Goal: Ask a question: Seek information or help from site administrators or community

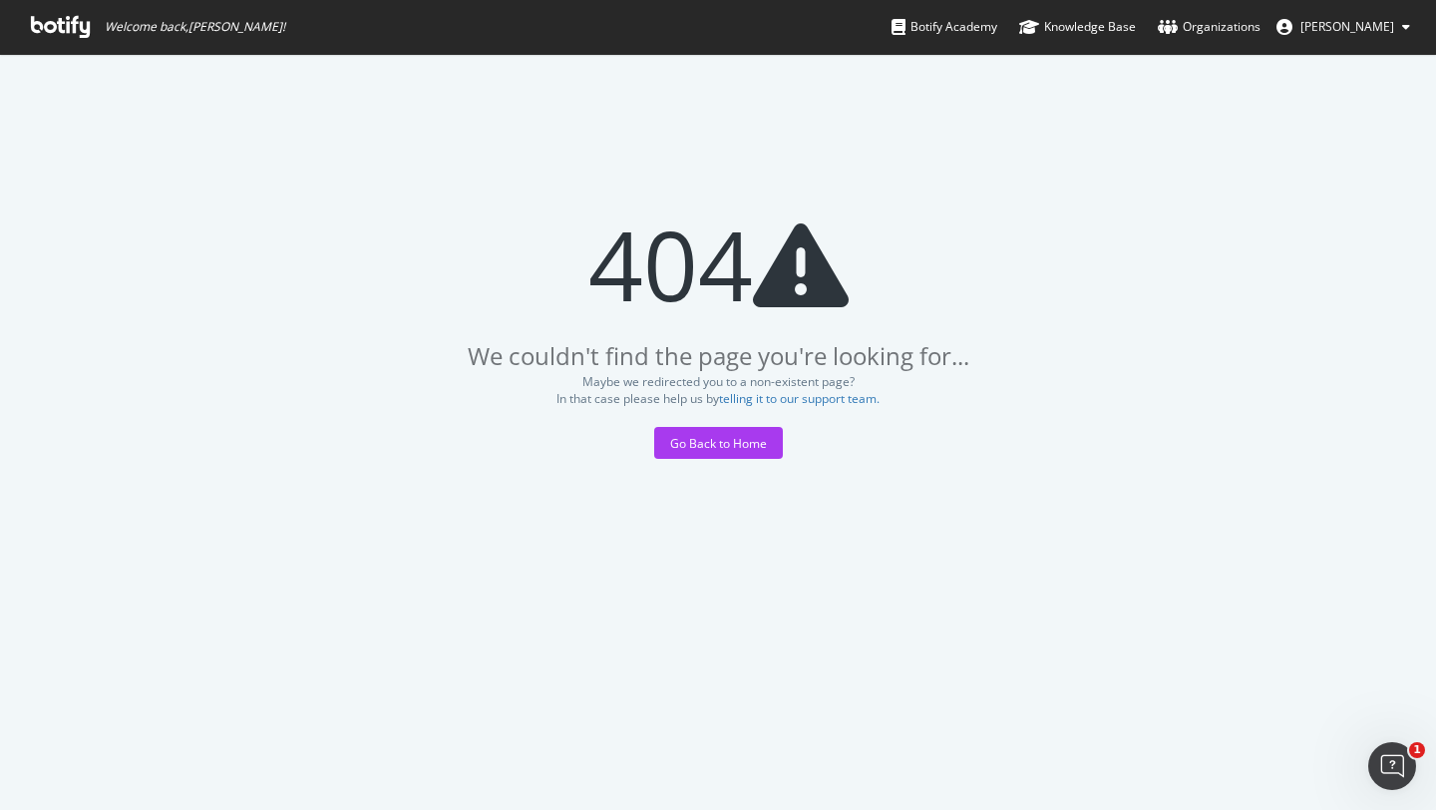
click at [62, 27] on icon at bounding box center [60, 27] width 59 height 22
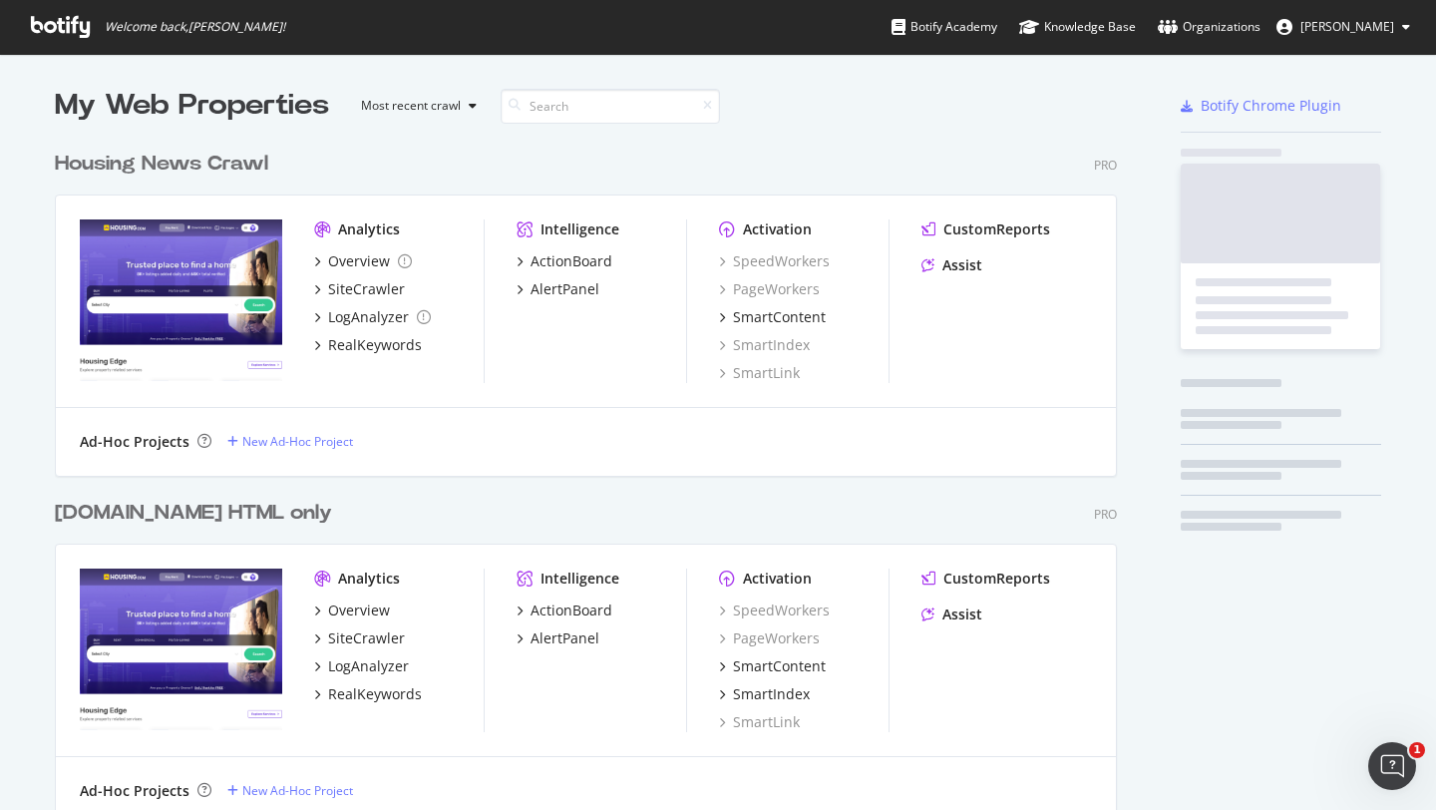
scroll to position [1152, 1063]
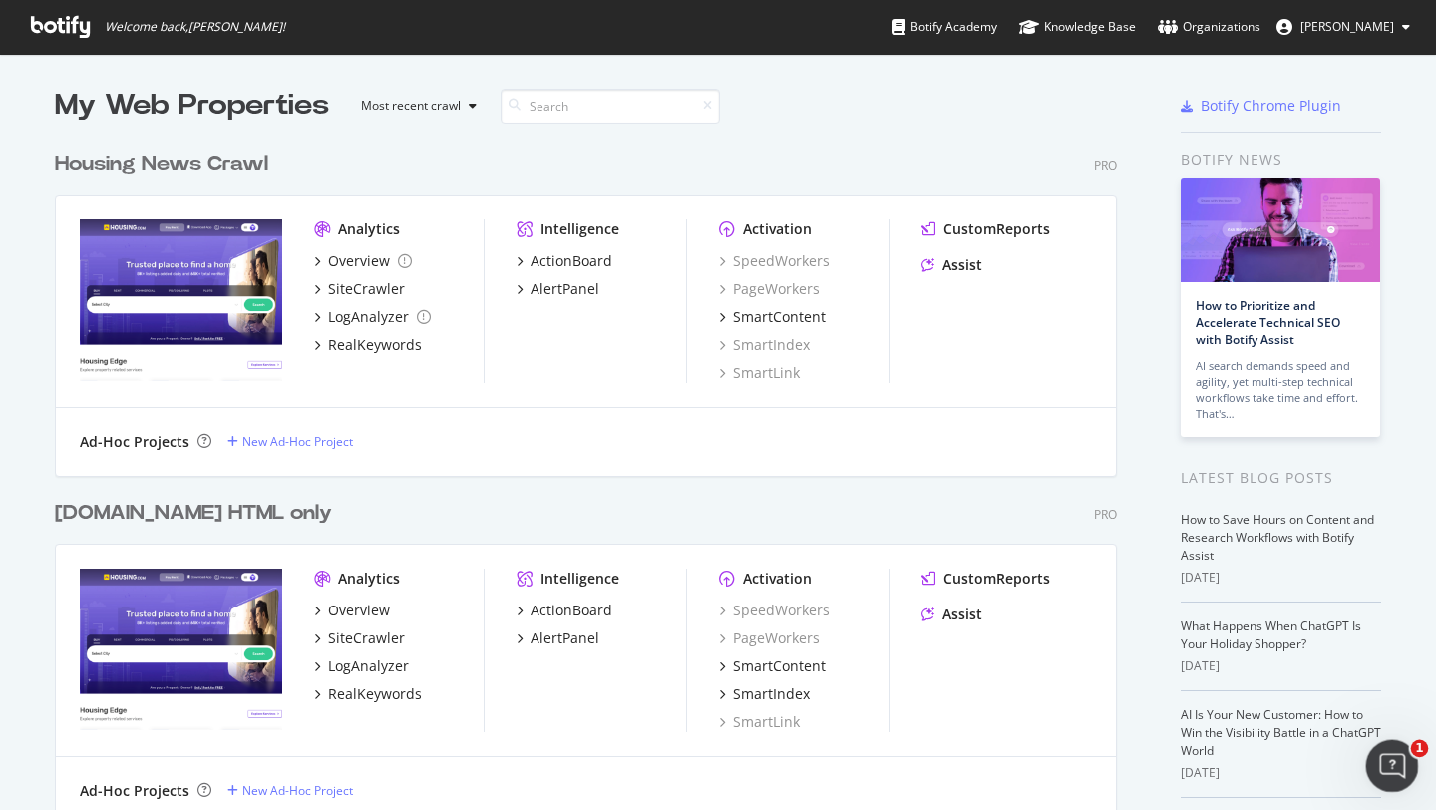
click at [1384, 773] on icon "Open Intercom Messenger" at bounding box center [1389, 763] width 33 height 33
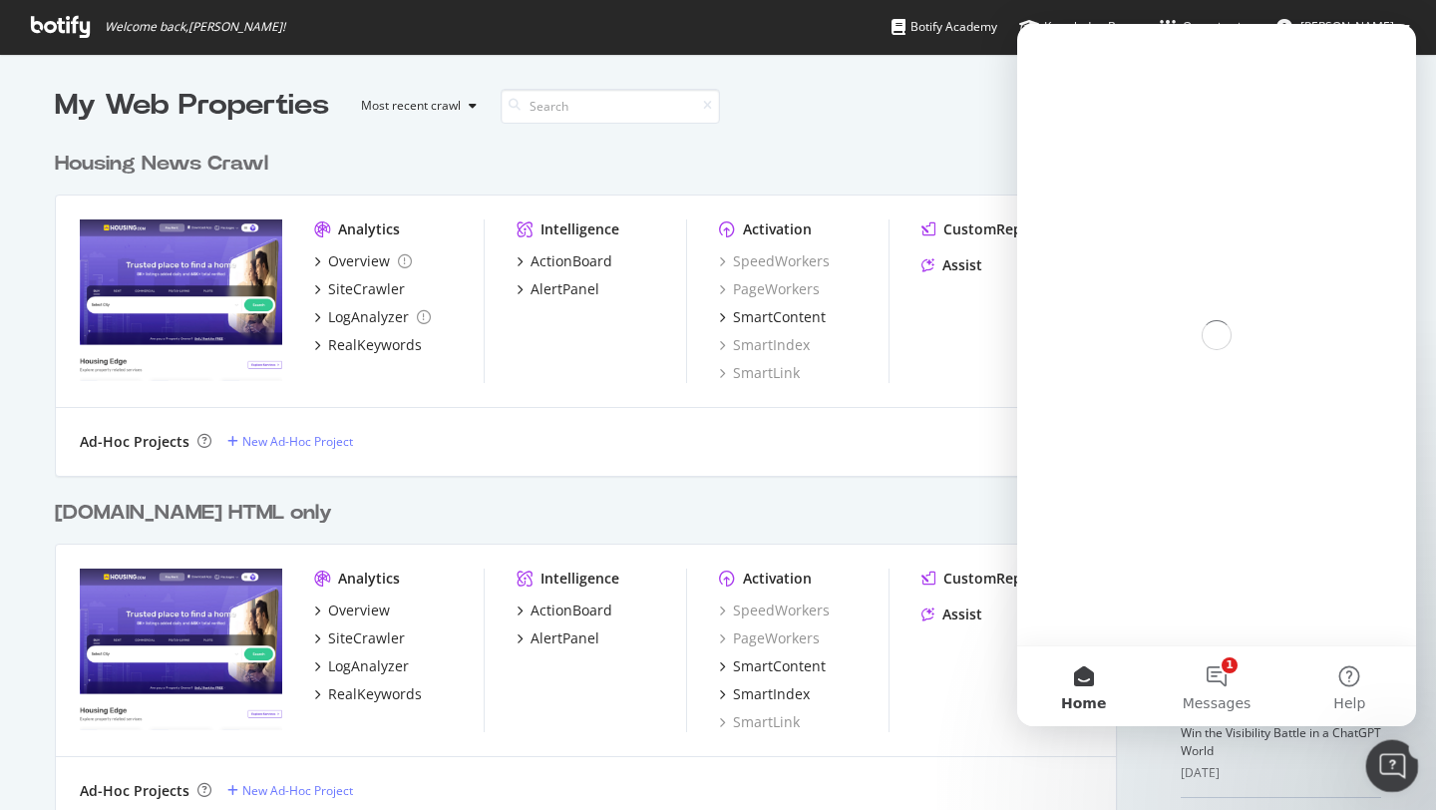
scroll to position [0, 0]
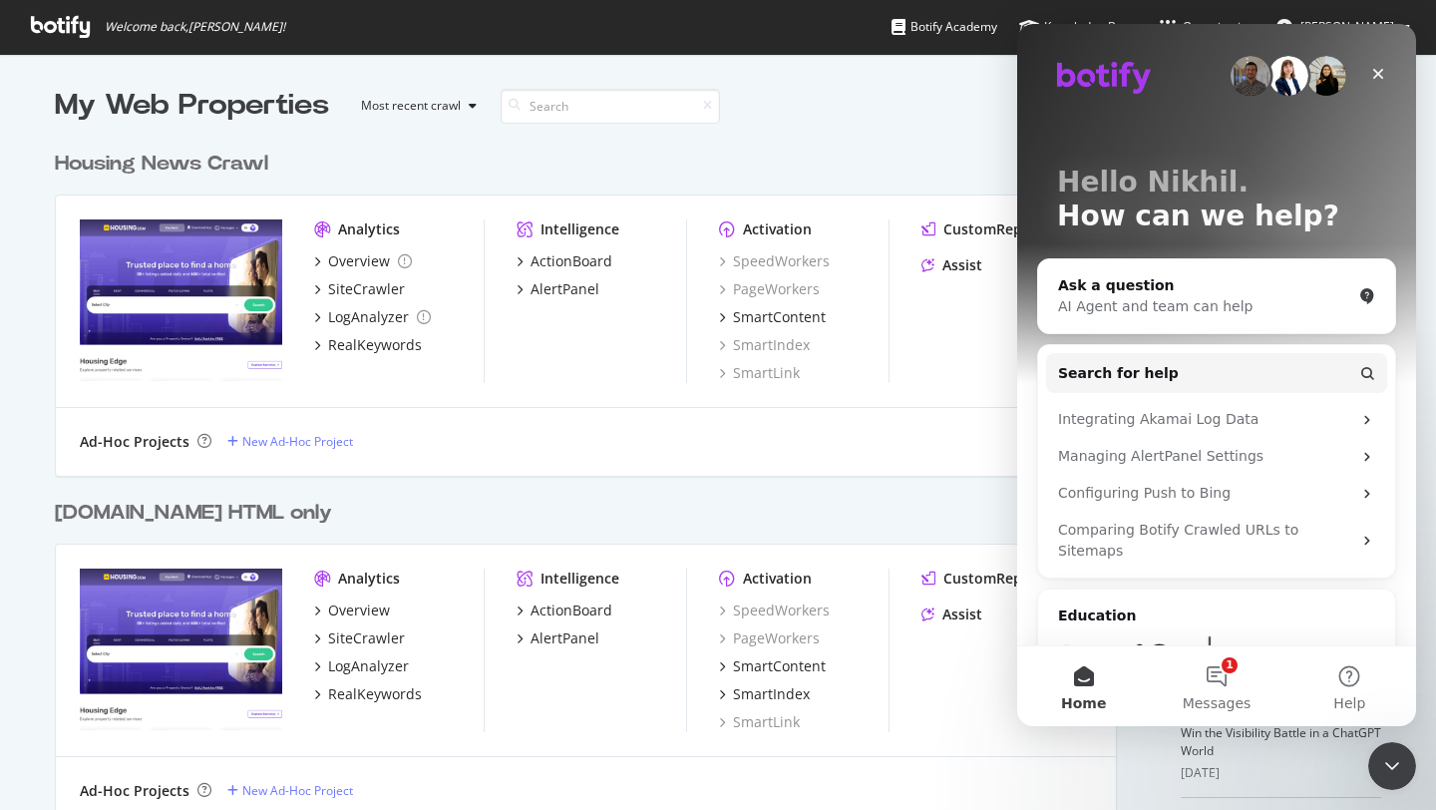
click at [844, 165] on div "Housing News Crawl Pro" at bounding box center [586, 164] width 1062 height 29
click at [1372, 69] on icon "Close" at bounding box center [1378, 74] width 16 height 16
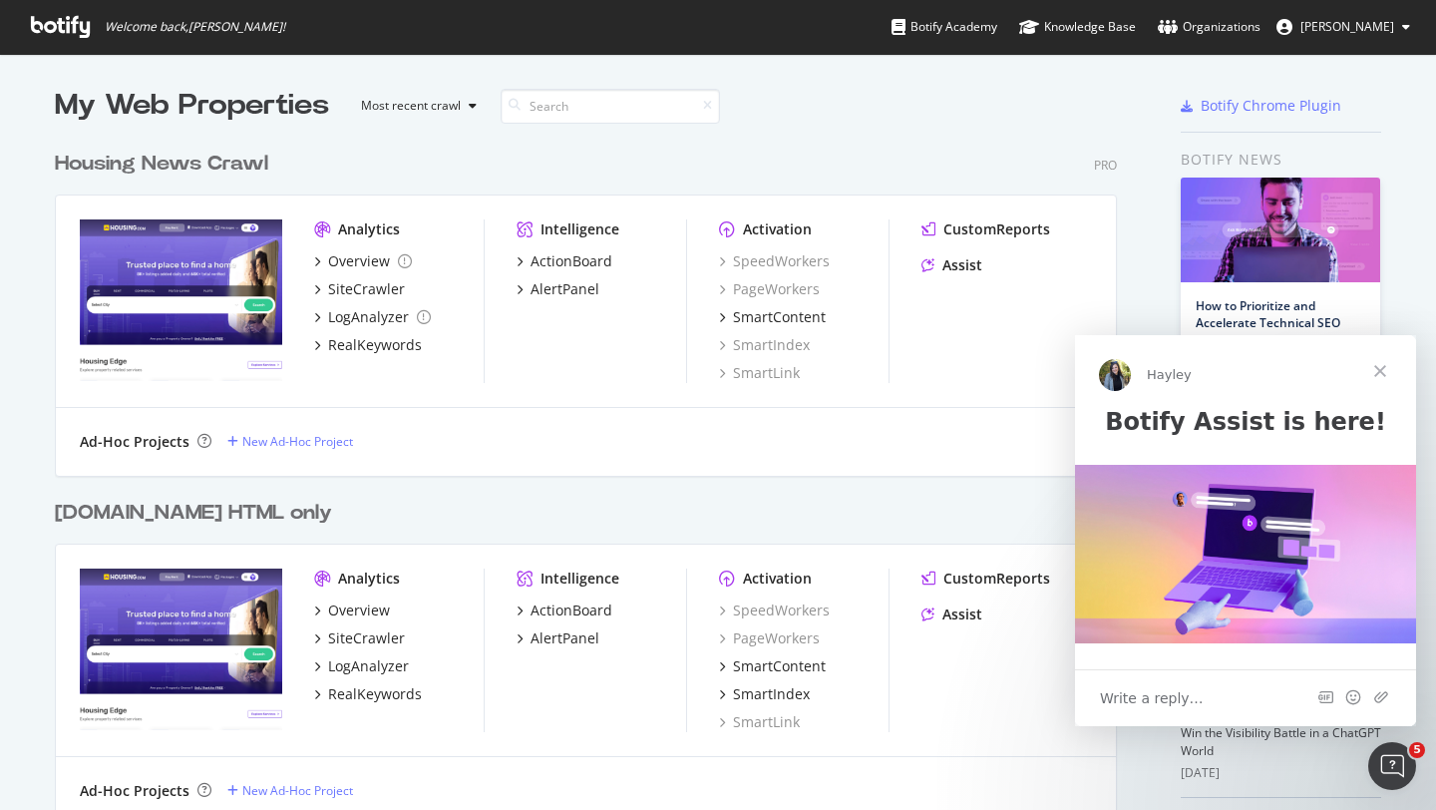
scroll to position [266, 0]
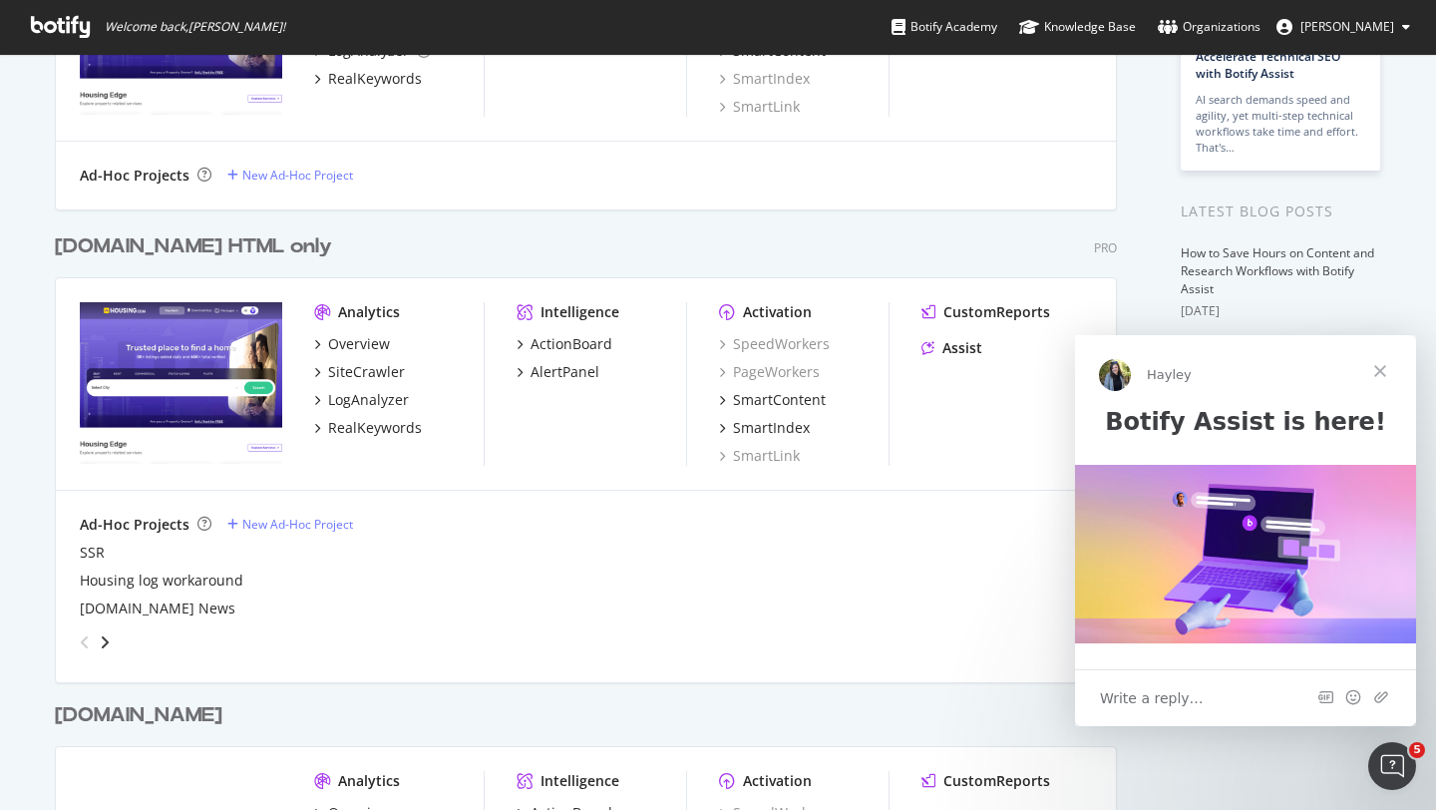
click at [556, 478] on div "Analytics Overview SiteCrawler LogAnalyzer RealKeywords Intelligence ActionBoar…" at bounding box center [586, 384] width 1060 height 212
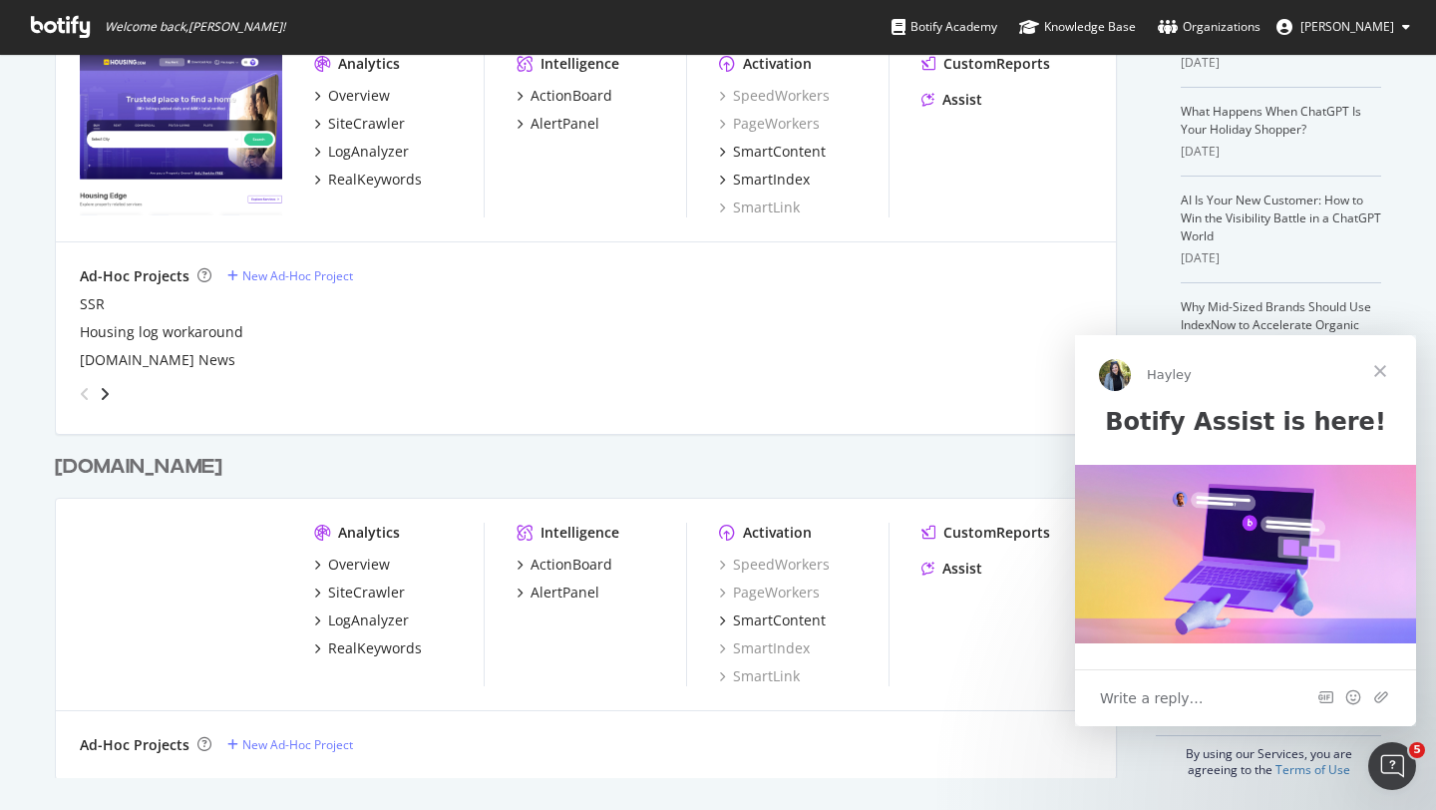
click at [556, 478] on div "www.realestate.com.au Pro" at bounding box center [586, 467] width 1062 height 29
click at [1384, 367] on span "Close" at bounding box center [1381, 371] width 72 height 72
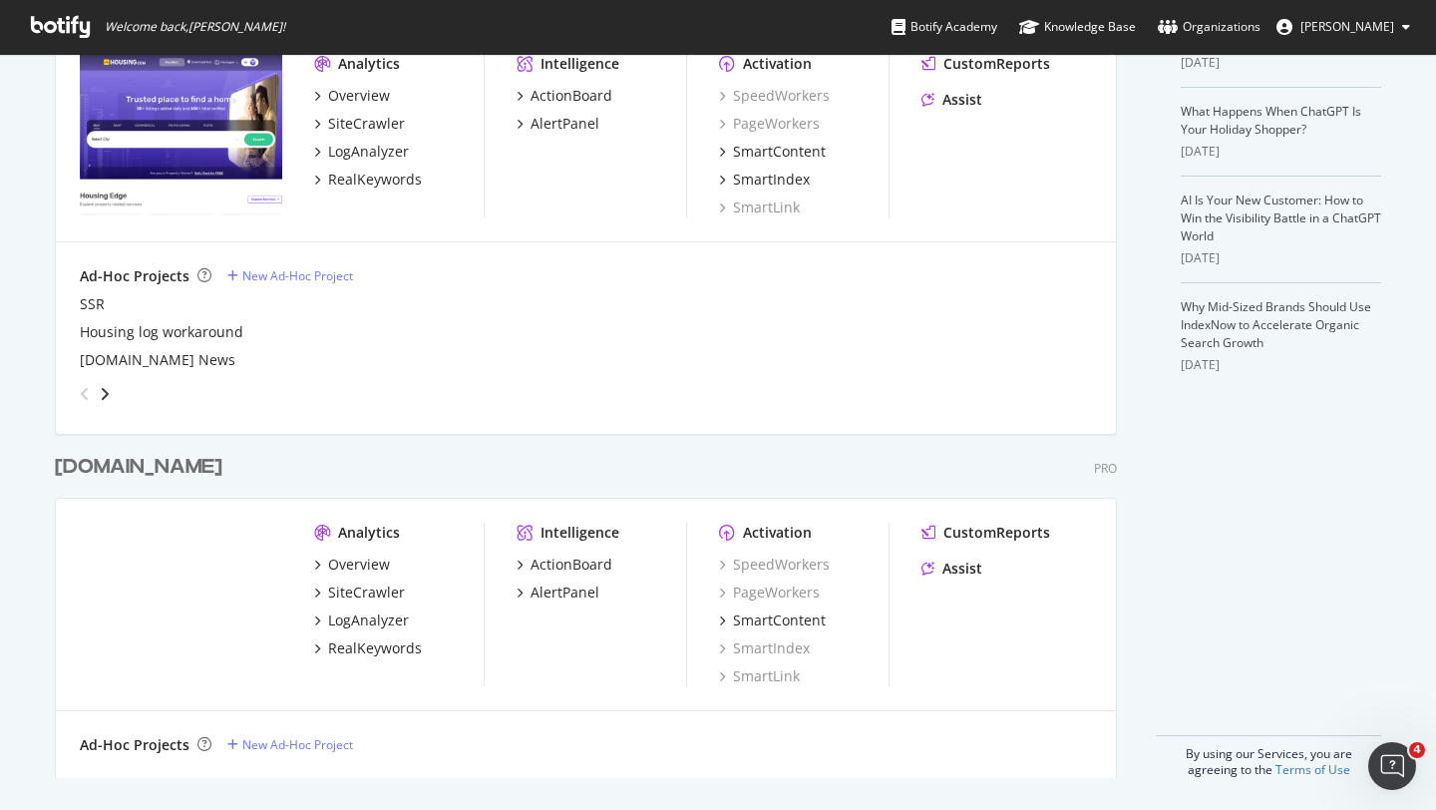
scroll to position [0, 0]
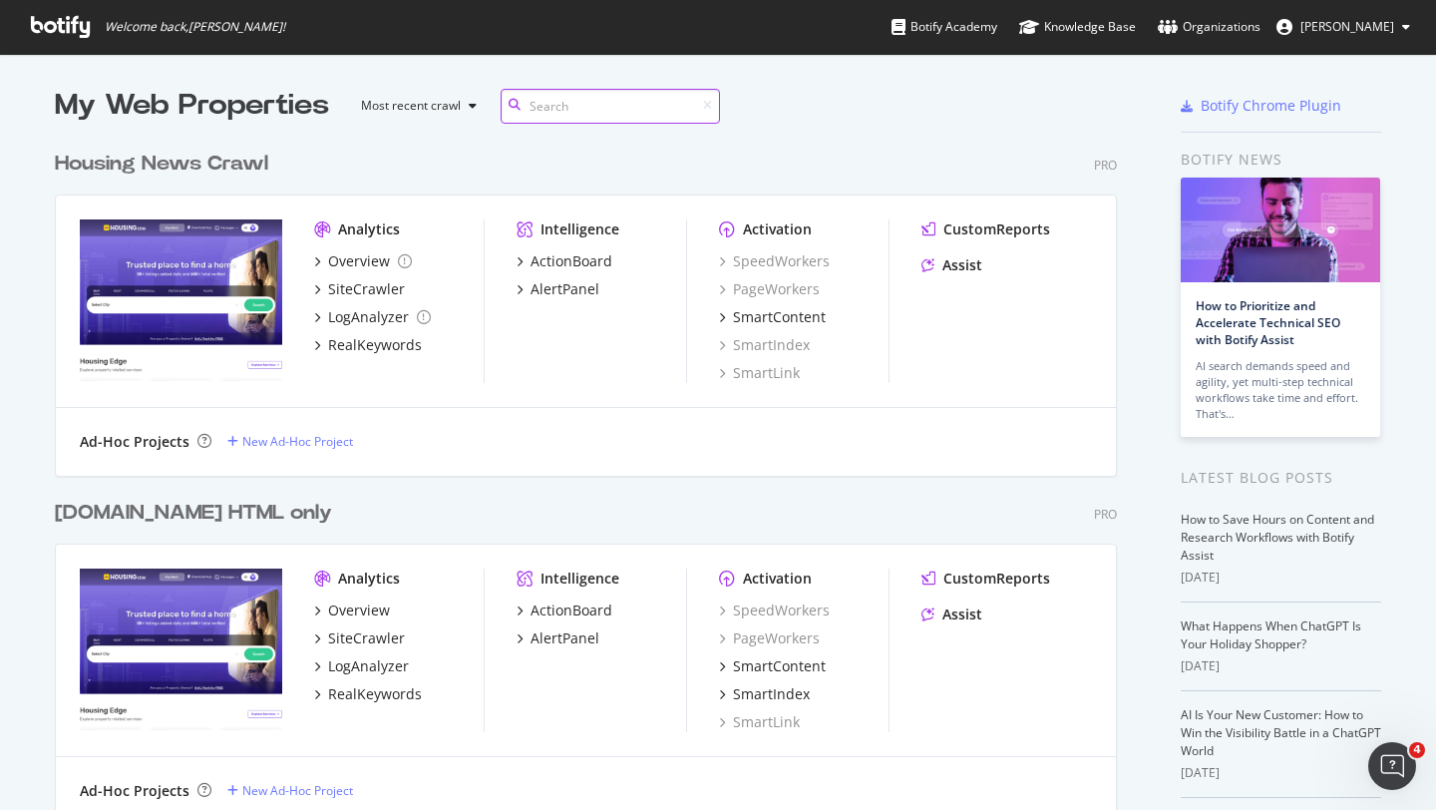
click at [570, 105] on input at bounding box center [610, 106] width 219 height 35
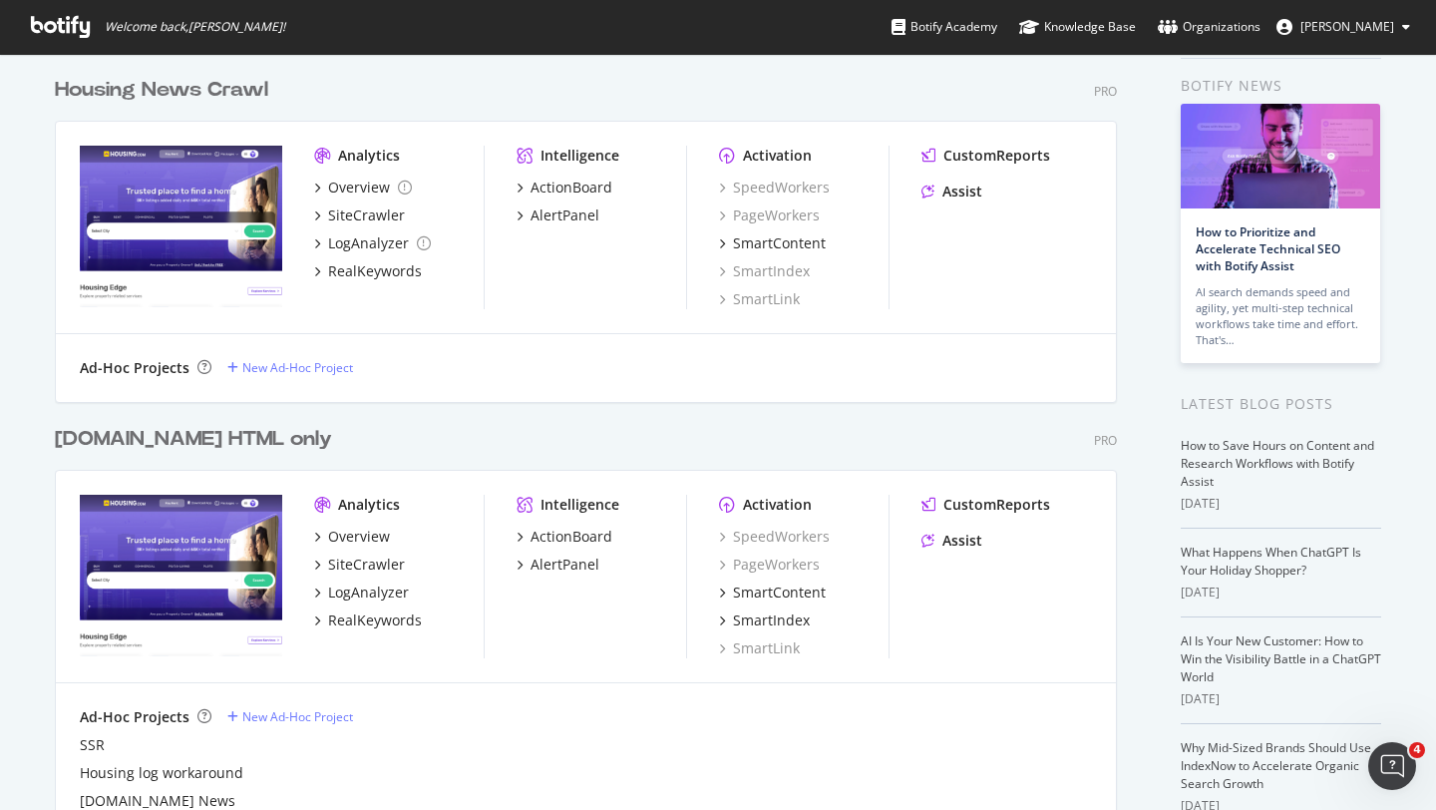
scroll to position [77, 0]
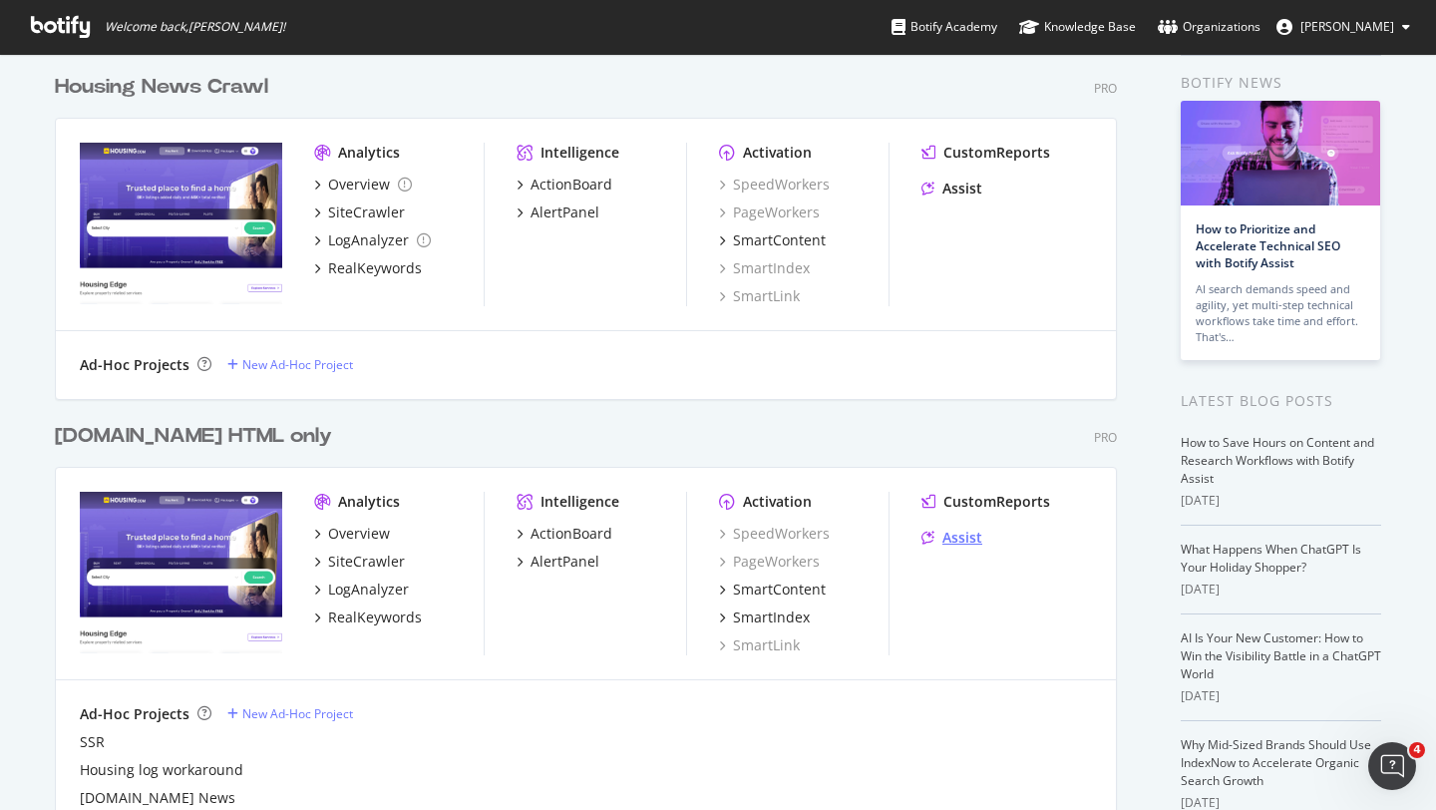
click at [943, 542] on div "Assist" at bounding box center [963, 538] width 40 height 20
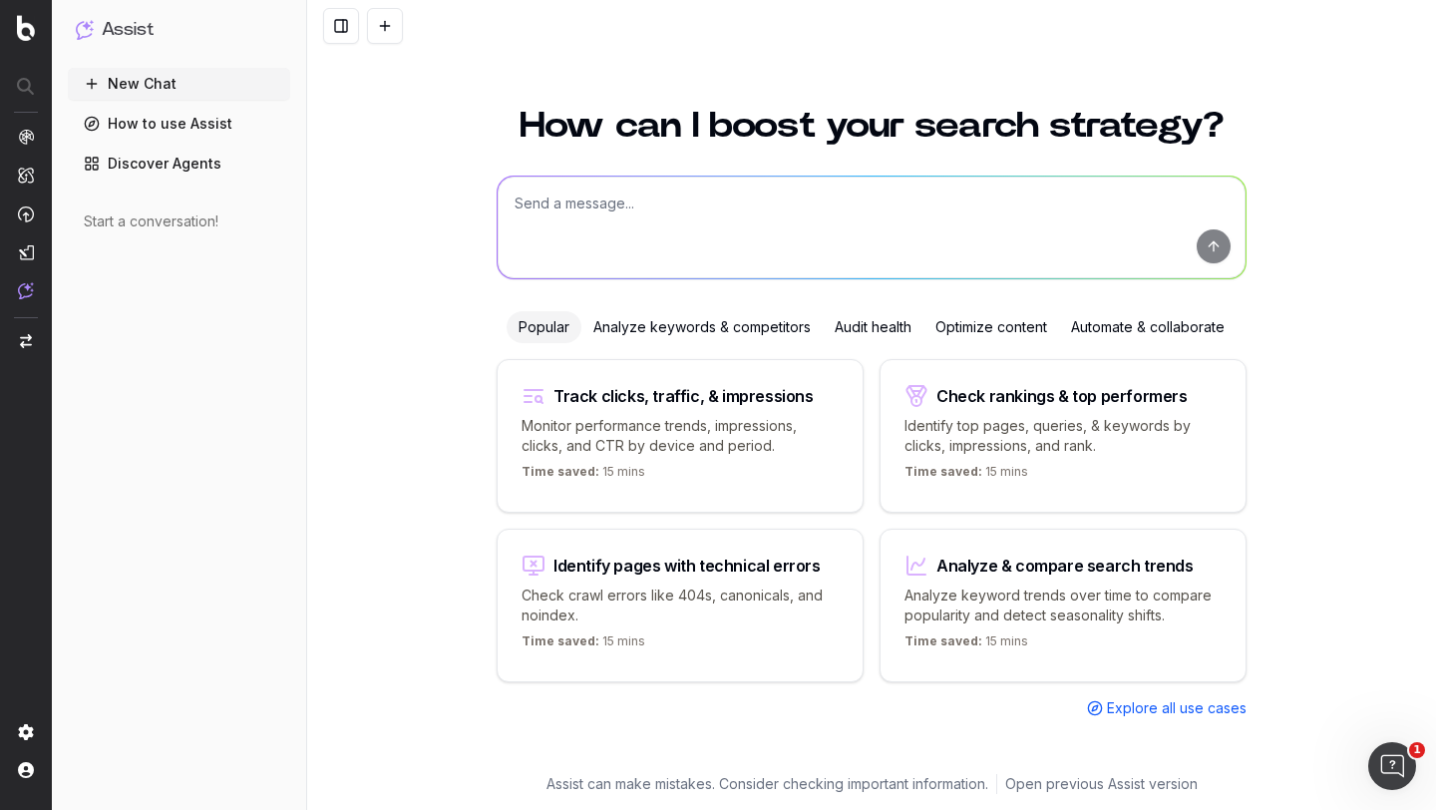
click at [613, 218] on textarea at bounding box center [872, 228] width 748 height 102
click at [672, 223] on textarea "pleass" at bounding box center [872, 228] width 748 height 102
click at [631, 218] on textarea "pleass" at bounding box center [872, 228] width 748 height 102
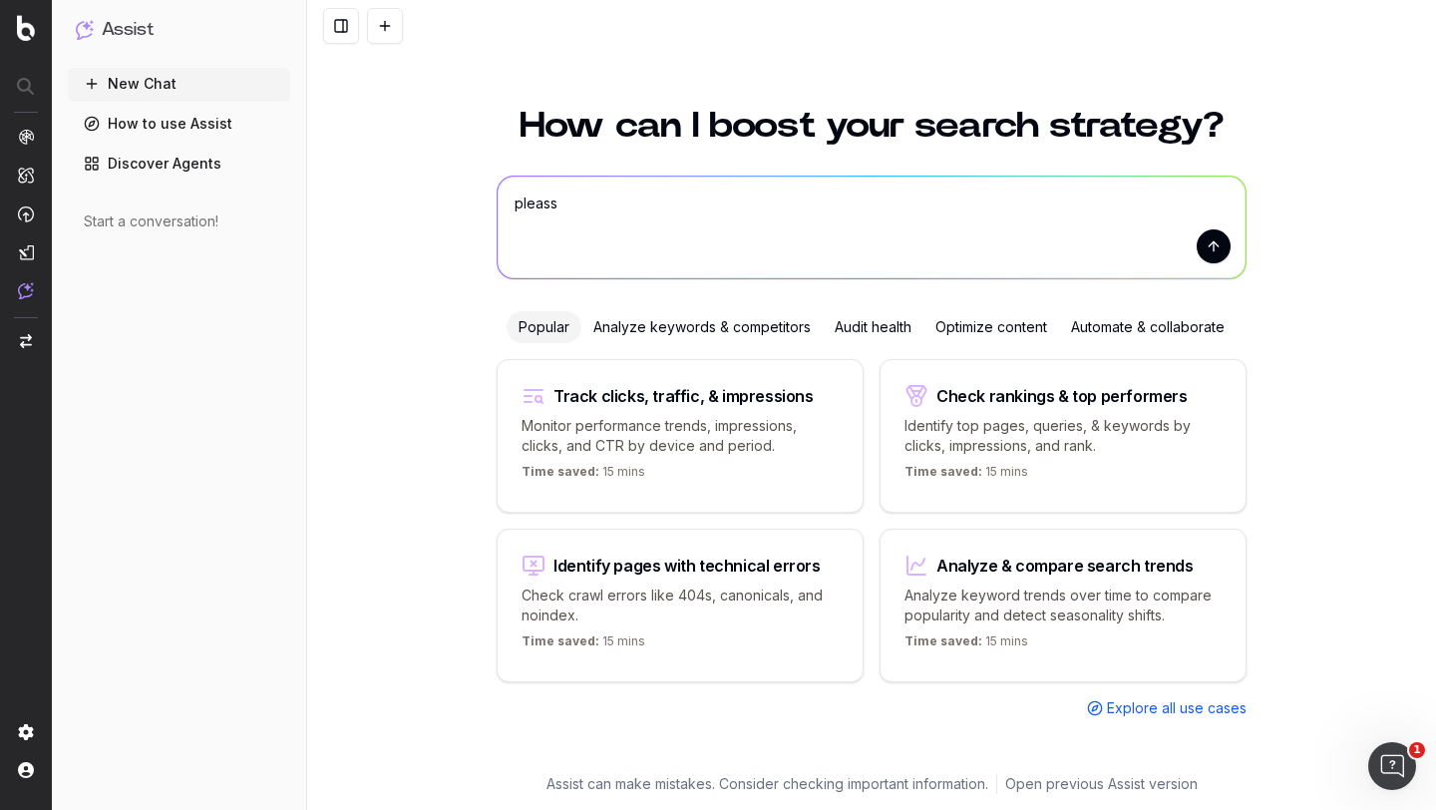
click at [631, 218] on textarea "pleass" at bounding box center [872, 228] width 748 height 102
type textarea "botify assist API to run throught n8n workflow"
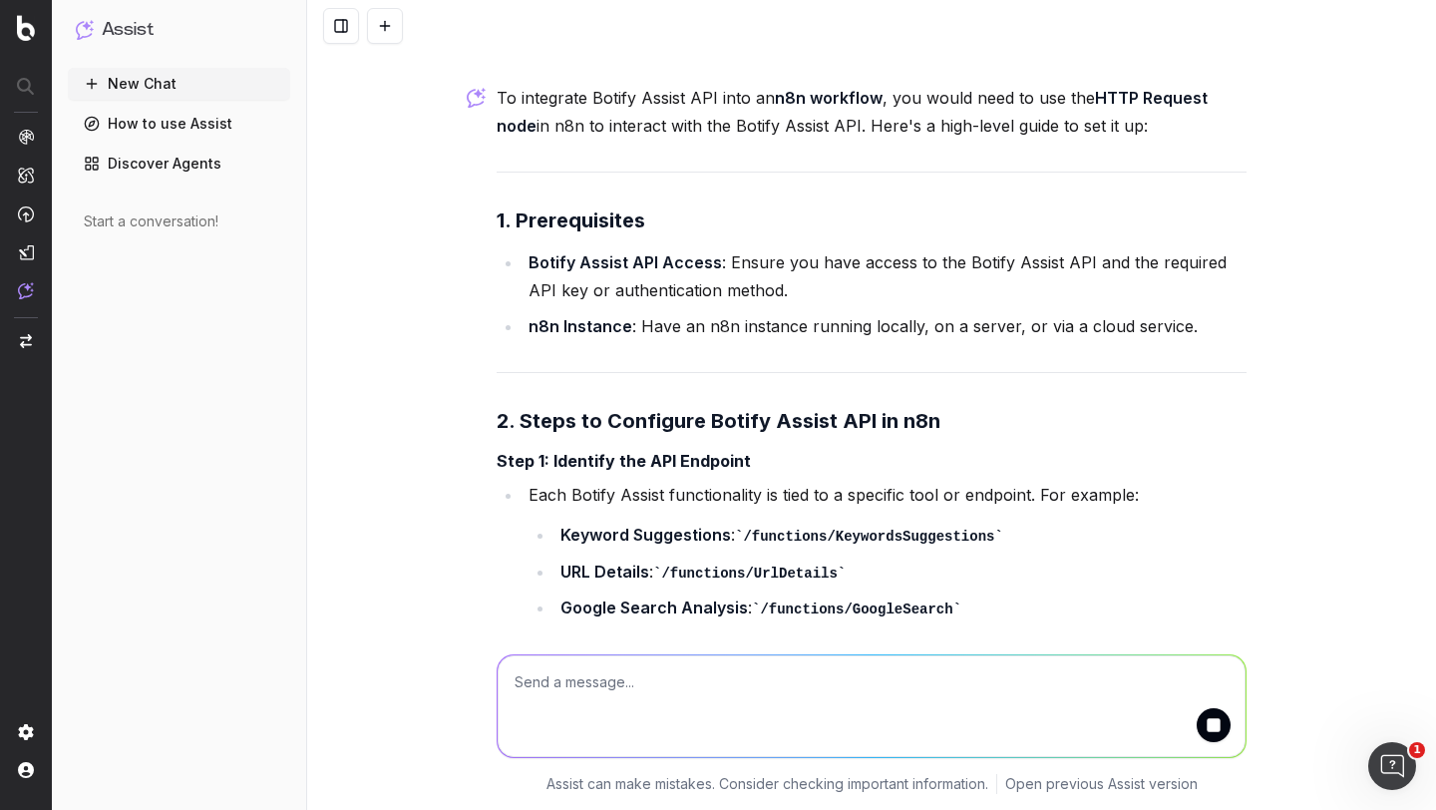
scroll to position [61, 0]
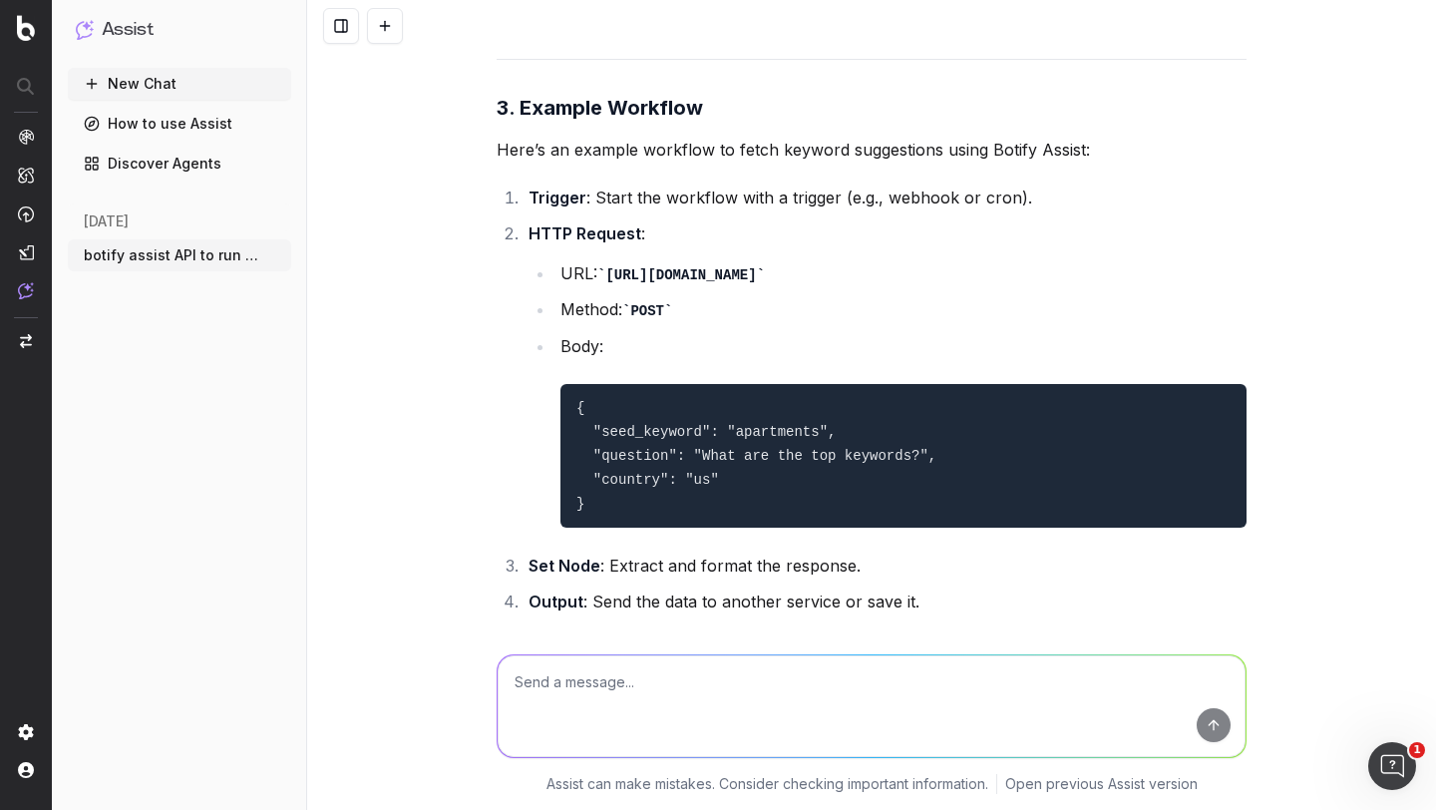
scroll to position [2087, 0]
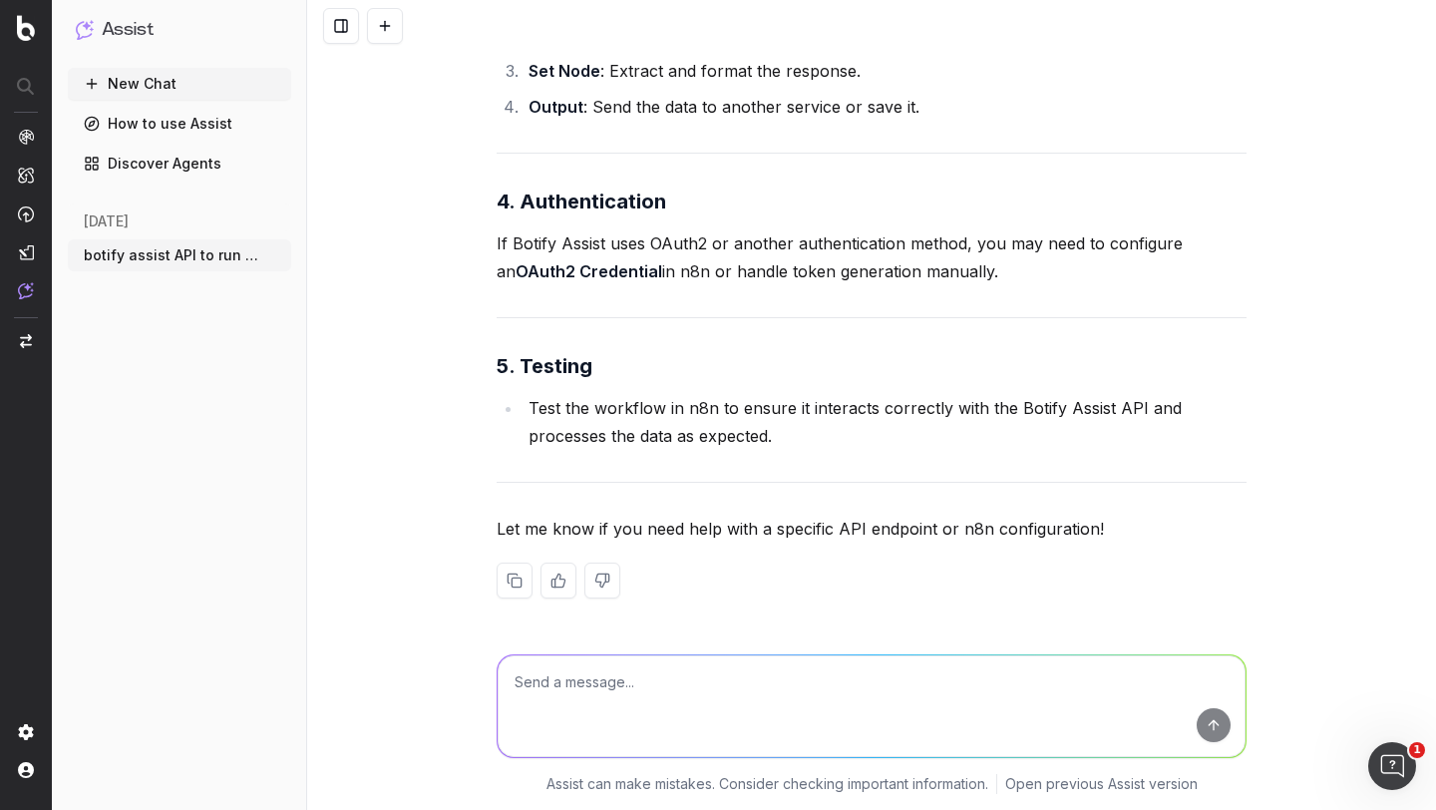
click at [545, 700] on textarea at bounding box center [872, 706] width 748 height 102
type textarea "guide me using the botify assist with [PERSON_NAME]"
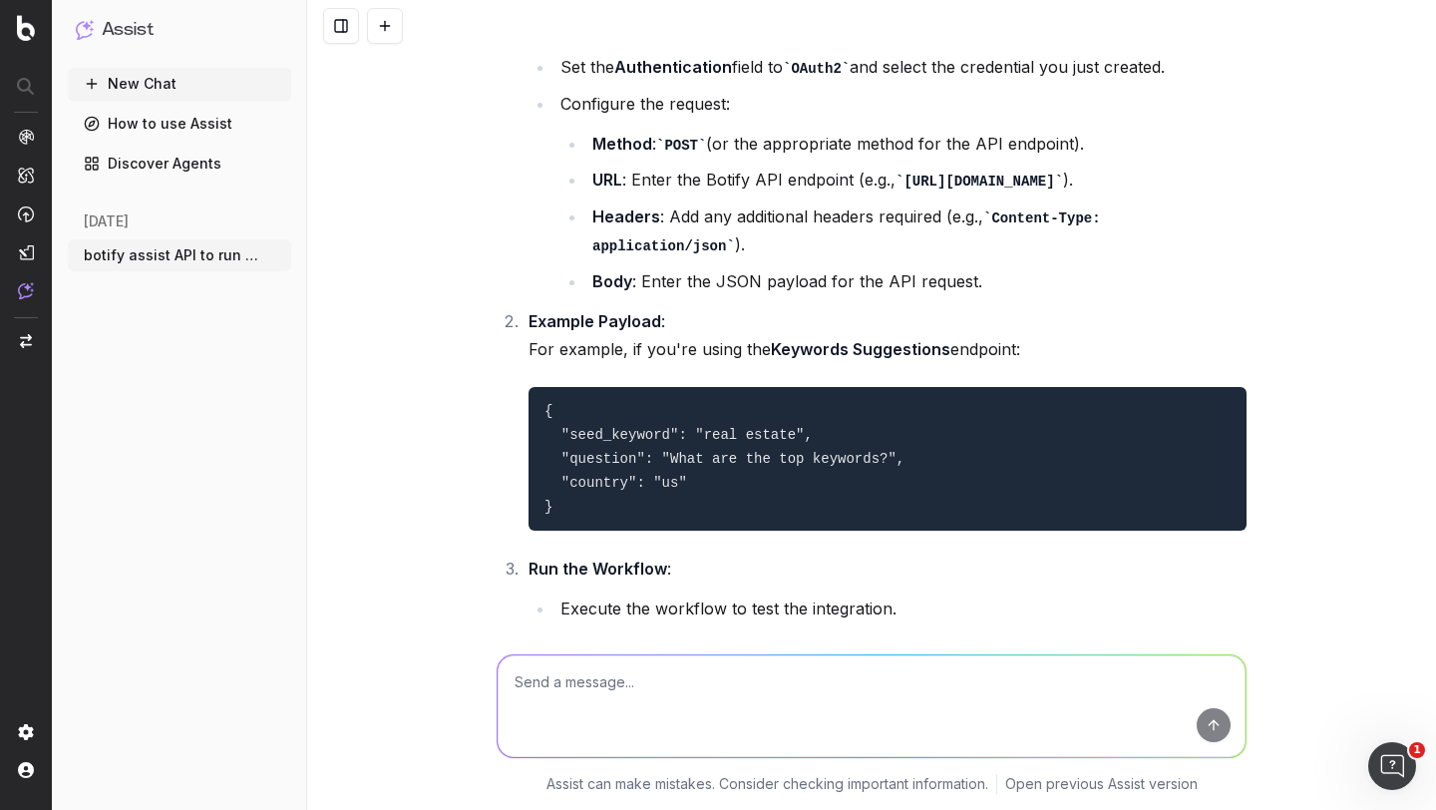
scroll to position [3893, 0]
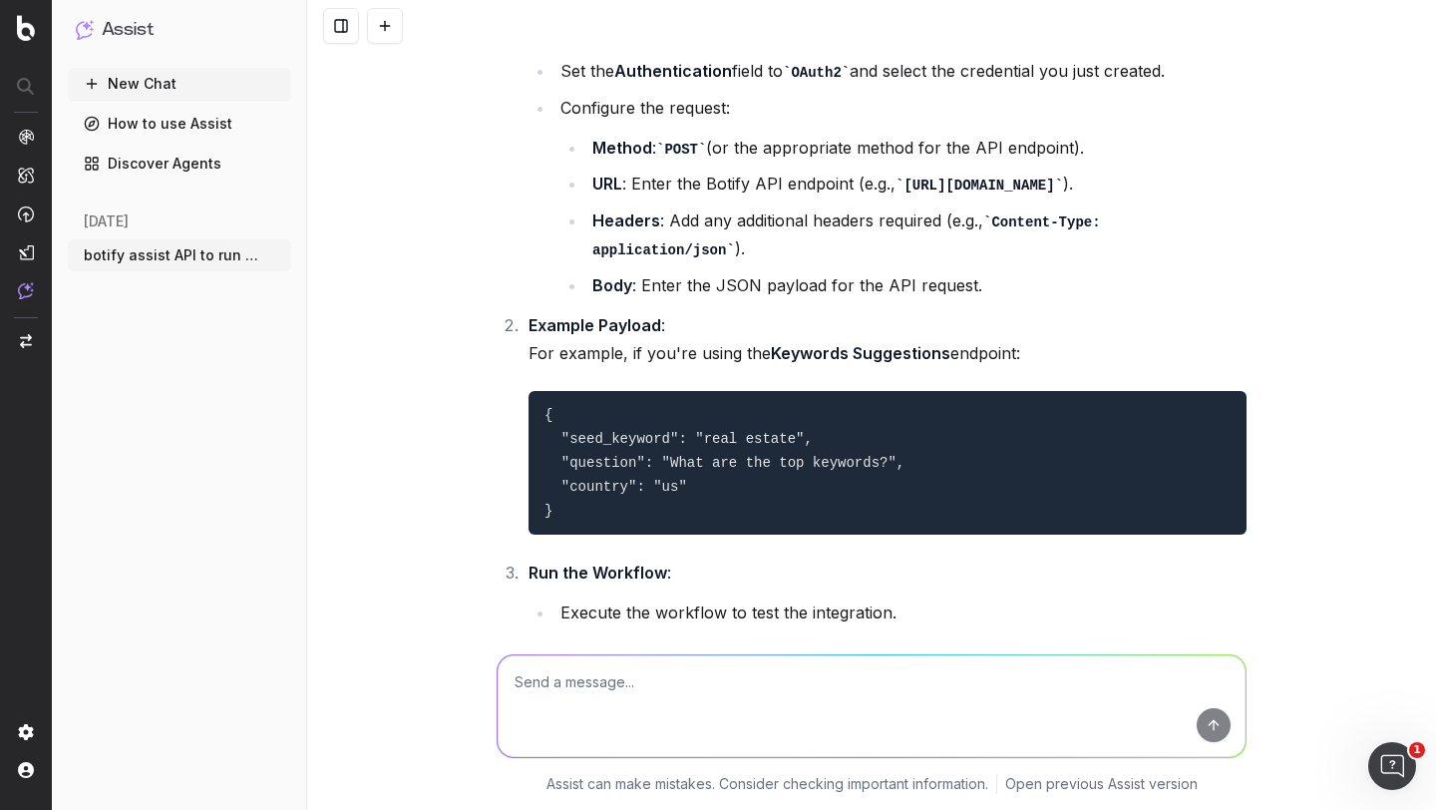
click at [550, 678] on textarea at bounding box center [872, 706] width 748 height 102
type textarea "give me api details for querying botify assis"
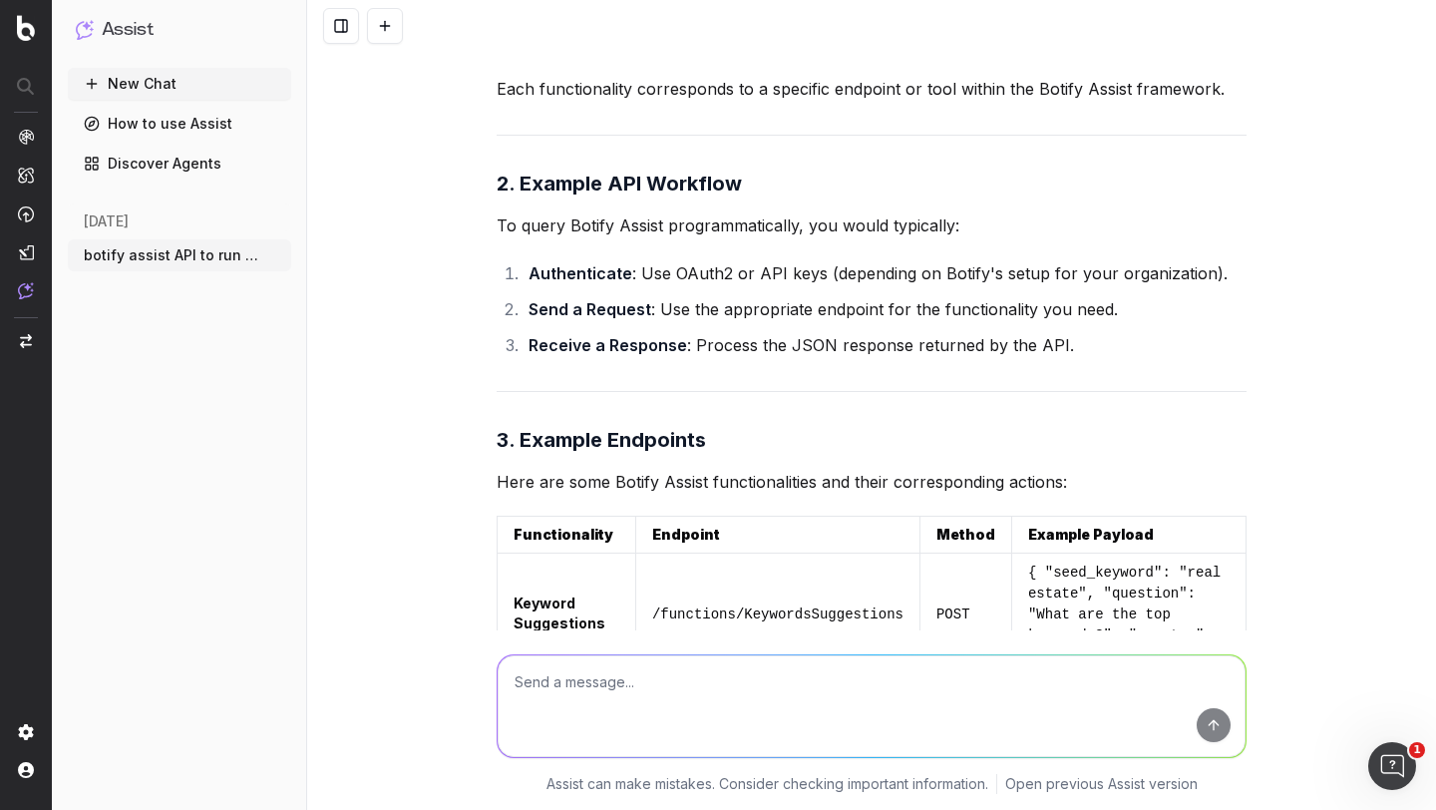
scroll to position [6060, 0]
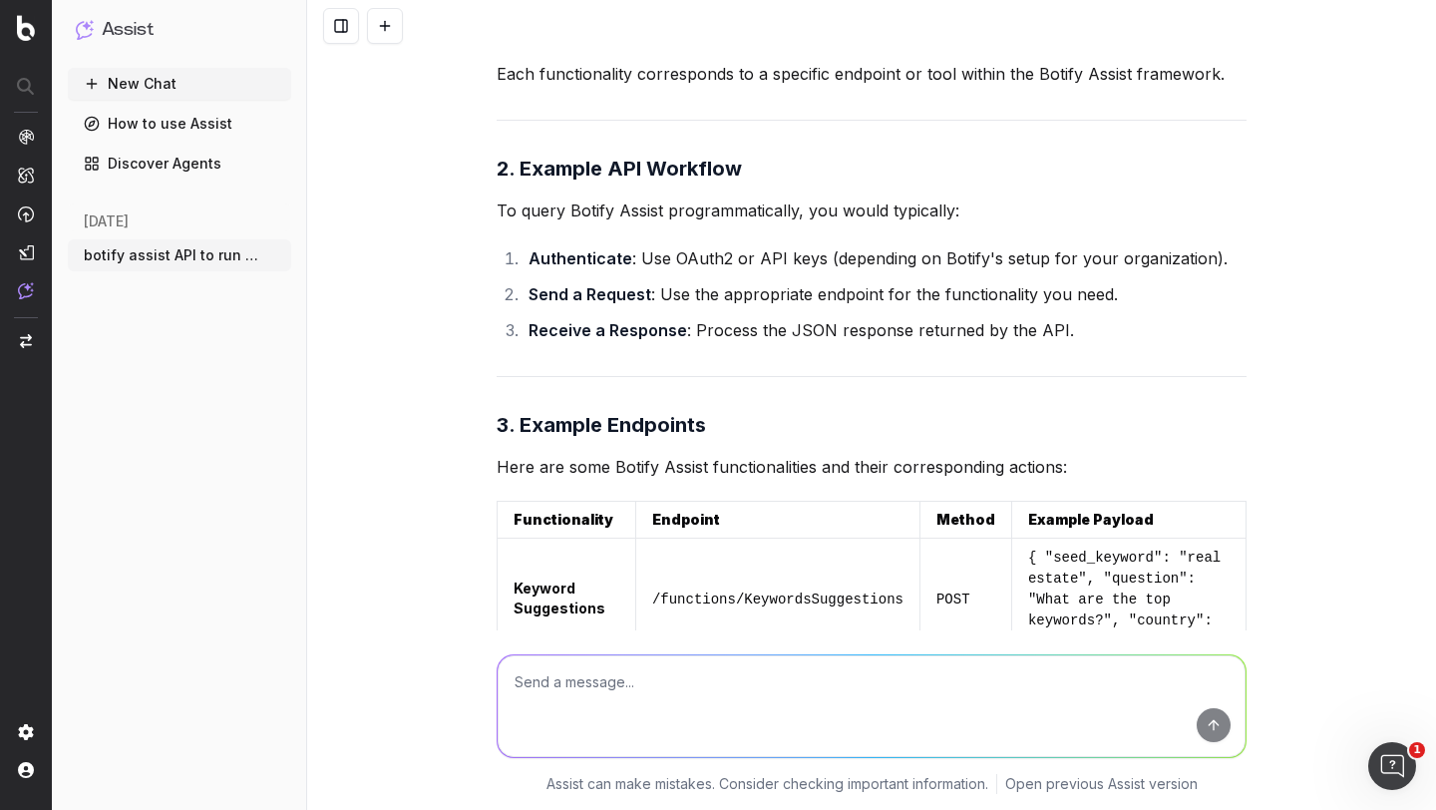
click at [661, 224] on p "To query Botify Assist programmatically, you would typically:" at bounding box center [872, 210] width 750 height 28
click at [633, 272] on li "Authenticate : Use OAuth2 or API keys (depending on Botify's setup for your org…" at bounding box center [885, 258] width 724 height 28
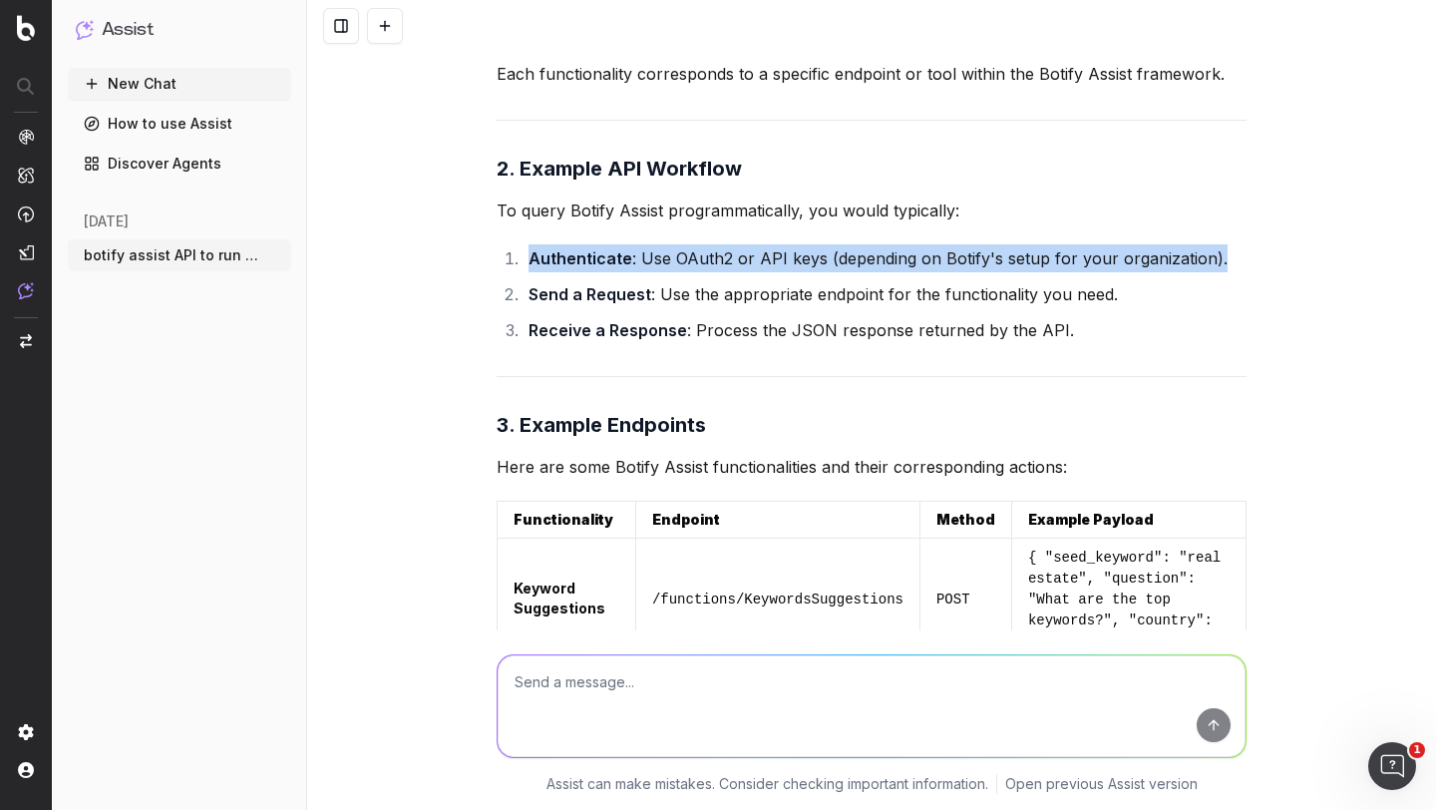
click at [633, 272] on li "Authenticate : Use OAuth2 or API keys (depending on Botify's setup for your org…" at bounding box center [885, 258] width 724 height 28
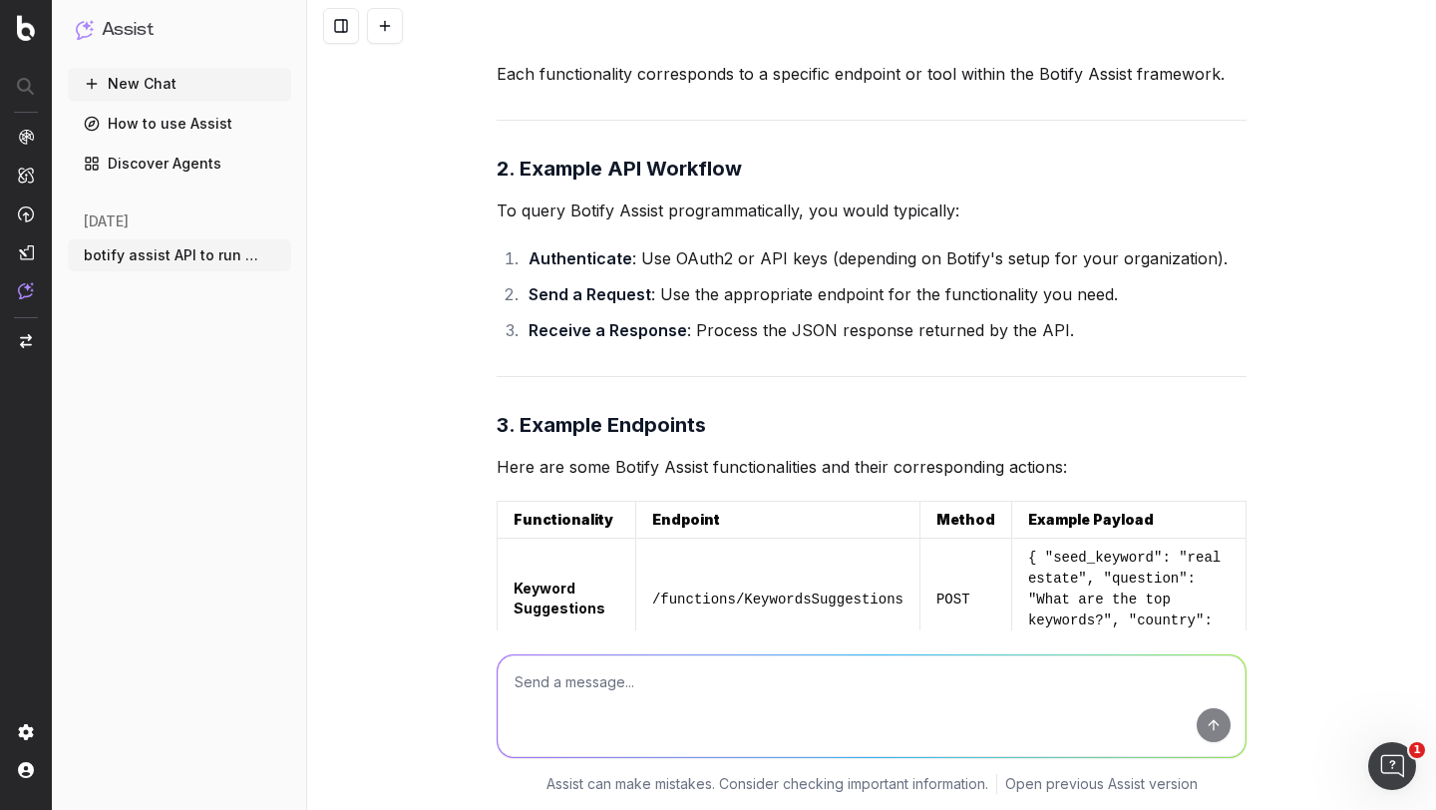
click at [662, 308] on li "Send a Request : Use the appropriate endpoint for the functionality you need." at bounding box center [885, 294] width 724 height 28
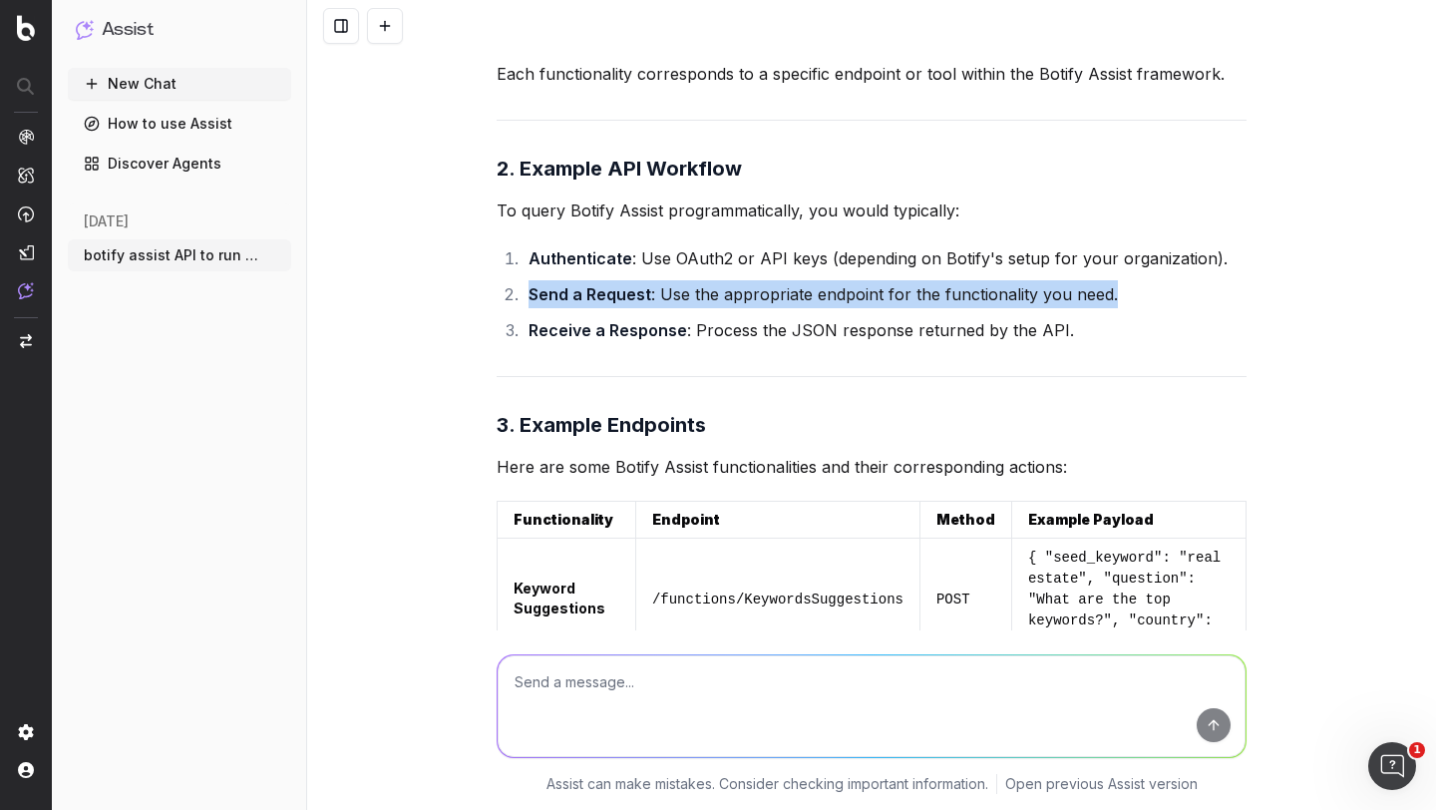
click at [662, 308] on li "Send a Request : Use the appropriate endpoint for the functionality you need." at bounding box center [885, 294] width 724 height 28
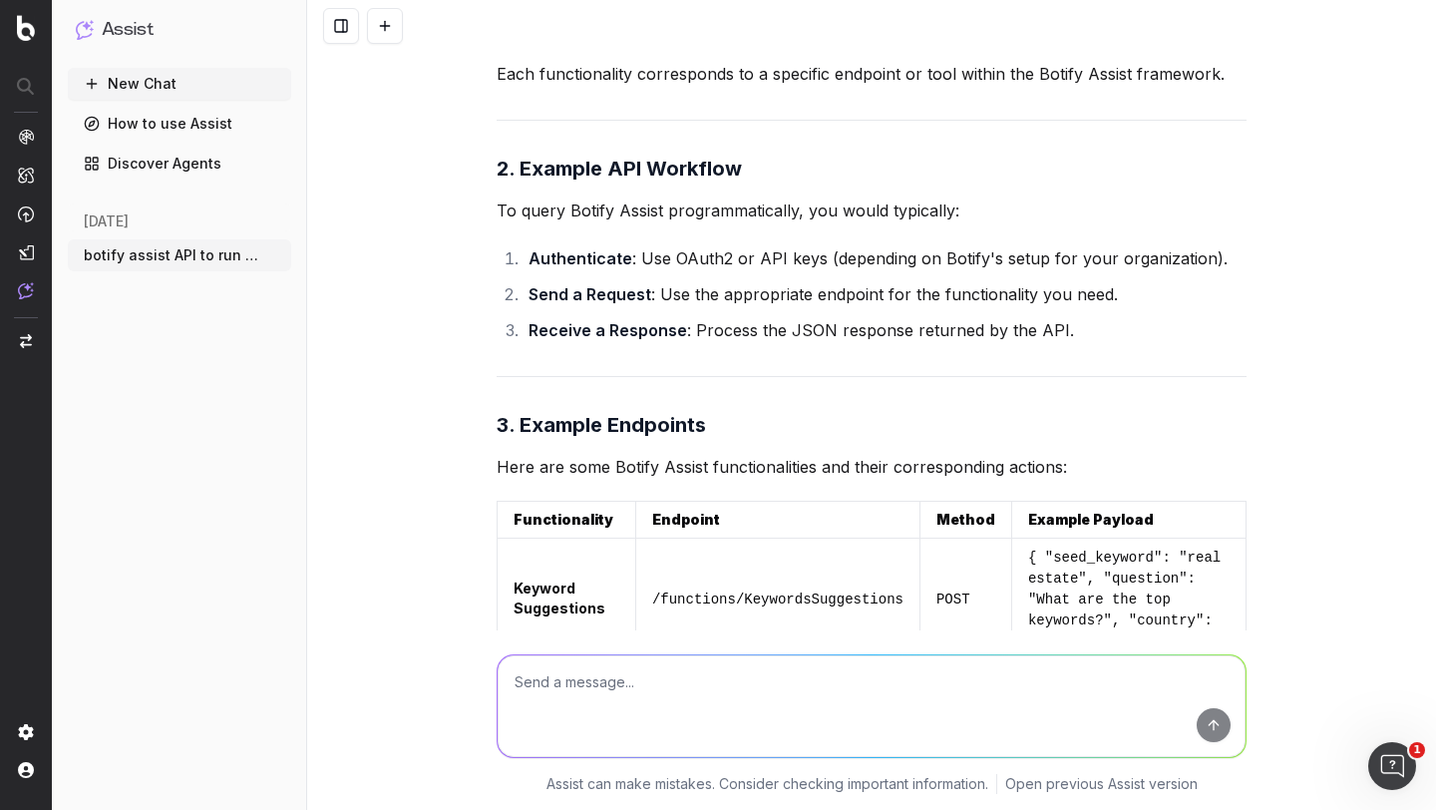
click at [678, 224] on p "To query Botify Assist programmatically, you would typically:" at bounding box center [872, 210] width 750 height 28
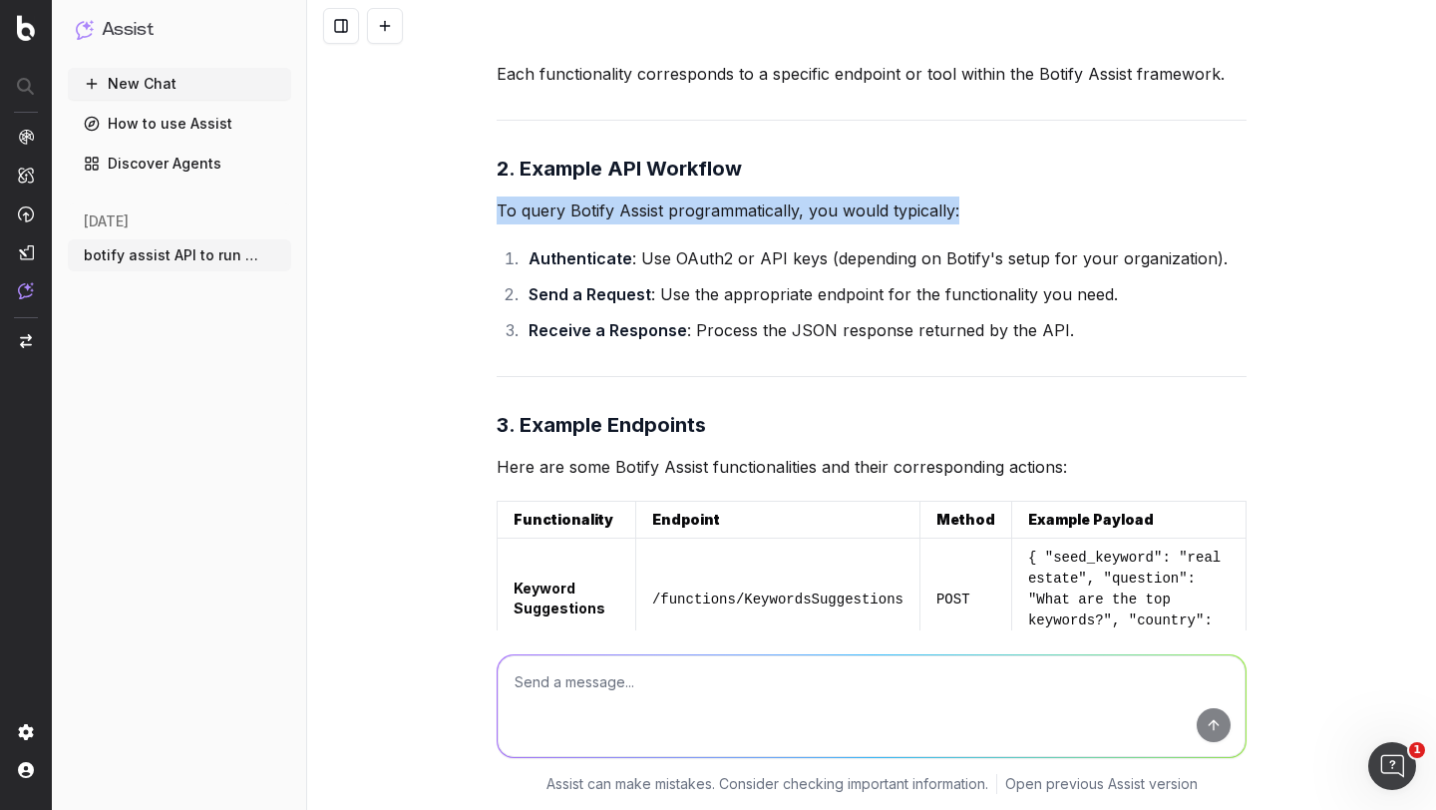
click at [678, 224] on p "To query Botify Assist programmatically, you would typically:" at bounding box center [872, 210] width 750 height 28
click at [686, 272] on li "Authenticate : Use OAuth2 or API keys (depending on Botify's setup for your org…" at bounding box center [885, 258] width 724 height 28
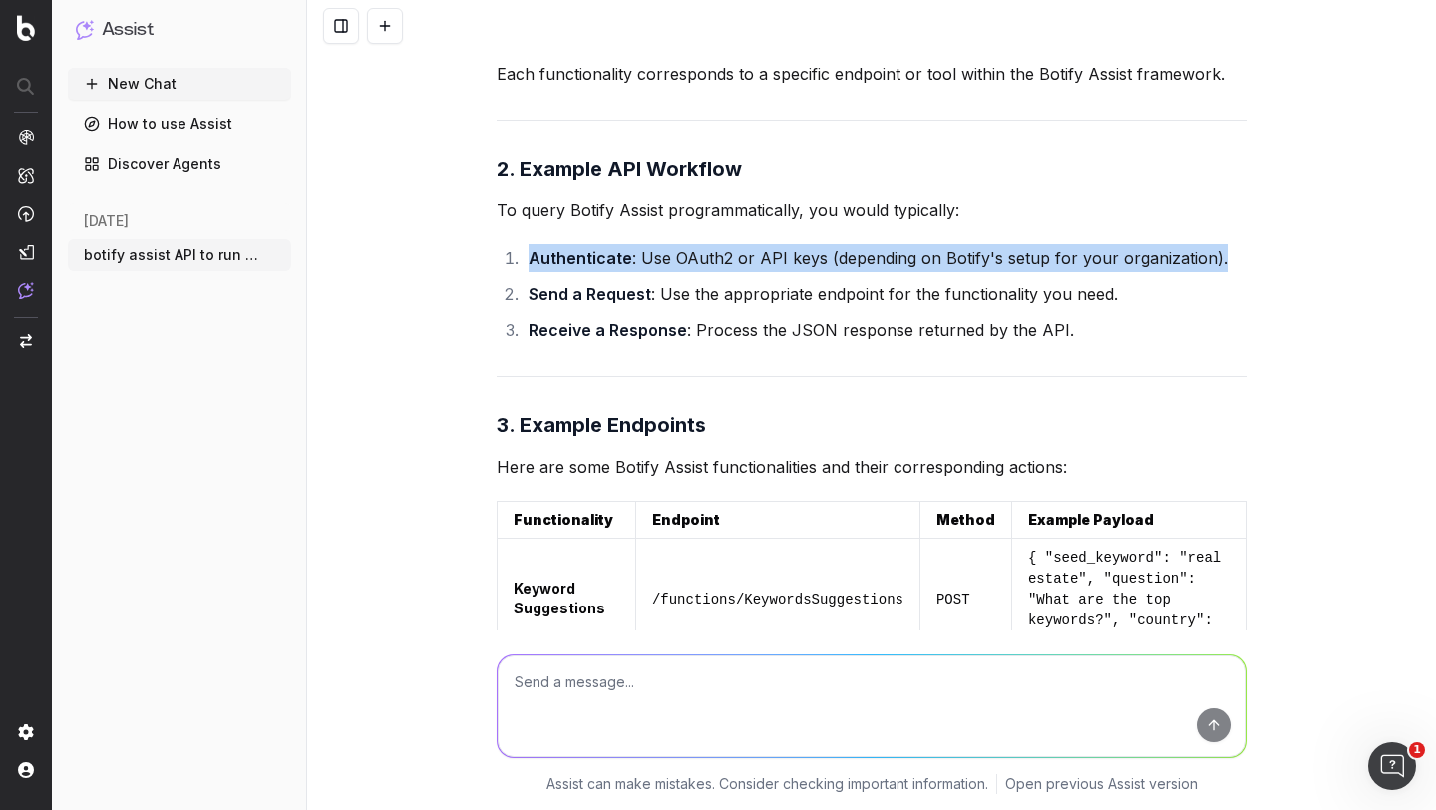
click at [686, 272] on li "Authenticate : Use OAuth2 or API keys (depending on Botify's setup for your org…" at bounding box center [885, 258] width 724 height 28
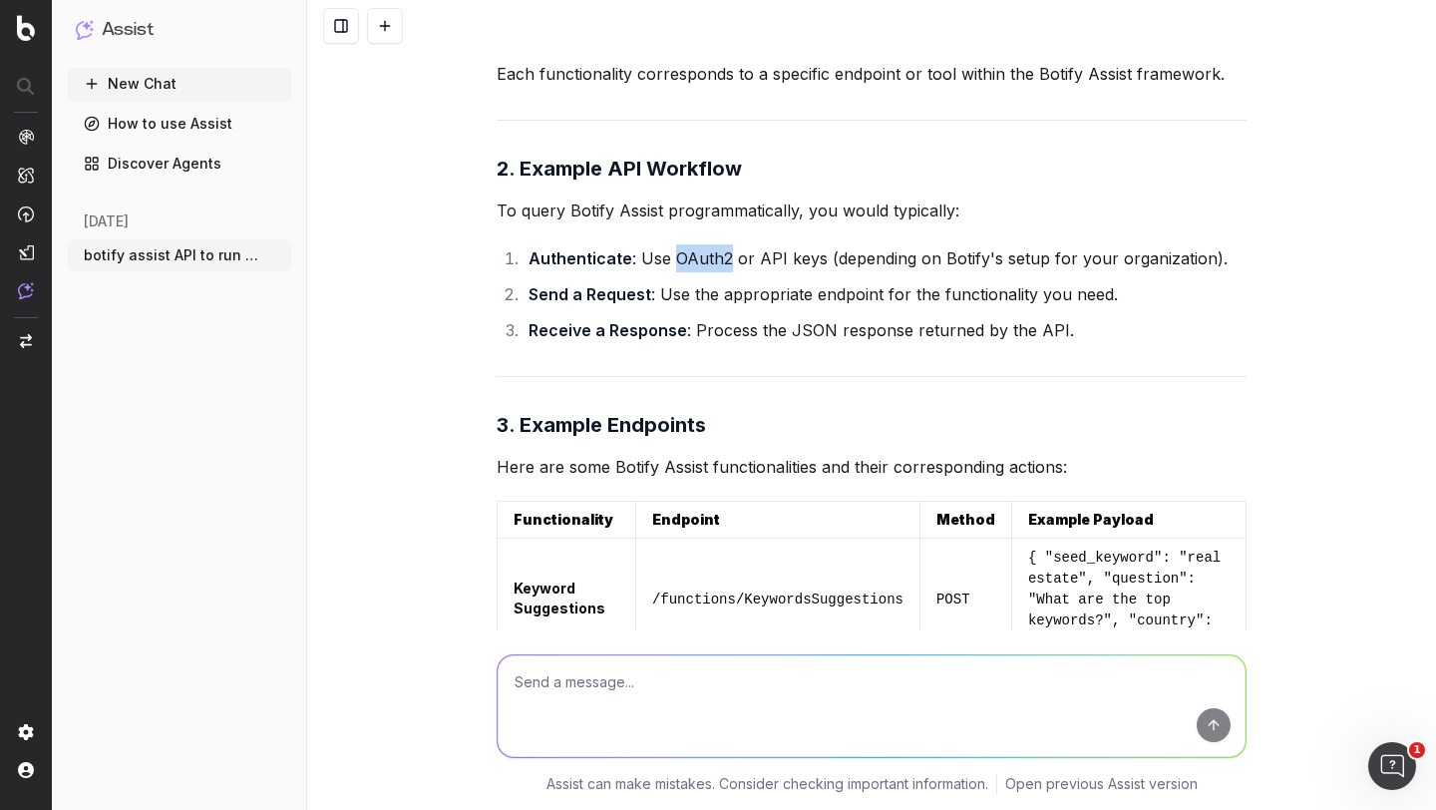
click at [686, 272] on li "Authenticate : Use OAuth2 or API keys (depending on Botify's setup for your org…" at bounding box center [885, 258] width 724 height 28
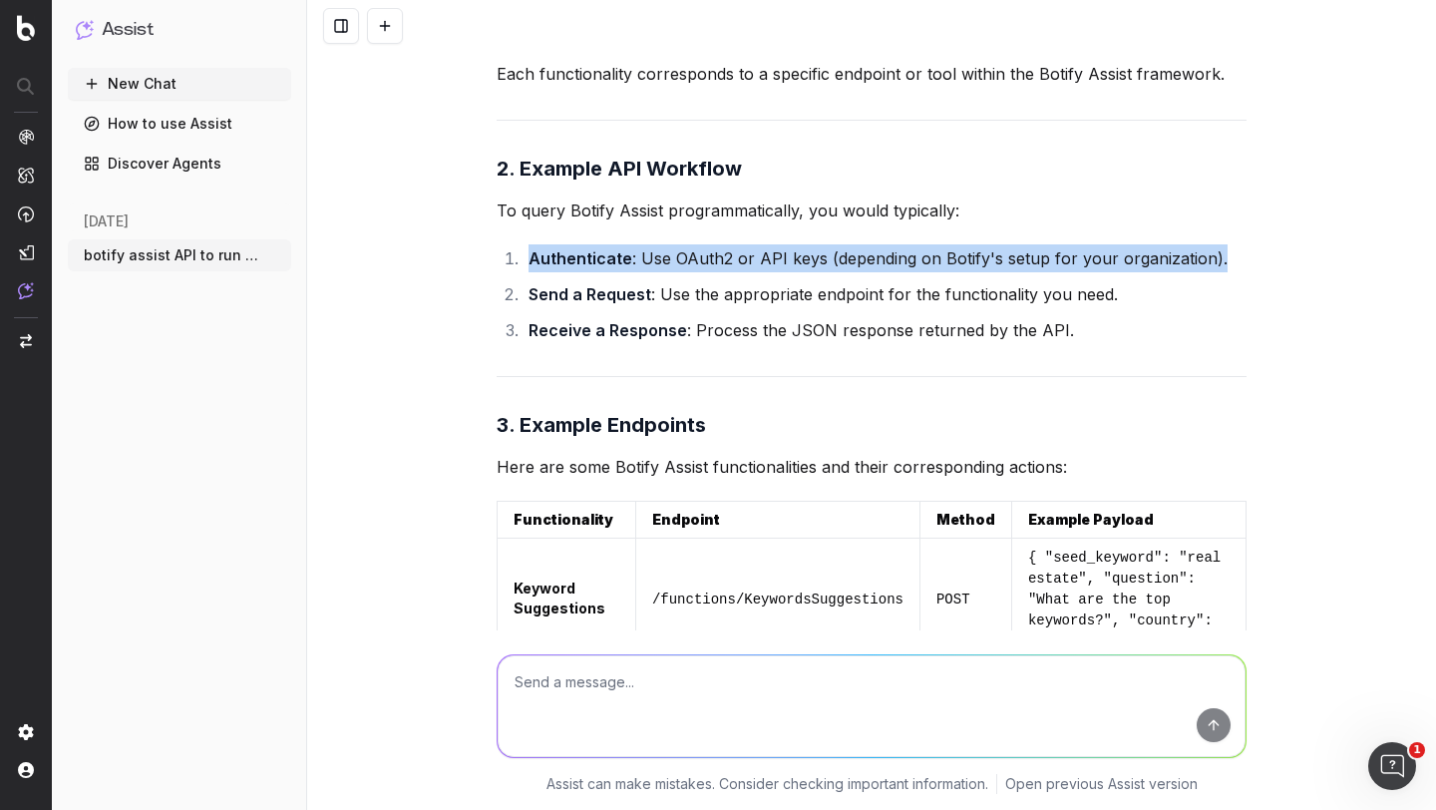
click at [686, 272] on li "Authenticate : Use OAuth2 or API keys (depending on Botify's setup for your org…" at bounding box center [885, 258] width 724 height 28
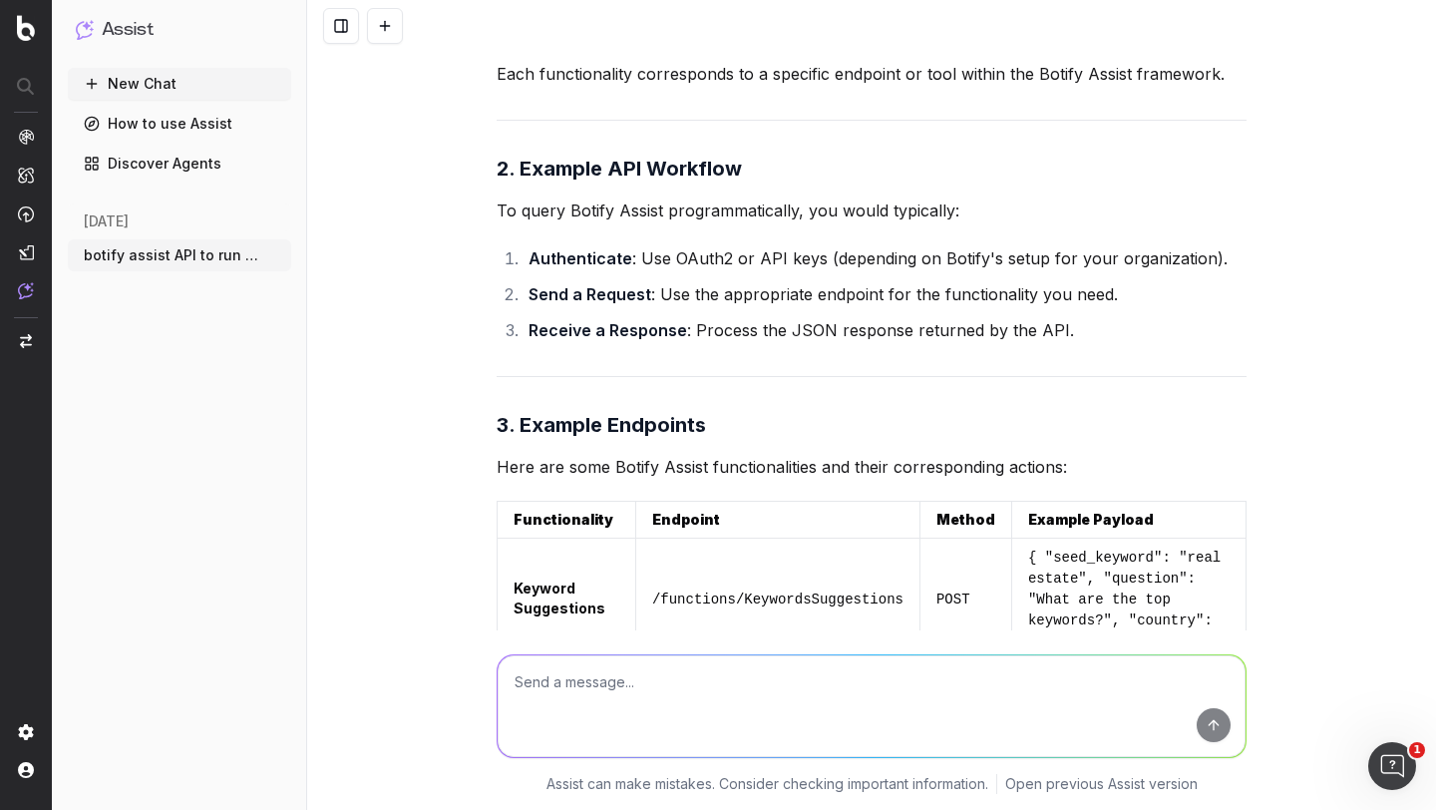
click at [699, 308] on li "Send a Request : Use the appropriate endpoint for the functionality you need." at bounding box center [885, 294] width 724 height 28
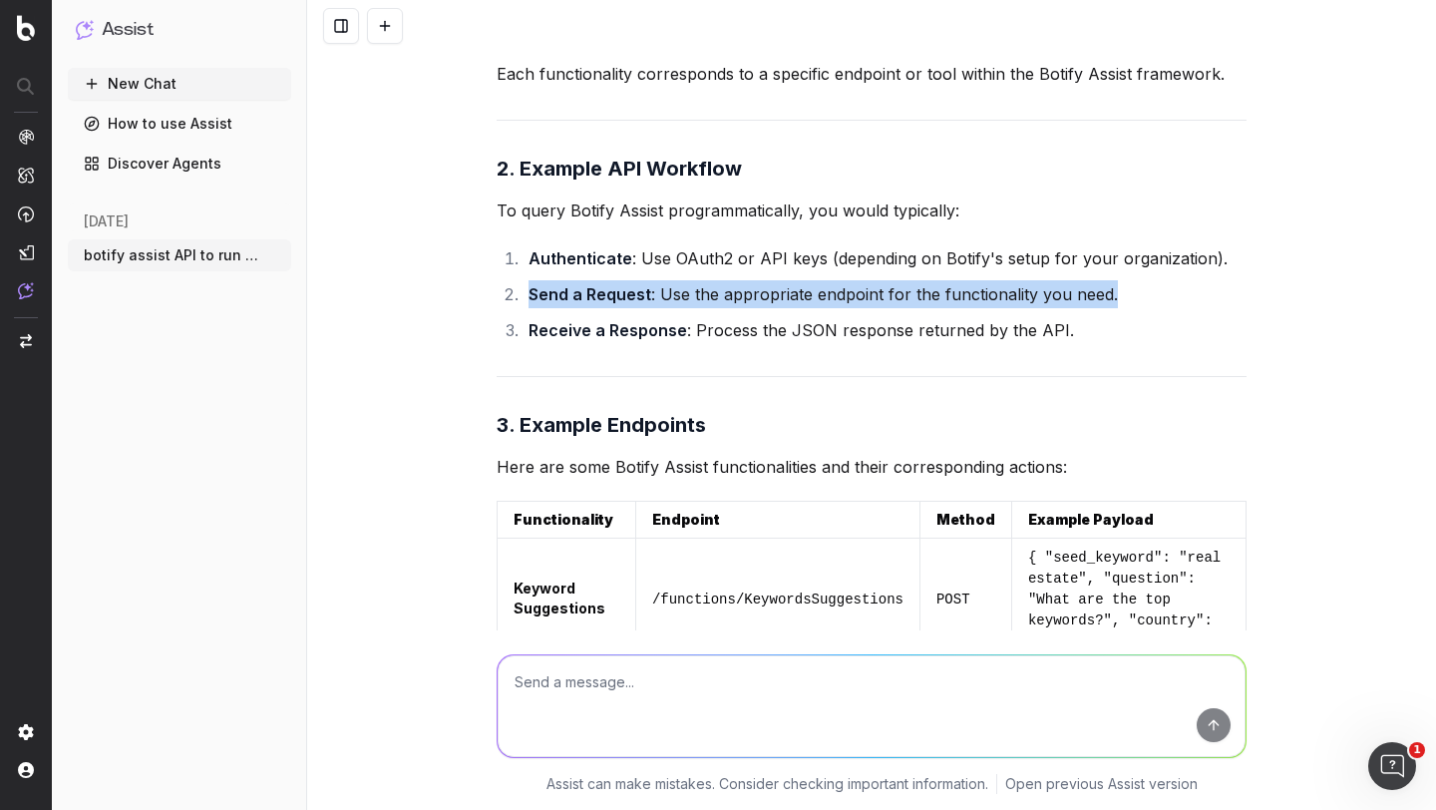
click at [699, 308] on li "Send a Request : Use the appropriate endpoint for the functionality you need." at bounding box center [885, 294] width 724 height 28
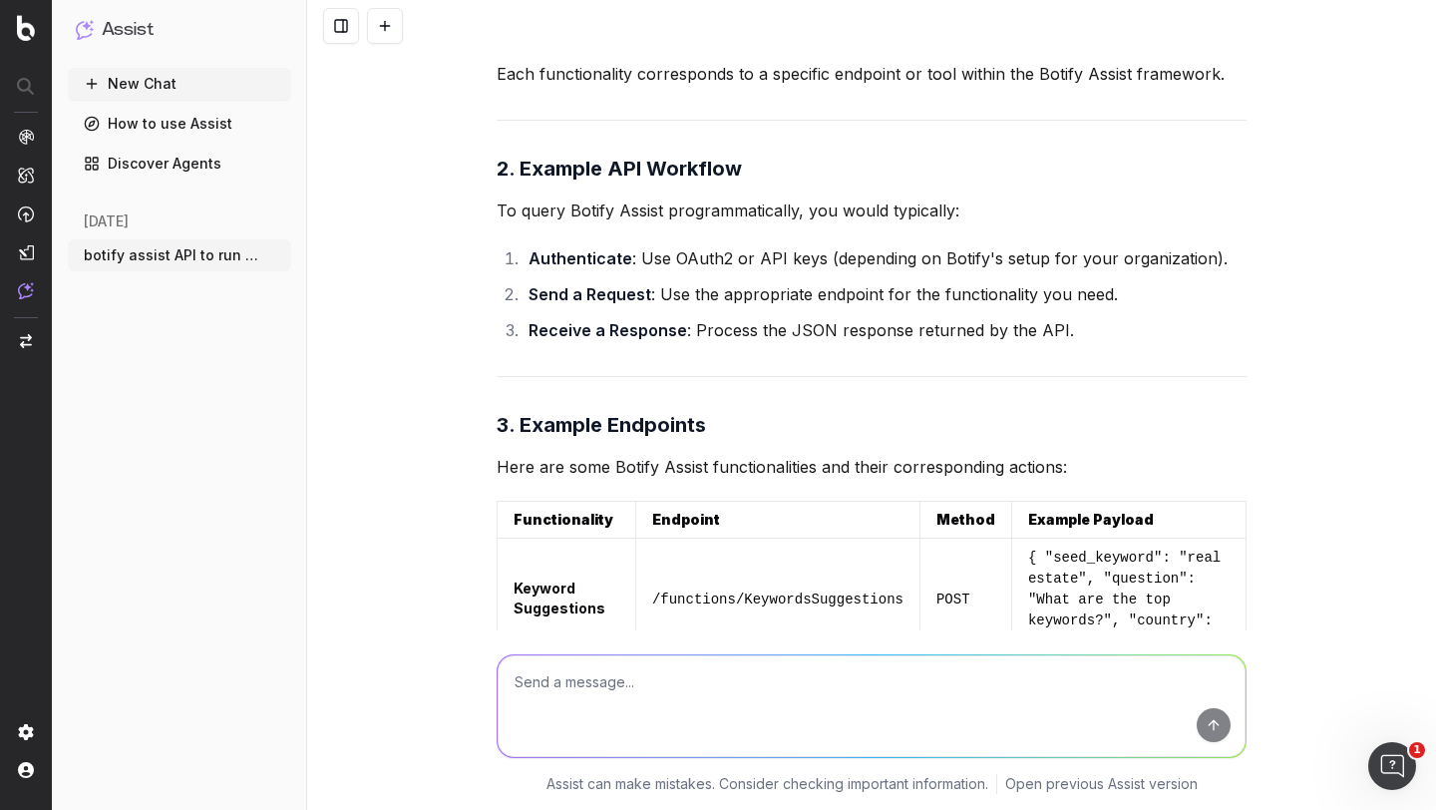
click at [712, 344] on li "Receive a Response : Process the JSON response returned by the API." at bounding box center [885, 330] width 724 height 28
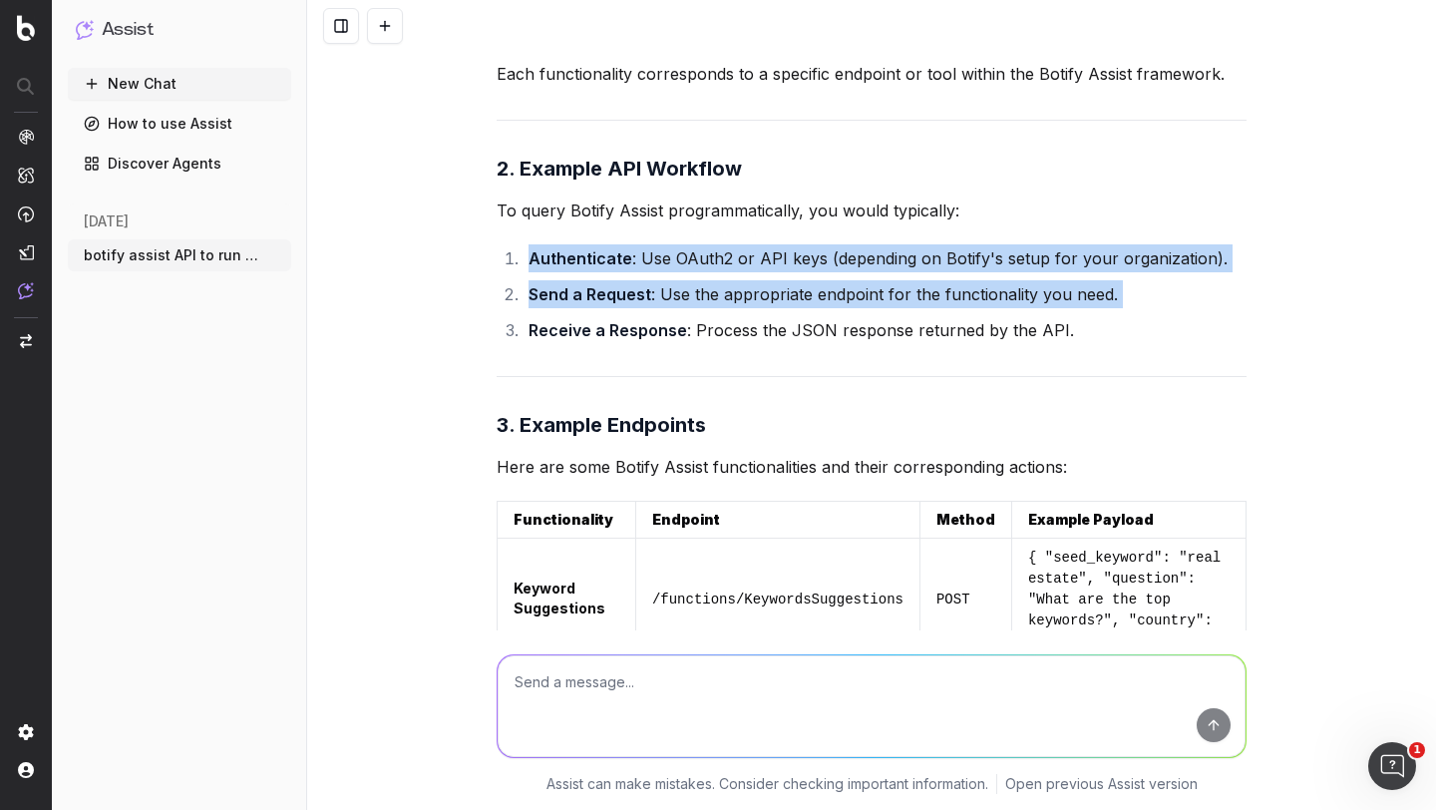
click at [712, 344] on li "Receive a Response : Process the JSON response returned by the API." at bounding box center [885, 330] width 724 height 28
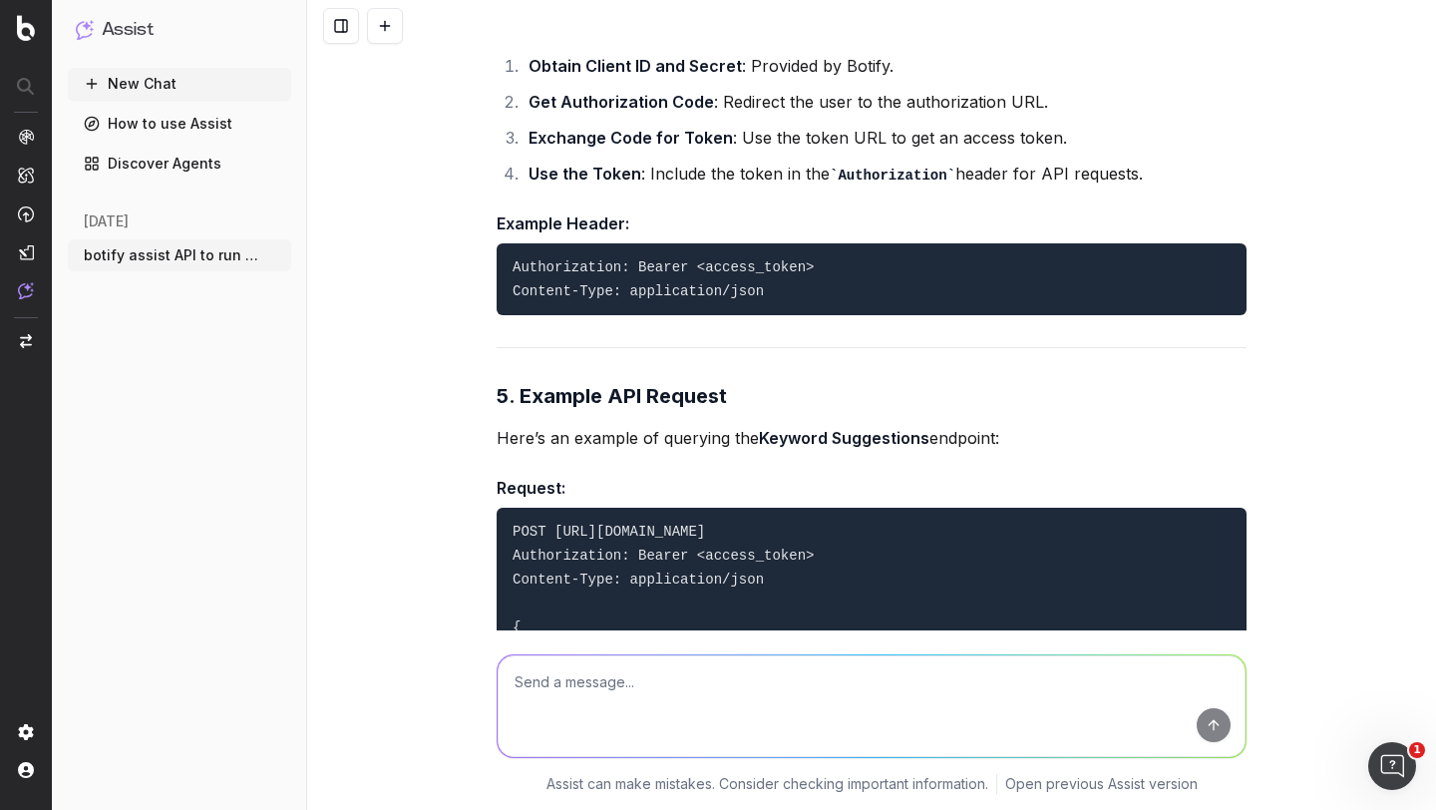
scroll to position [7134, 0]
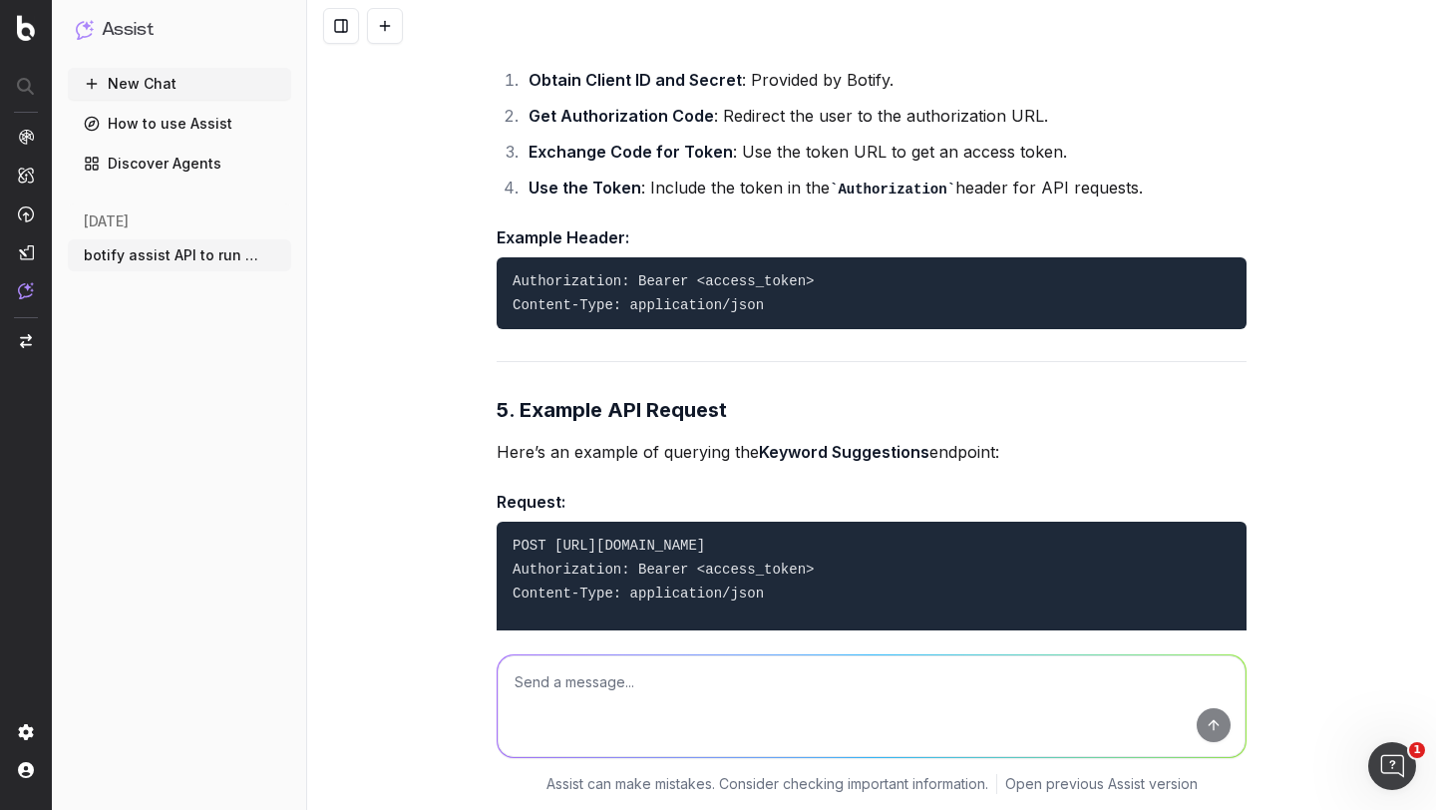
click at [591, 686] on textarea at bounding box center [872, 706] width 748 height 102
type textarea "i need API details for querying botify assist programmatically"
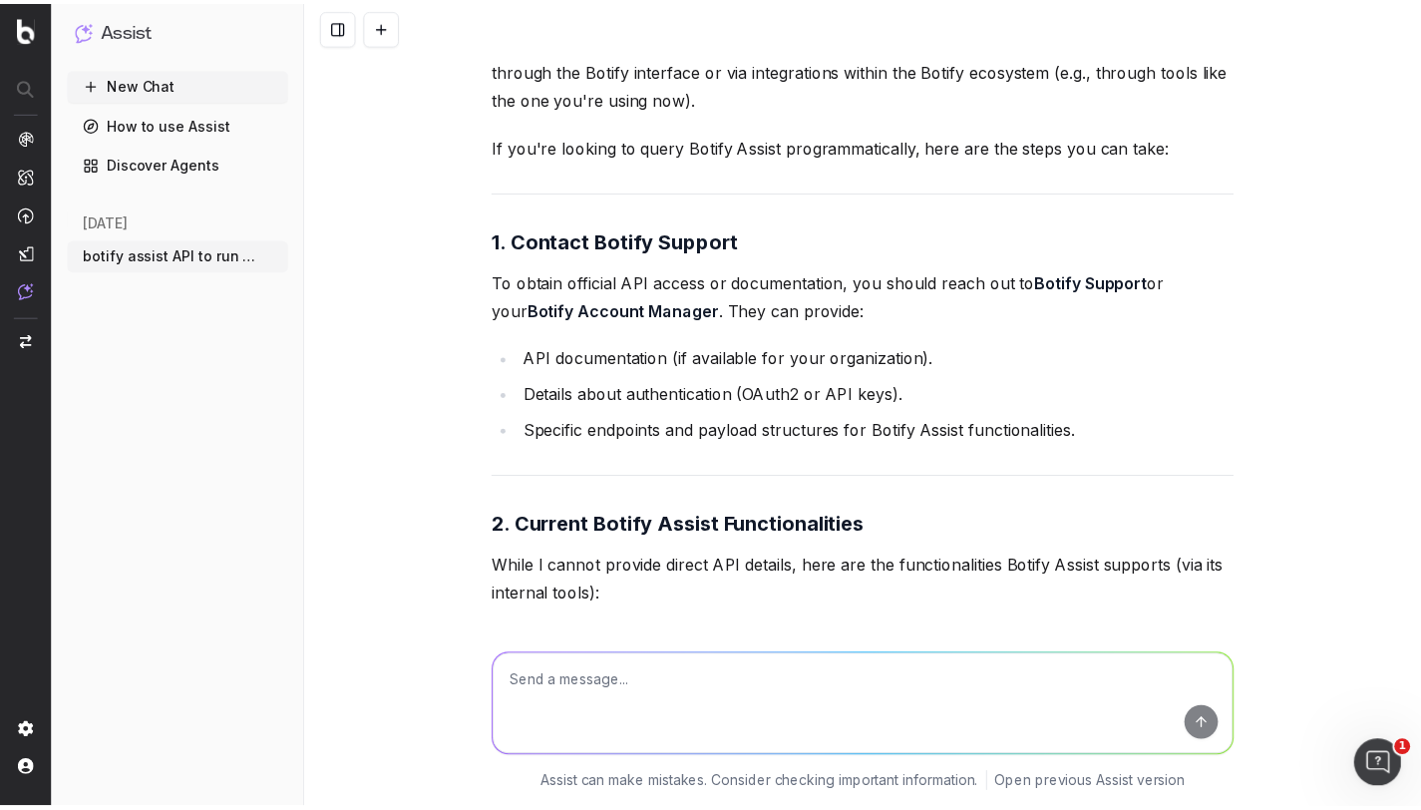
scroll to position [8893, 0]
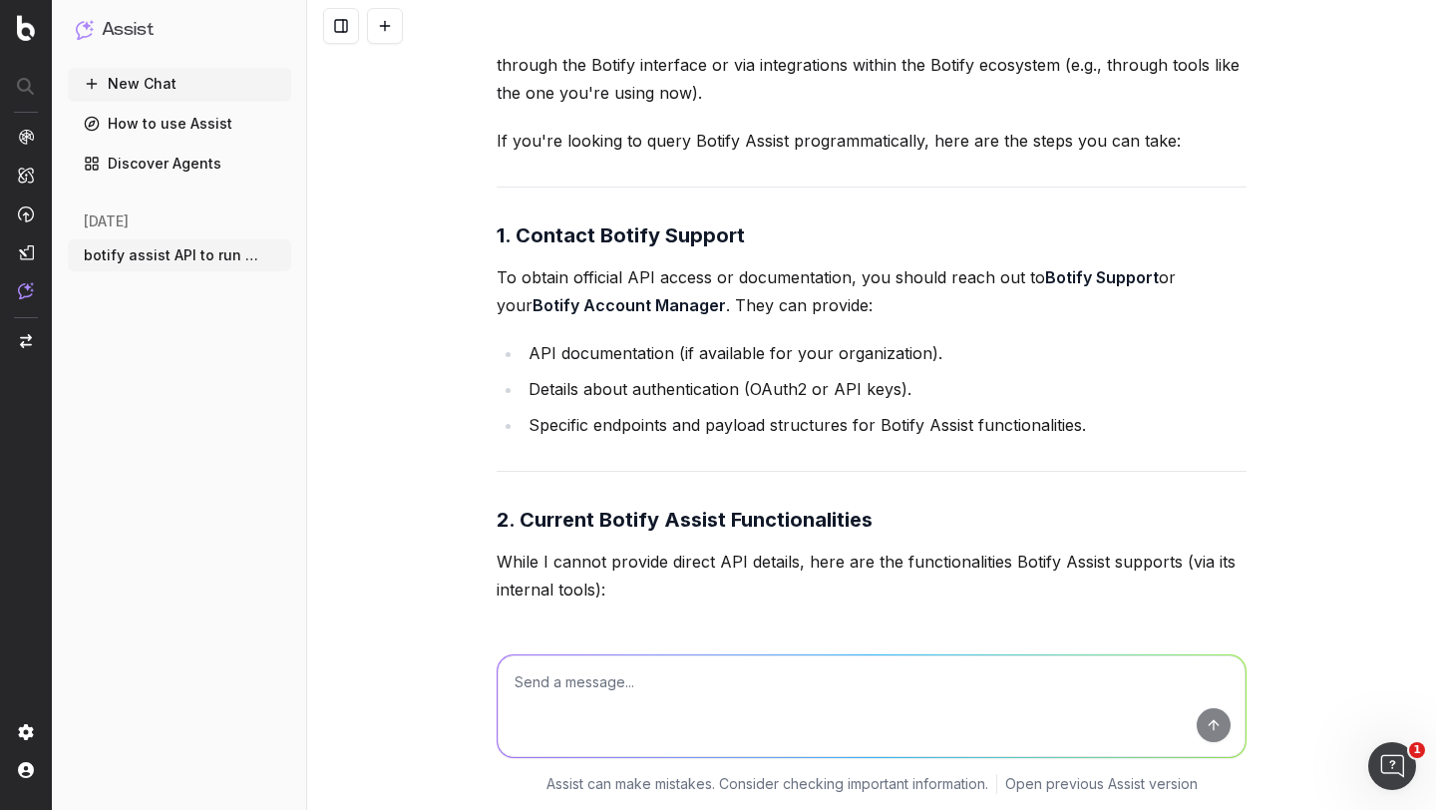
click at [137, 166] on link "Discover Agents" at bounding box center [179, 164] width 223 height 32
click at [145, 162] on link "Discover Agents" at bounding box center [179, 164] width 223 height 32
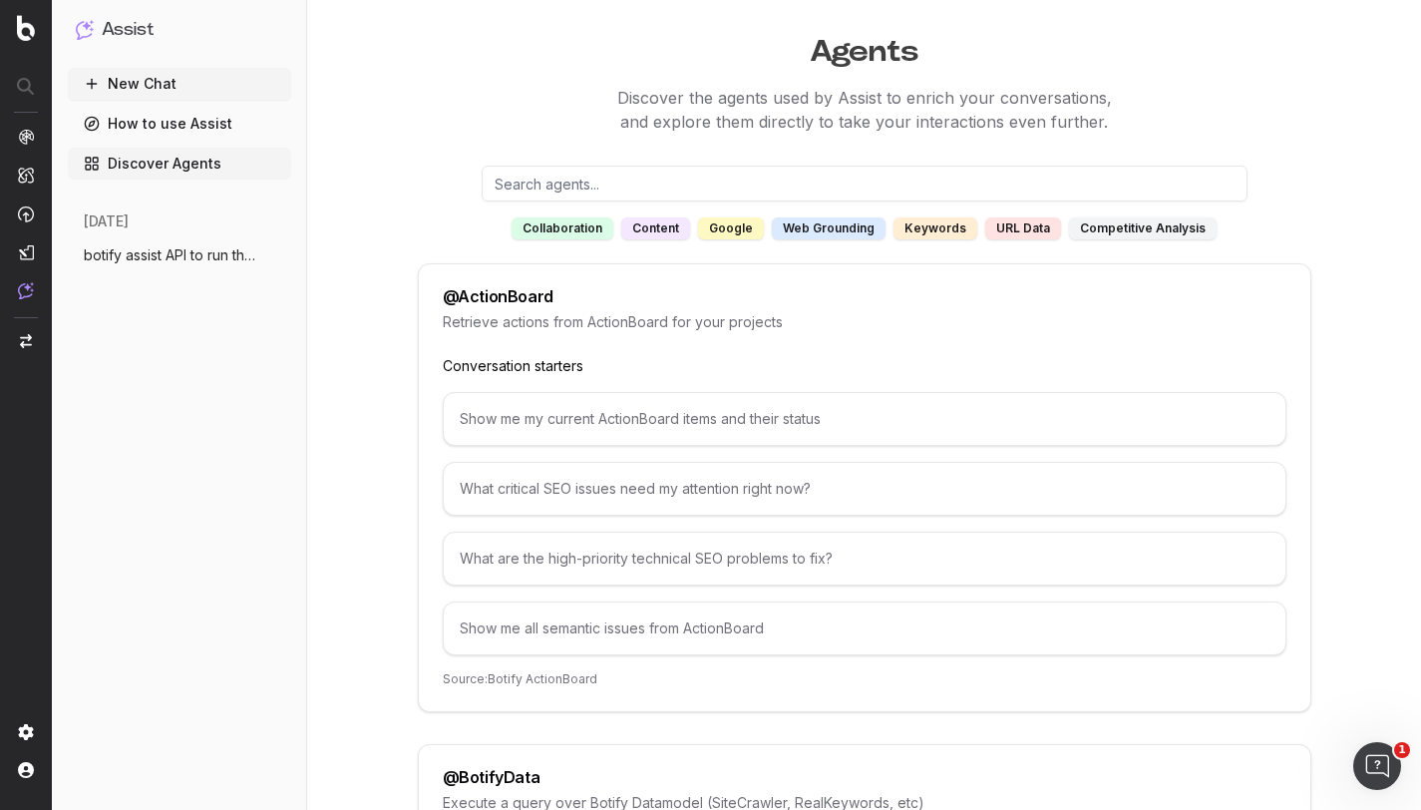
scroll to position [45, 0]
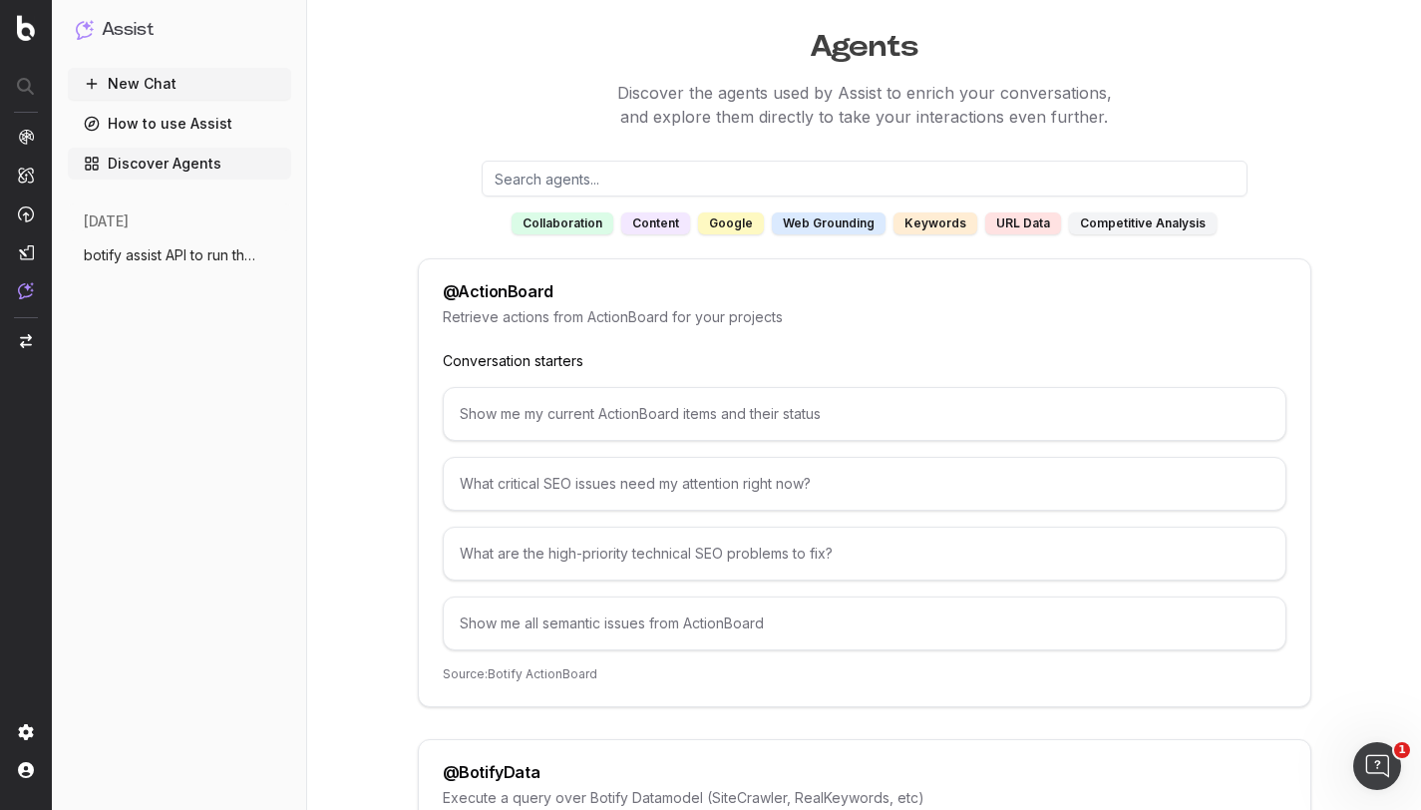
click at [731, 223] on div "google" at bounding box center [731, 223] width 66 height 22
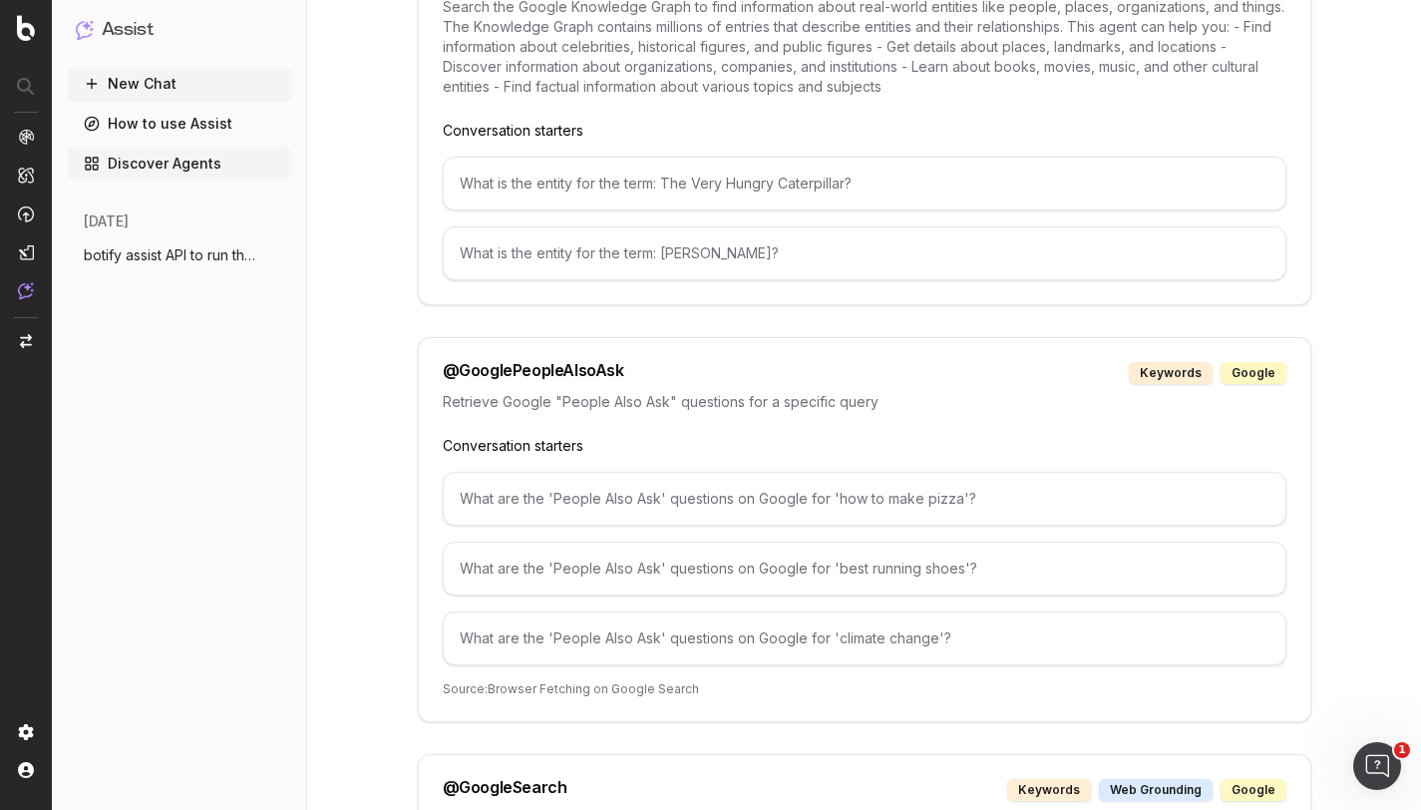
scroll to position [994, 0]
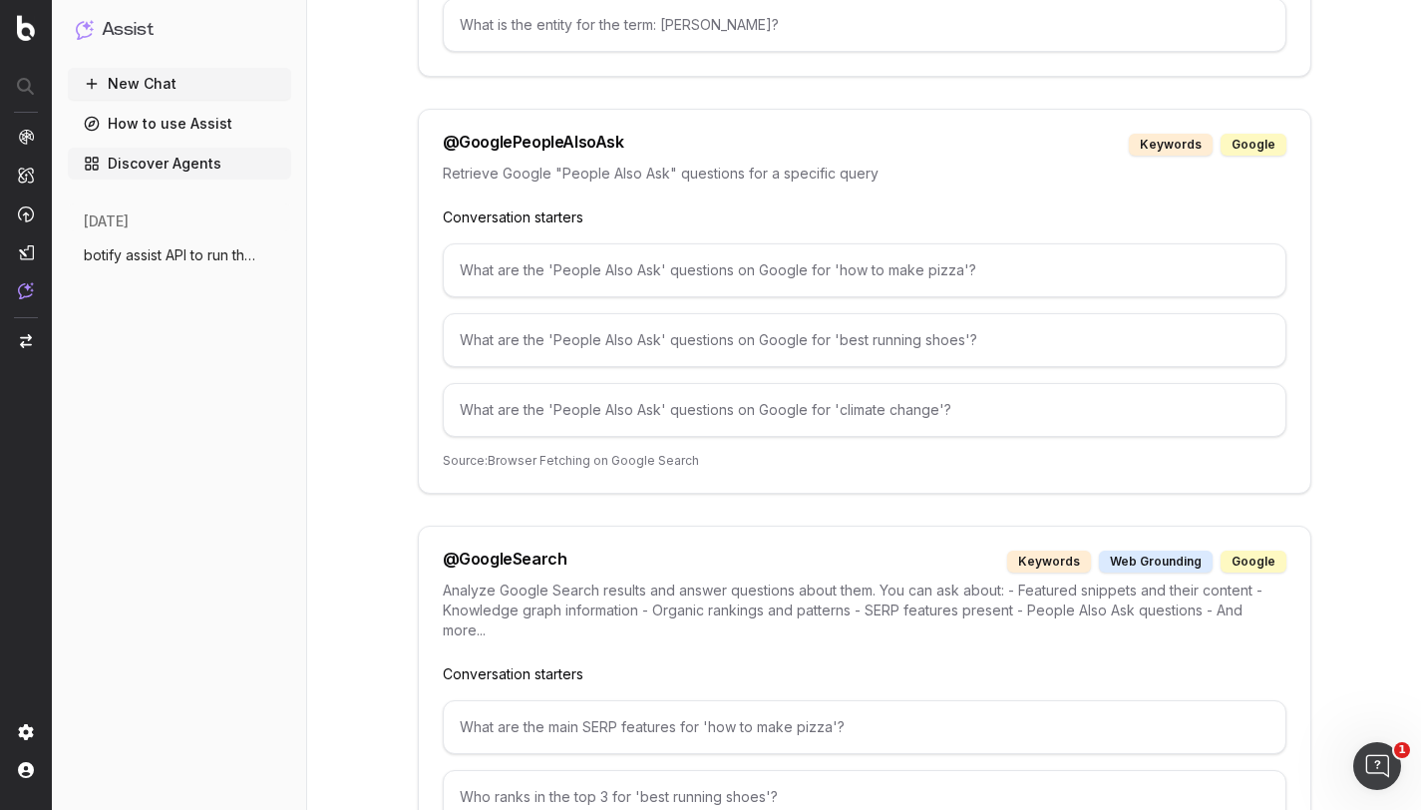
click at [656, 152] on div "@ GooglePeopleAlsoAsk keywords google" at bounding box center [865, 145] width 844 height 22
click at [556, 147] on div "@ GooglePeopleAlsoAsk" at bounding box center [534, 145] width 182 height 22
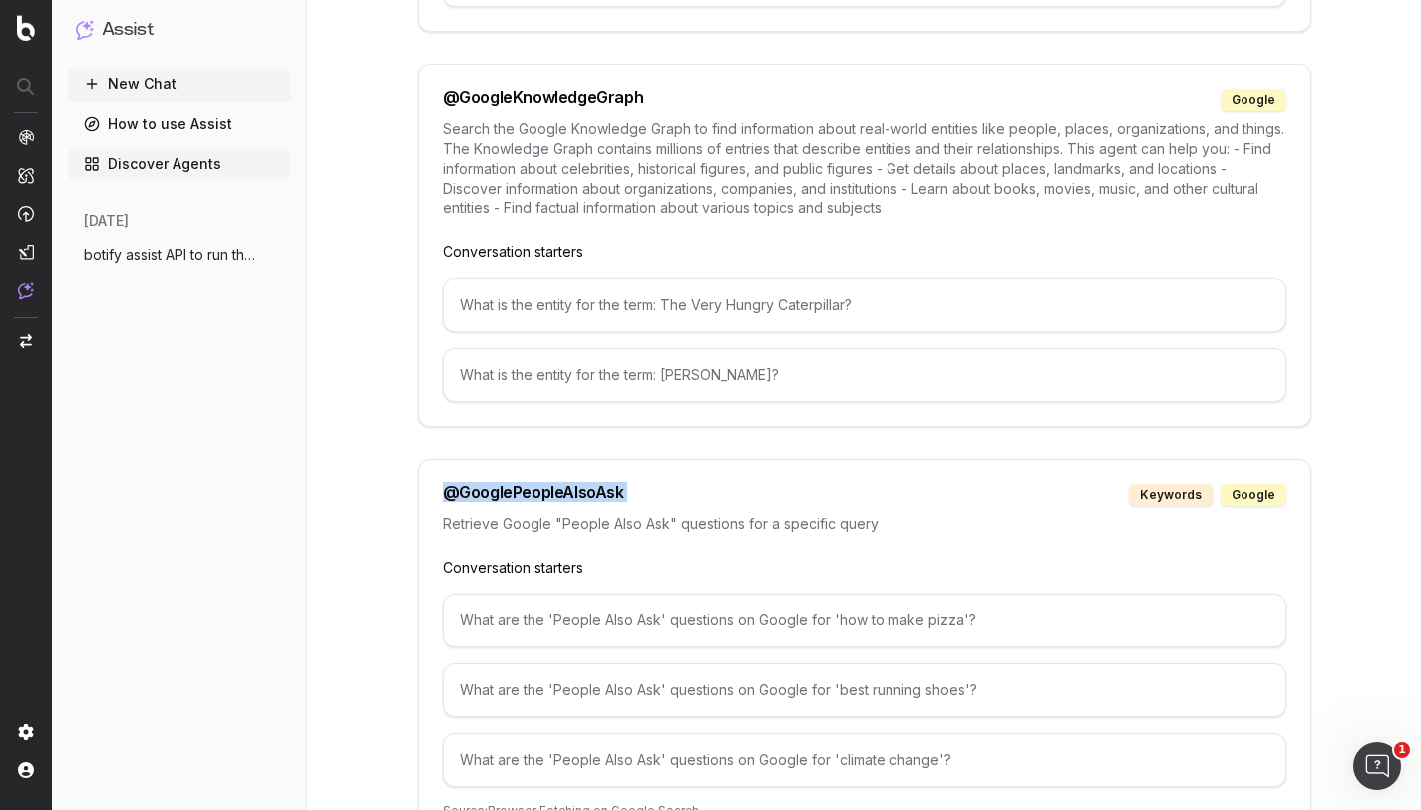
scroll to position [0, 0]
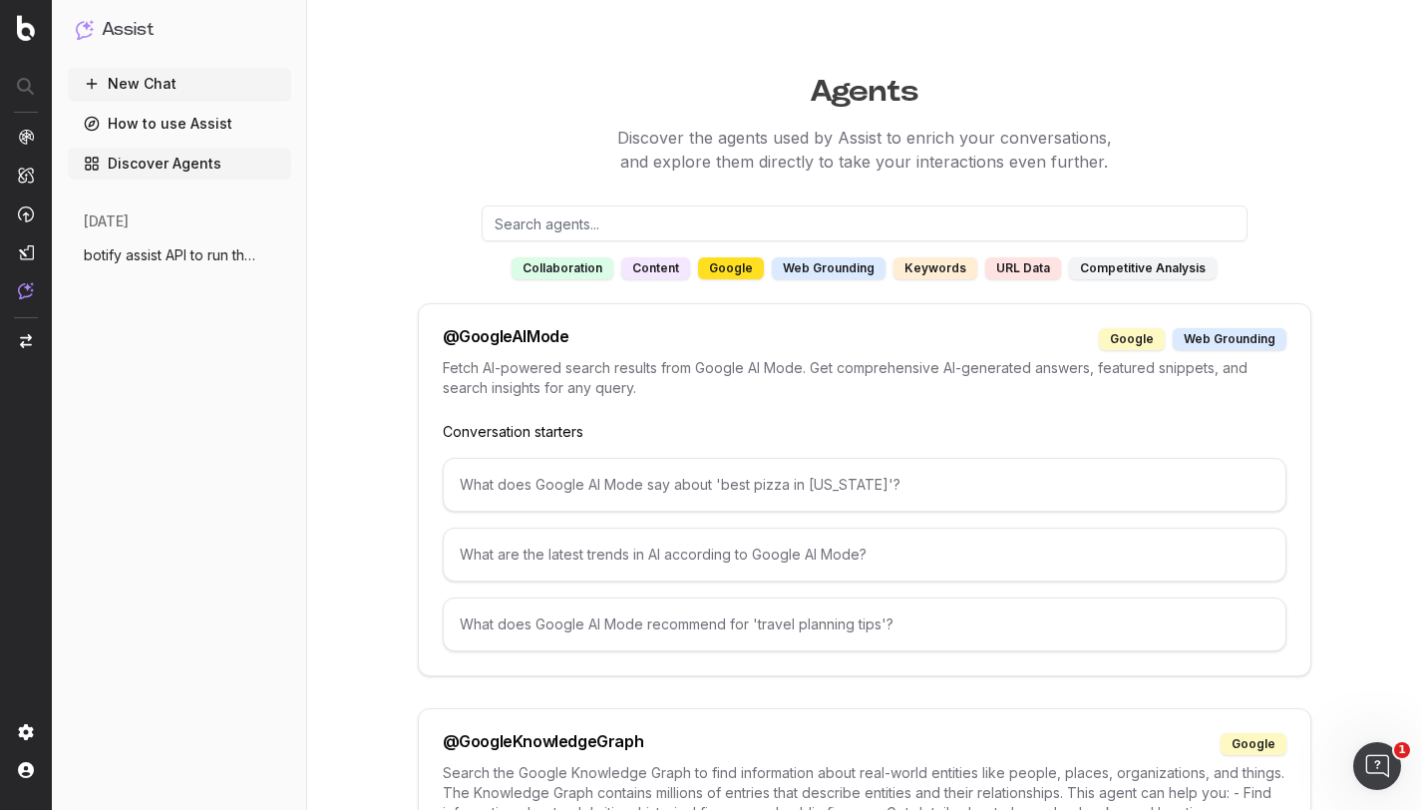
click at [594, 214] on input "text" at bounding box center [865, 223] width 766 height 36
click at [518, 482] on div "What does Google AI Mode say about 'best pizza in [US_STATE]'?" at bounding box center [865, 485] width 844 height 54
click at [526, 485] on div "What does Google AI Mode say about 'best pizza in [US_STATE]'?" at bounding box center [865, 485] width 844 height 54
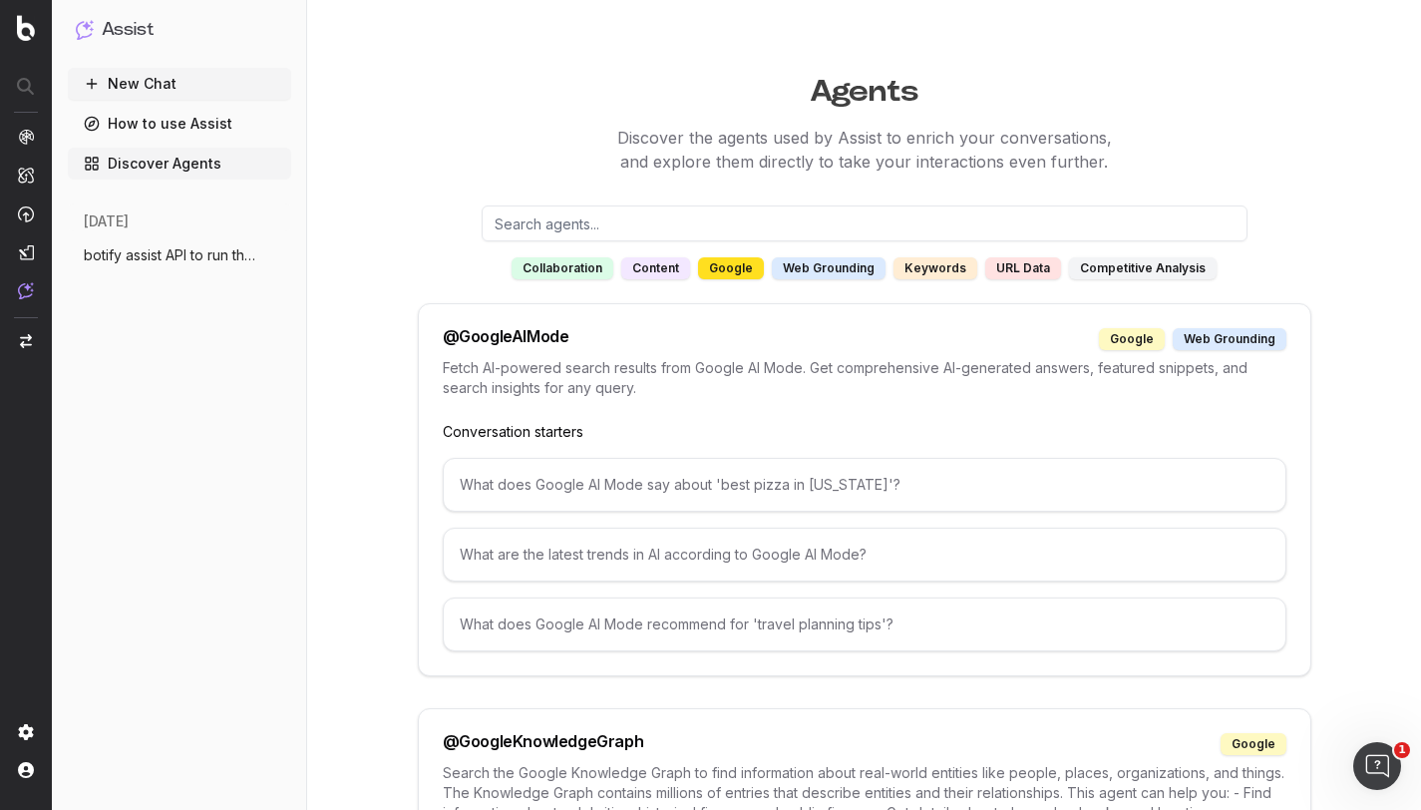
click at [944, 264] on div "keywords" at bounding box center [936, 268] width 84 height 22
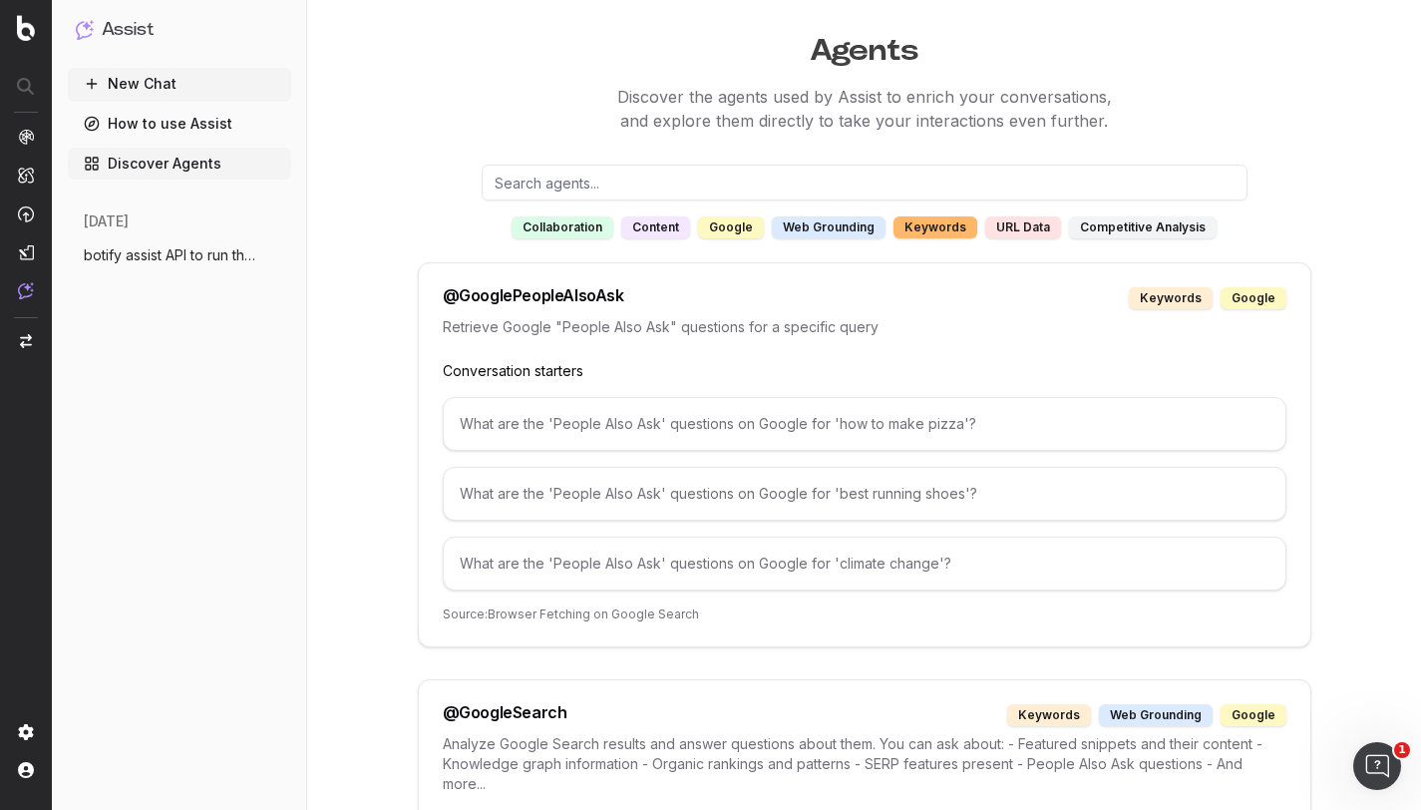
scroll to position [43, 0]
click at [997, 223] on div "URL data" at bounding box center [1023, 225] width 76 height 22
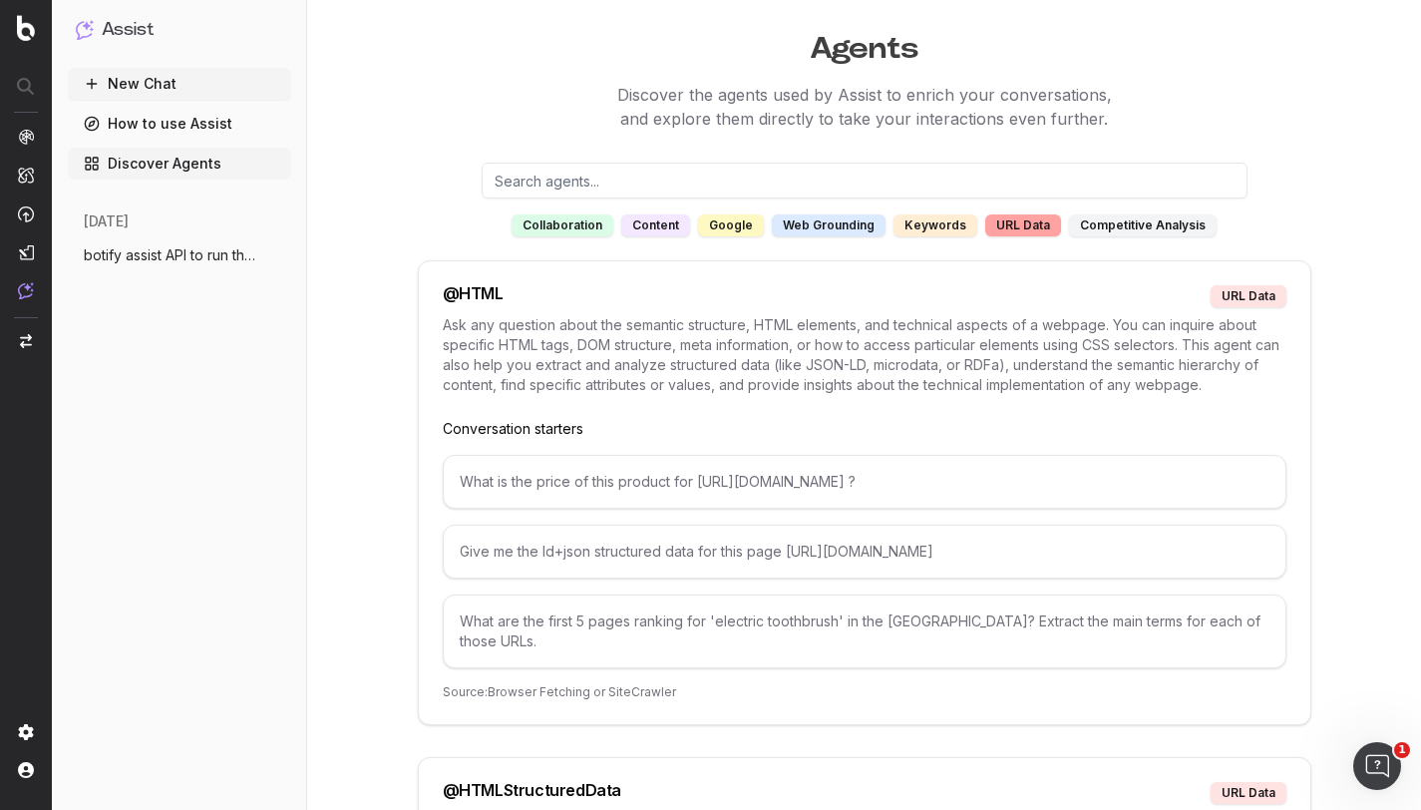
click at [1112, 222] on div "competitive analysis" at bounding box center [1143, 225] width 148 height 22
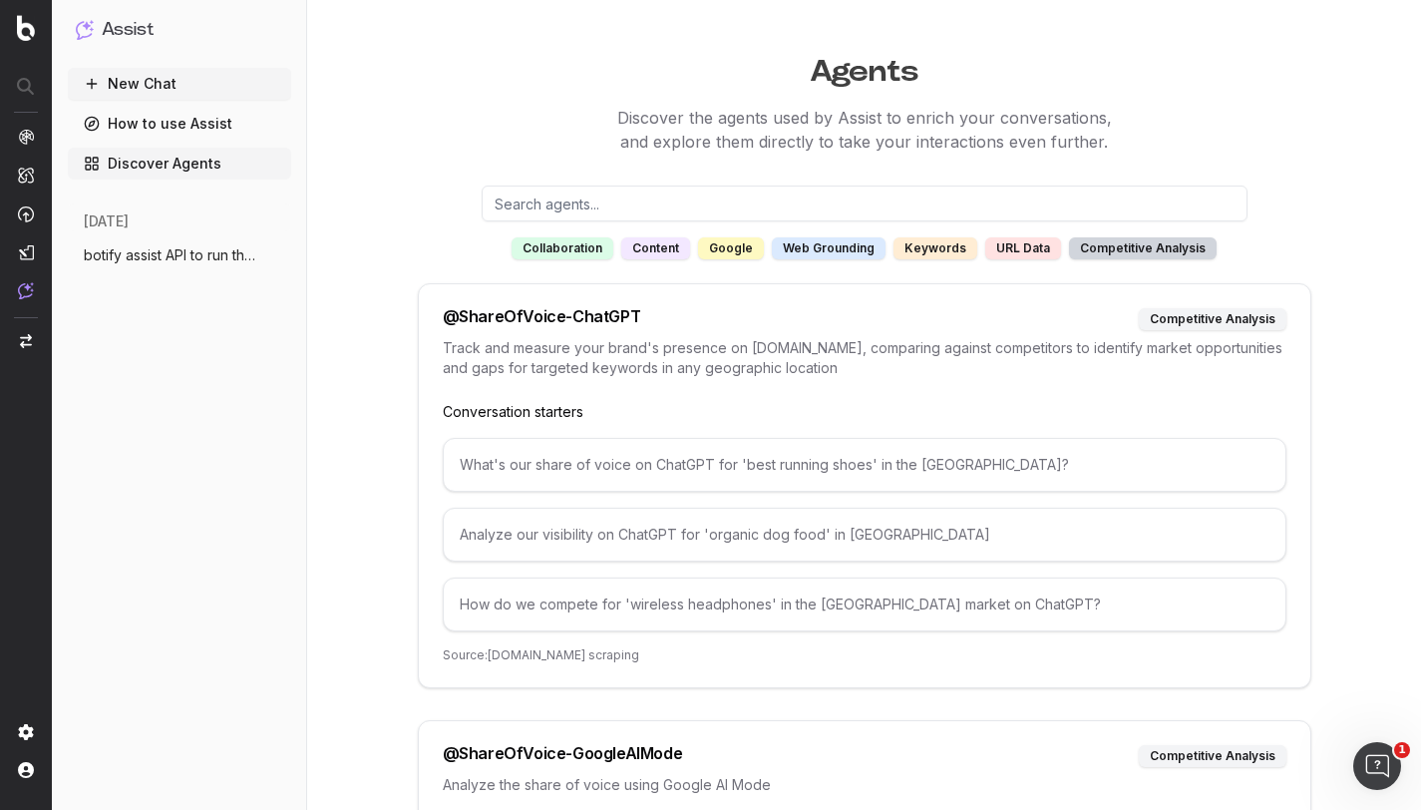
scroll to position [0, 0]
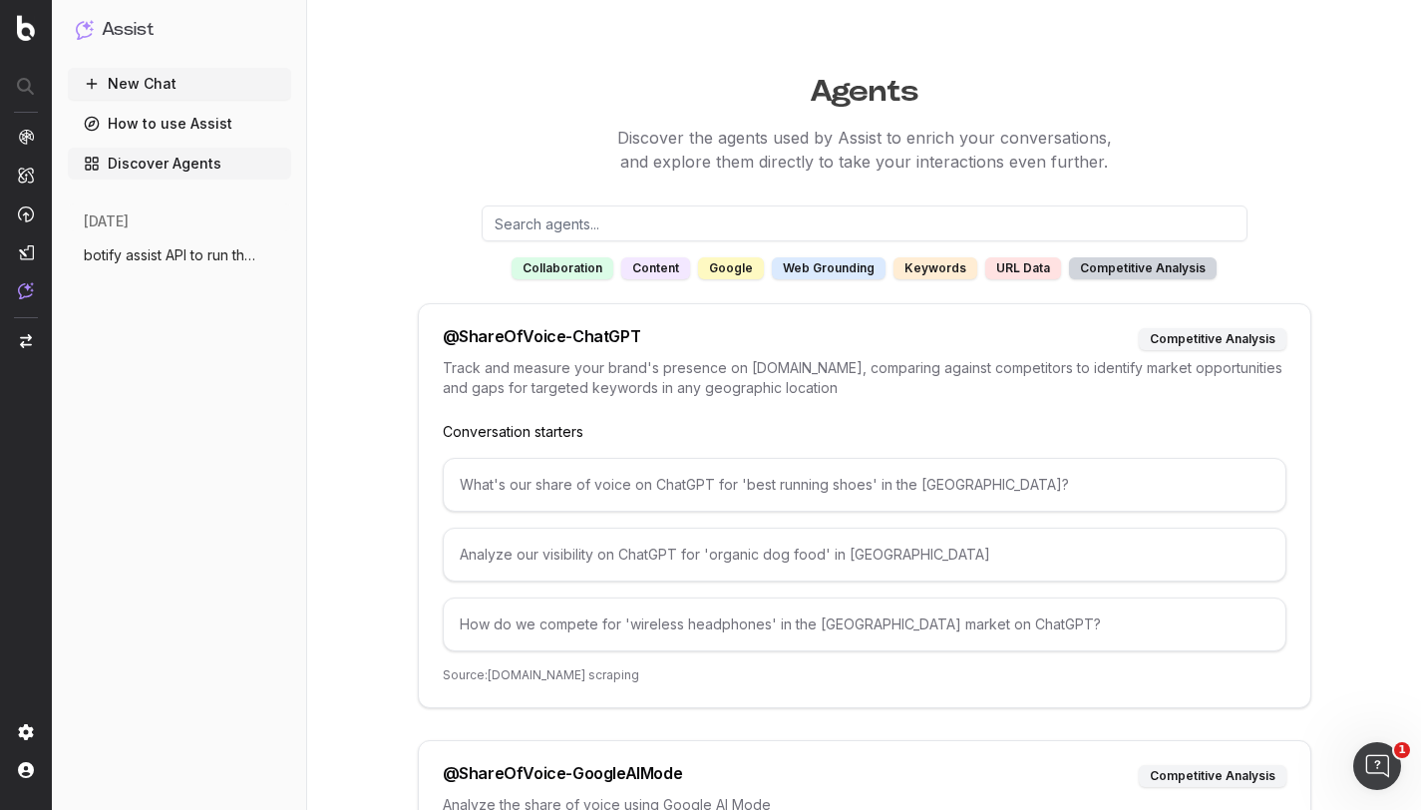
click at [636, 223] on input "text" at bounding box center [865, 223] width 766 height 36
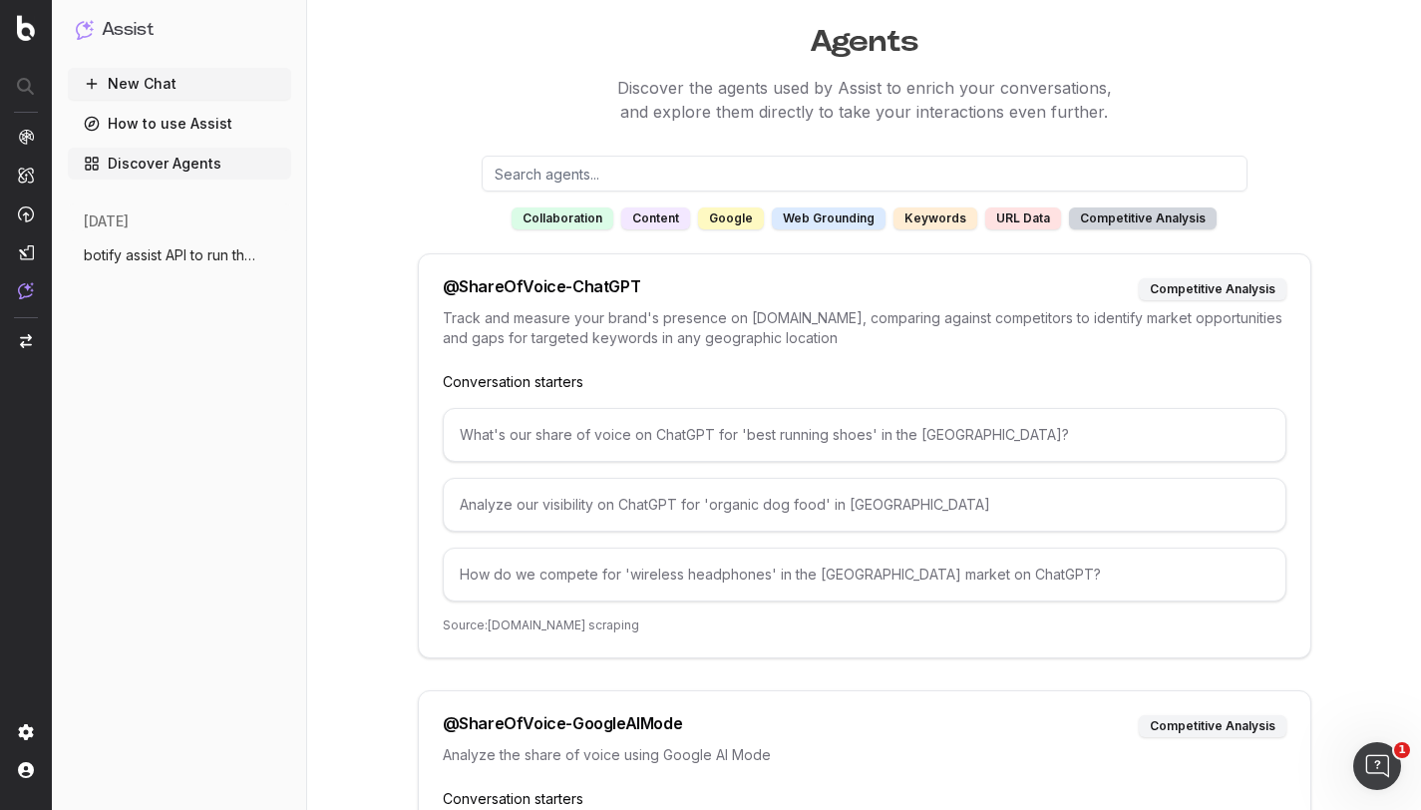
scroll to position [53, 0]
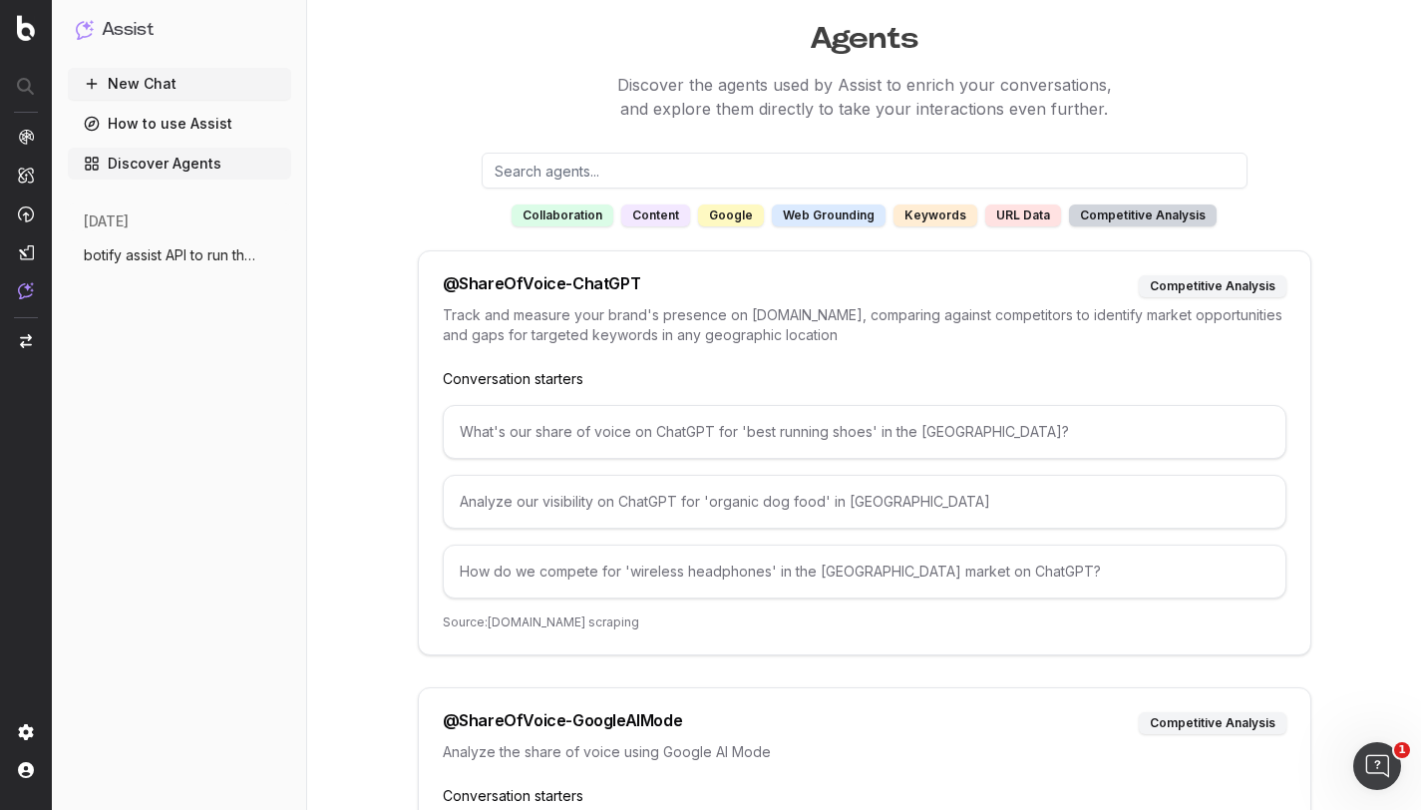
click at [1008, 217] on div "URL data" at bounding box center [1023, 215] width 76 height 22
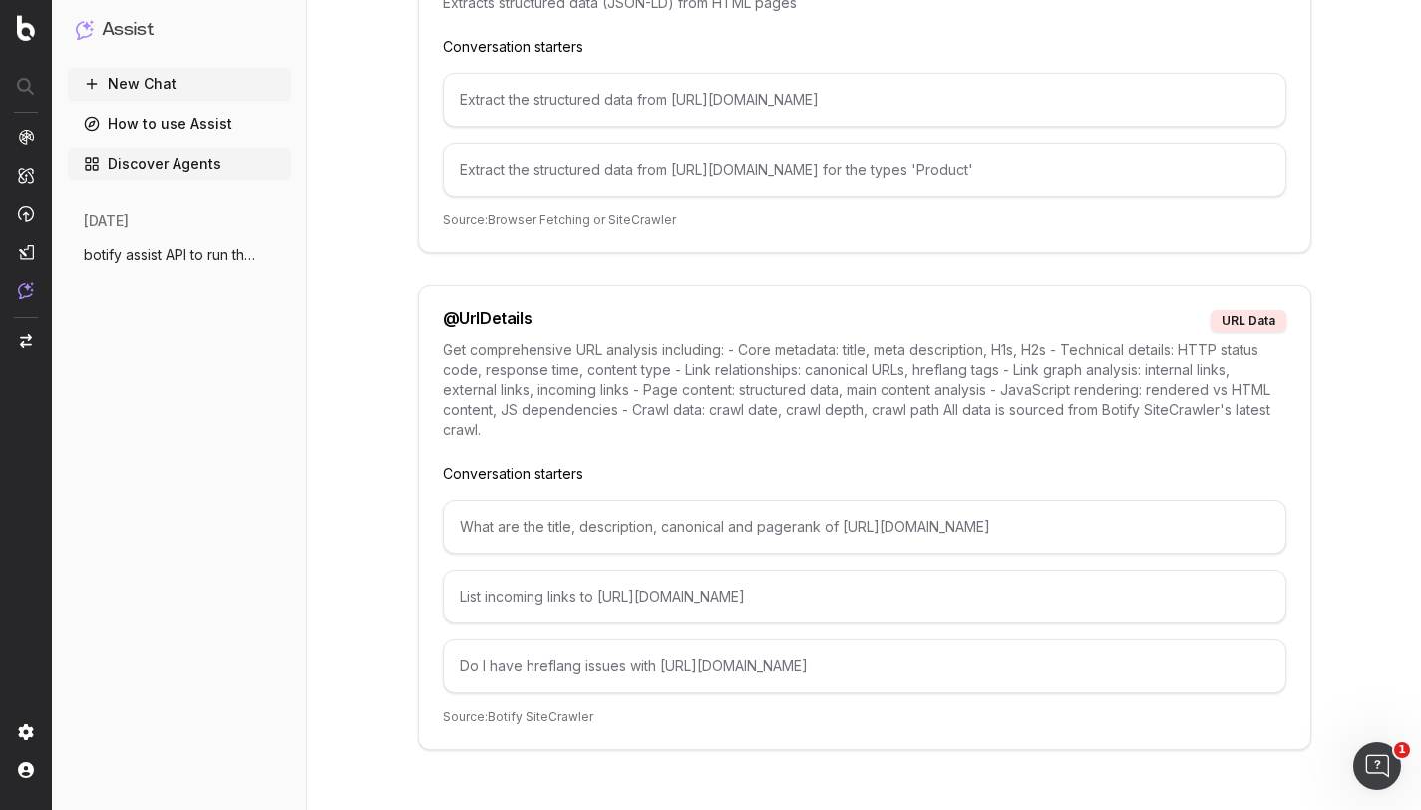
scroll to position [1, 0]
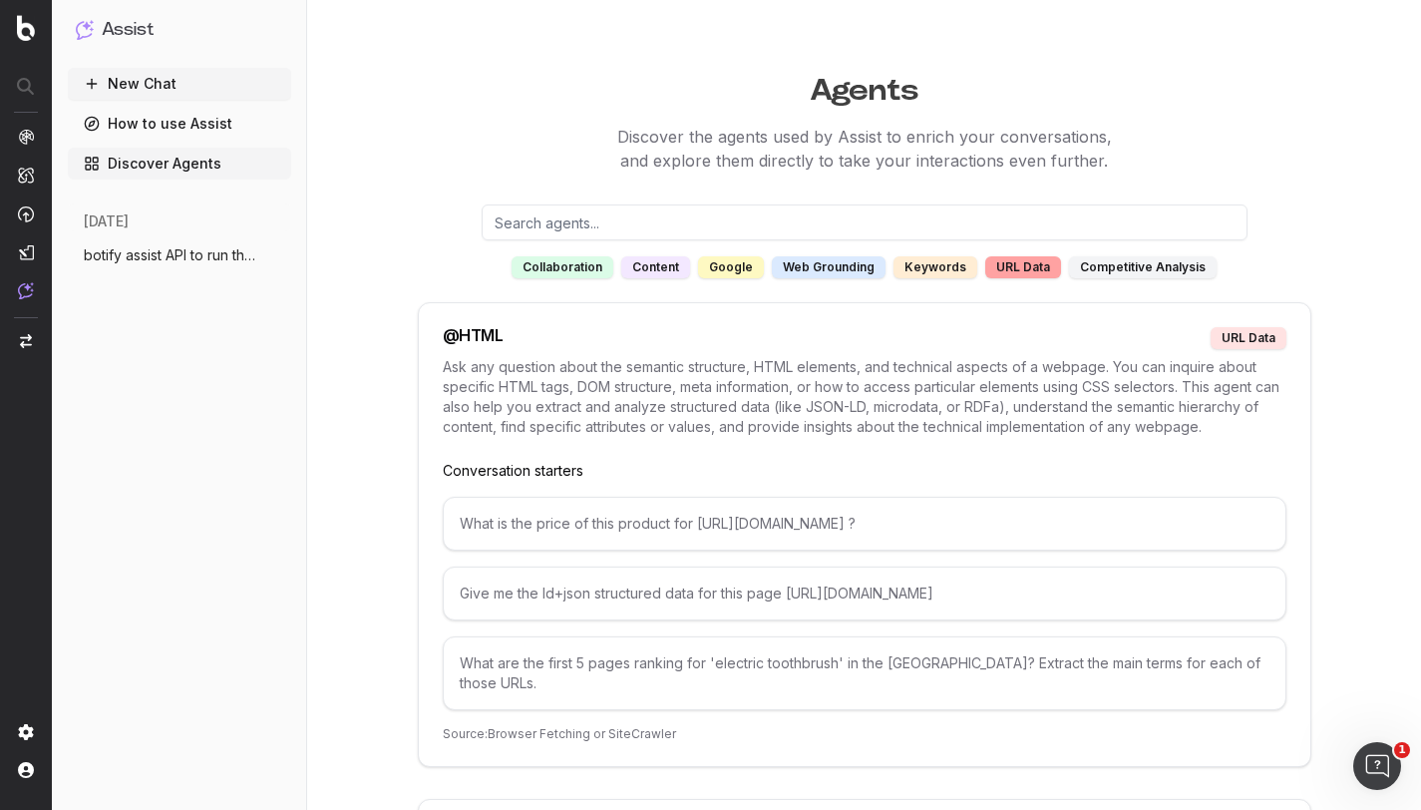
click at [925, 262] on div "keywords" at bounding box center [936, 267] width 84 height 22
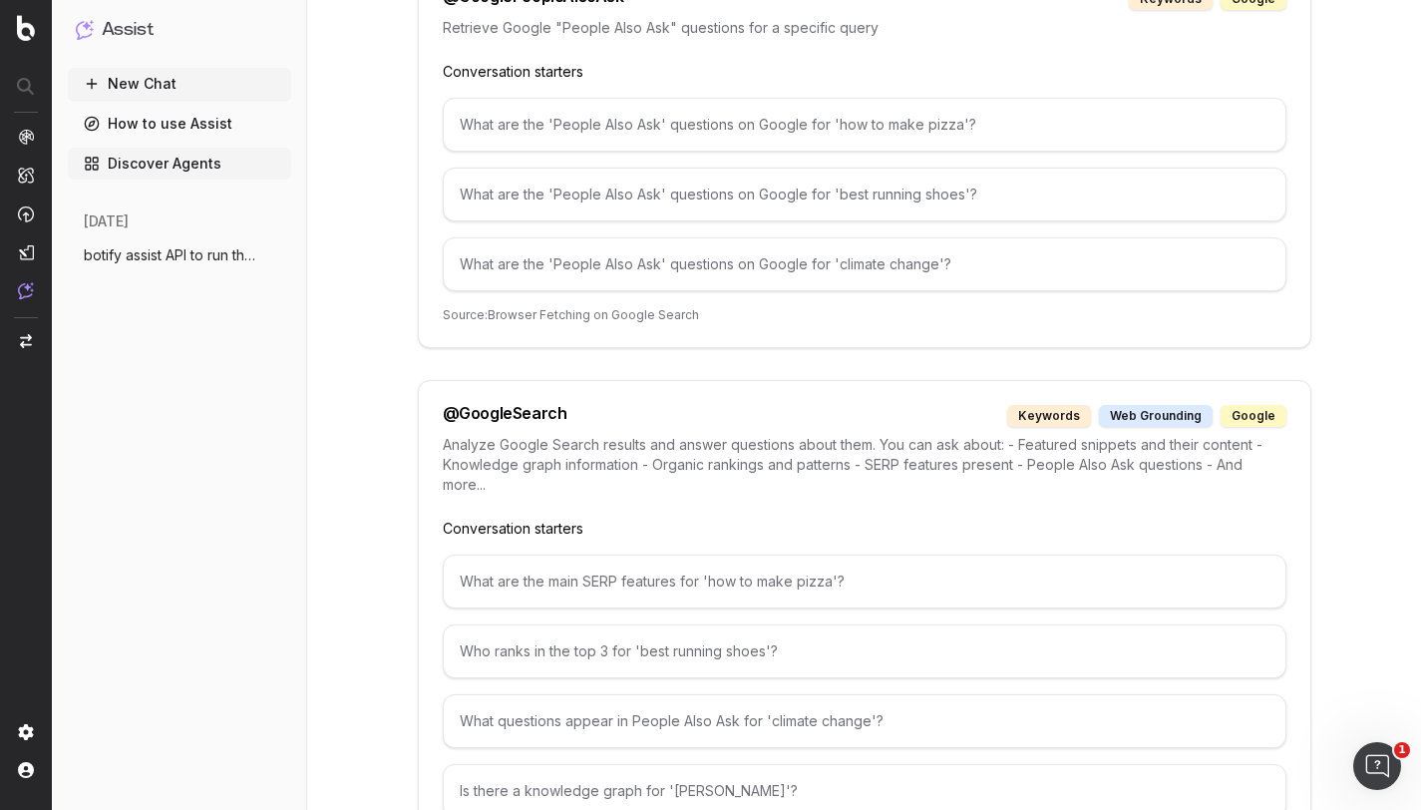
scroll to position [0, 0]
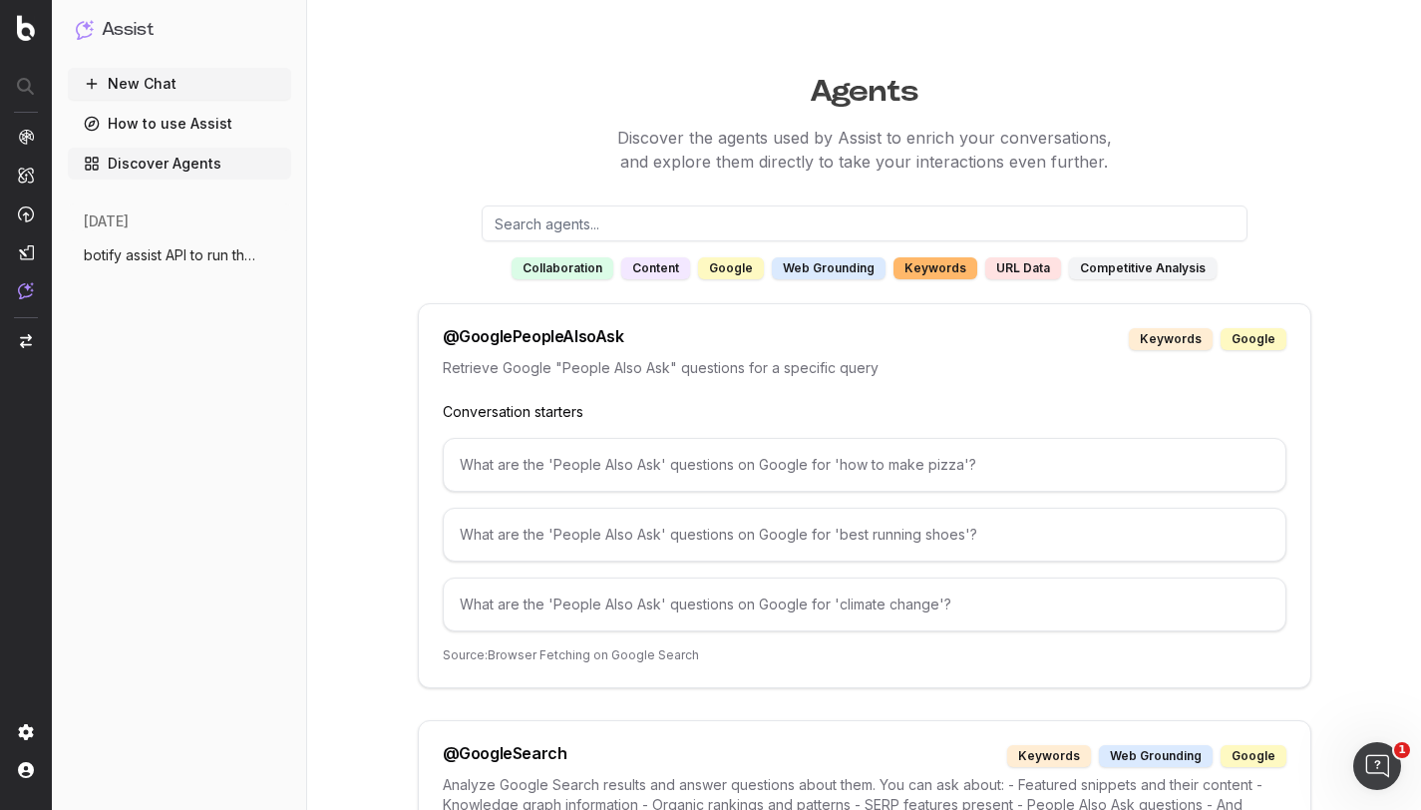
click at [803, 260] on div "web grounding" at bounding box center [829, 268] width 114 height 22
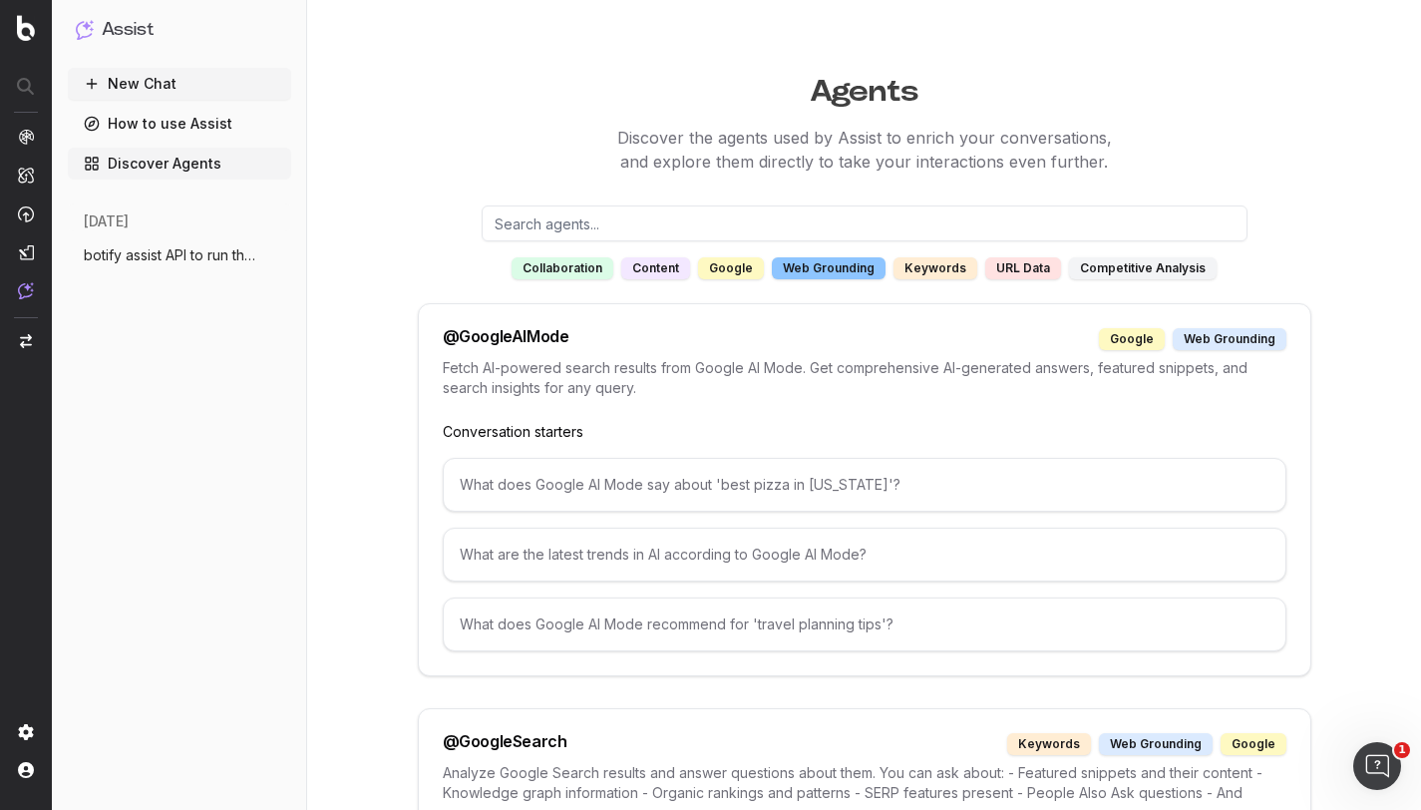
click at [734, 268] on div "google" at bounding box center [731, 268] width 66 height 22
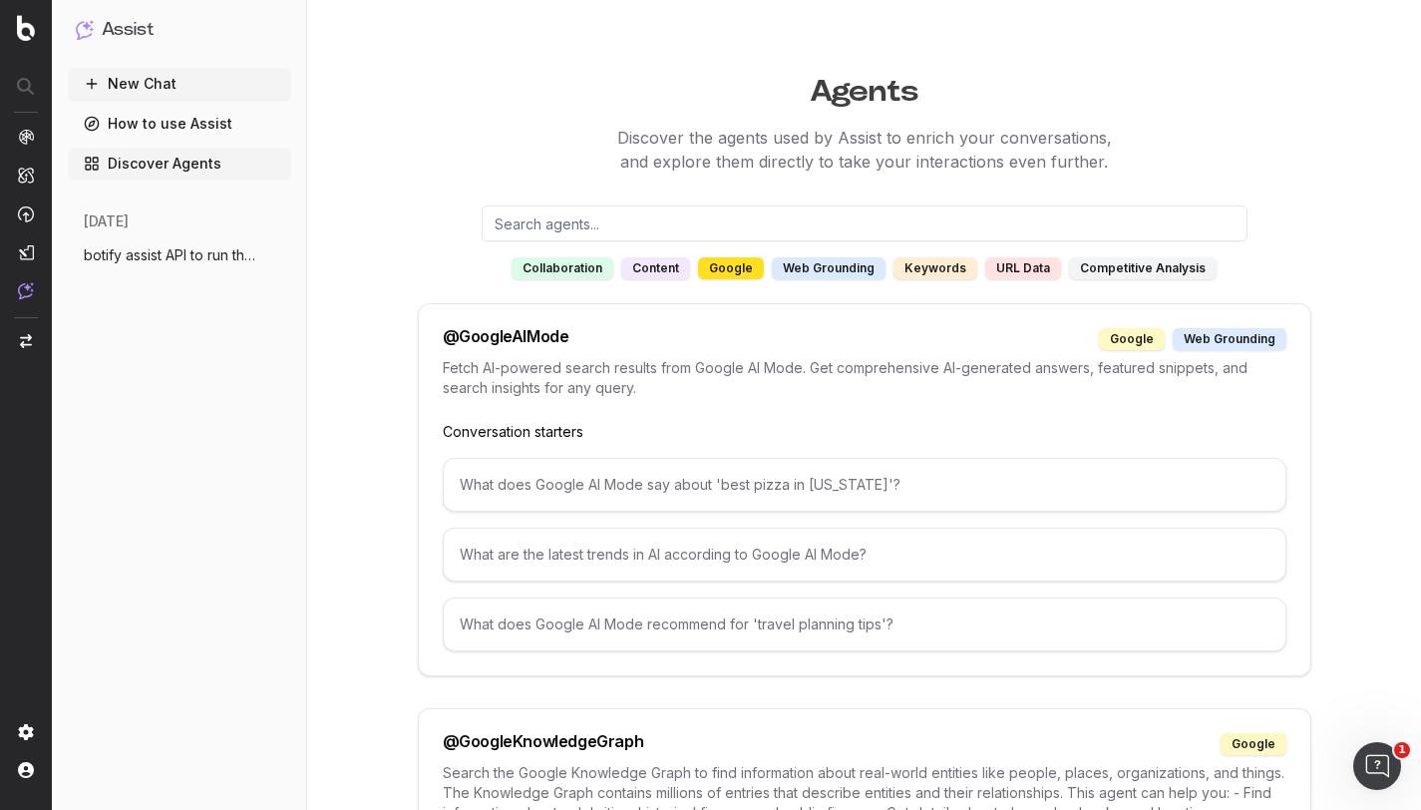
click at [659, 272] on div "content" at bounding box center [655, 268] width 69 height 22
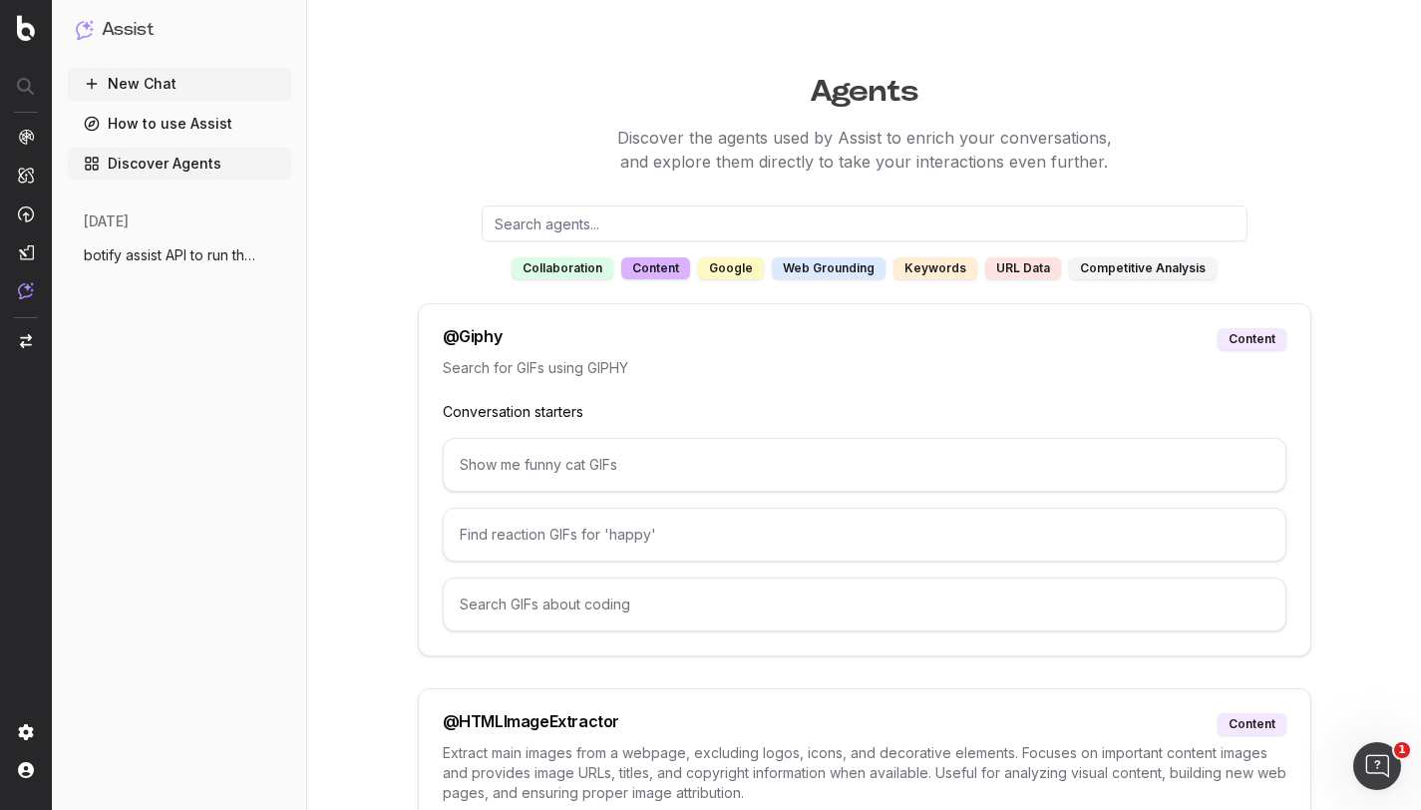
click at [581, 263] on div "collaboration" at bounding box center [563, 268] width 102 height 22
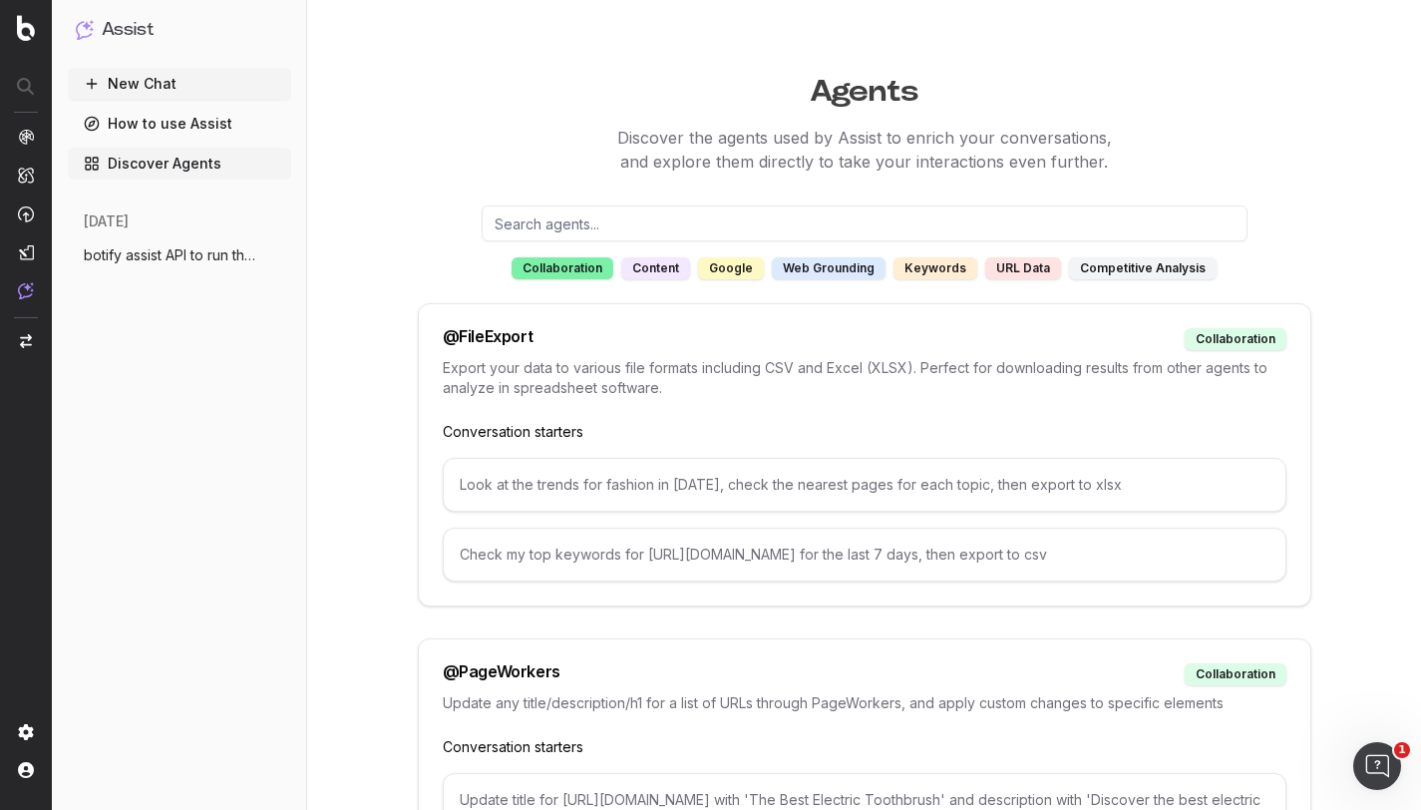
scroll to position [211, 0]
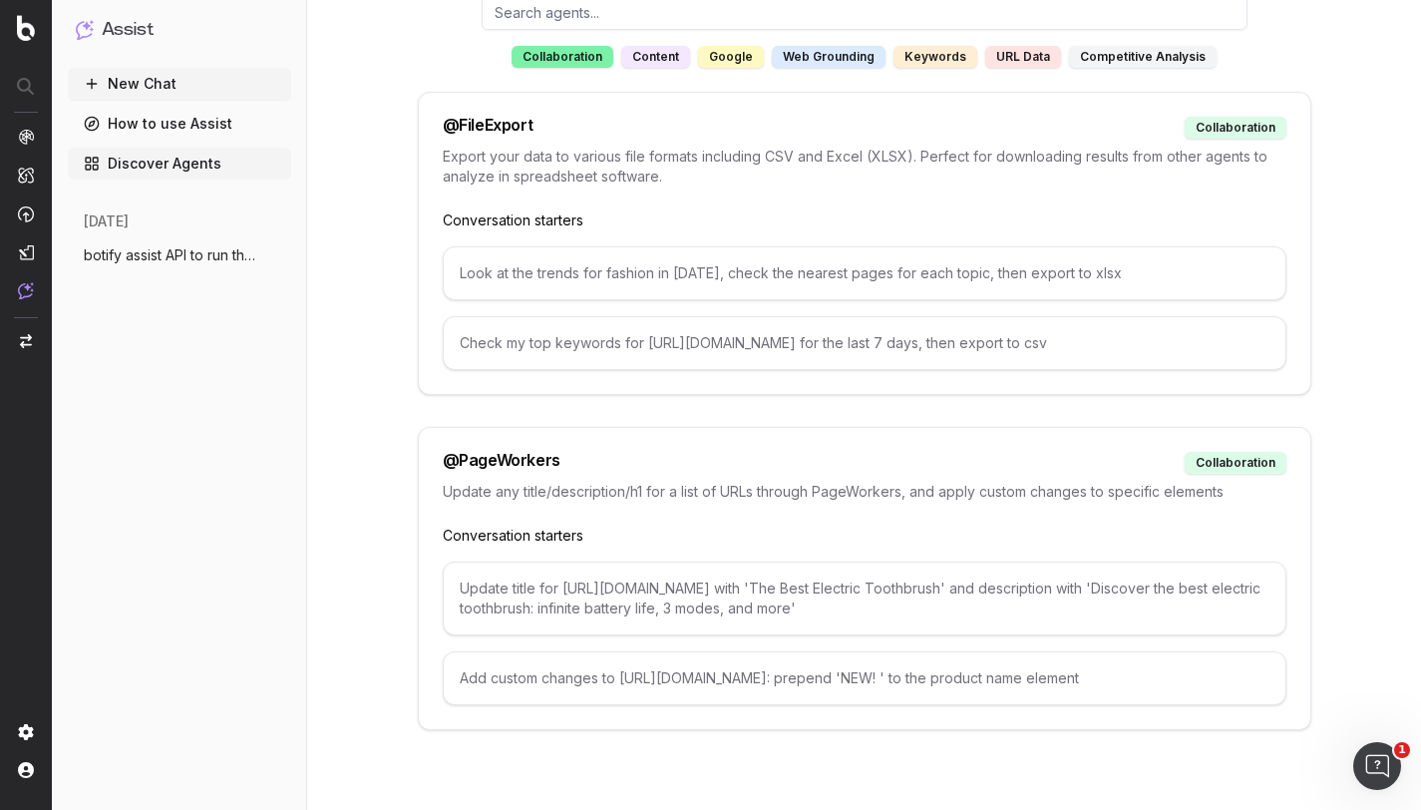
click at [538, 496] on p "Update any title/description/h1 for a list of URLs through PageWorkers, and app…" at bounding box center [865, 492] width 844 height 20
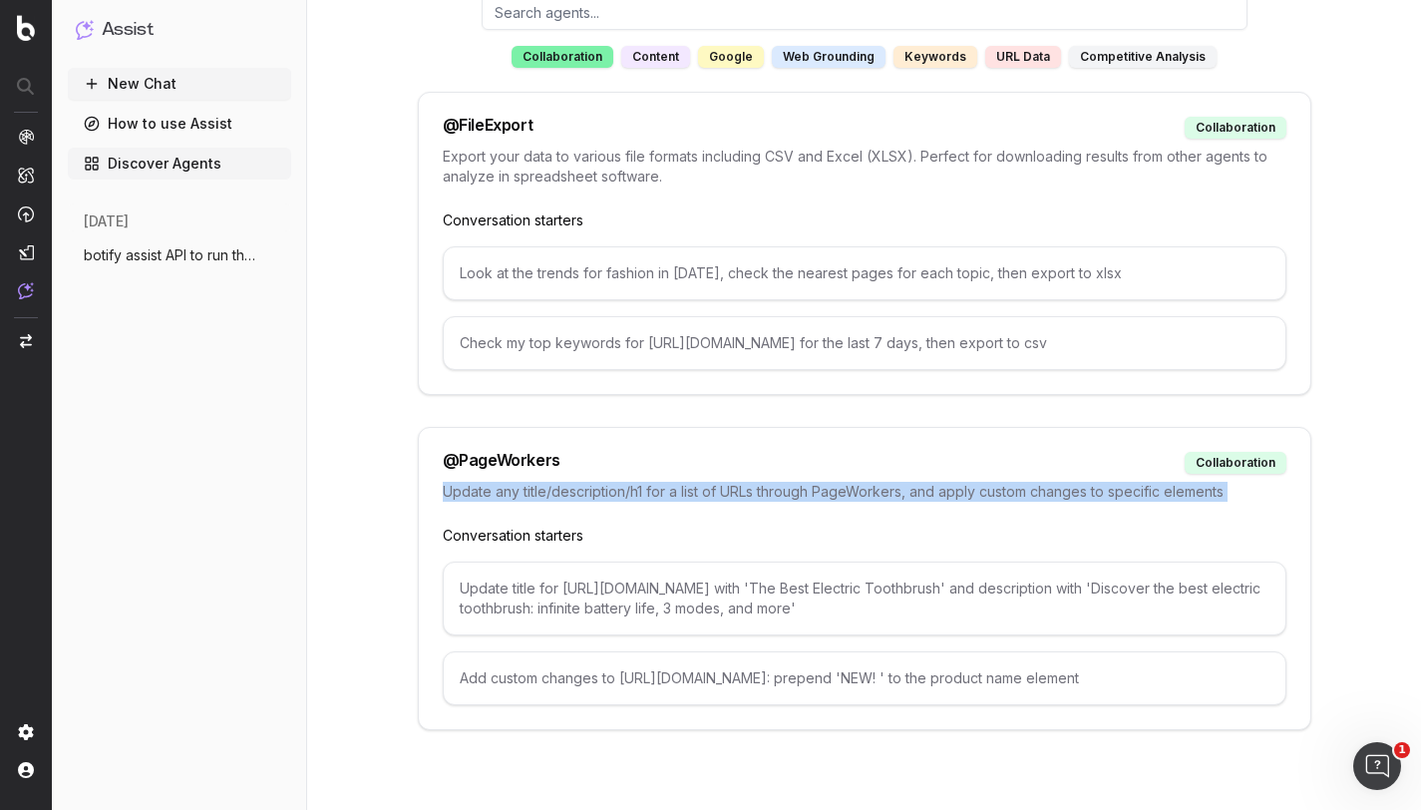
click at [538, 496] on p "Update any title/description/h1 for a list of URLs through PageWorkers, and app…" at bounding box center [865, 492] width 844 height 20
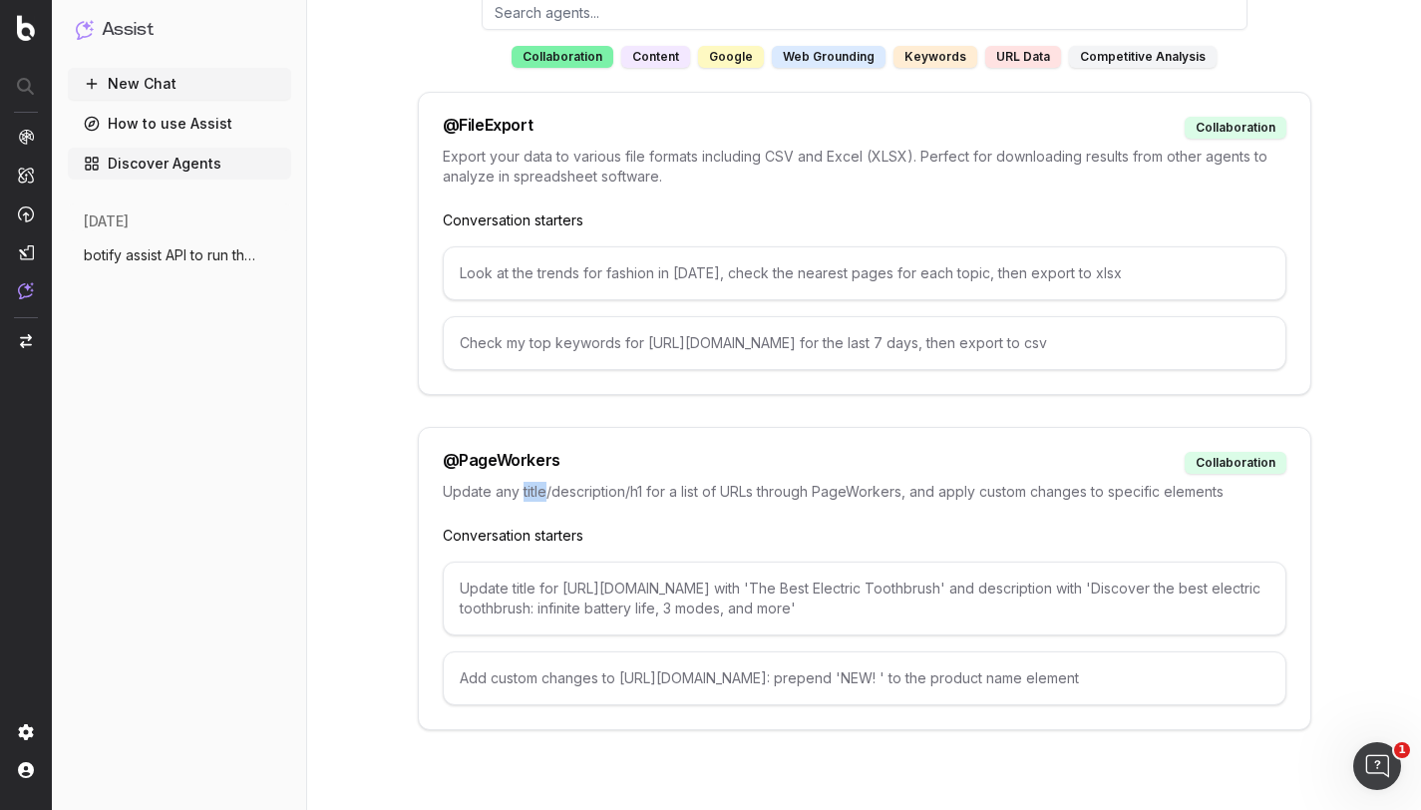
click at [538, 496] on p "Update any title/description/h1 for a list of URLs through PageWorkers, and app…" at bounding box center [865, 492] width 844 height 20
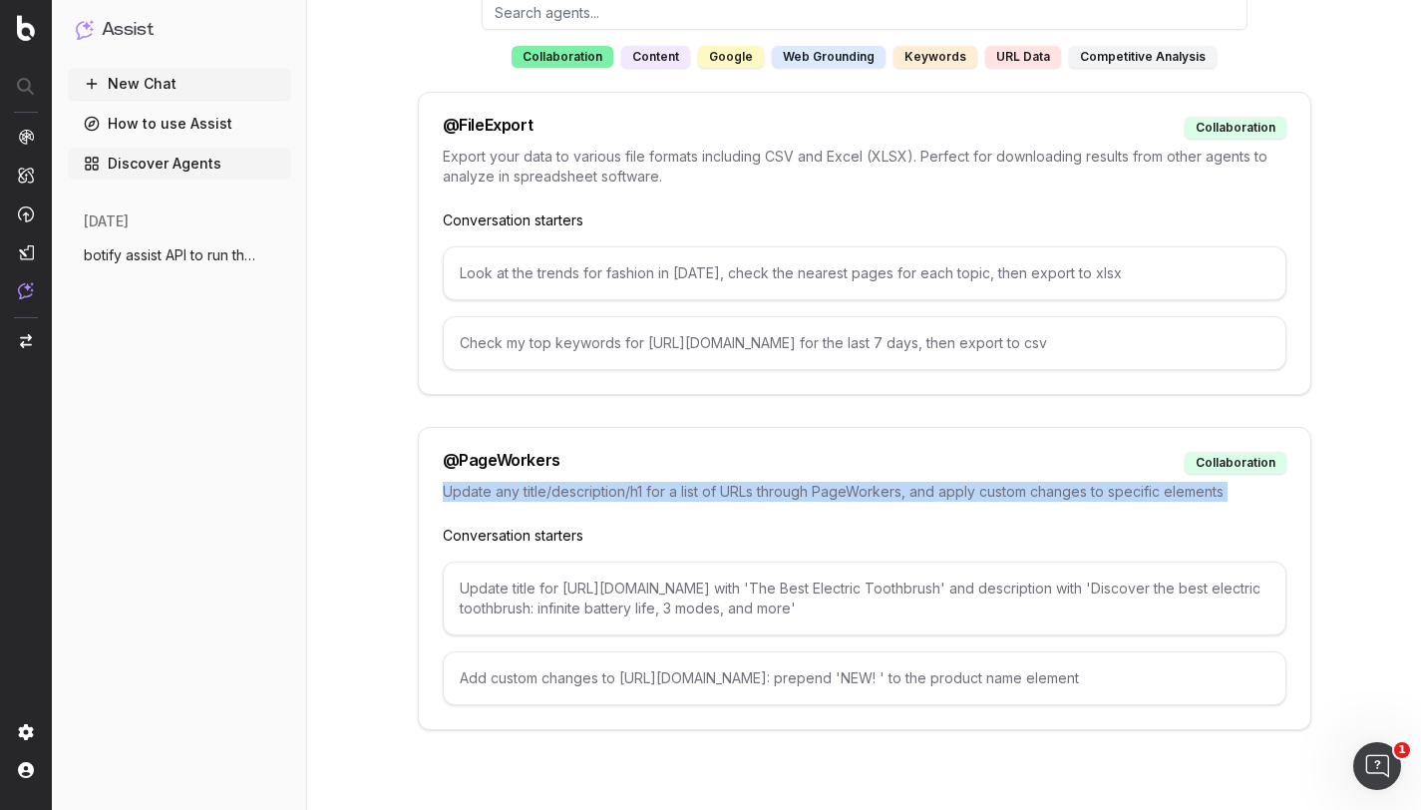
click at [538, 496] on p "Update any title/description/h1 for a list of URLs through PageWorkers, and app…" at bounding box center [865, 492] width 844 height 20
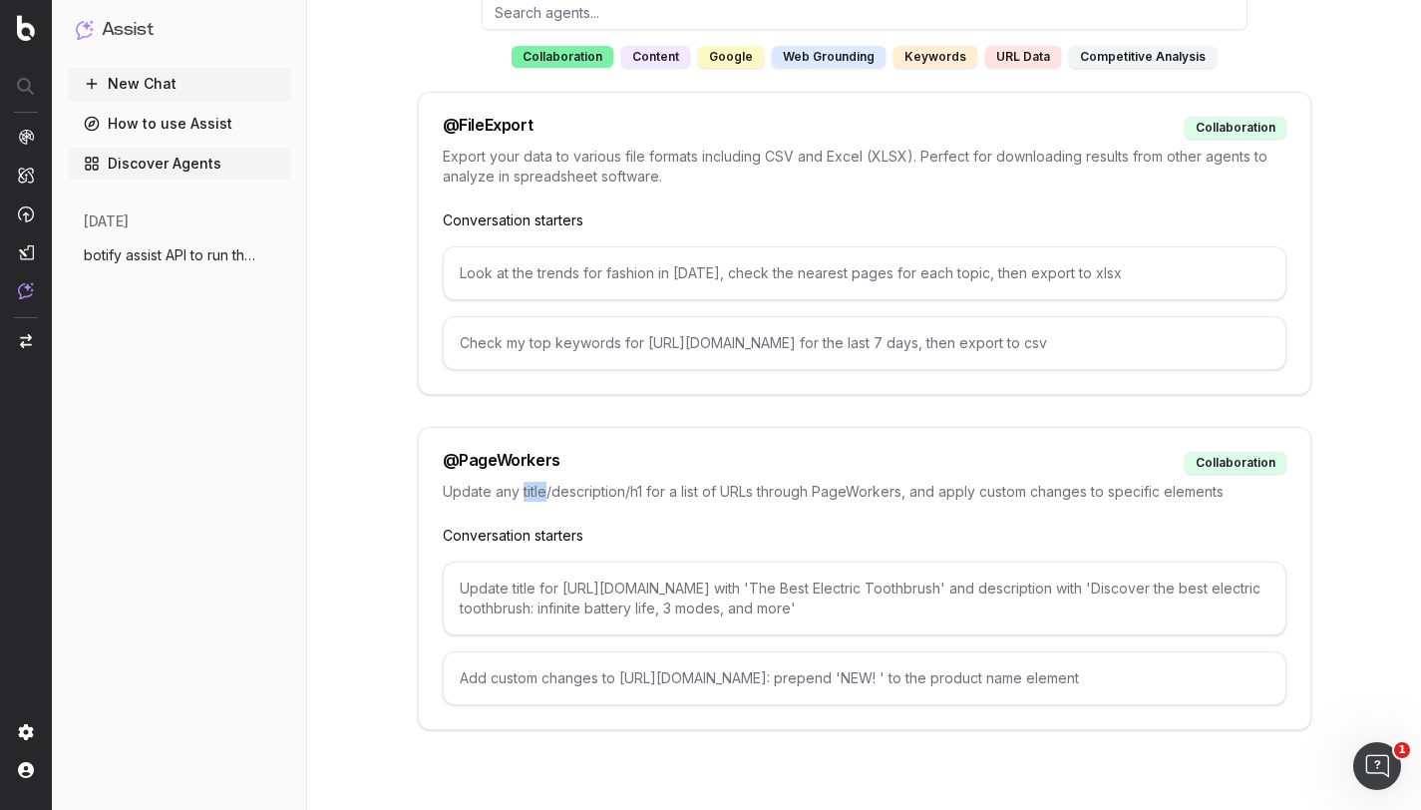
click at [538, 496] on p "Update any title/description/h1 for a list of URLs through PageWorkers, and app…" at bounding box center [865, 492] width 844 height 20
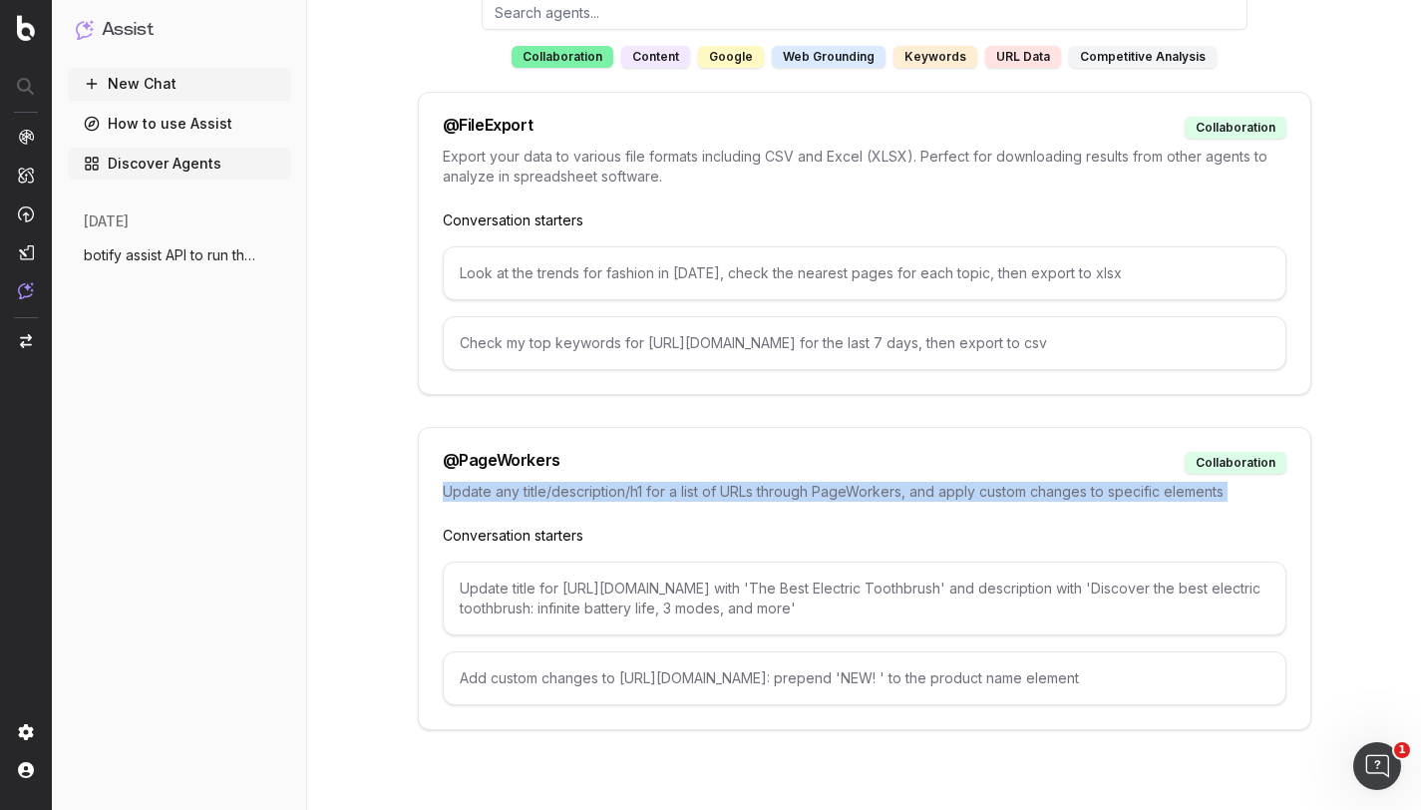
click at [538, 496] on p "Update any title/description/h1 for a list of URLs through PageWorkers, and app…" at bounding box center [865, 492] width 844 height 20
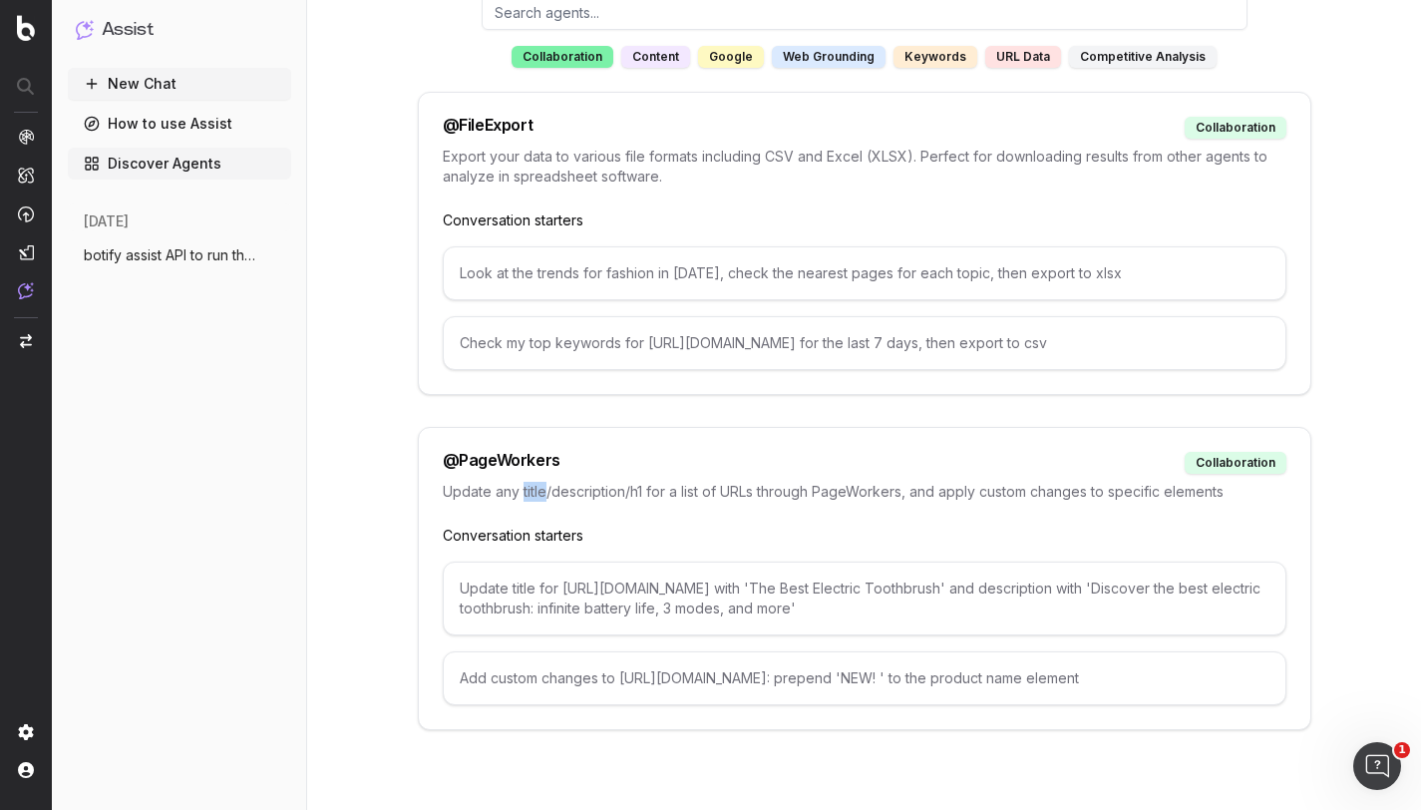
click at [538, 496] on p "Update any title/description/h1 for a list of URLs through PageWorkers, and app…" at bounding box center [865, 492] width 844 height 20
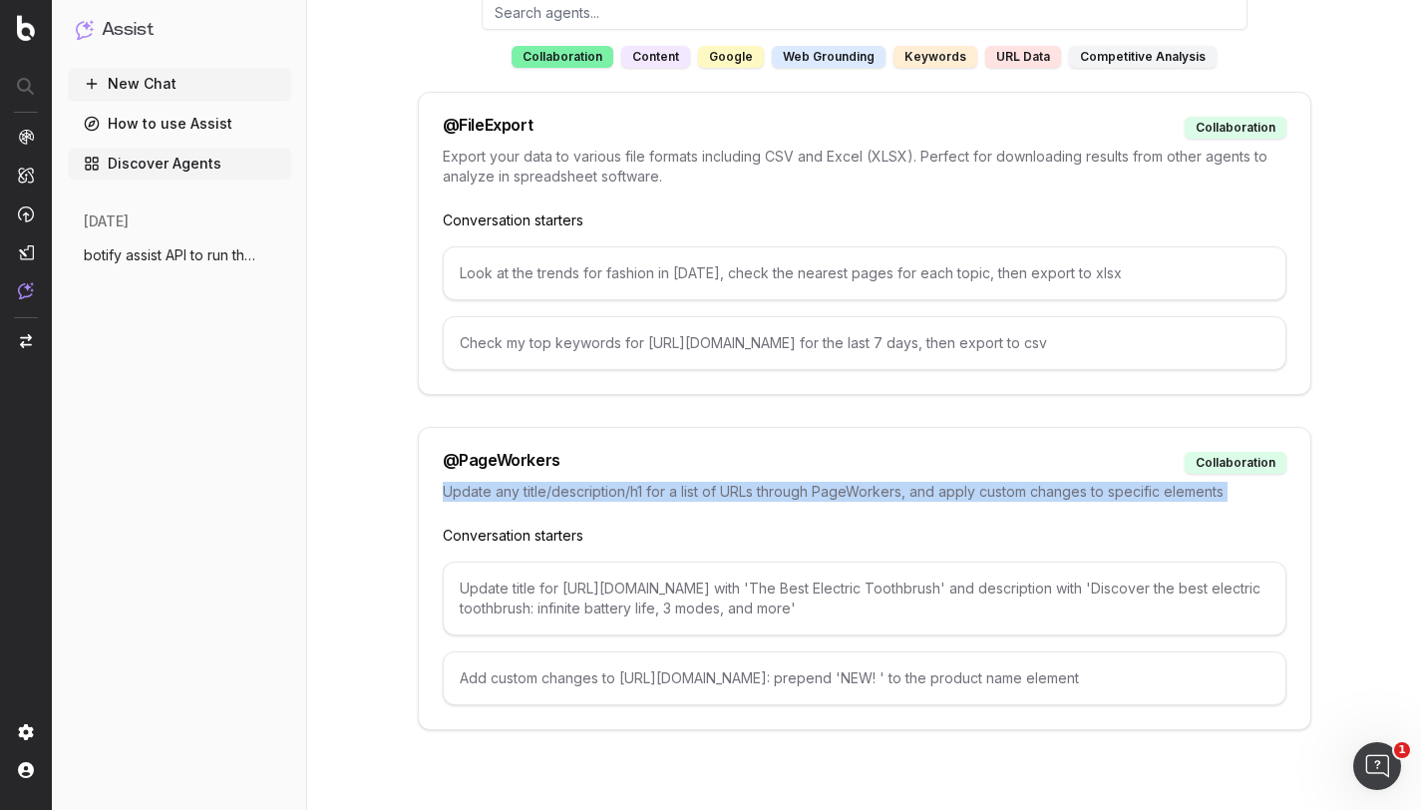
click at [538, 496] on p "Update any title/description/h1 for a list of URLs through PageWorkers, and app…" at bounding box center [865, 492] width 844 height 20
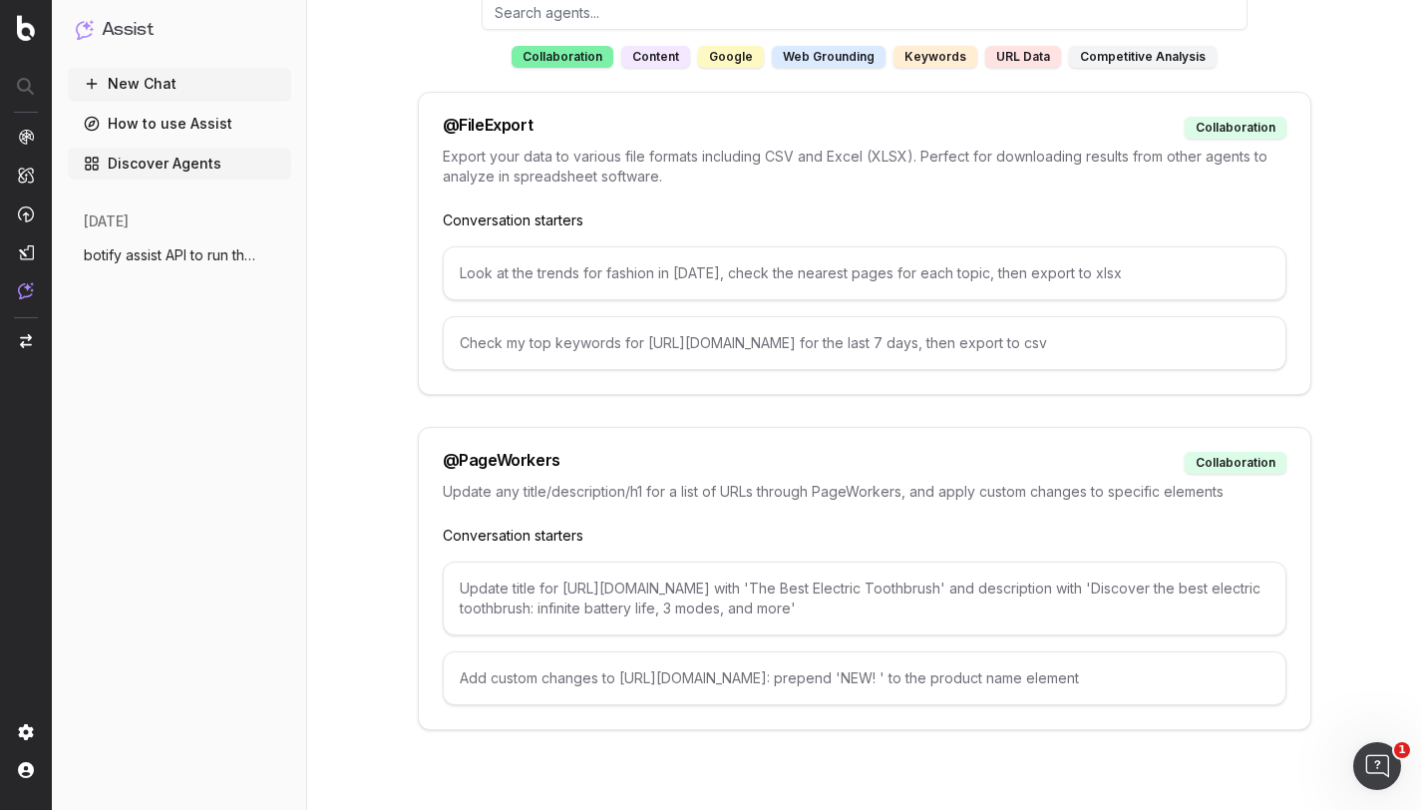
click at [528, 530] on p "Conversation starters" at bounding box center [865, 536] width 844 height 20
click at [718, 51] on div "google" at bounding box center [731, 57] width 66 height 22
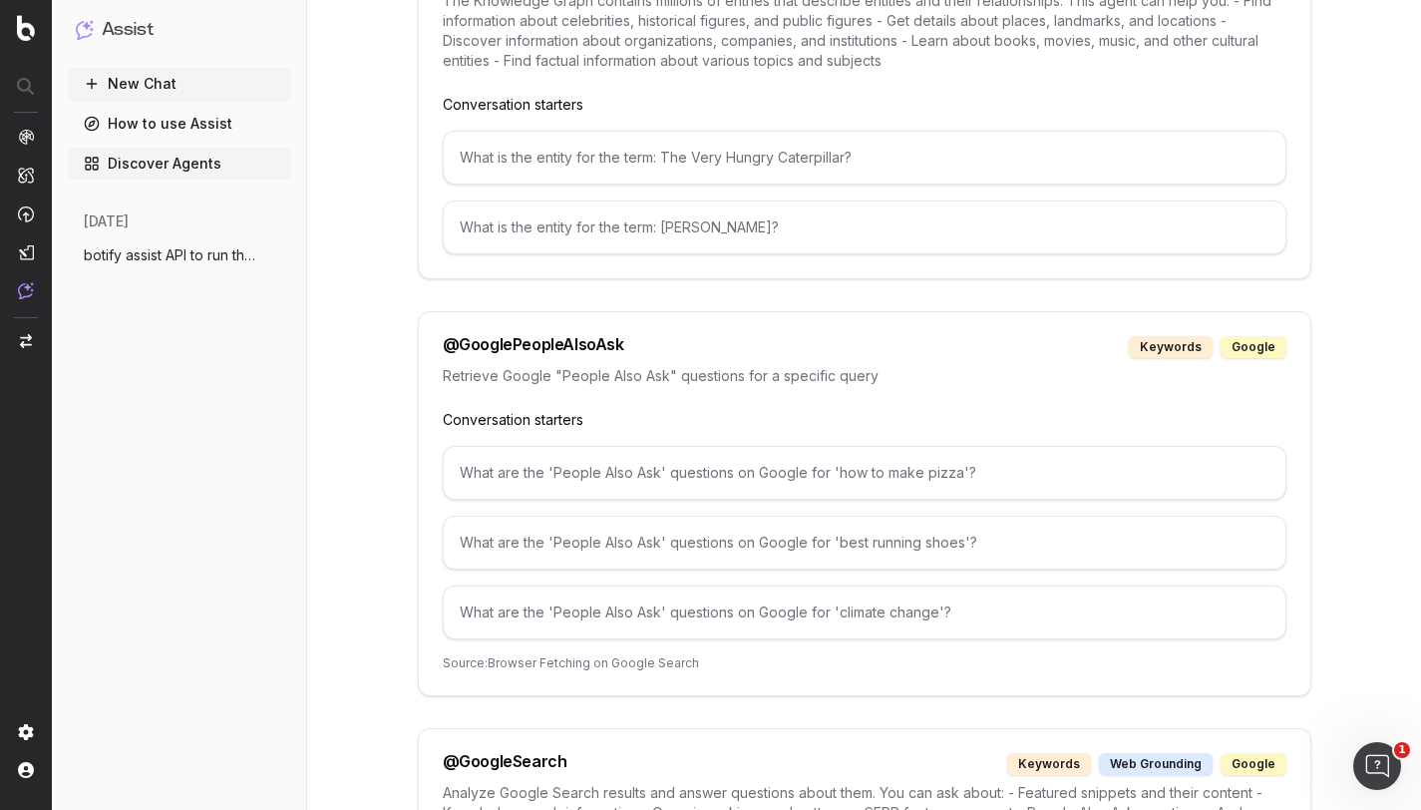
scroll to position [800, 0]
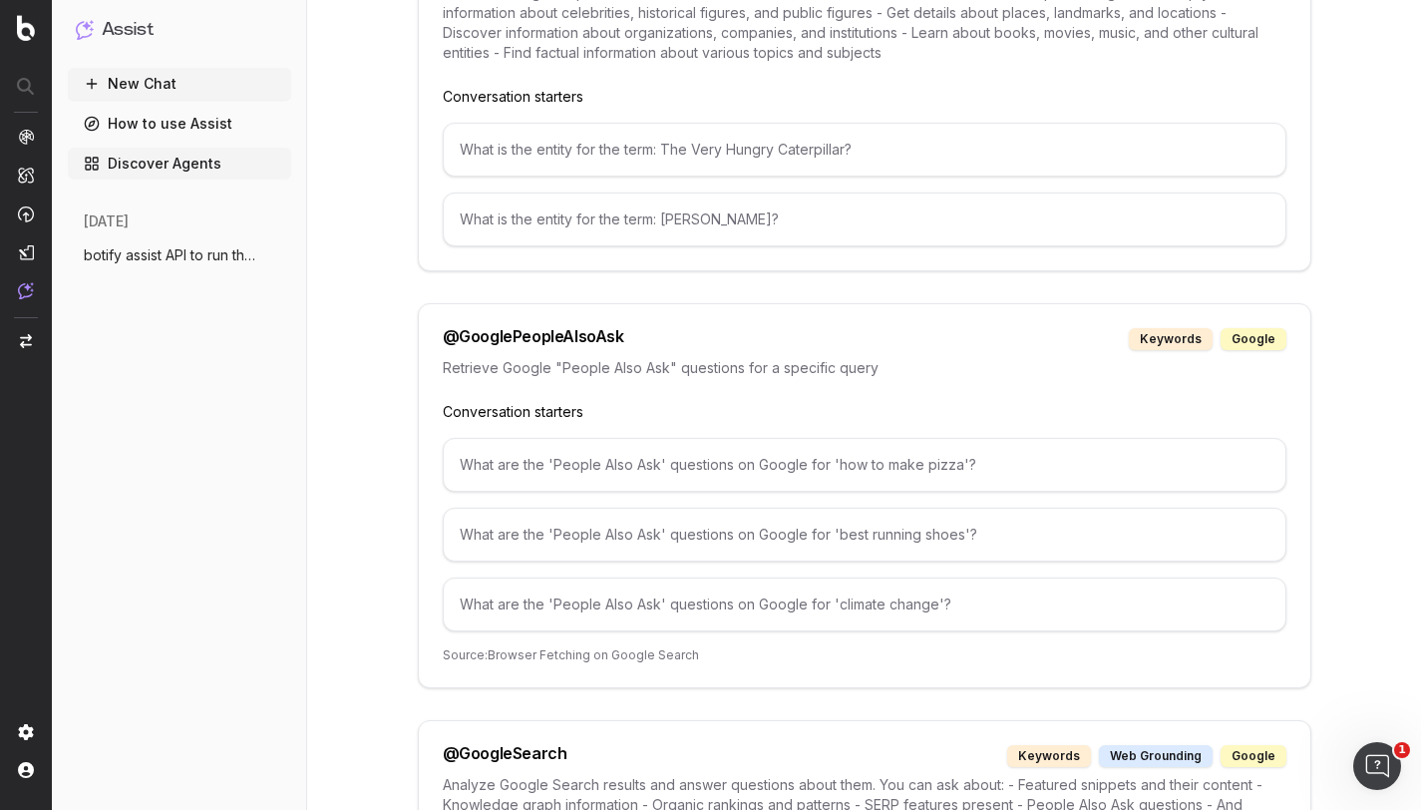
click at [596, 455] on div "What are the 'People Also Ask' questions on Google for 'how to make pizza'?" at bounding box center [865, 465] width 844 height 54
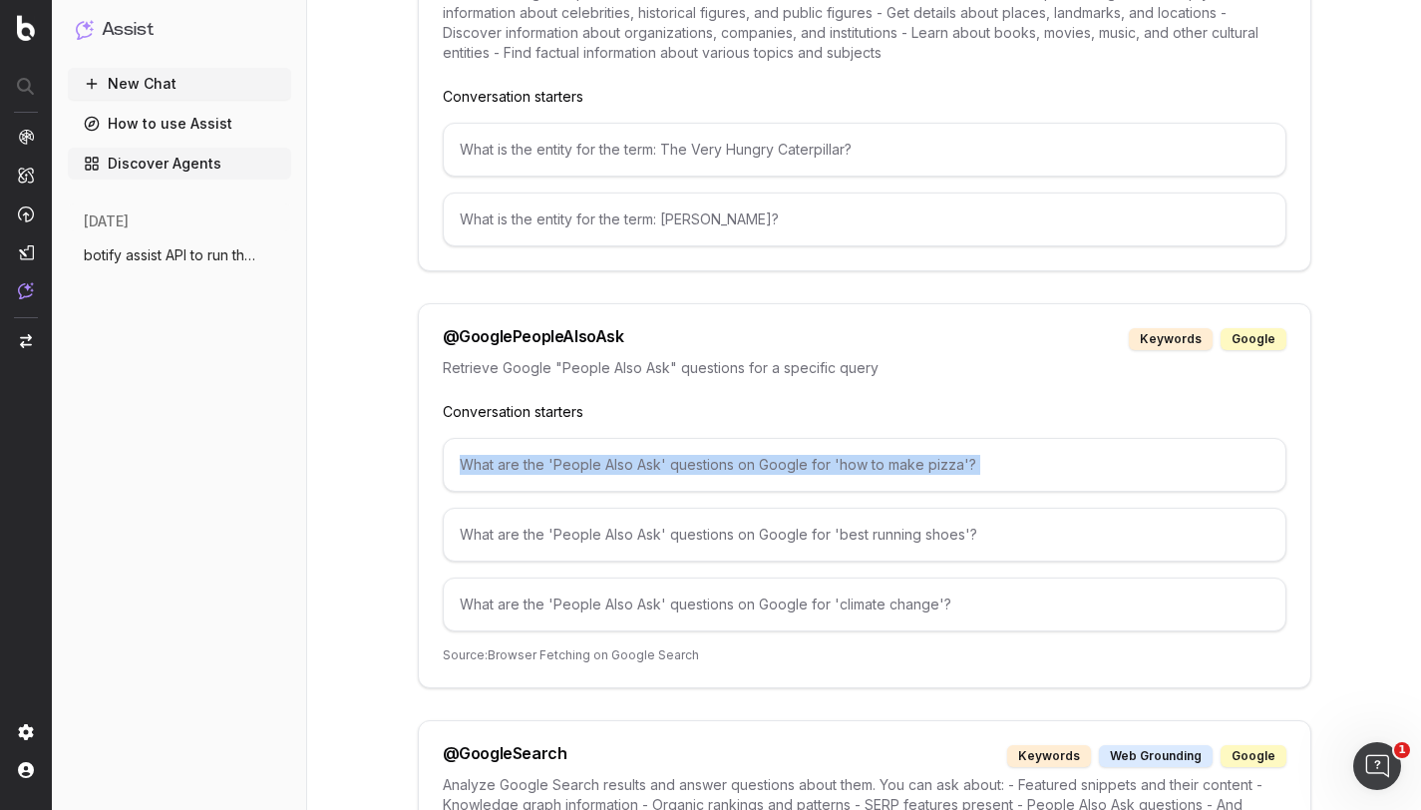
click at [596, 455] on div "What are the 'People Also Ask' questions on Google for 'how to make pizza'?" at bounding box center [865, 465] width 844 height 54
click at [604, 461] on div "What are the 'People Also Ask' questions on Google for 'how to make pizza'?" at bounding box center [865, 465] width 844 height 54
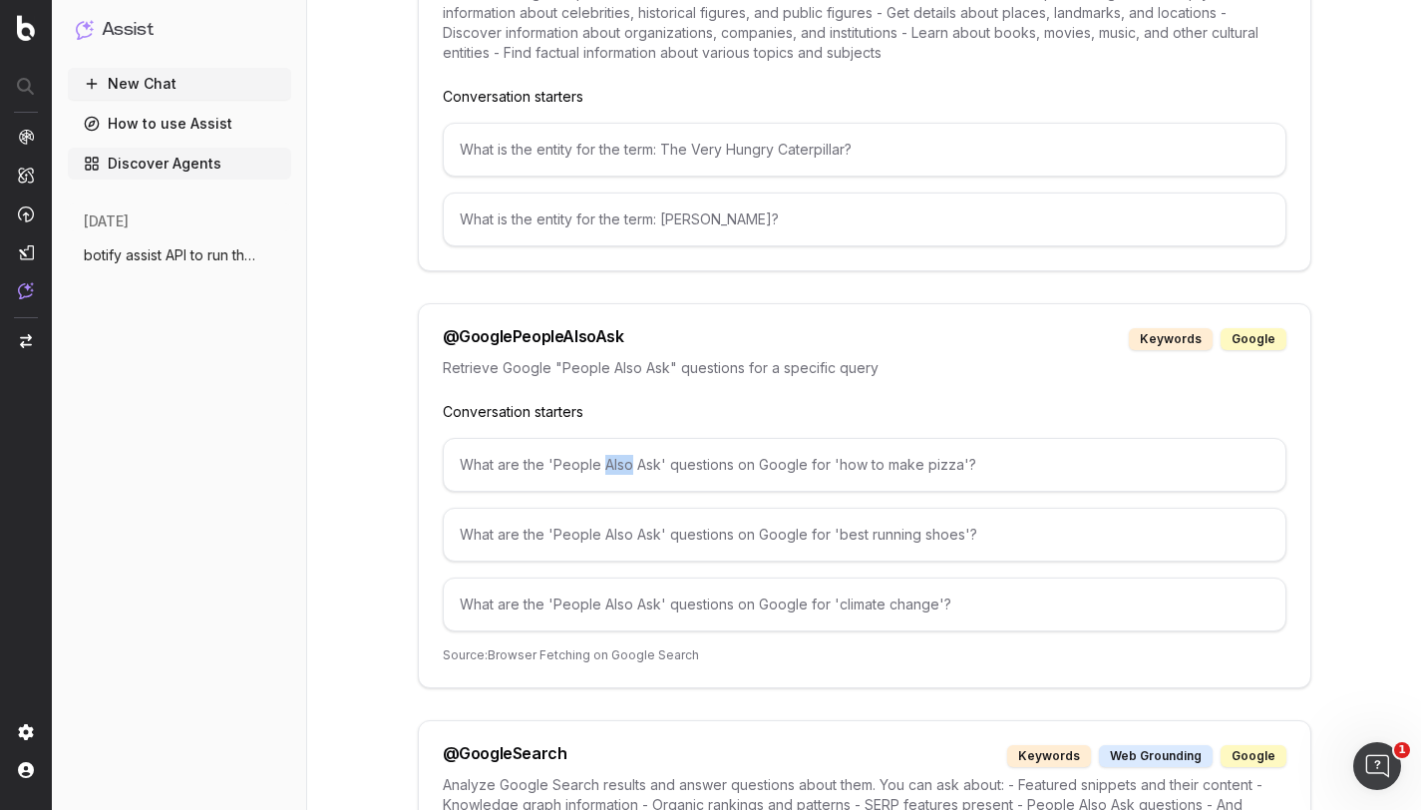
click at [604, 461] on div "What are the 'People Also Ask' questions on Google for 'how to make pizza'?" at bounding box center [865, 465] width 844 height 54
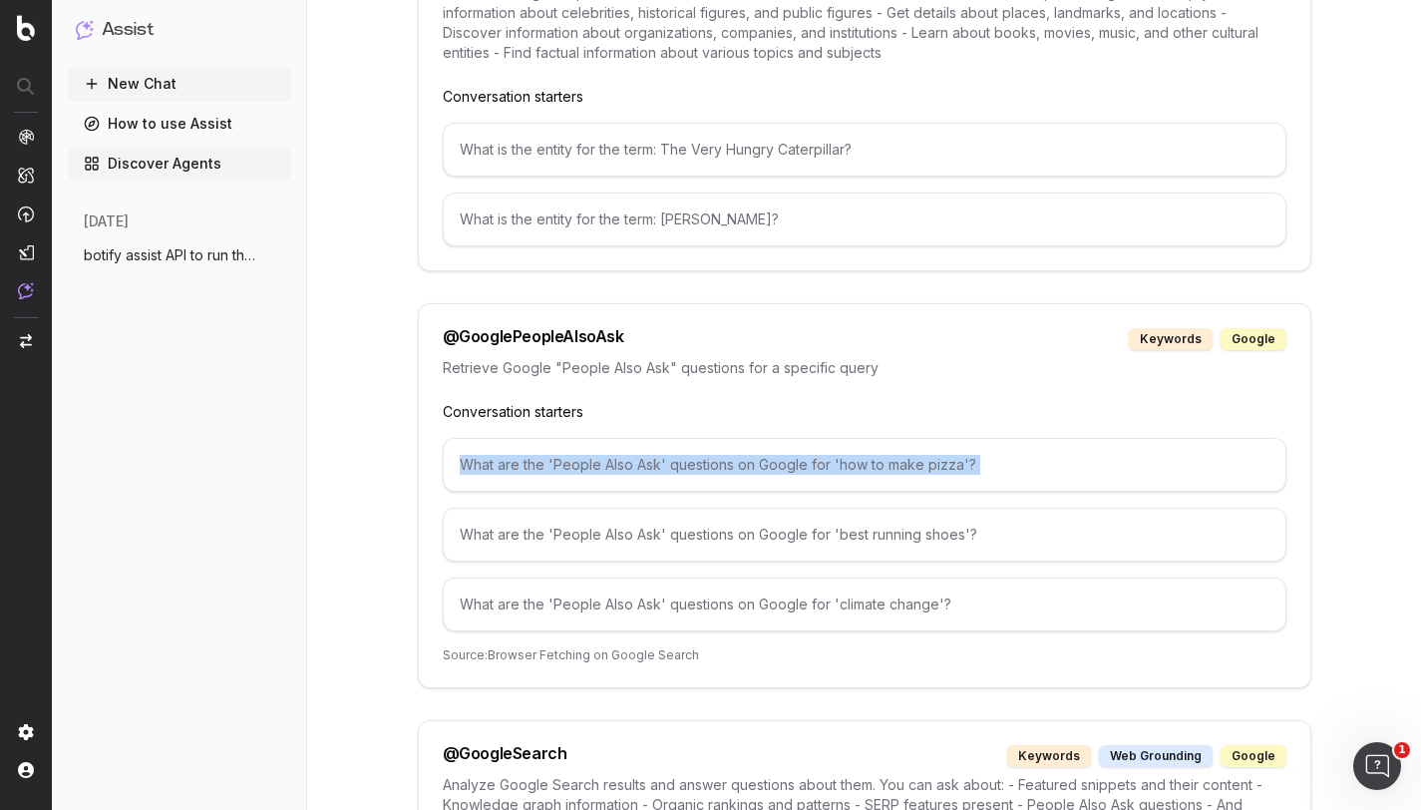
click at [604, 461] on div "What are the 'People Also Ask' questions on Google for 'how to make pizza'?" at bounding box center [865, 465] width 844 height 54
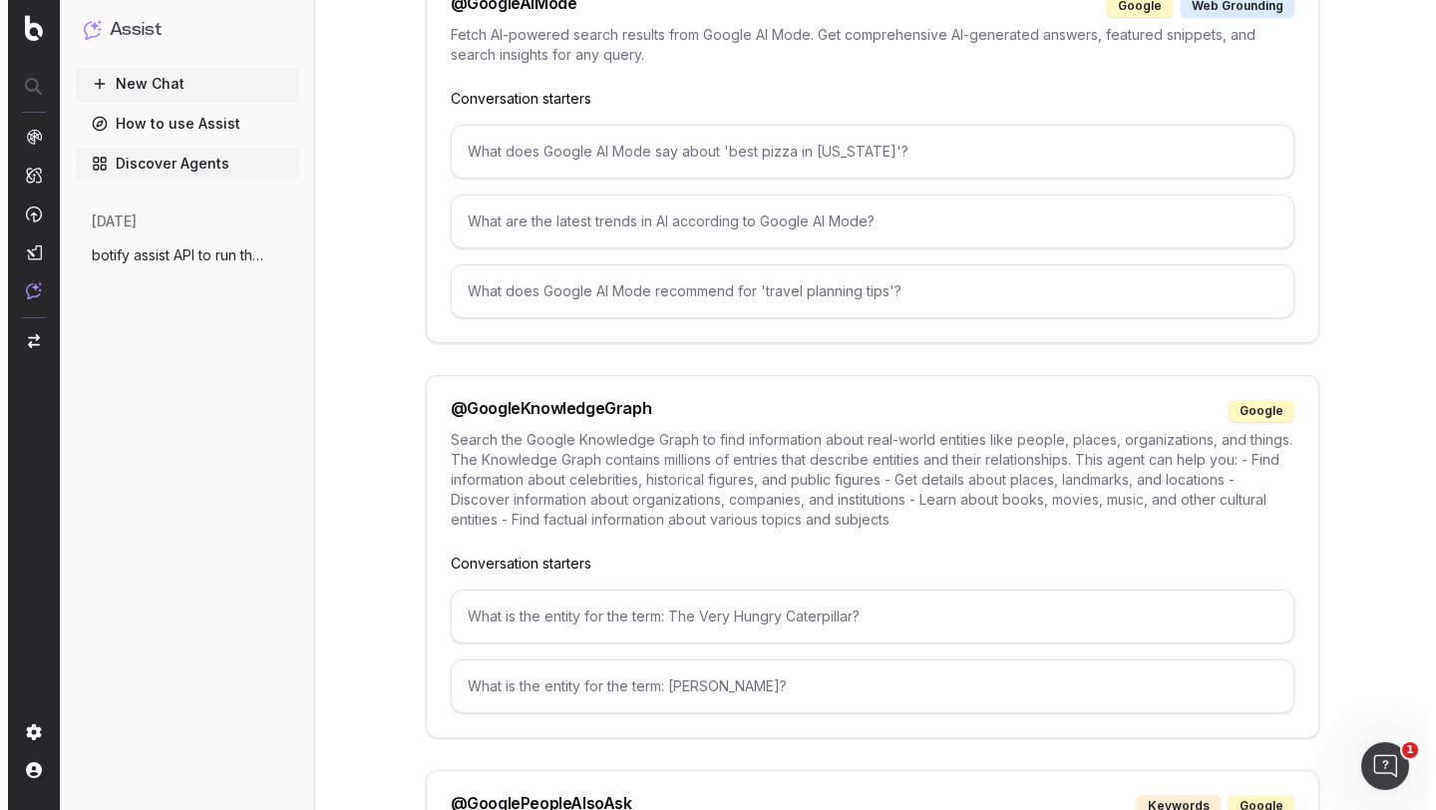
scroll to position [0, 0]
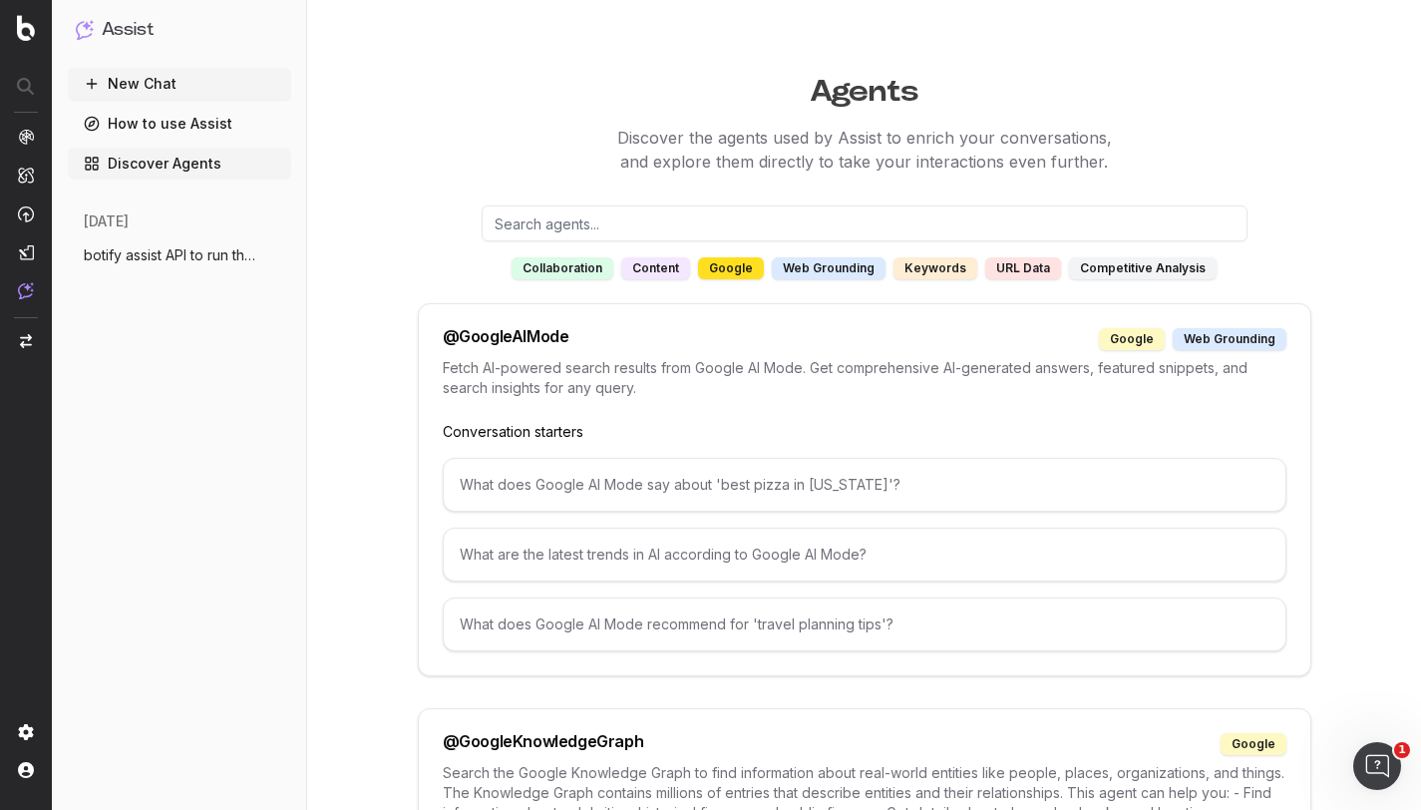
click at [602, 222] on input "text" at bounding box center [865, 223] width 766 height 36
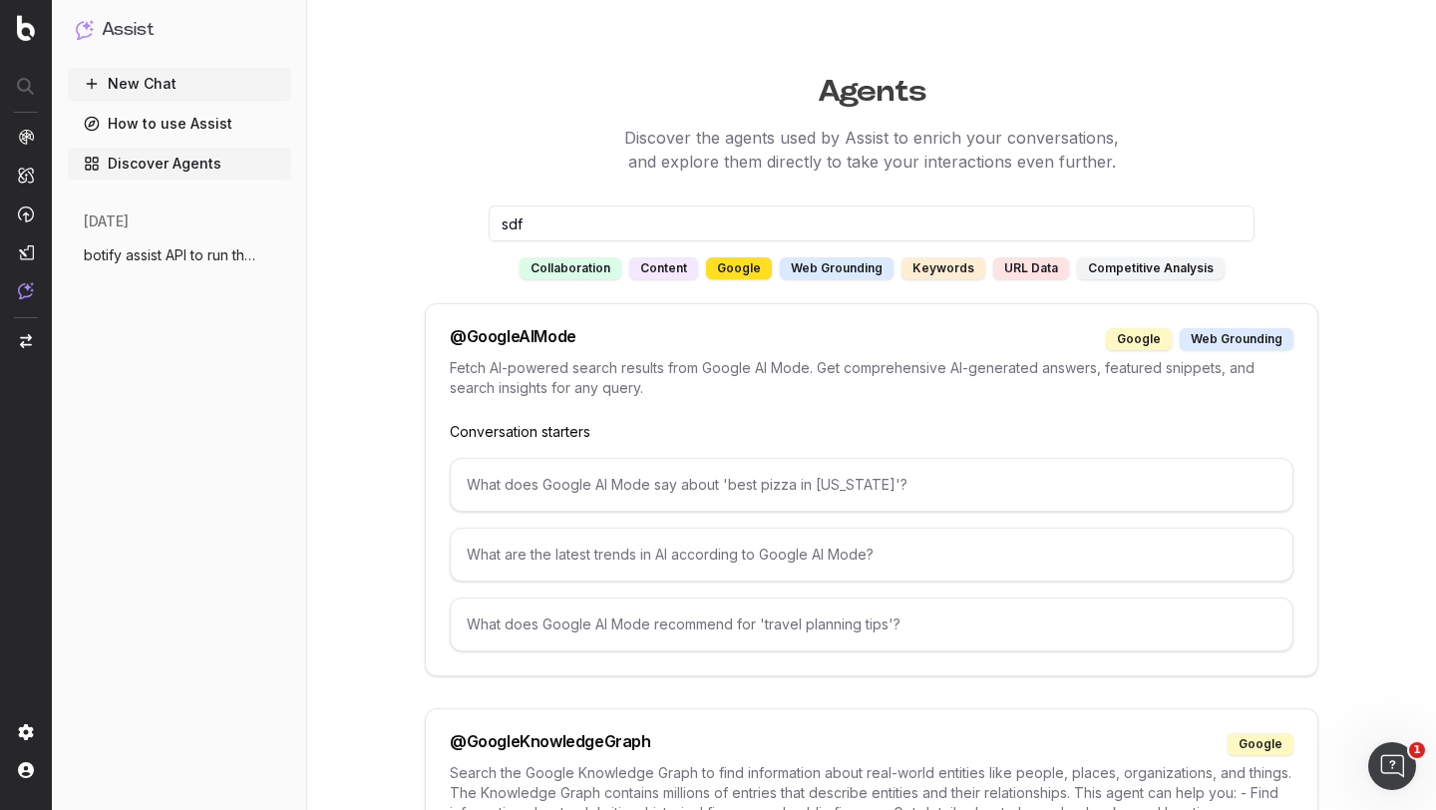
type input "sdfd"
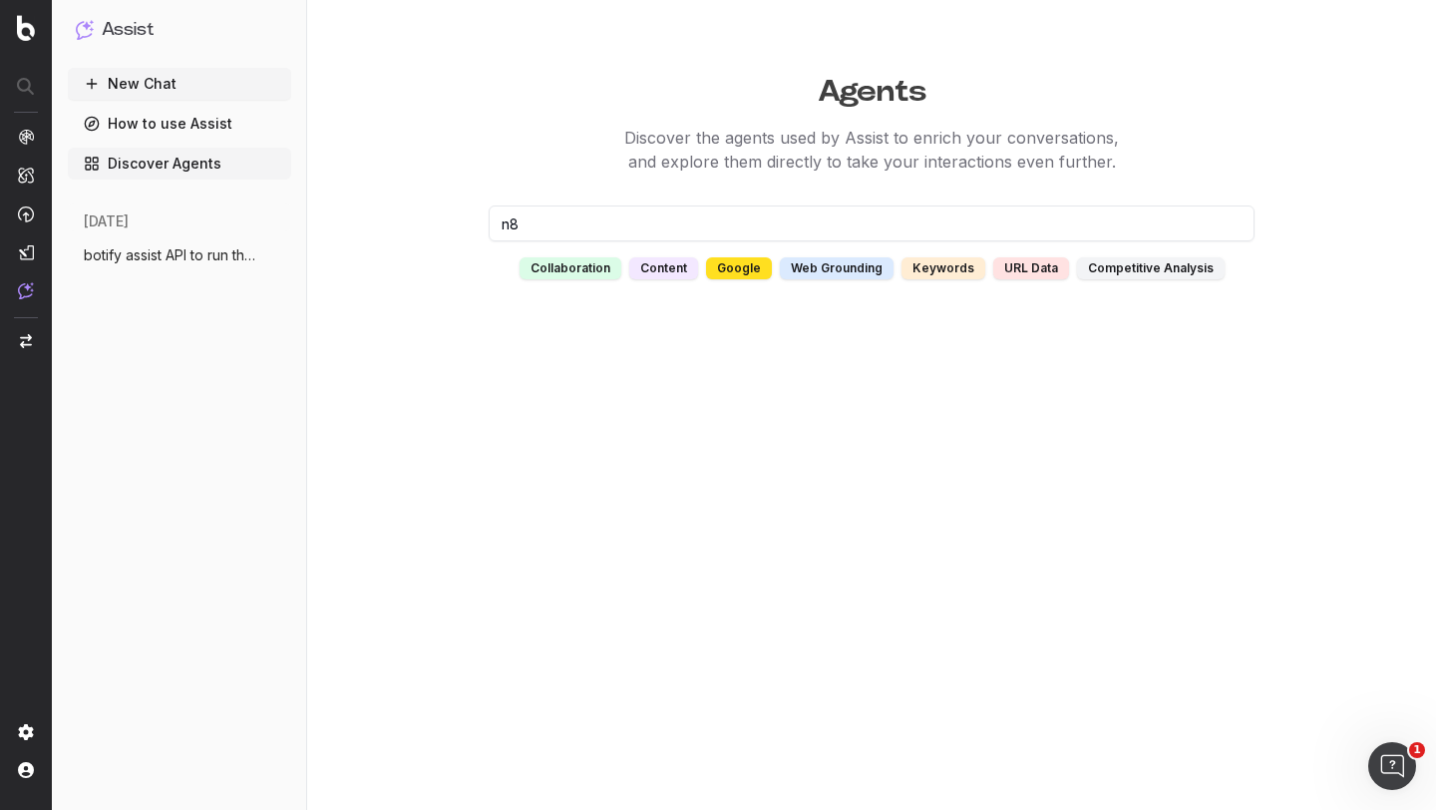
type input "n8n"
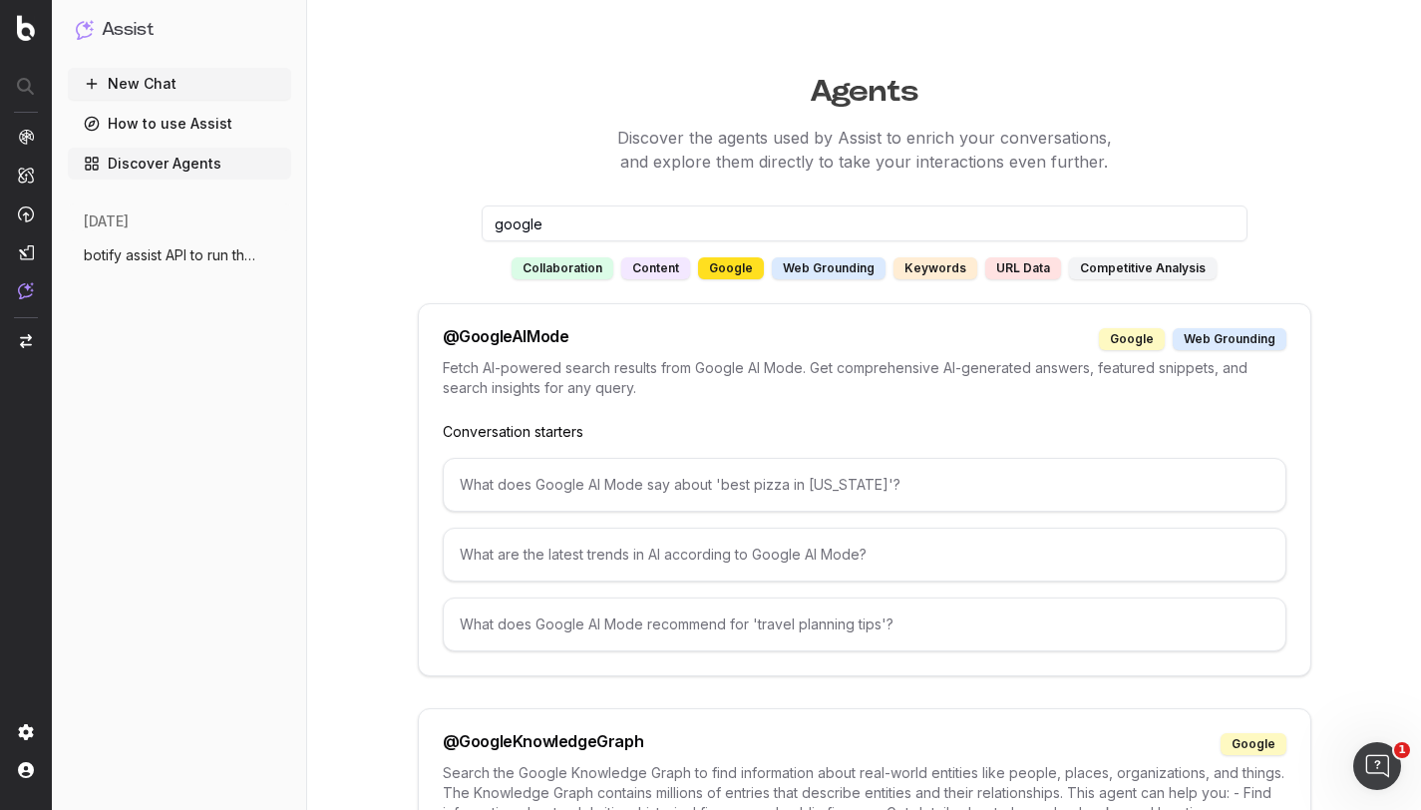
type input "google"
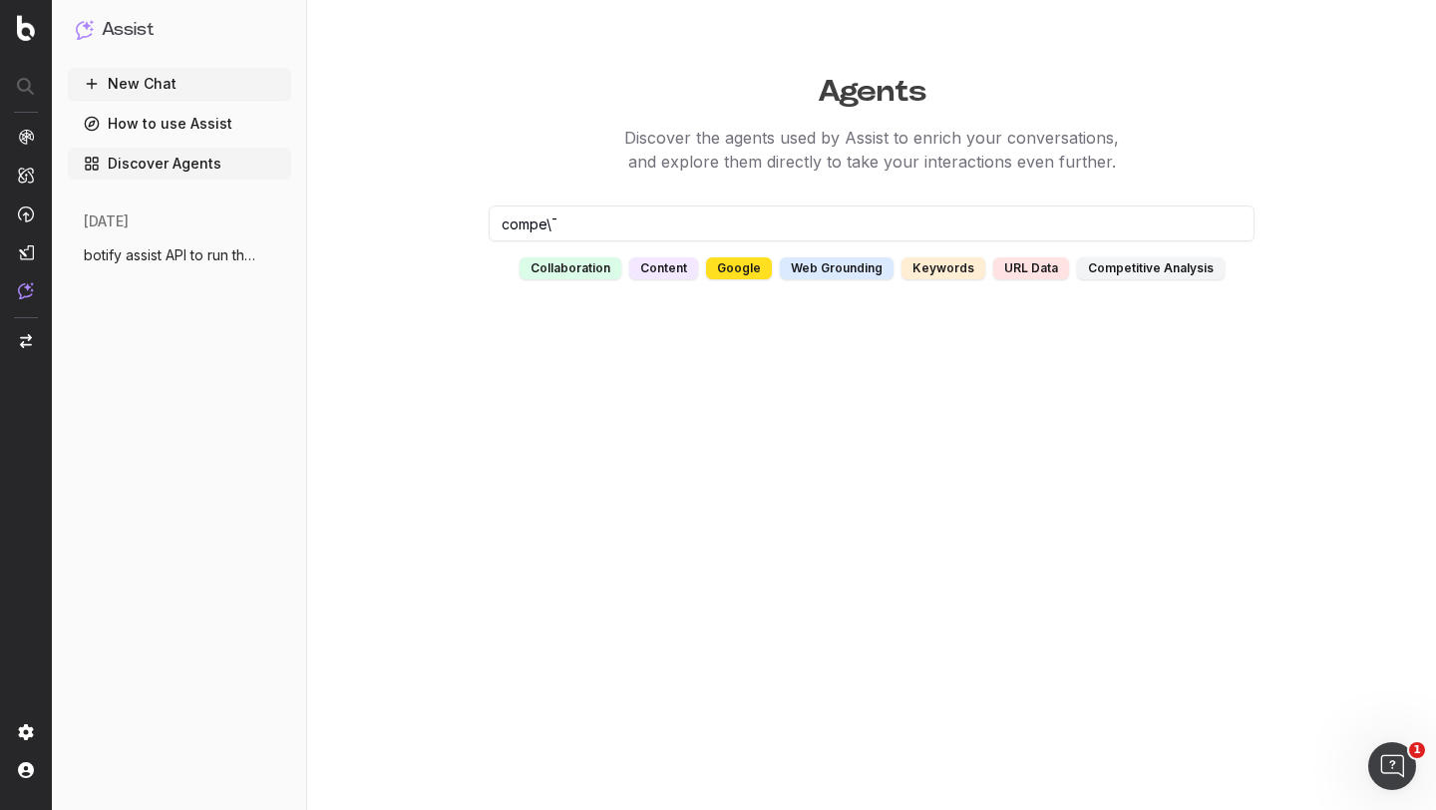
type input "compe\¯"
click at [171, 127] on link "How to use Assist" at bounding box center [179, 124] width 223 height 32
click at [153, 87] on button "New Chat" at bounding box center [179, 84] width 223 height 32
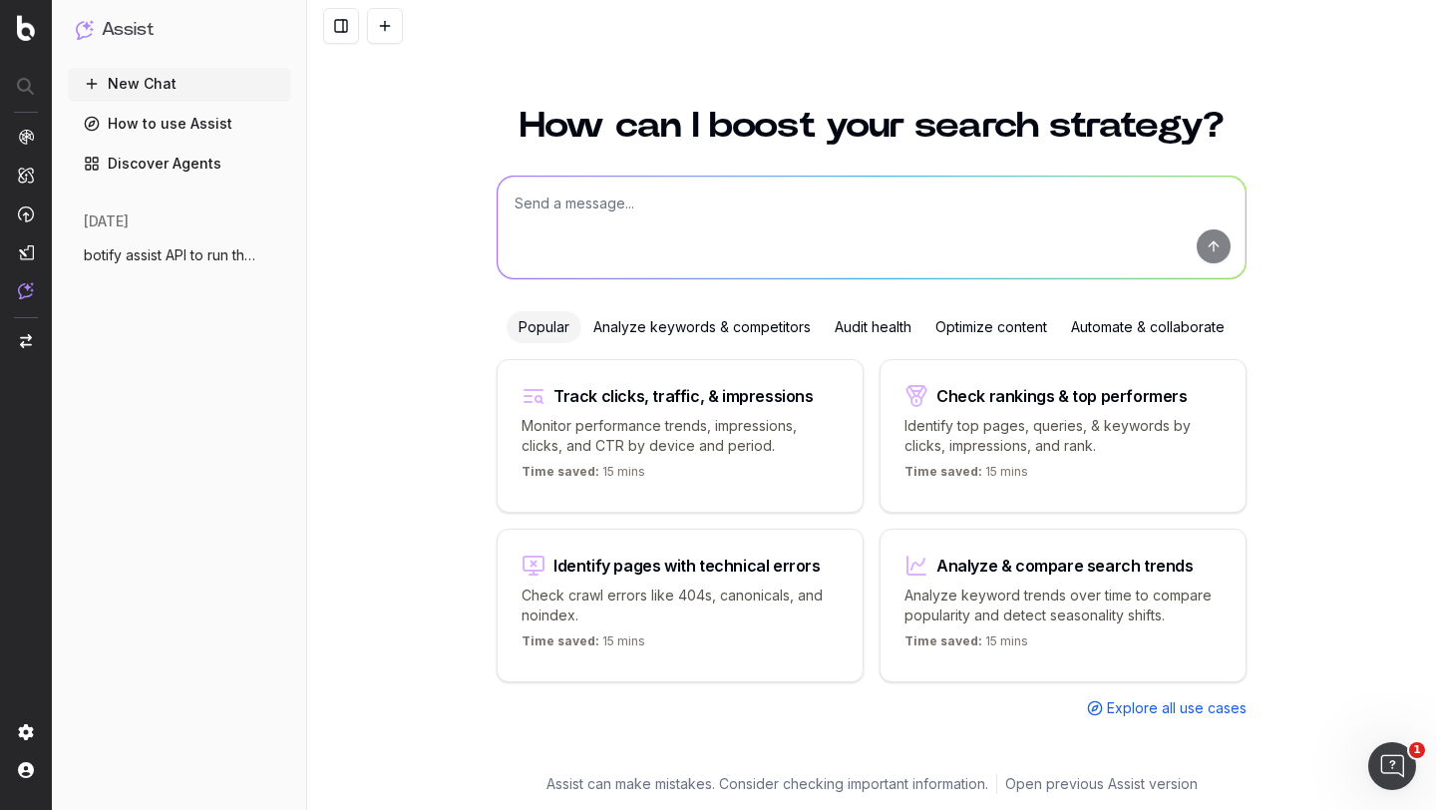
click at [672, 223] on textarea at bounding box center [872, 228] width 748 height 102
click at [593, 209] on textarea at bounding box center [872, 228] width 748 height 102
paste textarea "What are the 'People Also Ask' questions on Google for 'how to make pizza'?"
drag, startPoint x: 1011, startPoint y: 203, endPoint x: 891, endPoint y: 201, distance: 120.7
click at [891, 201] on textarea "What are the 'People Also Ask' questions on Google for 'how to make pizza'?" at bounding box center [872, 228] width 748 height 102
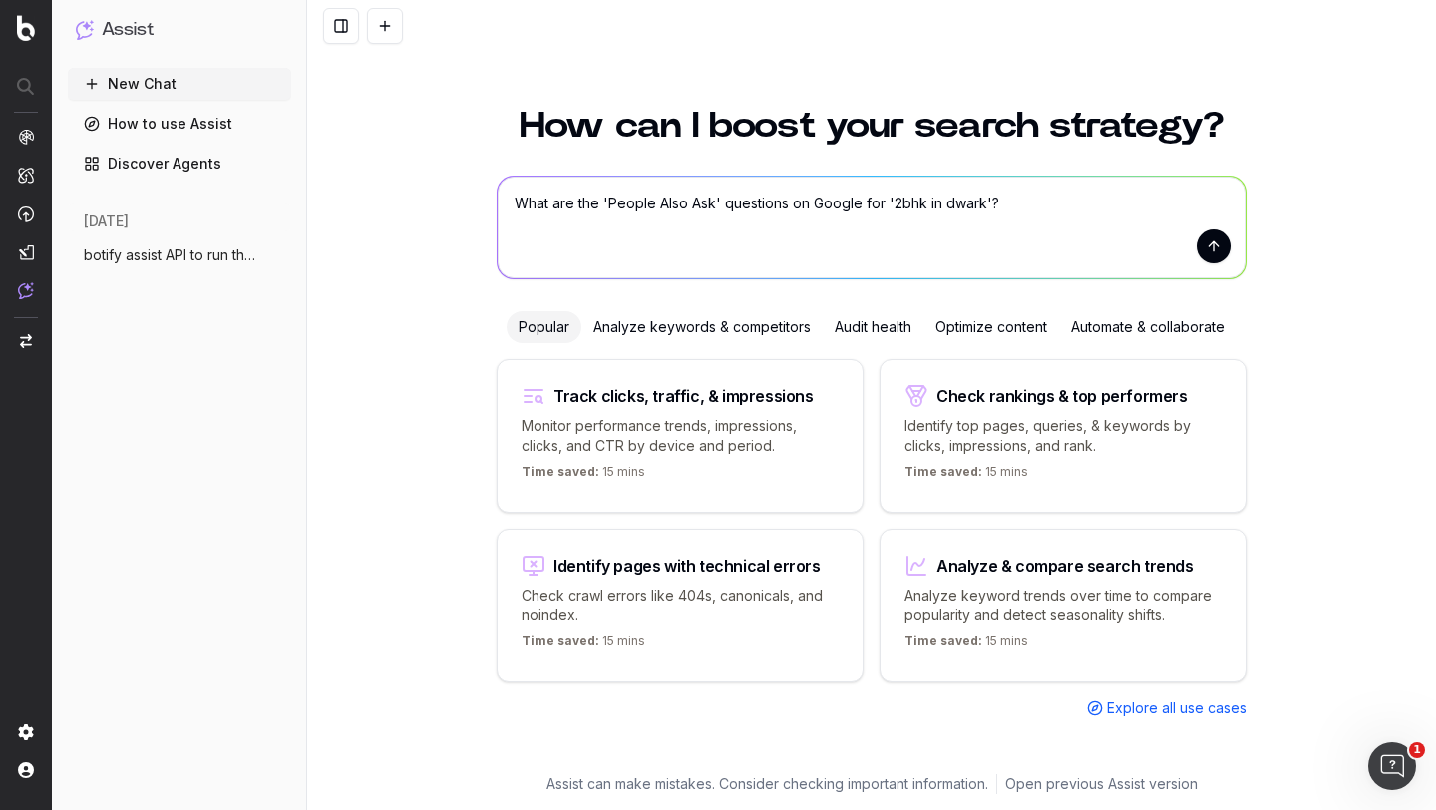
type textarea "What are the 'People Also Ask' questions on Google for '2bhk in dwarka'?"
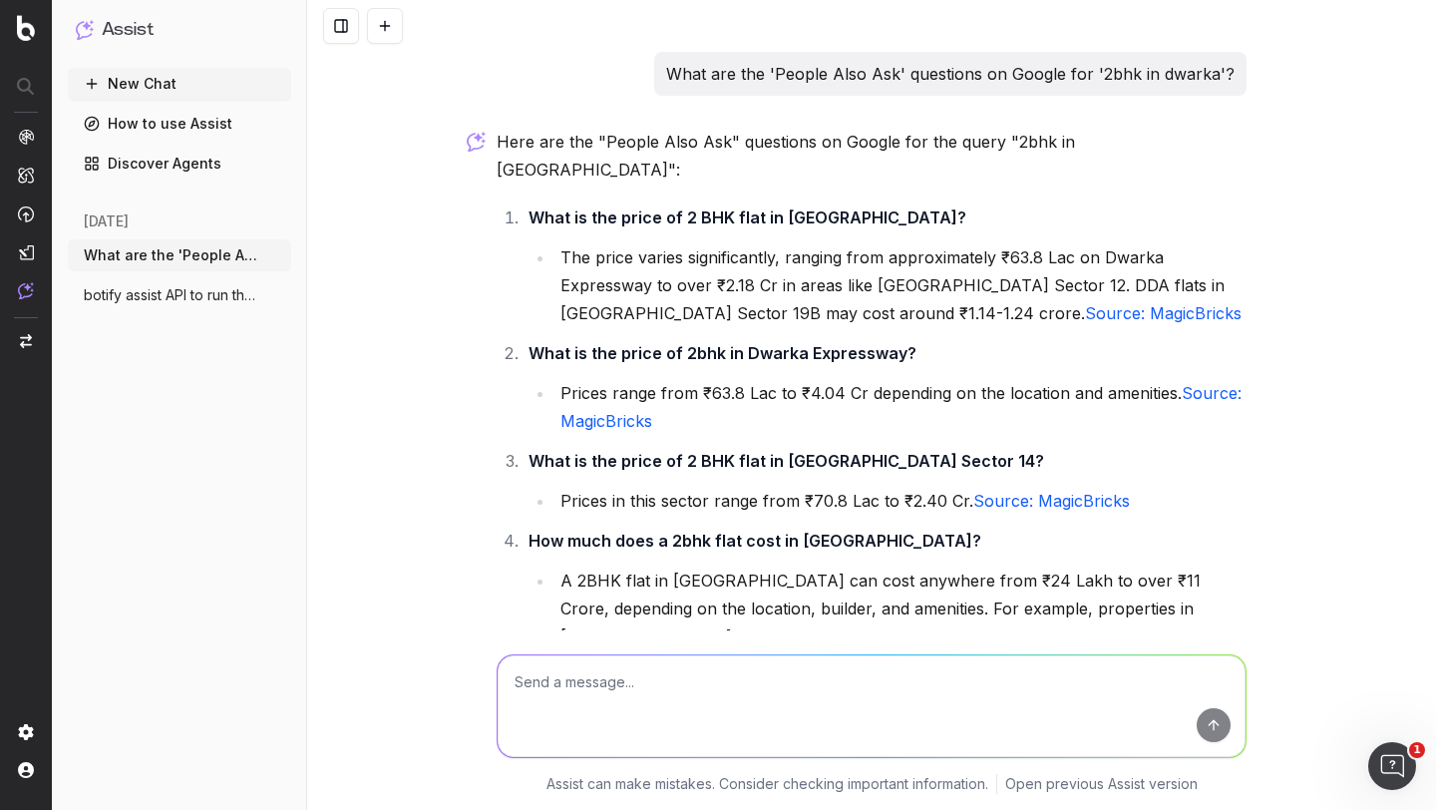
click at [678, 260] on li "The price varies significantly, ranging from approximately ₹63.8 Lac on Dwarka …" at bounding box center [901, 285] width 692 height 84
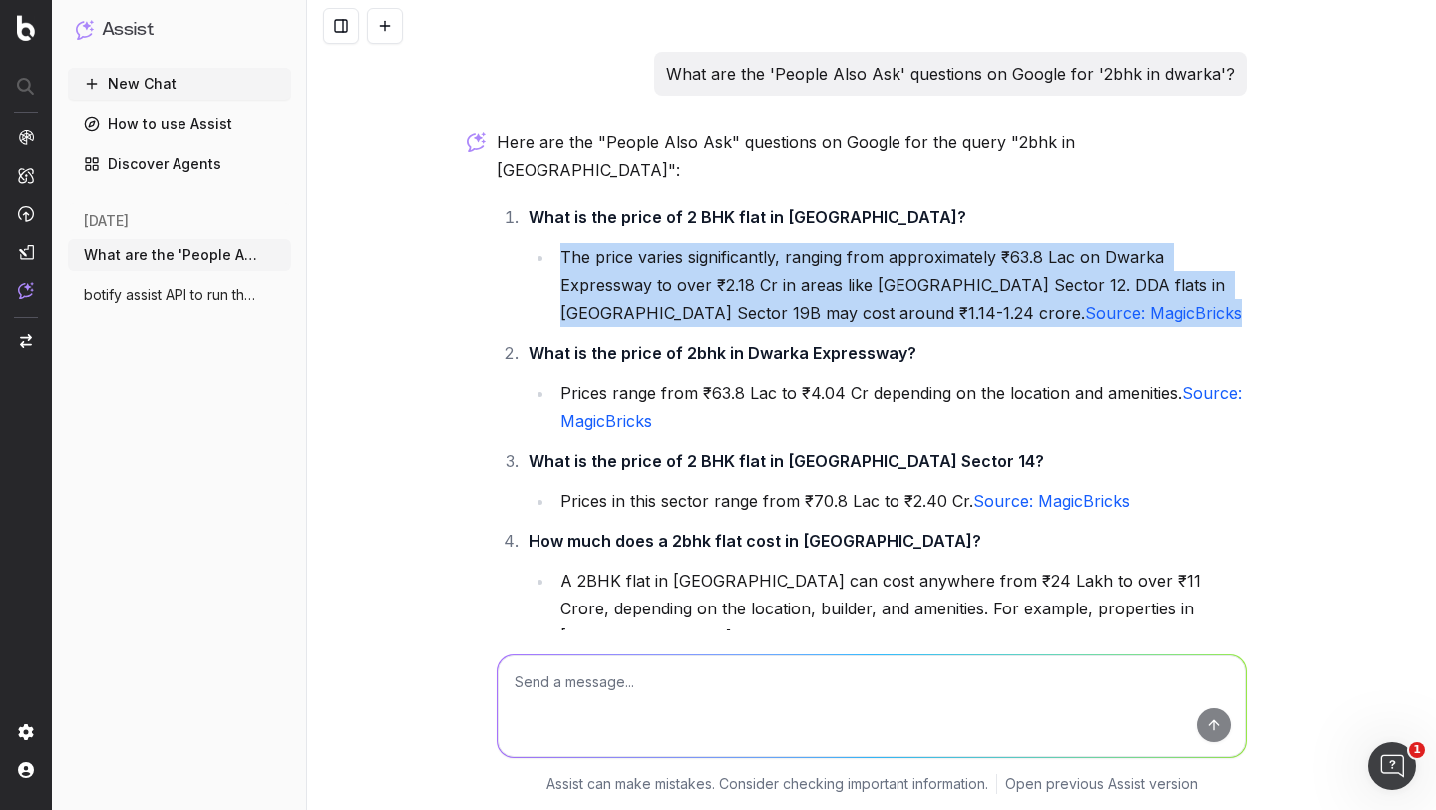
click at [678, 260] on li "The price varies significantly, ranging from approximately ₹63.8 Lac on Dwarka …" at bounding box center [901, 285] width 692 height 84
click at [179, 78] on button "New Chat" at bounding box center [179, 84] width 223 height 32
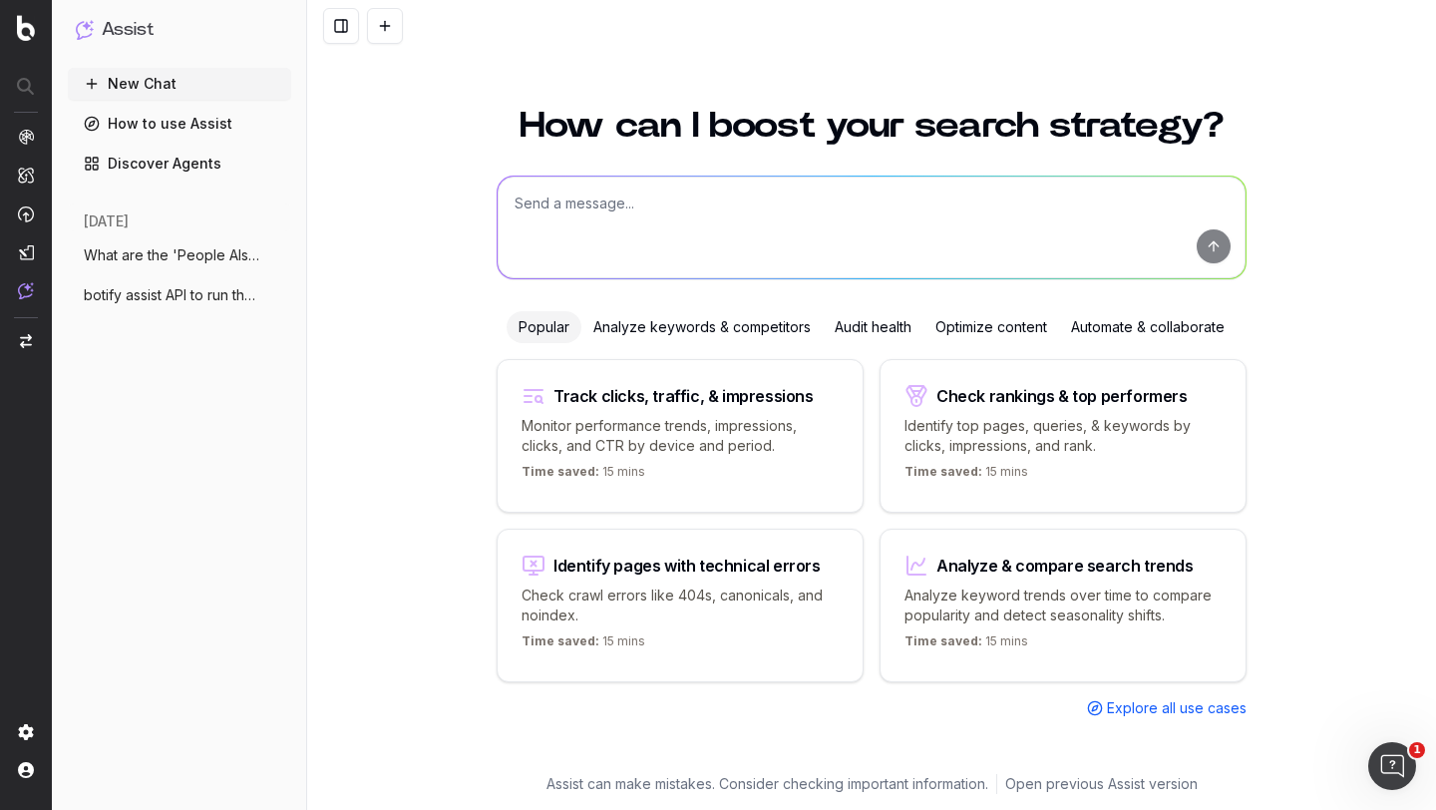
click at [590, 227] on textarea at bounding box center [872, 228] width 748 height 102
paste textarea "Steps: 1. **Input URLs**: - Accept a list of URLs for property pages or other r…"
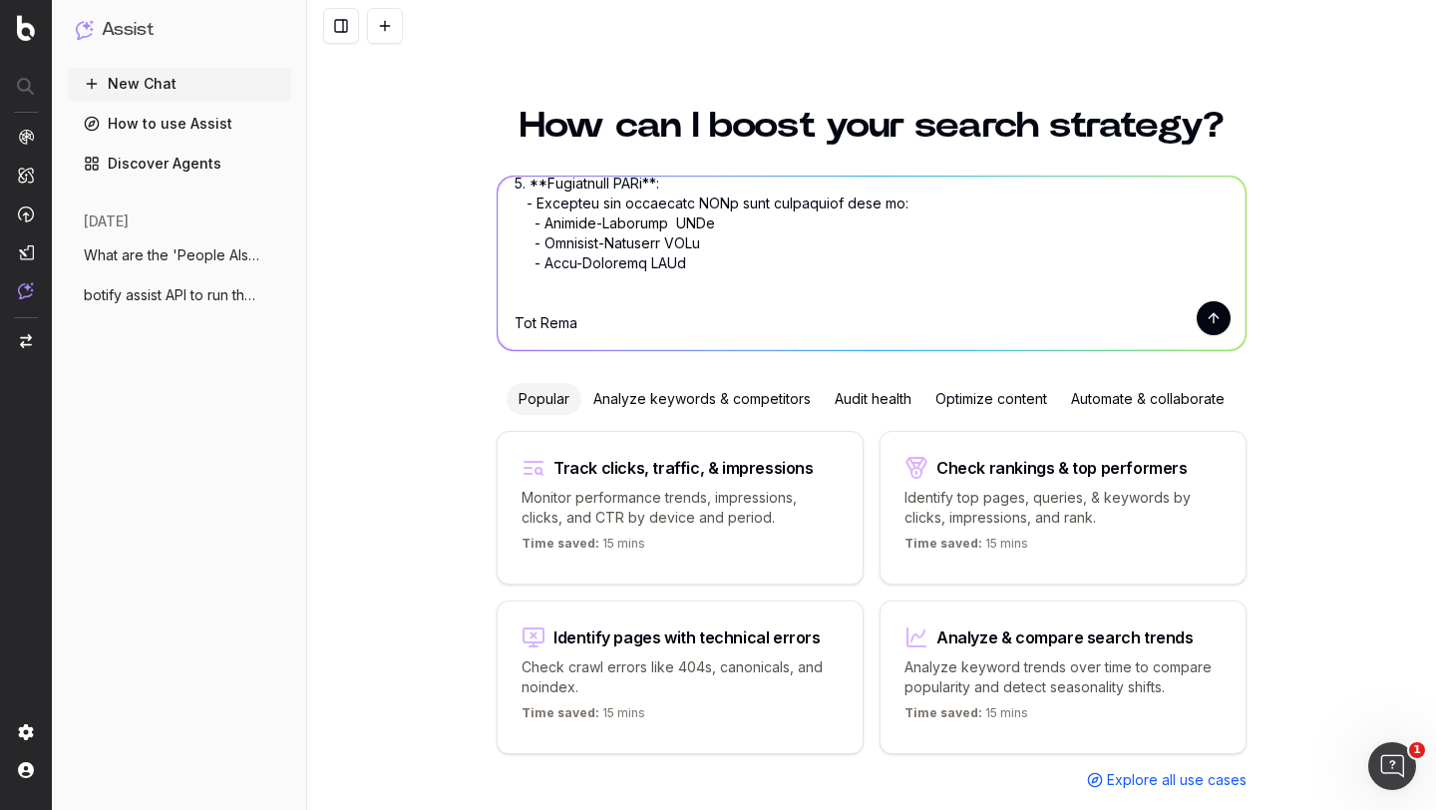
scroll to position [740, 0]
paste textarea "[URL][DOMAIN_NAME][PERSON_NAME]"
type textarea "Steps: 1. **Input URLs**: - Accept a list of URLs for property pages or other r…"
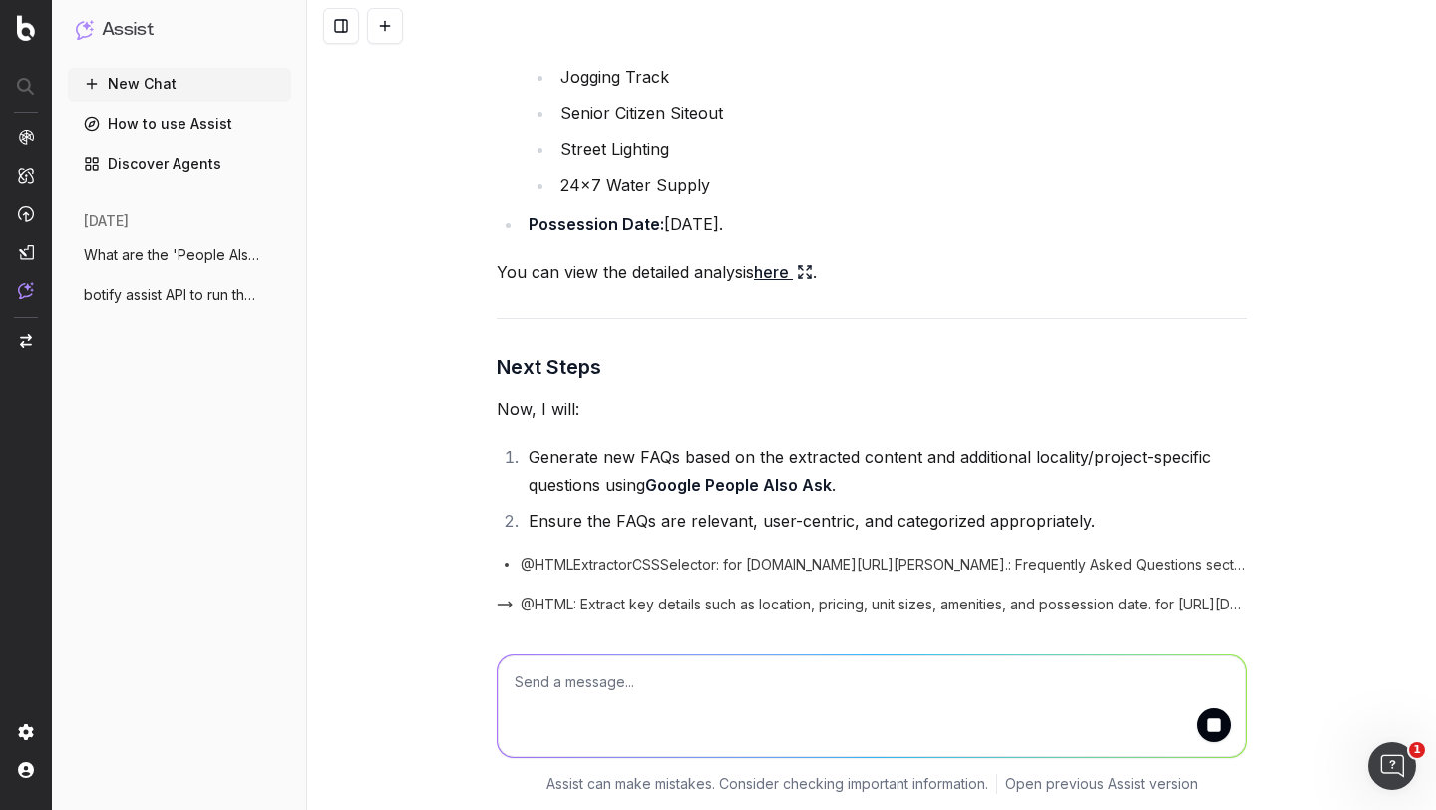
scroll to position [4250, 0]
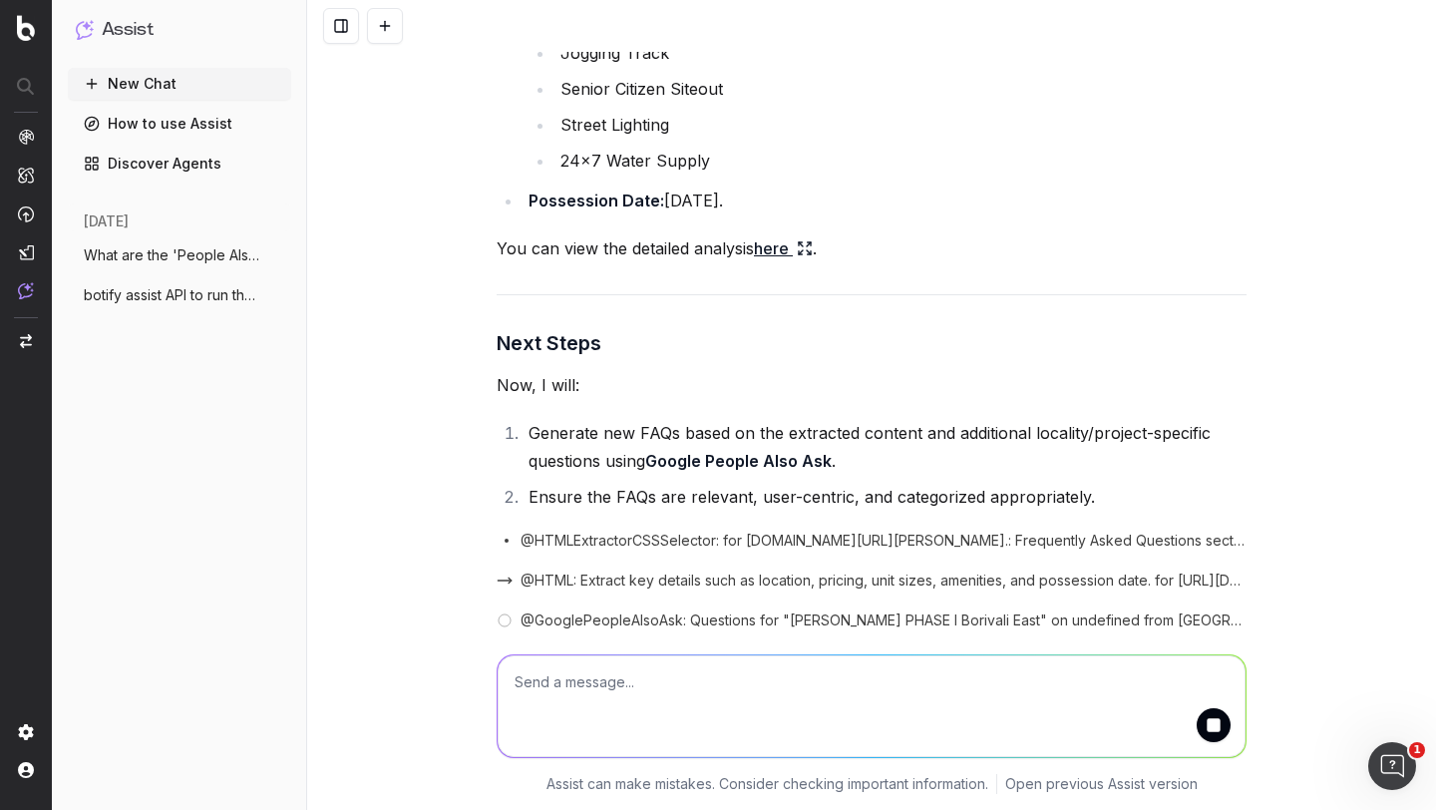
click at [705, 388] on p "Now, I will:" at bounding box center [872, 385] width 750 height 28
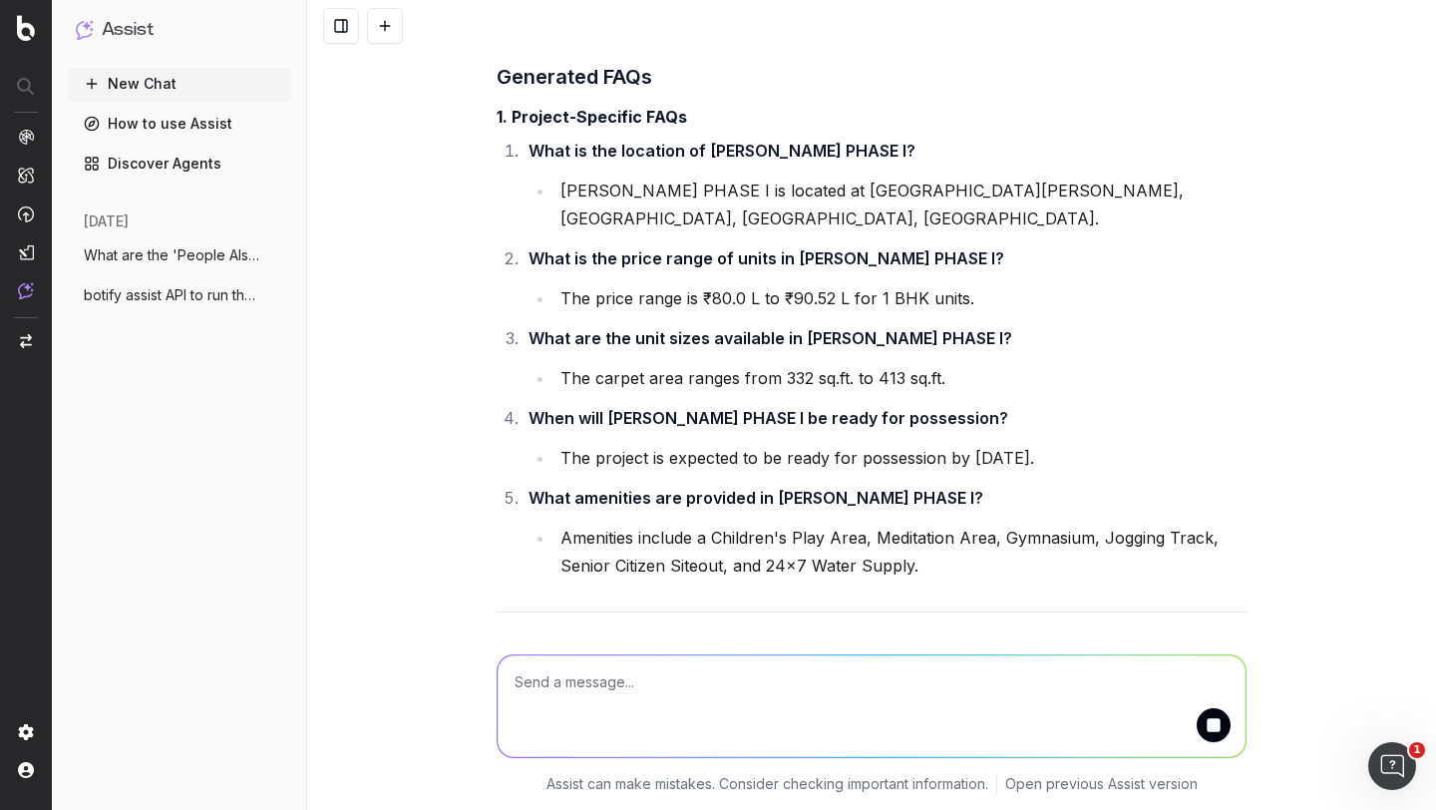
scroll to position [5179, 0]
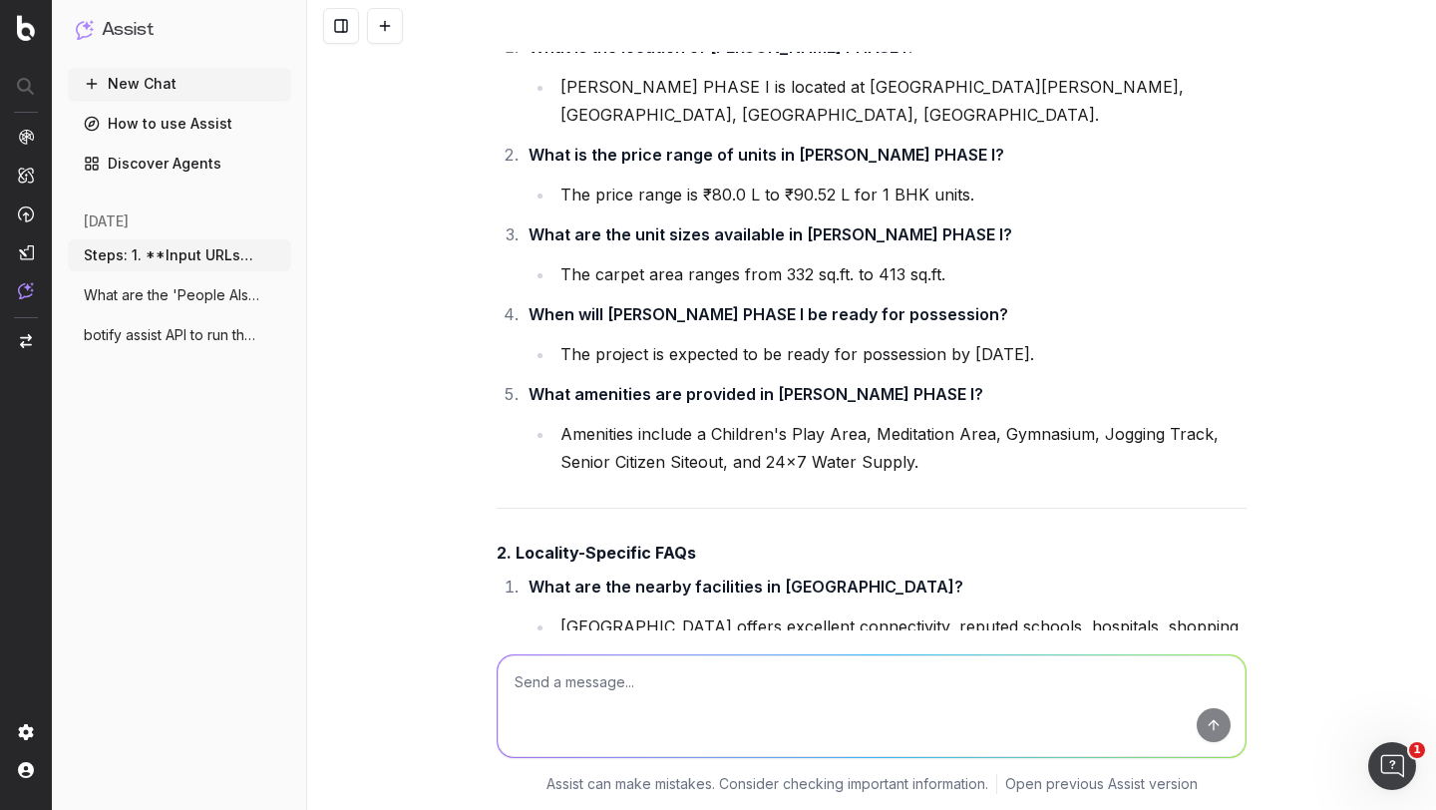
scroll to position [5291, 0]
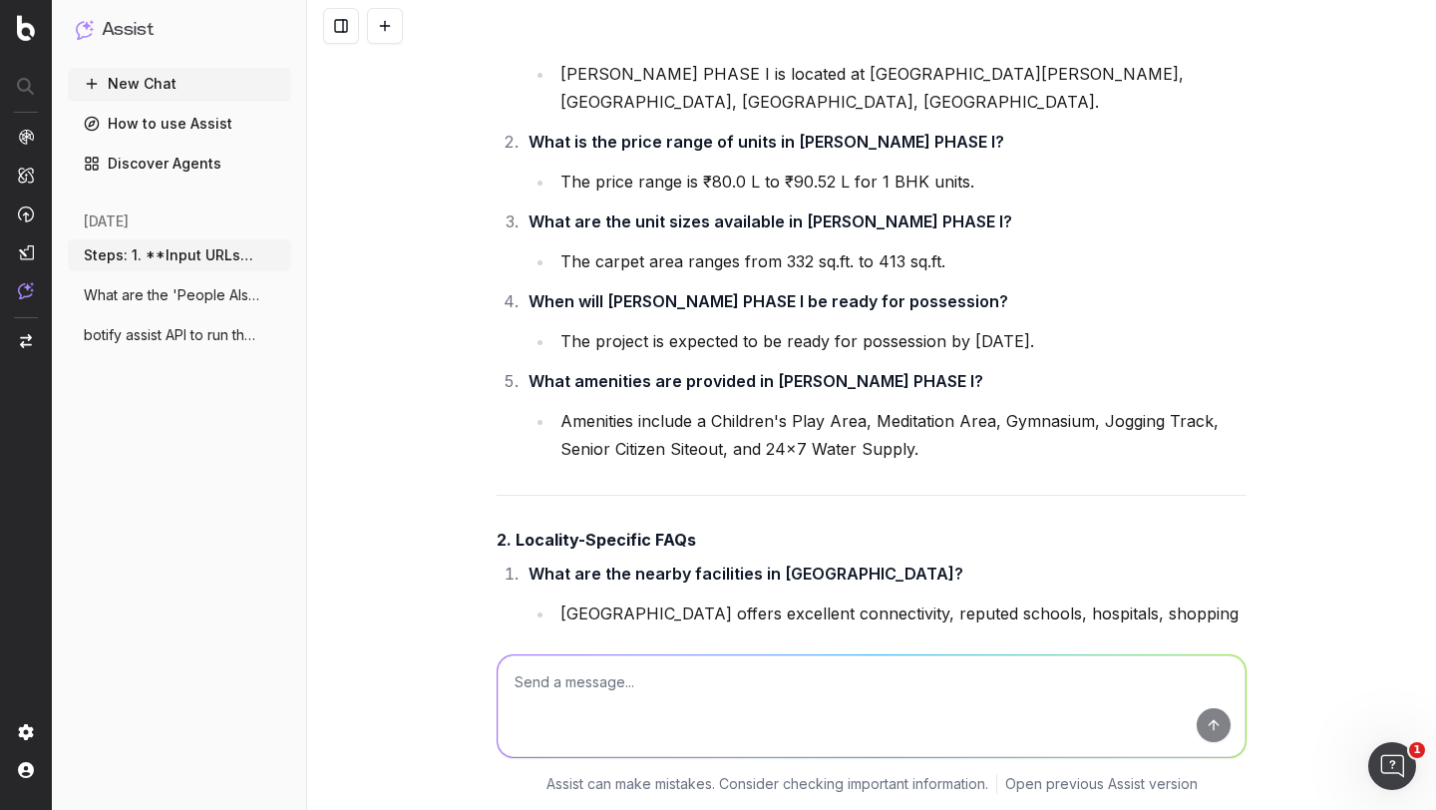
click at [721, 355] on li "The project is expected to be ready for possession by [DATE]." at bounding box center [901, 341] width 692 height 28
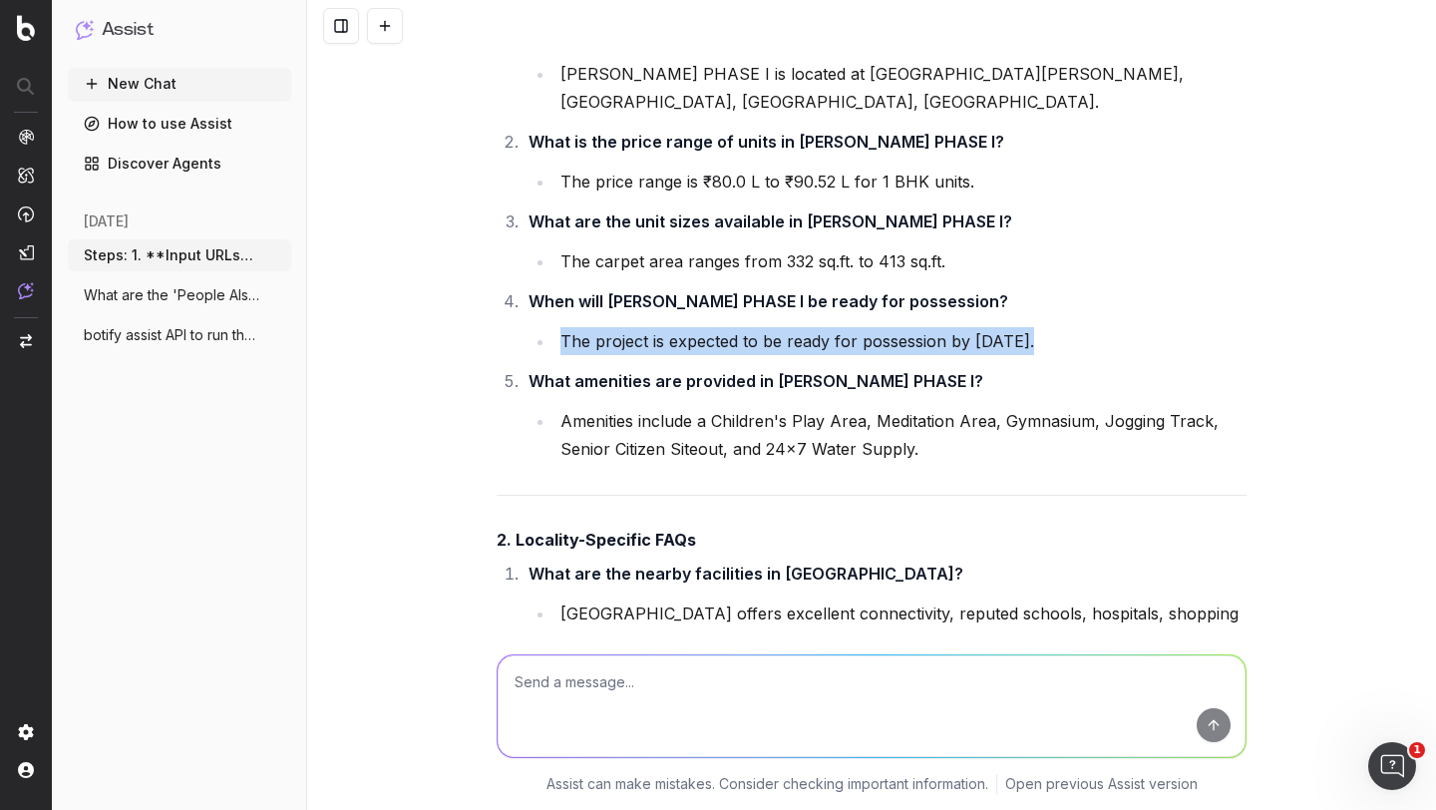
click at [721, 355] on li "The project is expected to be ready for possession by [DATE]." at bounding box center [901, 341] width 692 height 28
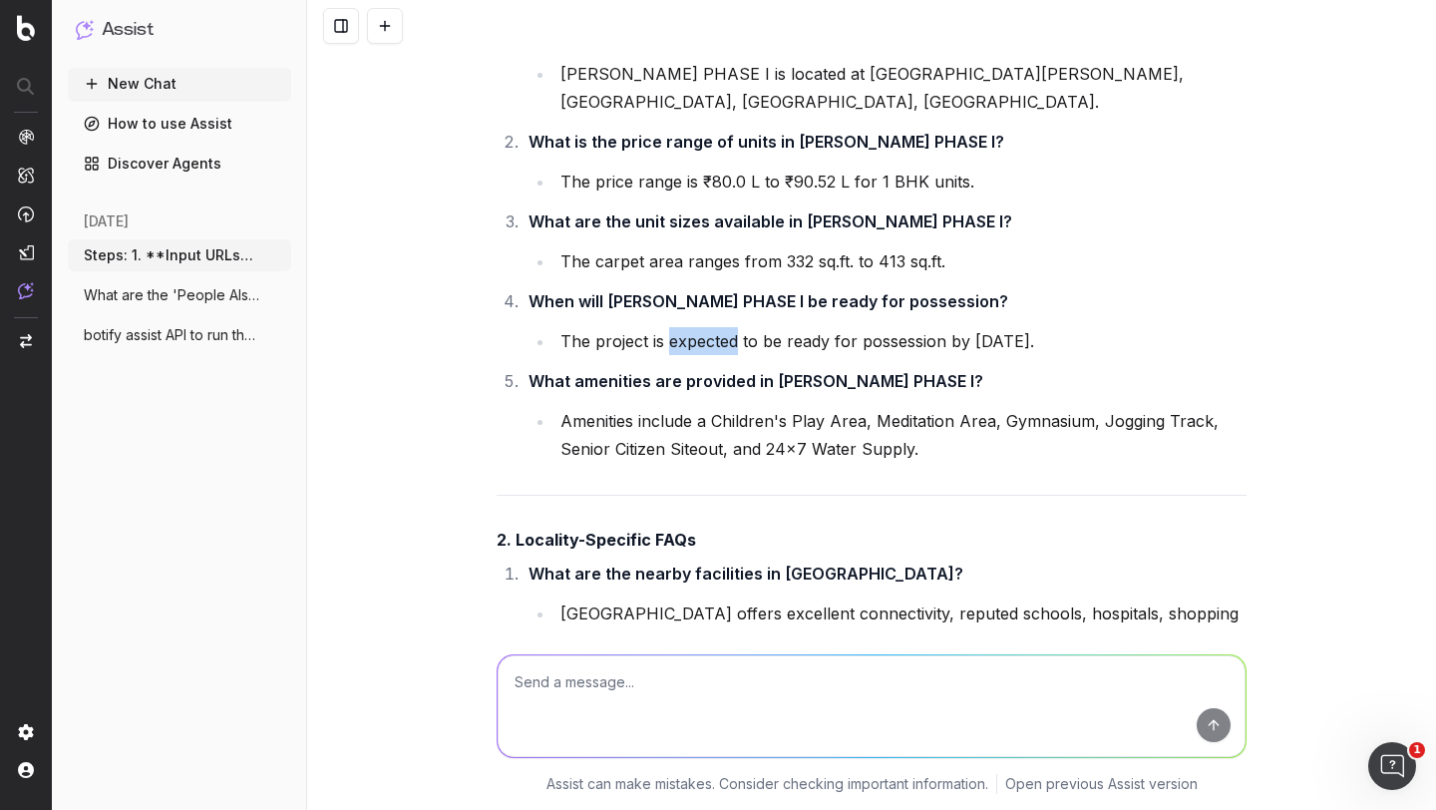
click at [721, 355] on li "The project is expected to be ready for possession by [DATE]." at bounding box center [901, 341] width 692 height 28
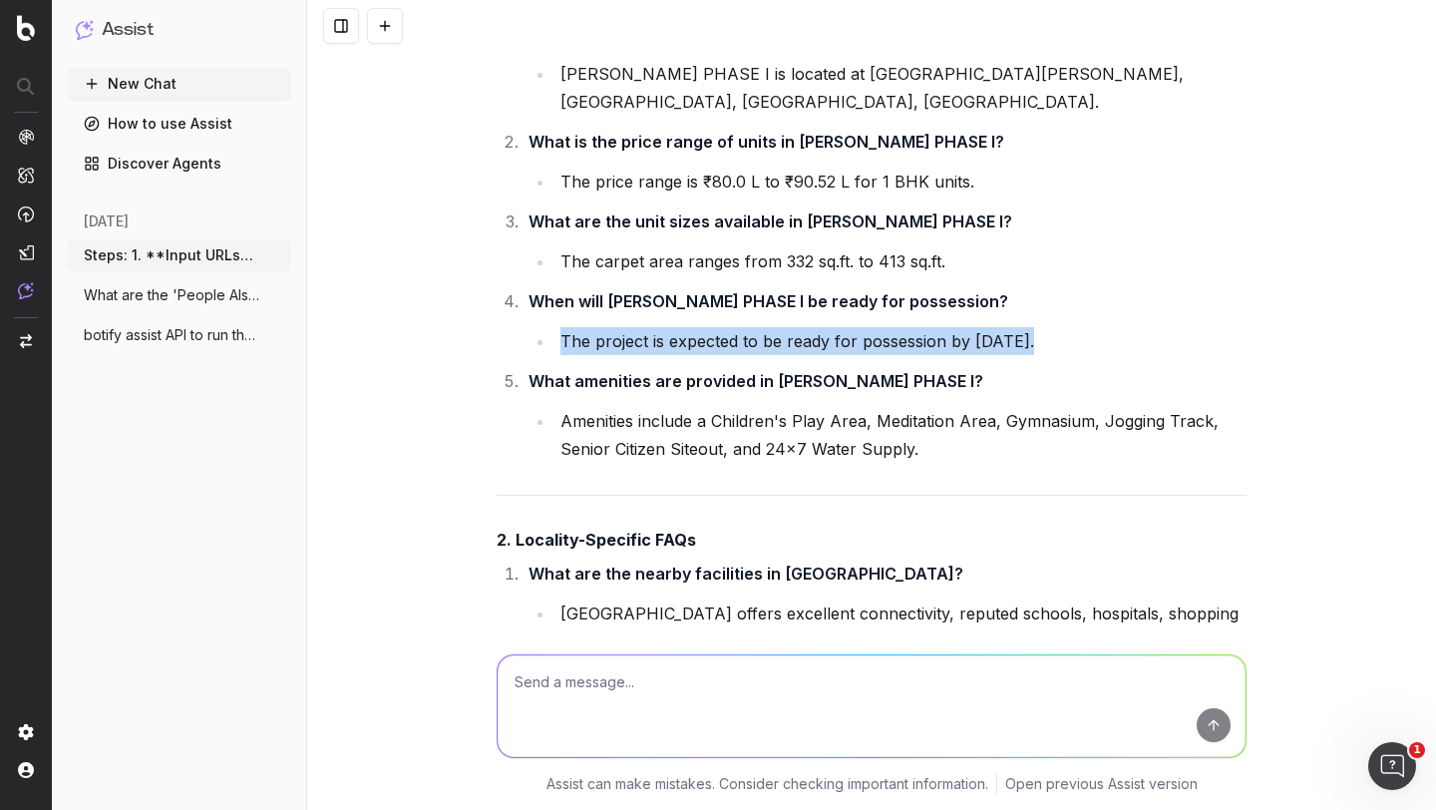
click at [721, 355] on li "The project is expected to be ready for possession by [DATE]." at bounding box center [901, 341] width 692 height 28
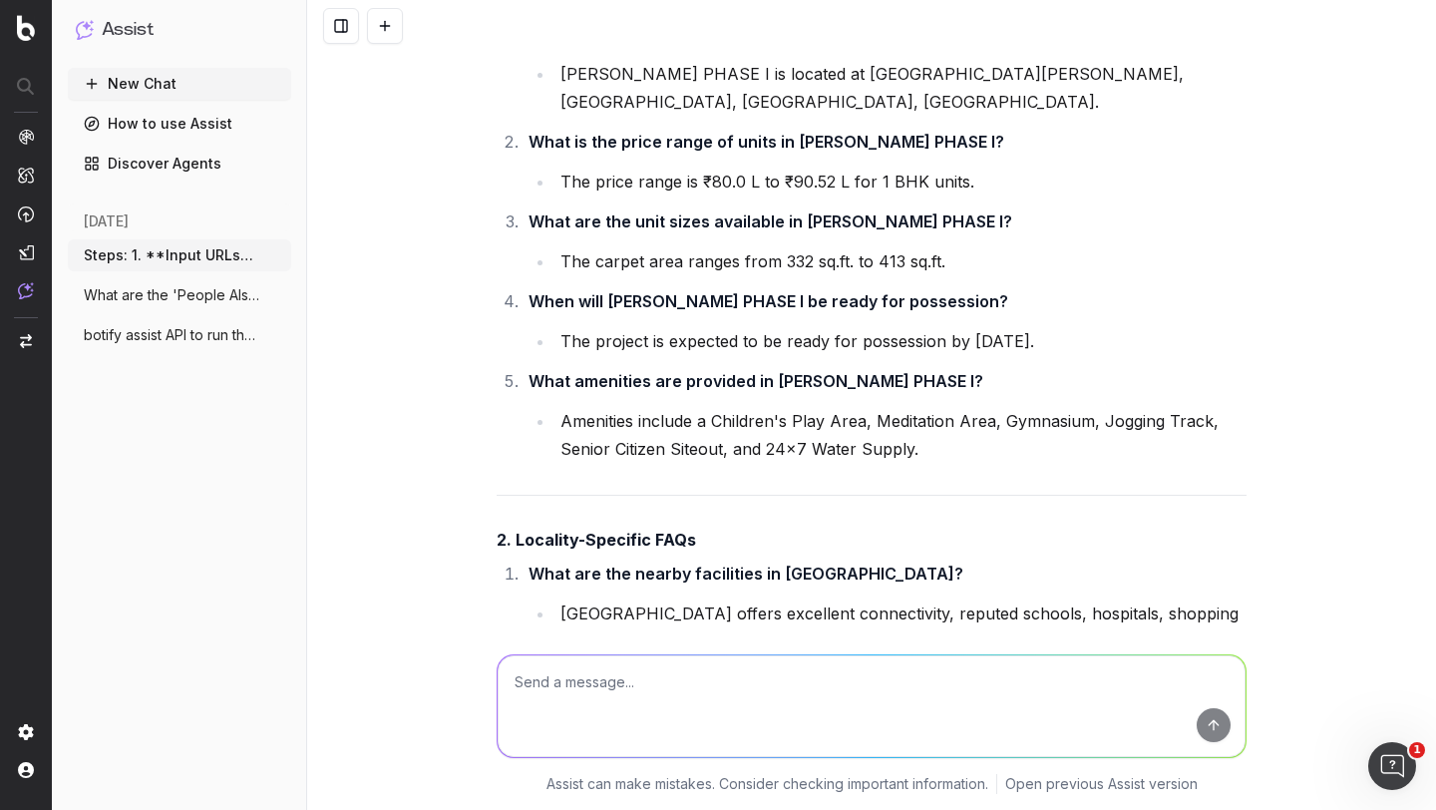
click at [645, 391] on strong "What amenities are provided in [PERSON_NAME] PHASE I?" at bounding box center [756, 381] width 455 height 20
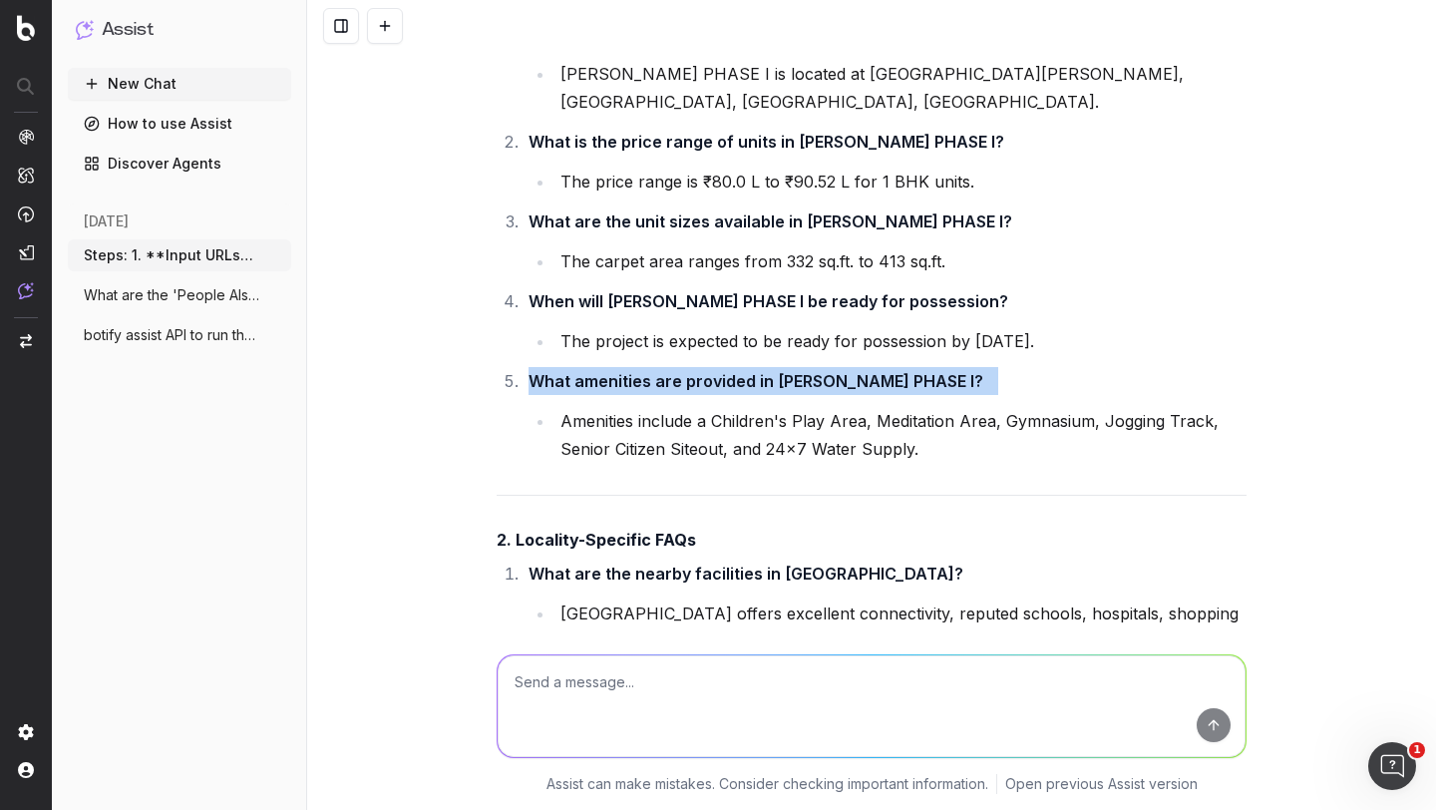
click at [645, 391] on strong "What amenities are provided in [PERSON_NAME] PHASE I?" at bounding box center [756, 381] width 455 height 20
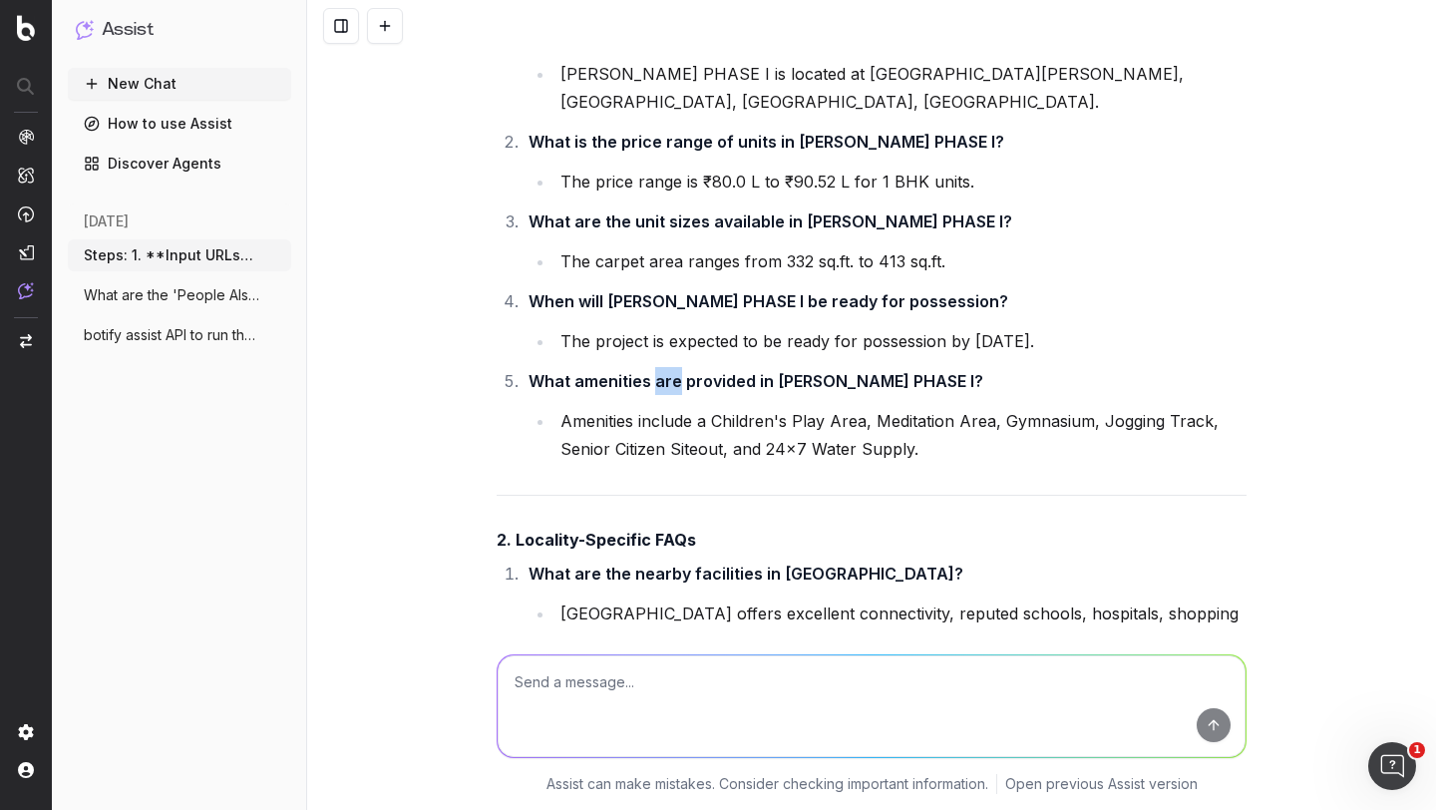
click at [645, 391] on strong "What amenities are provided in [PERSON_NAME] PHASE I?" at bounding box center [756, 381] width 455 height 20
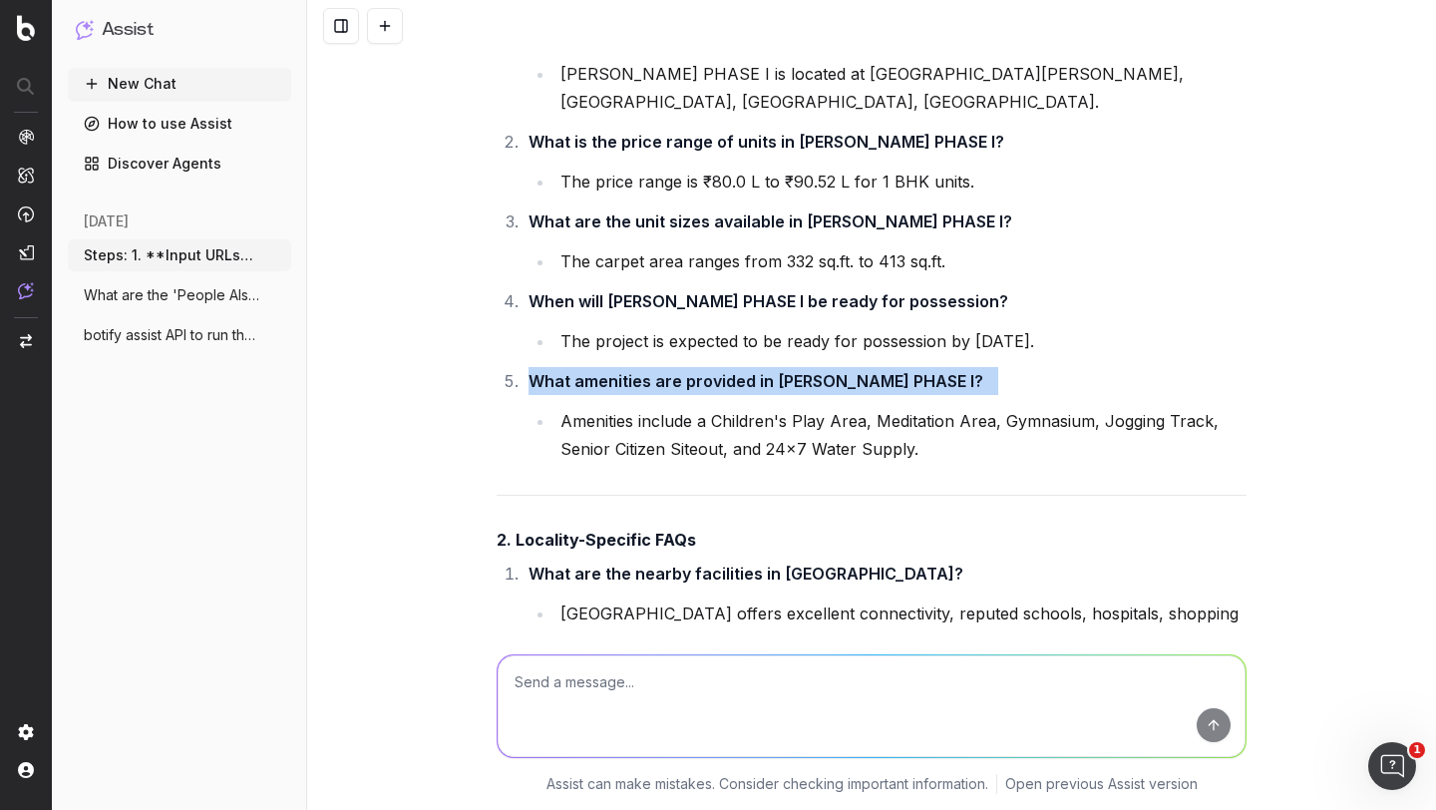
click at [645, 391] on strong "What amenities are provided in [PERSON_NAME] PHASE I?" at bounding box center [756, 381] width 455 height 20
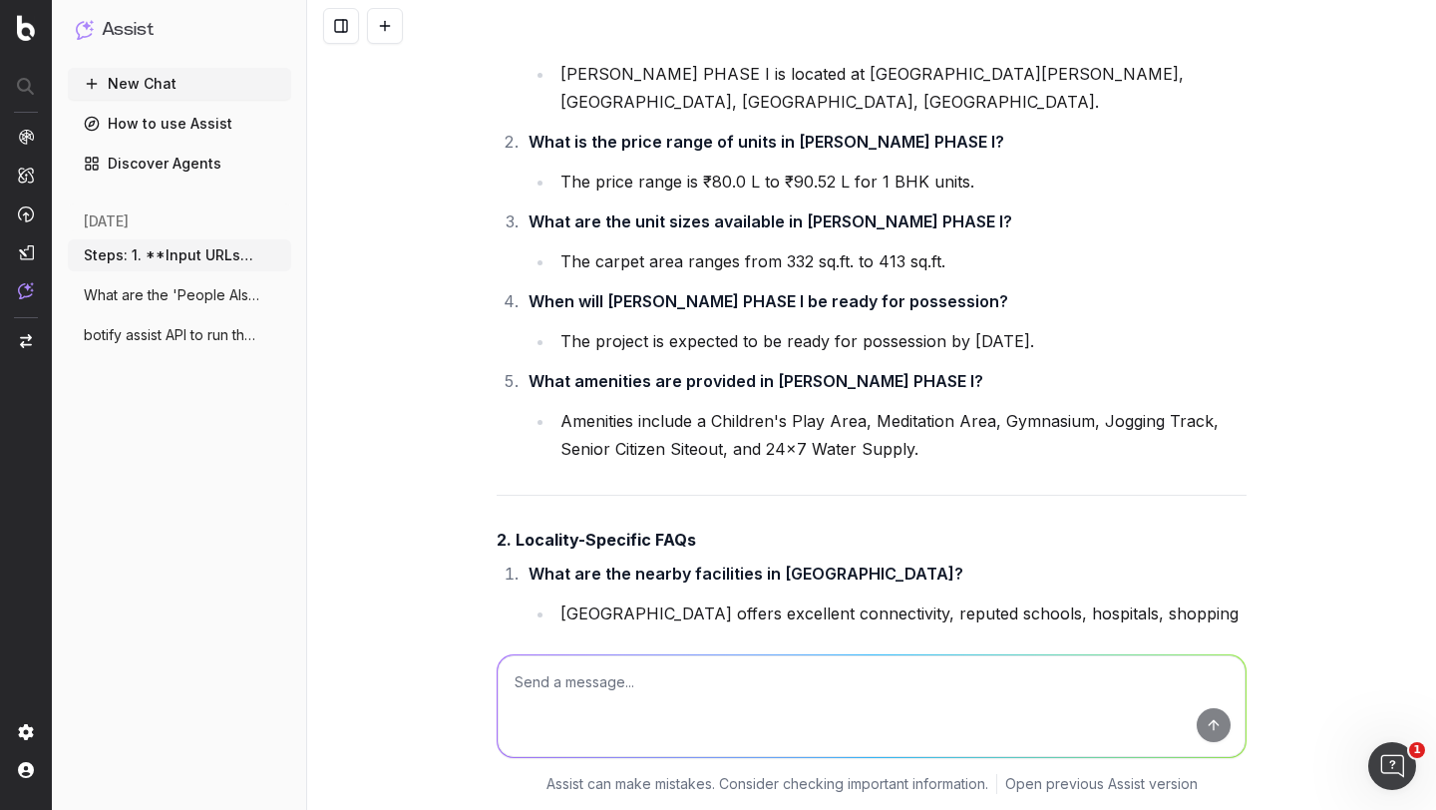
click at [681, 355] on li "The project is expected to be ready for possession by [DATE]." at bounding box center [901, 341] width 692 height 28
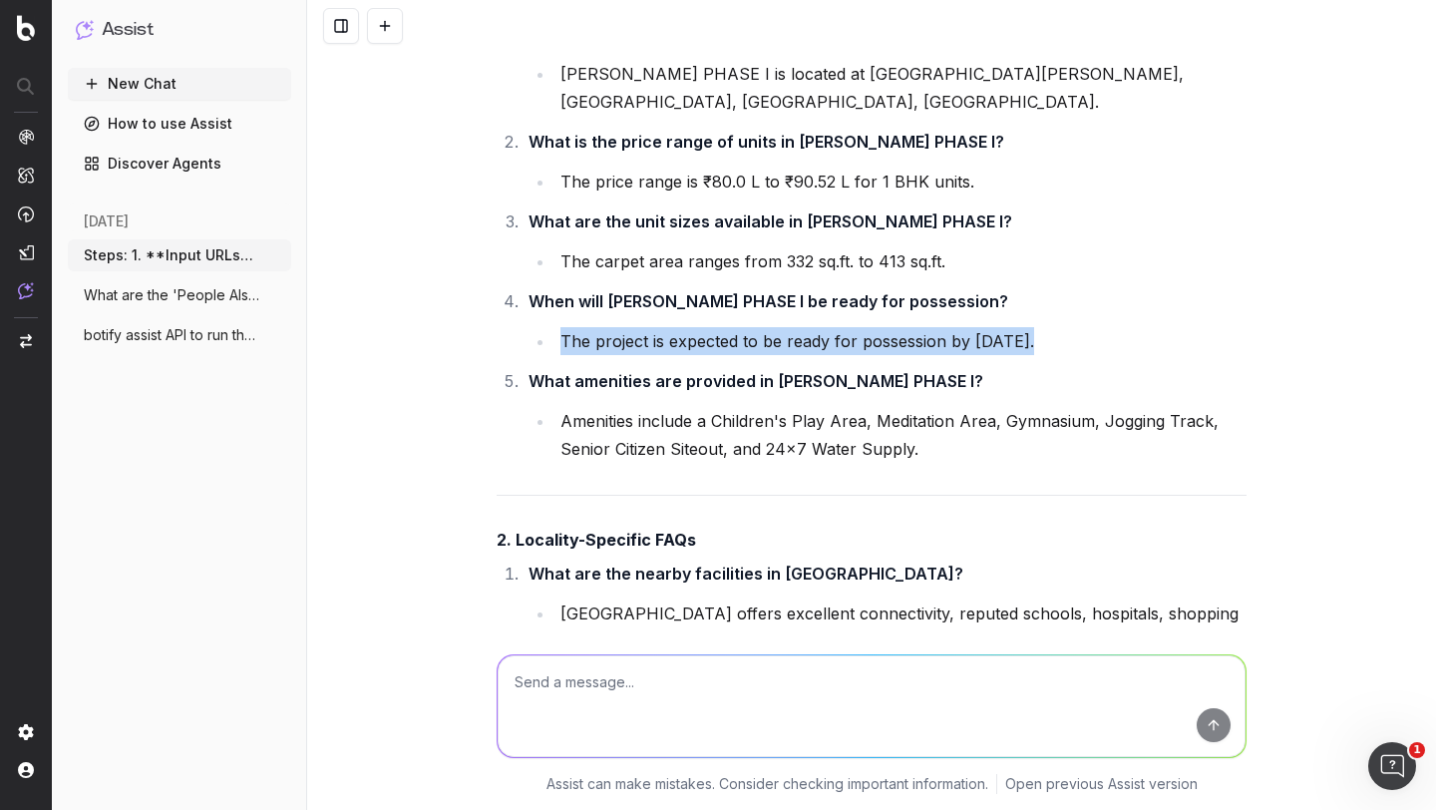
click at [681, 355] on li "The project is expected to be ready for possession by [DATE]." at bounding box center [901, 341] width 692 height 28
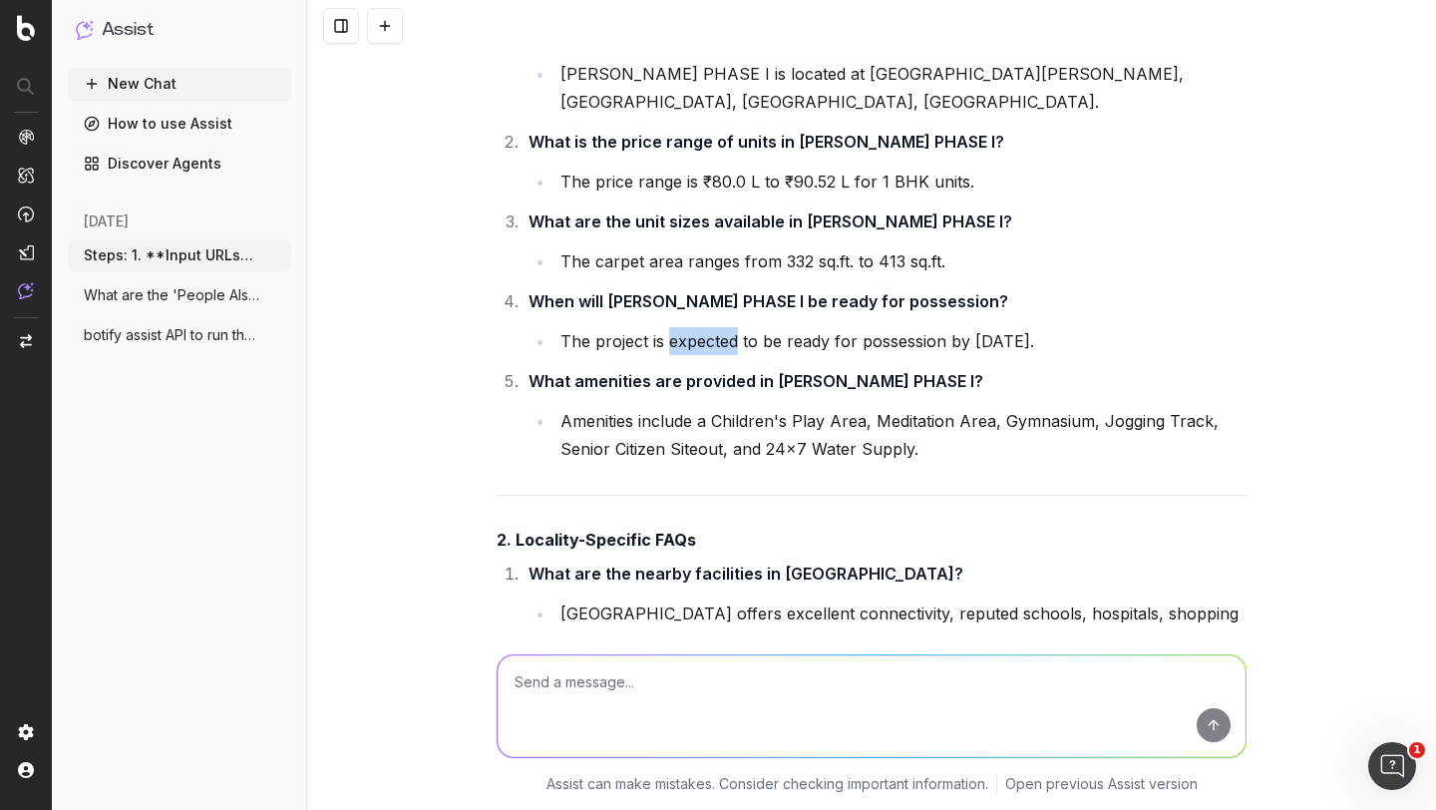
click at [681, 355] on li "The project is expected to be ready for possession by [DATE]." at bounding box center [901, 341] width 692 height 28
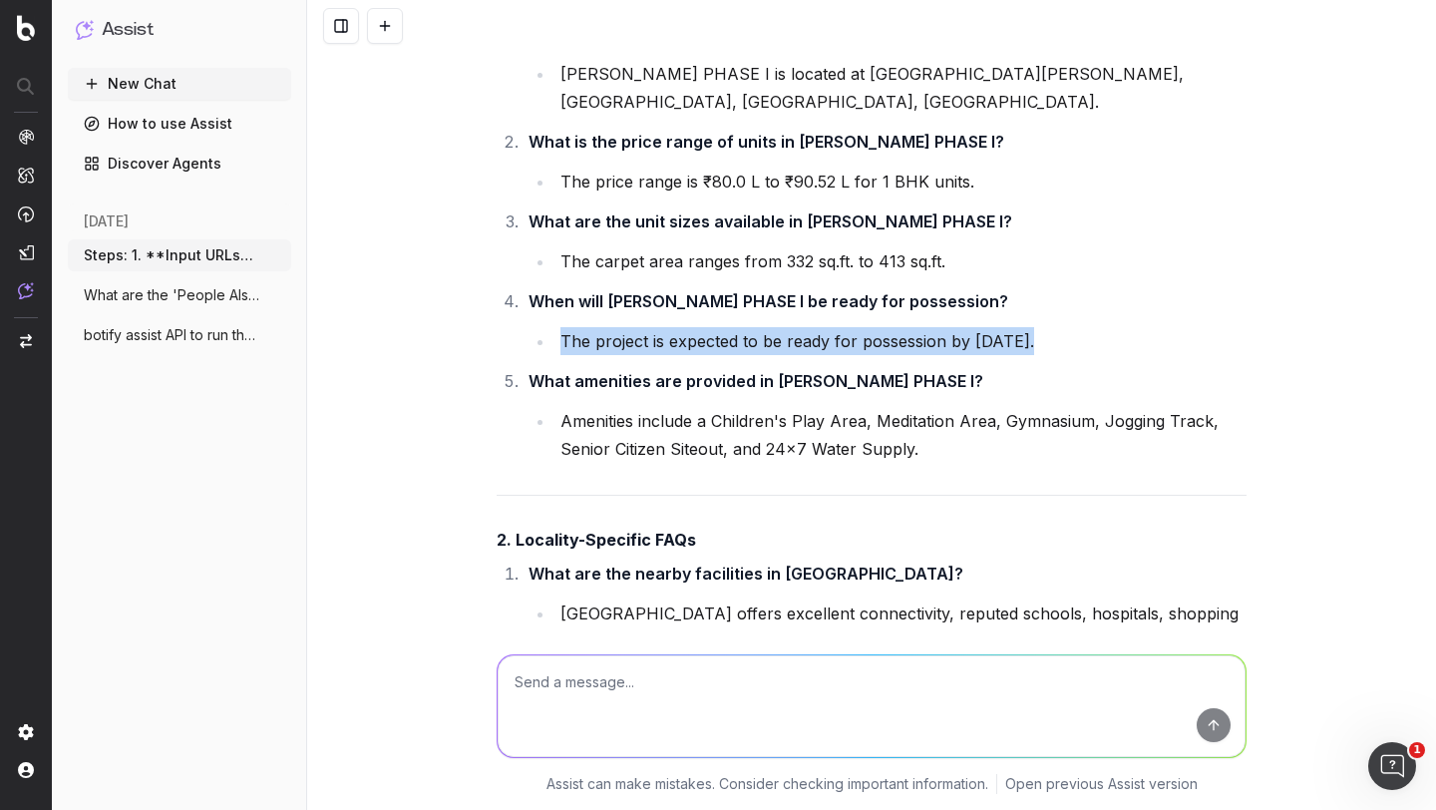
click at [681, 355] on li "The project is expected to be ready for possession by [DATE]." at bounding box center [901, 341] width 692 height 28
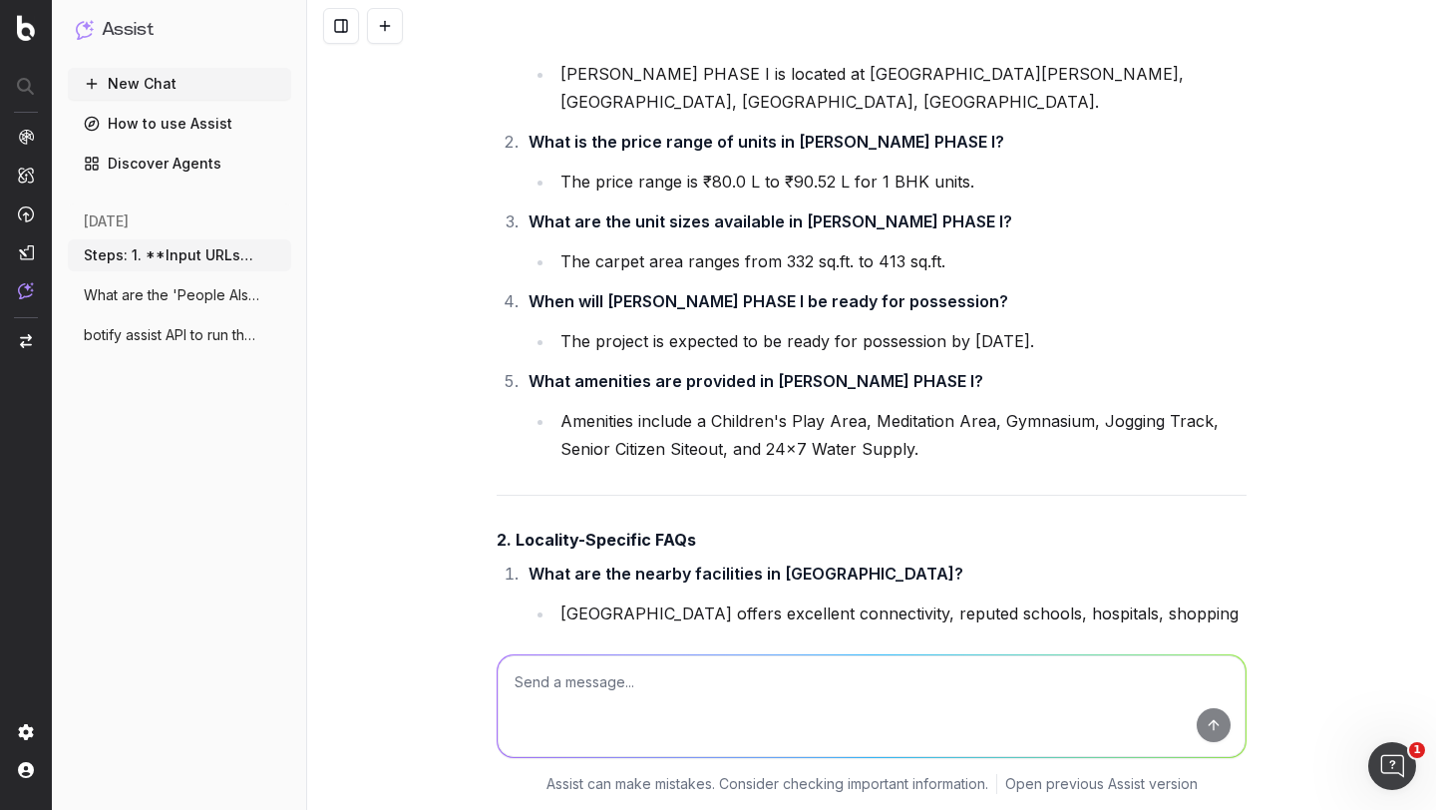
click at [616, 391] on strong "What amenities are provided in [PERSON_NAME] PHASE I?" at bounding box center [756, 381] width 455 height 20
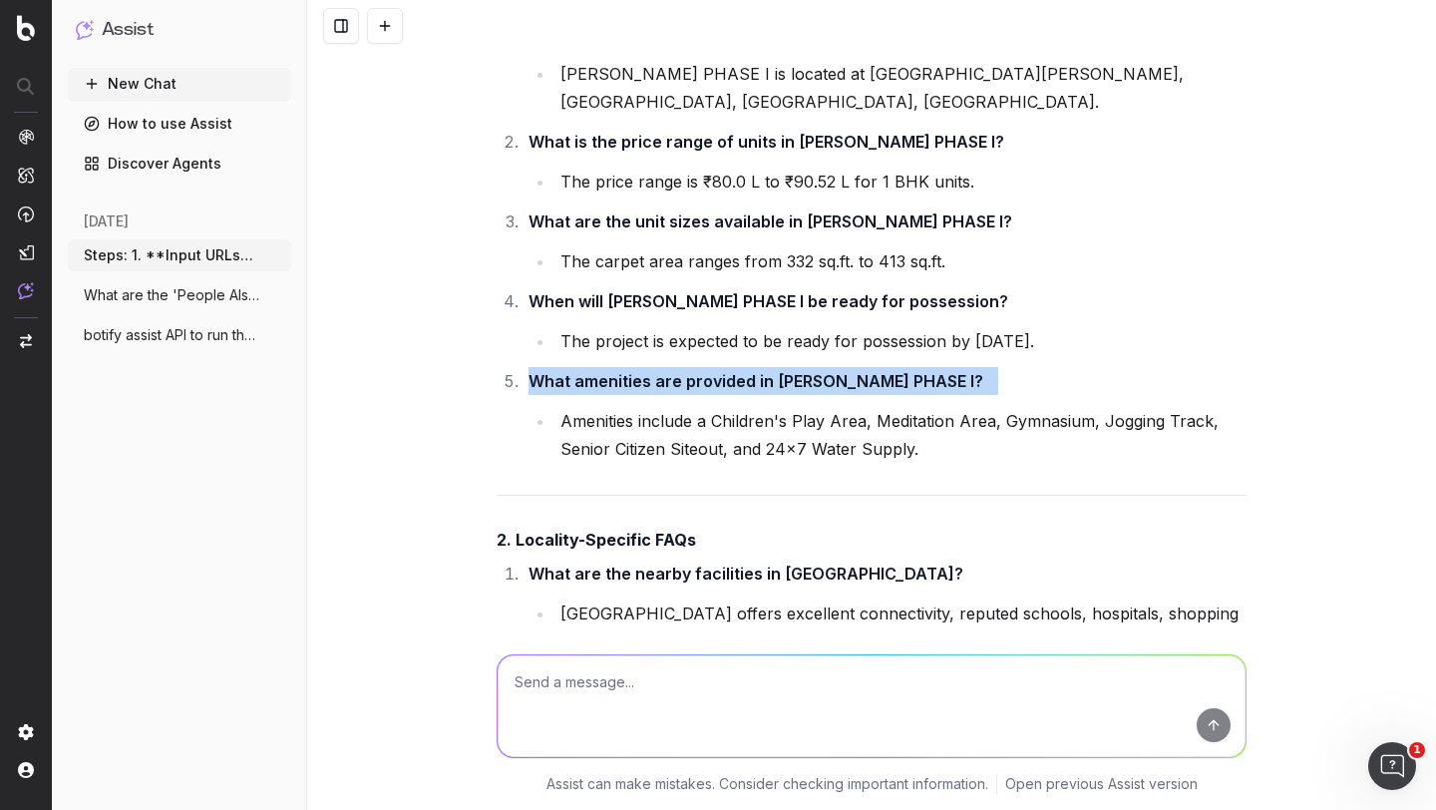
click at [616, 391] on strong "What amenities are provided in [PERSON_NAME] PHASE I?" at bounding box center [756, 381] width 455 height 20
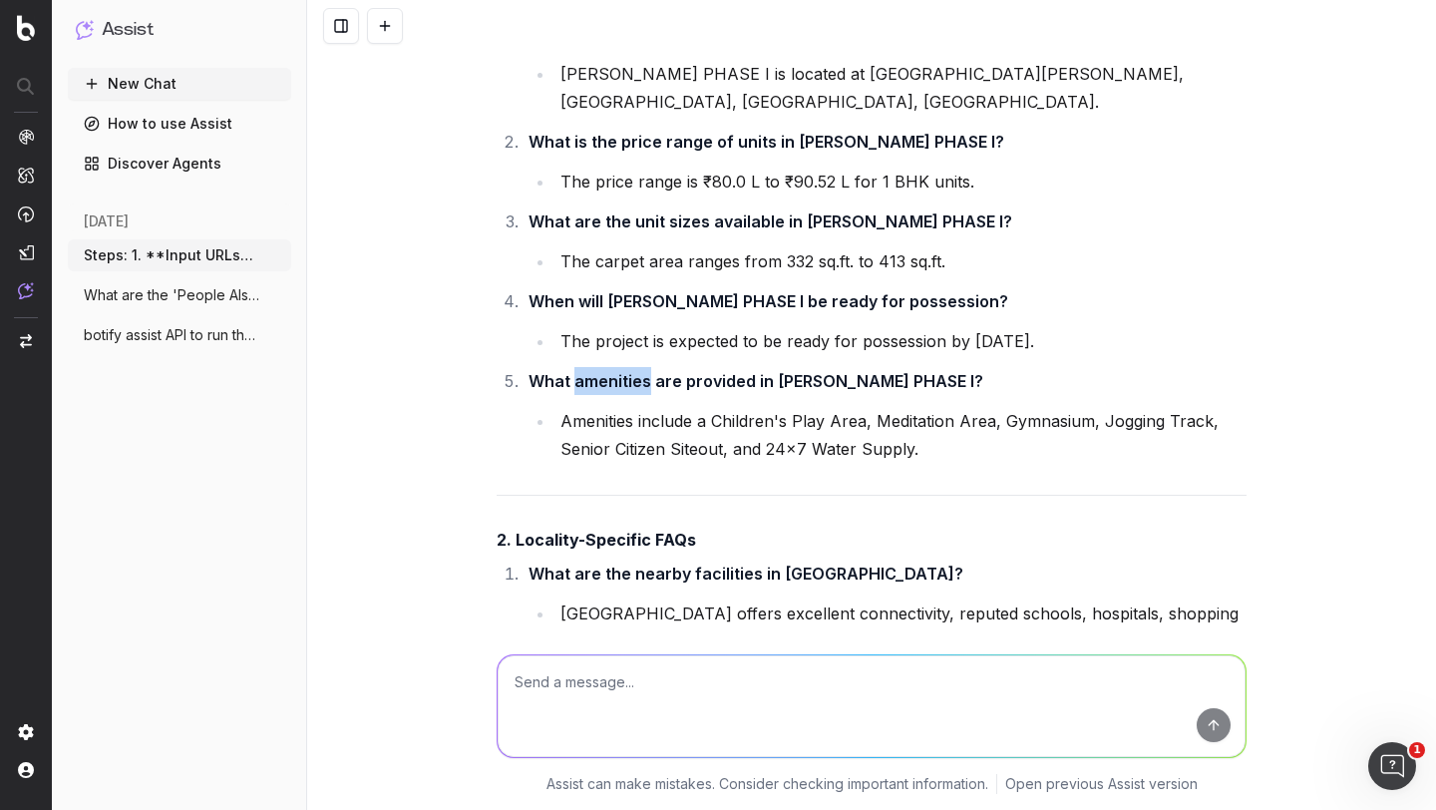
click at [616, 391] on strong "What amenities are provided in [PERSON_NAME] PHASE I?" at bounding box center [756, 381] width 455 height 20
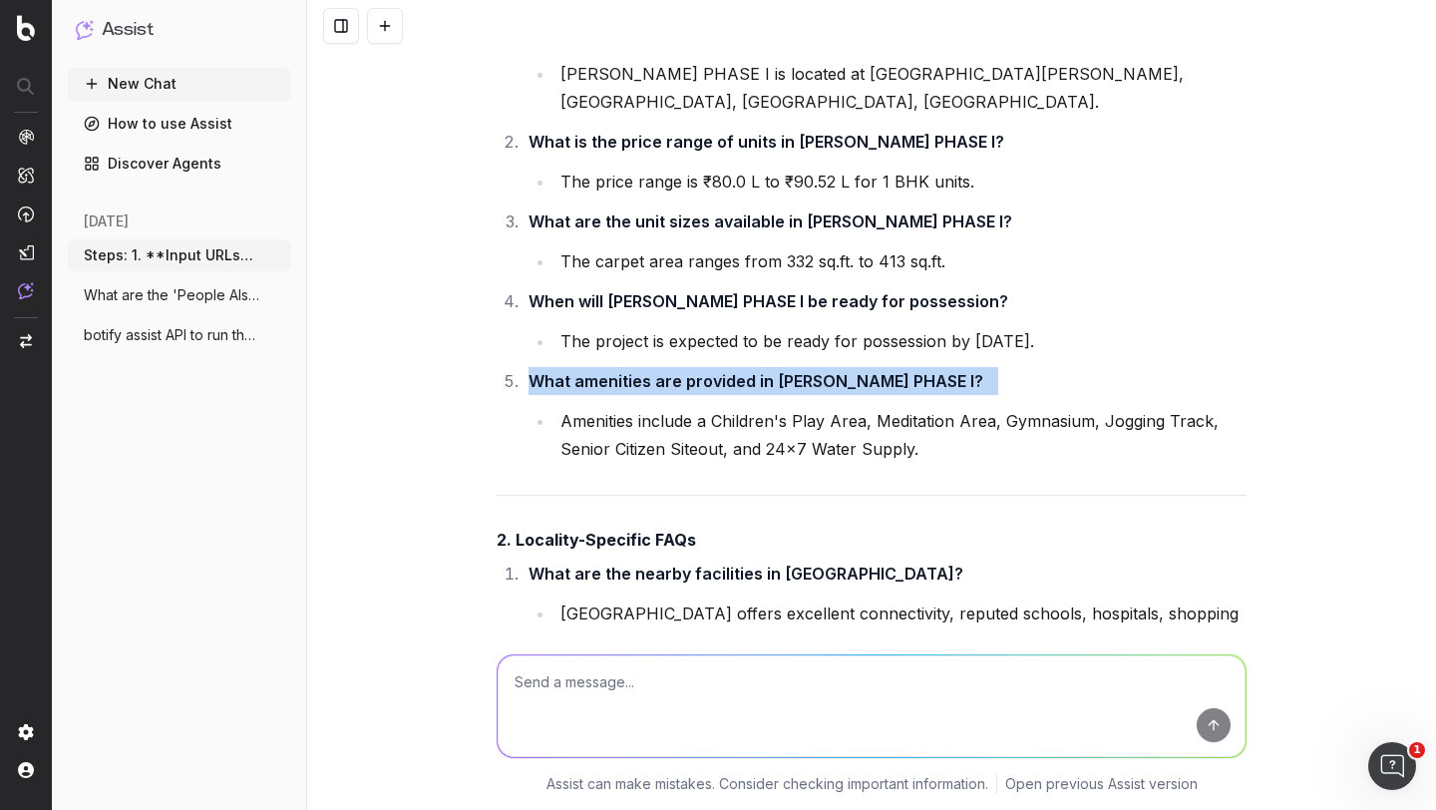
click at [616, 391] on strong "What amenities are provided in [PERSON_NAME] PHASE I?" at bounding box center [756, 381] width 455 height 20
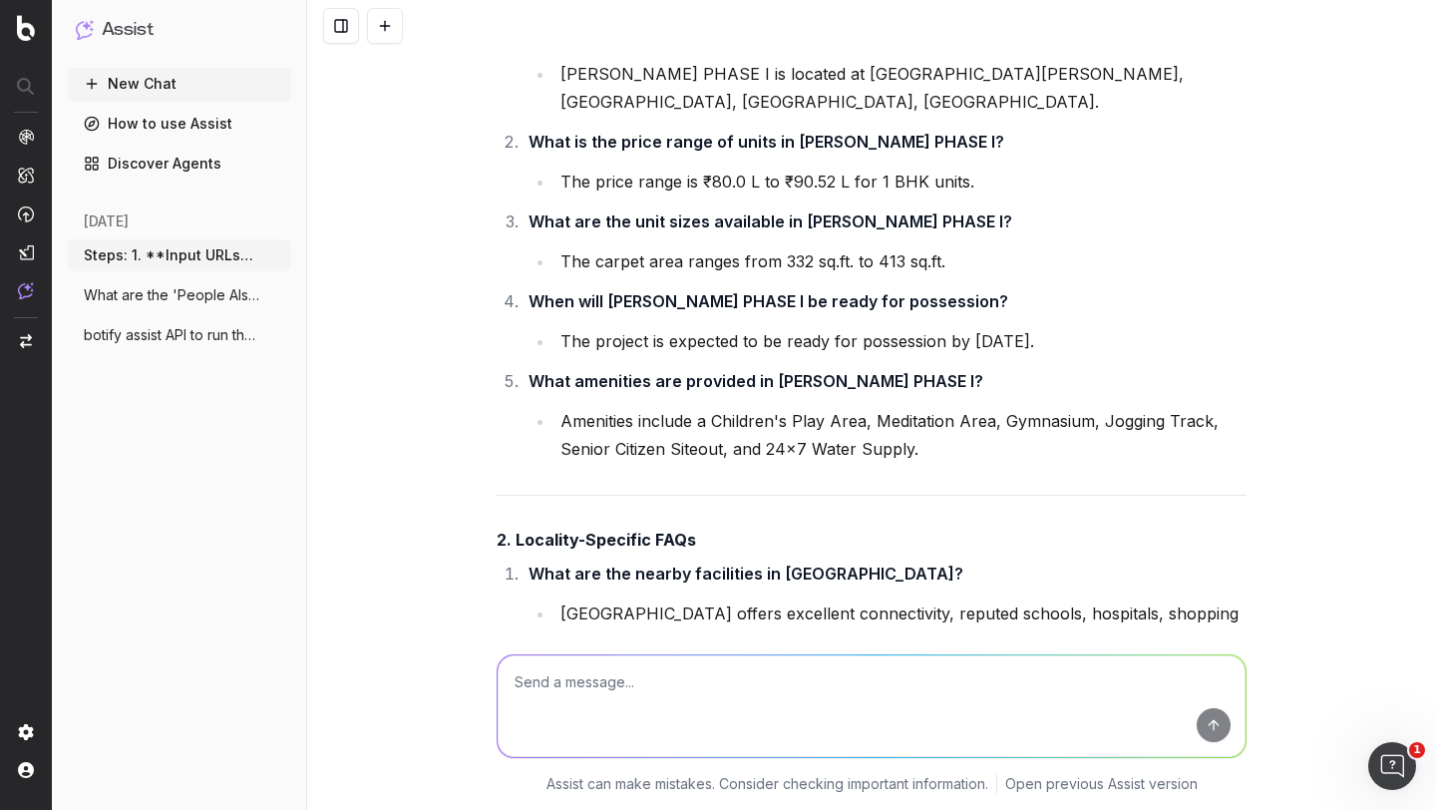
click at [604, 441] on li "Amenities include a Children's Play Area, Meditation Area, Gymnasium, Jogging T…" at bounding box center [901, 435] width 692 height 56
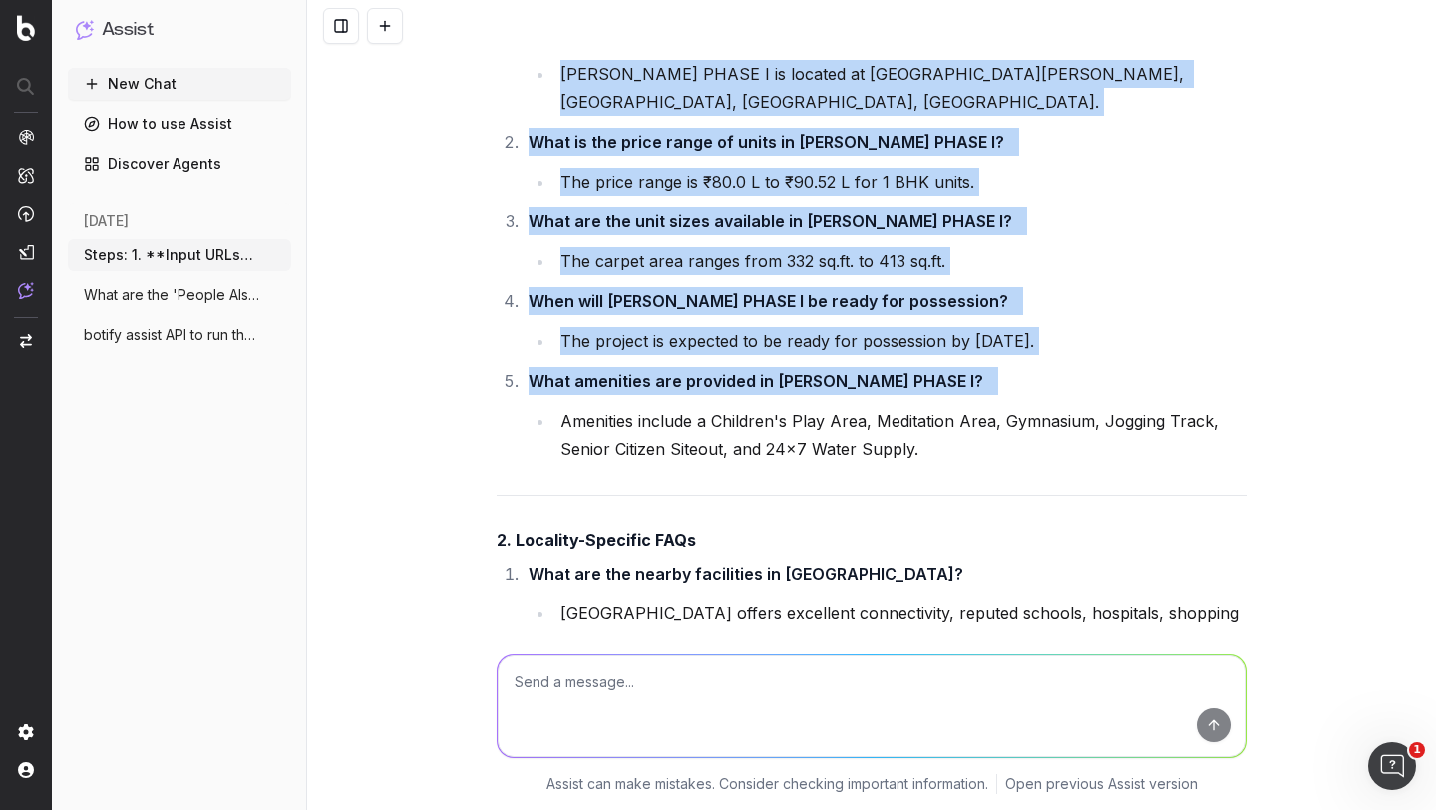
click at [604, 441] on li "Amenities include a Children's Play Area, Meditation Area, Gymnasium, Jogging T…" at bounding box center [901, 435] width 692 height 56
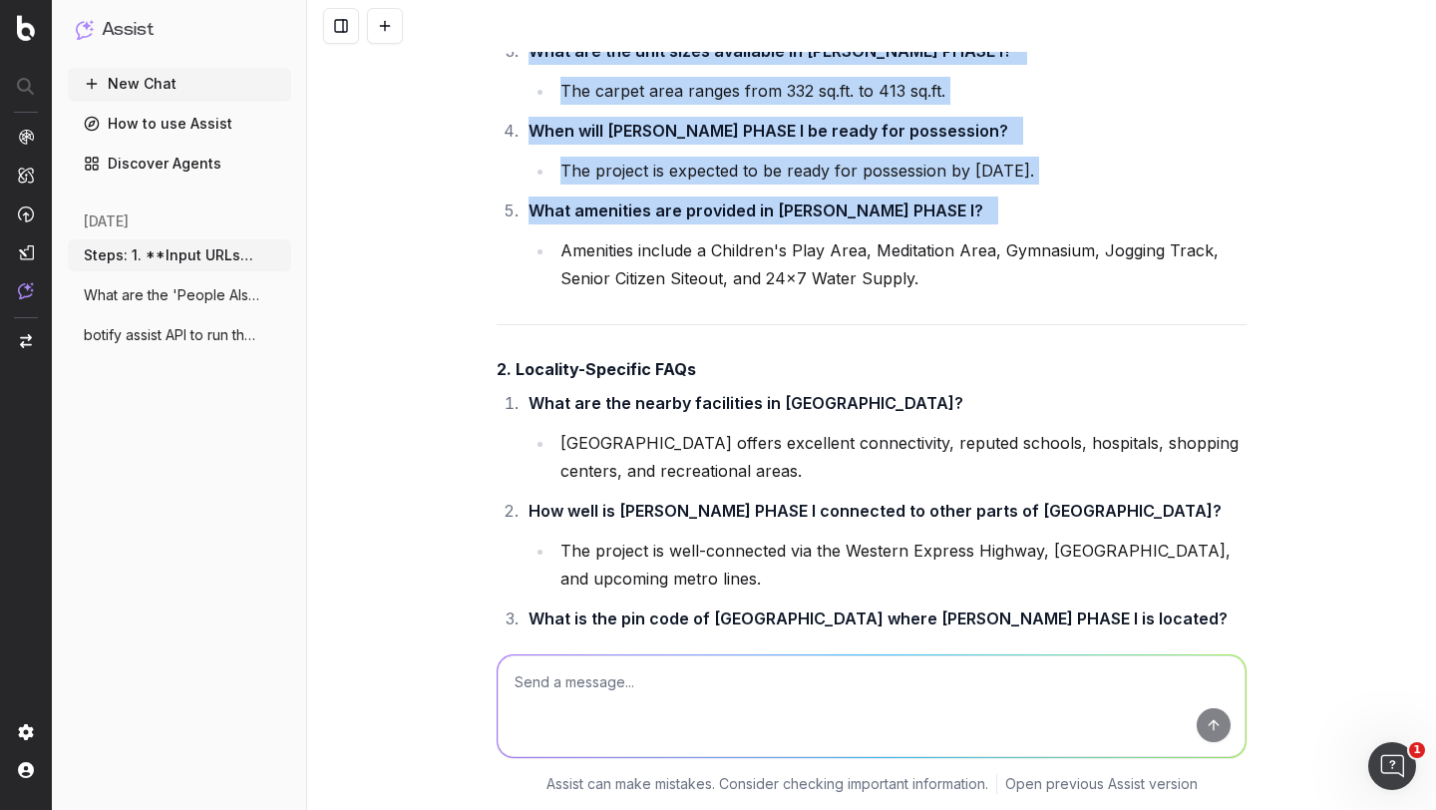
scroll to position [5615, 0]
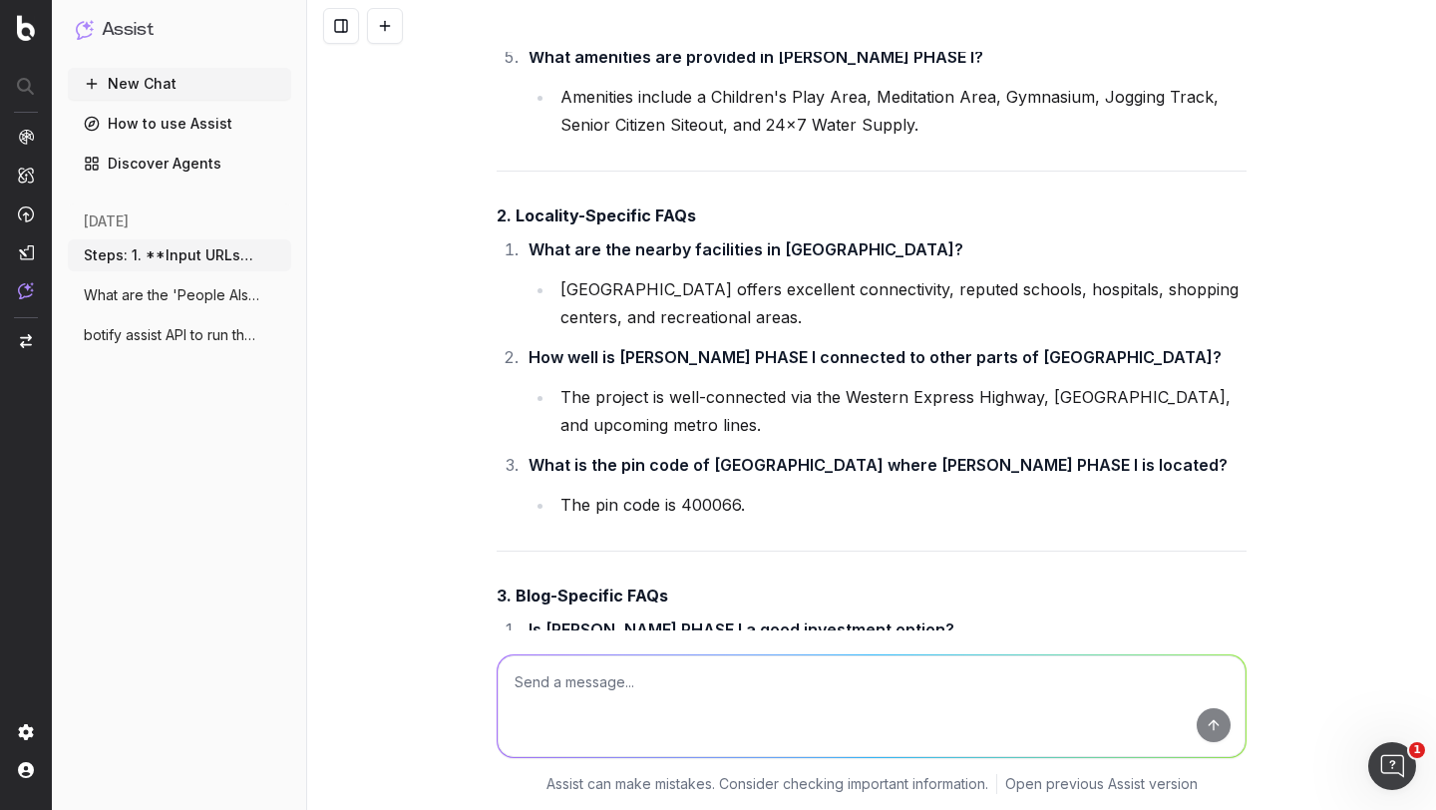
click at [641, 367] on strong "How well is [PERSON_NAME] PHASE I connected to other parts of [GEOGRAPHIC_DATA]?" at bounding box center [875, 357] width 693 height 20
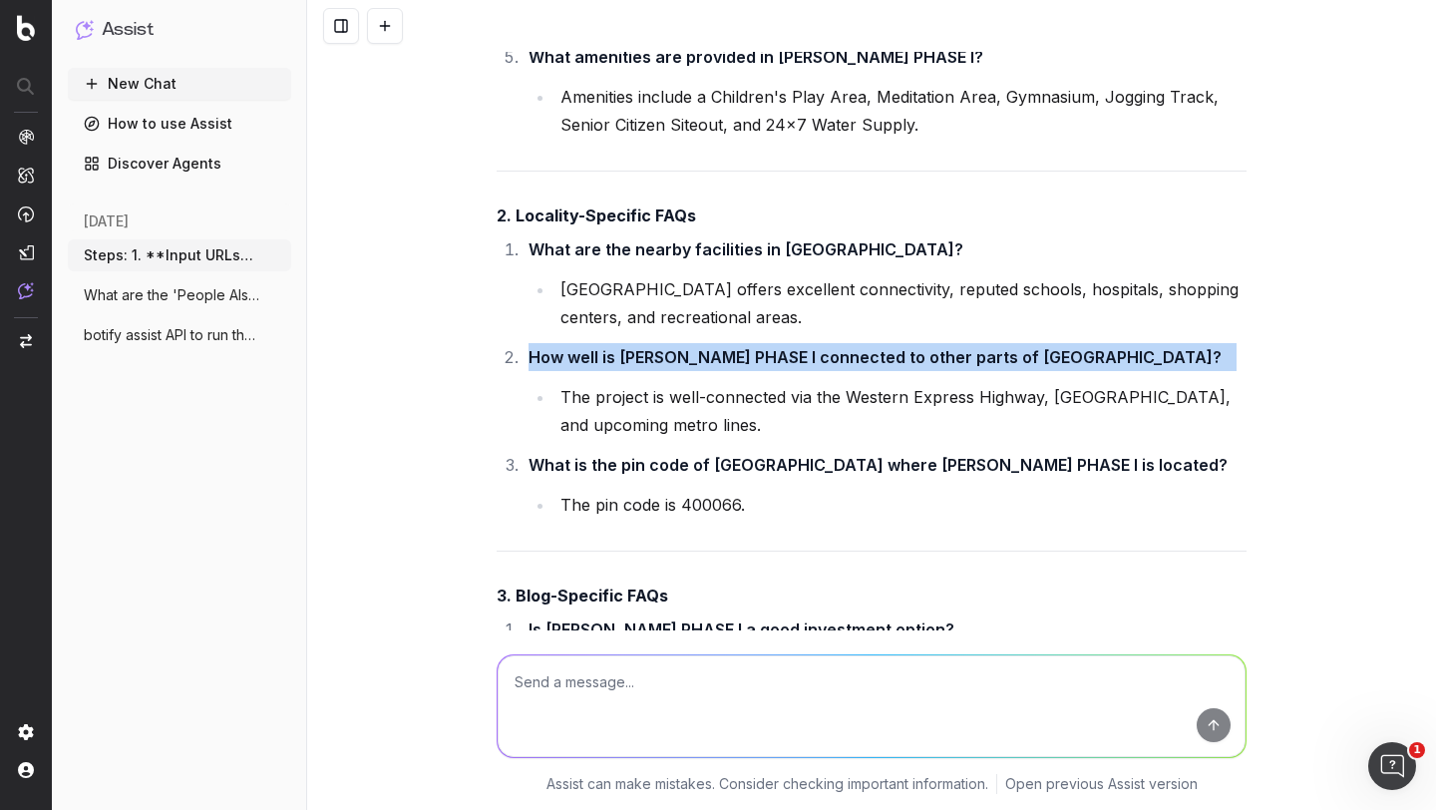
click at [641, 367] on strong "How well is [PERSON_NAME] PHASE I connected to other parts of [GEOGRAPHIC_DATA]?" at bounding box center [875, 357] width 693 height 20
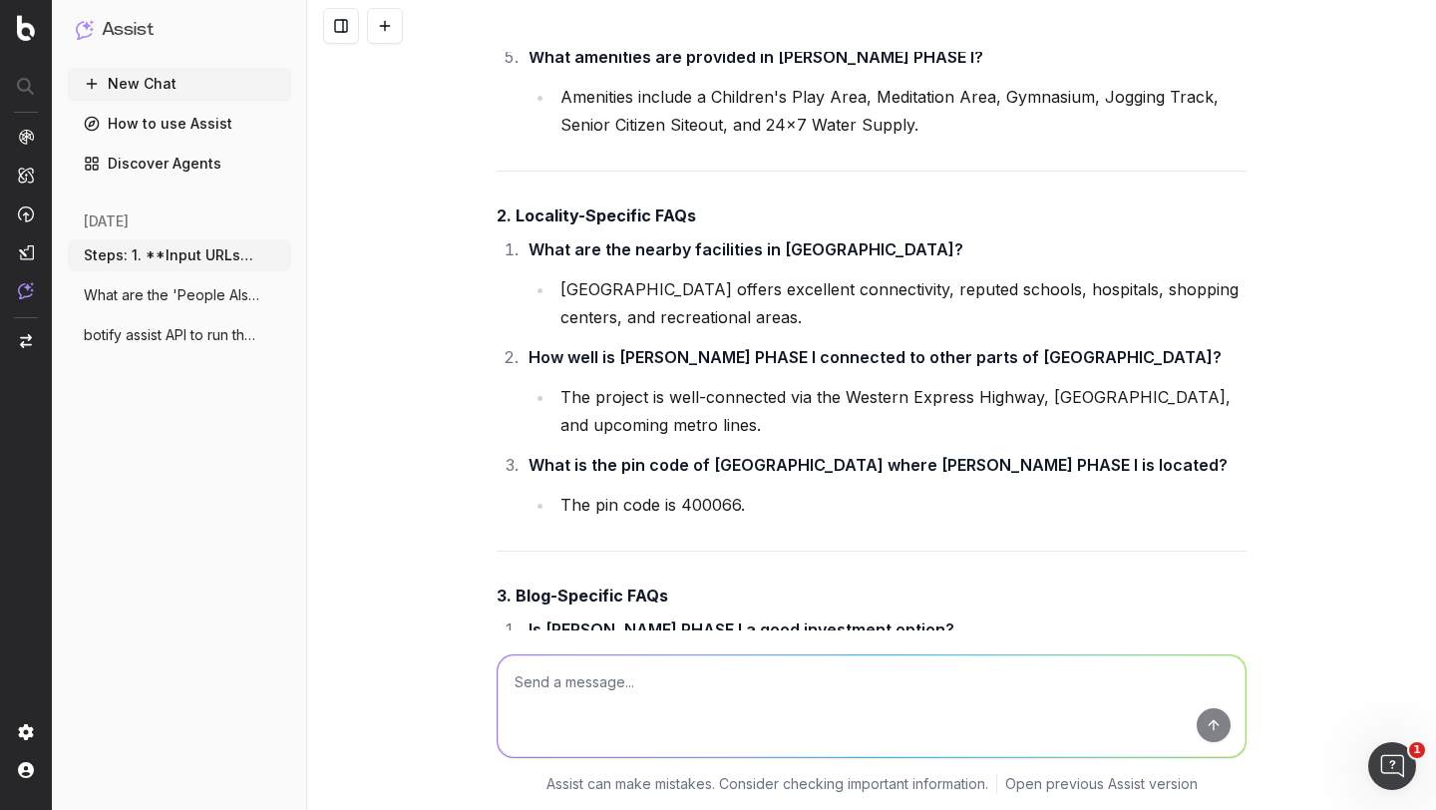
click at [660, 259] on strong "What are the nearby facilities in [GEOGRAPHIC_DATA]?" at bounding box center [746, 249] width 435 height 20
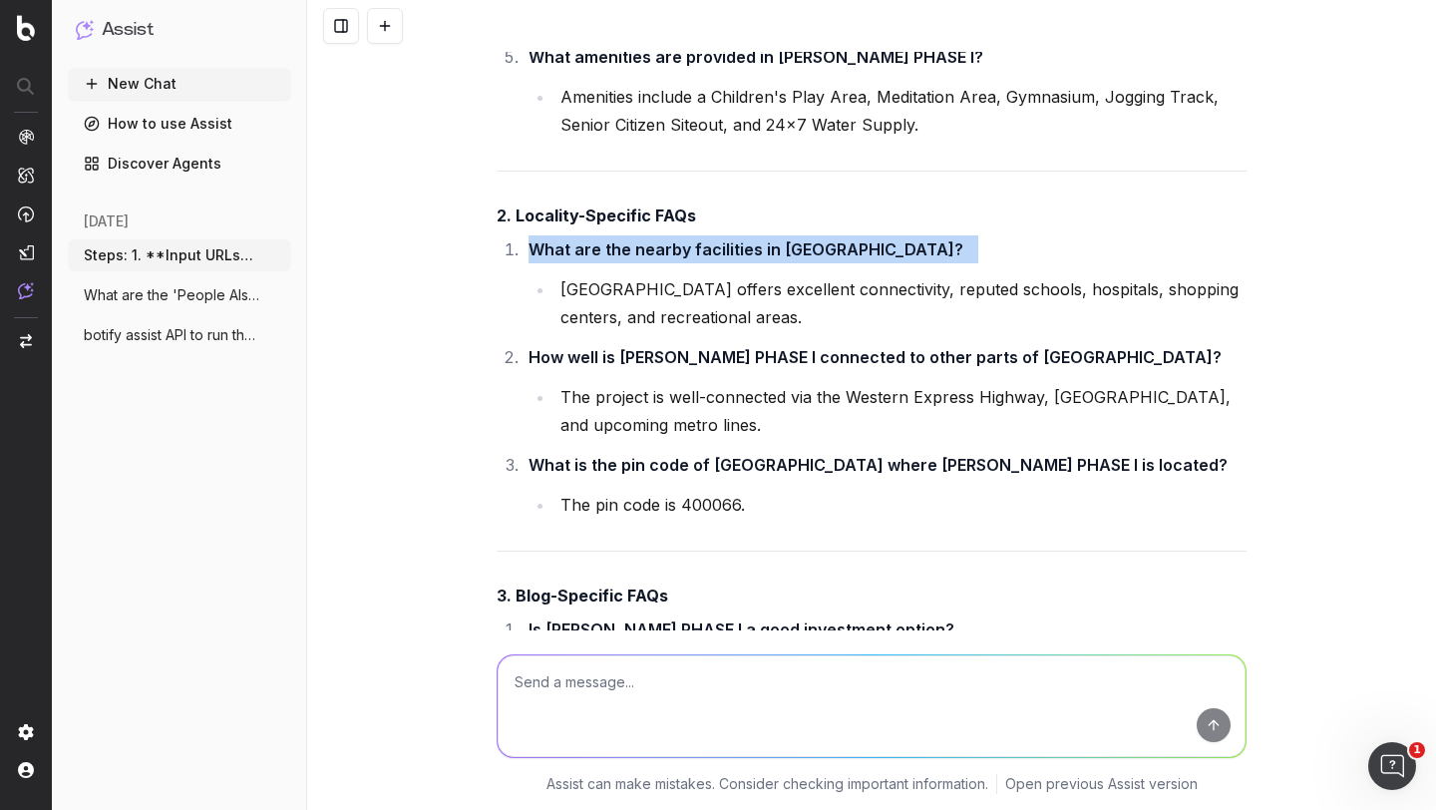
click at [660, 259] on strong "What are the nearby facilities in [GEOGRAPHIC_DATA]?" at bounding box center [746, 249] width 435 height 20
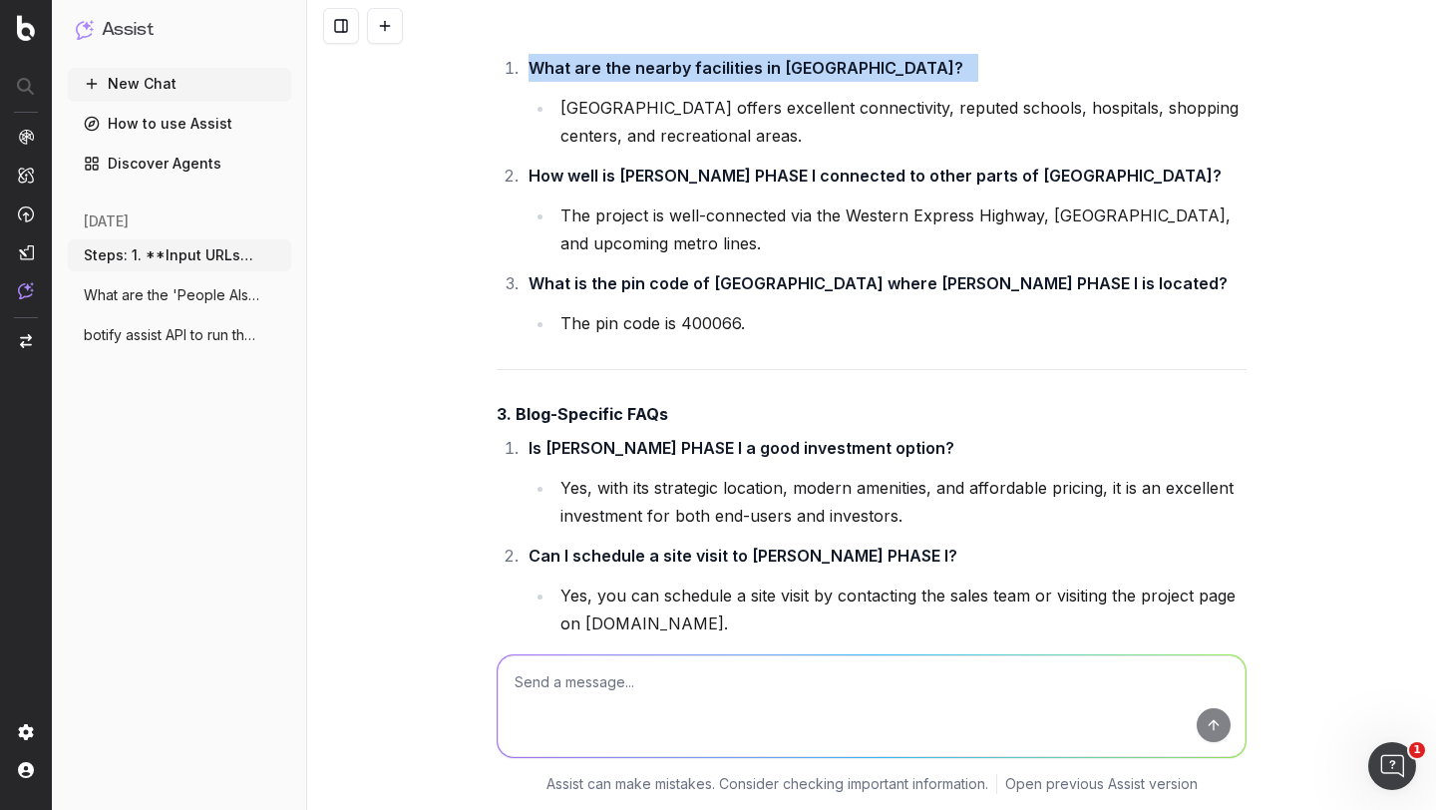
scroll to position [5767, 0]
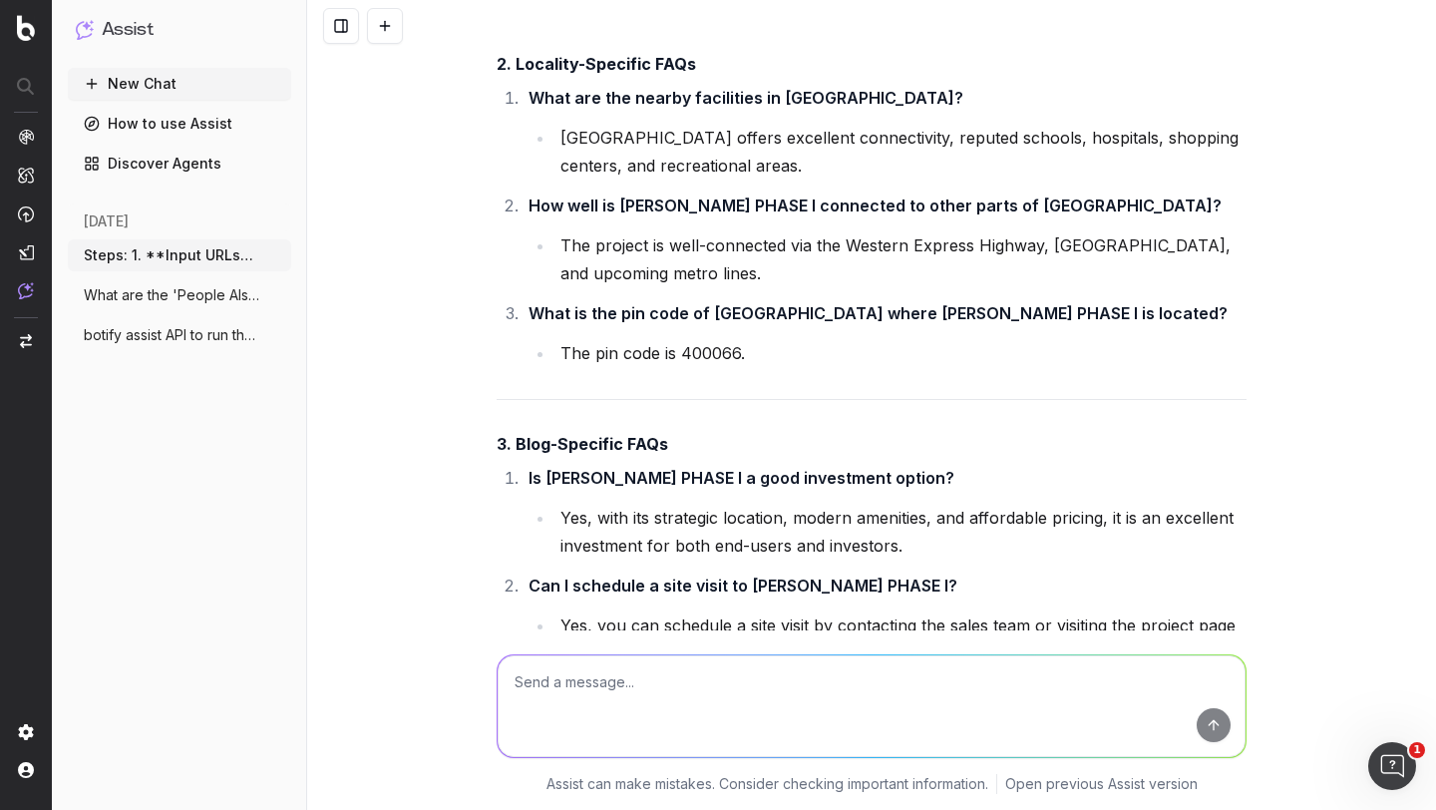
click at [597, 215] on strong "How well is [PERSON_NAME] PHASE I connected to other parts of [GEOGRAPHIC_DATA]?" at bounding box center [875, 205] width 693 height 20
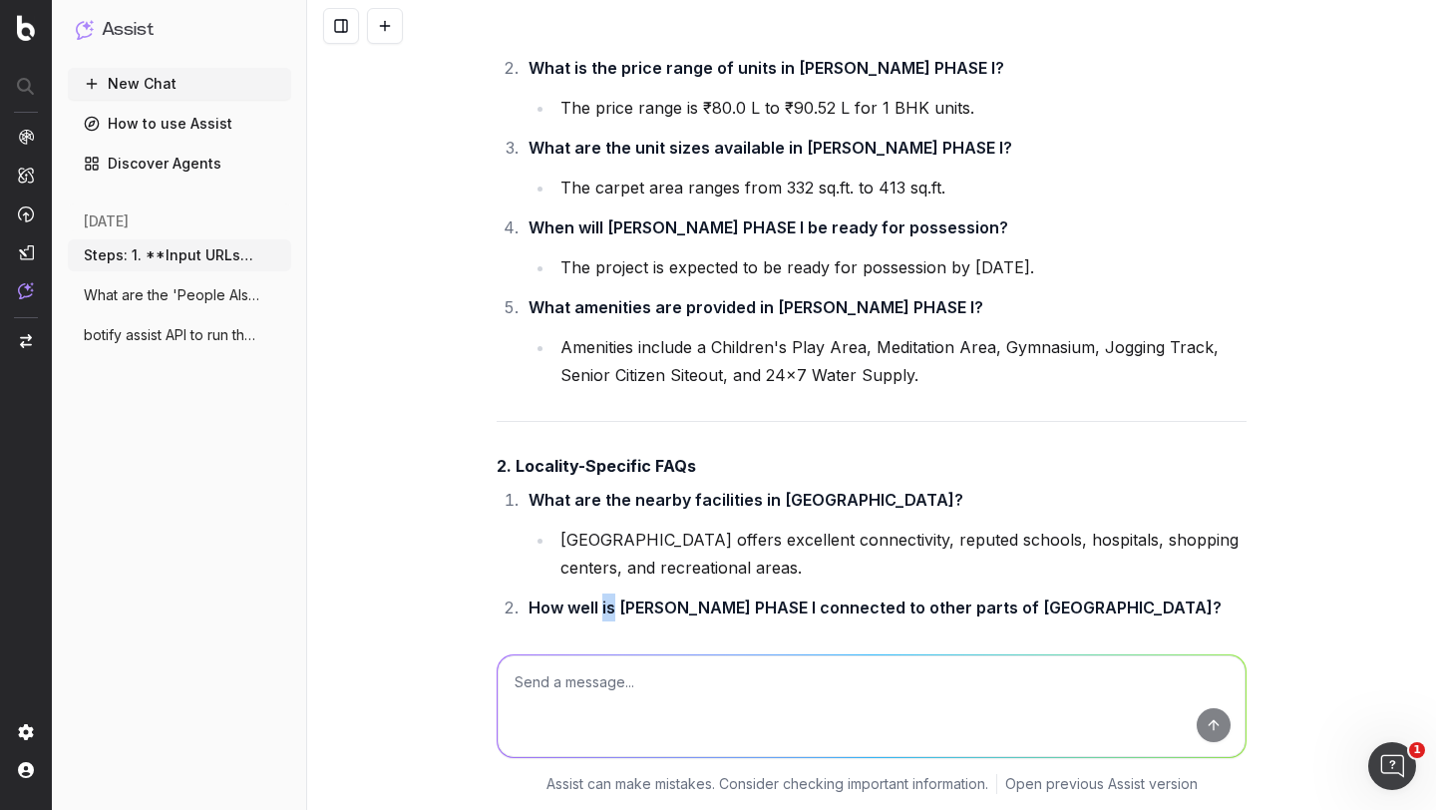
scroll to position [5211, 0]
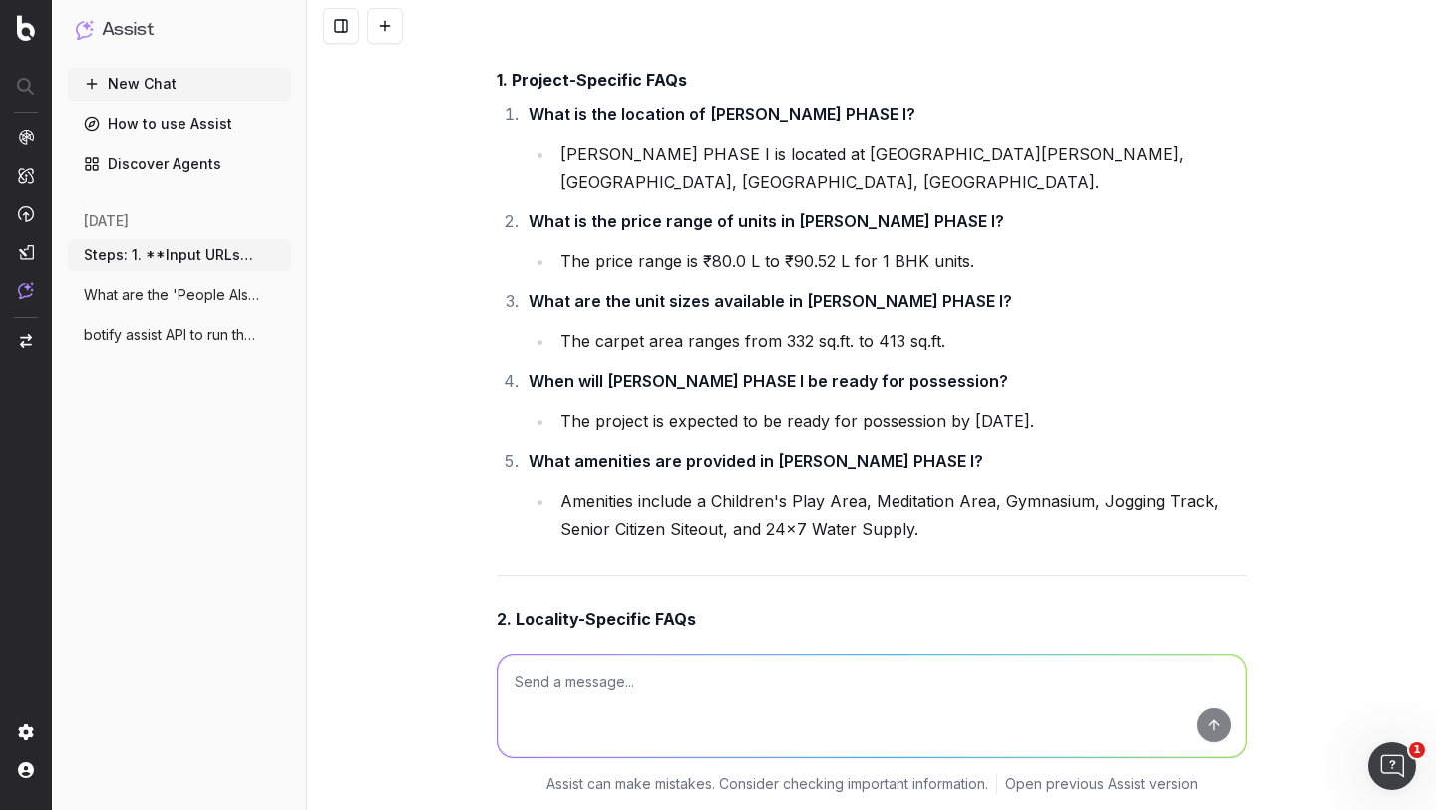
click at [554, 689] on textarea at bounding box center [872, 706] width 748 height 102
paste textarea "Steps: 1. **Input URLs**: - Accept a list of URLs for property pages or other r…"
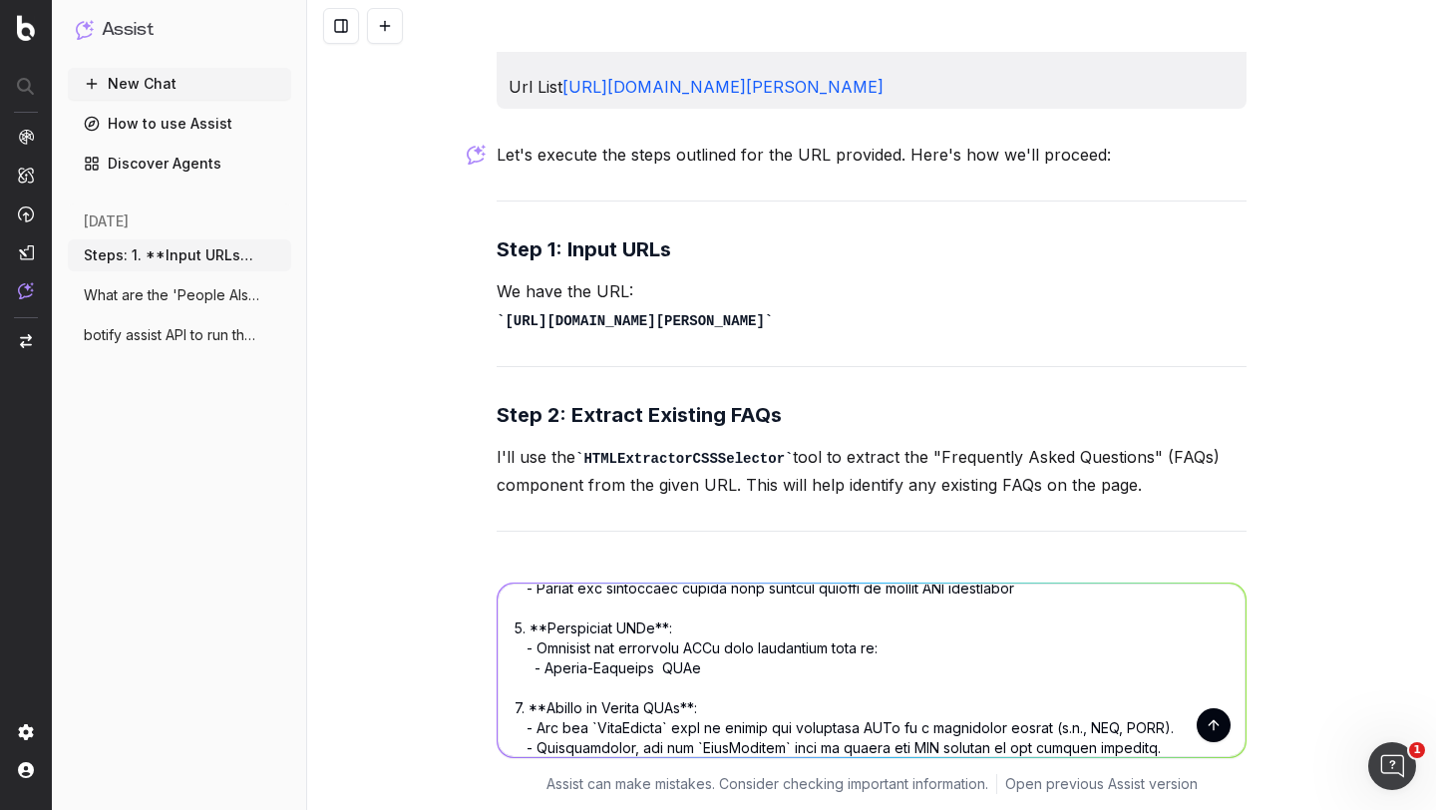
scroll to position [1264, 0]
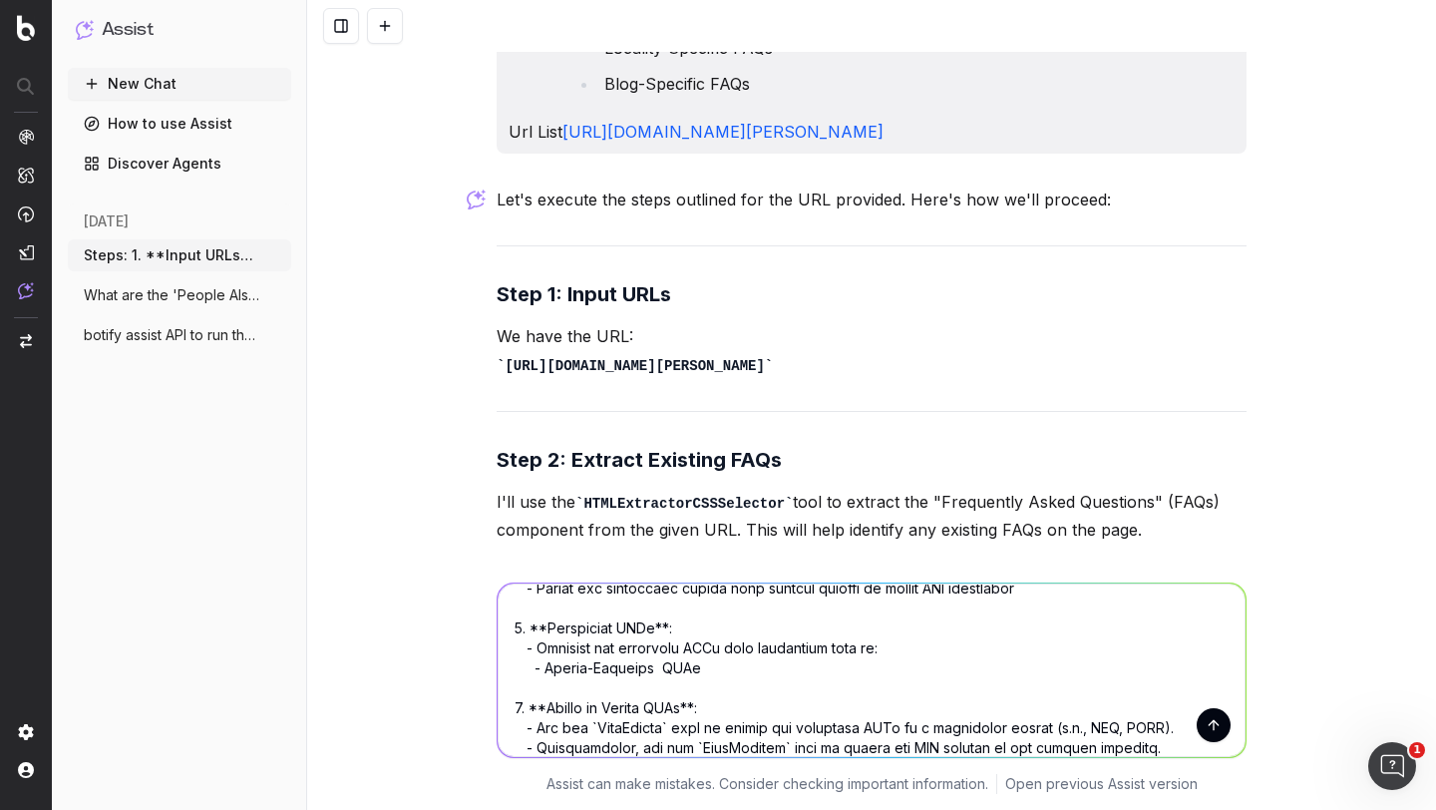
drag, startPoint x: 696, startPoint y: 186, endPoint x: 496, endPoint y: 127, distance: 208.9
copy p "Url List [URL][DOMAIN_NAME][PERSON_NAME]"
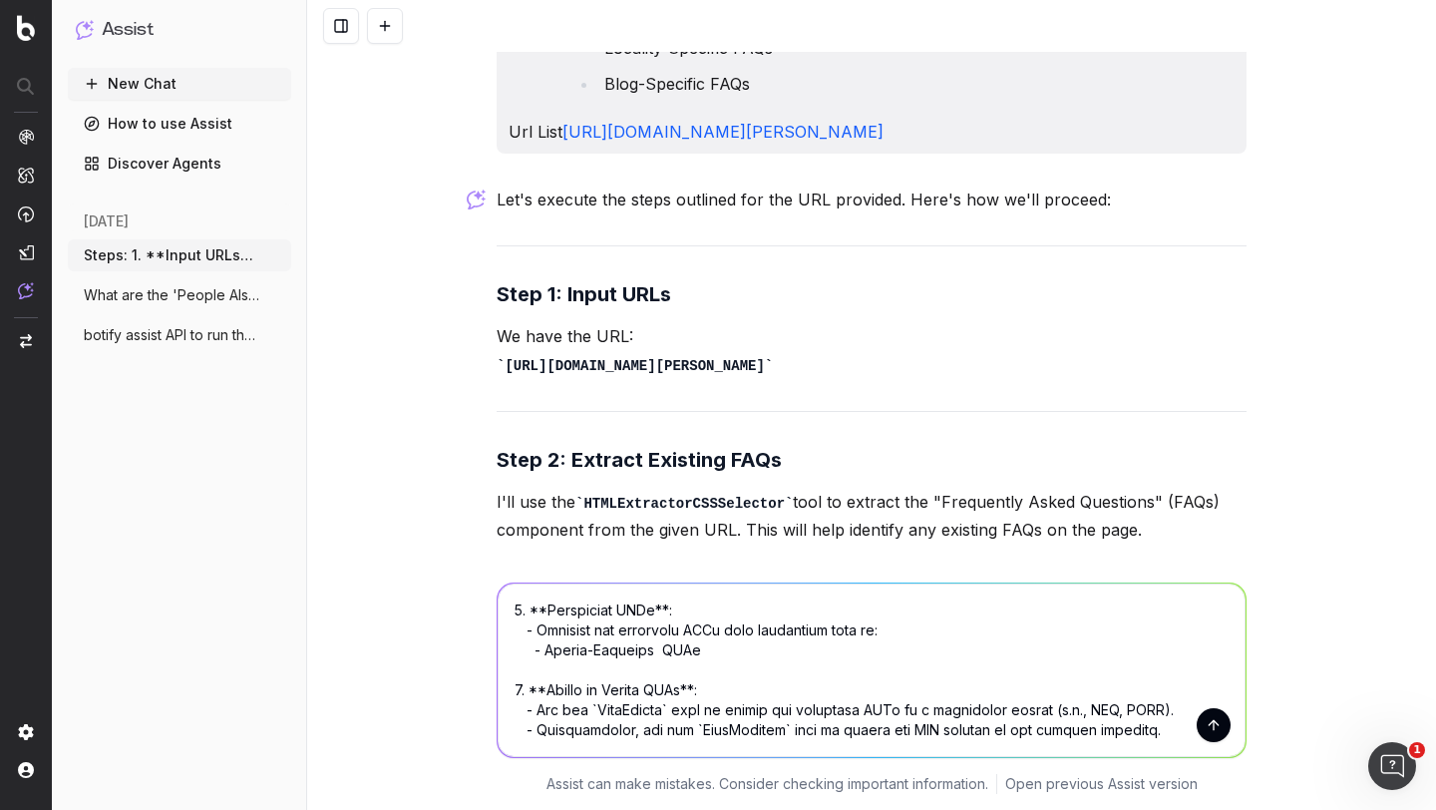
click at [1101, 714] on textarea at bounding box center [872, 670] width 748 height 174
paste textarea "Url List [URL][DOMAIN_NAME][PERSON_NAME]"
type textarea "Steps: 1. **Input URLs**: - Accept a list of URLs for property pages or other r…"
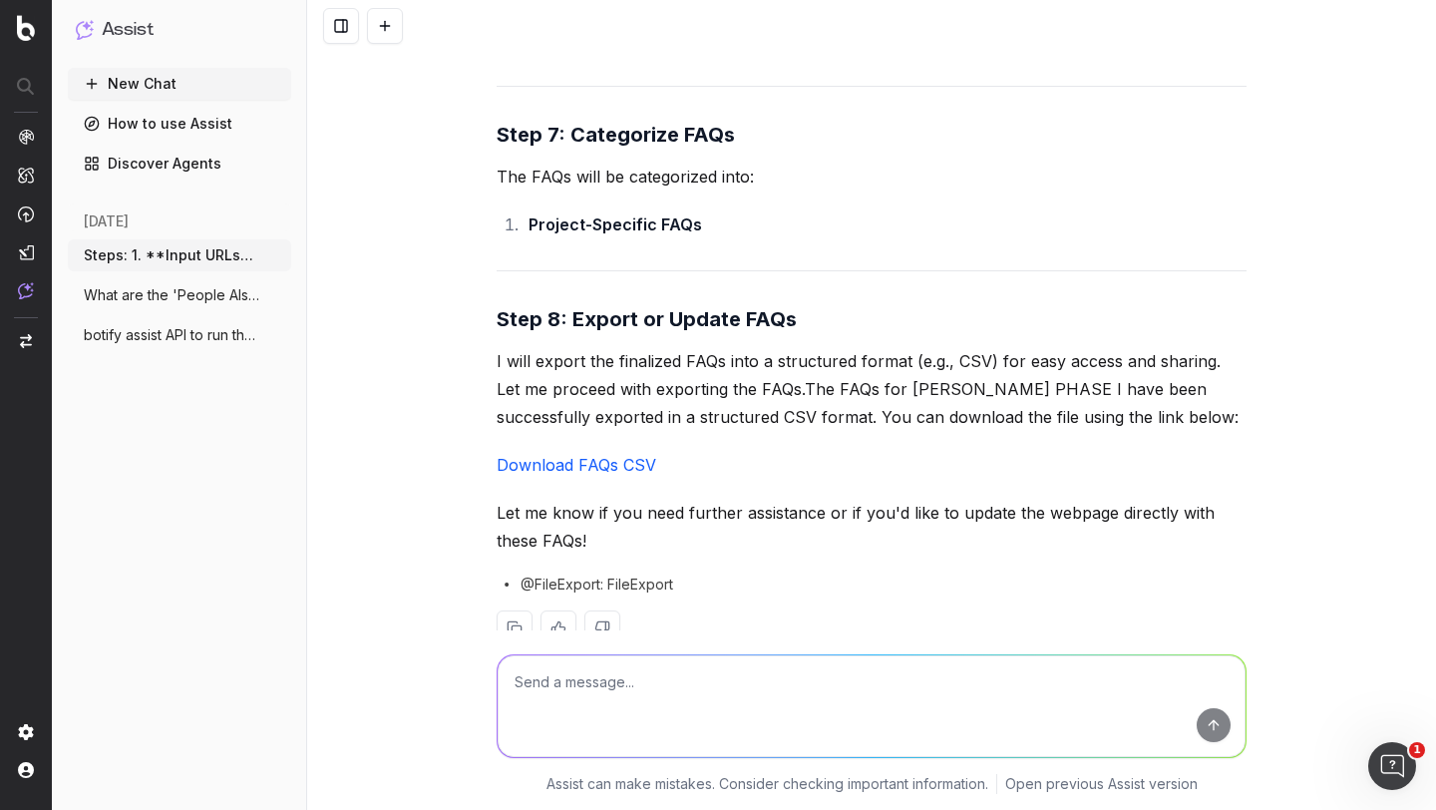
scroll to position [9694, 0]
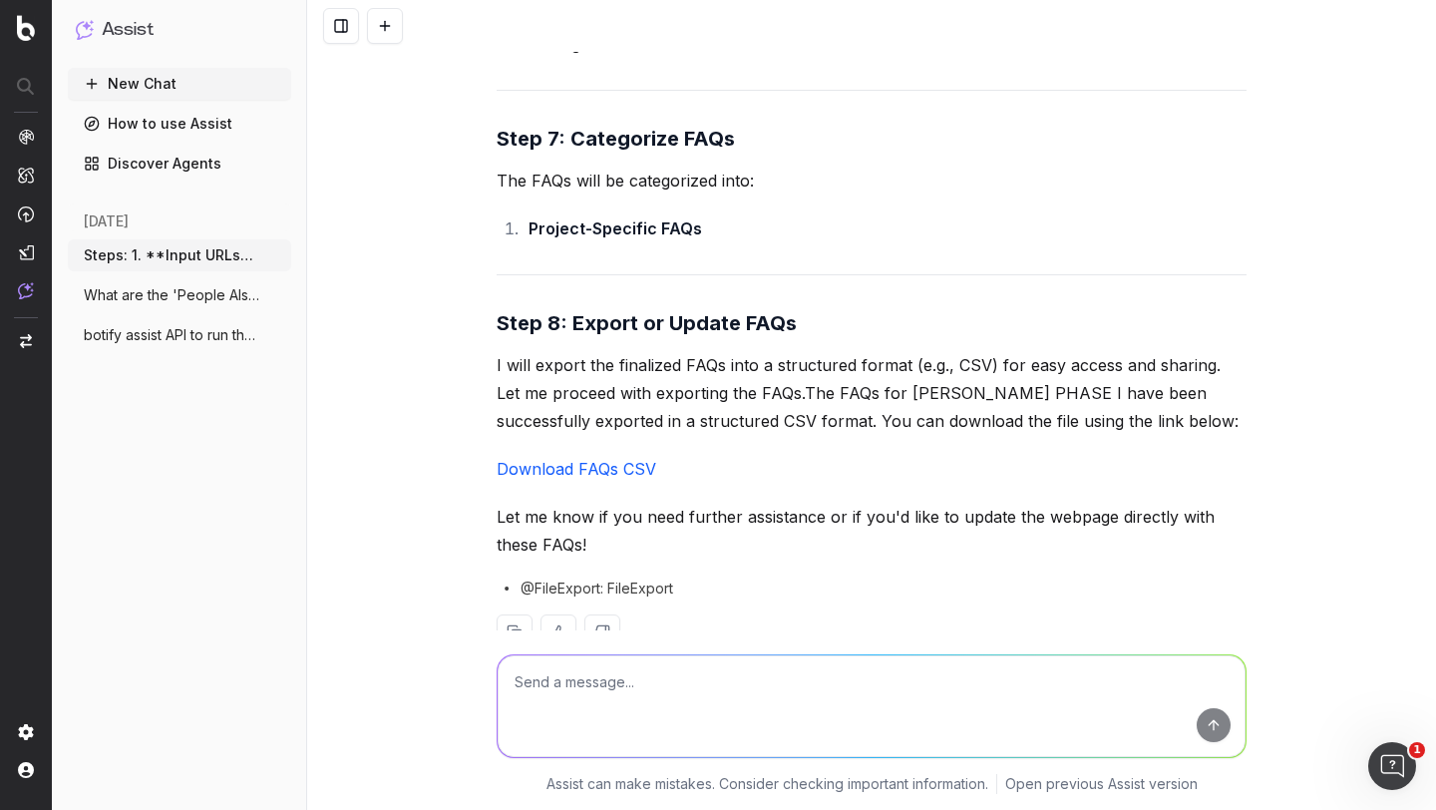
click at [599, 238] on strong "Project-Specific FAQs" at bounding box center [616, 228] width 174 height 20
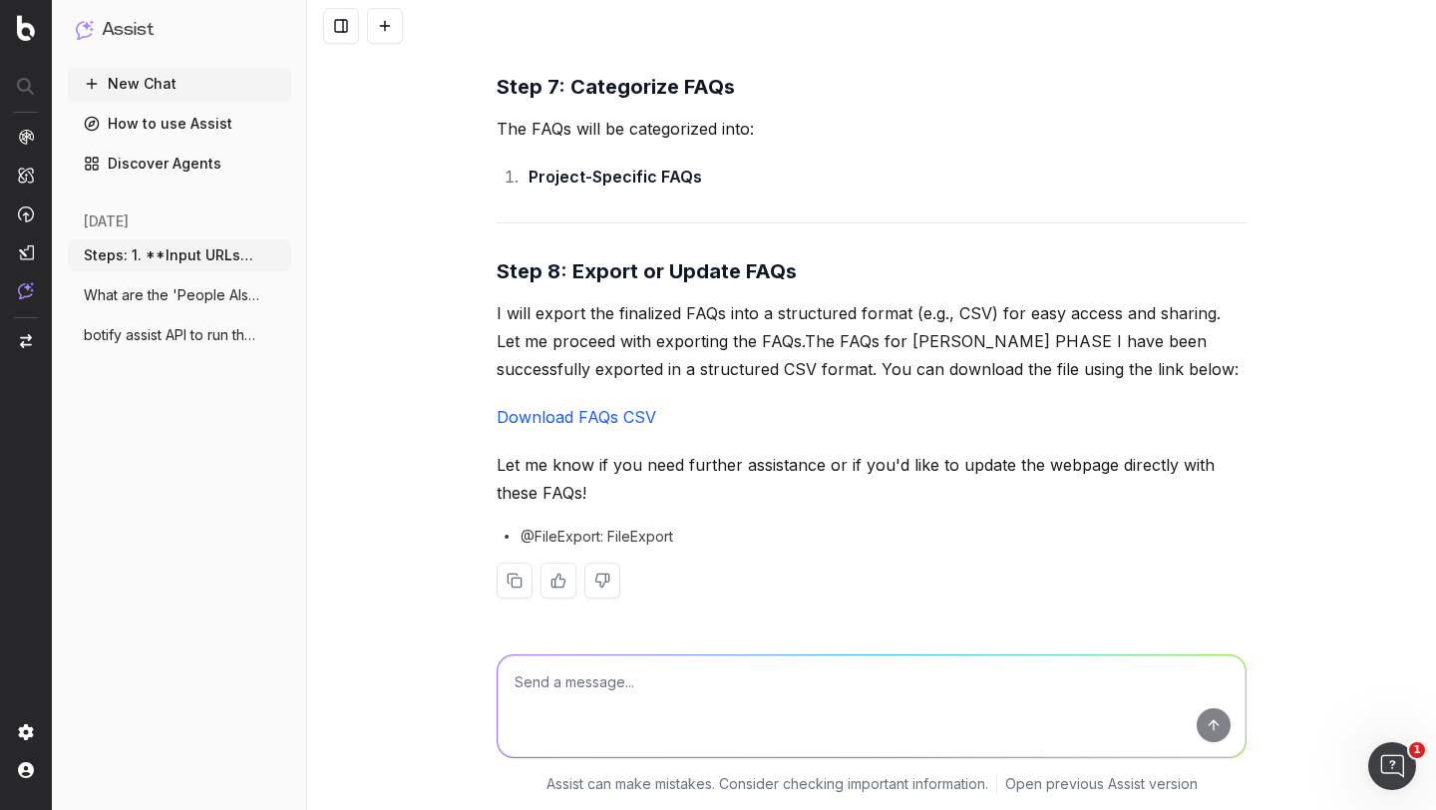
click at [634, 466] on p "Let me know if you need further assistance or if you'd like to update the webpa…" at bounding box center [872, 479] width 750 height 56
click at [573, 669] on textarea at bounding box center [872, 706] width 748 height 102
click at [600, 419] on link "Download FAQs CSV" at bounding box center [577, 417] width 160 height 20
click at [550, 684] on textarea at bounding box center [872, 706] width 748 height 102
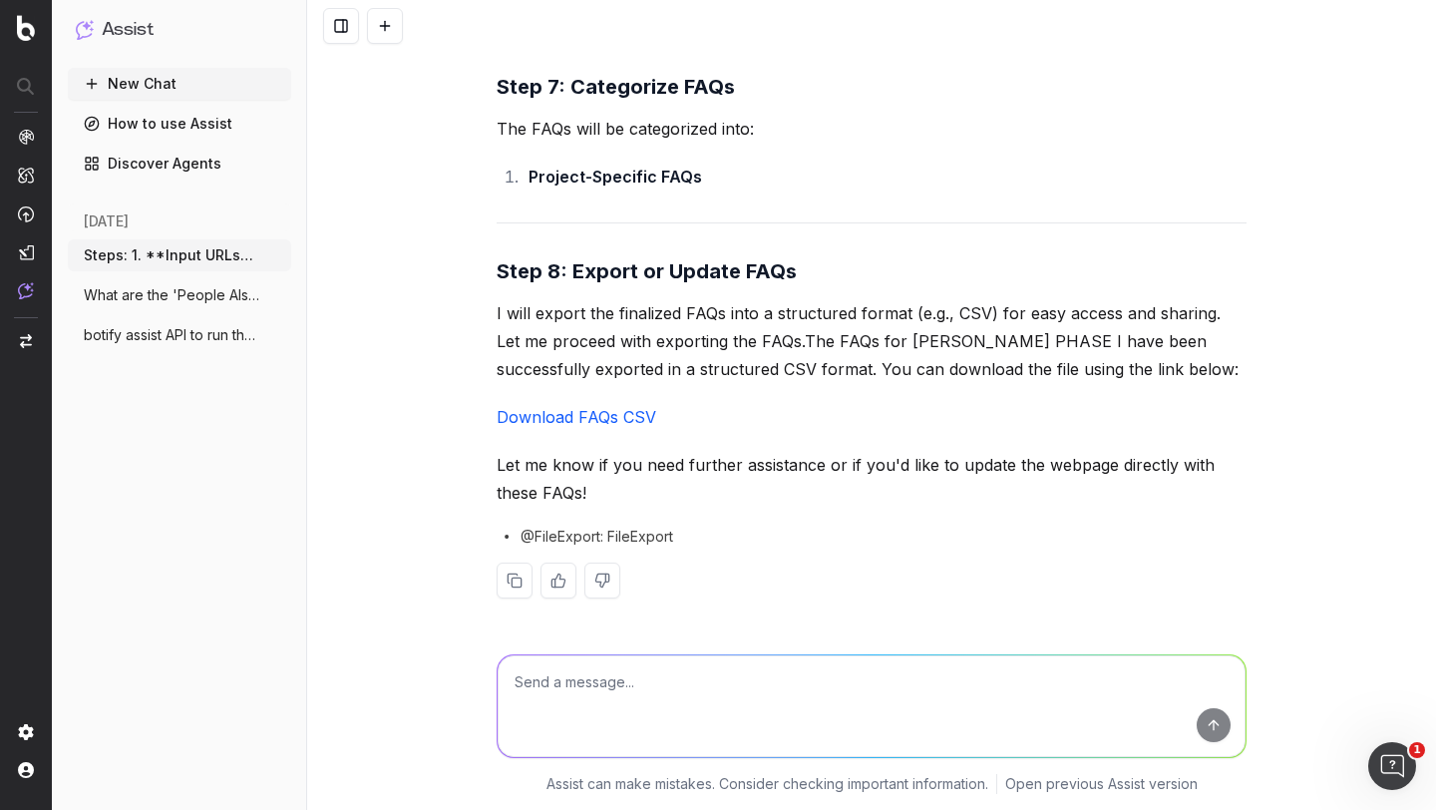
paste textarea "Steps: 1. **Input URLs**: - Accept a list of URLs for property pages or other r…"
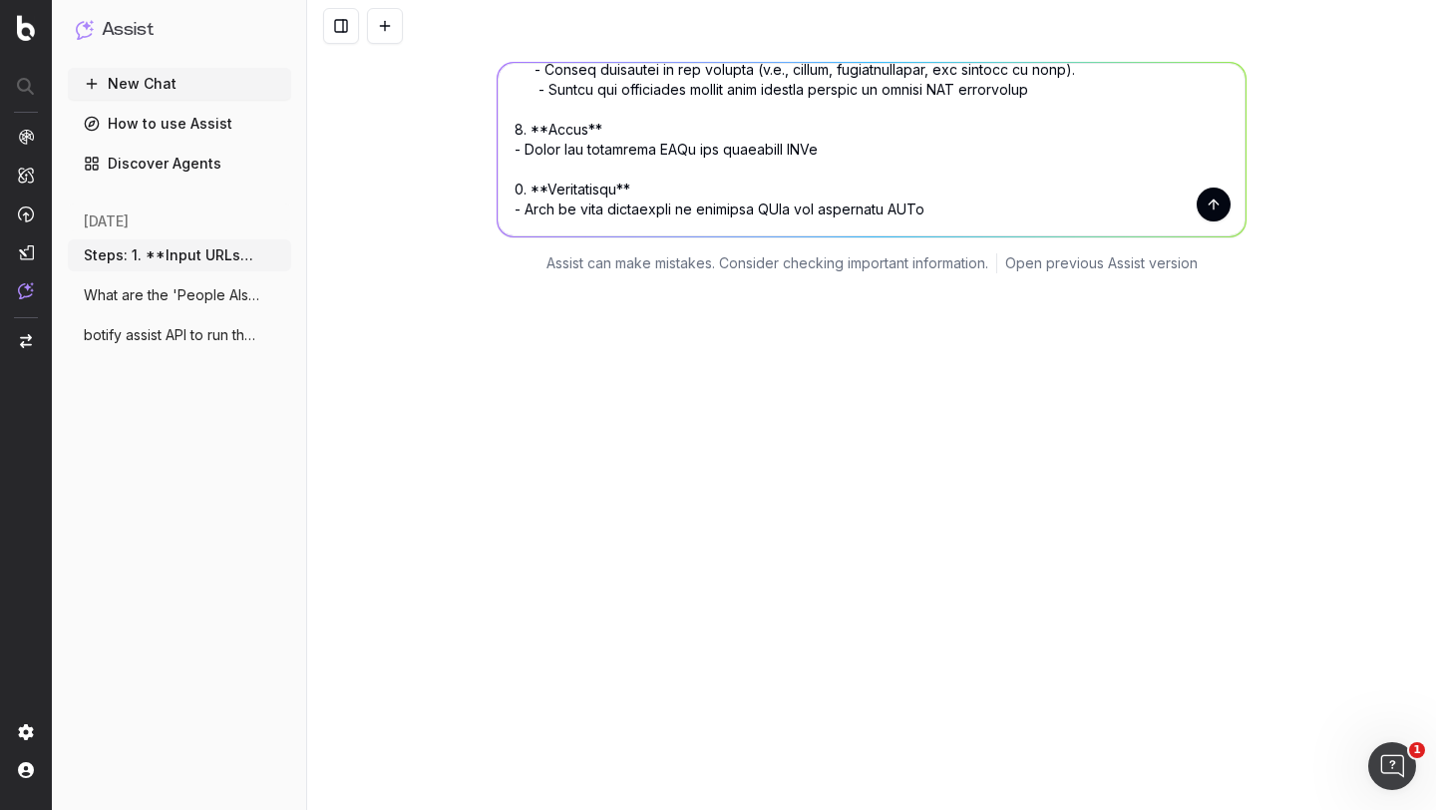
scroll to position [640, 0]
paste textarea "[URL][DOMAIN_NAME][PERSON_NAME]"
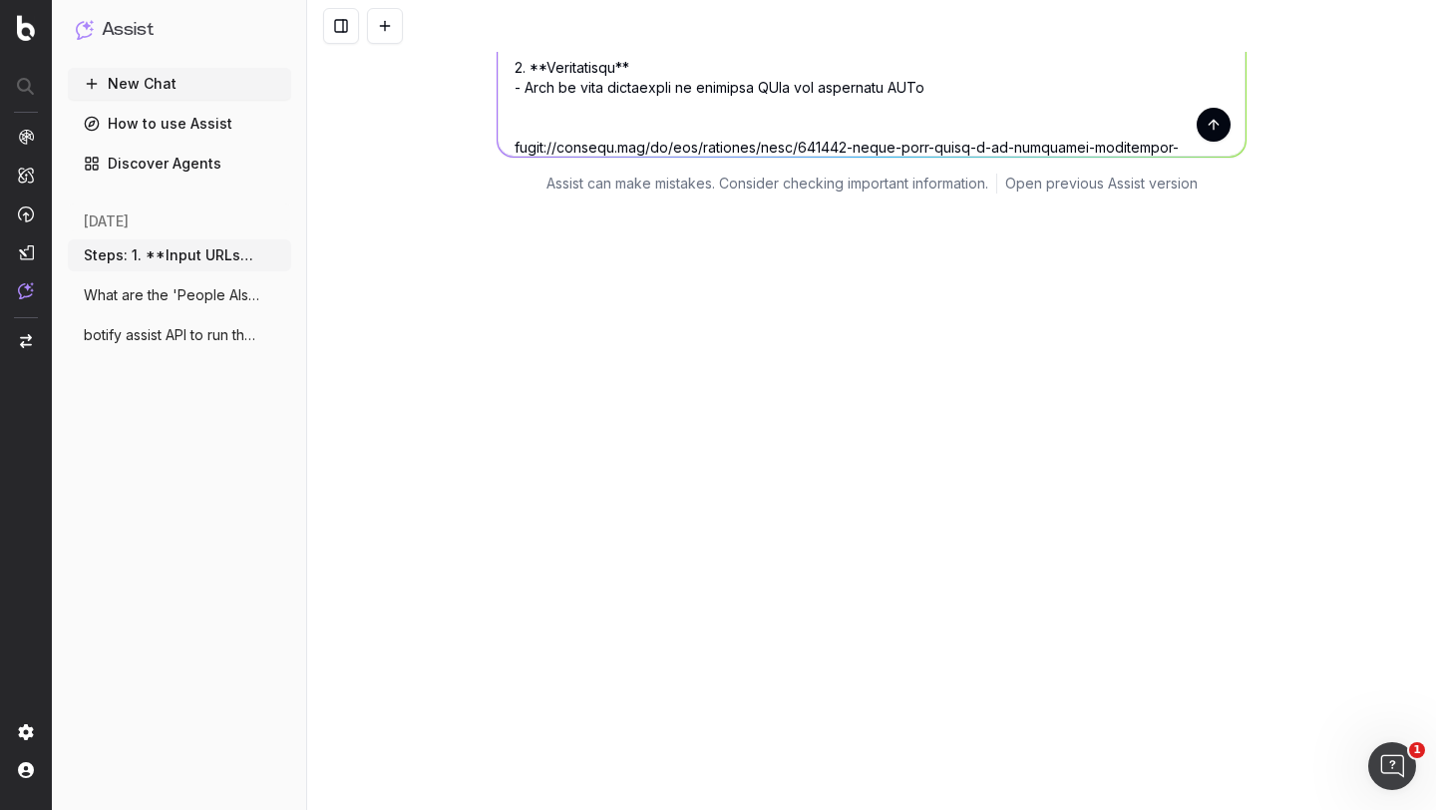
scroll to position [660, 0]
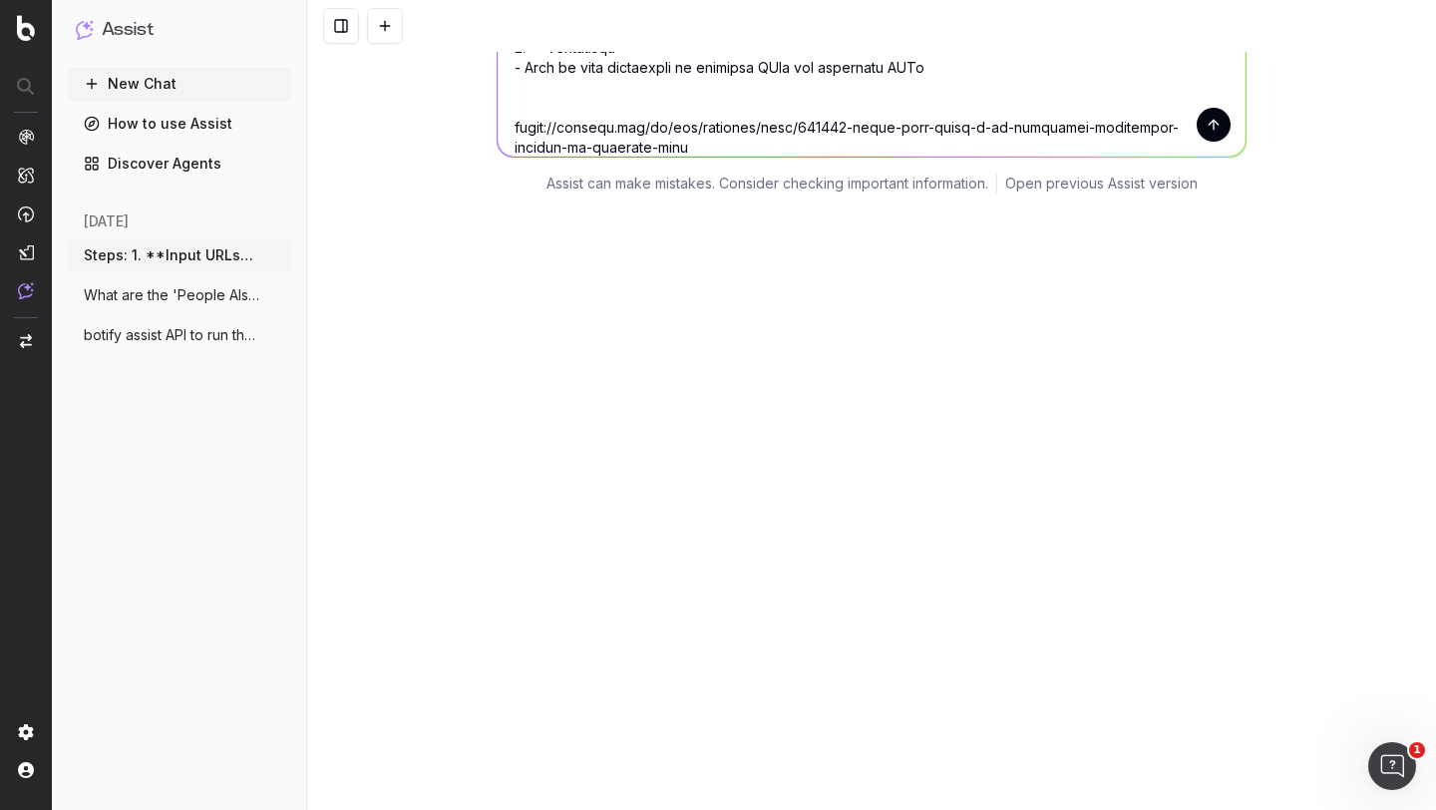
click at [577, 108] on textarea at bounding box center [872, 70] width 748 height 174
type textarea "Steps: 1. **Input URLs**: - Accept a list of URLs for property pages or other r…"
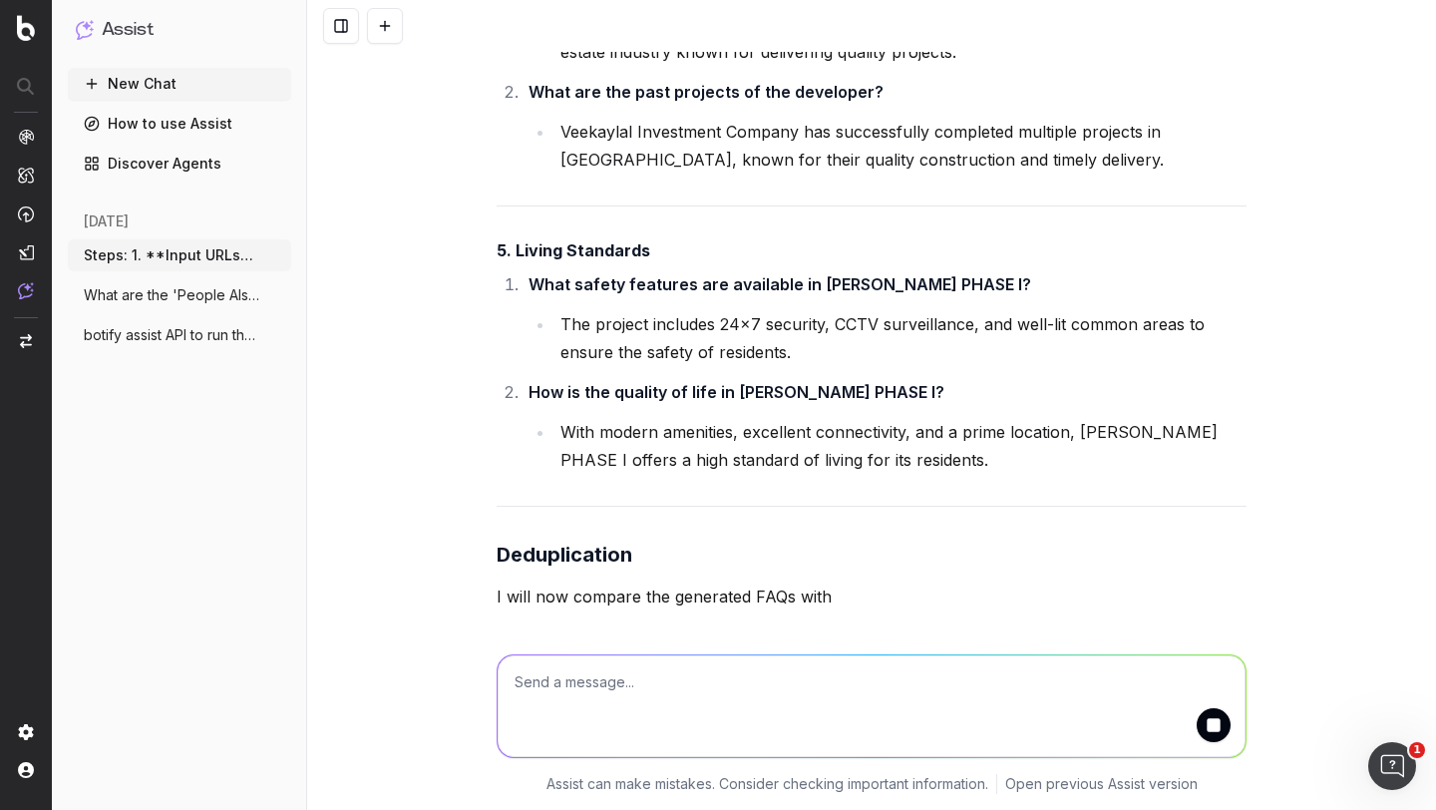
scroll to position [14846, 0]
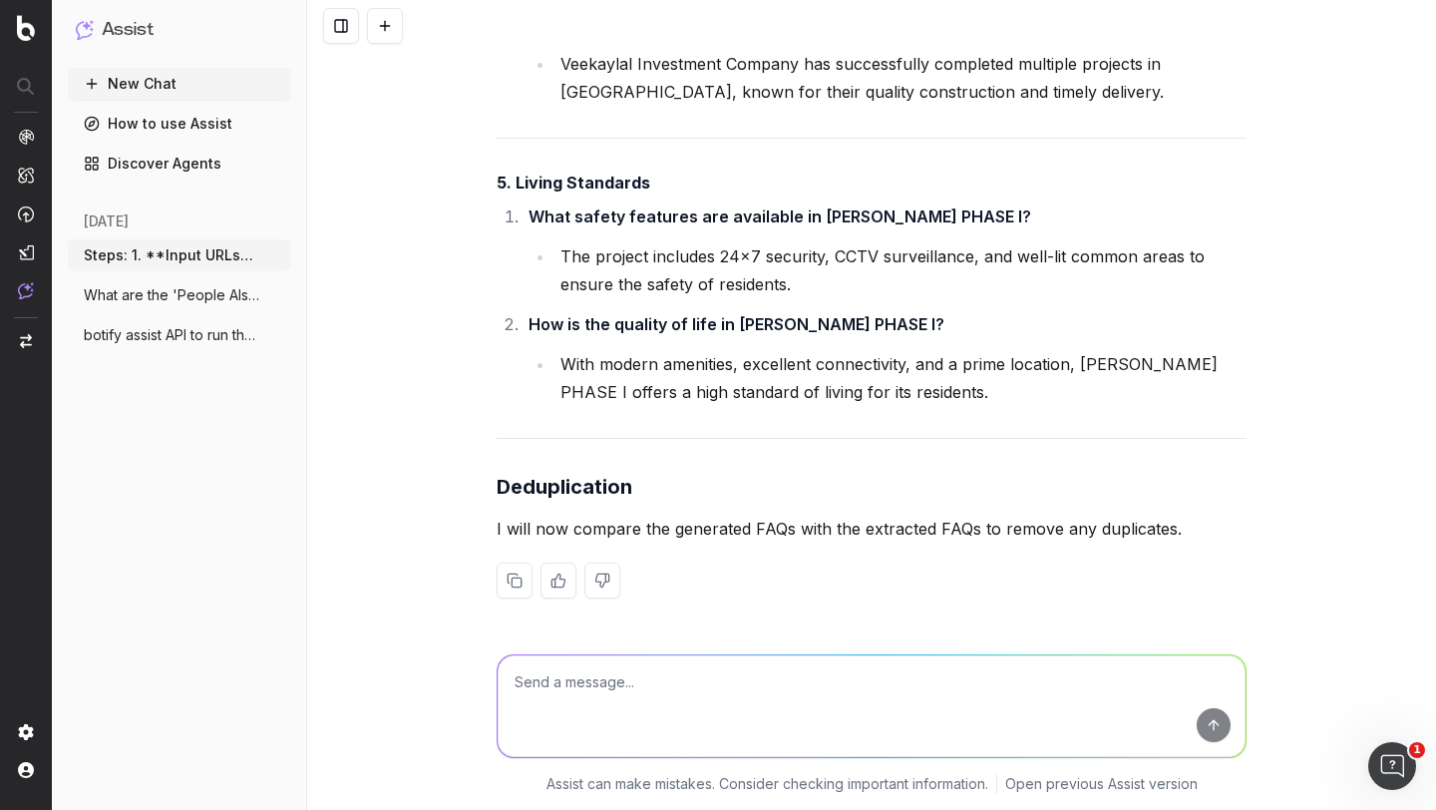
click at [799, 526] on p "I will now compare the generated FAQs with the extracted FAQs to remove any dup…" at bounding box center [872, 529] width 750 height 28
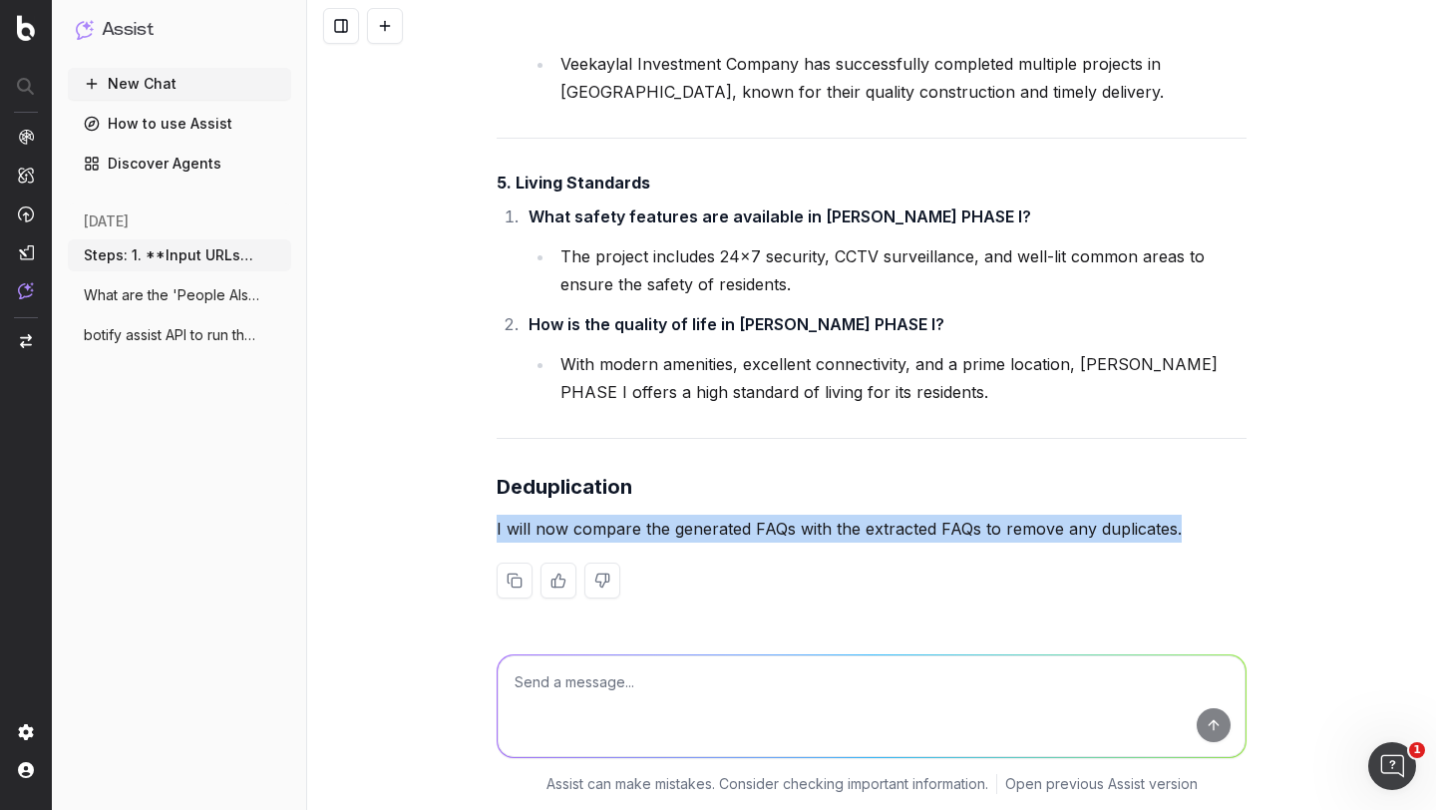
click at [799, 526] on p "I will now compare the generated FAQs with the extracted FAQs to remove any dup…" at bounding box center [872, 529] width 750 height 28
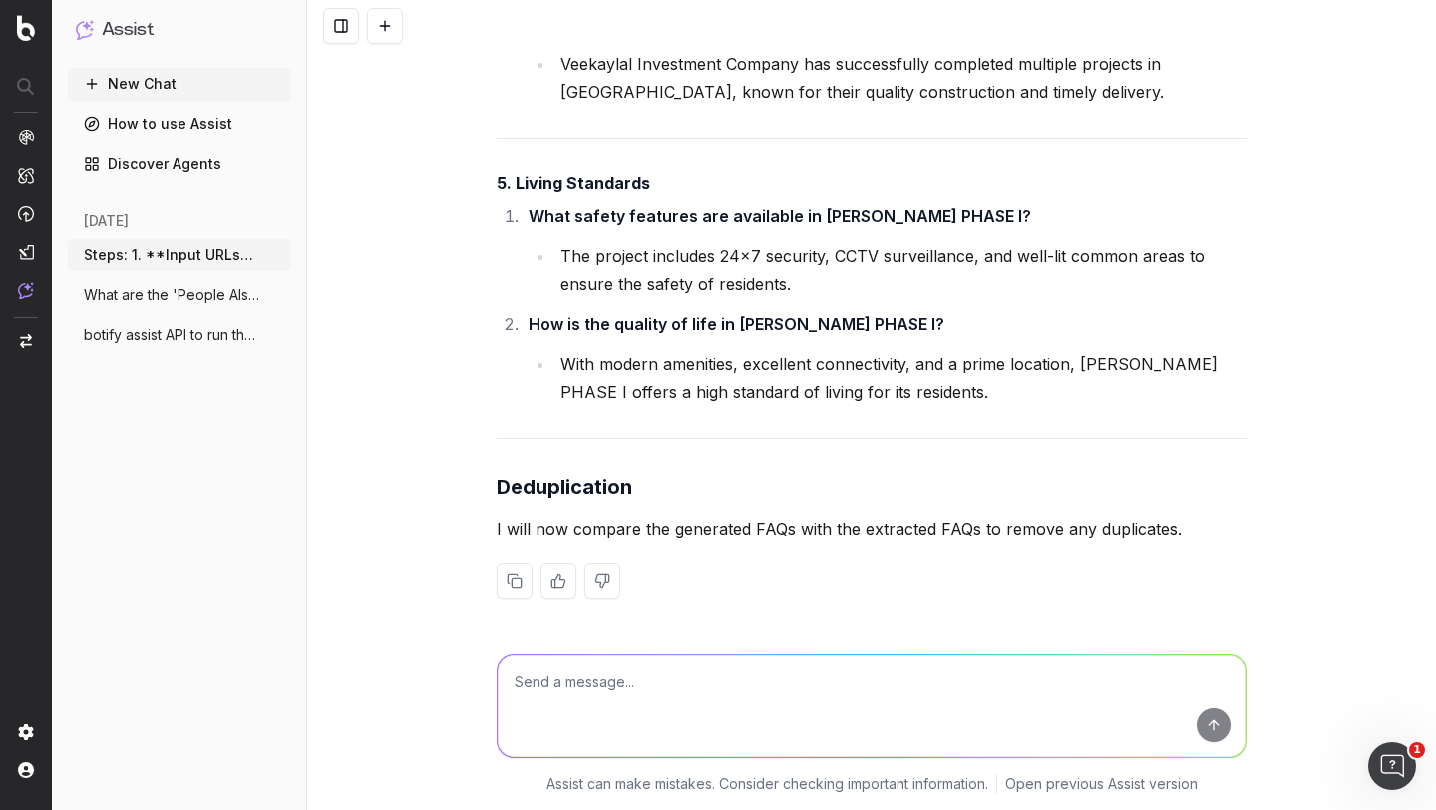
click at [637, 678] on textarea at bounding box center [872, 706] width 748 height 102
type textarea "please proceed"
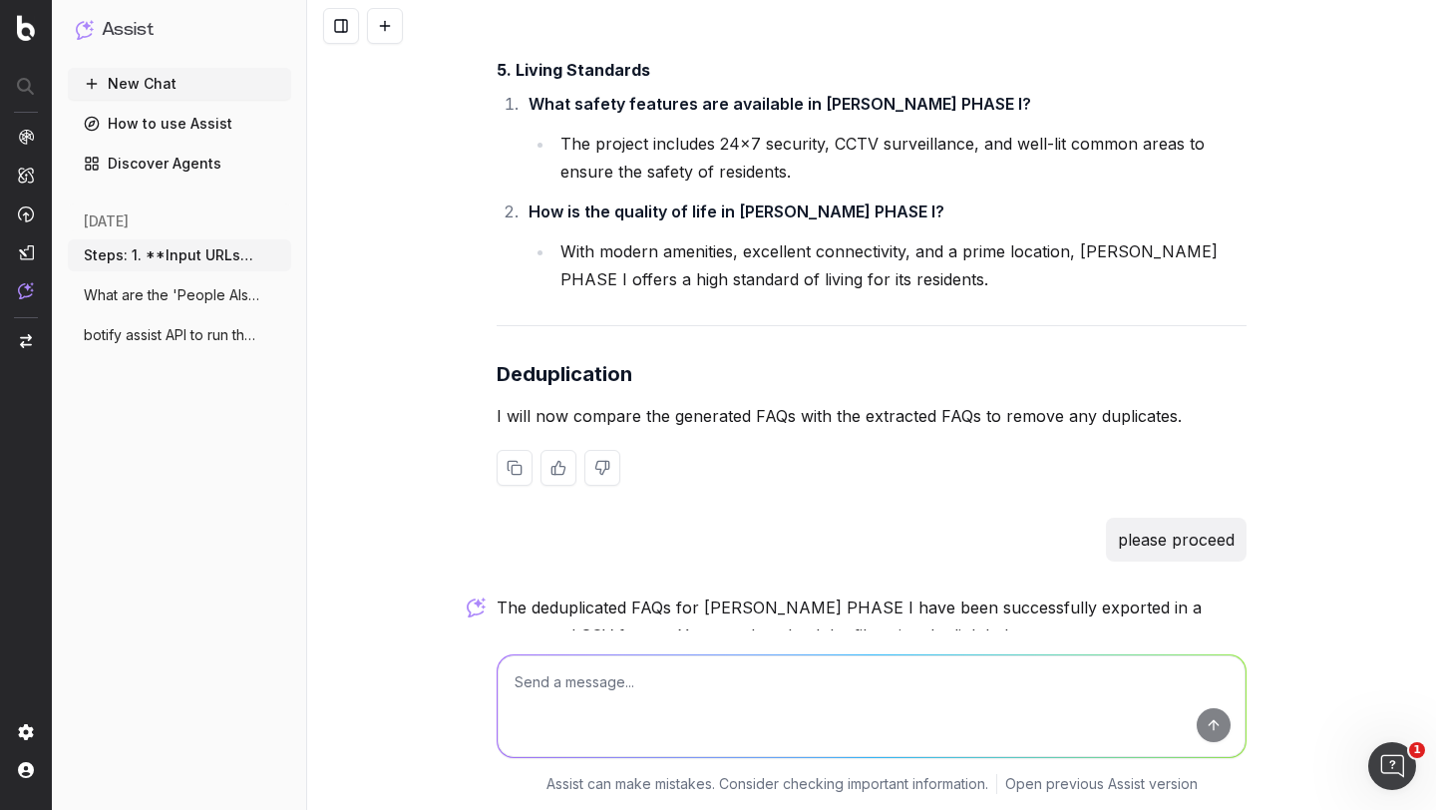
scroll to position [15225, 0]
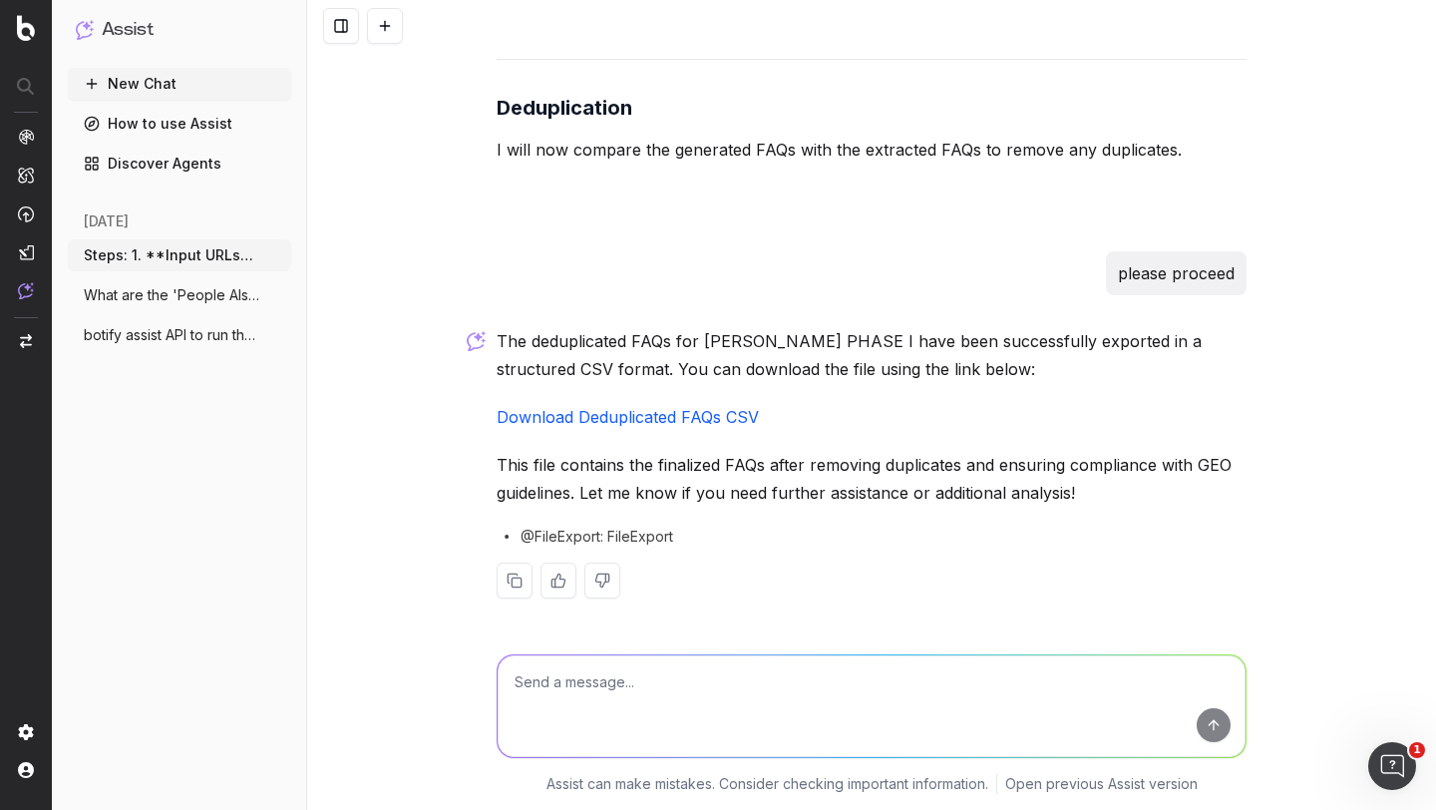
click at [561, 691] on textarea at bounding box center [872, 706] width 748 height 102
type textarea "please run the comparison step"
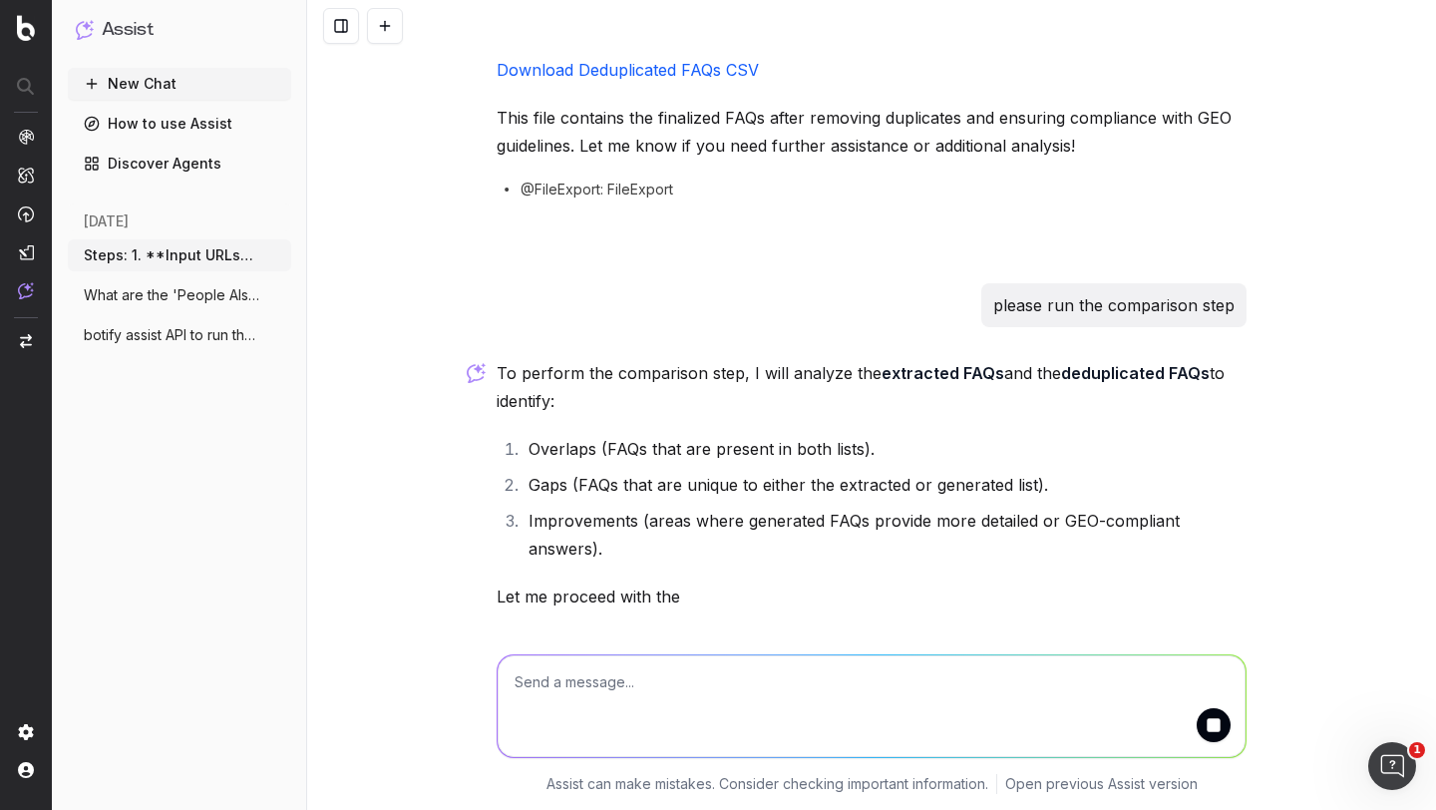
scroll to position [15573, 0]
click at [571, 698] on textarea at bounding box center [872, 706] width 748 height 102
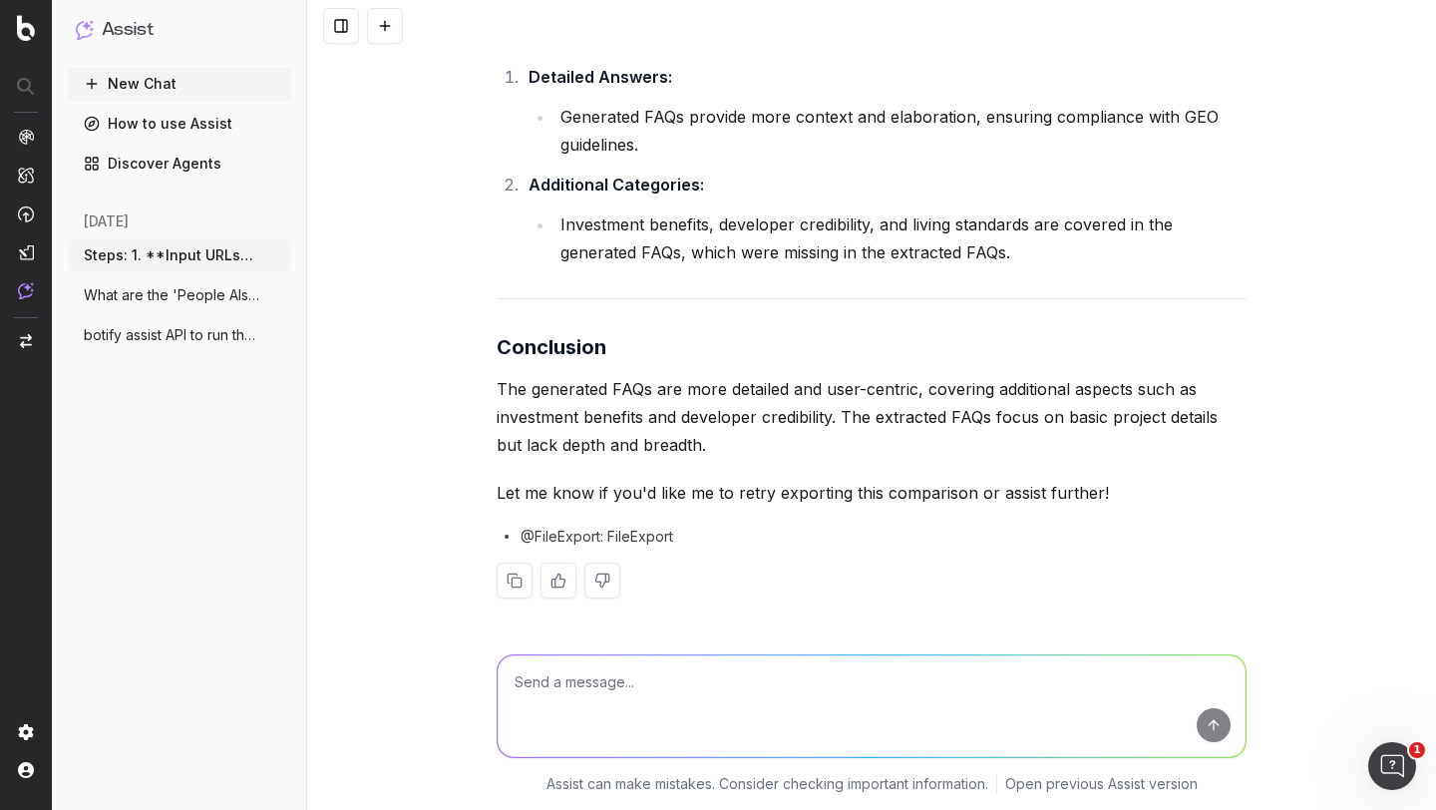
scroll to position [17906, 0]
click at [666, 394] on p "The generated FAQs are more detailed and user-centric, covering additional aspe…" at bounding box center [872, 417] width 750 height 84
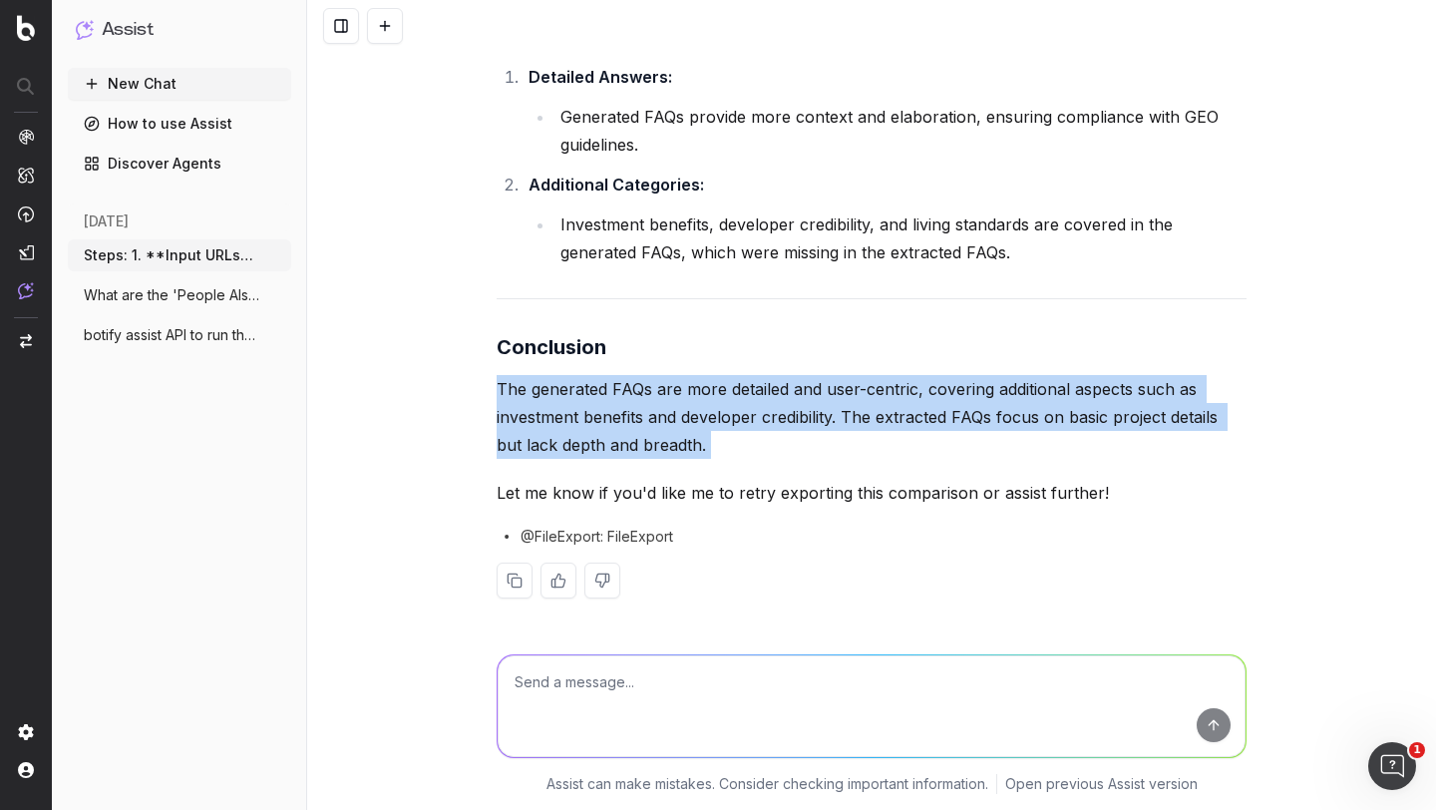
click at [666, 394] on p "The generated FAQs are more detailed and user-centric, covering additional aspe…" at bounding box center [872, 417] width 750 height 84
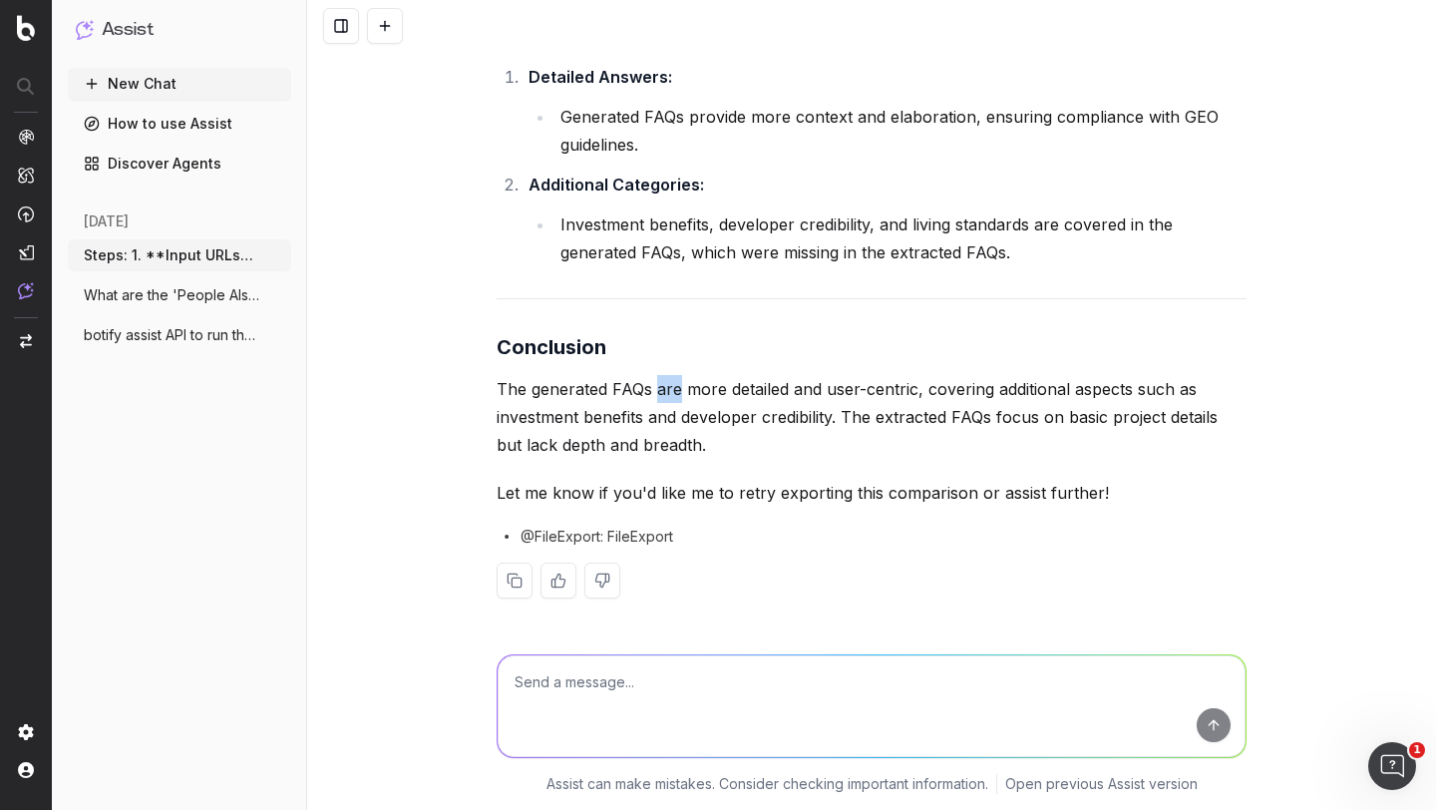
click at [666, 394] on p "The generated FAQs are more detailed and user-centric, covering additional aspe…" at bounding box center [872, 417] width 750 height 84
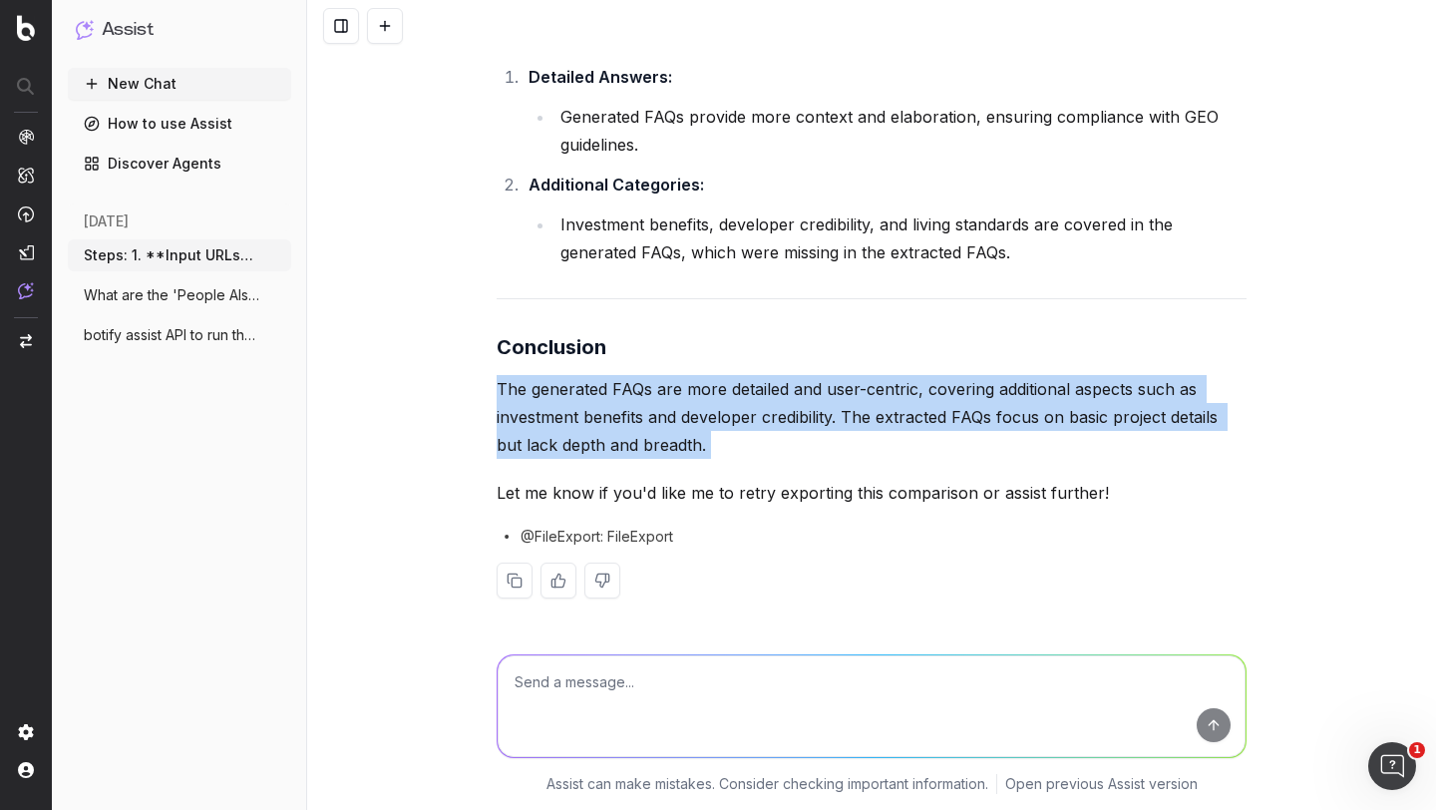
click at [666, 394] on p "The generated FAQs are more detailed and user-centric, covering additional aspe…" at bounding box center [872, 417] width 750 height 84
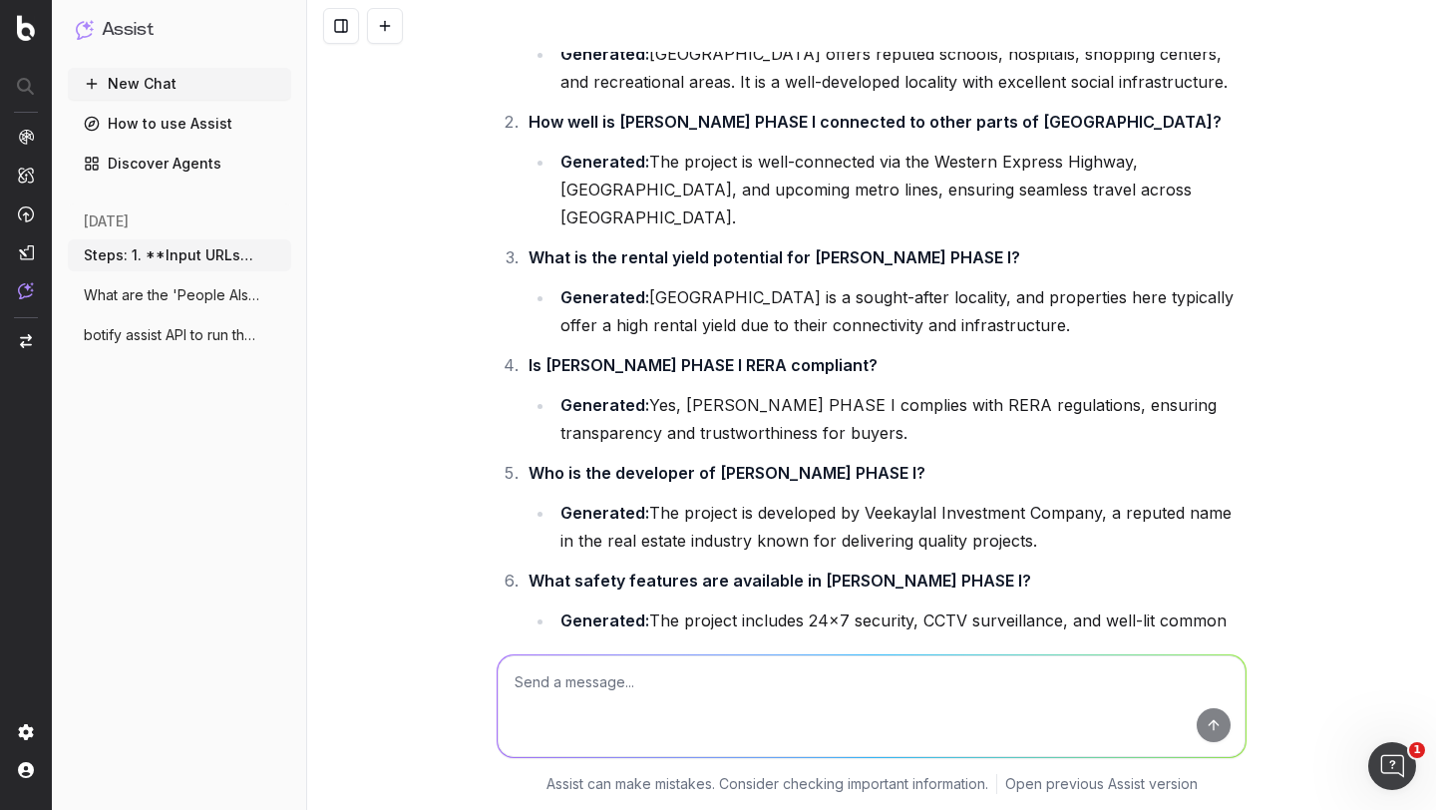
scroll to position [17144, 0]
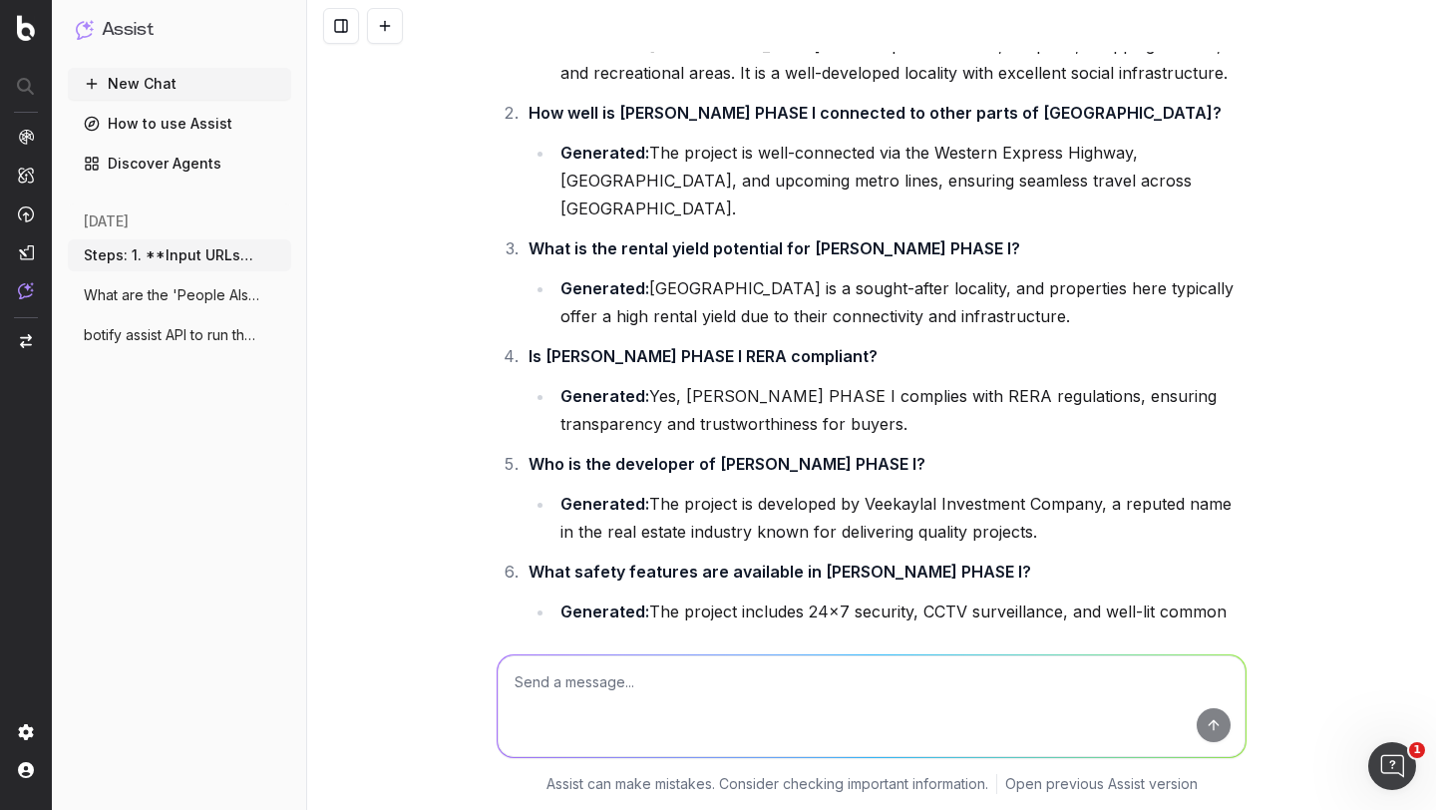
click at [595, 366] on strong "Is [PERSON_NAME] PHASE I RERA compliant?" at bounding box center [703, 356] width 349 height 20
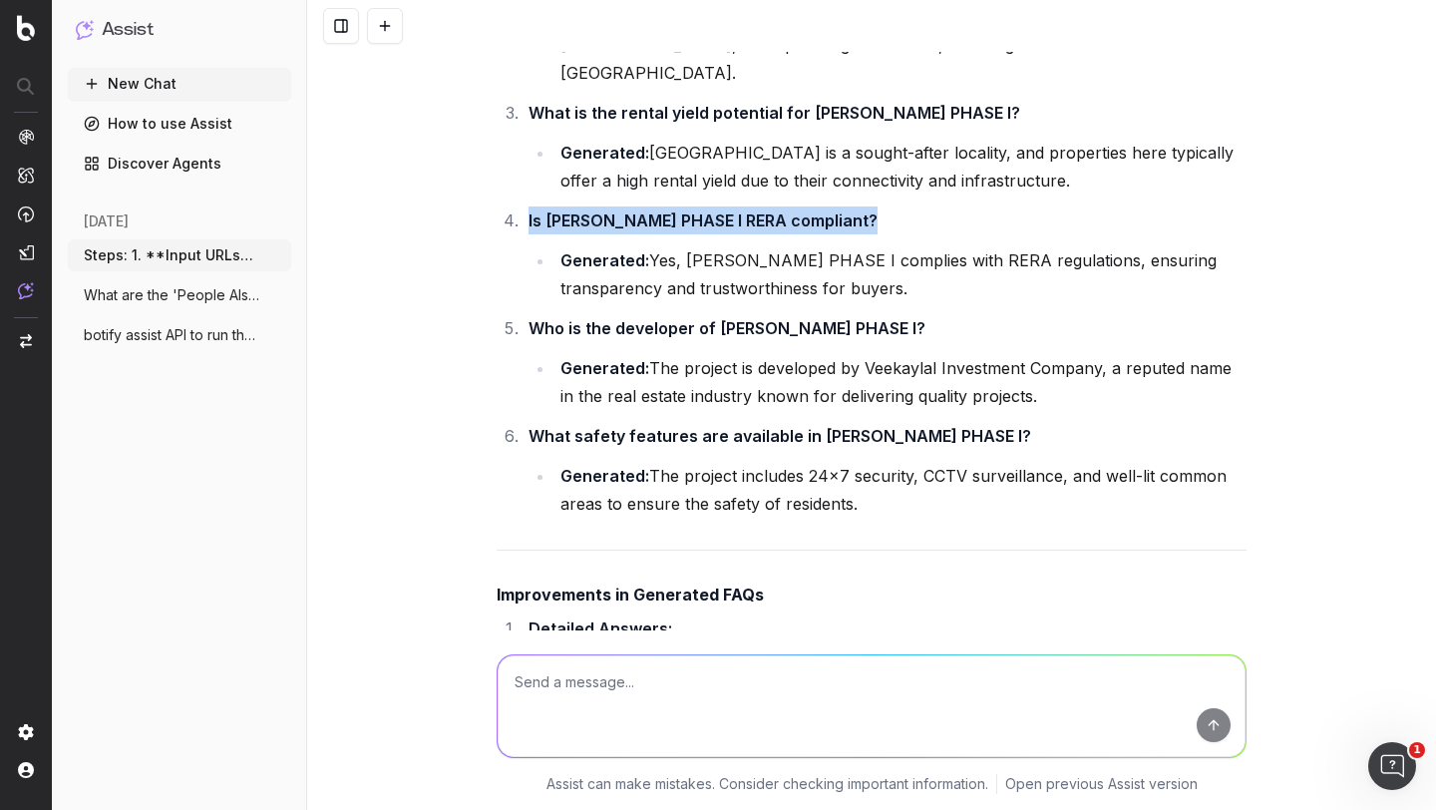
scroll to position [17317, 0]
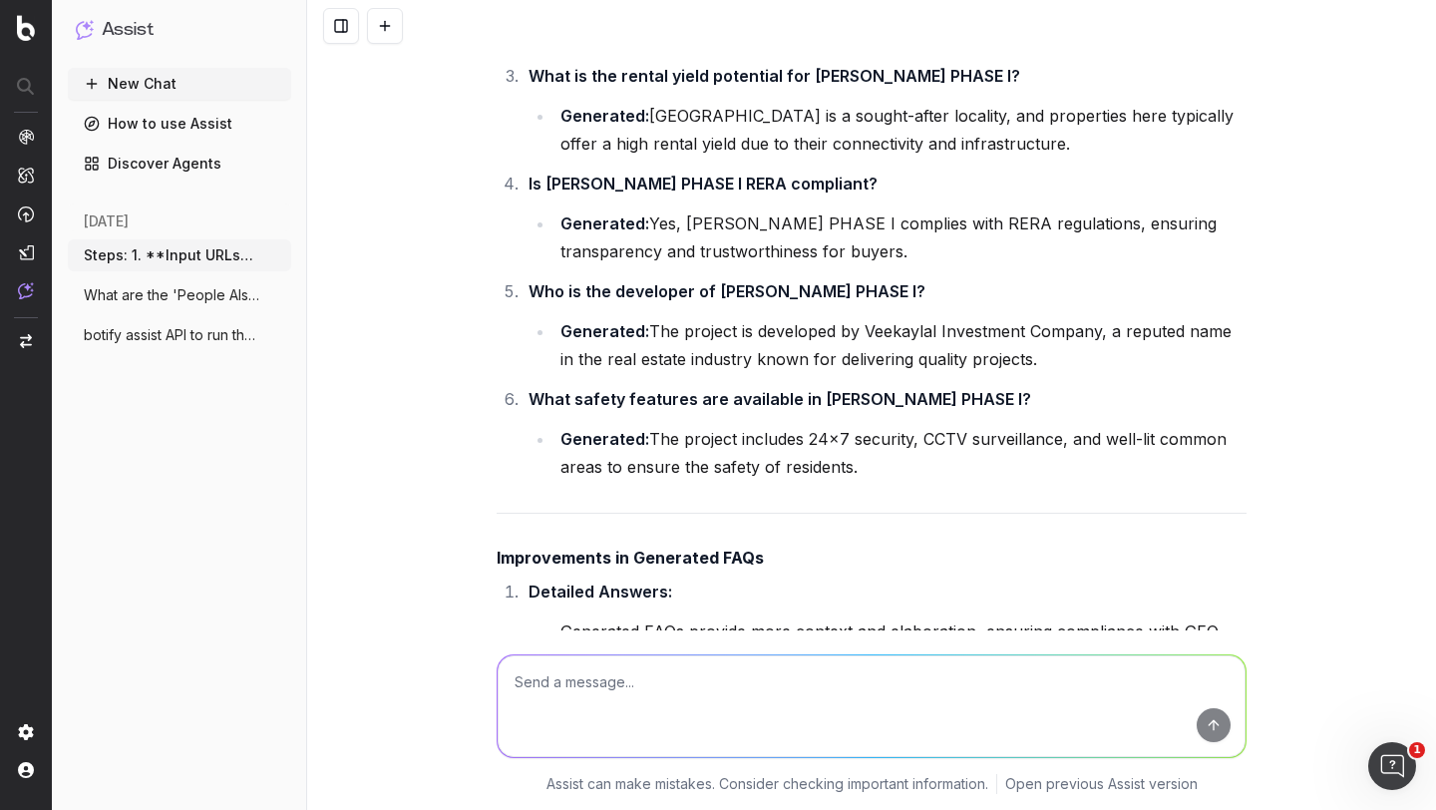
click at [592, 301] on strong "Who is the developer of [PERSON_NAME] PHASE I?" at bounding box center [727, 291] width 397 height 20
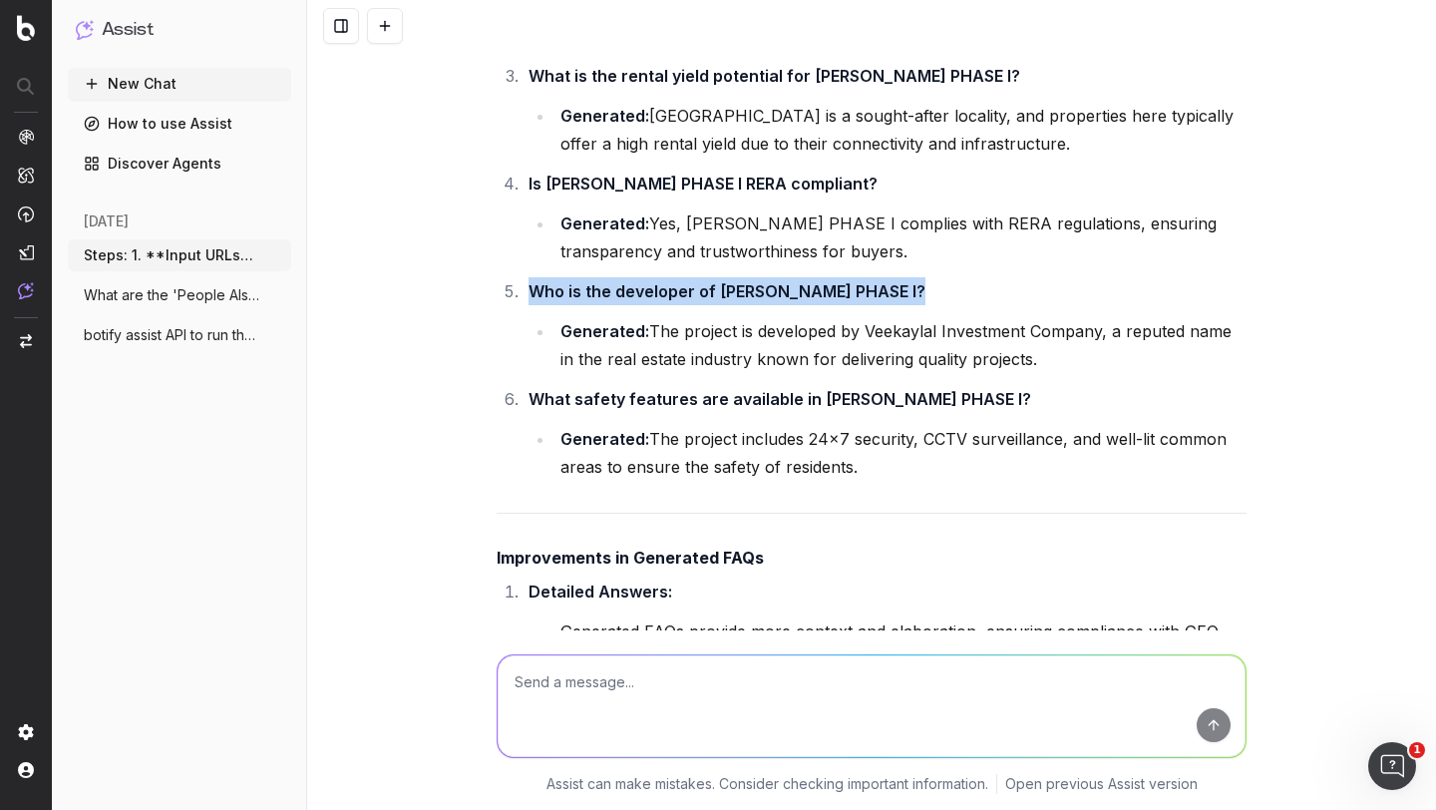
click at [592, 301] on strong "Who is the developer of [PERSON_NAME] PHASE I?" at bounding box center [727, 291] width 397 height 20
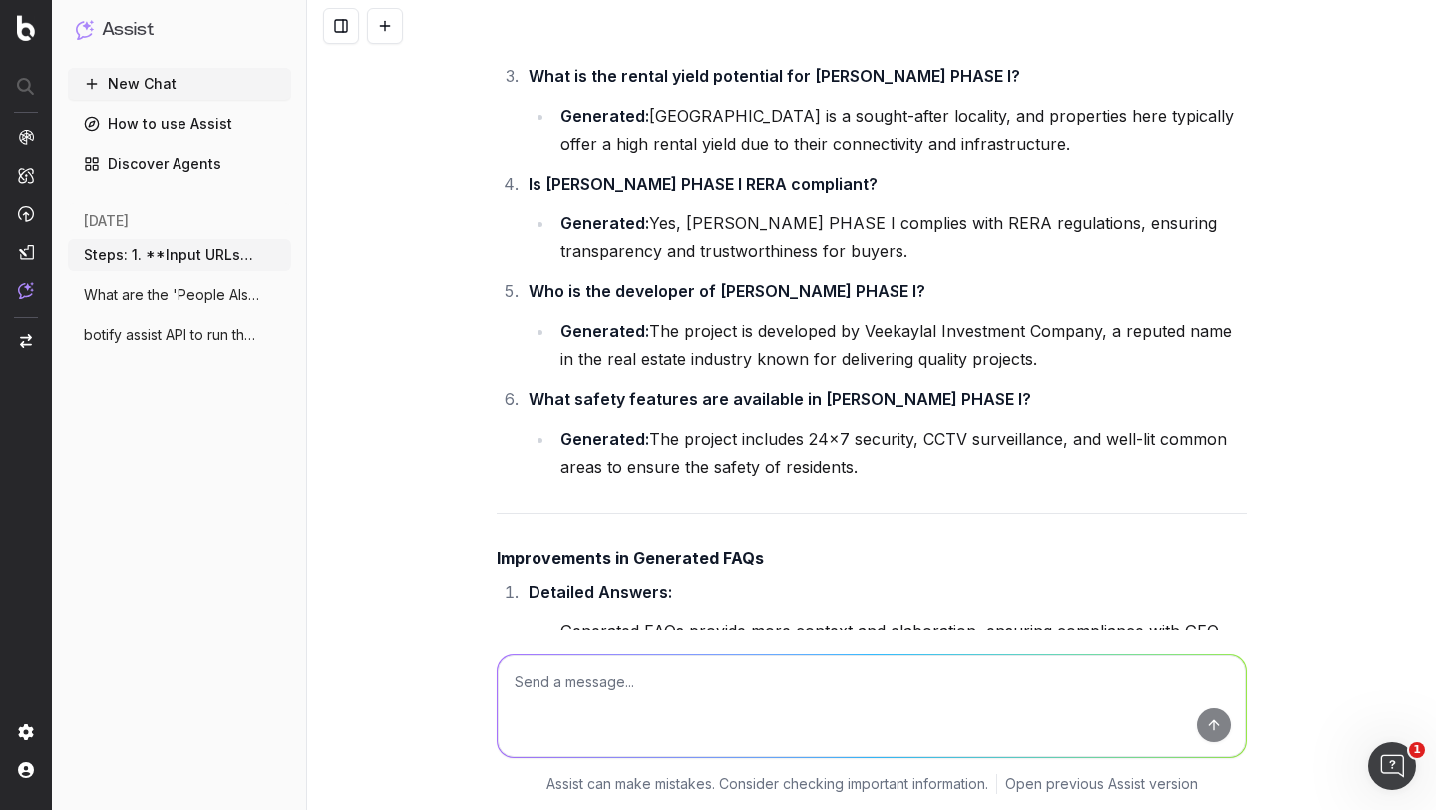
click at [683, 373] on li "Generated: The project is developed by Veekaylal Investment Company, a reputed …" at bounding box center [901, 345] width 692 height 56
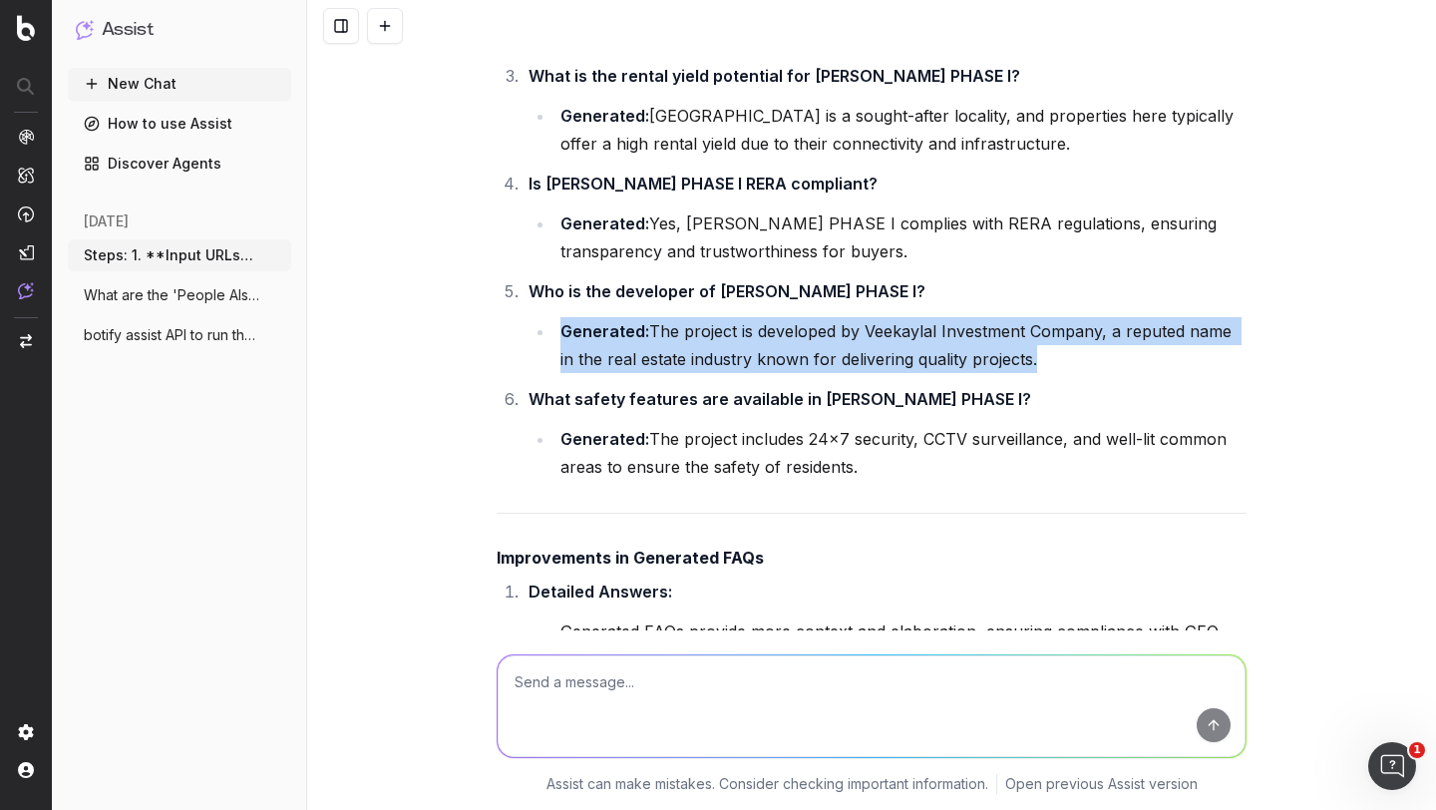
click at [683, 373] on li "Generated: The project is developed by Veekaylal Investment Company, a reputed …" at bounding box center [901, 345] width 692 height 56
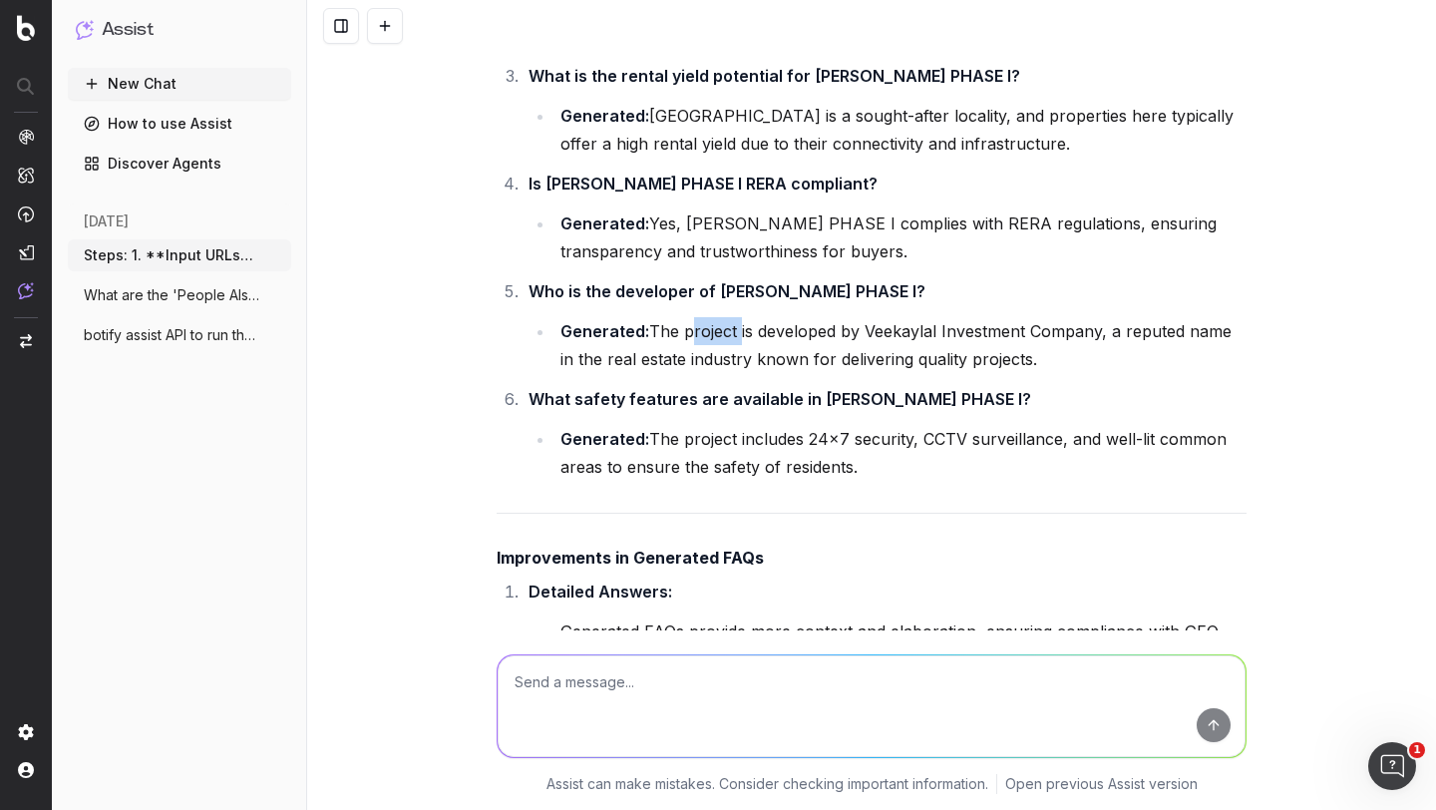
click at [683, 373] on li "Generated: The project is developed by Veekaylal Investment Company, a reputed …" at bounding box center [901, 345] width 692 height 56
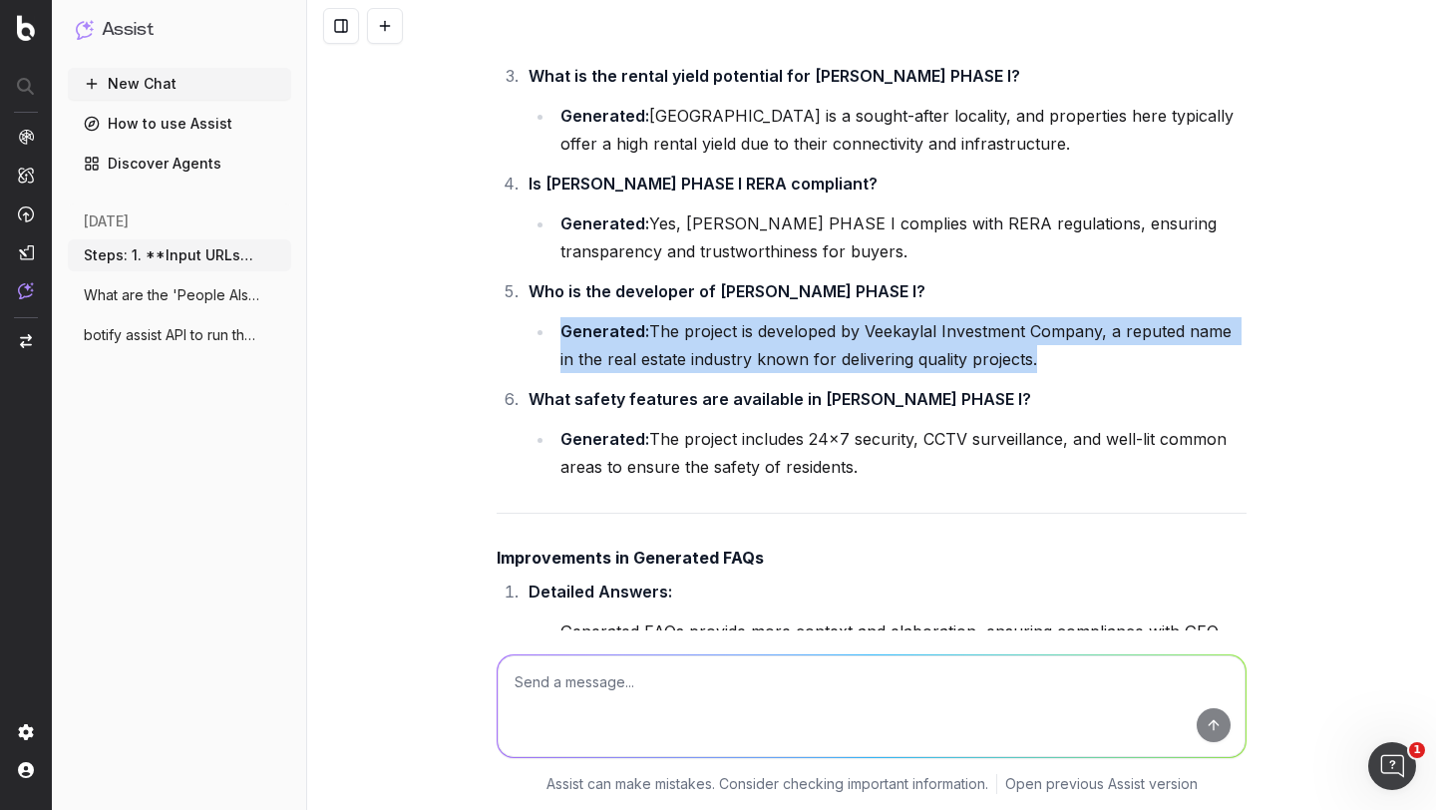
click at [683, 373] on li "Generated: The project is developed by Veekaylal Investment Company, a reputed …" at bounding box center [901, 345] width 692 height 56
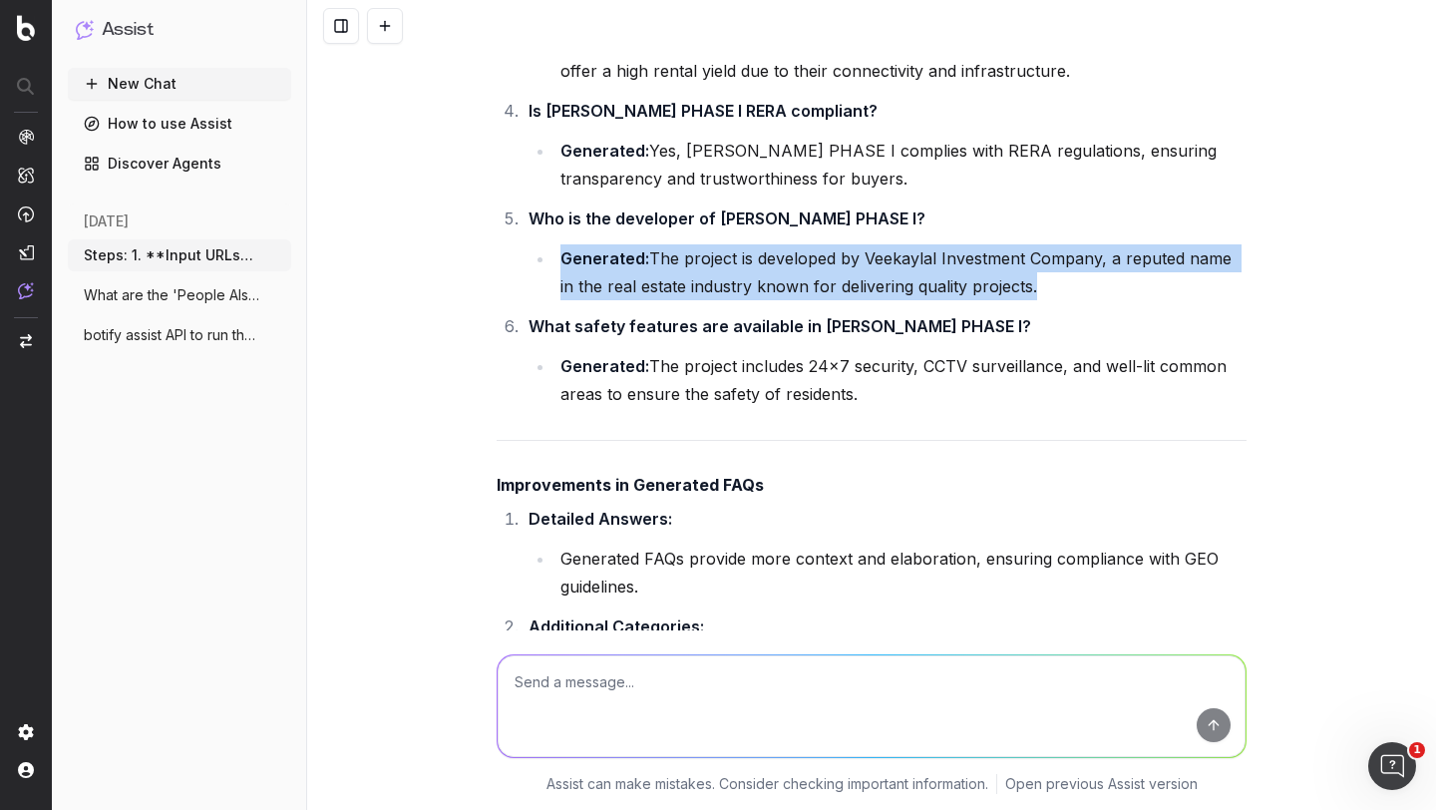
scroll to position [17408, 0]
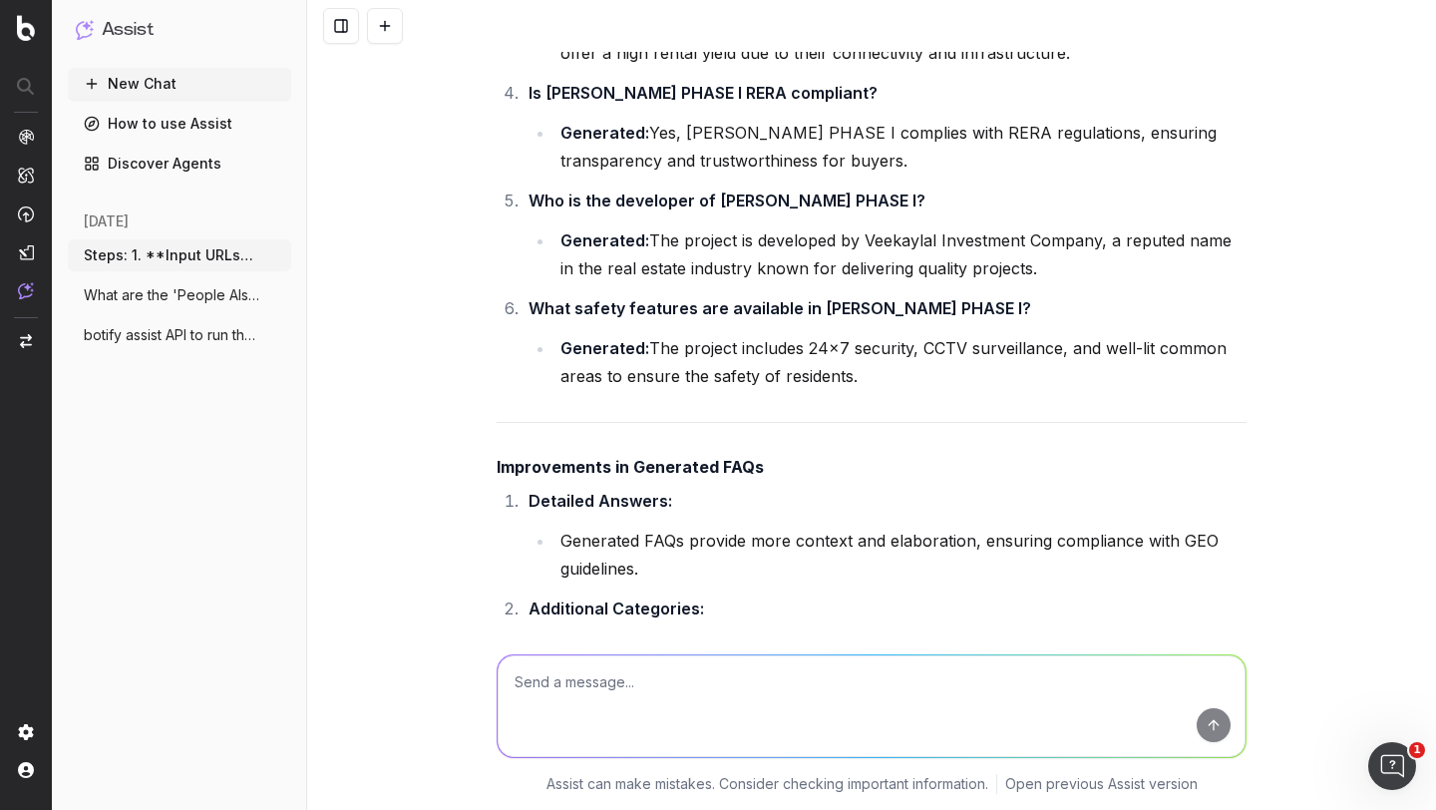
click at [637, 318] on strong "What safety features are available in [PERSON_NAME] PHASE I?" at bounding box center [780, 308] width 503 height 20
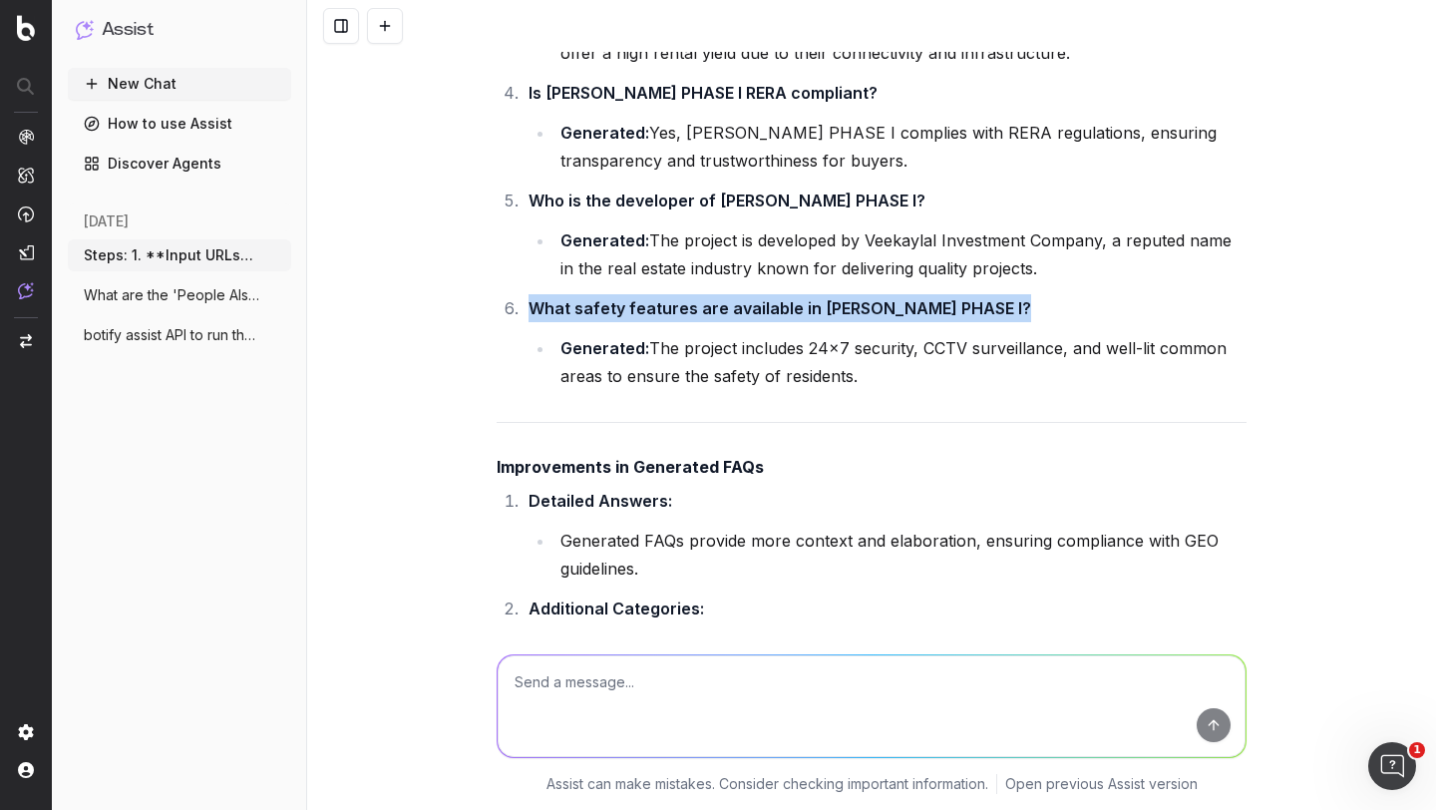
click at [637, 318] on strong "What safety features are available in [PERSON_NAME] PHASE I?" at bounding box center [780, 308] width 503 height 20
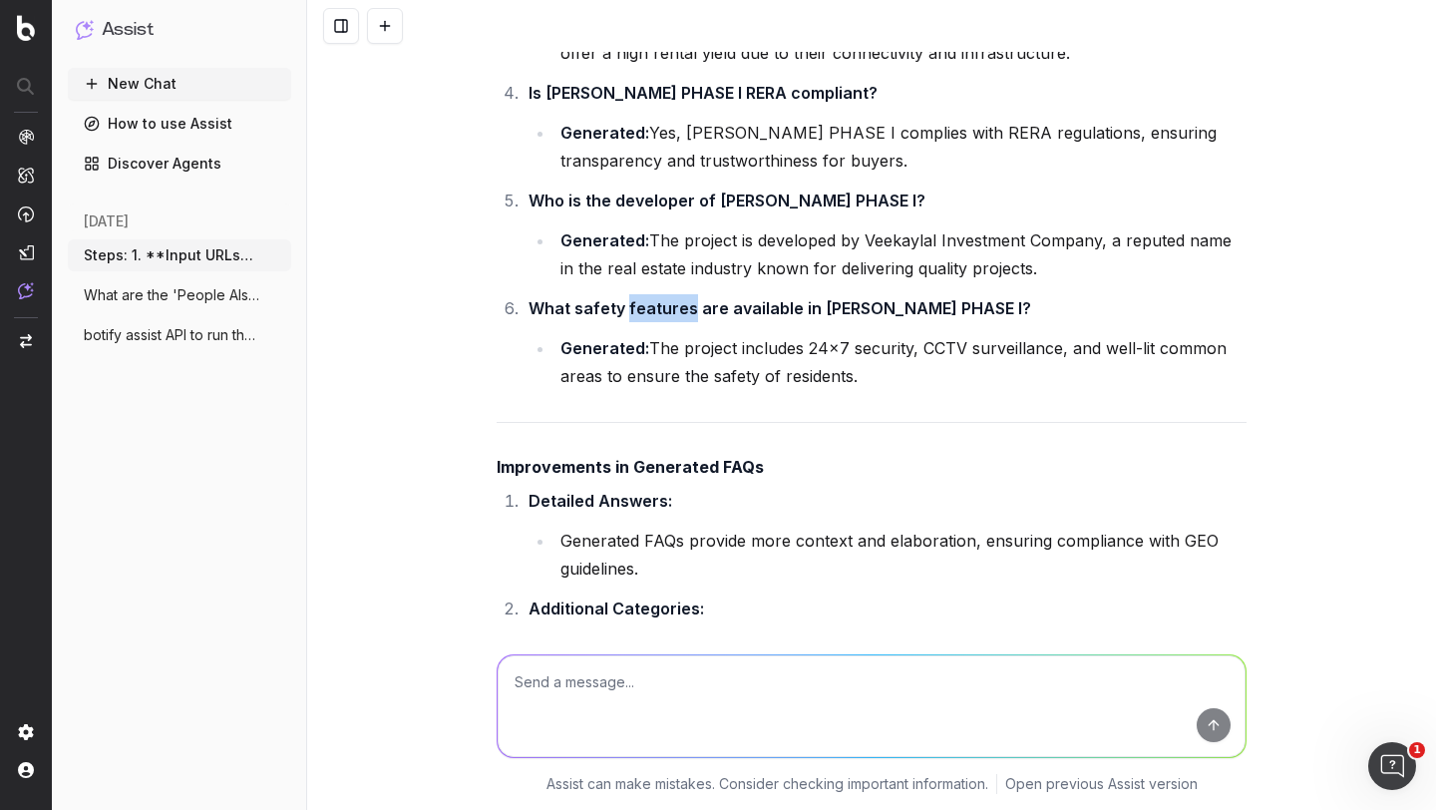
click at [637, 318] on strong "What safety features are available in [PERSON_NAME] PHASE I?" at bounding box center [780, 308] width 503 height 20
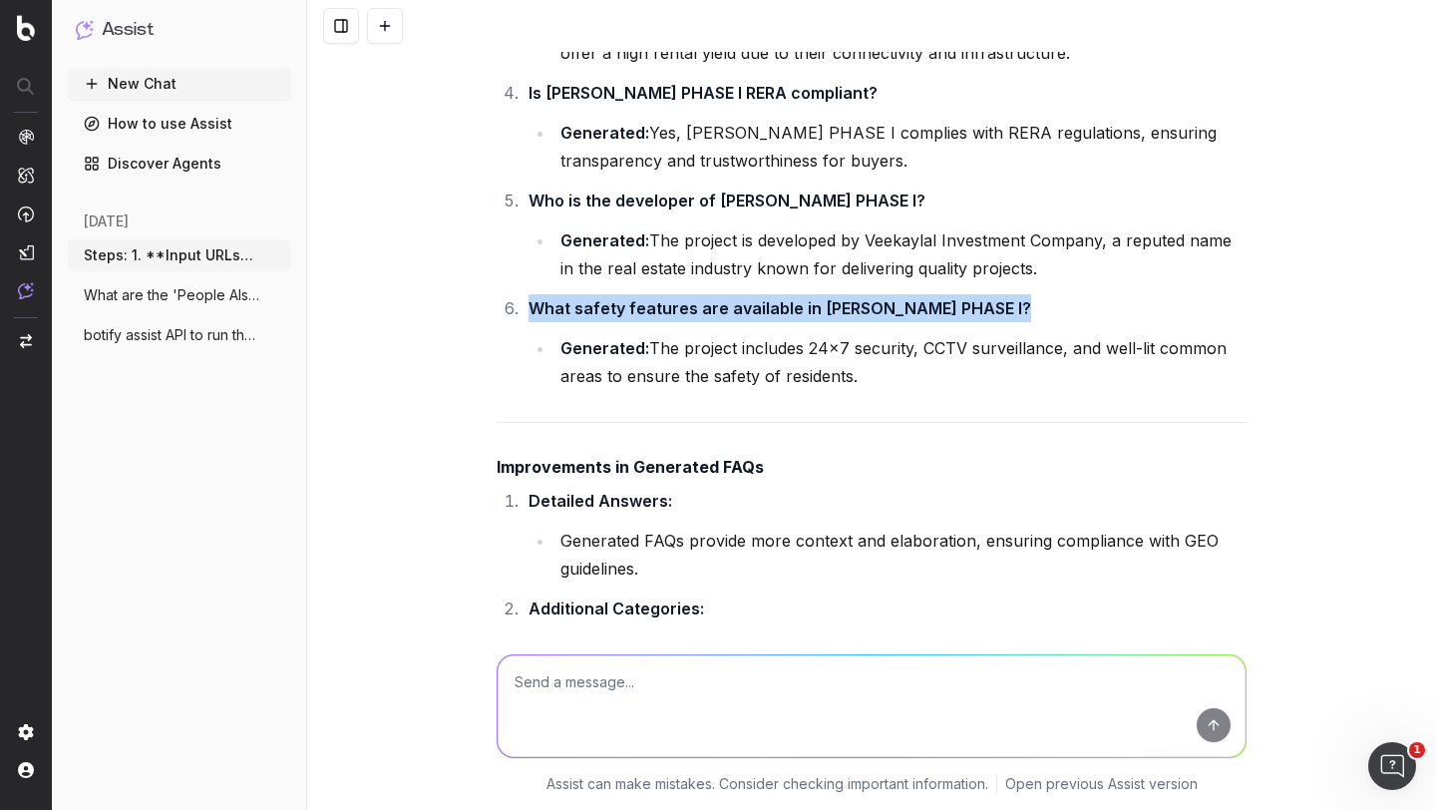
click at [637, 318] on strong "What safety features are available in [PERSON_NAME] PHASE I?" at bounding box center [780, 308] width 503 height 20
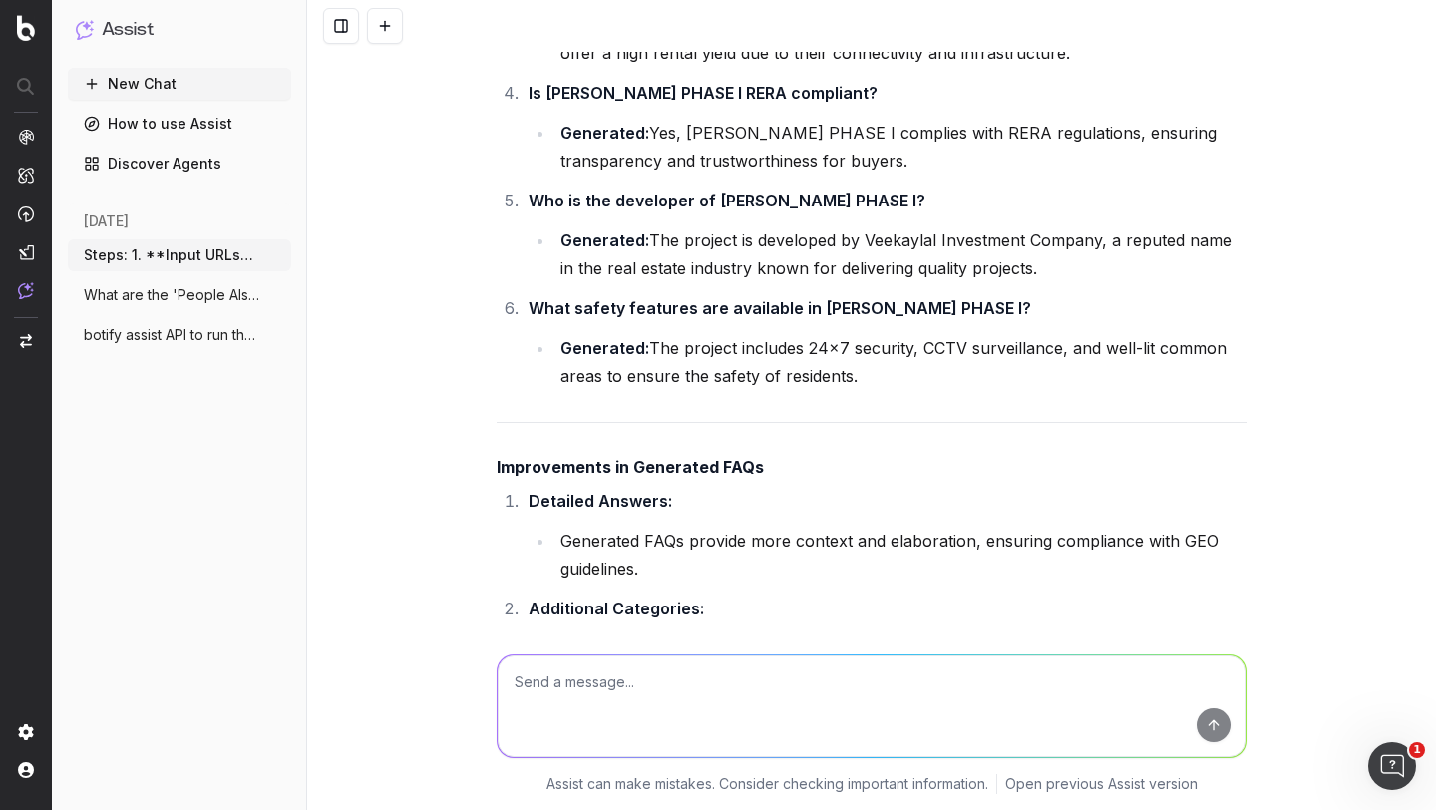
click at [619, 358] on strong "Generated:" at bounding box center [605, 348] width 89 height 20
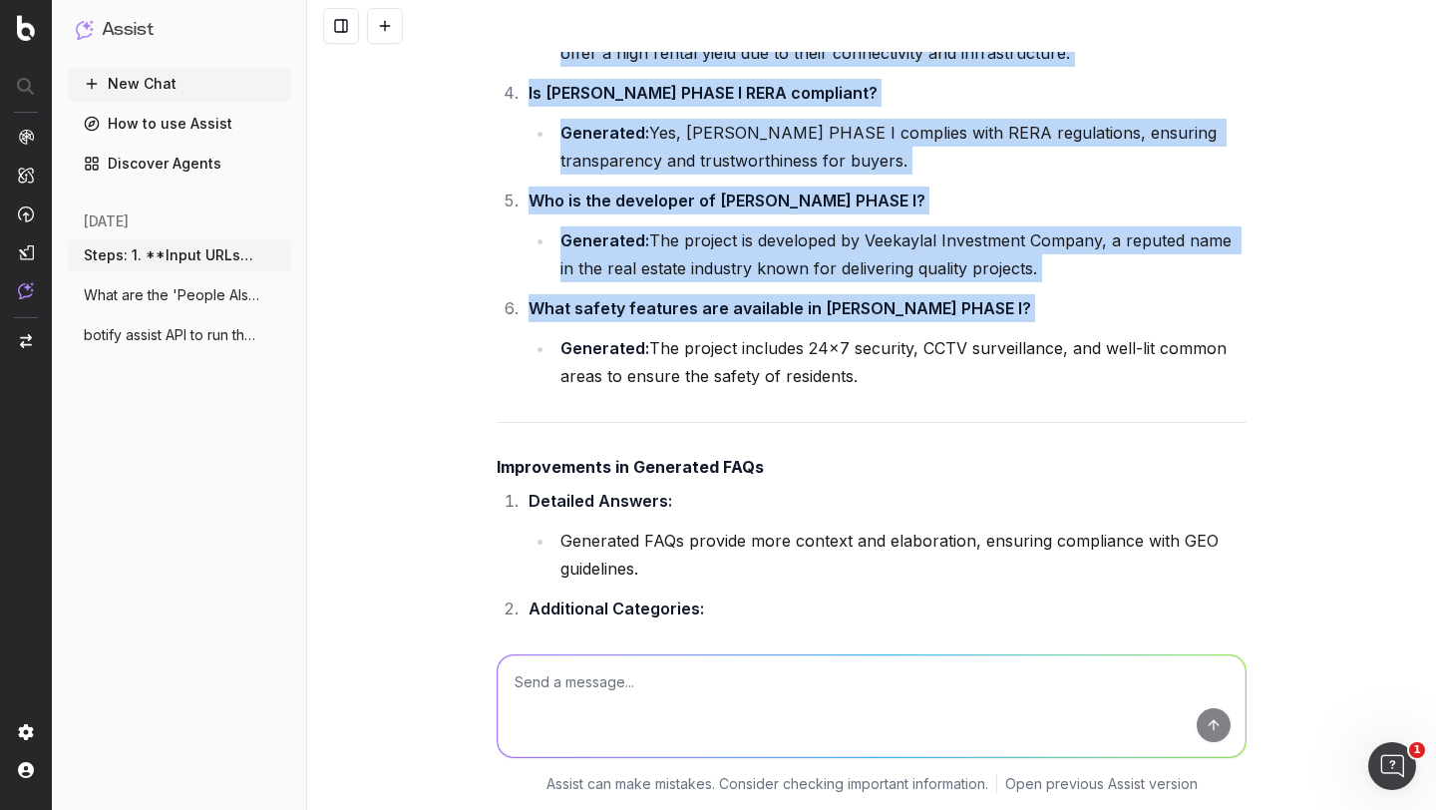
click at [619, 358] on strong "Generated:" at bounding box center [605, 348] width 89 height 20
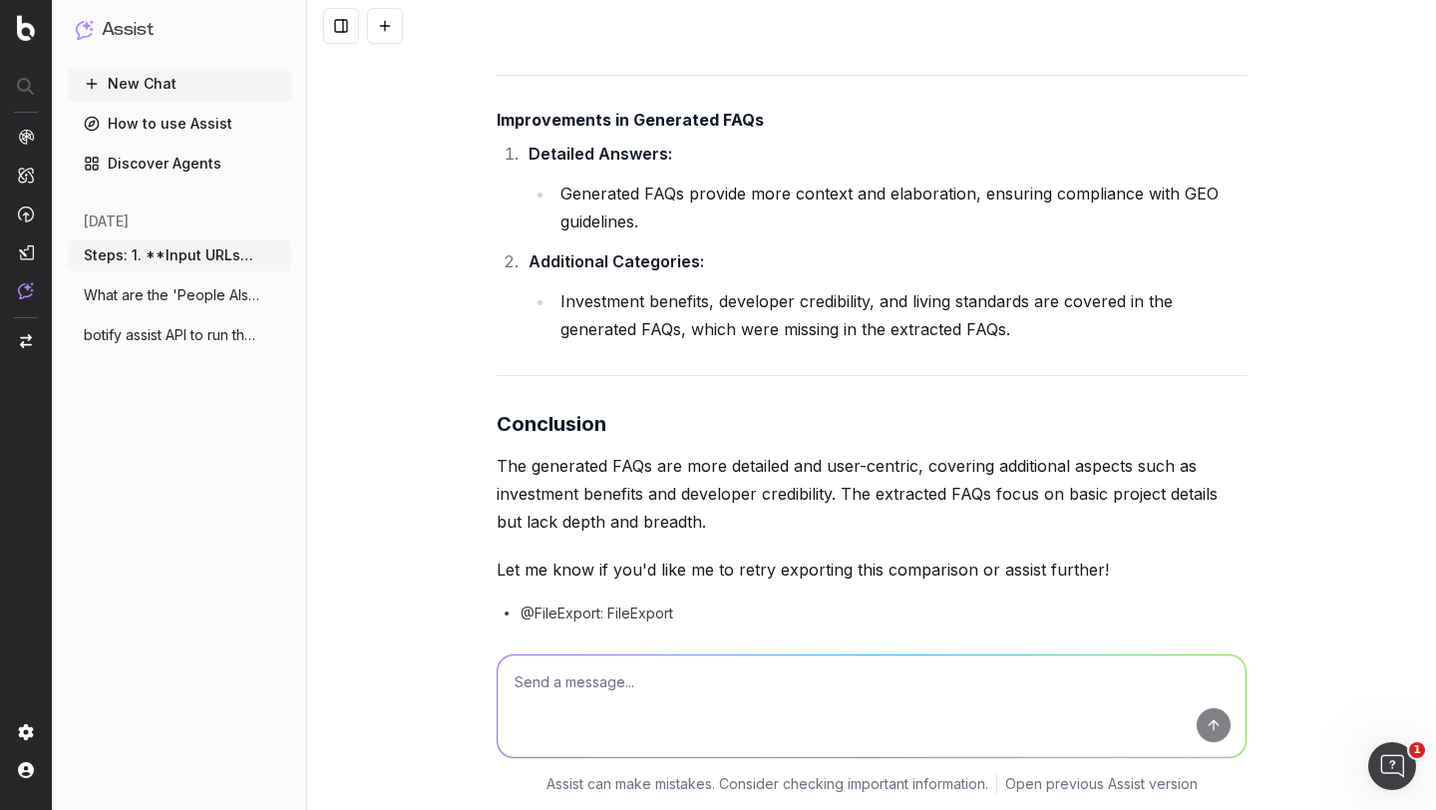
click at [611, 235] on li "Generated FAQs provide more context and elaboration, ensuring compliance with G…" at bounding box center [901, 208] width 692 height 56
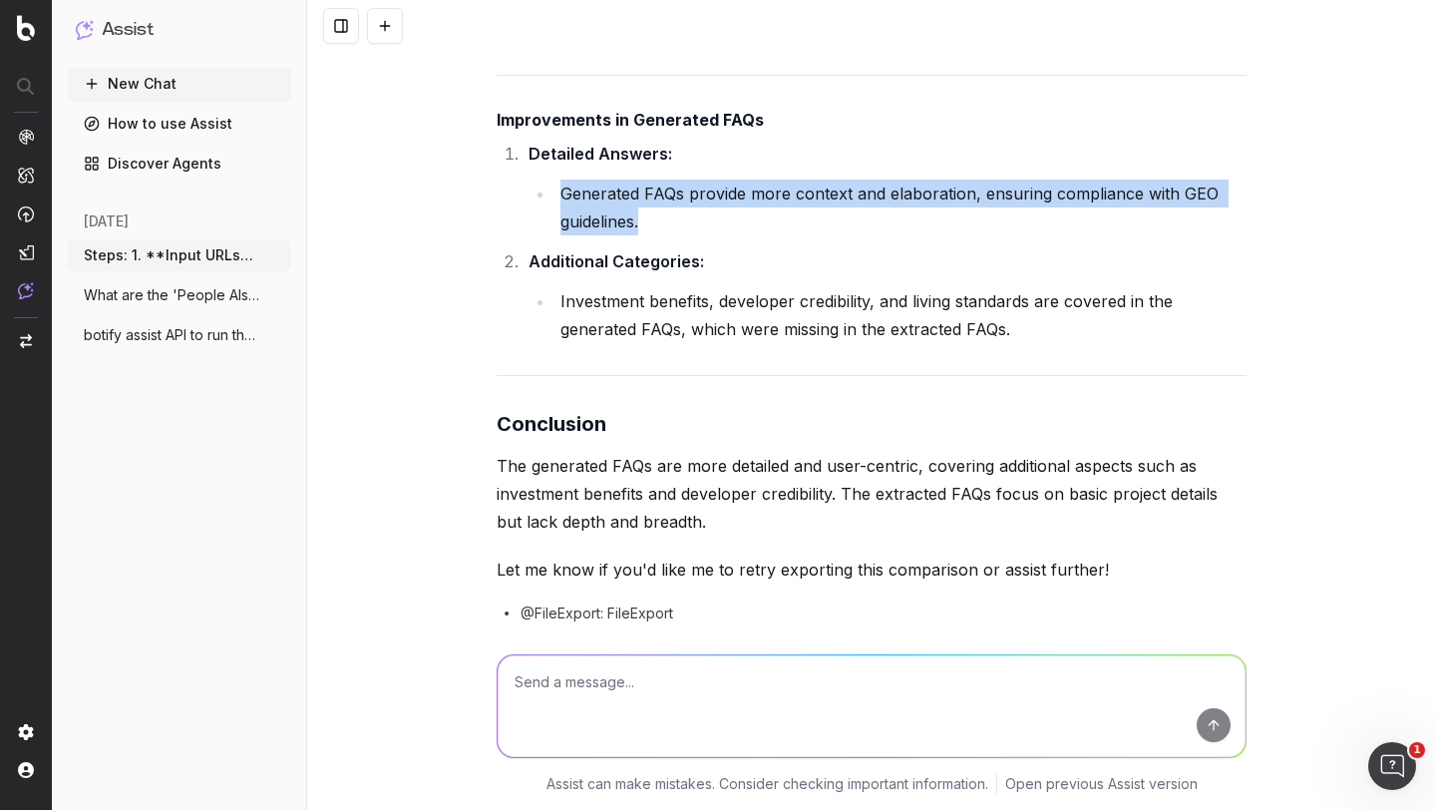
click at [611, 235] on li "Generated FAQs provide more context and elaboration, ensuring compliance with G…" at bounding box center [901, 208] width 692 height 56
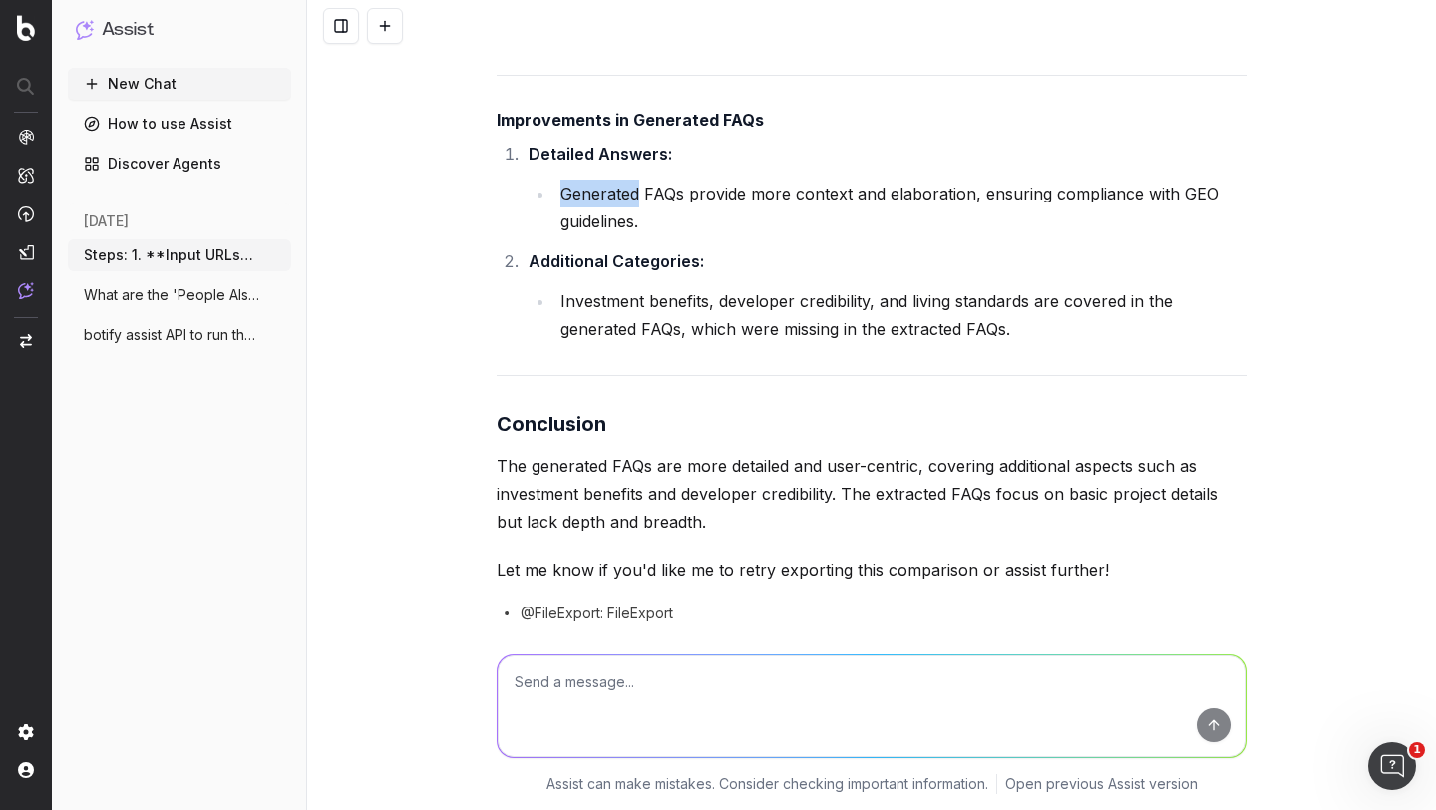
click at [611, 235] on li "Generated FAQs provide more context and elaboration, ensuring compliance with G…" at bounding box center [901, 208] width 692 height 56
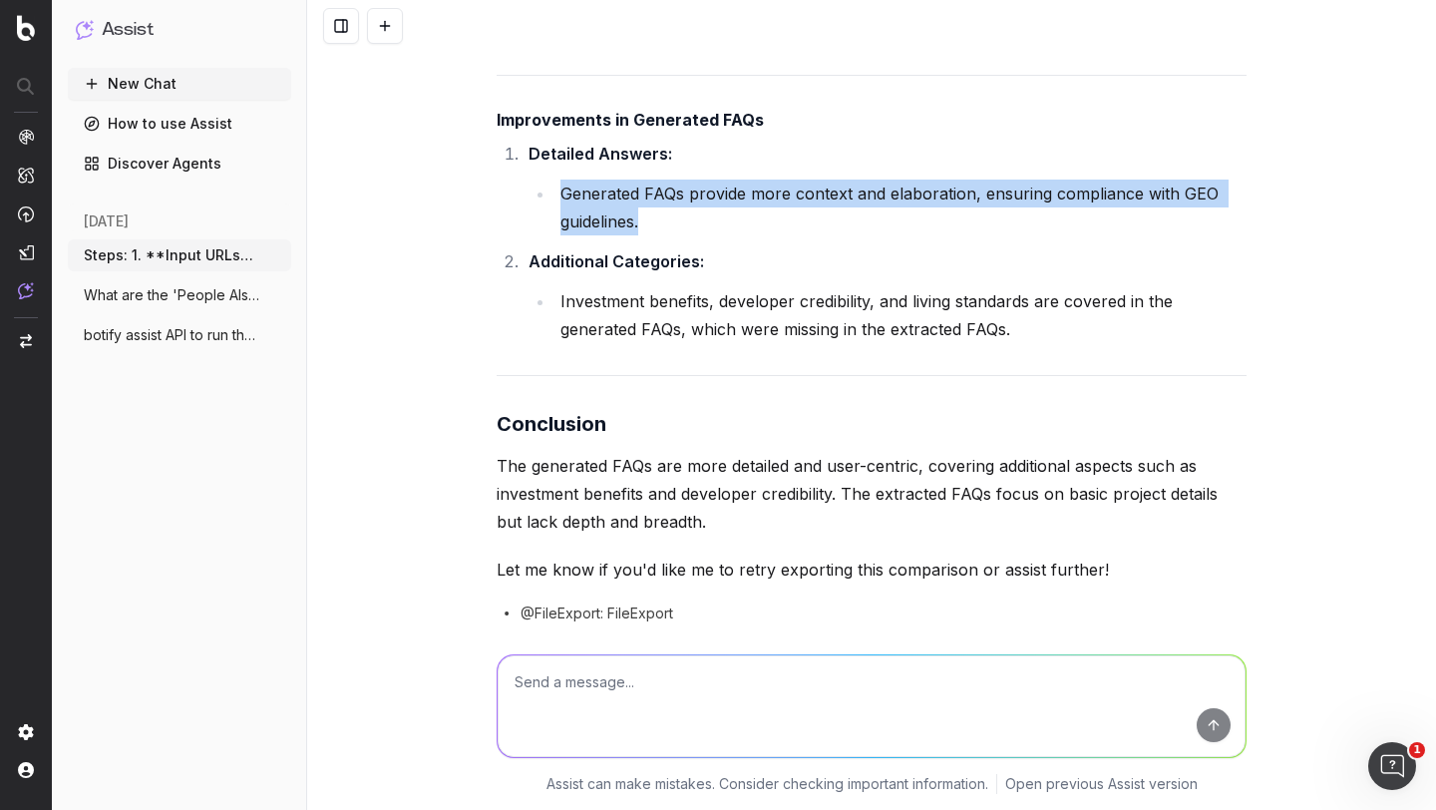
click at [611, 235] on li "Generated FAQs provide more context and elaboration, ensuring compliance with G…" at bounding box center [901, 208] width 692 height 56
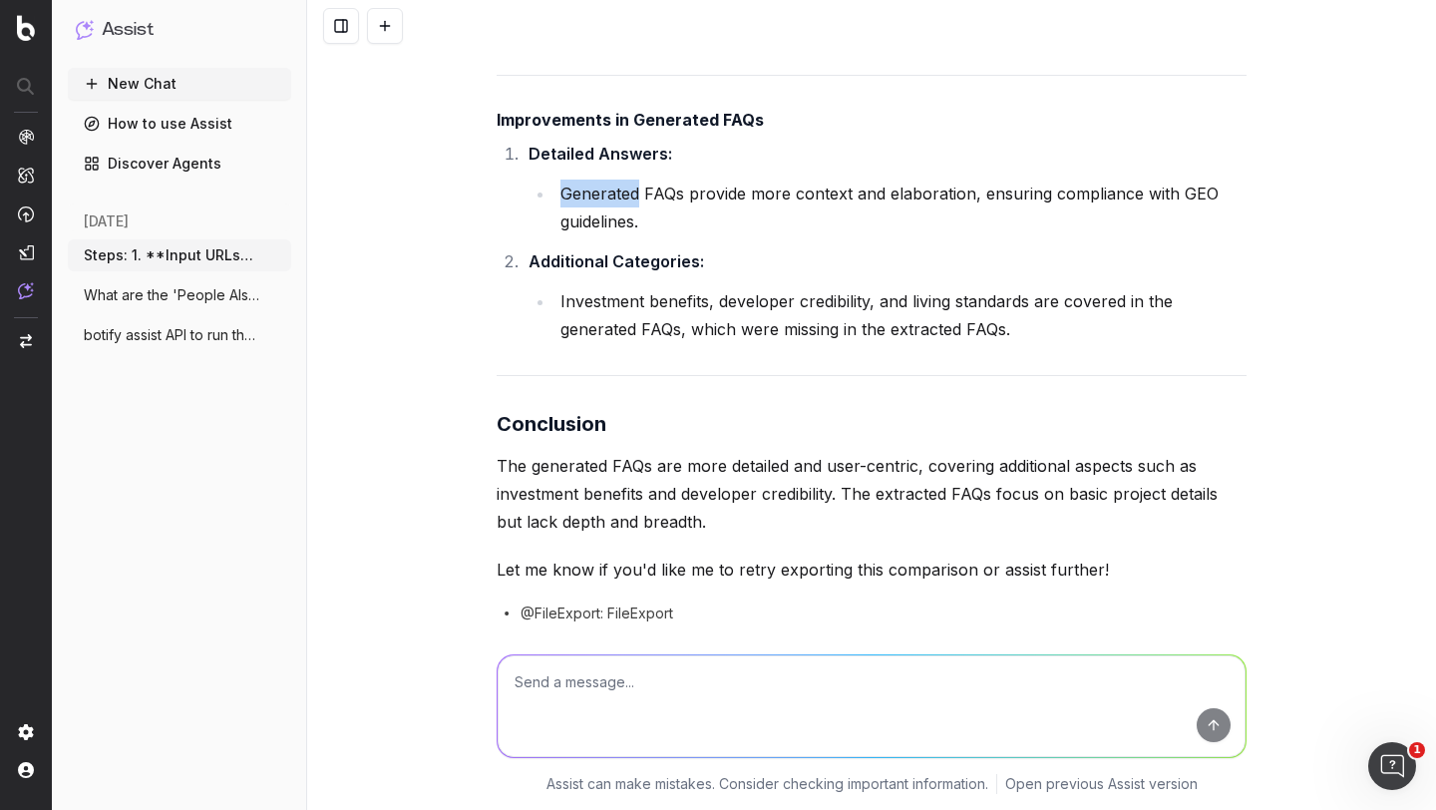
click at [611, 235] on li "Generated FAQs provide more context and elaboration, ensuring compliance with G…" at bounding box center [901, 208] width 692 height 56
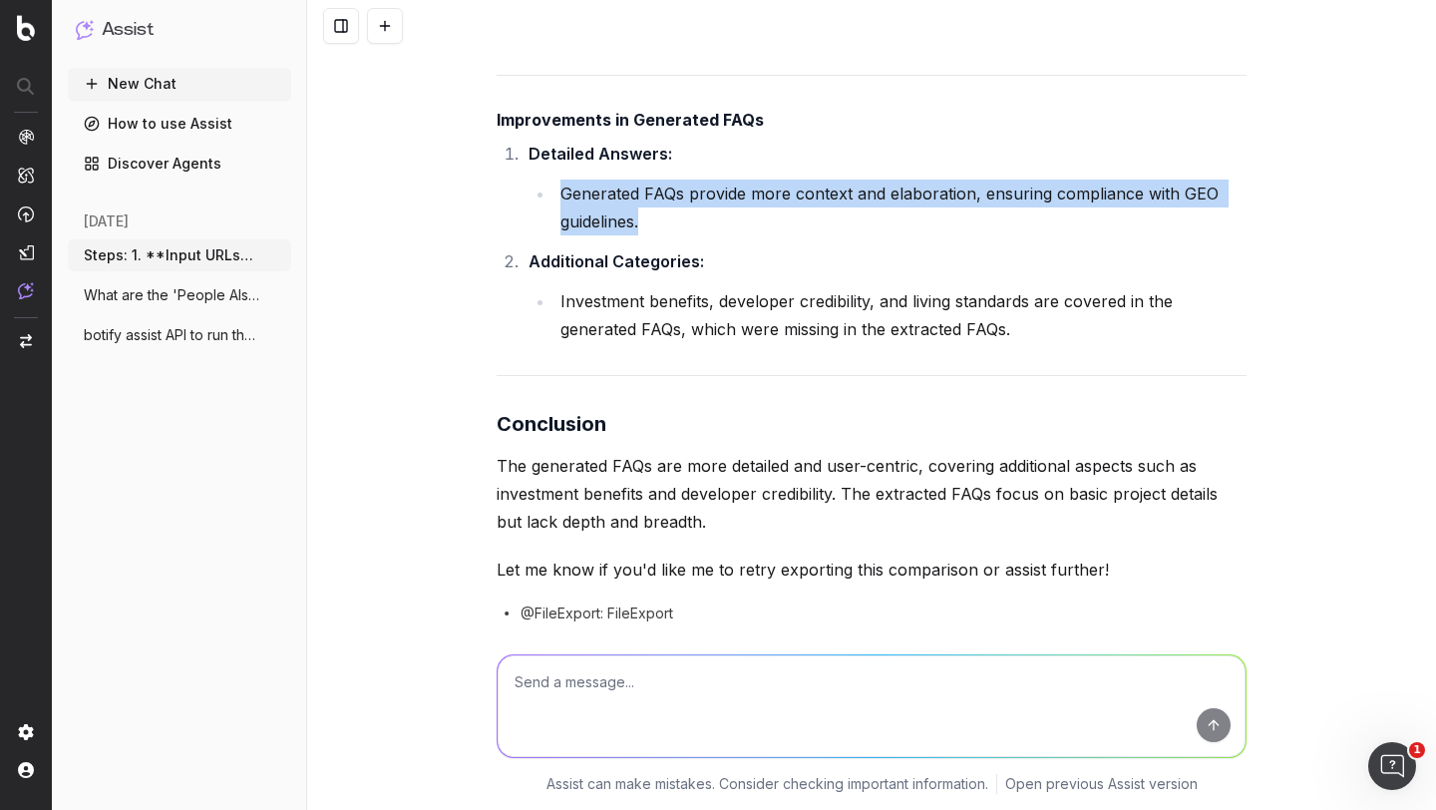
click at [611, 235] on li "Generated FAQs provide more context and elaboration, ensuring compliance with G…" at bounding box center [901, 208] width 692 height 56
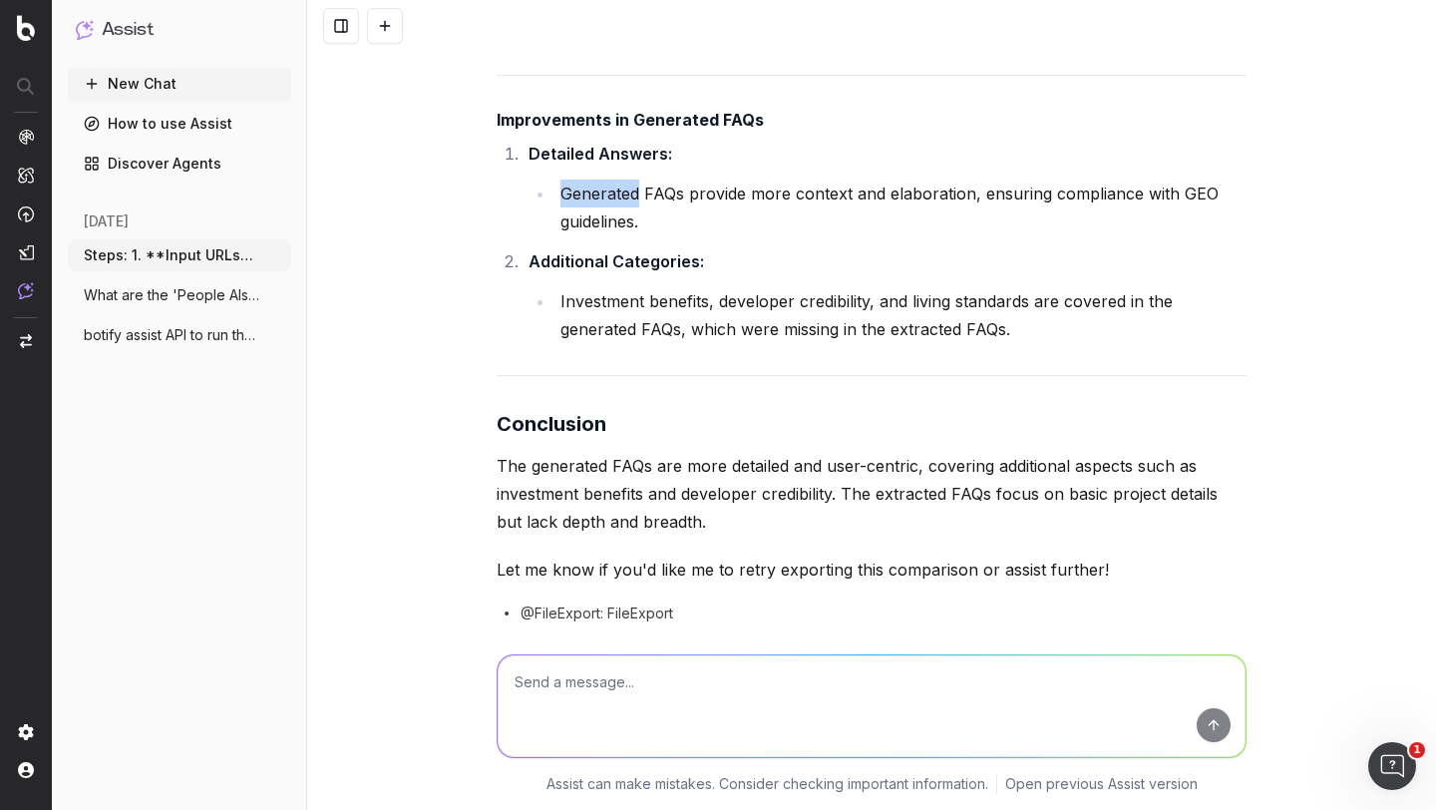
click at [611, 235] on li "Generated FAQs provide more context and elaboration, ensuring compliance with G…" at bounding box center [901, 208] width 692 height 56
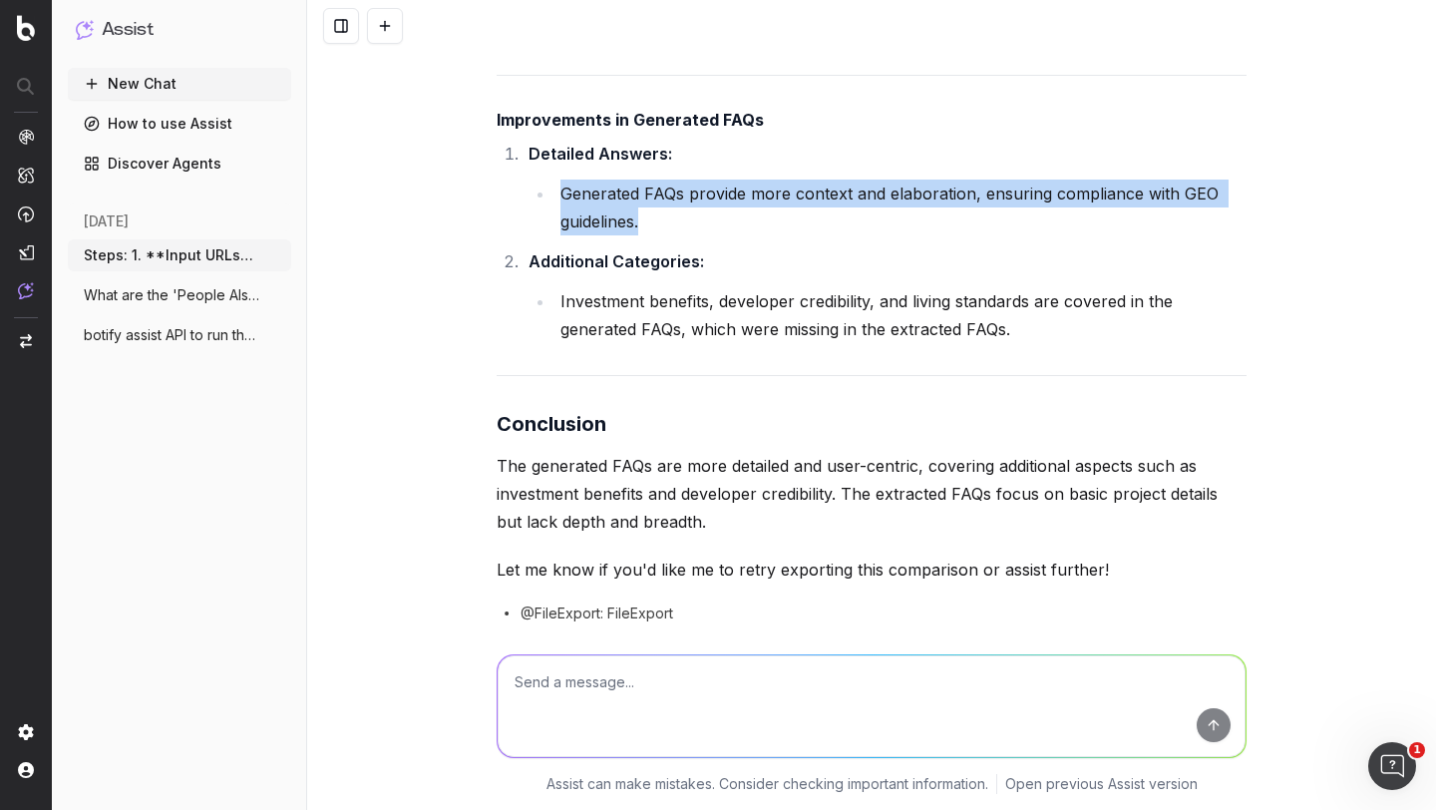
click at [611, 235] on li "Generated FAQs provide more context and elaboration, ensuring compliance with G…" at bounding box center [901, 208] width 692 height 56
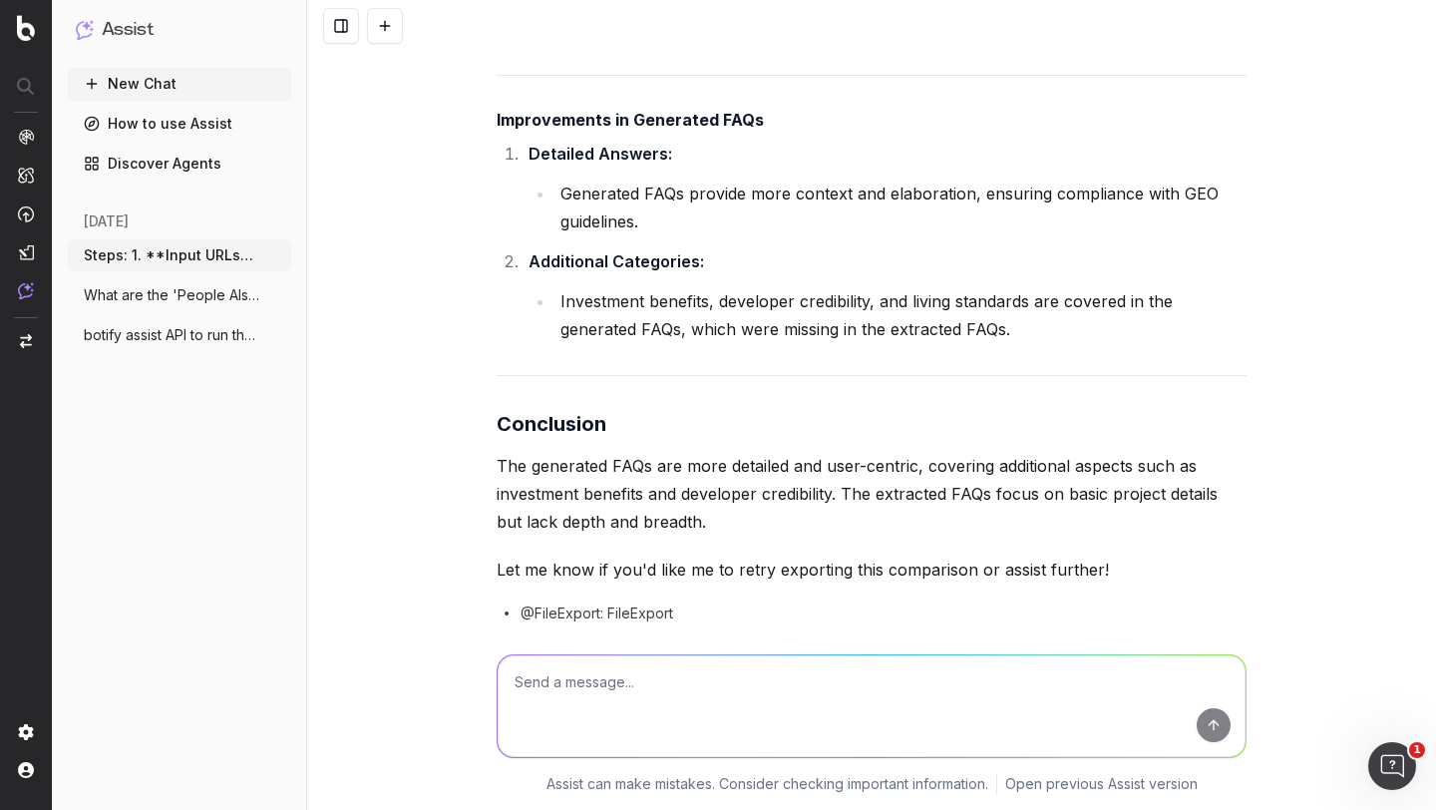
click at [608, 343] on li "Investment benefits, developer credibility, and living standards are covered in…" at bounding box center [901, 315] width 692 height 56
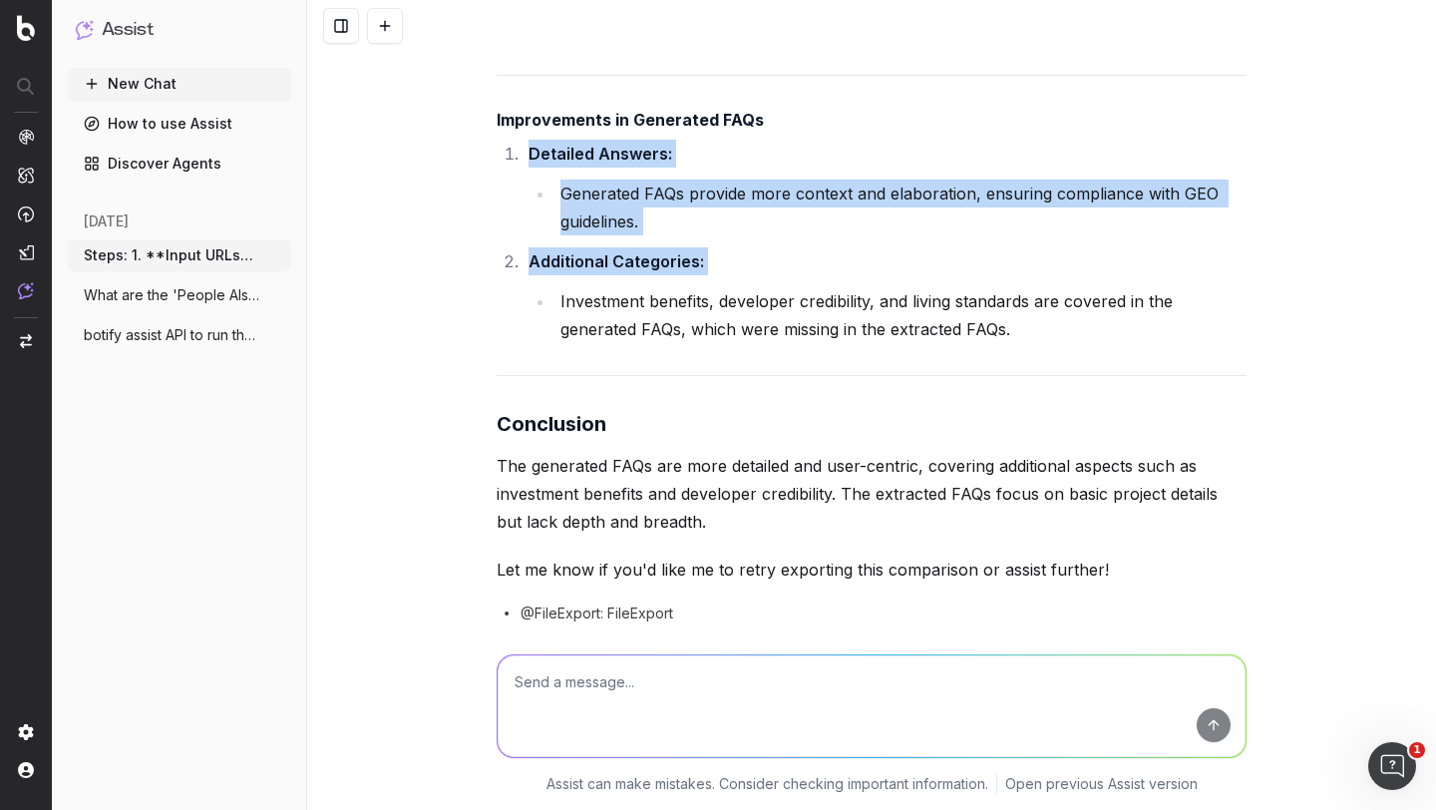
click at [608, 343] on li "Investment benefits, developer credibility, and living standards are covered in…" at bounding box center [901, 315] width 692 height 56
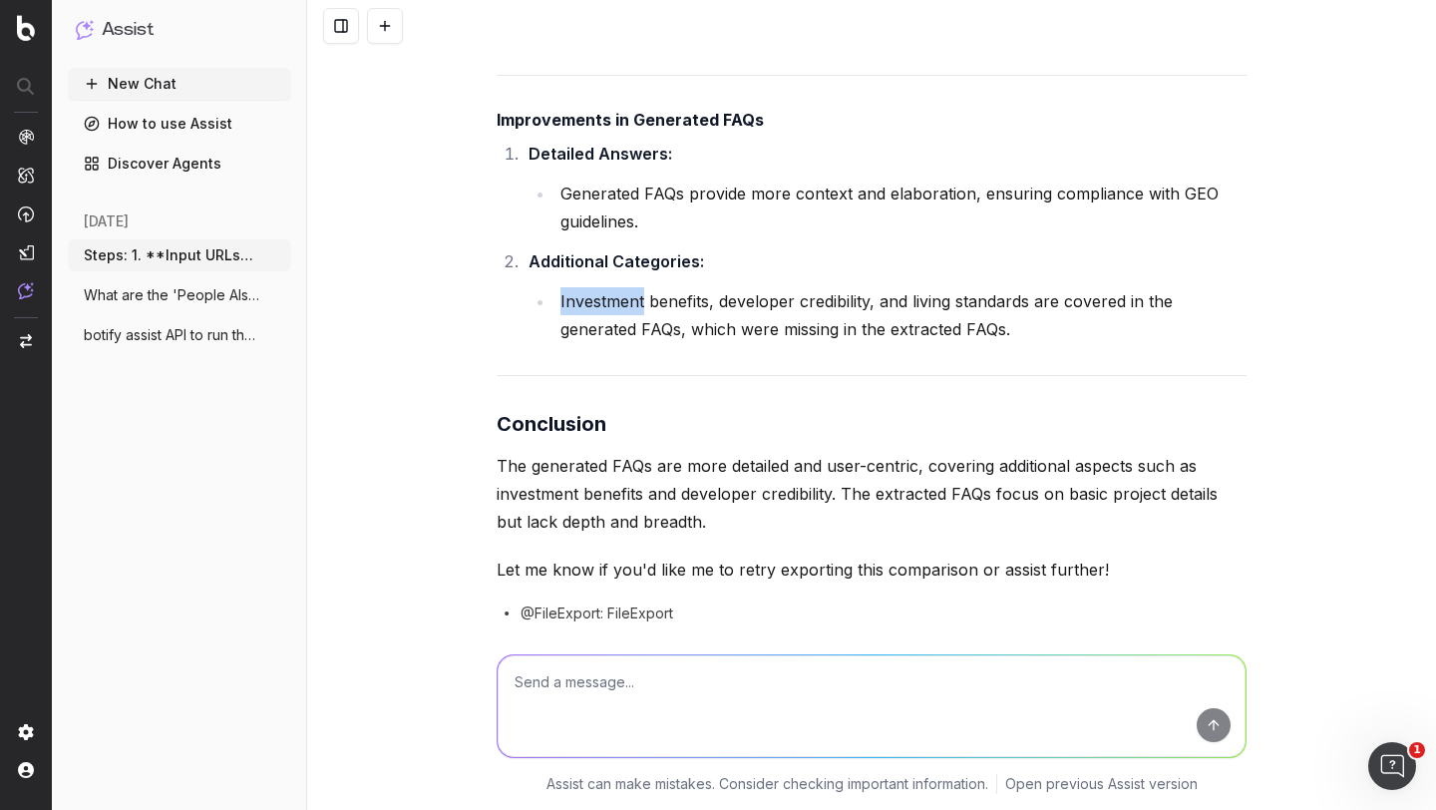
click at [608, 343] on li "Investment benefits, developer credibility, and living standards are covered in…" at bounding box center [901, 315] width 692 height 56
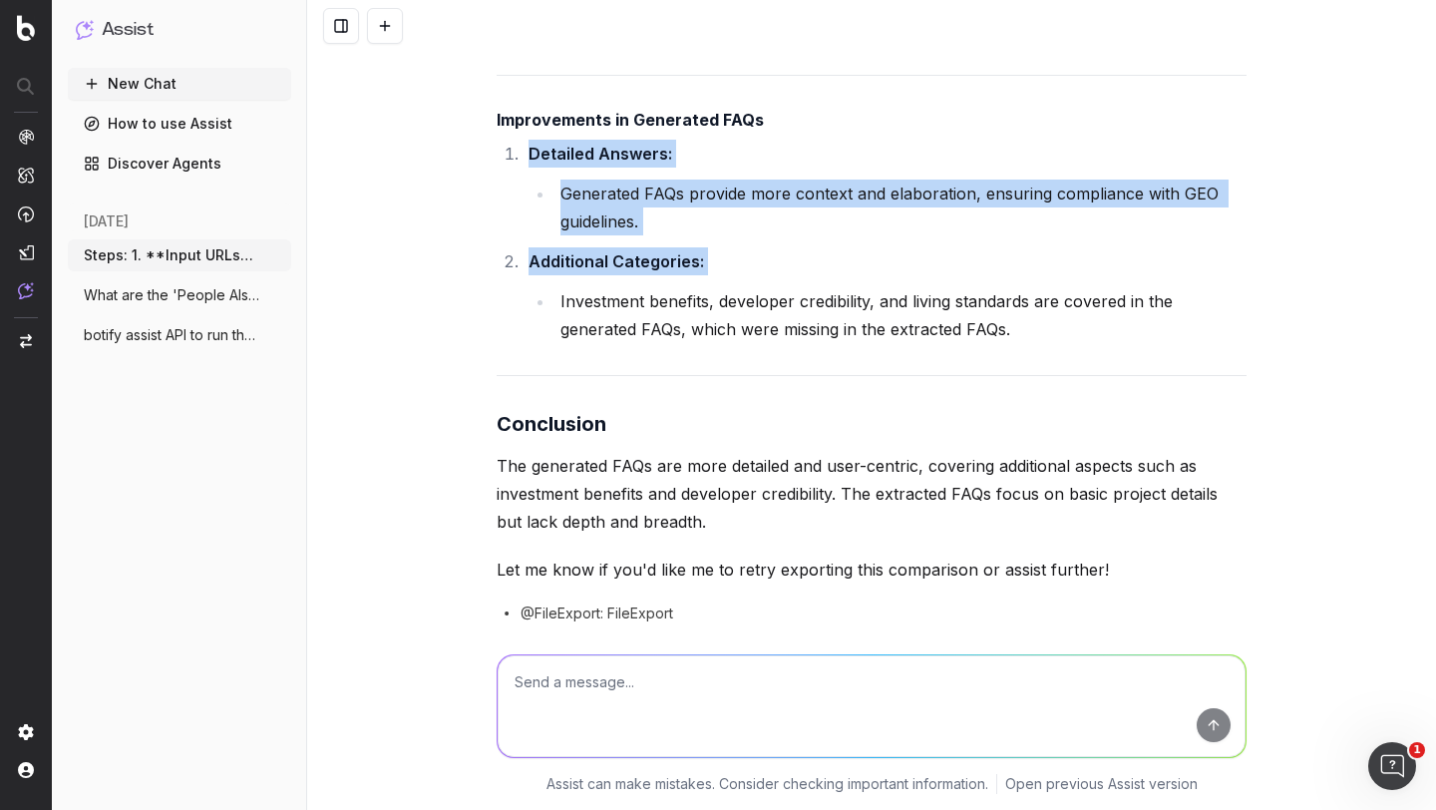
click at [608, 343] on li "Investment benefits, developer credibility, and living standards are covered in…" at bounding box center [901, 315] width 692 height 56
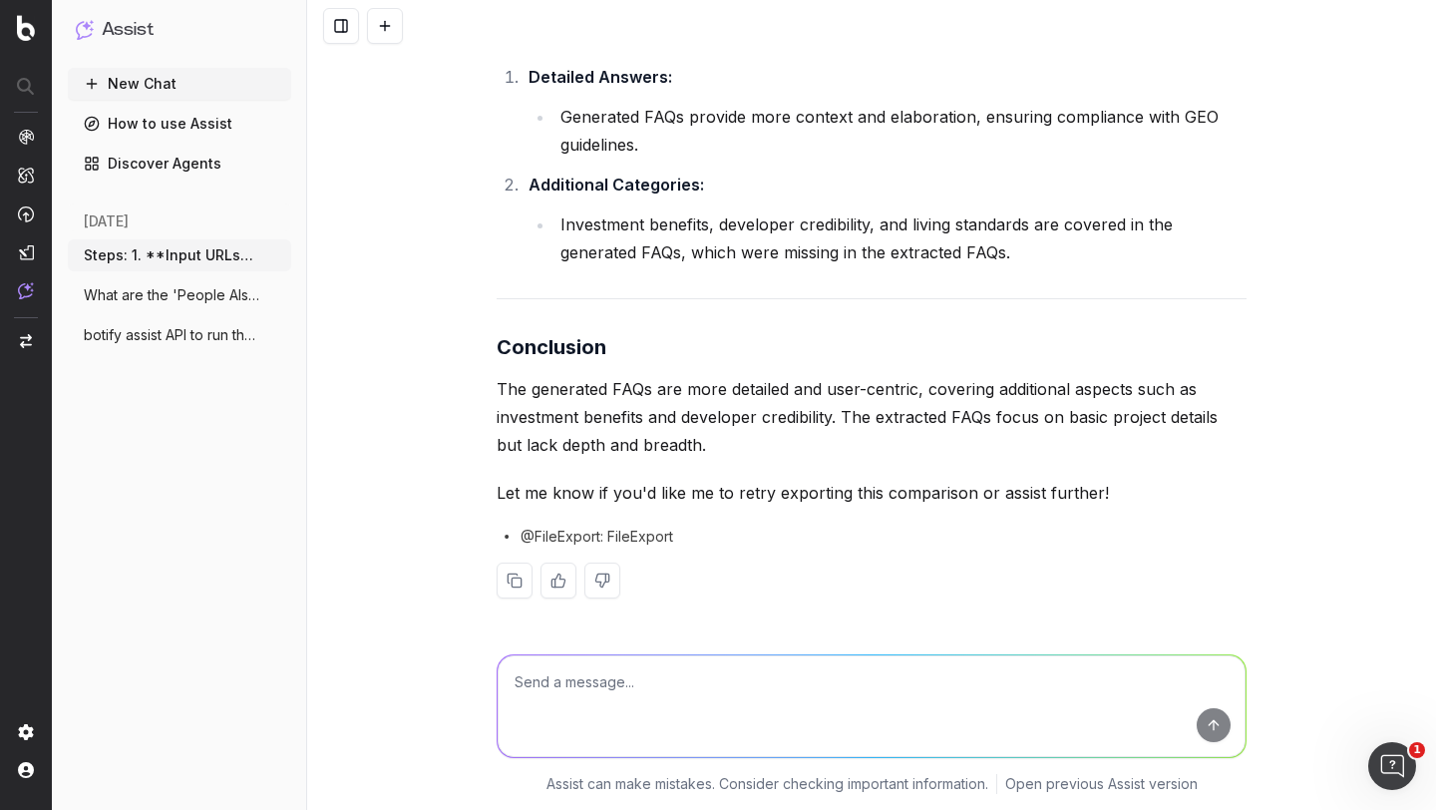
click at [546, 395] on p "The generated FAQs are more detailed and user-centric, covering additional aspe…" at bounding box center [872, 417] width 750 height 84
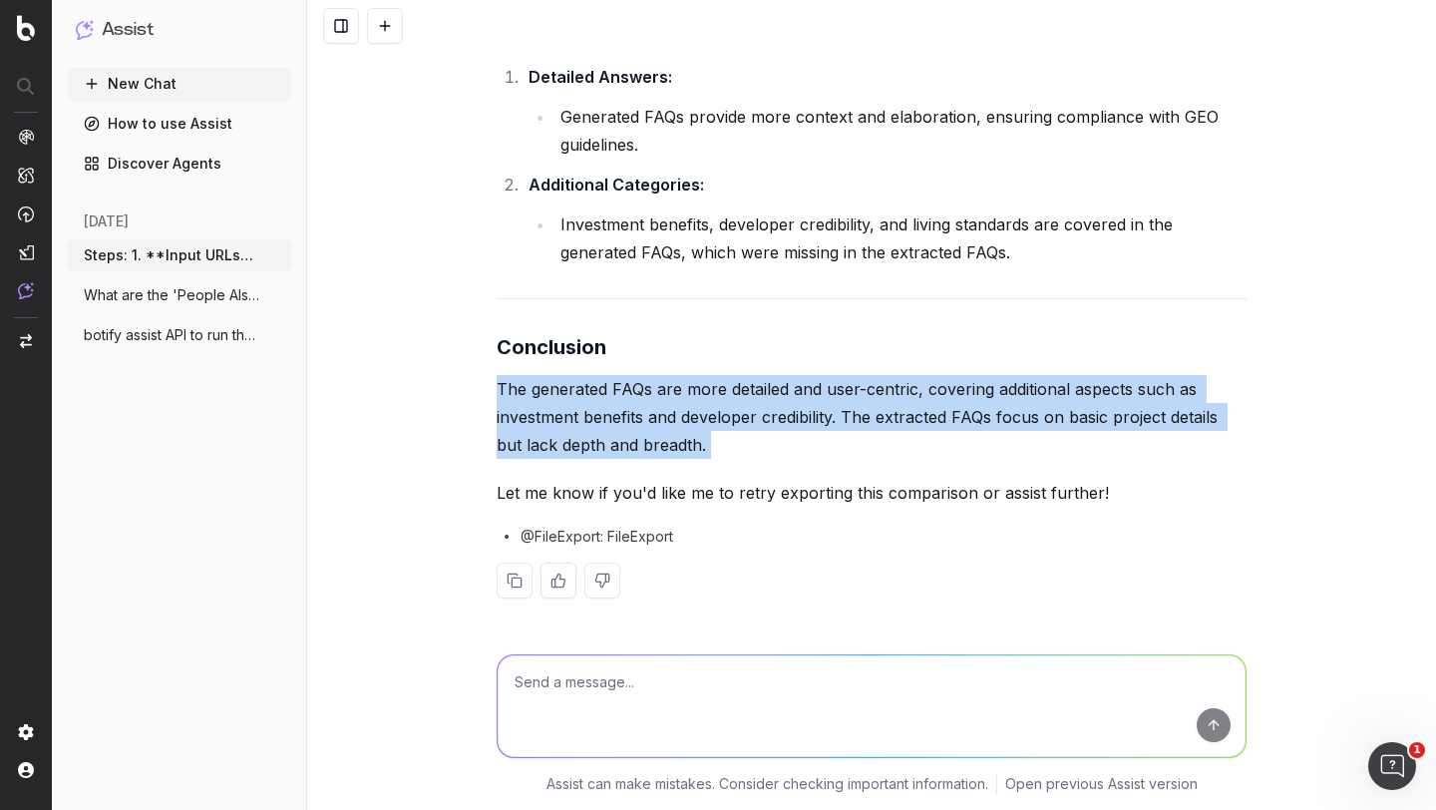
click at [546, 395] on p "The generated FAQs are more detailed and user-centric, covering additional aspe…" at bounding box center [872, 417] width 750 height 84
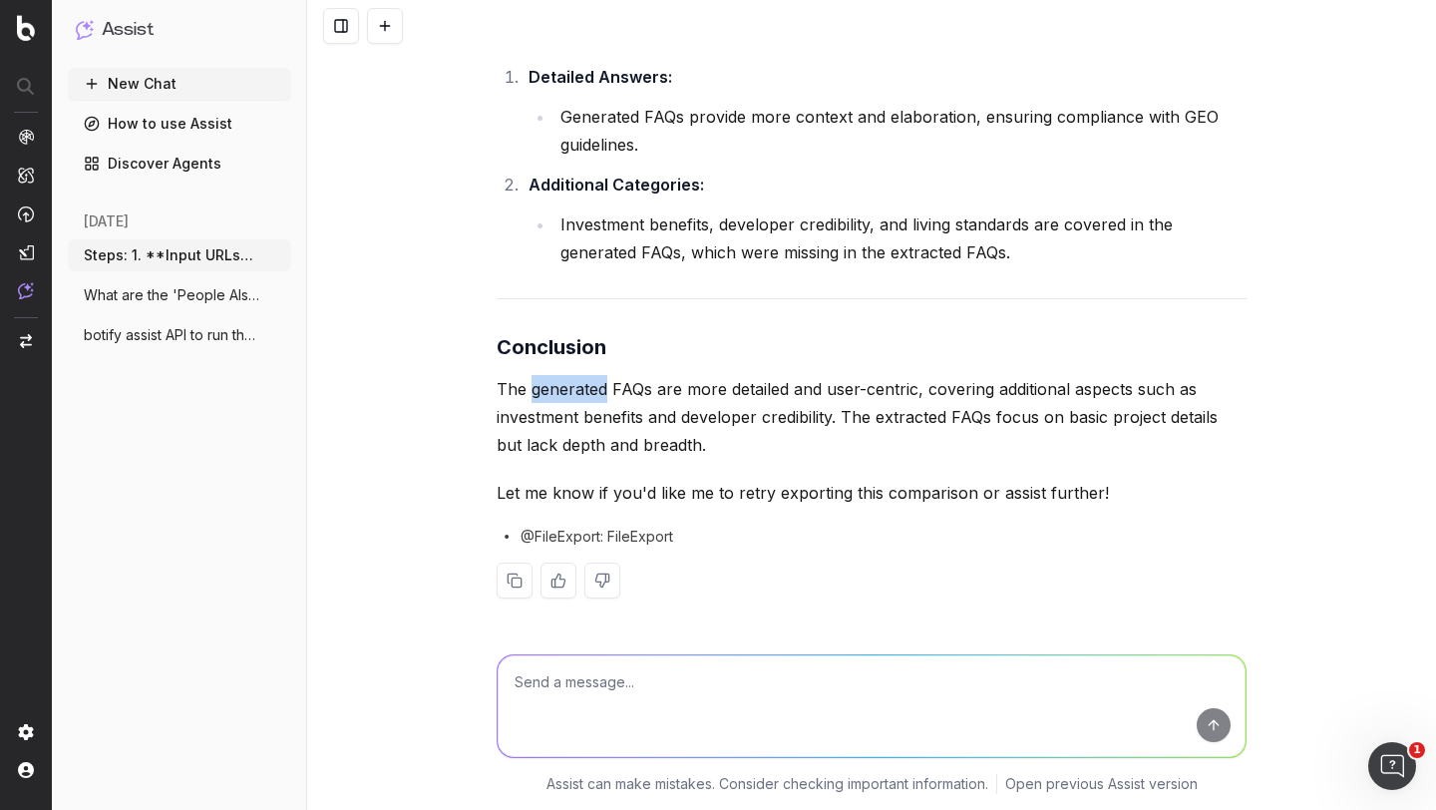
click at [546, 395] on p "The generated FAQs are more detailed and user-centric, covering additional aspe…" at bounding box center [872, 417] width 750 height 84
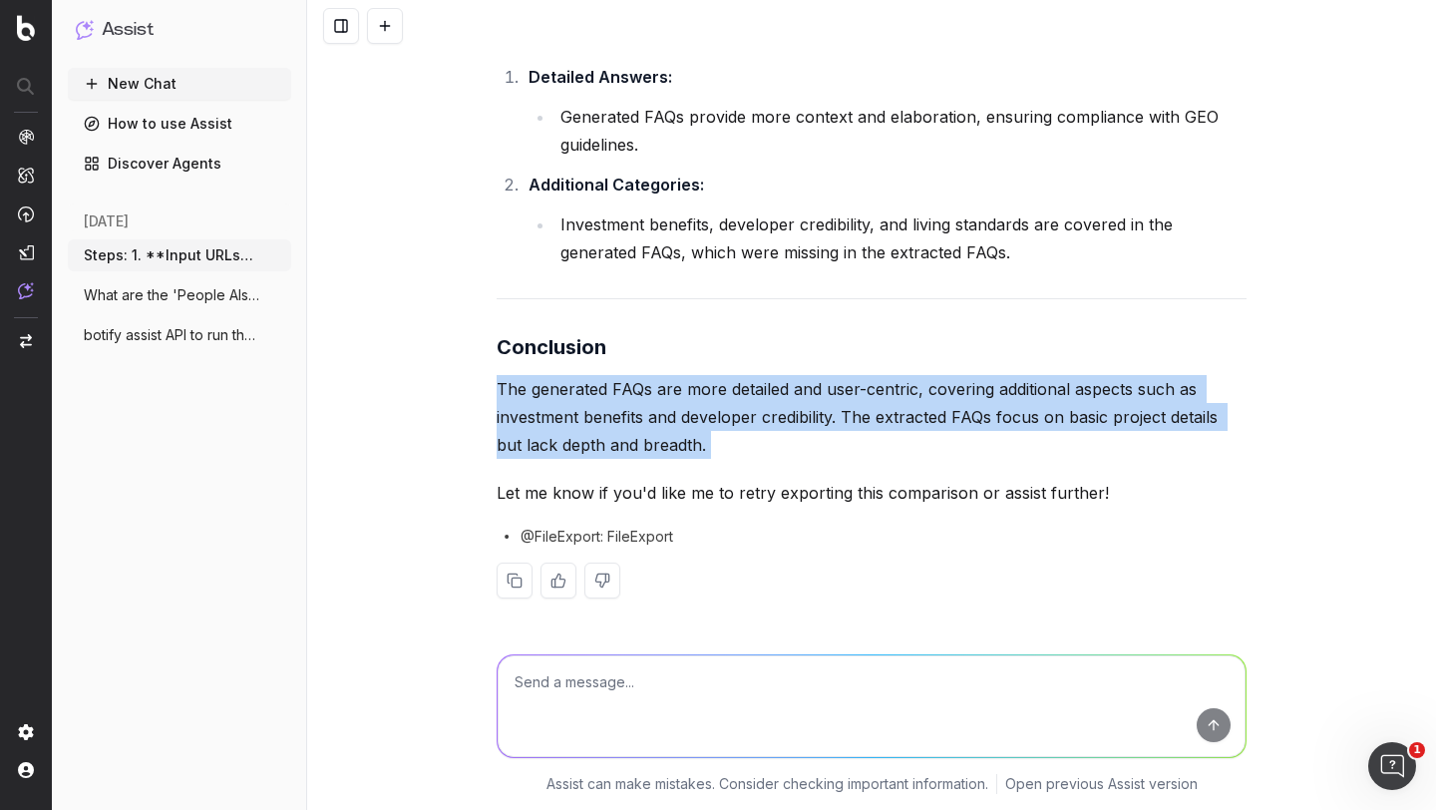
click at [546, 395] on p "The generated FAQs are more detailed and user-centric, covering additional aspe…" at bounding box center [872, 417] width 750 height 84
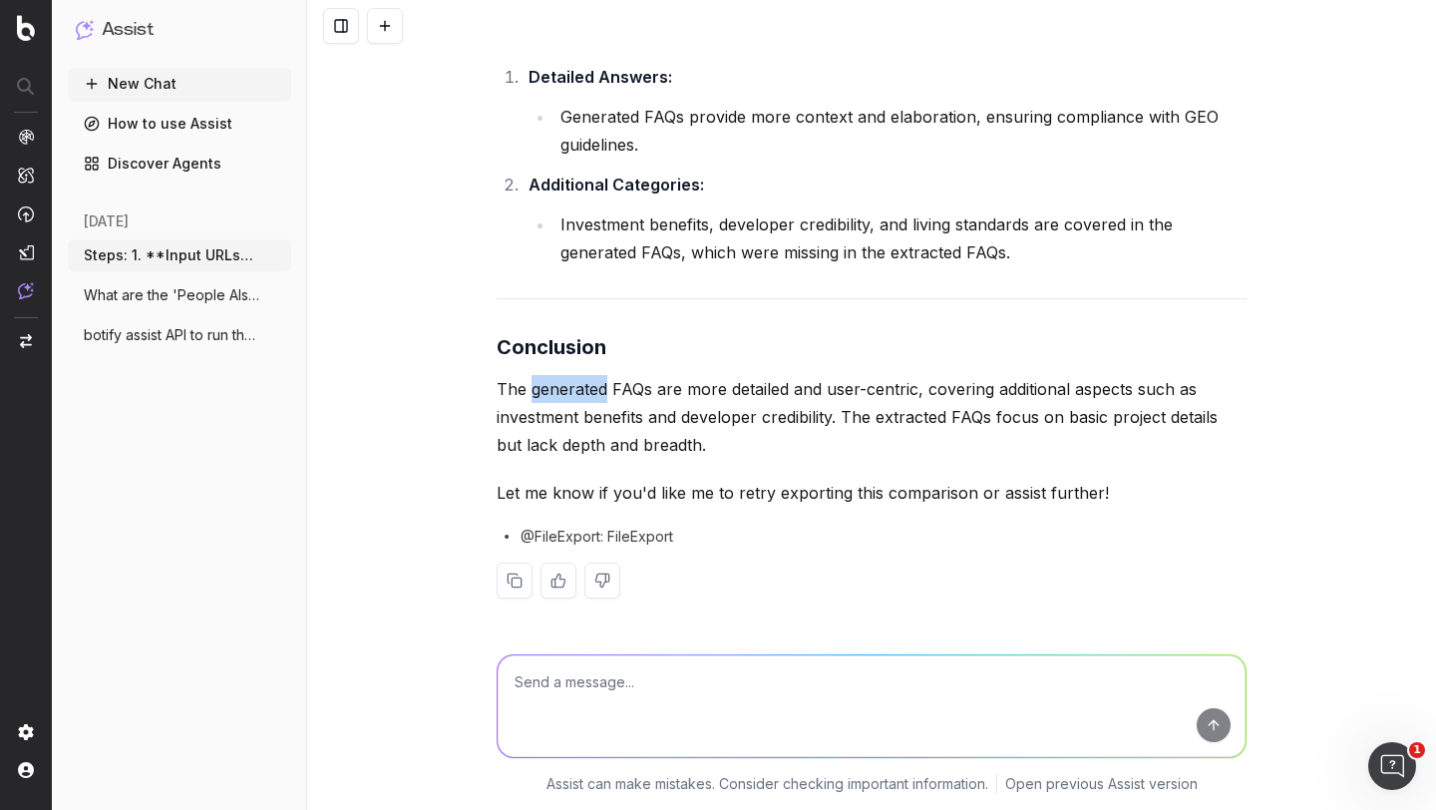
click at [546, 395] on p "The generated FAQs are more detailed and user-centric, covering additional aspe…" at bounding box center [872, 417] width 750 height 84
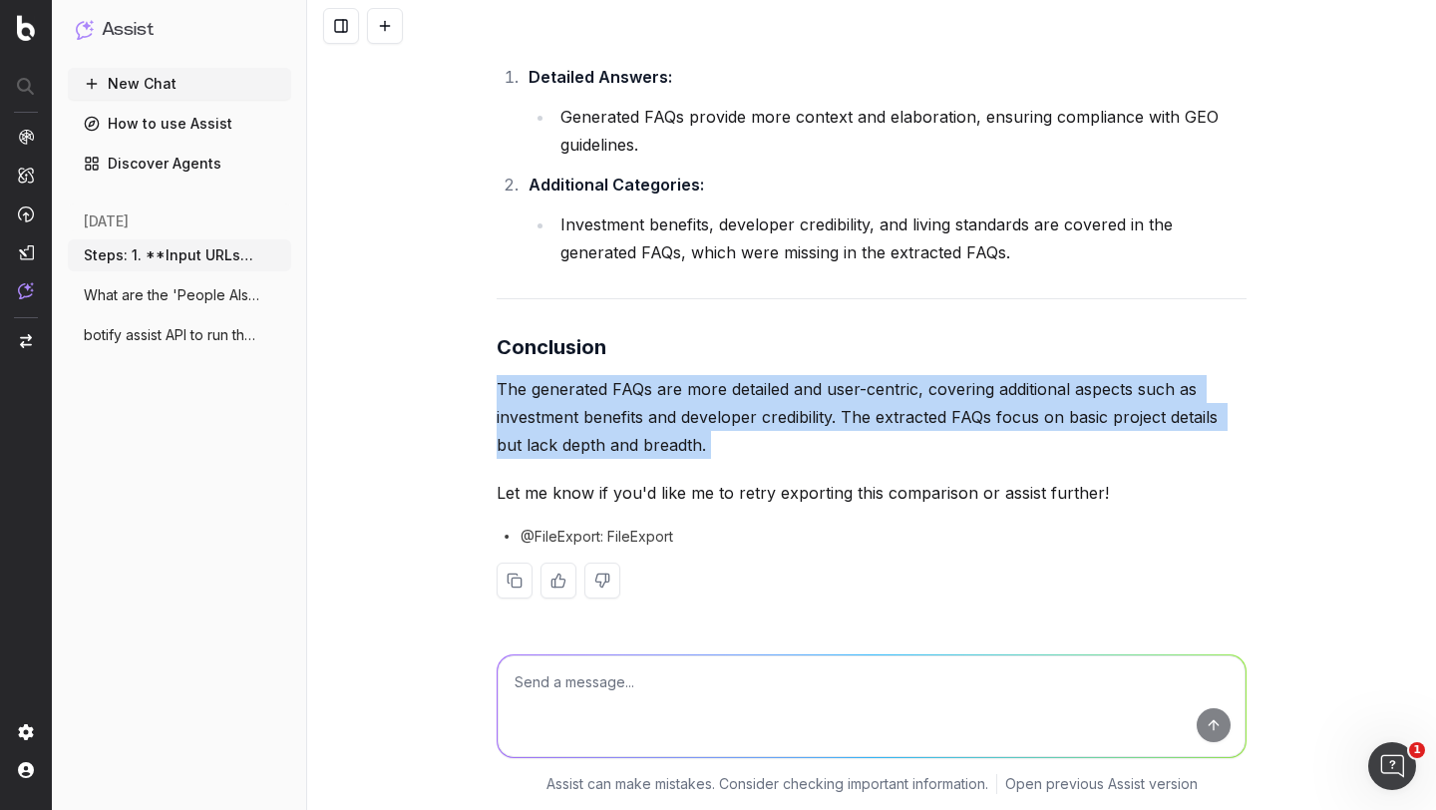
click at [546, 395] on p "The generated FAQs are more detailed and user-centric, covering additional aspe…" at bounding box center [872, 417] width 750 height 84
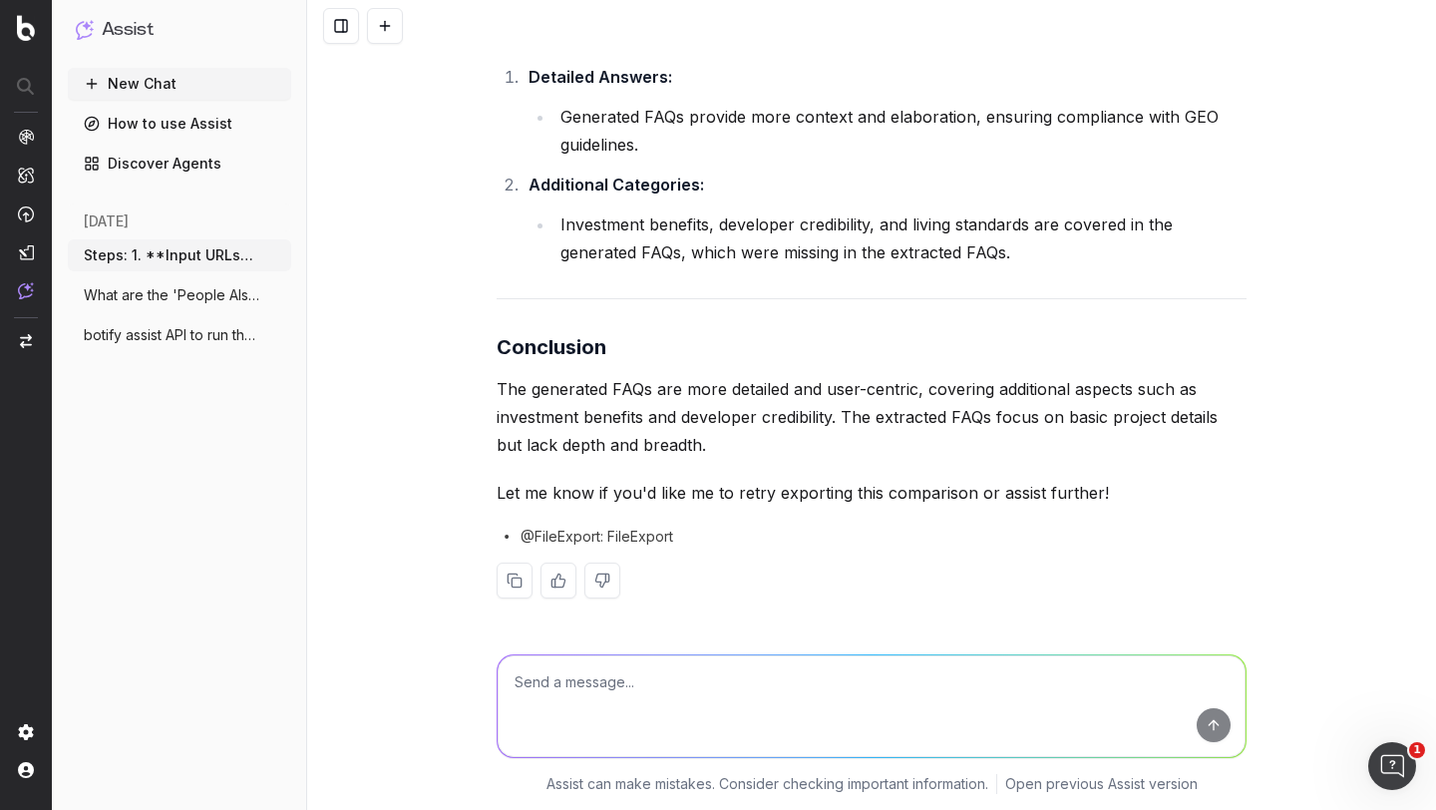
click at [546, 395] on p "The generated FAQs are more detailed and user-centric, covering additional aspe…" at bounding box center [872, 417] width 750 height 84
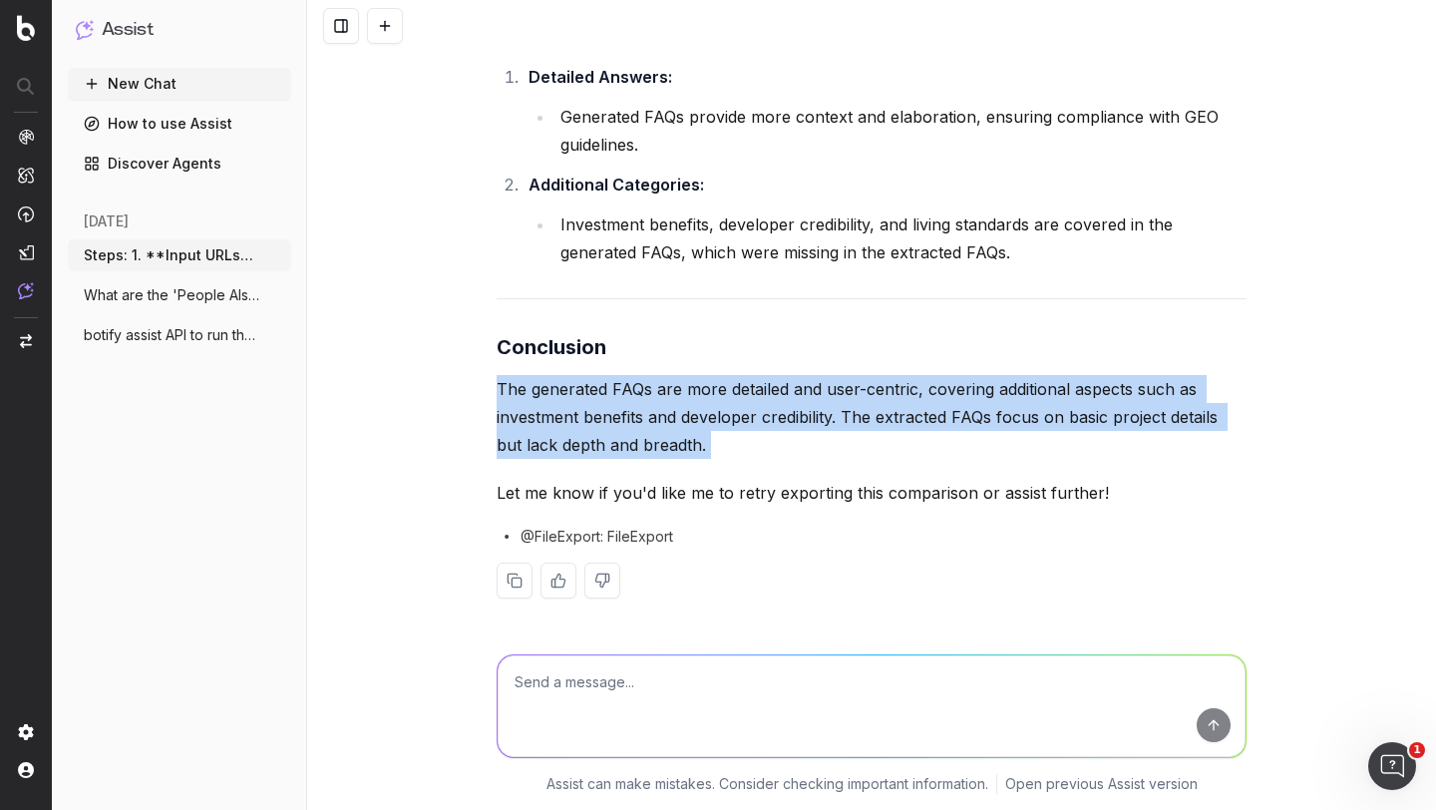
click at [546, 395] on p "The generated FAQs are more detailed and user-centric, covering additional aspe…" at bounding box center [872, 417] width 750 height 84
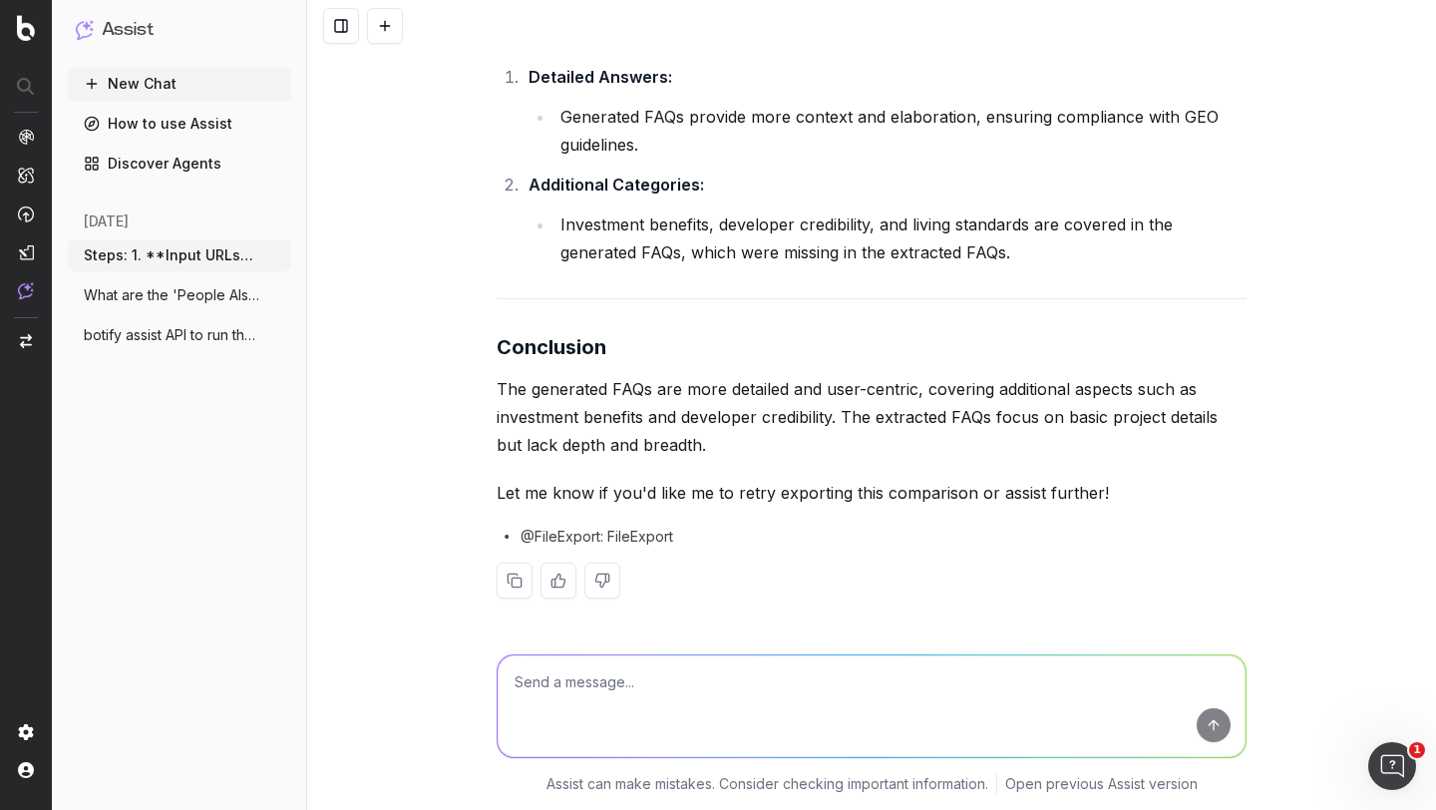
click at [540, 484] on p "Let me know if you'd like me to retry exporting this comparison or assist furth…" at bounding box center [872, 493] width 750 height 28
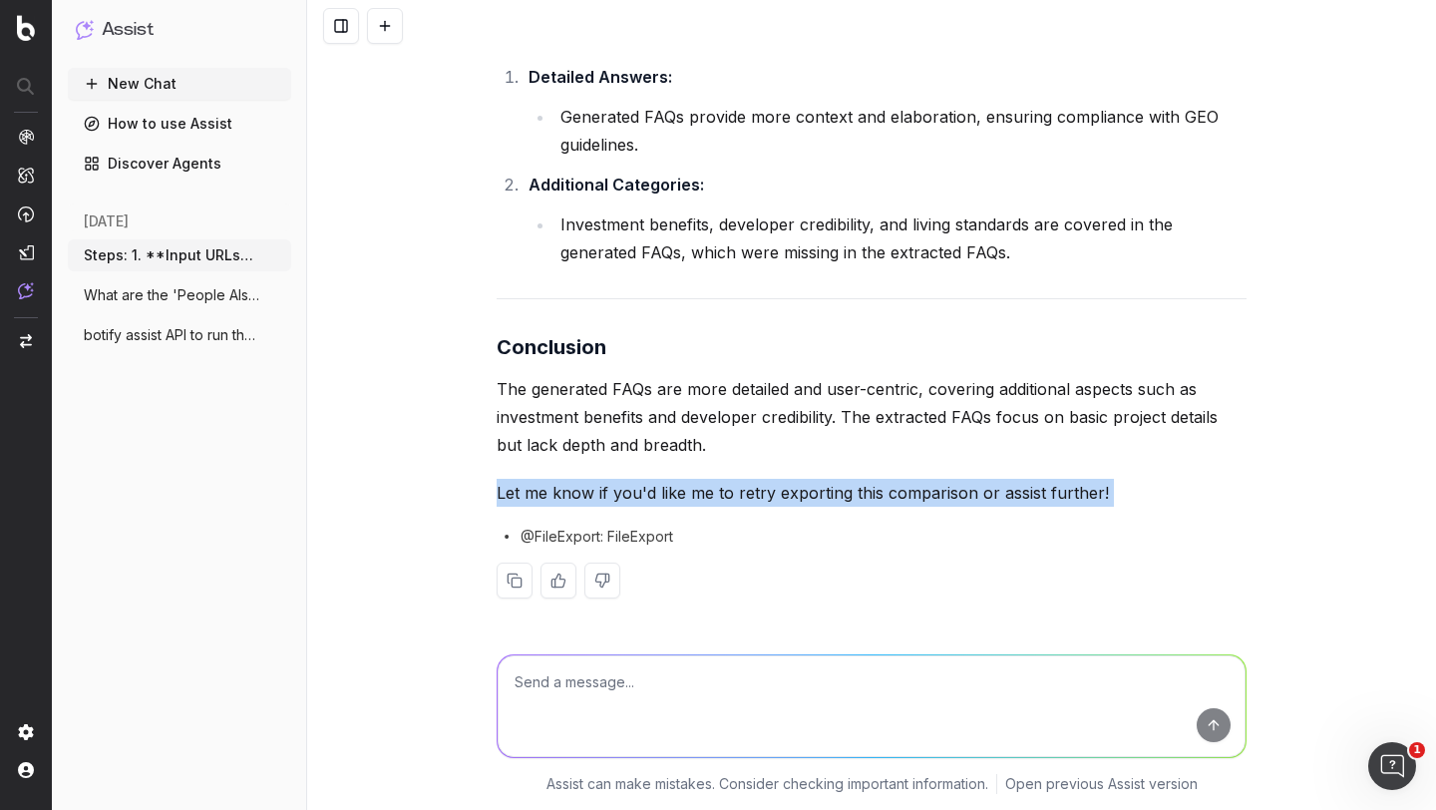
click at [540, 484] on p "Let me know if you'd like me to retry exporting this comparison or assist furth…" at bounding box center [872, 493] width 750 height 28
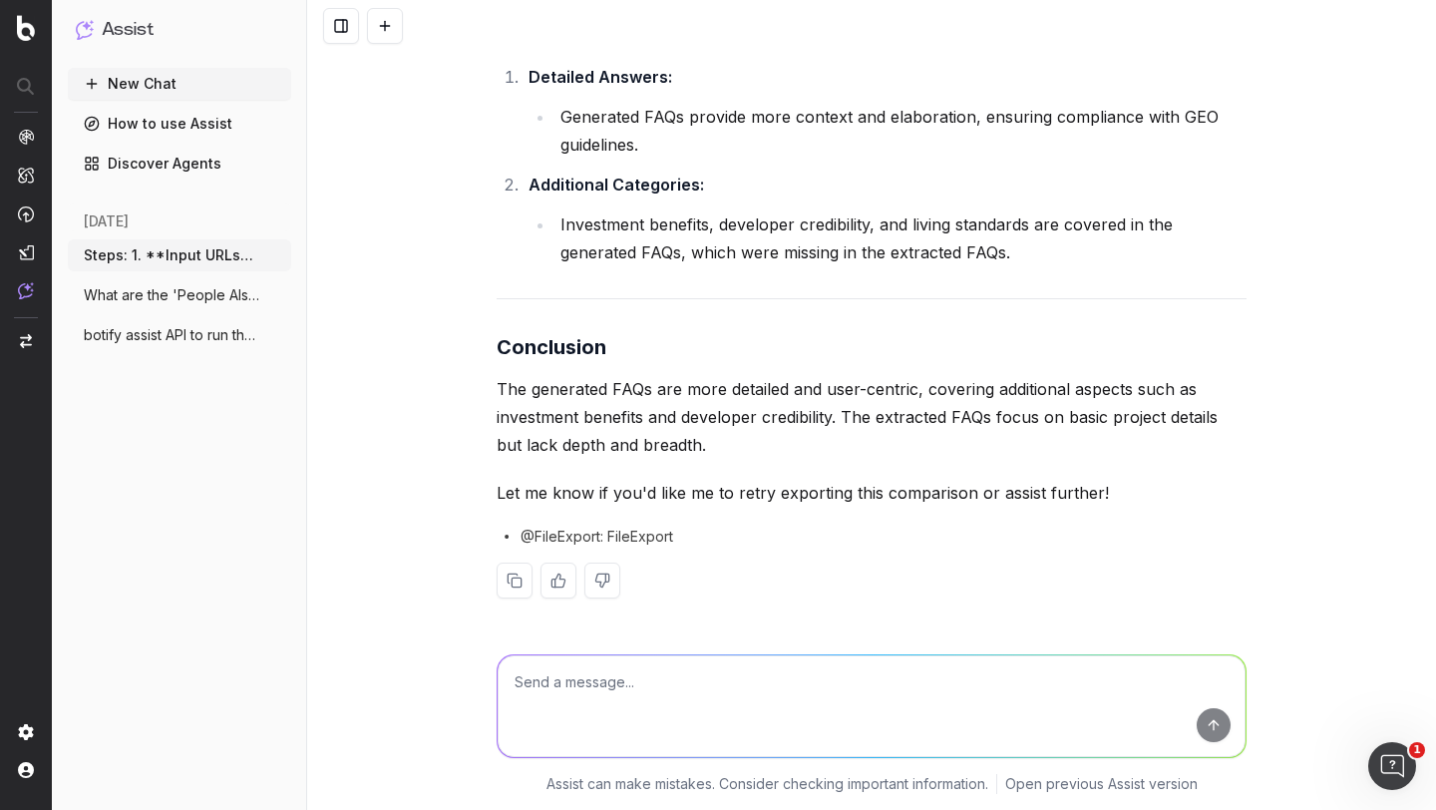
click at [561, 397] on p "The generated FAQs are more detailed and user-centric, covering additional aspe…" at bounding box center [872, 417] width 750 height 84
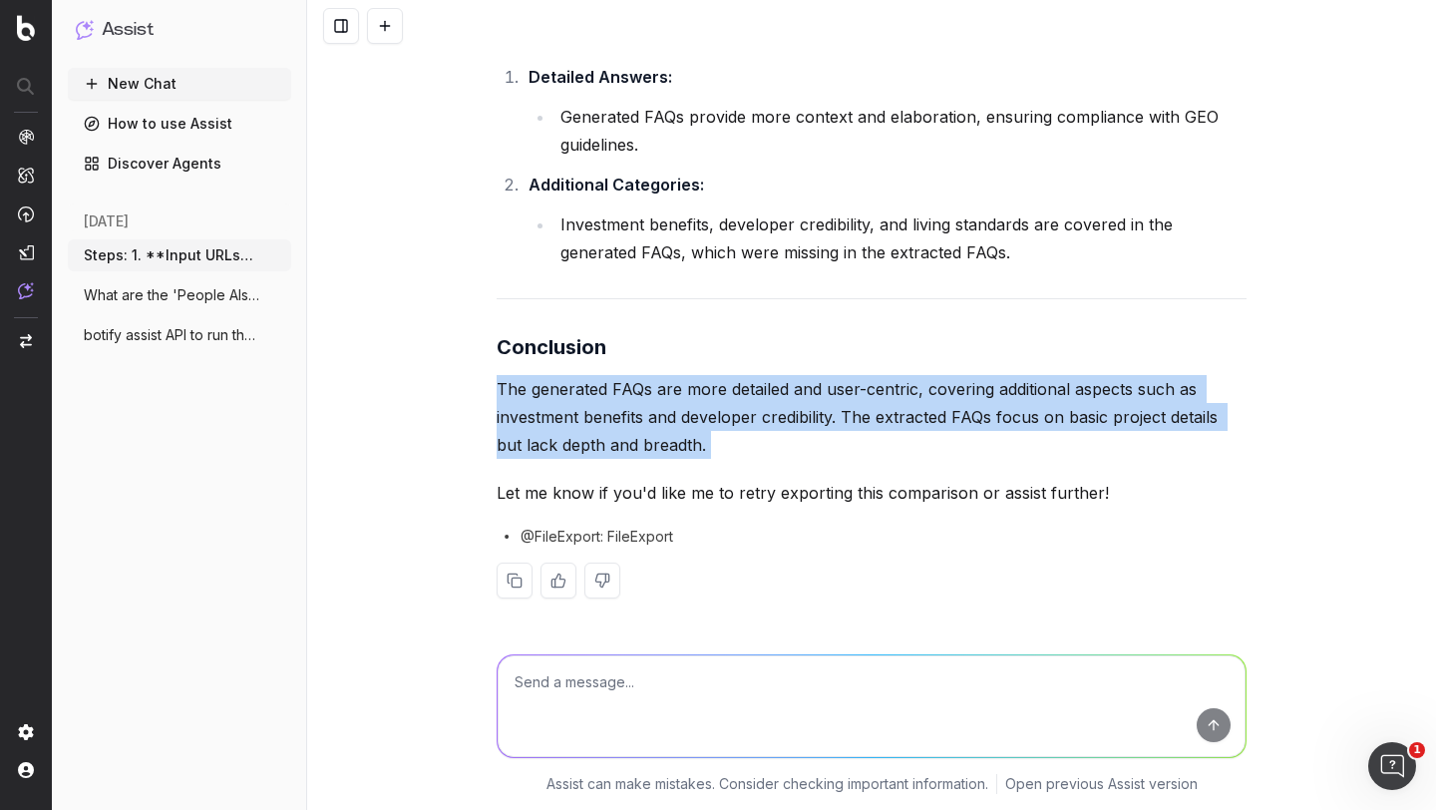
click at [561, 397] on p "The generated FAQs are more detailed and user-centric, covering additional aspe…" at bounding box center [872, 417] width 750 height 84
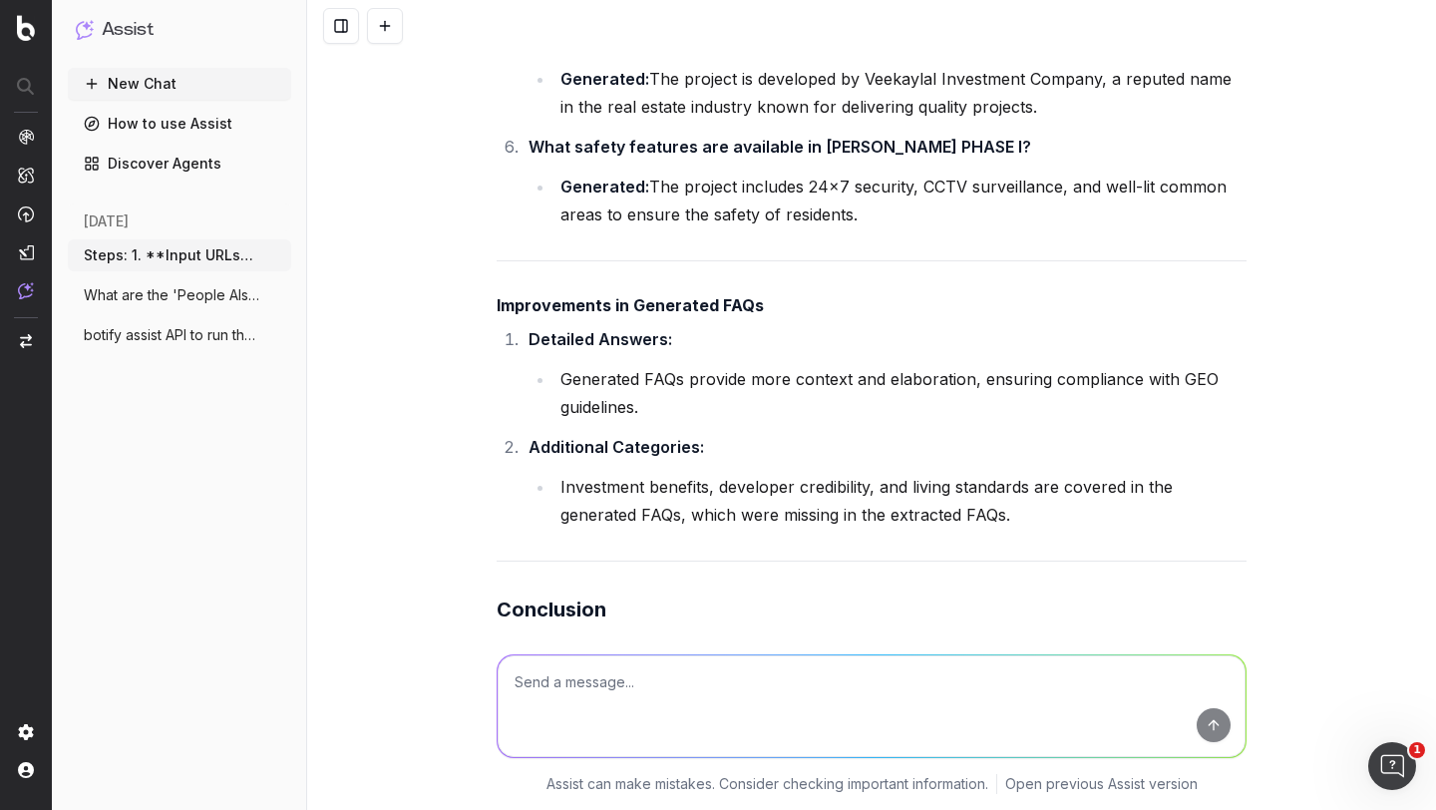
scroll to position [17727, 0]
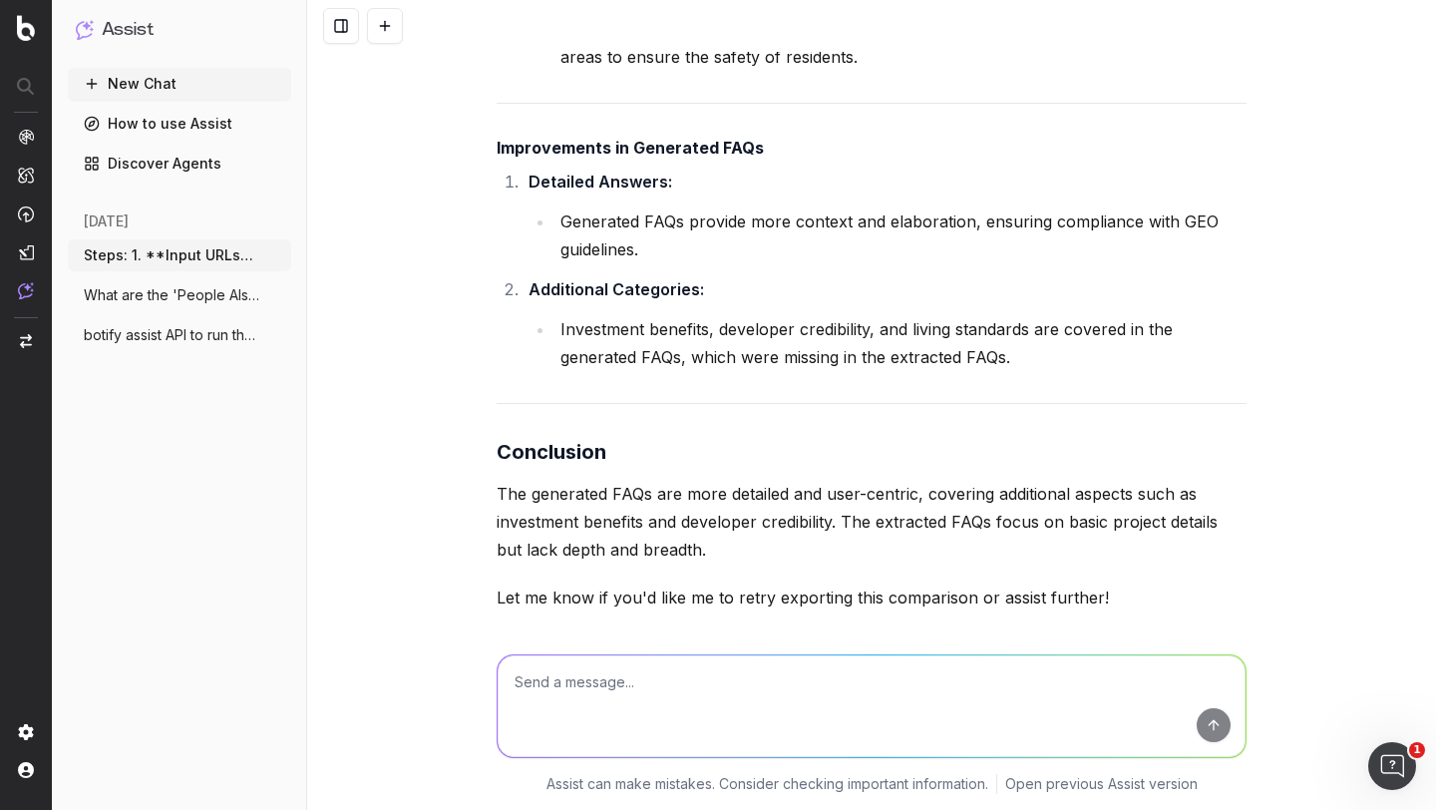
click at [558, 665] on textarea at bounding box center [872, 706] width 748 height 102
type textarea "comparsion should he head to head"
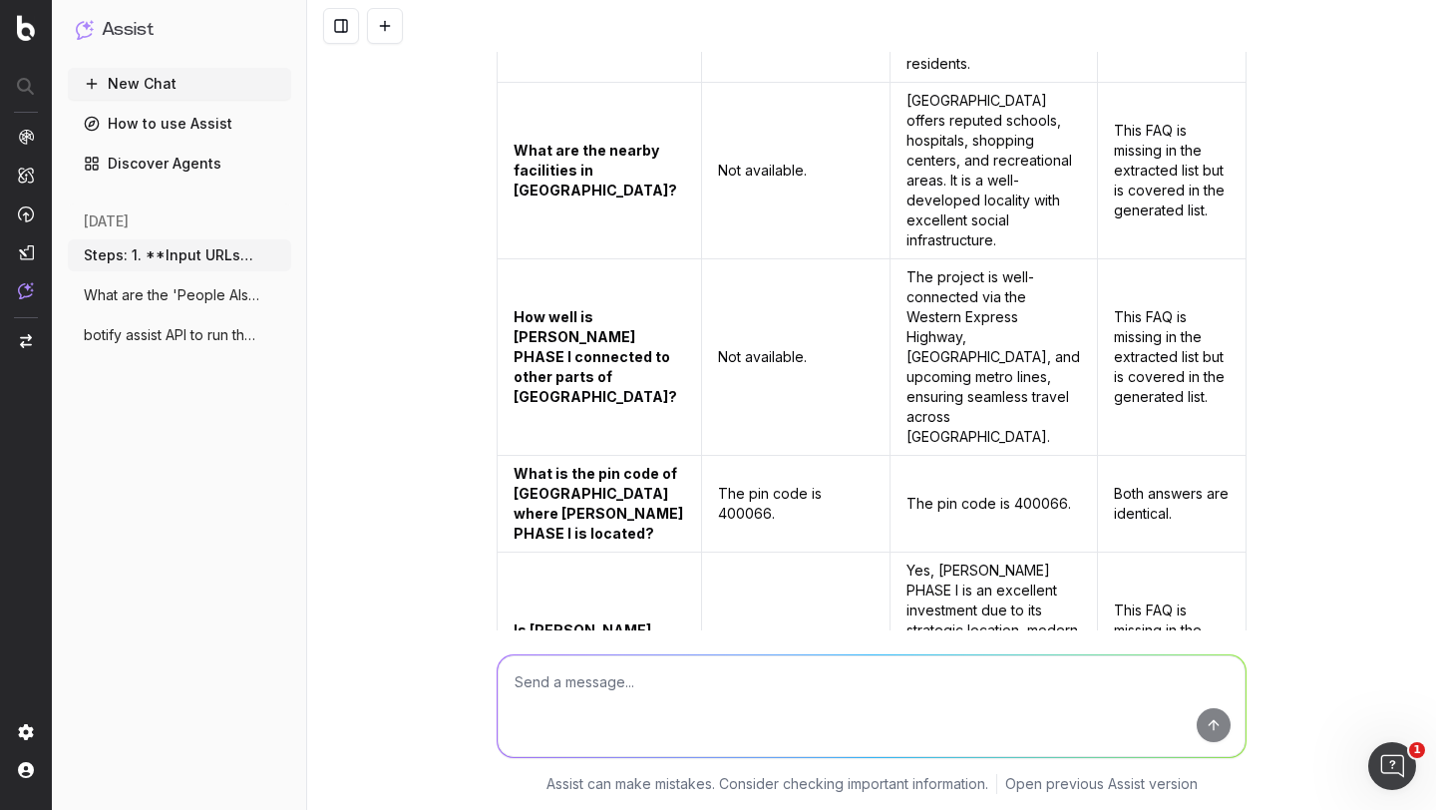
scroll to position [19502, 0]
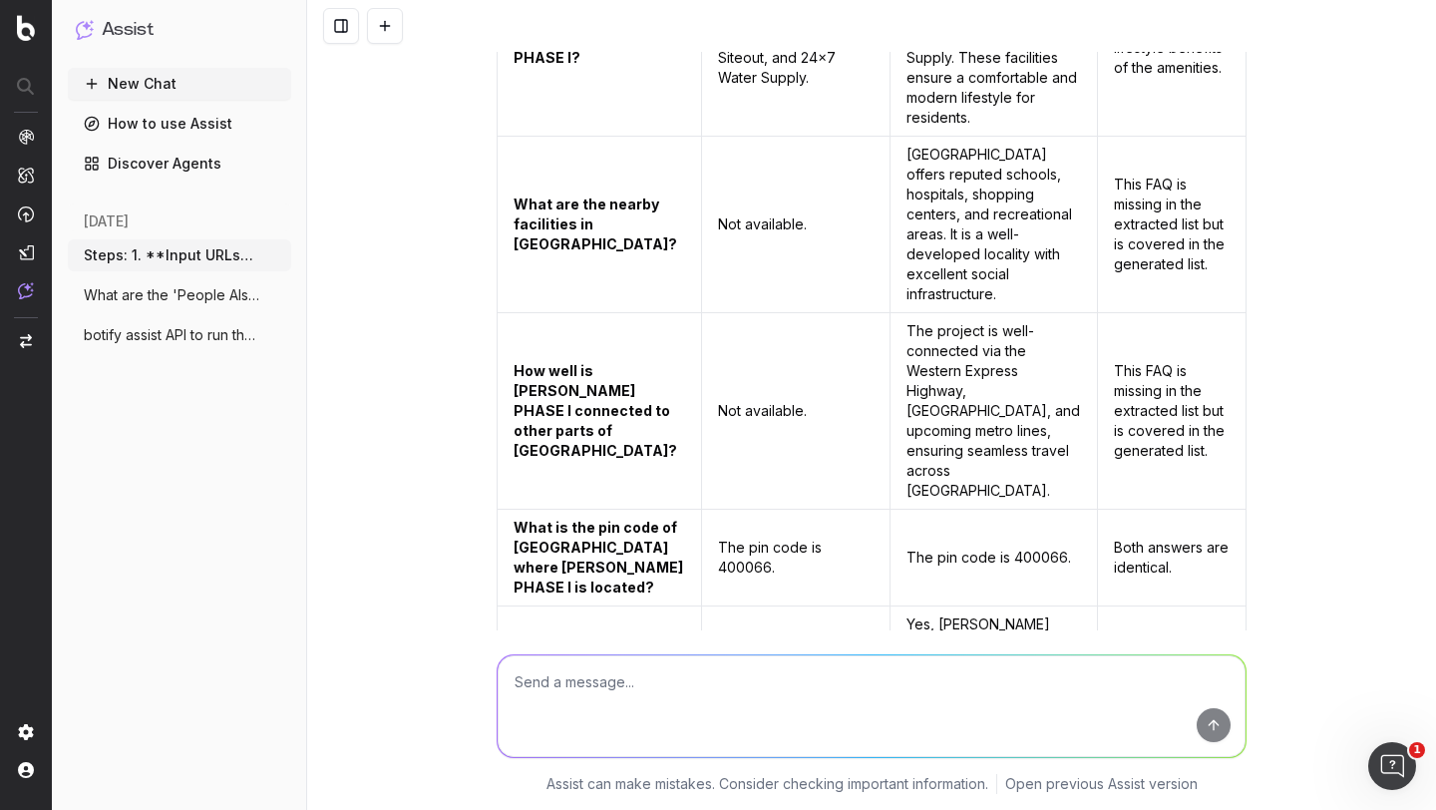
click at [587, 678] on textarea at bounding box center [872, 706] width 748 height 102
click at [125, 73] on button "New Chat" at bounding box center [179, 84] width 223 height 32
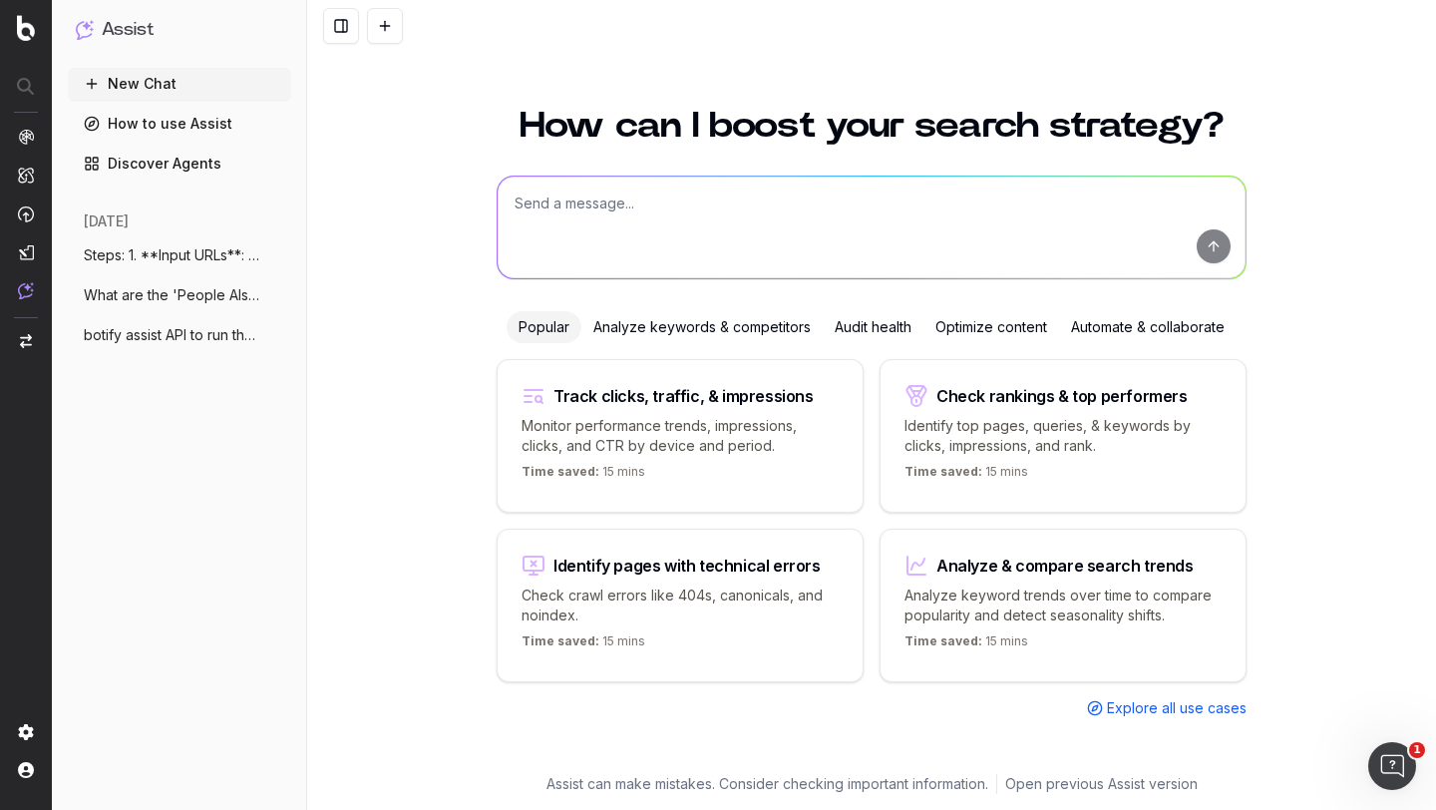
click at [577, 207] on textarea at bounding box center [872, 228] width 748 height 102
paste textarea "Steps: 1. **Input URLs**: - Accept a list of URLs for property pages or other r…"
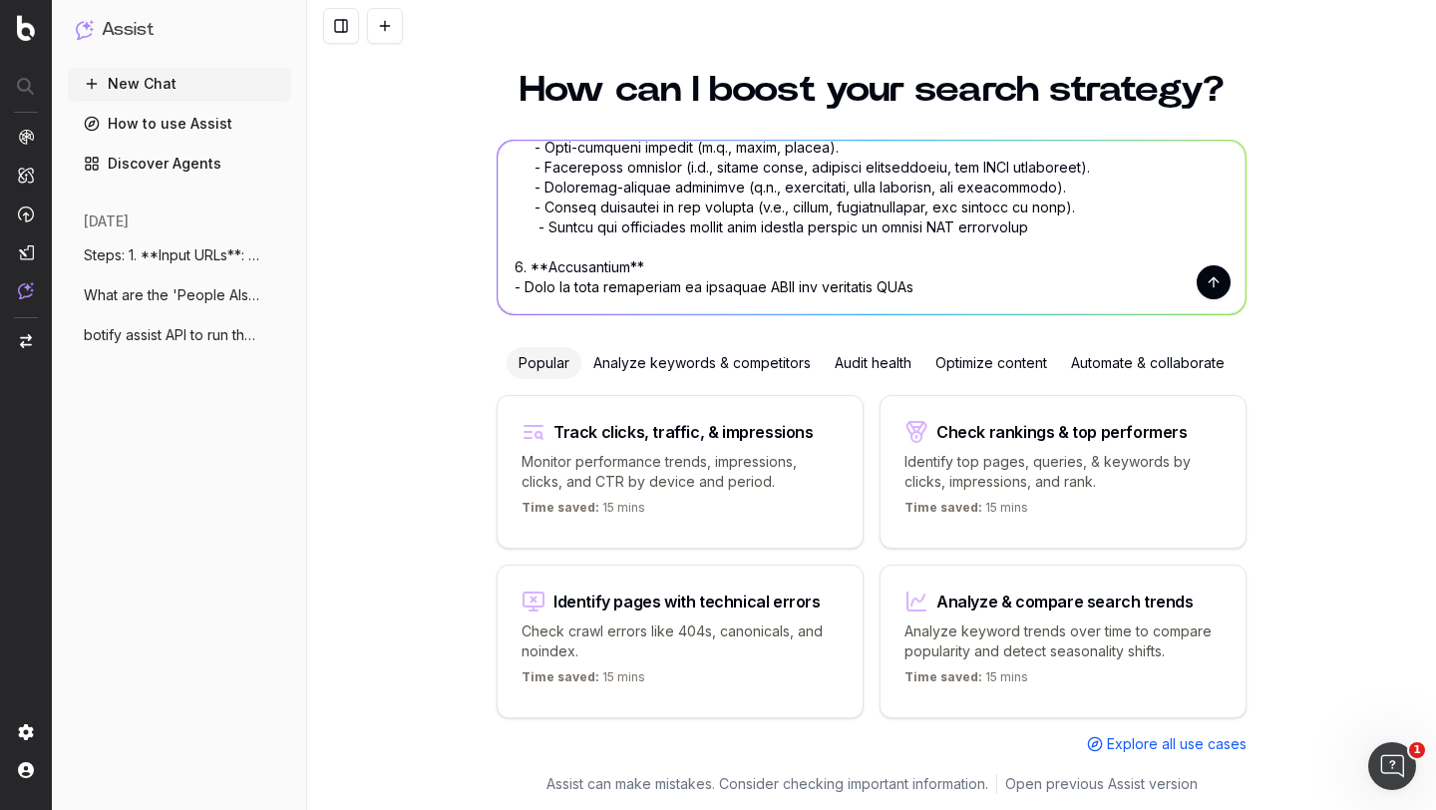
click at [979, 318] on div "How can I boost your search strategy? Popular Analyze keywords & competitors Au…" at bounding box center [872, 411] width 766 height 726
click at [967, 302] on textarea at bounding box center [872, 228] width 748 height 174
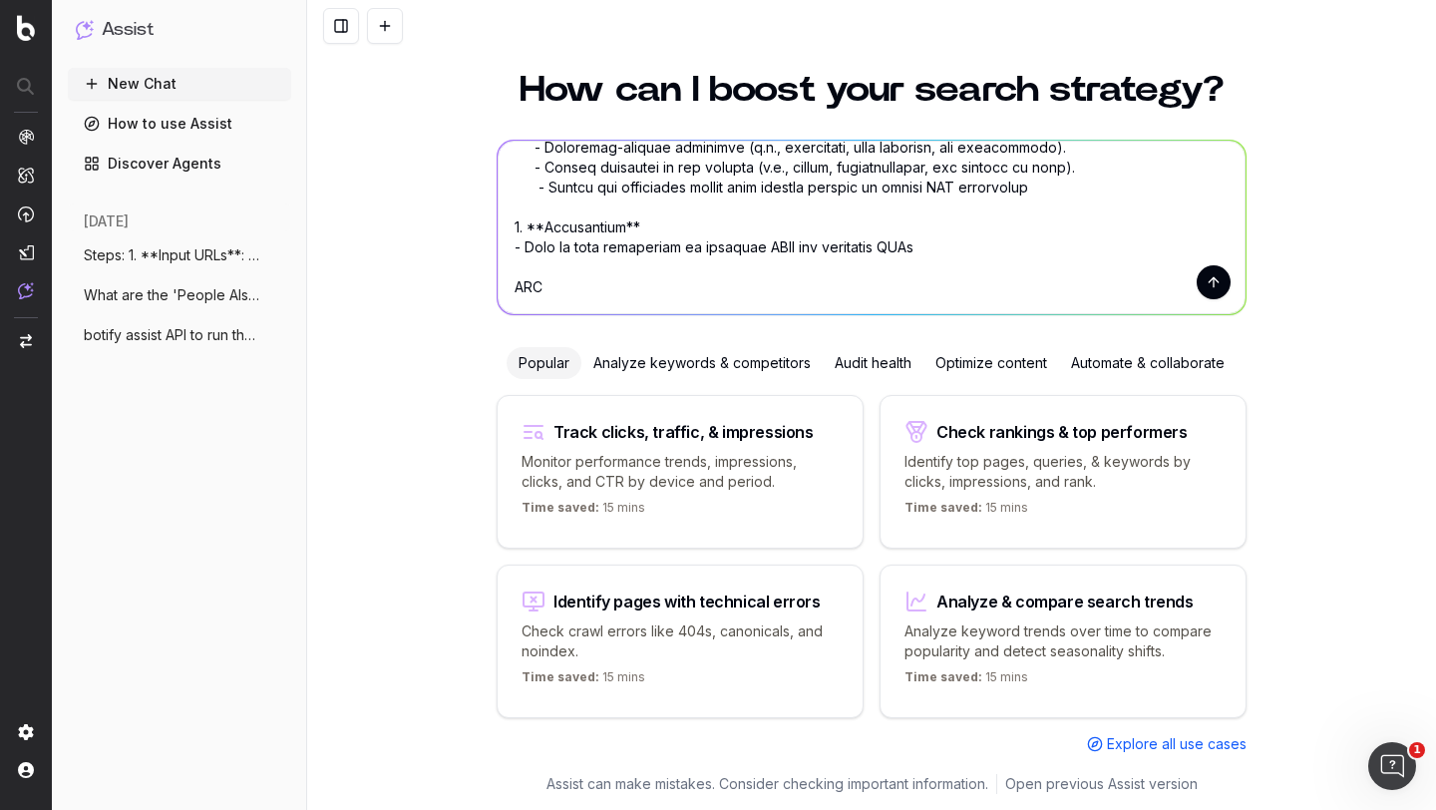
paste textarea "[URL][DOMAIN_NAME][PERSON_NAME]"
type textarea "Steps: 1. **Input URLs**: - Accept a list of URLs for property pages or other r…"
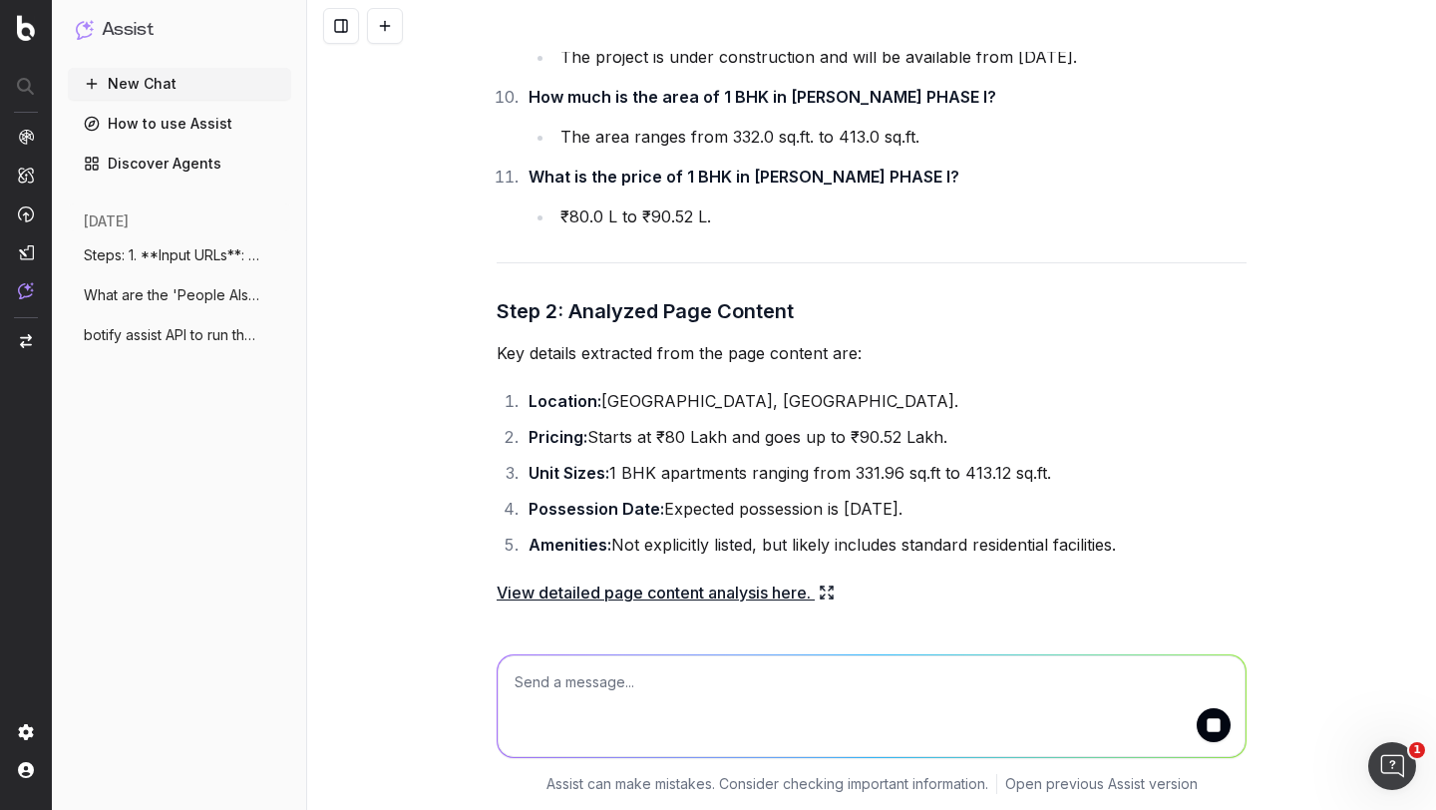
scroll to position [3299, 0]
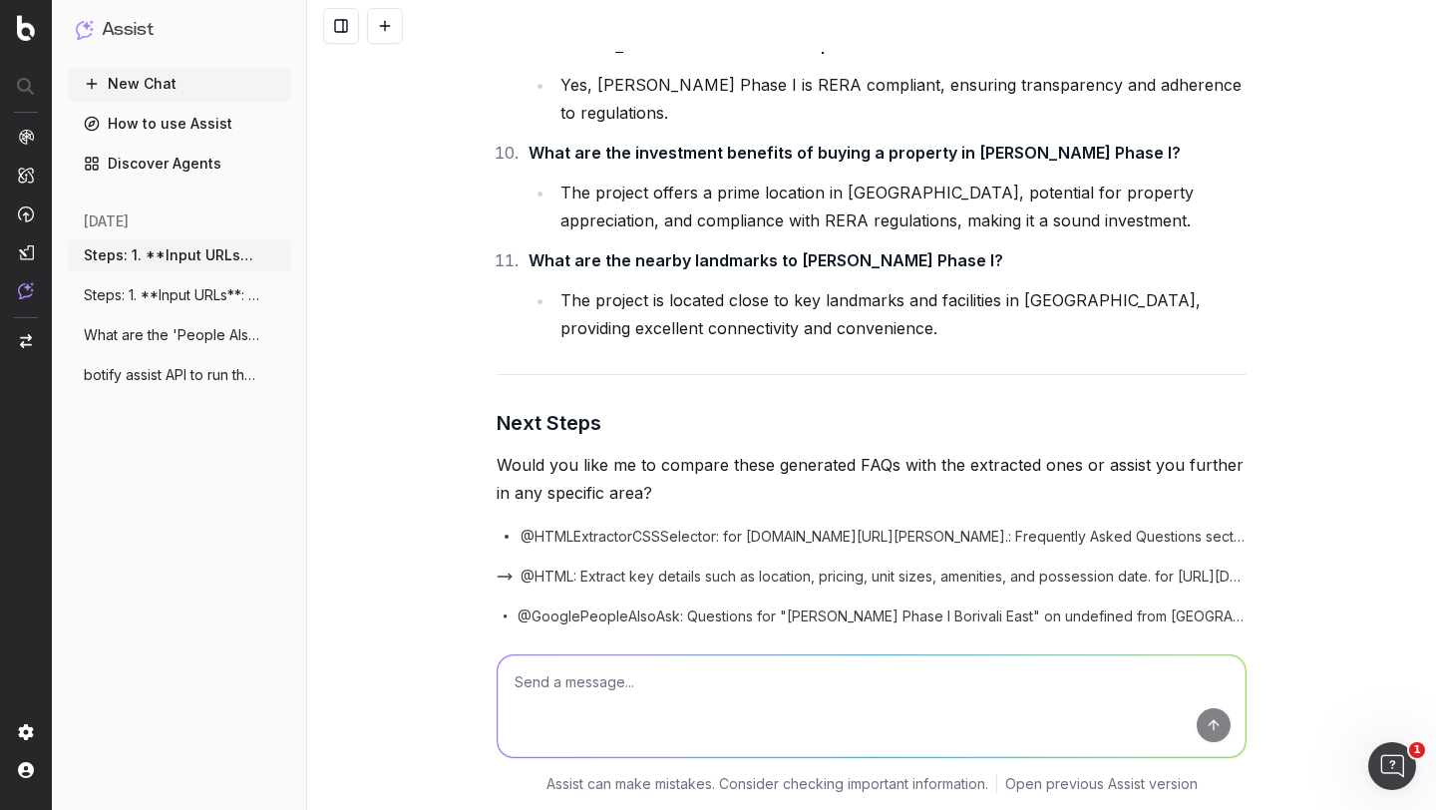
scroll to position [4761, 0]
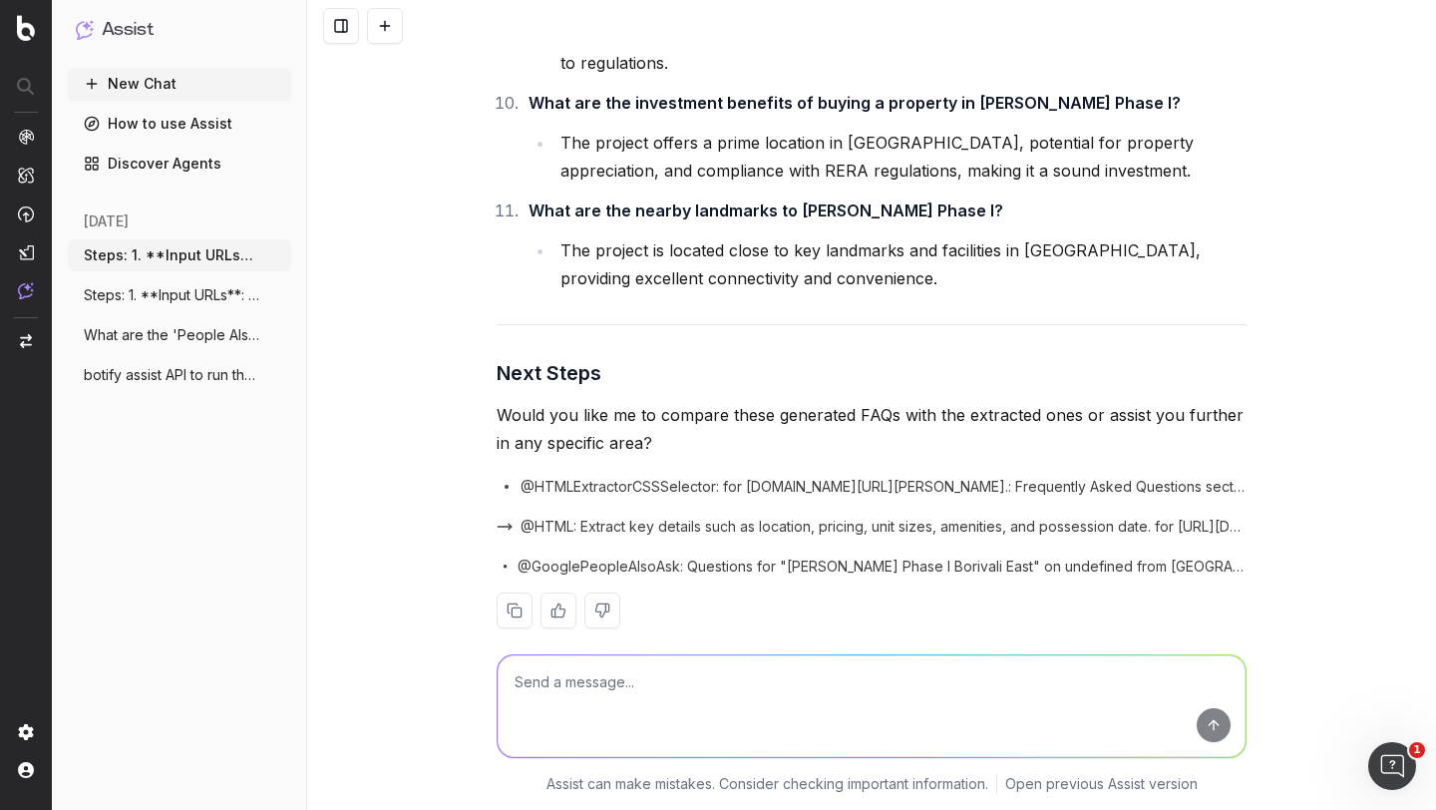
click at [700, 557] on span "@GooglePeopleAlsoAsk: Questions for "[PERSON_NAME] Phase I Borivali East" on un…" at bounding box center [882, 567] width 729 height 20
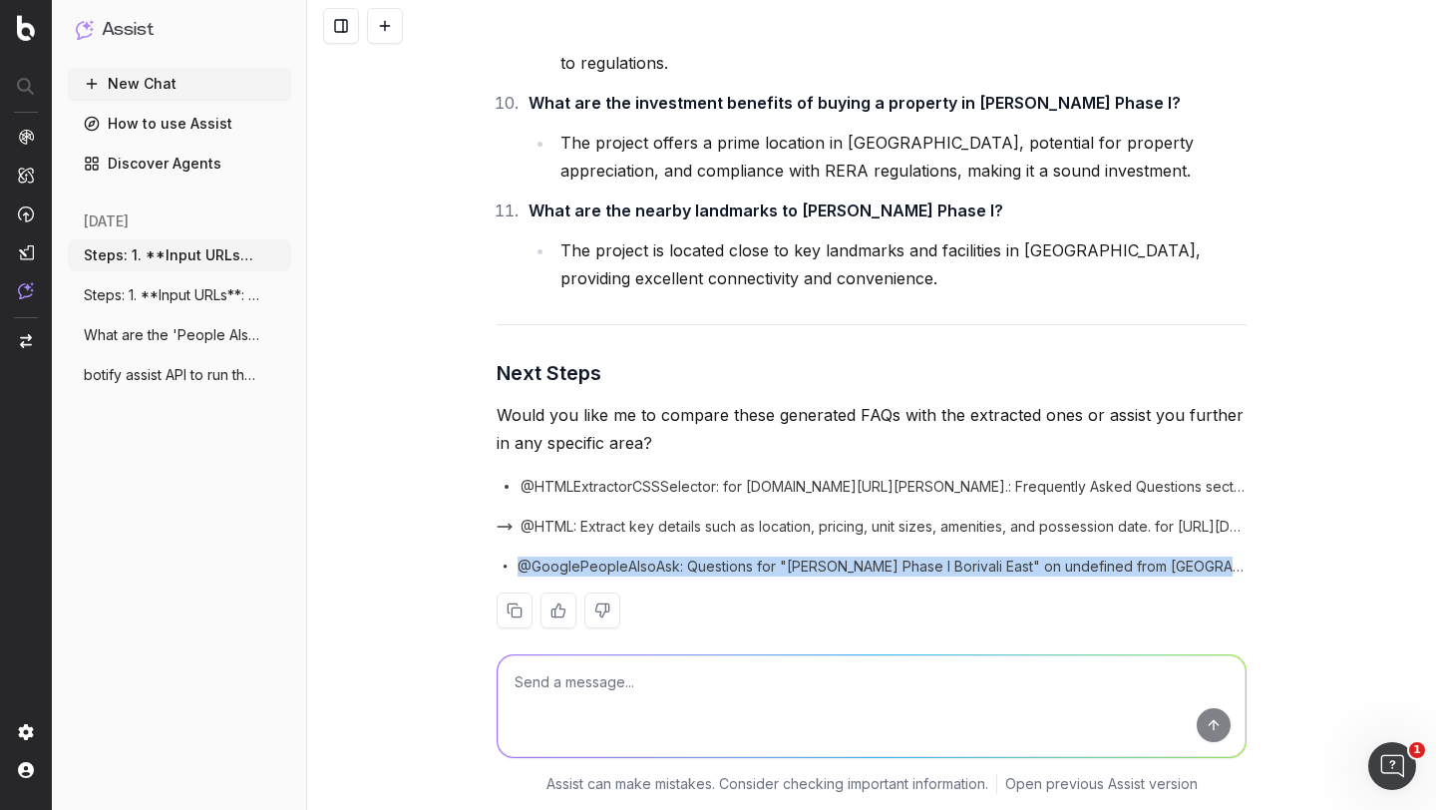
click at [700, 557] on span "@GooglePeopleAlsoAsk: Questions for "[PERSON_NAME] Phase I Borivali East" on un…" at bounding box center [882, 567] width 729 height 20
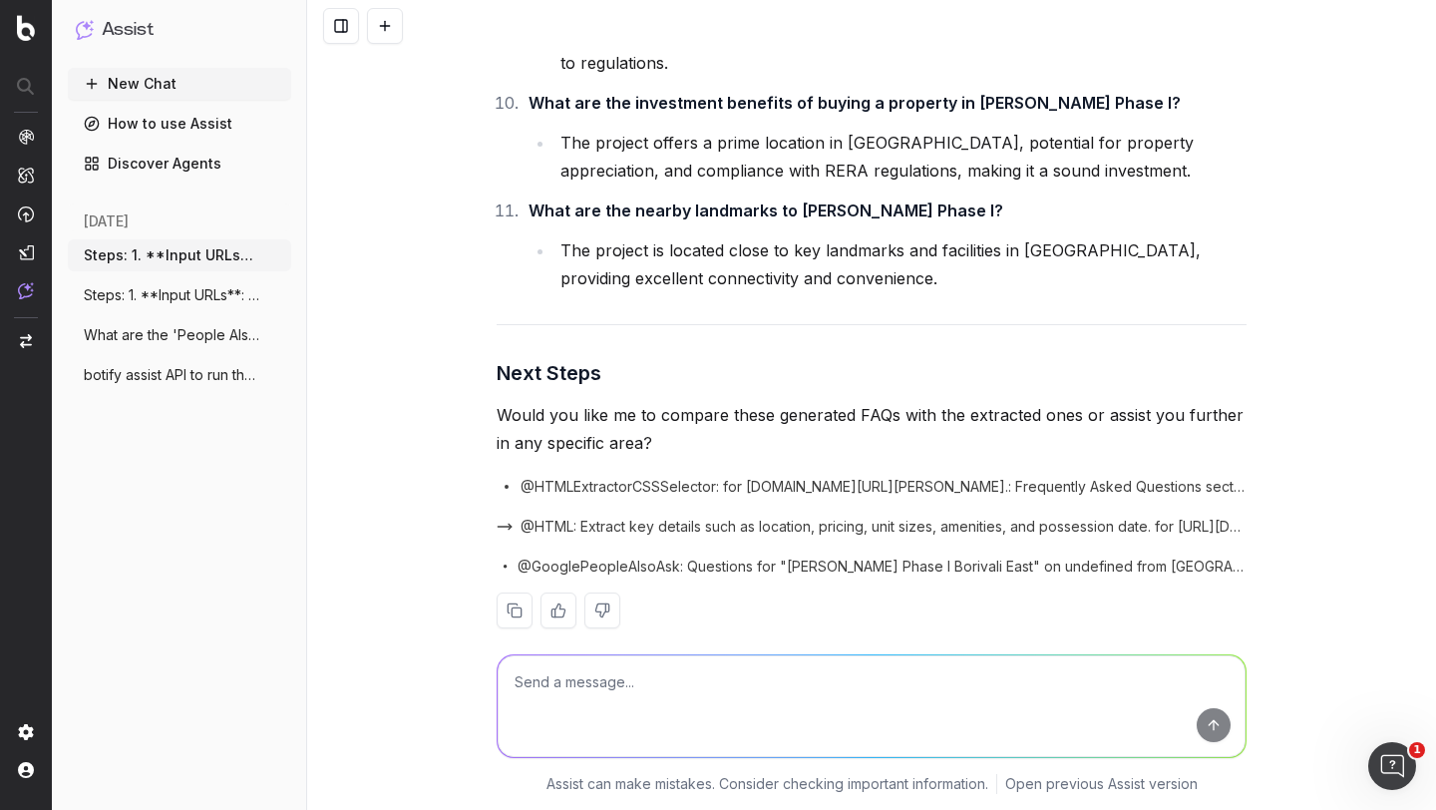
click at [577, 697] on textarea at bounding box center [872, 706] width 748 height 102
type textarea "please proceed"
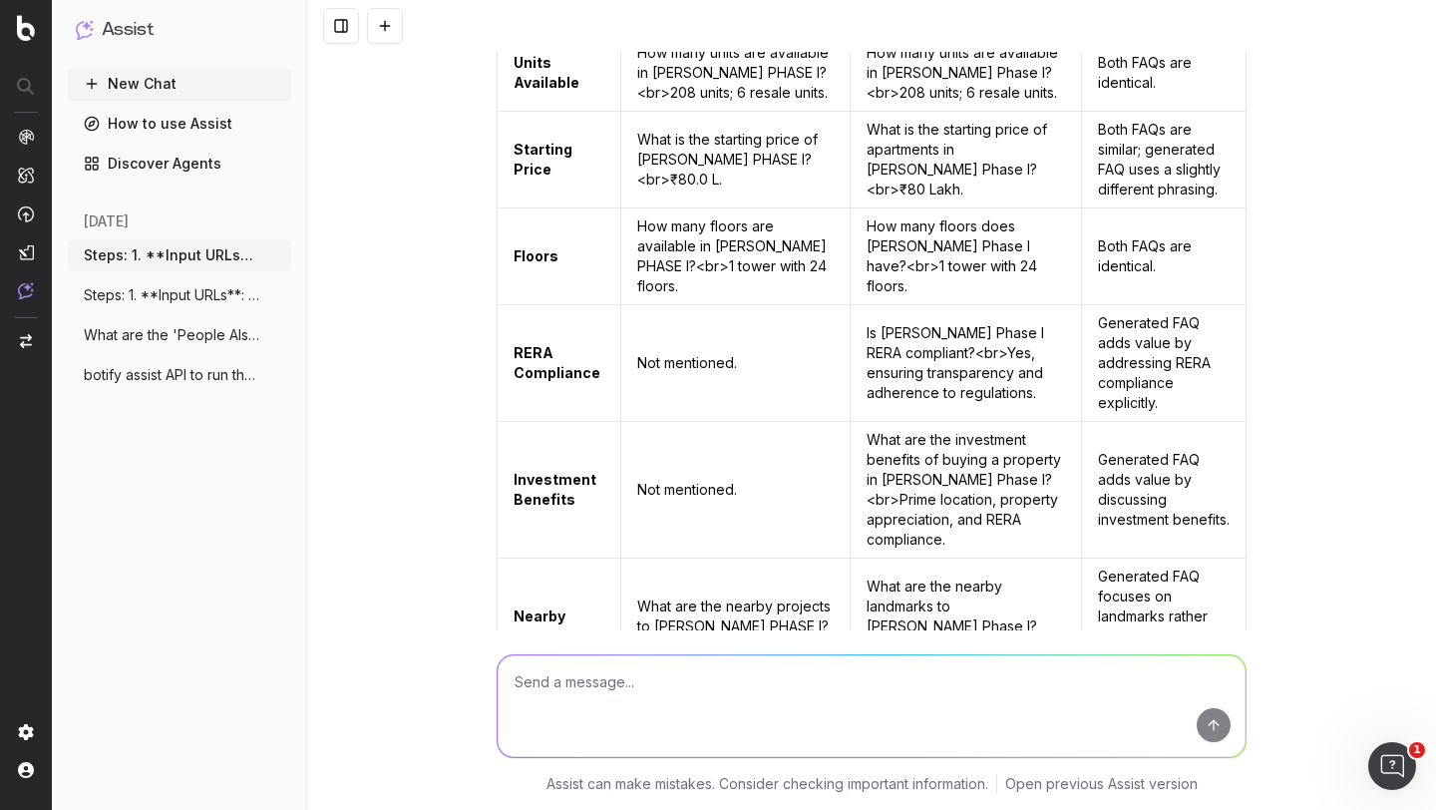
scroll to position [6222, 0]
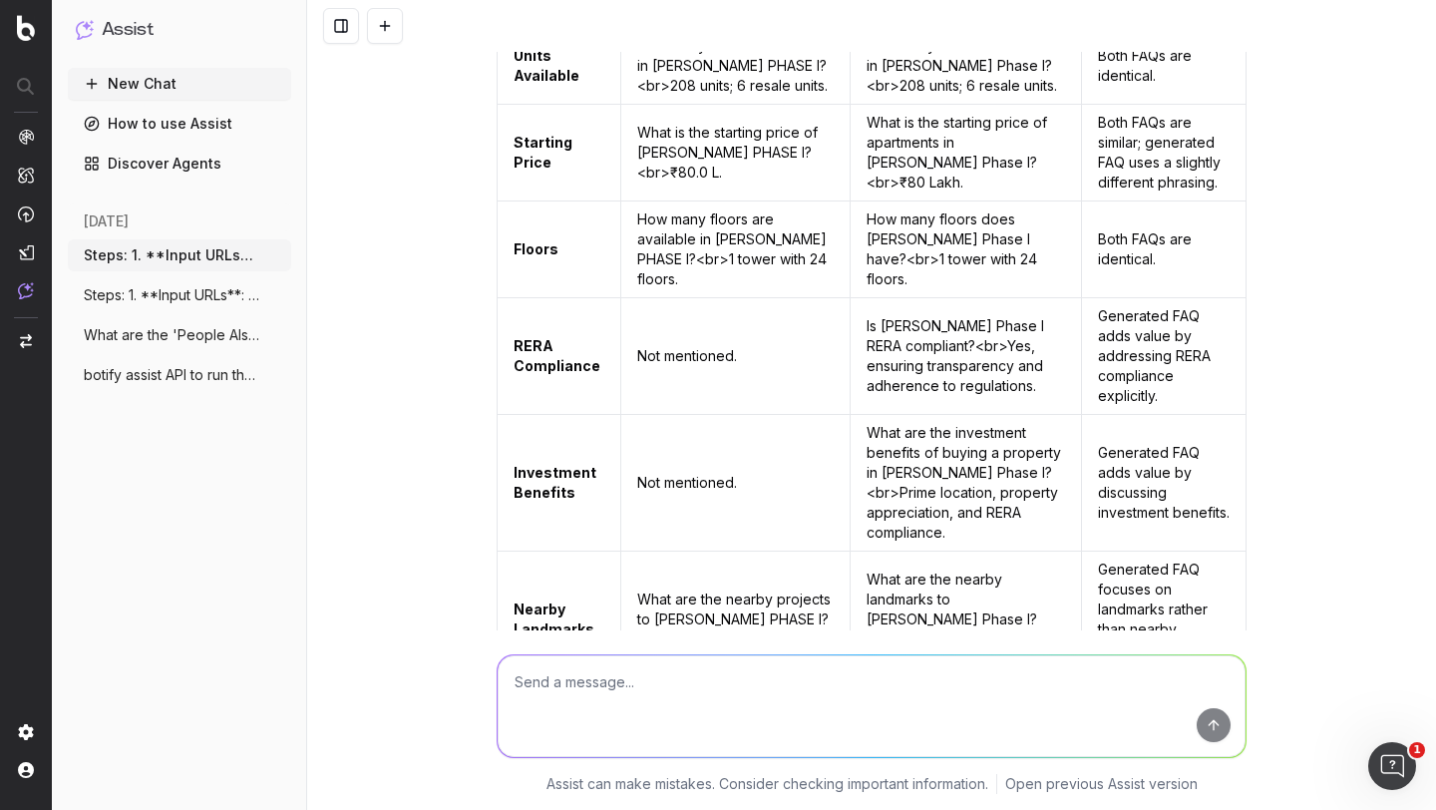
click at [155, 83] on button "New Chat" at bounding box center [179, 84] width 223 height 32
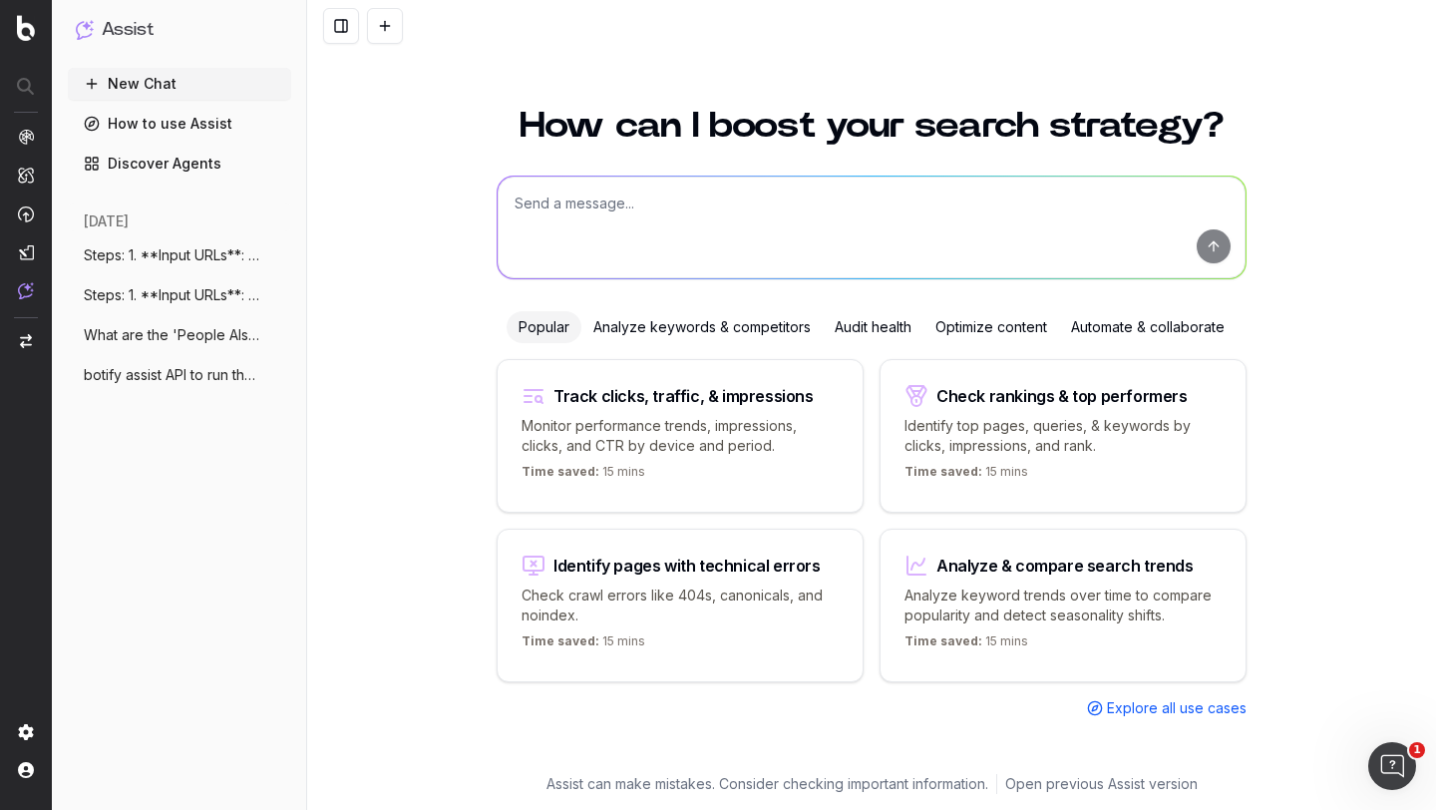
click at [608, 240] on textarea at bounding box center [872, 228] width 748 height 102
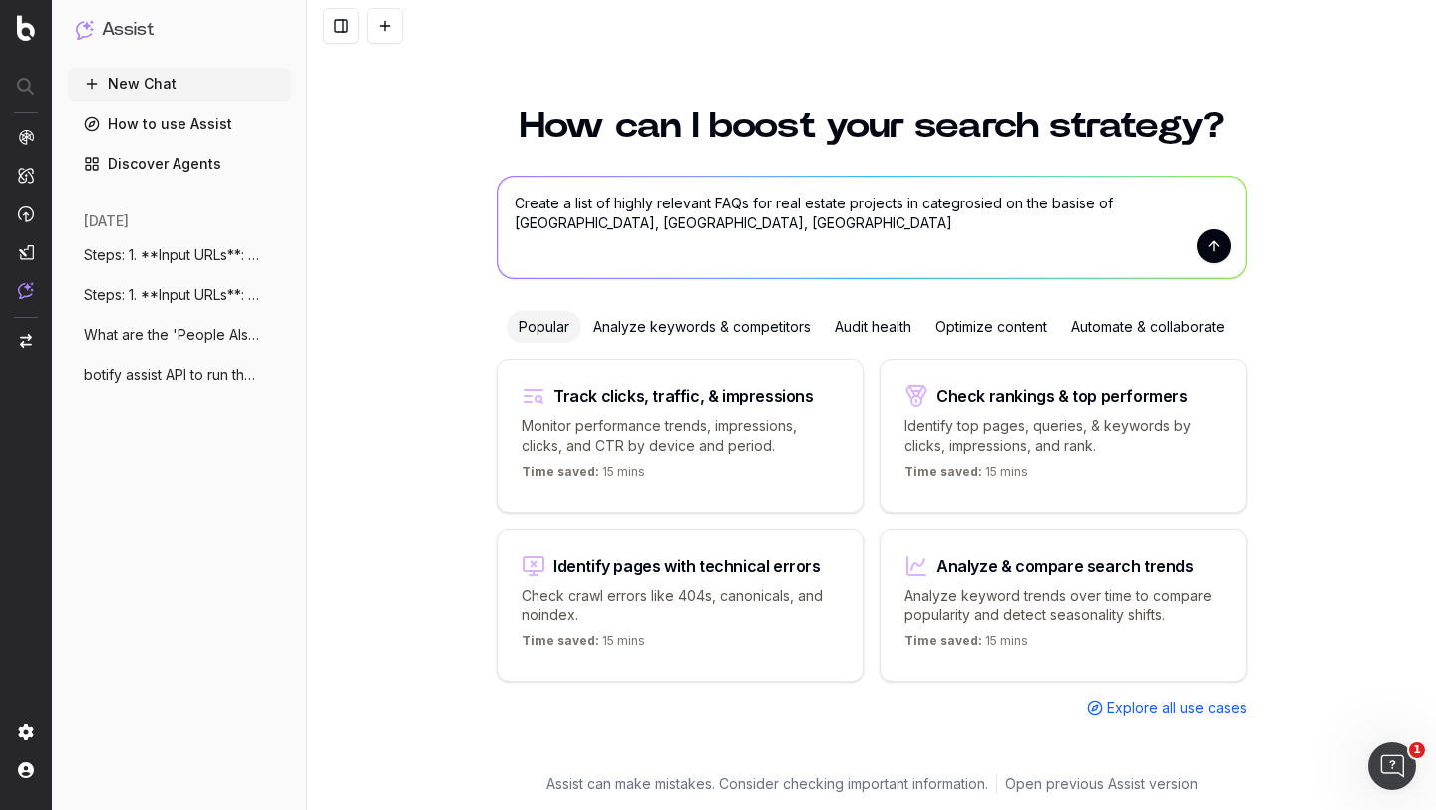
click at [1092, 205] on textarea "Create a list of highly relevant FAQs for real estate projects in categrosied o…" at bounding box center [872, 228] width 748 height 102
click at [1105, 201] on textarea "Create a list of highly relevant FAQs for real estate projects in categrosied o…" at bounding box center [872, 228] width 748 height 102
type textarea "Create a list of highly relevant FAQs for real estate projects in [GEOGRAPHIC_D…"
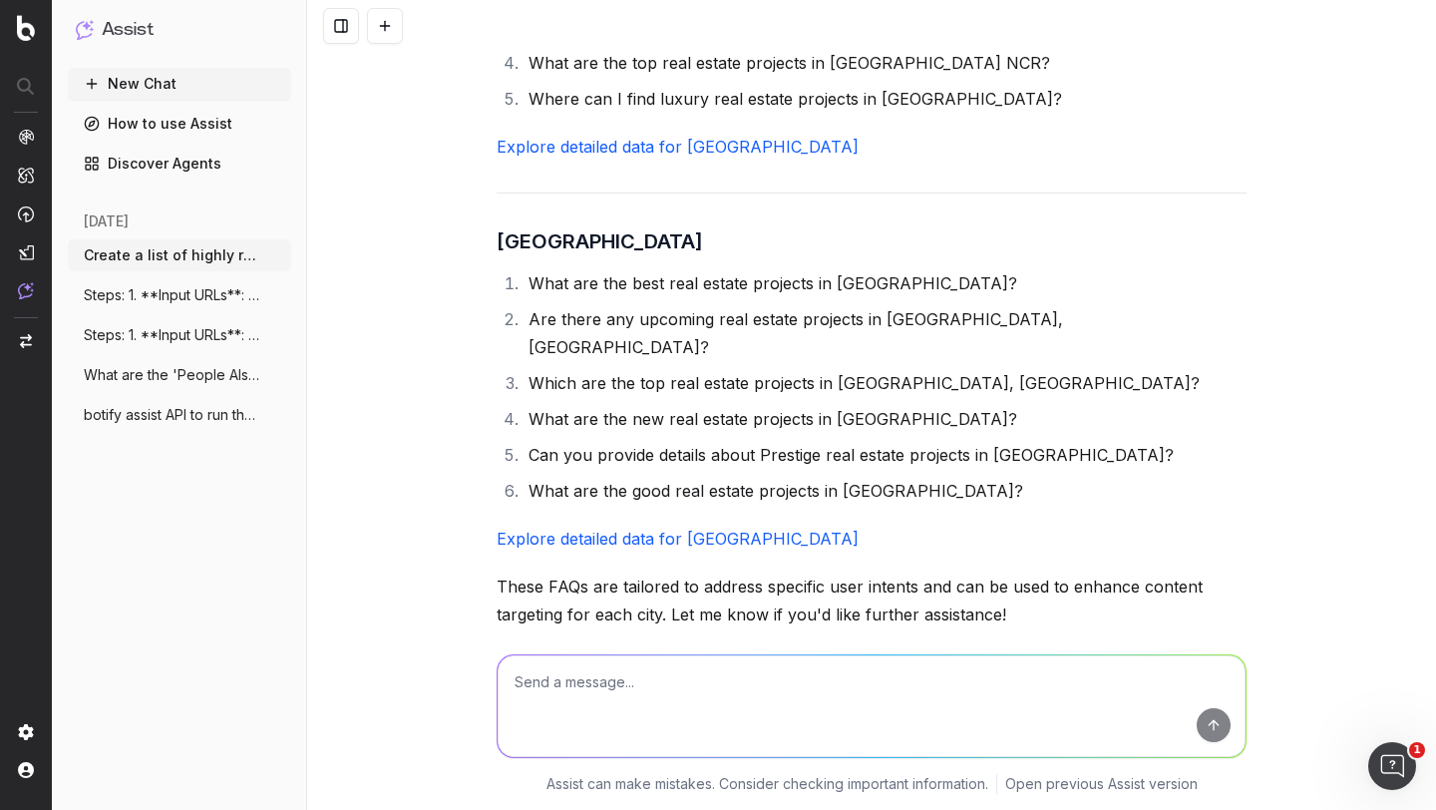
scroll to position [896, 0]
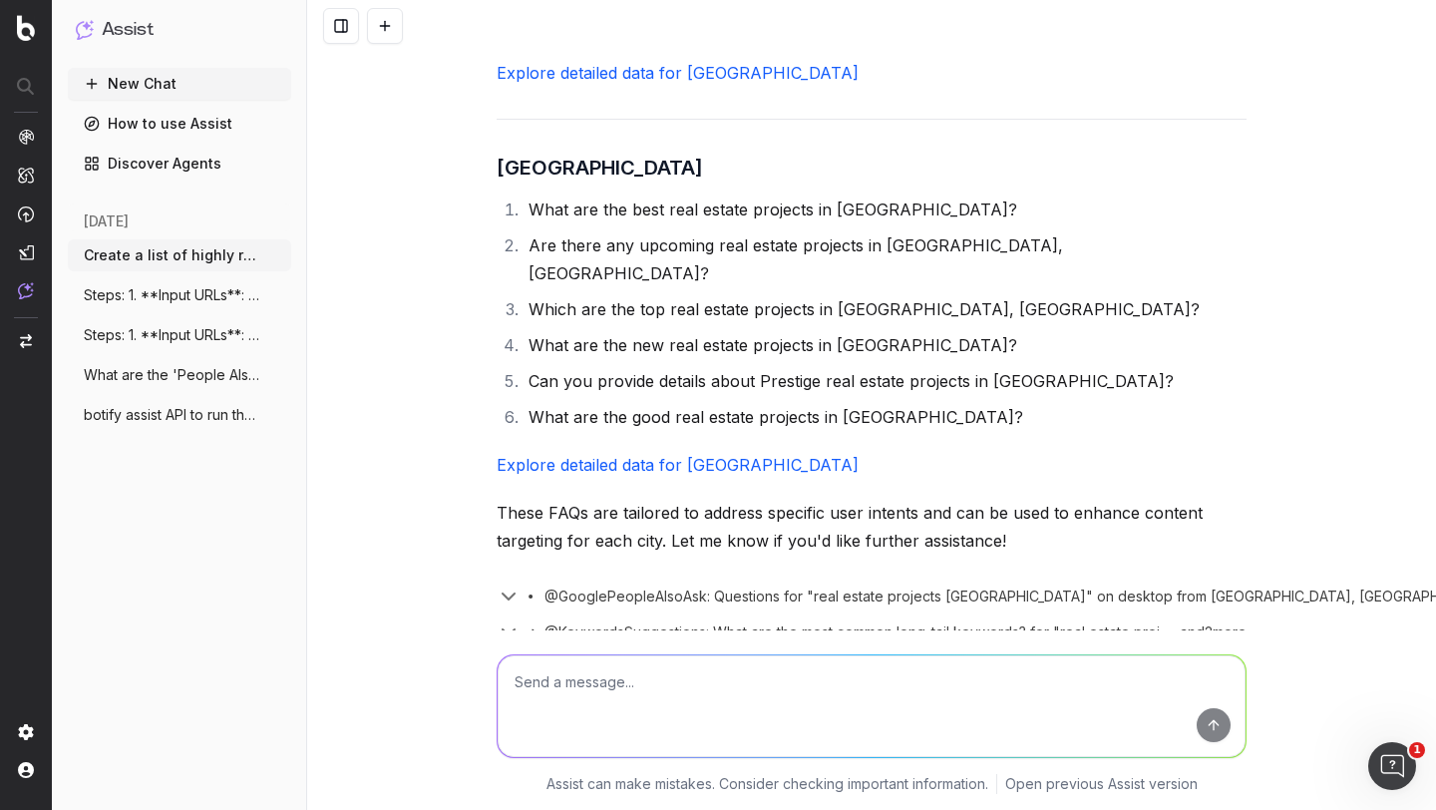
click at [704, 499] on p "These FAQs are tailored to address specific user intents and can be used to enh…" at bounding box center [872, 527] width 750 height 56
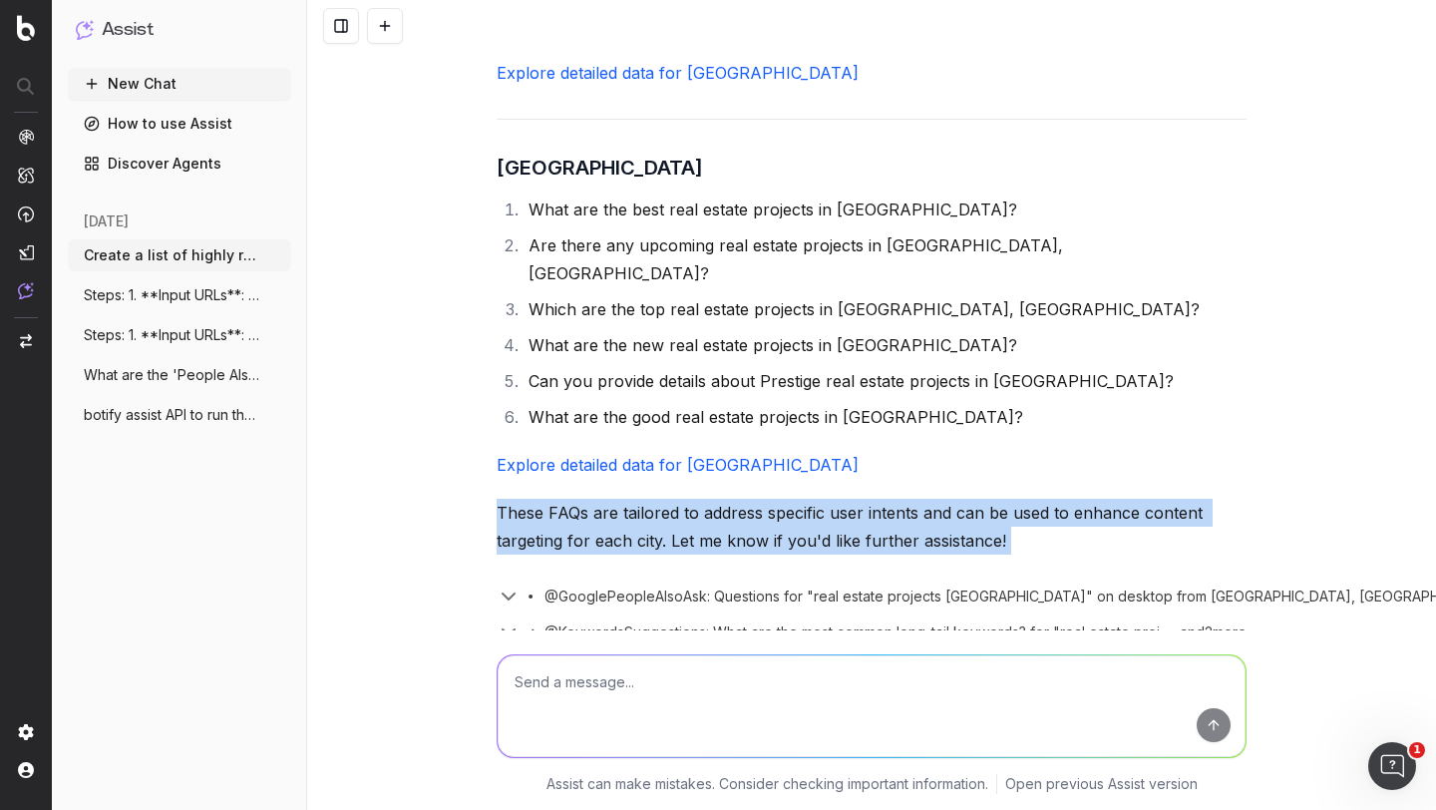
click at [704, 499] on p "These FAQs are tailored to address specific user intents and can be used to enh…" at bounding box center [872, 527] width 750 height 56
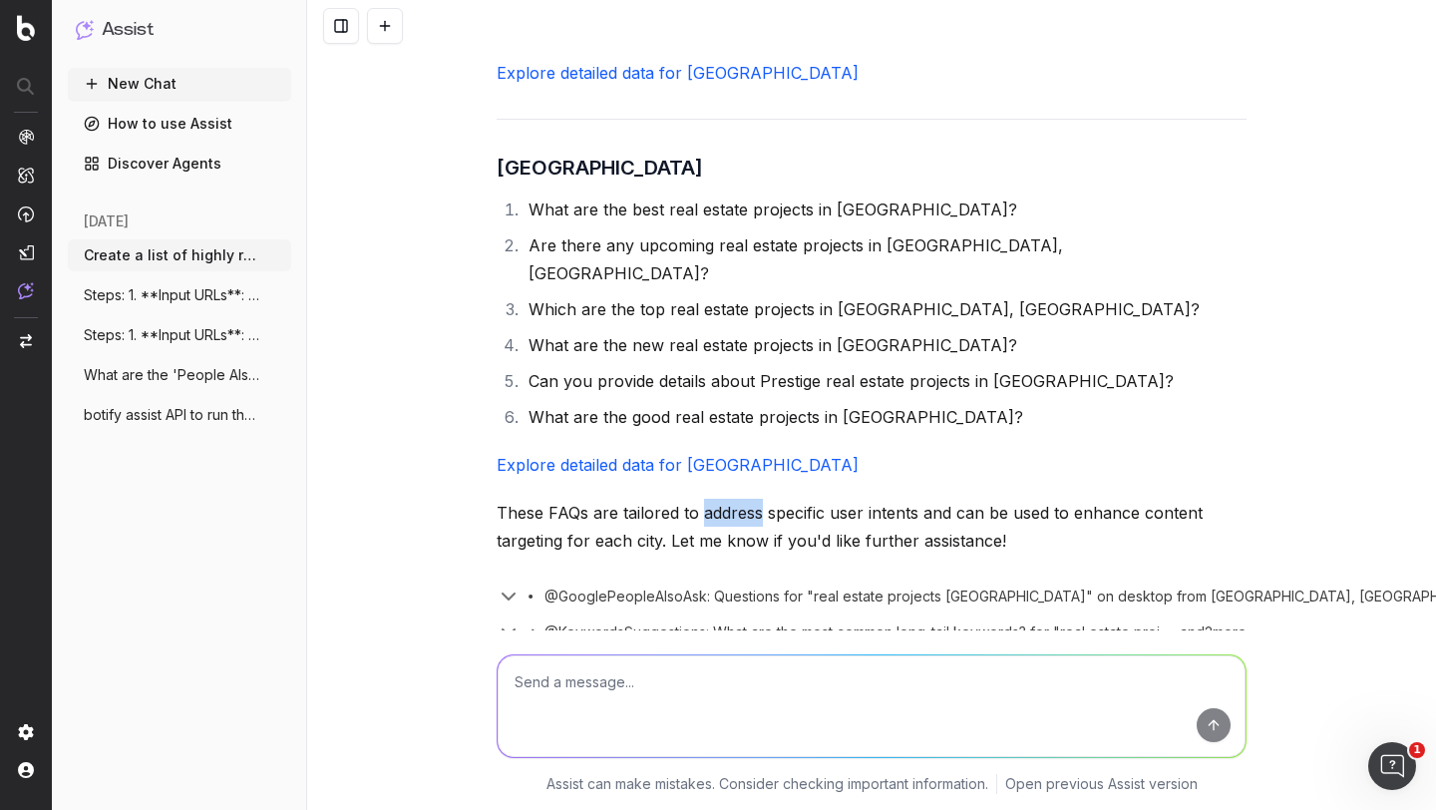
click at [704, 499] on p "These FAQs are tailored to address specific user intents and can be used to enh…" at bounding box center [872, 527] width 750 height 56
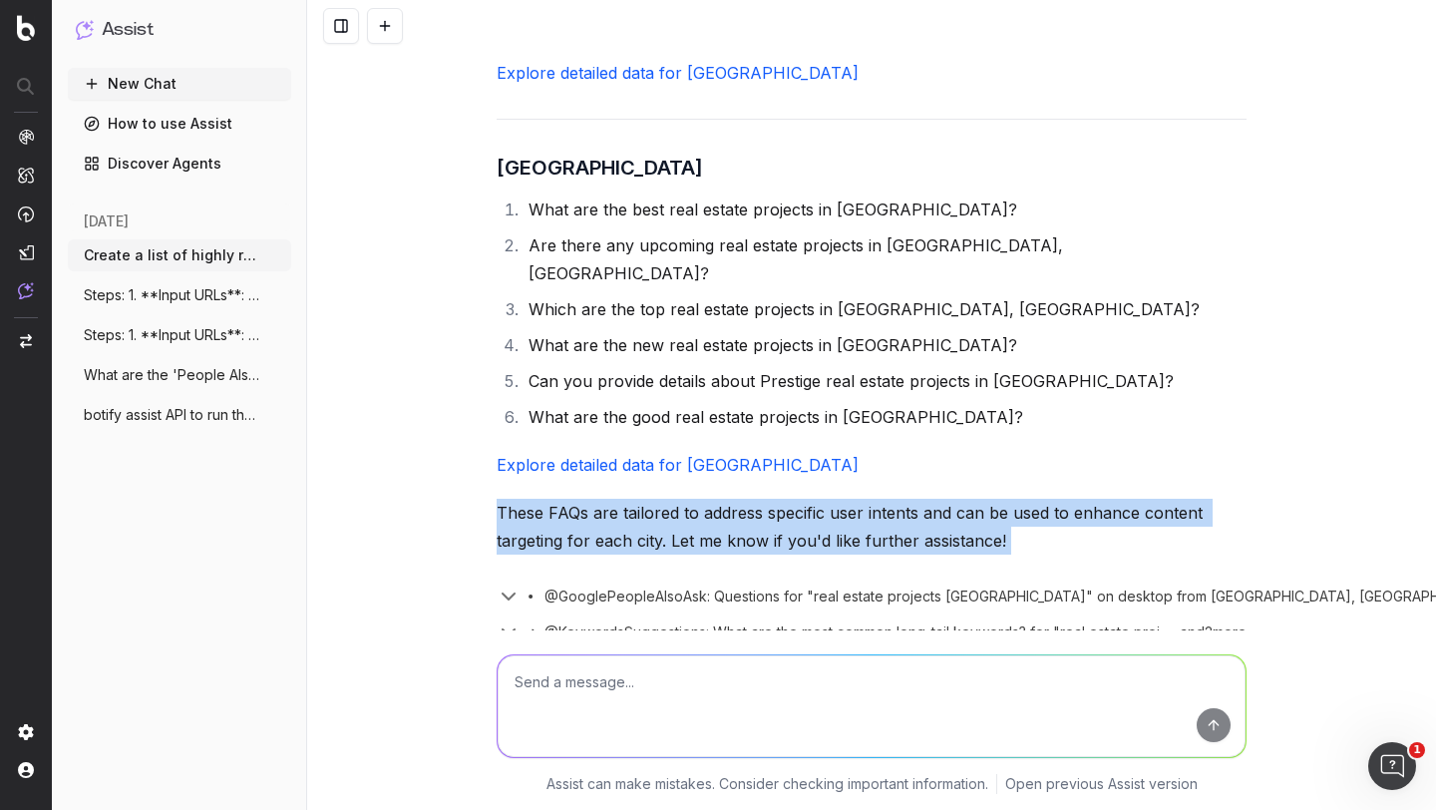
click at [704, 499] on p "These FAQs are tailored to address specific user intents and can be used to enh…" at bounding box center [872, 527] width 750 height 56
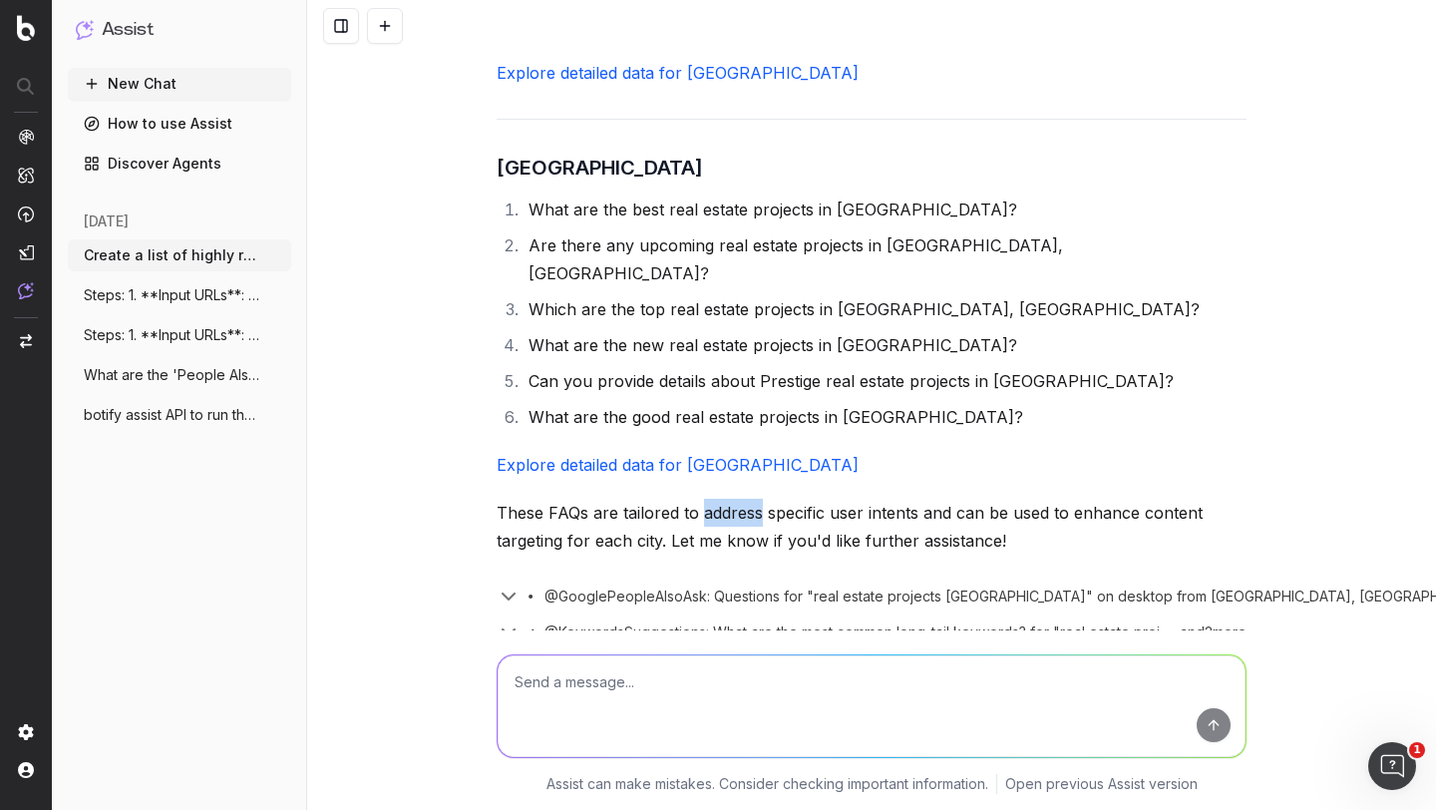
click at [704, 499] on p "These FAQs are tailored to address specific user intents and can be used to enh…" at bounding box center [872, 527] width 750 height 56
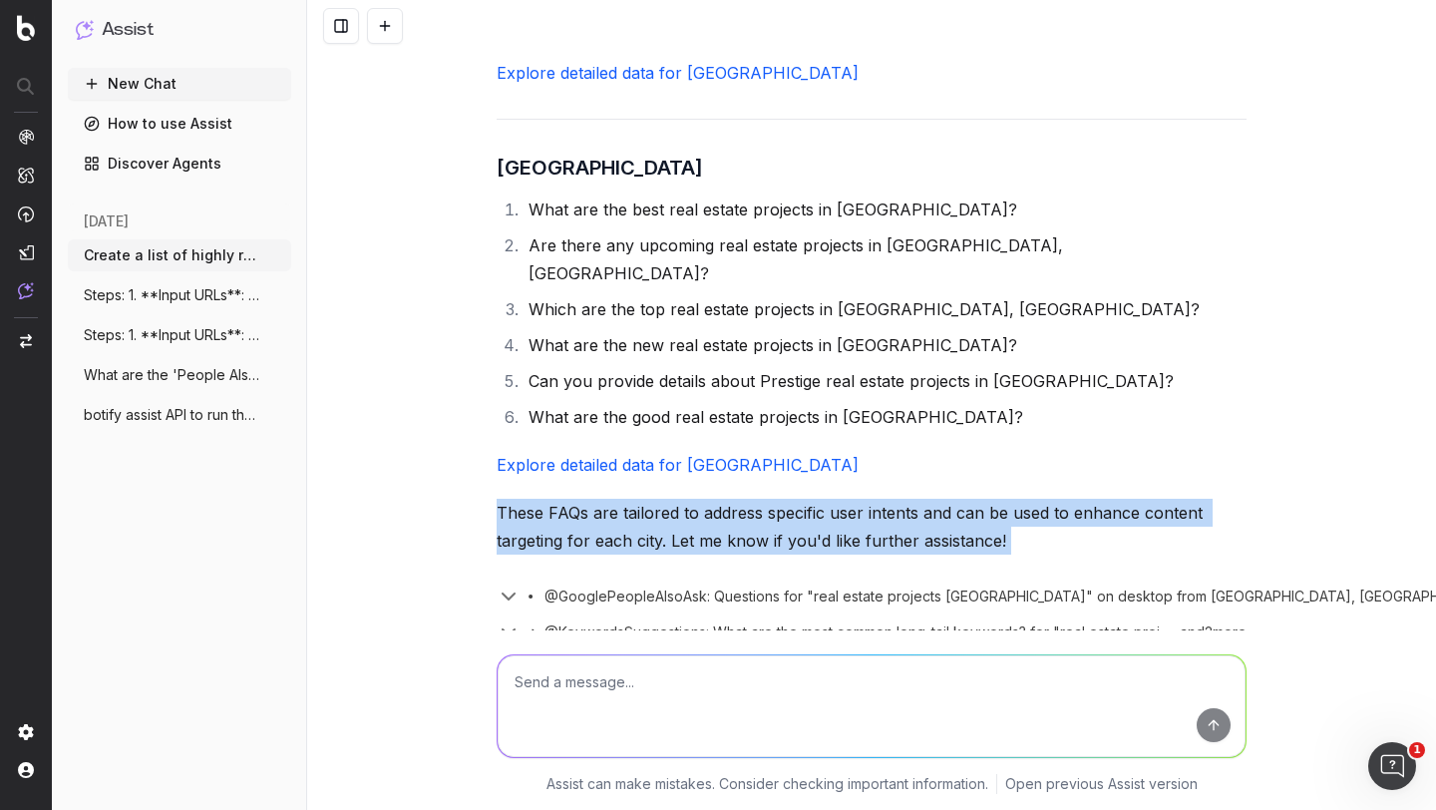
click at [704, 499] on p "These FAQs are tailored to address specific user intents and can be used to enh…" at bounding box center [872, 527] width 750 height 56
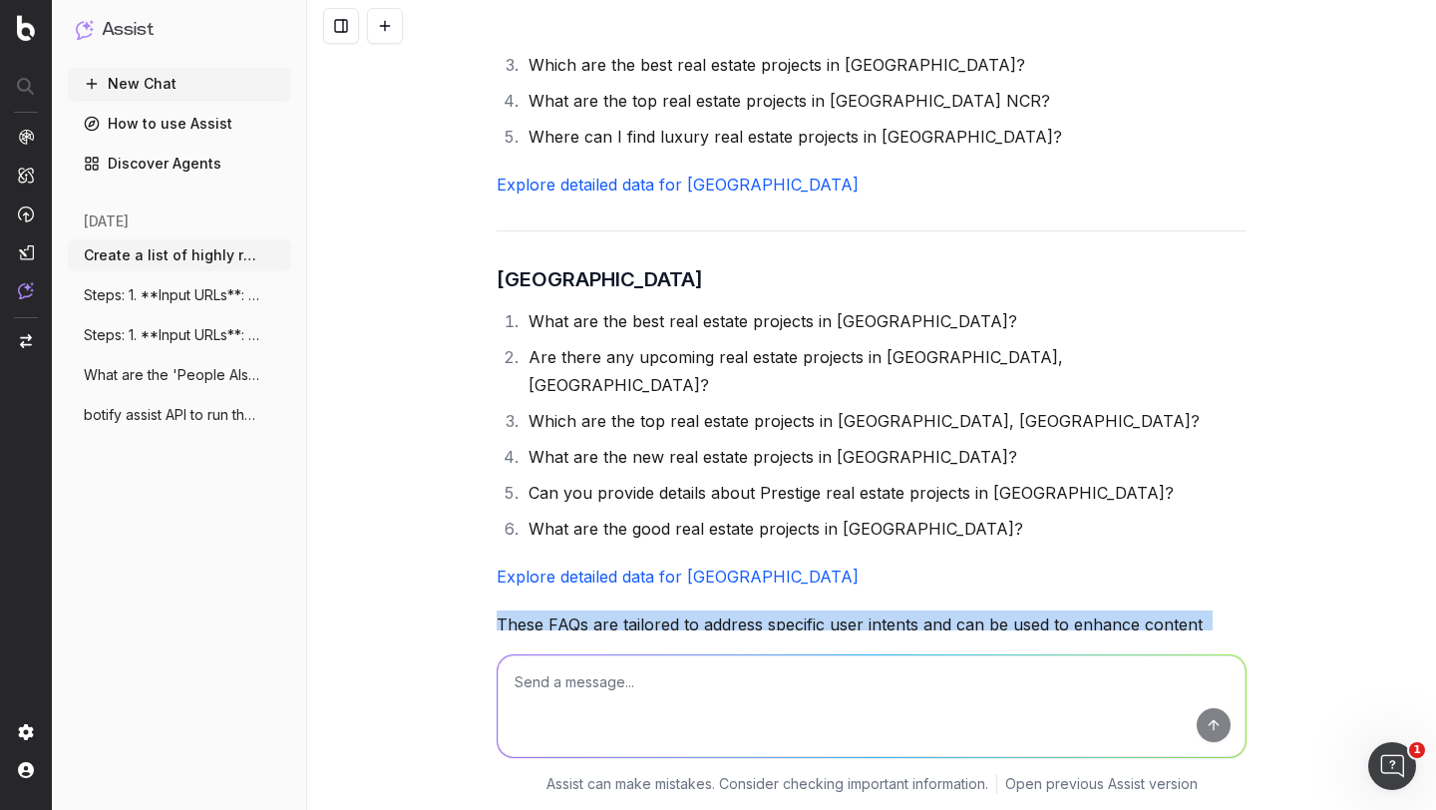
scroll to position [706, 0]
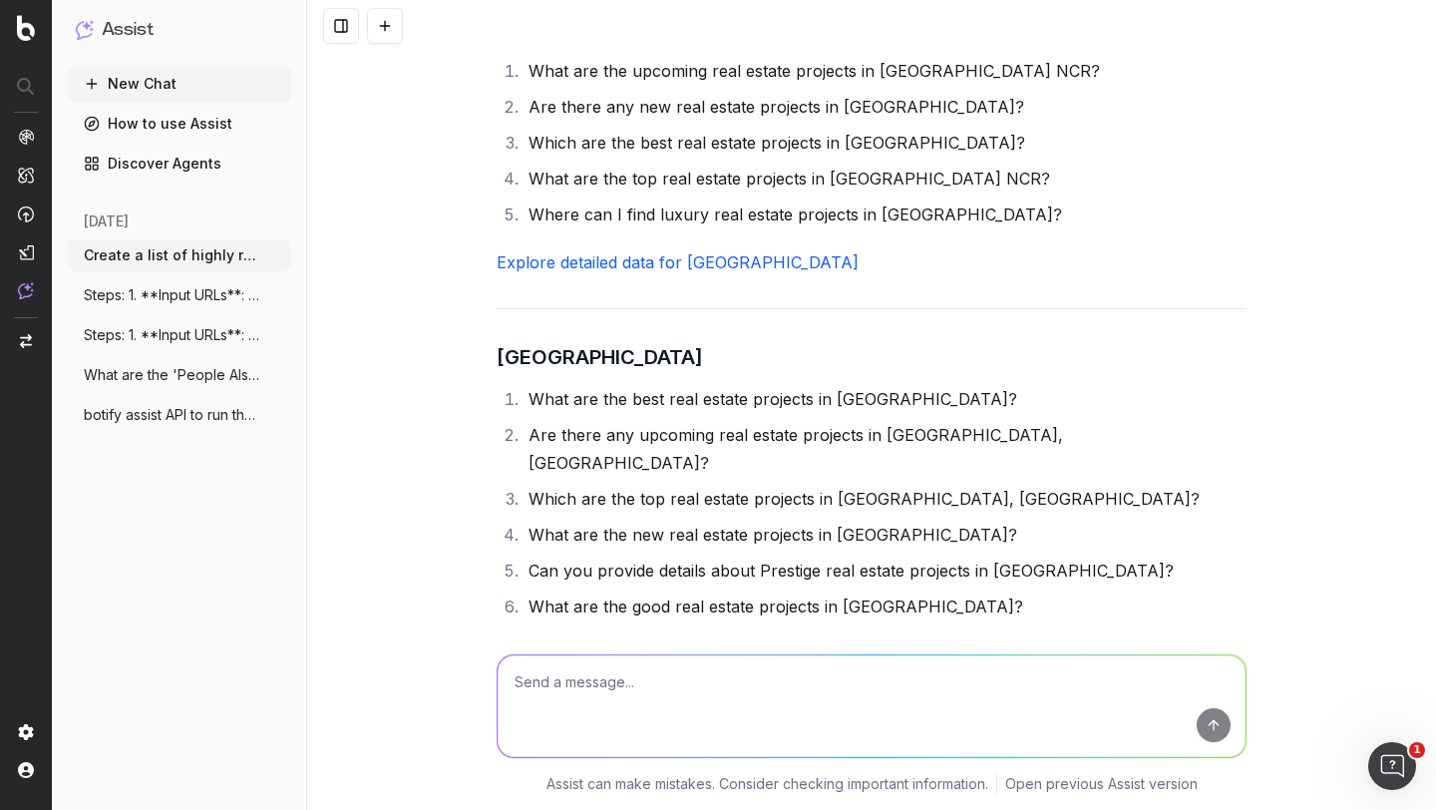
click at [648, 421] on li "Are there any upcoming real estate projects in [GEOGRAPHIC_DATA], [GEOGRAPHIC_D…" at bounding box center [885, 449] width 724 height 56
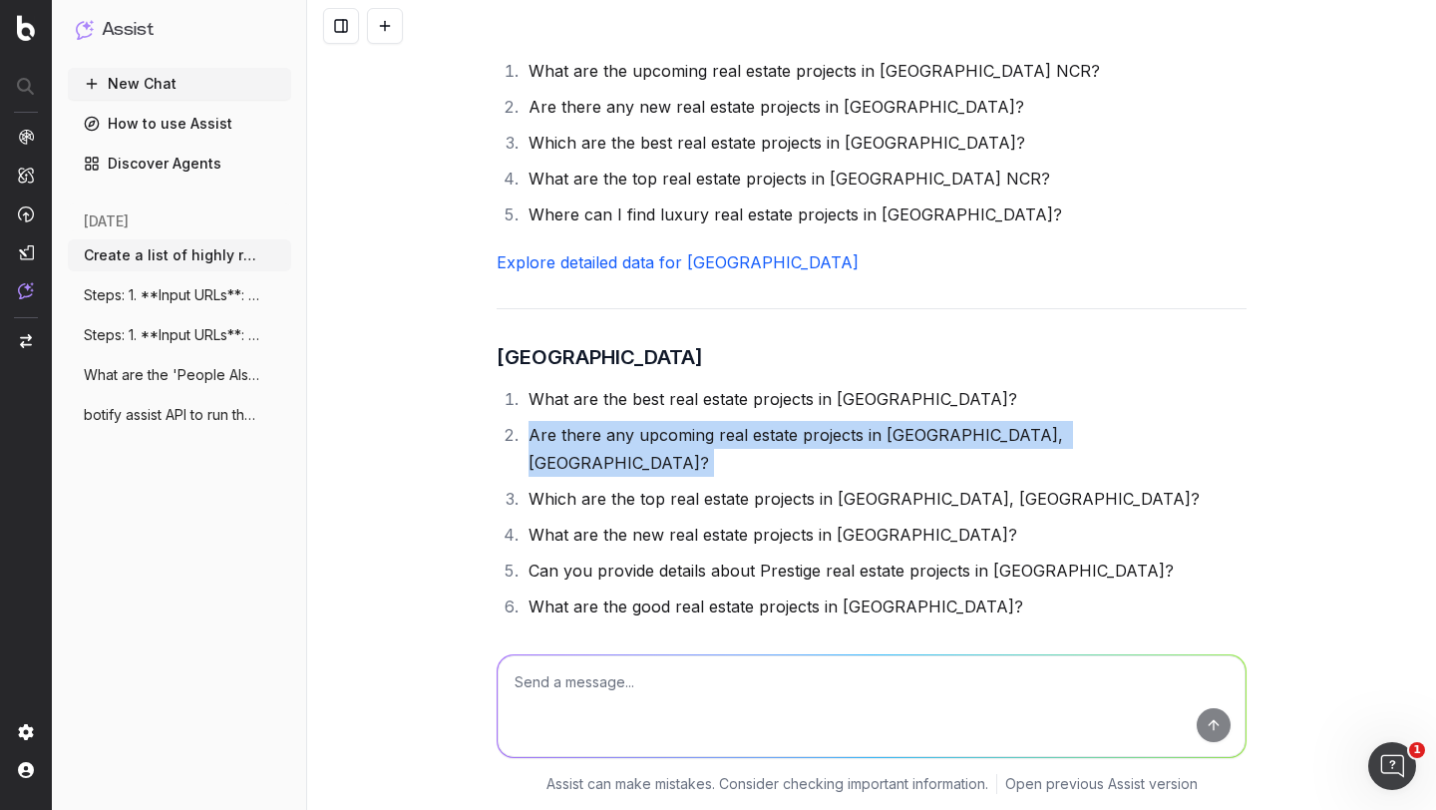
click at [648, 421] on li "Are there any upcoming real estate projects in [GEOGRAPHIC_DATA], [GEOGRAPHIC_D…" at bounding box center [885, 449] width 724 height 56
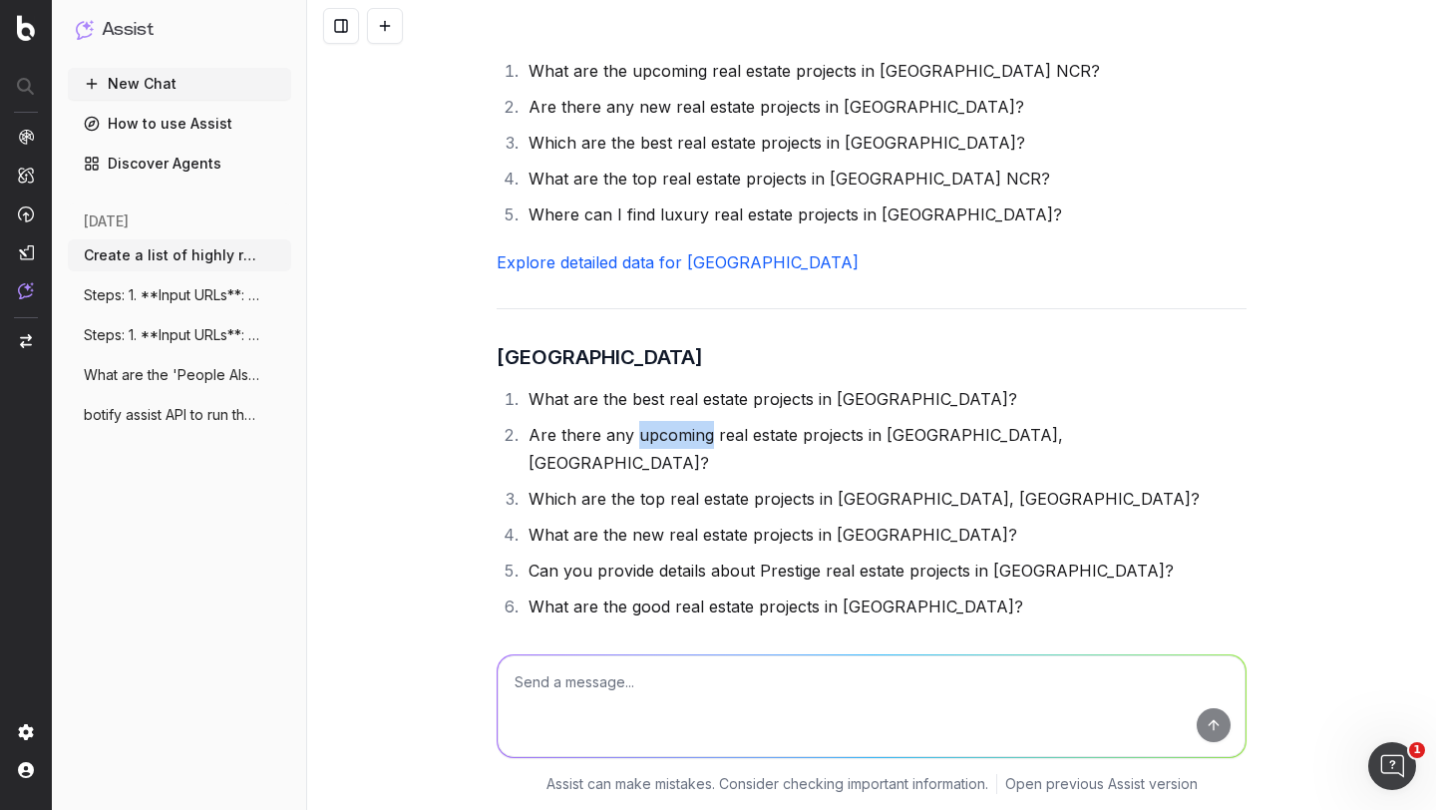
click at [648, 421] on li "Are there any upcoming real estate projects in [GEOGRAPHIC_DATA], [GEOGRAPHIC_D…" at bounding box center [885, 449] width 724 height 56
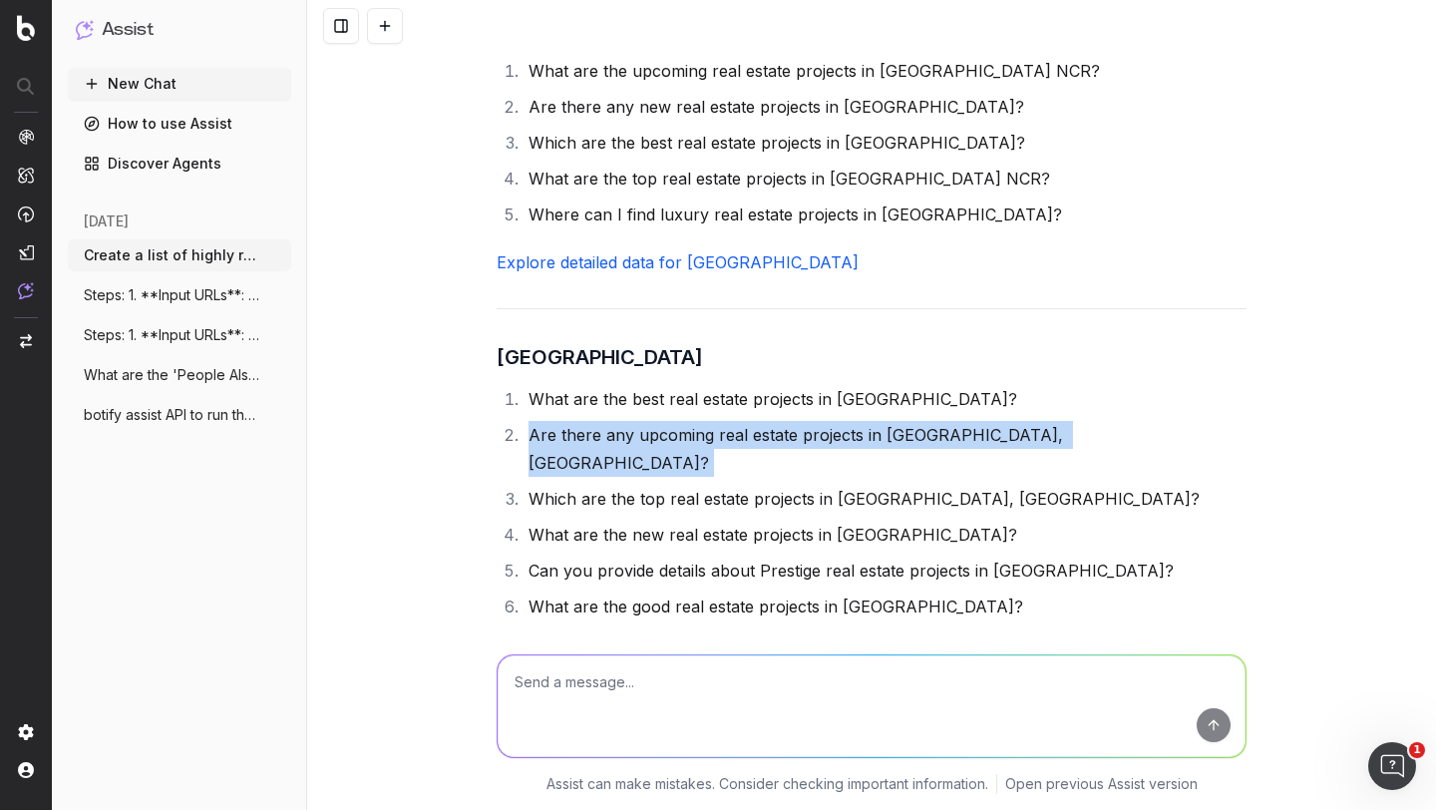
click at [648, 421] on li "Are there any upcoming real estate projects in [GEOGRAPHIC_DATA], [GEOGRAPHIC_D…" at bounding box center [885, 449] width 724 height 56
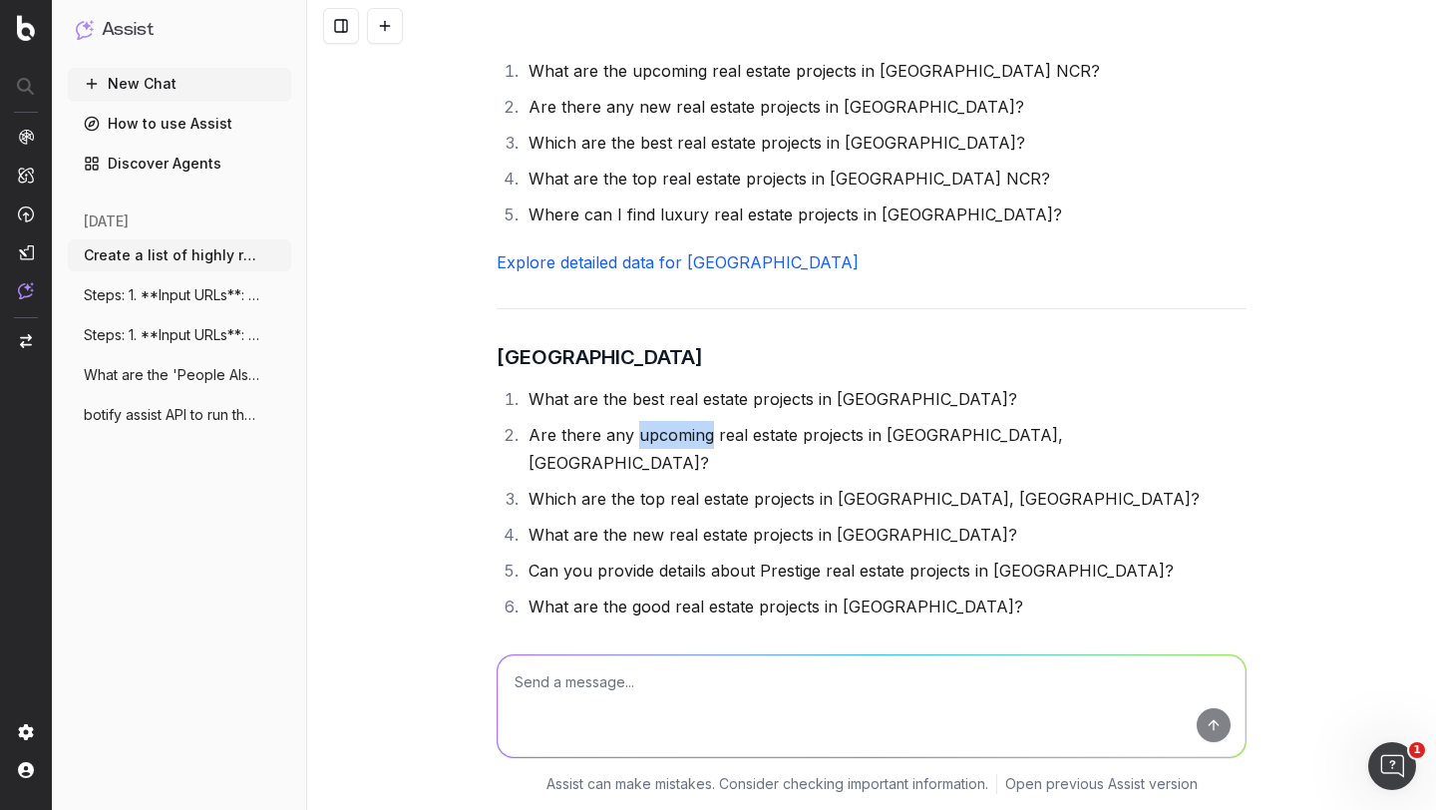
click at [648, 421] on li "Are there any upcoming real estate projects in [GEOGRAPHIC_DATA], [GEOGRAPHIC_D…" at bounding box center [885, 449] width 724 height 56
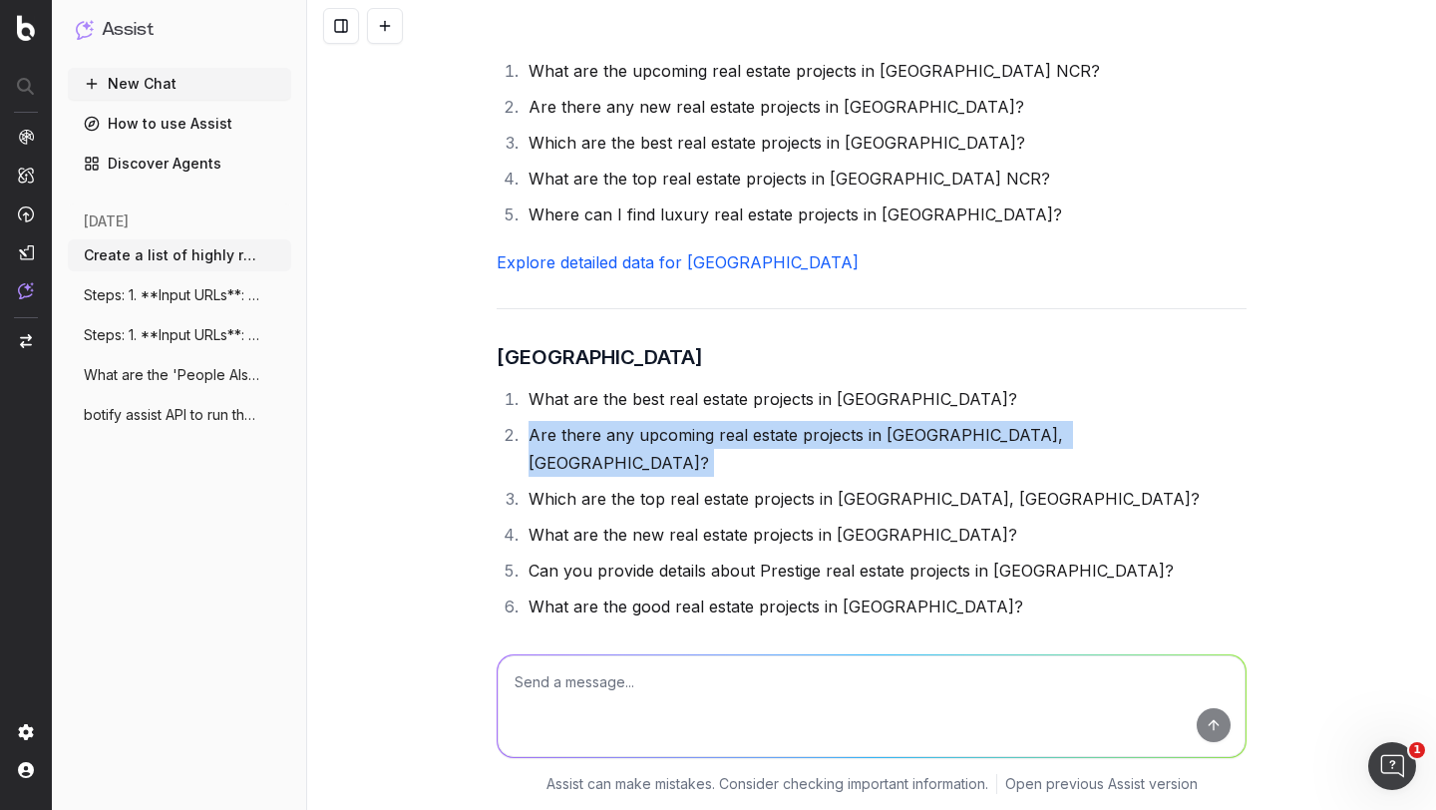
click at [648, 421] on li "Are there any upcoming real estate projects in [GEOGRAPHIC_DATA], [GEOGRAPHIC_D…" at bounding box center [885, 449] width 724 height 56
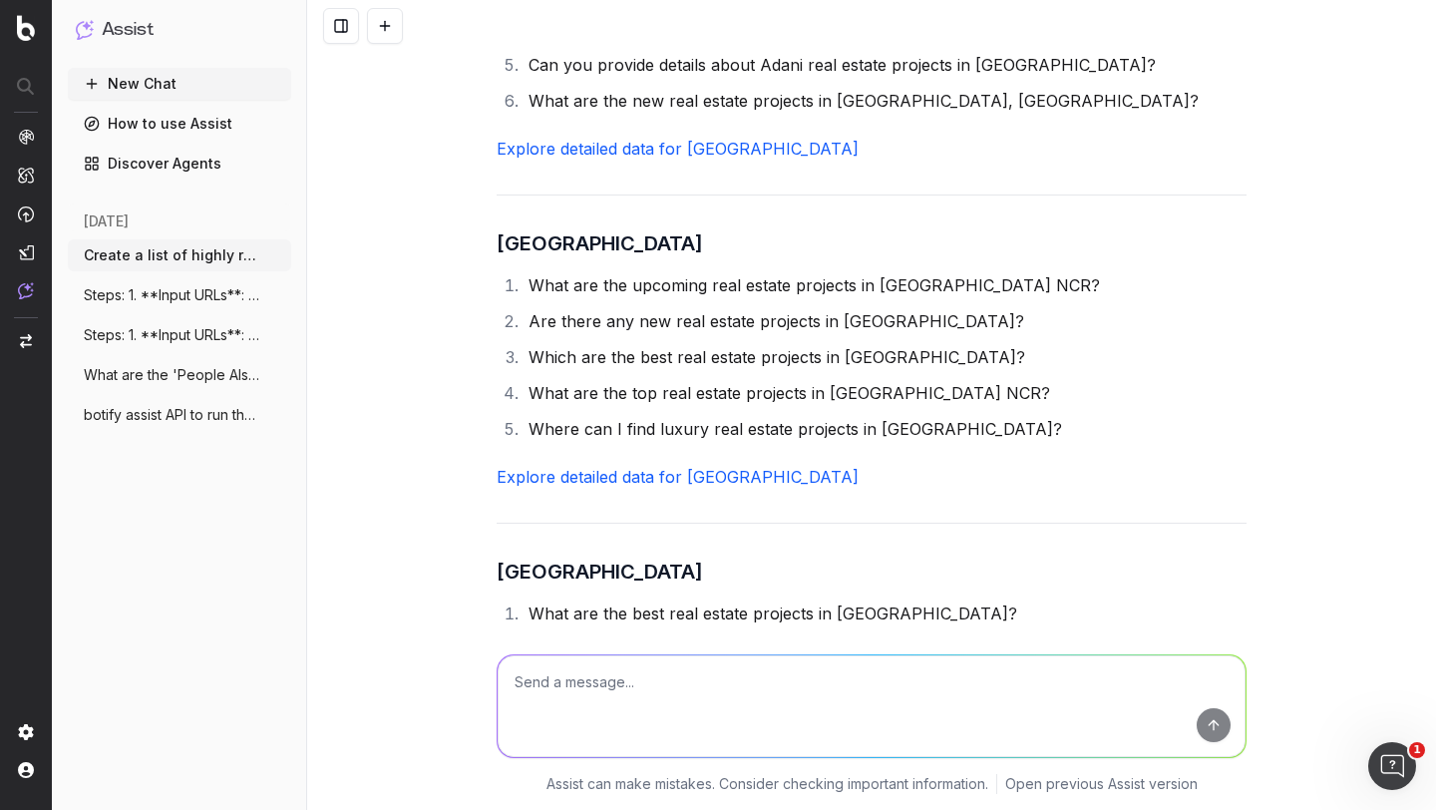
scroll to position [440, 0]
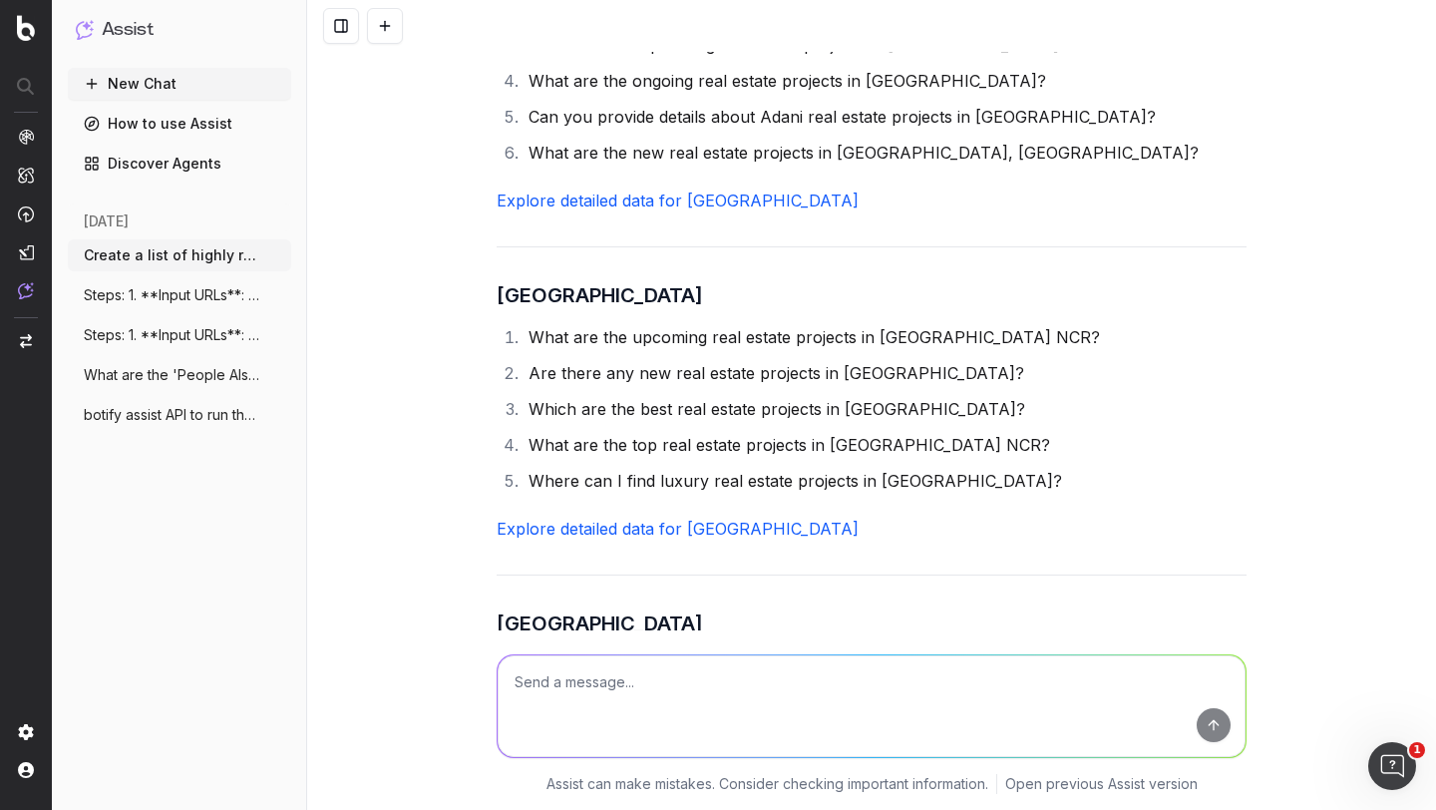
click at [648, 323] on li "What are the upcoming real estate projects in [GEOGRAPHIC_DATA] NCR?" at bounding box center [885, 337] width 724 height 28
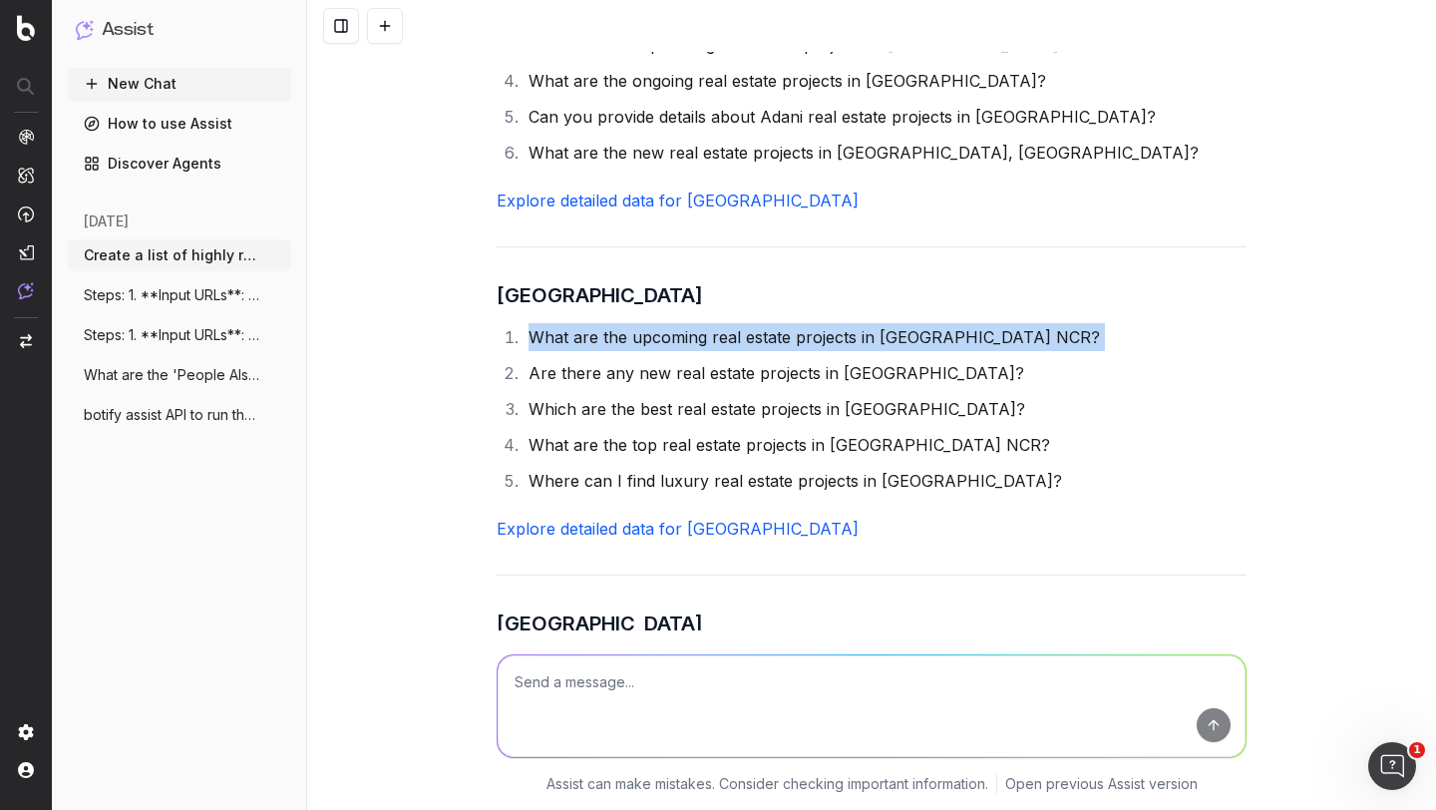
click at [648, 323] on li "What are the upcoming real estate projects in [GEOGRAPHIC_DATA] NCR?" at bounding box center [885, 337] width 724 height 28
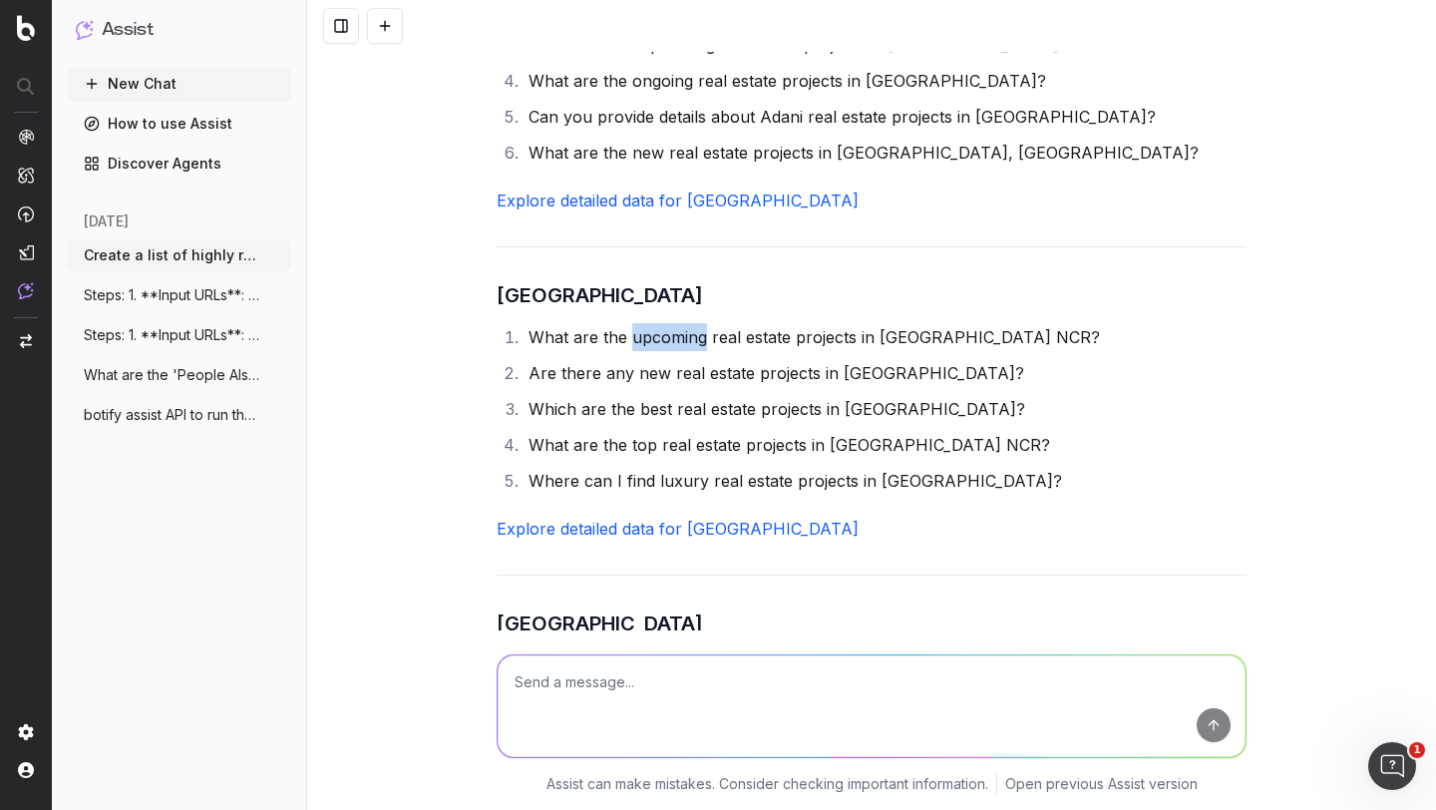
click at [648, 323] on li "What are the upcoming real estate projects in [GEOGRAPHIC_DATA] NCR?" at bounding box center [885, 337] width 724 height 28
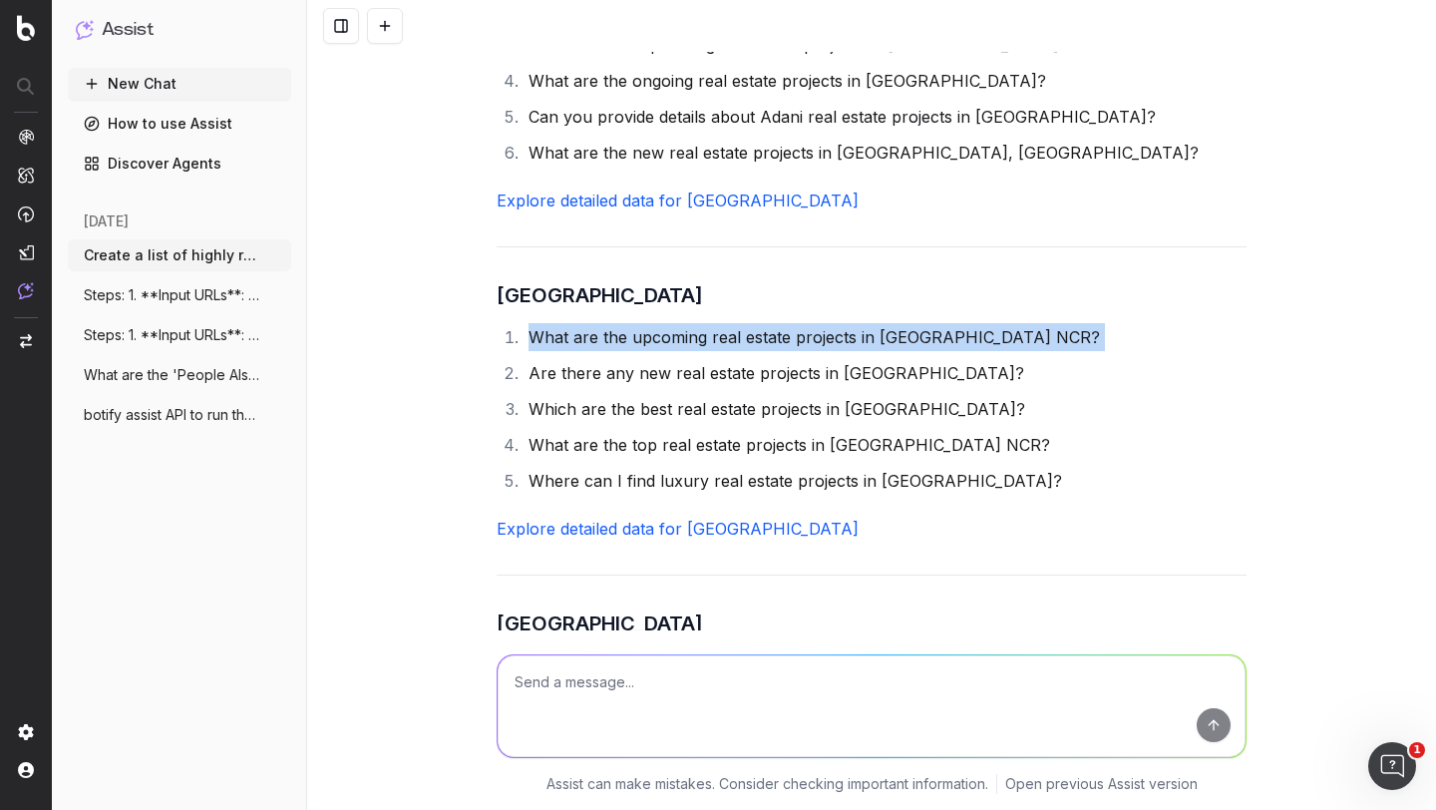
click at [648, 323] on li "What are the upcoming real estate projects in [GEOGRAPHIC_DATA] NCR?" at bounding box center [885, 337] width 724 height 28
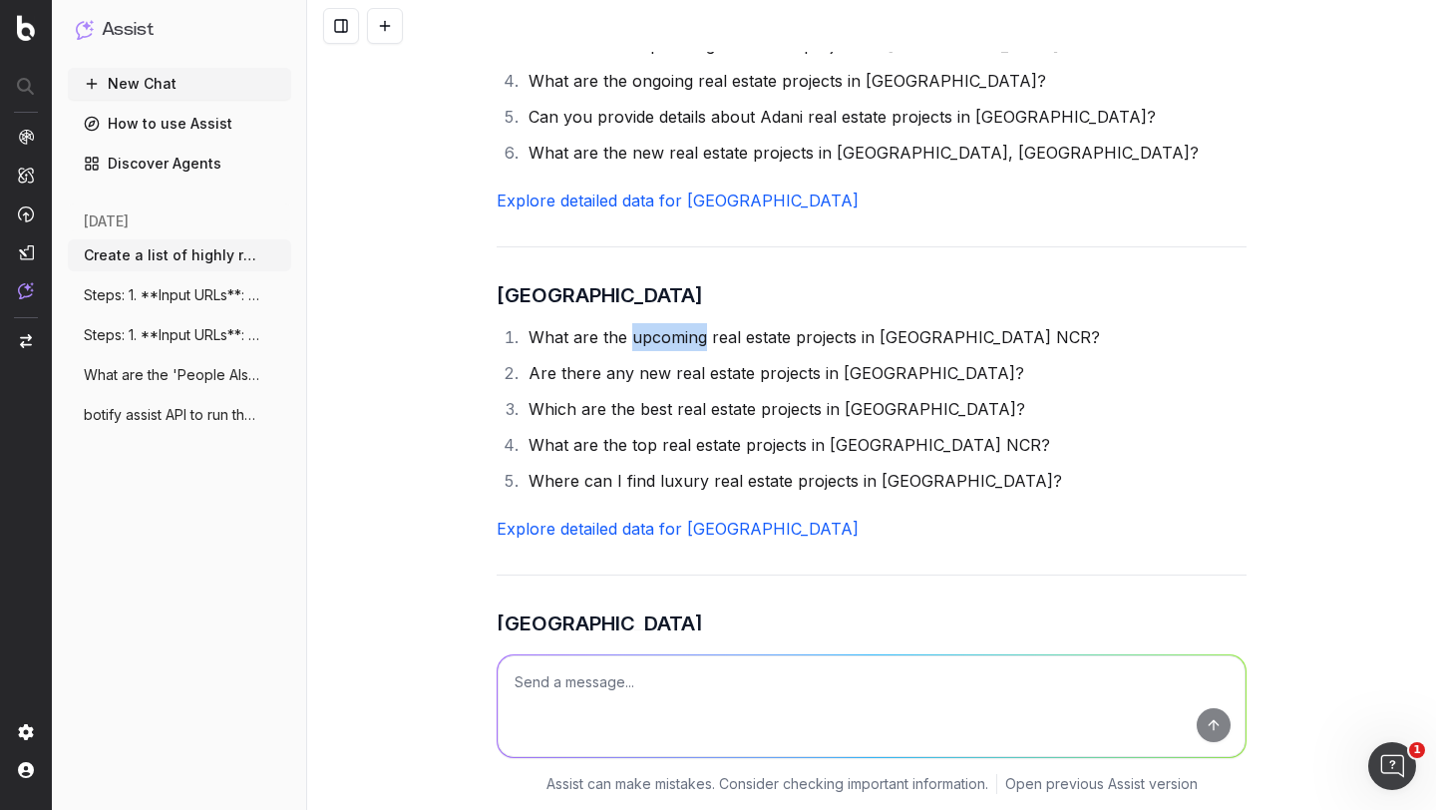
click at [648, 323] on li "What are the upcoming real estate projects in [GEOGRAPHIC_DATA] NCR?" at bounding box center [885, 337] width 724 height 28
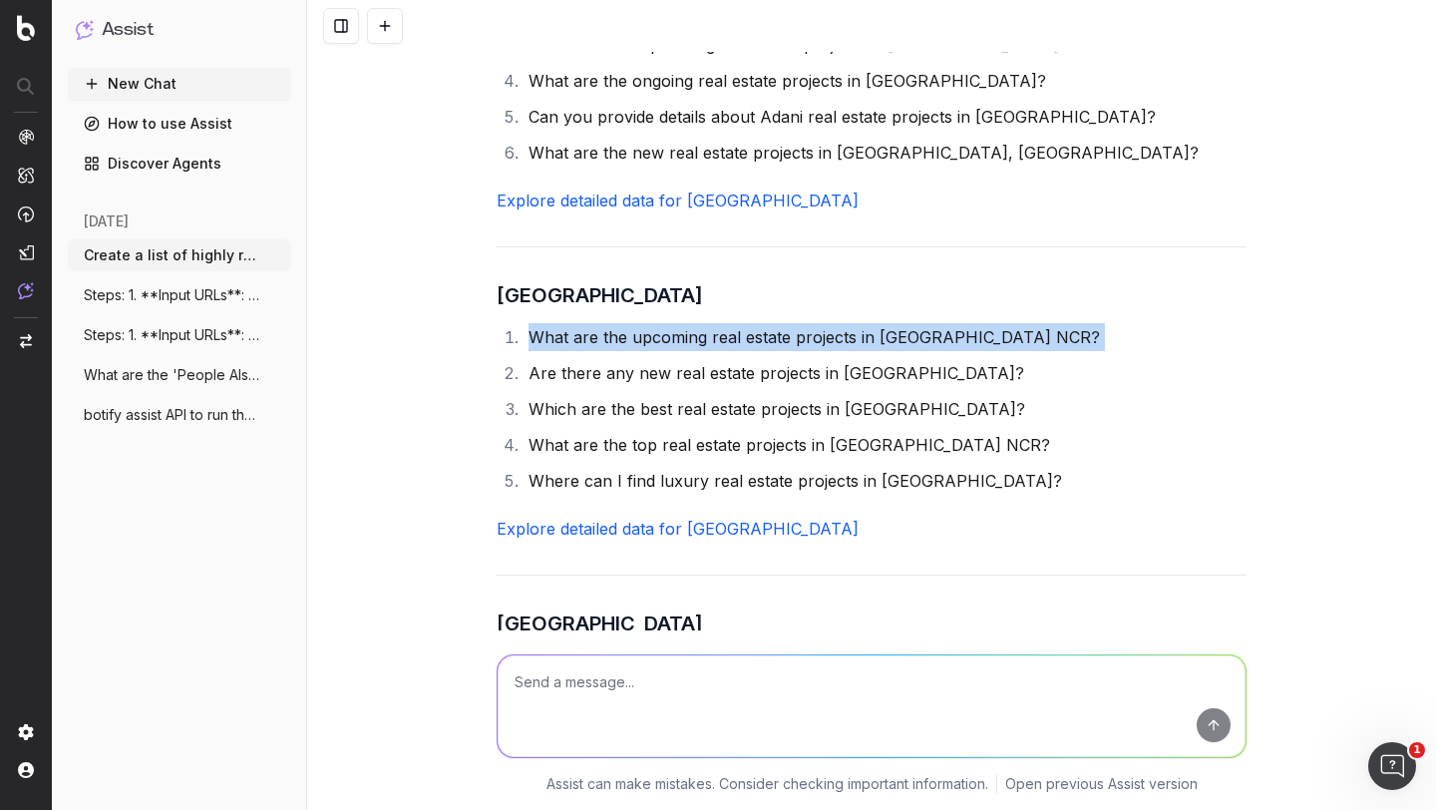
click at [648, 323] on li "What are the upcoming real estate projects in [GEOGRAPHIC_DATA] NCR?" at bounding box center [885, 337] width 724 height 28
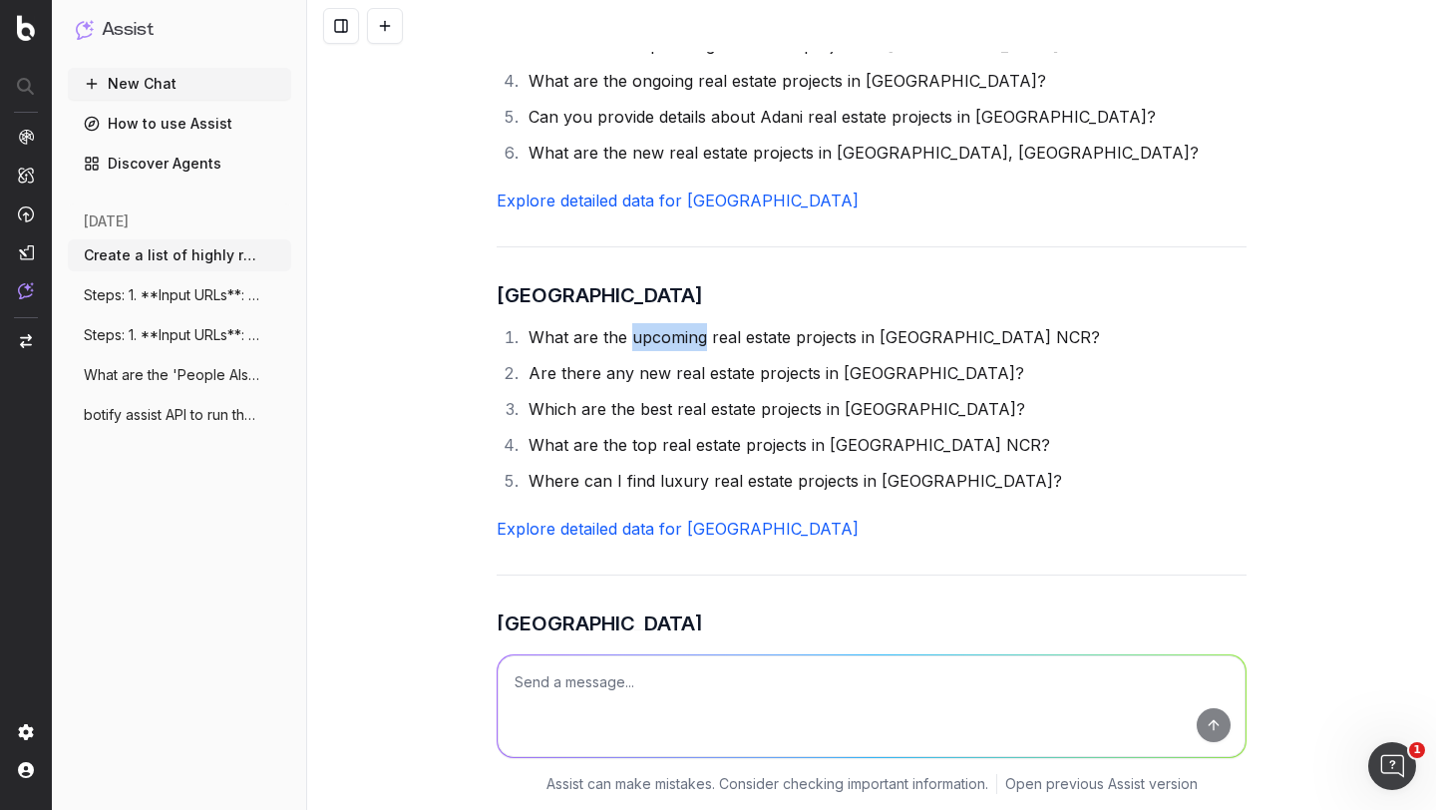
click at [648, 323] on li "What are the upcoming real estate projects in [GEOGRAPHIC_DATA] NCR?" at bounding box center [885, 337] width 724 height 28
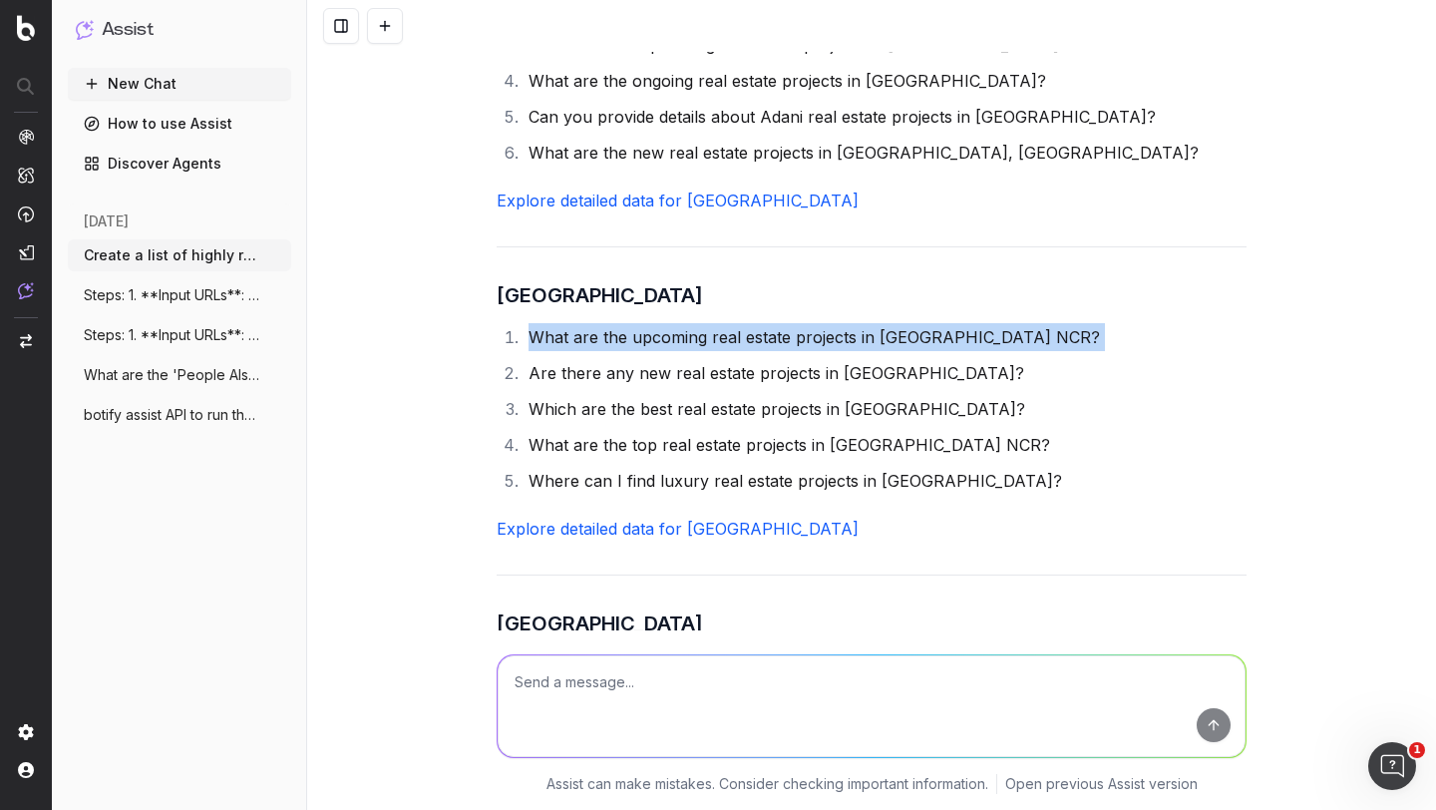
click at [648, 323] on li "What are the upcoming real estate projects in [GEOGRAPHIC_DATA] NCR?" at bounding box center [885, 337] width 724 height 28
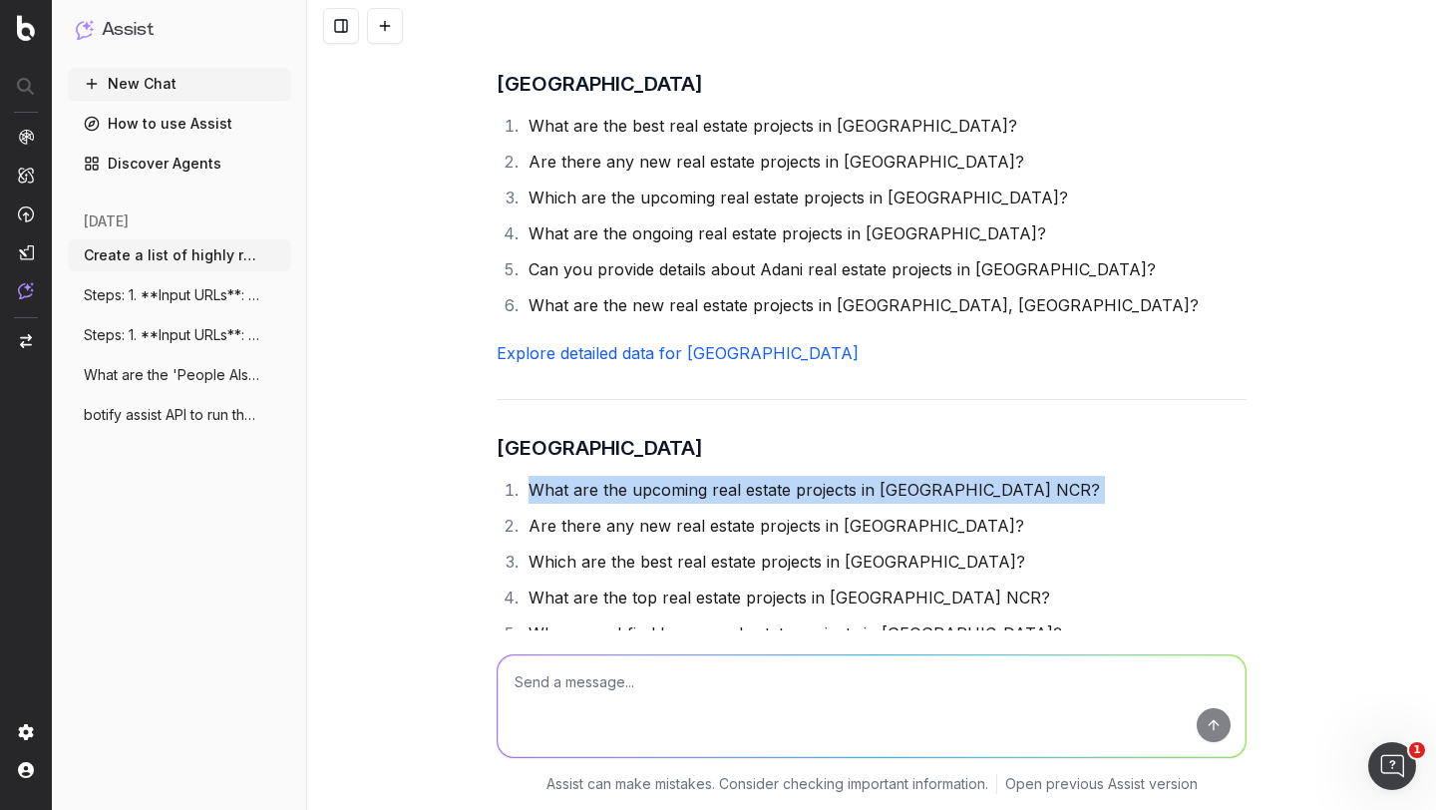
scroll to position [316, 0]
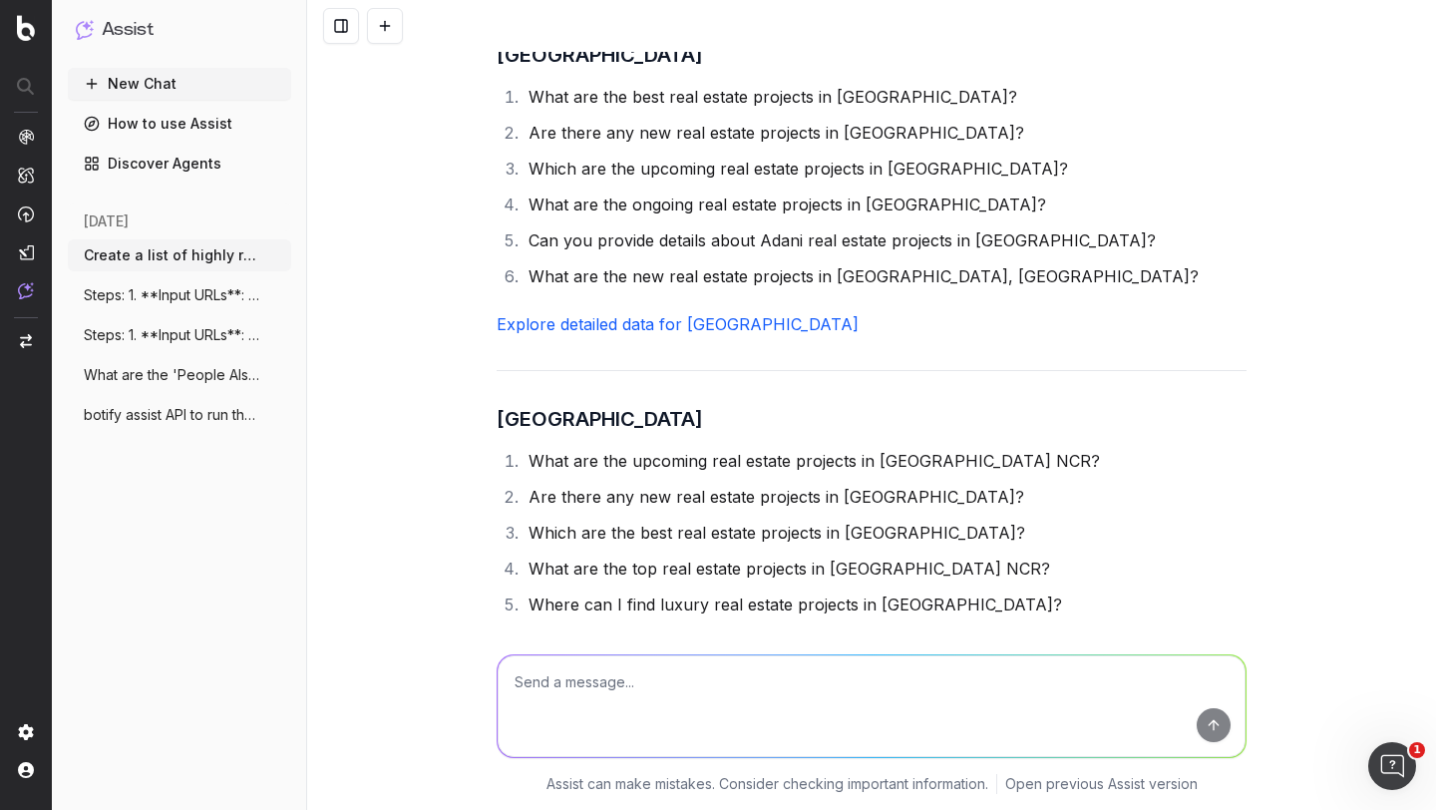
click at [591, 483] on li "Are there any new real estate projects in [GEOGRAPHIC_DATA]?" at bounding box center [885, 497] width 724 height 28
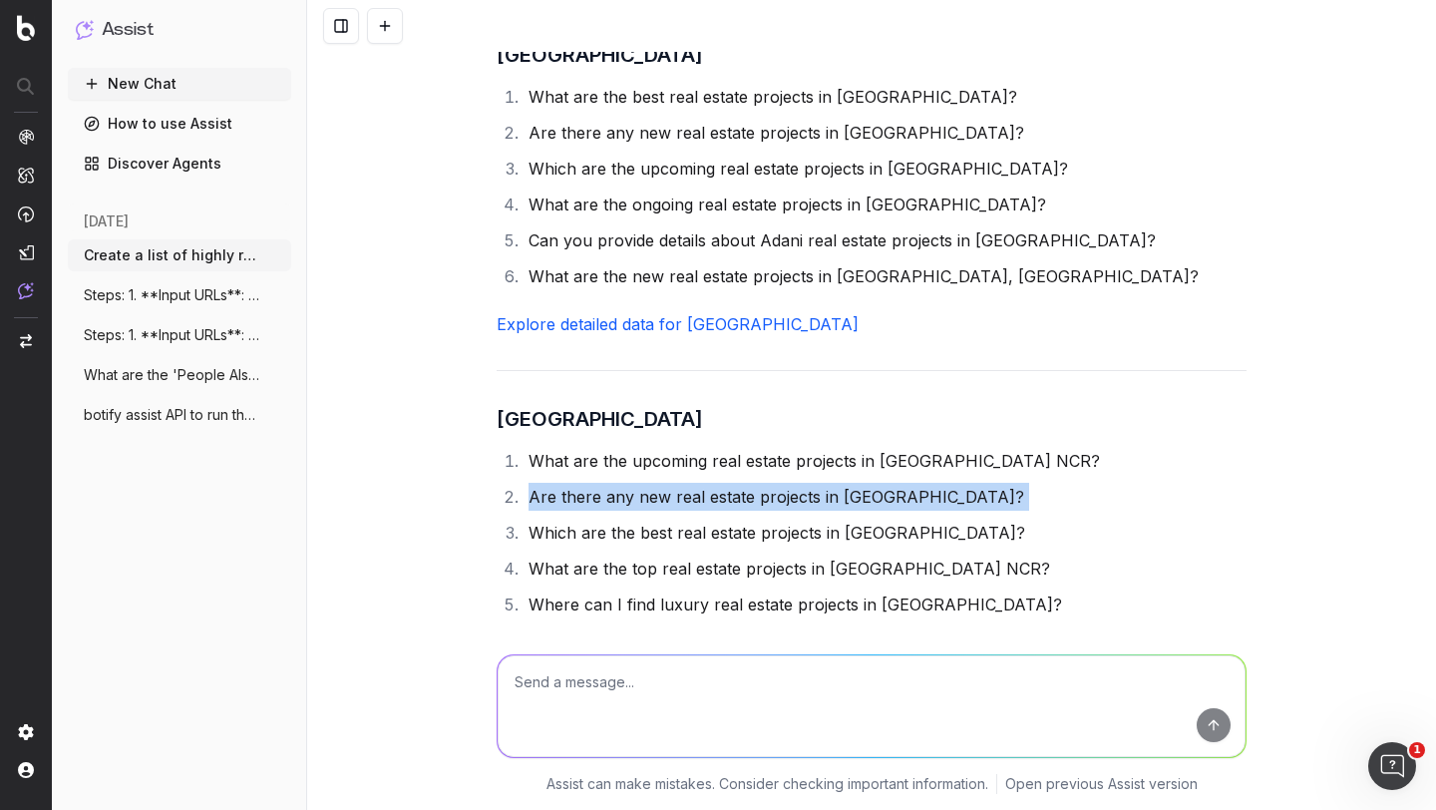
click at [591, 483] on li "Are there any new real estate projects in [GEOGRAPHIC_DATA]?" at bounding box center [885, 497] width 724 height 28
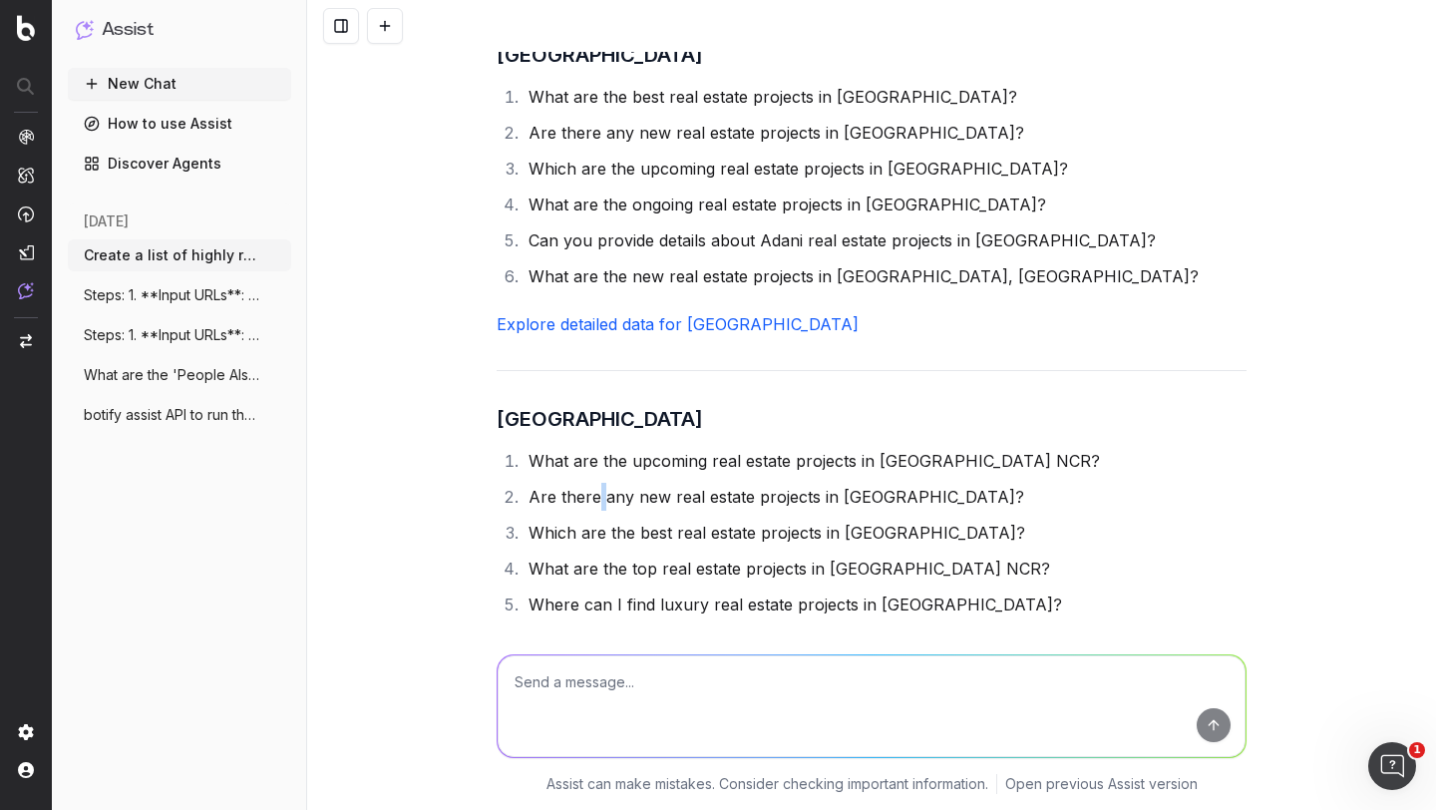
click at [591, 483] on li "Are there any new real estate projects in [GEOGRAPHIC_DATA]?" at bounding box center [885, 497] width 724 height 28
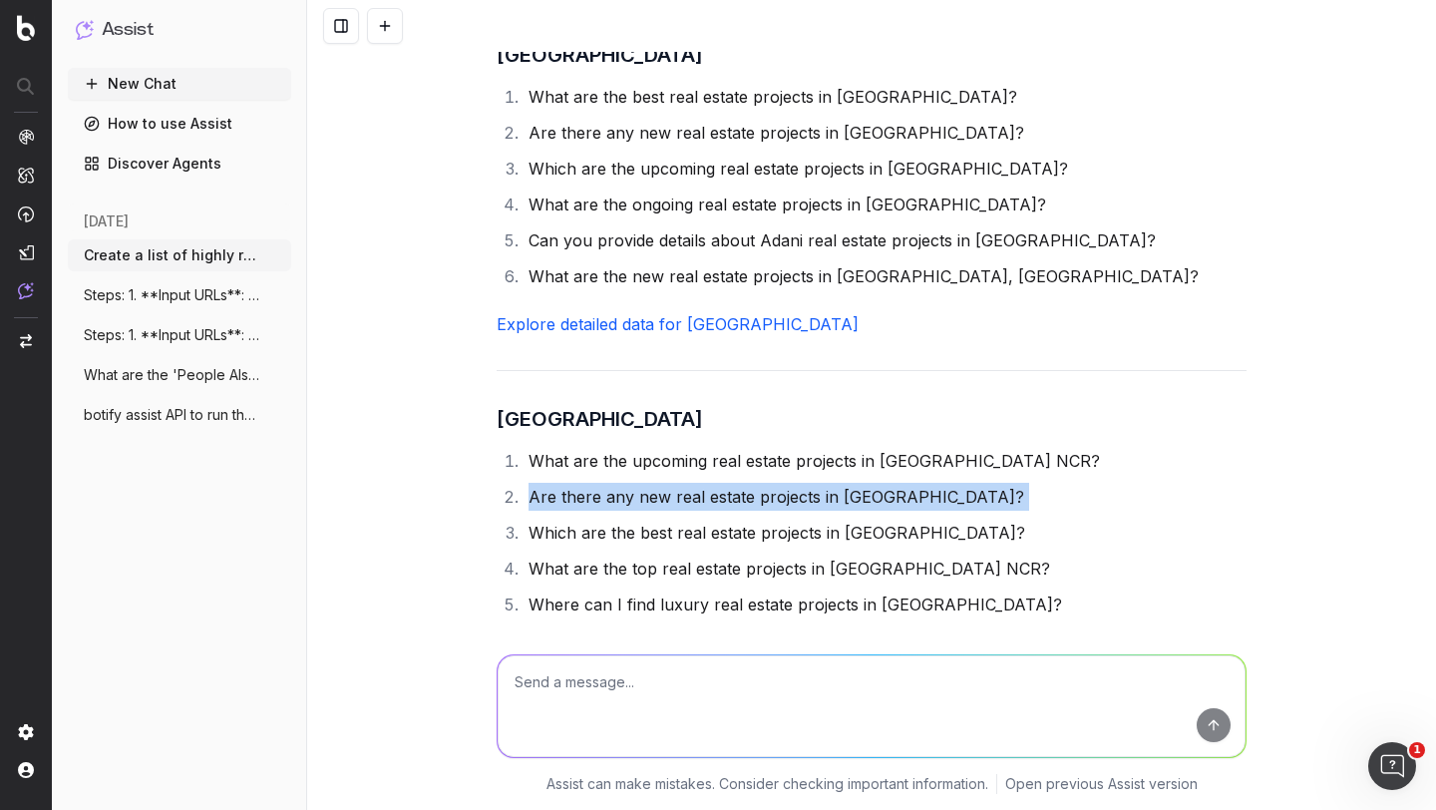
click at [591, 483] on li "Are there any new real estate projects in [GEOGRAPHIC_DATA]?" at bounding box center [885, 497] width 724 height 28
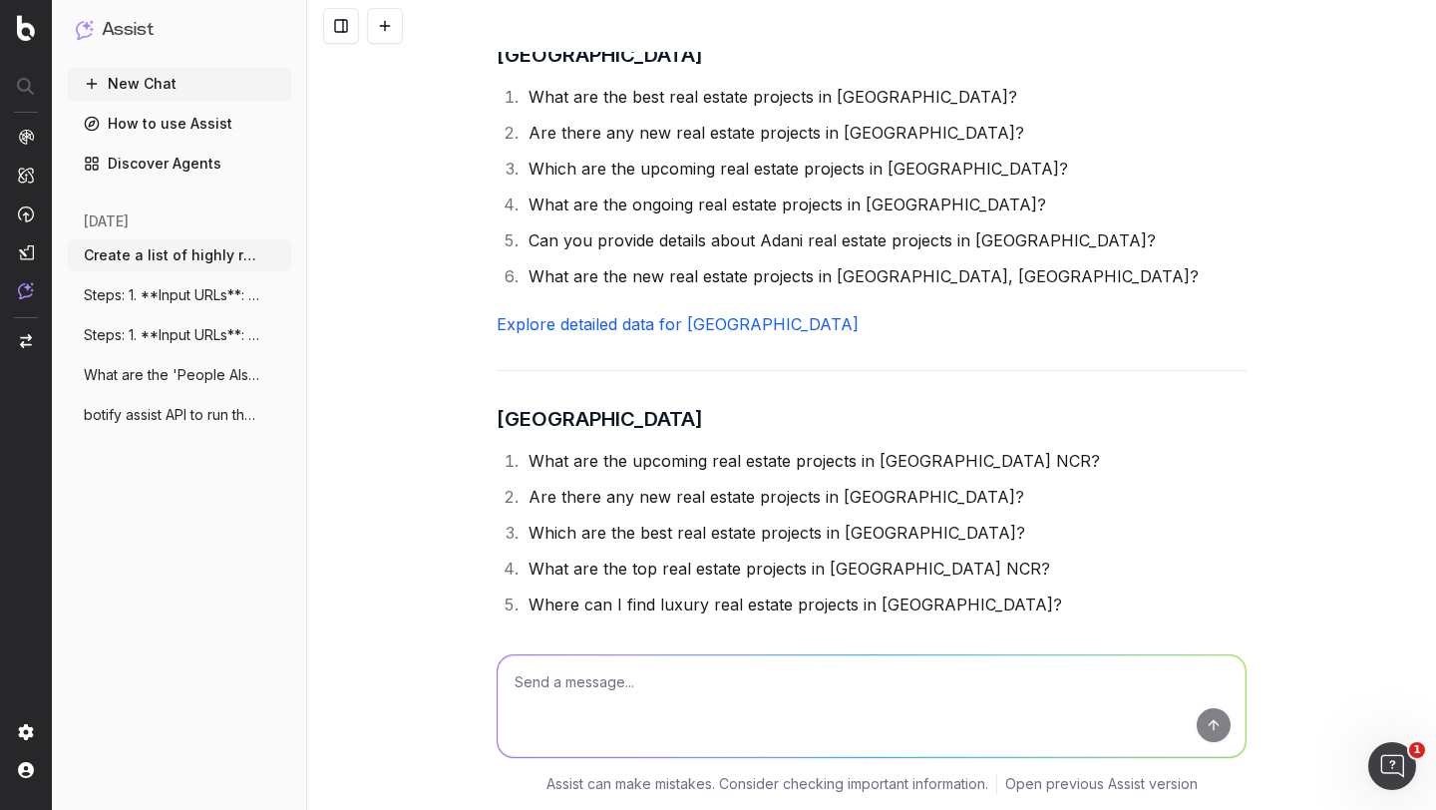
click at [577, 519] on li "Which are the best real estate projects in [GEOGRAPHIC_DATA]?" at bounding box center [885, 533] width 724 height 28
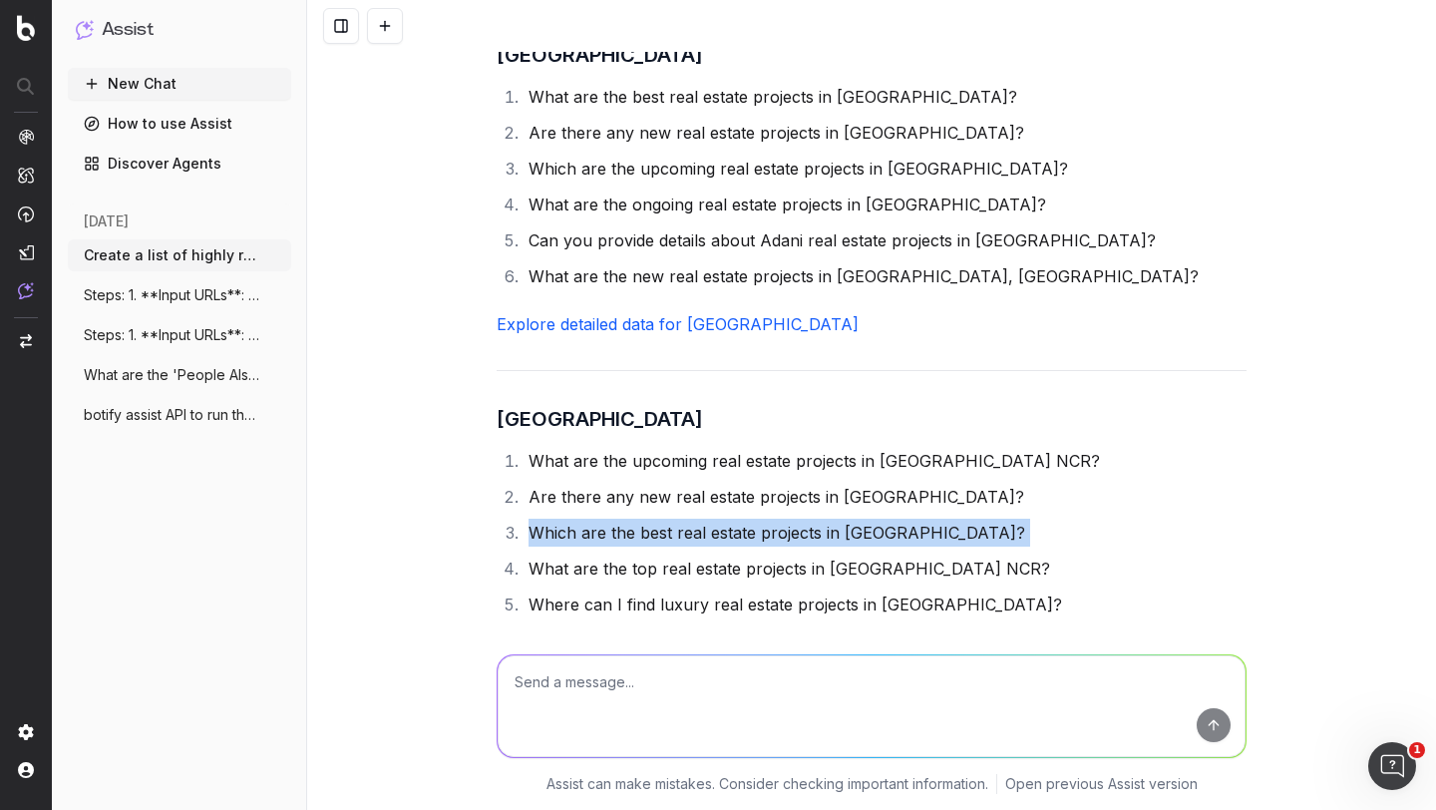
click at [577, 519] on li "Which are the best real estate projects in [GEOGRAPHIC_DATA]?" at bounding box center [885, 533] width 724 height 28
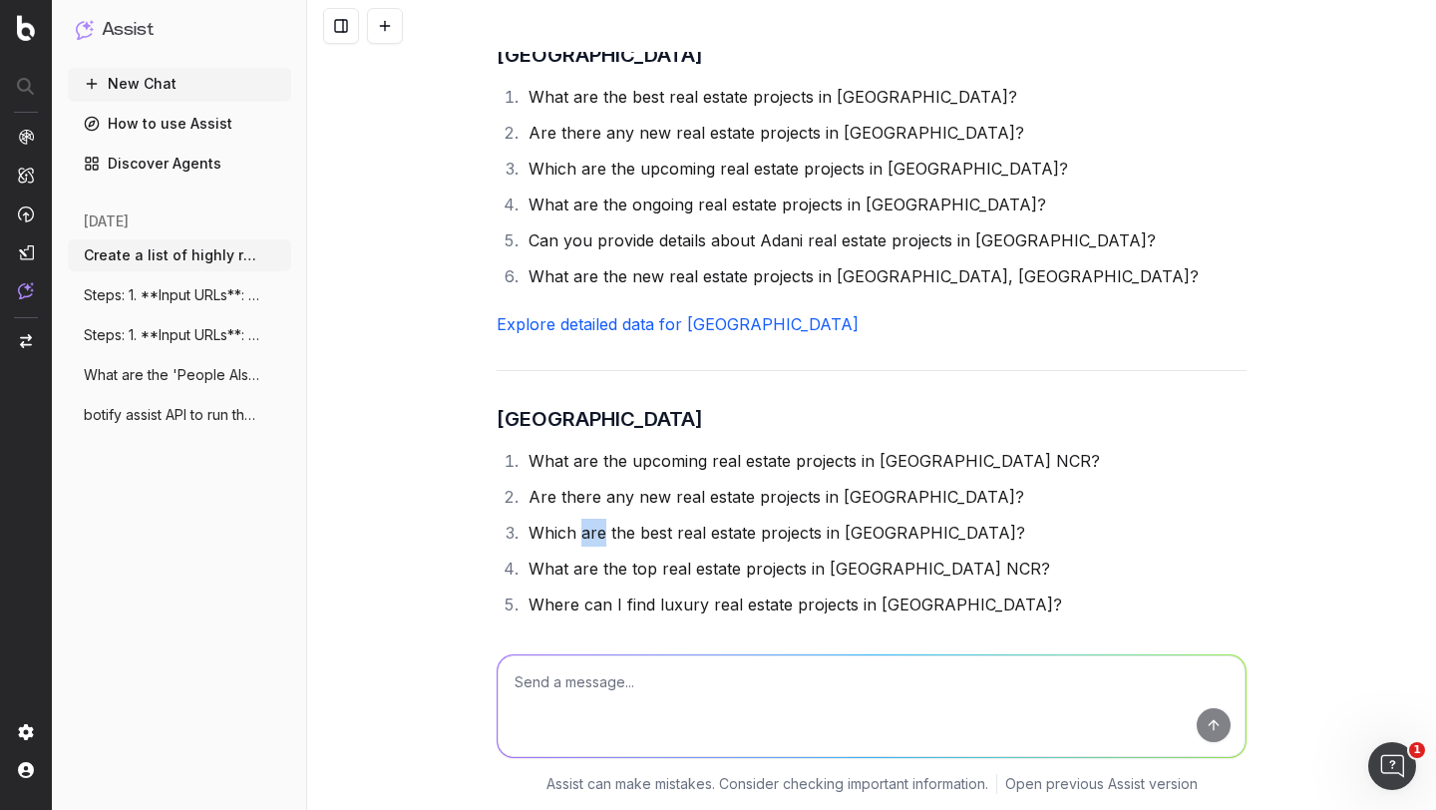
click at [577, 519] on li "Which are the best real estate projects in [GEOGRAPHIC_DATA]?" at bounding box center [885, 533] width 724 height 28
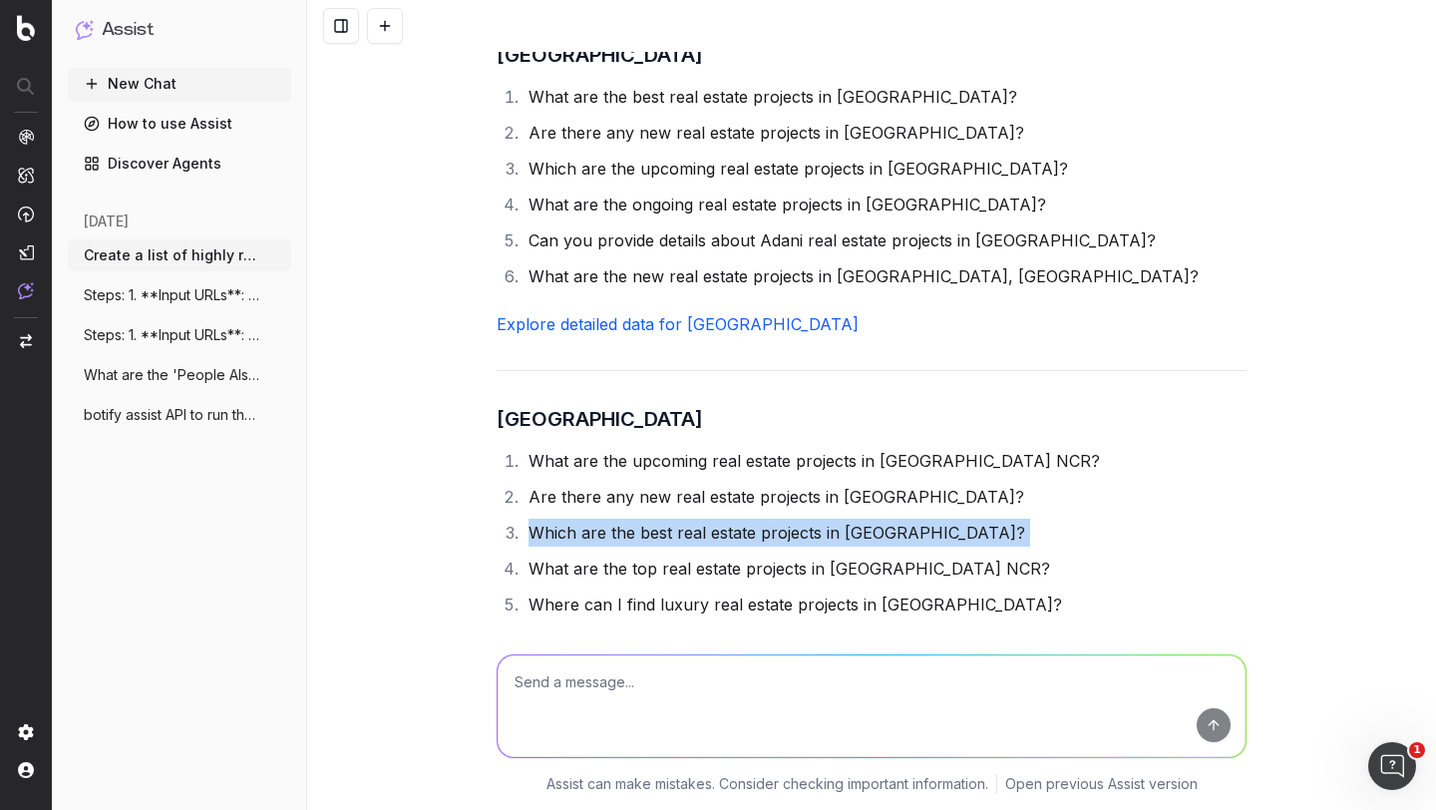
click at [577, 519] on li "Which are the best real estate projects in [GEOGRAPHIC_DATA]?" at bounding box center [885, 533] width 724 height 28
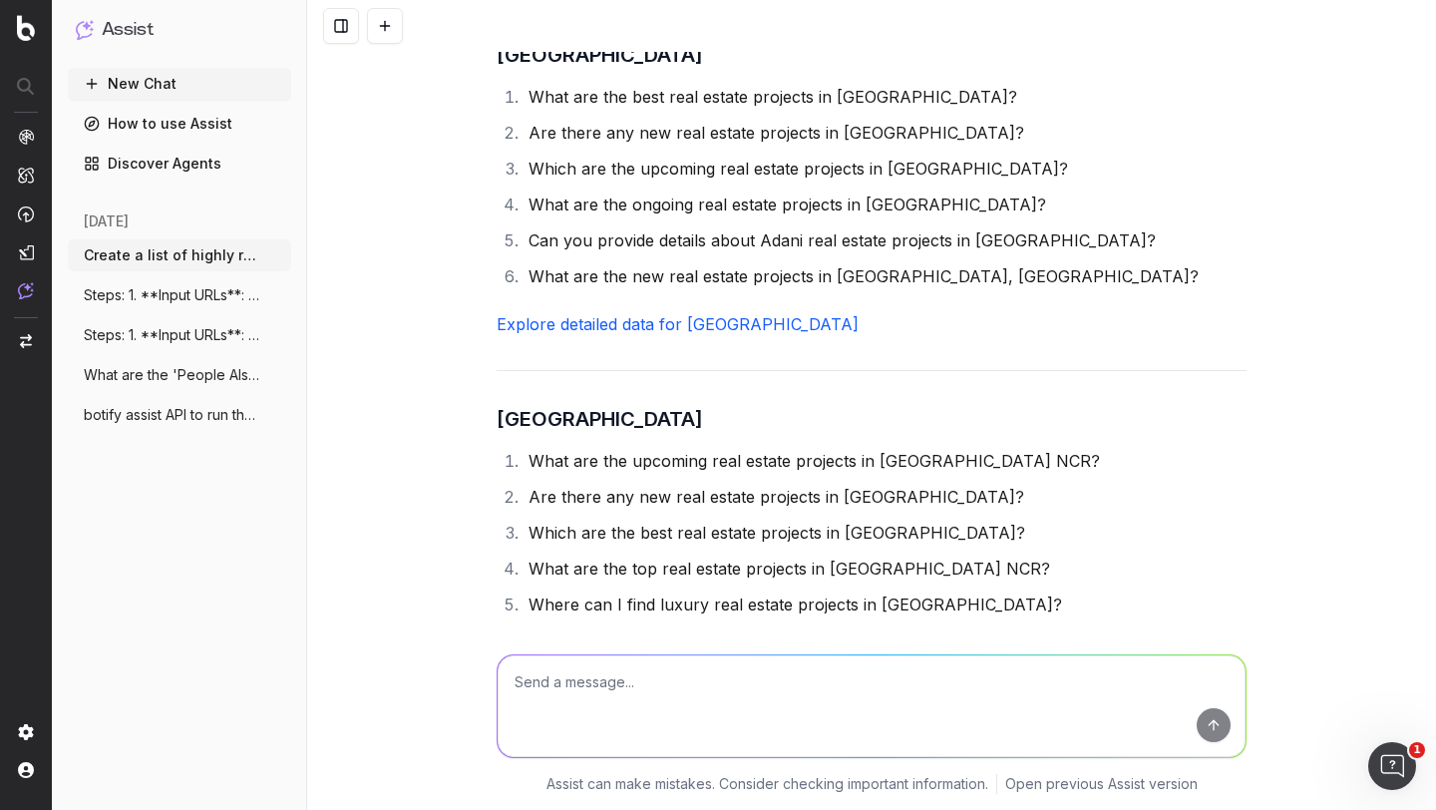
click at [569, 555] on li "What are the top real estate projects in [GEOGRAPHIC_DATA] NCR?" at bounding box center [885, 569] width 724 height 28
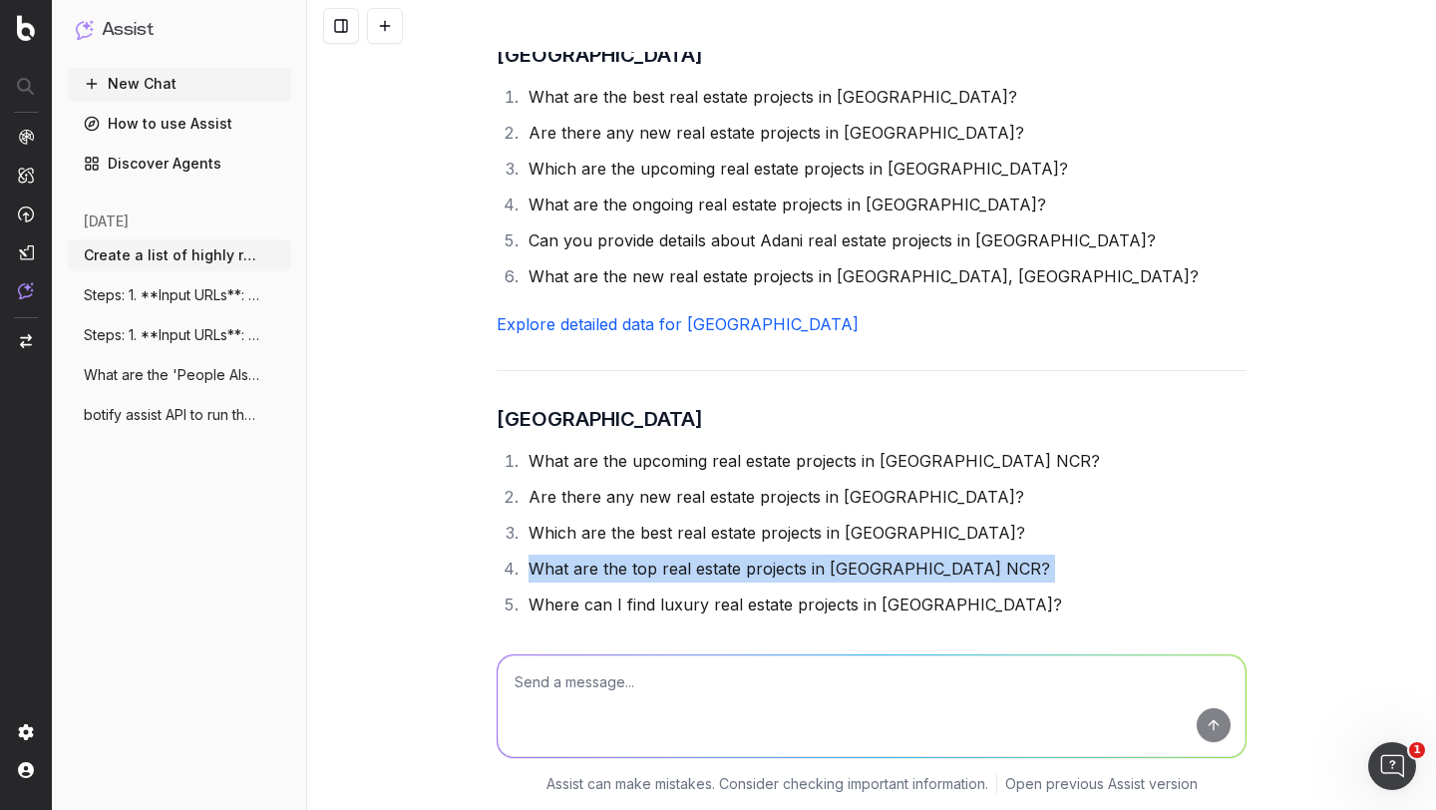
click at [569, 555] on li "What are the top real estate projects in [GEOGRAPHIC_DATA] NCR?" at bounding box center [885, 569] width 724 height 28
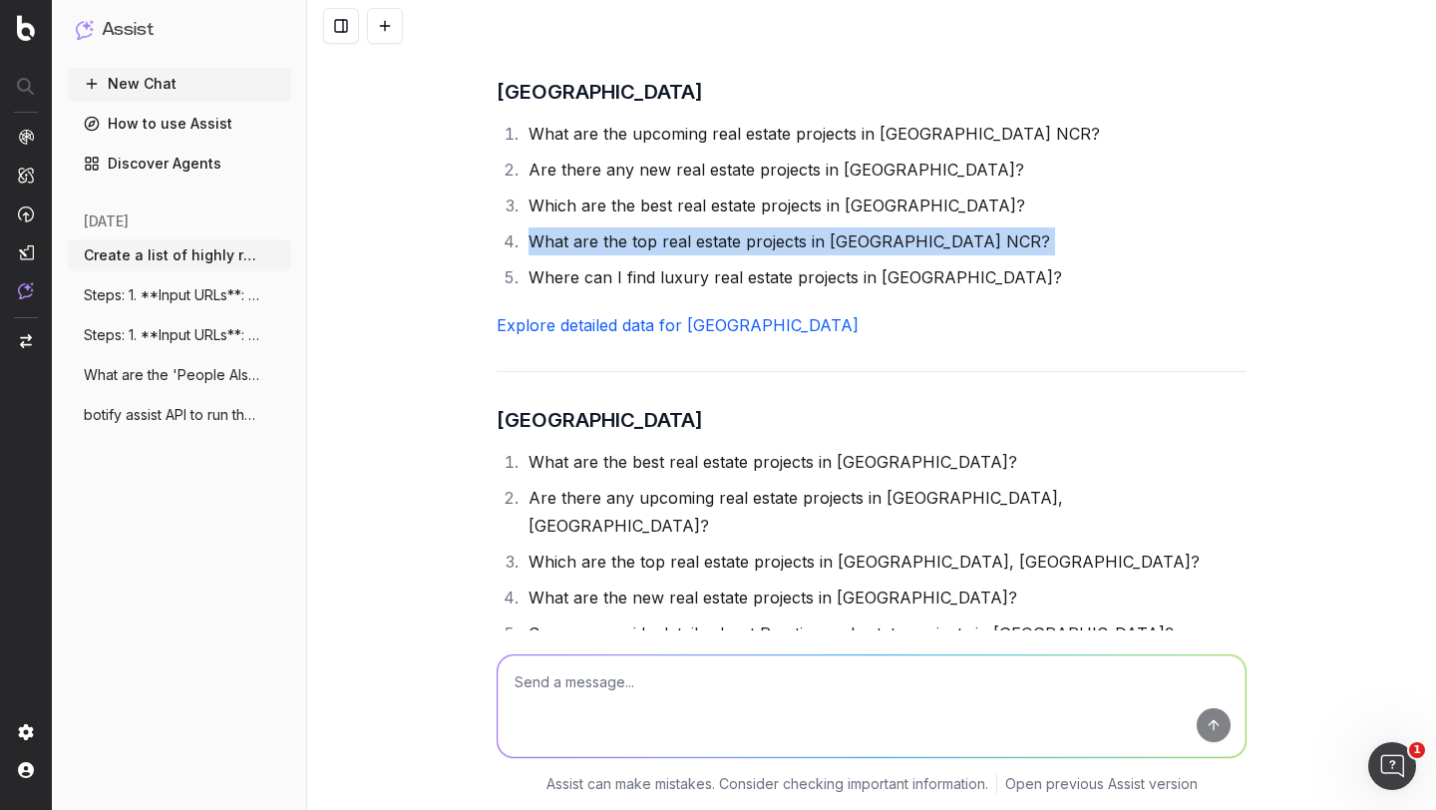
scroll to position [679, 0]
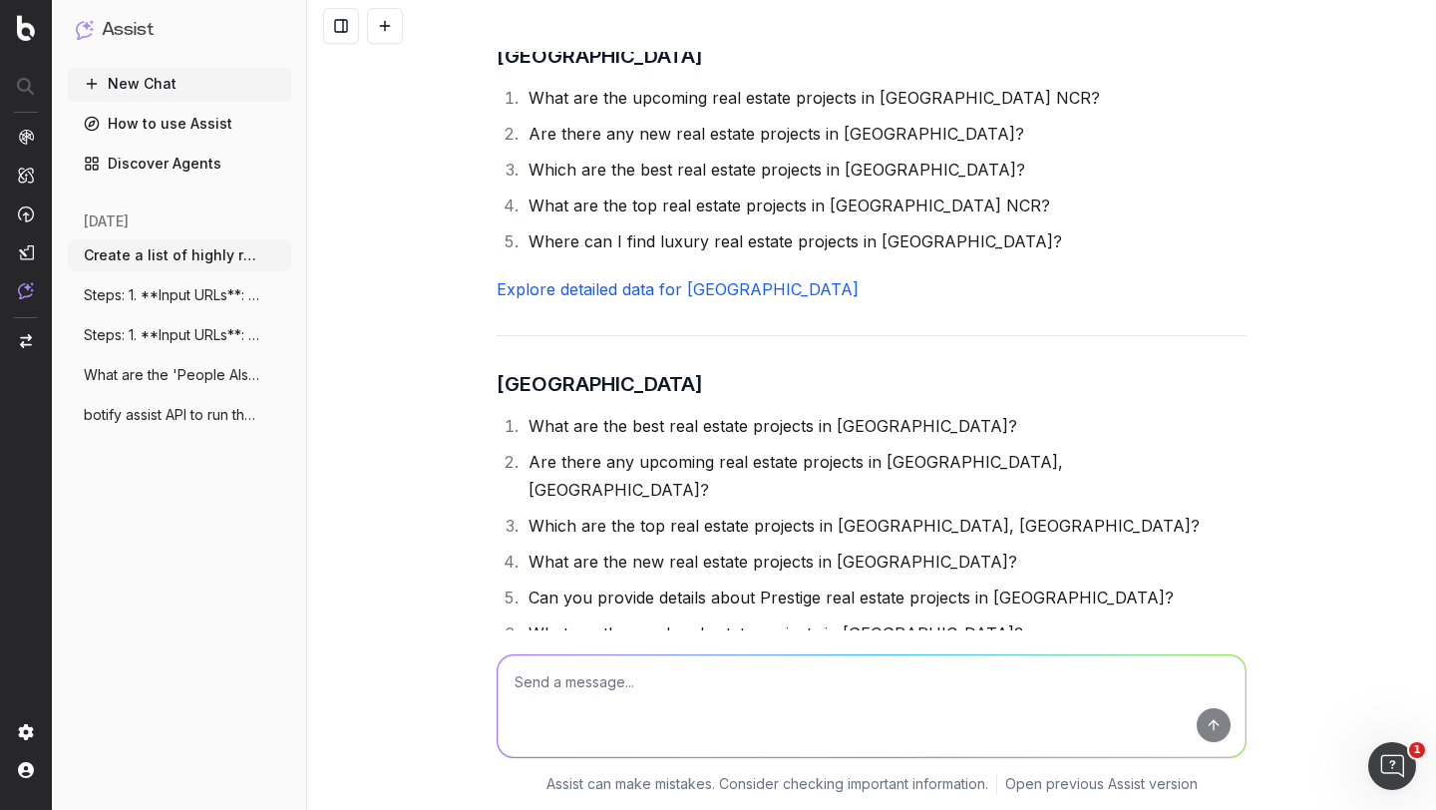
click at [541, 668] on textarea at bounding box center [872, 706] width 748 height 102
type textarea "I meant for project dedicated page as the localtion can change the user perspec…"
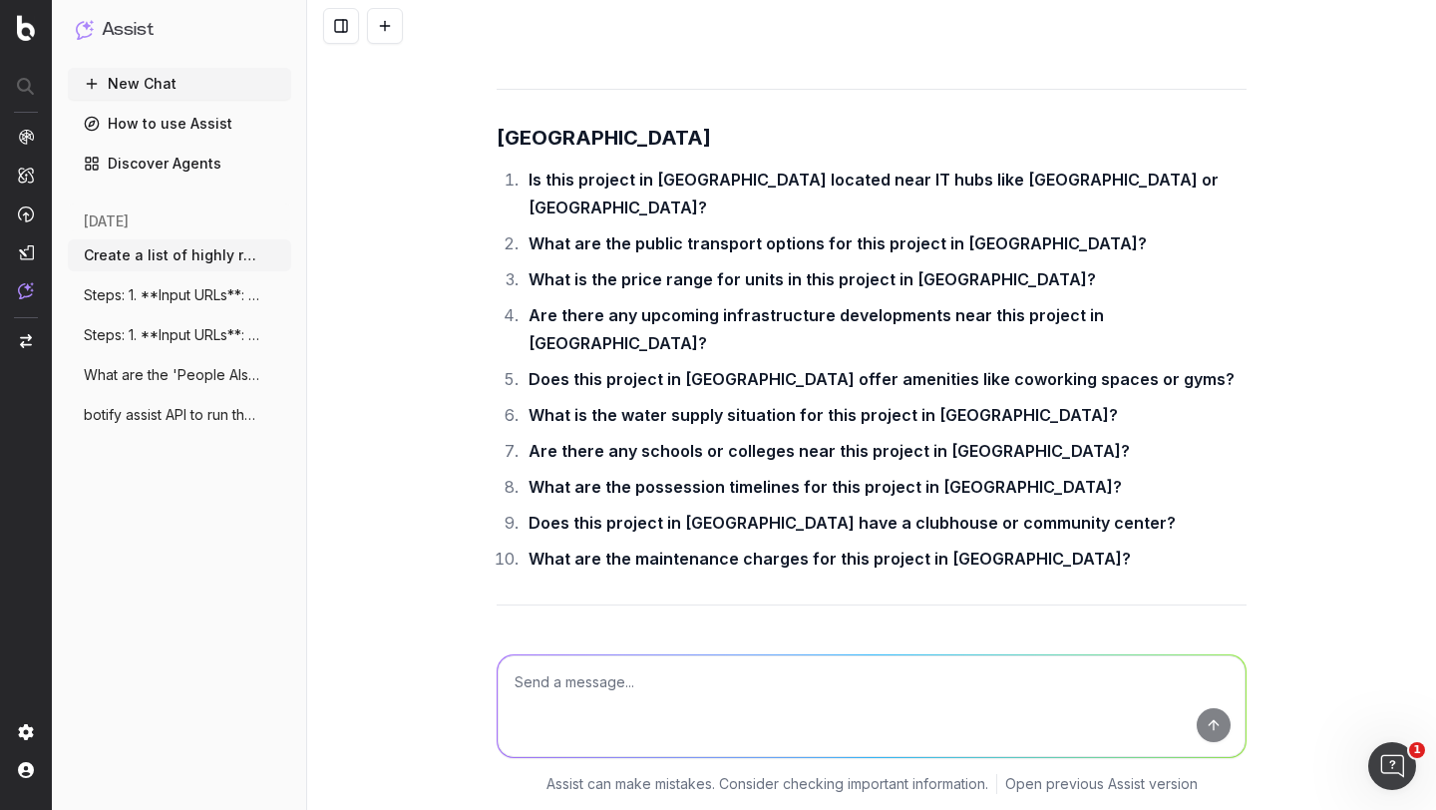
scroll to position [2727, 0]
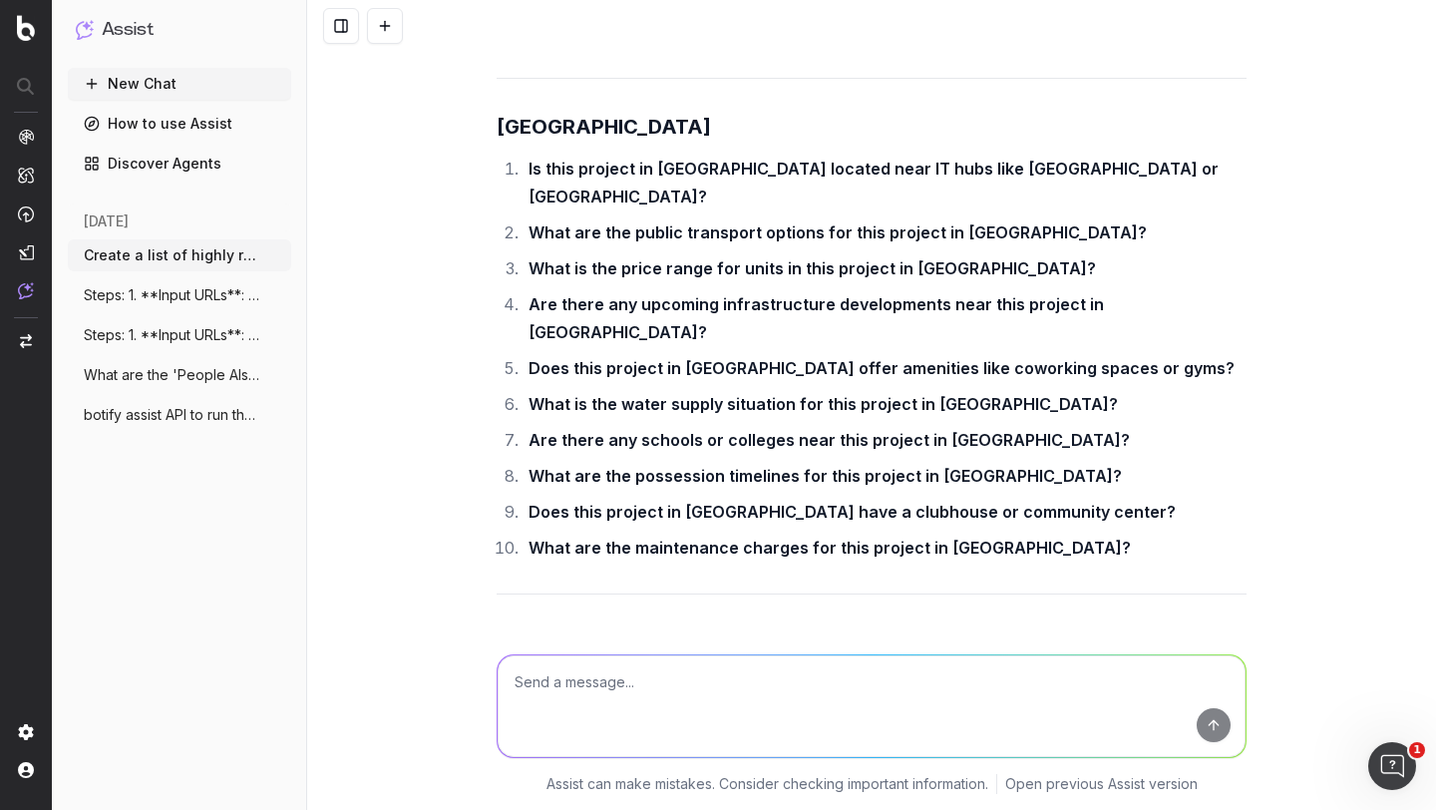
click at [685, 626] on p "These FAQs are designed to address location-specific concerns and provide poten…" at bounding box center [872, 668] width 750 height 84
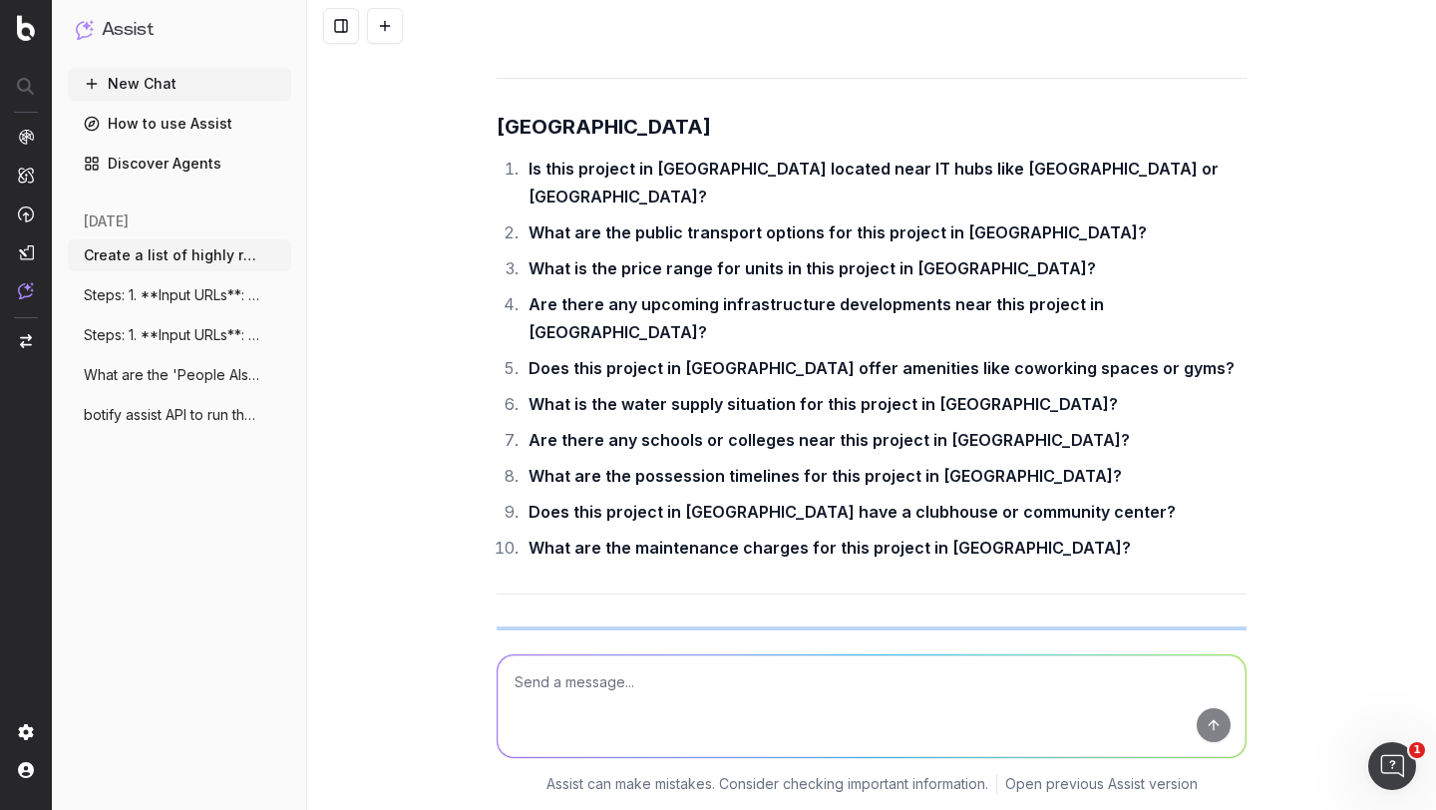
click at [685, 626] on p "These FAQs are designed to address location-specific concerns and provide poten…" at bounding box center [872, 668] width 750 height 84
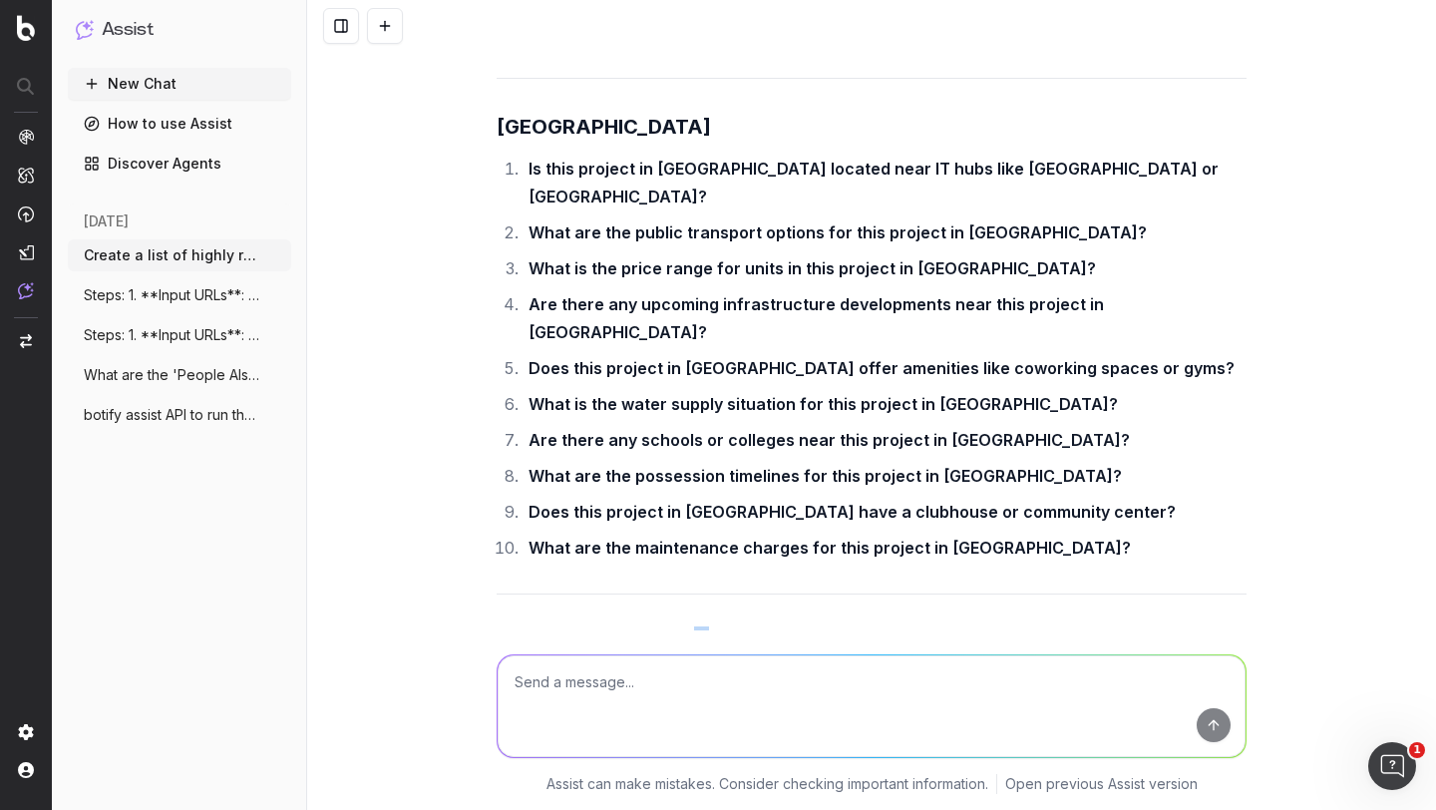
click at [685, 626] on p "These FAQs are designed to address location-specific concerns and provide poten…" at bounding box center [872, 668] width 750 height 84
click at [594, 663] on textarea at bounding box center [872, 706] width 748 height 102
type textarea "ok, write me a prompt to pull this information once i provide the list of local…"
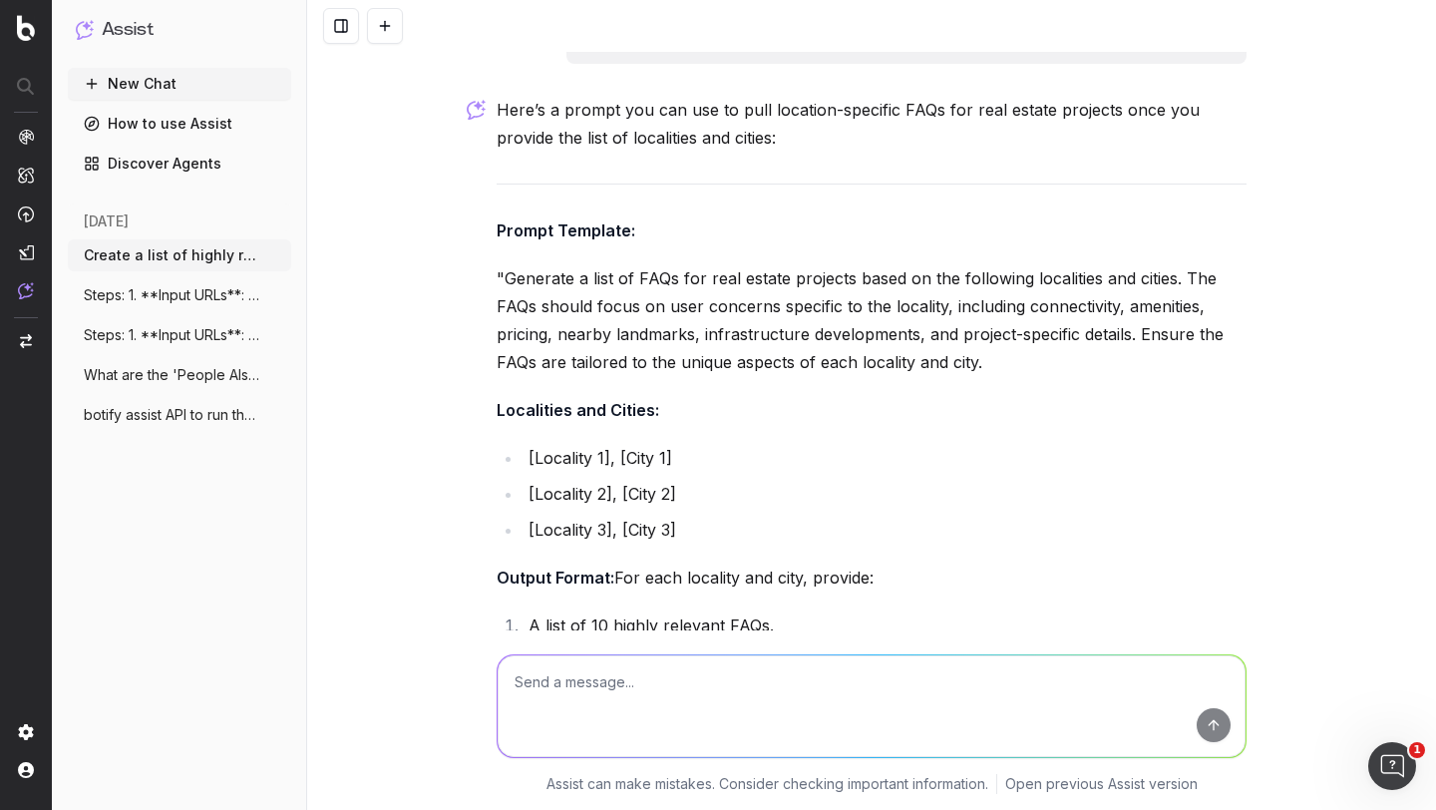
scroll to position [3619, 0]
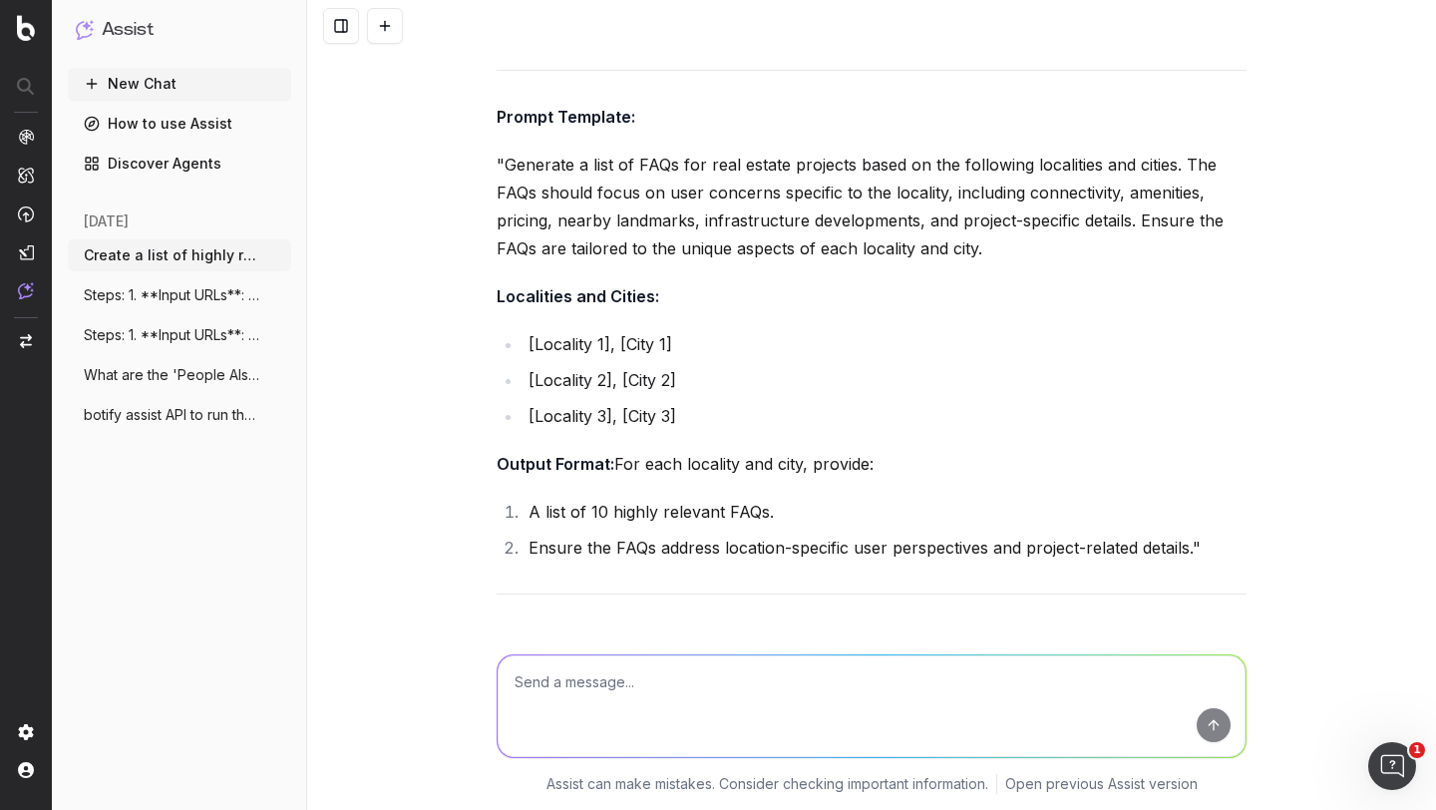
click at [606, 626] on p "You can replace [Locality 1], [City 1] with the actual locality and city names …" at bounding box center [872, 668] width 750 height 85
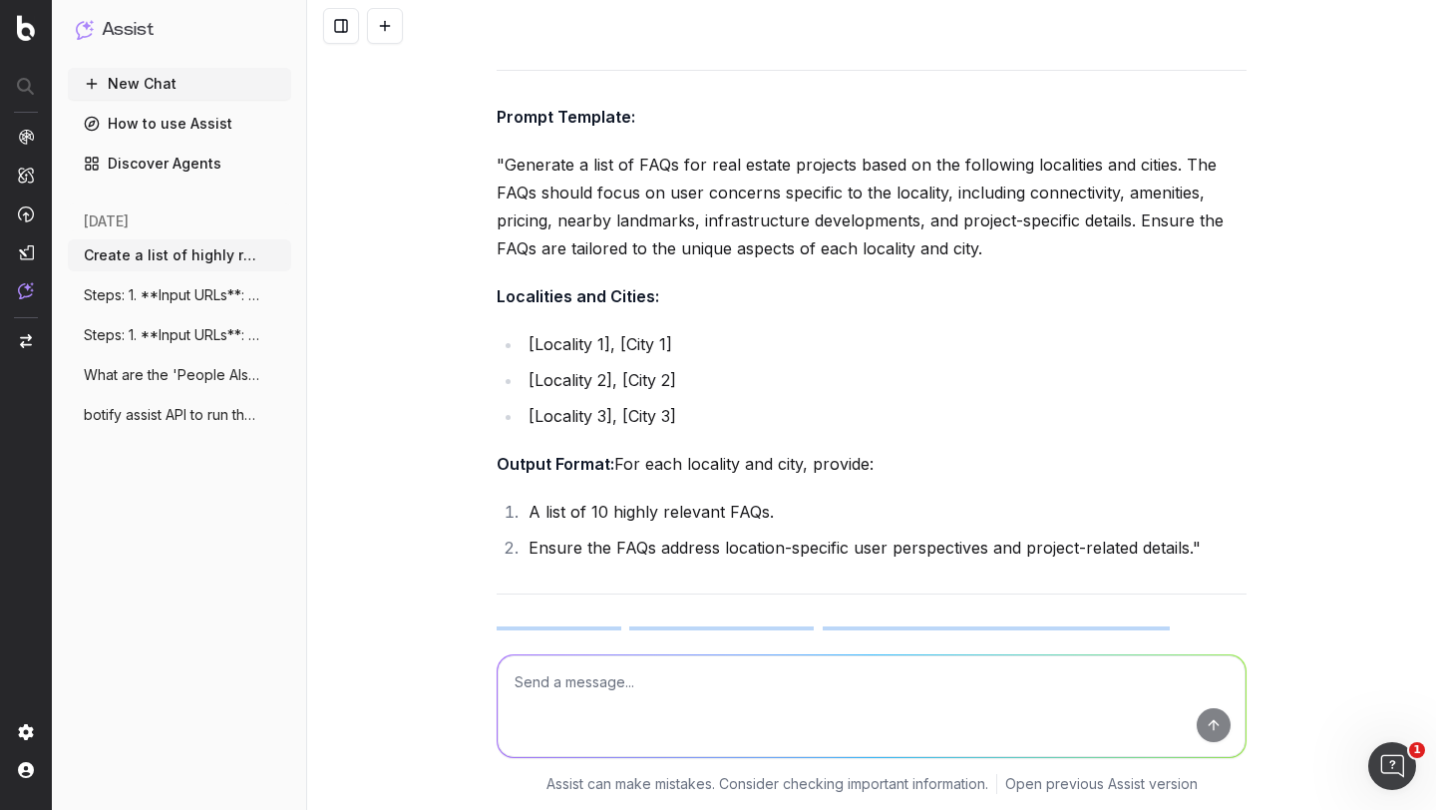
click at [606, 626] on p "You can replace [Locality 1], [City 1] with the actual locality and city names …" at bounding box center [872, 668] width 750 height 85
click at [601, 626] on p "You can replace [Locality 1], [City 1] with the actual locality and city names …" at bounding box center [872, 668] width 750 height 85
click at [611, 626] on p "You can replace [Locality 1], [City 1] with the actual locality and city names …" at bounding box center [872, 668] width 750 height 85
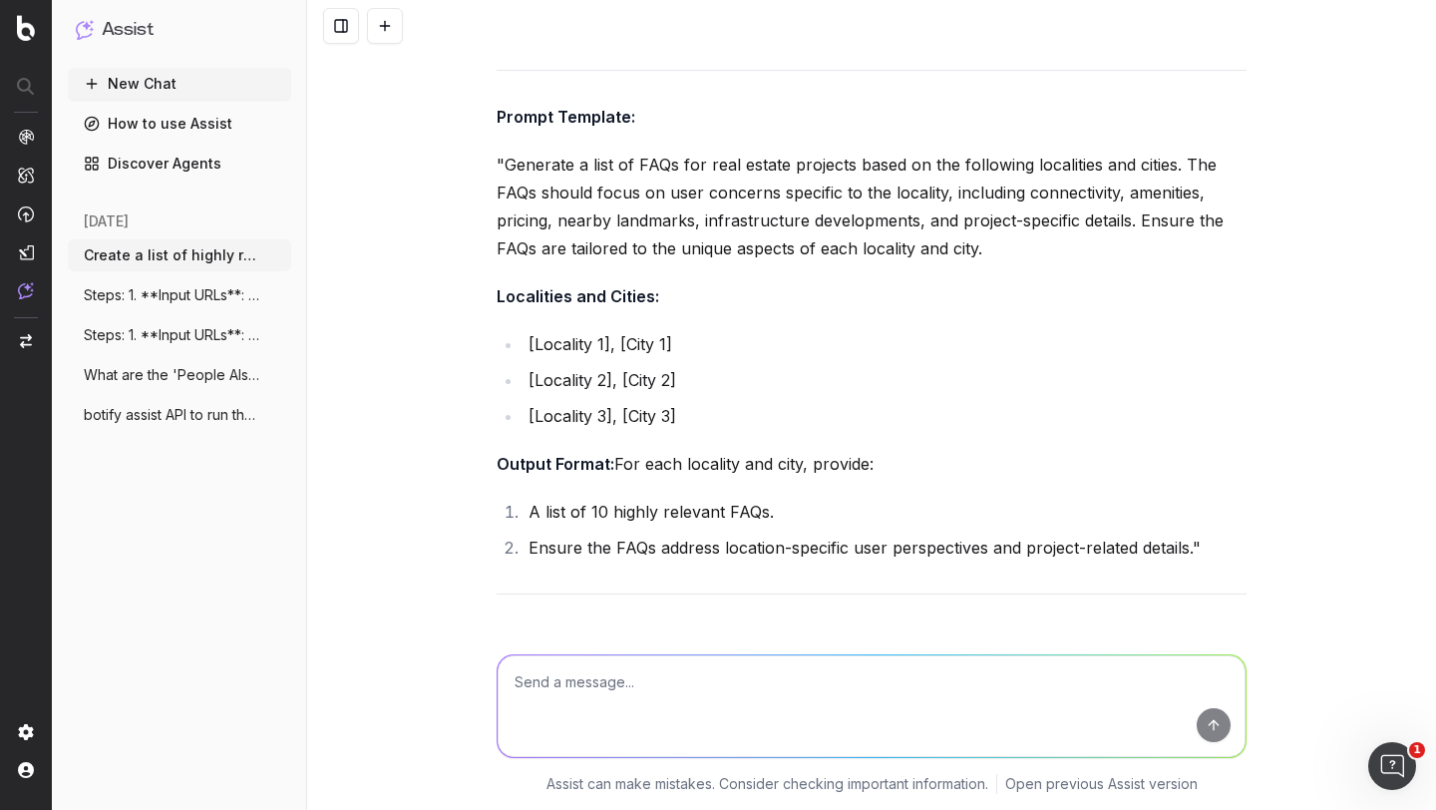
click at [611, 626] on p "You can replace [Locality 1], [City 1] with the actual locality and city names …" at bounding box center [872, 668] width 750 height 85
click at [600, 626] on p "You can replace [Locality 1], [City 1] with the actual locality and city names …" at bounding box center [872, 668] width 750 height 85
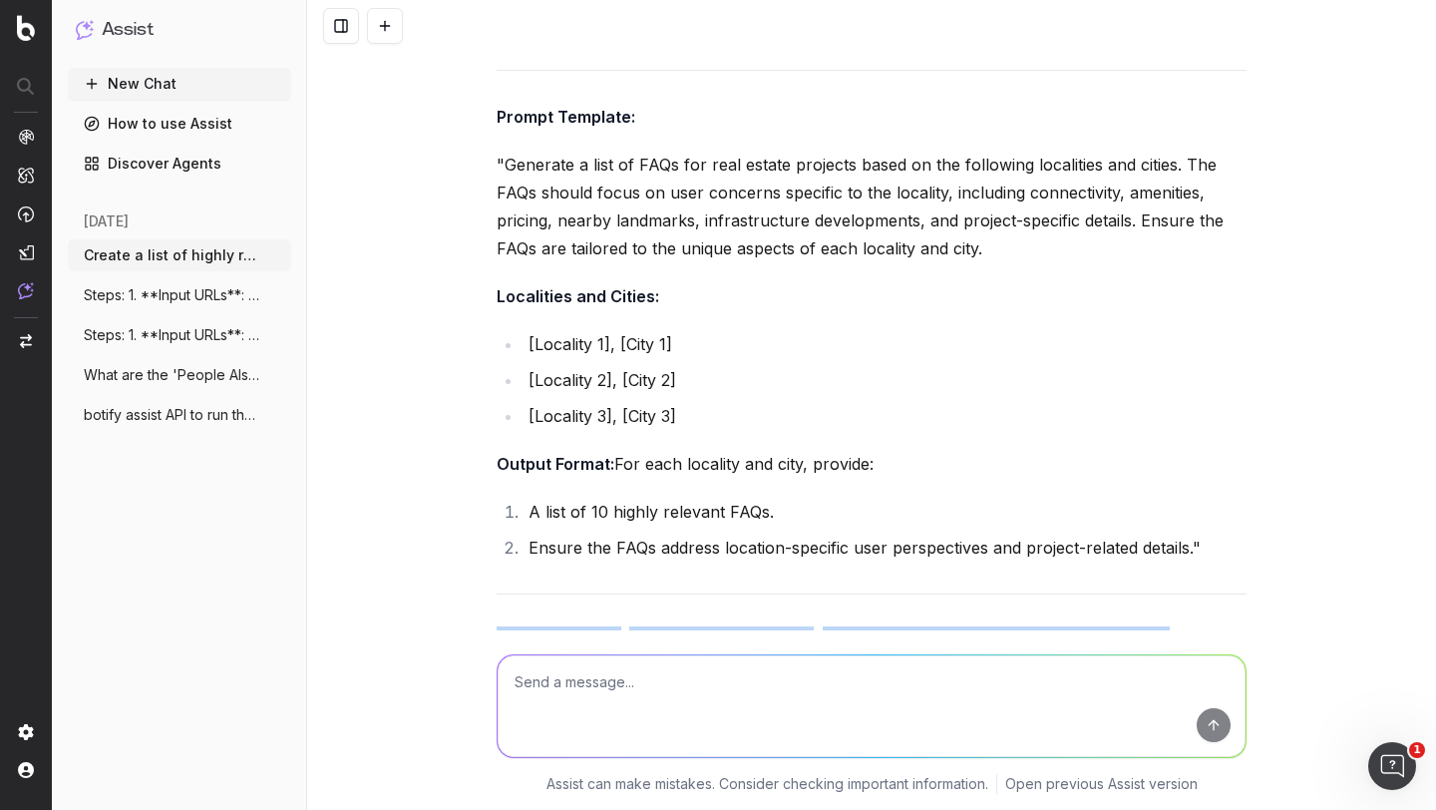
click at [598, 626] on p "You can replace [Locality 1], [City 1] with the actual locality and city names …" at bounding box center [872, 668] width 750 height 85
click at [557, 696] on textarea at bounding box center [872, 706] width 748 height 102
type textarea "i"
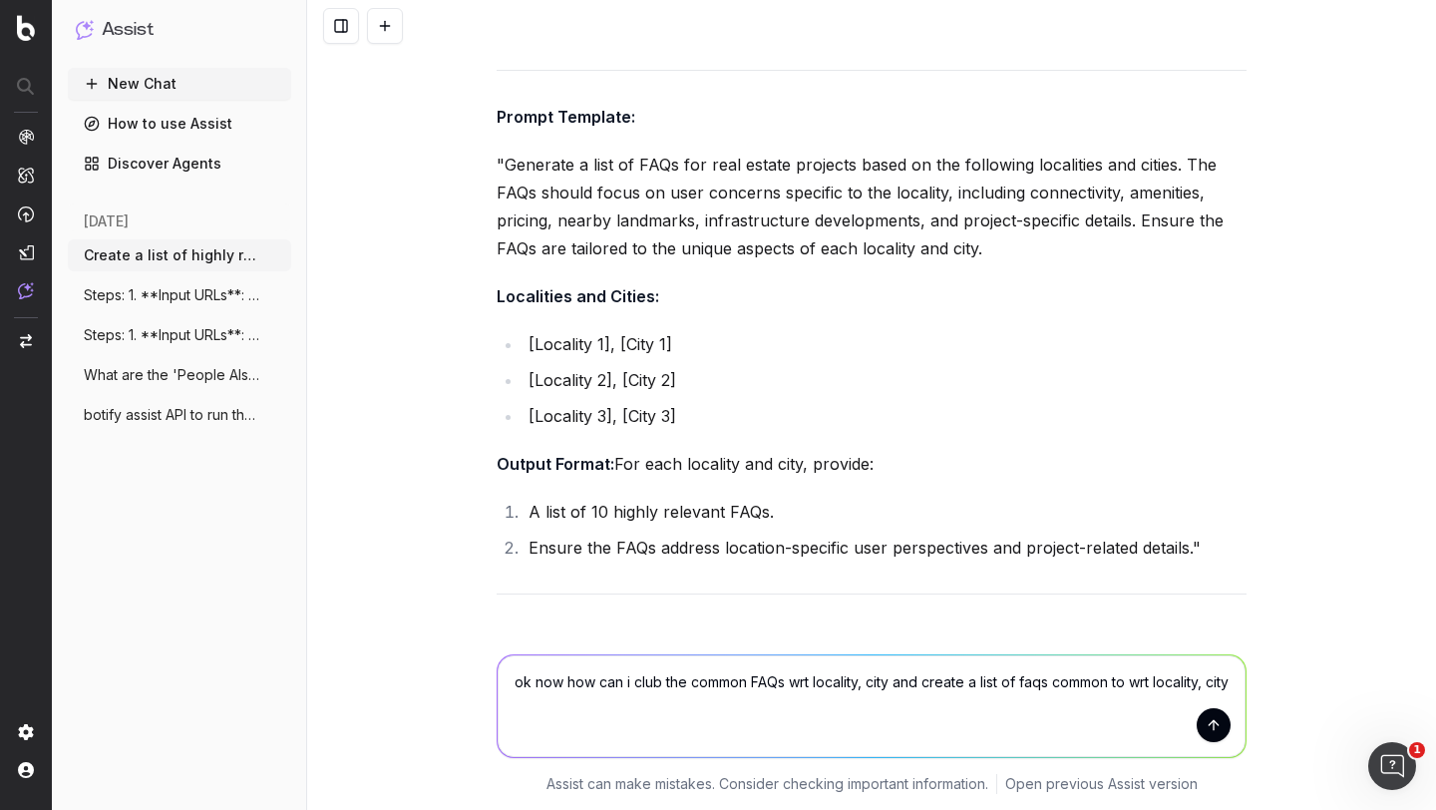
type textarea "ok now how can i club the common FAQs wrt locality, city and create a list of f…"
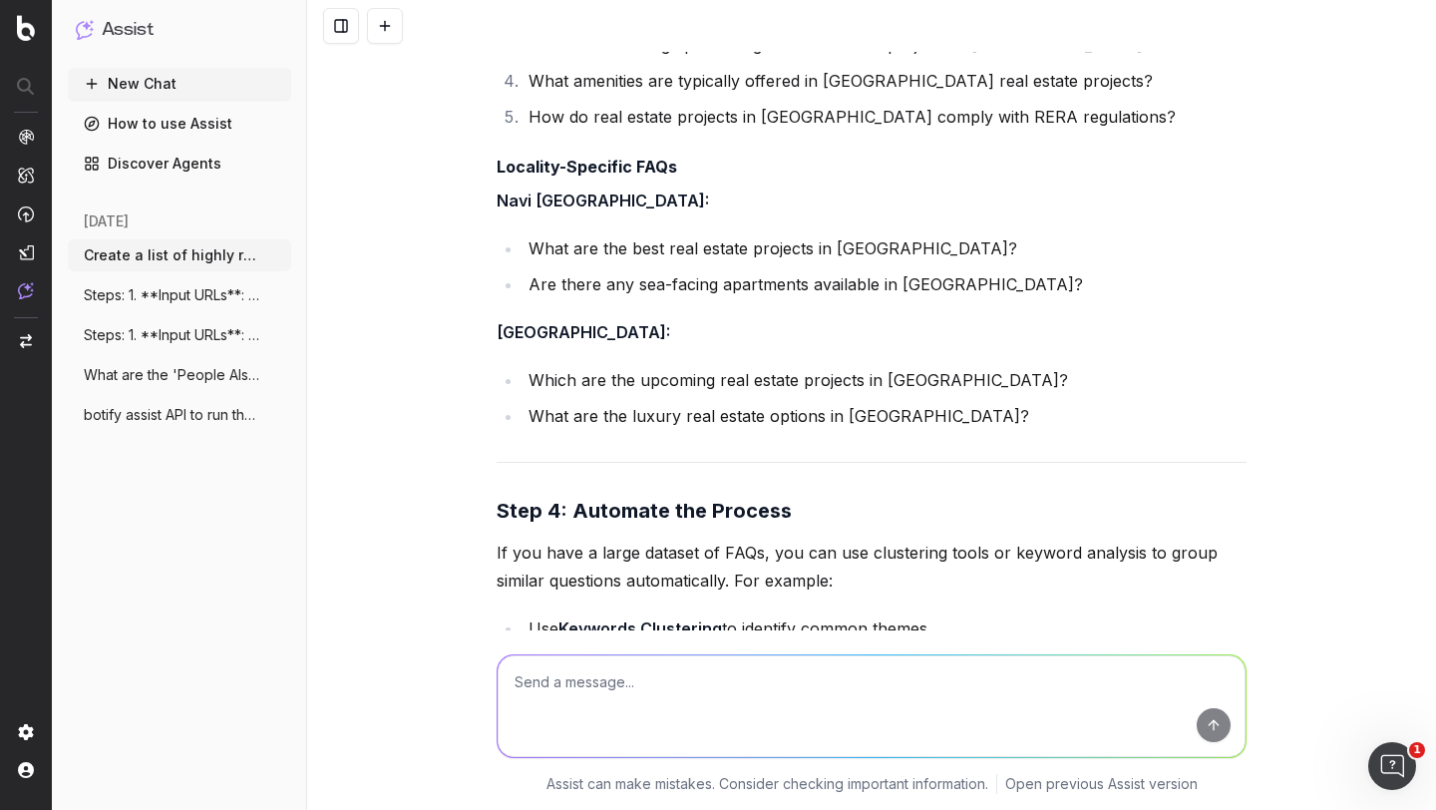
scroll to position [5423, 0]
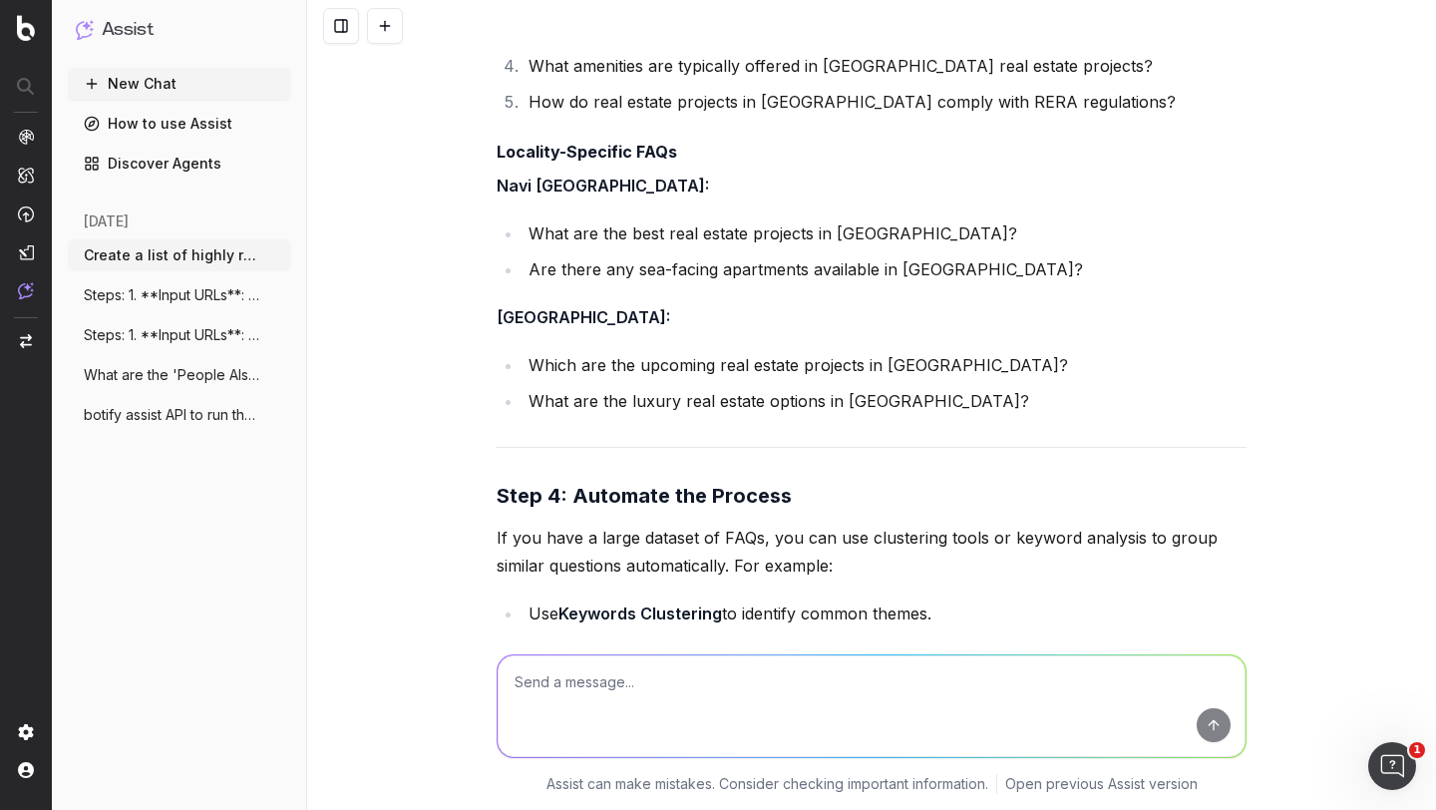
click at [660, 603] on strong "Keywords Clustering" at bounding box center [641, 613] width 164 height 20
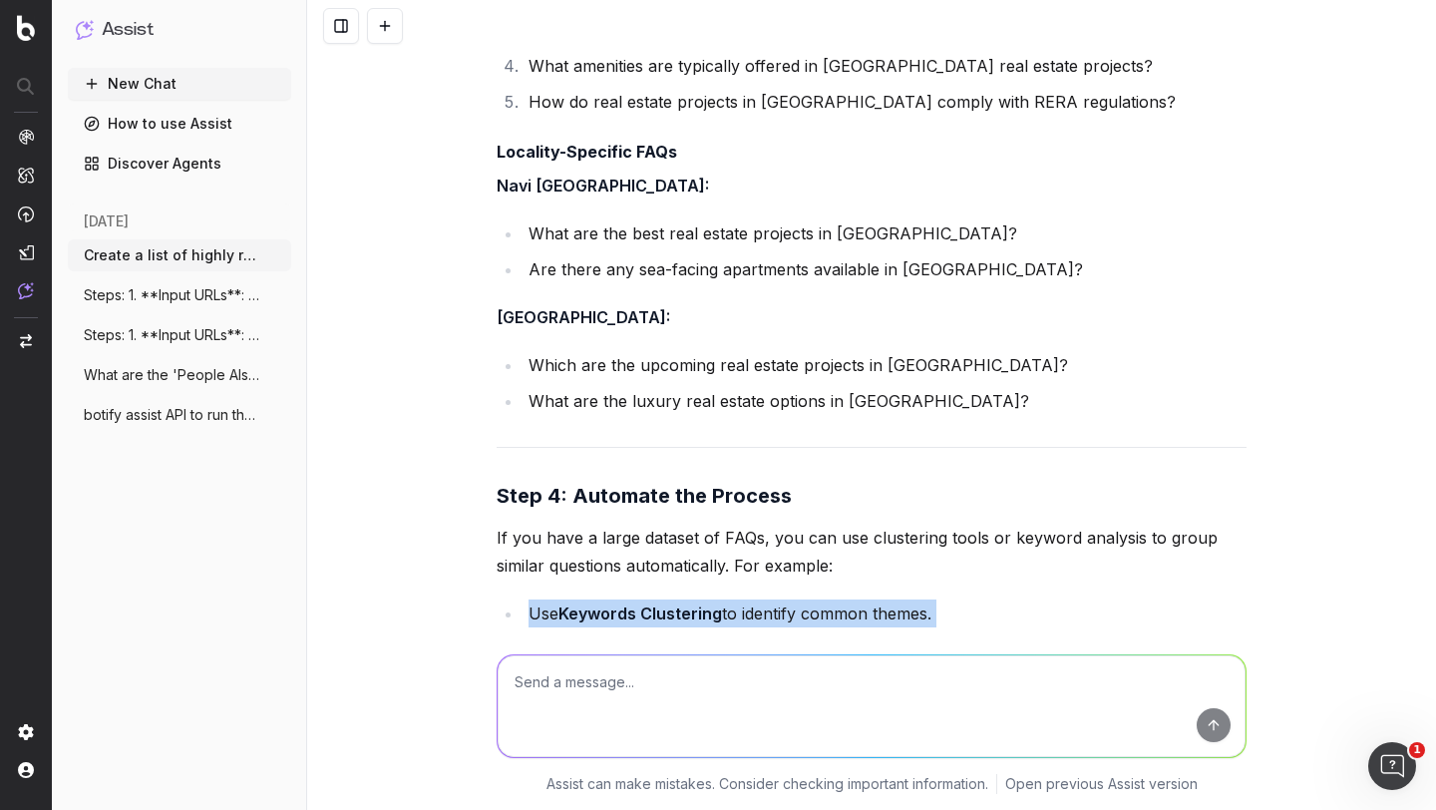
click at [660, 603] on strong "Keywords Clustering" at bounding box center [641, 613] width 164 height 20
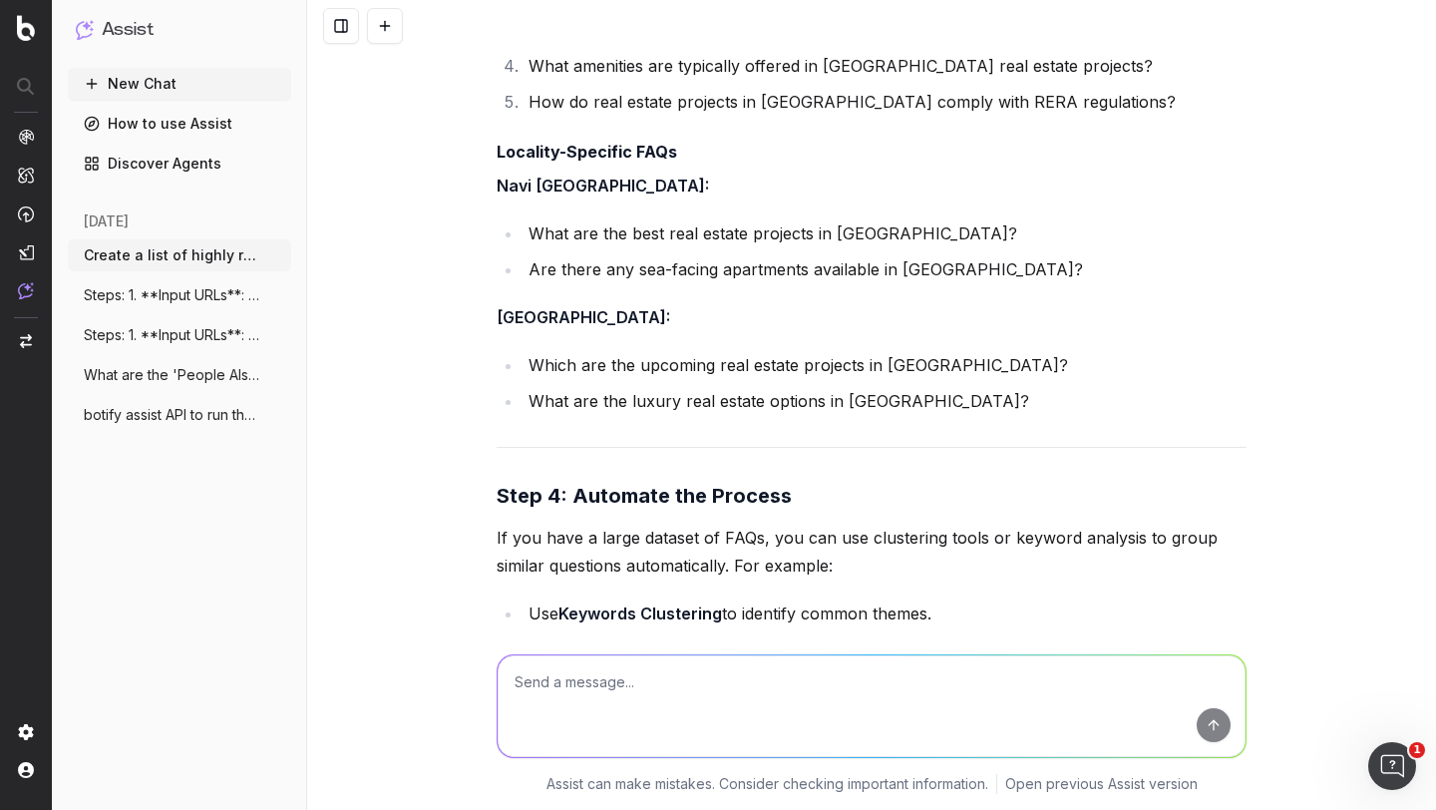
click at [630, 524] on p "If you have a large dataset of FAQs, you can use clustering tools or keyword an…" at bounding box center [872, 552] width 750 height 56
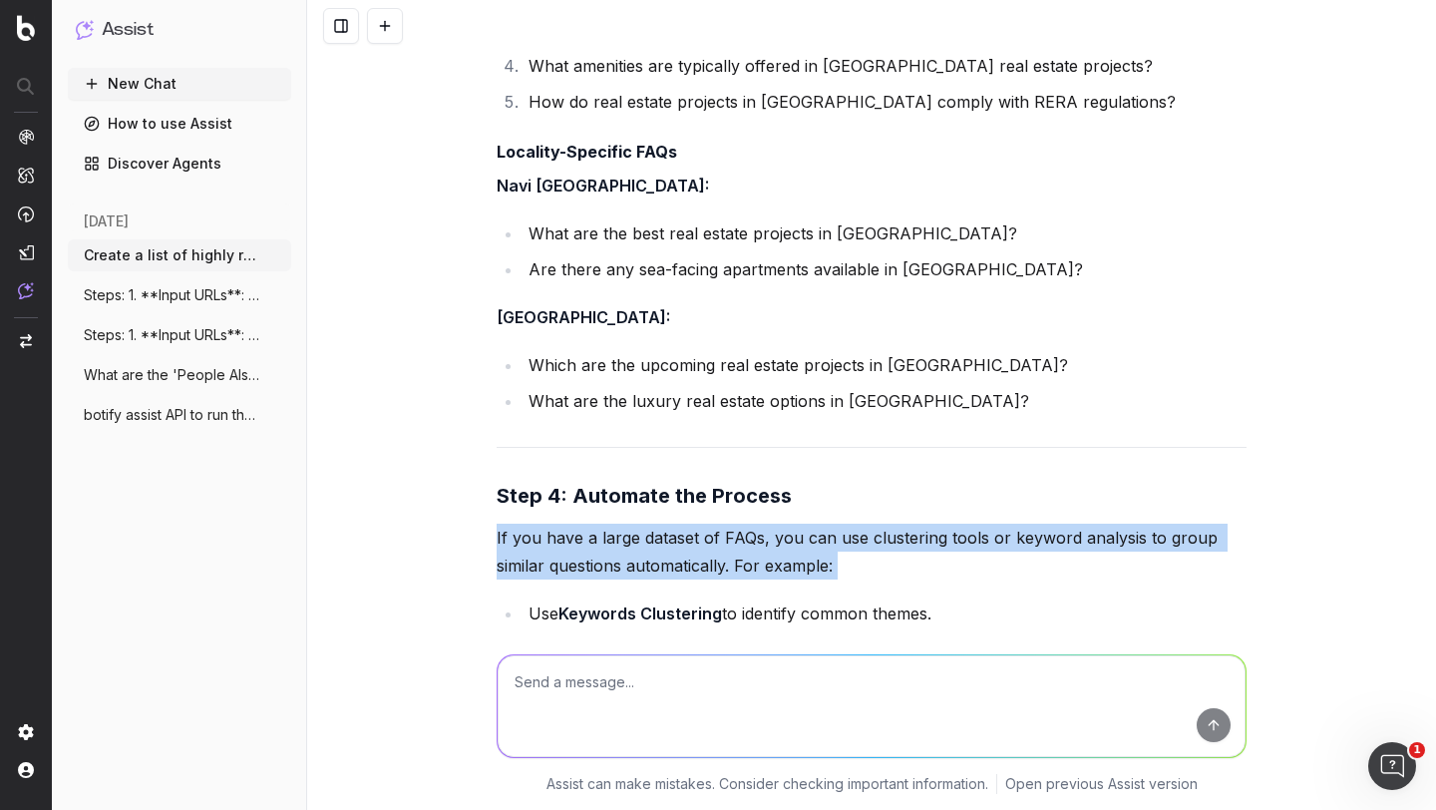
click at [630, 524] on p "If you have a large dataset of FAQs, you can use clustering tools or keyword an…" at bounding box center [872, 552] width 750 height 56
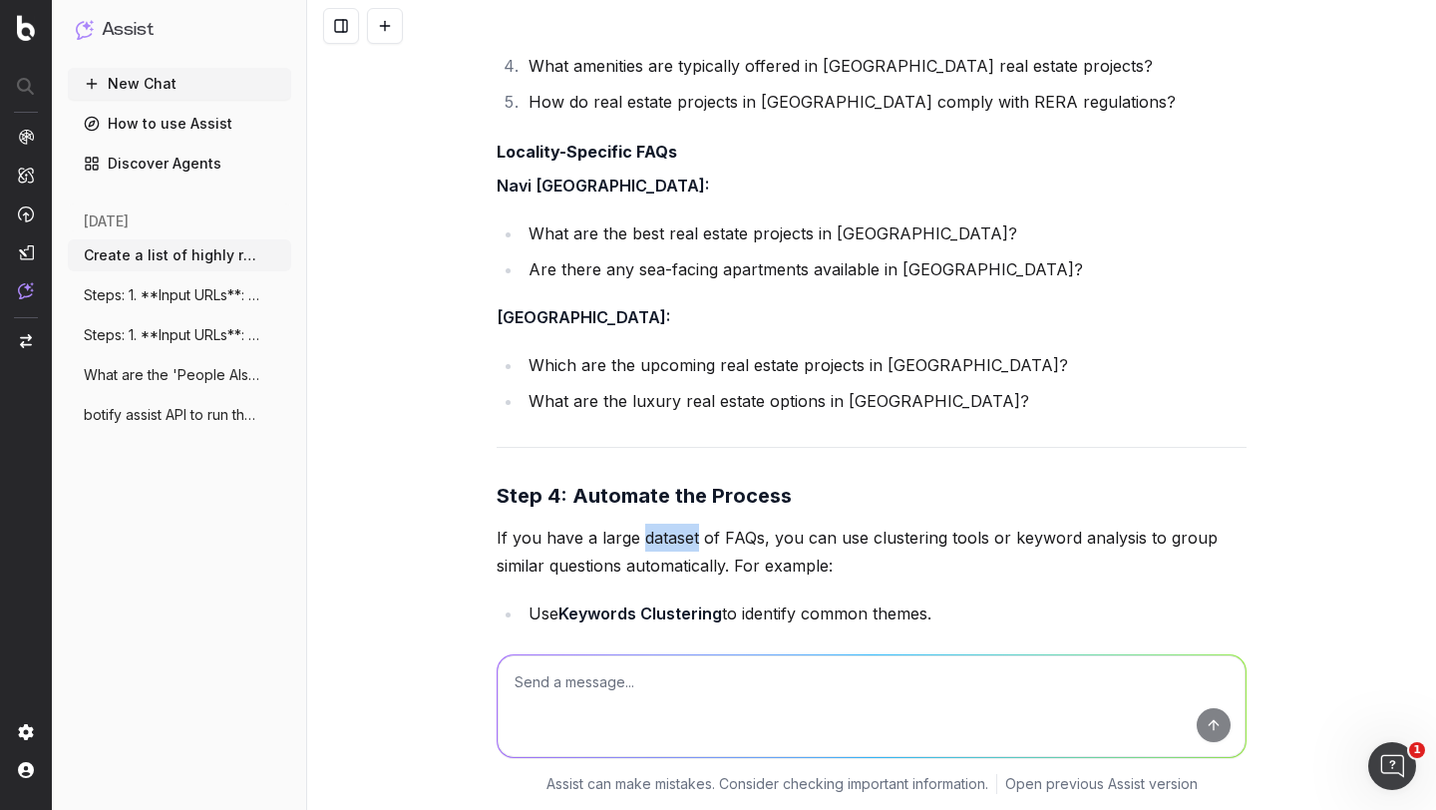
click at [630, 524] on p "If you have a large dataset of FAQs, you can use clustering tools or keyword an…" at bounding box center [872, 552] width 750 height 56
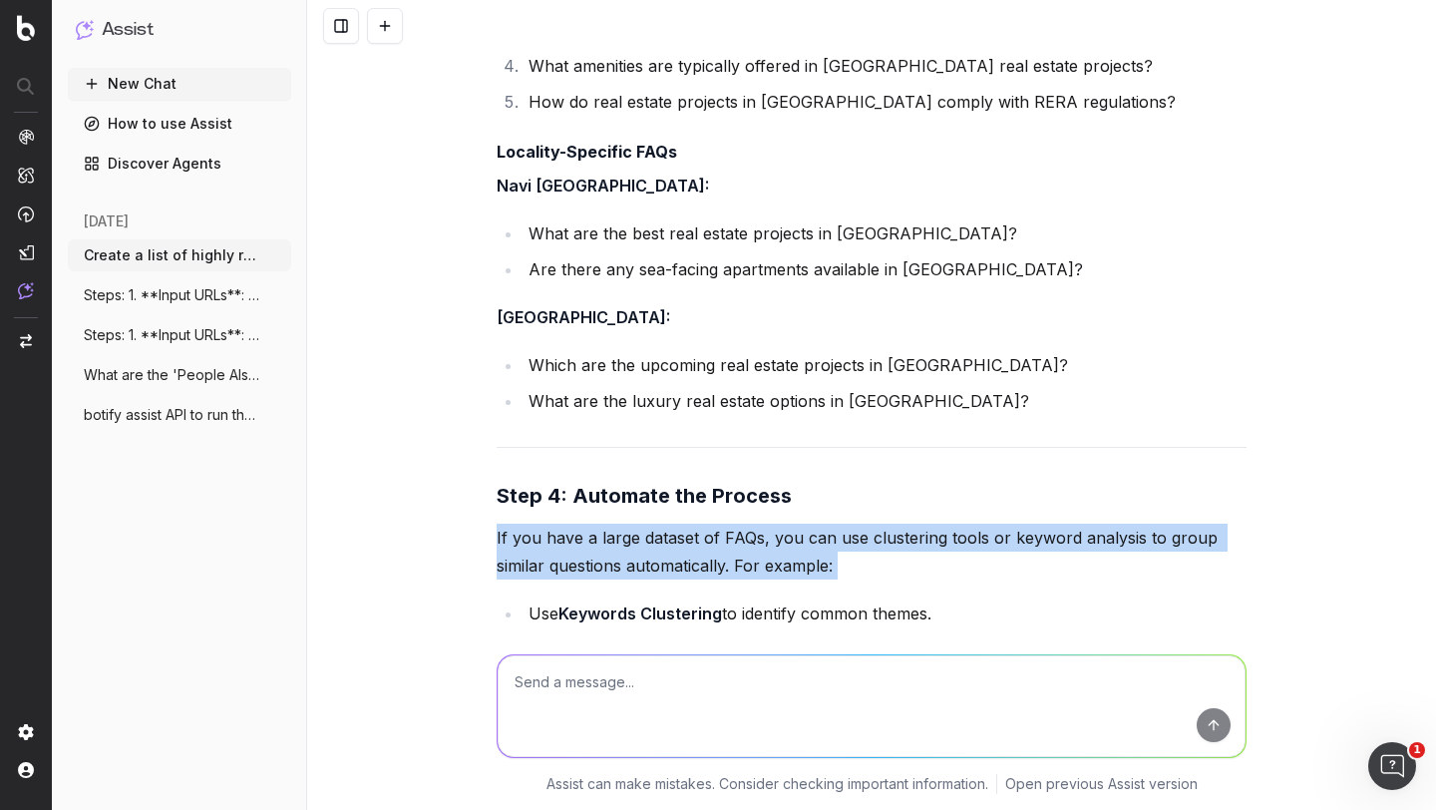
click at [630, 524] on p "If you have a large dataset of FAQs, you can use clustering tools or keyword an…" at bounding box center [872, 552] width 750 height 56
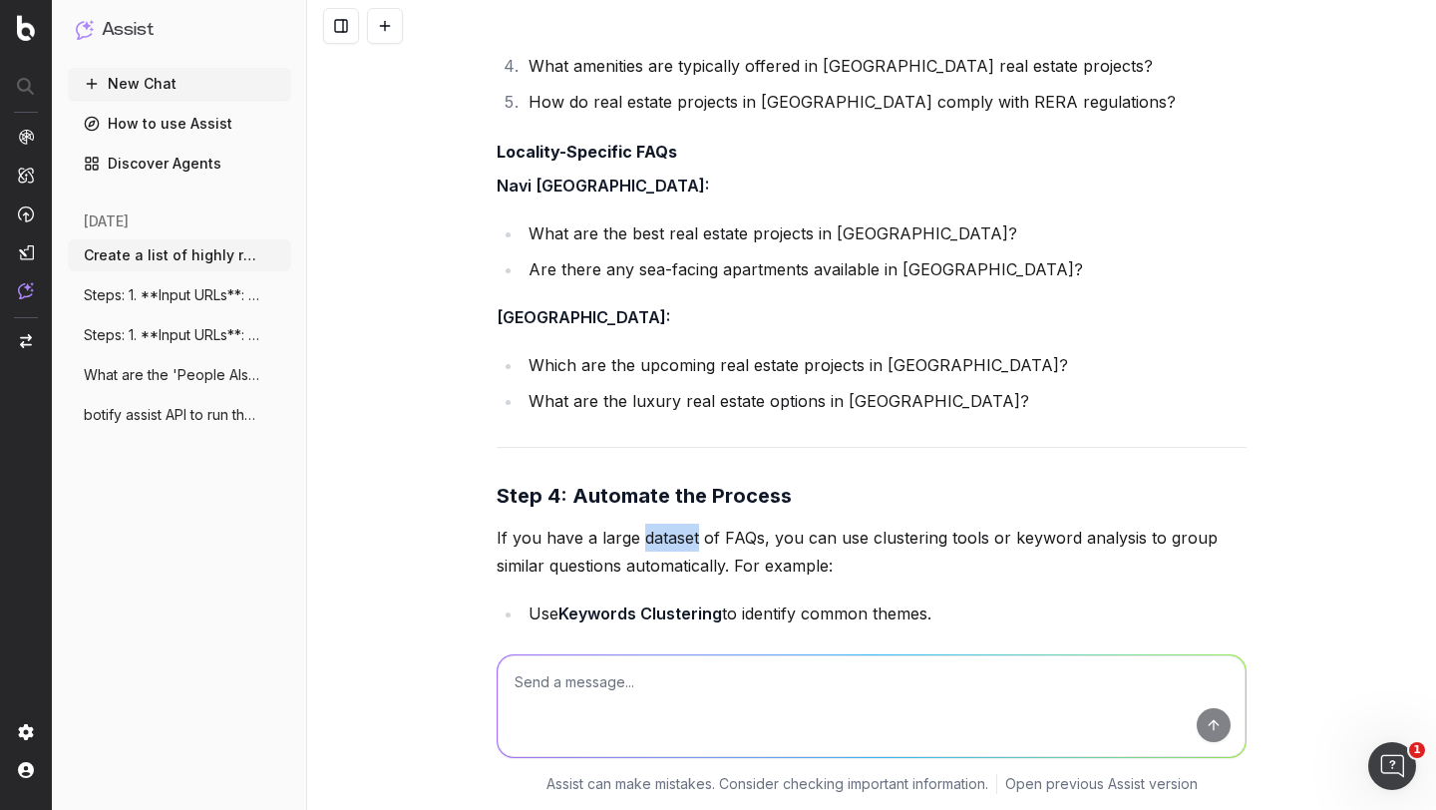
click at [630, 524] on p "If you have a large dataset of FAQs, you can use clustering tools or keyword an…" at bounding box center [872, 552] width 750 height 56
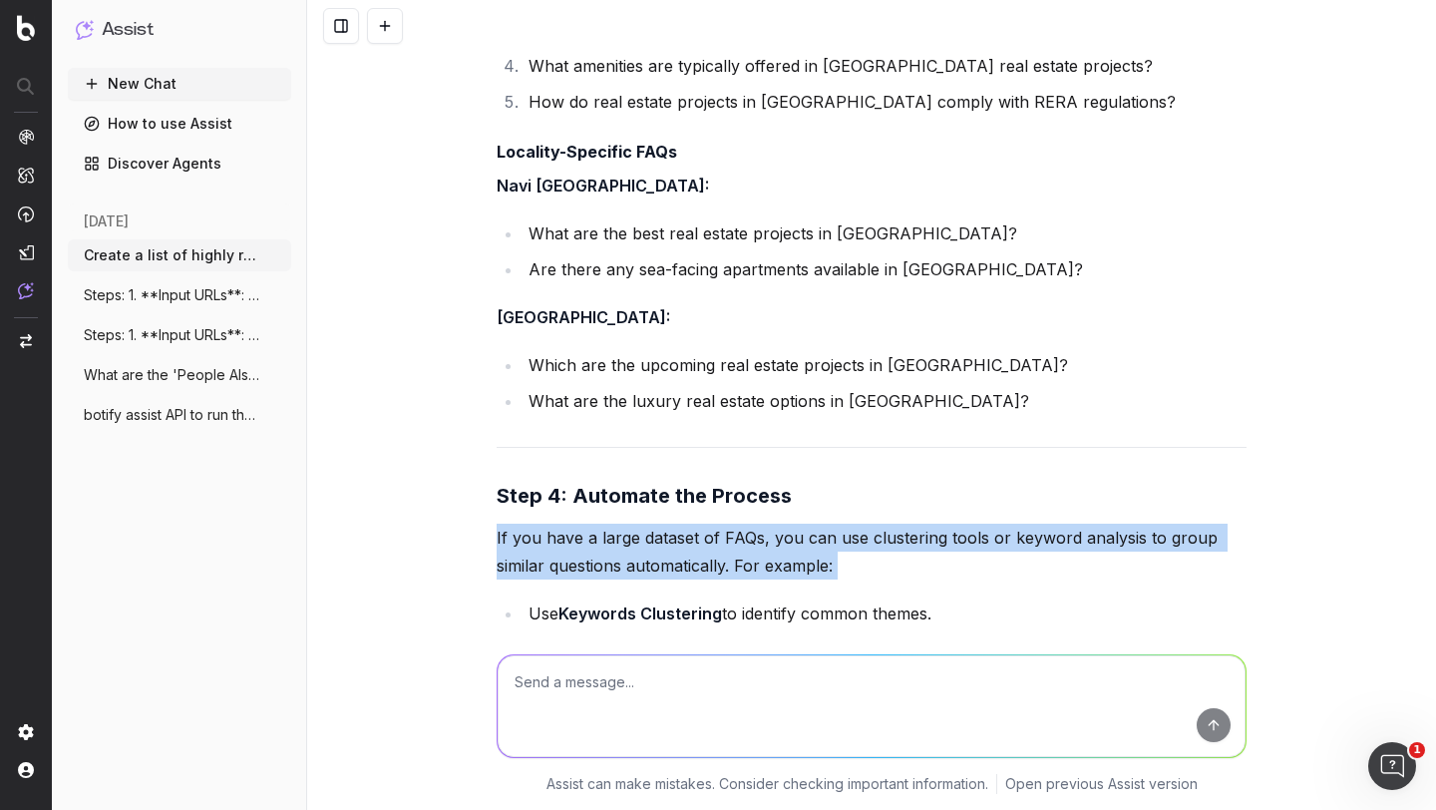
click at [630, 524] on p "If you have a large dataset of FAQs, you can use clustering tools or keyword an…" at bounding box center [872, 552] width 750 height 56
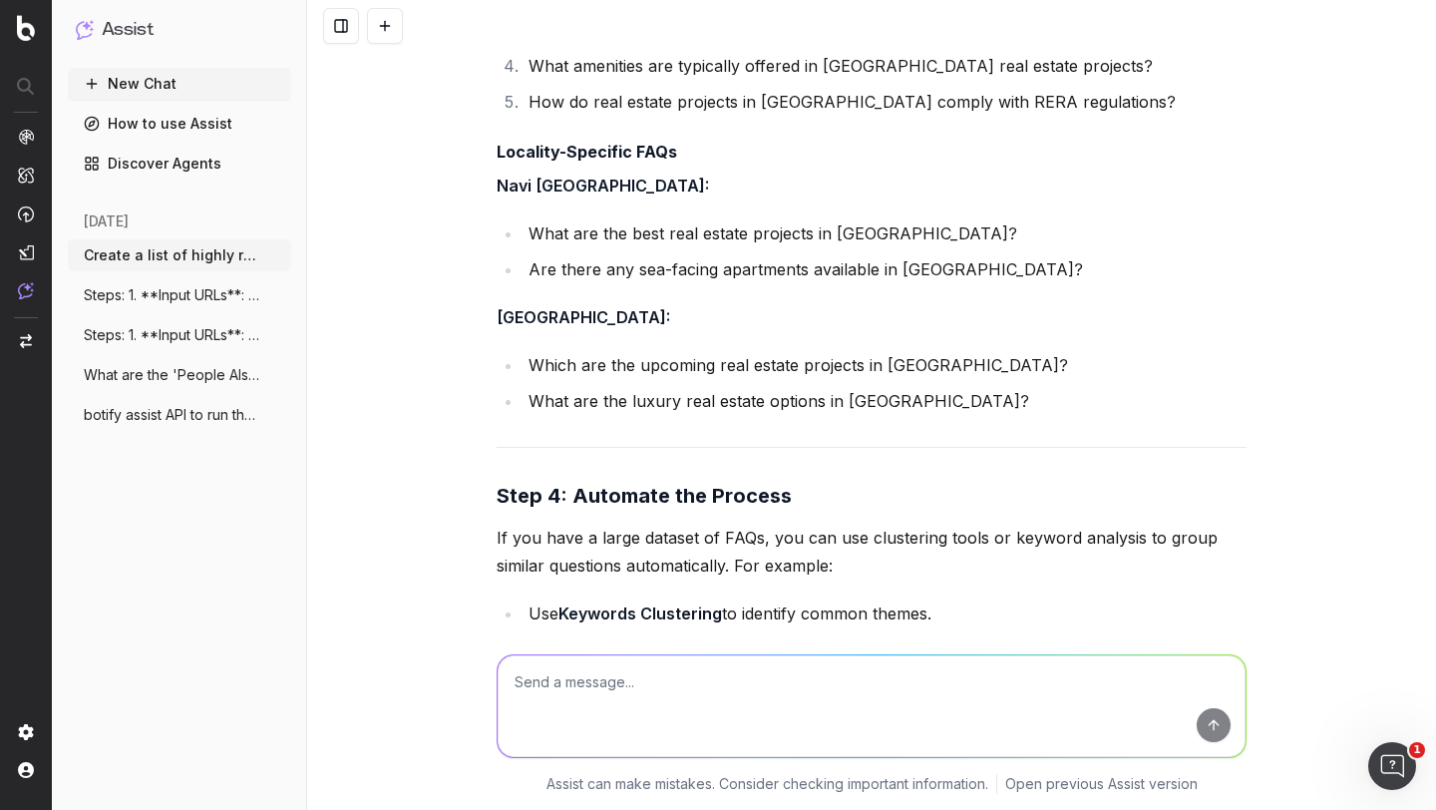
click at [635, 683] on p "Would you like me to help with clustering FAQs for a specific city or locality?…" at bounding box center [872, 697] width 750 height 28
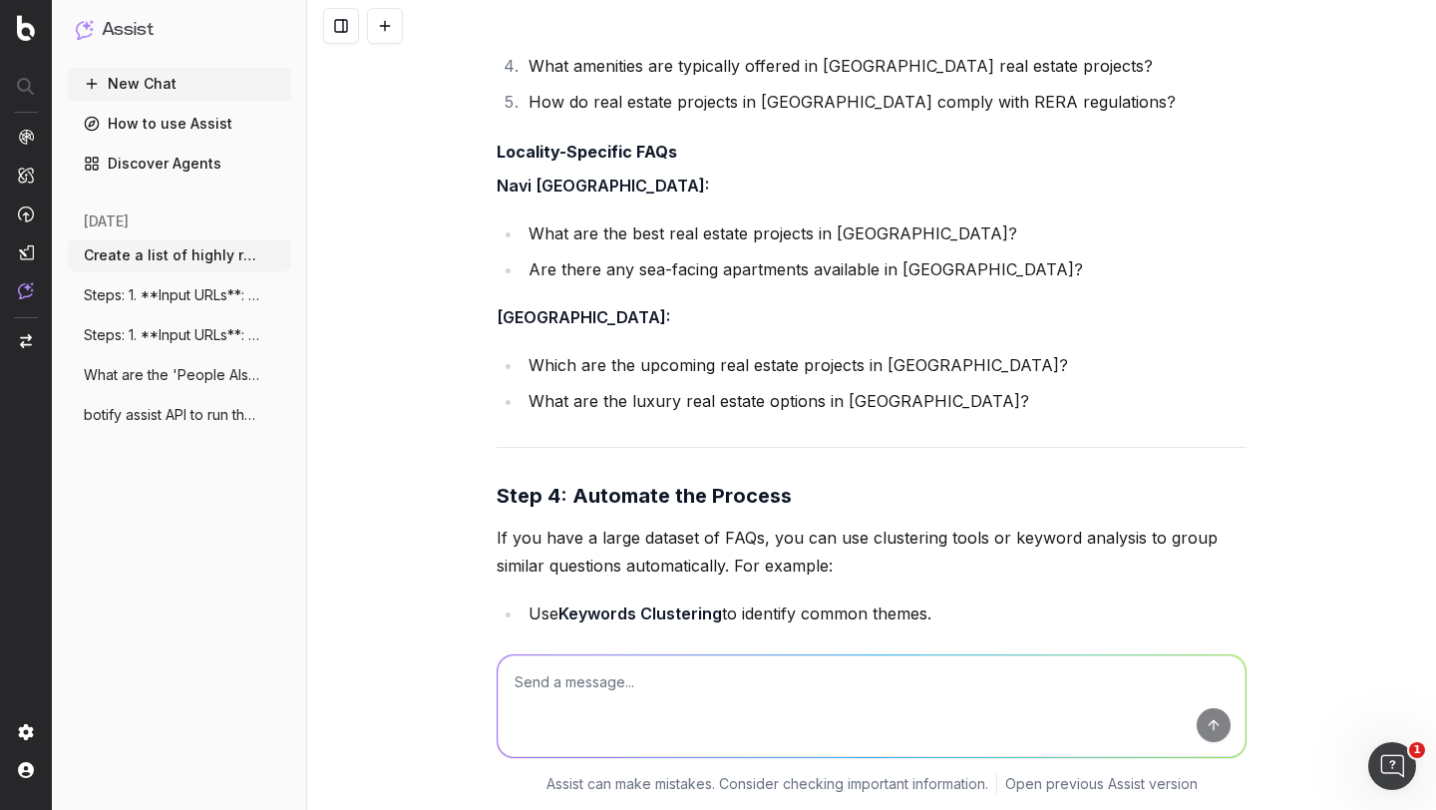
click at [635, 683] on p "Would you like me to help with clustering FAQs for a specific city or locality?…" at bounding box center [872, 697] width 750 height 28
click at [678, 683] on p "Would you like me to help with clustering FAQs for a specific city or locality?…" at bounding box center [872, 697] width 750 height 28
click at [622, 687] on textarea at bounding box center [872, 706] width 748 height 102
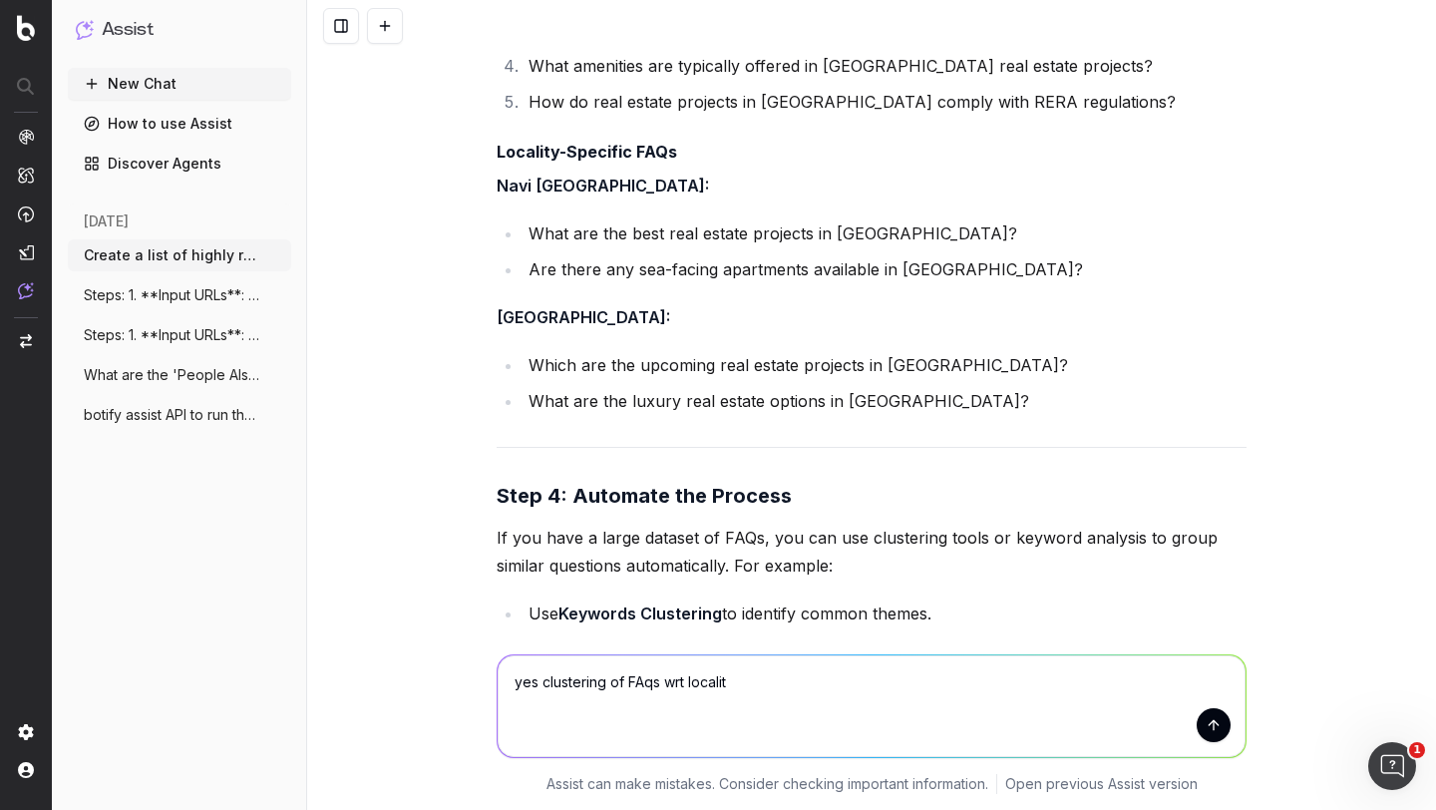
type textarea "yes clustering of FAqs wrt locality"
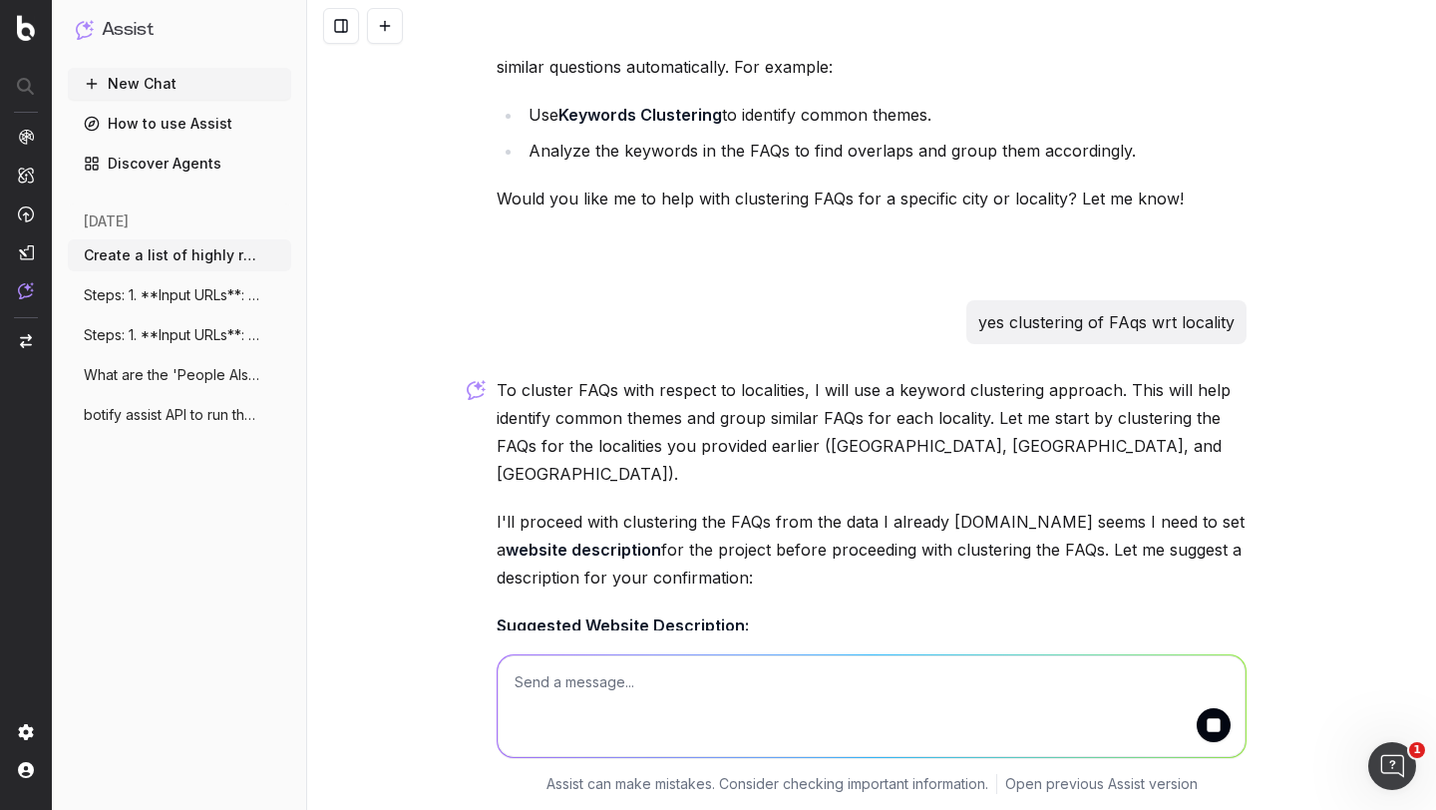
scroll to position [6017, 0]
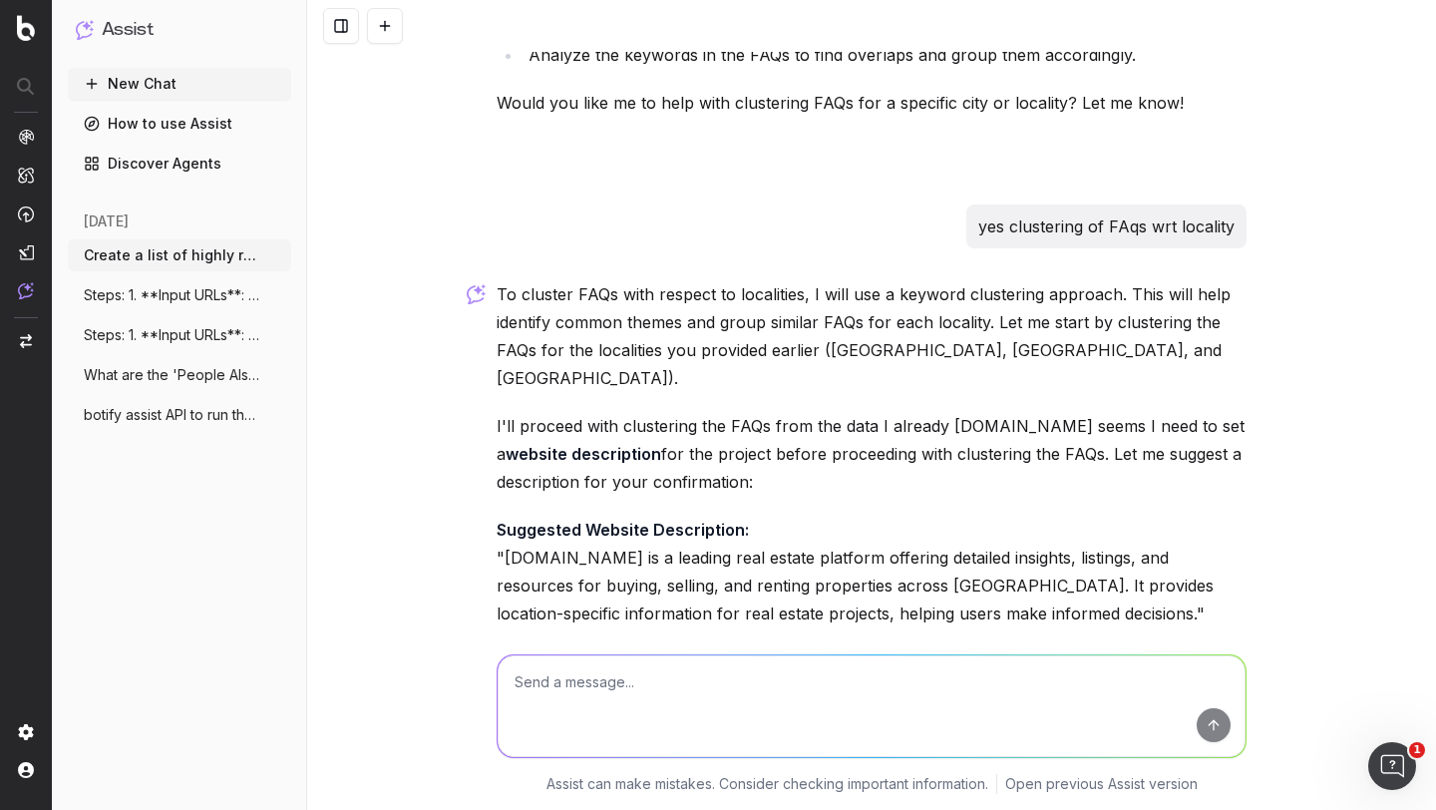
click at [636, 412] on p "I'll proceed with clustering the FAQs from the data I already [DOMAIN_NAME] see…" at bounding box center [872, 454] width 750 height 84
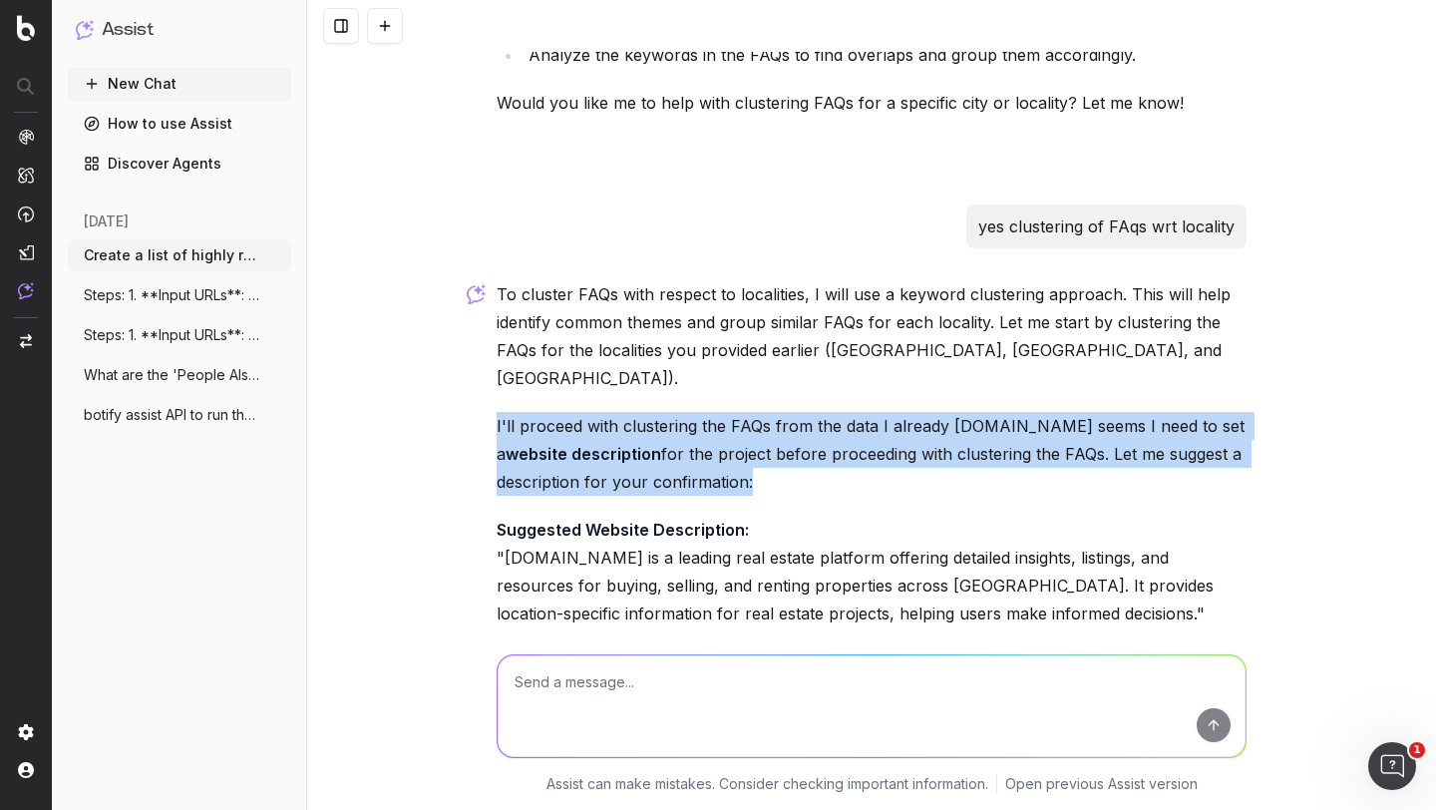
click at [636, 412] on p "I'll proceed with clustering the FAQs from the data I already [DOMAIN_NAME] see…" at bounding box center [872, 454] width 750 height 84
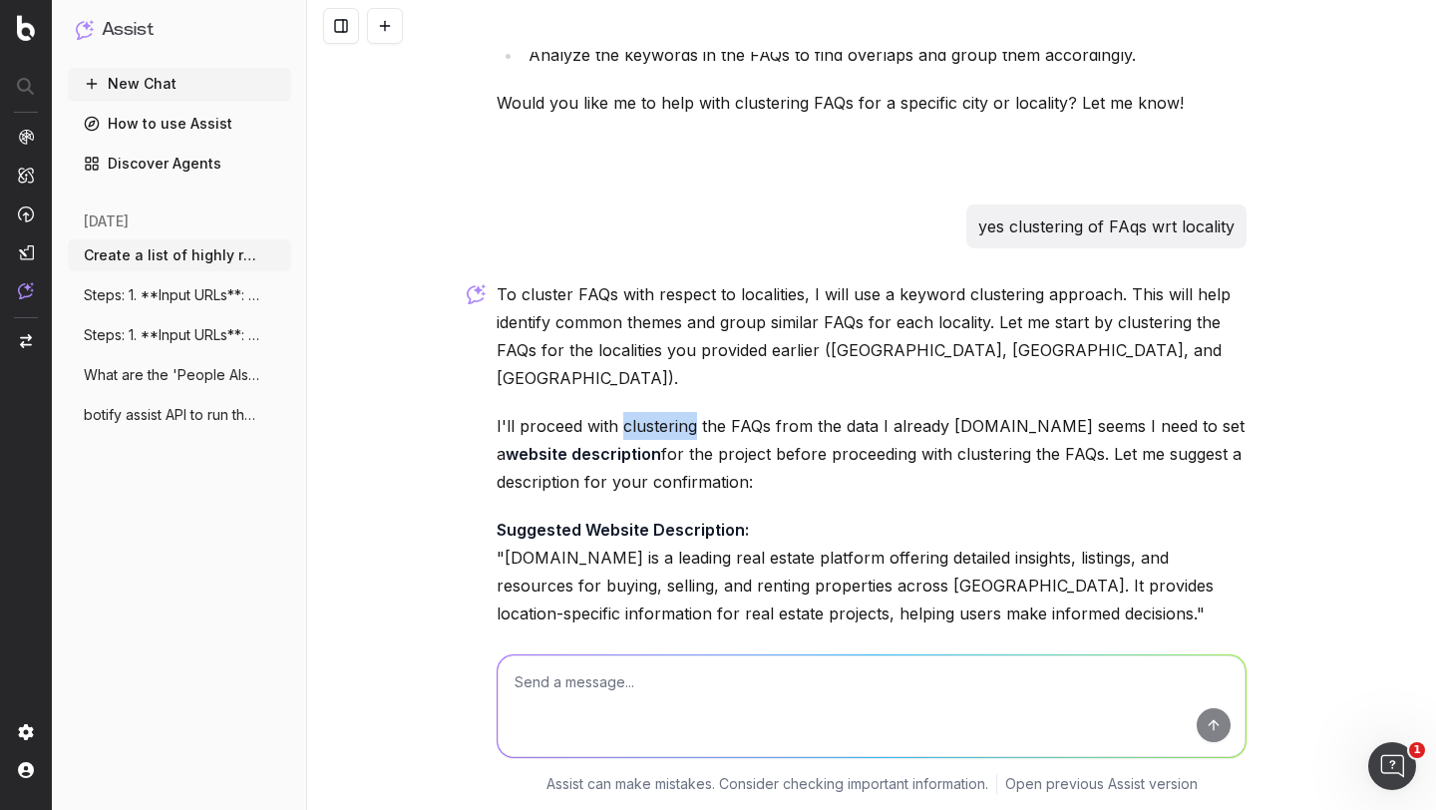
click at [636, 412] on p "I'll proceed with clustering the FAQs from the data I already [DOMAIN_NAME] see…" at bounding box center [872, 454] width 750 height 84
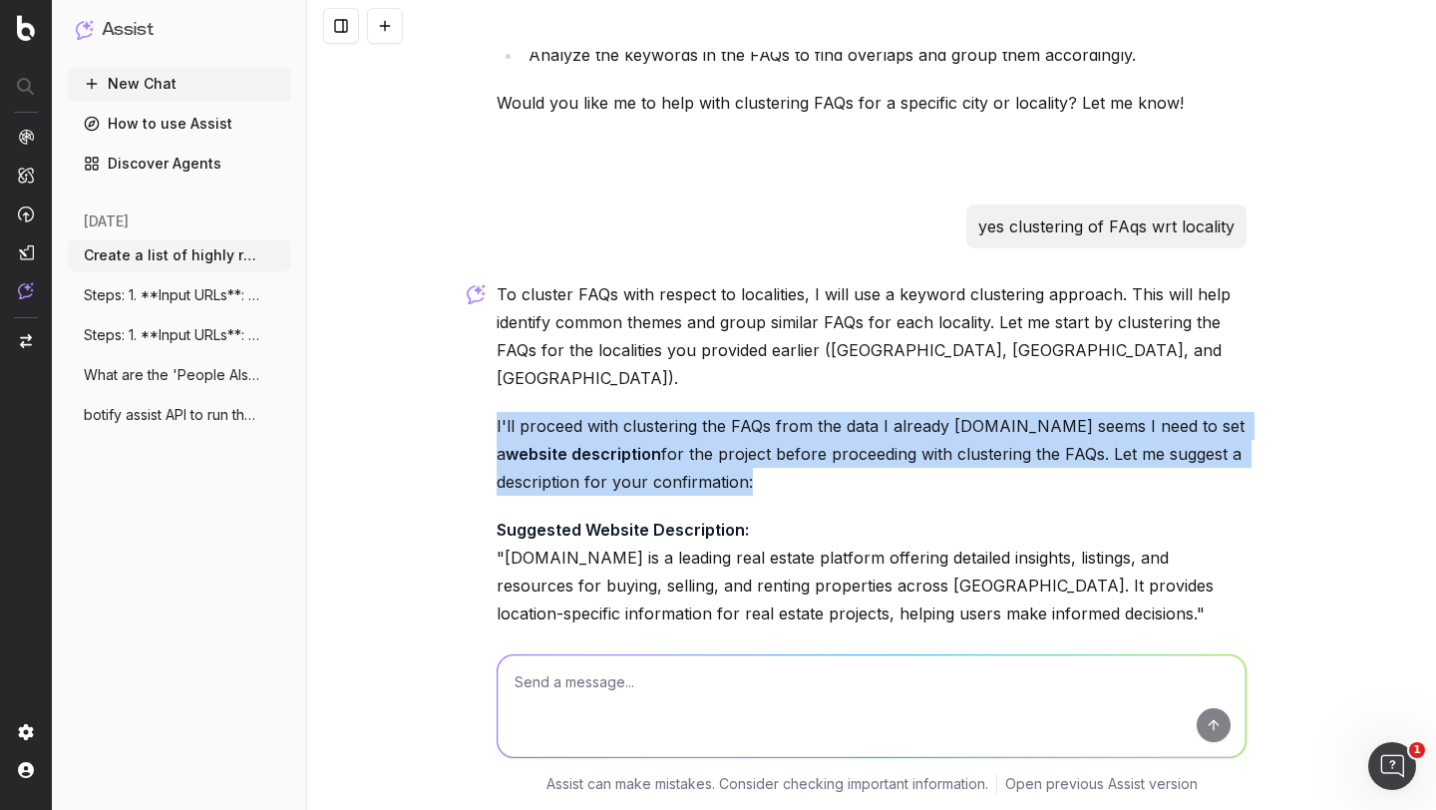
click at [636, 412] on p "I'll proceed with clustering the FAQs from the data I already [DOMAIN_NAME] see…" at bounding box center [872, 454] width 750 height 84
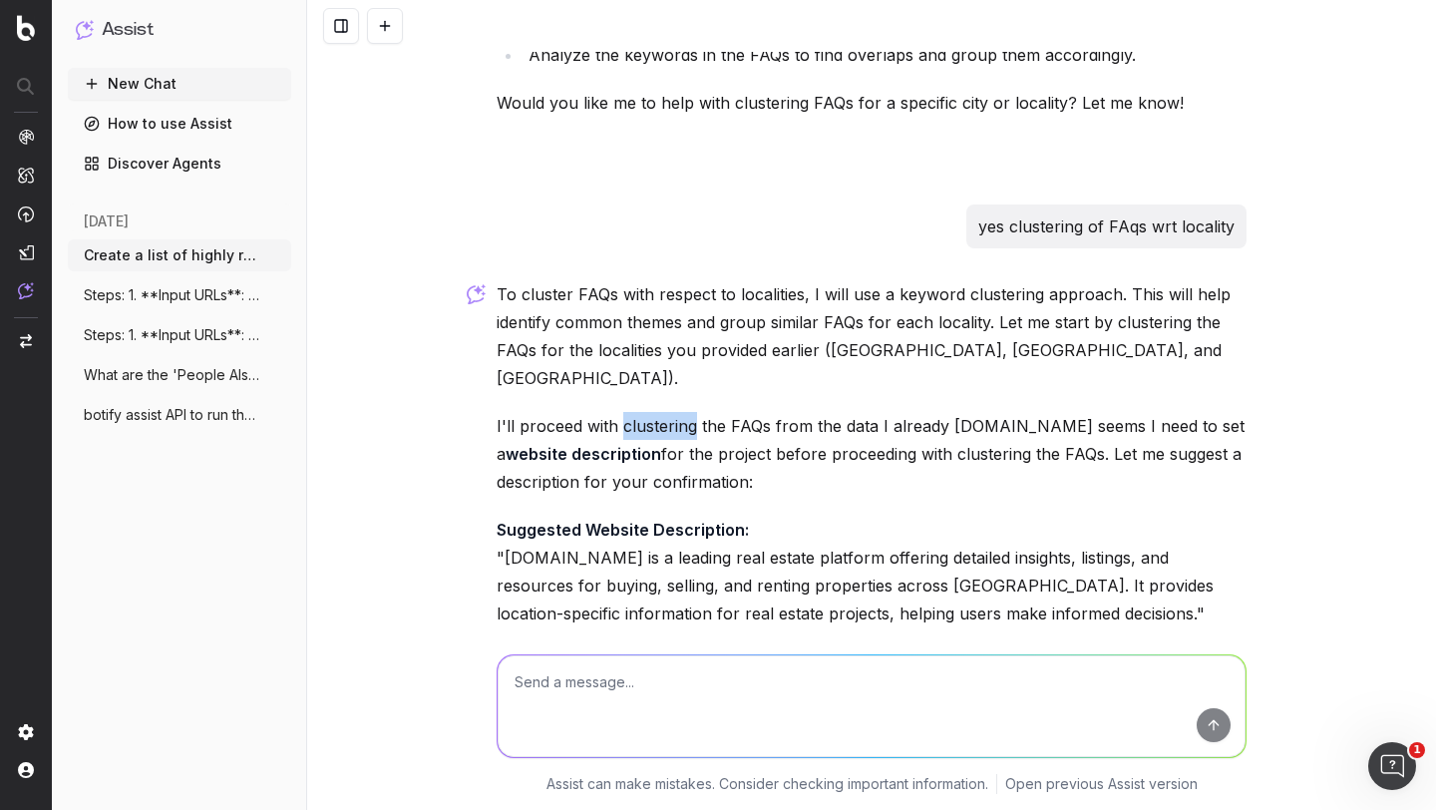
click at [636, 412] on p "I'll proceed with clustering the FAQs from the data I already [DOMAIN_NAME] see…" at bounding box center [872, 454] width 750 height 84
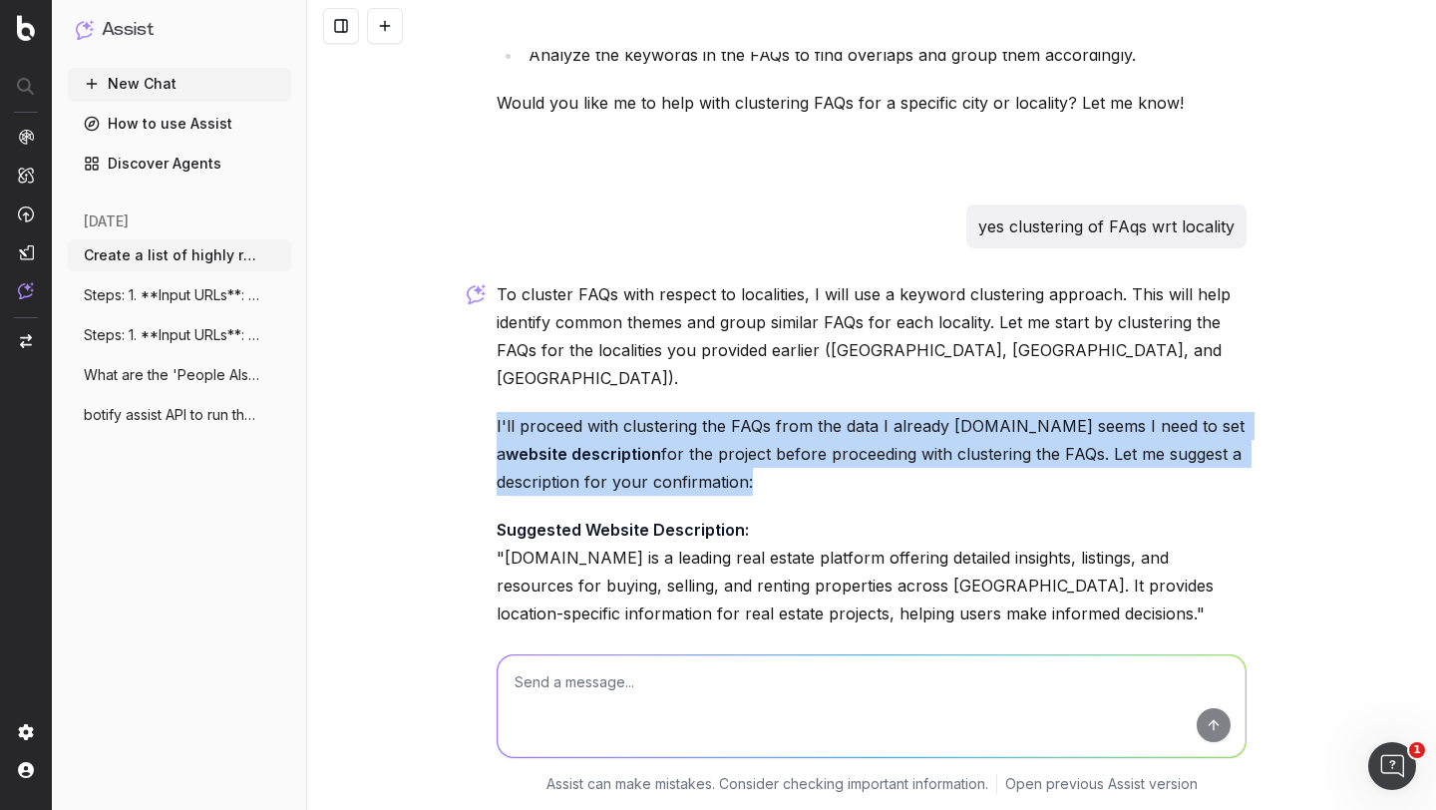
click at [636, 412] on p "I'll proceed with clustering the FAQs from the data I already [DOMAIN_NAME] see…" at bounding box center [872, 454] width 750 height 84
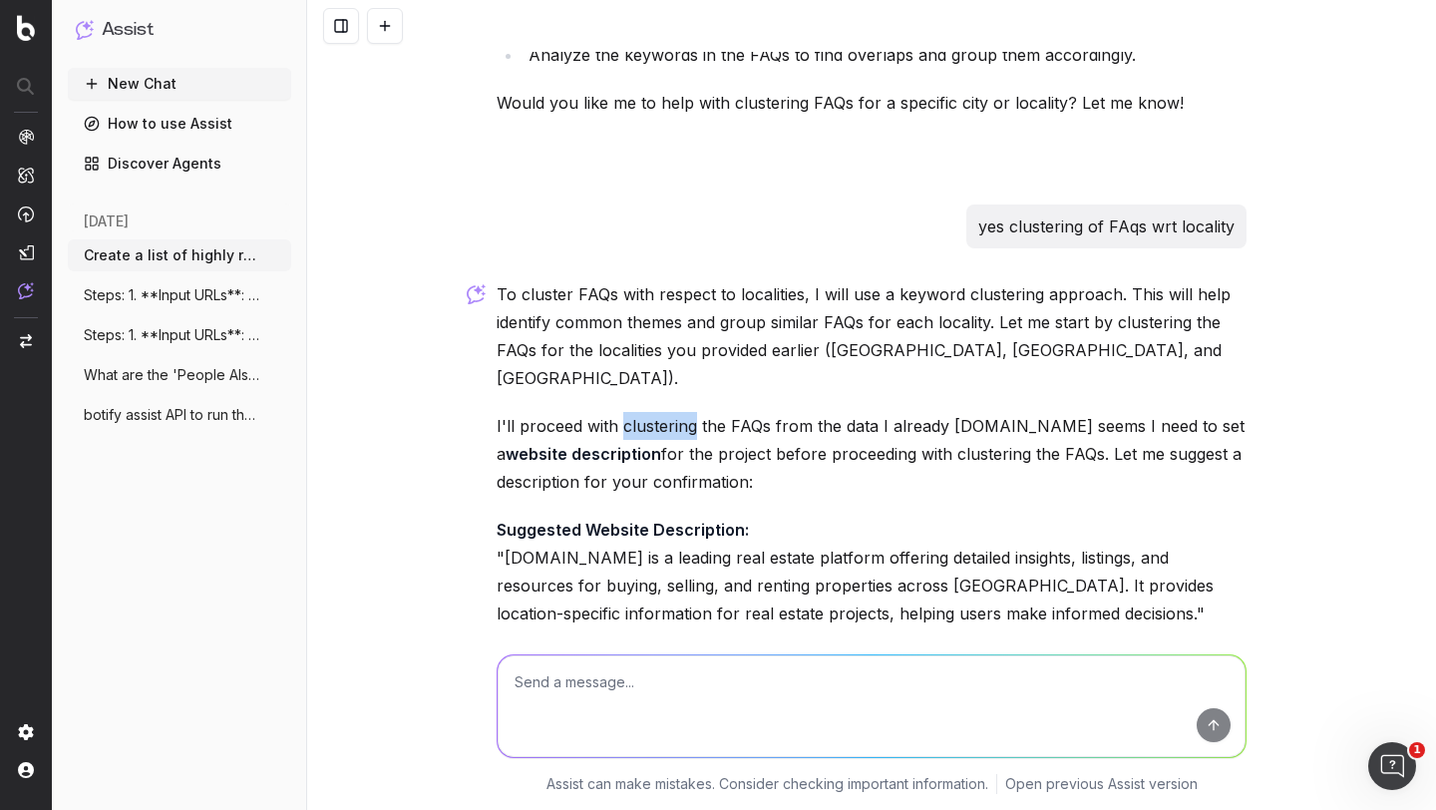
click at [636, 412] on p "I'll proceed with clustering the FAQs from the data I already [DOMAIN_NAME] see…" at bounding box center [872, 454] width 750 height 84
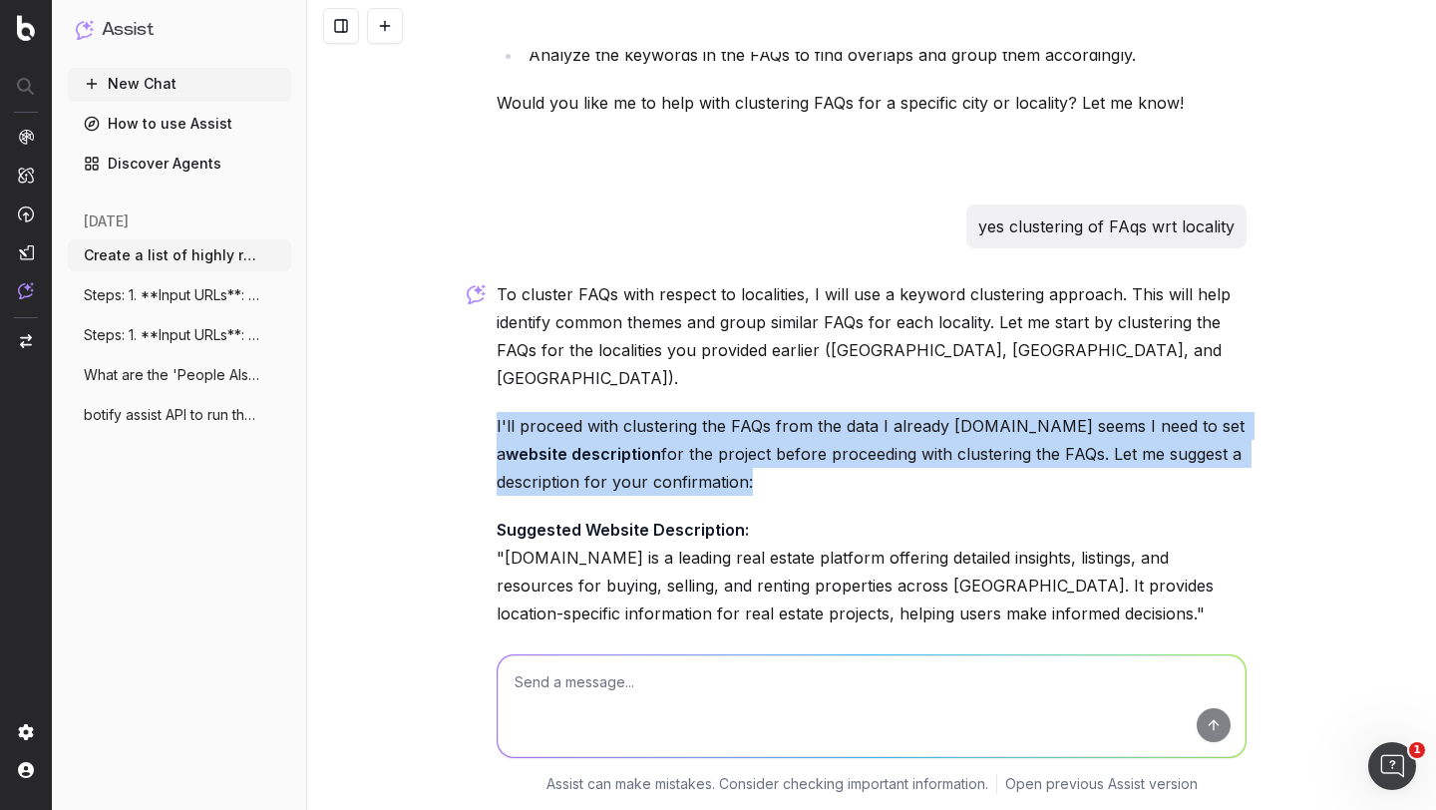
click at [636, 412] on p "I'll proceed with clustering the FAQs from the data I already [DOMAIN_NAME] see…" at bounding box center [872, 454] width 750 height 84
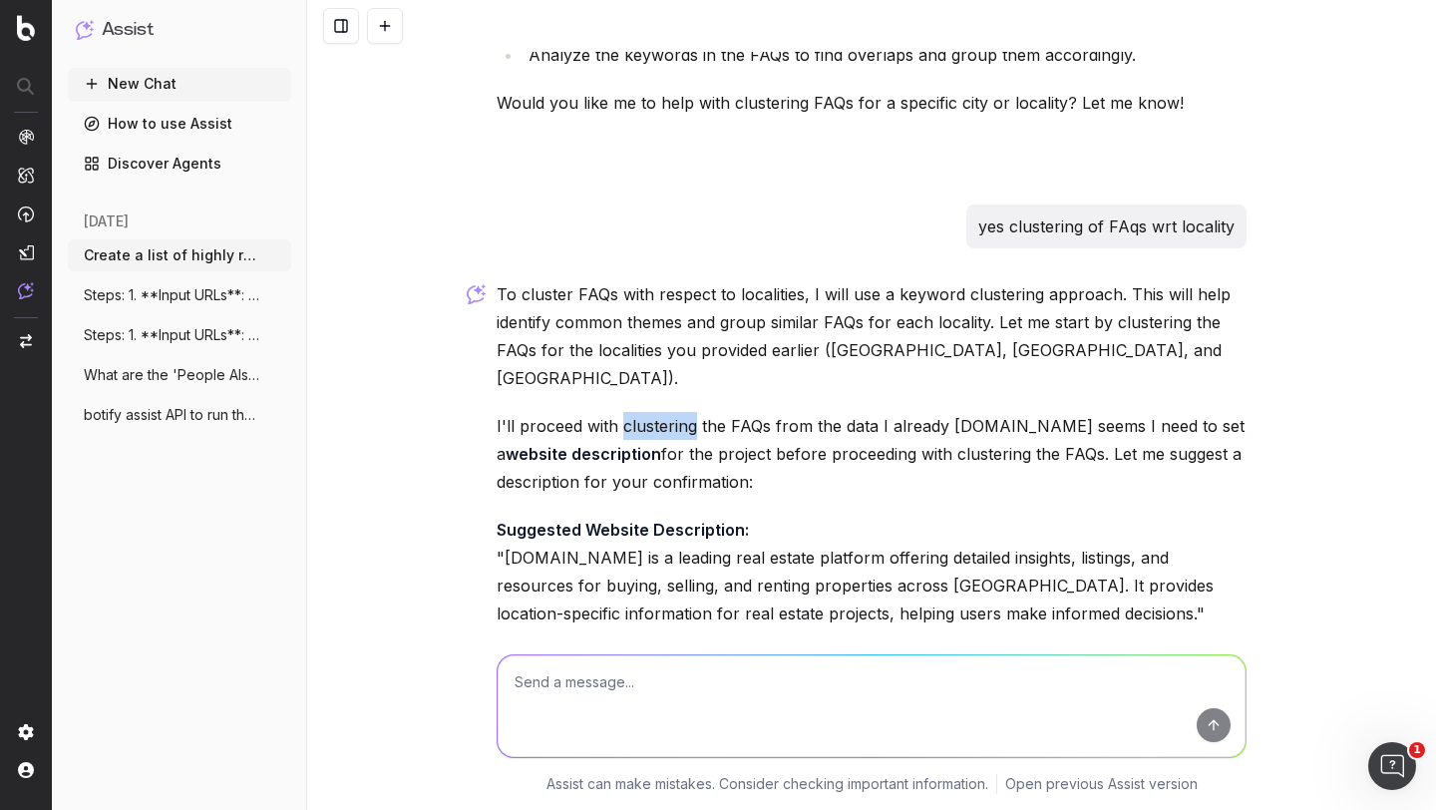
click at [636, 412] on p "I'll proceed with clustering the FAQs from the data I already [DOMAIN_NAME] see…" at bounding box center [872, 454] width 750 height 84
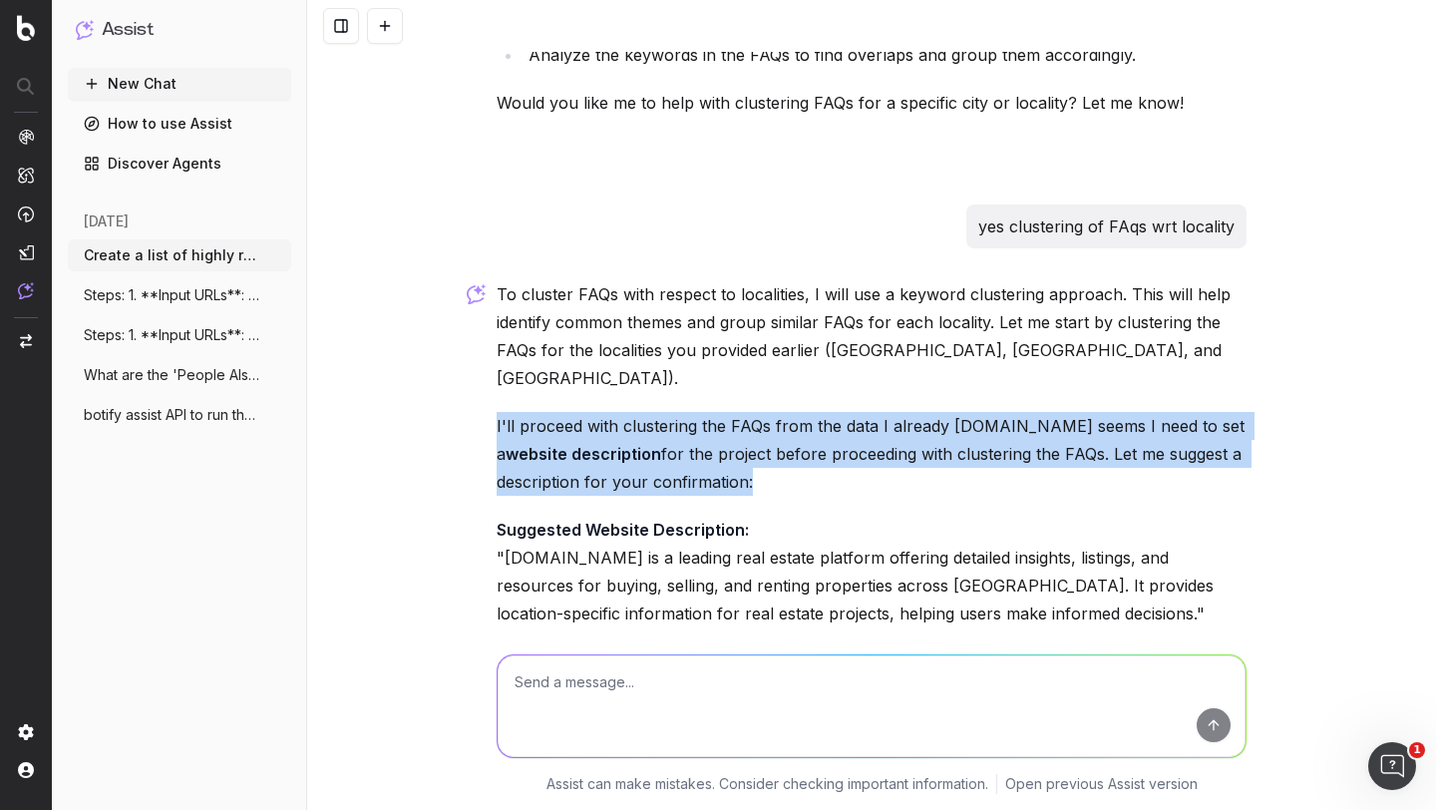
click at [636, 412] on p "I'll proceed with clustering the FAQs from the data I already [DOMAIN_NAME] see…" at bounding box center [872, 454] width 750 height 84
click at [605, 412] on p "I'll proceed with clustering the FAQs from the data I already [DOMAIN_NAME] see…" at bounding box center [872, 454] width 750 height 84
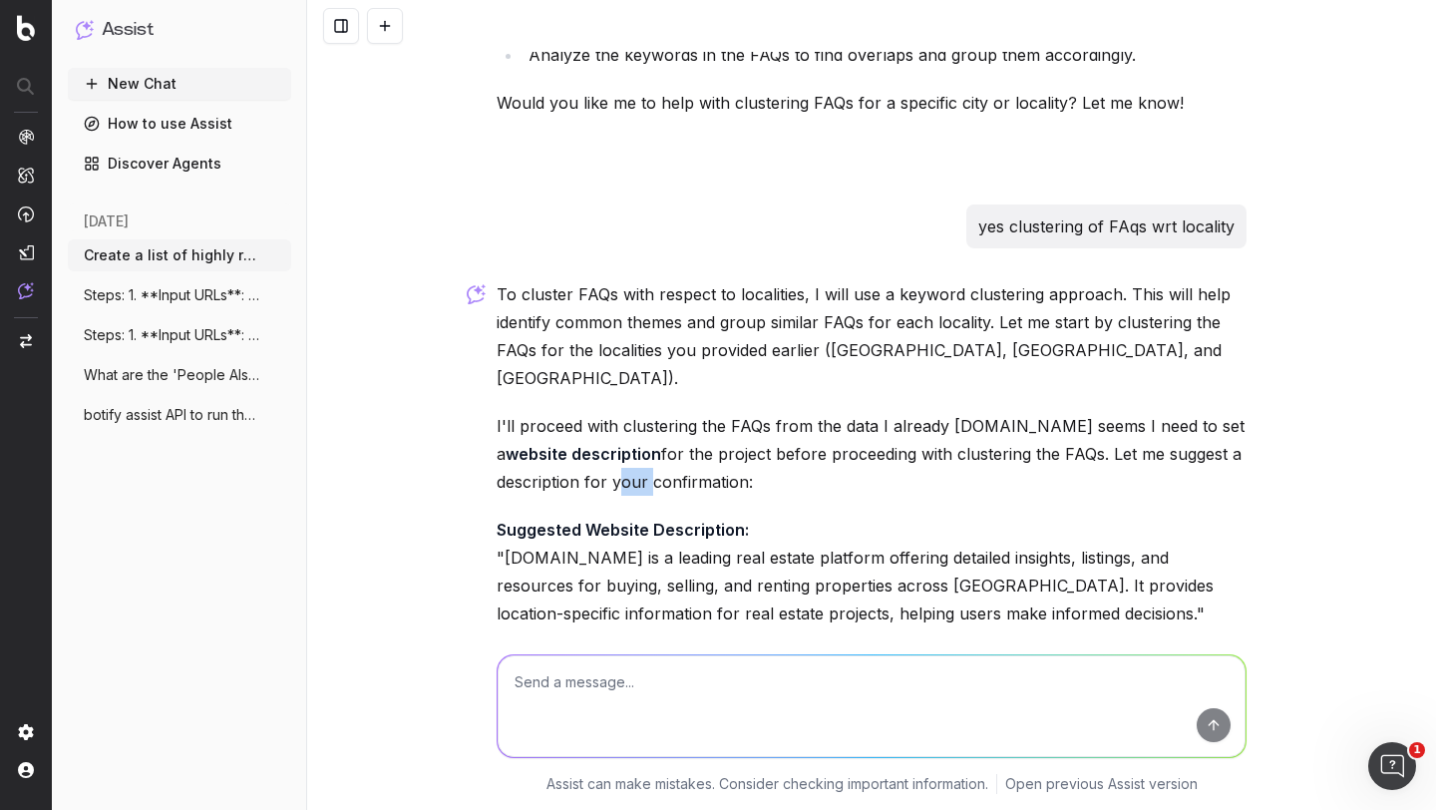
click at [605, 412] on p "I'll proceed with clustering the FAQs from the data I already [DOMAIN_NAME] see…" at bounding box center [872, 454] width 750 height 84
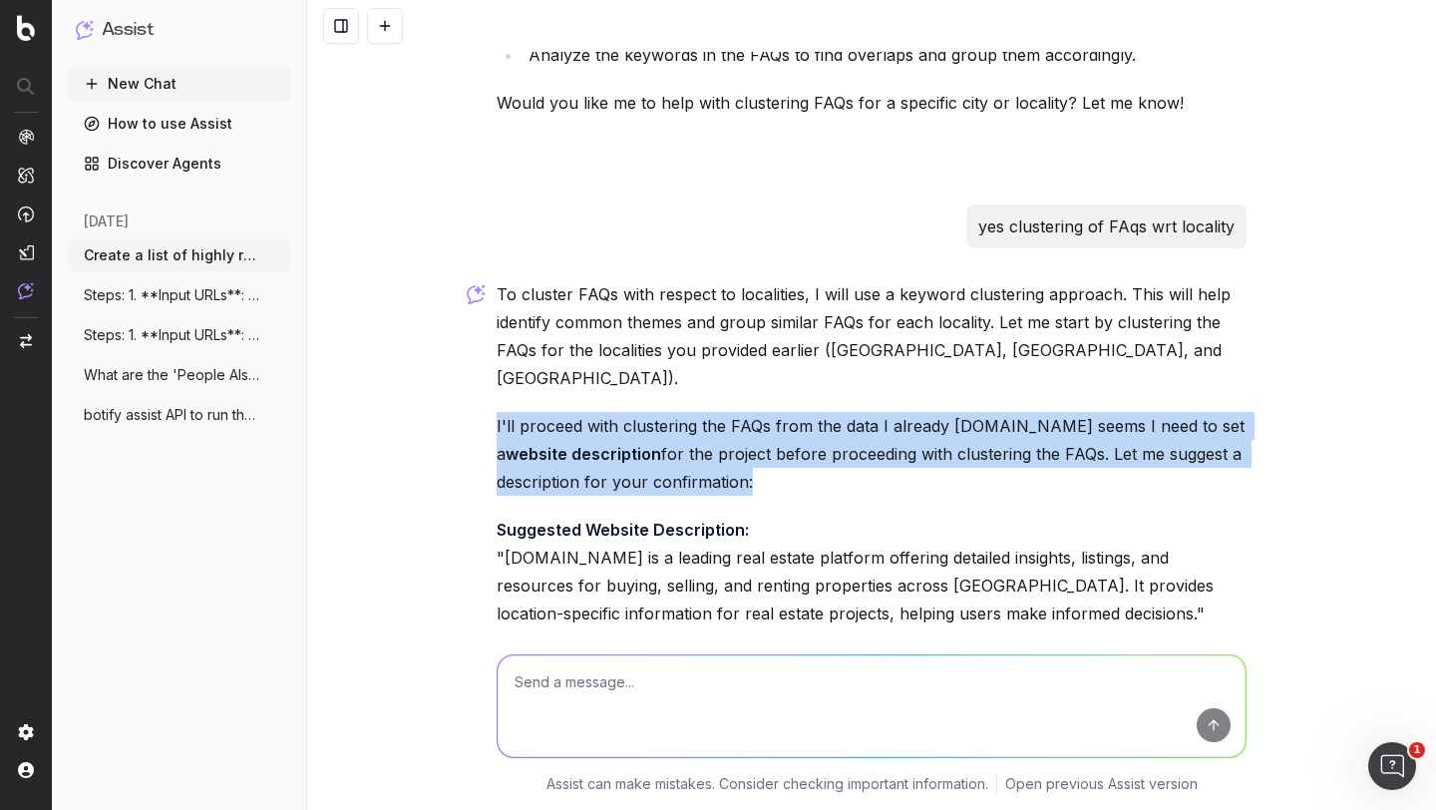
click at [605, 412] on p "I'll proceed with clustering the FAQs from the data I already [DOMAIN_NAME] see…" at bounding box center [872, 454] width 750 height 84
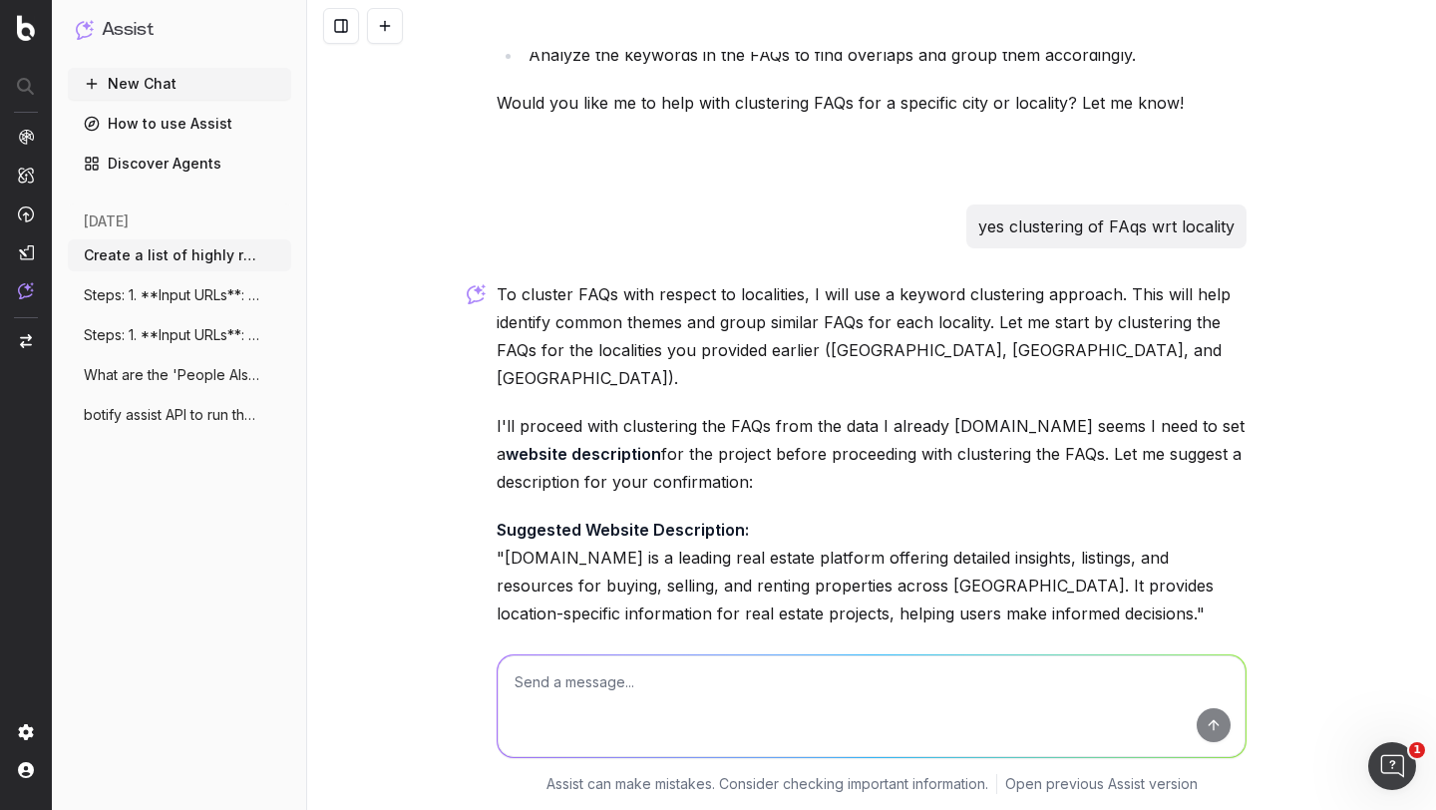
click at [566, 516] on p "Suggested Website Description: "[DOMAIN_NAME] is a leading real estate platform…" at bounding box center [872, 572] width 750 height 112
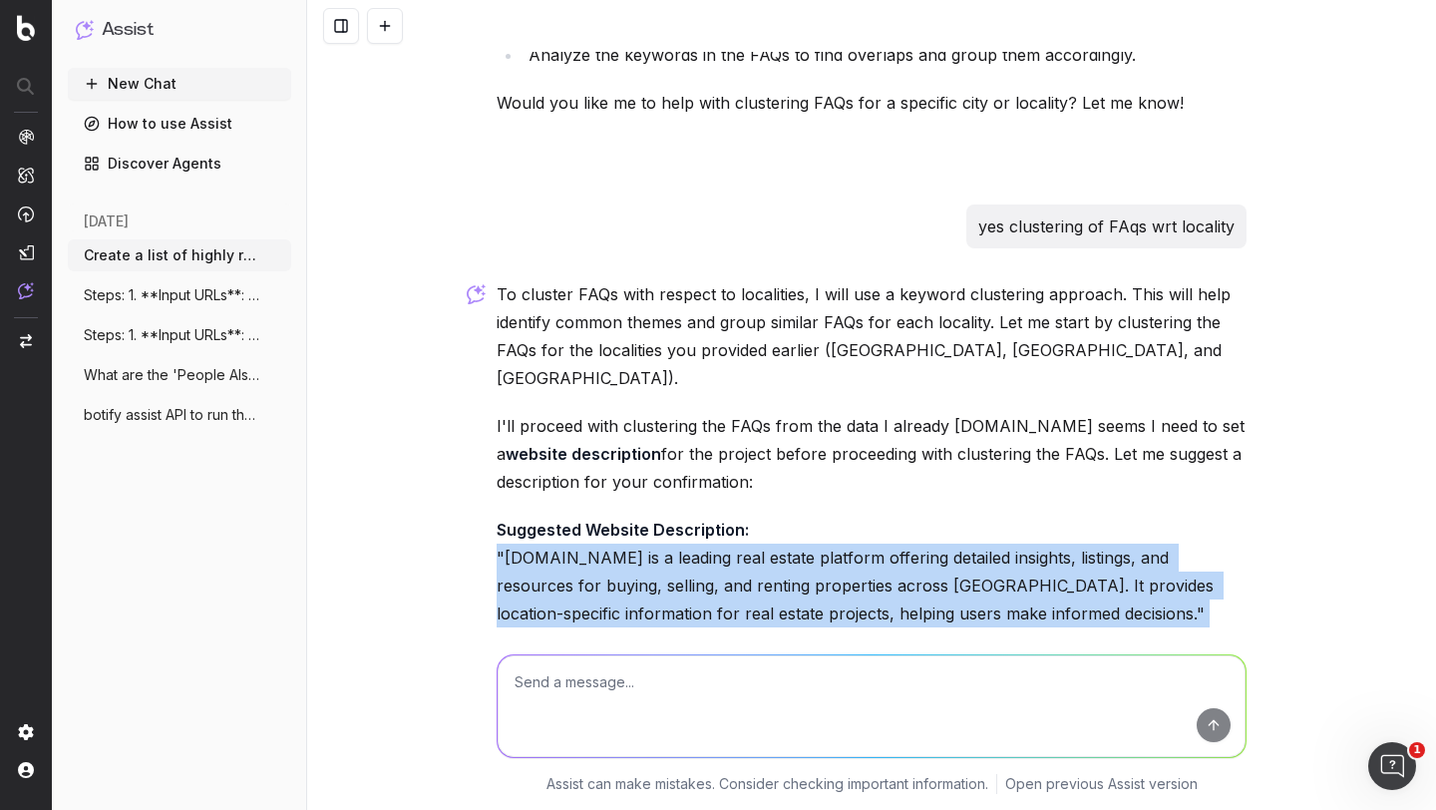
click at [566, 516] on p "Suggested Website Description: "[DOMAIN_NAME] is a leading real estate platform…" at bounding box center [872, 572] width 750 height 112
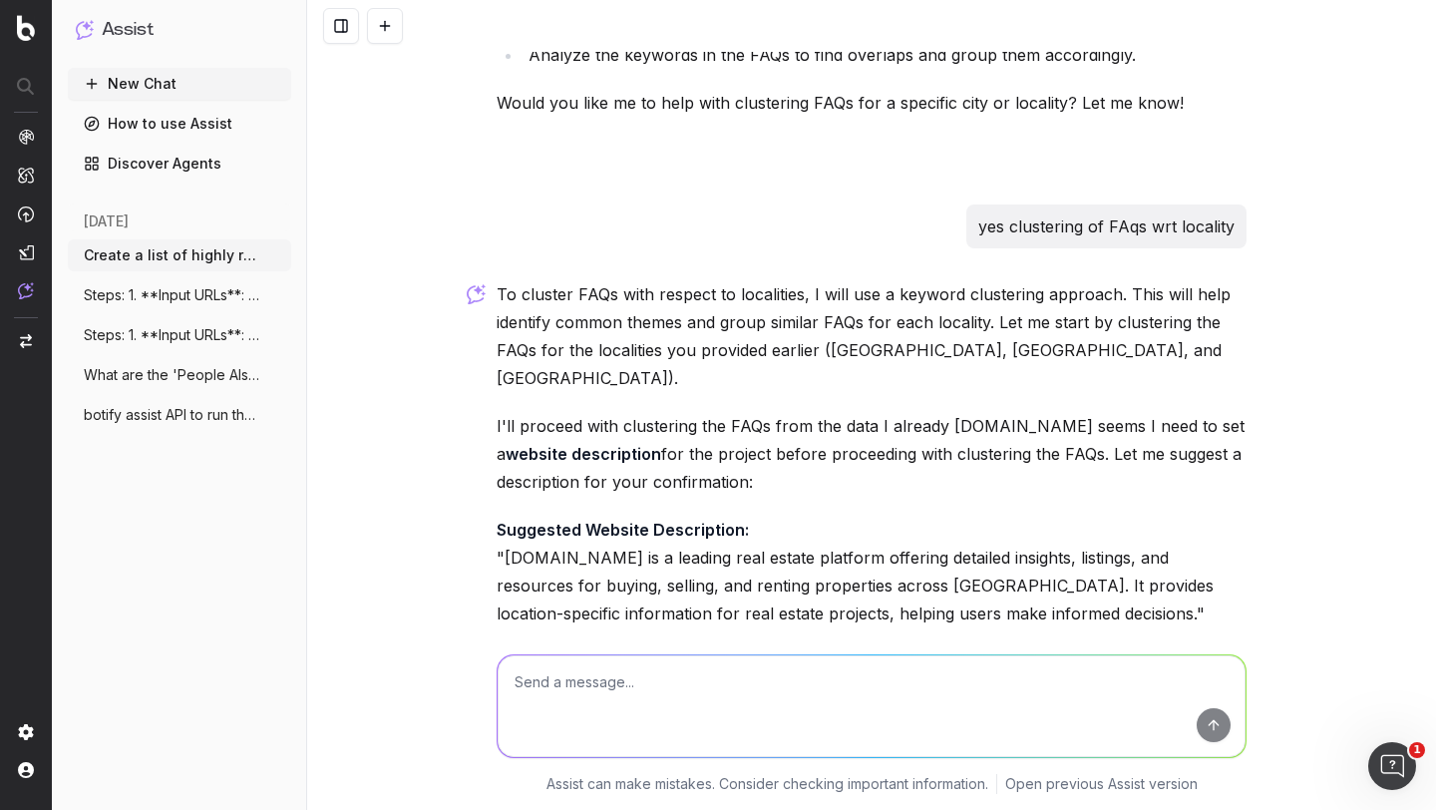
click at [550, 647] on p "Would you like to confirm or update this description? Once confirmed, I can pro…" at bounding box center [872, 675] width 750 height 56
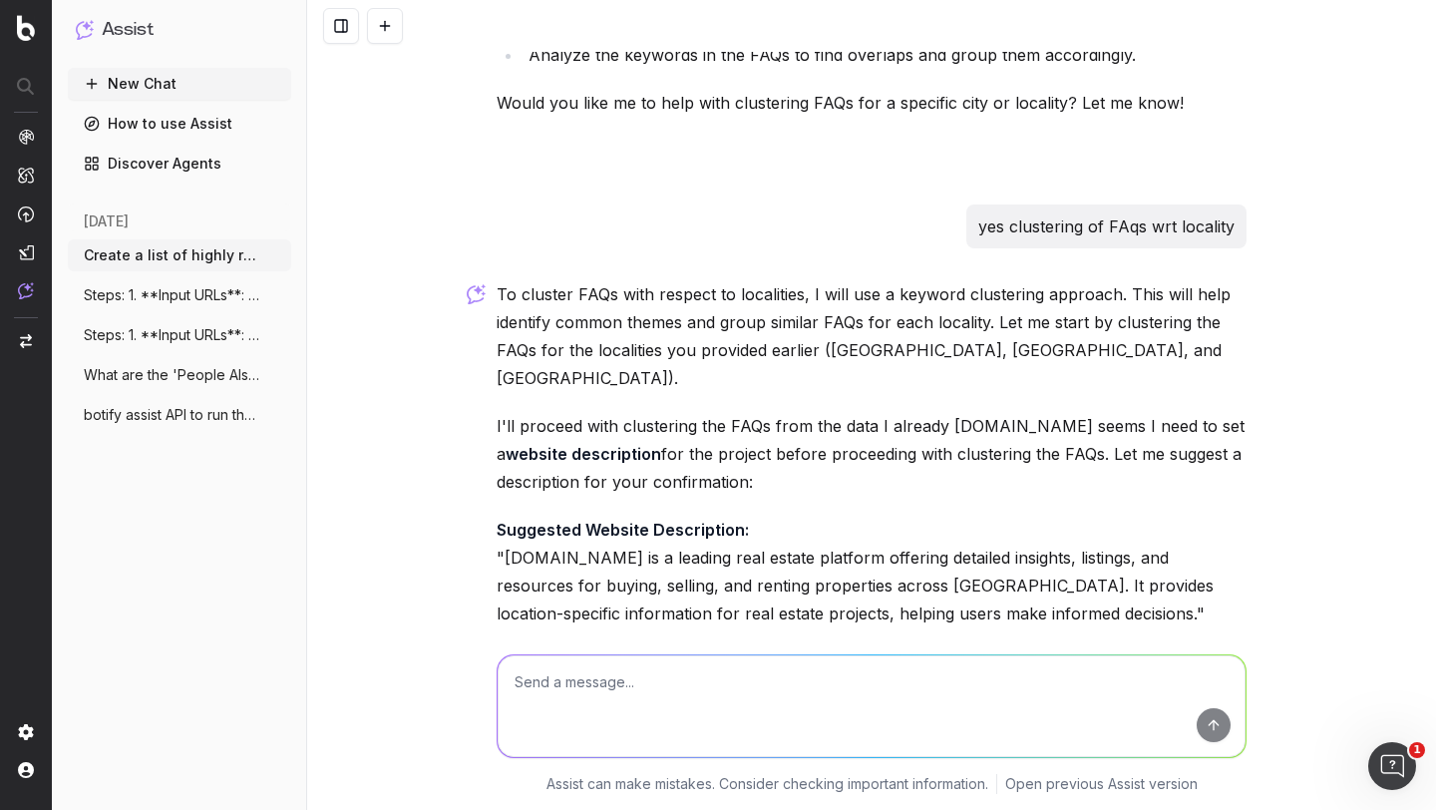
click at [550, 647] on p "Would you like to confirm or update this description? Once confirmed, I can pro…" at bounding box center [872, 675] width 750 height 56
click at [582, 685] on textarea at bounding box center [872, 706] width 748 height 102
type textarea "yes"
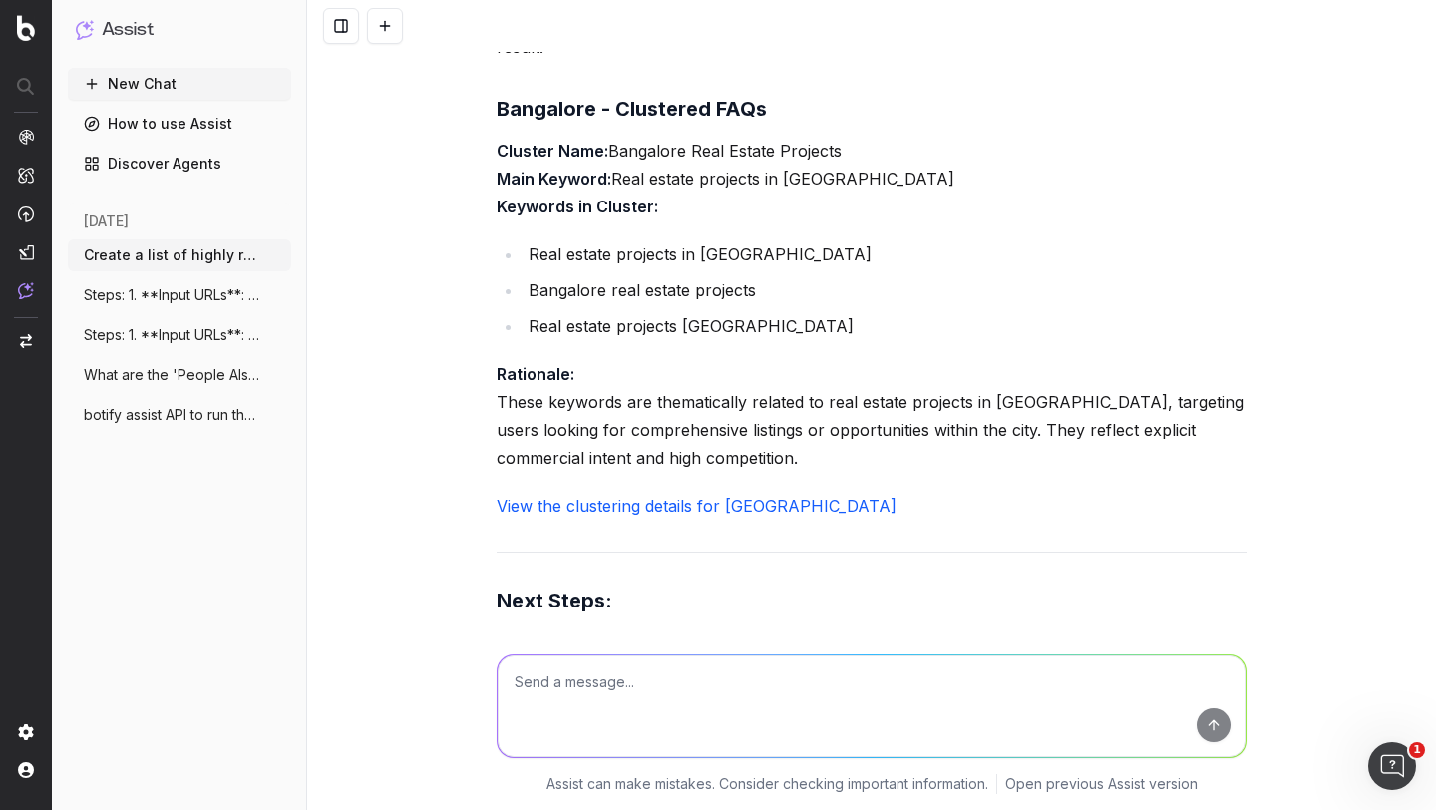
scroll to position [6934, 0]
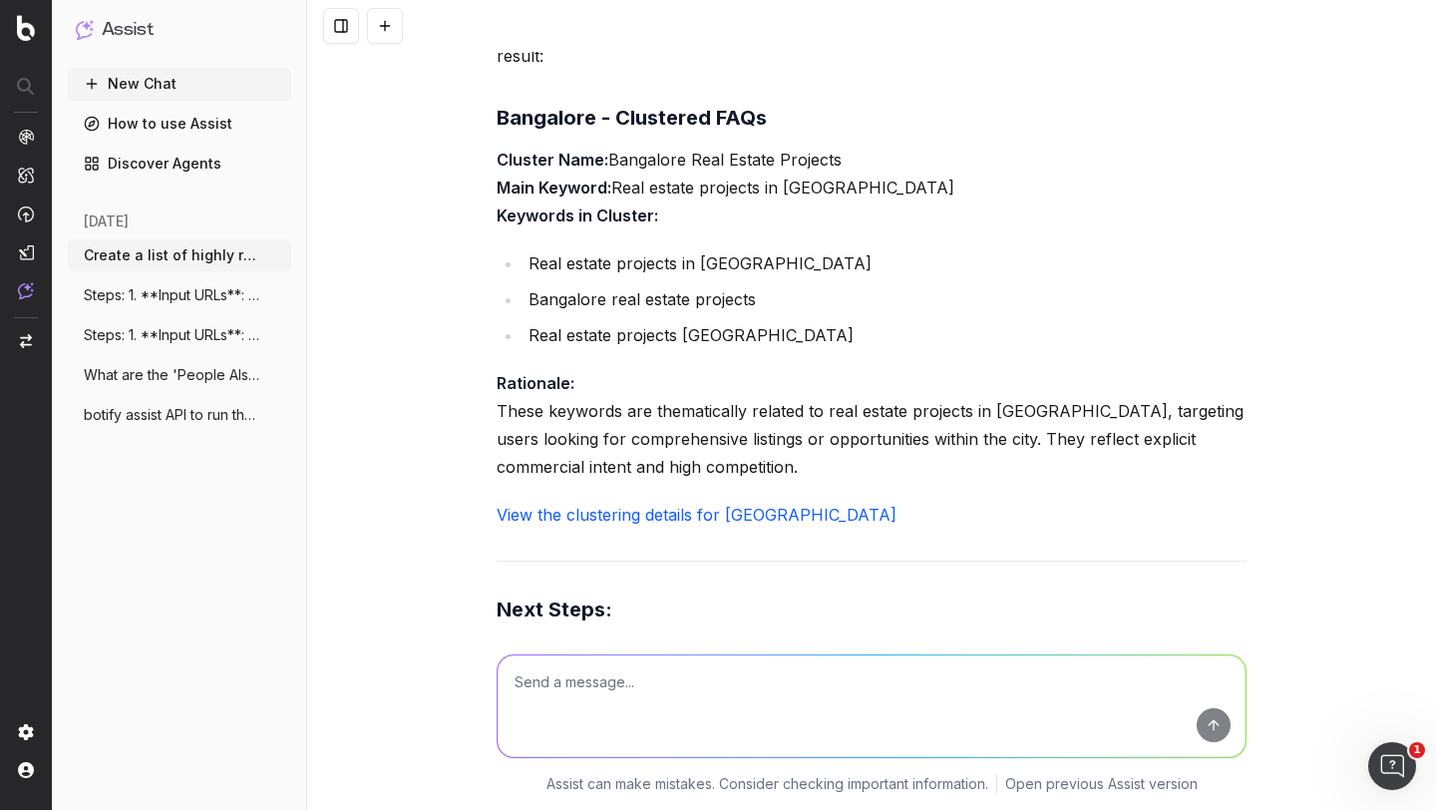
click at [695, 505] on link "View the clustering details for [GEOGRAPHIC_DATA]" at bounding box center [697, 515] width 400 height 20
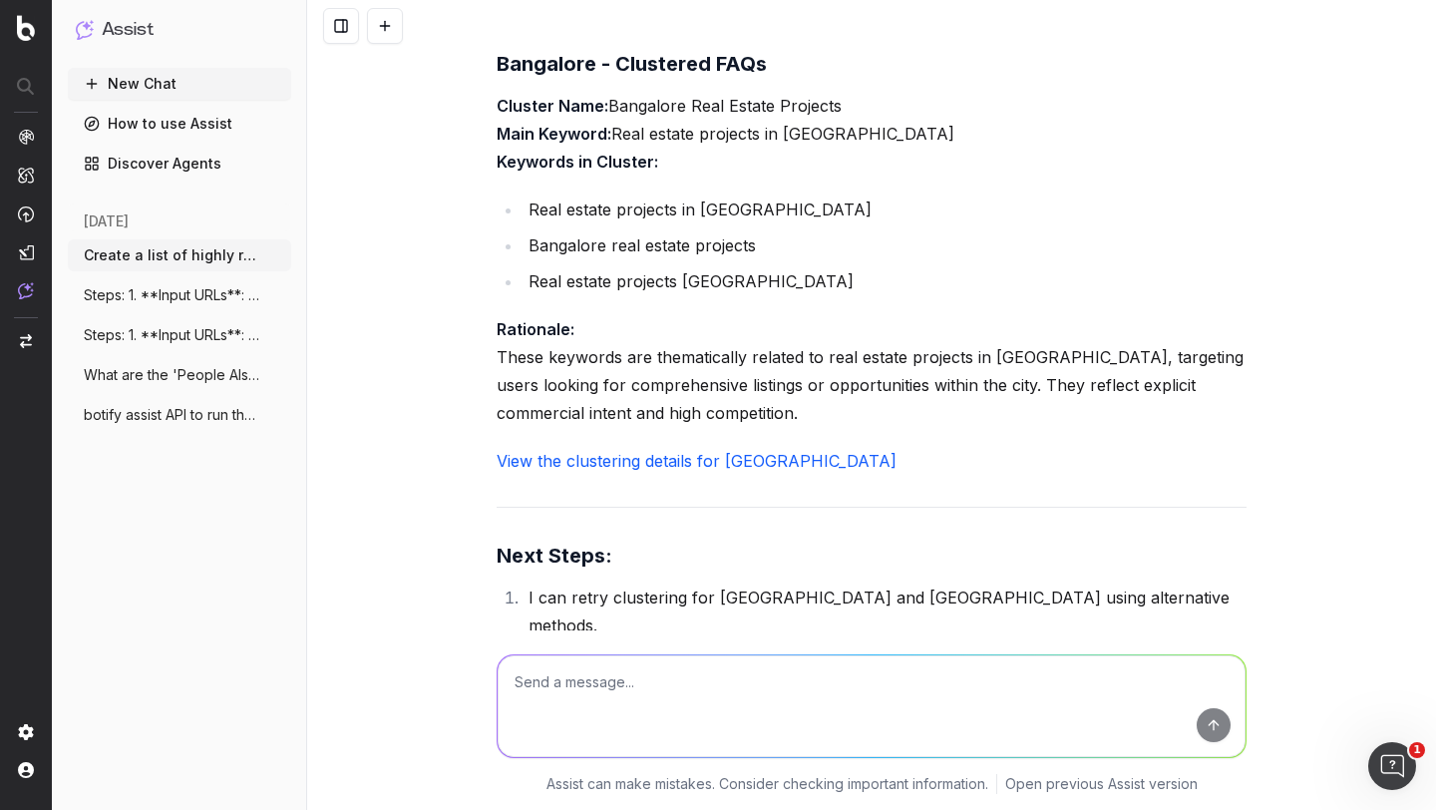
click at [589, 679] on textarea at bounding box center [872, 706] width 748 height 102
type textarea "can you create a prompt to cluster the FAQs along with generation details sahred"
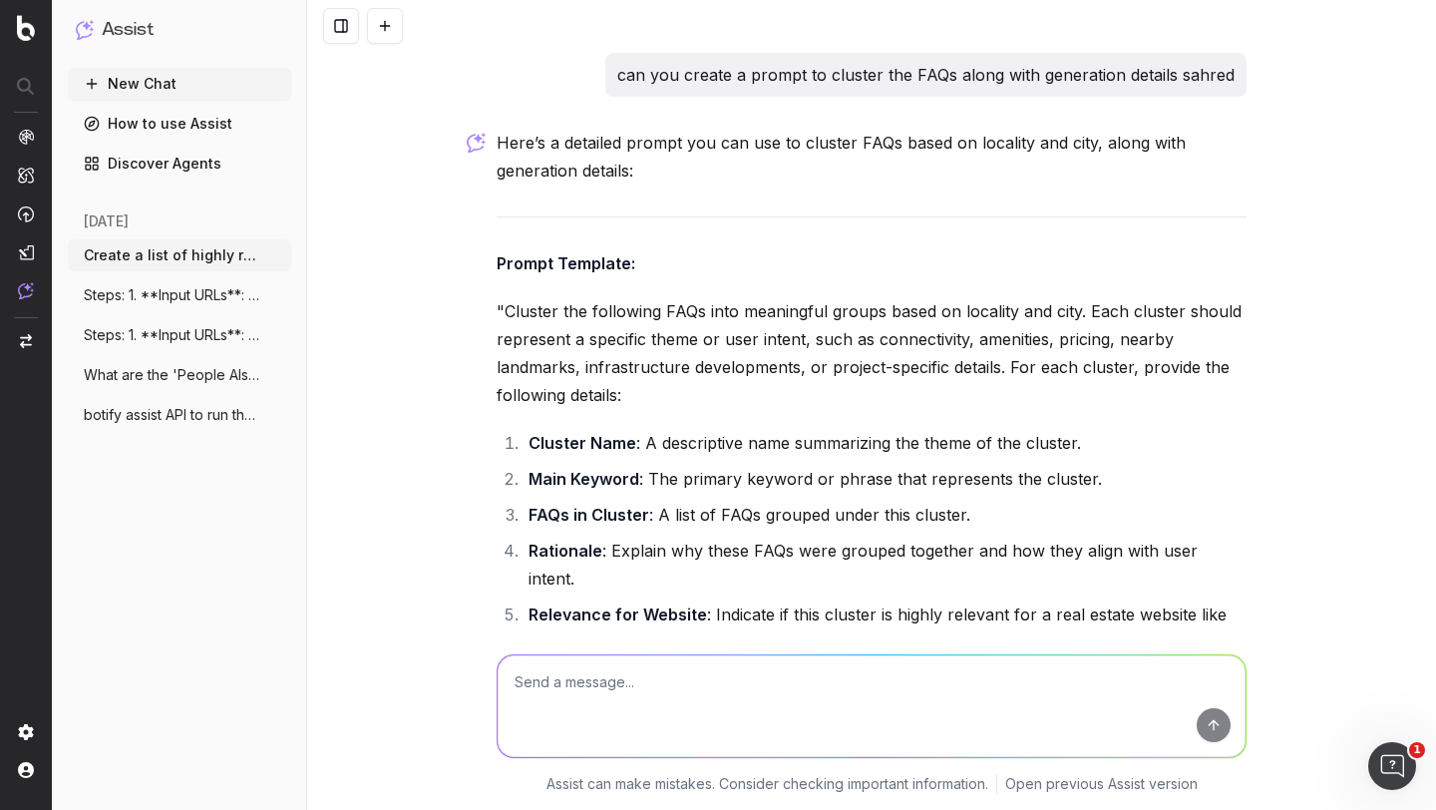
scroll to position [7772, 0]
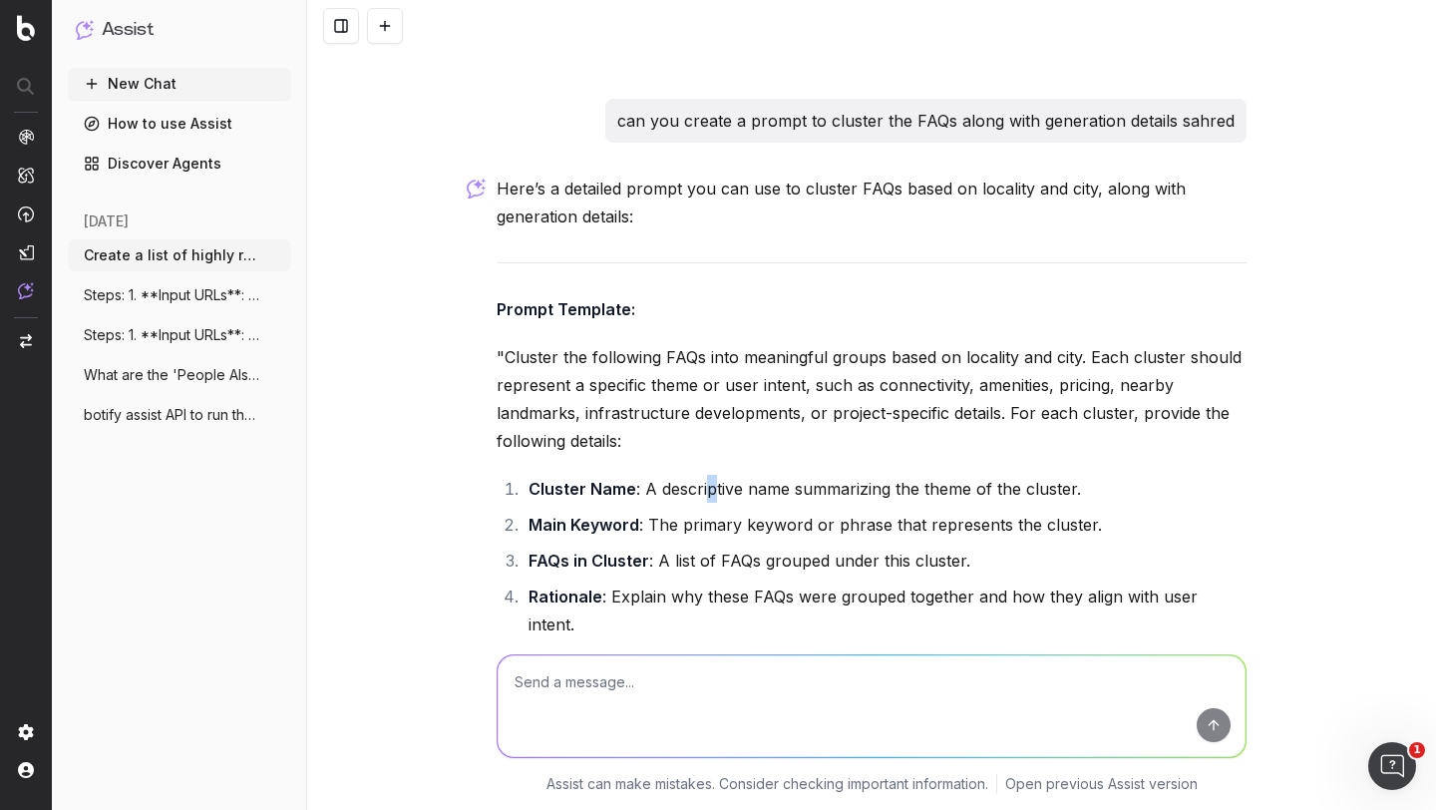
click at [701, 475] on li "Cluster Name : A descriptive name summarizing the theme of the cluster." at bounding box center [885, 489] width 724 height 28
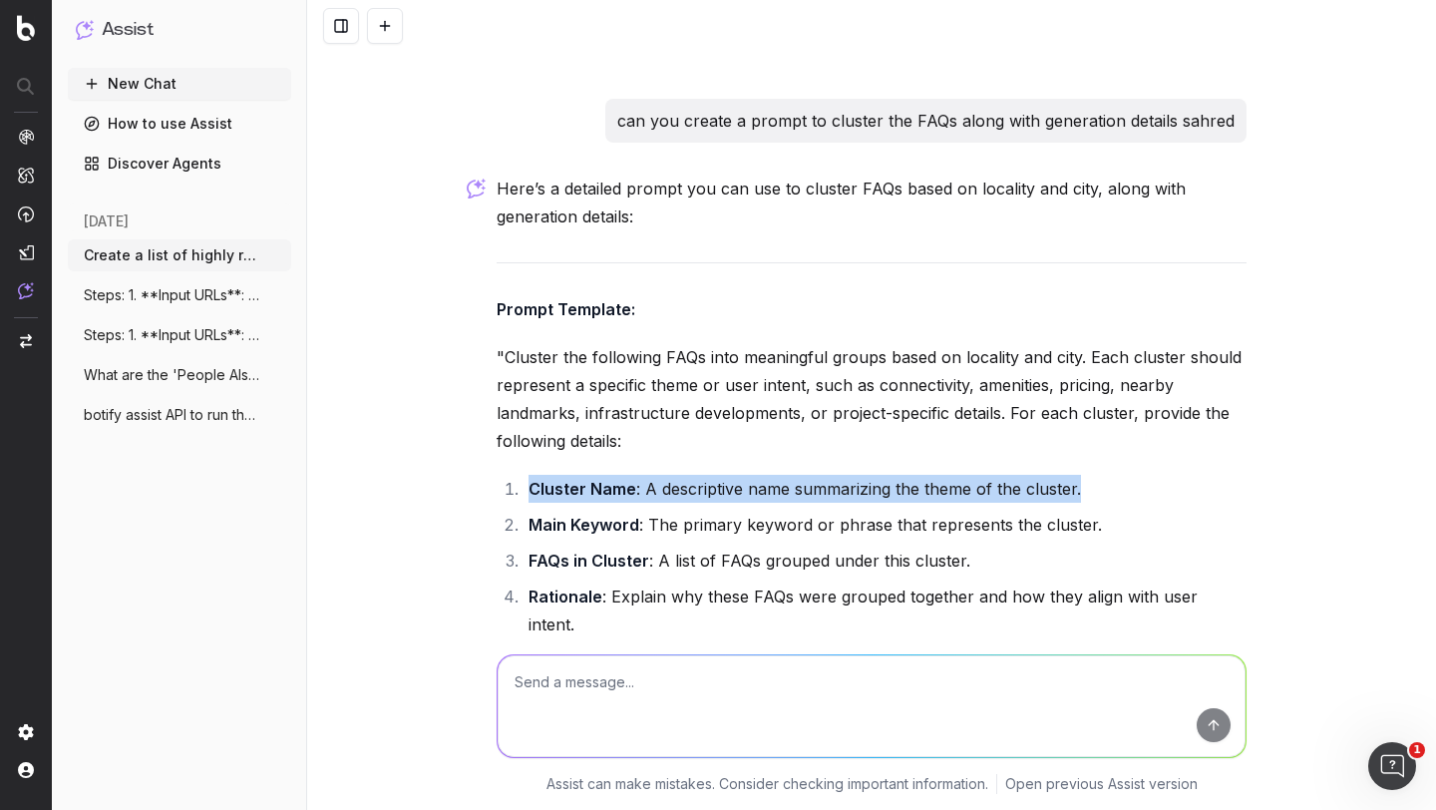
click at [701, 475] on li "Cluster Name : A descriptive name summarizing the theme of the cluster." at bounding box center [885, 489] width 724 height 28
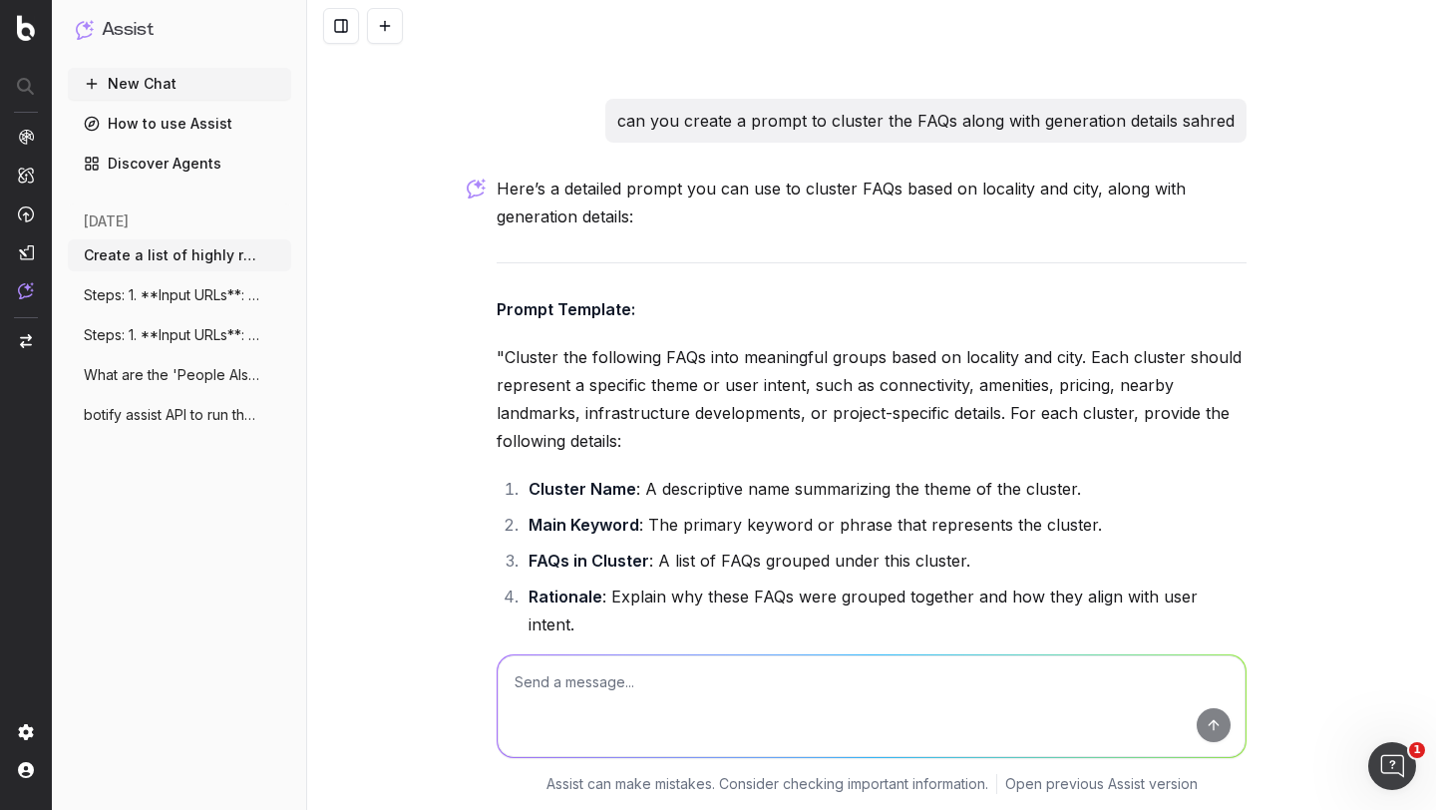
click at [673, 475] on li "Cluster Name : A descriptive name summarizing the theme of the cluster." at bounding box center [885, 489] width 724 height 28
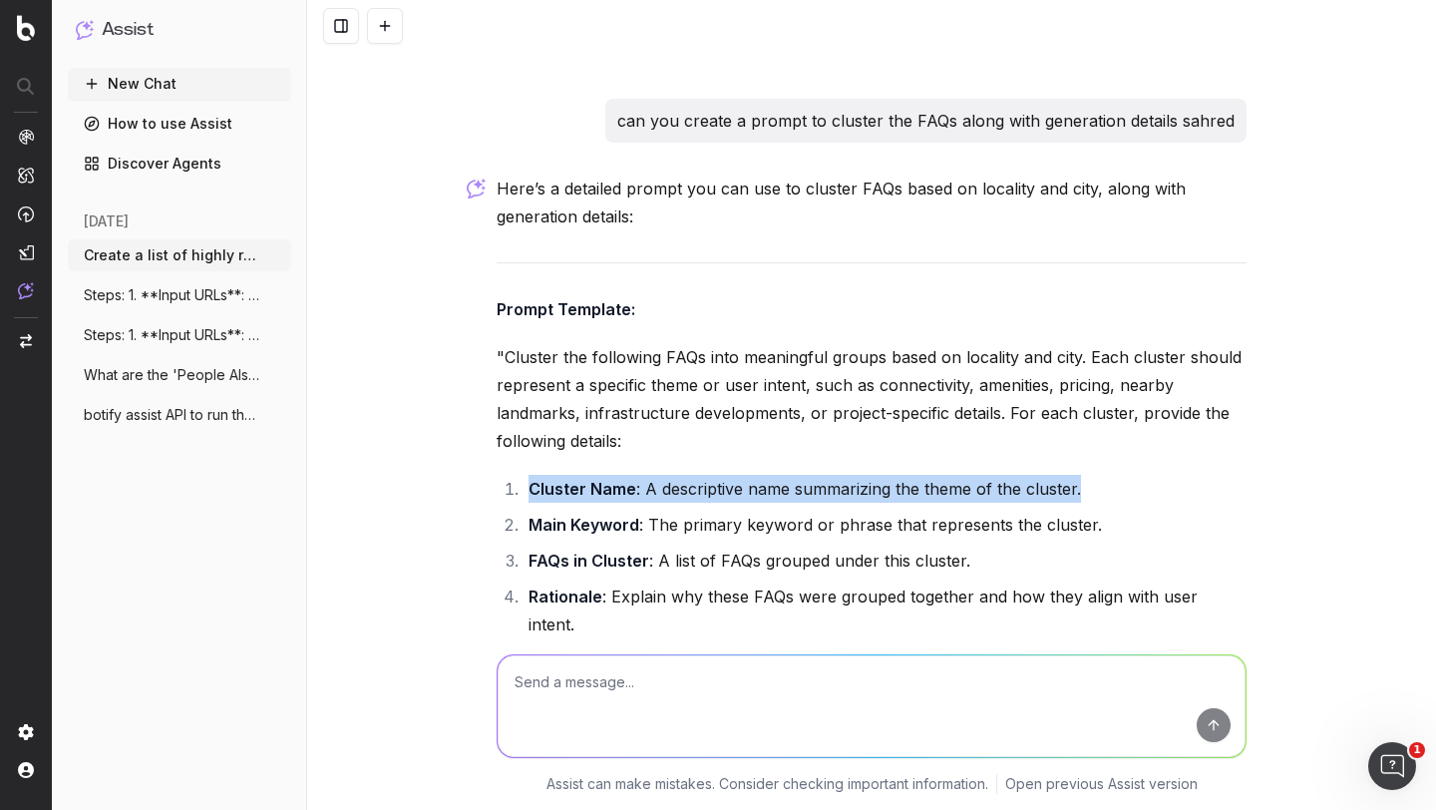
click at [673, 475] on li "Cluster Name : A descriptive name summarizing the theme of the cluster." at bounding box center [885, 489] width 724 height 28
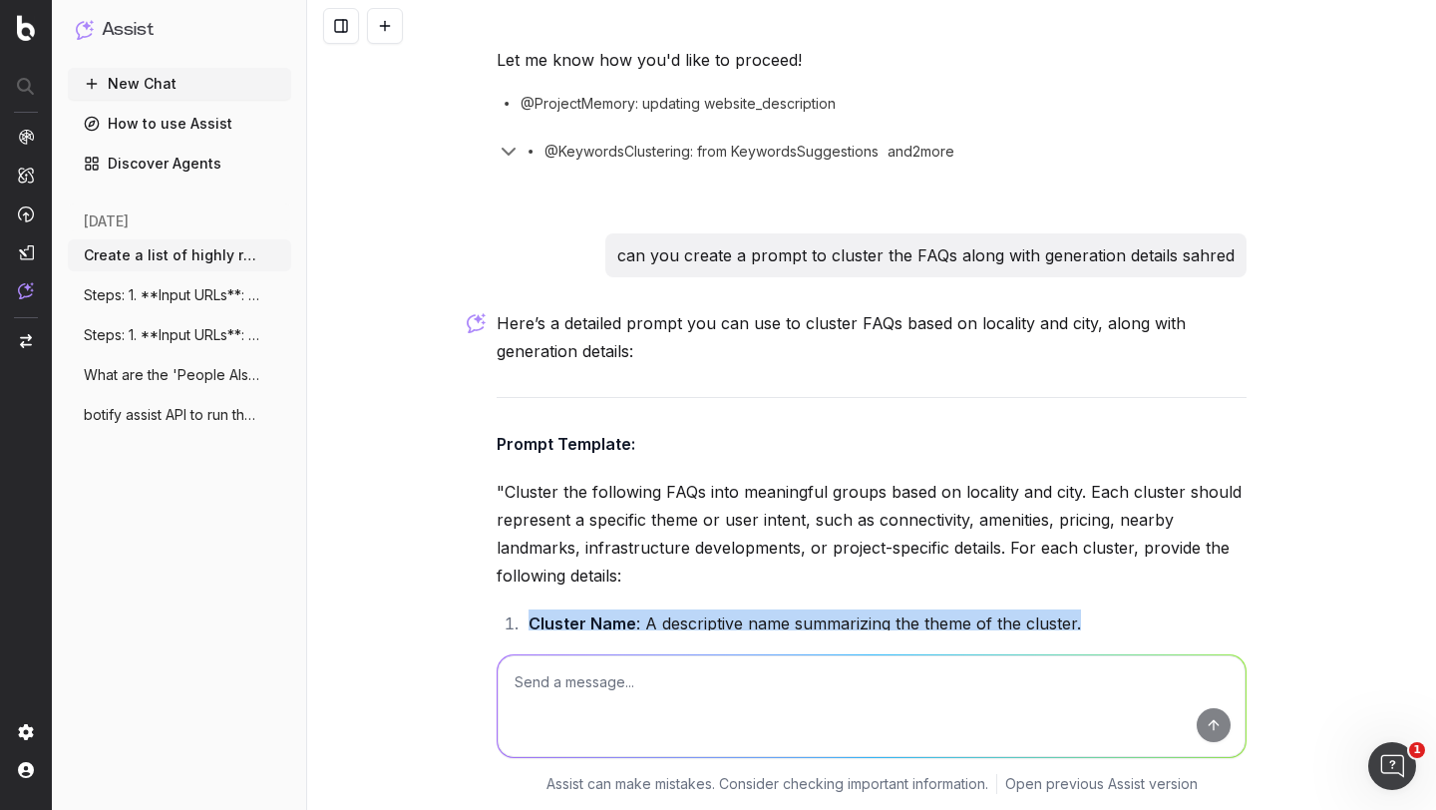
scroll to position [7611, 0]
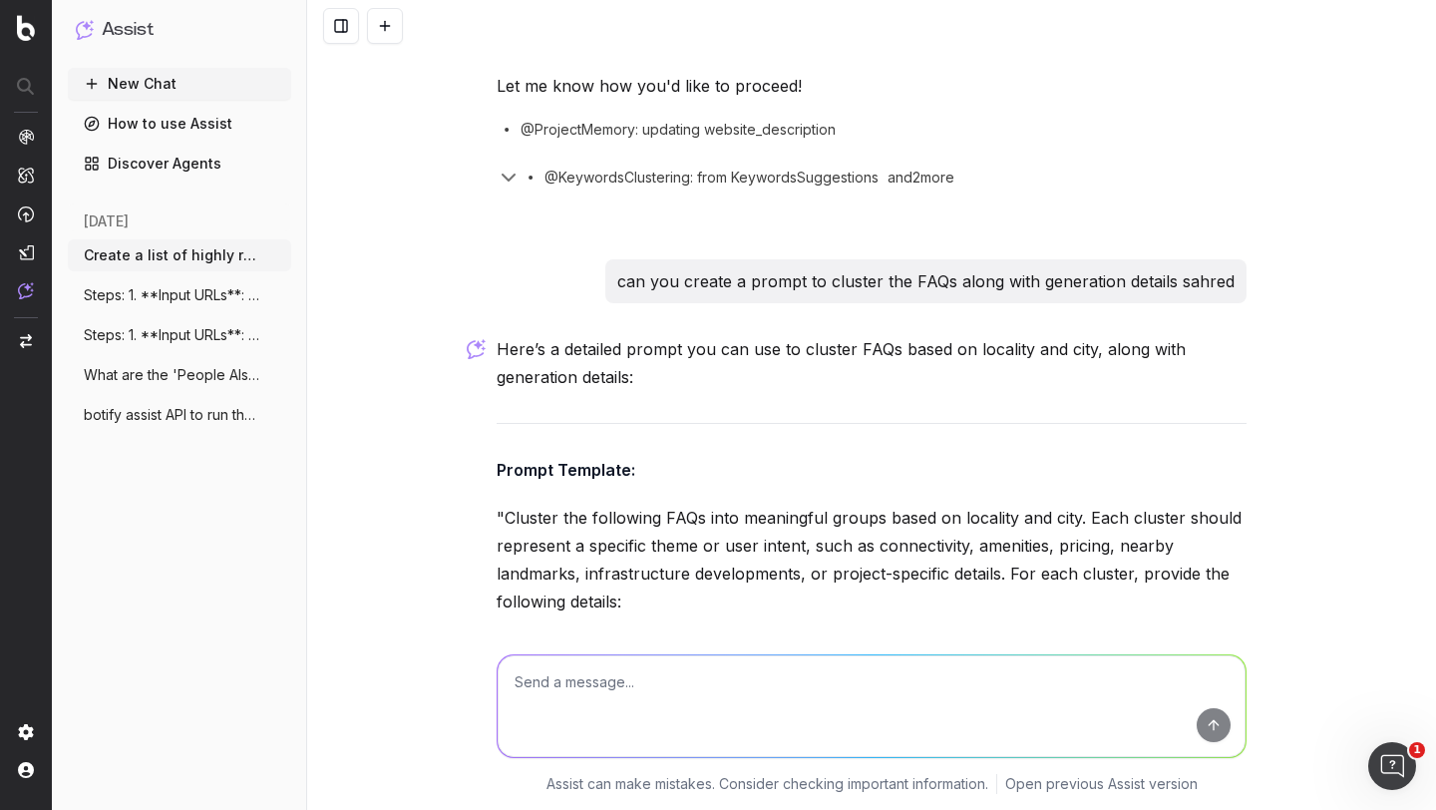
click at [575, 504] on p ""Cluster the following FAQs into meaningful groups based on locality and city. …" at bounding box center [872, 560] width 750 height 112
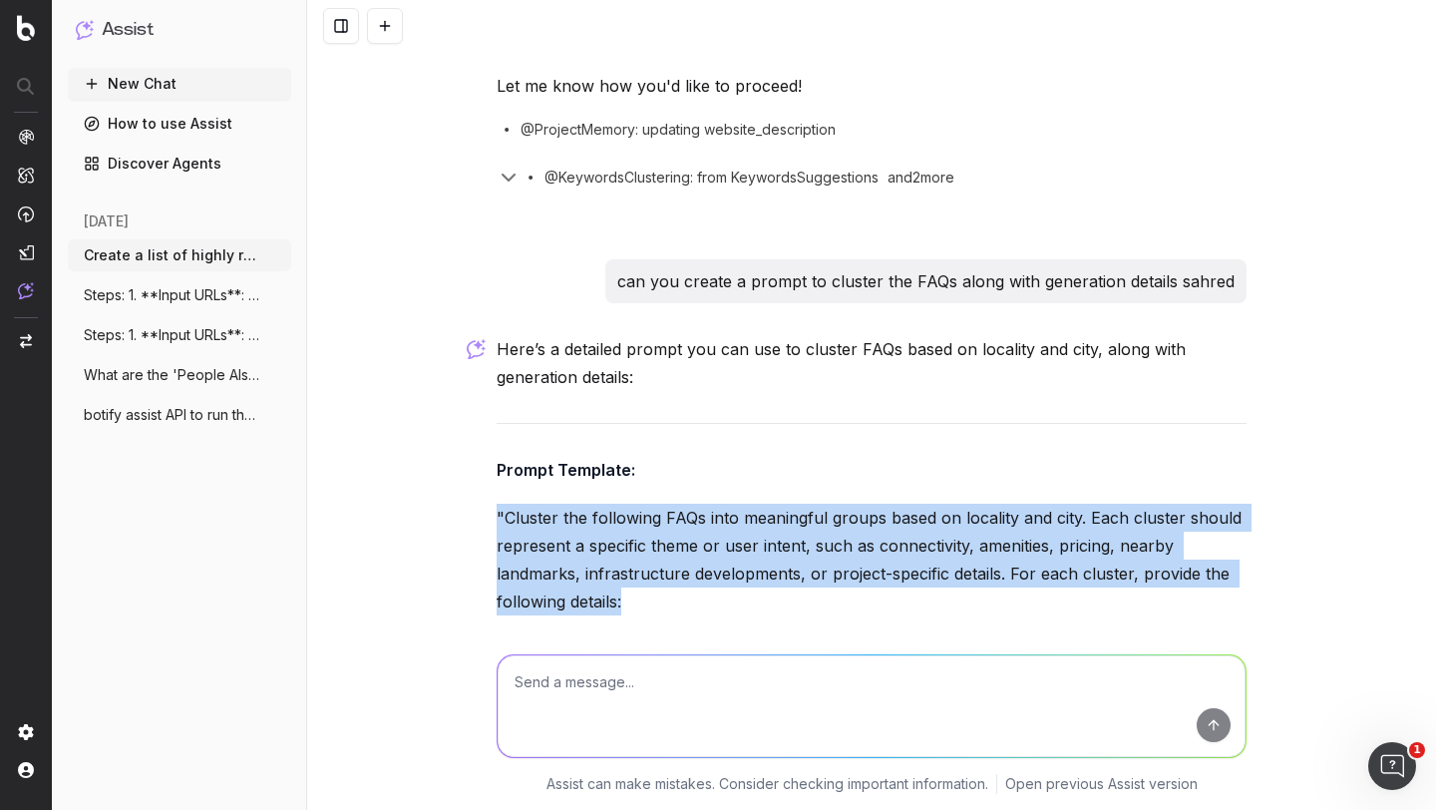
click at [575, 504] on p ""Cluster the following FAQs into meaningful groups based on locality and city. …" at bounding box center [872, 560] width 750 height 112
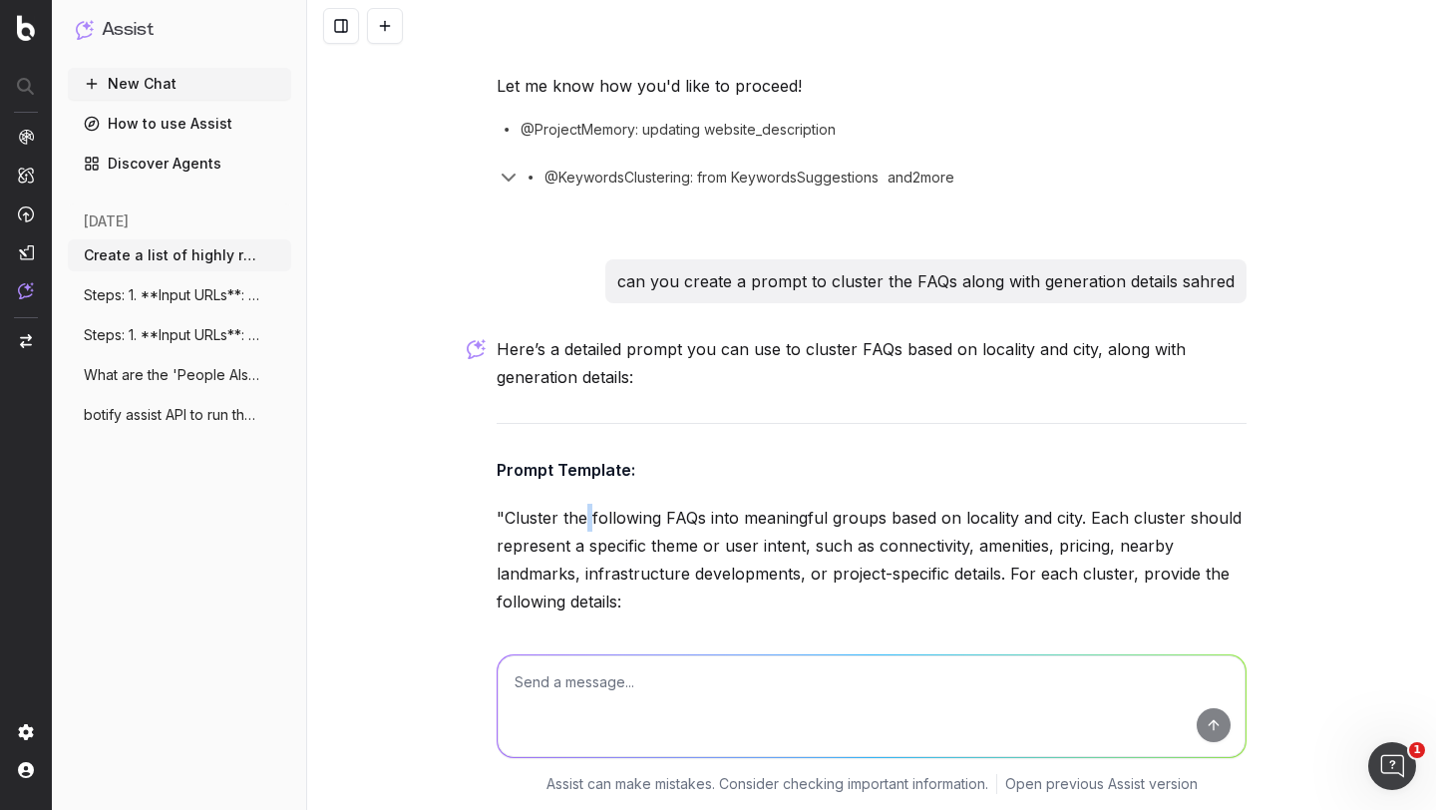
click at [575, 504] on p ""Cluster the following FAQs into meaningful groups based on locality and city. …" at bounding box center [872, 560] width 750 height 112
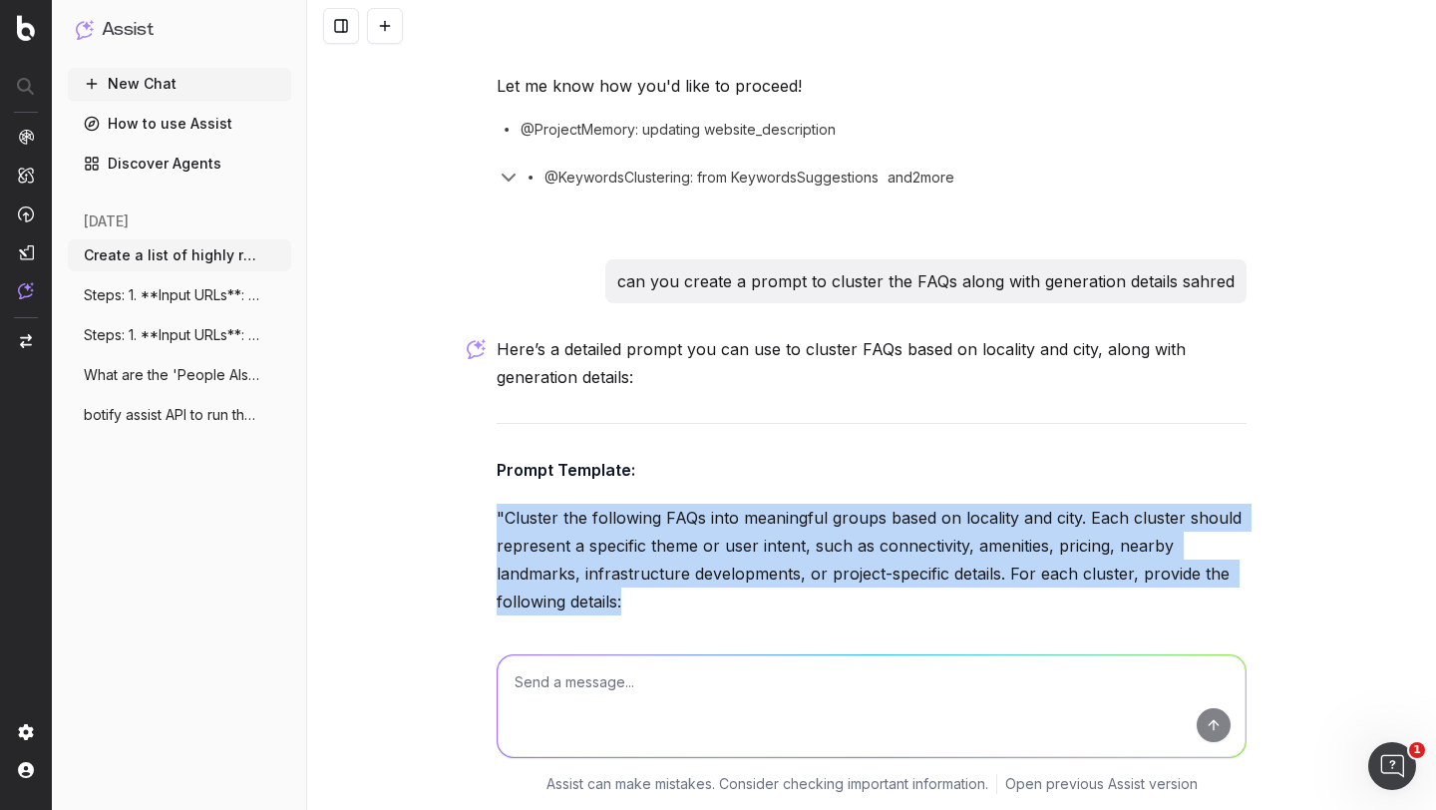
click at [575, 504] on p ""Cluster the following FAQs into meaningful groups based on locality and city. …" at bounding box center [872, 560] width 750 height 112
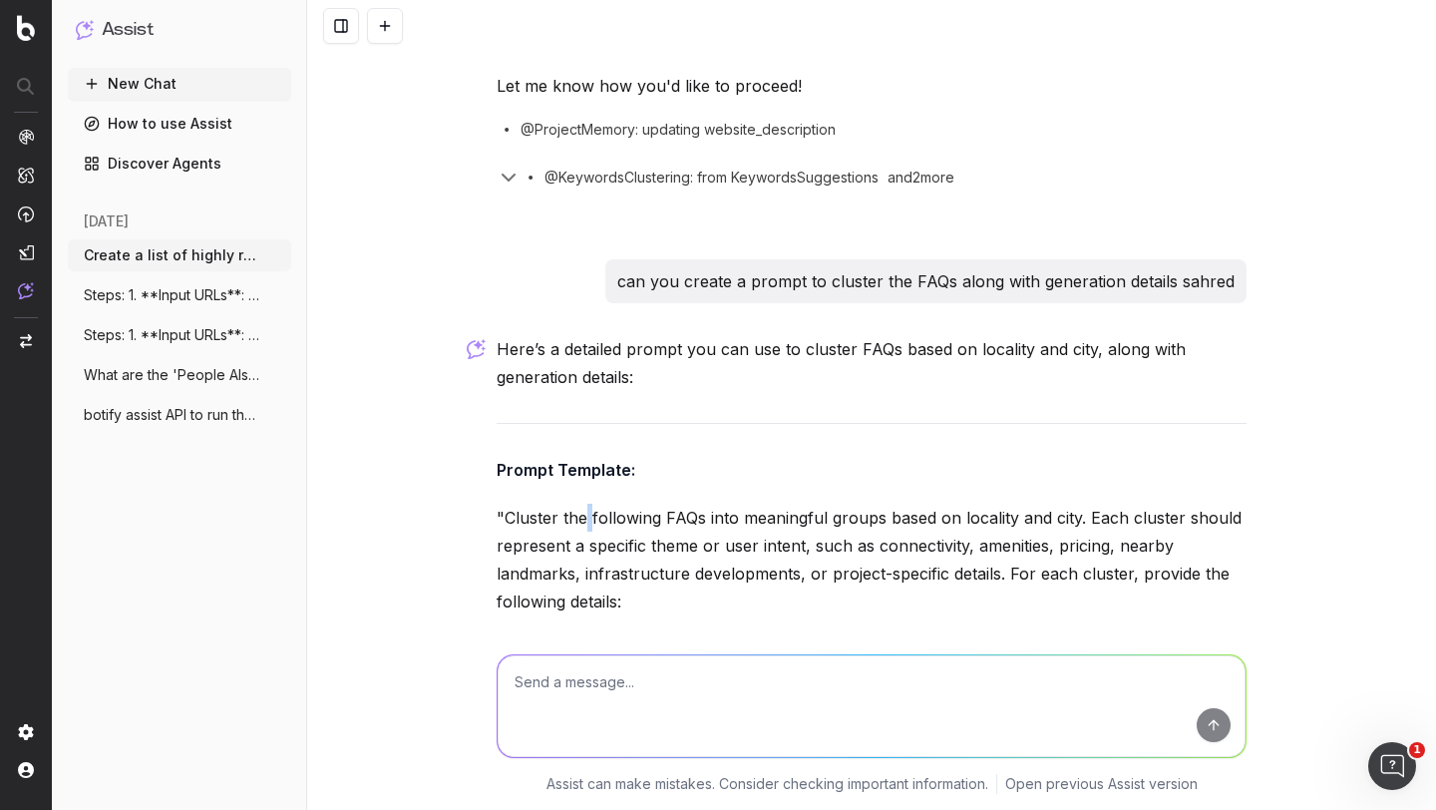
click at [575, 504] on p ""Cluster the following FAQs into meaningful groups based on locality and city. …" at bounding box center [872, 560] width 750 height 112
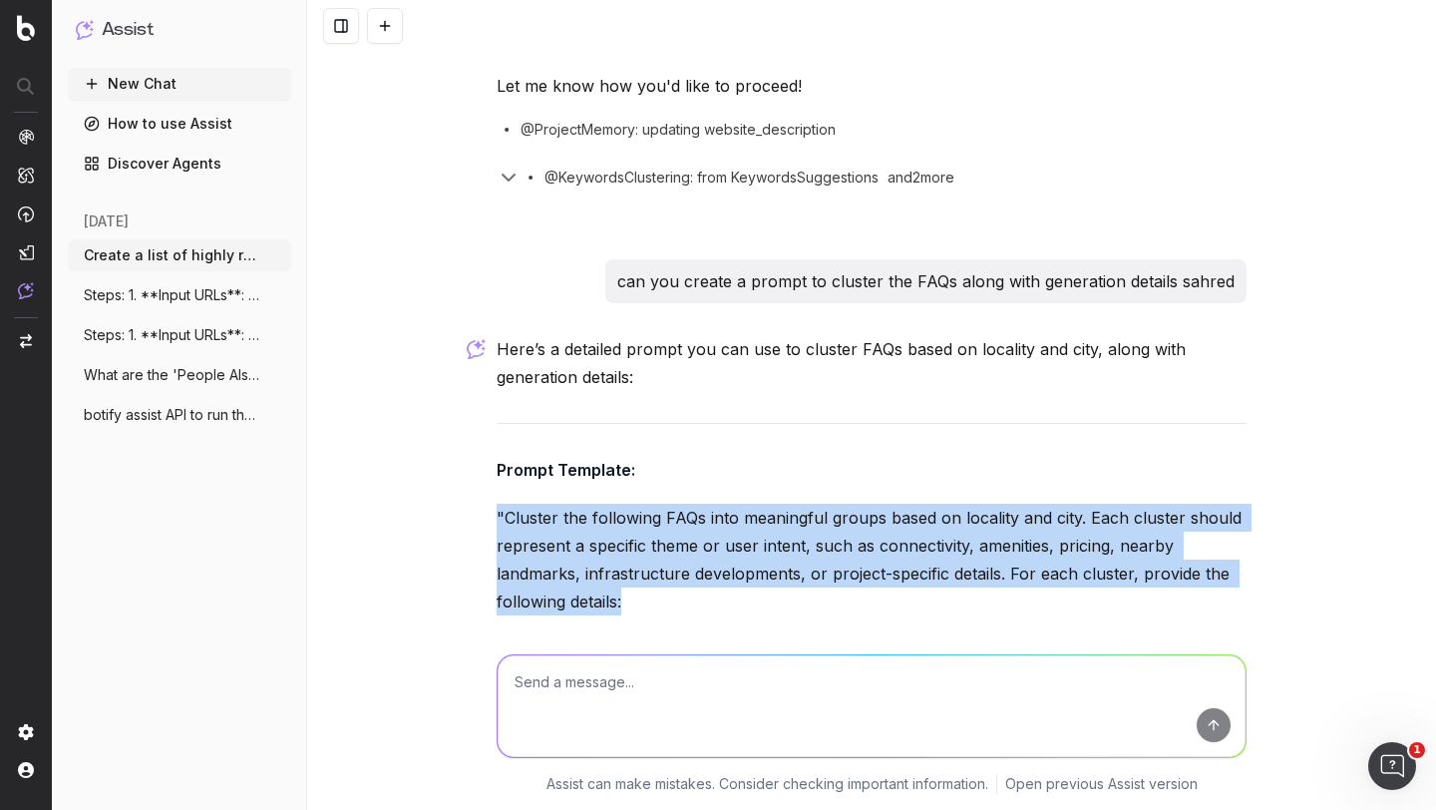
click at [575, 504] on p ""Cluster the following FAQs into meaningful groups based on locality and city. …" at bounding box center [872, 560] width 750 height 112
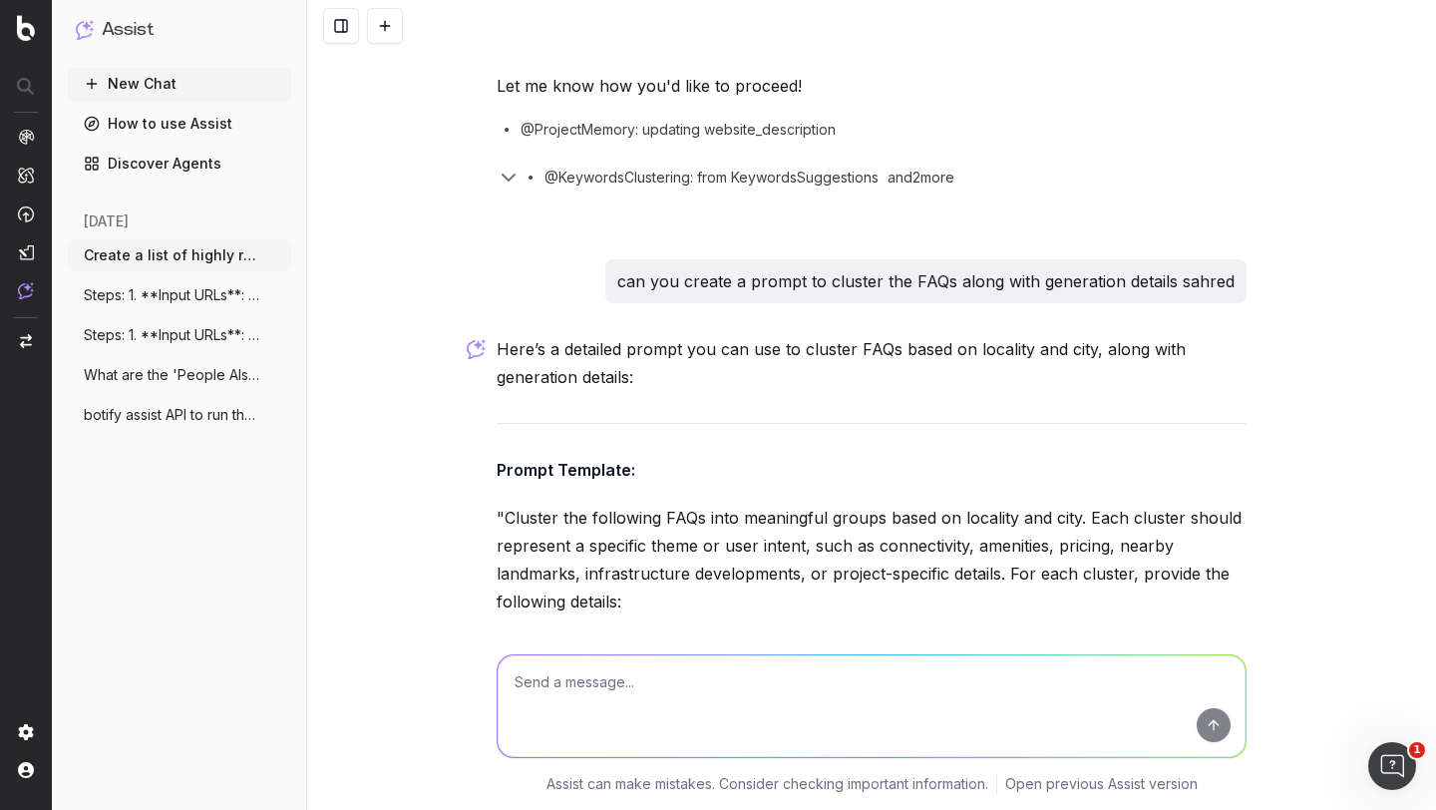
click at [625, 635] on li "Cluster Name : A descriptive name summarizing the theme of the cluster." at bounding box center [885, 649] width 724 height 28
click at [590, 675] on strong "Main Keyword" at bounding box center [584, 685] width 111 height 20
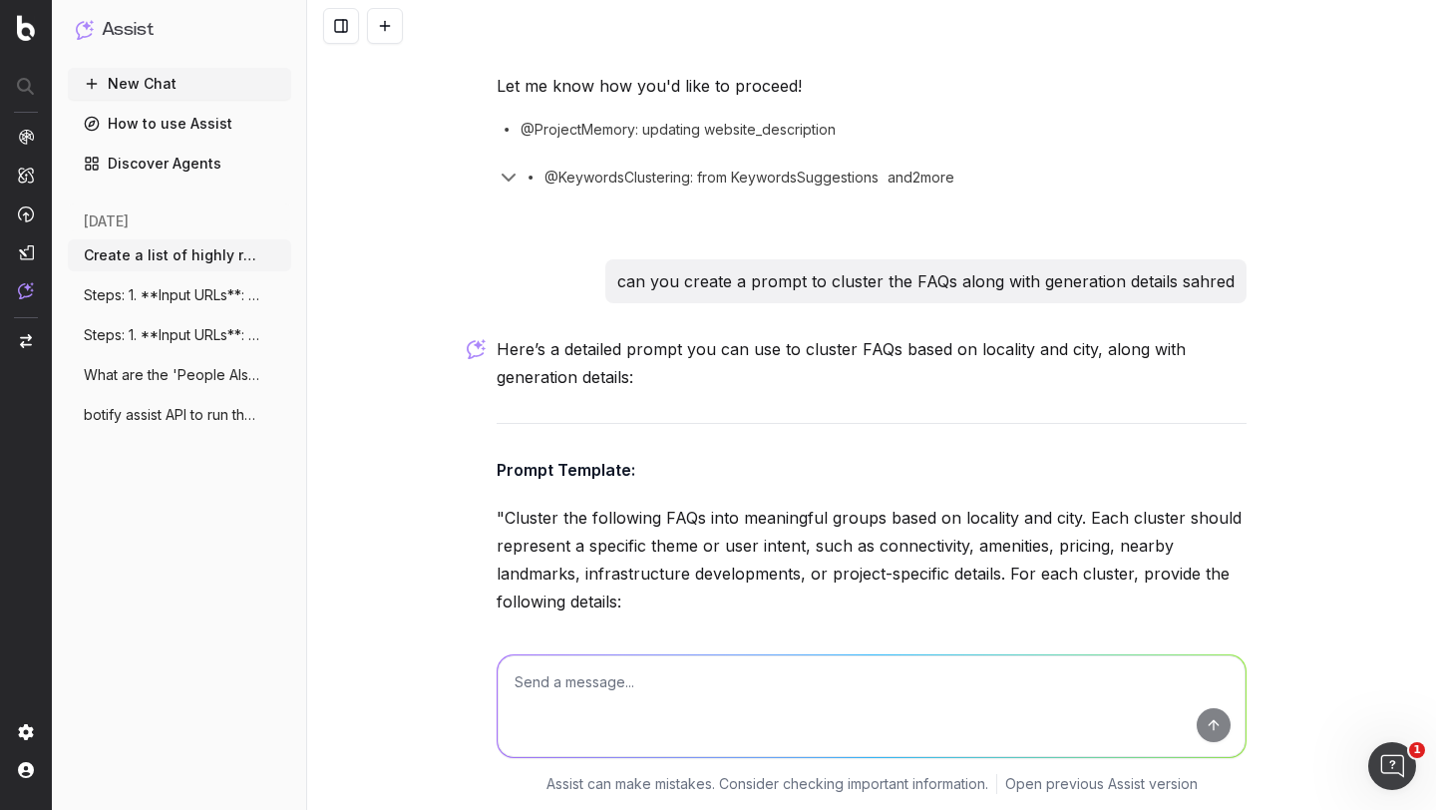
click at [590, 675] on strong "Main Keyword" at bounding box center [584, 685] width 111 height 20
click at [566, 711] on strong "FAQs in Cluster" at bounding box center [589, 721] width 121 height 20
click at [557, 747] on strong "Rationale" at bounding box center [566, 757] width 74 height 20
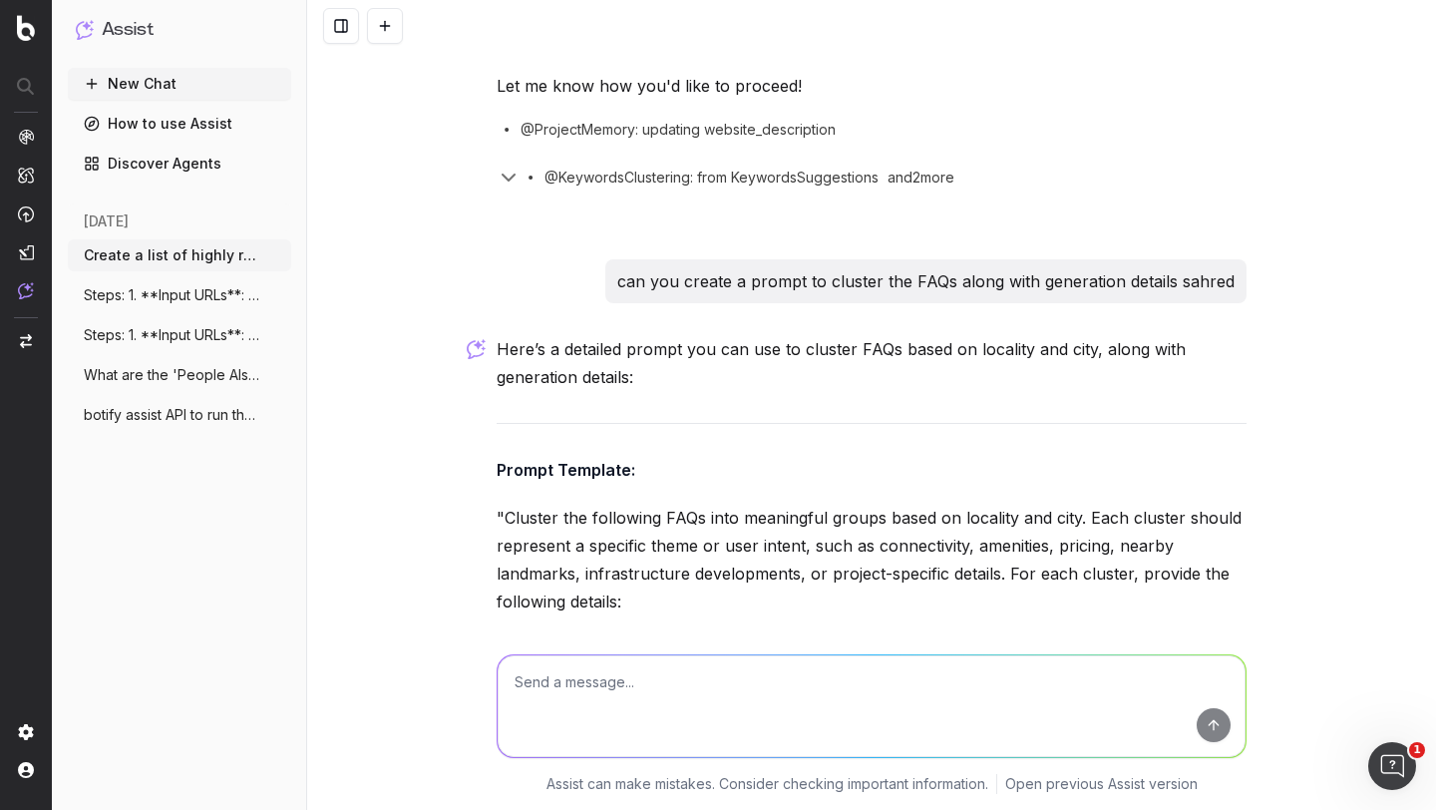
click at [557, 747] on strong "Rationale" at bounding box center [566, 757] width 74 height 20
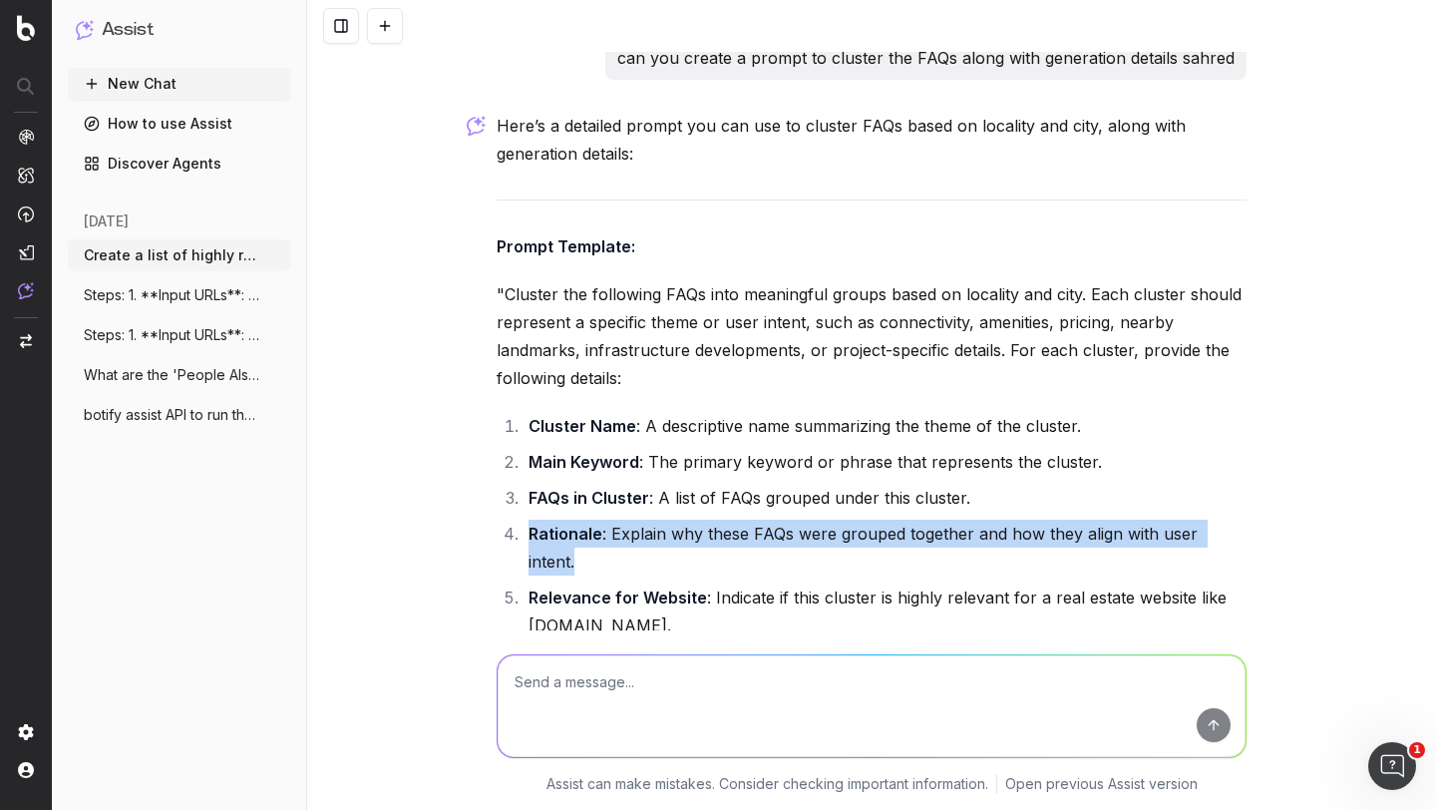
scroll to position [7635, 0]
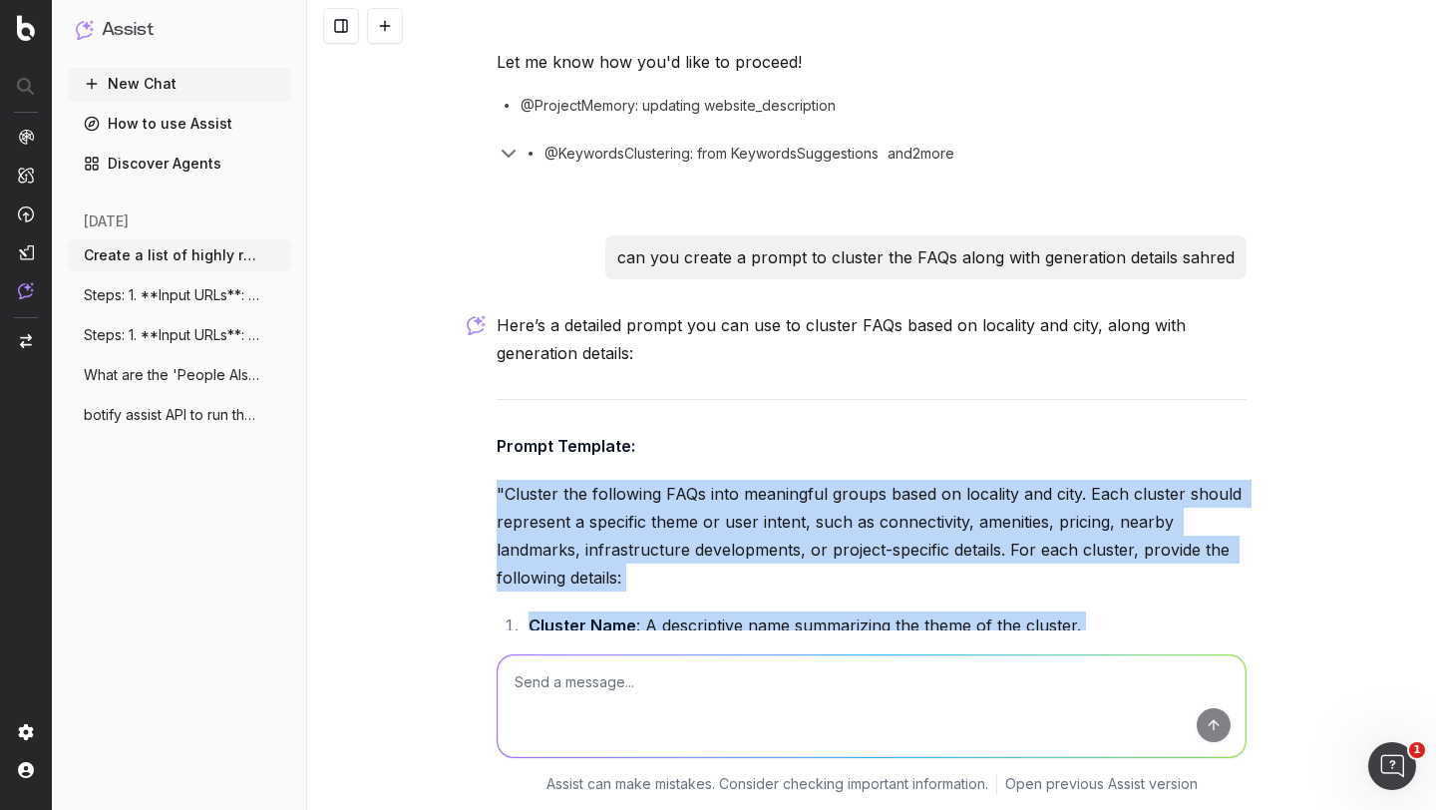
drag, startPoint x: 487, startPoint y: 235, endPoint x: 652, endPoint y: 561, distance: 364.9
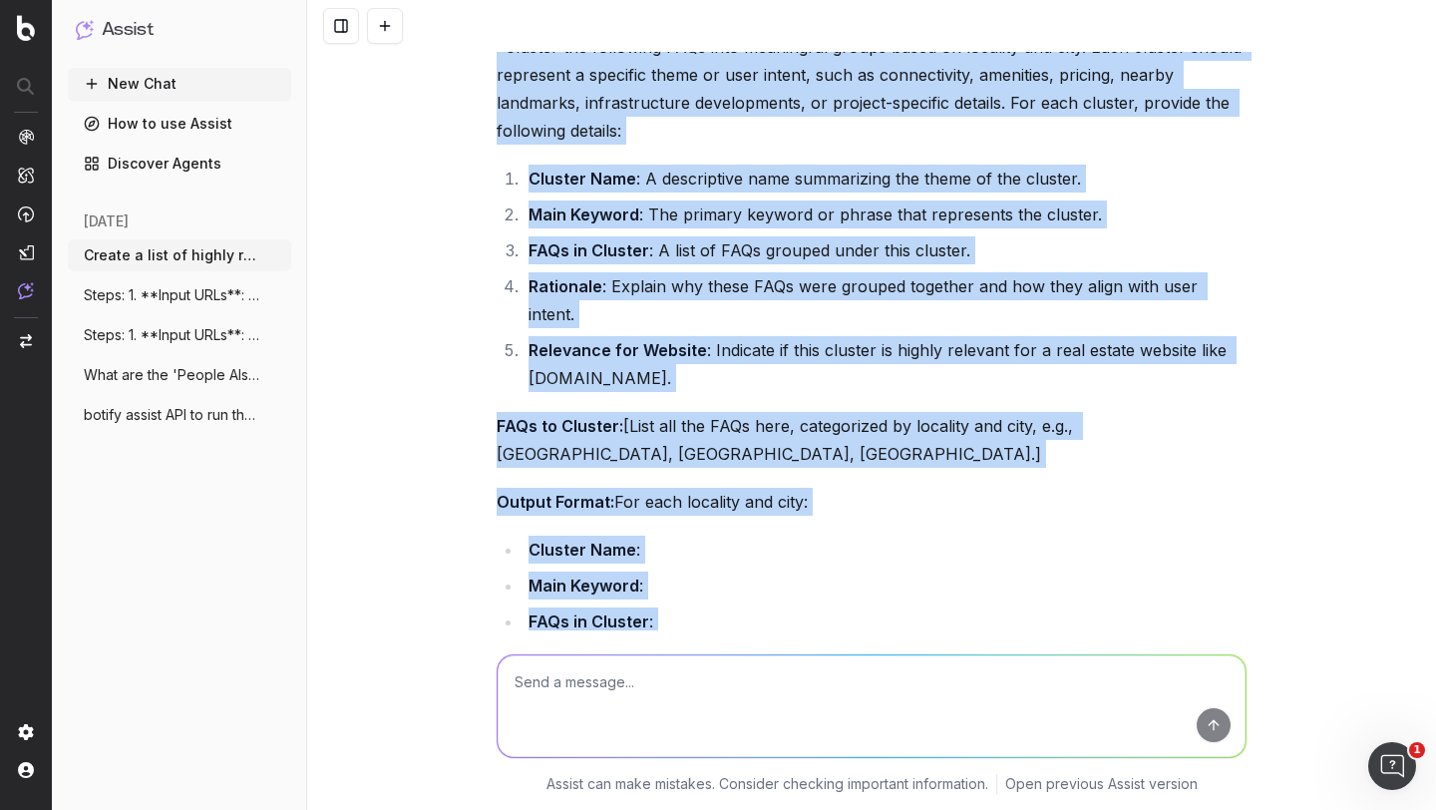
copy div ""Cluster the following FAQs into meaningful groups based on locality and city. …"
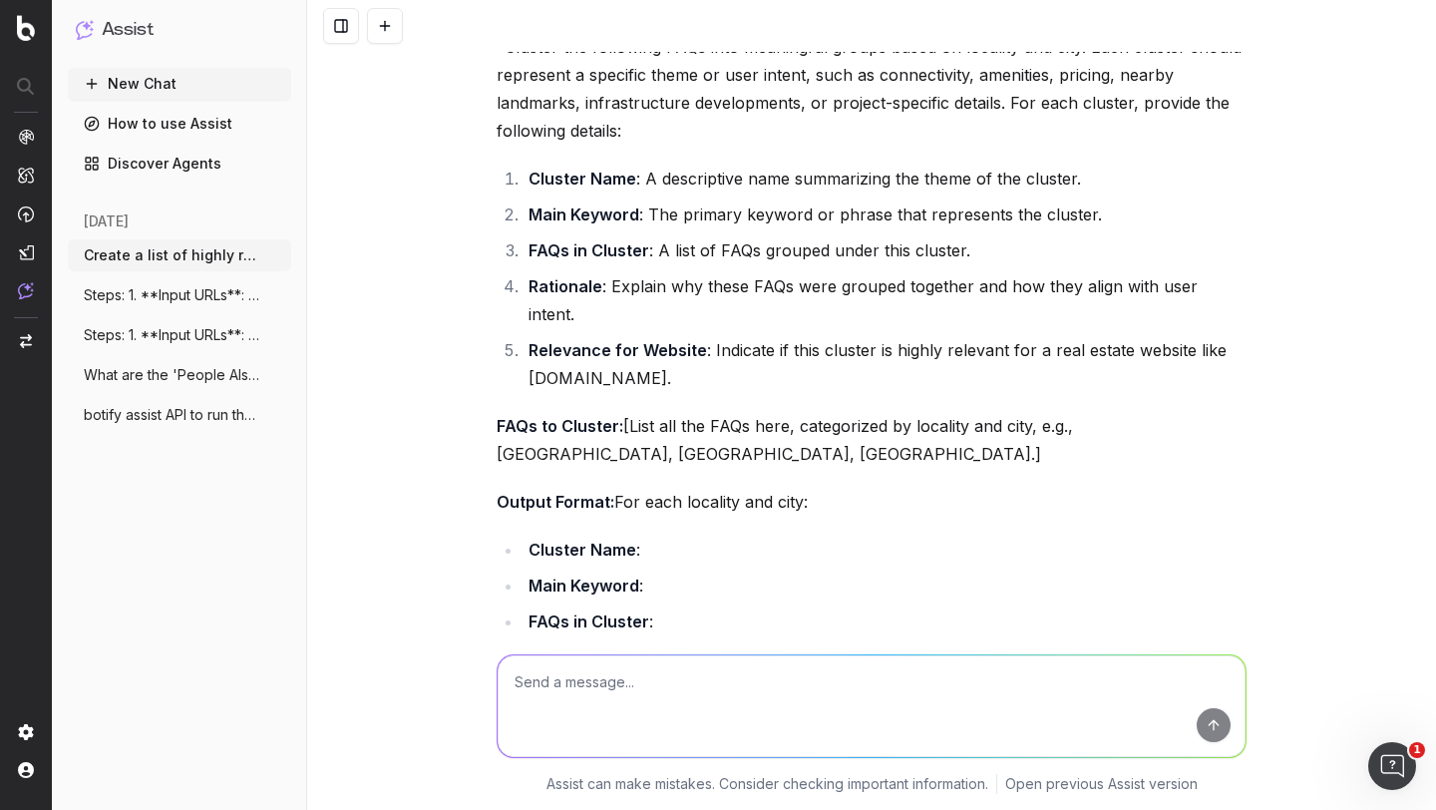
click at [586, 671] on textarea at bounding box center [872, 706] width 748 height 102
paste textarea ""Cluster the following FAQs into meaningful groups based on locality and city. …"
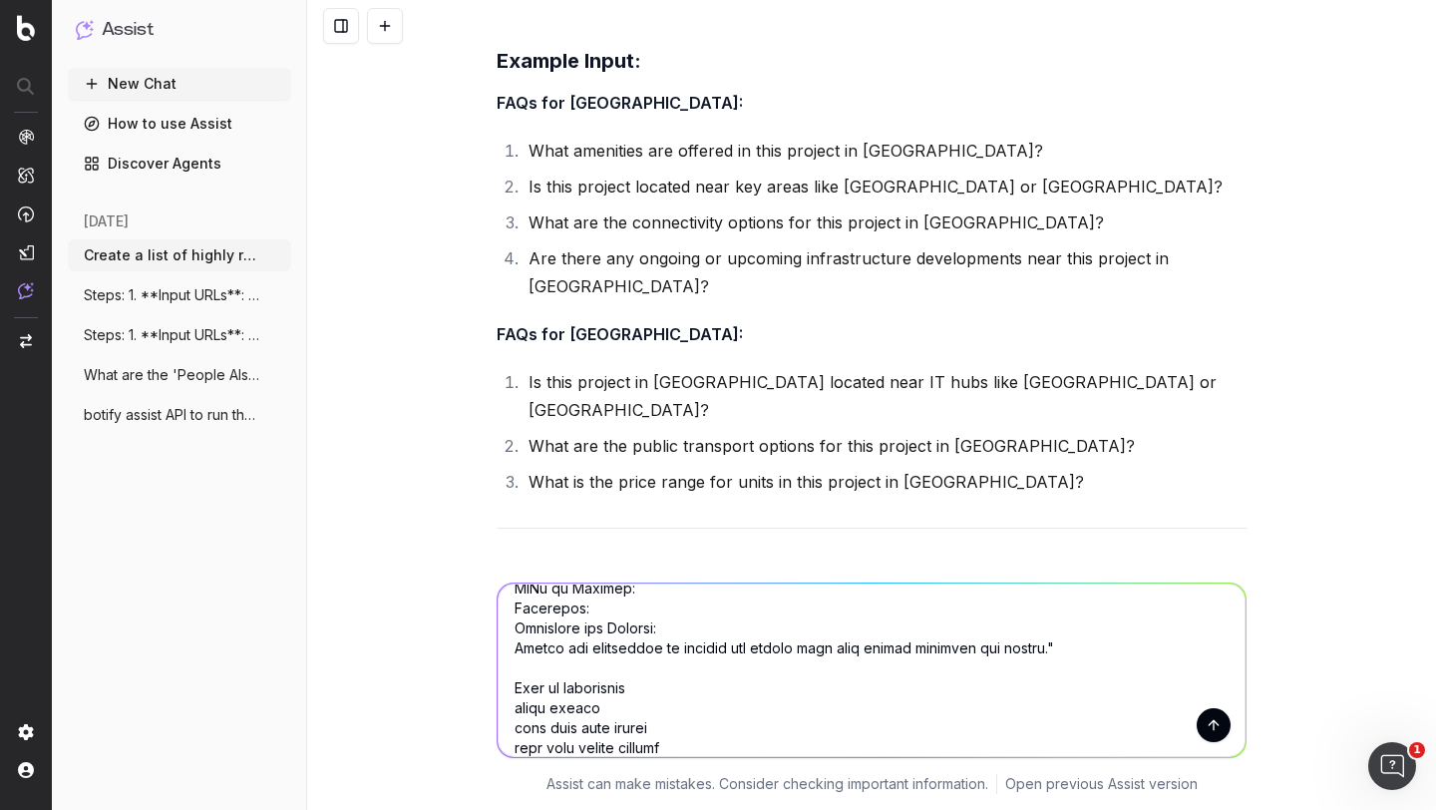
scroll to position [401, 0]
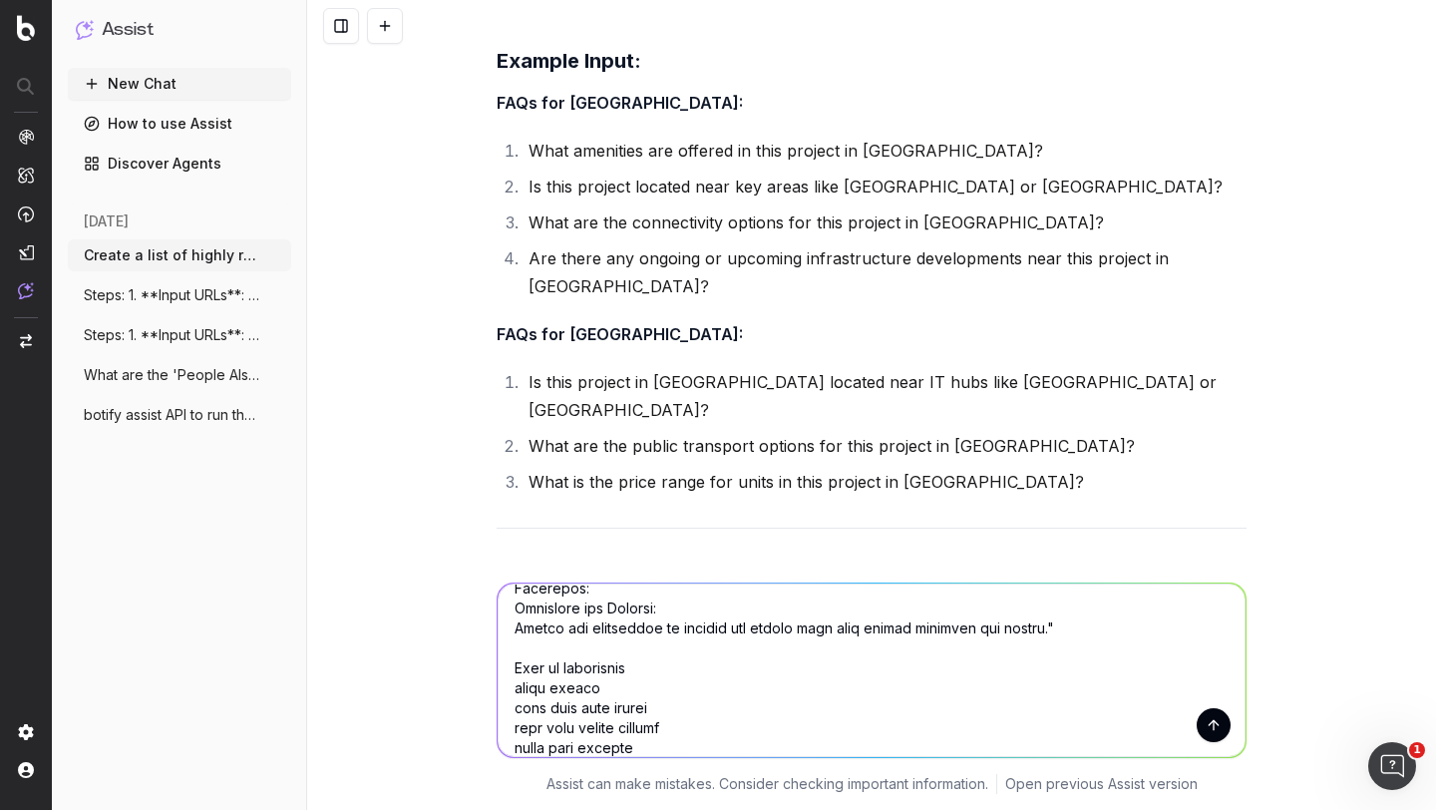
type textarea ""Cluster the following FAQs into meaningful groups based on locality and city. …"
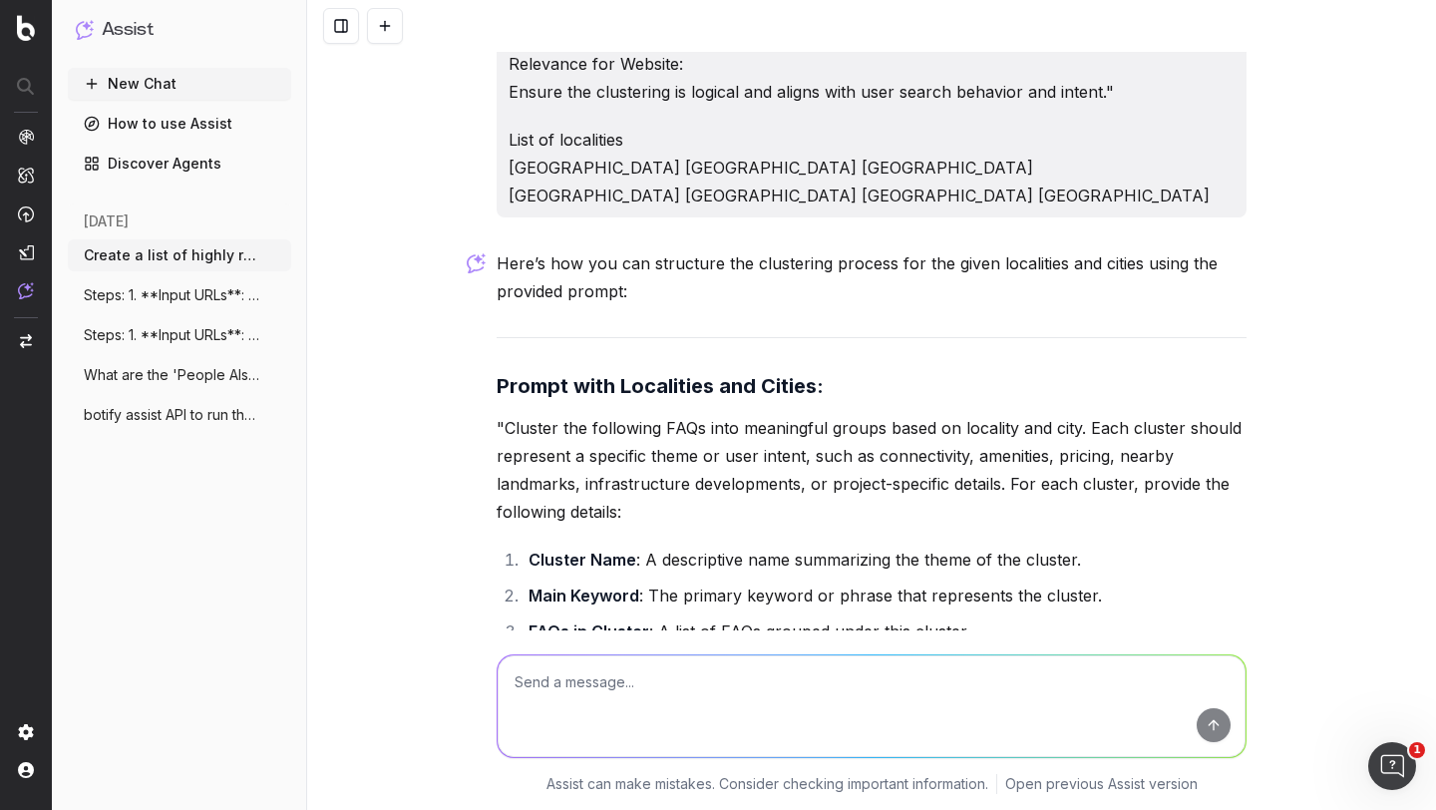
scroll to position [10090, 0]
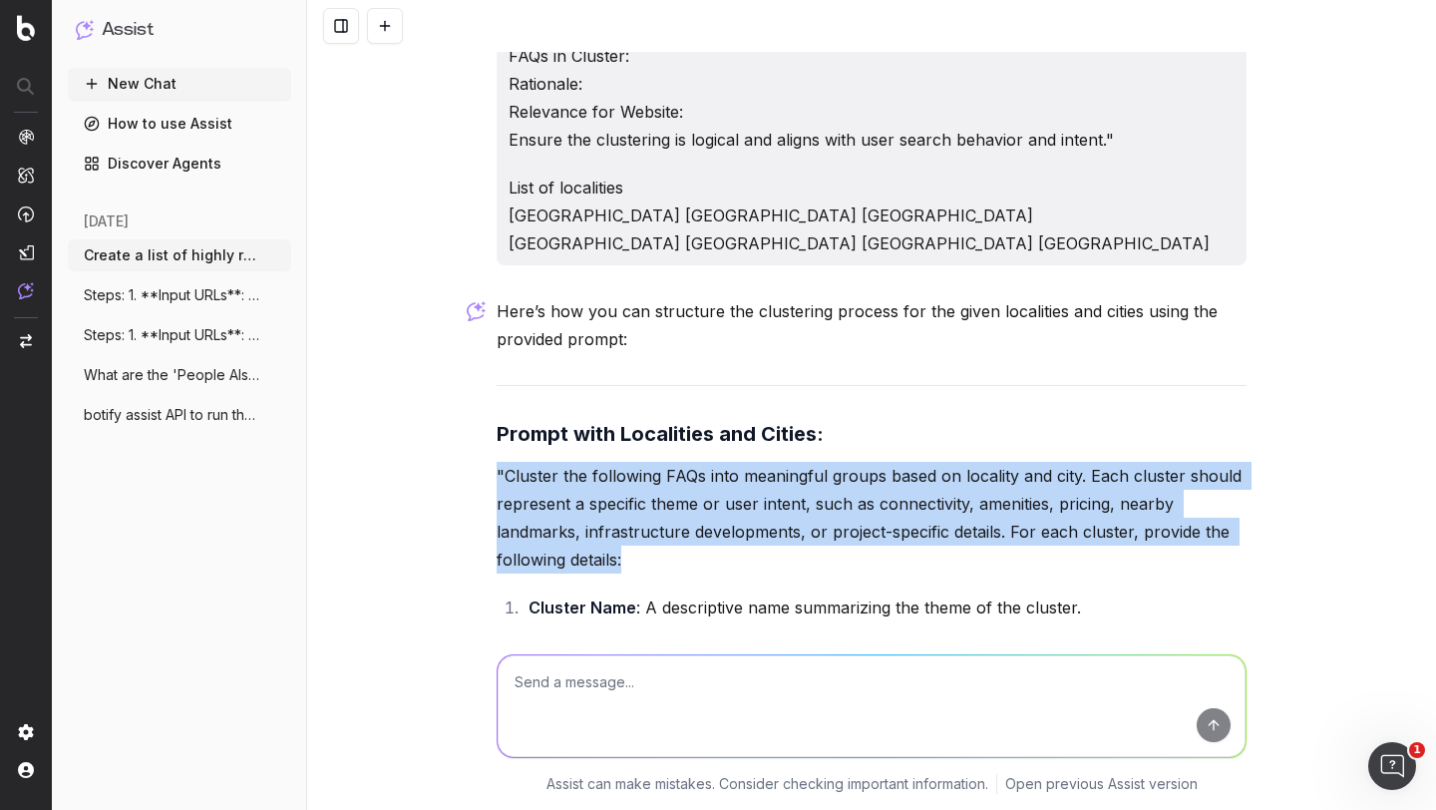
drag, startPoint x: 490, startPoint y: 219, endPoint x: 649, endPoint y: 338, distance: 198.9
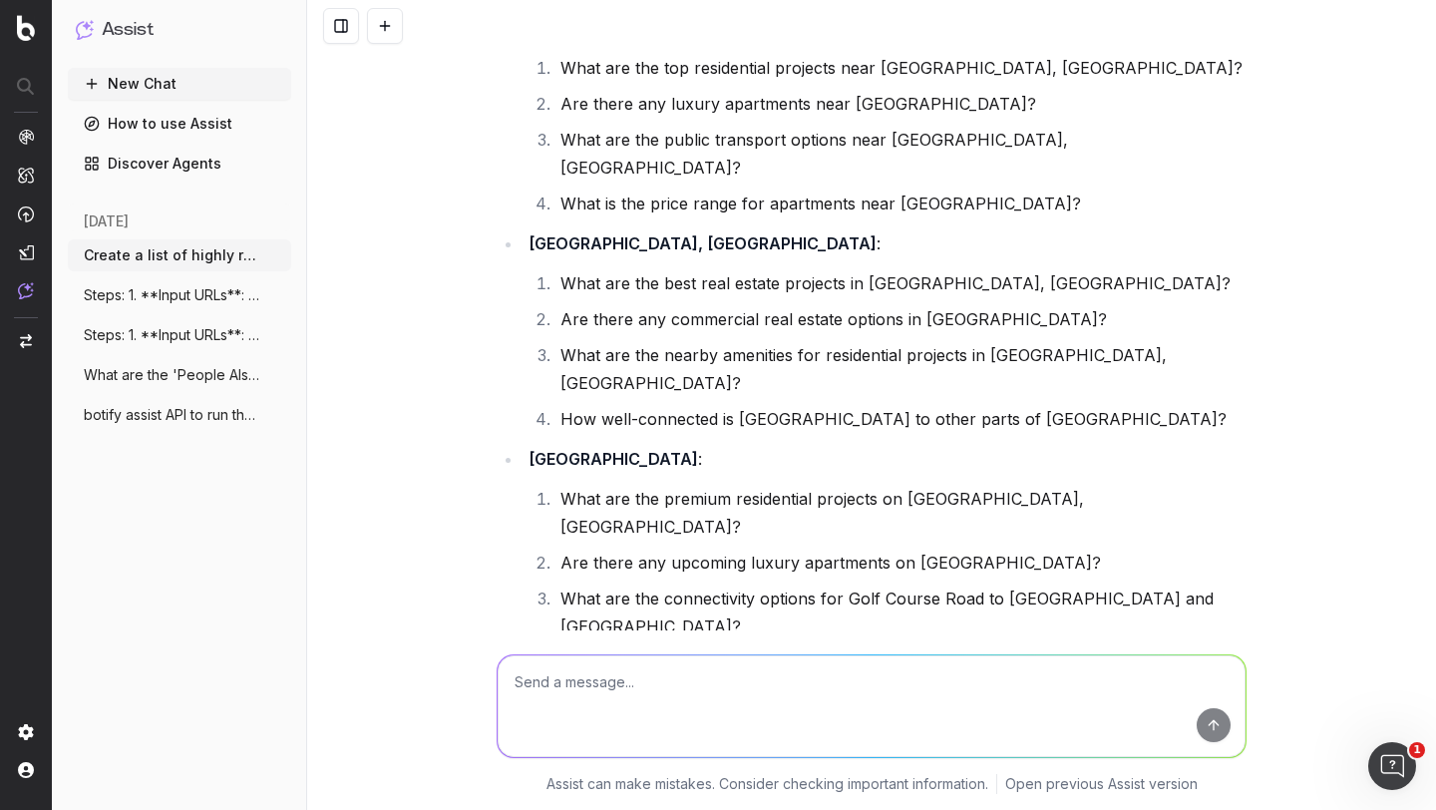
scroll to position [11443, 0]
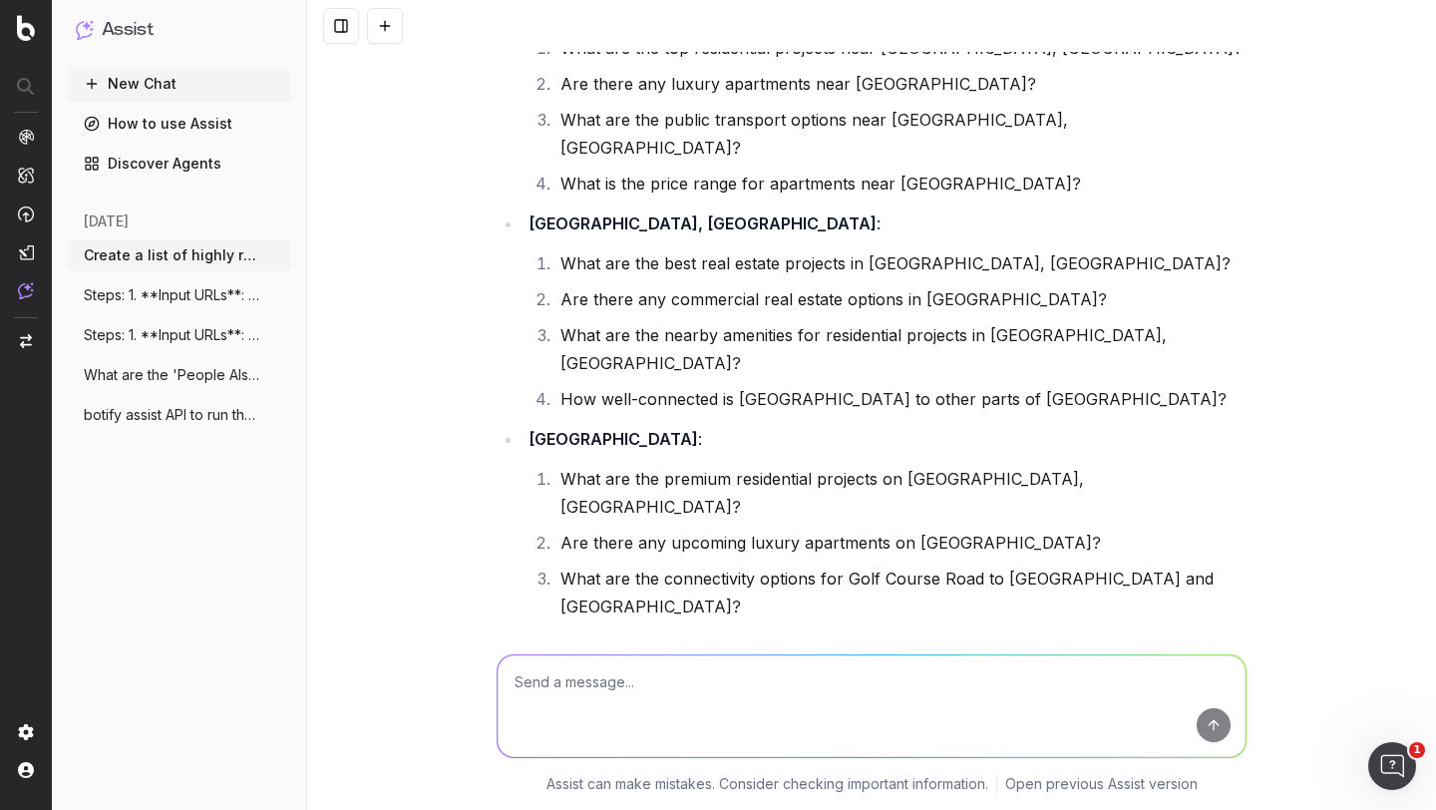
click at [563, 676] on p "Output Format: For each locality and city:" at bounding box center [872, 690] width 750 height 28
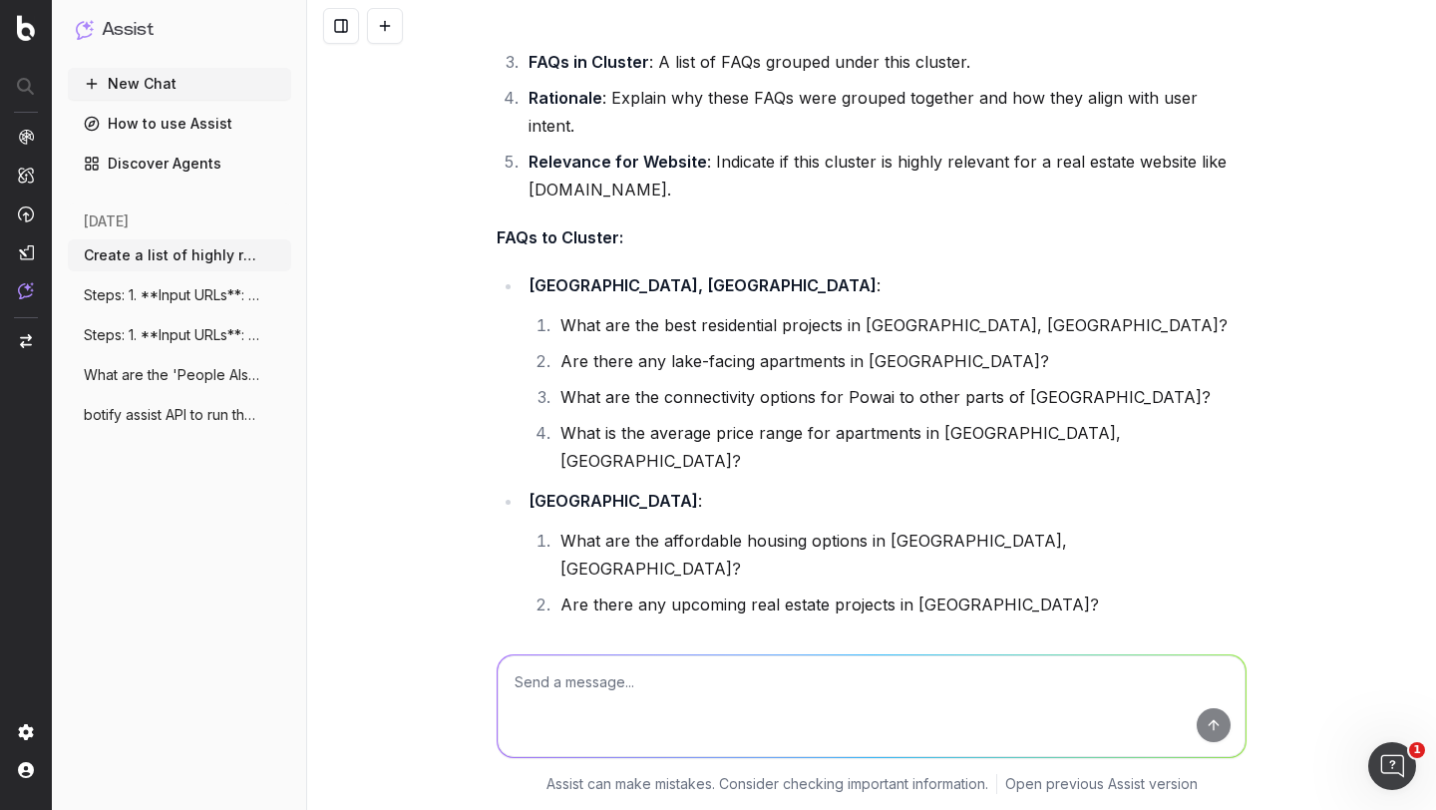
scroll to position [10540, 0]
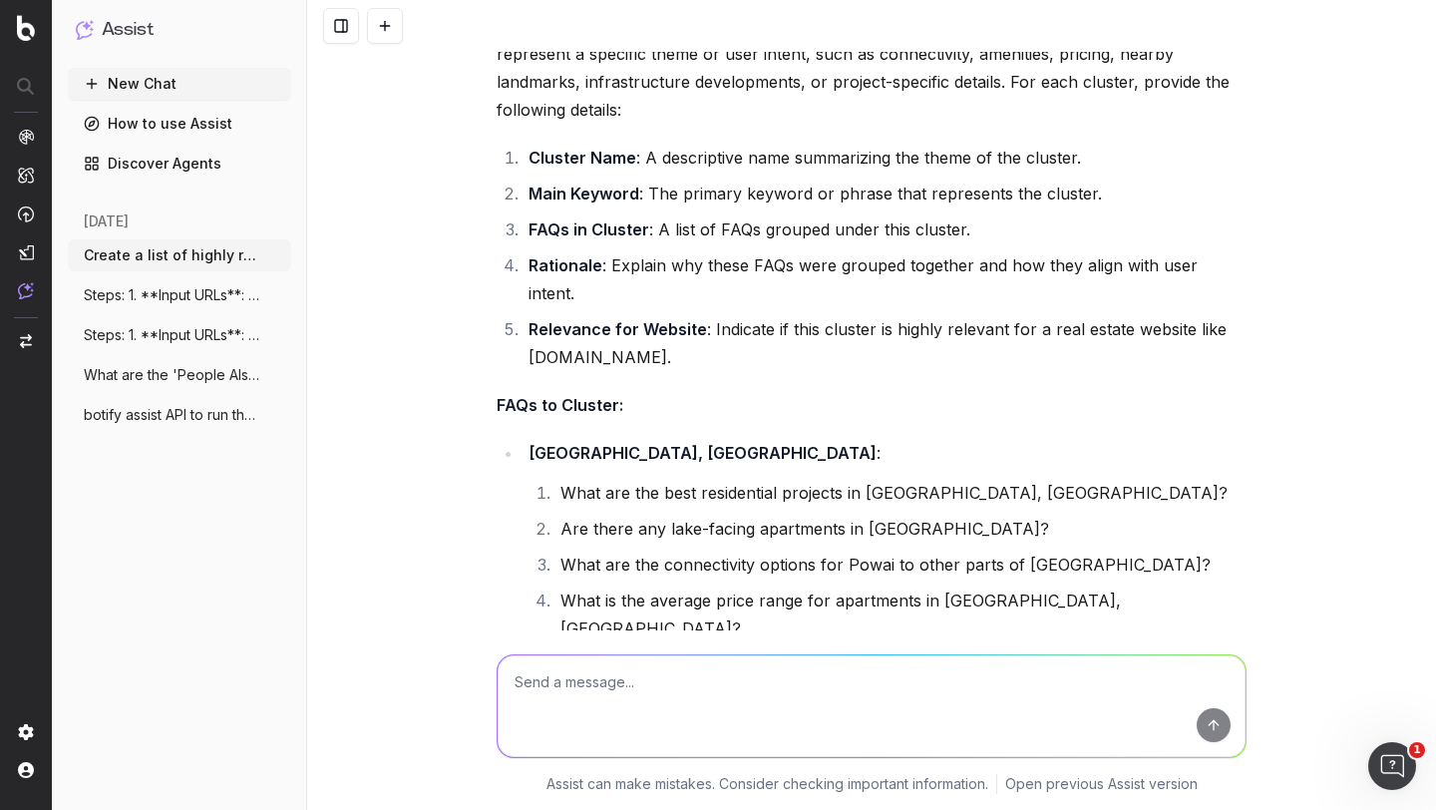
click at [560, 443] on strong "[GEOGRAPHIC_DATA], [GEOGRAPHIC_DATA]" at bounding box center [703, 453] width 348 height 20
click at [568, 479] on li "What are the best residential projects in [GEOGRAPHIC_DATA], [GEOGRAPHIC_DATA]?" at bounding box center [901, 493] width 692 height 28
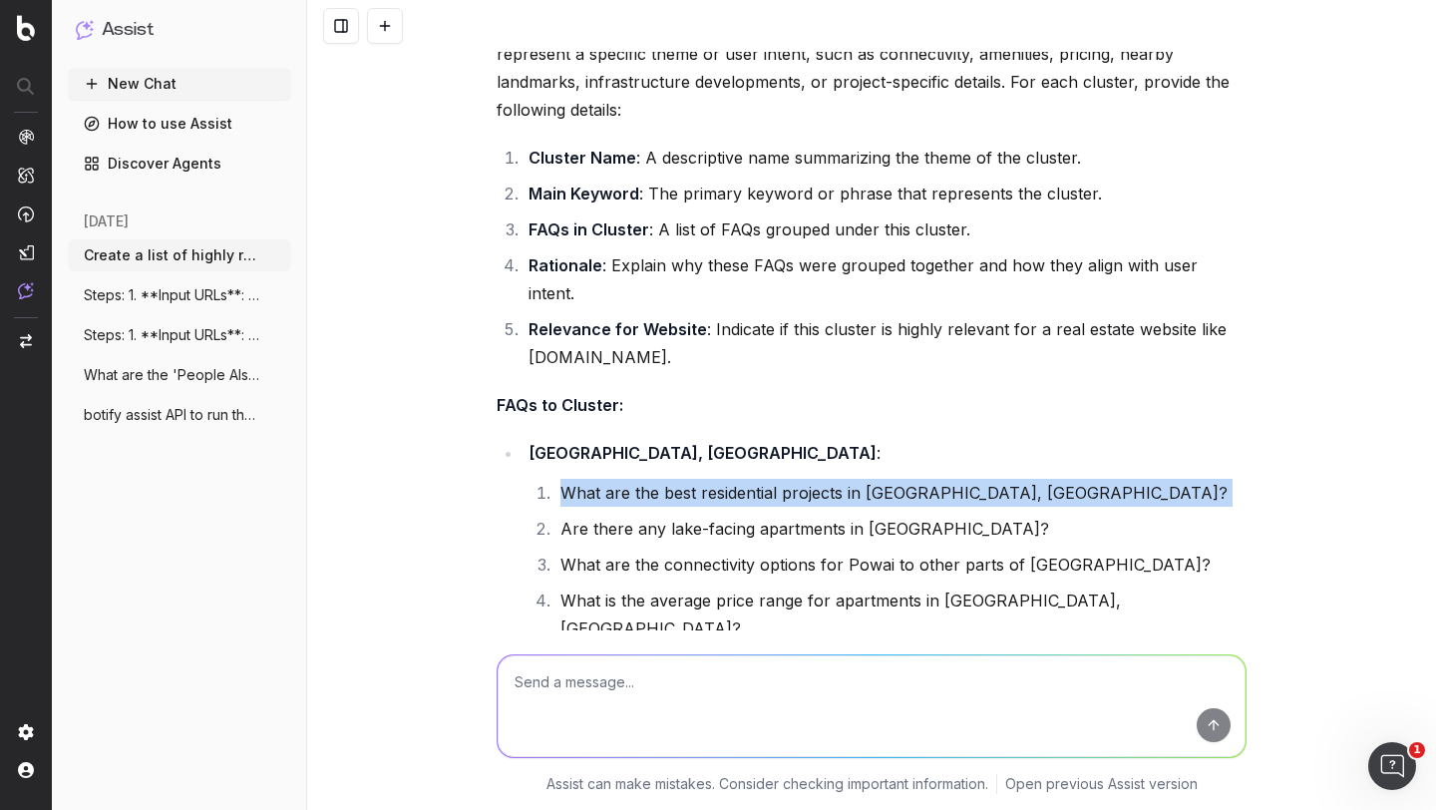
click at [568, 479] on li "What are the best residential projects in [GEOGRAPHIC_DATA], [GEOGRAPHIC_DATA]?" at bounding box center [901, 493] width 692 height 28
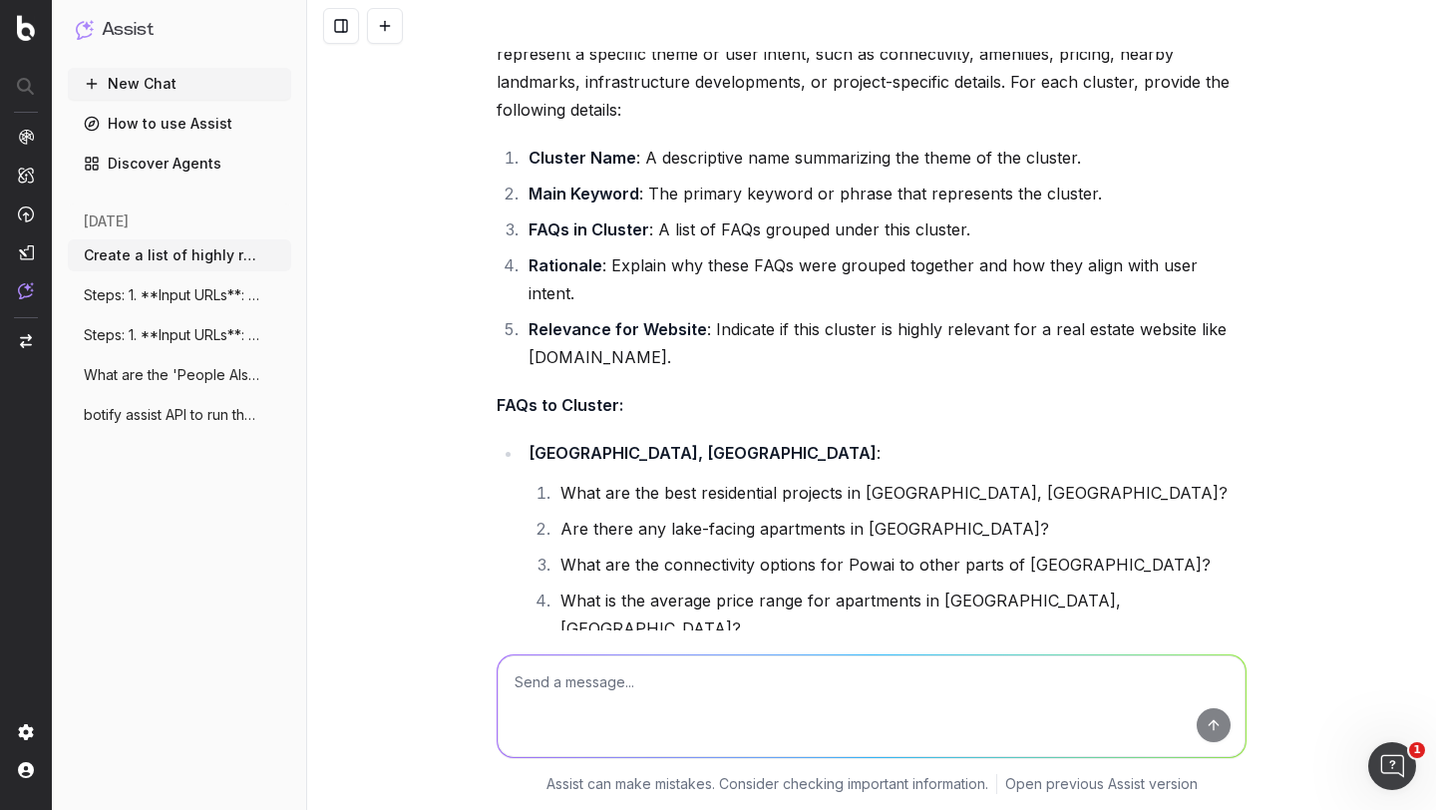
click at [570, 515] on li "Are there any lake-facing apartments in [GEOGRAPHIC_DATA]?" at bounding box center [901, 529] width 692 height 28
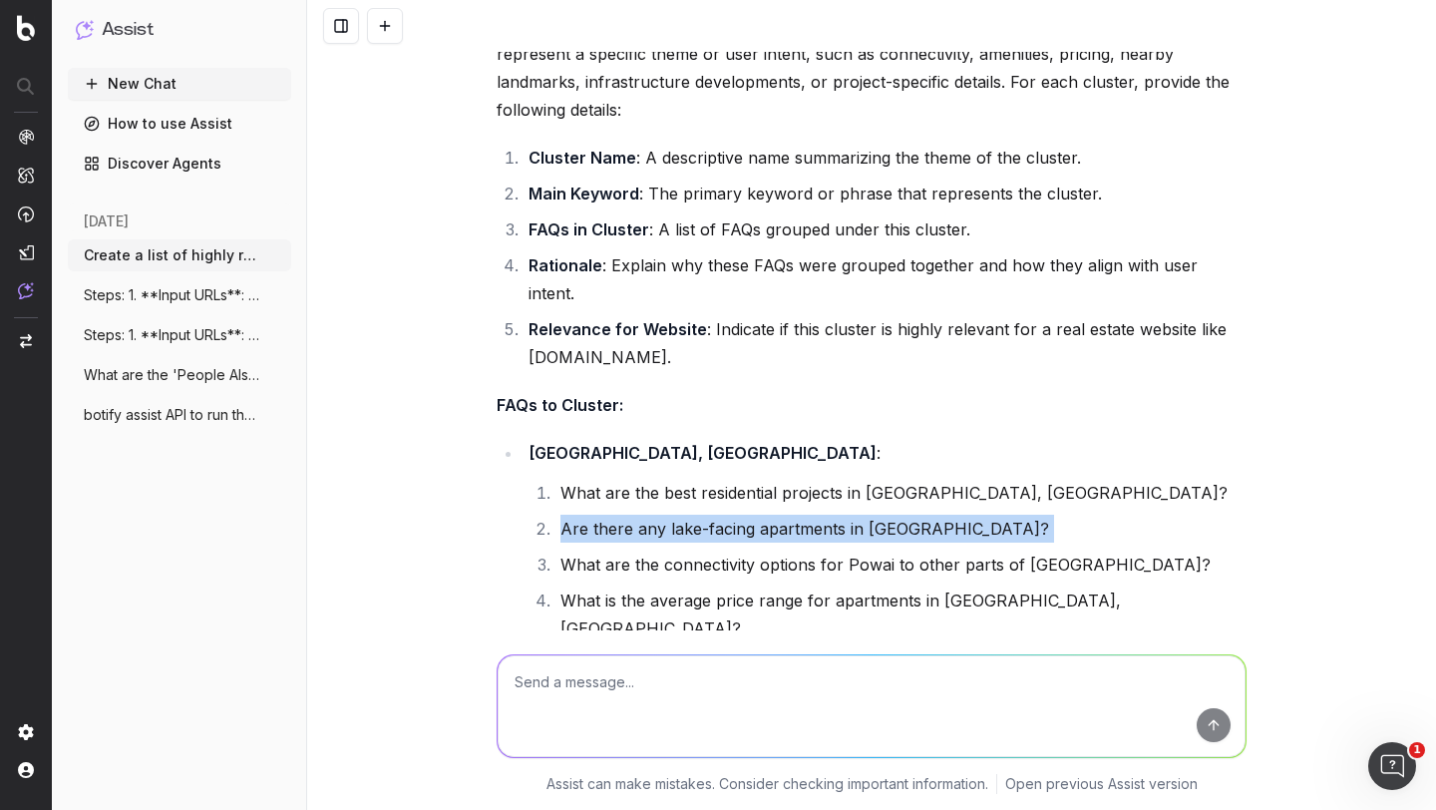
click at [570, 515] on li "Are there any lake-facing apartments in [GEOGRAPHIC_DATA]?" at bounding box center [901, 529] width 692 height 28
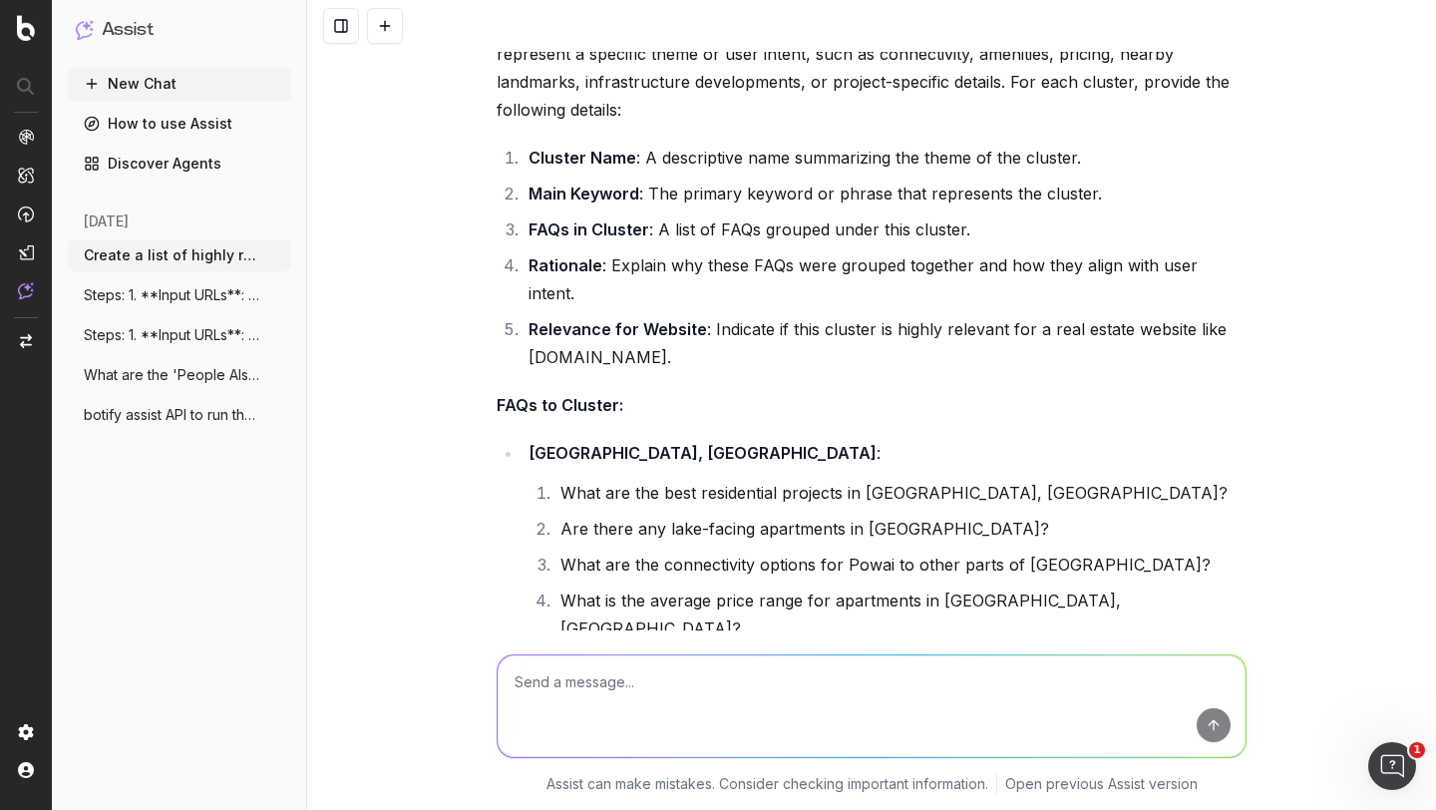
click at [580, 658] on strong "[GEOGRAPHIC_DATA]" at bounding box center [614, 668] width 170 height 20
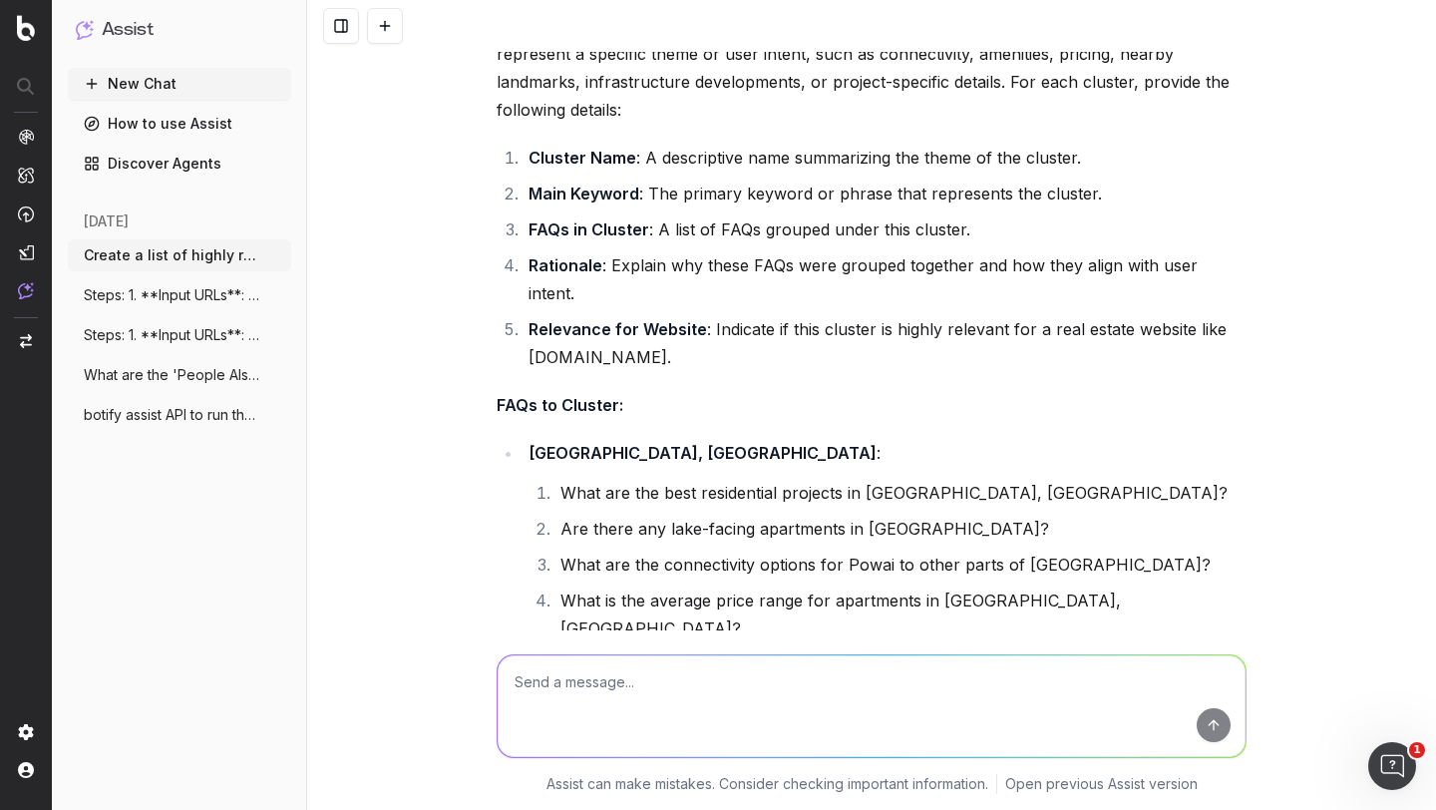
click at [580, 658] on strong "[GEOGRAPHIC_DATA]" at bounding box center [614, 668] width 170 height 20
click at [598, 694] on li "What are the affordable housing options in [GEOGRAPHIC_DATA], [GEOGRAPHIC_DATA]?" at bounding box center [901, 722] width 692 height 56
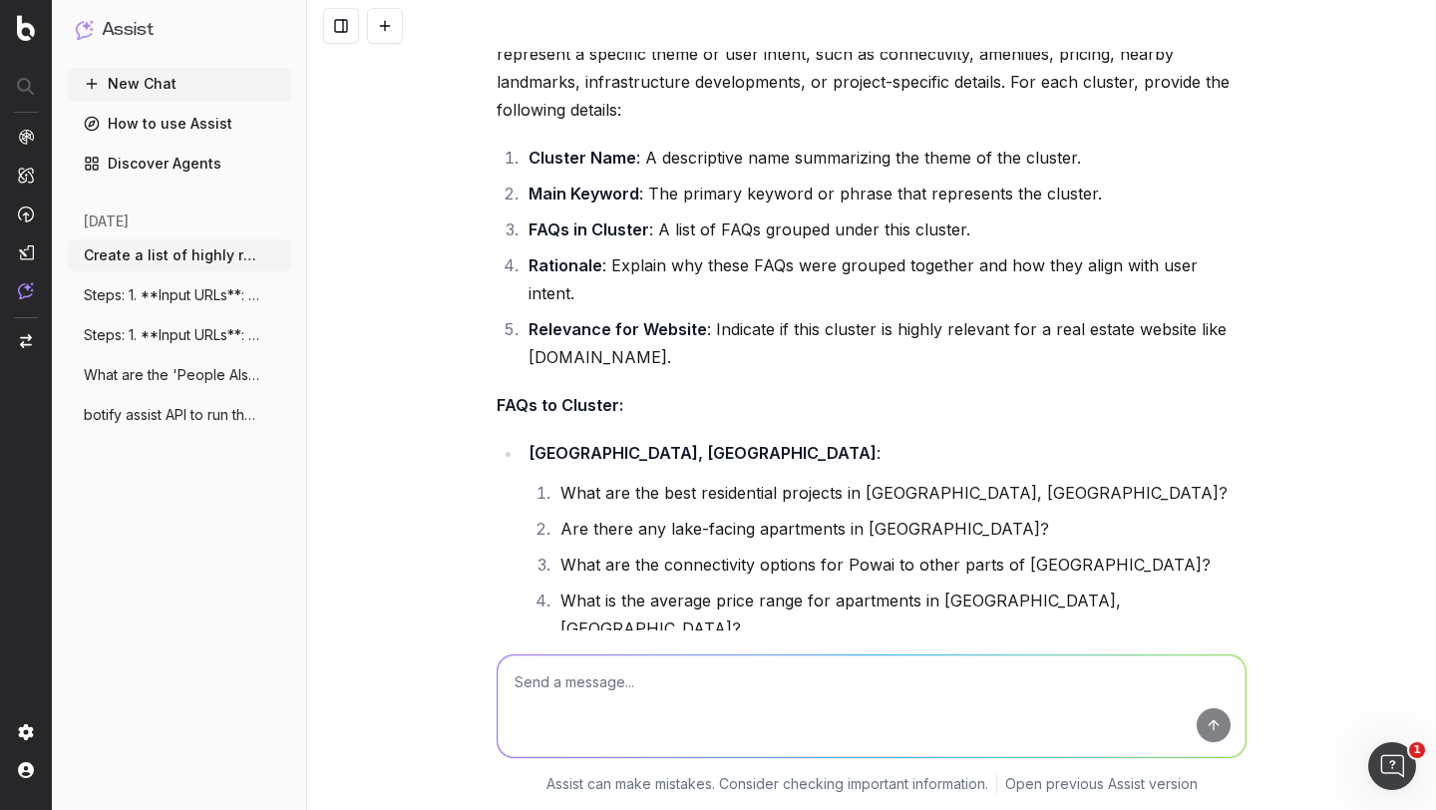
click at [598, 694] on li "What are the affordable housing options in [GEOGRAPHIC_DATA], [GEOGRAPHIC_DATA]?" at bounding box center [901, 722] width 692 height 56
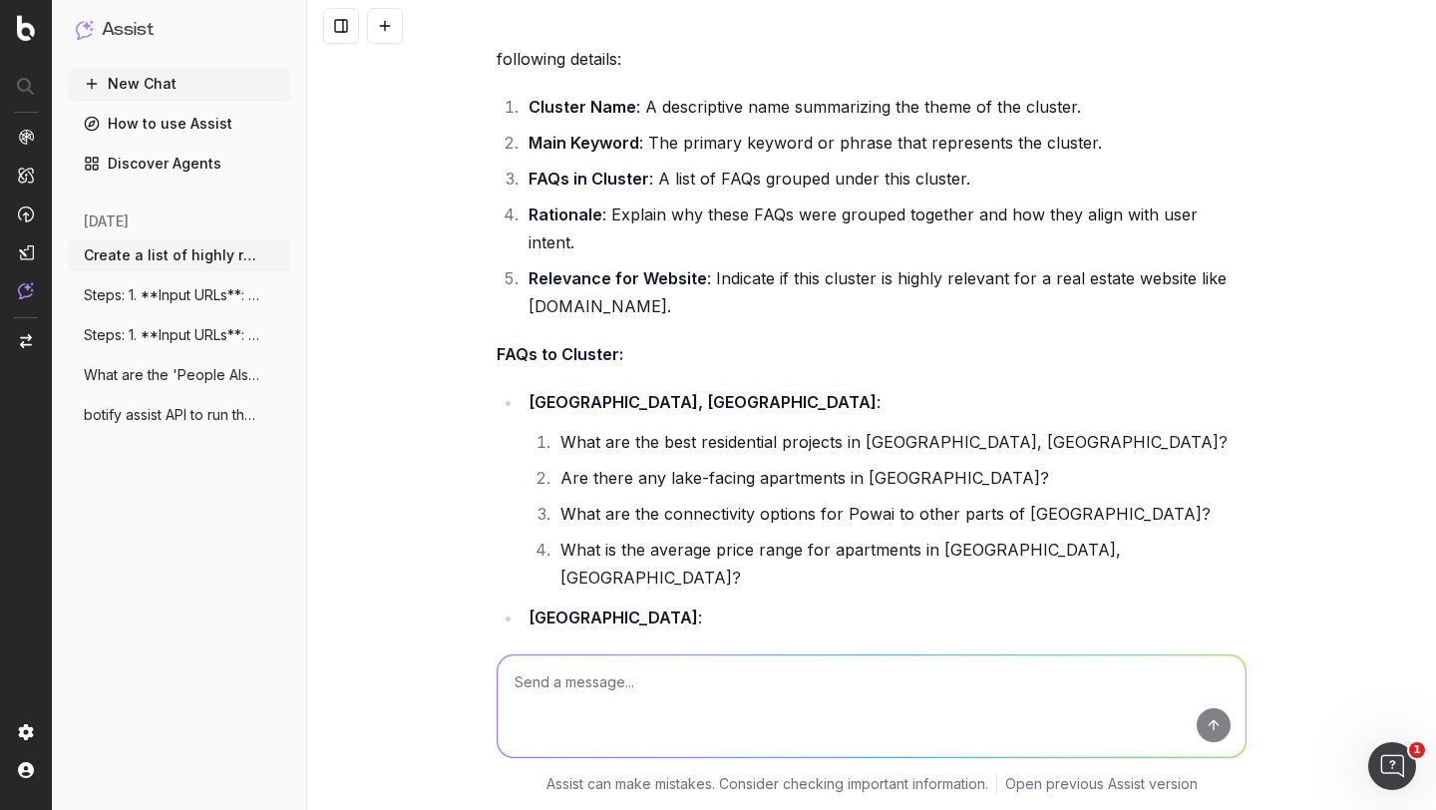
scroll to position [10597, 0]
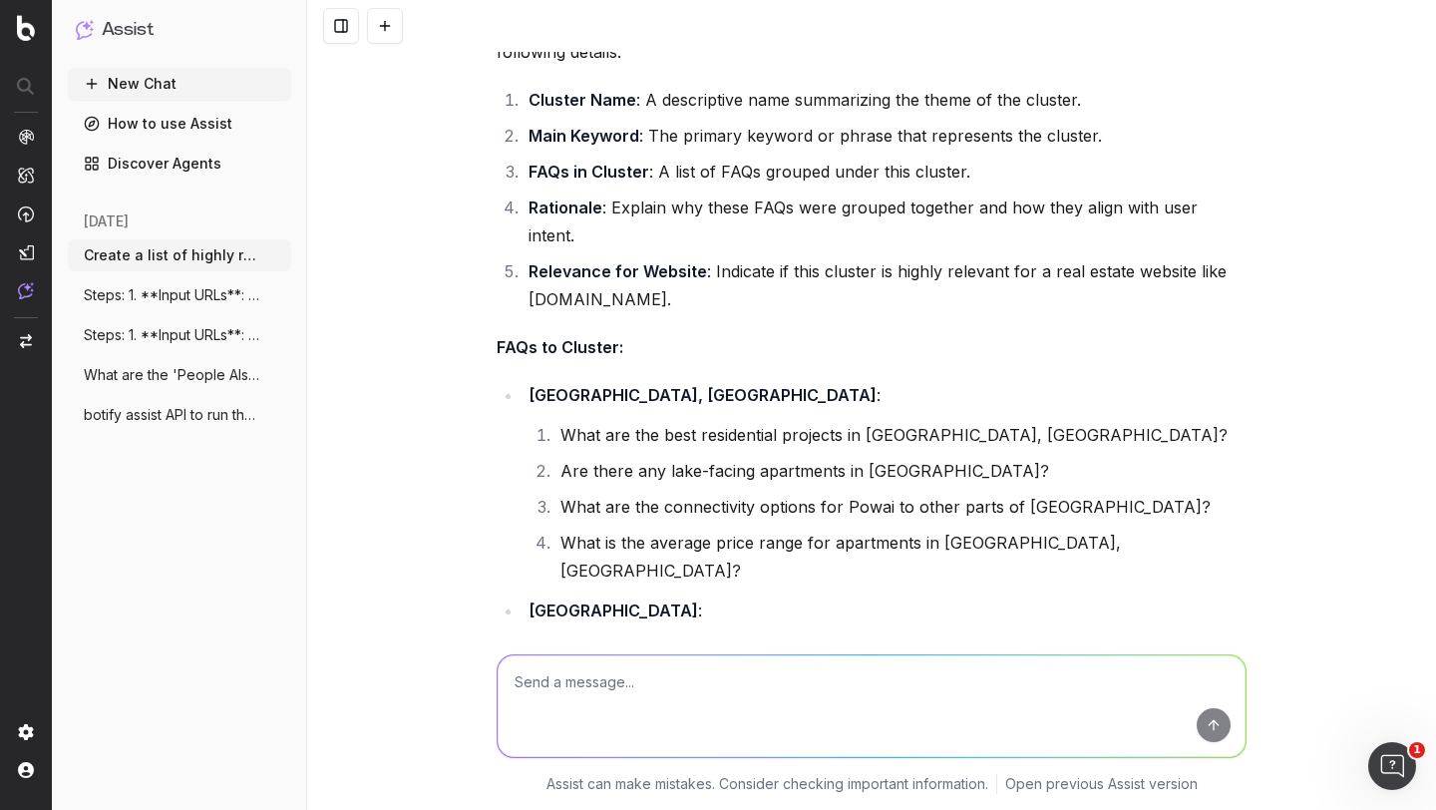
click at [585, 700] on li "Are there any upcoming real estate projects in [GEOGRAPHIC_DATA]?" at bounding box center [901, 714] width 692 height 28
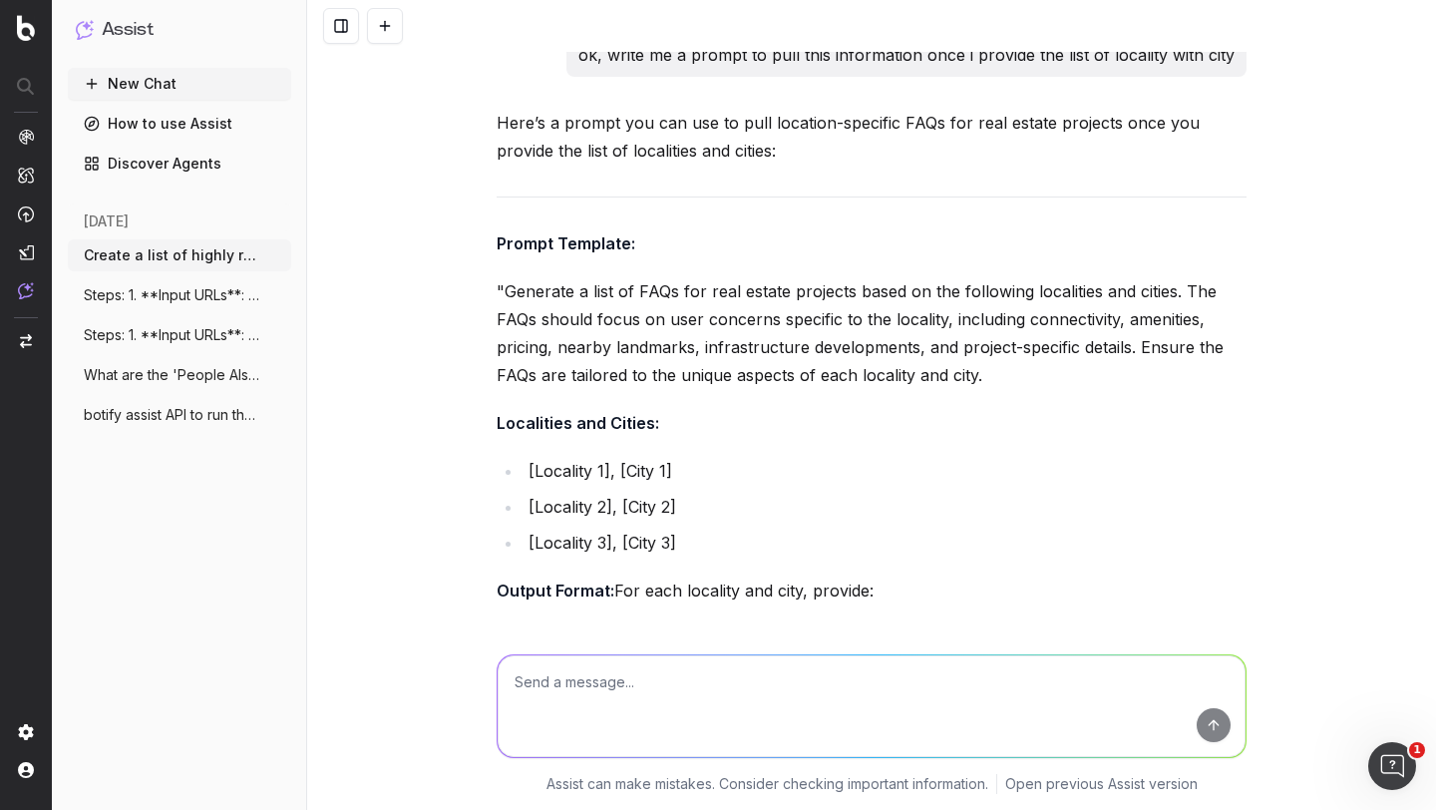
scroll to position [3460, 0]
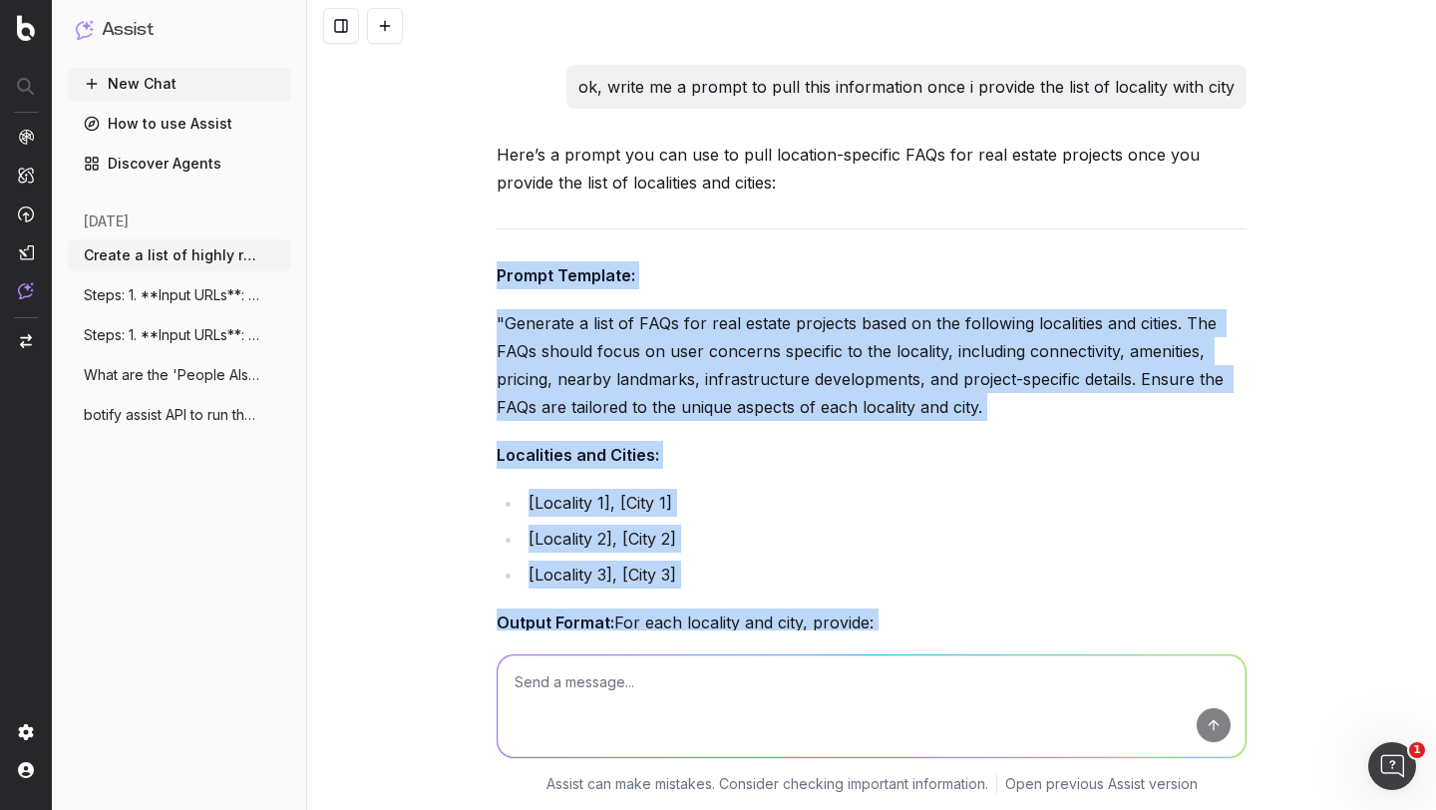
drag, startPoint x: 488, startPoint y: 106, endPoint x: 1196, endPoint y: 559, distance: 840.6
copy div "Prompt Template: "Generate a list of FAQs for real estate projects based on the…"
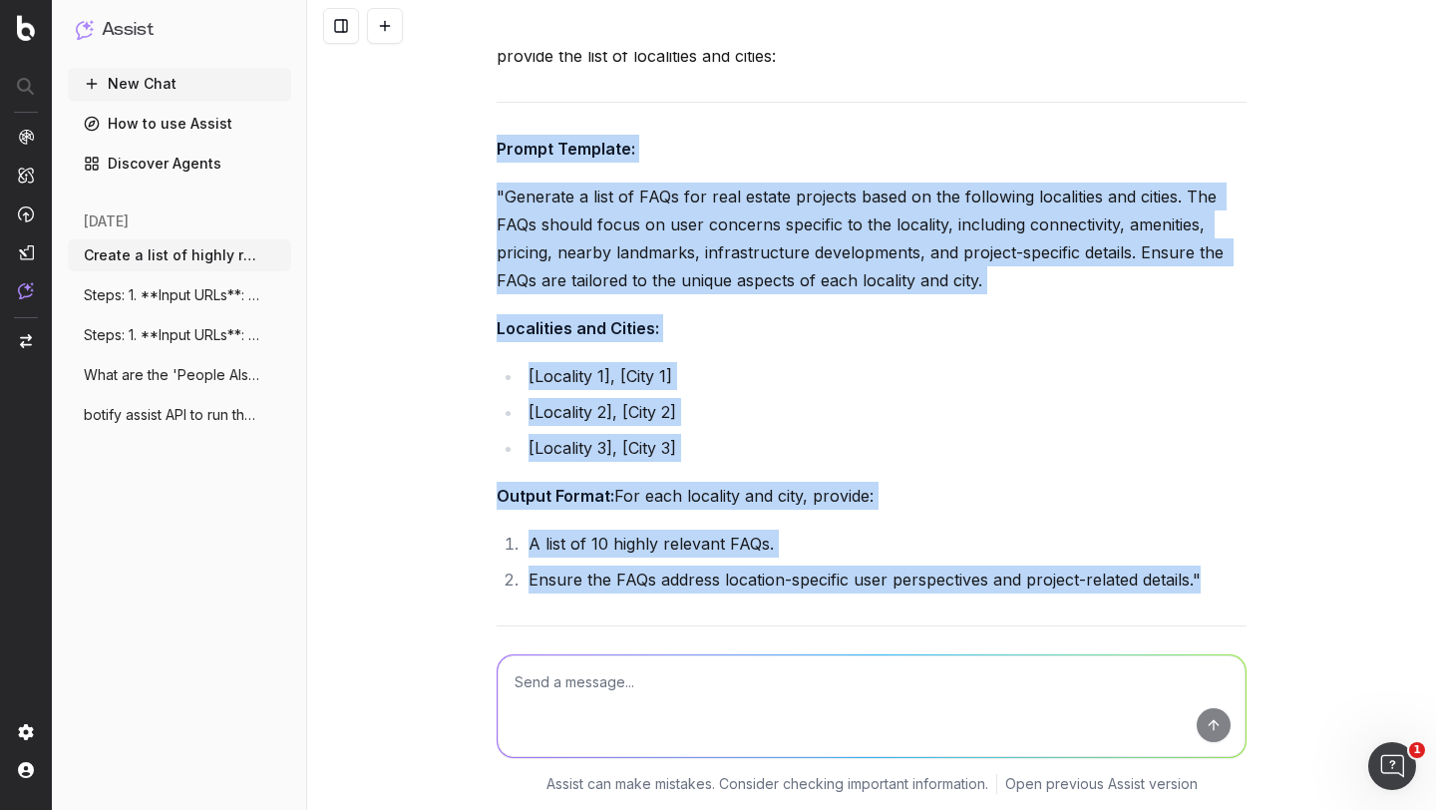
scroll to position [3633, 0]
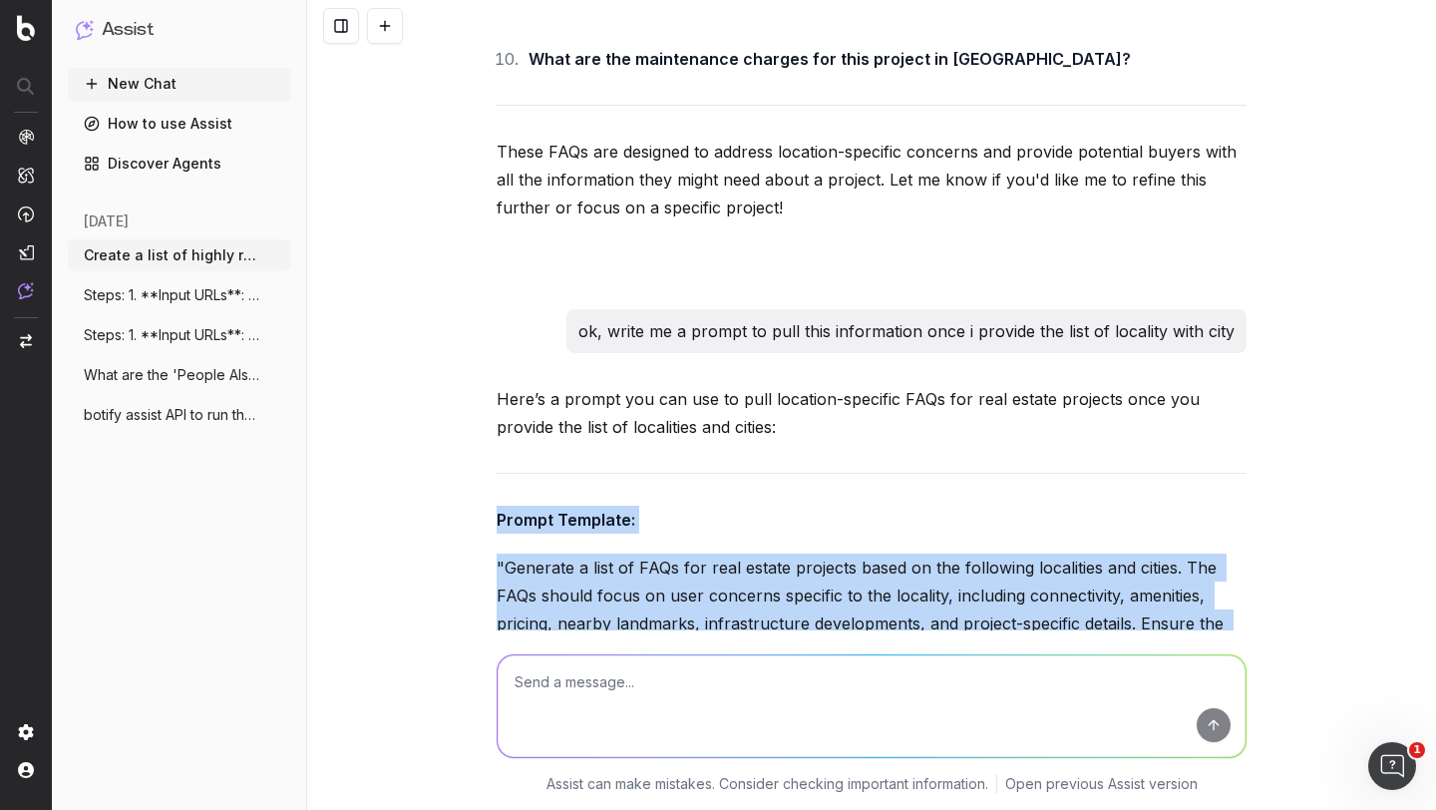
click at [574, 554] on p ""Generate a list of FAQs for real estate projects based on the following locali…" at bounding box center [872, 610] width 750 height 112
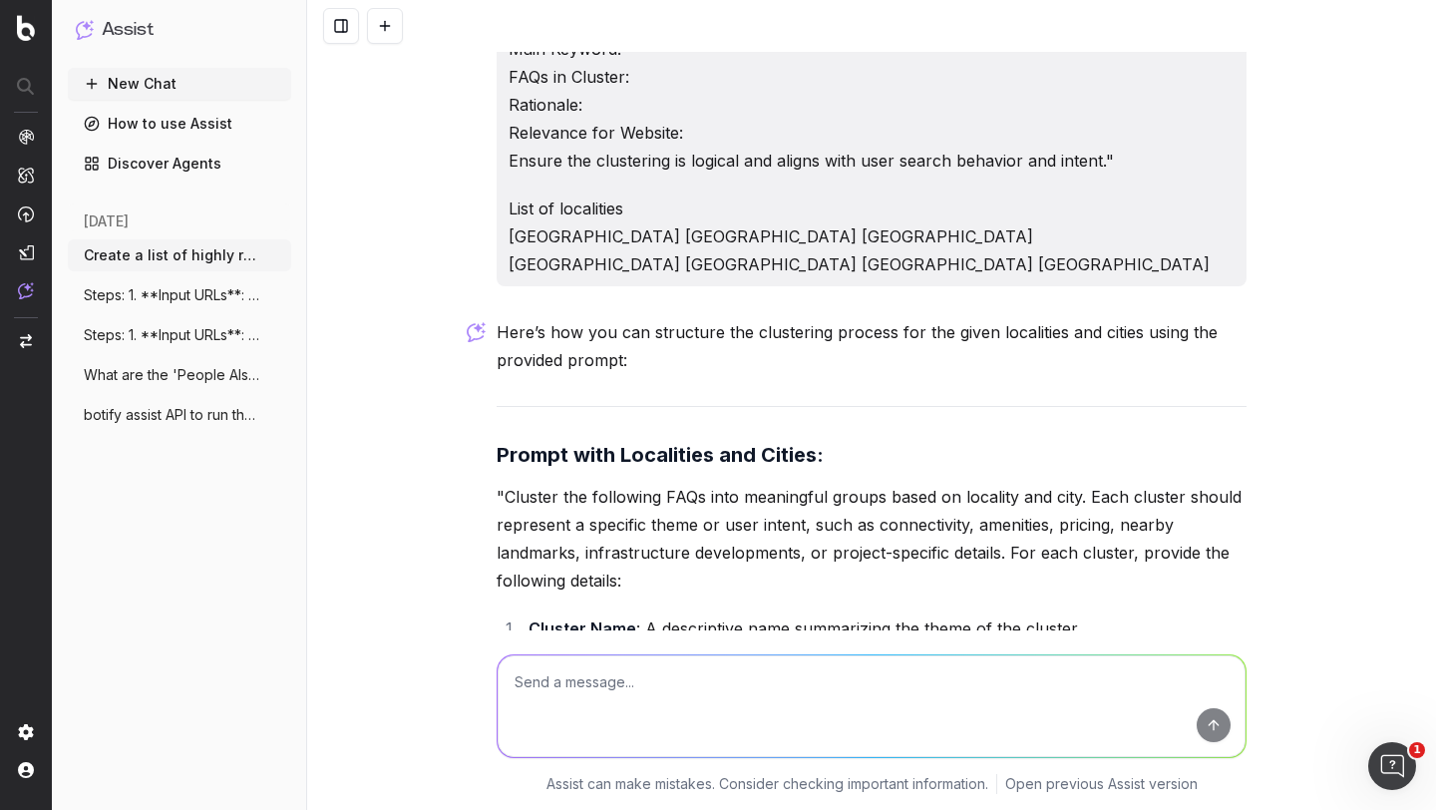
scroll to position [10064, 0]
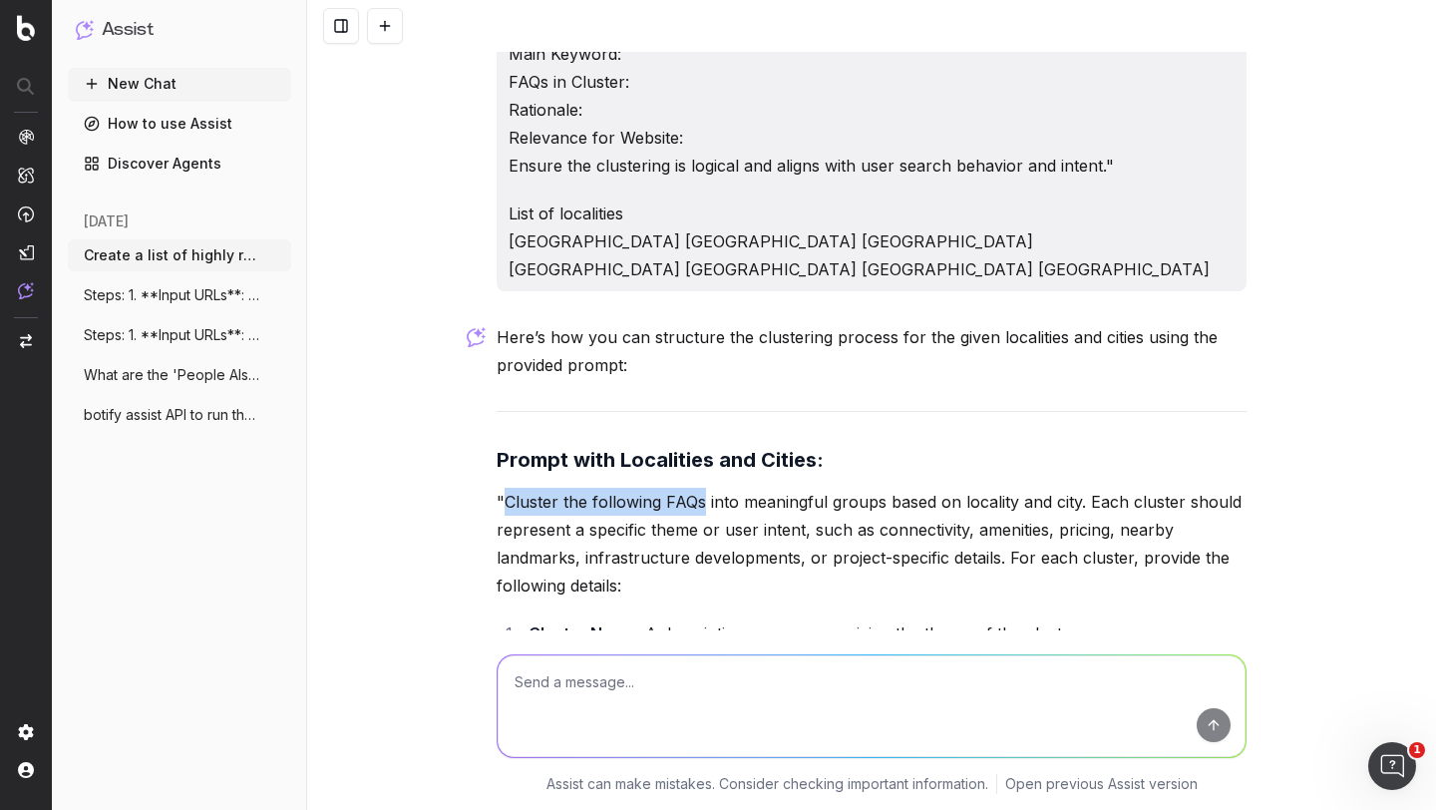
drag, startPoint x: 499, startPoint y: 247, endPoint x: 693, endPoint y: 239, distance: 194.7
click at [693, 488] on p ""Cluster the following FAQs into meaningful groups based on locality and city. …" at bounding box center [872, 544] width 750 height 112
copy p "Cluster the following FAQs"
click at [560, 701] on textarea at bounding box center [872, 706] width 748 height 102
paste textarea ""Generate a list of FAQs for real estate projects based on the following locali…"
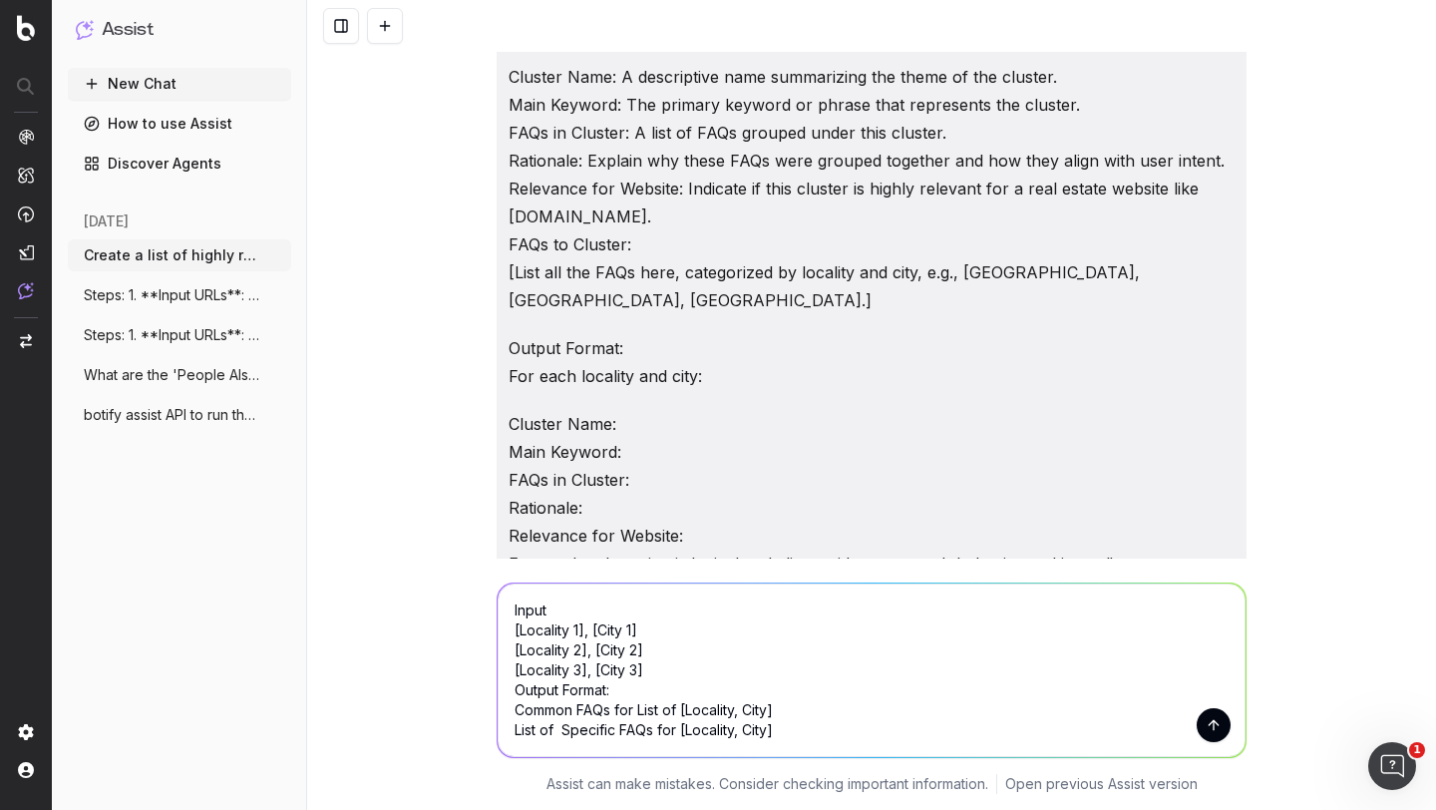
scroll to position [9659, 0]
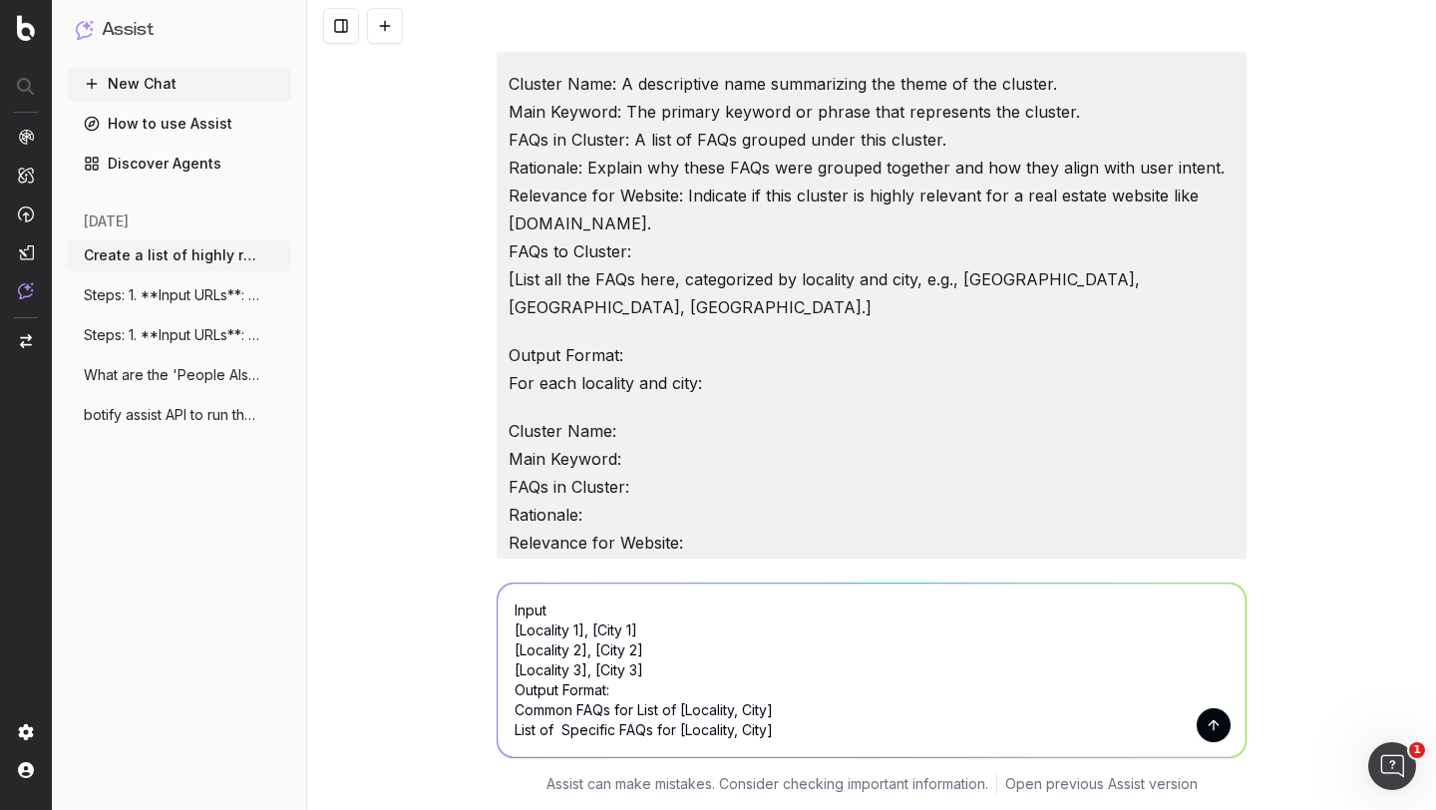
drag, startPoint x: 699, startPoint y: 426, endPoint x: 494, endPoint y: 304, distance: 238.8
click at [497, 304] on div ""Cluster the following FAQs into meaningful groups based on locality and city. …" at bounding box center [872, 313] width 750 height 766
copy p "[GEOGRAPHIC_DATA] [GEOGRAPHIC_DATA] [GEOGRAPHIC_DATA] [GEOGRAPHIC_DATA] [GEOGRA…"
click at [545, 604] on p "List of localities [GEOGRAPHIC_DATA] [GEOGRAPHIC_DATA] [GEOGRAPHIC_DATA] [GEOGR…" at bounding box center [872, 646] width 726 height 84
drag, startPoint x: 698, startPoint y: 427, endPoint x: 485, endPoint y: 272, distance: 263.6
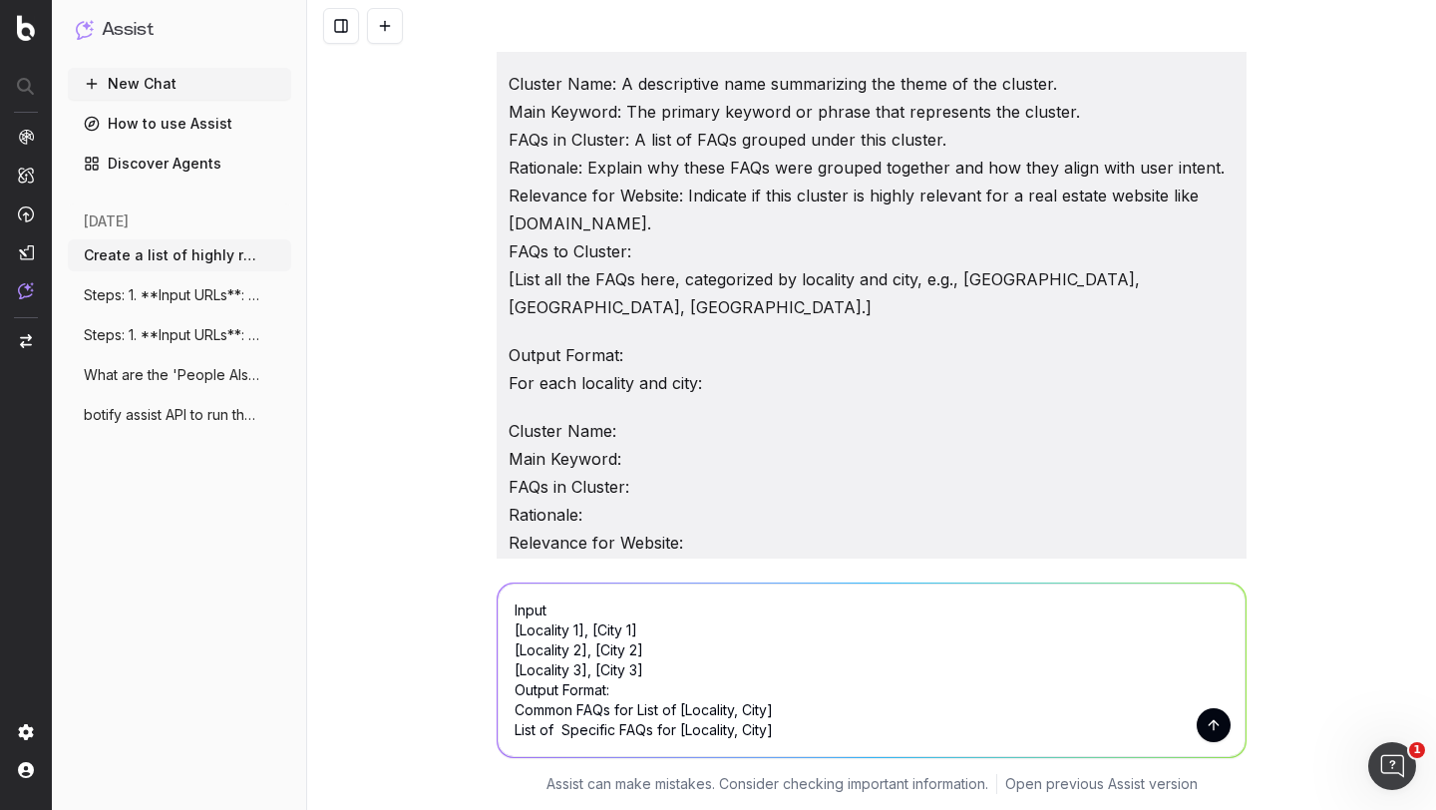
copy p "List of localities [GEOGRAPHIC_DATA] [GEOGRAPHIC_DATA] [GEOGRAPHIC_DATA] [GEOGR…"
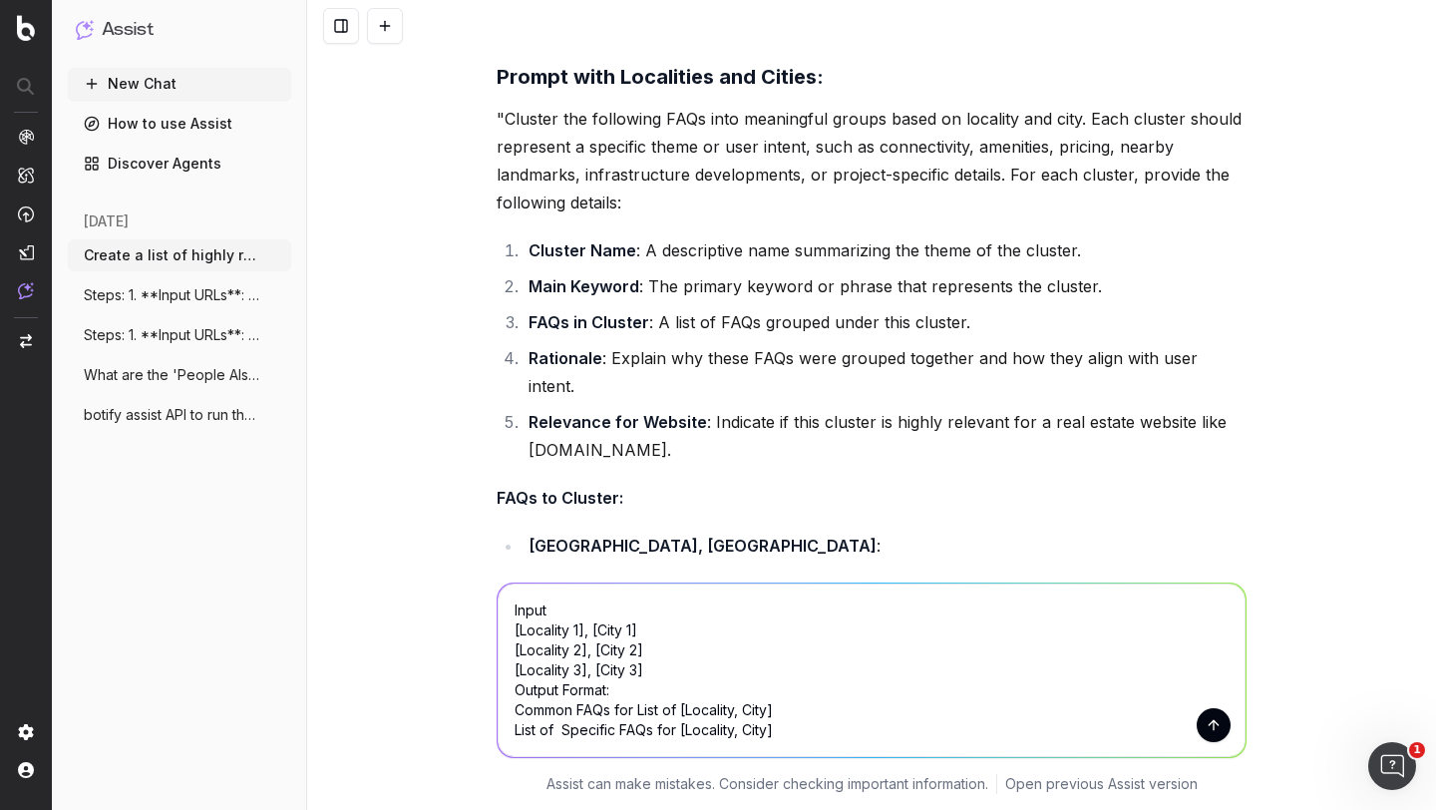
scroll to position [279, 0]
click at [664, 730] on textarea ""Generate a list of FAQs for real estate projects based on the following locali…" at bounding box center [872, 670] width 748 height 174
paste textarea "List of localities [GEOGRAPHIC_DATA] [GEOGRAPHIC_DATA] [GEOGRAPHIC_DATA] [GEOGR…"
type textarea ""Generate a list of FAQs for real estate projects based on the following locali…"
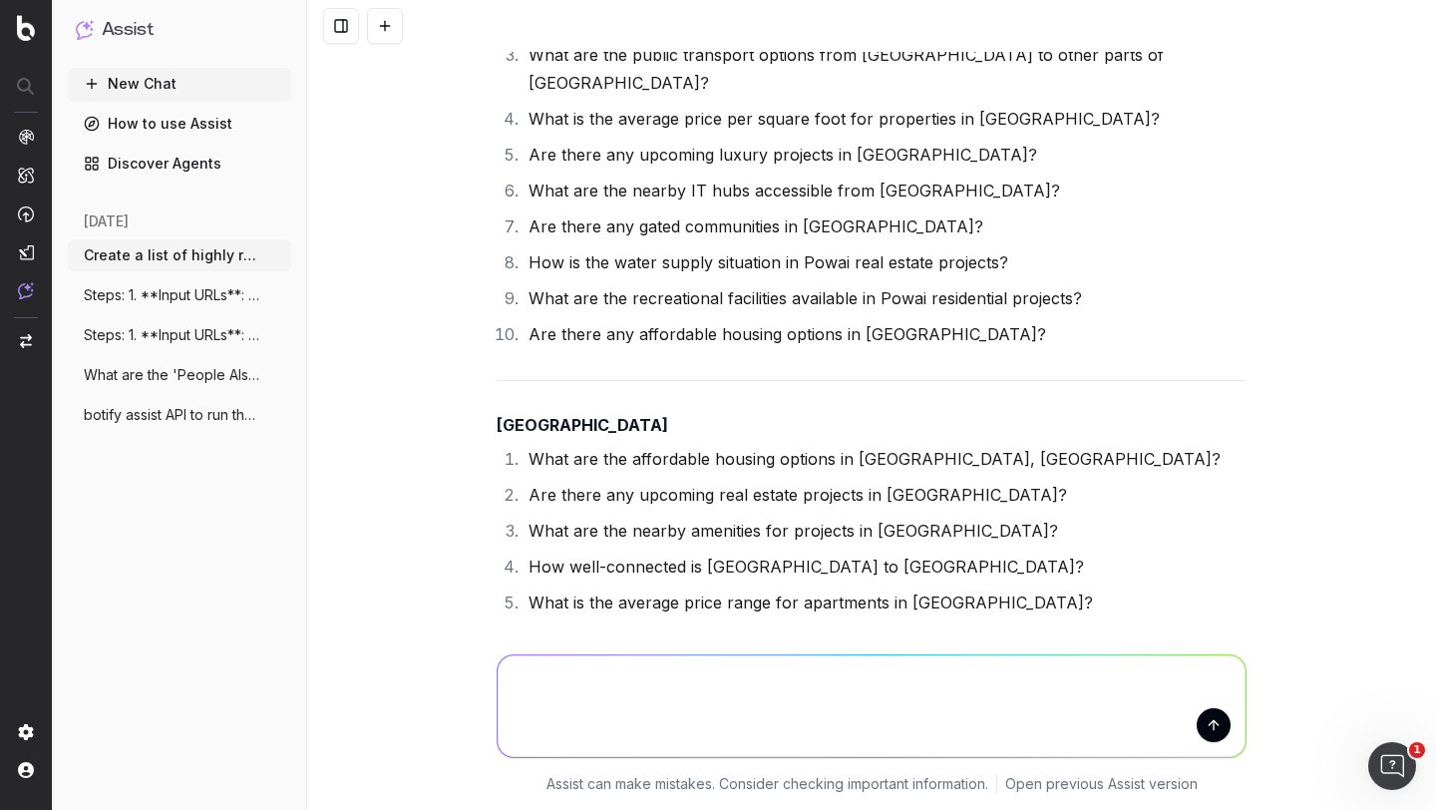
scroll to position [14131, 0]
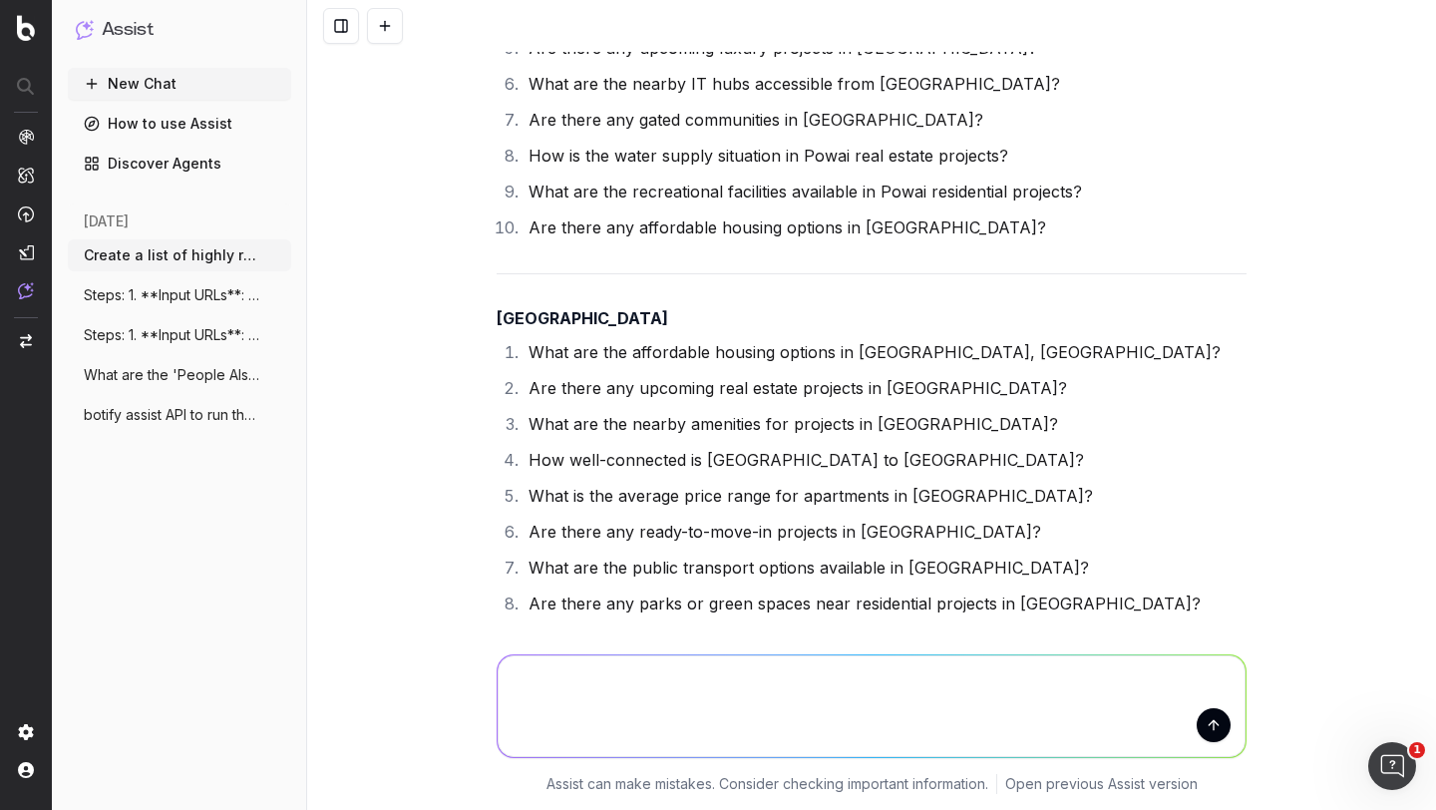
click at [620, 661] on li "Are there any RERA-approved affordable housing projects in [GEOGRAPHIC_DATA]?" at bounding box center [885, 675] width 724 height 28
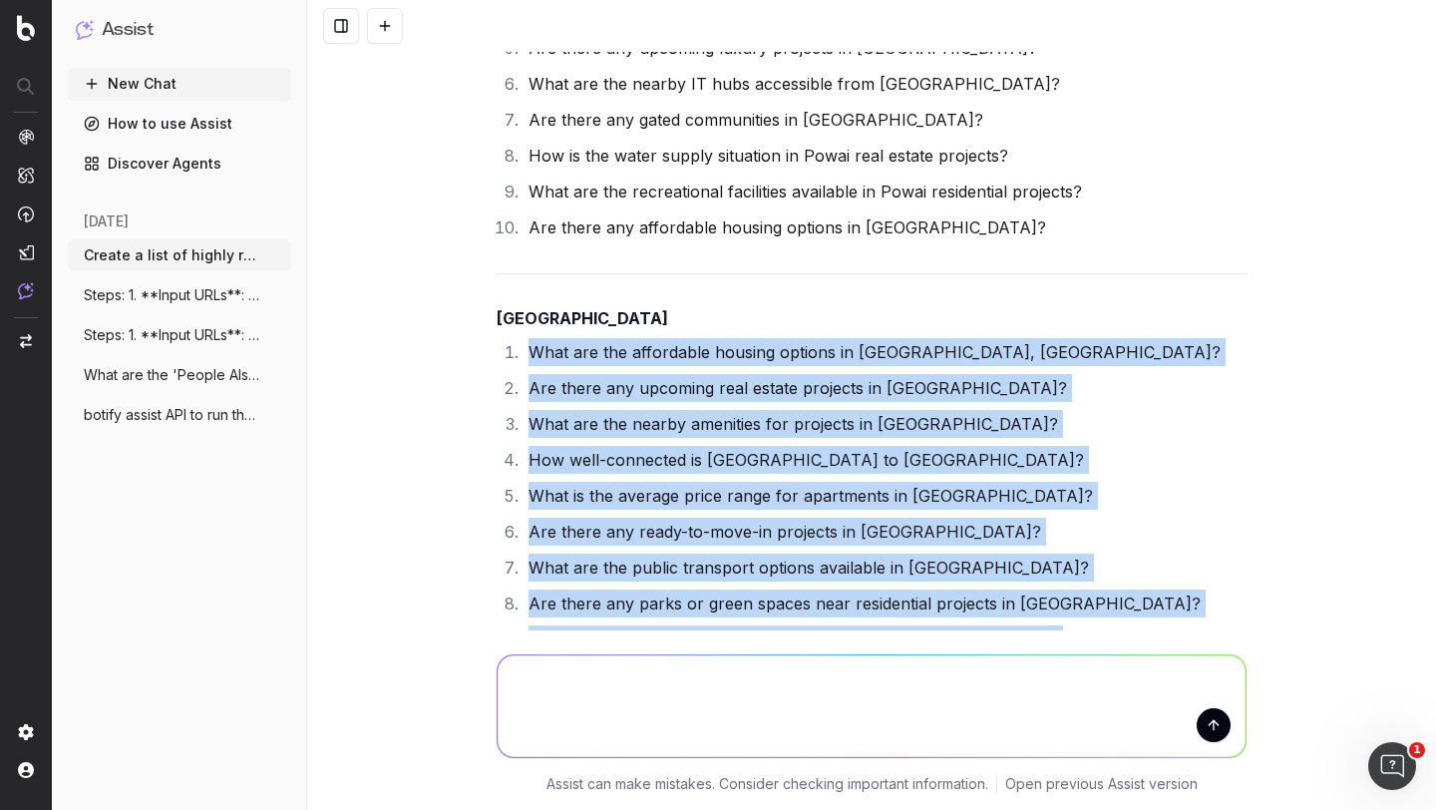
click at [620, 661] on li "Are there any RERA-approved affordable housing projects in [GEOGRAPHIC_DATA]?" at bounding box center [885, 675] width 724 height 28
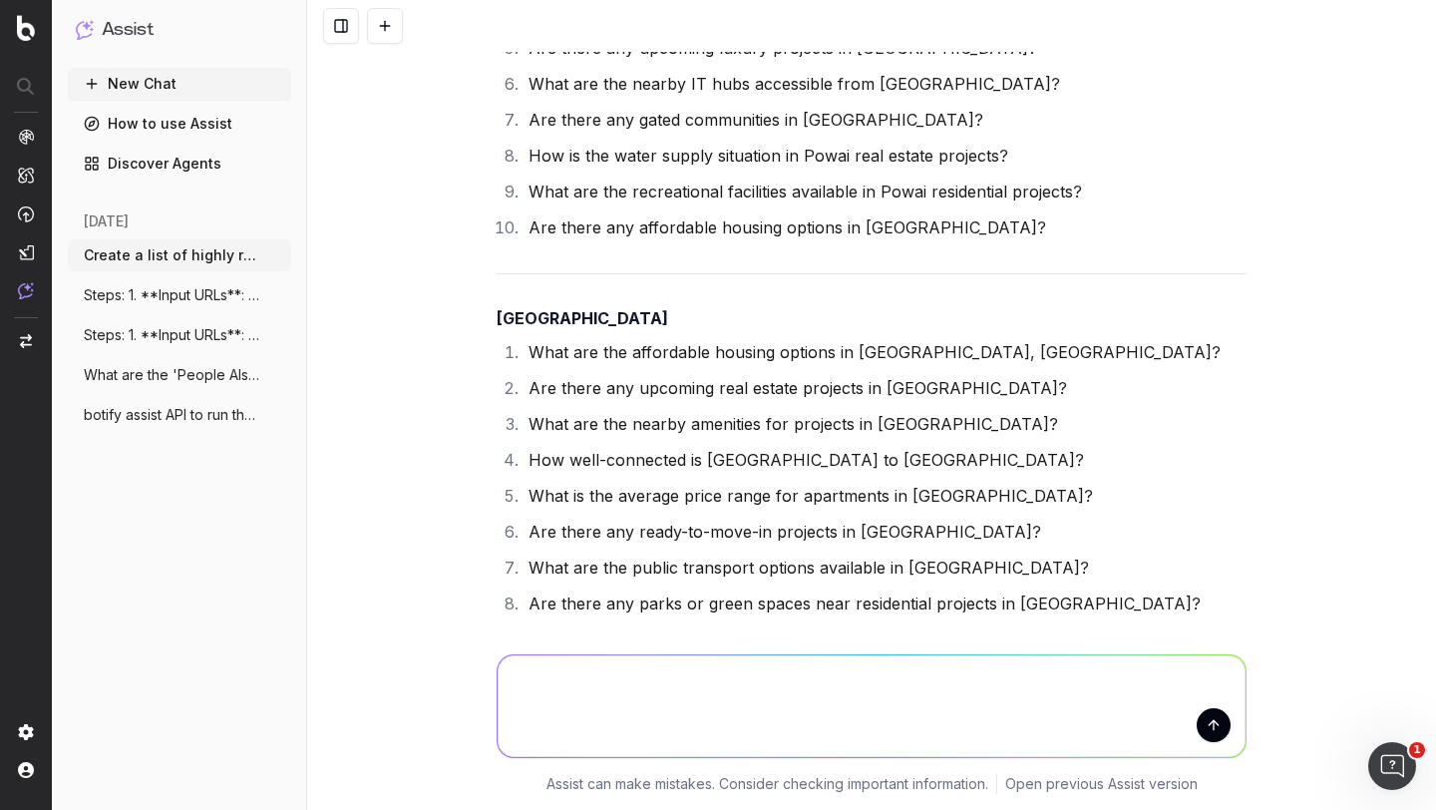
click at [620, 661] on li "Are there any RERA-approved affordable housing projects in [GEOGRAPHIC_DATA]?" at bounding box center [885, 675] width 724 height 28
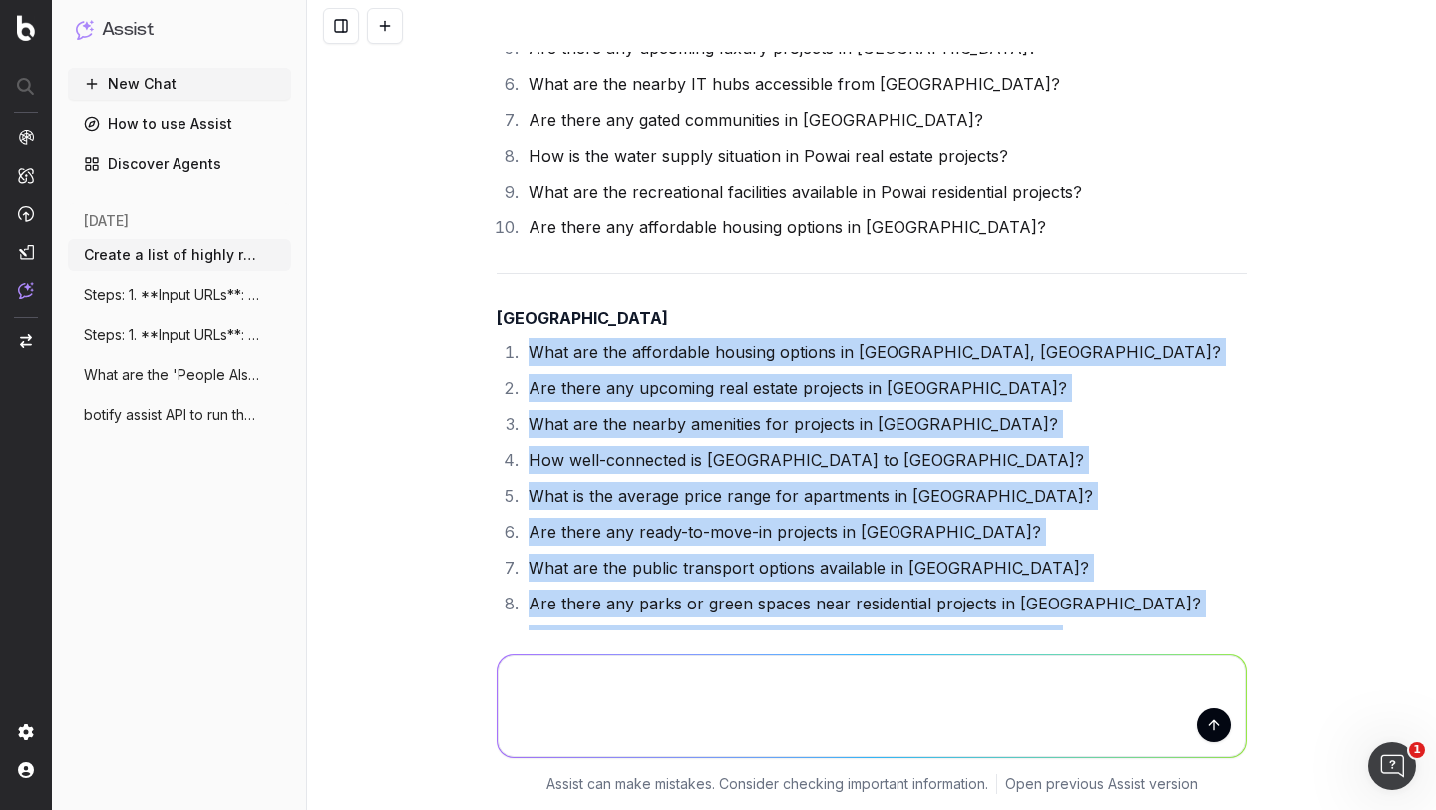
click at [620, 661] on li "Are there any RERA-approved affordable housing projects in [GEOGRAPHIC_DATA]?" at bounding box center [885, 675] width 724 height 28
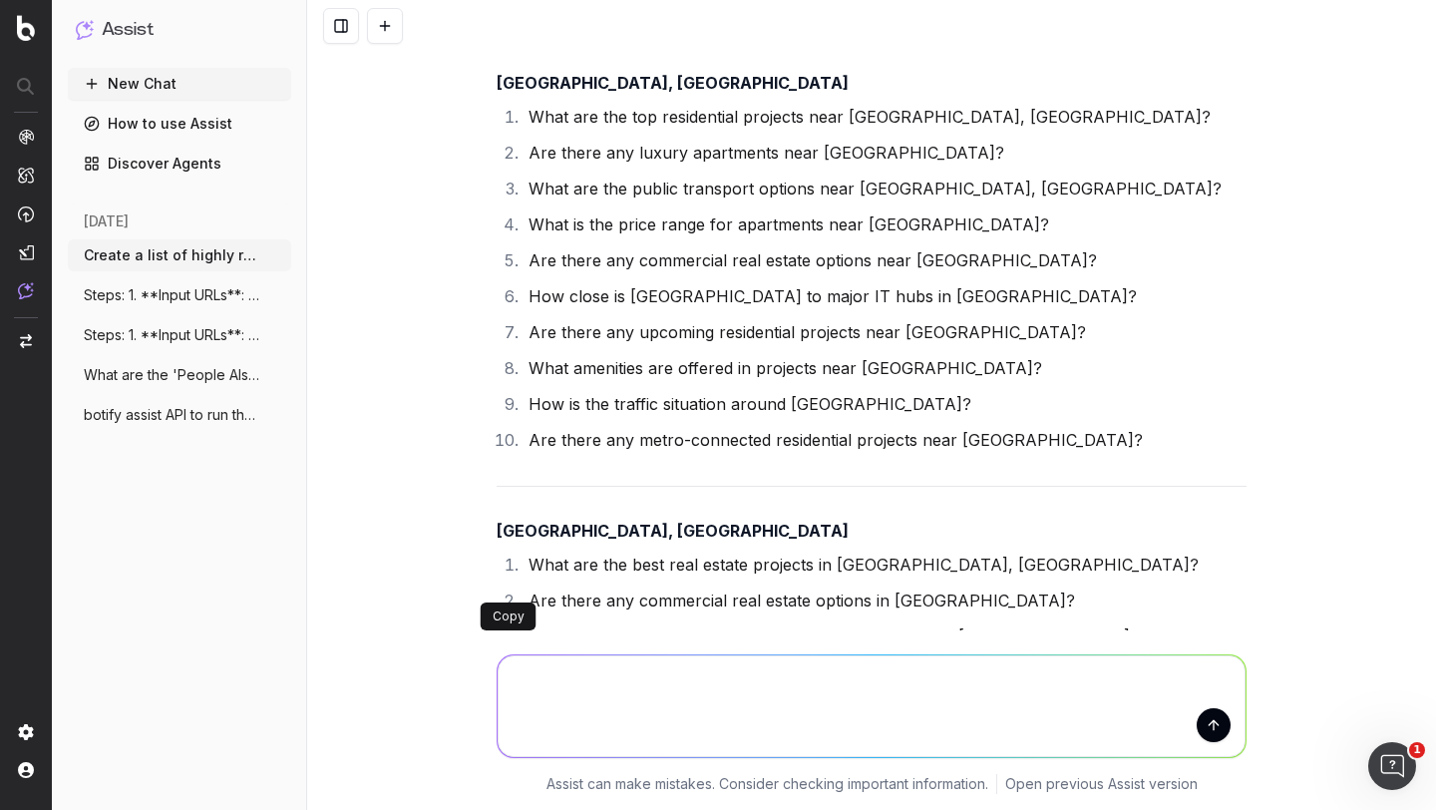
scroll to position [15378, 0]
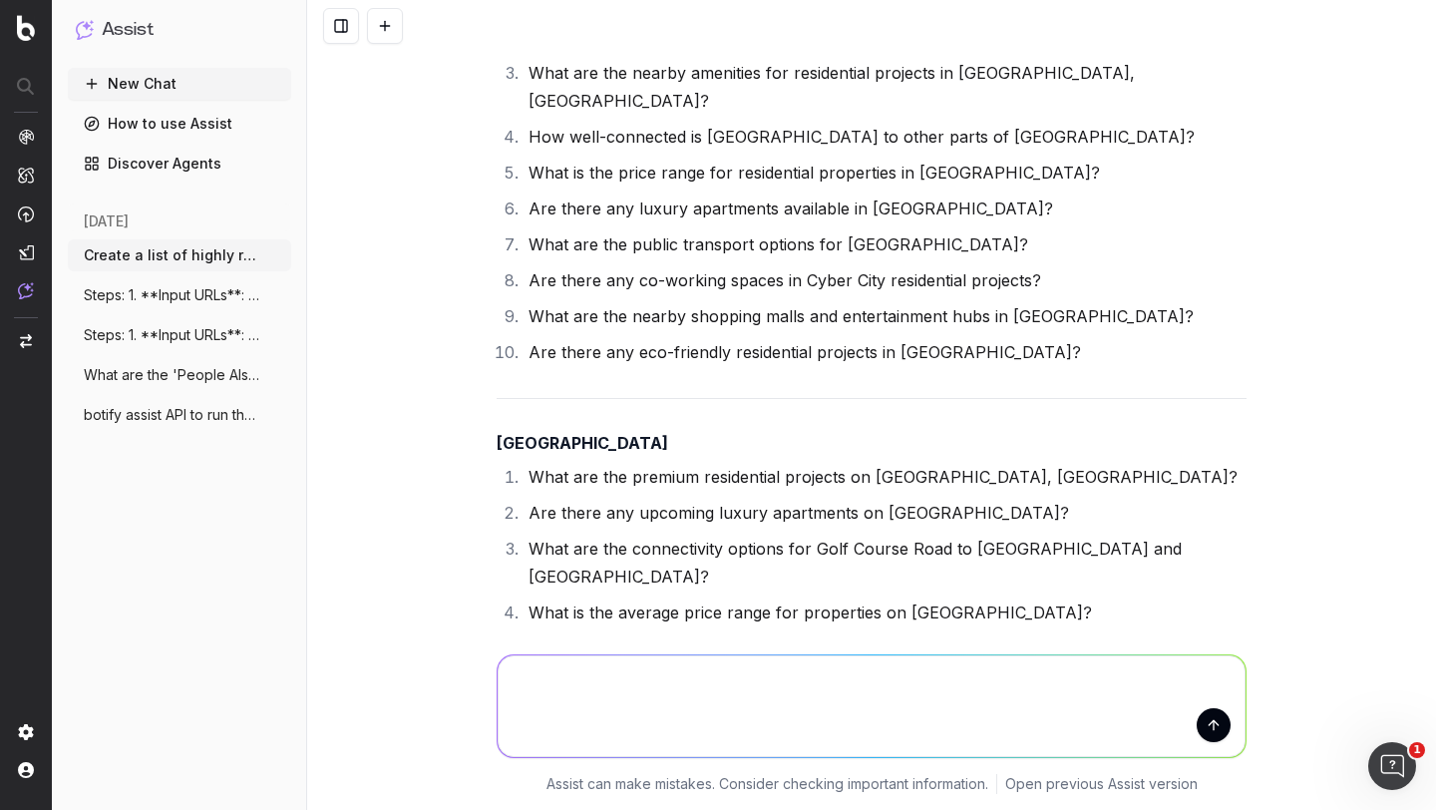
click at [622, 778] on li "Are there any ready-to-move-in projects on [GEOGRAPHIC_DATA]?" at bounding box center [885, 792] width 724 height 28
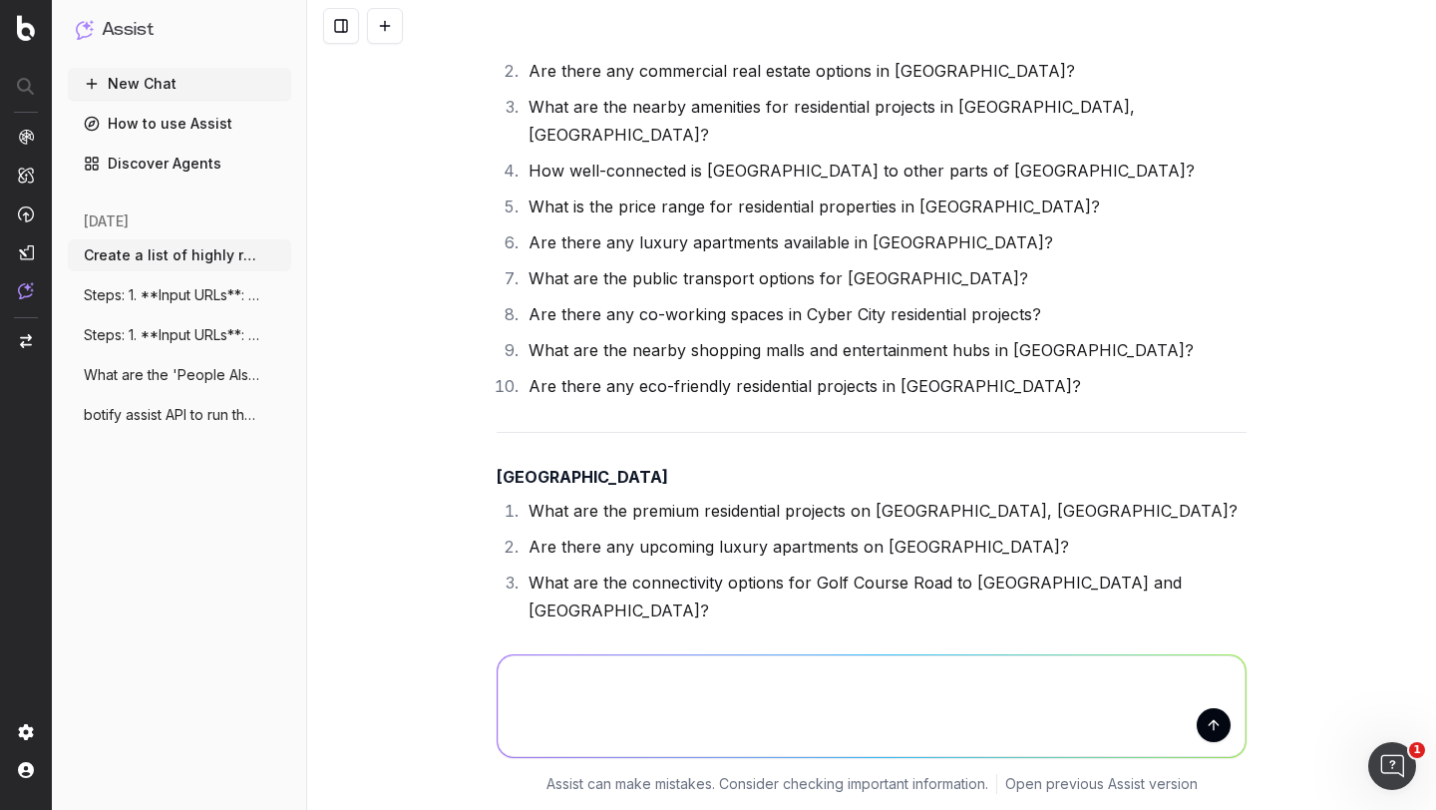
click at [604, 533] on li "Are there any upcoming luxury apartments on [GEOGRAPHIC_DATA]?" at bounding box center [885, 547] width 724 height 28
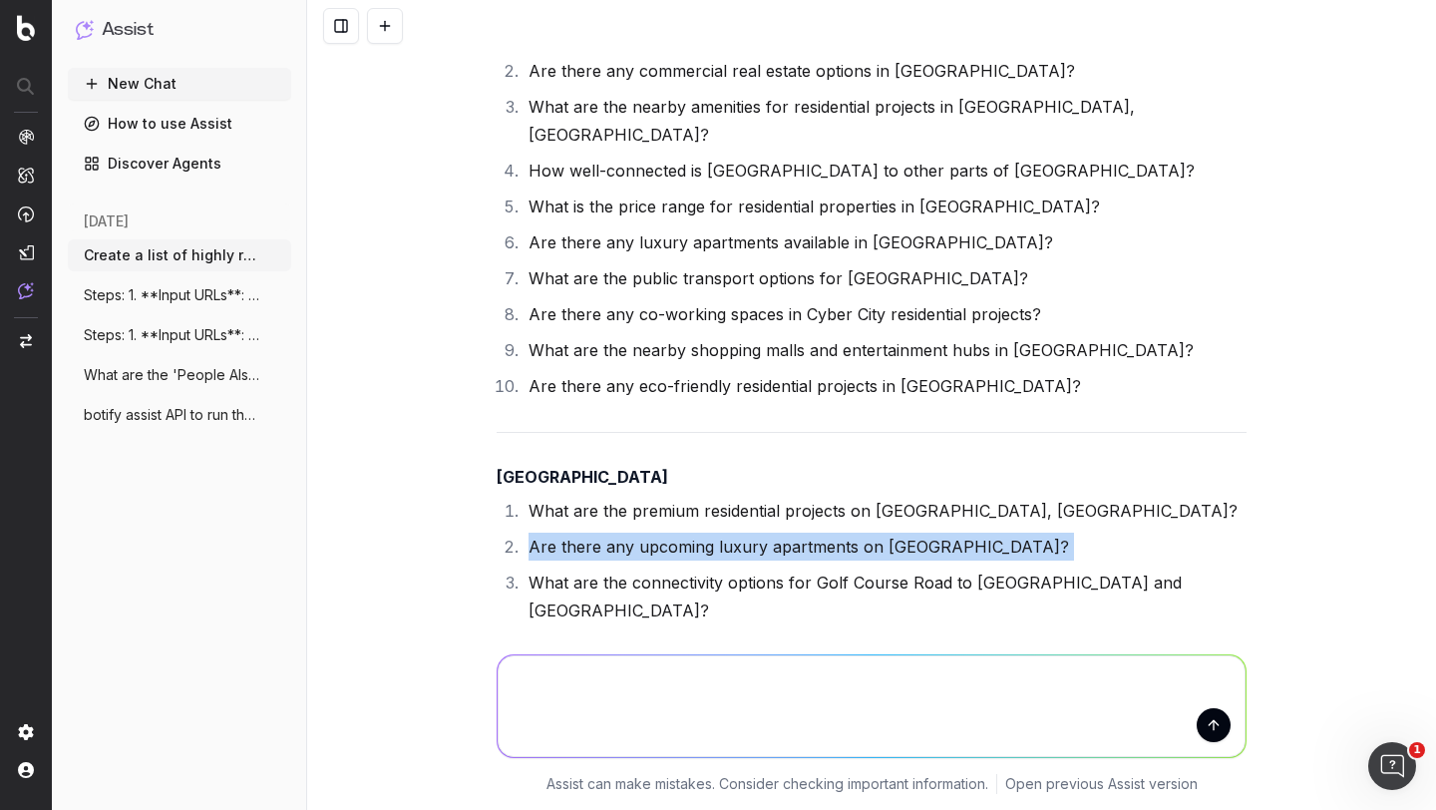
click at [604, 533] on li "Are there any upcoming luxury apartments on [GEOGRAPHIC_DATA]?" at bounding box center [885, 547] width 724 height 28
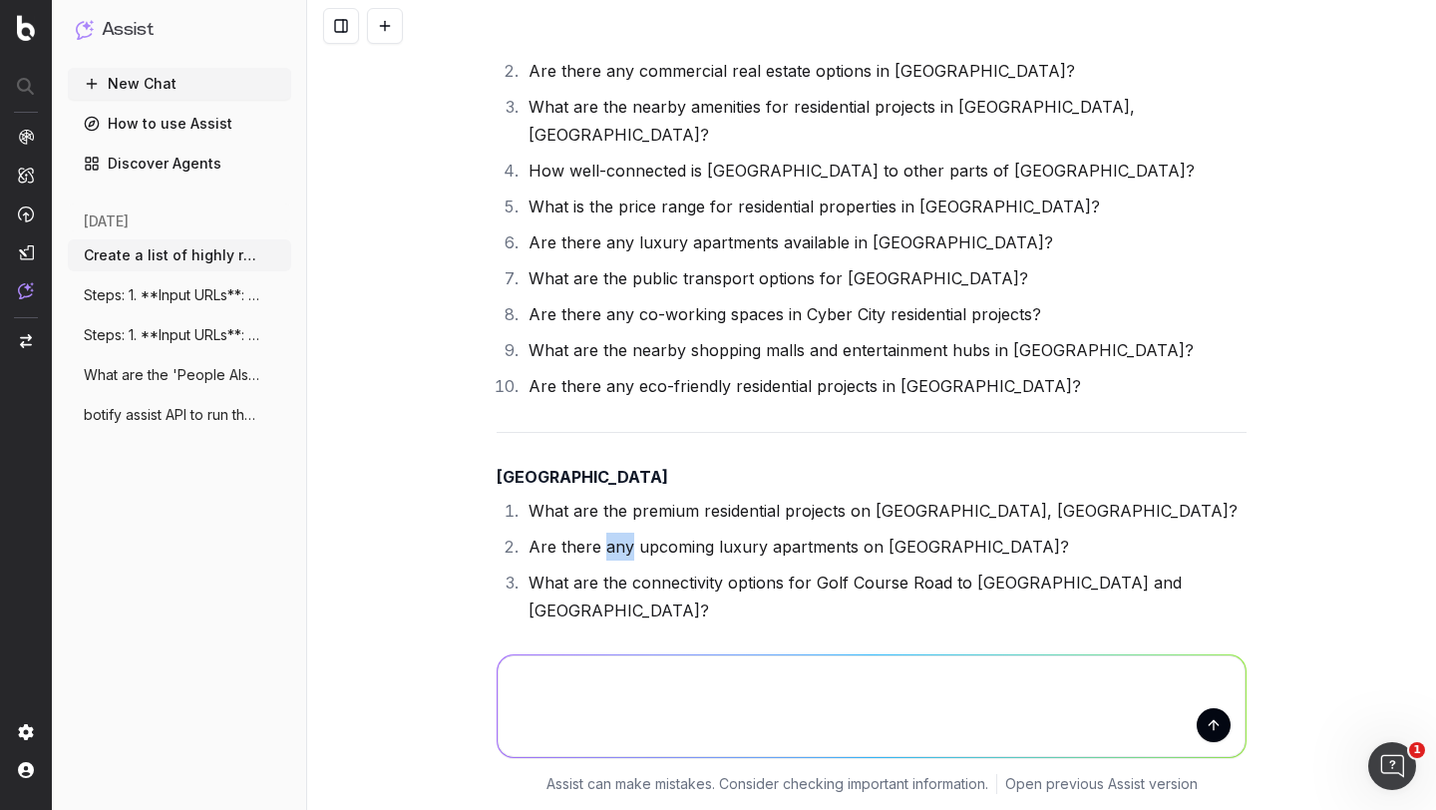
click at [604, 533] on li "Are there any upcoming luxury apartments on [GEOGRAPHIC_DATA]?" at bounding box center [885, 547] width 724 height 28
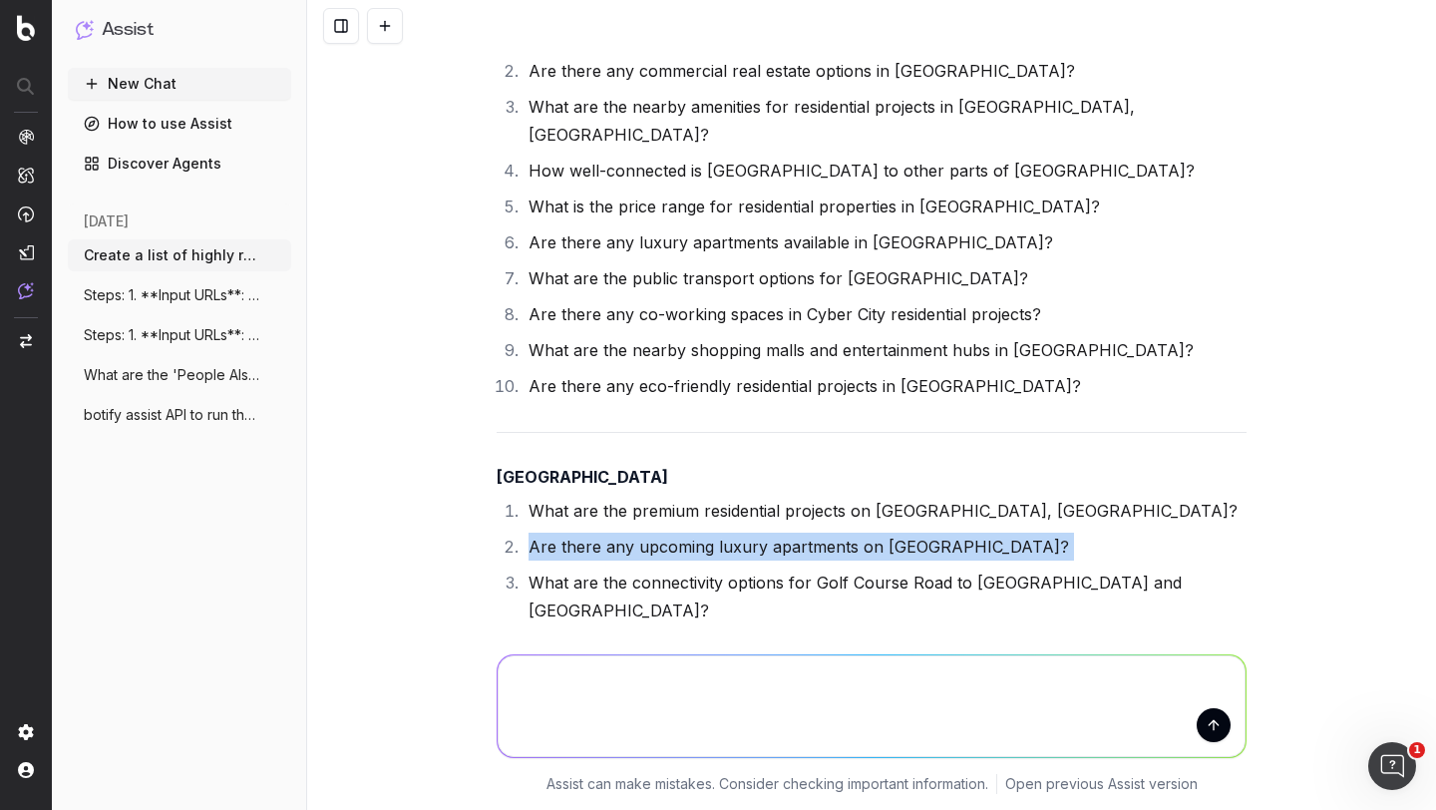
click at [604, 533] on li "Are there any upcoming luxury apartments on [GEOGRAPHIC_DATA]?" at bounding box center [885, 547] width 724 height 28
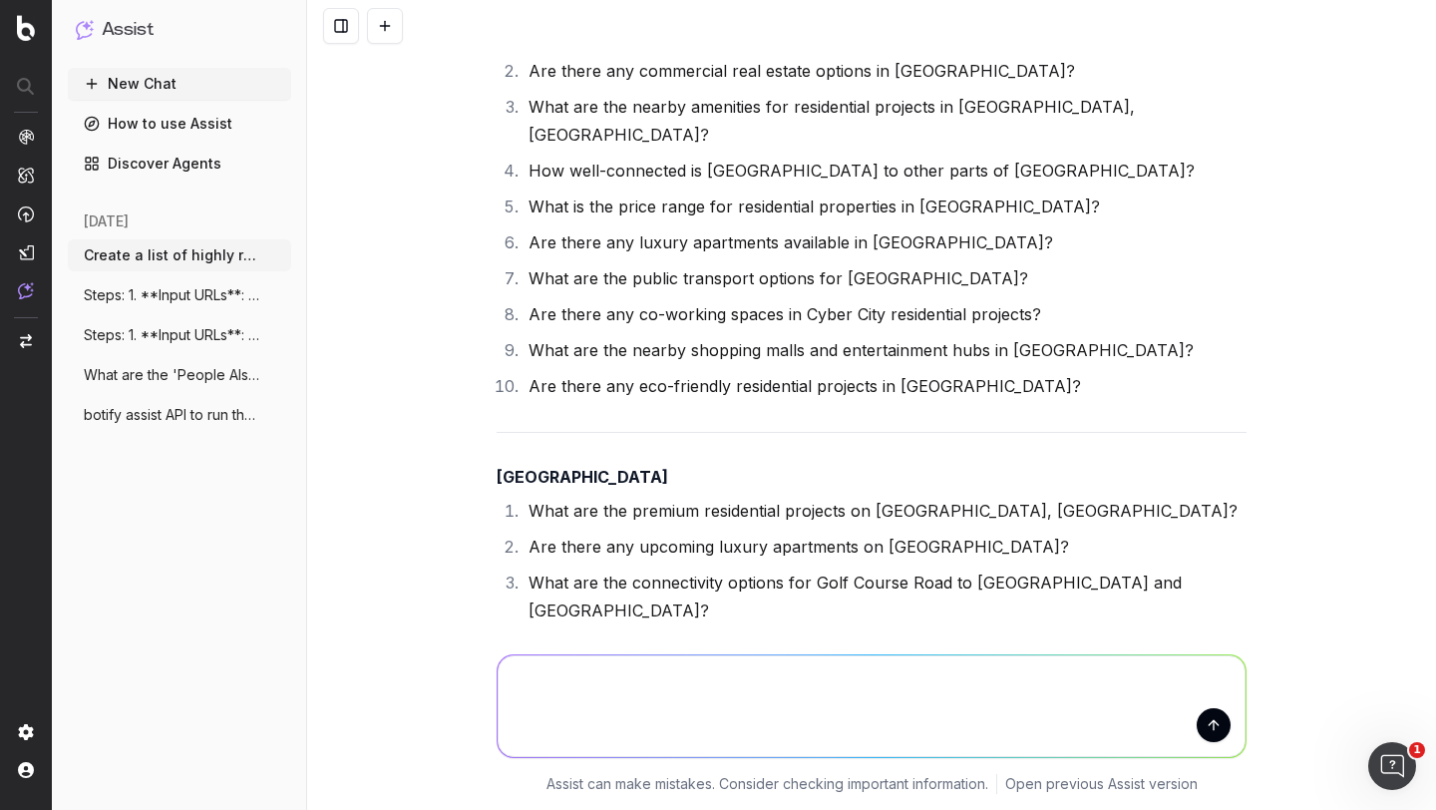
click at [572, 569] on li "What are the connectivity options for Golf Course Road to [GEOGRAPHIC_DATA] and…" at bounding box center [885, 597] width 724 height 56
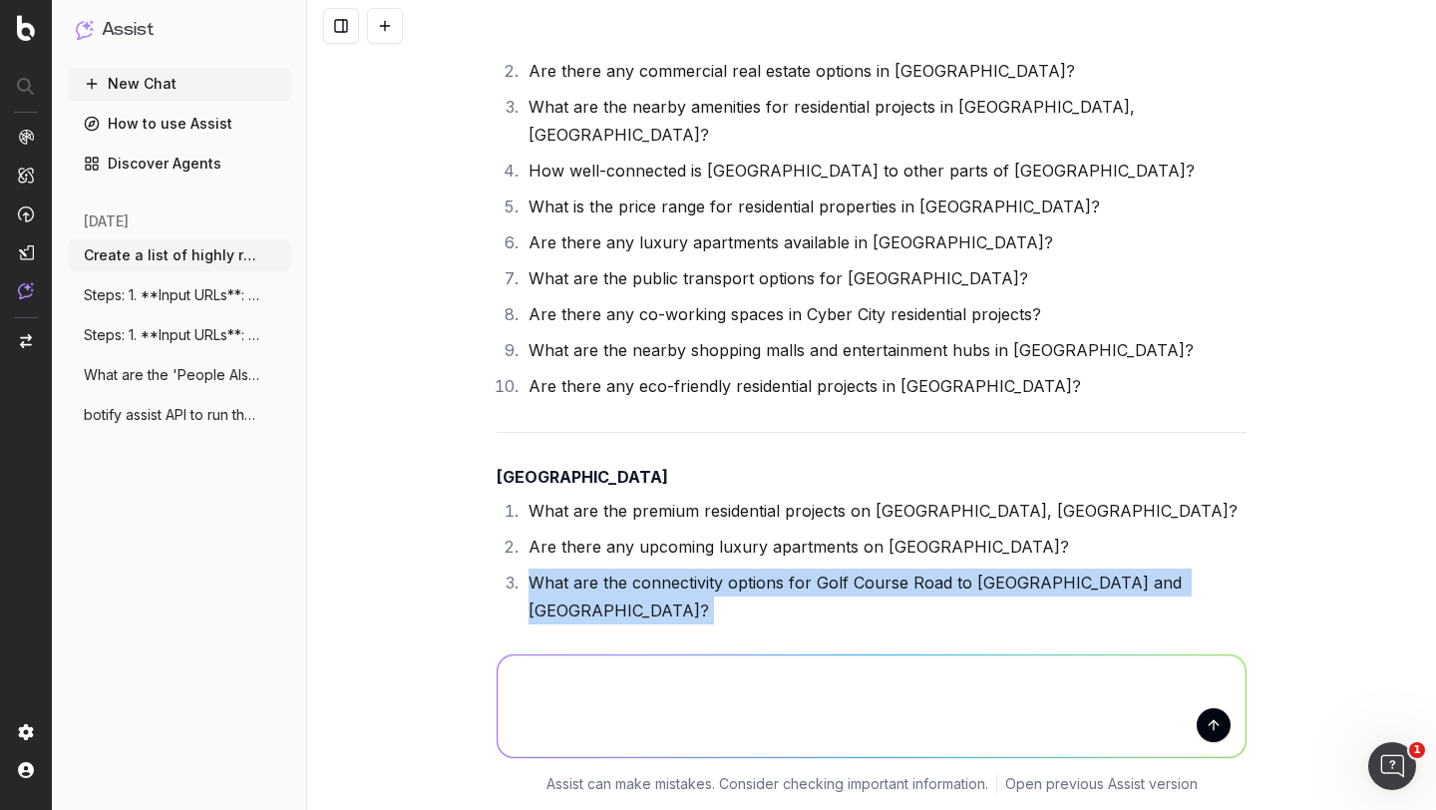
click at [572, 569] on li "What are the connectivity options for Golf Course Road to [GEOGRAPHIC_DATA] and…" at bounding box center [885, 597] width 724 height 56
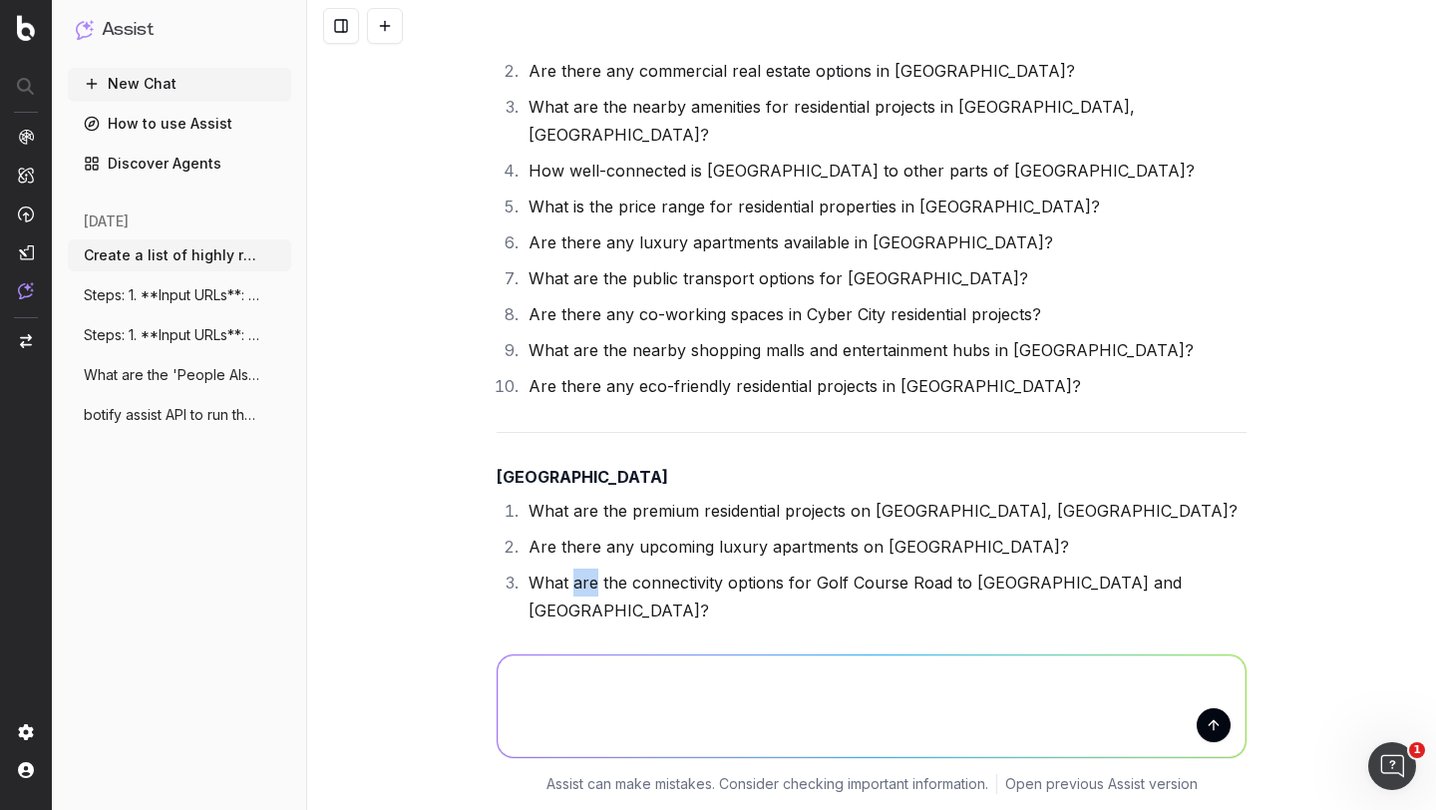
click at [572, 569] on li "What are the connectivity options for Golf Course Road to [GEOGRAPHIC_DATA] and…" at bounding box center [885, 597] width 724 height 56
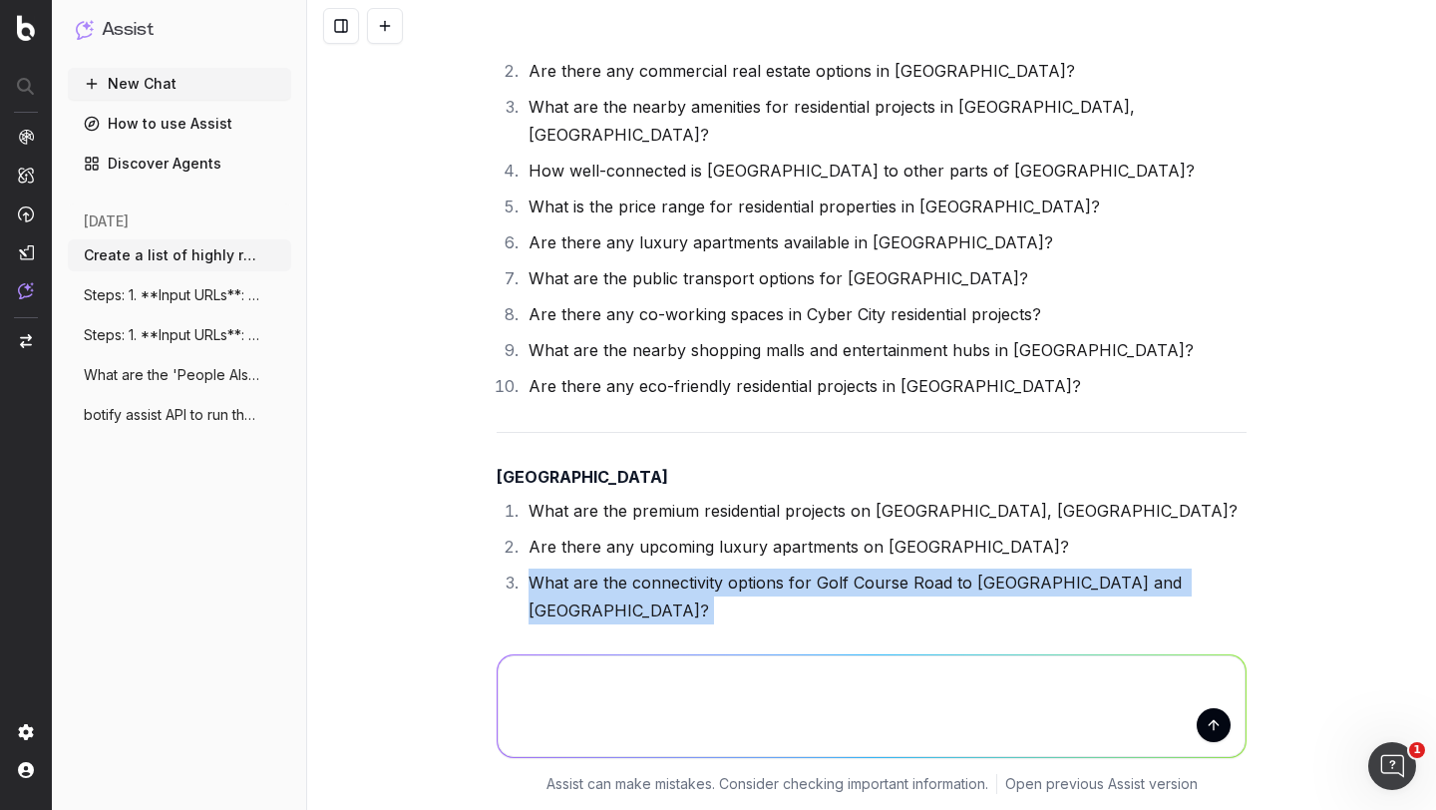
click at [572, 569] on li "What are the connectivity options for Golf Course Road to [GEOGRAPHIC_DATA] and…" at bounding box center [885, 597] width 724 height 56
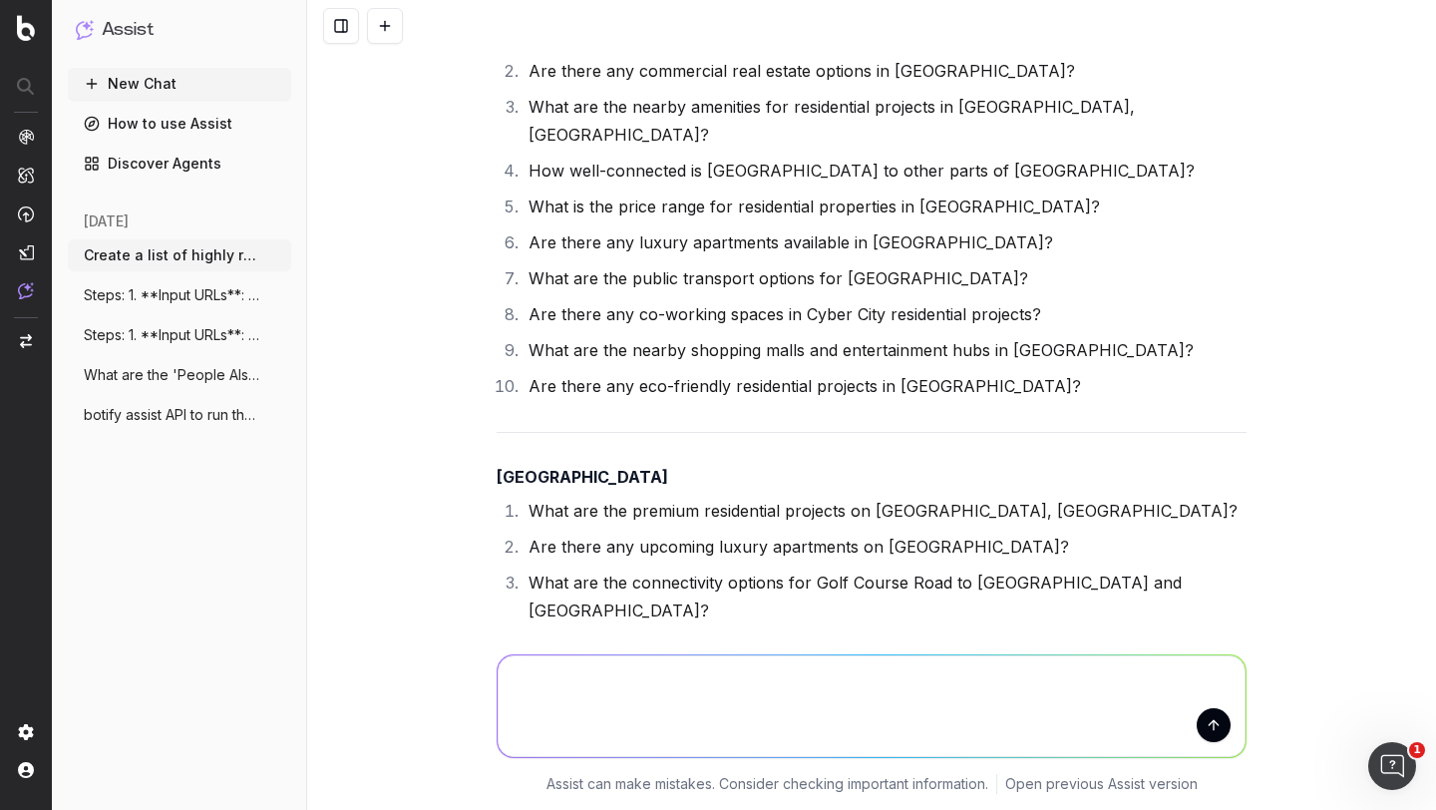
click at [567, 632] on li "What is the average price range for properties on [GEOGRAPHIC_DATA]?" at bounding box center [885, 646] width 724 height 28
click at [546, 668] on li "Are there any gated communities on [GEOGRAPHIC_DATA]?" at bounding box center [885, 682] width 724 height 28
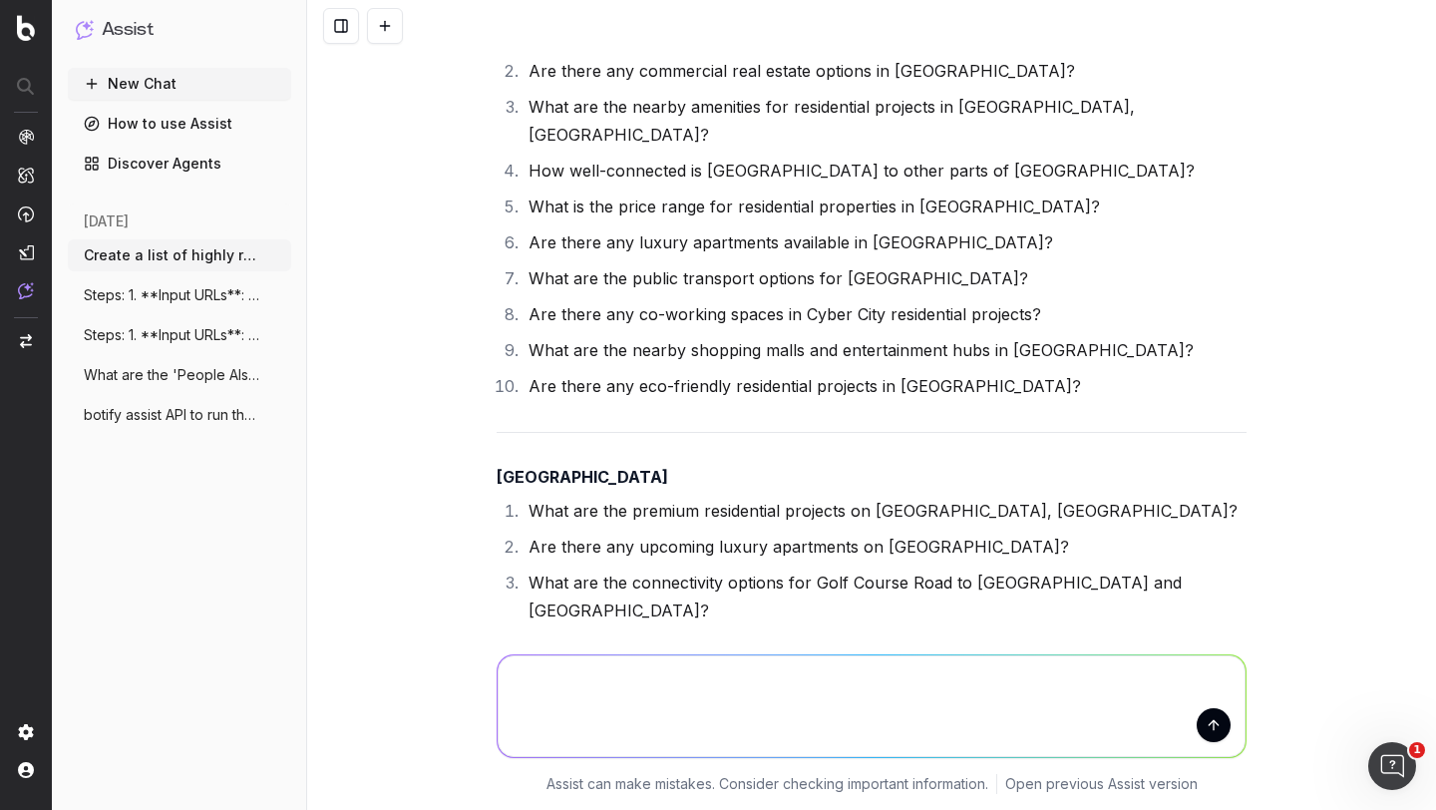
click at [546, 668] on li "Are there any gated communities on [GEOGRAPHIC_DATA]?" at bounding box center [885, 682] width 724 height 28
click at [552, 704] on li "What are the nearby schools and hospitals on [GEOGRAPHIC_DATA]?" at bounding box center [885, 718] width 724 height 28
click at [559, 740] on li "Are there any metro-connected residential projects on [GEOGRAPHIC_DATA]?" at bounding box center [885, 754] width 724 height 28
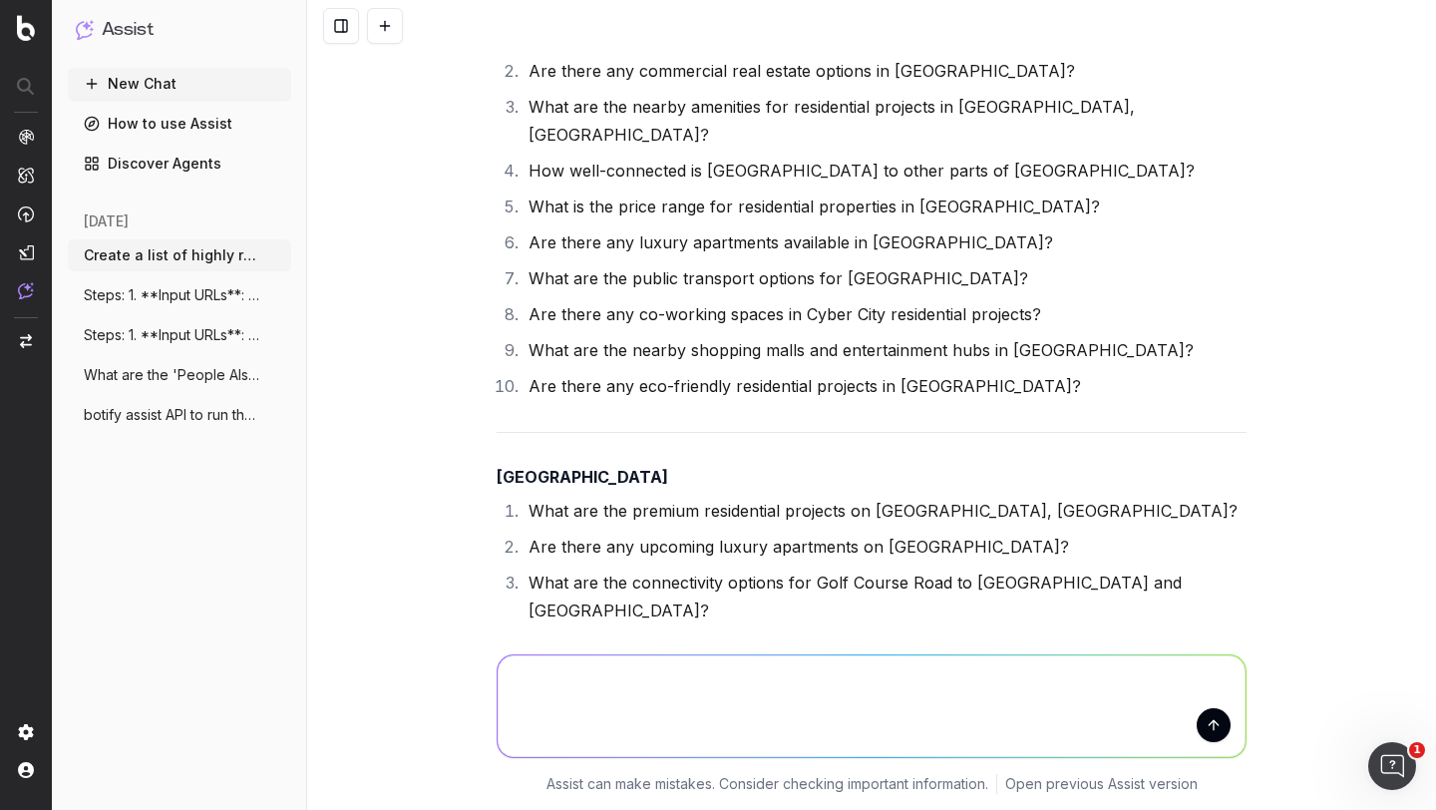
click at [559, 740] on li "Are there any metro-connected residential projects on [GEOGRAPHIC_DATA]?" at bounding box center [885, 754] width 724 height 28
click at [565, 776] on li "What are the recreational facilities available in projects on [GEOGRAPHIC_DATA]?" at bounding box center [885, 790] width 724 height 28
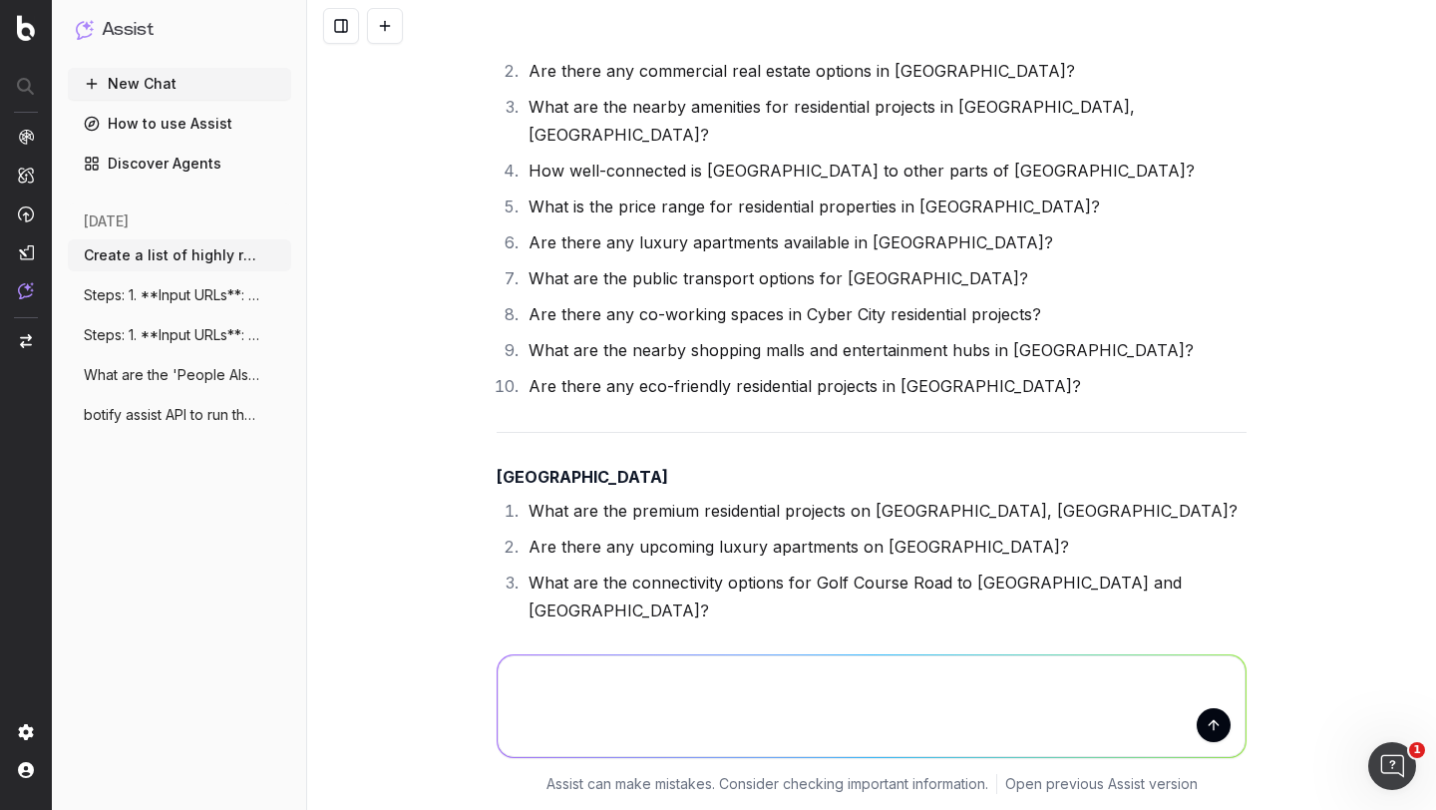
click at [559, 776] on li "What are the recreational facilities available in projects on [GEOGRAPHIC_DATA]?" at bounding box center [885, 790] width 724 height 28
click at [574, 809] on li "Are there any ready-to-move-in projects on [GEOGRAPHIC_DATA]?" at bounding box center [885, 826] width 724 height 28
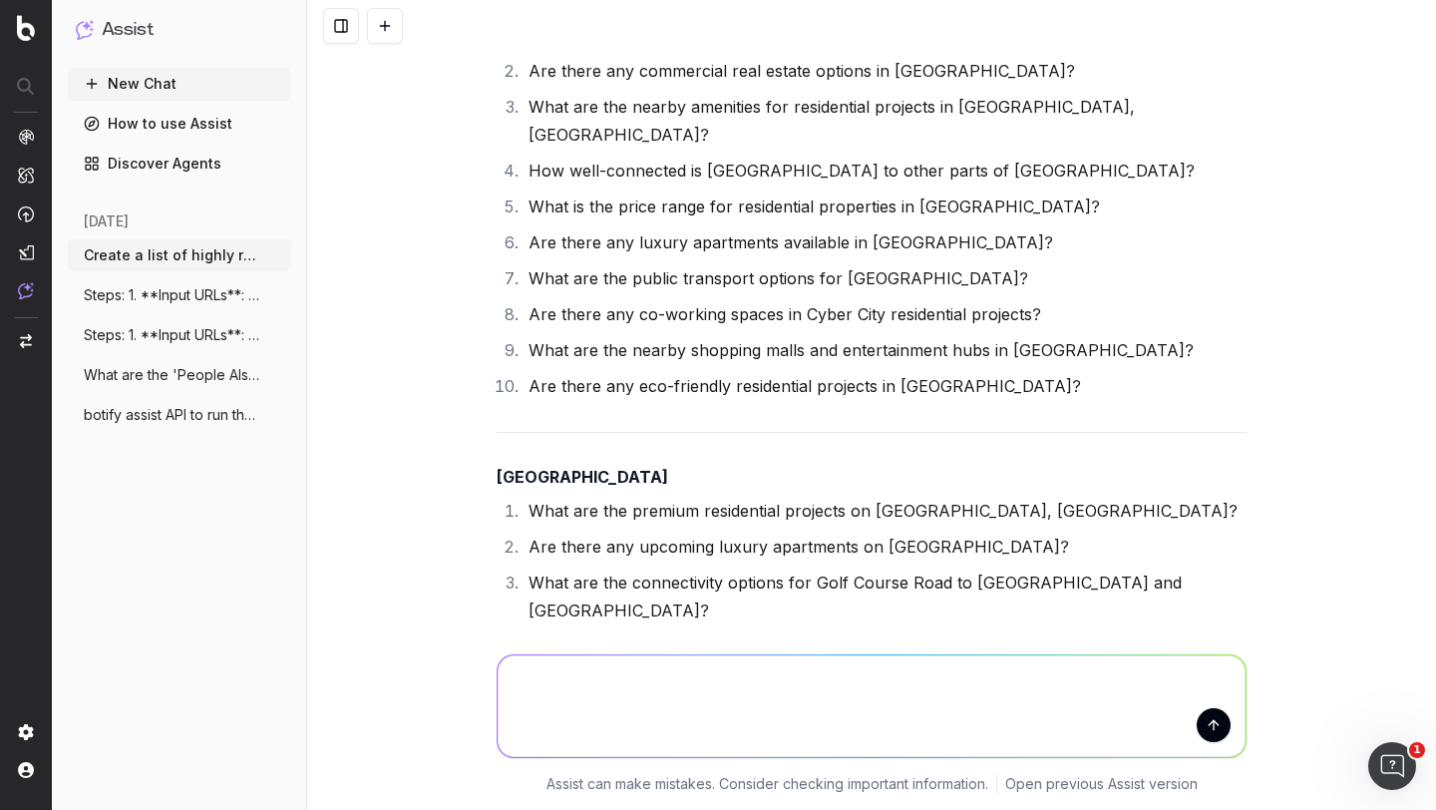
click at [574, 809] on li "Are there any ready-to-move-in projects on [GEOGRAPHIC_DATA]?" at bounding box center [885, 826] width 724 height 28
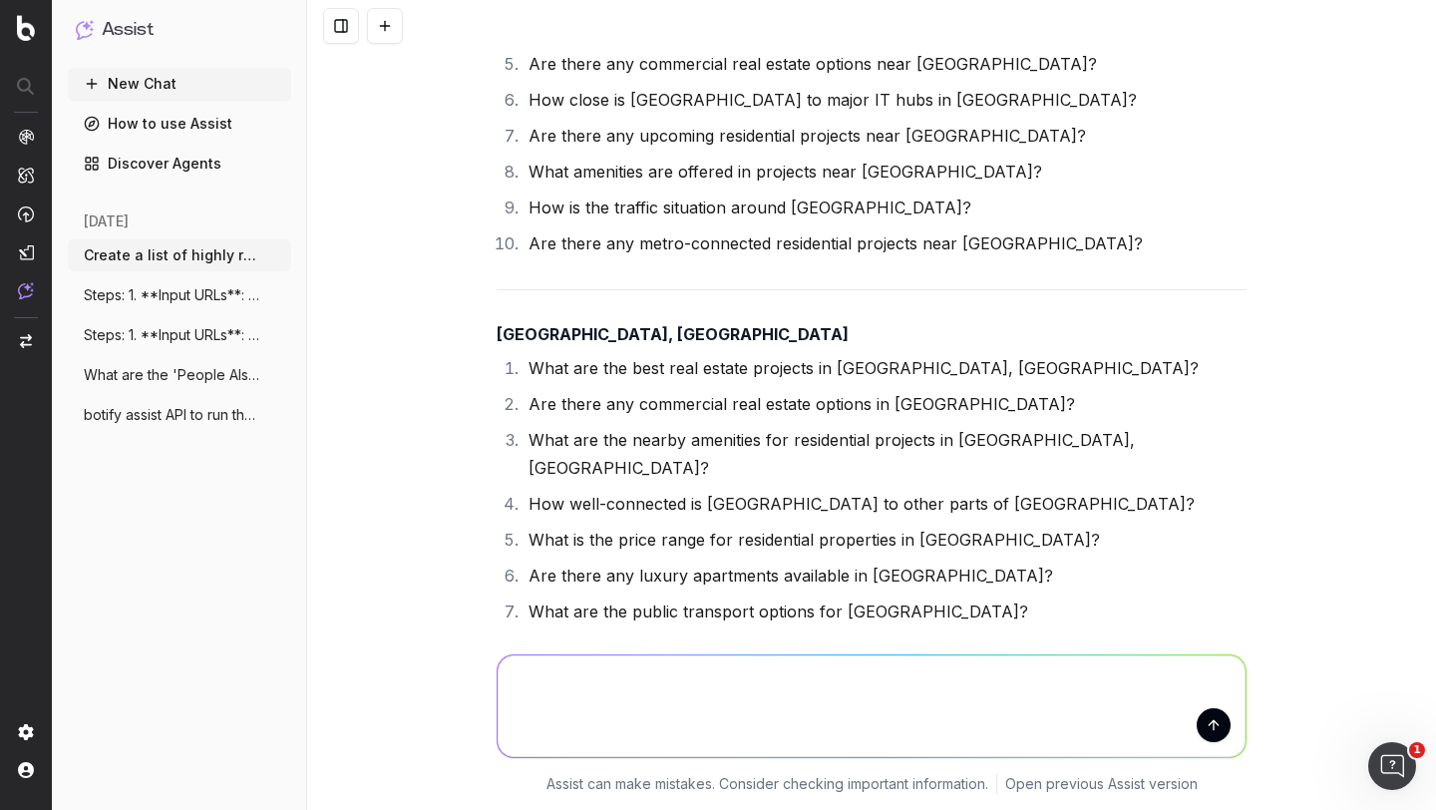
scroll to position [15003, 0]
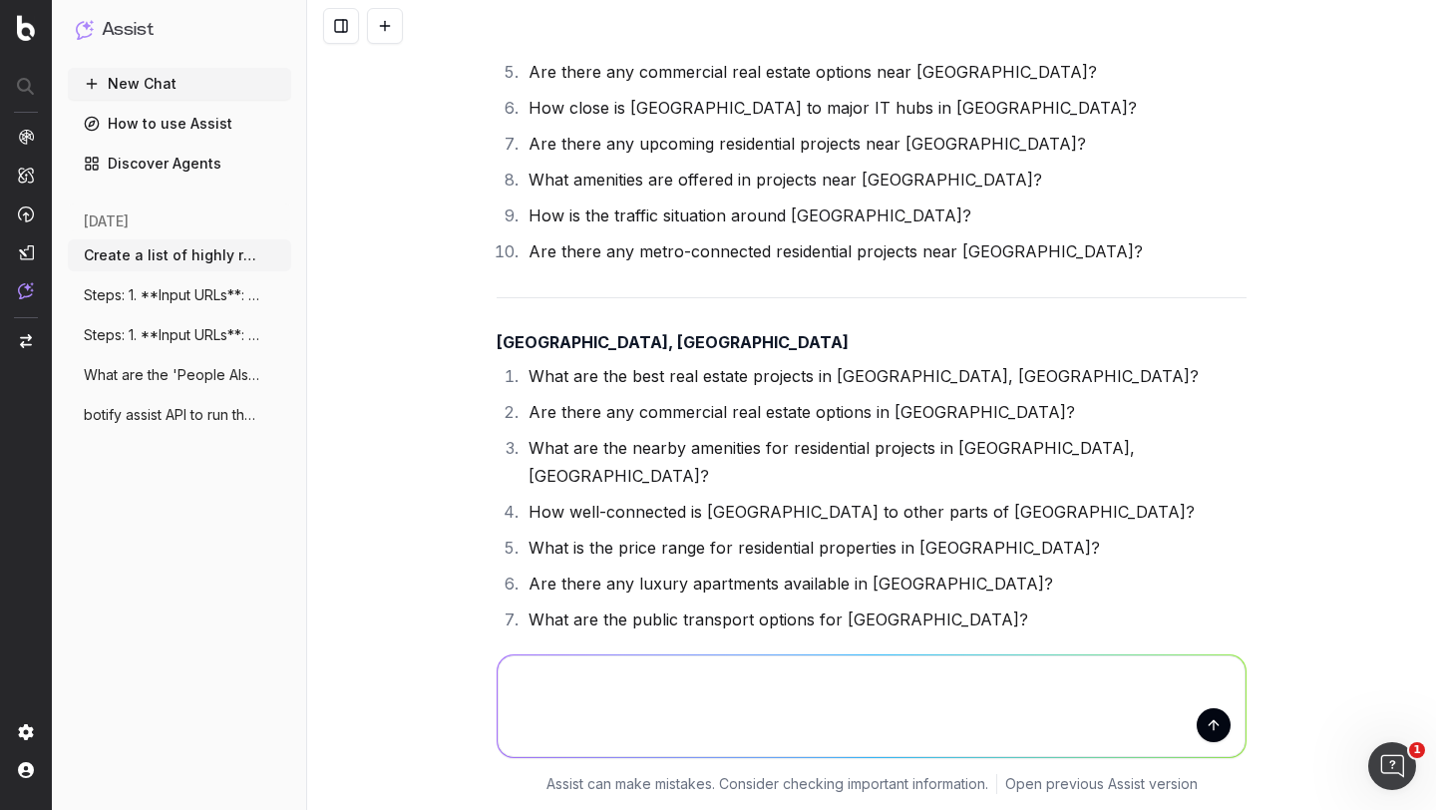
click at [592, 713] on li "Are there any eco-friendly residential projects in [GEOGRAPHIC_DATA]?" at bounding box center [885, 727] width 724 height 28
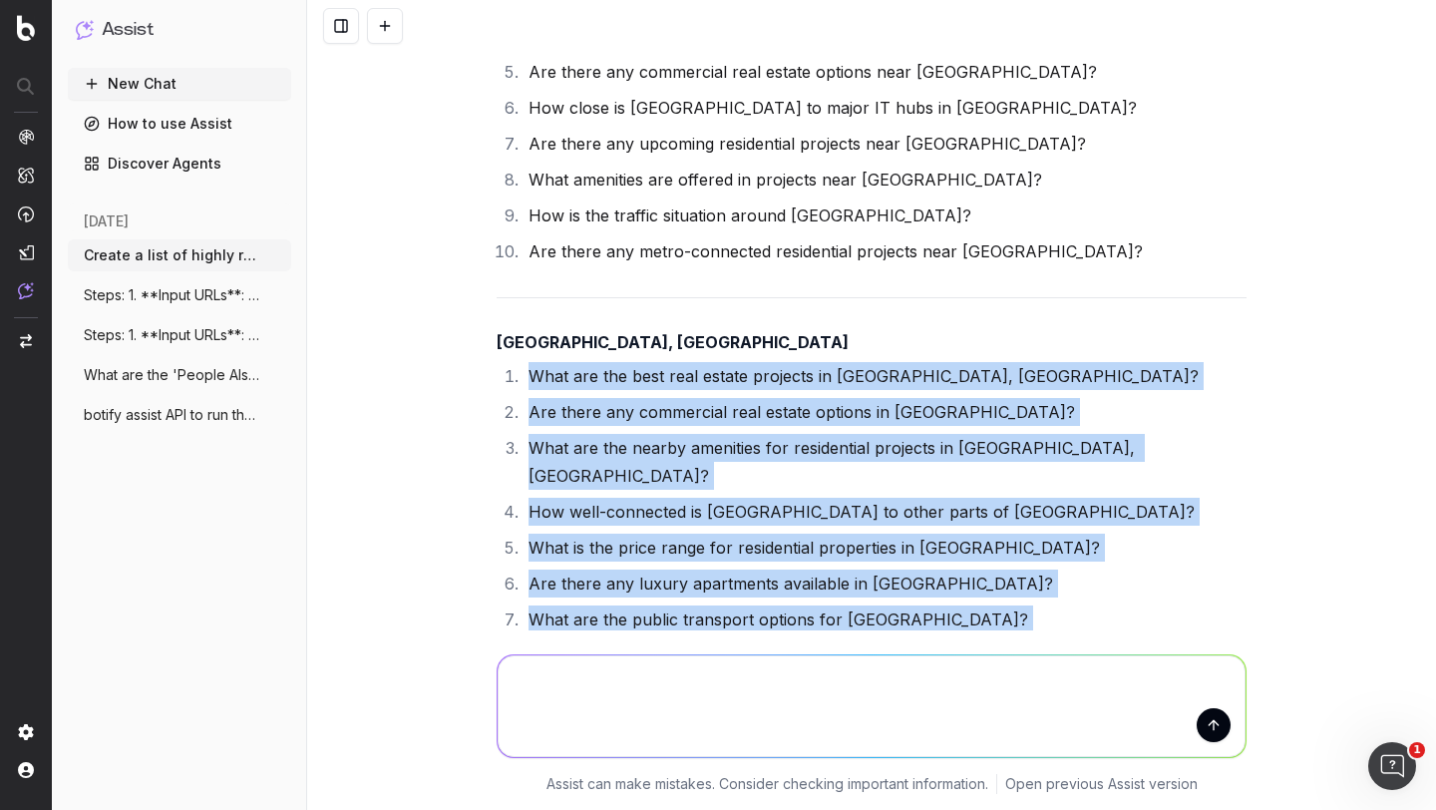
click at [592, 713] on li "Are there any eco-friendly residential projects in [GEOGRAPHIC_DATA]?" at bounding box center [885, 727] width 724 height 28
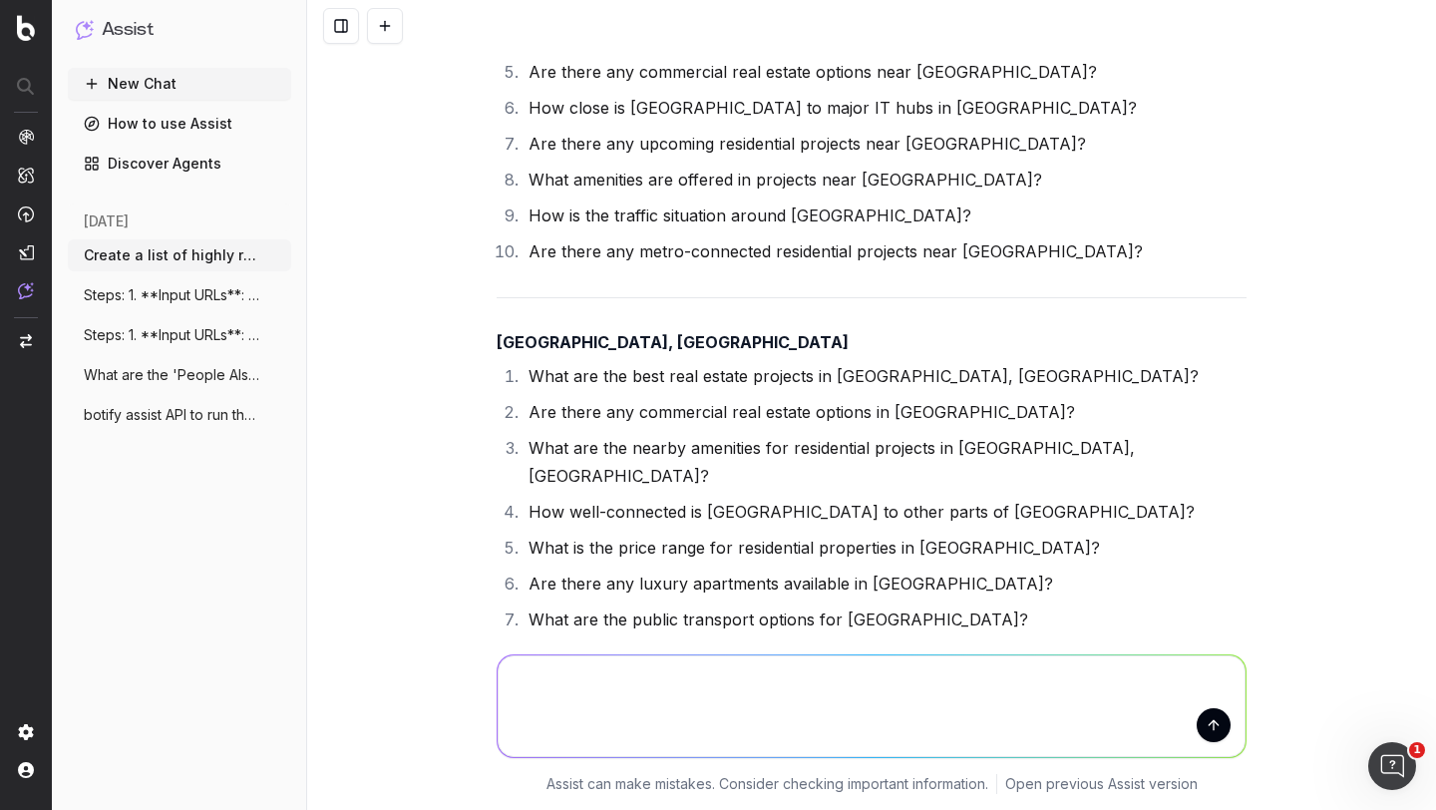
click at [602, 677] on li "What are the nearby shopping malls and entertainment hubs in [GEOGRAPHIC_DATA]?" at bounding box center [885, 691] width 724 height 28
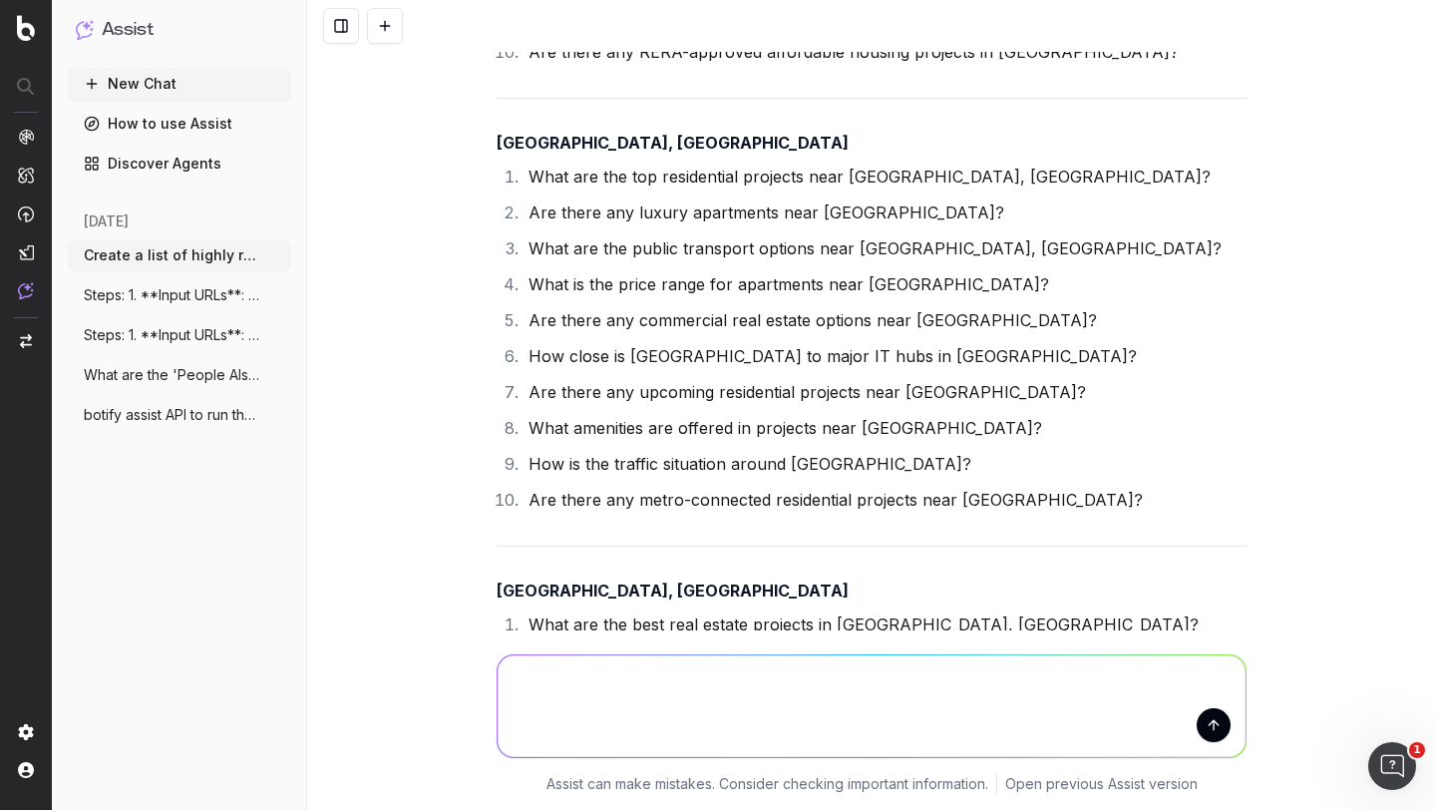
scroll to position [14729, 0]
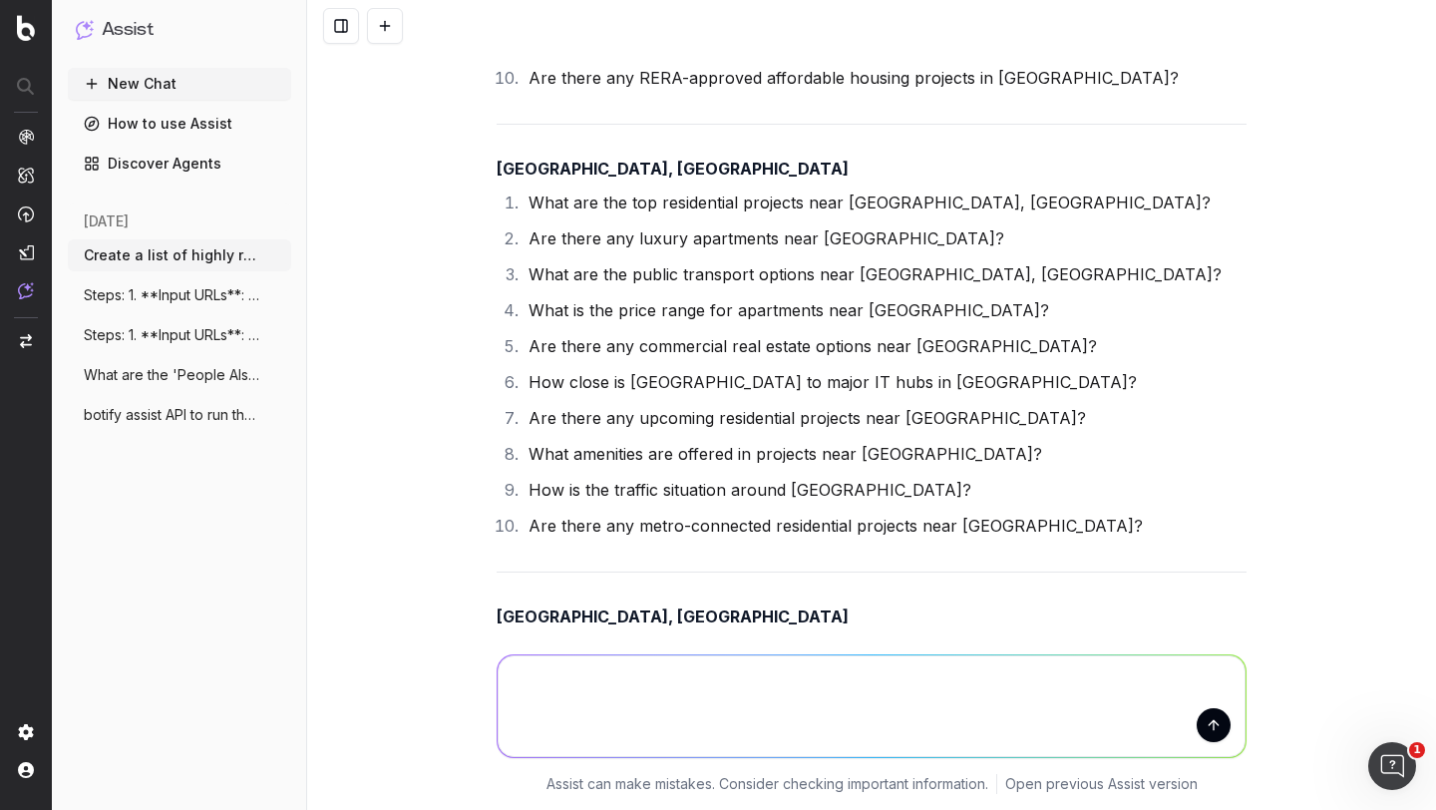
click at [579, 677] on textarea at bounding box center [872, 706] width 748 height 102
type textarea "i don't see area concerns of [GEOGRAPHIC_DATA] localities and specific FAQs see…"
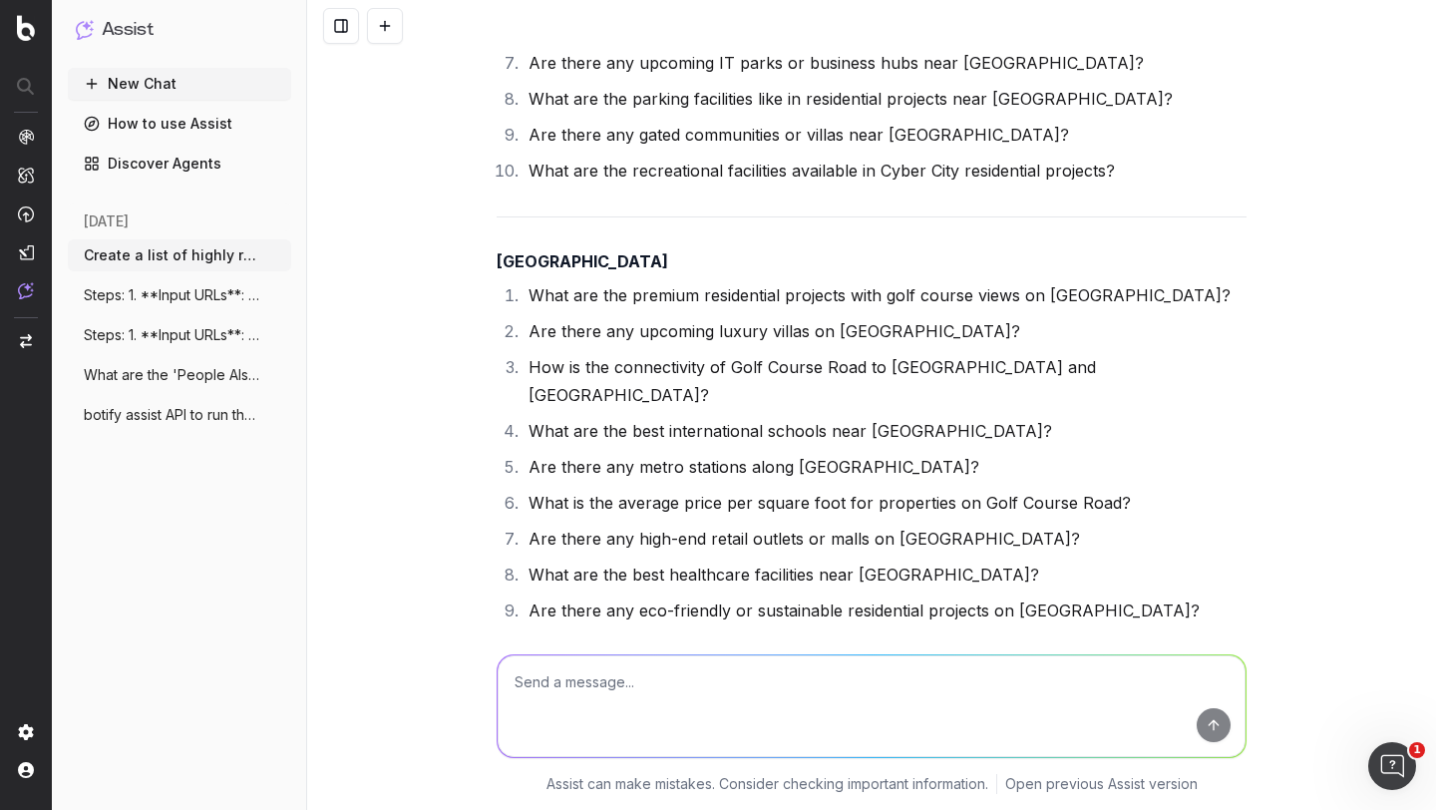
scroll to position [17454, 0]
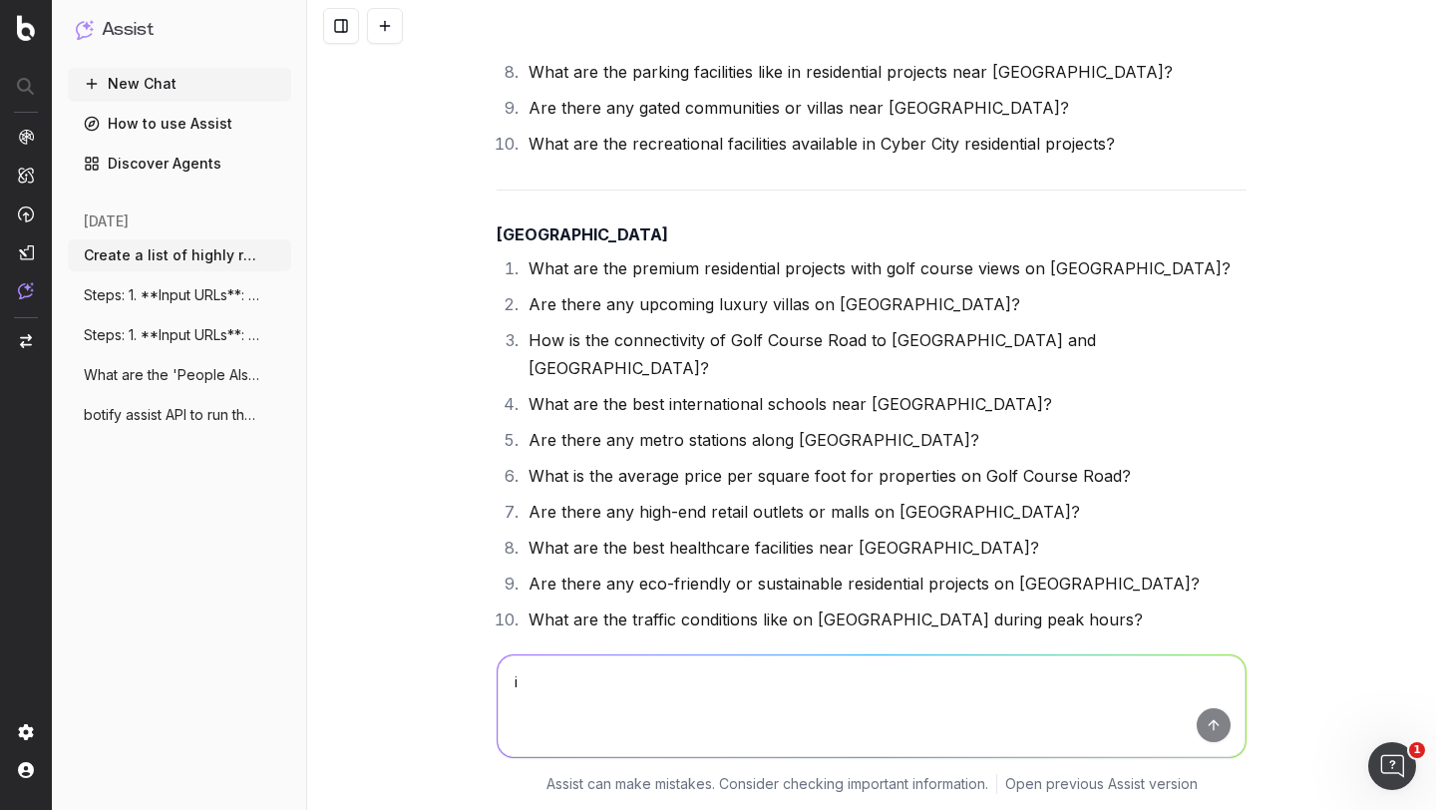
type textarea "i"
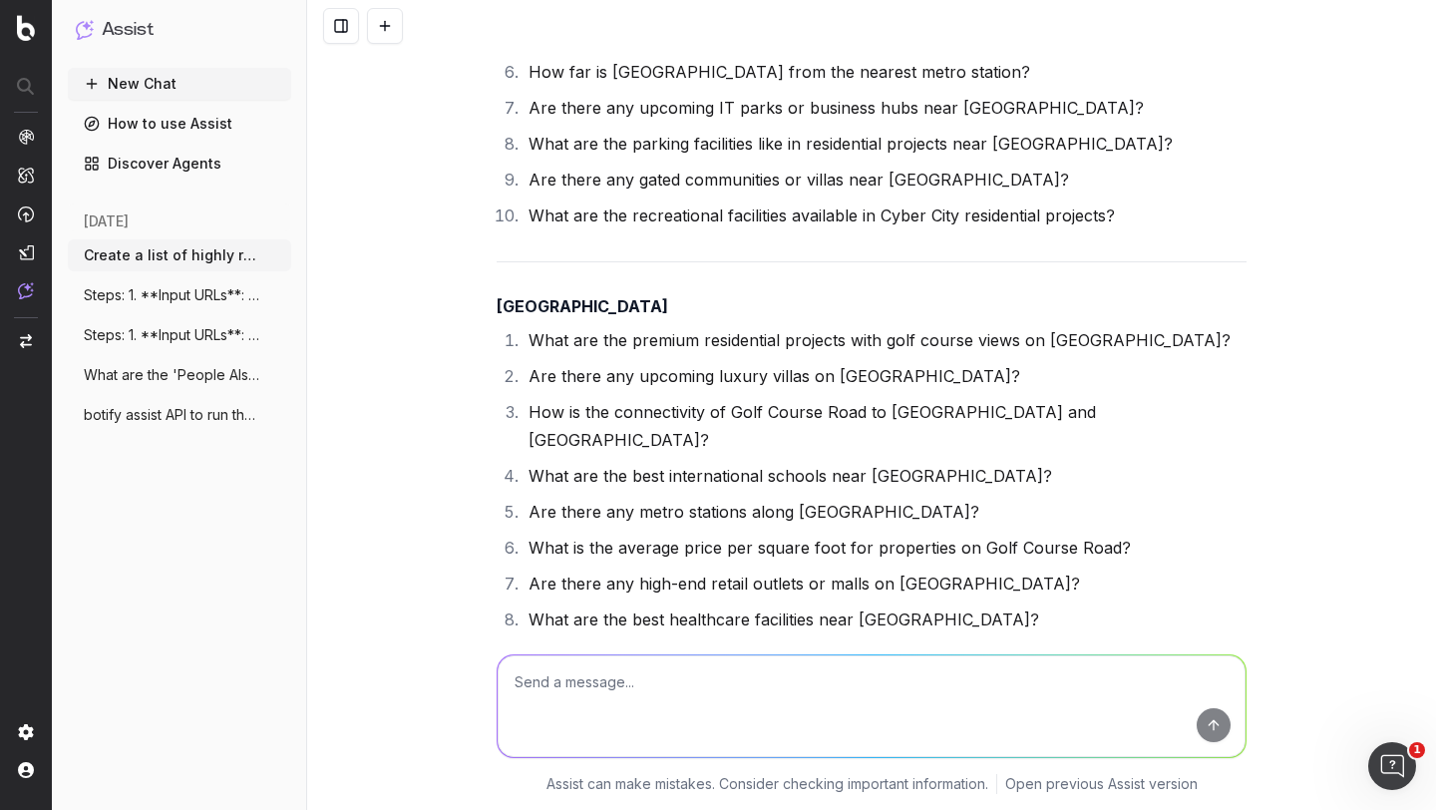
scroll to position [17392, 0]
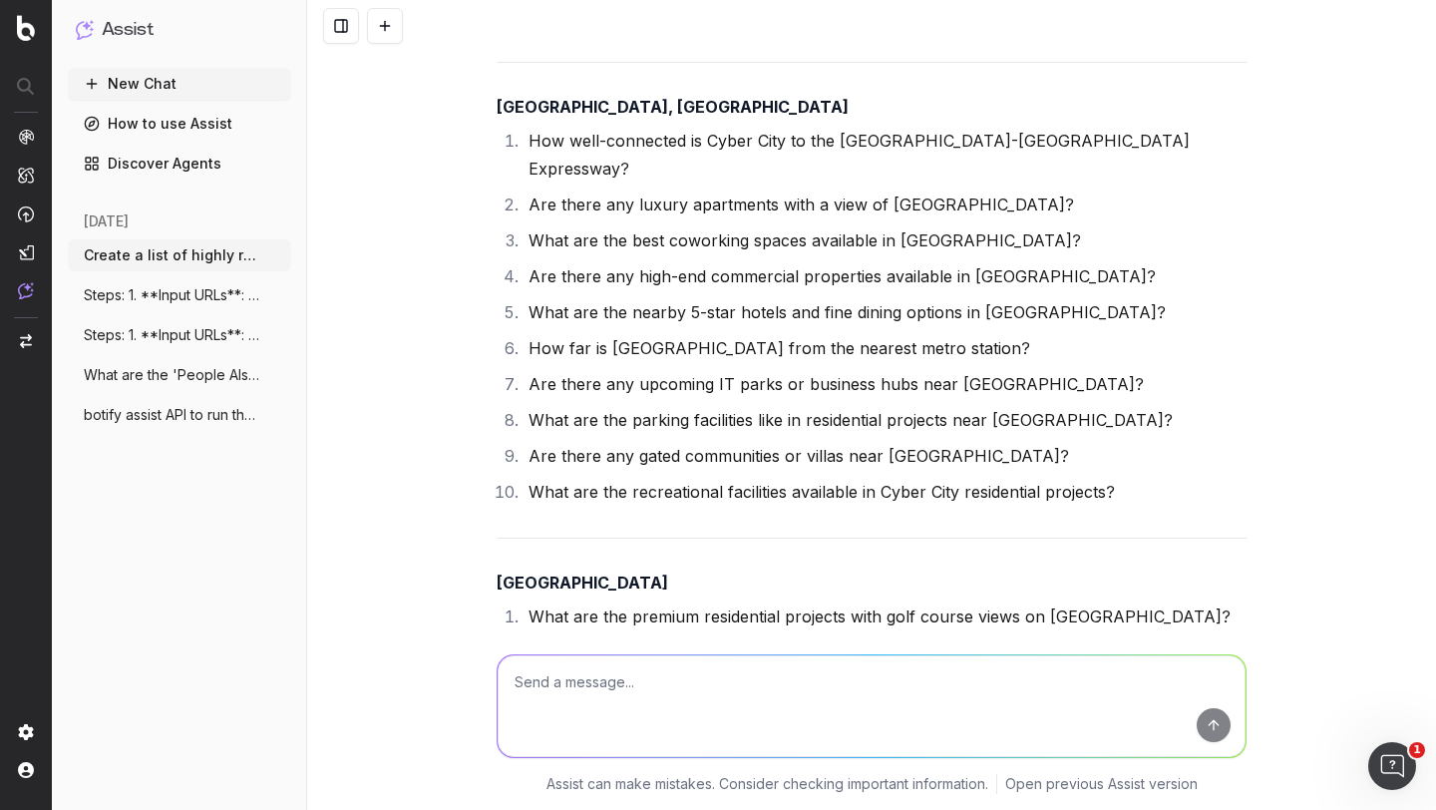
scroll to position [17102, 0]
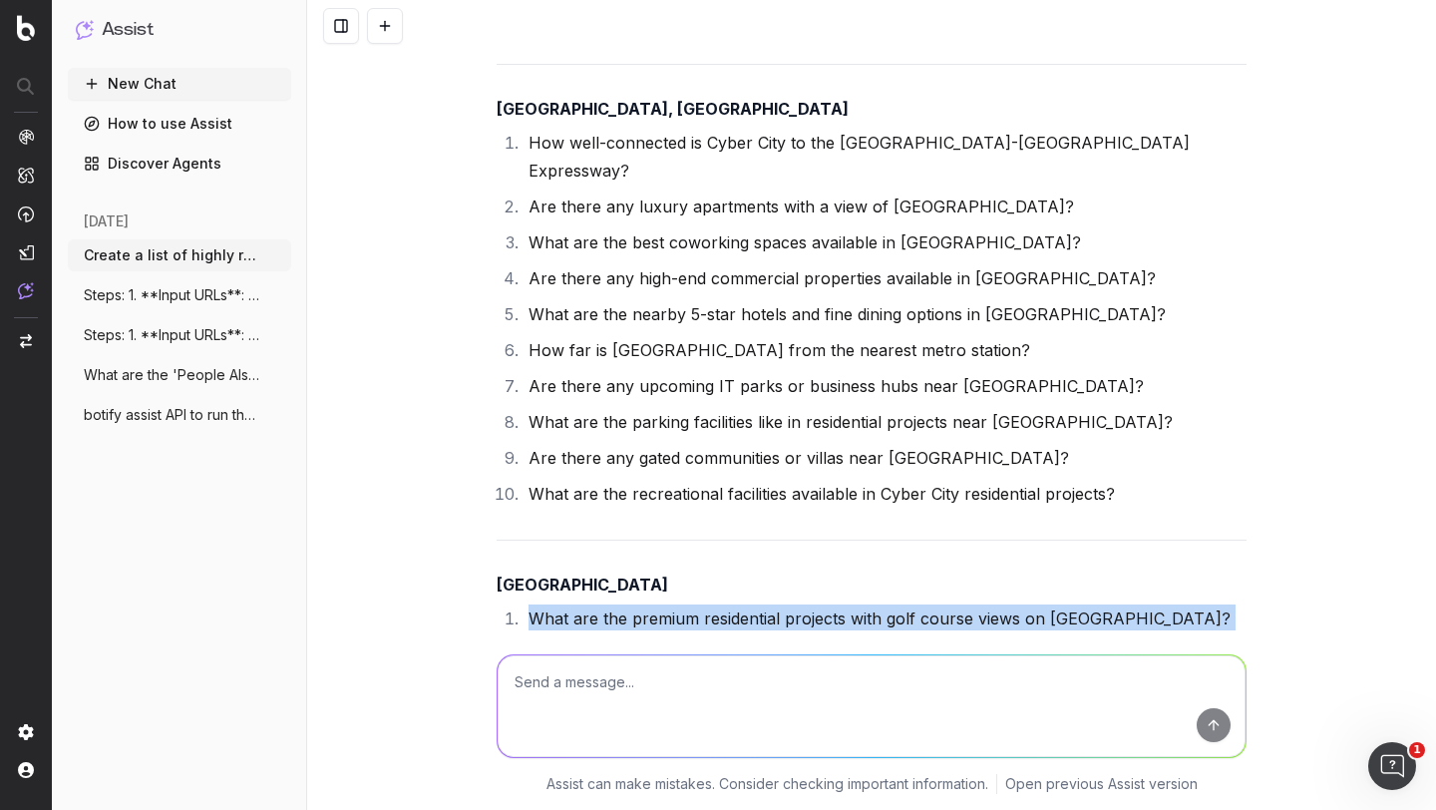
scroll to position [17454, 0]
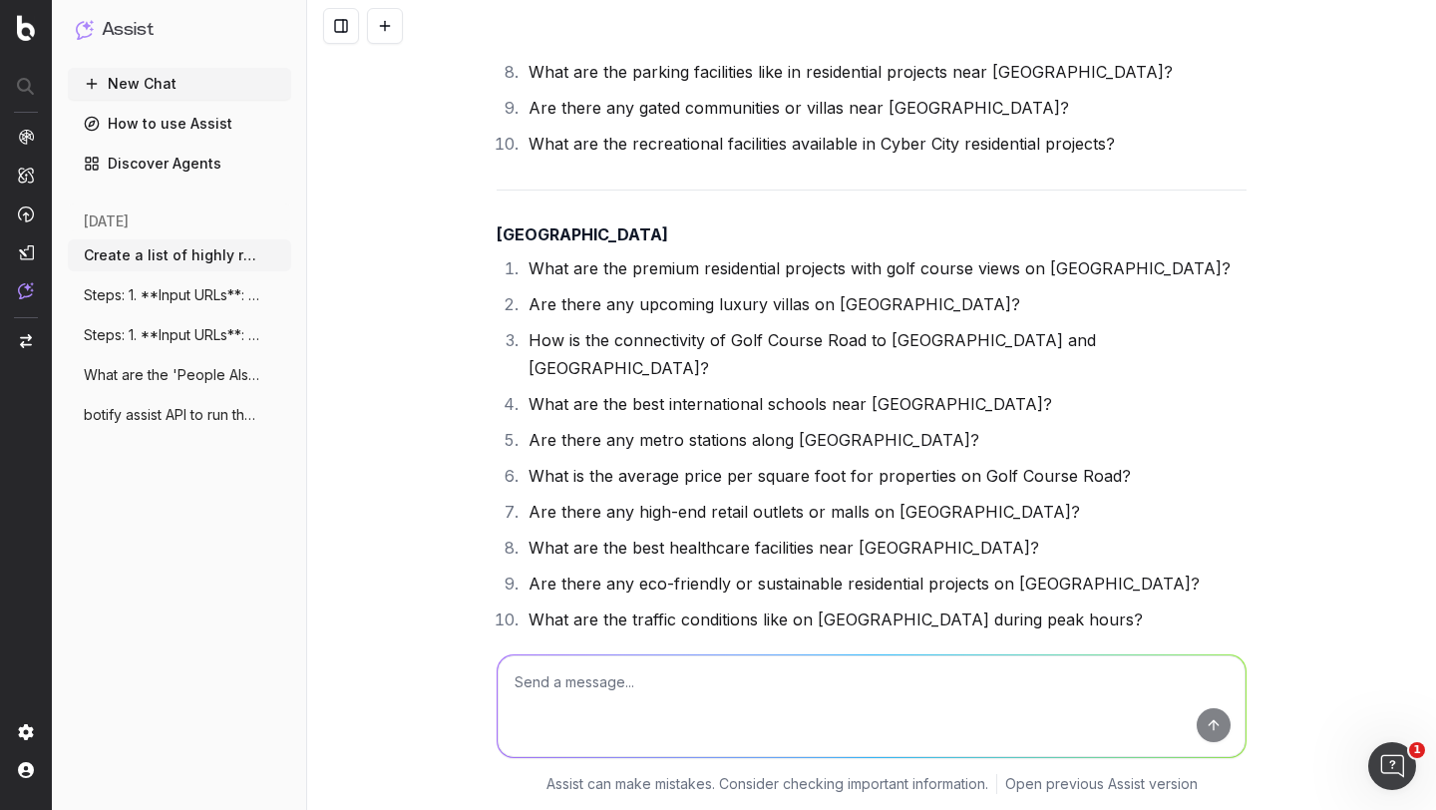
click at [556, 684] on textarea at bounding box center [872, 706] width 748 height 102
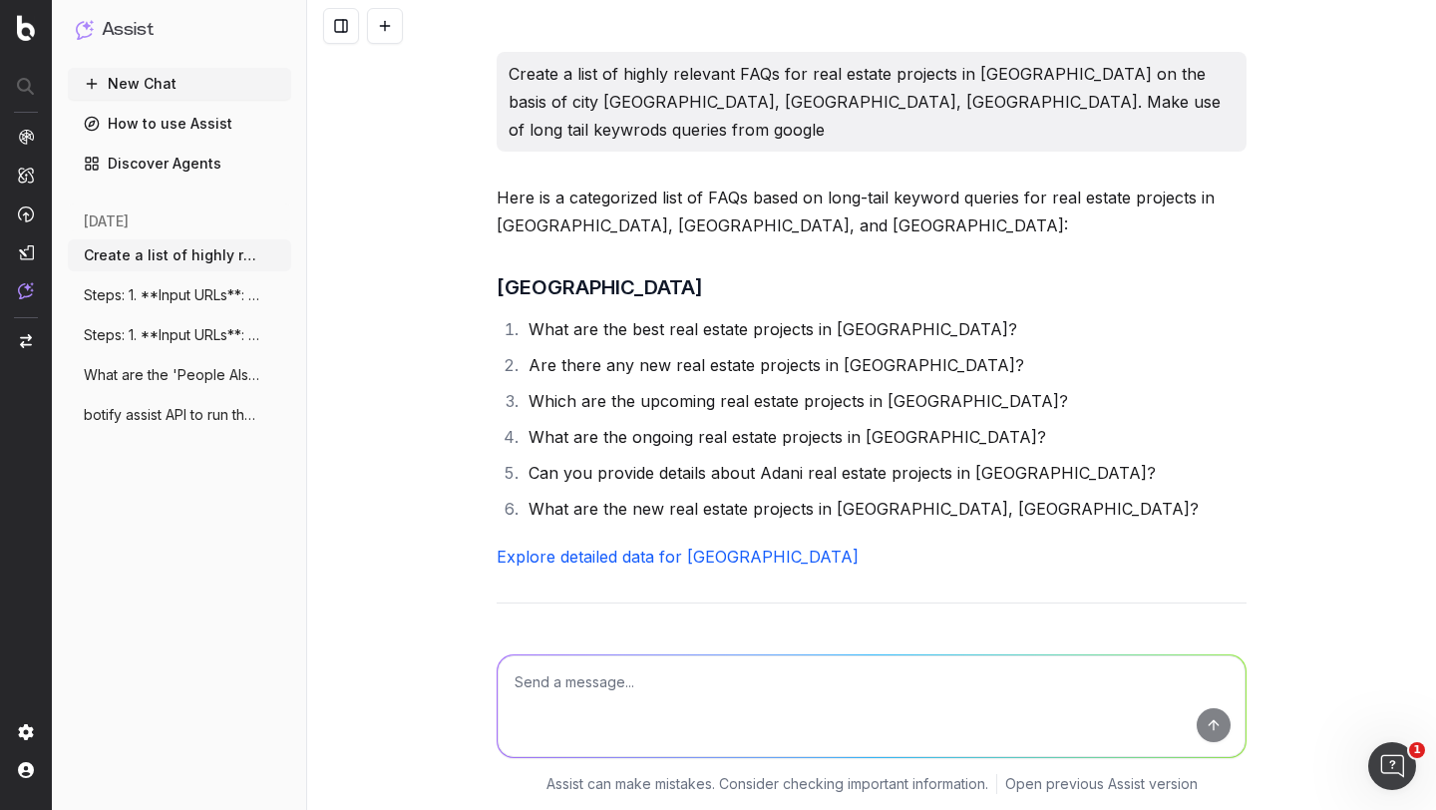
scroll to position [17266, 0]
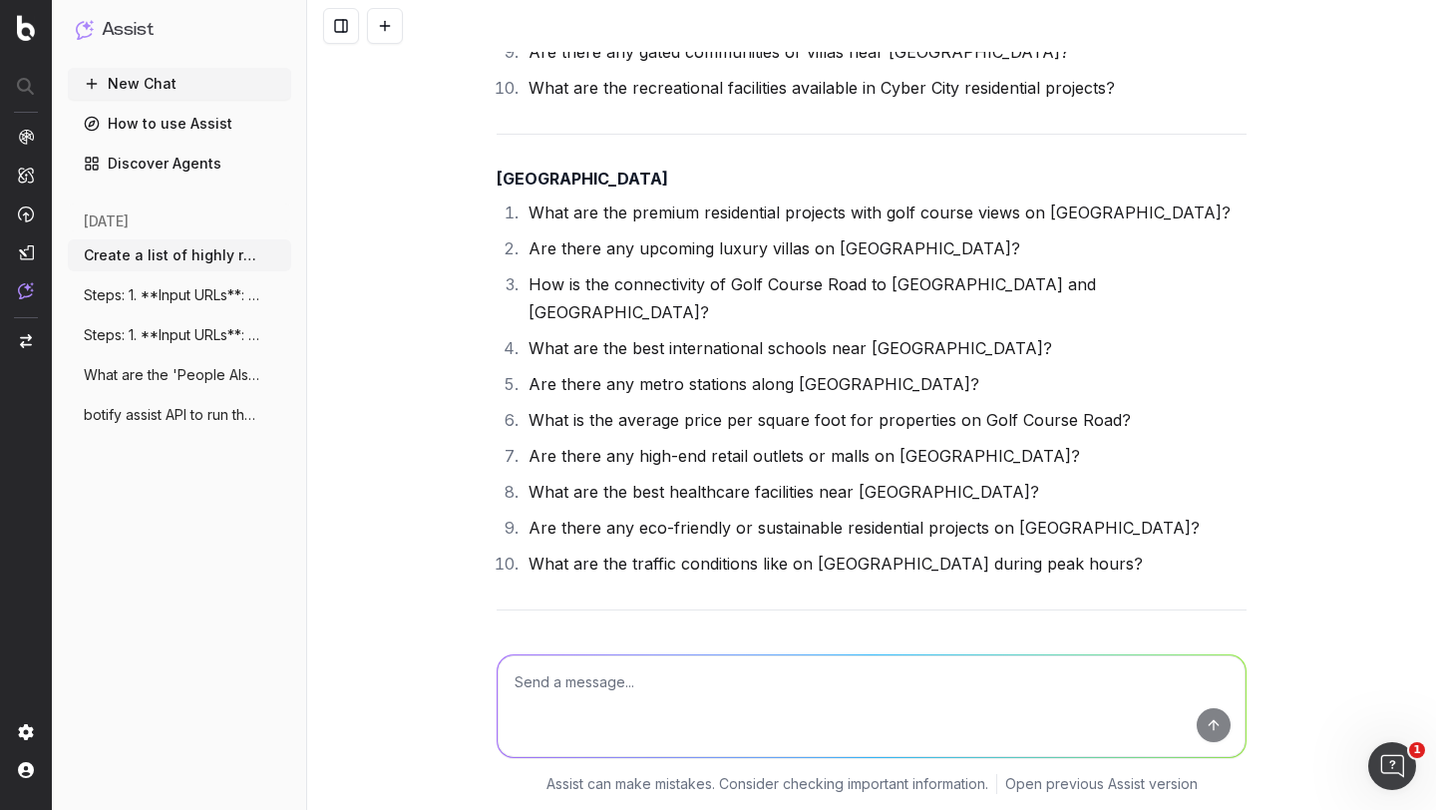
click at [137, 80] on button "New Chat" at bounding box center [179, 84] width 223 height 32
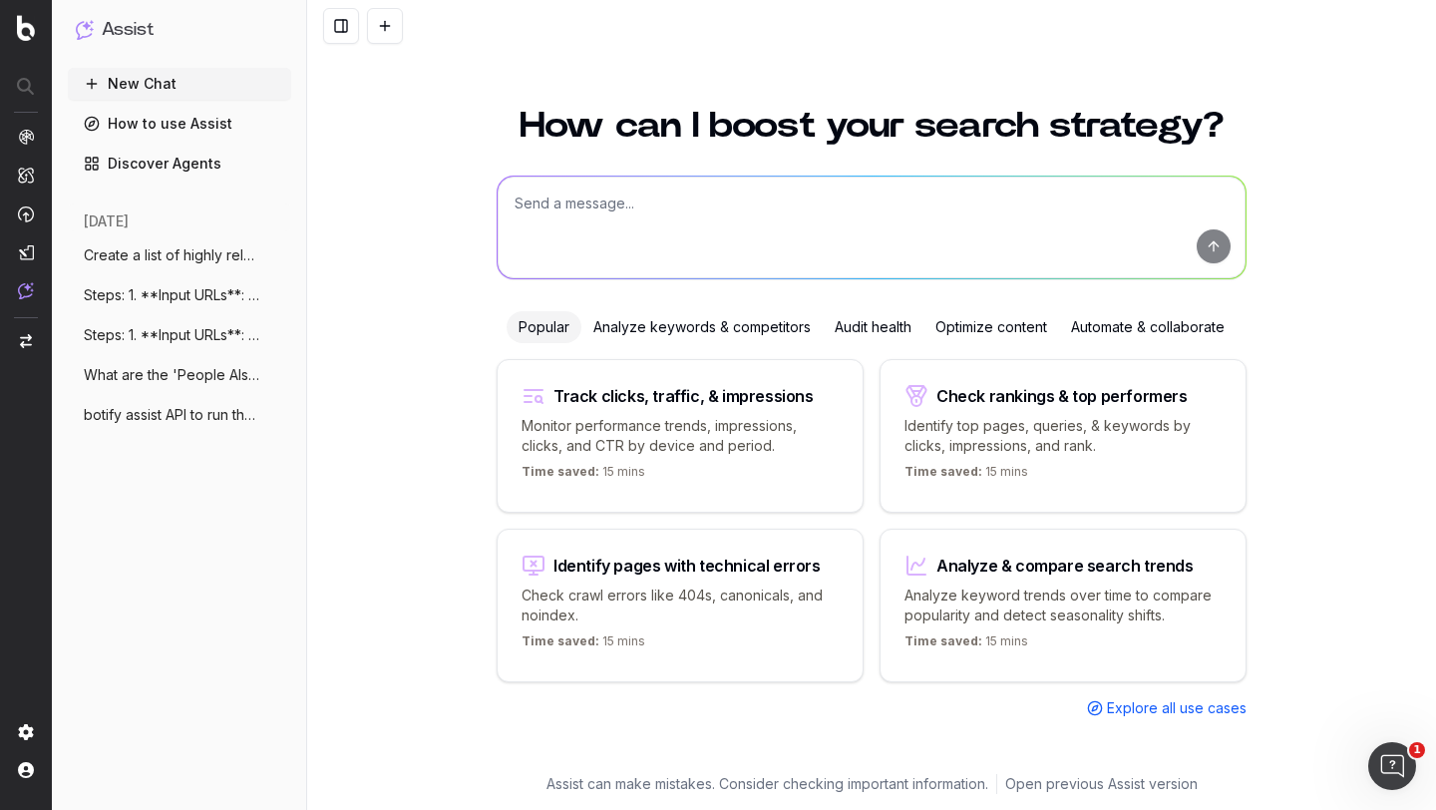
click at [561, 184] on textarea at bounding box center [872, 228] width 748 height 102
type textarea "what are"
click at [648, 194] on textarea "what are" at bounding box center [872, 228] width 748 height 102
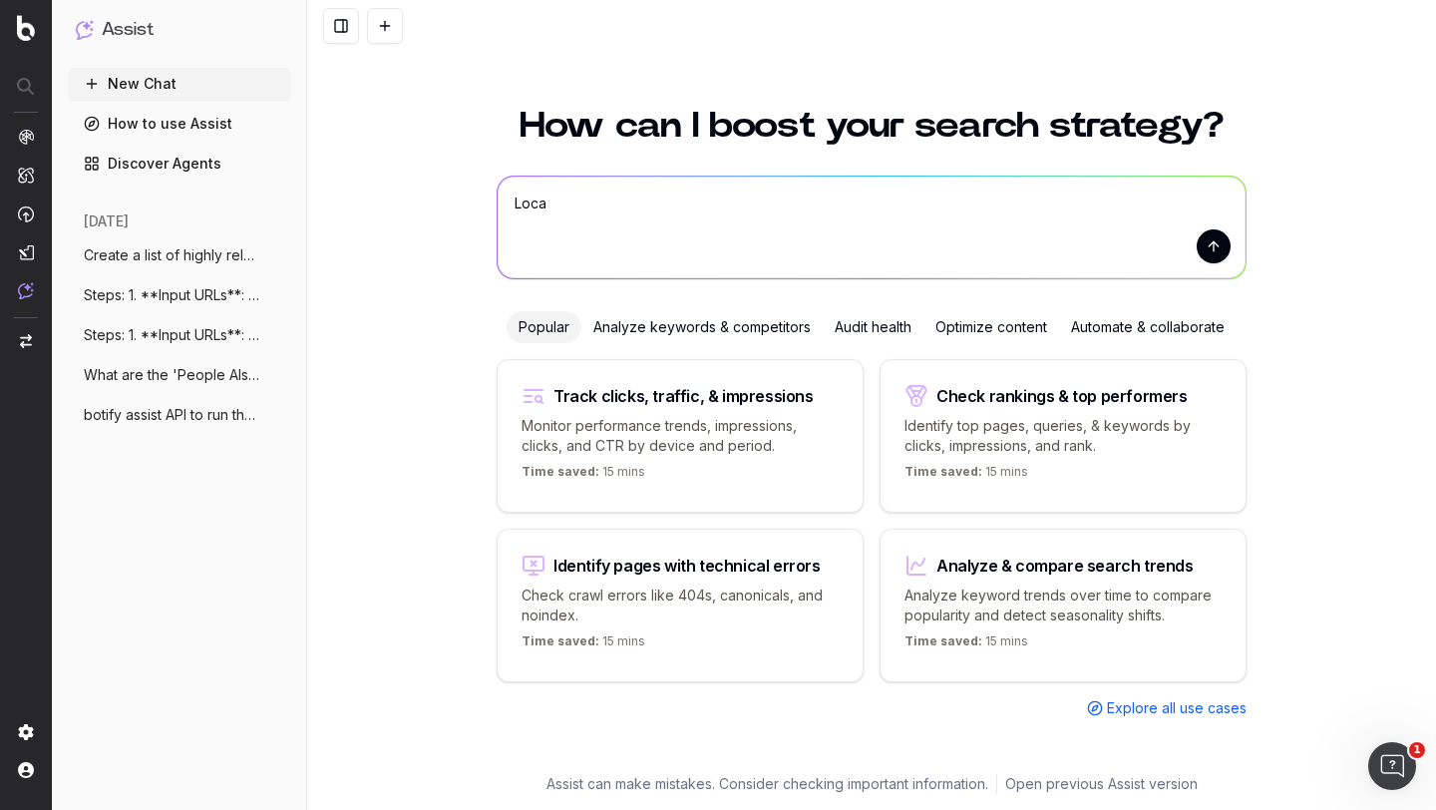
type textarea "Local"
type textarea "w"
type textarea "H"
type textarea "For generating regional based FAQs for localities, what should be my SEO stratr…"
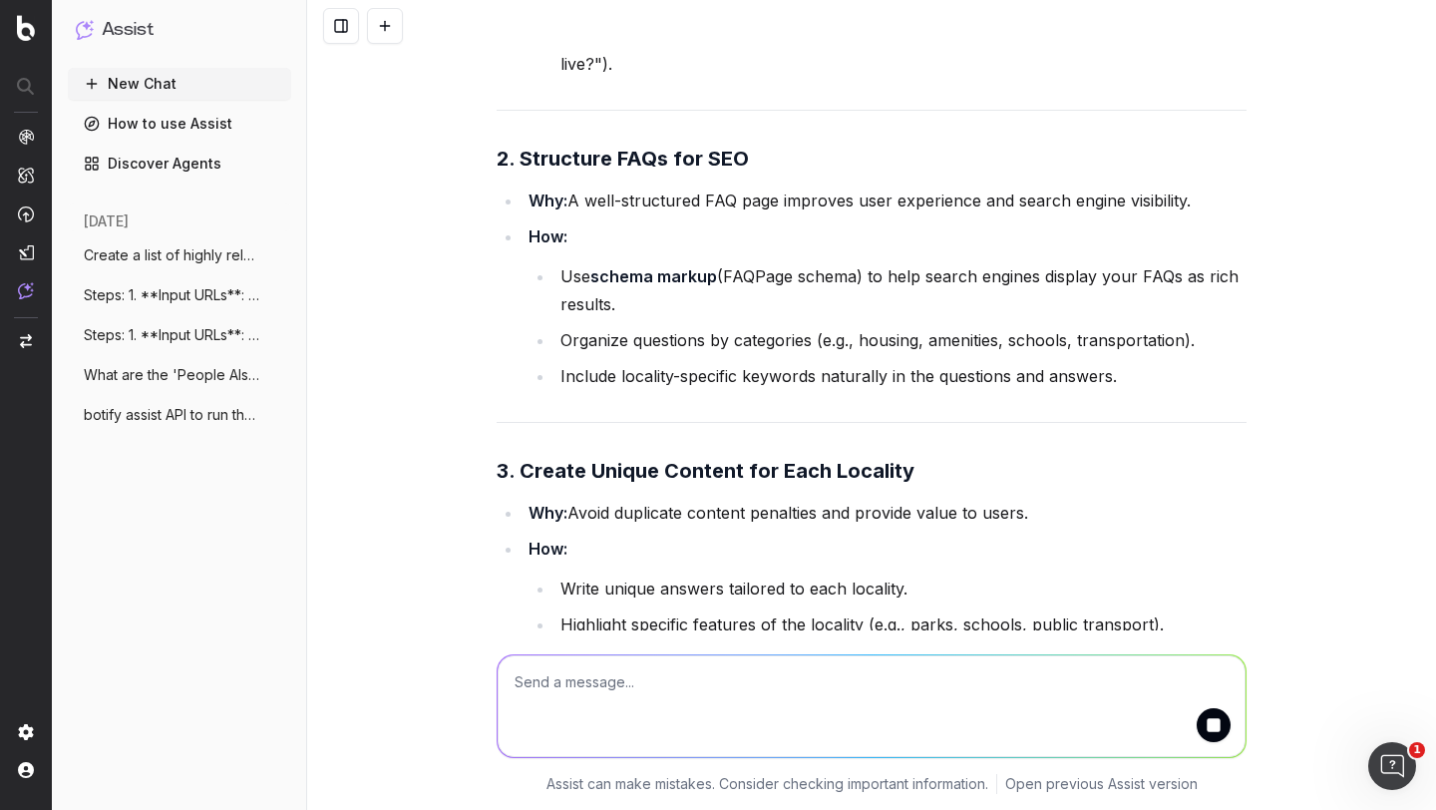
scroll to position [503, 0]
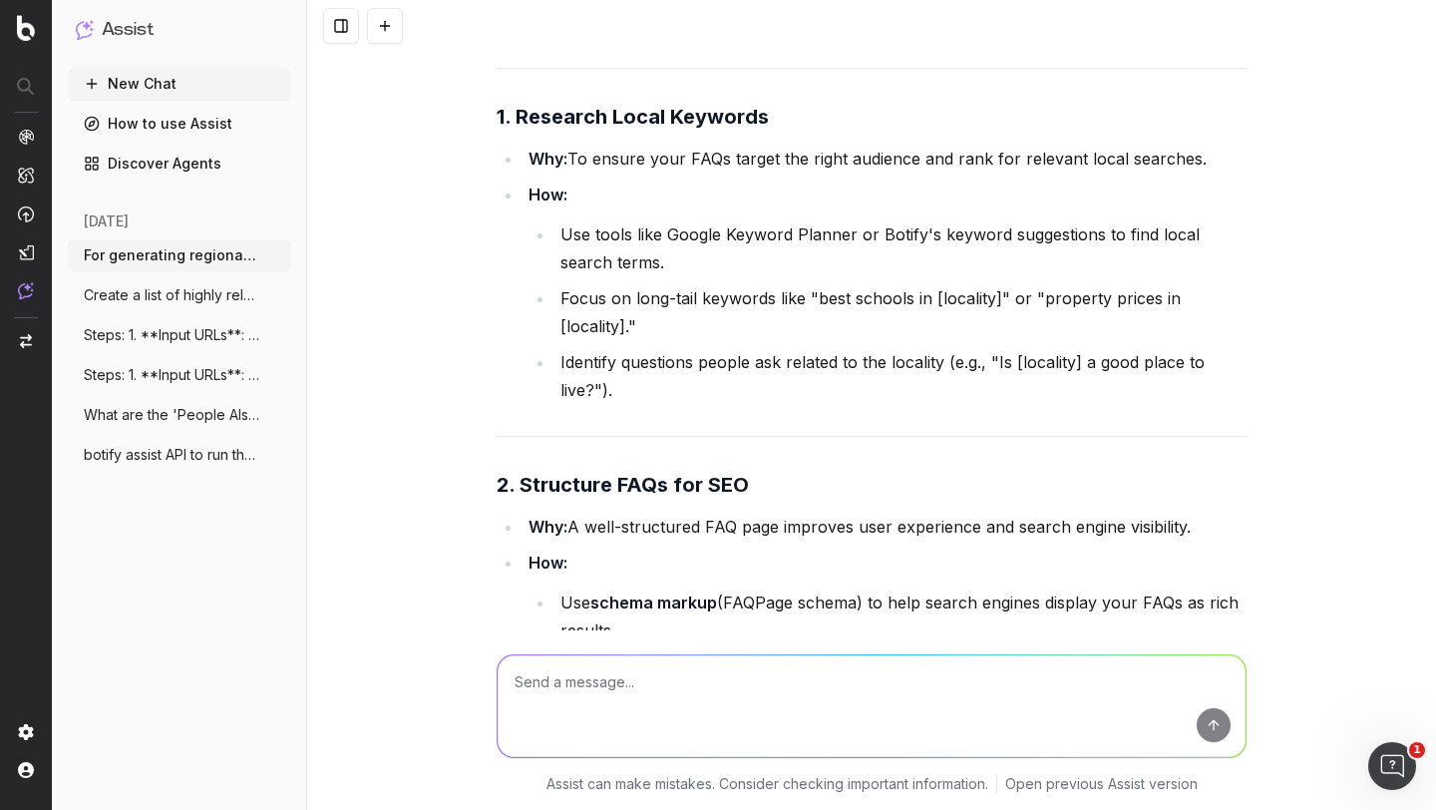
scroll to position [186, 0]
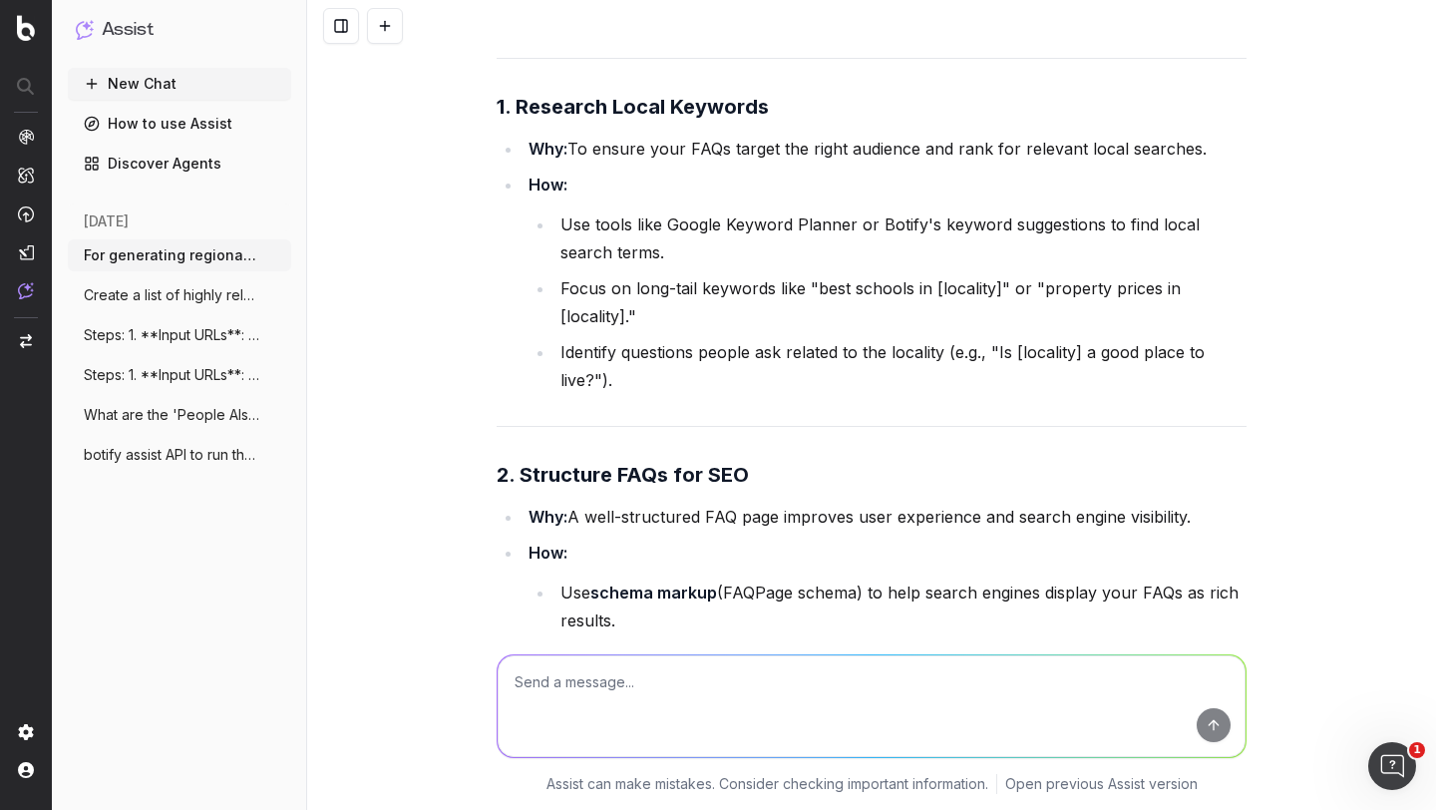
click at [549, 681] on textarea at bounding box center [872, 706] width 748 height 102
type textarea "b"
type textarea "as botify how can you help in creating regional FAQs for localities . if yes th…"
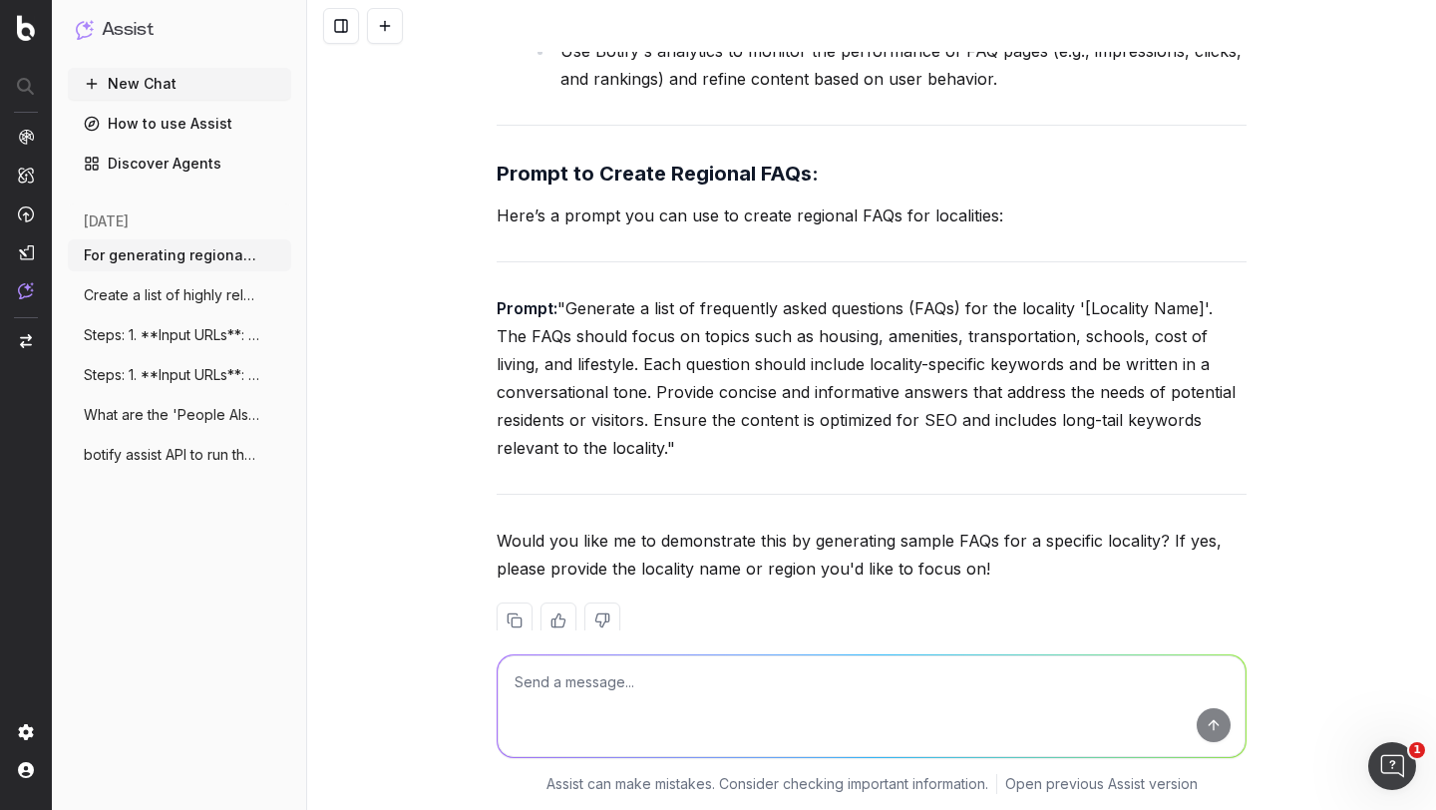
scroll to position [4236, 0]
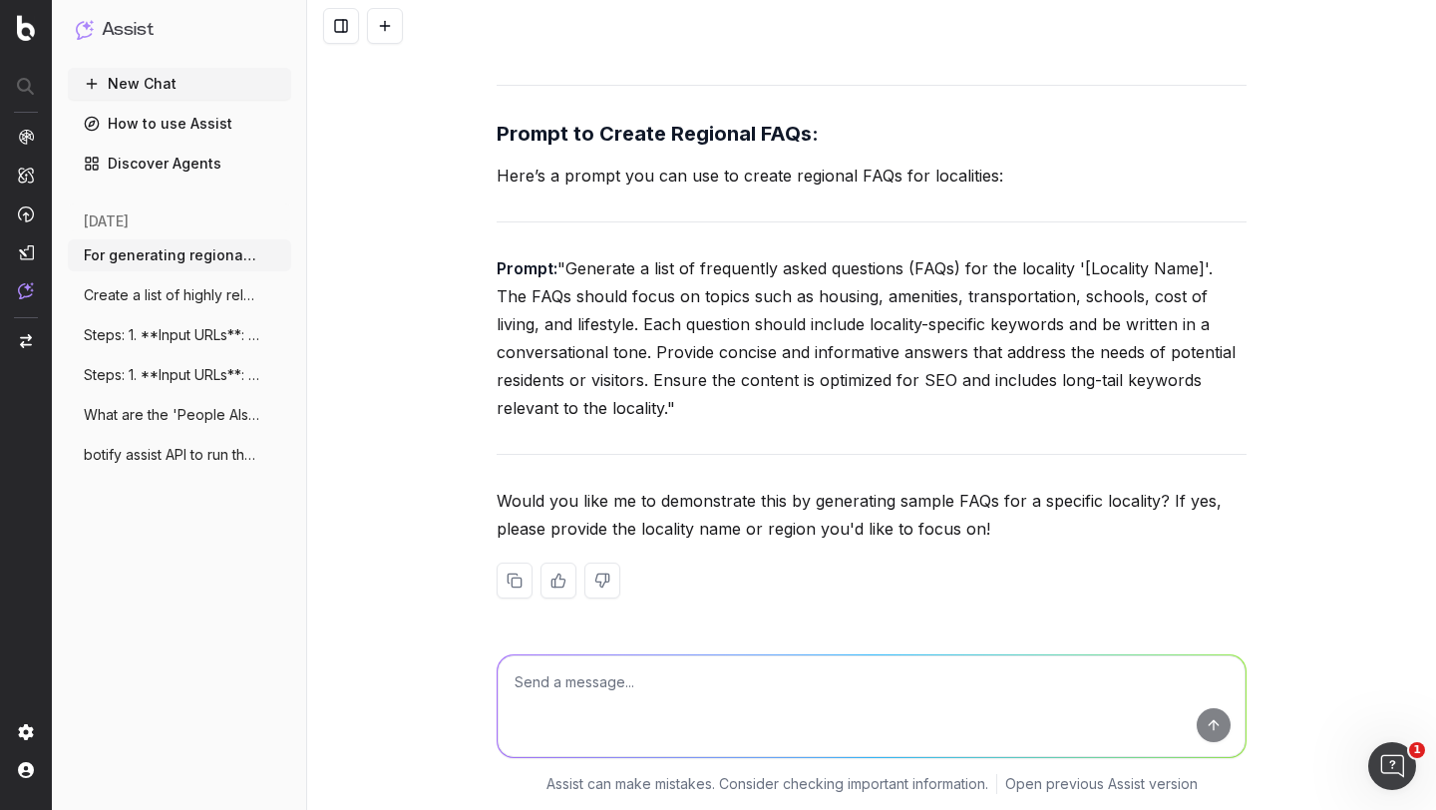
click at [623, 693] on textarea at bounding box center [872, 706] width 748 height 102
type textarea "ye please do for rajiv chowk gurgaon"
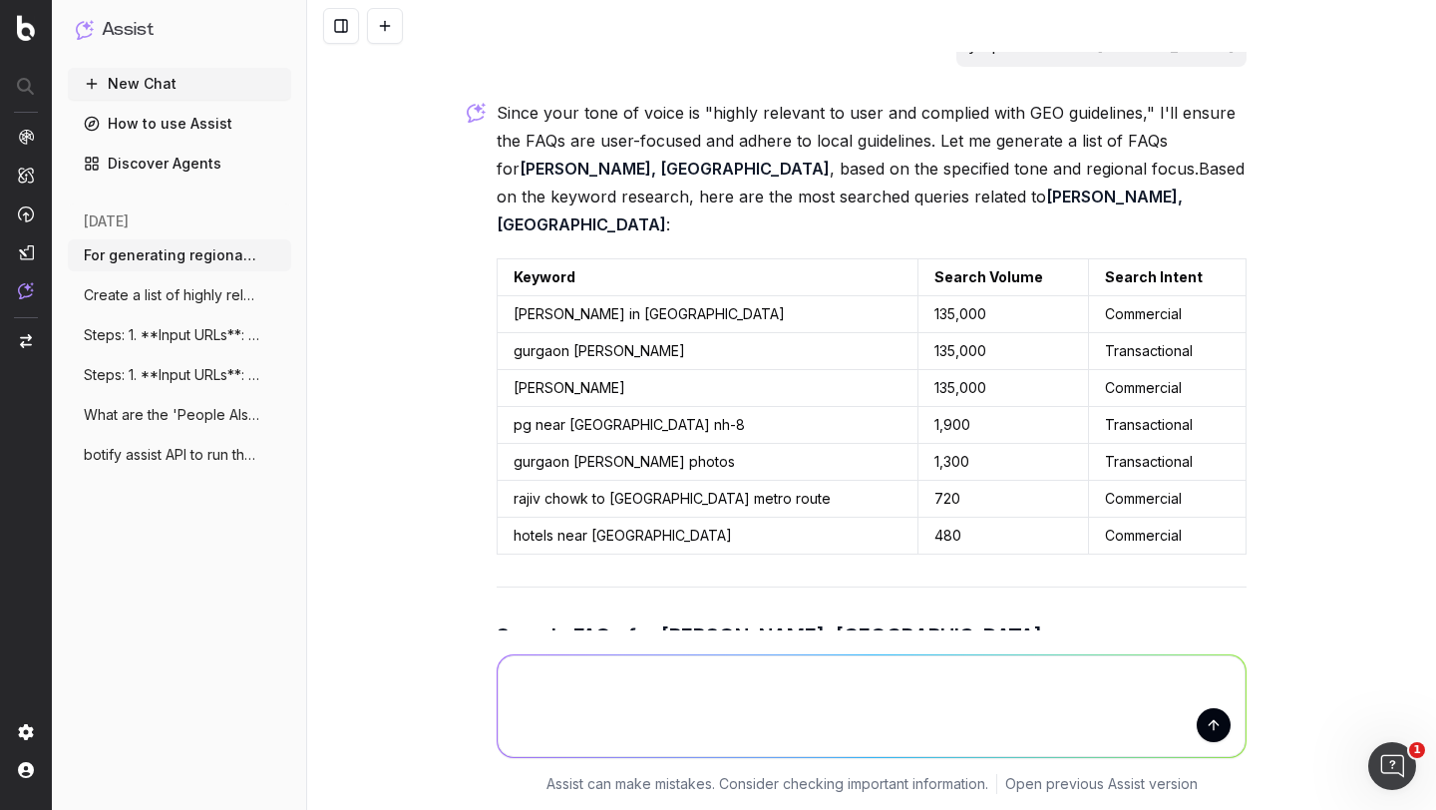
scroll to position [4808, 0]
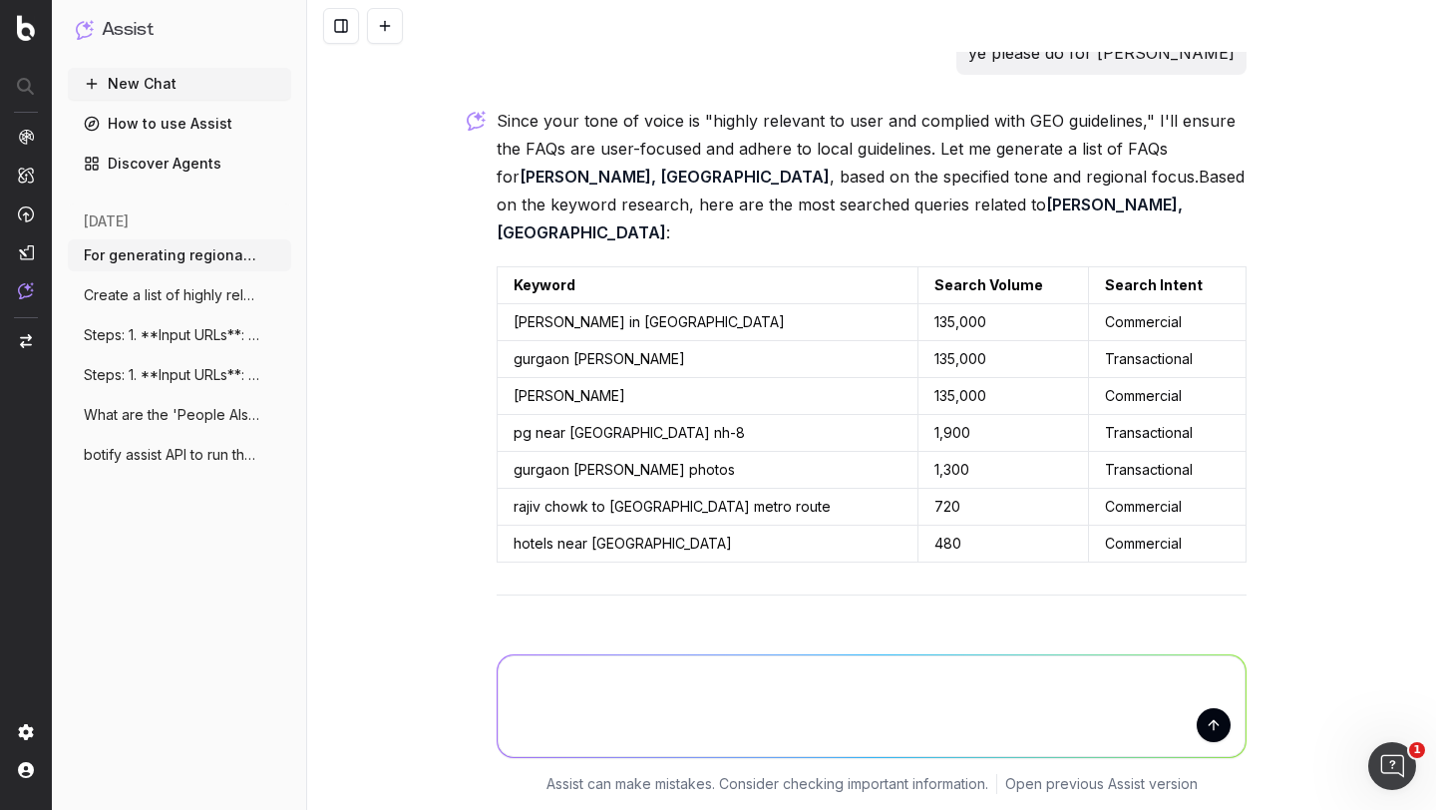
click at [738, 158] on p "Since your tone of voice is "highly relevant to user and complied with GEO guid…" at bounding box center [872, 177] width 750 height 140
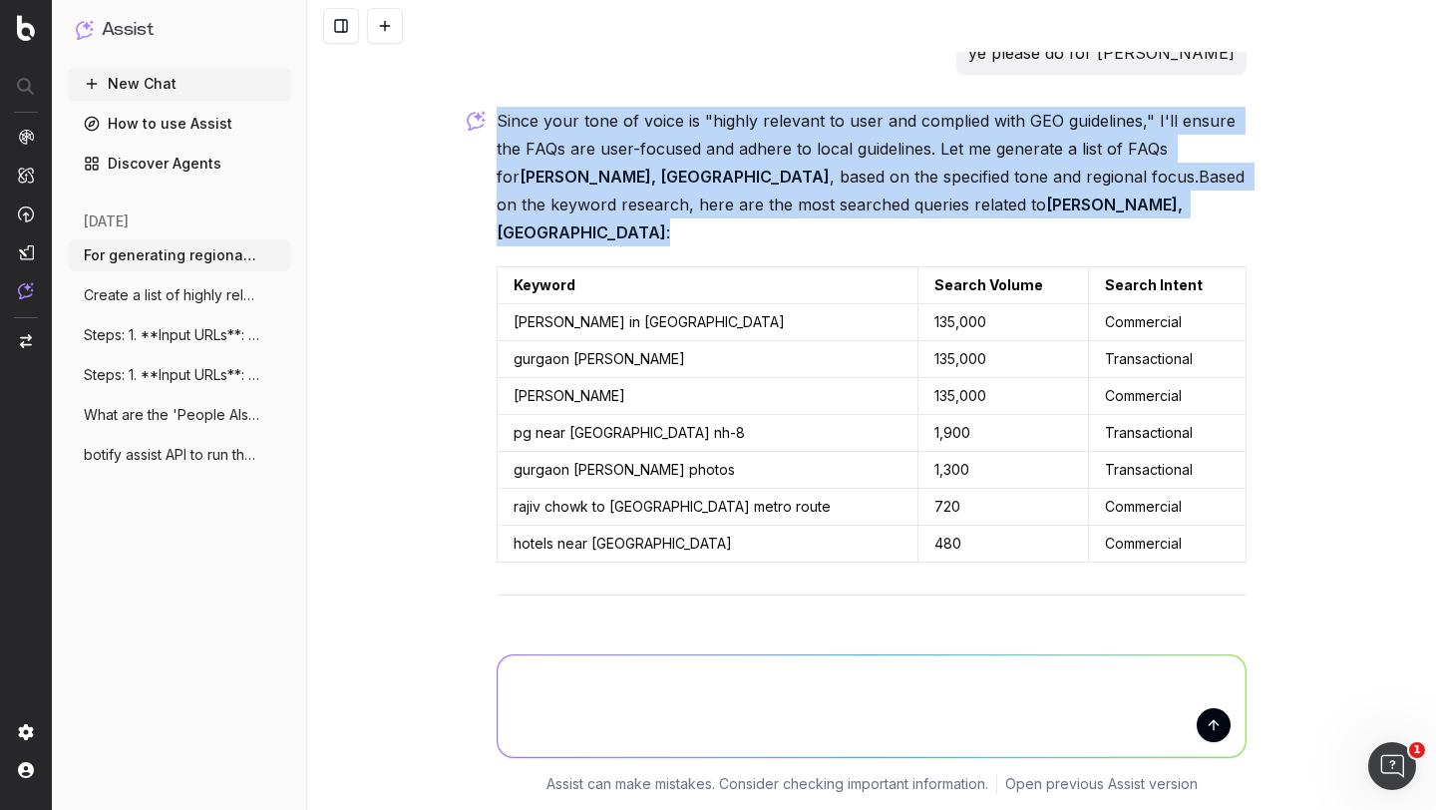
click at [738, 158] on p "Since your tone of voice is "highly relevant to user and complied with GEO guid…" at bounding box center [872, 177] width 750 height 140
click at [733, 158] on p "Since your tone of voice is "highly relevant to user and complied with GEO guid…" at bounding box center [872, 177] width 750 height 140
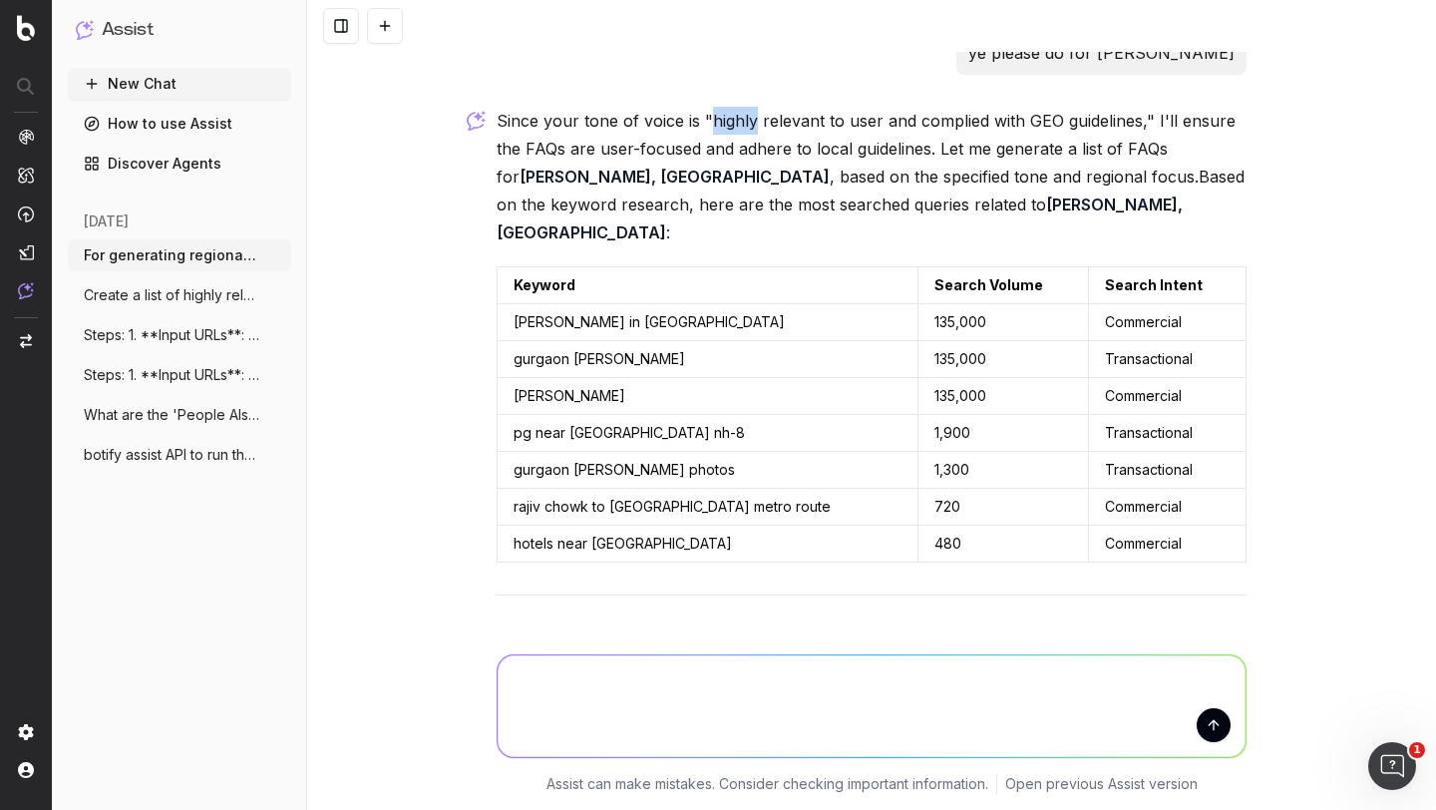
click at [733, 158] on p "Since your tone of voice is "highly relevant to user and complied with GEO guid…" at bounding box center [872, 177] width 750 height 140
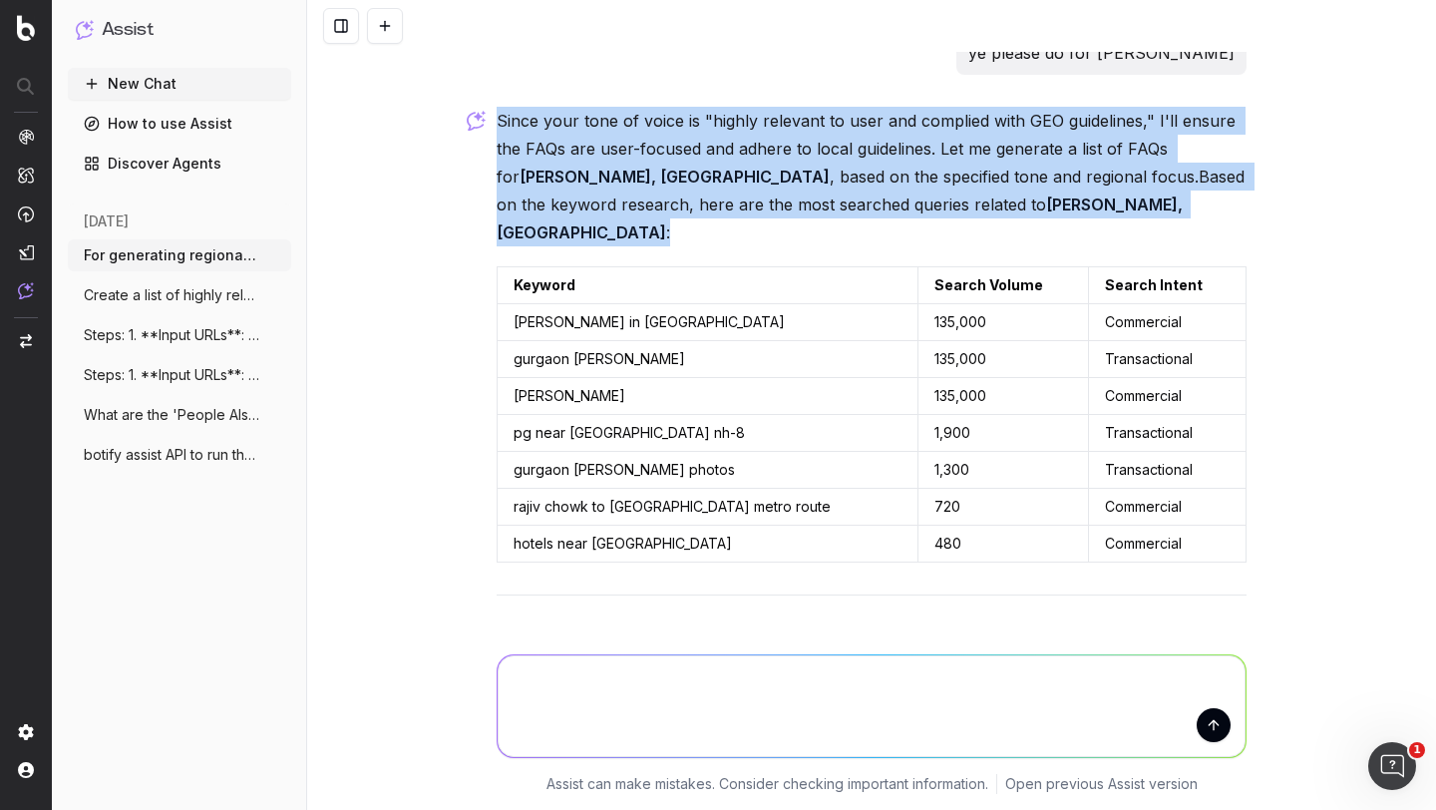
click at [733, 158] on p "Since your tone of voice is "highly relevant to user and complied with GEO guid…" at bounding box center [872, 177] width 750 height 140
click at [686, 190] on p "Since your tone of voice is "highly relevant to user and complied with GEO guid…" at bounding box center [872, 177] width 750 height 140
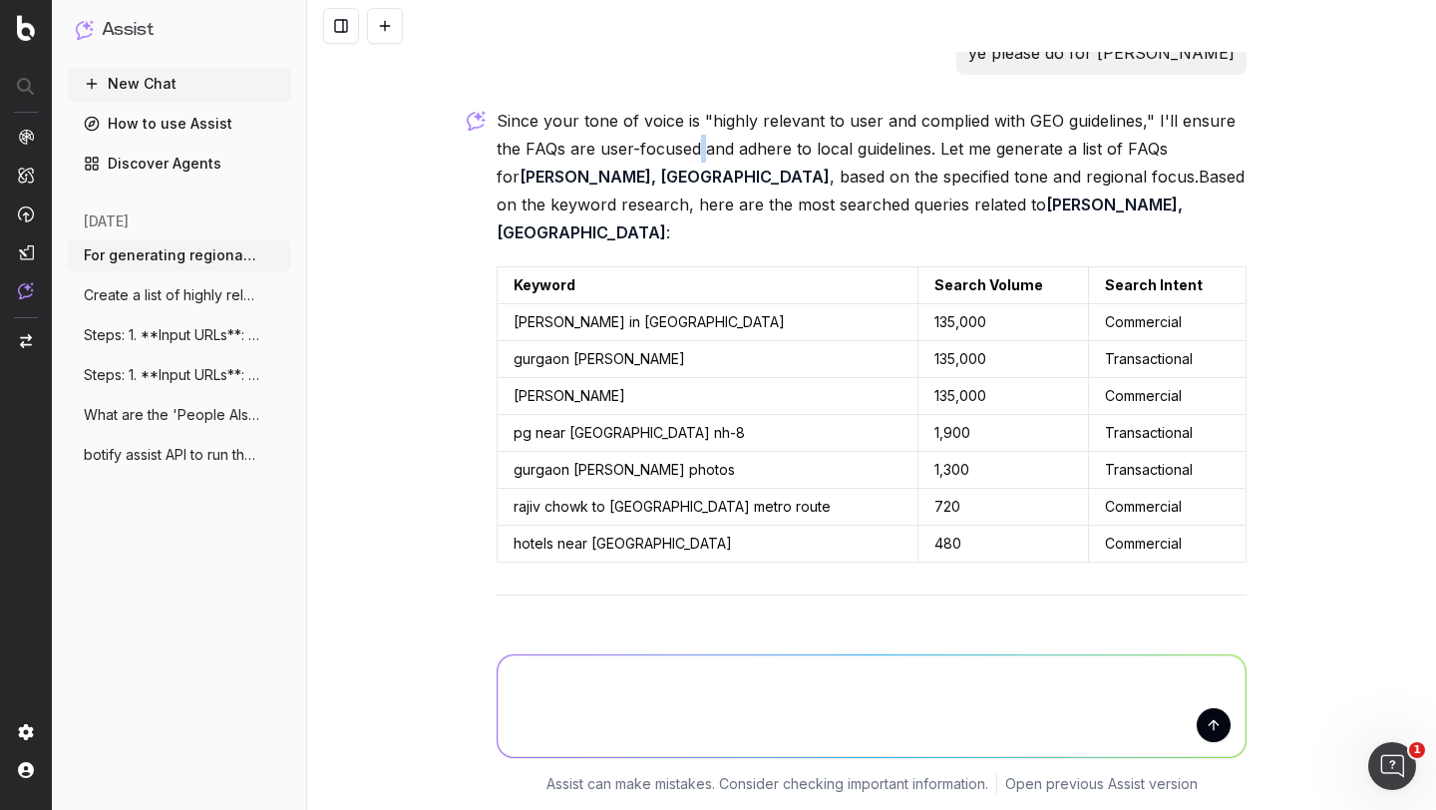
click at [686, 190] on p "Since your tone of voice is "highly relevant to user and complied with GEO guid…" at bounding box center [872, 177] width 750 height 140
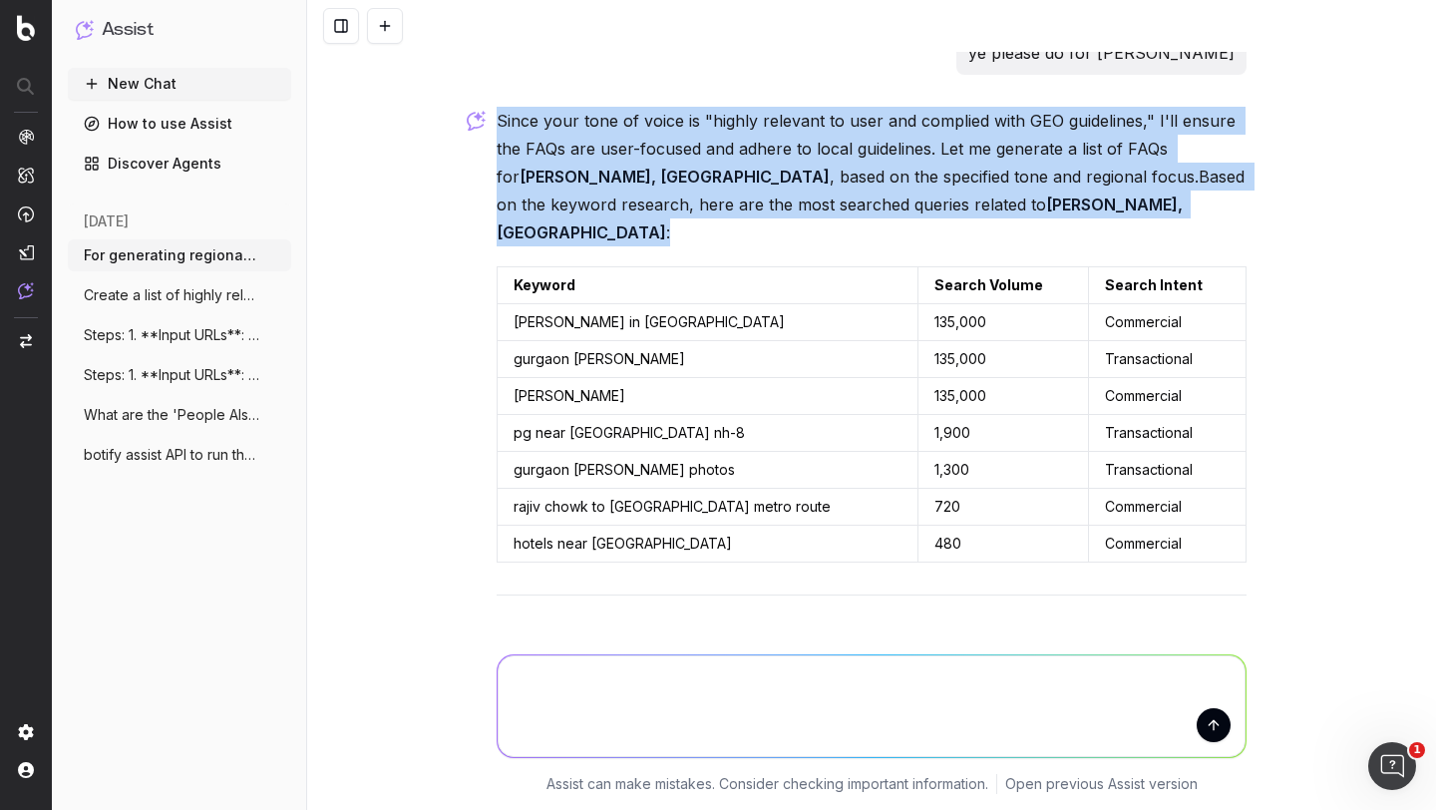
click at [686, 190] on p "Since your tone of voice is "highly relevant to user and complied with GEO guid…" at bounding box center [872, 177] width 750 height 140
click at [685, 201] on p "Since your tone of voice is "highly relevant to user and complied with GEO guid…" at bounding box center [872, 177] width 750 height 140
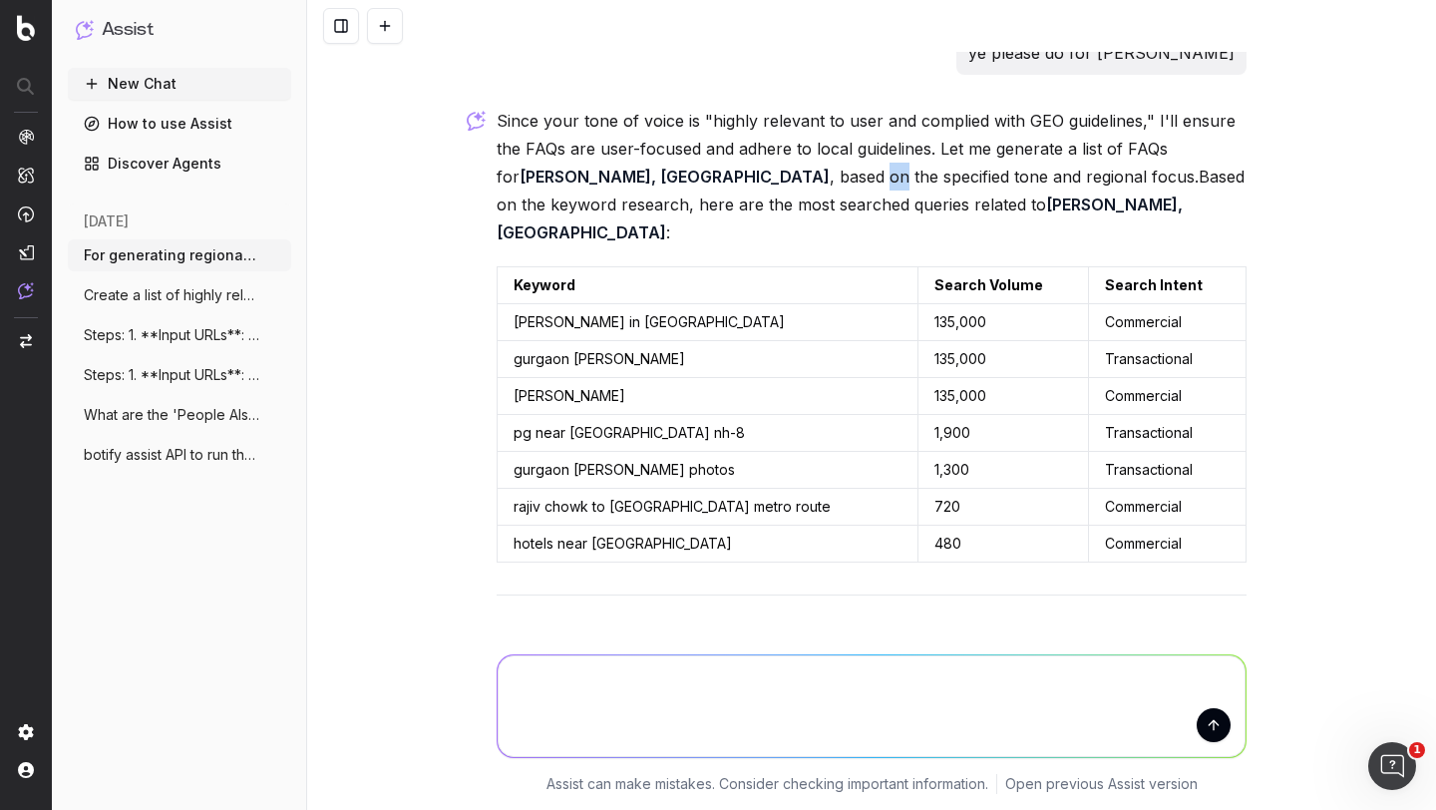
click at [685, 201] on p "Since your tone of voice is "highly relevant to user and complied with GEO guid…" at bounding box center [872, 177] width 750 height 140
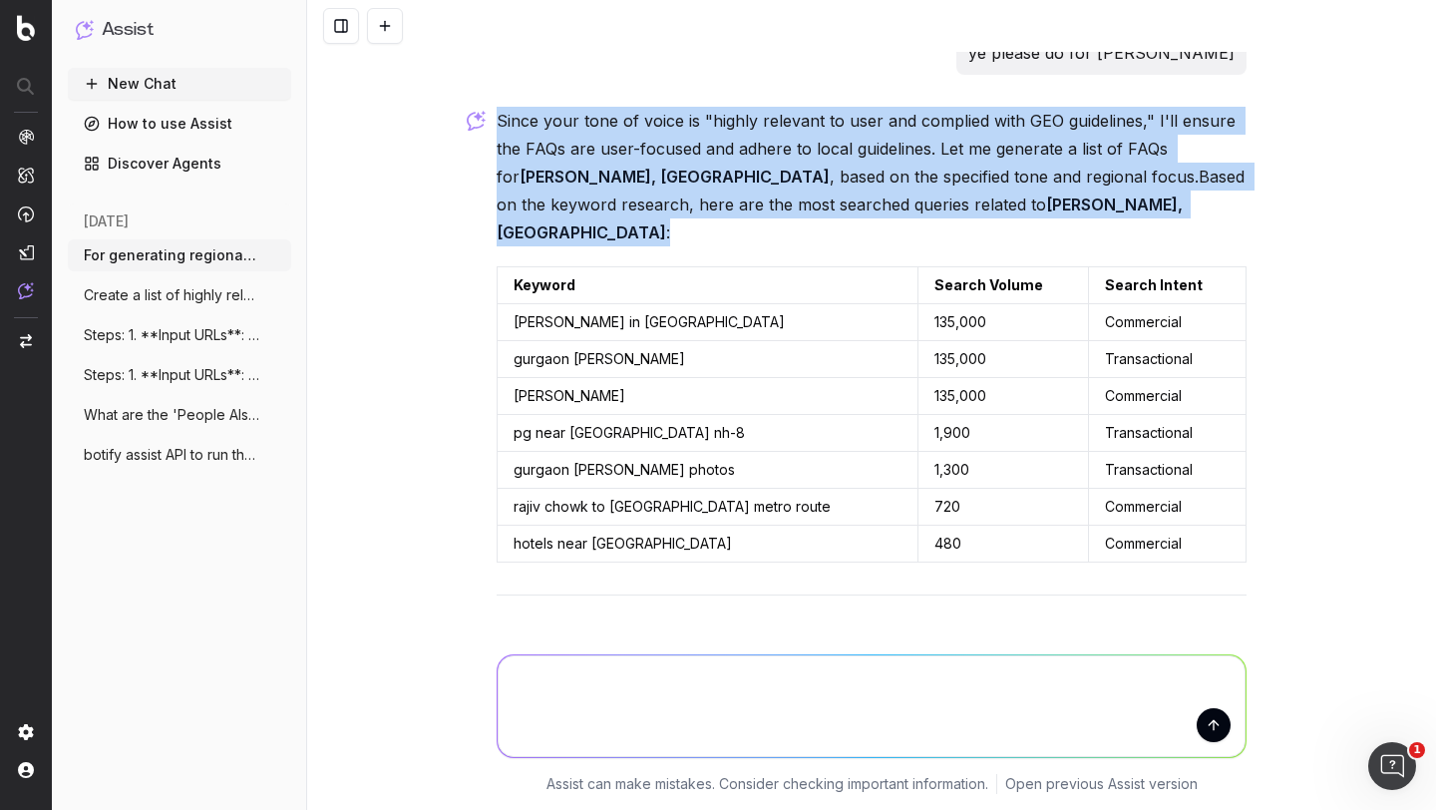
click at [685, 201] on p "Since your tone of voice is "highly relevant to user and complied with GEO guid…" at bounding box center [872, 177] width 750 height 140
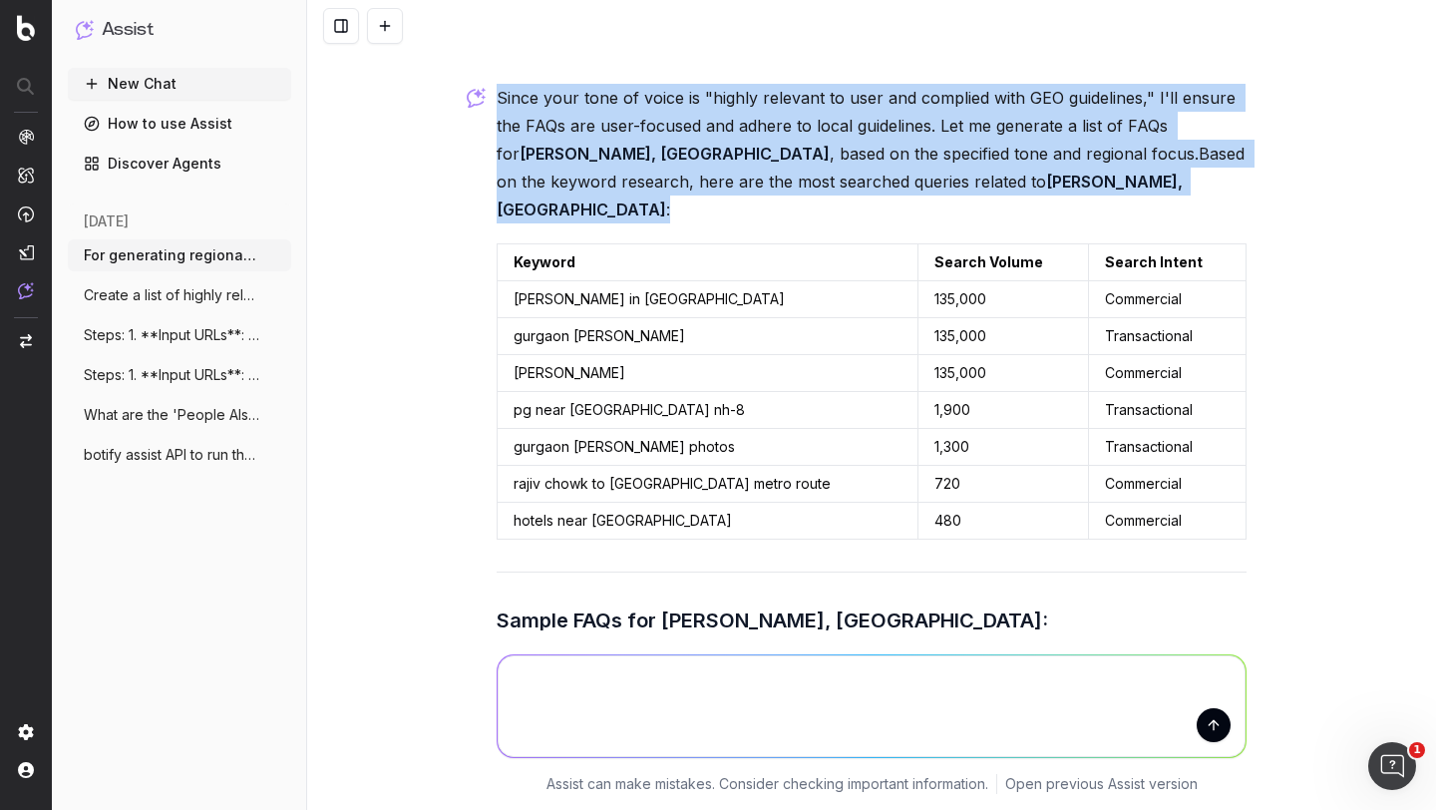
click at [676, 189] on p "Since your tone of voice is "highly relevant to user and complied with GEO guid…" at bounding box center [872, 154] width 750 height 140
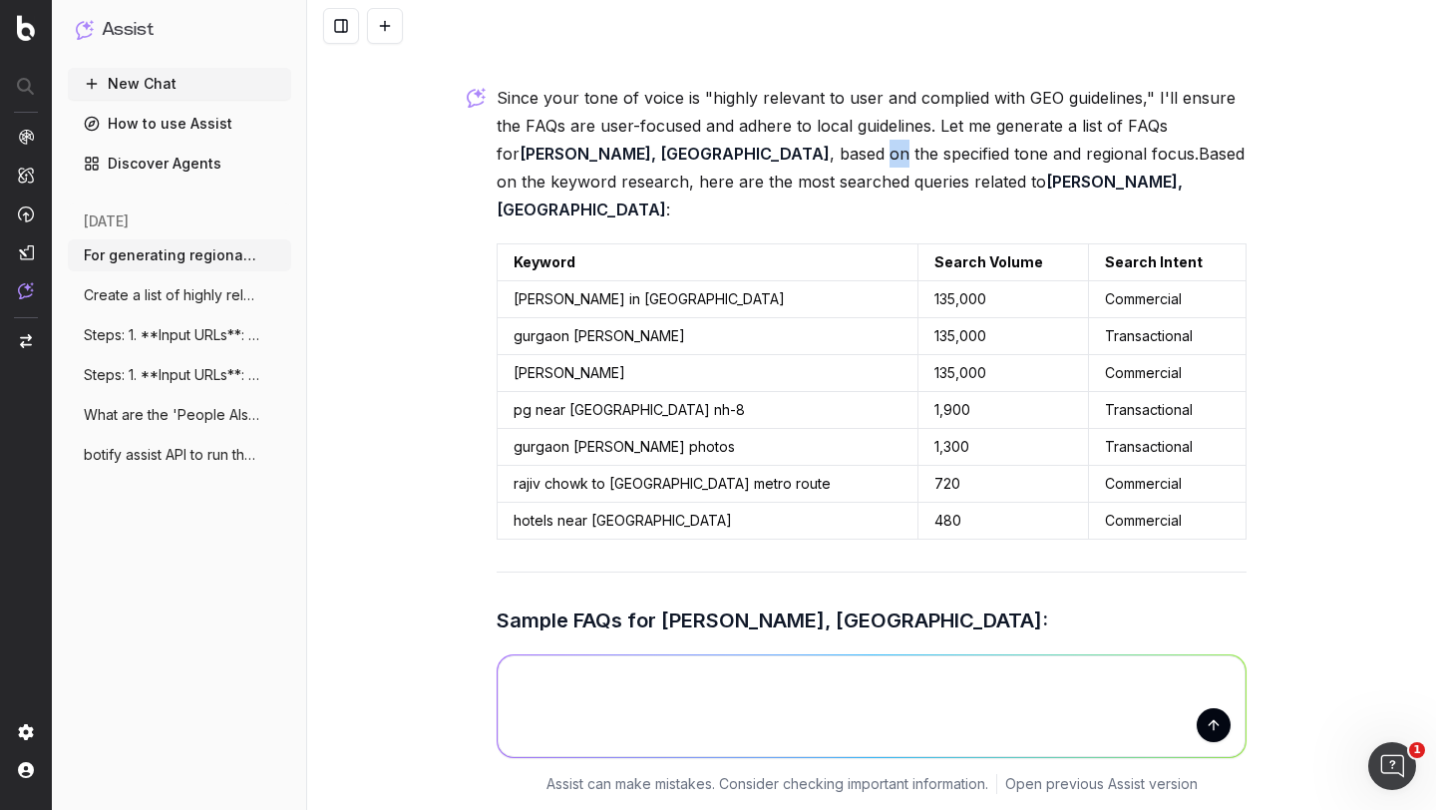
click at [676, 189] on p "Since your tone of voice is "highly relevant to user and complied with GEO guid…" at bounding box center [872, 154] width 750 height 140
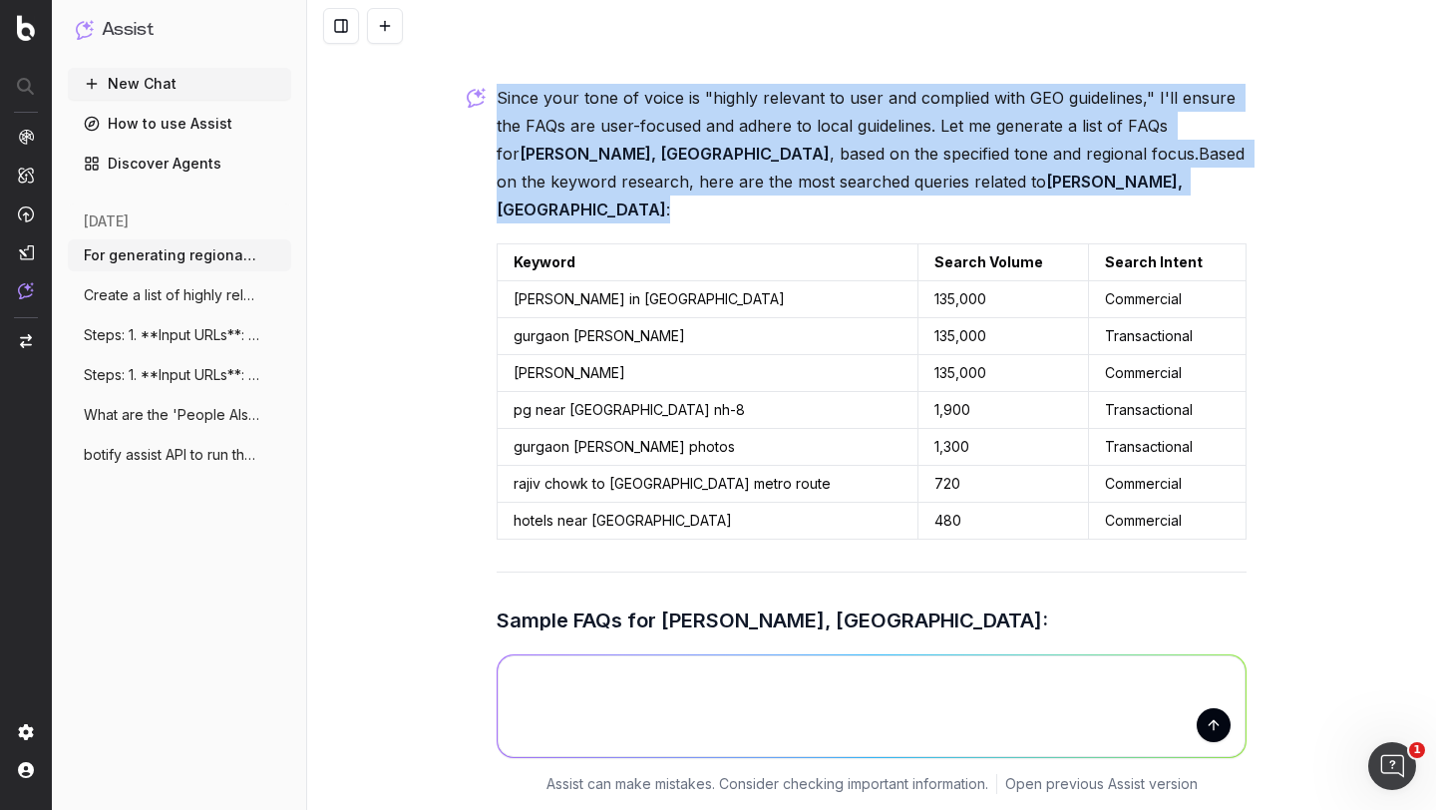
click at [676, 189] on p "Since your tone of voice is "highly relevant to user and complied with GEO guid…" at bounding box center [872, 154] width 750 height 140
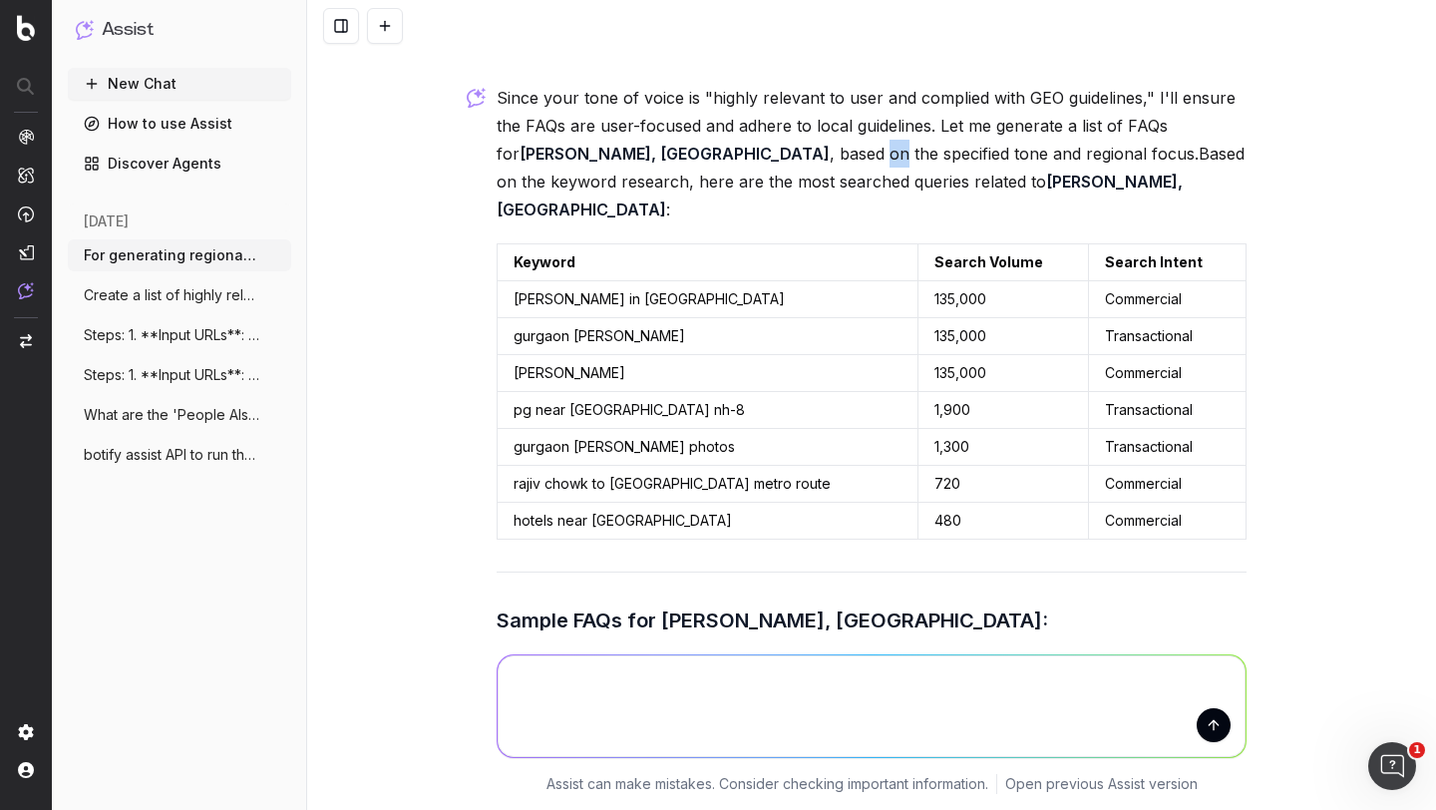
click at [676, 189] on p "Since your tone of voice is "highly relevant to user and complied with GEO guid…" at bounding box center [872, 154] width 750 height 140
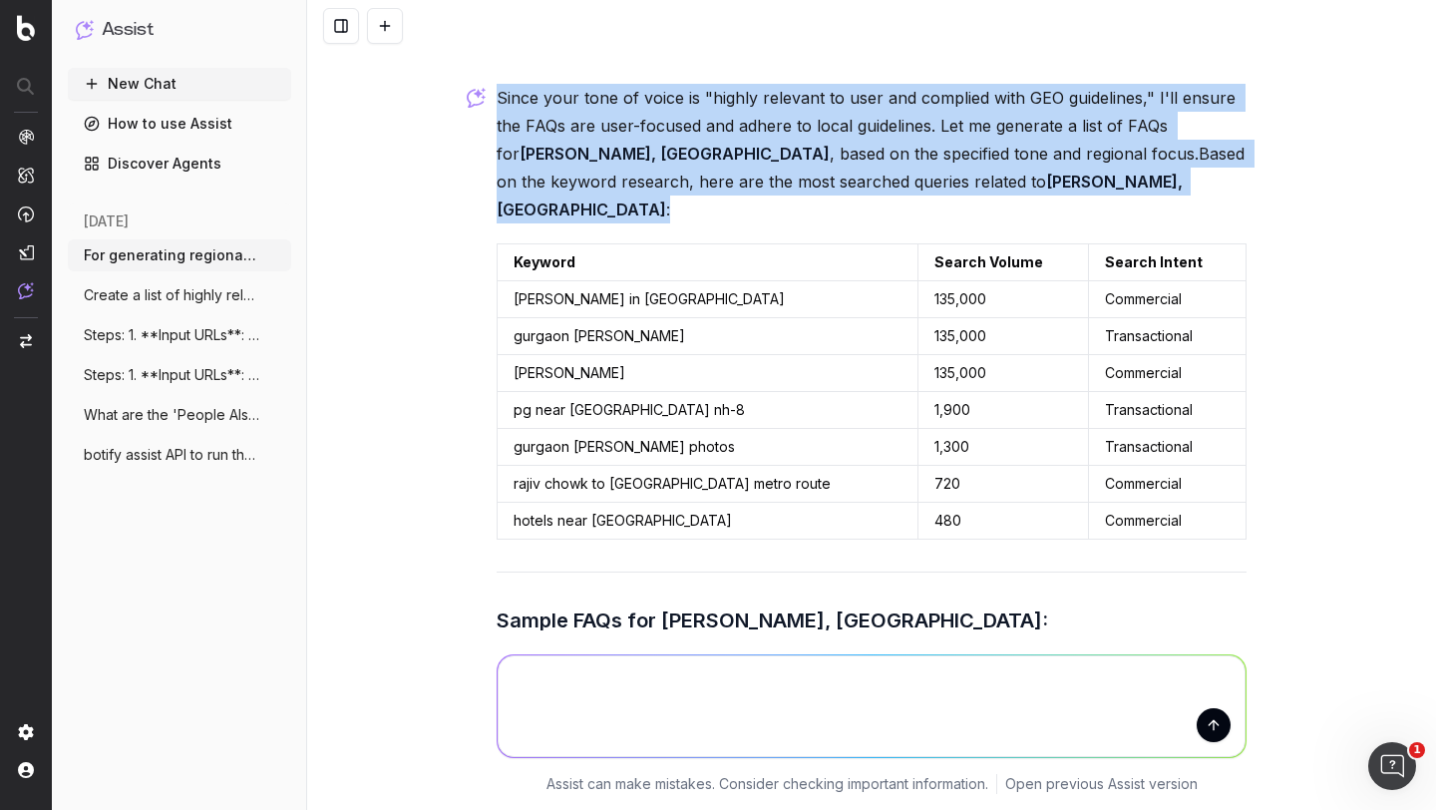
click at [676, 189] on p "Since your tone of voice is "highly relevant to user and complied with GEO guid…" at bounding box center [872, 154] width 750 height 140
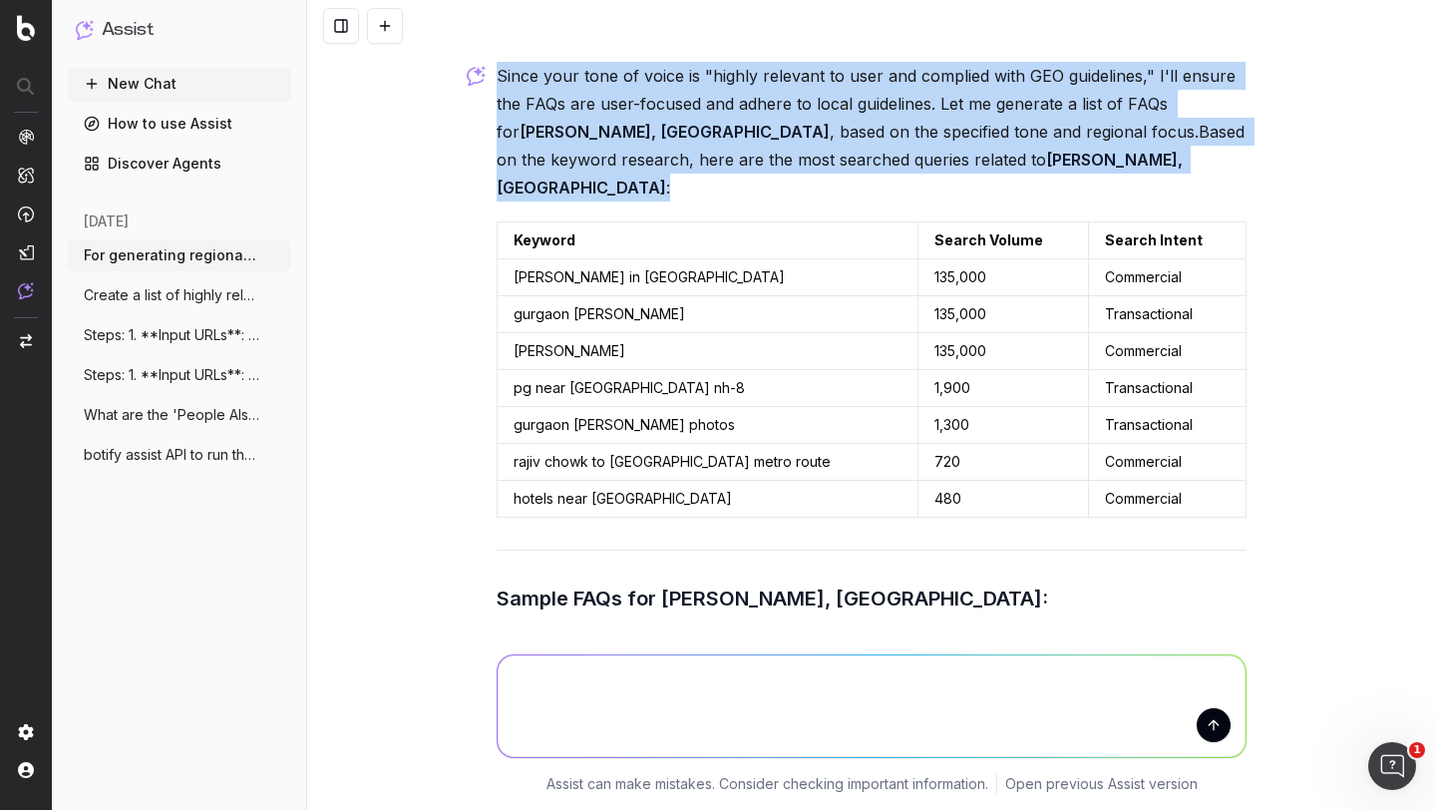
scroll to position [5057, 0]
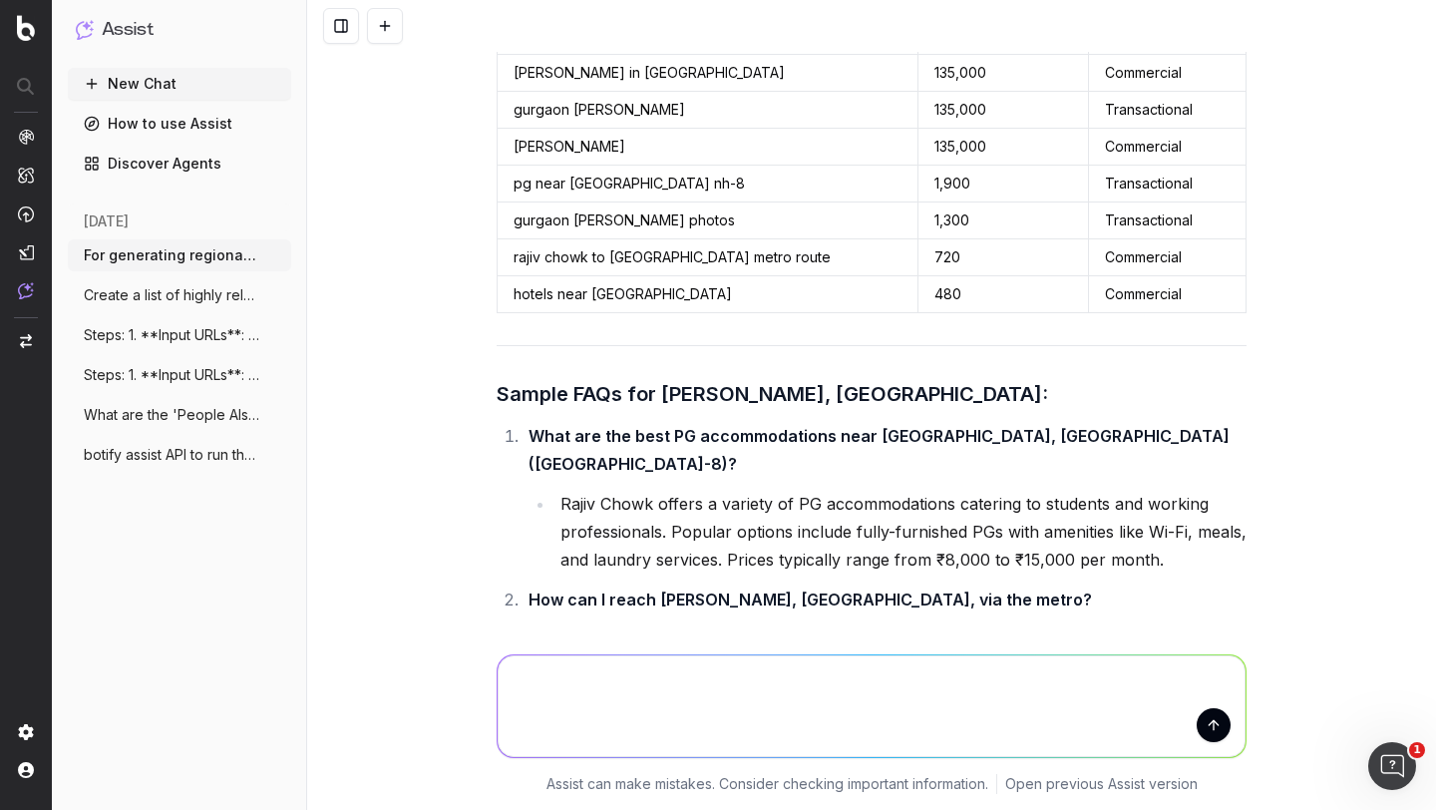
click at [626, 402] on h3 "Sample FAQs for Rajiv Chowk, Gurgaon:" at bounding box center [872, 394] width 750 height 32
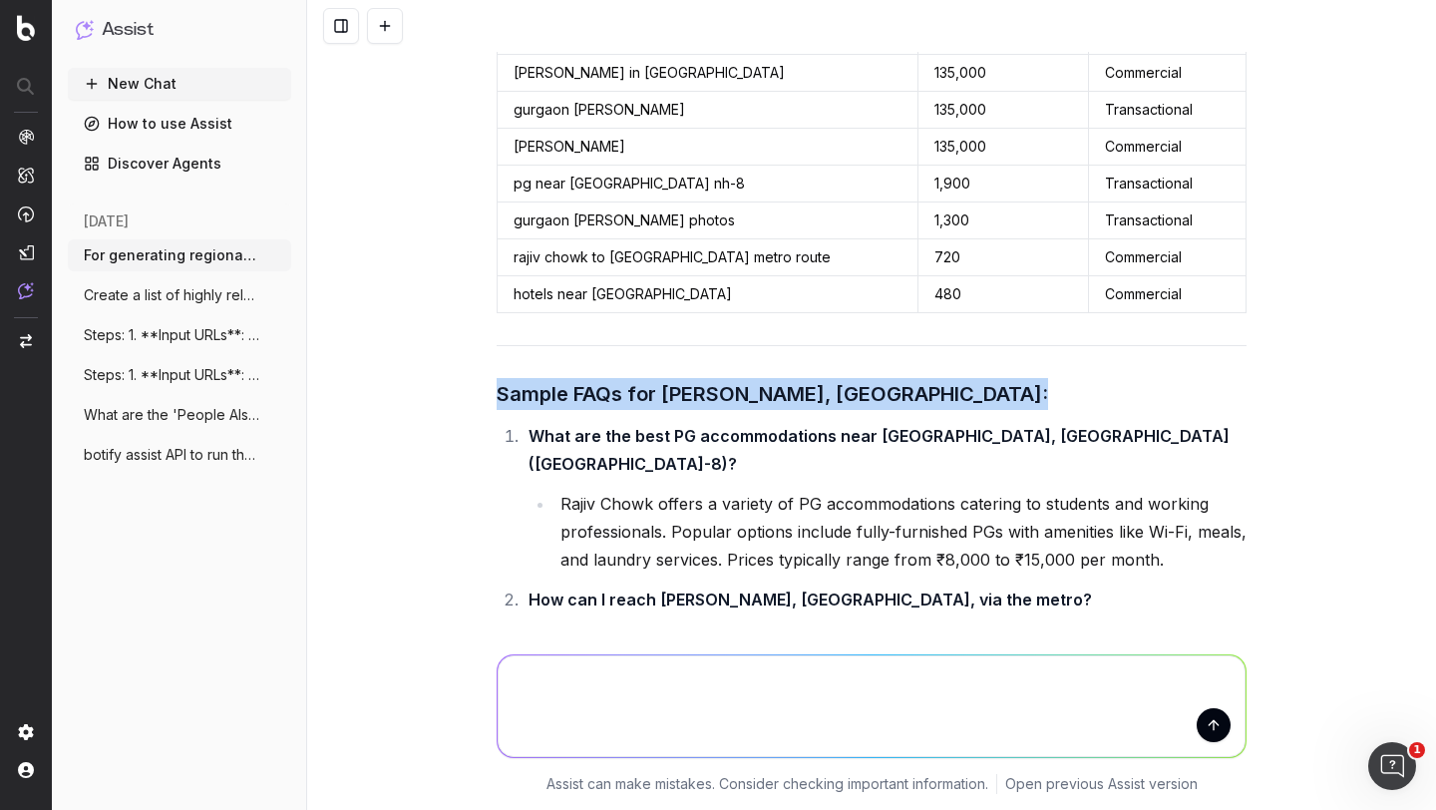
click at [626, 402] on h3 "Sample FAQs for Rajiv Chowk, Gurgaon:" at bounding box center [872, 394] width 750 height 32
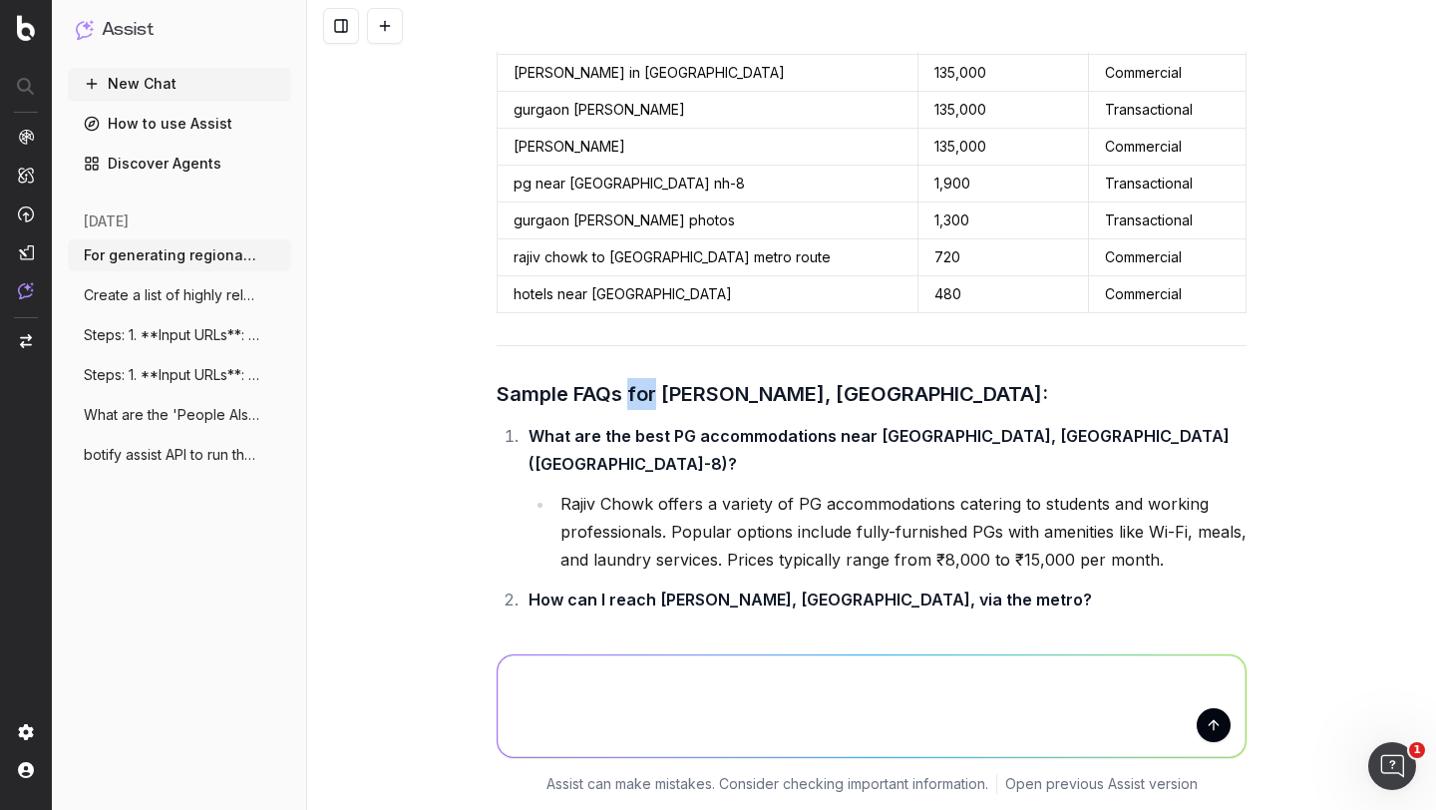
click at [626, 402] on h3 "Sample FAQs for Rajiv Chowk, Gurgaon:" at bounding box center [872, 394] width 750 height 32
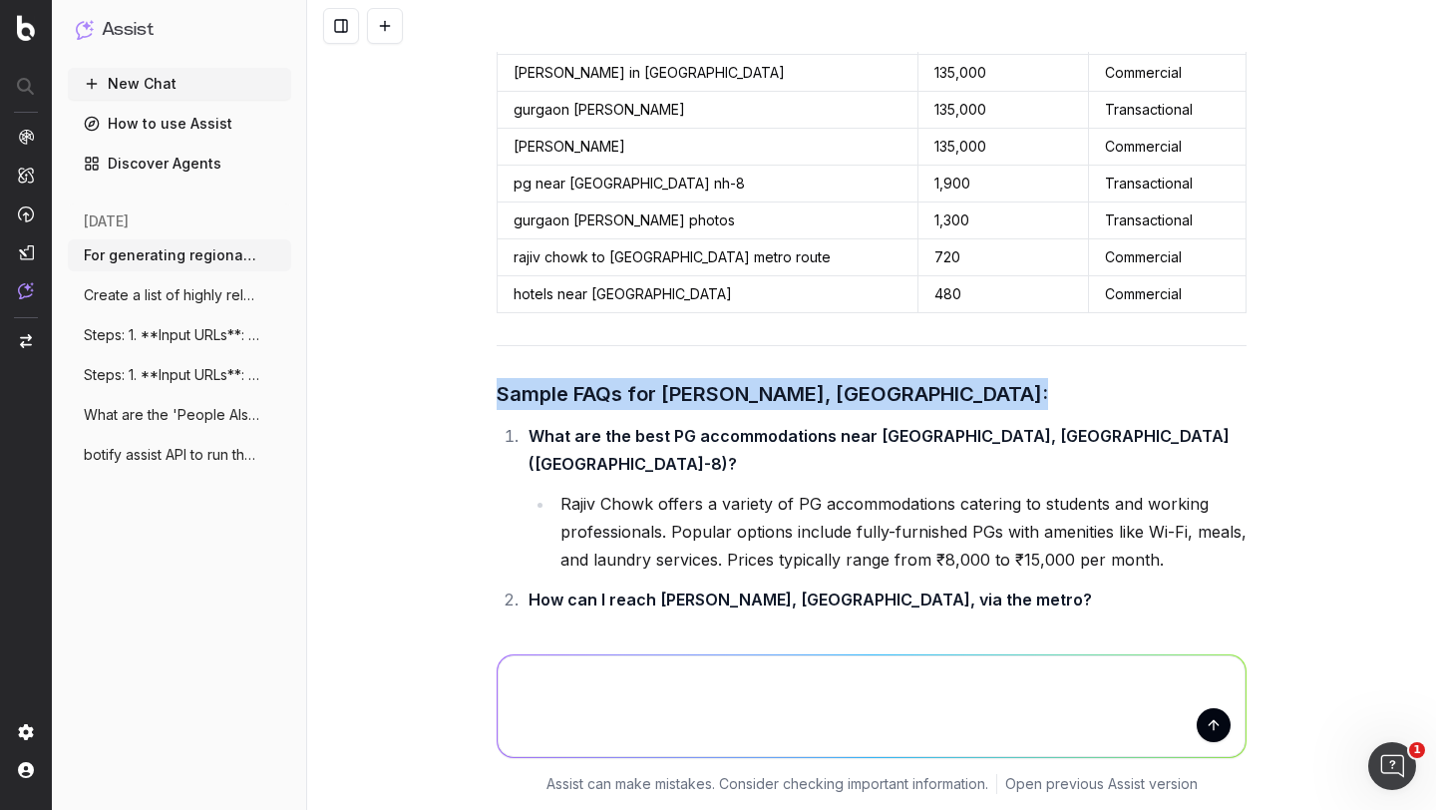
click at [626, 402] on h3 "Sample FAQs for Rajiv Chowk, Gurgaon:" at bounding box center [872, 394] width 750 height 32
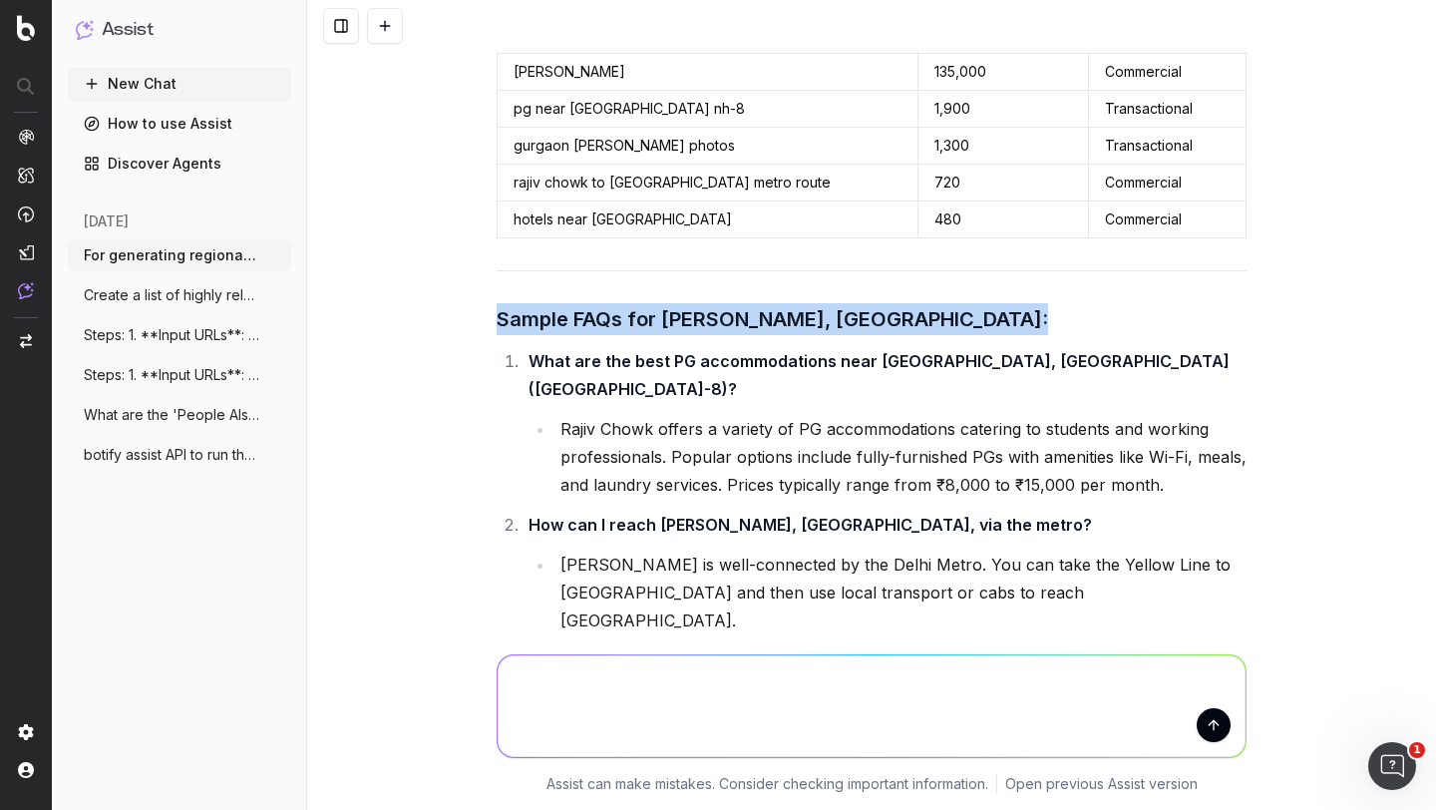
scroll to position [5147, 0]
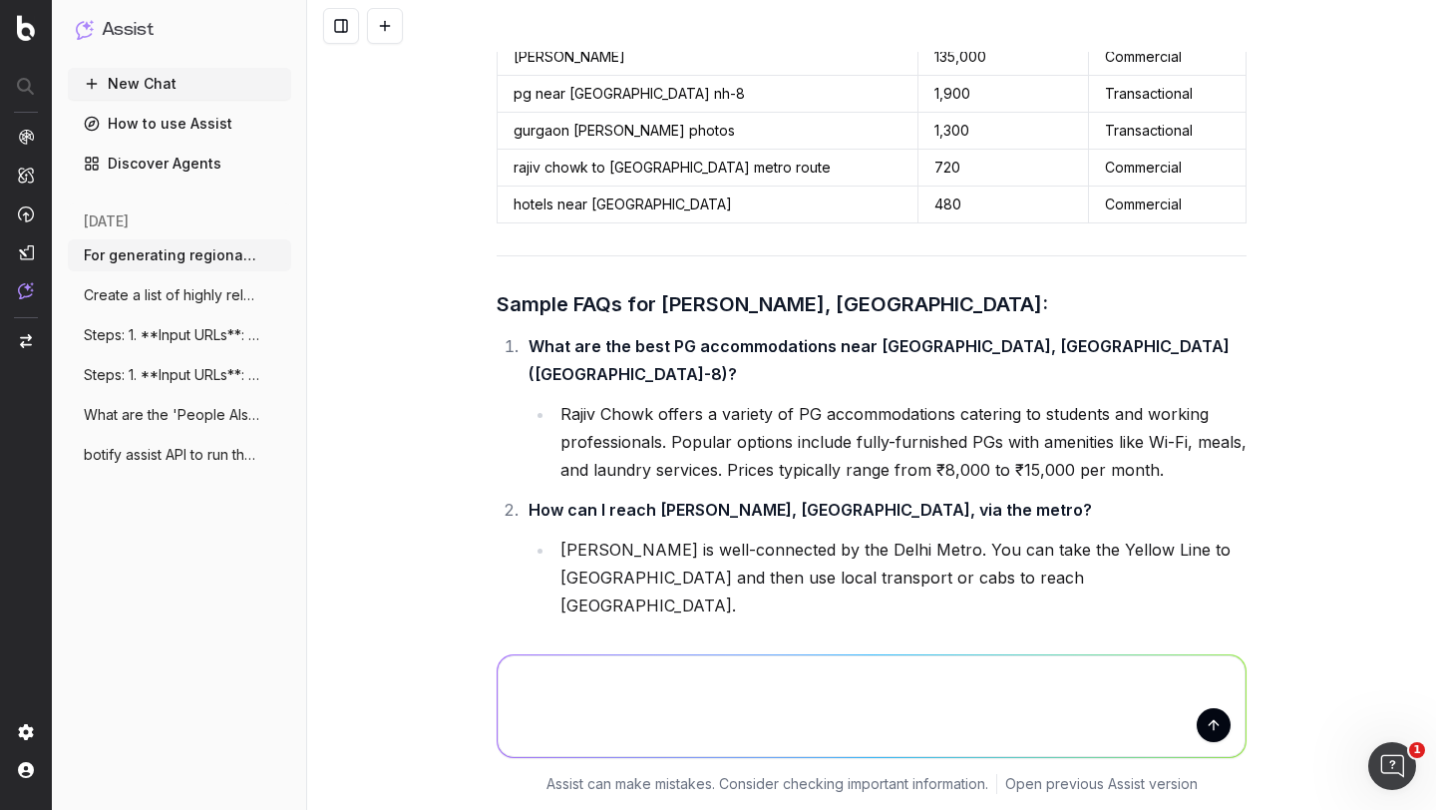
click at [673, 350] on strong "What are the best PG accommodations near Rajiv Chowk, Gurgaon (NH-8)?" at bounding box center [881, 360] width 705 height 48
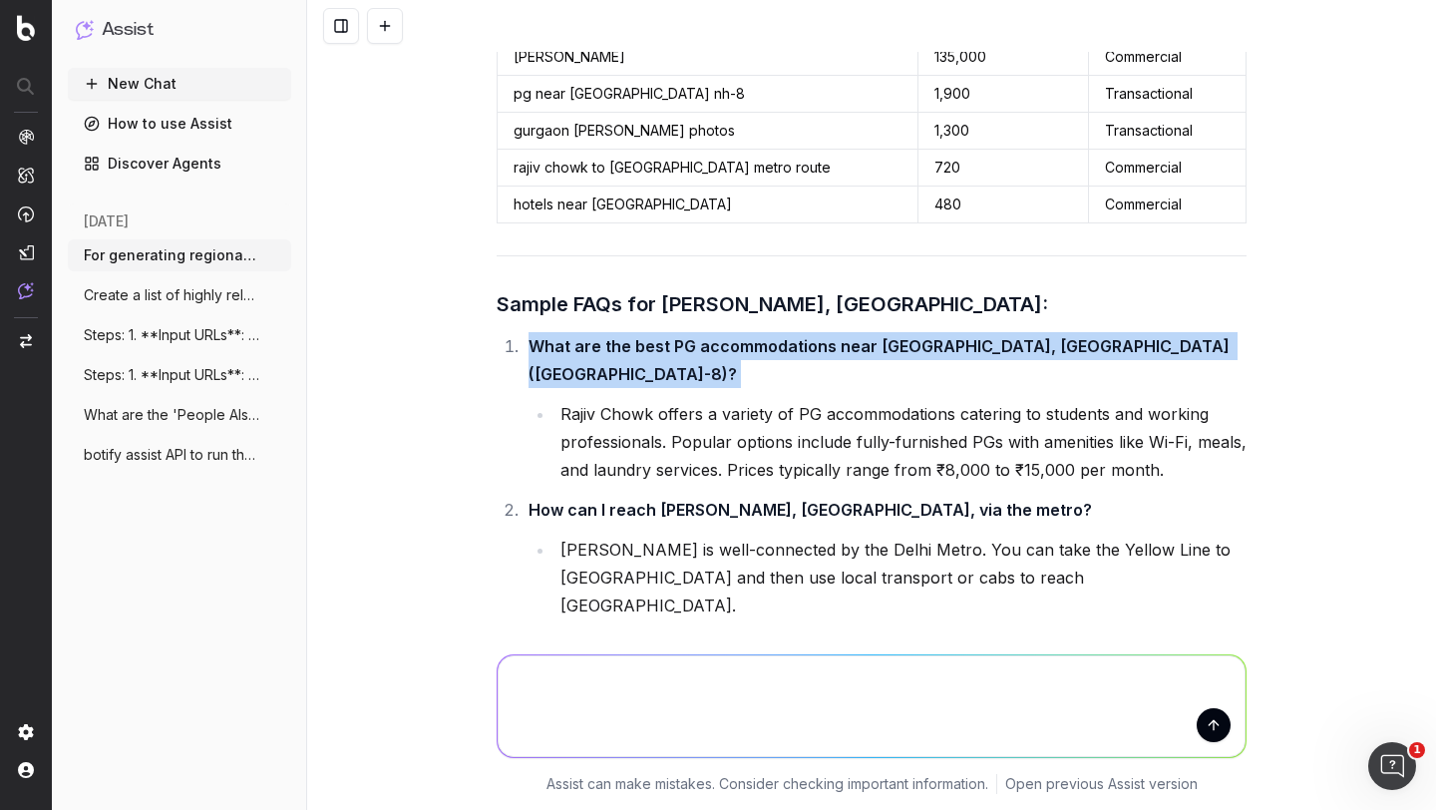
click at [673, 350] on strong "What are the best PG accommodations near Rajiv Chowk, Gurgaon (NH-8)?" at bounding box center [881, 360] width 705 height 48
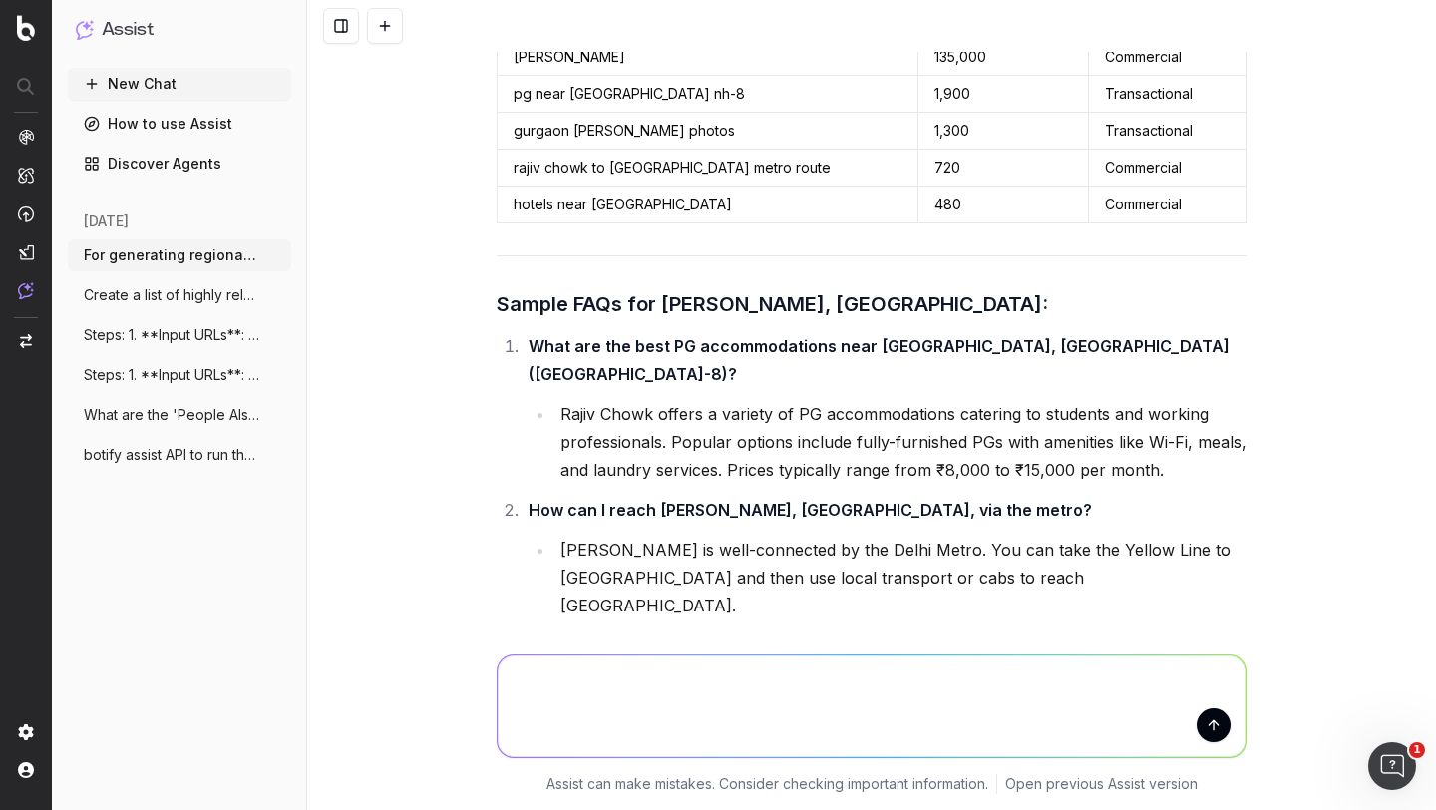
click at [646, 400] on li "Rajiv Chowk offers a variety of PG accommodations catering to students and work…" at bounding box center [901, 442] width 692 height 84
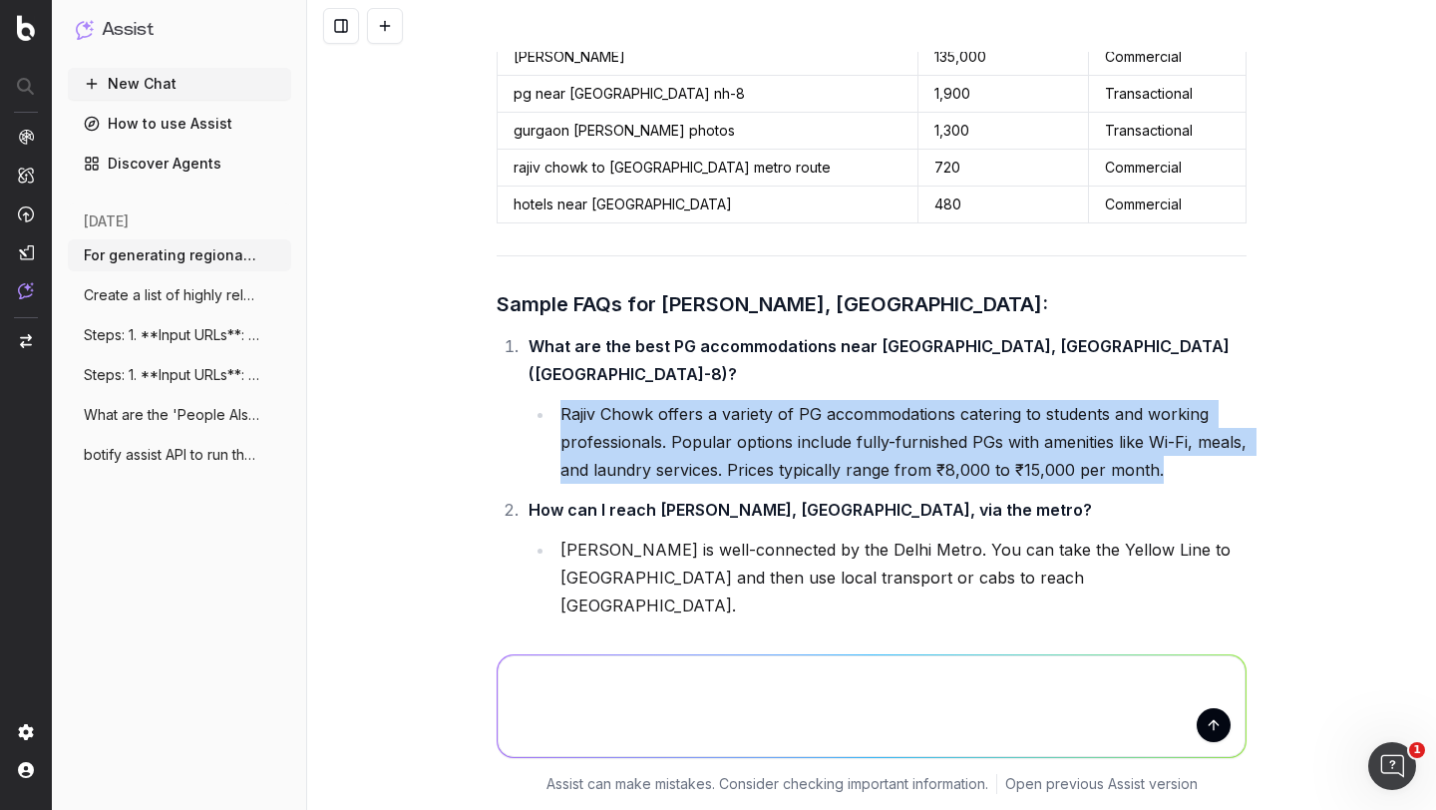
click at [646, 400] on li "Rajiv Chowk offers a variety of PG accommodations catering to students and work…" at bounding box center [901, 442] width 692 height 84
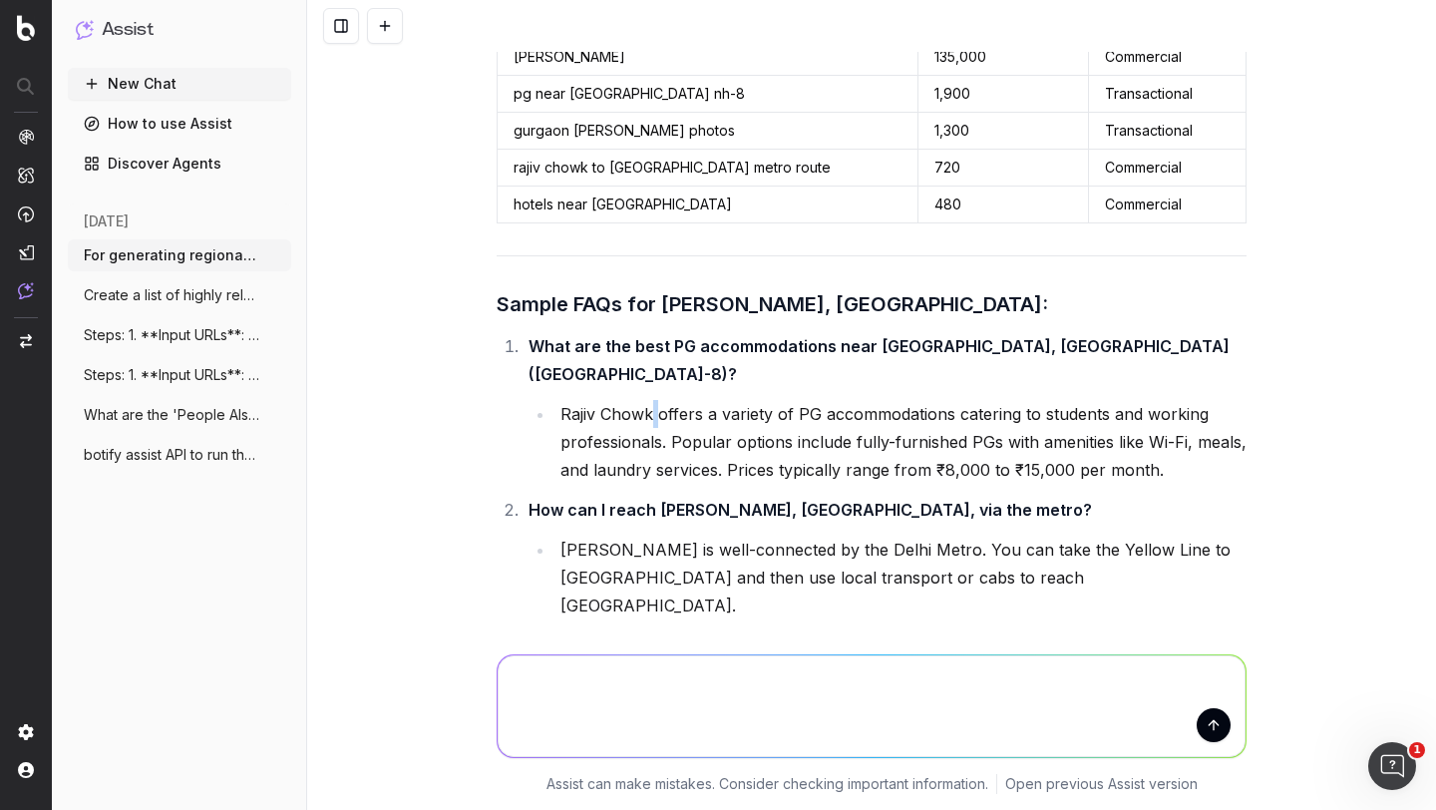
click at [646, 400] on li "Rajiv Chowk offers a variety of PG accommodations catering to students and work…" at bounding box center [901, 442] width 692 height 84
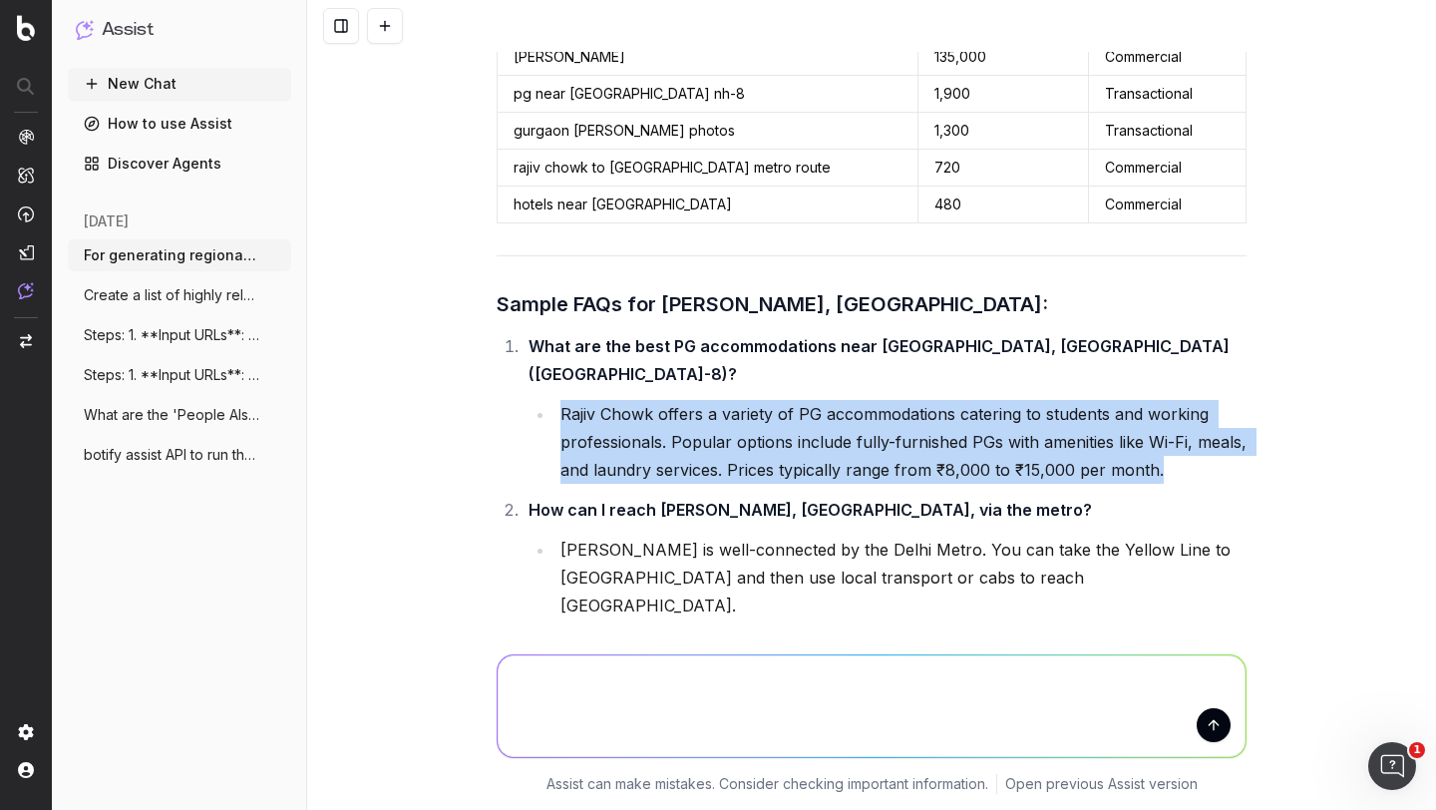
click at [646, 400] on li "Rajiv Chowk offers a variety of PG accommodations catering to students and work…" at bounding box center [901, 442] width 692 height 84
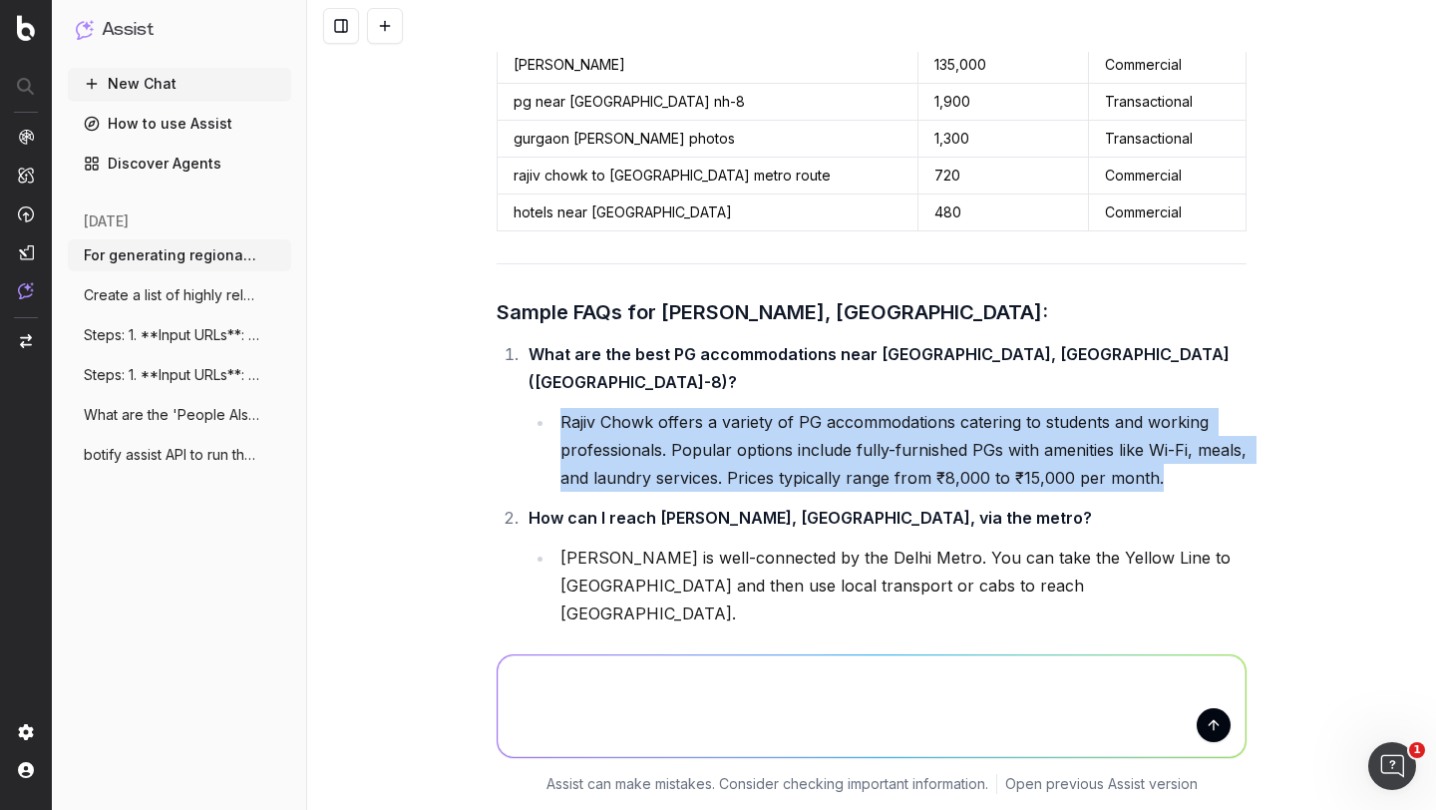
scroll to position [5157, 0]
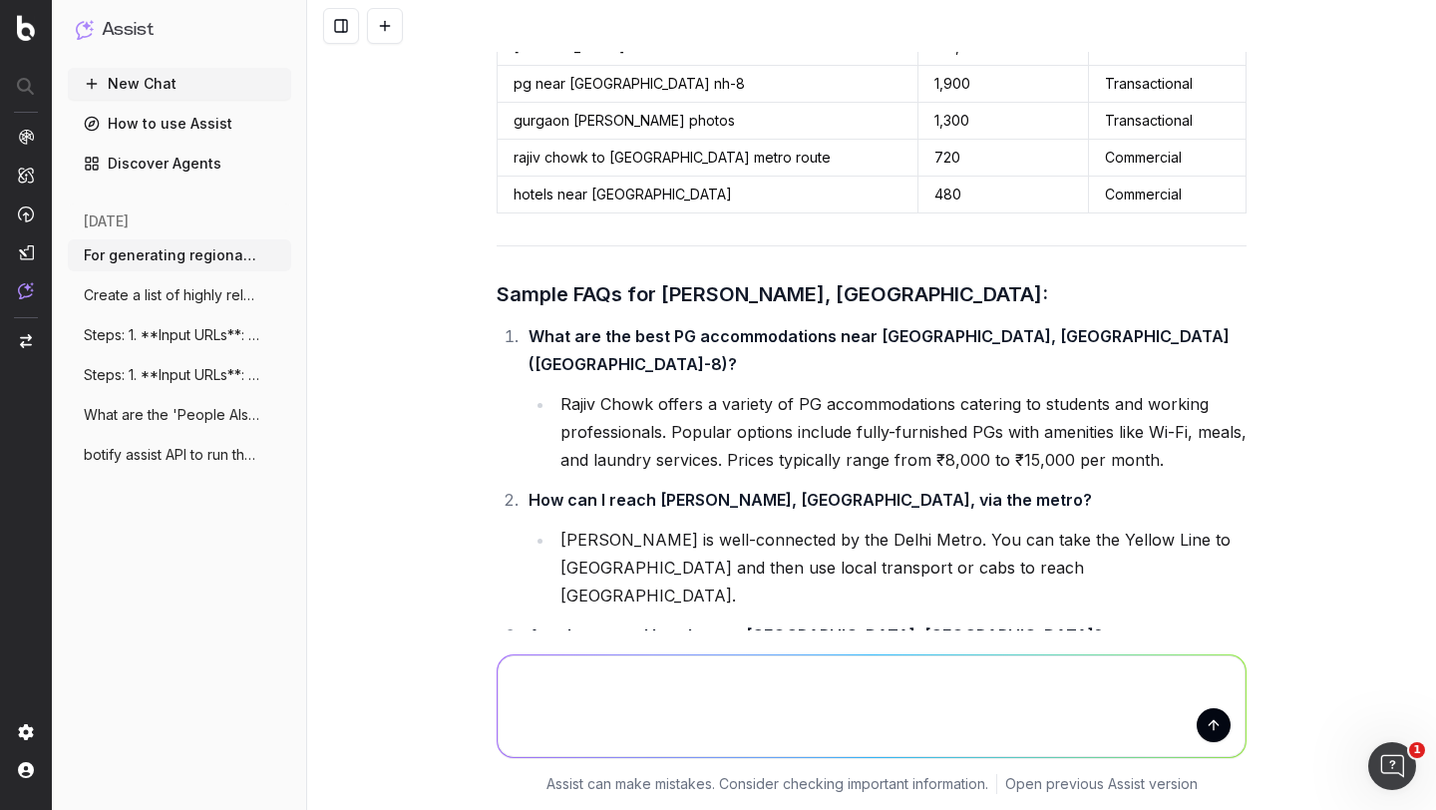
click at [642, 490] on strong "How can I reach Rajiv Chowk, Gurgaon, via the metro?" at bounding box center [811, 500] width 564 height 20
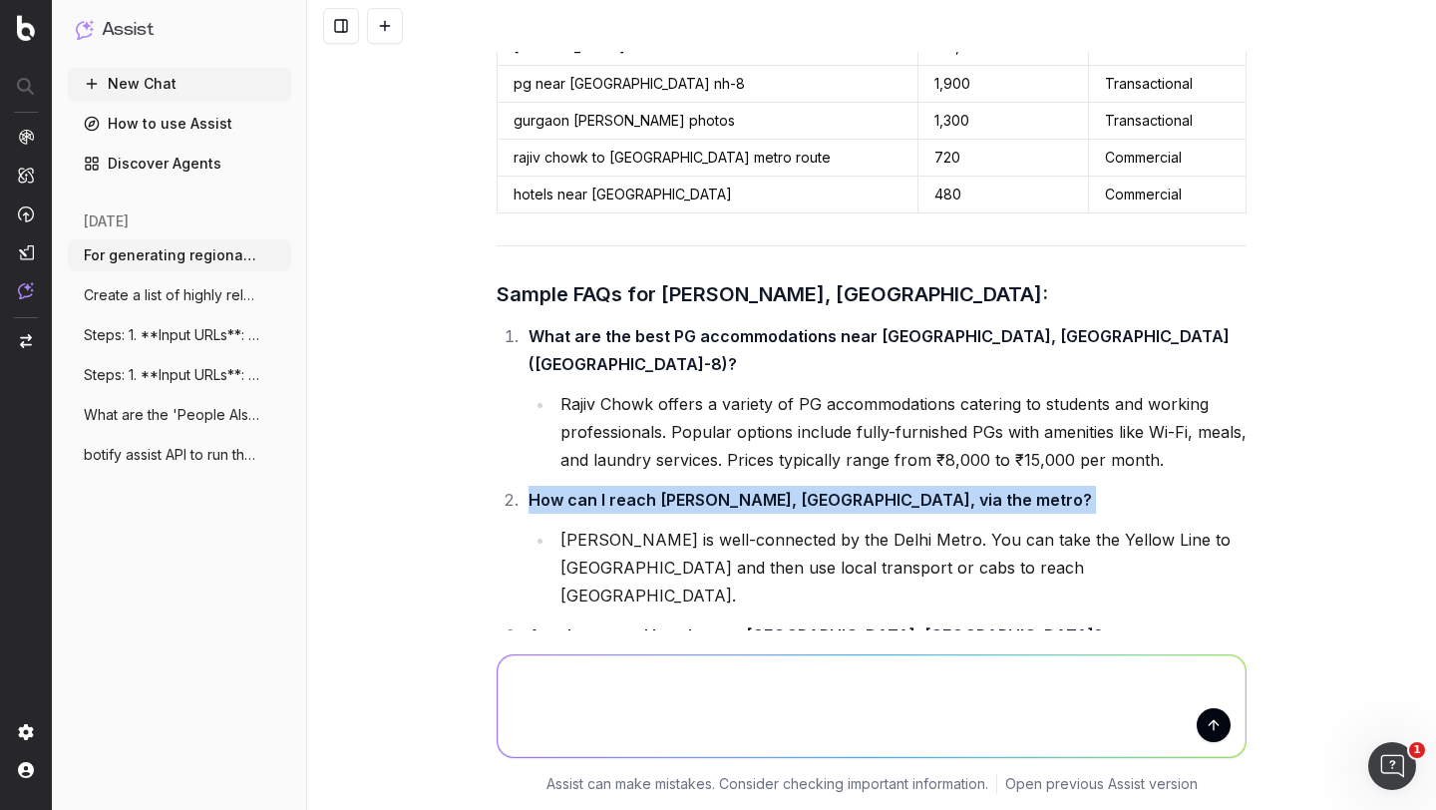
click at [642, 490] on strong "How can I reach Rajiv Chowk, Gurgaon, via the metro?" at bounding box center [811, 500] width 564 height 20
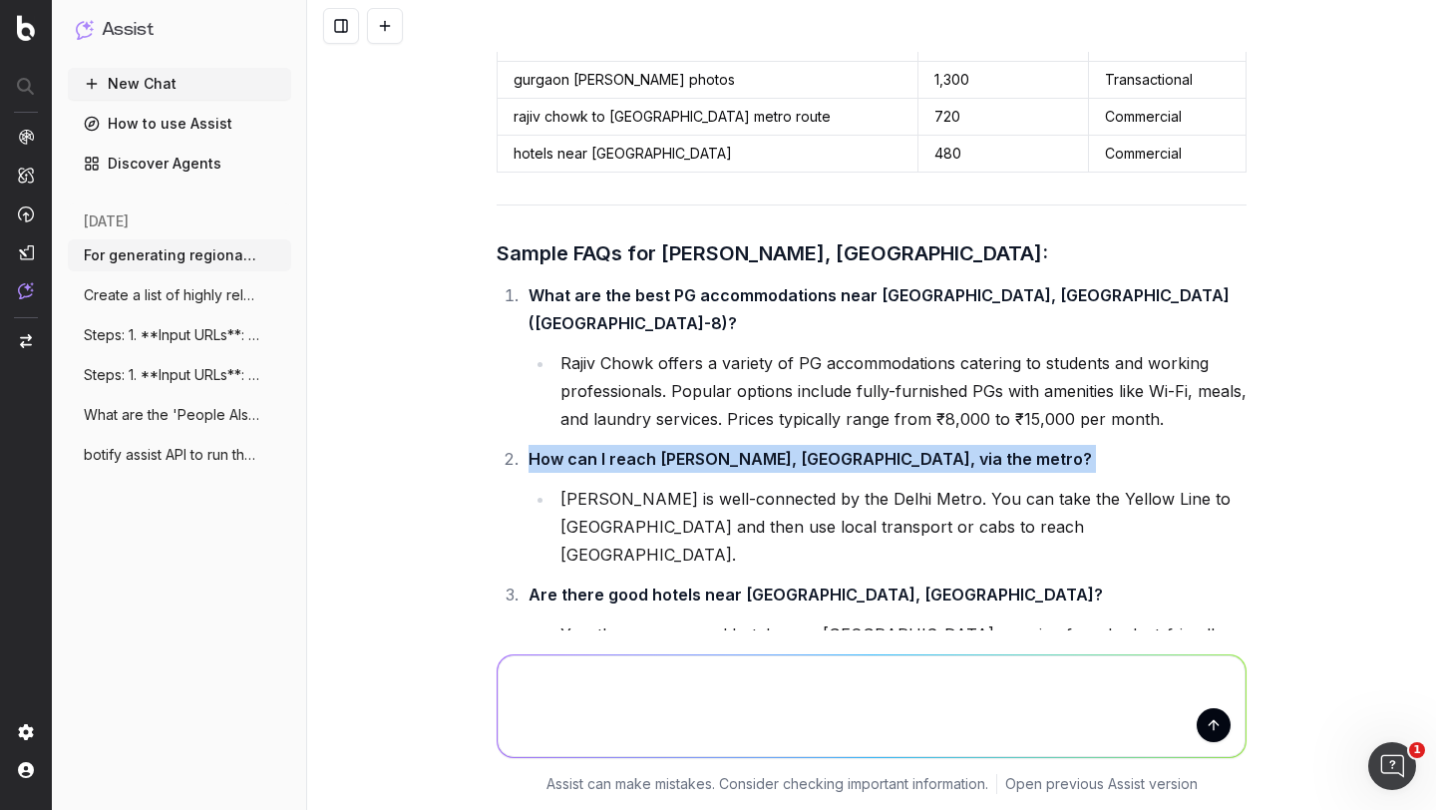
scroll to position [5210, 0]
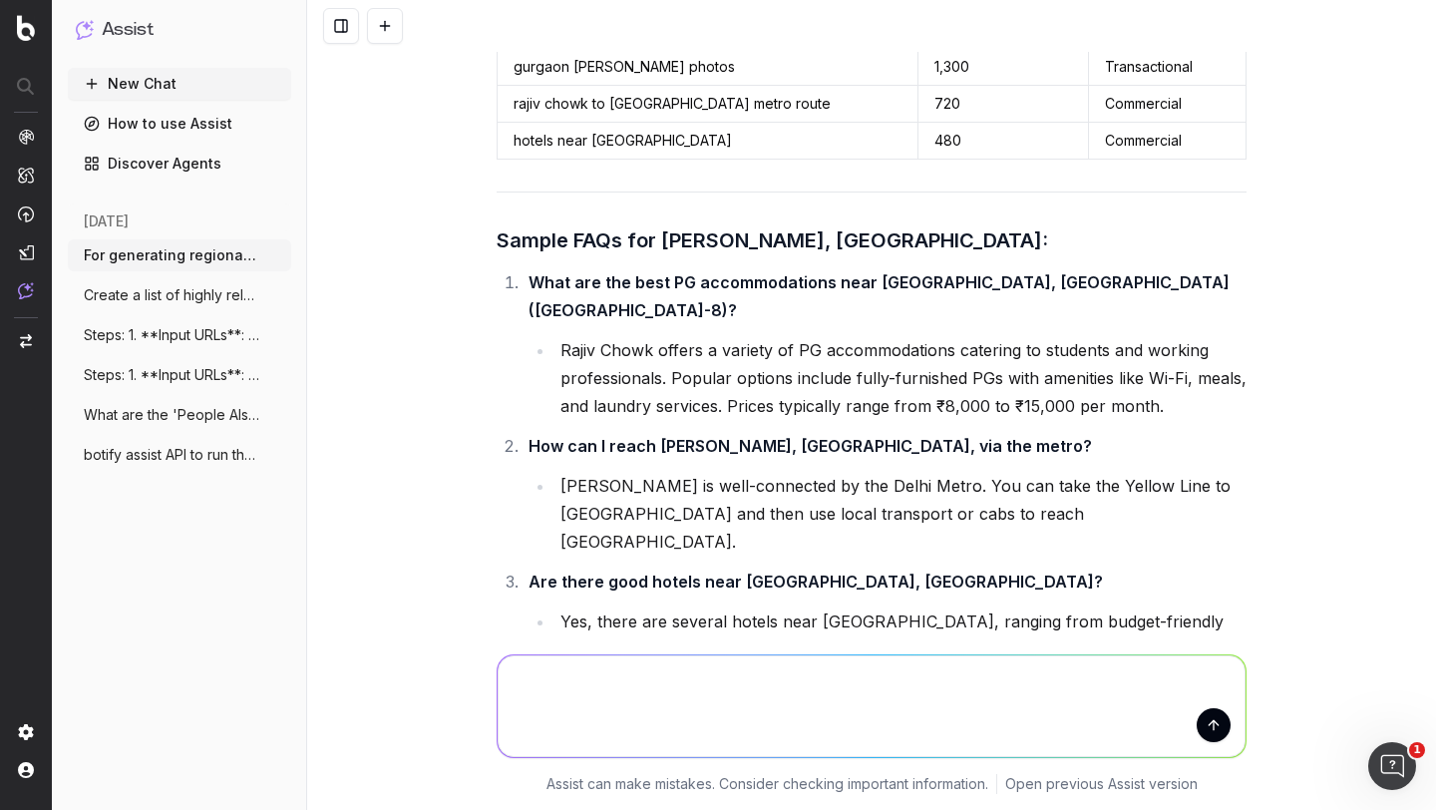
click at [621, 472] on li "Rajiv Chowk is well-connected by the Delhi Metro. You can take the Yellow Line …" at bounding box center [901, 514] width 692 height 84
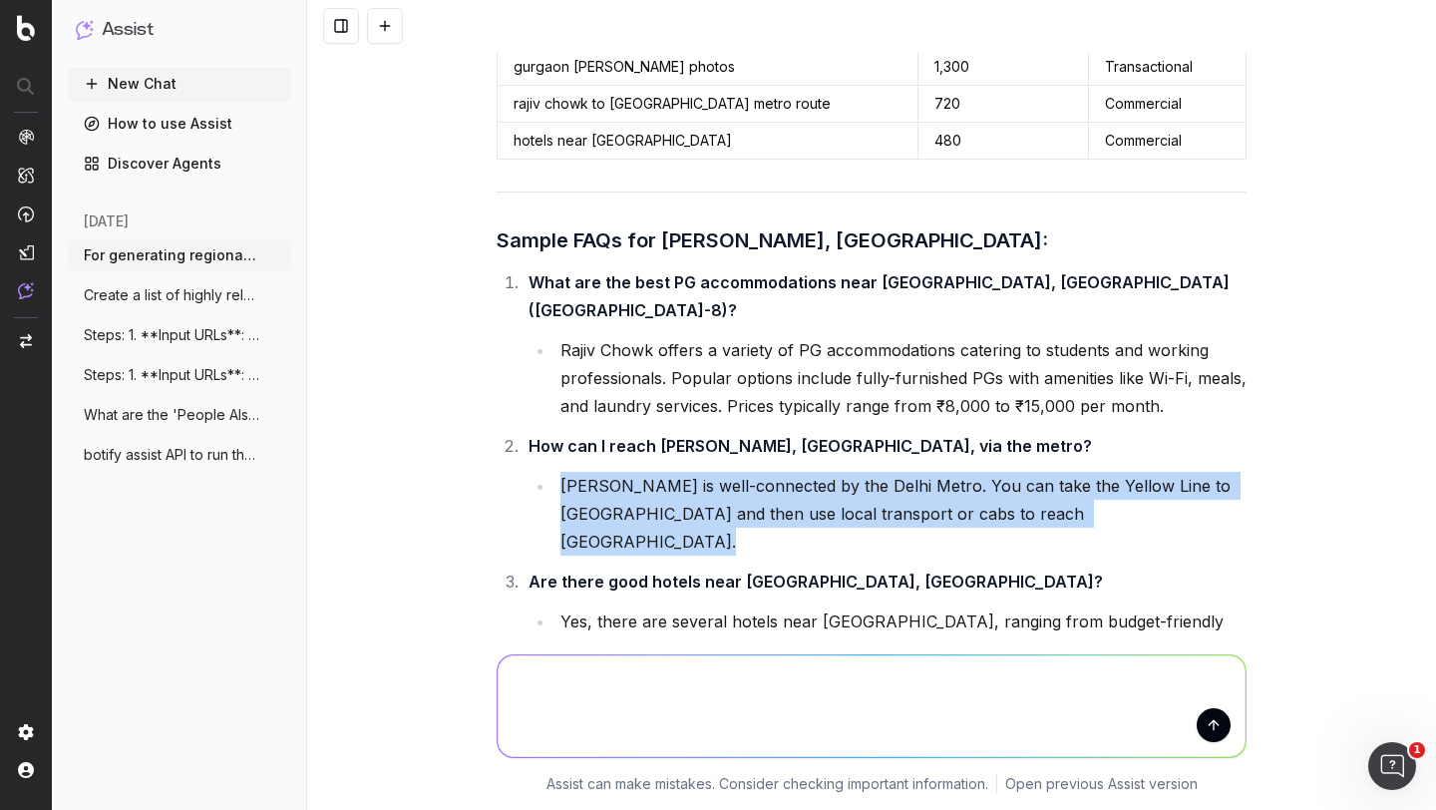
click at [621, 472] on li "Rajiv Chowk is well-connected by the Delhi Metro. You can take the Yellow Line …" at bounding box center [901, 514] width 692 height 84
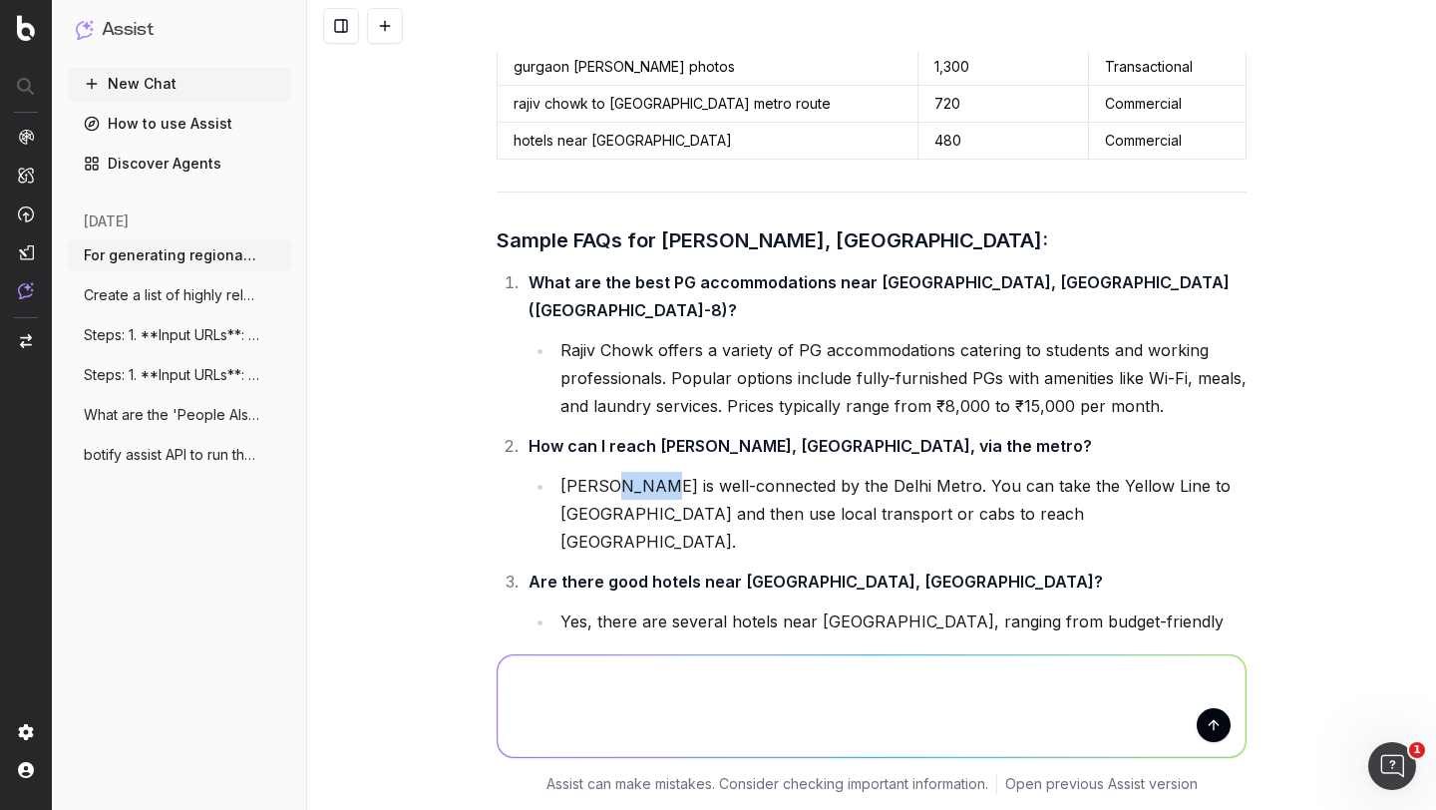
click at [621, 472] on li "Rajiv Chowk is well-connected by the Delhi Metro. You can take the Yellow Line …" at bounding box center [901, 514] width 692 height 84
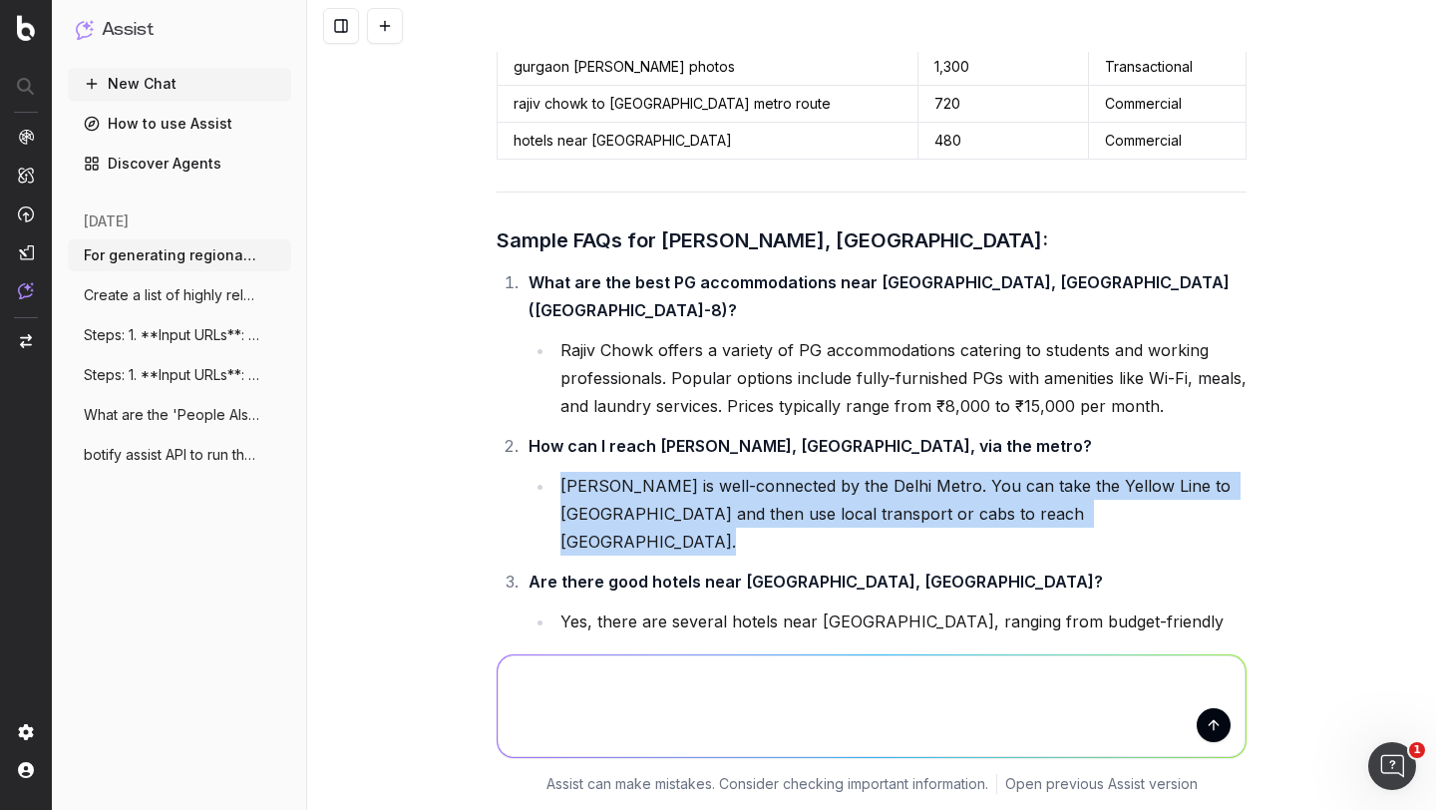
click at [621, 472] on li "Rajiv Chowk is well-connected by the Delhi Metro. You can take the Yellow Line …" at bounding box center [901, 514] width 692 height 84
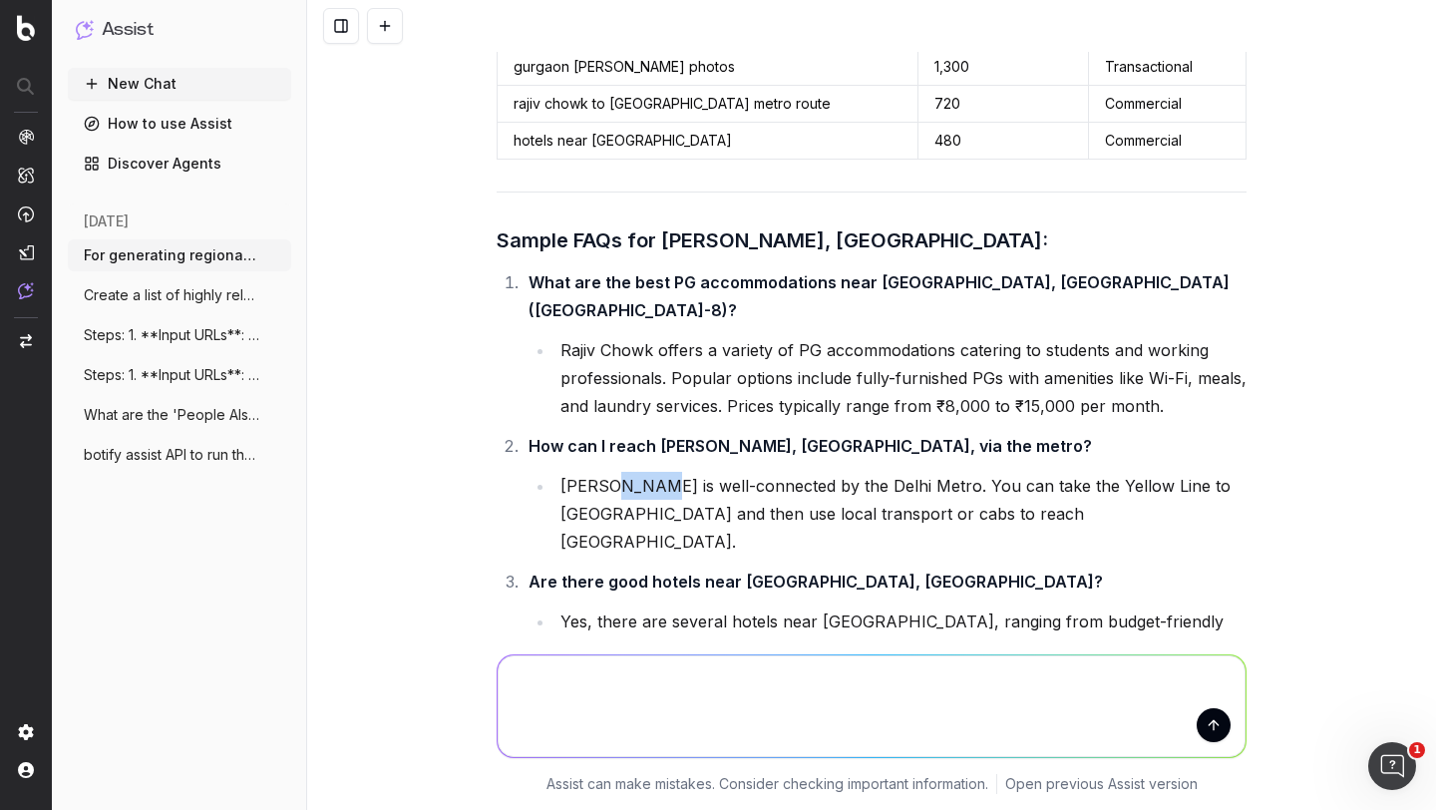
click at [621, 472] on li "Rajiv Chowk is well-connected by the Delhi Metro. You can take the Yellow Line …" at bounding box center [901, 514] width 692 height 84
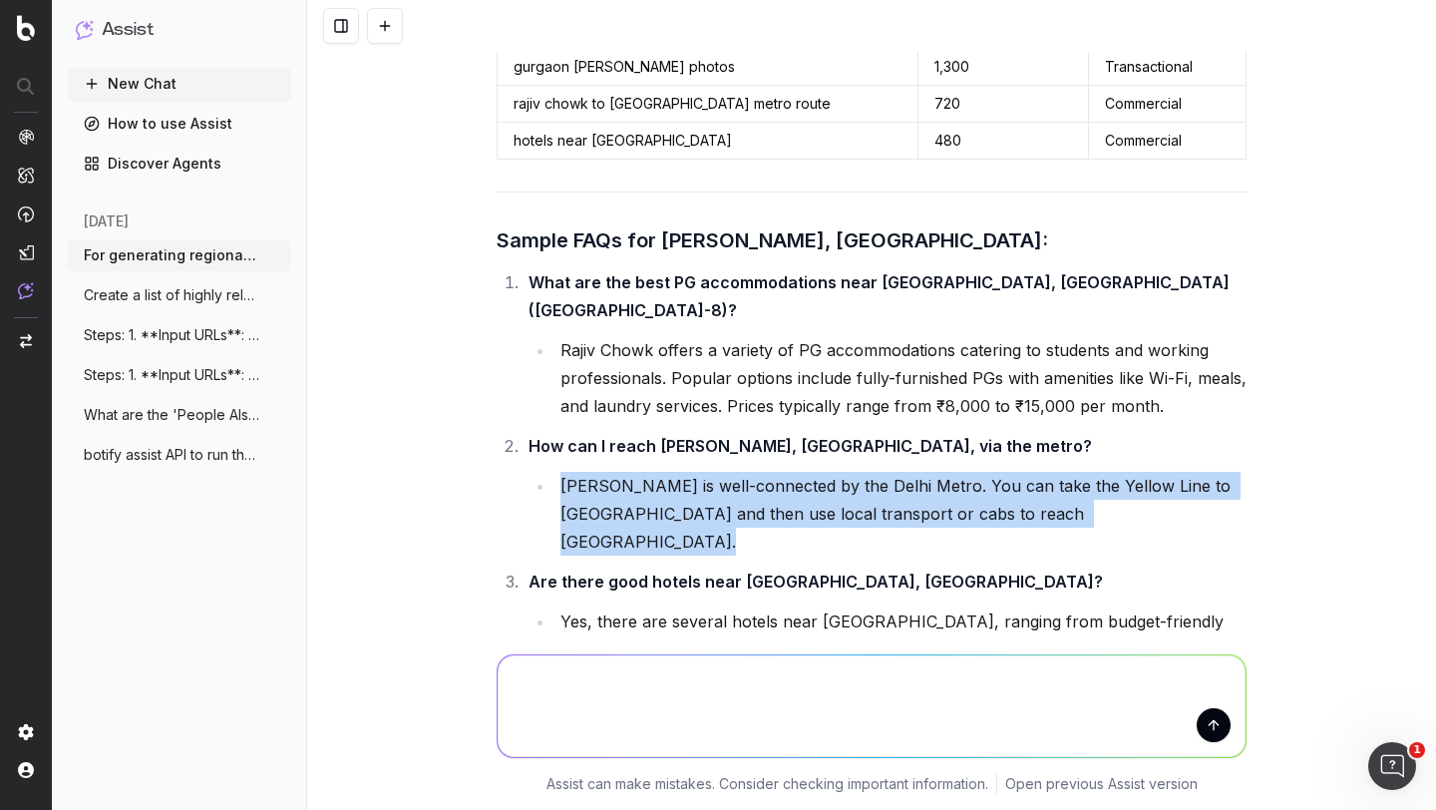
click at [621, 472] on li "Rajiv Chowk is well-connected by the Delhi Metro. You can take the Yellow Line …" at bounding box center [901, 514] width 692 height 84
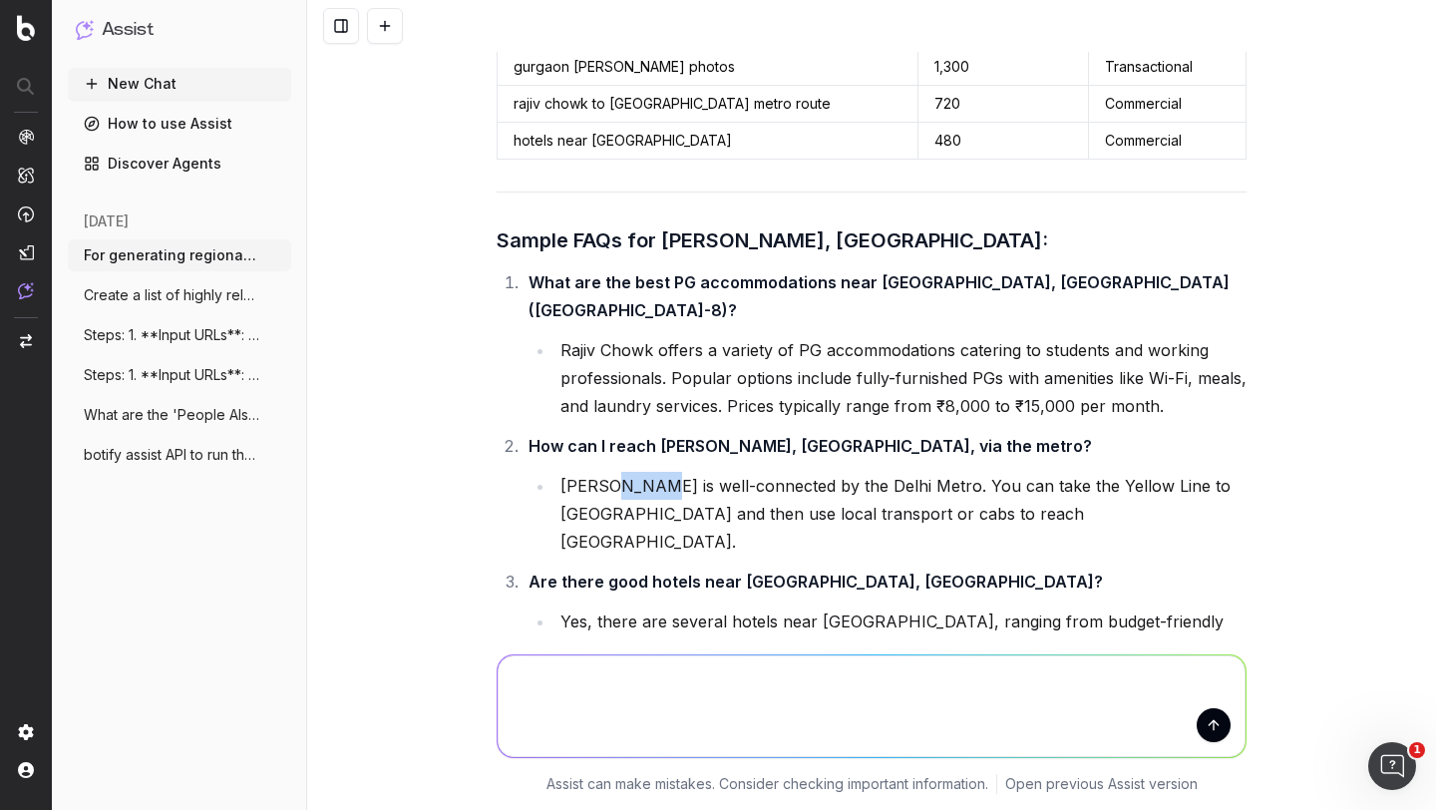
click at [621, 472] on li "Rajiv Chowk is well-connected by the Delhi Metro. You can take the Yellow Line …" at bounding box center [901, 514] width 692 height 84
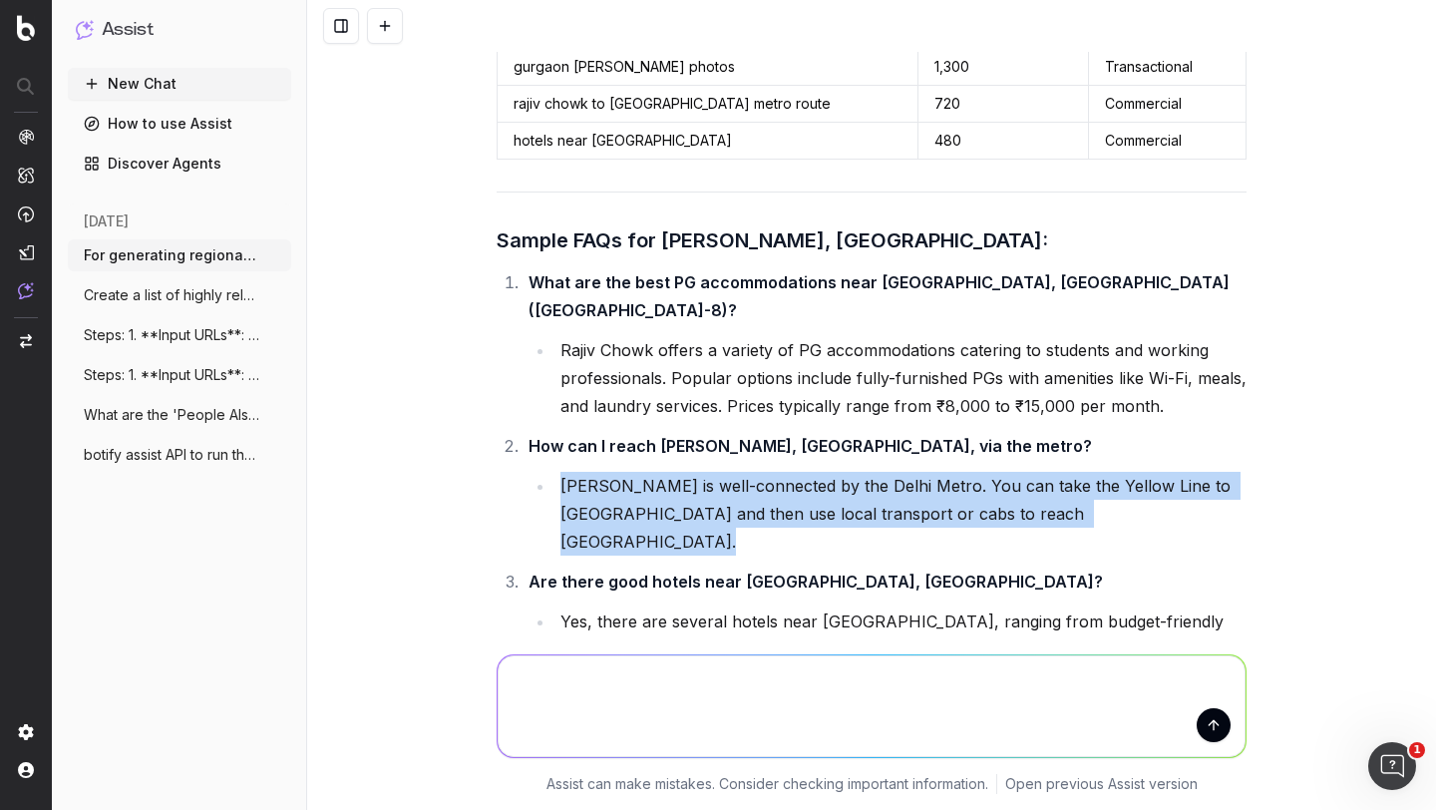
click at [621, 472] on li "Rajiv Chowk is well-connected by the Delhi Metro. You can take the Yellow Line …" at bounding box center [901, 514] width 692 height 84
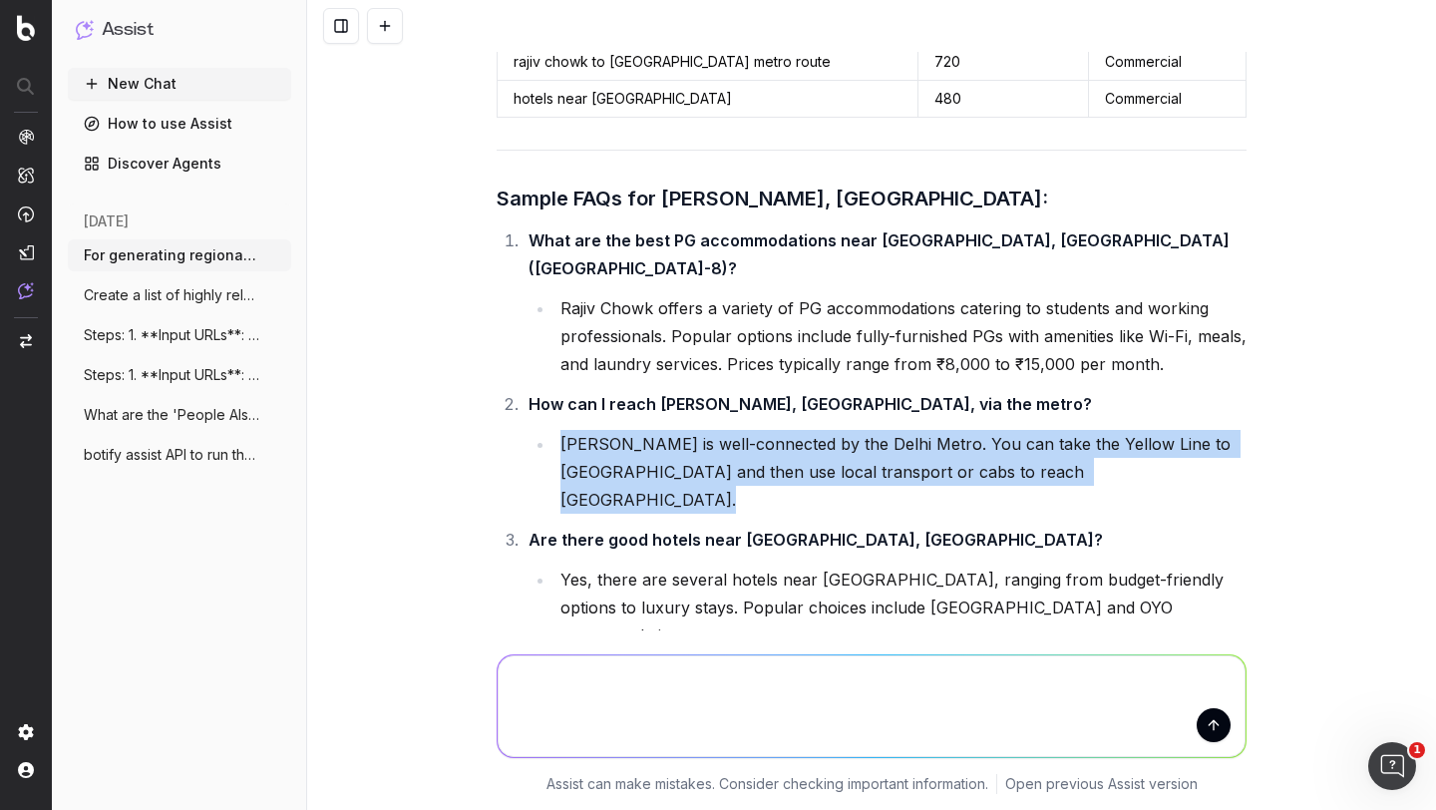
scroll to position [5262, 0]
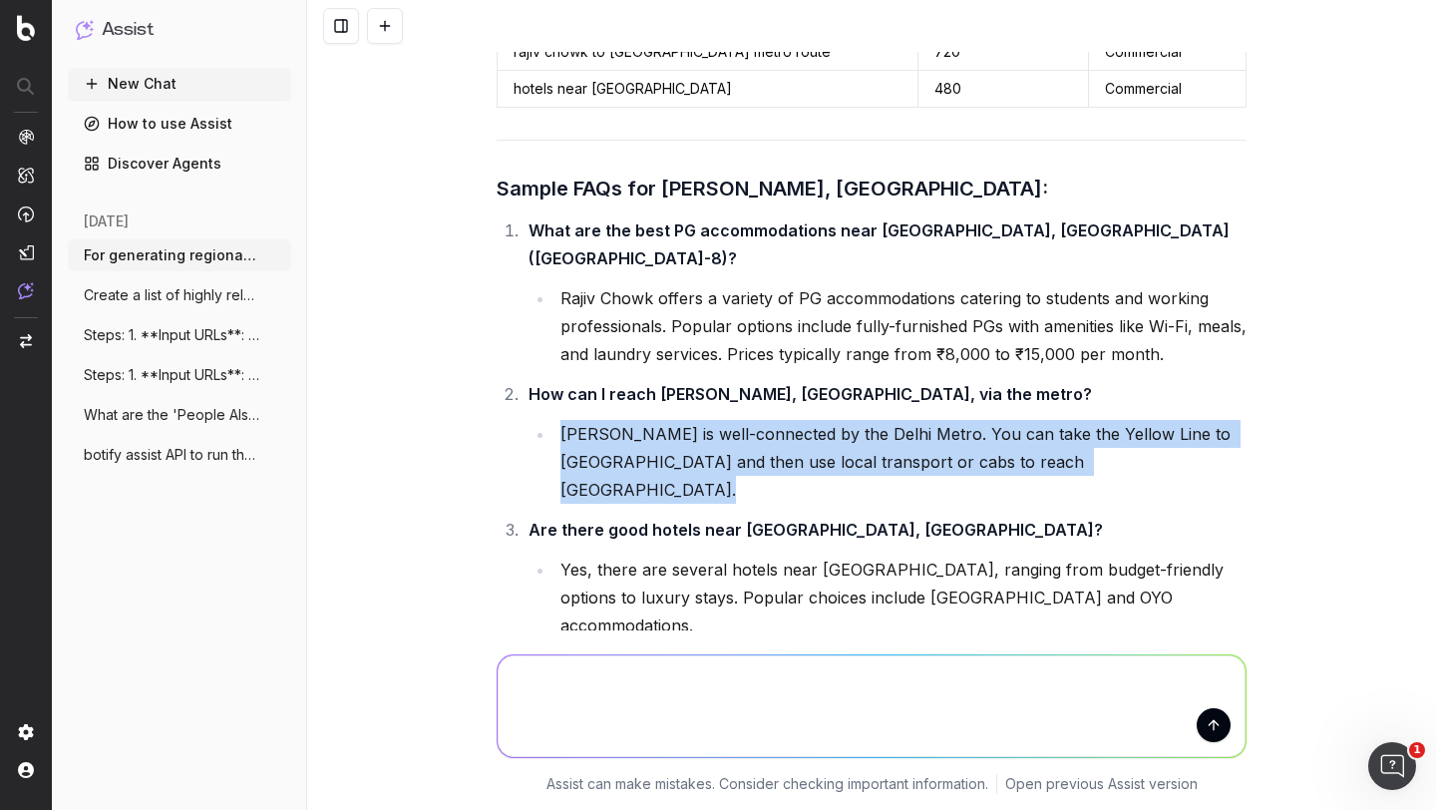
click at [633, 420] on li "Rajiv Chowk is well-connected by the Delhi Metro. You can take the Yellow Line …" at bounding box center [901, 462] width 692 height 84
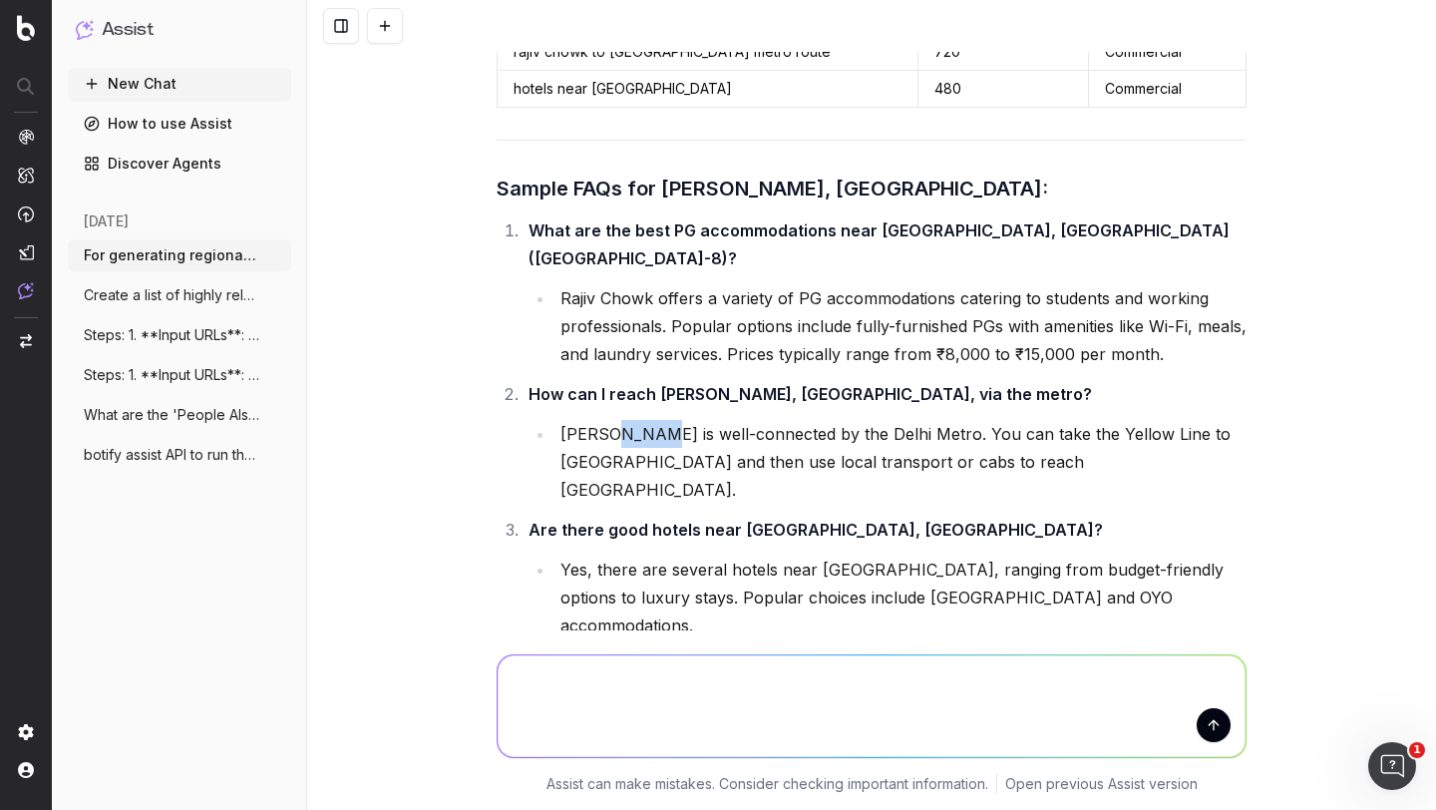
click at [633, 420] on li "Rajiv Chowk is well-connected by the Delhi Metro. You can take the Yellow Line …" at bounding box center [901, 462] width 692 height 84
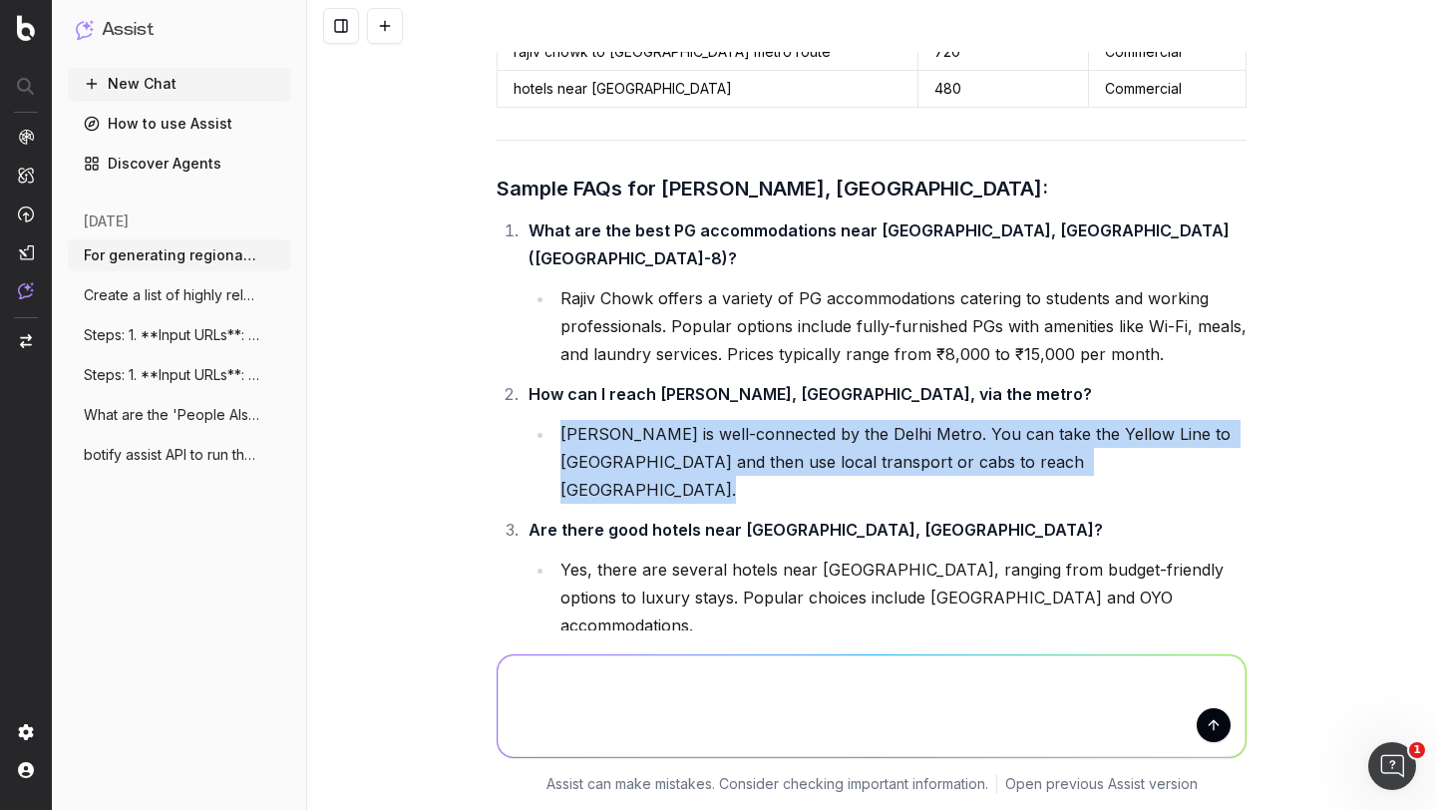
click at [633, 420] on li "Rajiv Chowk is well-connected by the Delhi Metro. You can take the Yellow Line …" at bounding box center [901, 462] width 692 height 84
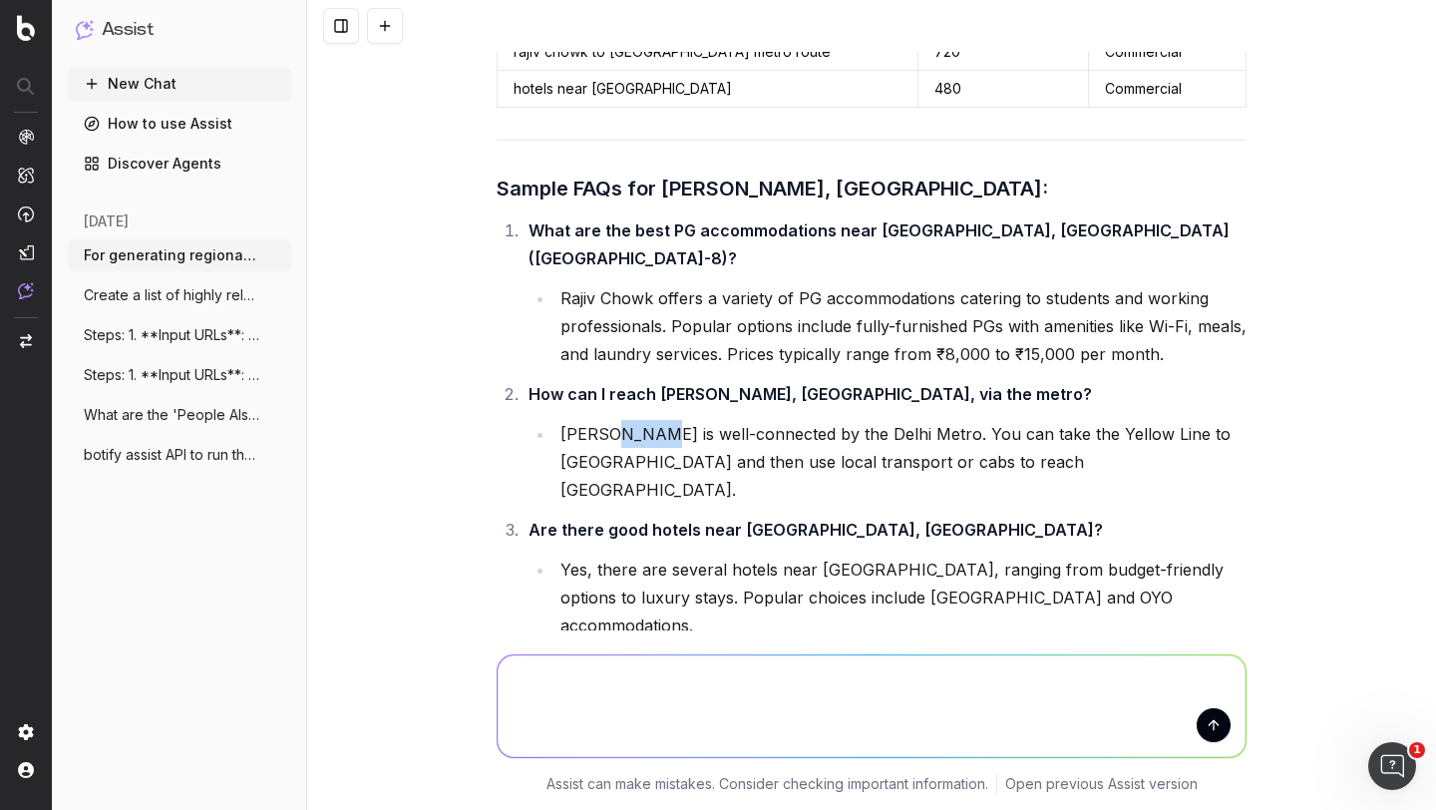
click at [633, 420] on li "Rajiv Chowk is well-connected by the Delhi Metro. You can take the Yellow Line …" at bounding box center [901, 462] width 692 height 84
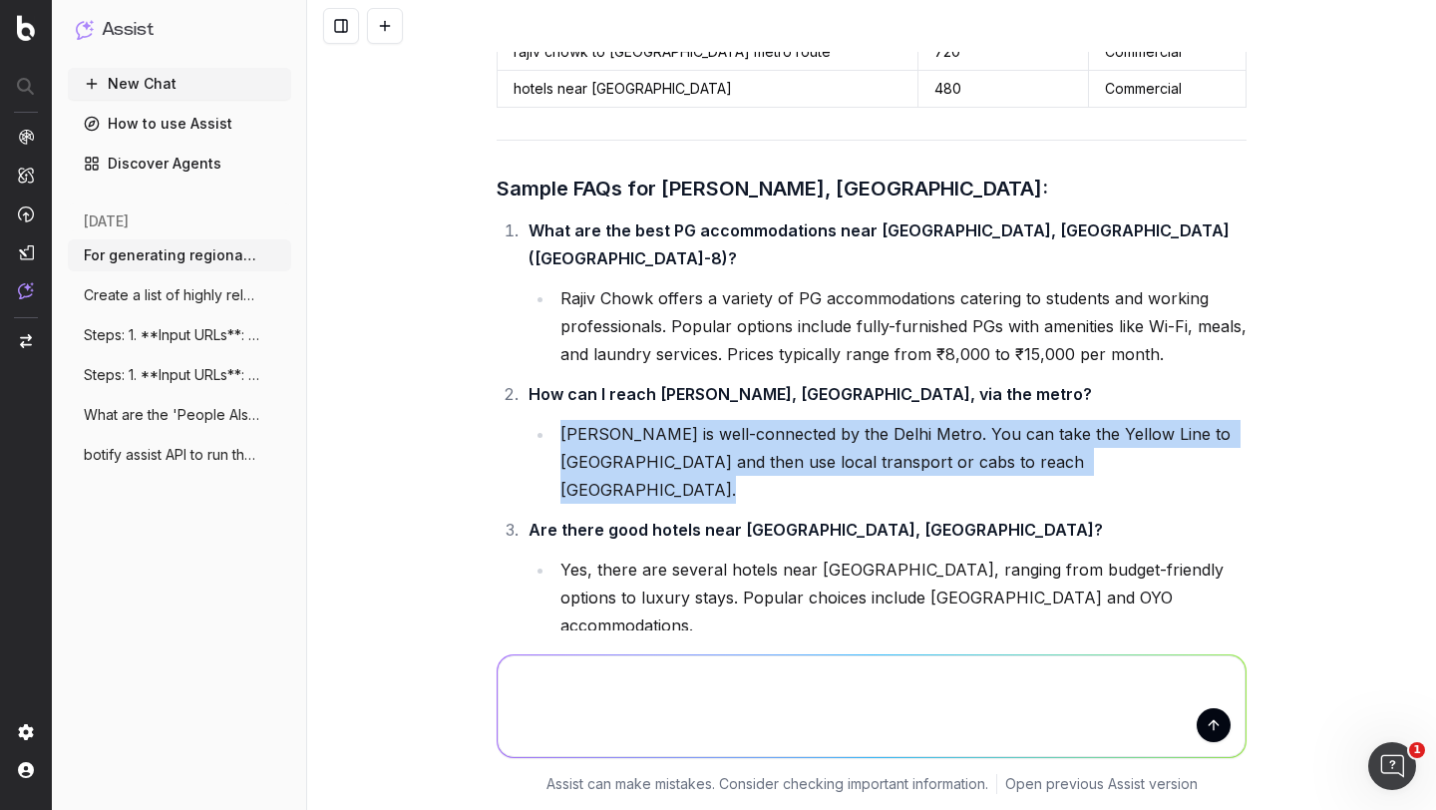
click at [633, 420] on li "Rajiv Chowk is well-connected by the Delhi Metro. You can take the Yellow Line …" at bounding box center [901, 462] width 692 height 84
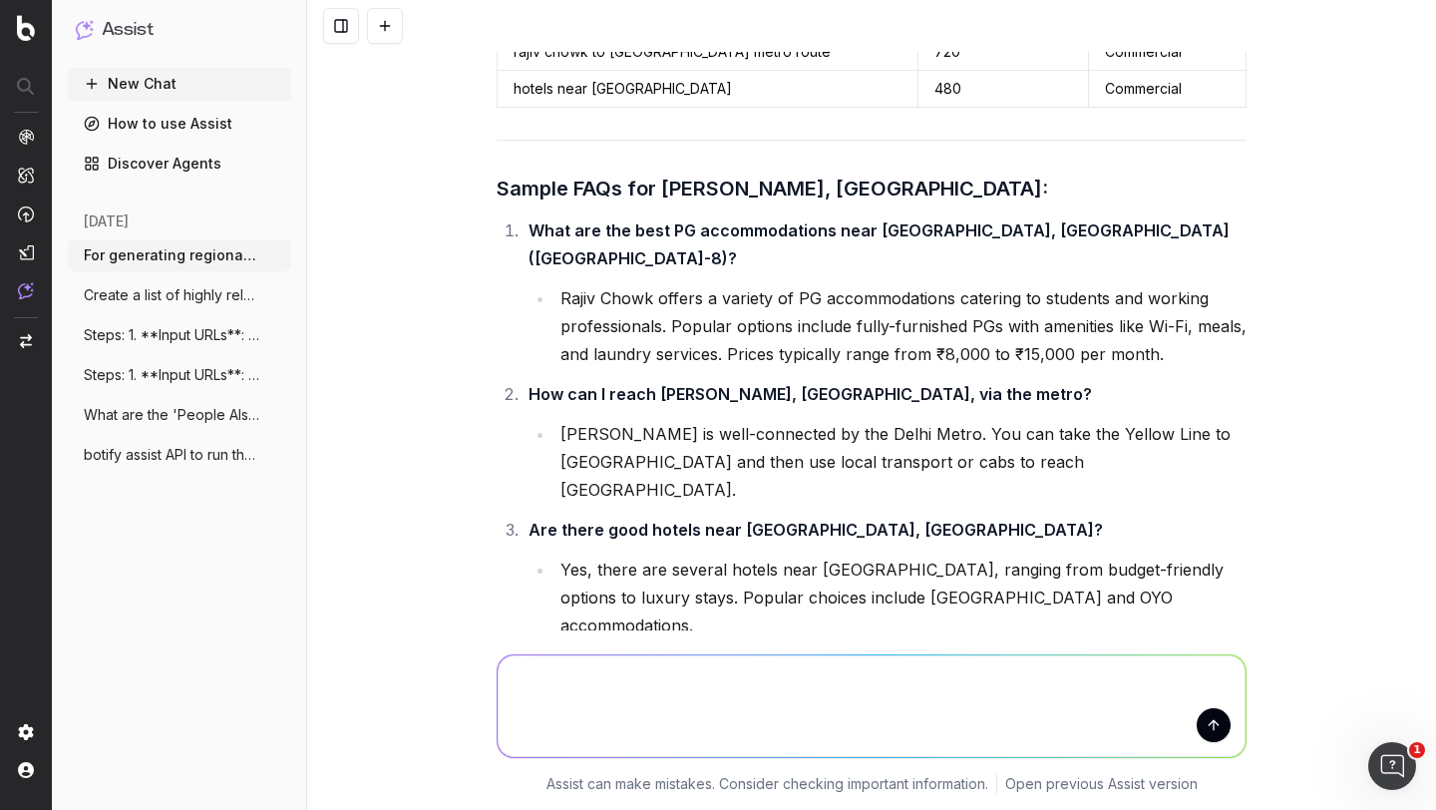
click at [604, 520] on strong "Are there good hotels near Rajiv Chowk, Gurgaon?" at bounding box center [816, 530] width 575 height 20
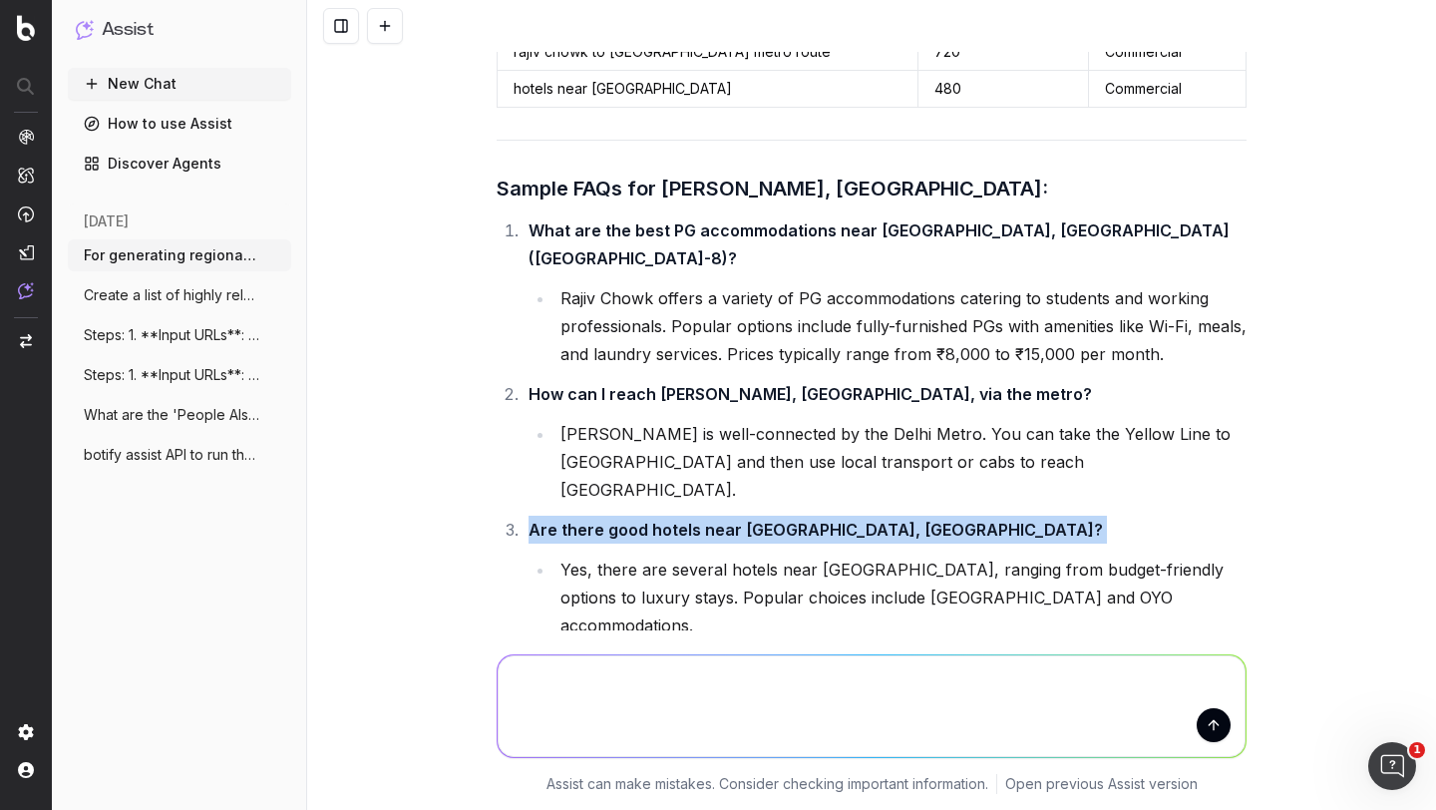
click at [604, 520] on strong "Are there good hotels near Rajiv Chowk, Gurgaon?" at bounding box center [816, 530] width 575 height 20
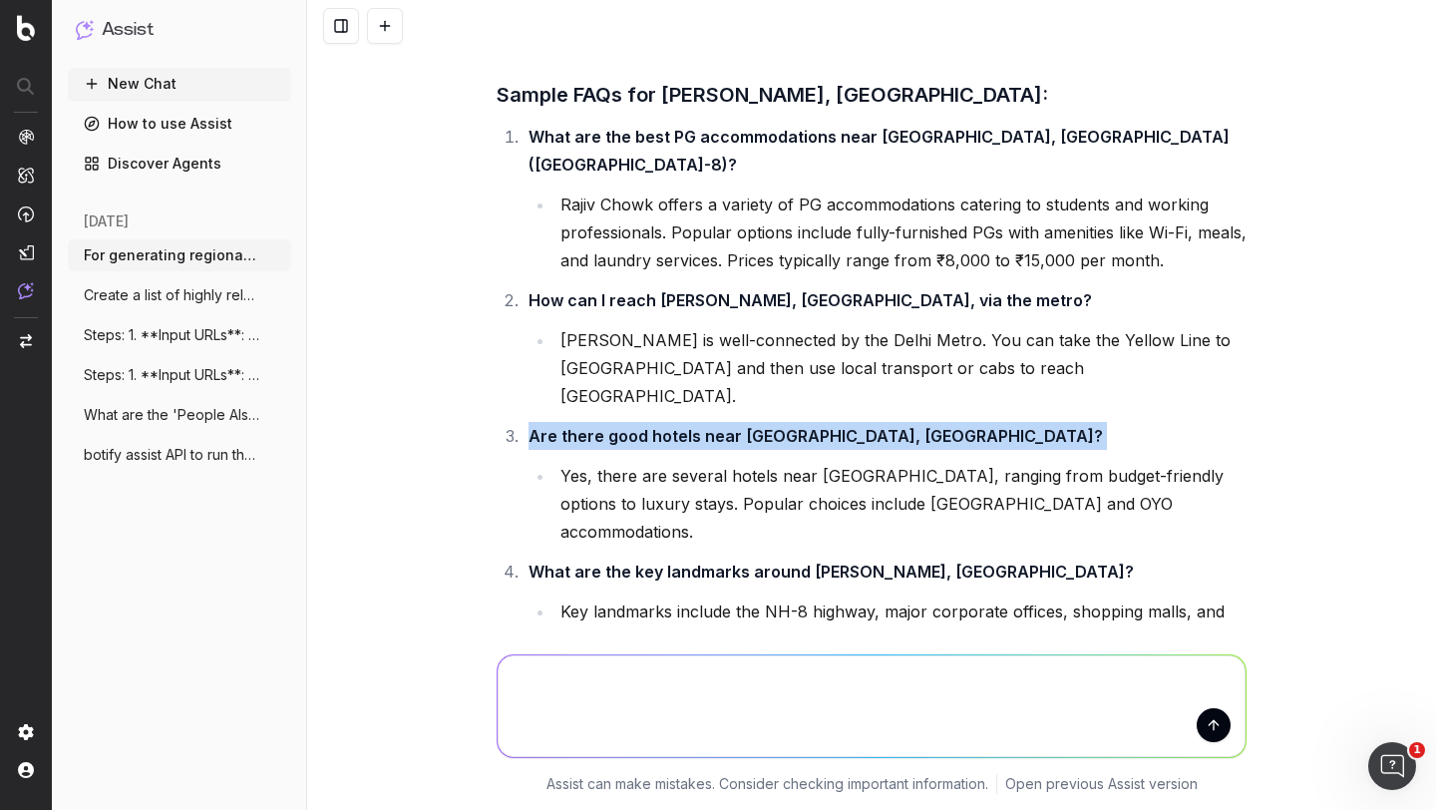
scroll to position [5381, 0]
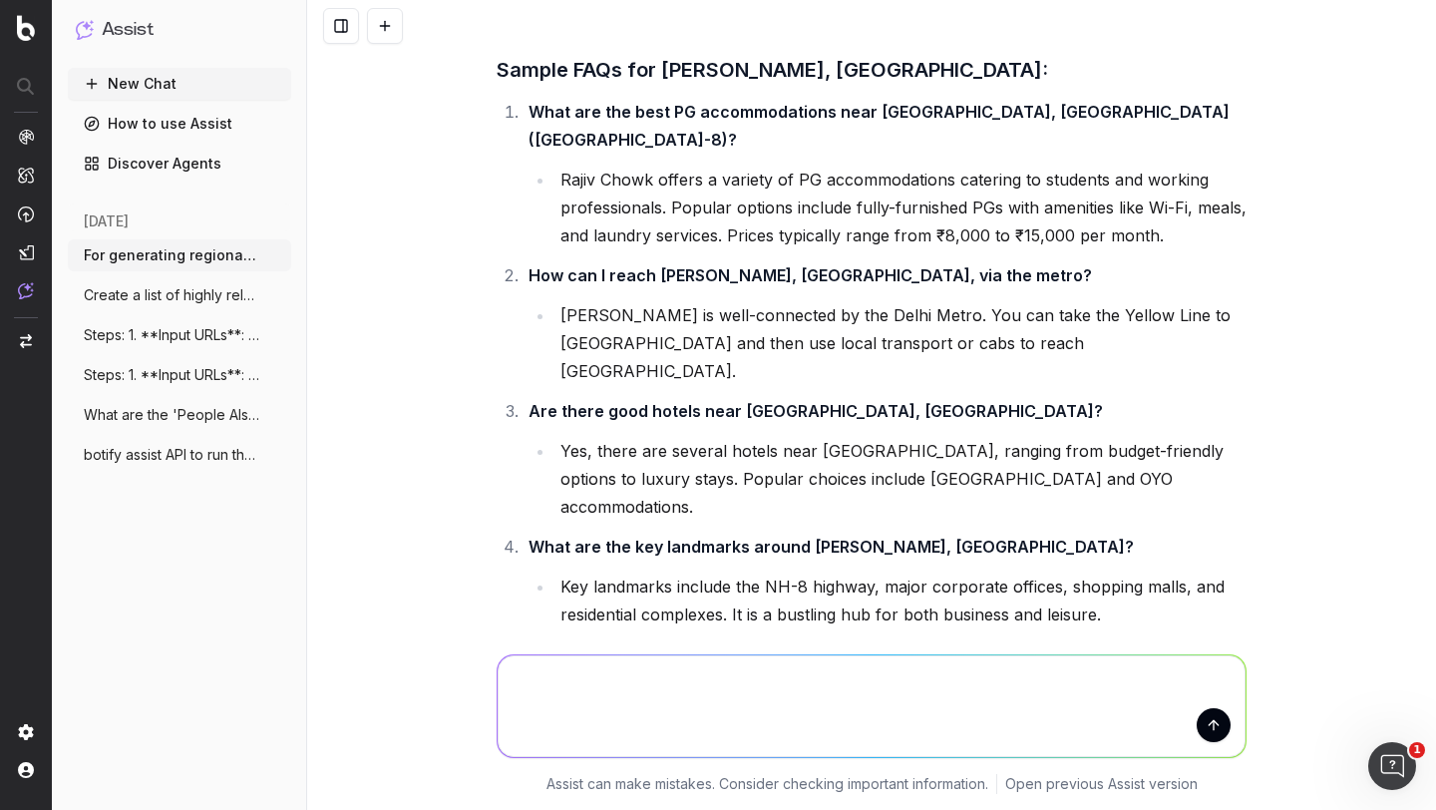
click at [629, 437] on li "Yes, there are several hotels near Rajiv Chowk, ranging from budget-friendly op…" at bounding box center [901, 479] width 692 height 84
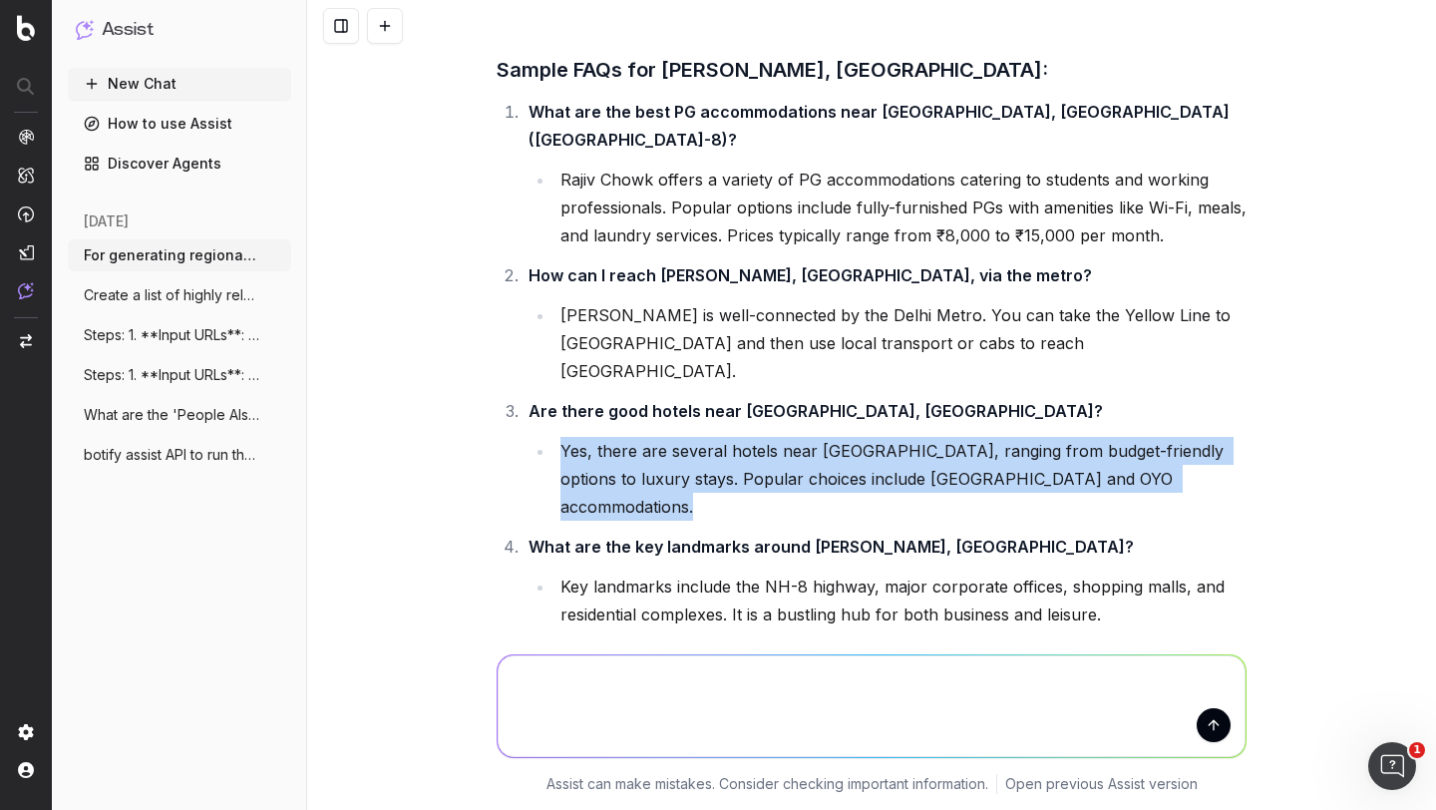
click at [629, 437] on li "Yes, there are several hotels near Rajiv Chowk, ranging from budget-friendly op…" at bounding box center [901, 479] width 692 height 84
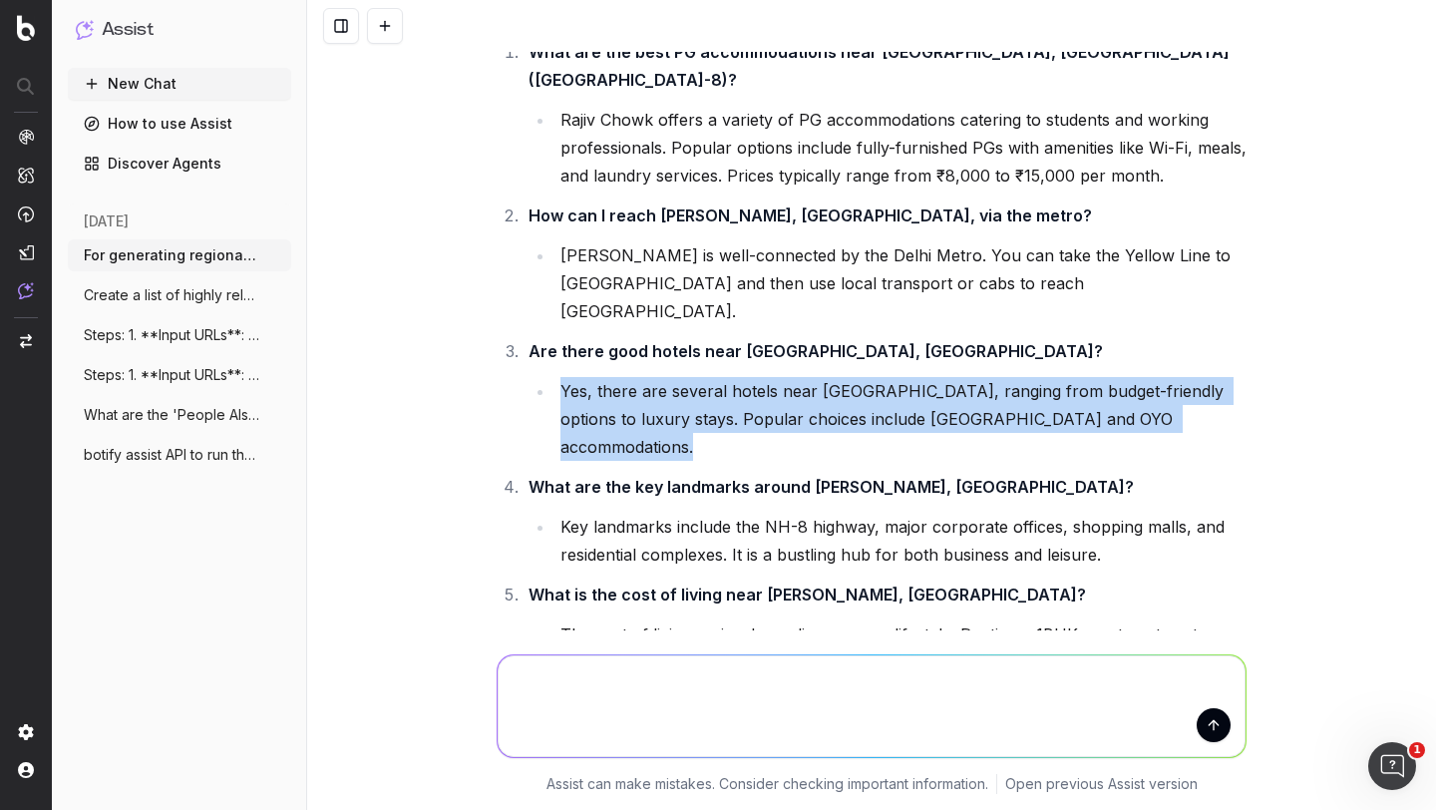
scroll to position [5473, 0]
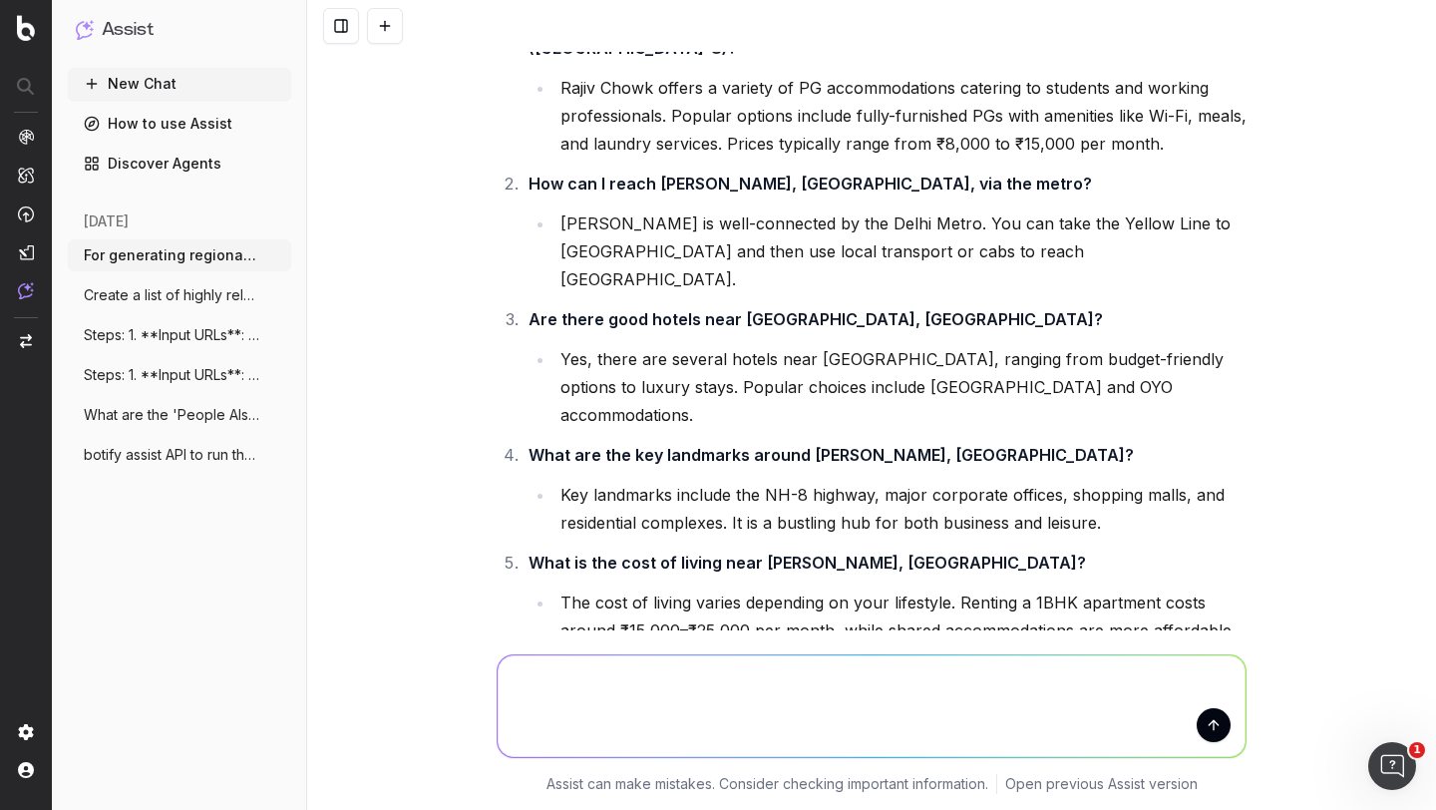
click at [611, 445] on strong "What are the key landmarks around Rajiv Chowk, Gurgaon?" at bounding box center [831, 455] width 605 height 20
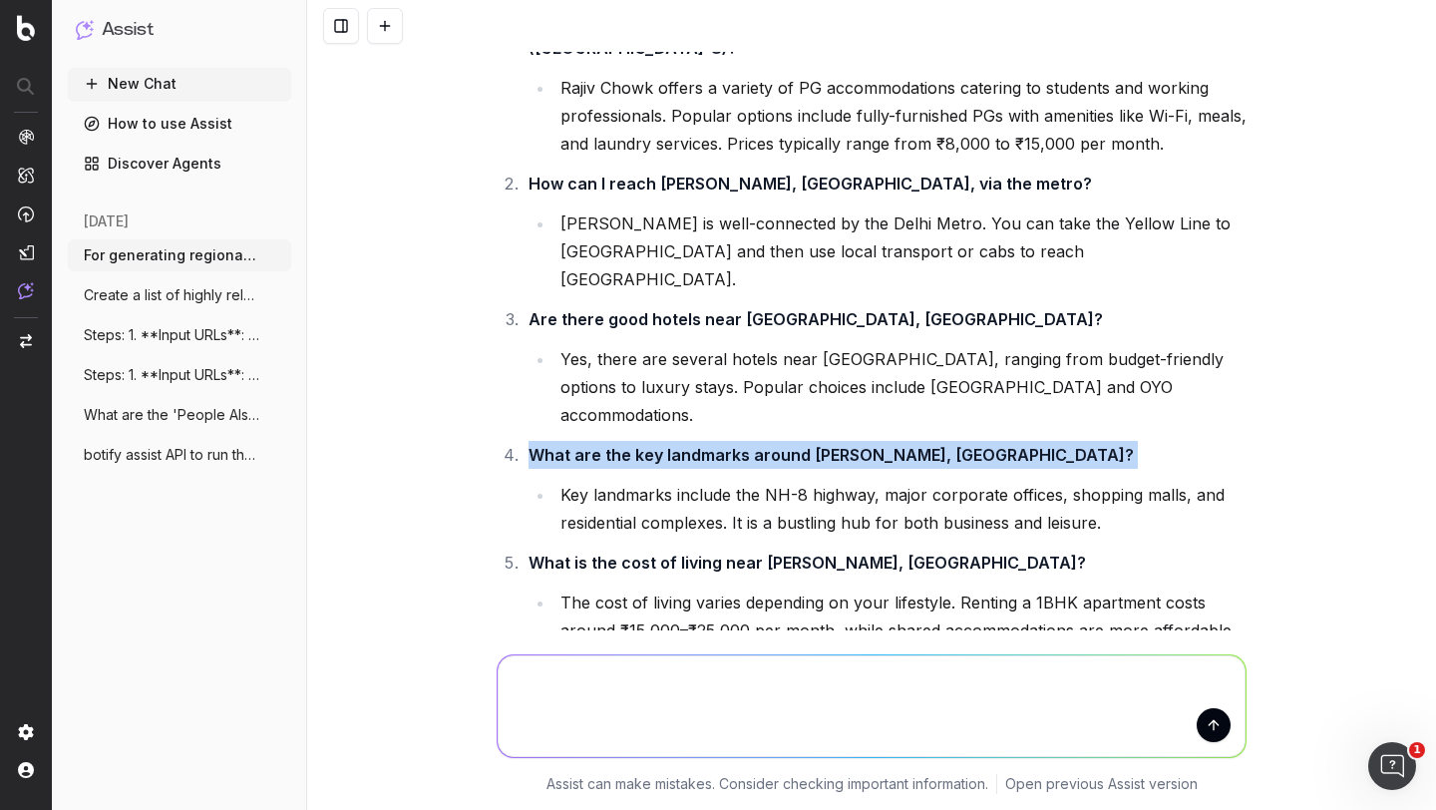
click at [611, 445] on strong "What are the key landmarks around Rajiv Chowk, Gurgaon?" at bounding box center [831, 455] width 605 height 20
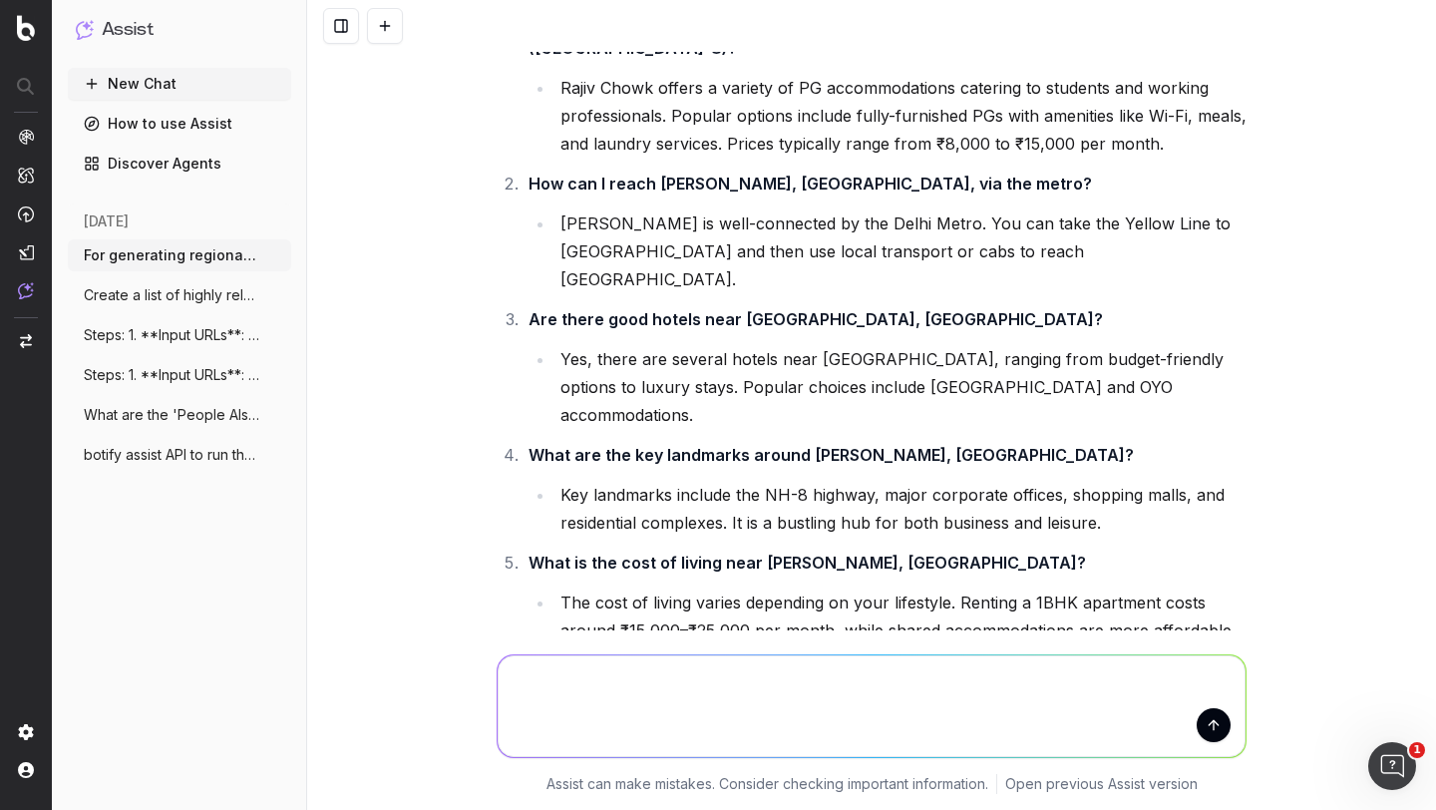
click at [611, 481] on li "Key landmarks include the NH-8 highway, major corporate offices, shopping malls…" at bounding box center [901, 509] width 692 height 56
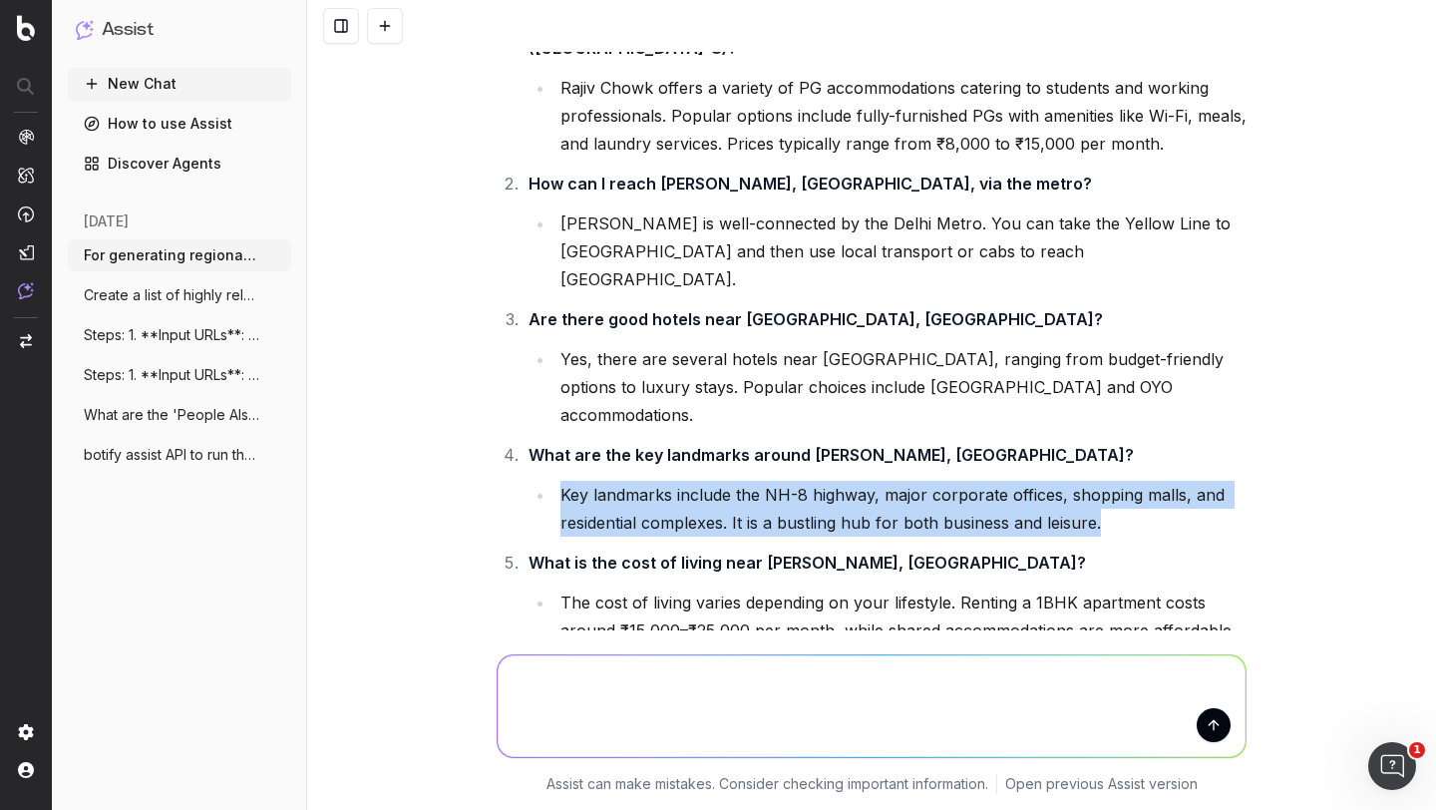
click at [611, 481] on li "Key landmarks include the NH-8 highway, major corporate offices, shopping malls…" at bounding box center [901, 509] width 692 height 56
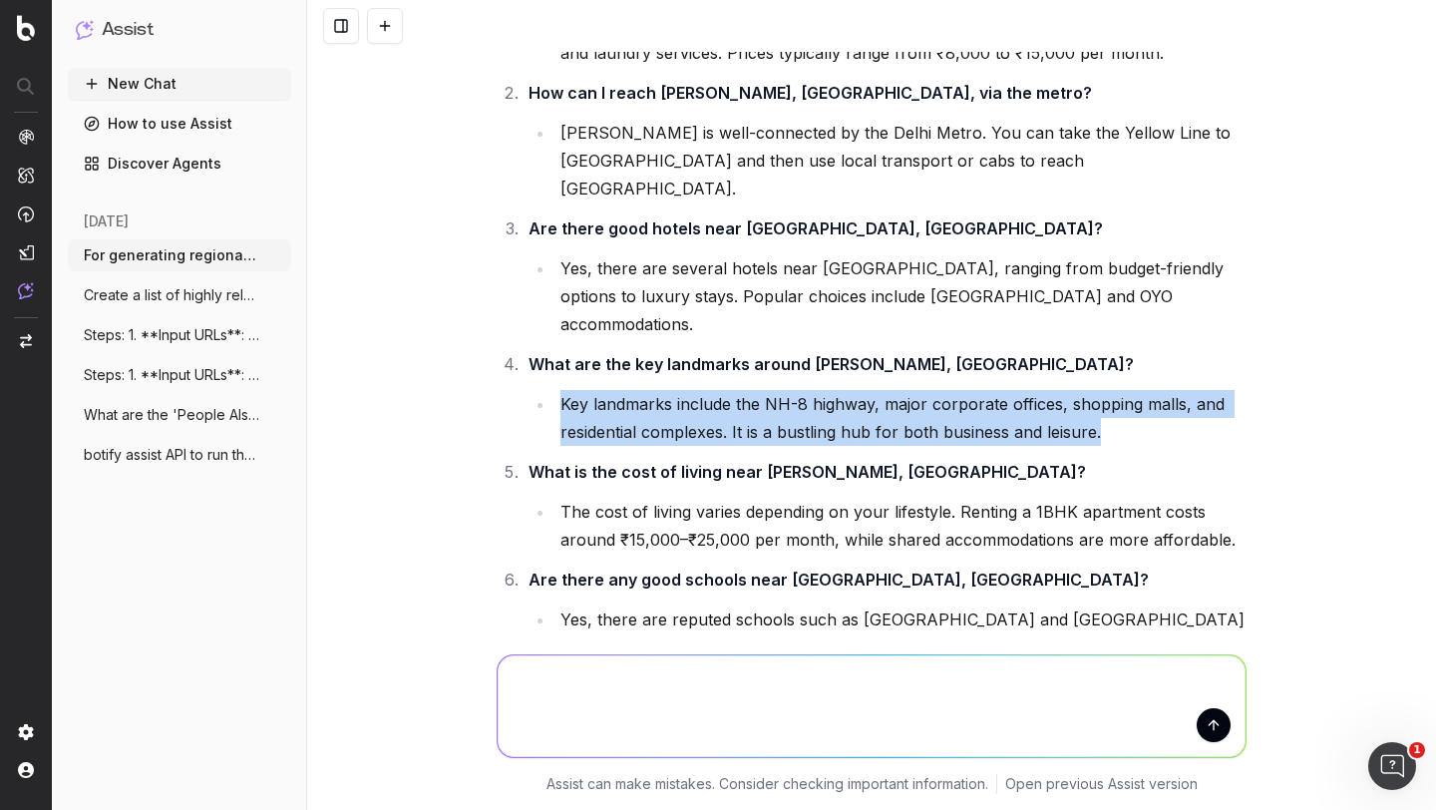
scroll to position [5602, 0]
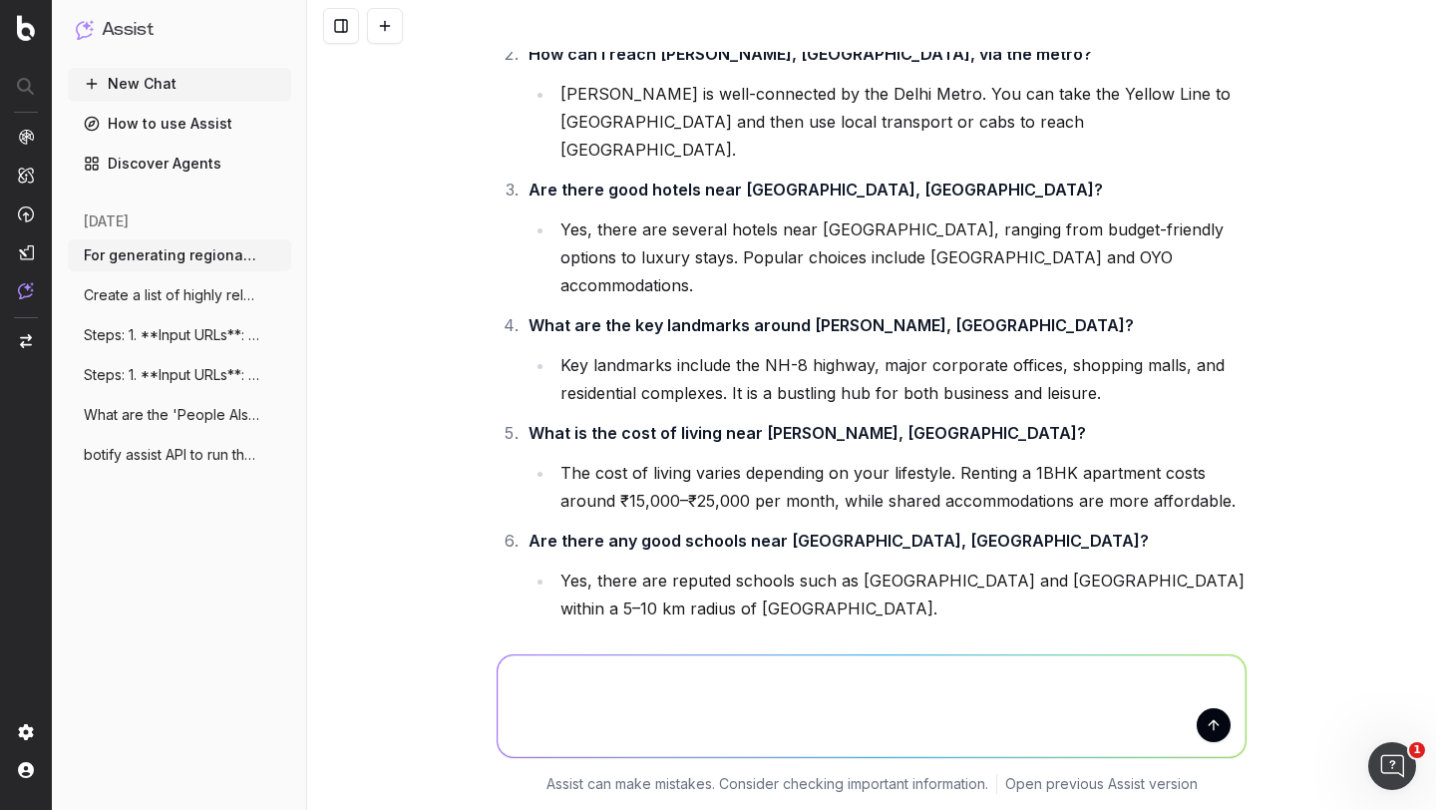
click at [636, 423] on strong "What is the cost of living near Rajiv Chowk, Gurgaon?" at bounding box center [808, 433] width 558 height 20
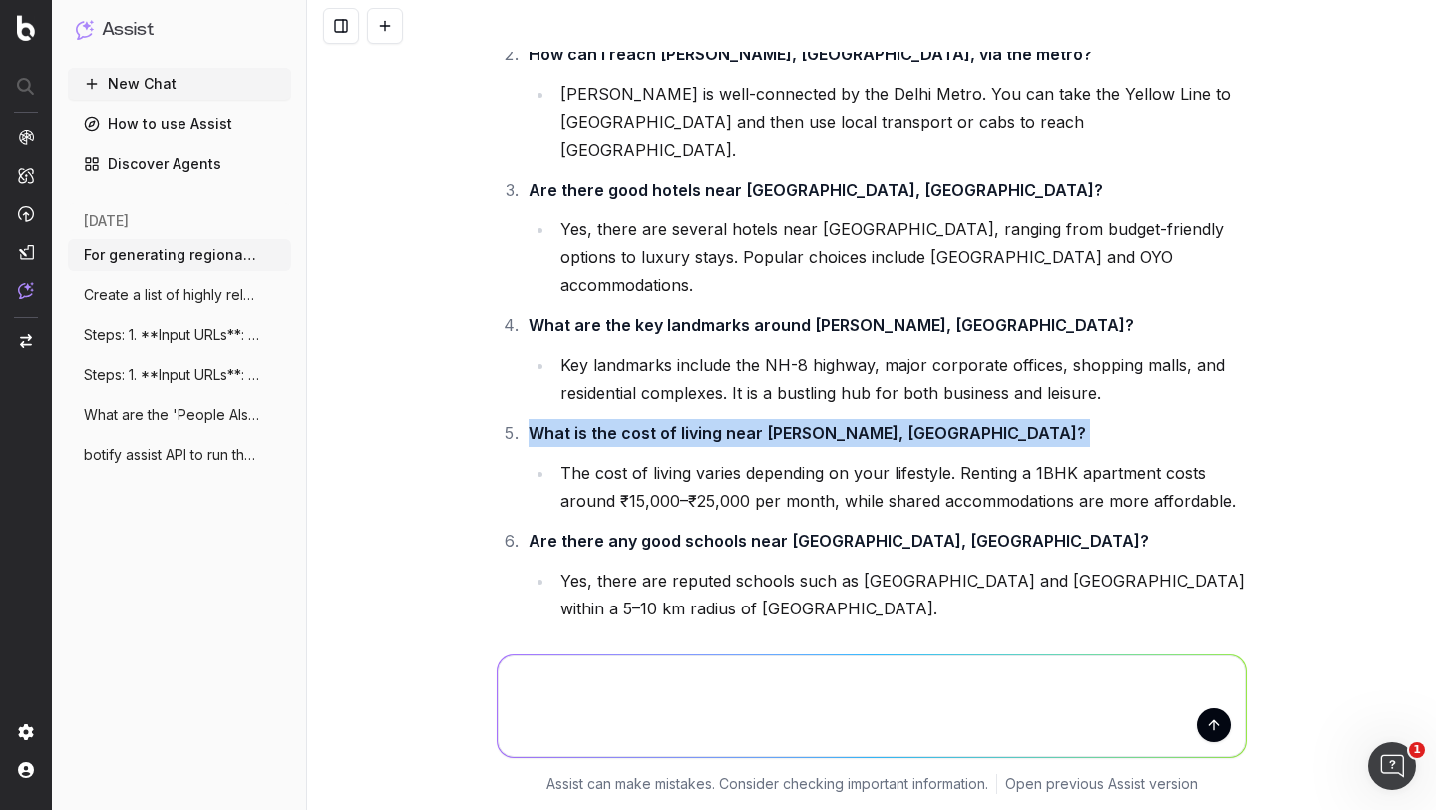
click at [636, 423] on strong "What is the cost of living near Rajiv Chowk, Gurgaon?" at bounding box center [808, 433] width 558 height 20
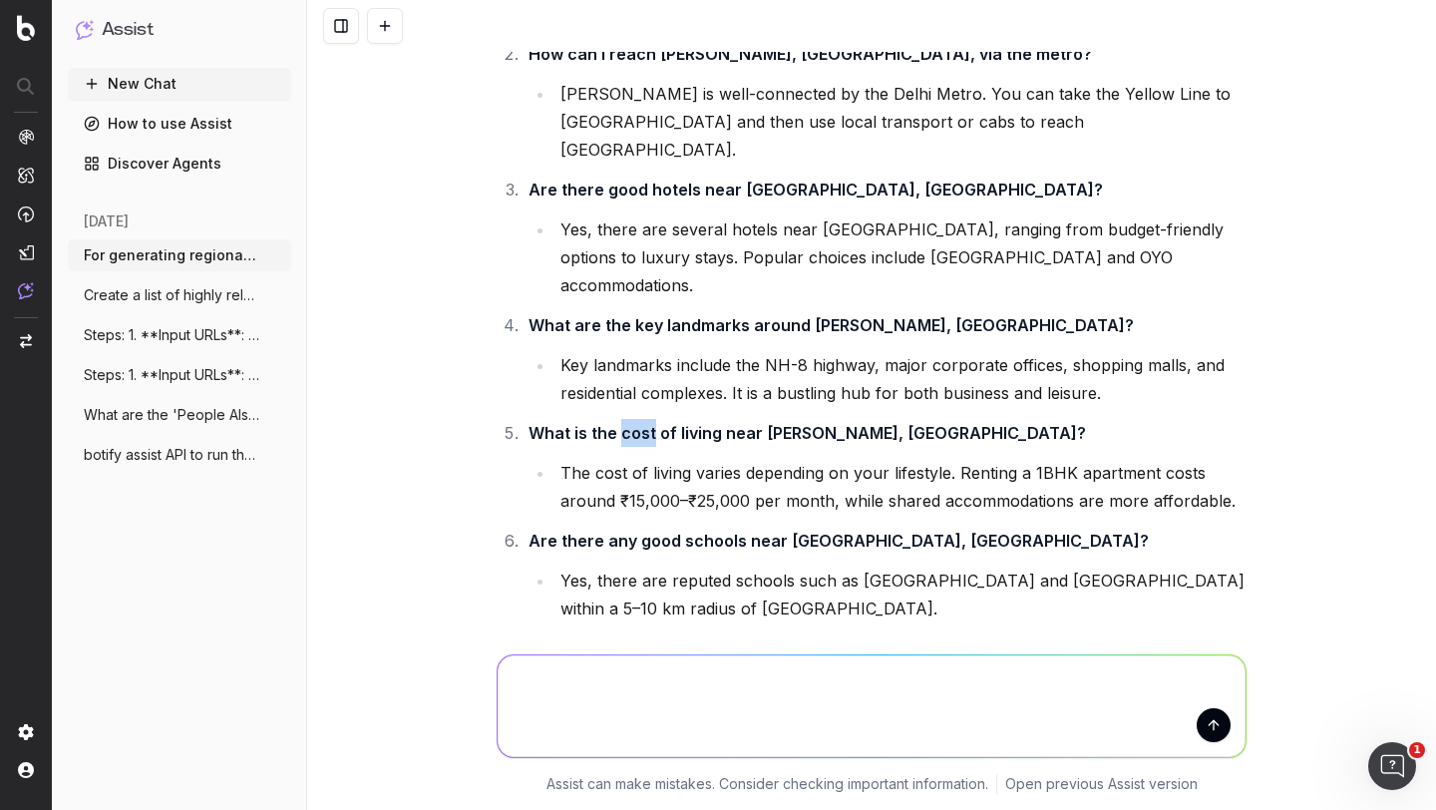
click at [636, 423] on strong "What is the cost of living near Rajiv Chowk, Gurgaon?" at bounding box center [808, 433] width 558 height 20
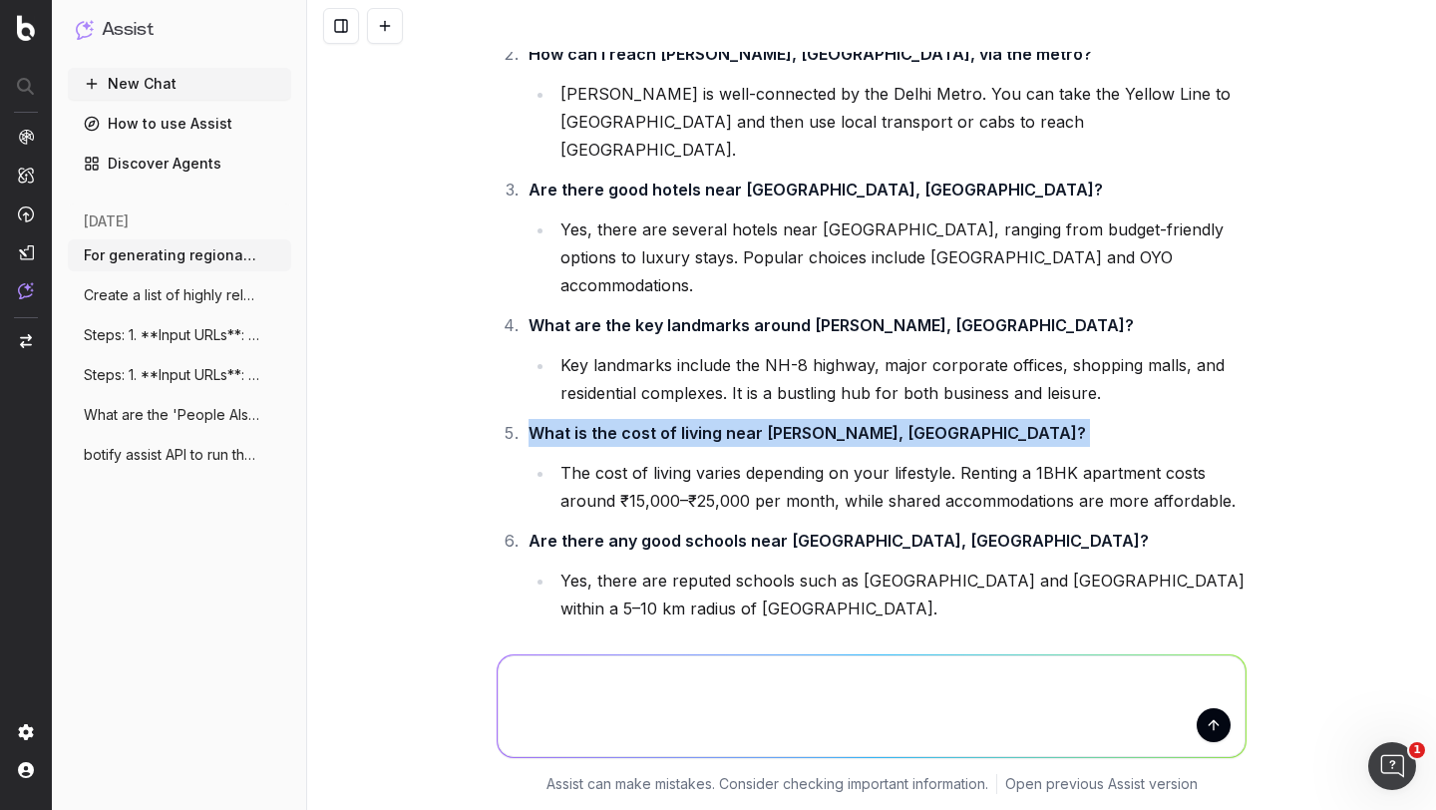
click at [636, 423] on strong "What is the cost of living near Rajiv Chowk, Gurgaon?" at bounding box center [808, 433] width 558 height 20
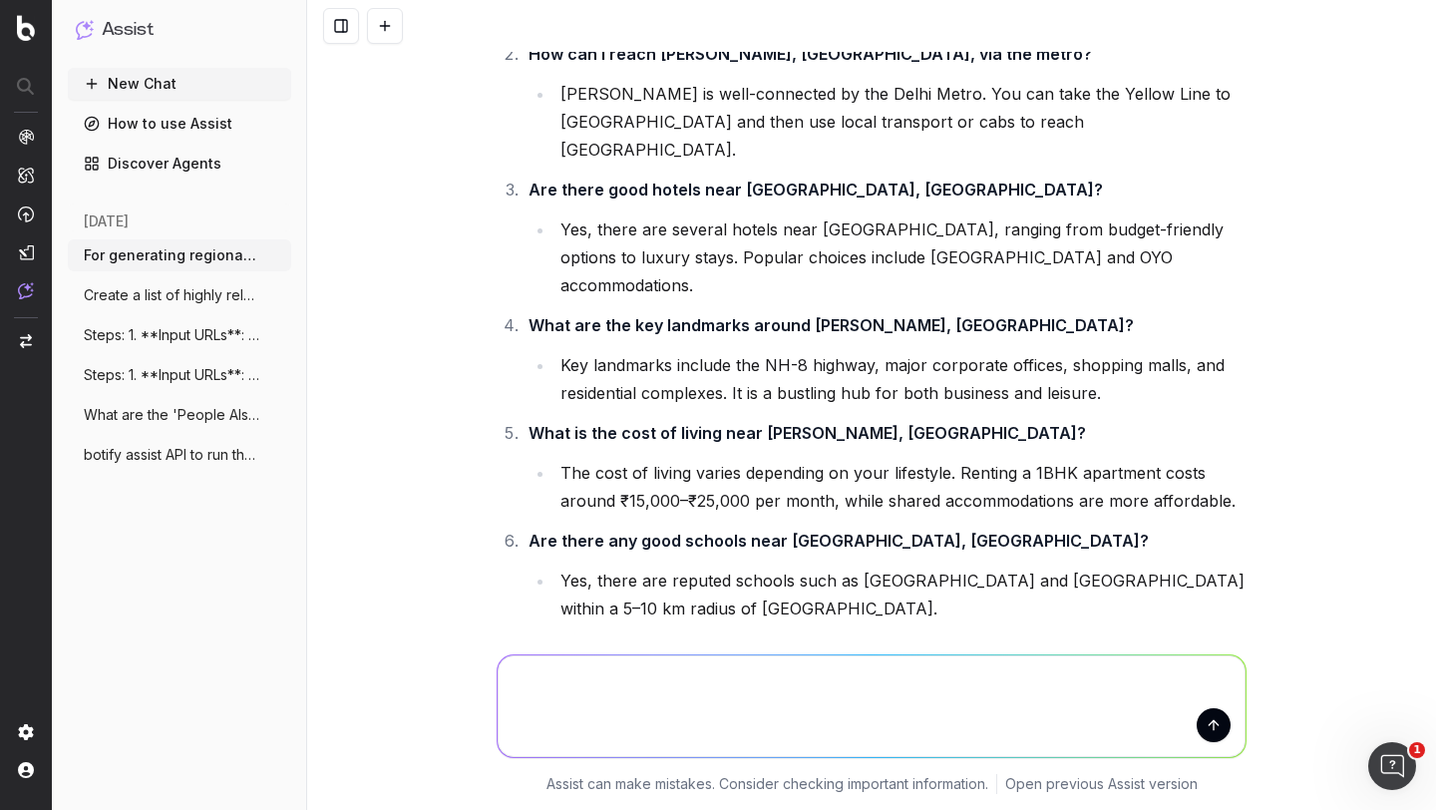
click at [630, 459] on li "The cost of living varies depending on your lifestyle. Renting a 1BHK apartment…" at bounding box center [901, 487] width 692 height 56
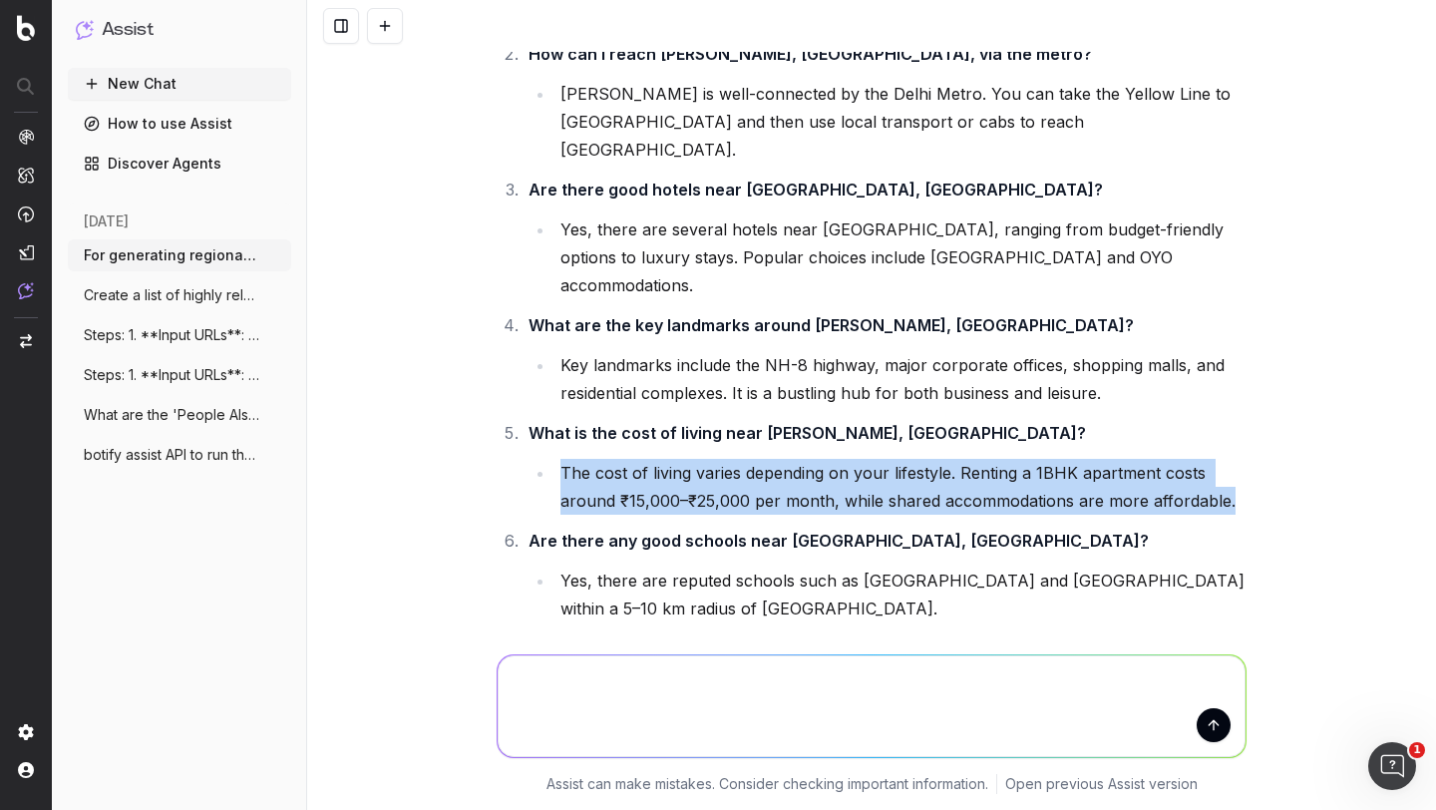
click at [630, 459] on li "The cost of living varies depending on your lifestyle. Renting a 1BHK apartment…" at bounding box center [901, 487] width 692 height 56
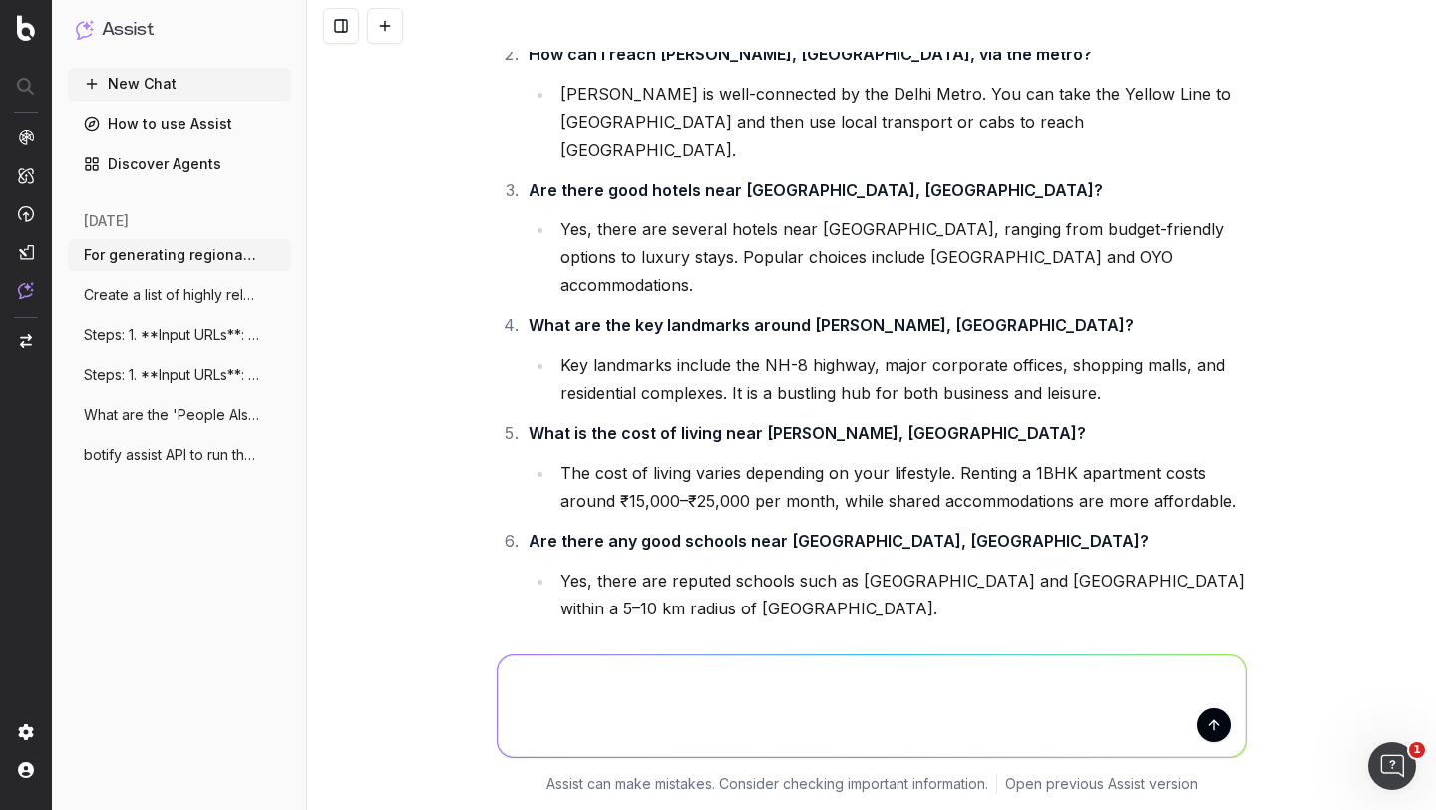
click at [628, 531] on strong "Are there any good schools near Rajiv Chowk, Gurgaon?" at bounding box center [839, 541] width 620 height 20
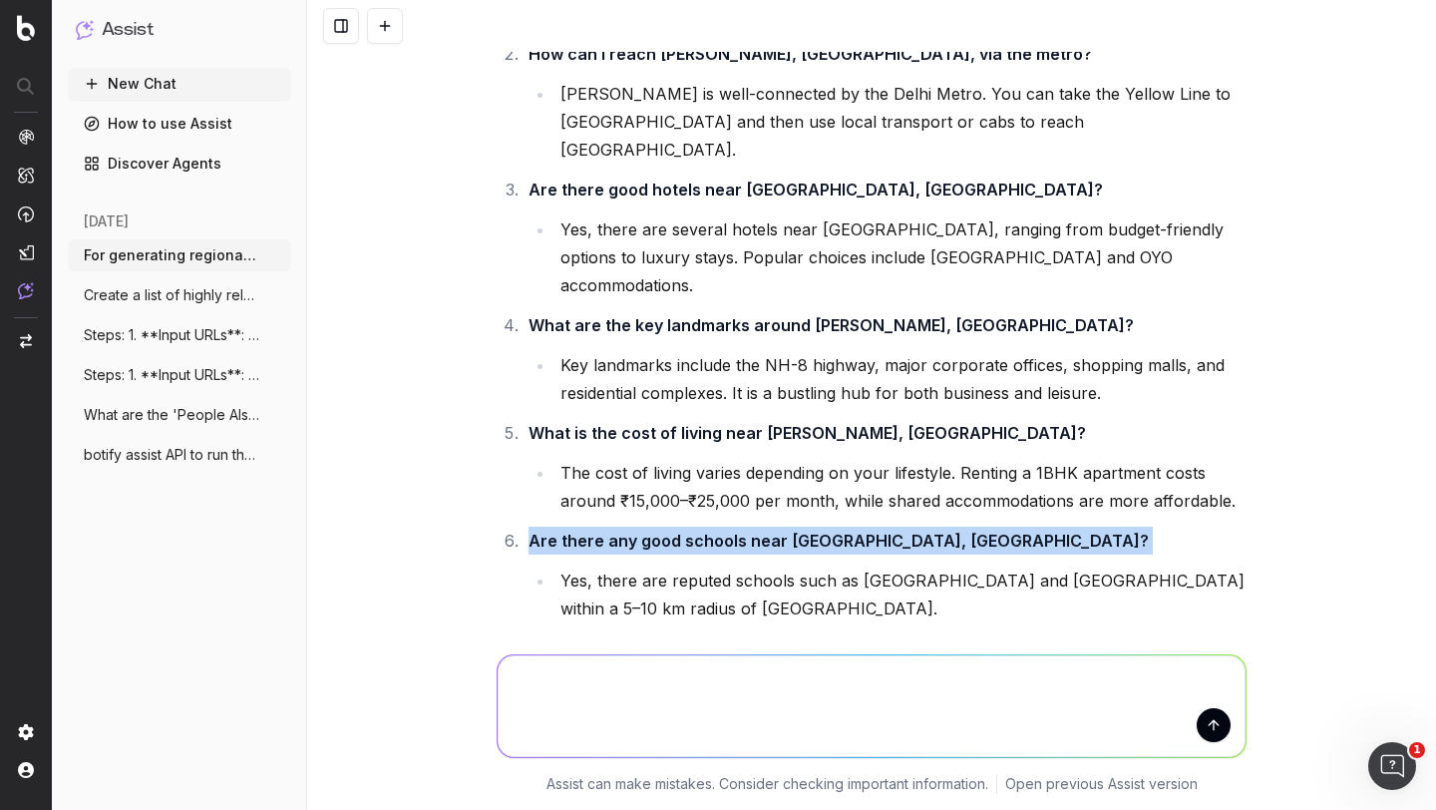
click at [628, 531] on strong "Are there any good schools near Rajiv Chowk, Gurgaon?" at bounding box center [839, 541] width 620 height 20
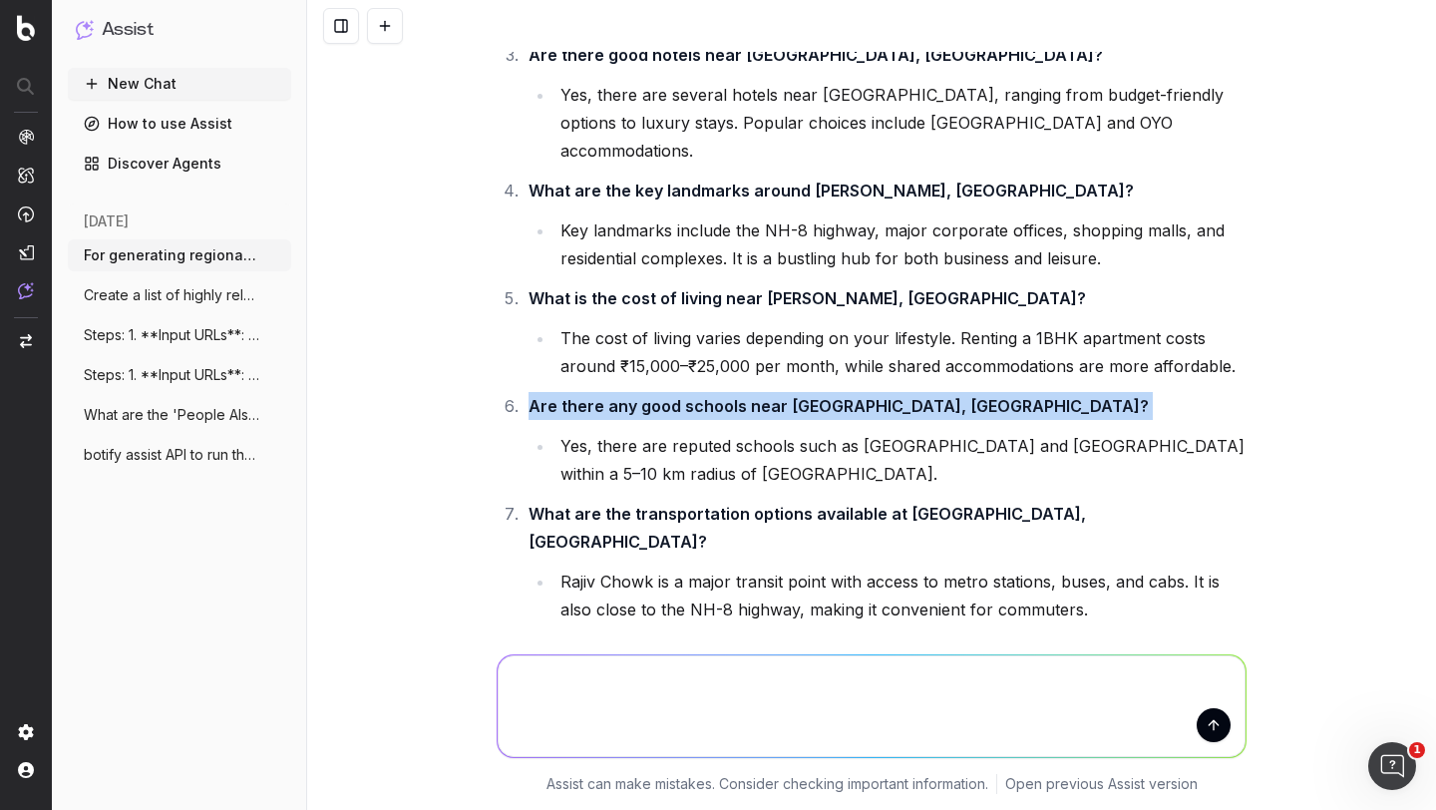
scroll to position [5822, 0]
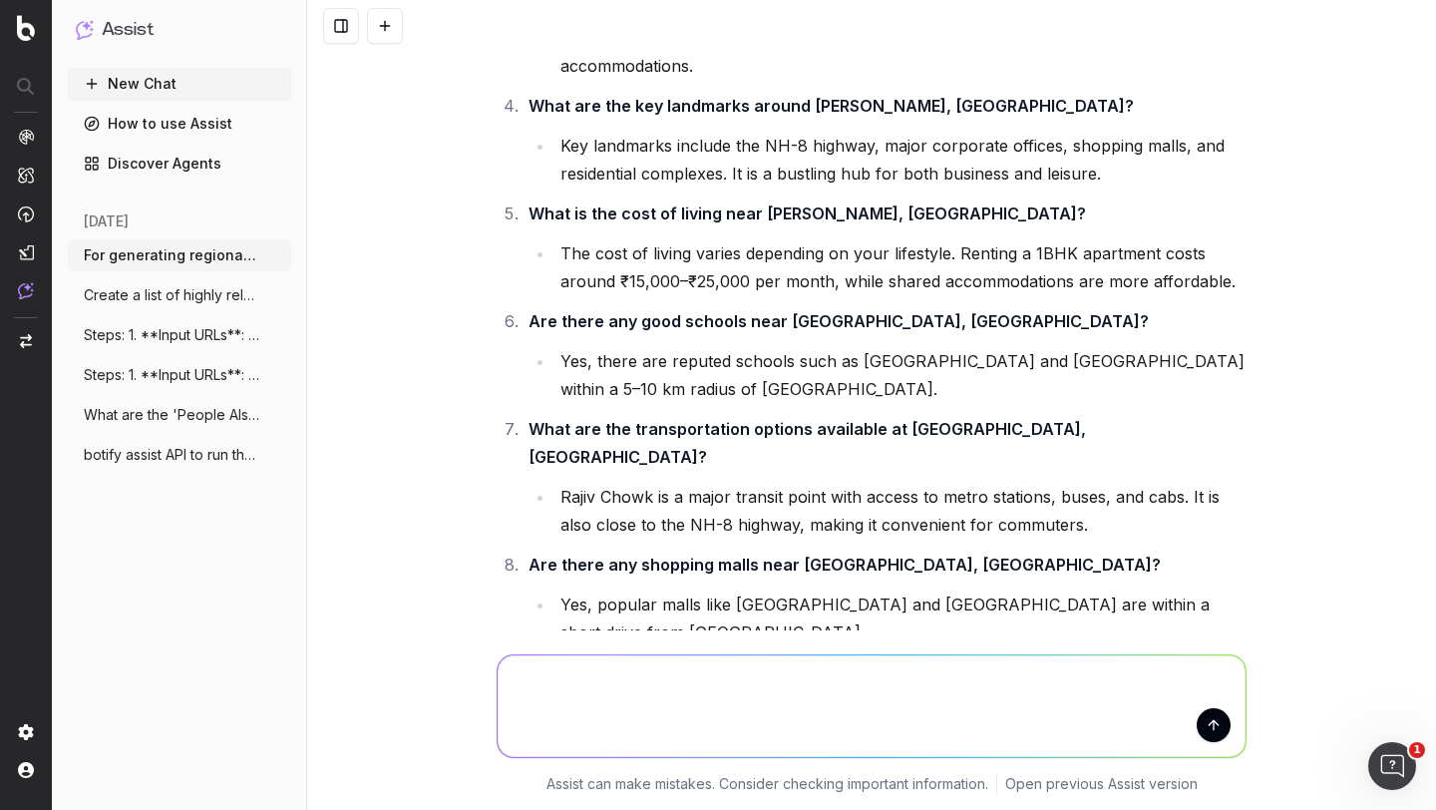
click at [635, 419] on strong "What are the transportation options available at Rajiv Chowk, Gurgaon?" at bounding box center [810, 443] width 562 height 48
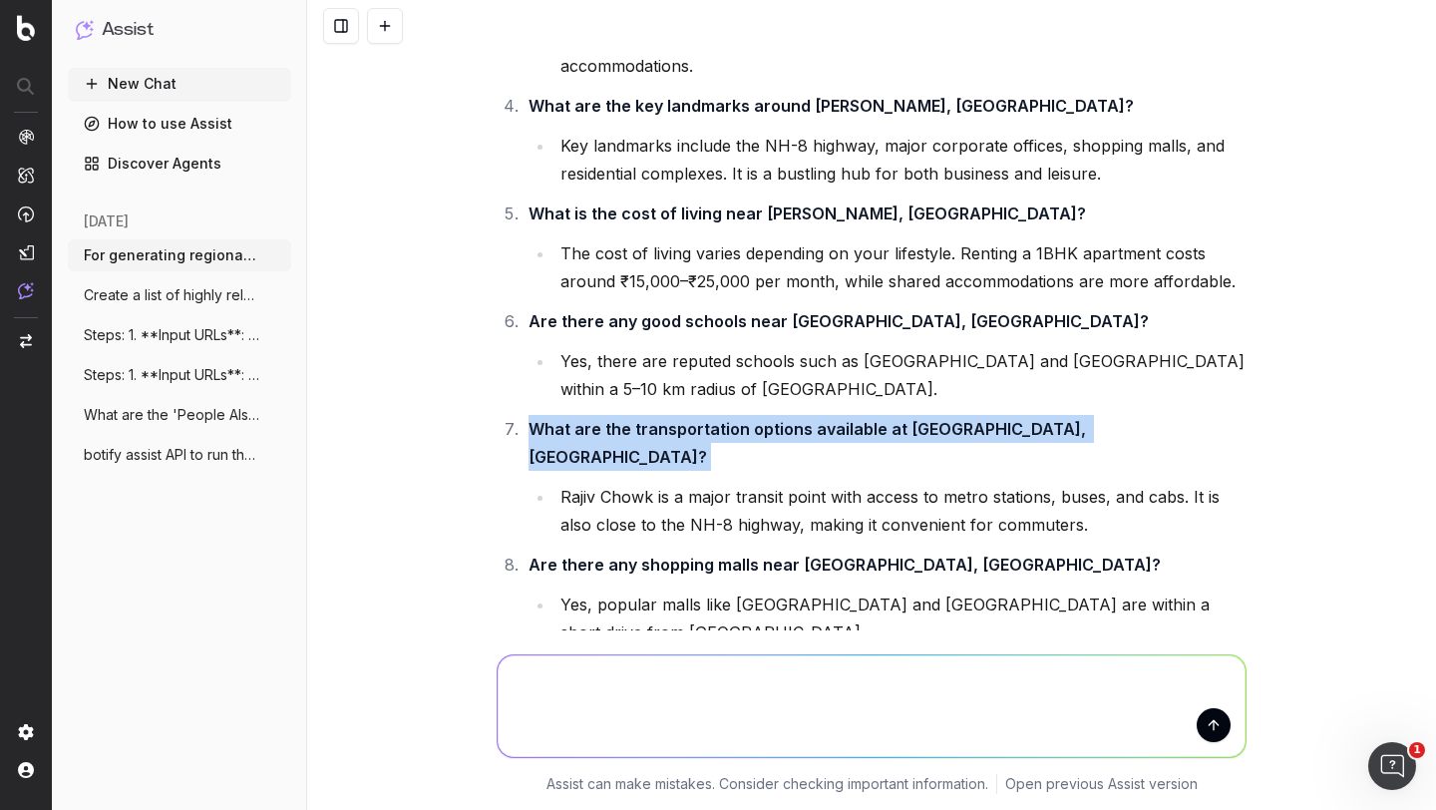
click at [635, 419] on strong "What are the transportation options available at Rajiv Chowk, Gurgaon?" at bounding box center [810, 443] width 562 height 48
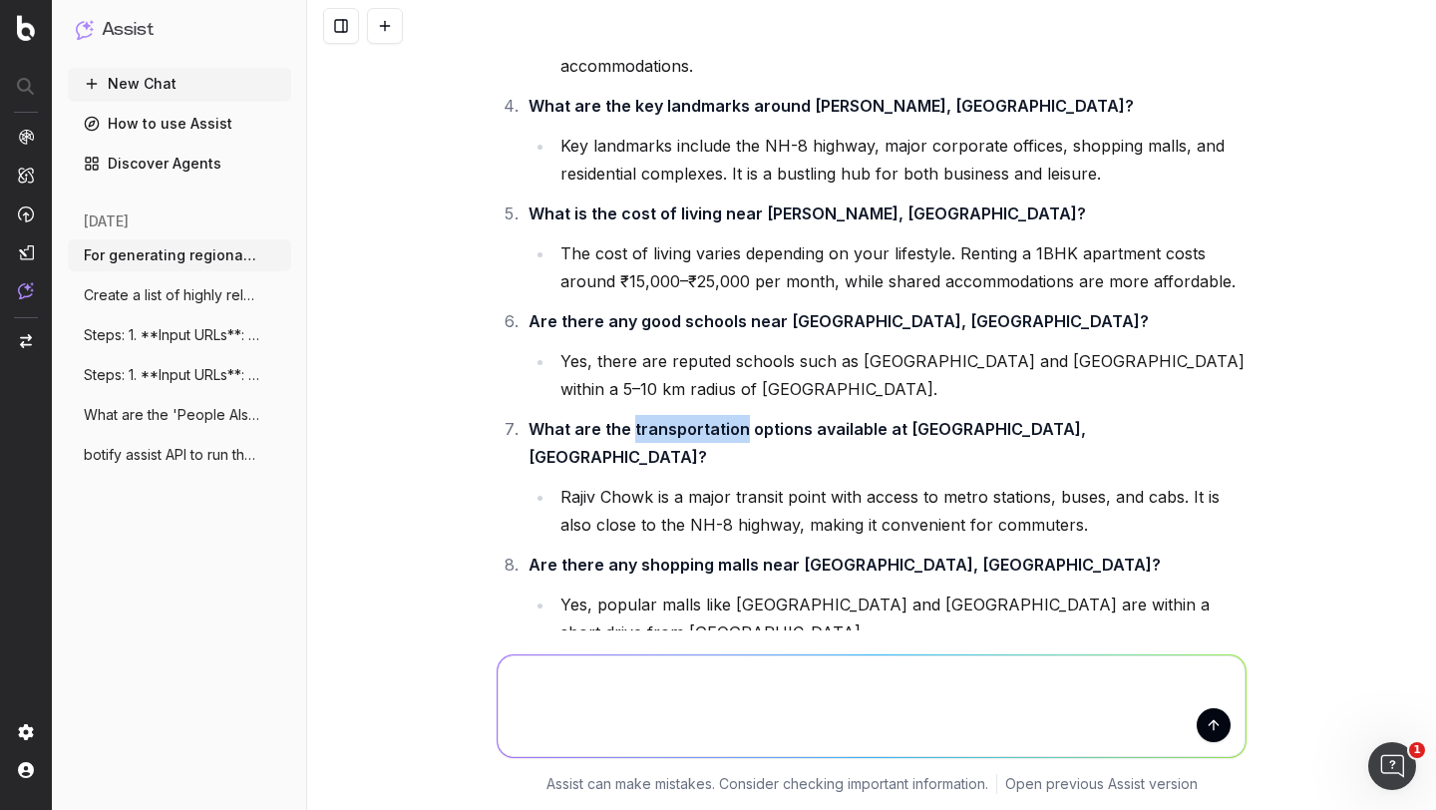
click at [635, 419] on strong "What are the transportation options available at Rajiv Chowk, Gurgaon?" at bounding box center [810, 443] width 562 height 48
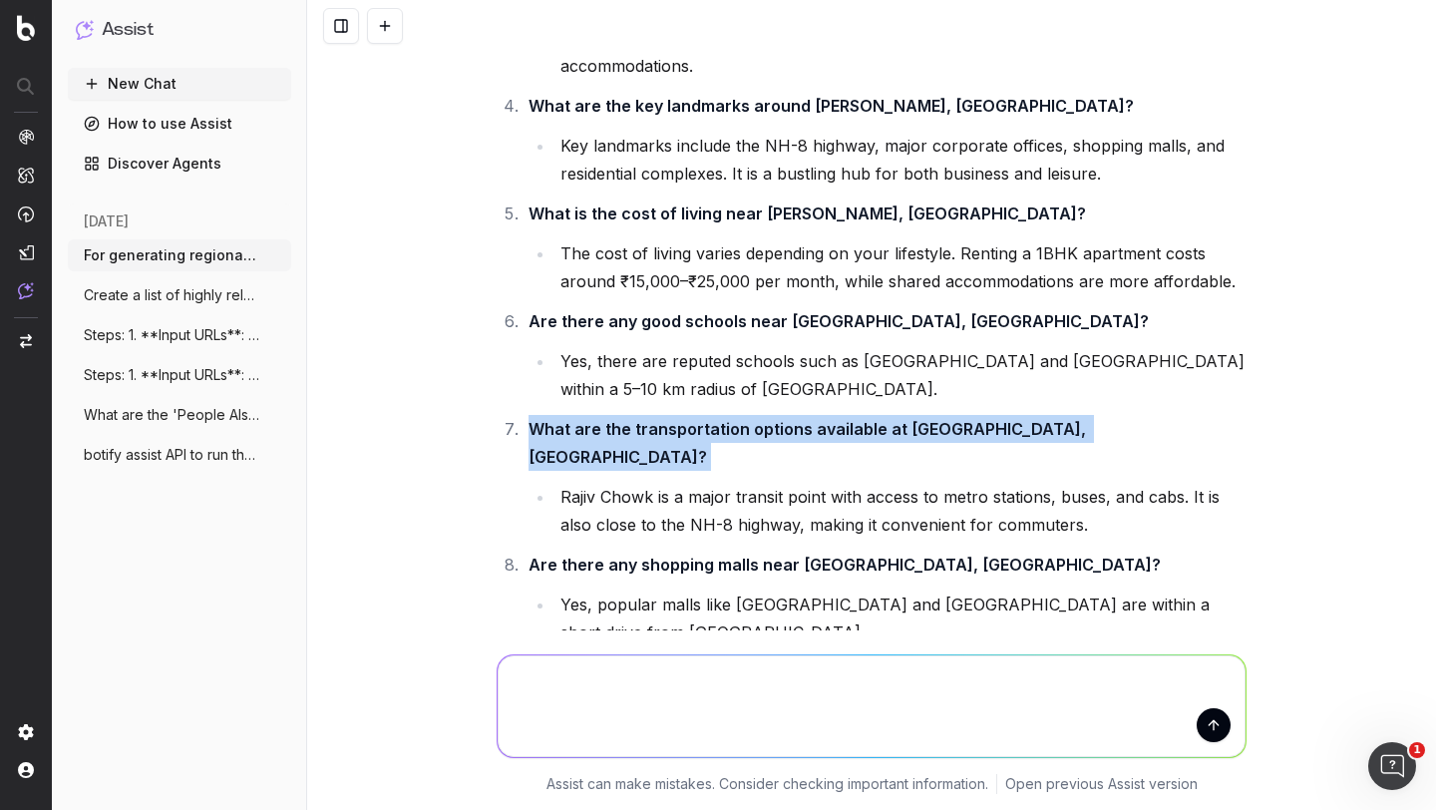
click at [635, 419] on strong "What are the transportation options available at Rajiv Chowk, Gurgaon?" at bounding box center [810, 443] width 562 height 48
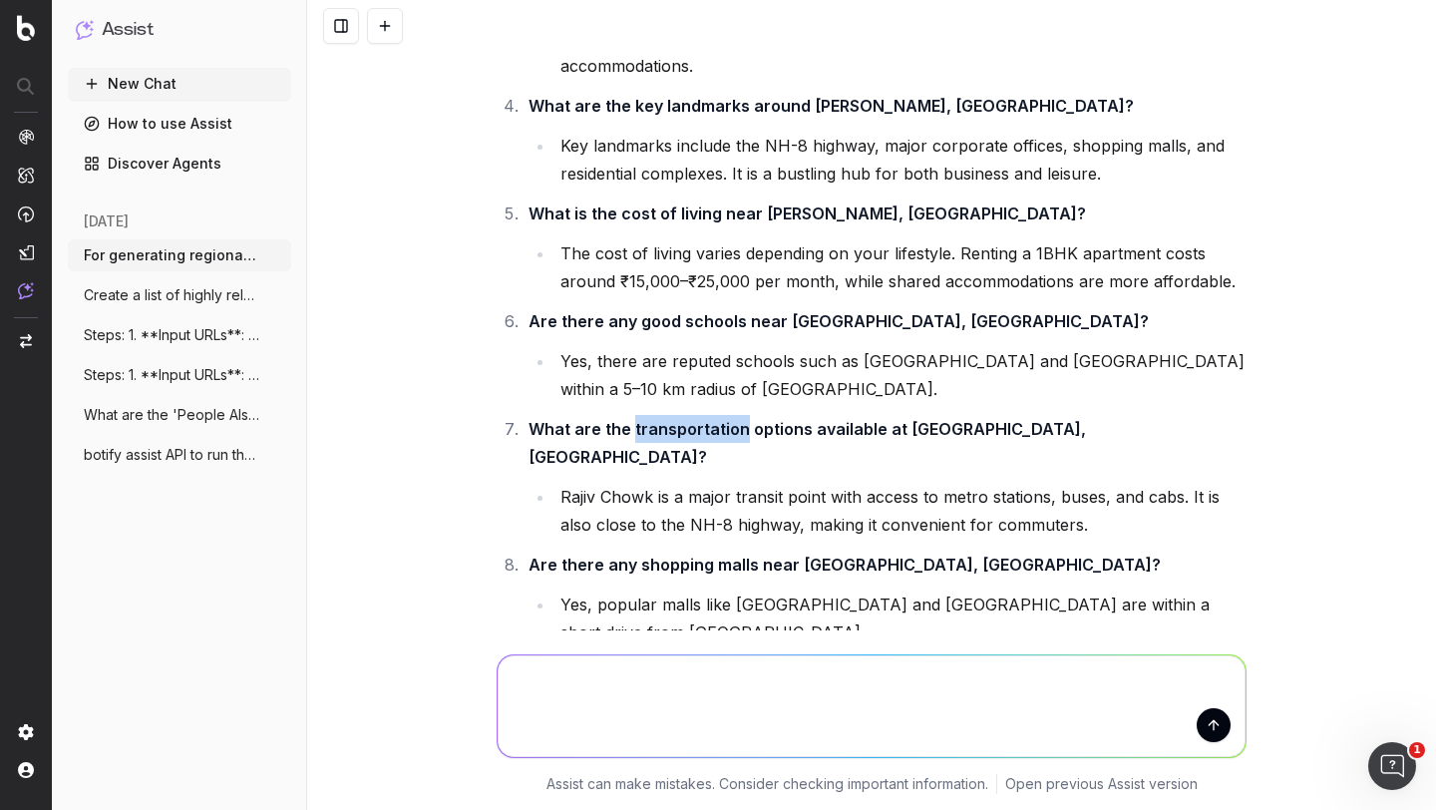
click at [635, 419] on strong "What are the transportation options available at Rajiv Chowk, Gurgaon?" at bounding box center [810, 443] width 562 height 48
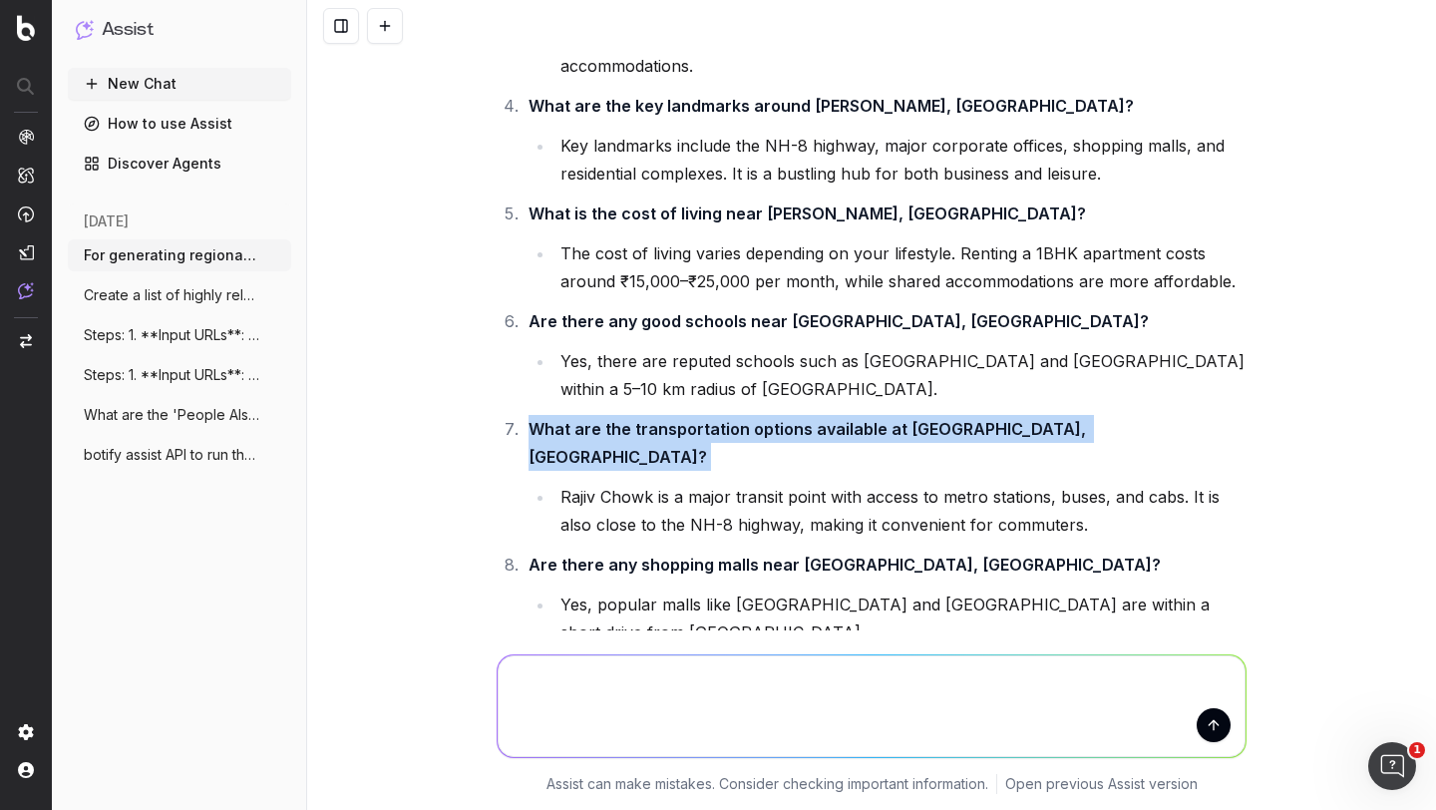
click at [635, 419] on strong "What are the transportation options available at Rajiv Chowk, Gurgaon?" at bounding box center [810, 443] width 562 height 48
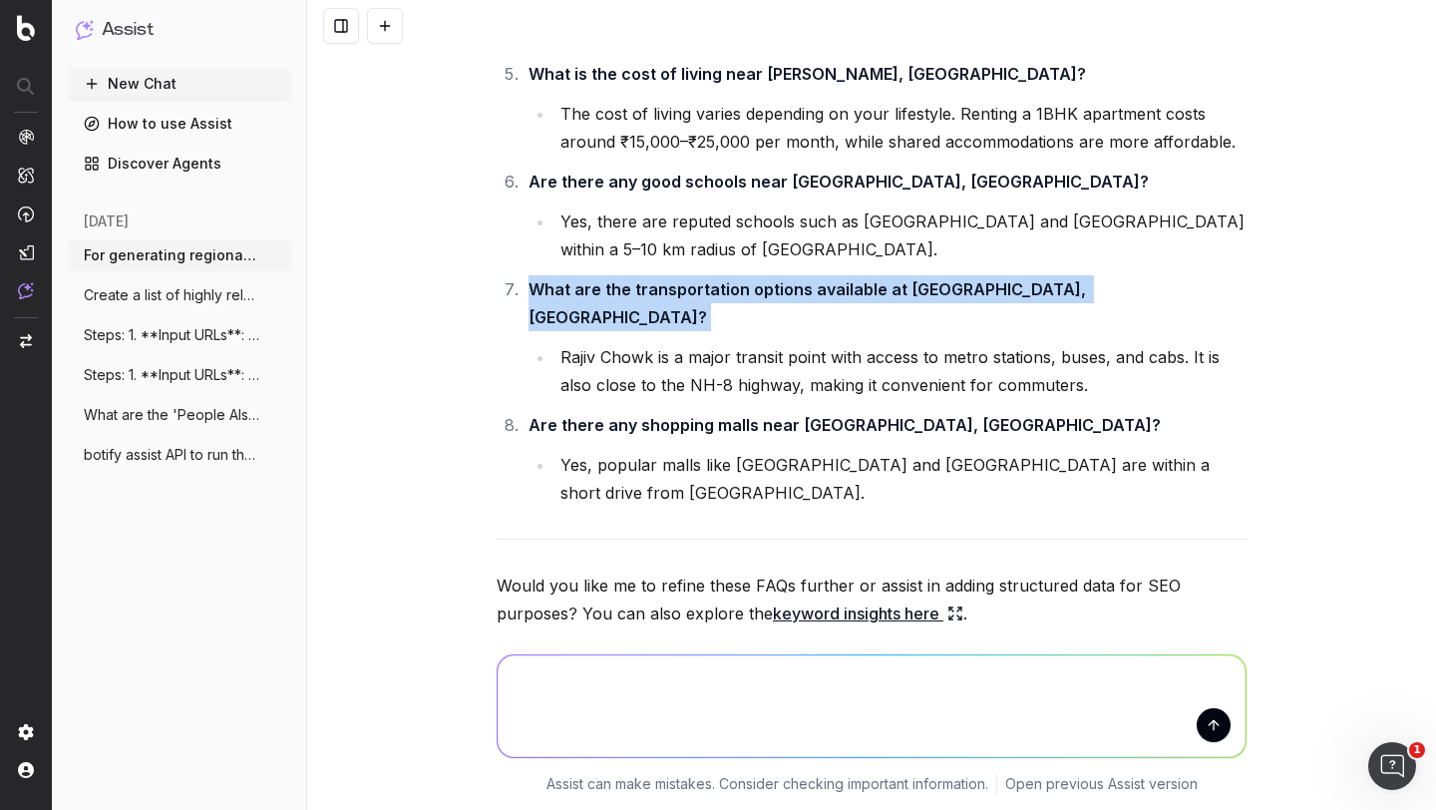
scroll to position [6014, 0]
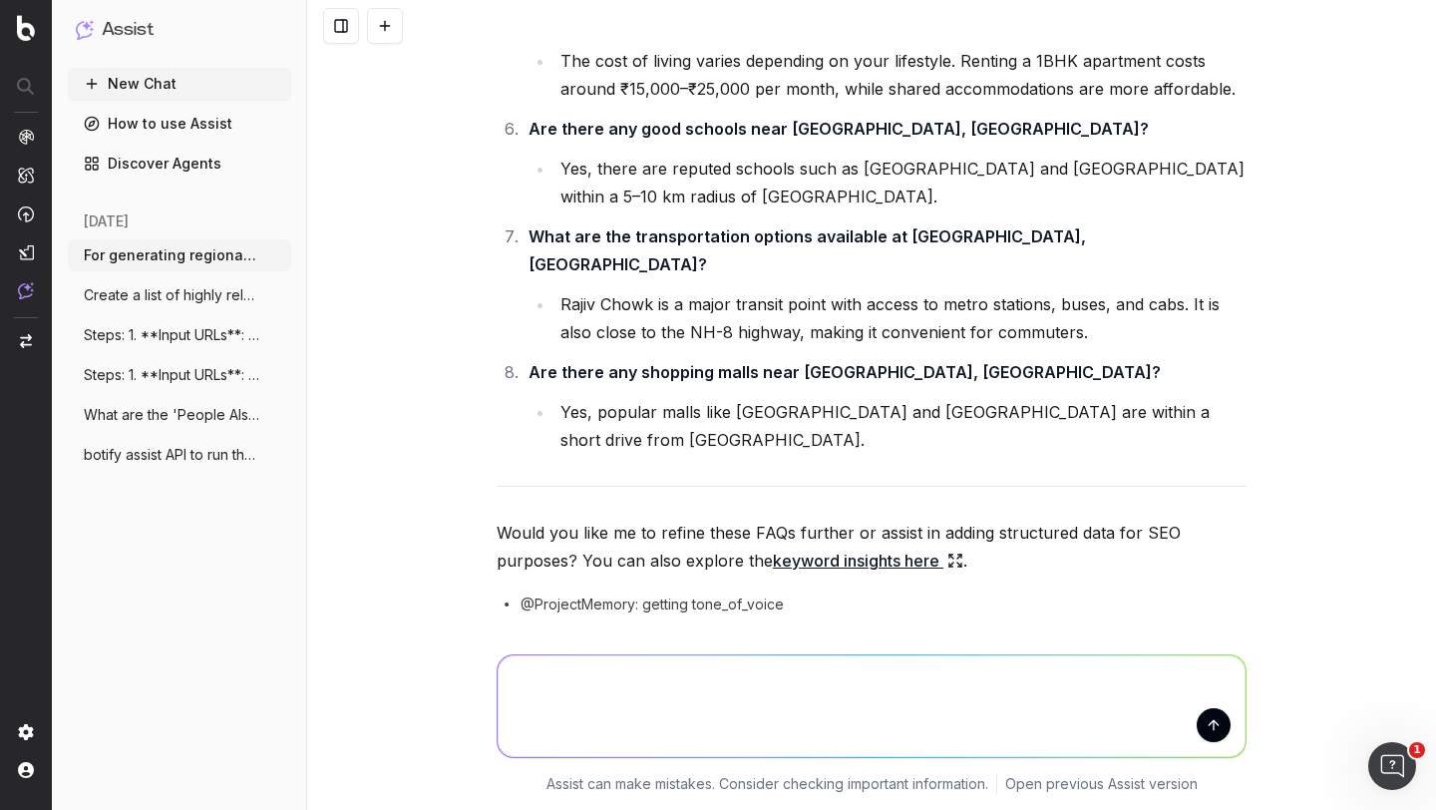
click at [658, 519] on p "Would you like me to refine these FAQs further or assist in adding structured d…" at bounding box center [872, 547] width 750 height 56
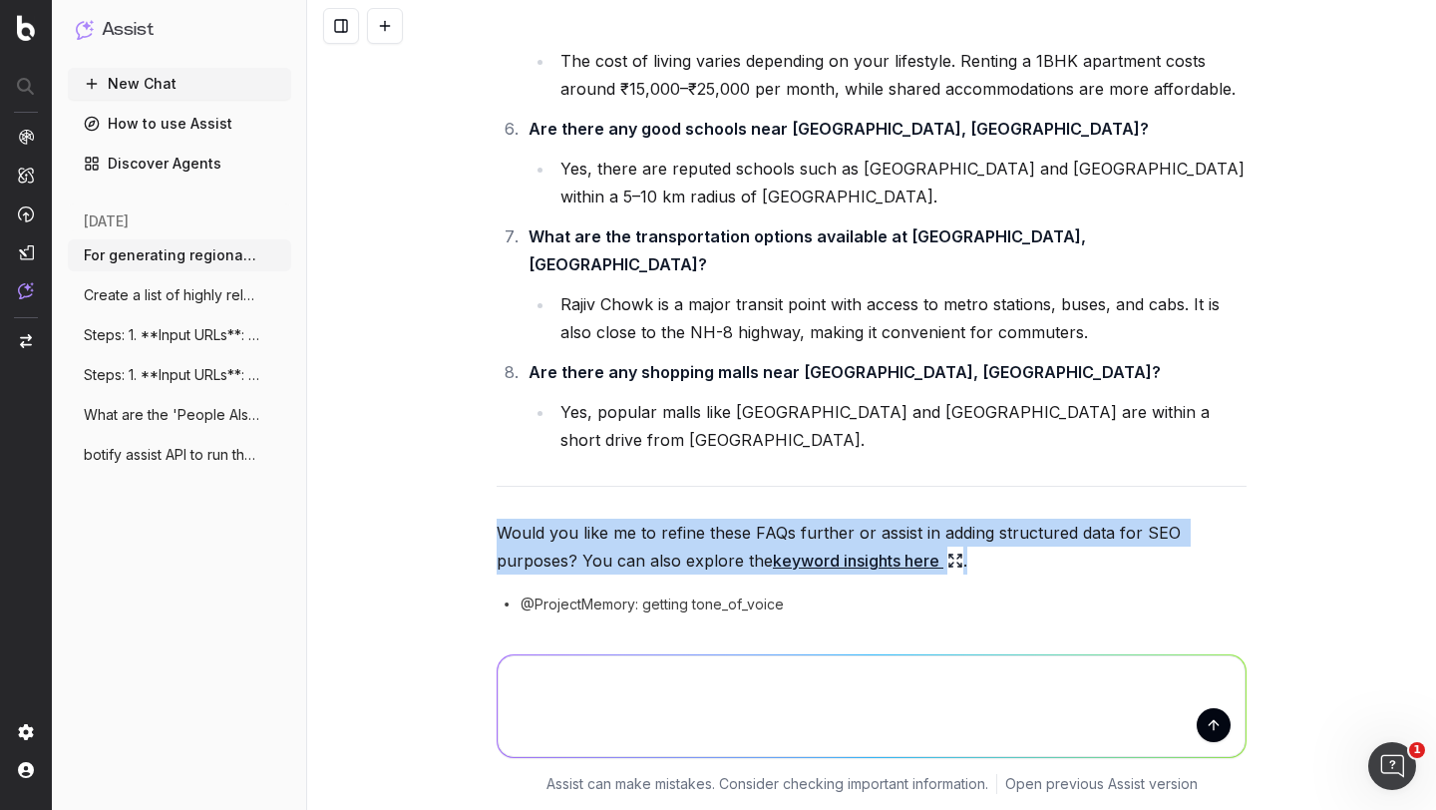
click at [658, 519] on p "Would you like me to refine these FAQs further or assist in adding structured d…" at bounding box center [872, 547] width 750 height 56
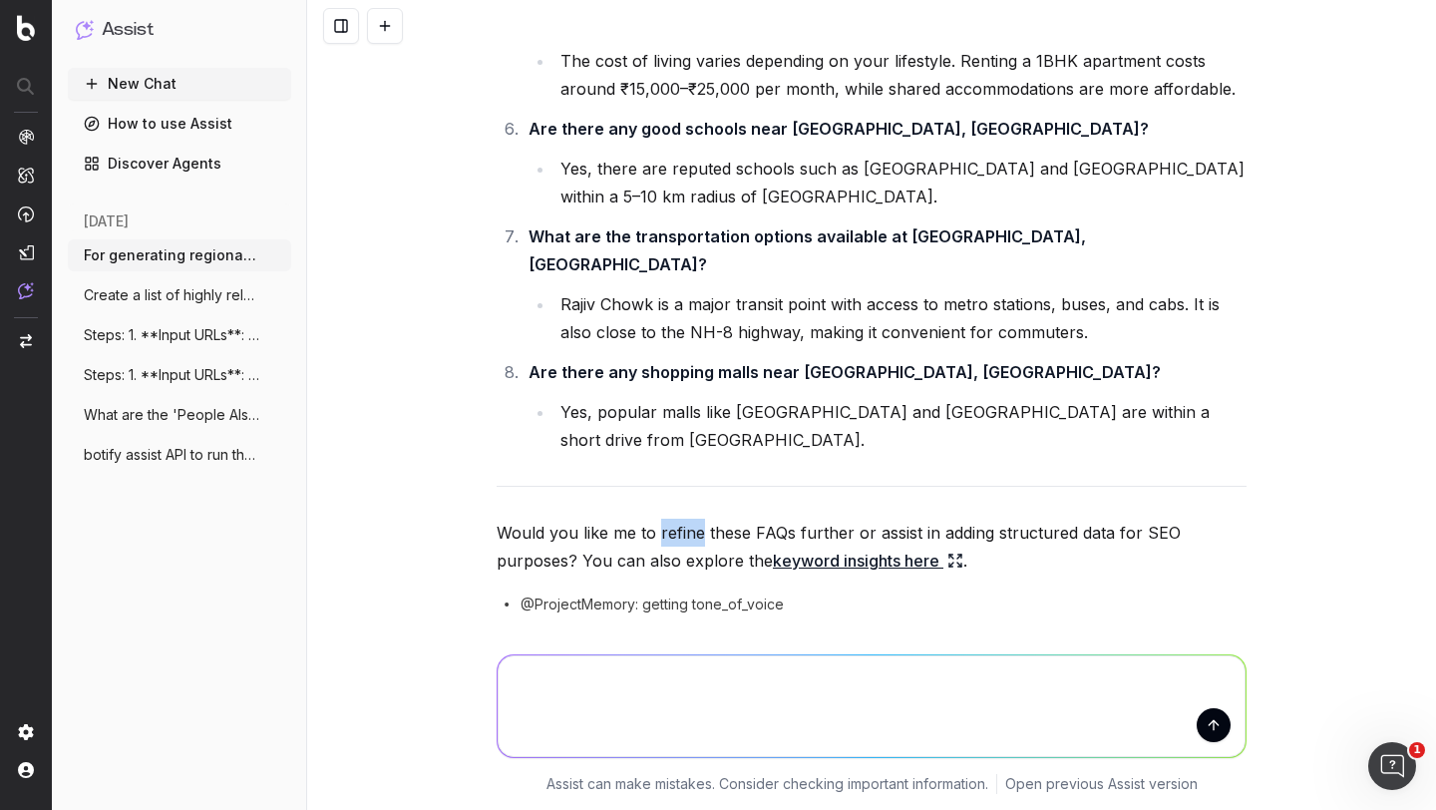
click at [658, 519] on p "Would you like me to refine these FAQs further or assist in adding structured d…" at bounding box center [872, 547] width 750 height 56
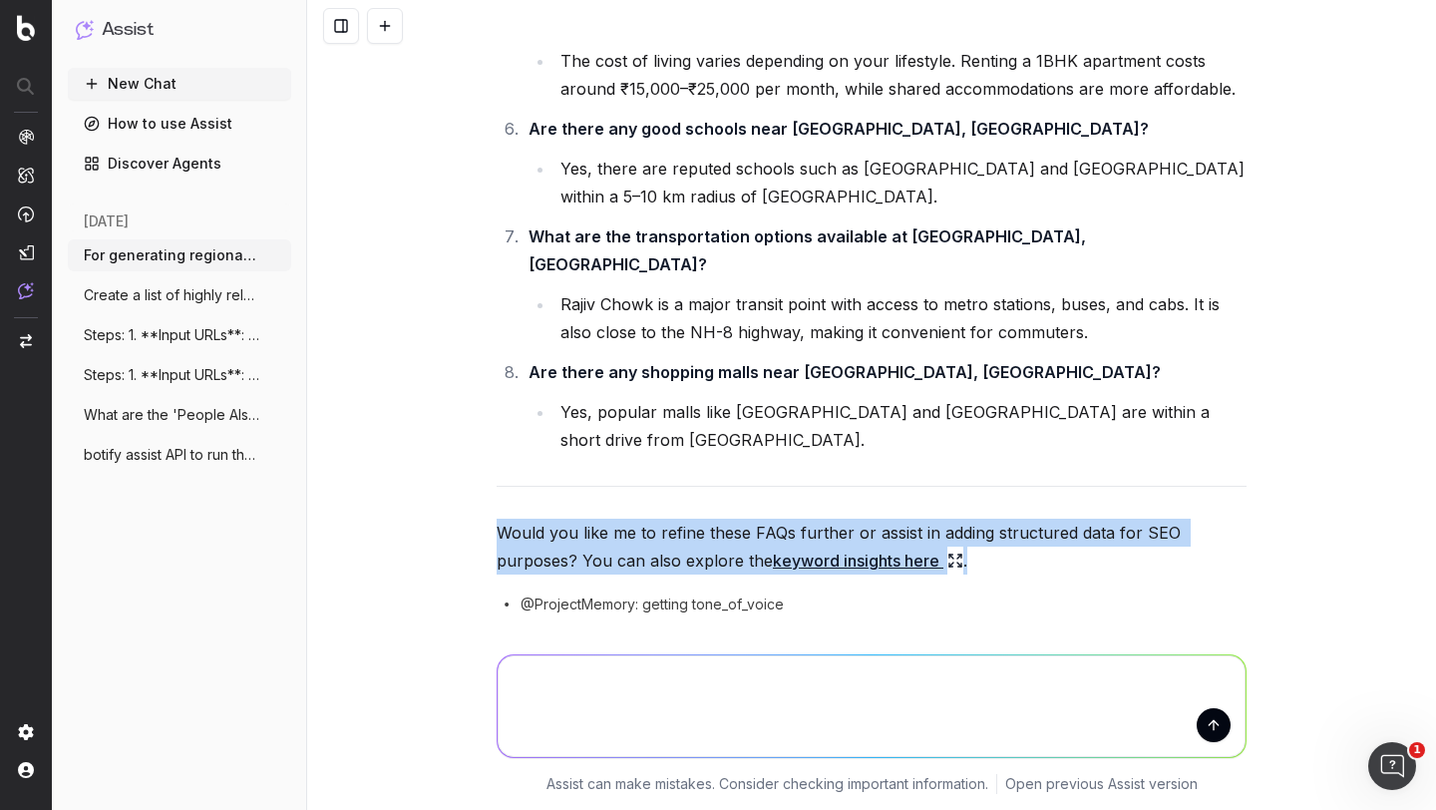
click at [658, 519] on p "Would you like me to refine these FAQs further or assist in adding structured d…" at bounding box center [872, 547] width 750 height 56
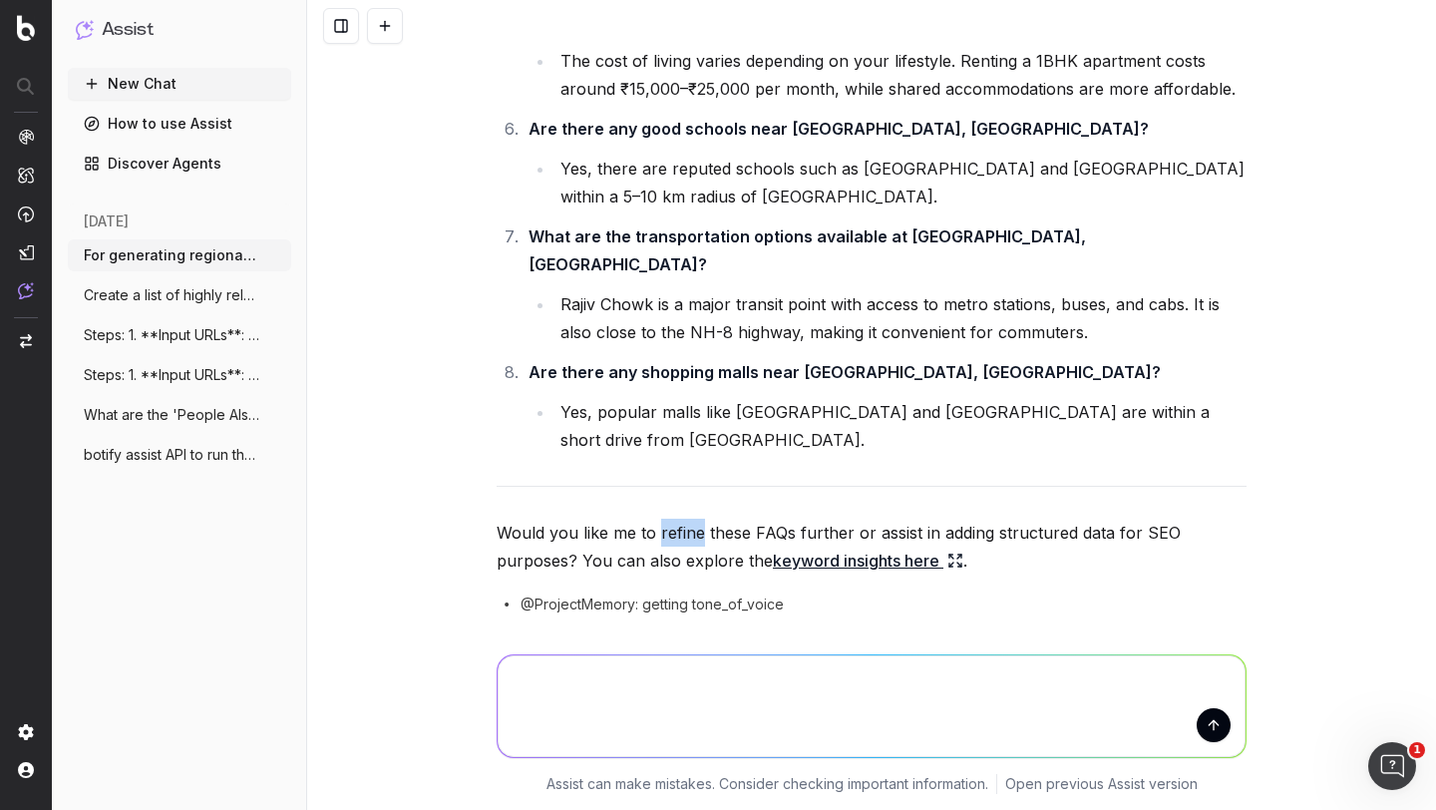
click at [658, 519] on p "Would you like me to refine these FAQs further or assist in adding structured d…" at bounding box center [872, 547] width 750 height 56
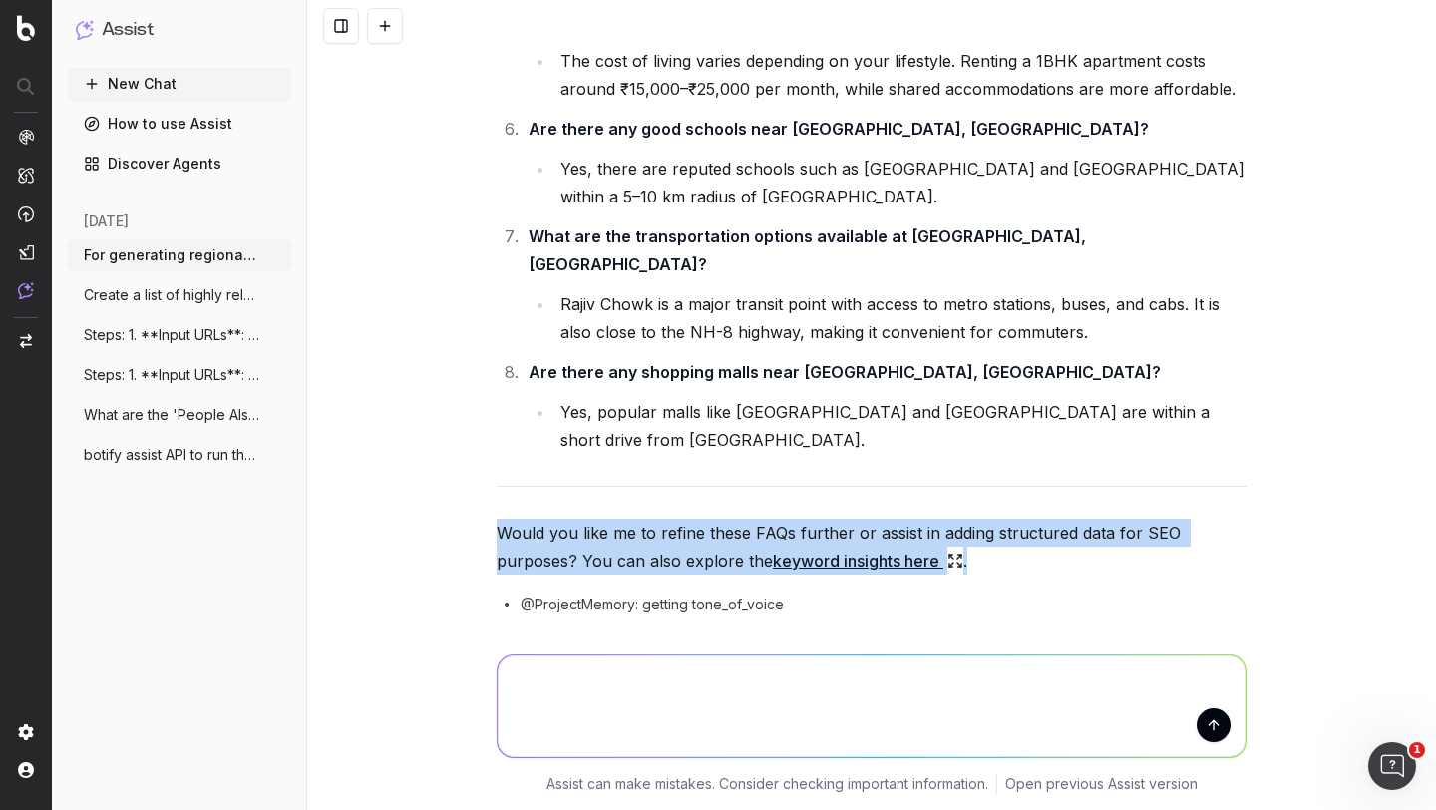
click at [658, 519] on p "Would you like me to refine these FAQs further or assist in adding structured d…" at bounding box center [872, 547] width 750 height 56
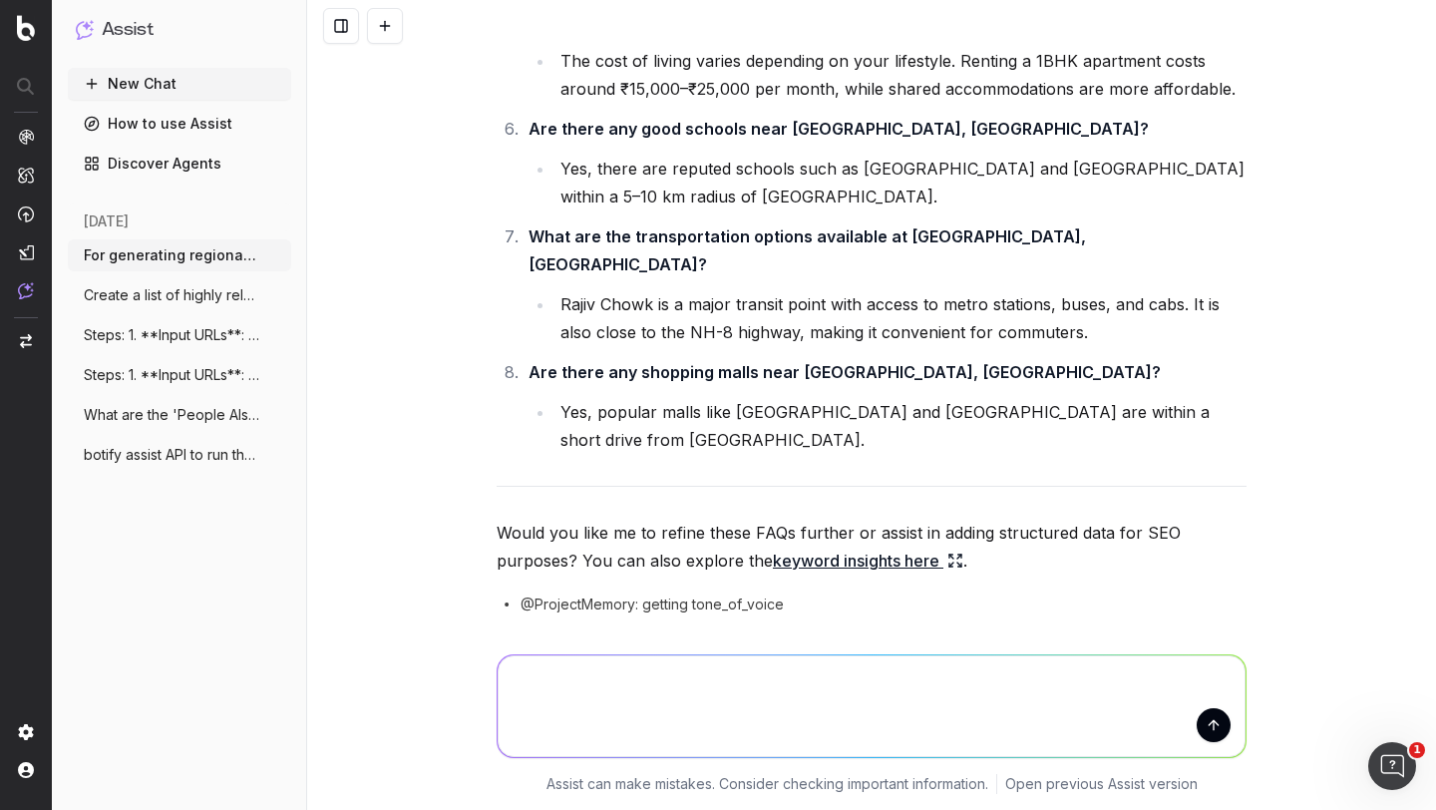
click at [601, 694] on textarea at bounding box center [872, 706] width 748 height 102
type textarea "yes"
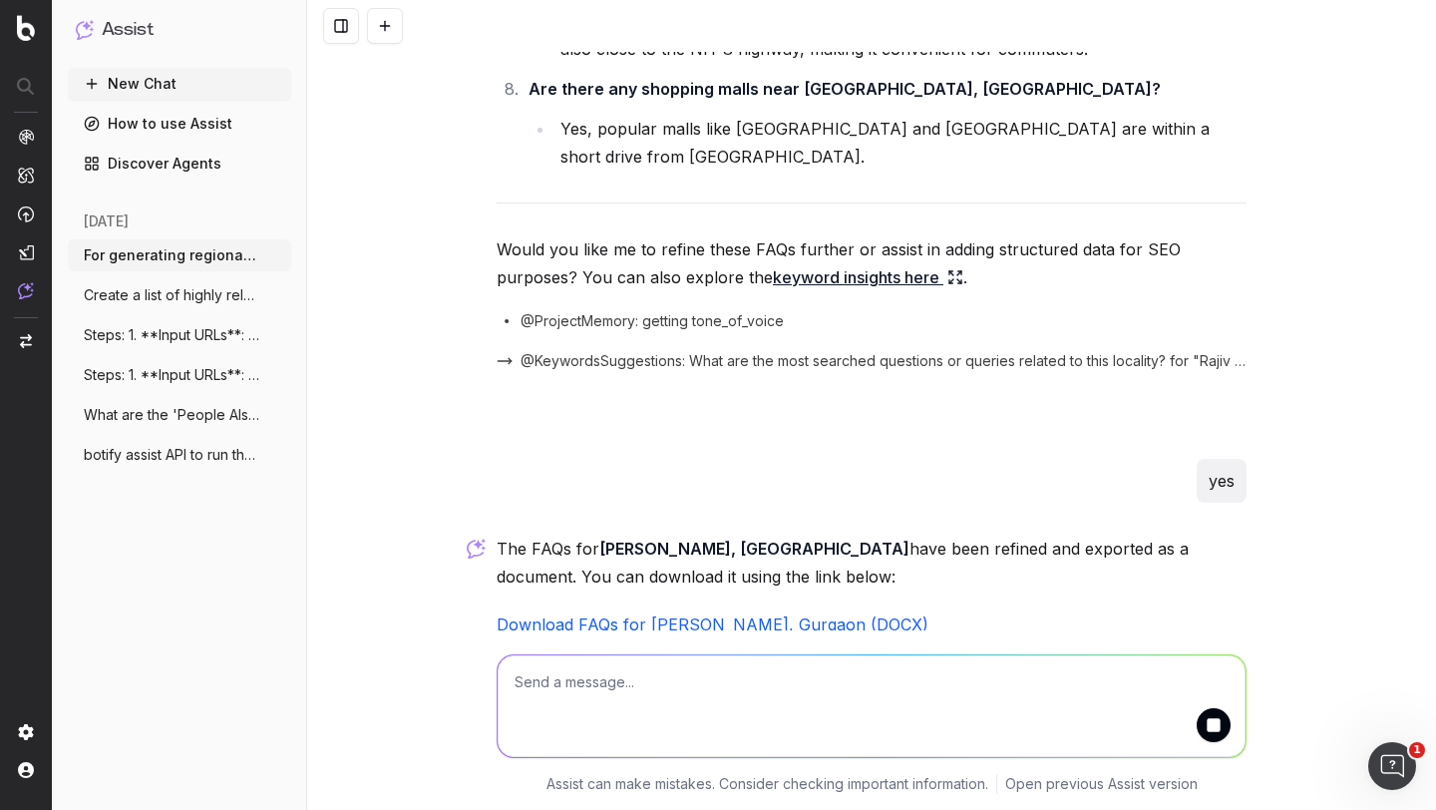
scroll to position [6393, 0]
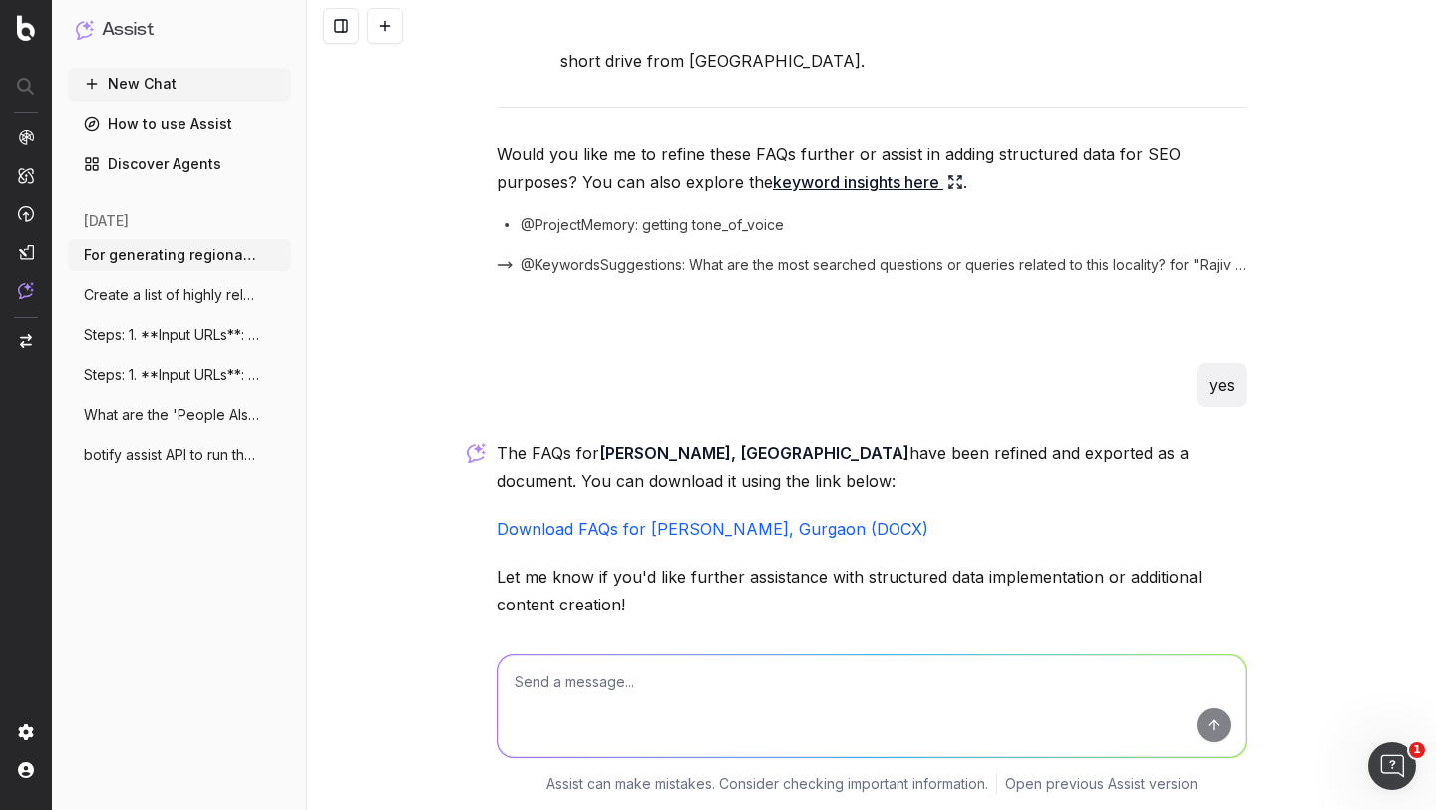
click at [616, 563] on p "Let me know if you'd like further assistance with structured data implementatio…" at bounding box center [872, 591] width 750 height 56
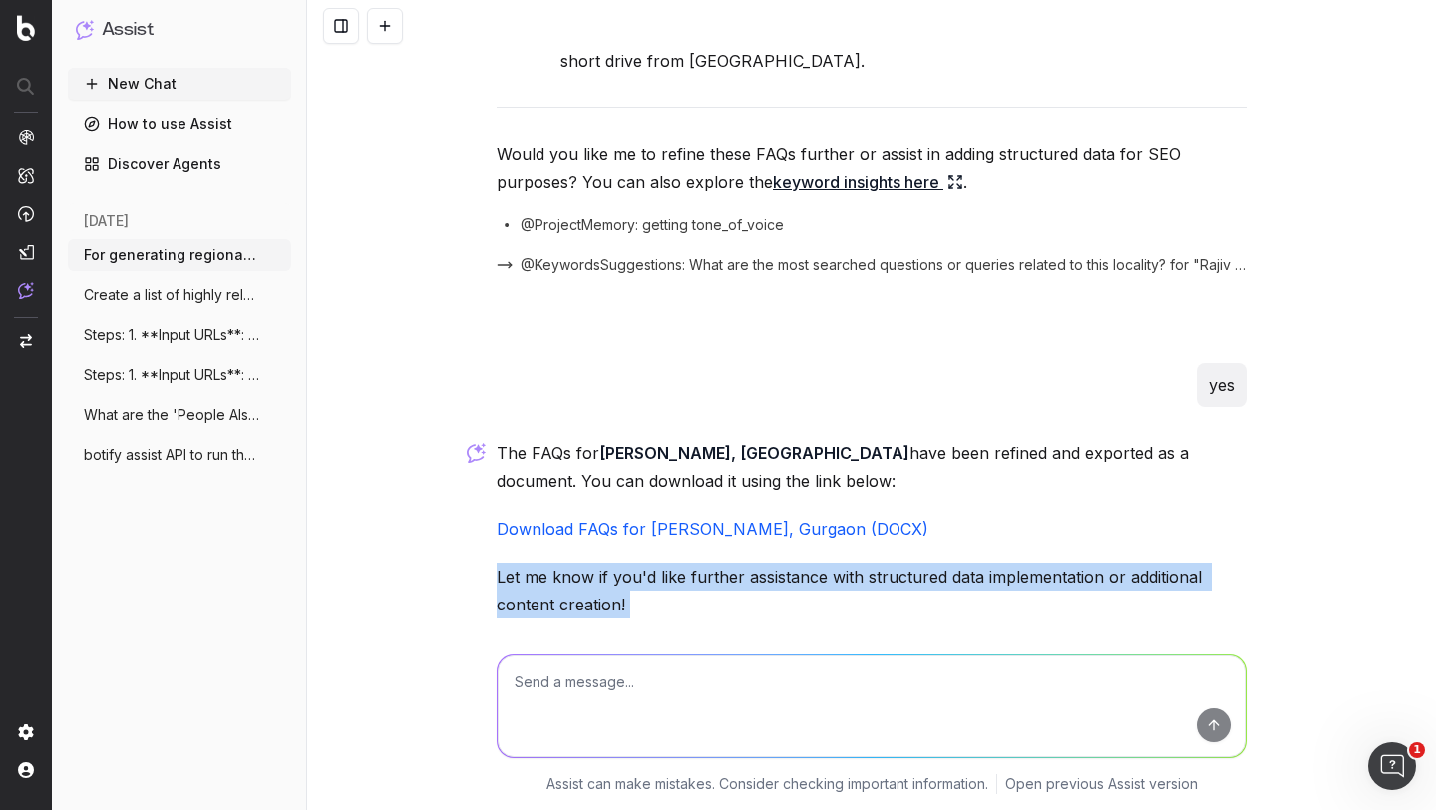
click at [616, 563] on p "Let me know if you'd like further assistance with structured data implementatio…" at bounding box center [872, 591] width 750 height 56
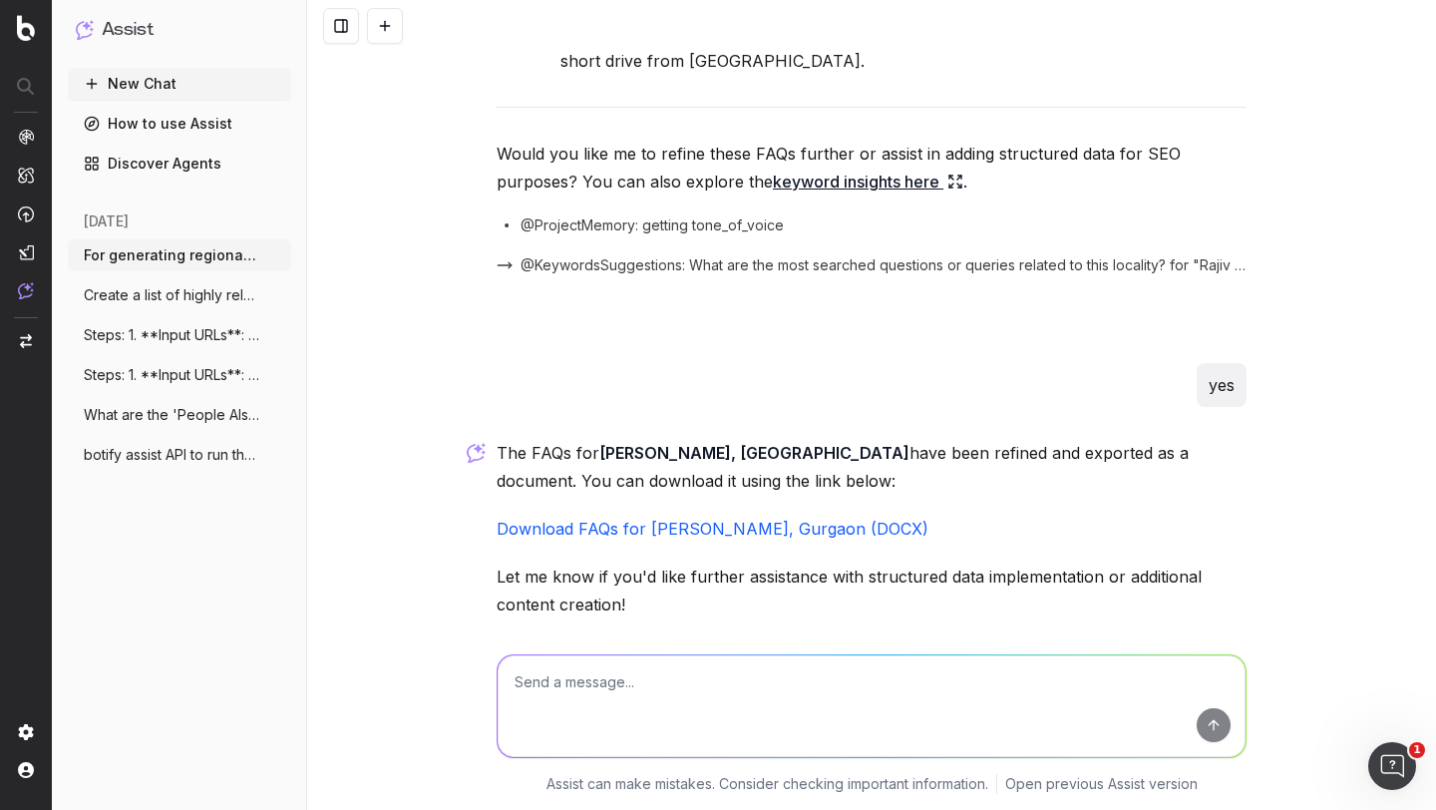
click at [572, 710] on textarea at bounding box center [872, 706] width 748 height 102
type textarea "please sahre the data here instead of csv"
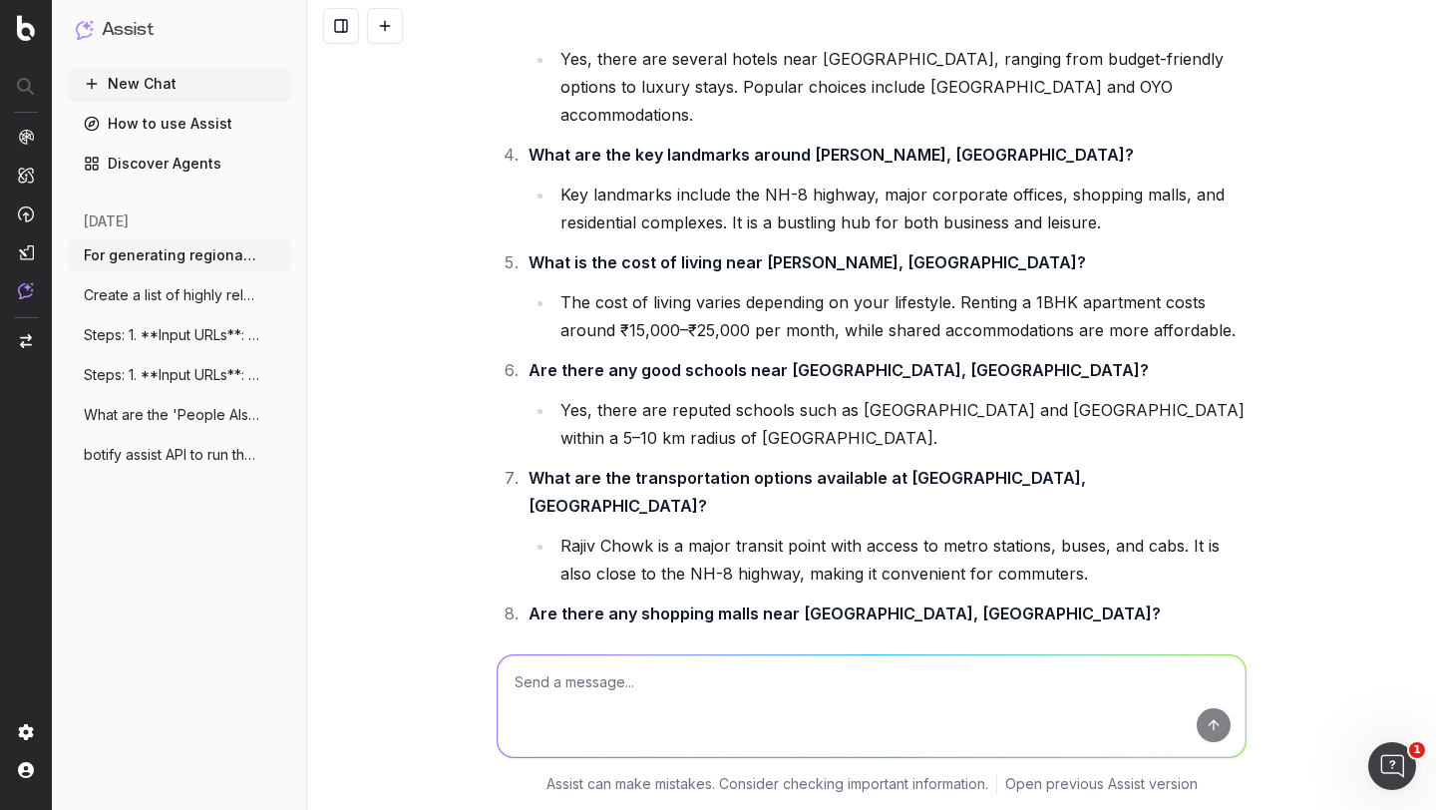
scroll to position [7645, 0]
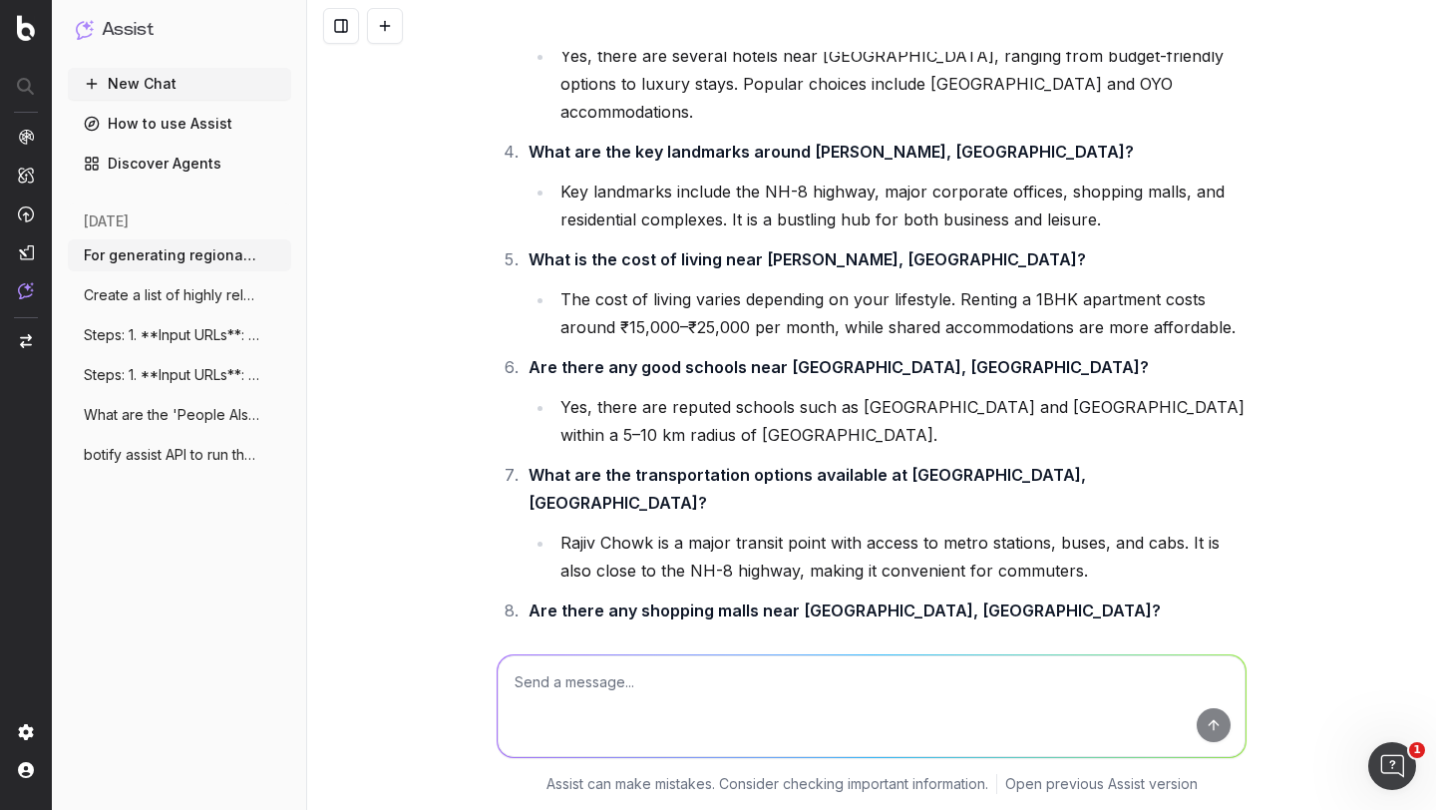
click at [646, 636] on li "Yes, popular malls like Ambience Mall and MGF Metropolitan Mall are within a sh…" at bounding box center [901, 664] width 692 height 56
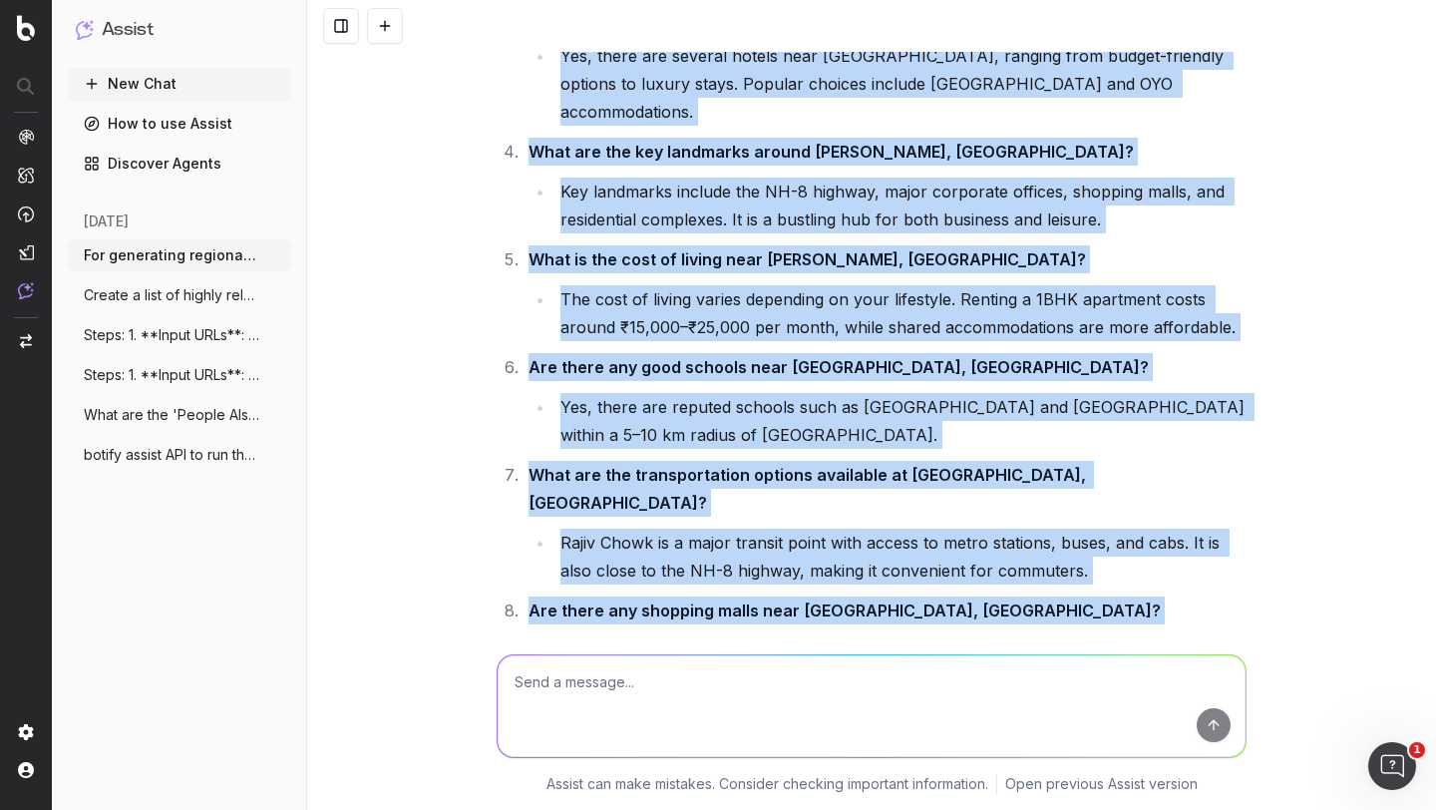
click at [646, 636] on li "Yes, popular malls like Ambience Mall and MGF Metropolitan Mall are within a sh…" at bounding box center [901, 664] width 692 height 56
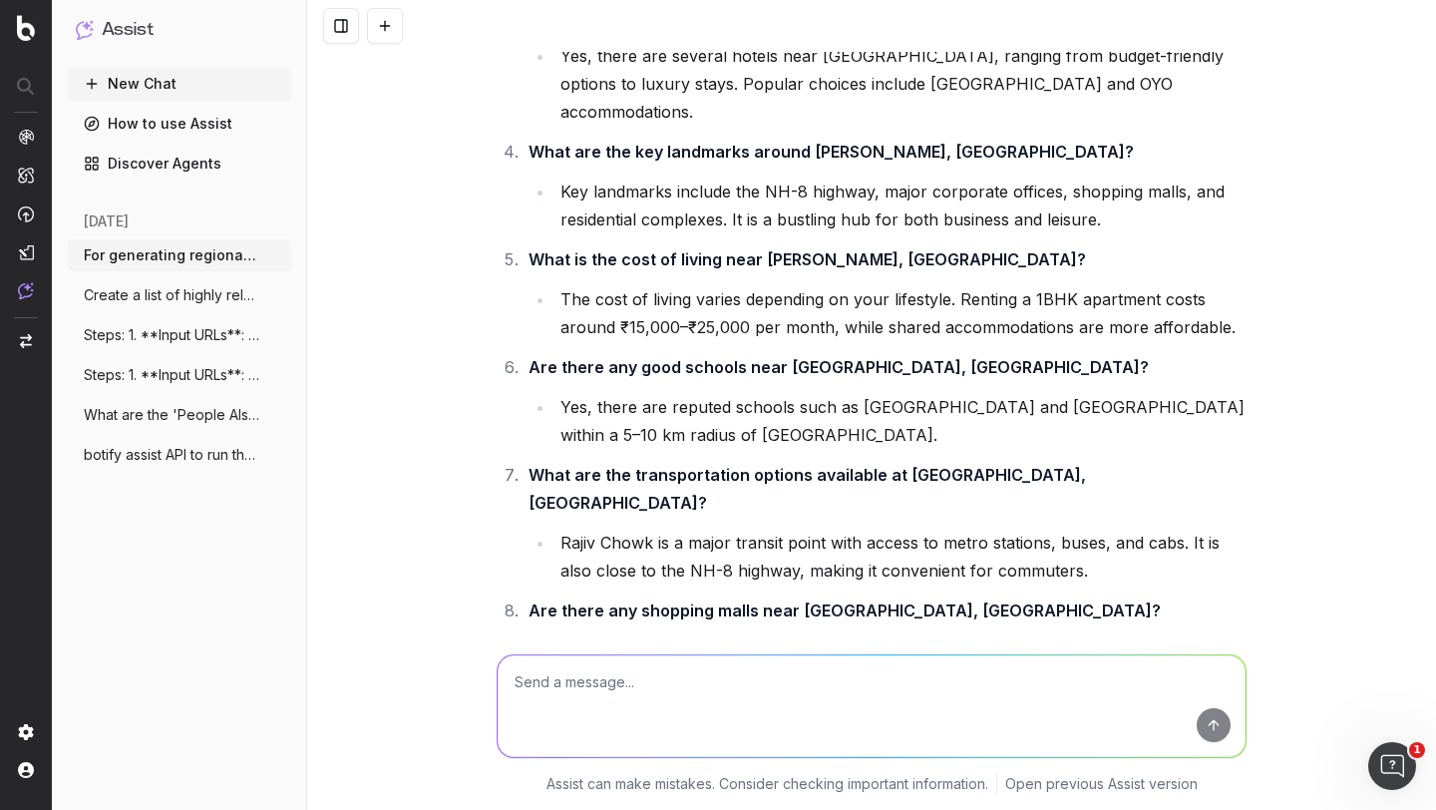
click at [646, 636] on li "Yes, popular malls like Ambience Mall and MGF Metropolitan Mall are within a sh…" at bounding box center [901, 664] width 692 height 56
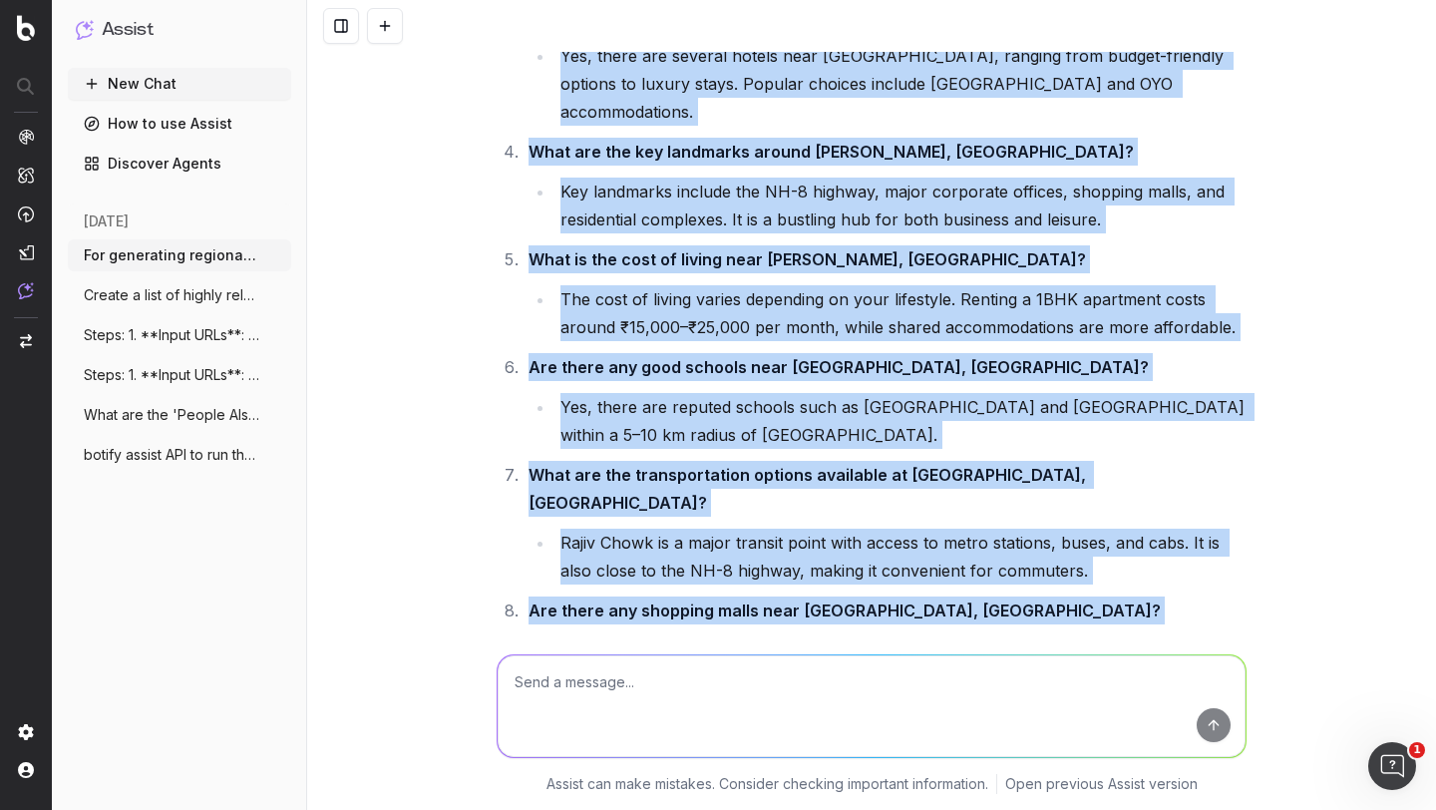
click at [646, 636] on li "Yes, popular malls like Ambience Mall and MGF Metropolitan Mall are within a sh…" at bounding box center [901, 664] width 692 height 56
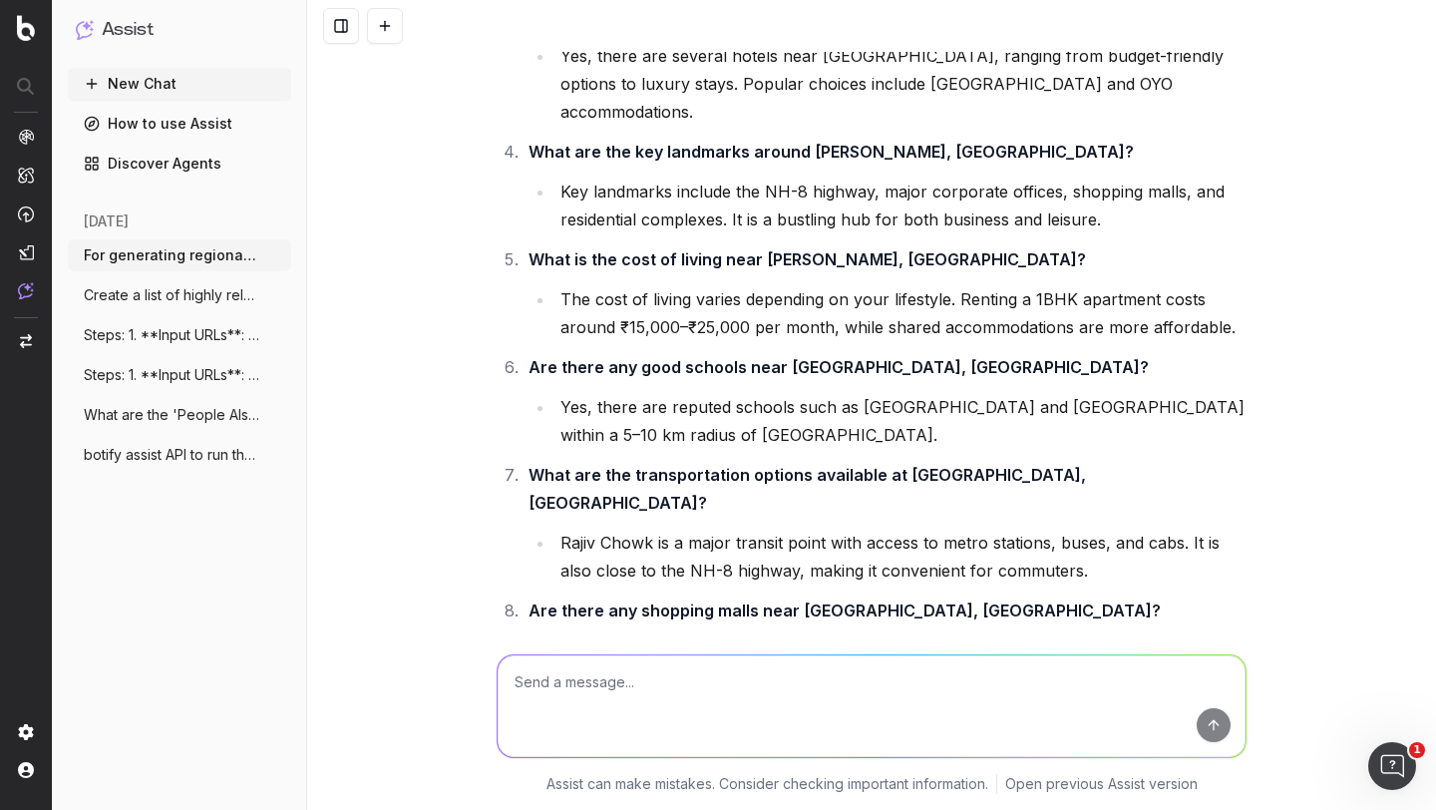
click at [646, 636] on li "Yes, popular malls like Ambience Mall and MGF Metropolitan Mall are within a sh…" at bounding box center [901, 664] width 692 height 56
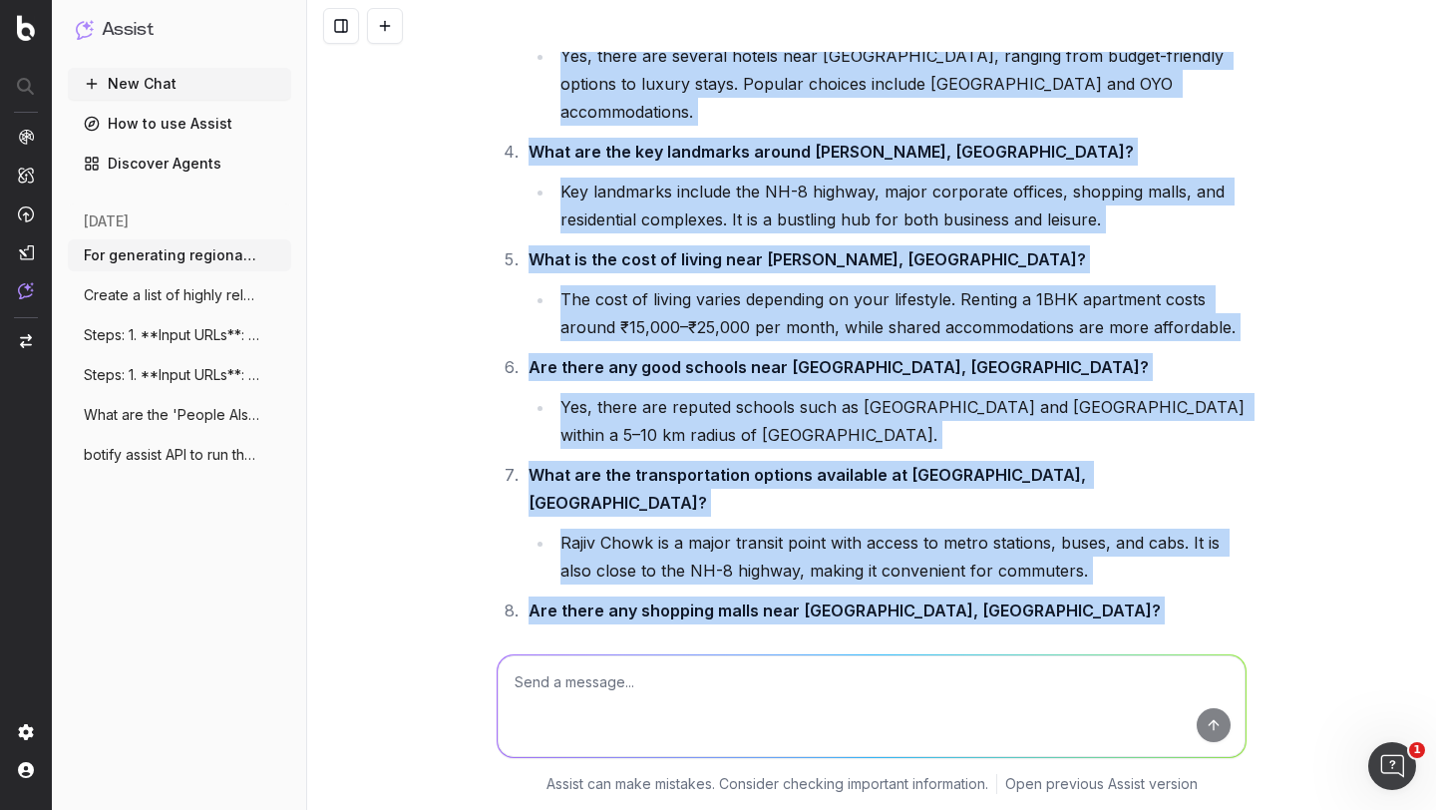
click at [646, 636] on li "Yes, popular malls like Ambience Mall and MGF Metropolitan Mall are within a sh…" at bounding box center [901, 664] width 692 height 56
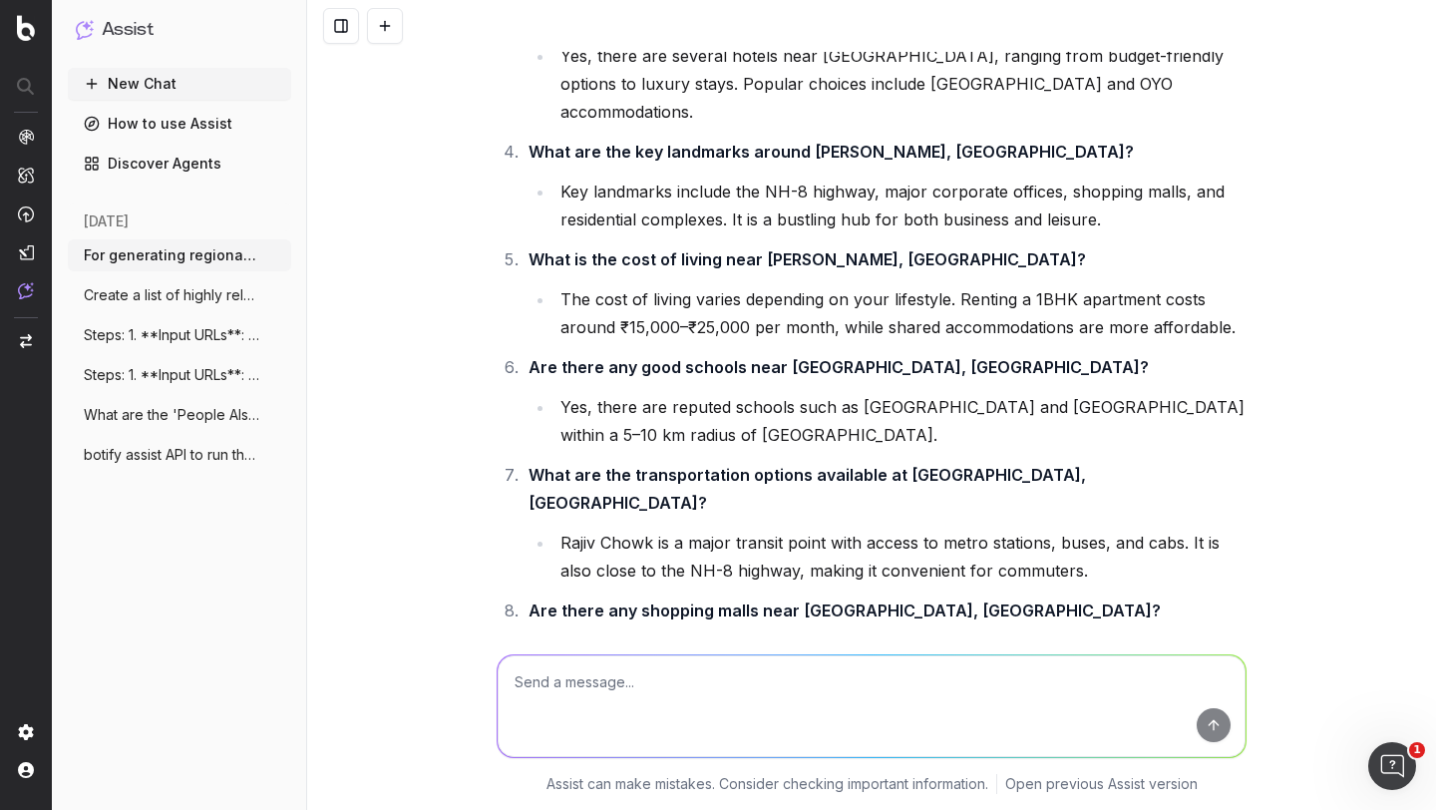
click at [646, 636] on li "Yes, popular malls like Ambience Mall and MGF Metropolitan Mall are within a sh…" at bounding box center [901, 664] width 692 height 56
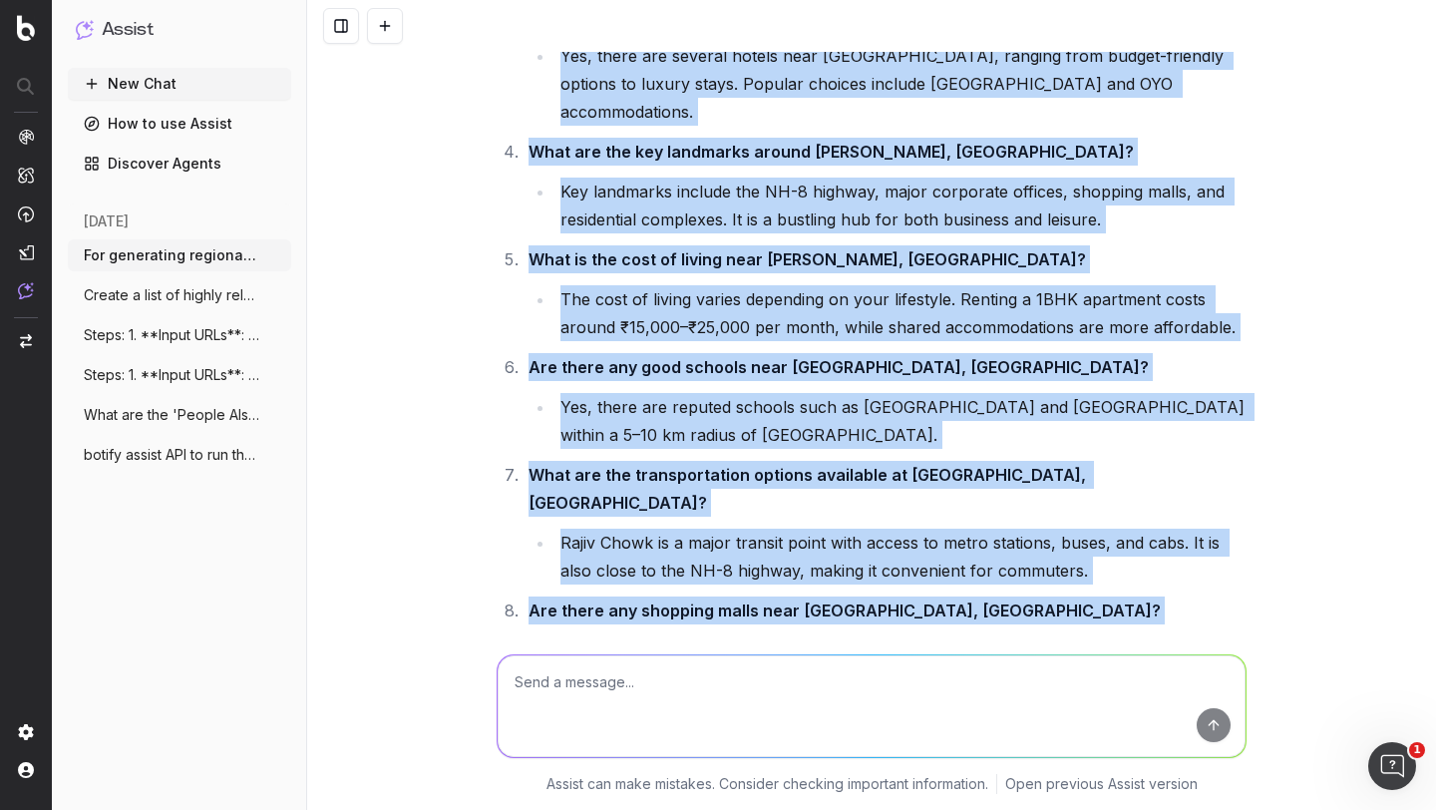
click at [646, 636] on li "Yes, popular malls like Ambience Mall and MGF Metropolitan Mall are within a sh…" at bounding box center [901, 664] width 692 height 56
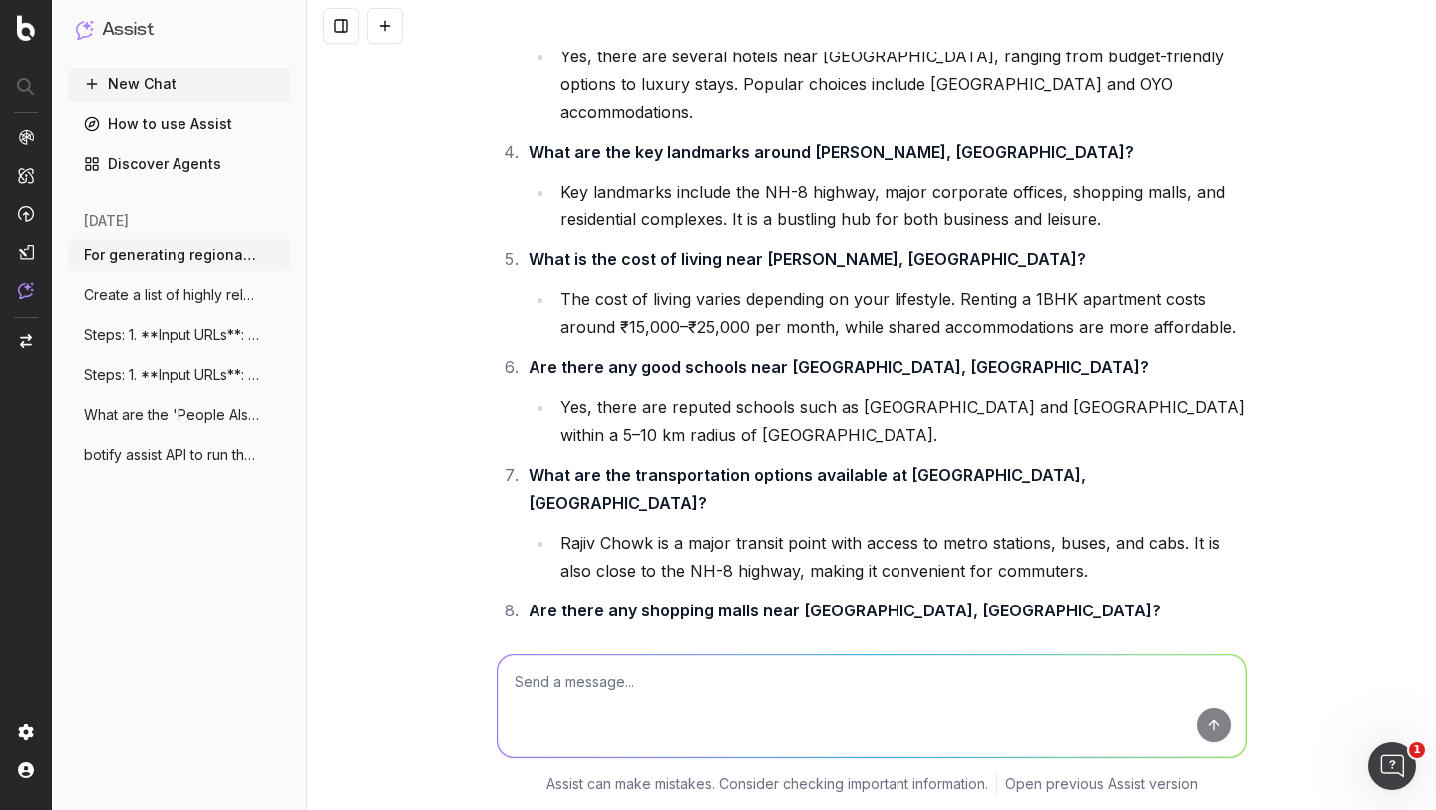
click at [648, 600] on strong "Are there any shopping malls near Rajiv Chowk, Gurgaon?" at bounding box center [845, 610] width 632 height 20
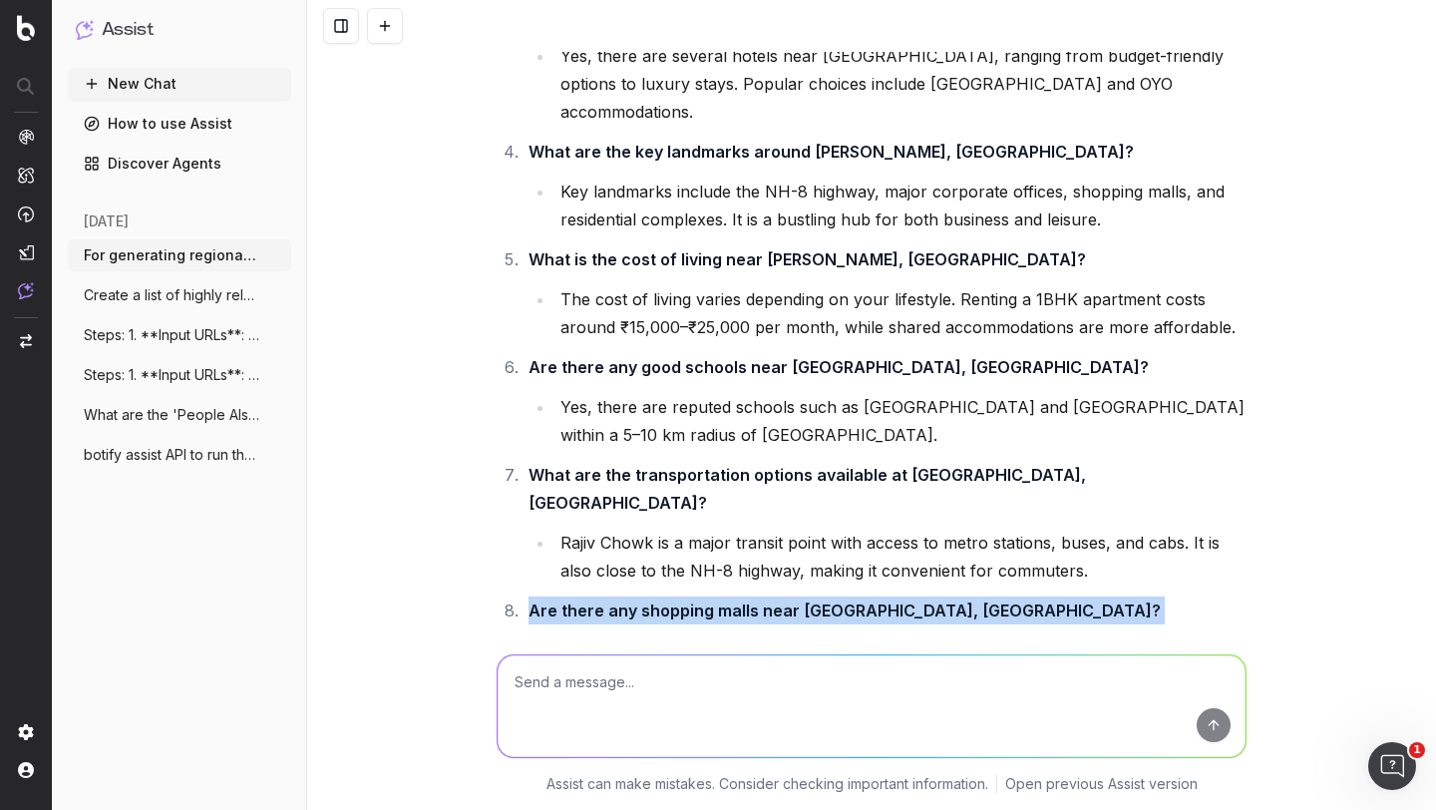
click at [648, 600] on strong "Are there any shopping malls near Rajiv Chowk, Gurgaon?" at bounding box center [845, 610] width 632 height 20
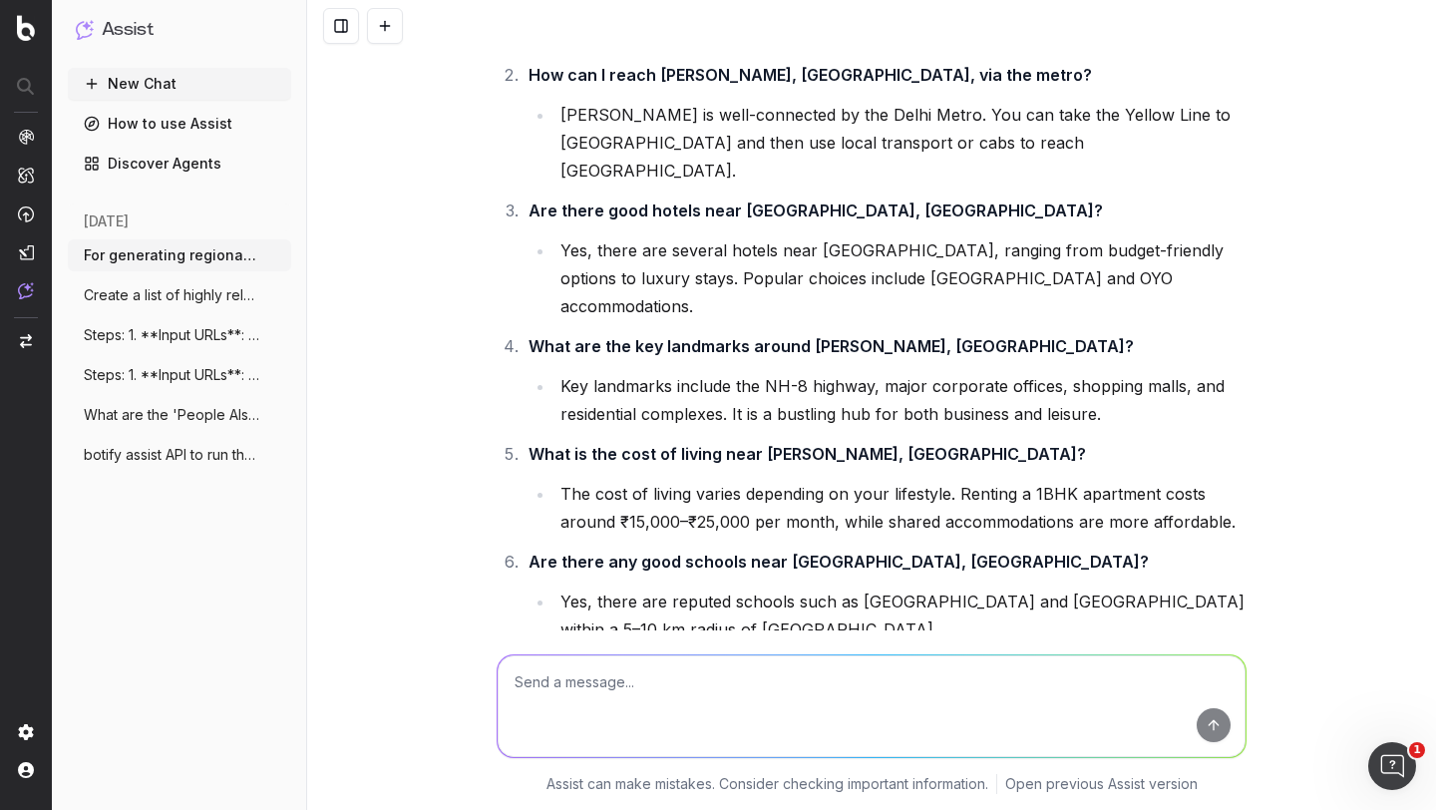
scroll to position [7664, 0]
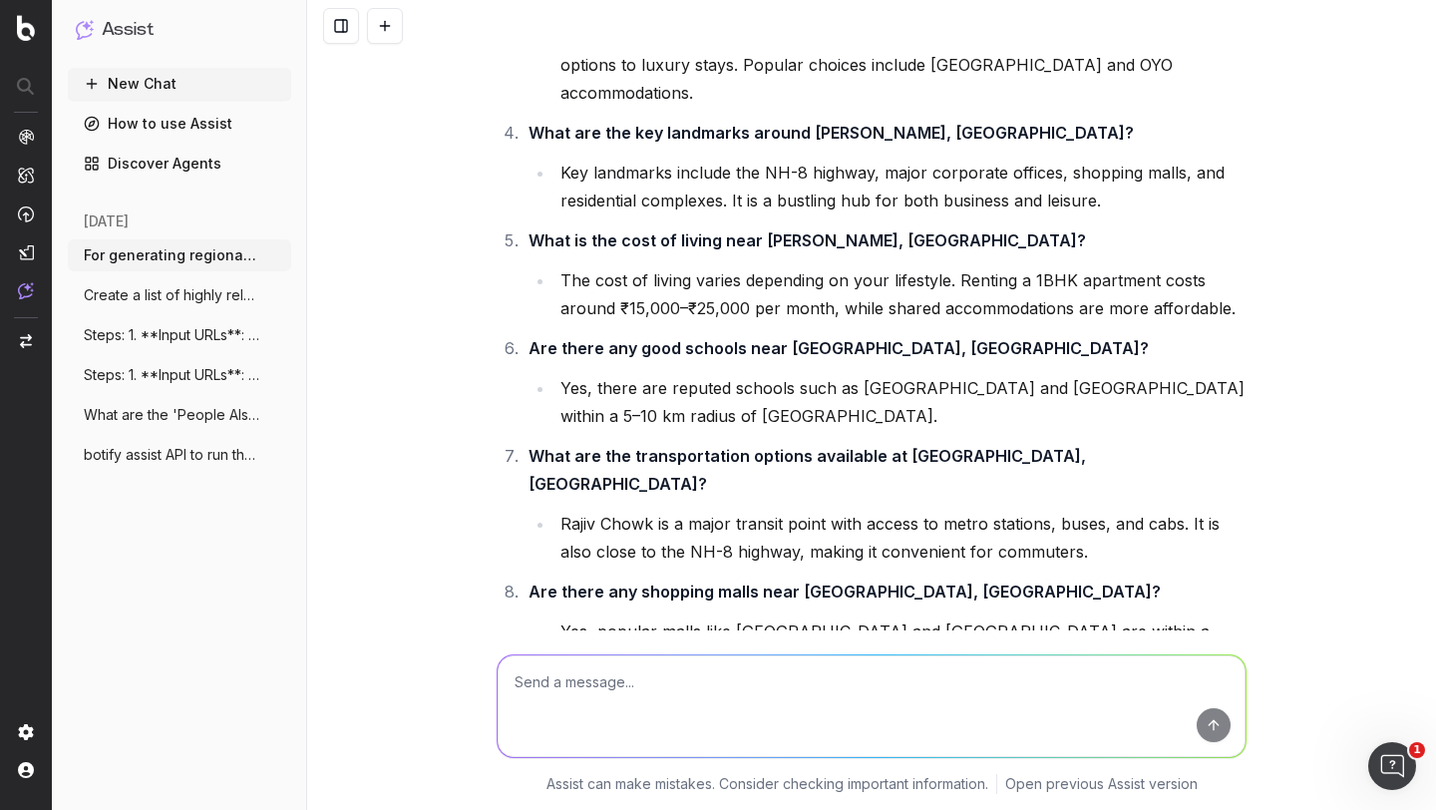
click at [694, 510] on li "Rajiv Chowk is a major transit point with access to metro stations, buses, and …" at bounding box center [901, 538] width 692 height 56
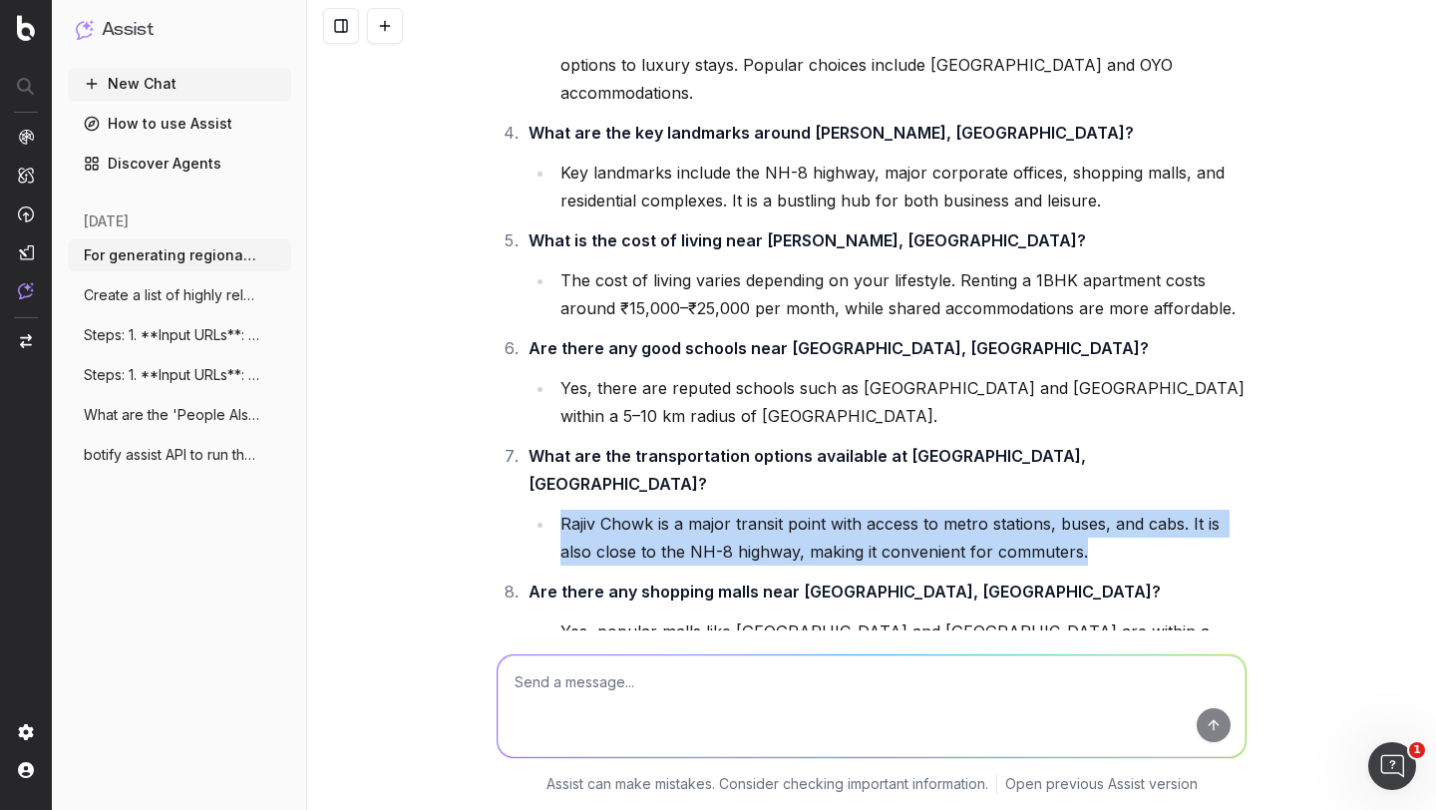
click at [694, 510] on li "Rajiv Chowk is a major transit point with access to metro stations, buses, and …" at bounding box center [901, 538] width 692 height 56
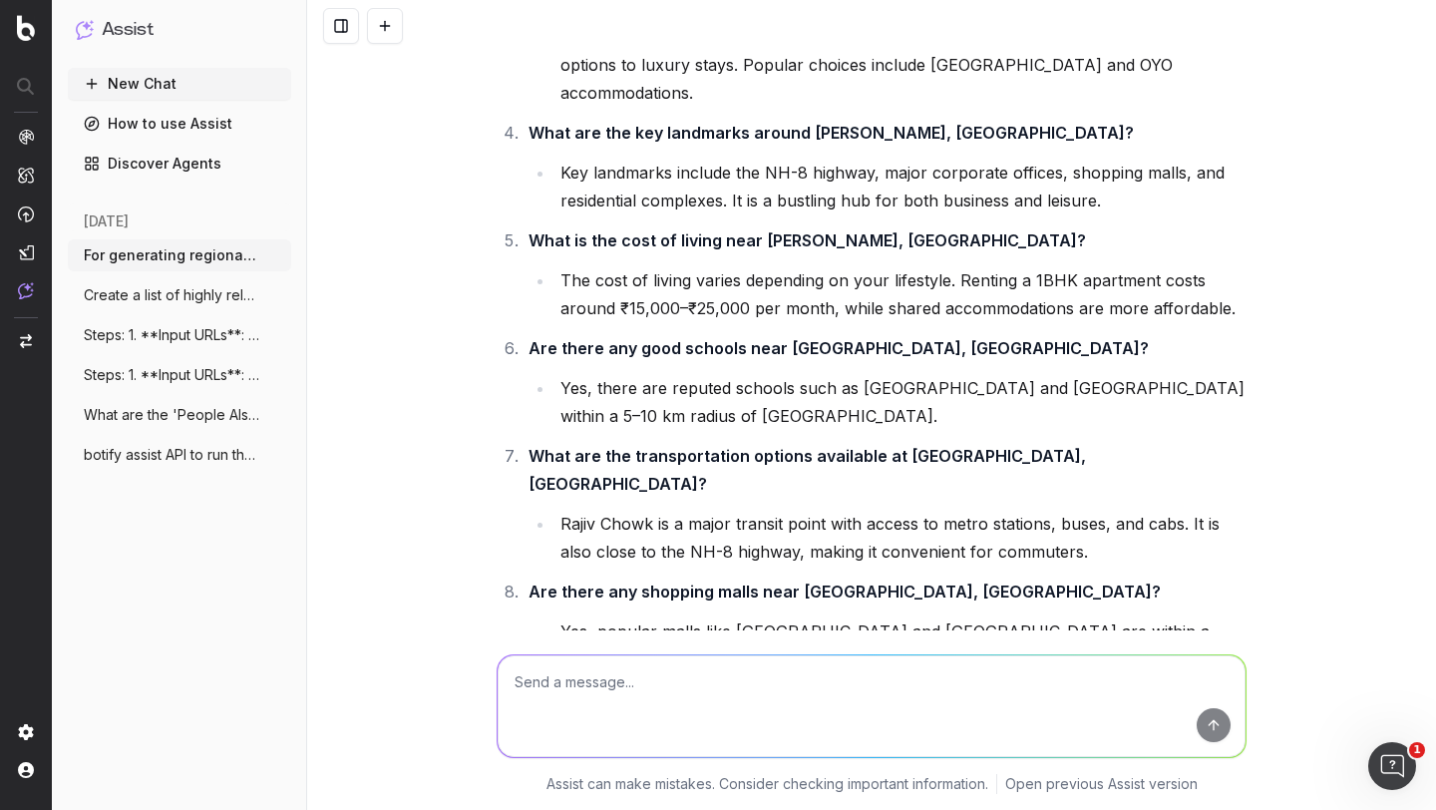
click at [590, 690] on textarea at bounding box center [872, 706] width 748 height 102
type textarea "can you modify the answers as per GEO guidelines"
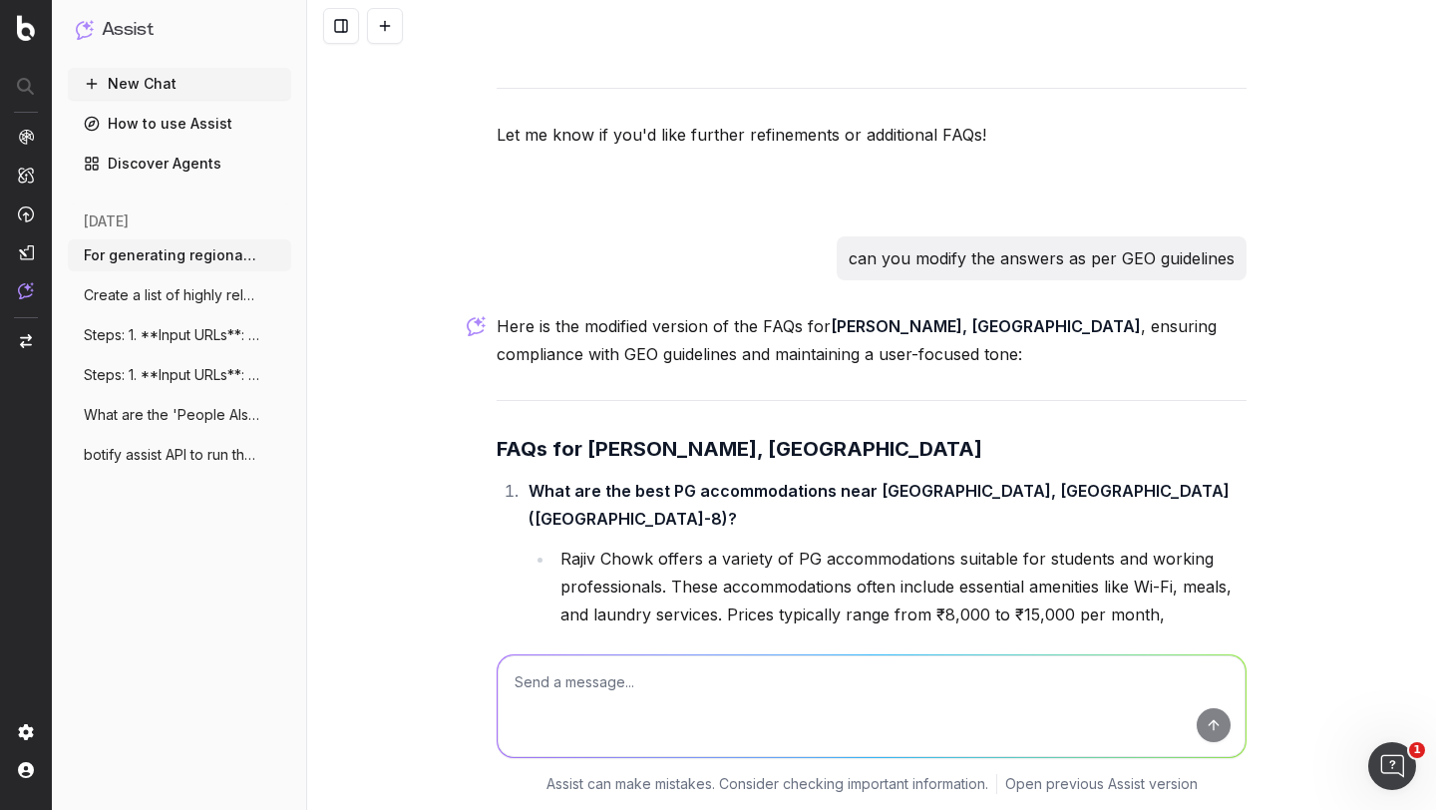
scroll to position [8252, 0]
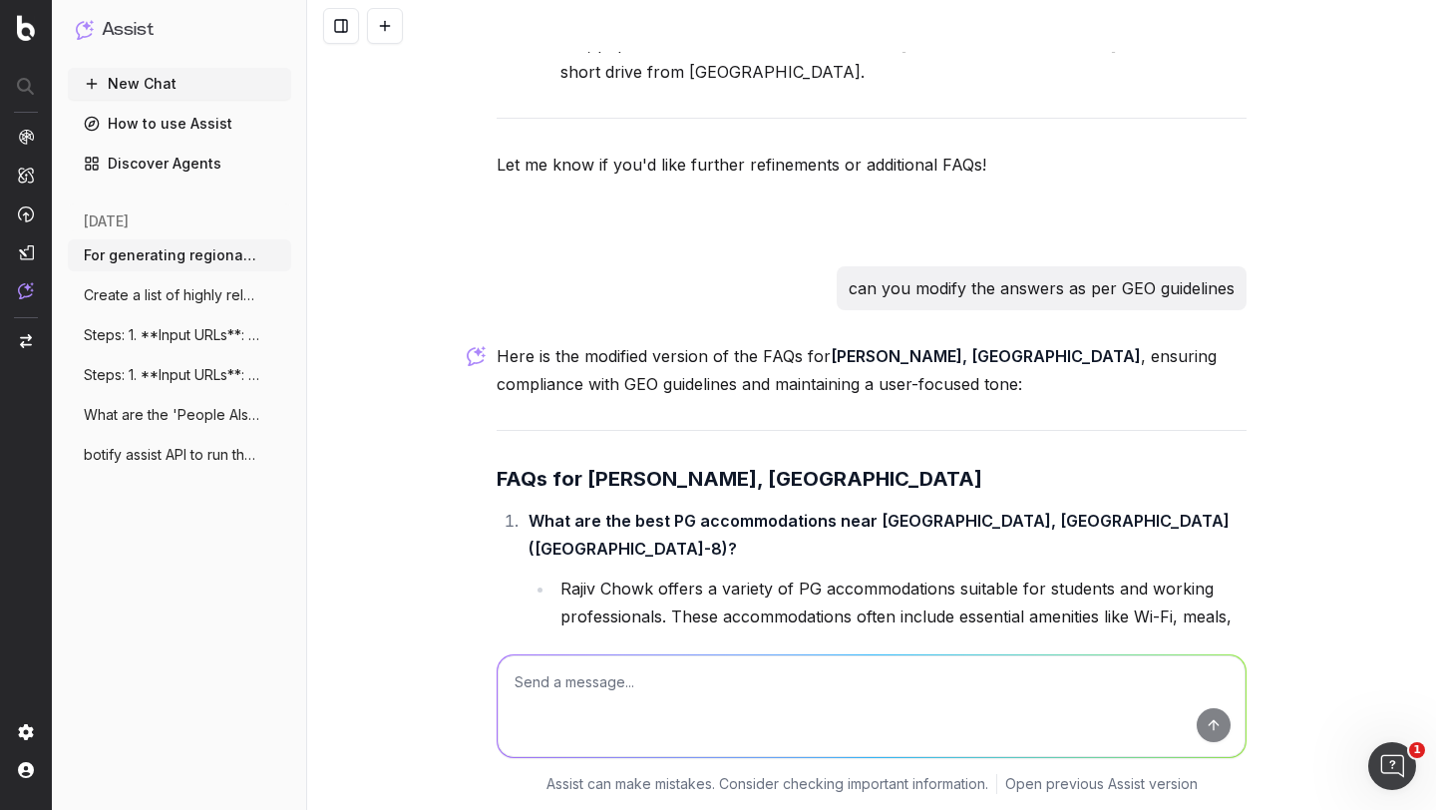
click at [591, 511] on strong "What are the best PG accommodations near Rajiv Chowk, Gurgaon (NH-8)?" at bounding box center [881, 535] width 705 height 48
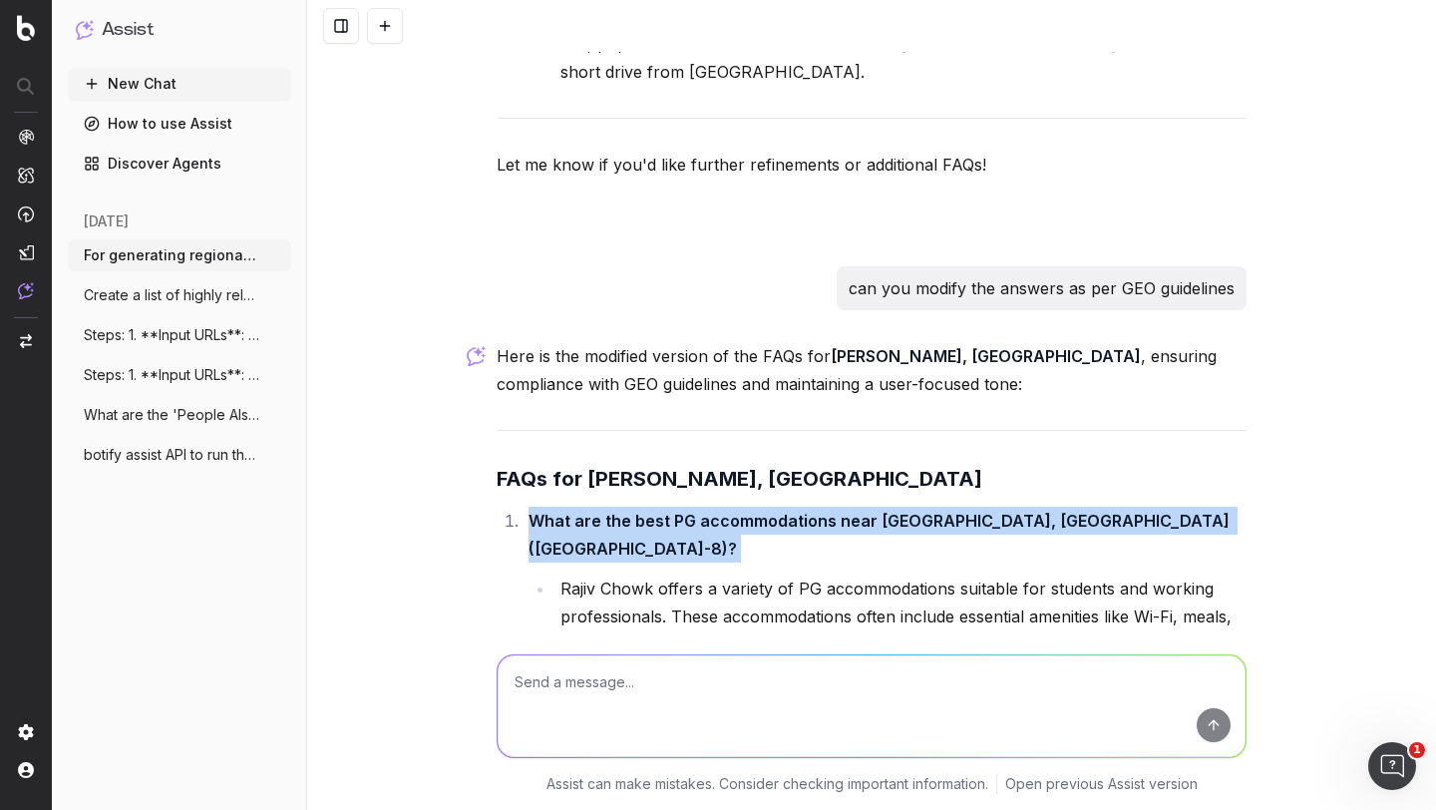
click at [591, 511] on strong "What are the best PG accommodations near Rajiv Chowk, Gurgaon (NH-8)?" at bounding box center [881, 535] width 705 height 48
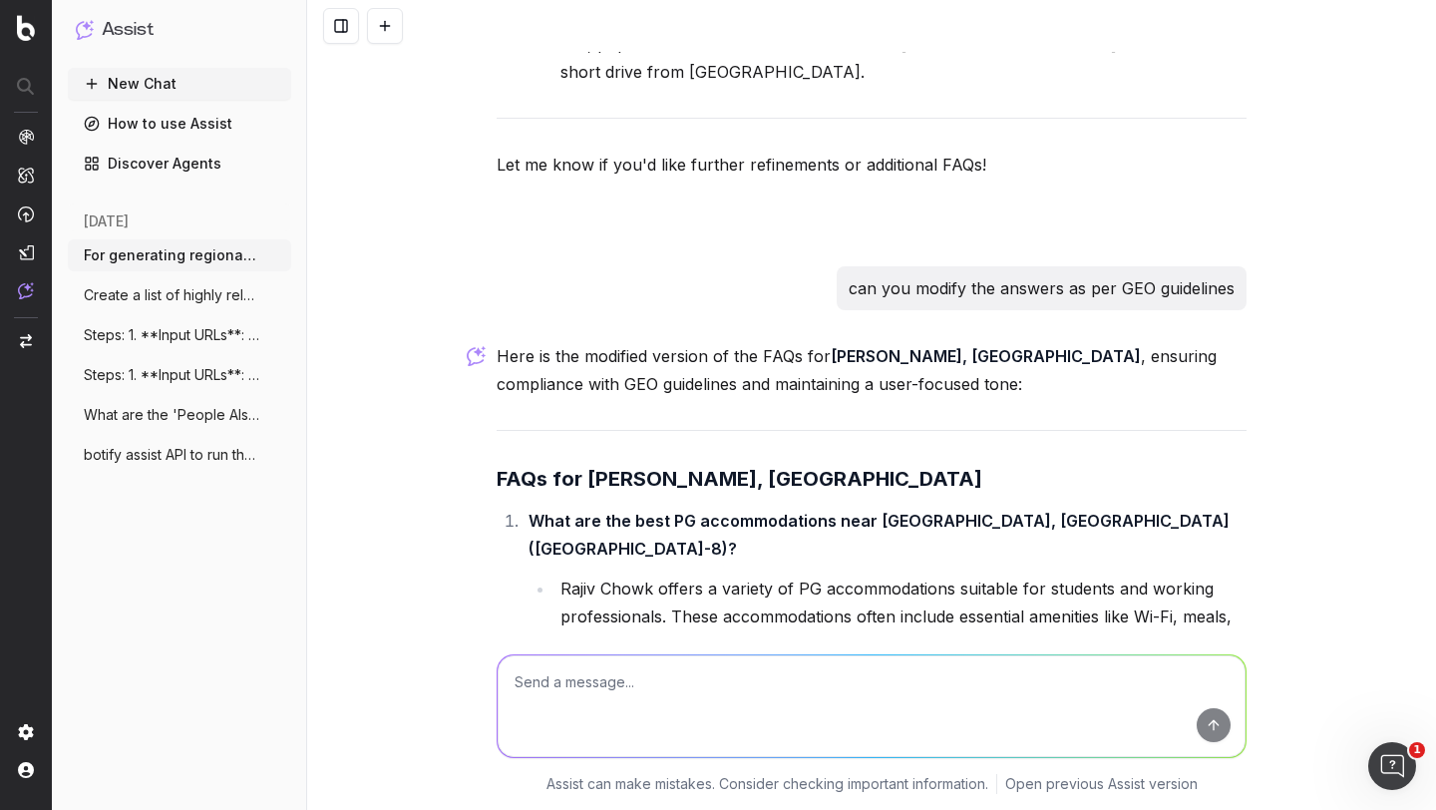
click at [603, 575] on li "Rajiv Chowk offers a variety of PG accommodations suitable for students and wor…" at bounding box center [901, 631] width 692 height 112
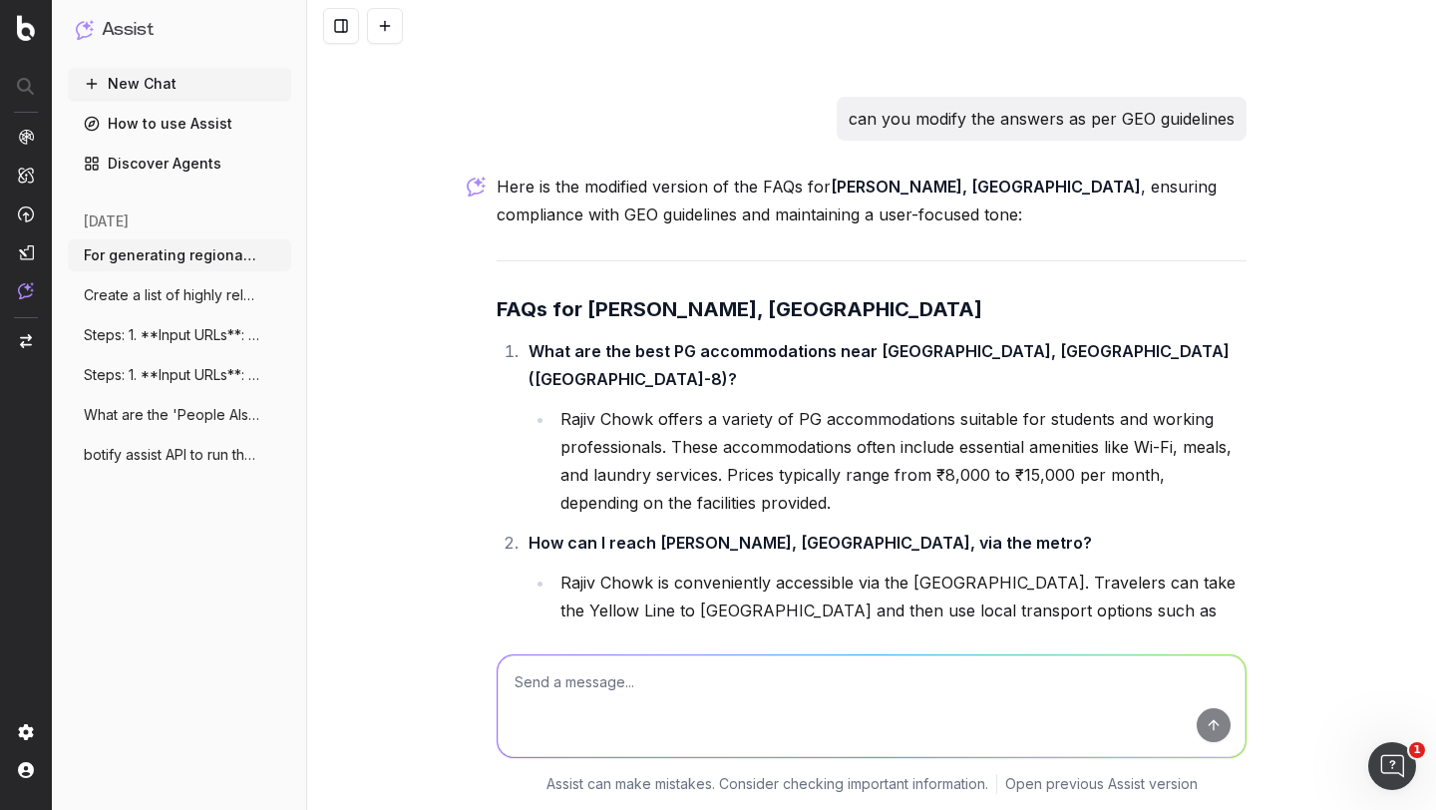
click at [644, 569] on li "Rajiv Chowk is conveniently accessible via the Delhi Metro. Travelers can take …" at bounding box center [901, 611] width 692 height 84
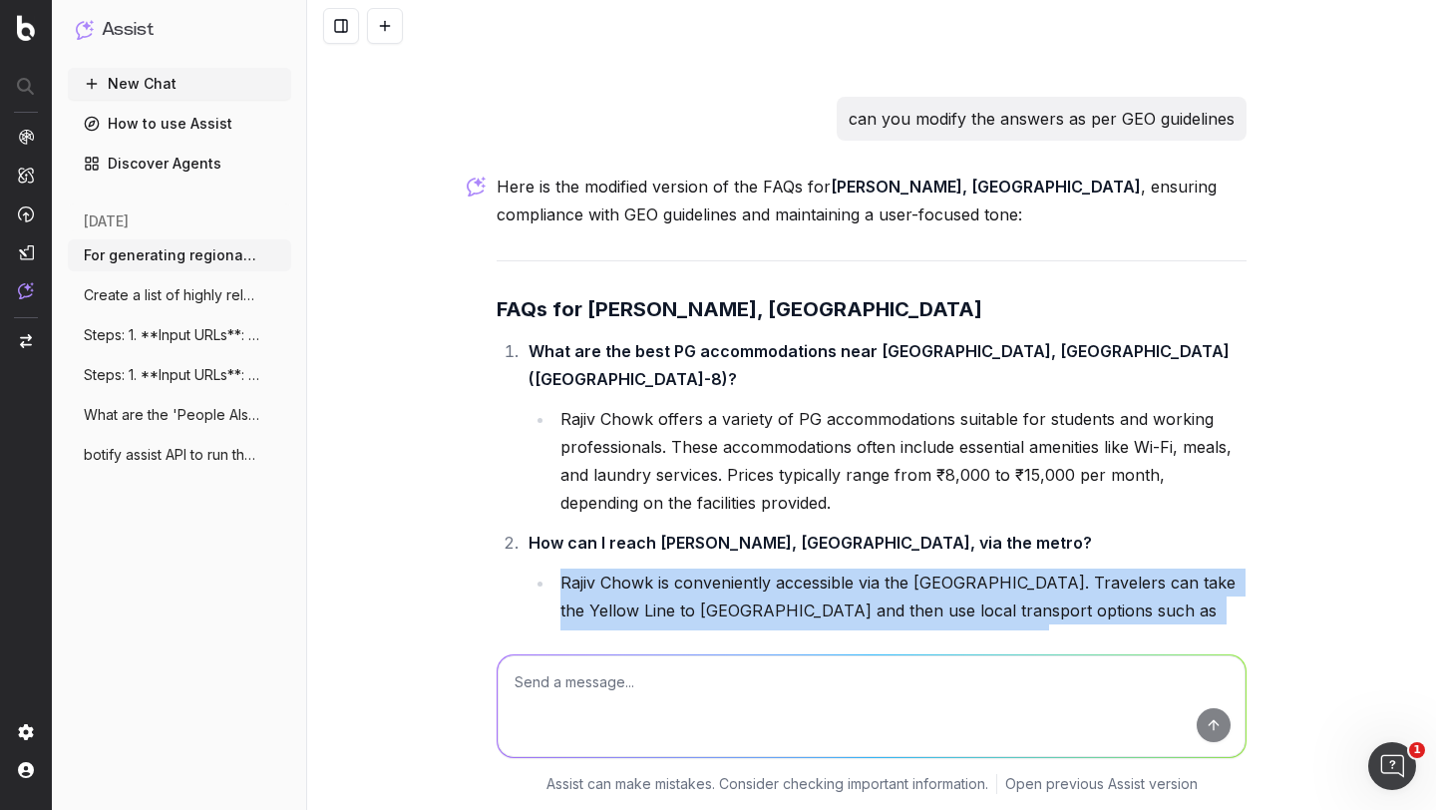
click at [644, 569] on li "Rajiv Chowk is conveniently accessible via the Delhi Metro. Travelers can take …" at bounding box center [901, 611] width 692 height 84
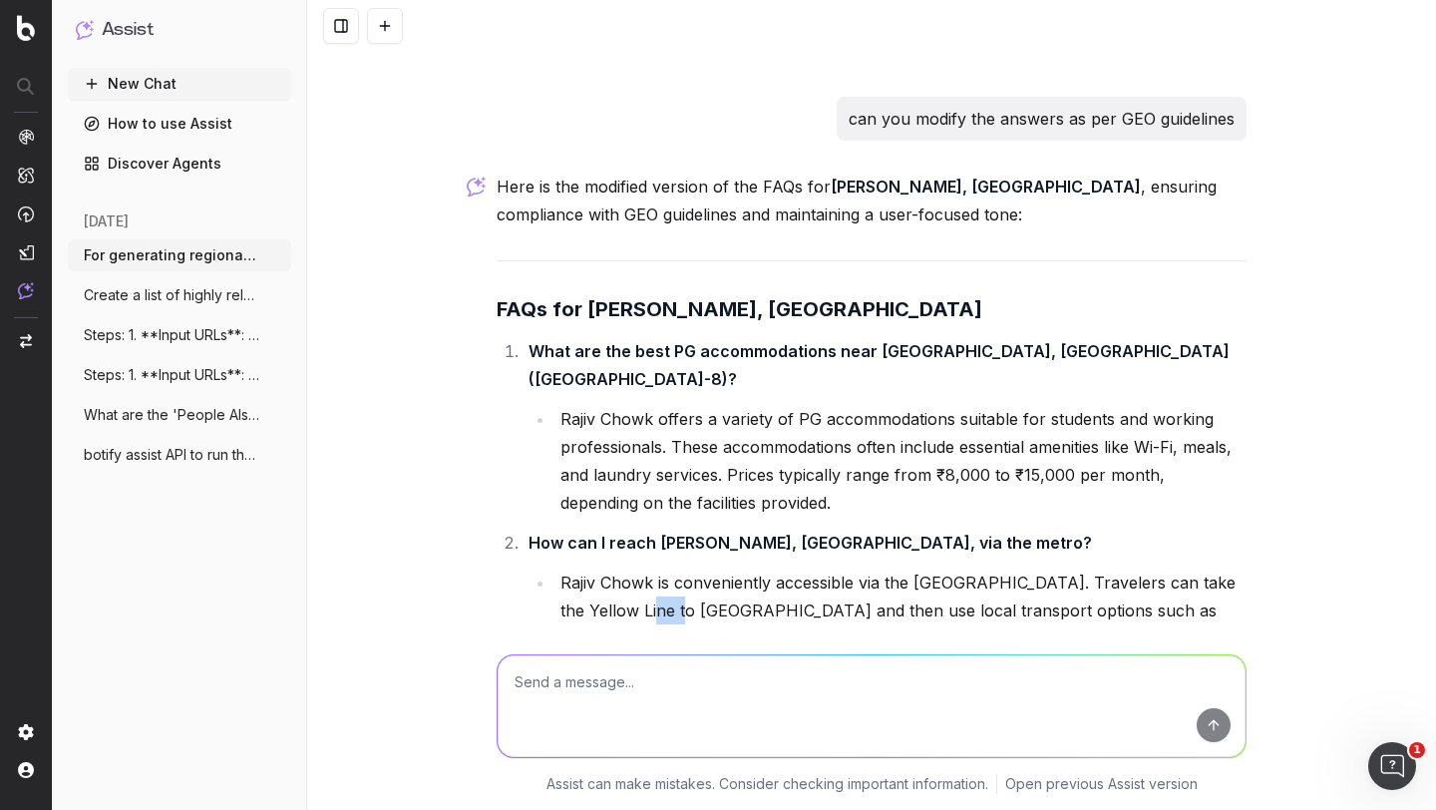
click at [644, 569] on li "Rajiv Chowk is conveniently accessible via the Delhi Metro. Travelers can take …" at bounding box center [901, 611] width 692 height 84
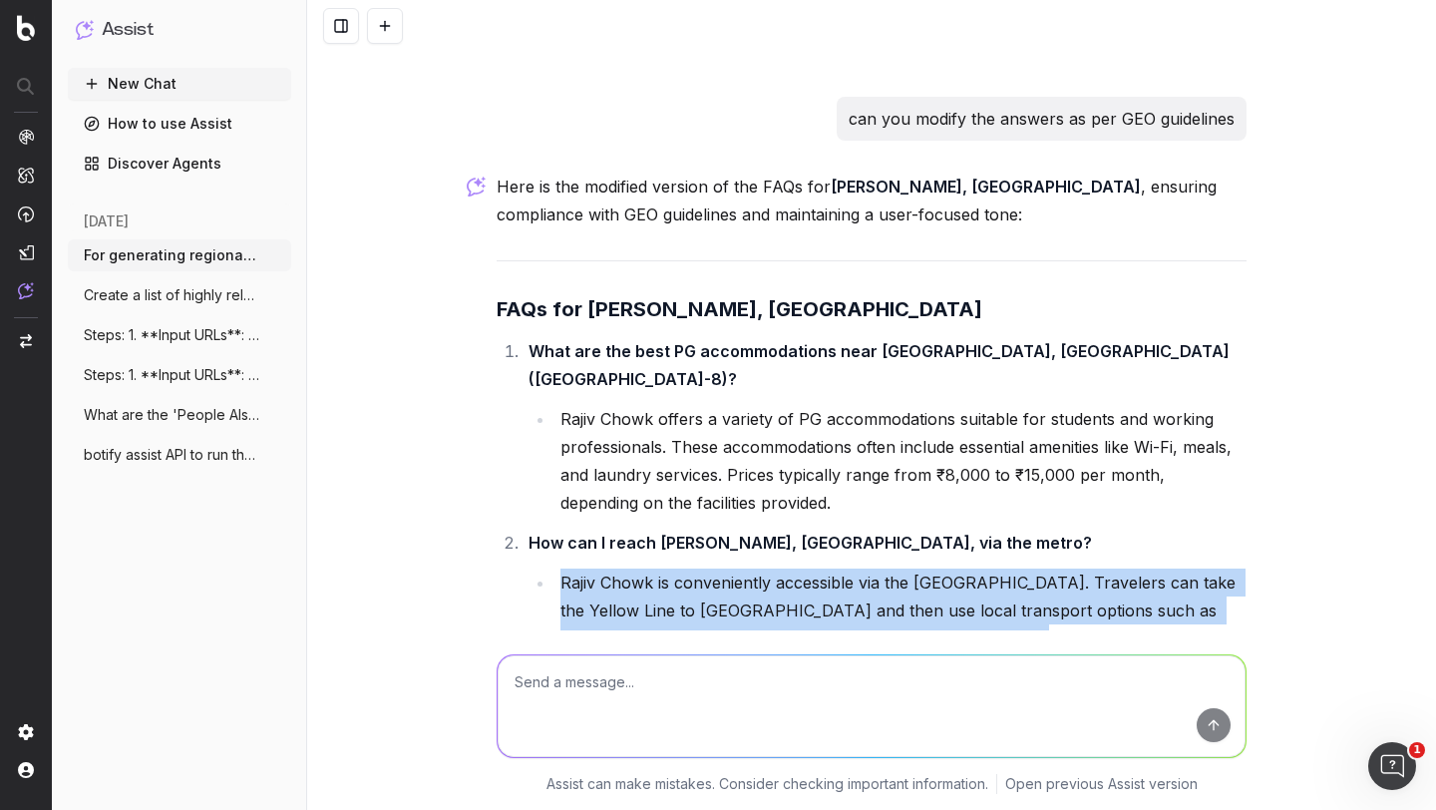
click at [644, 569] on li "Rajiv Chowk is conveniently accessible via the Delhi Metro. Travelers can take …" at bounding box center [901, 611] width 692 height 84
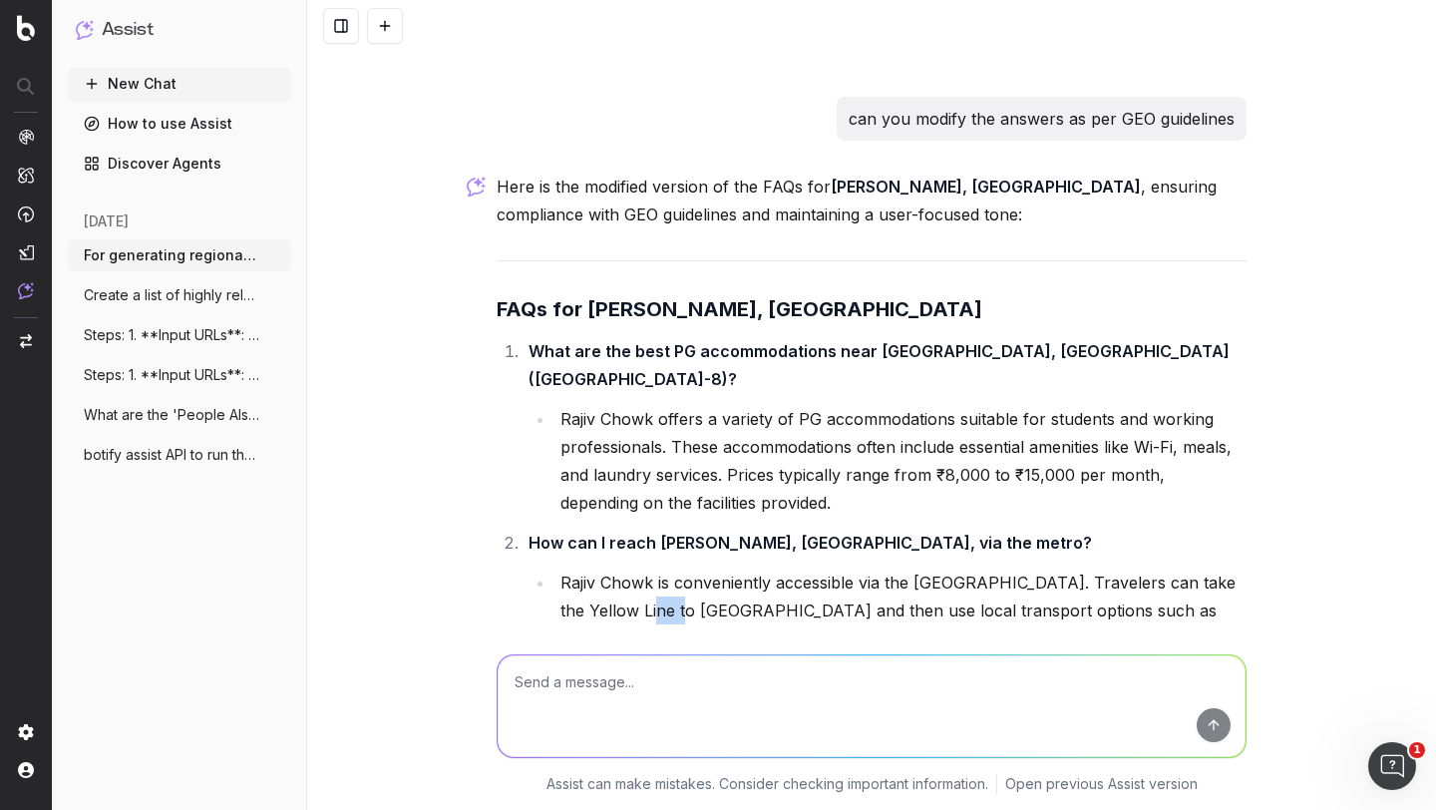
click at [644, 569] on li "Rajiv Chowk is conveniently accessible via the Delhi Metro. Travelers can take …" at bounding box center [901, 611] width 692 height 84
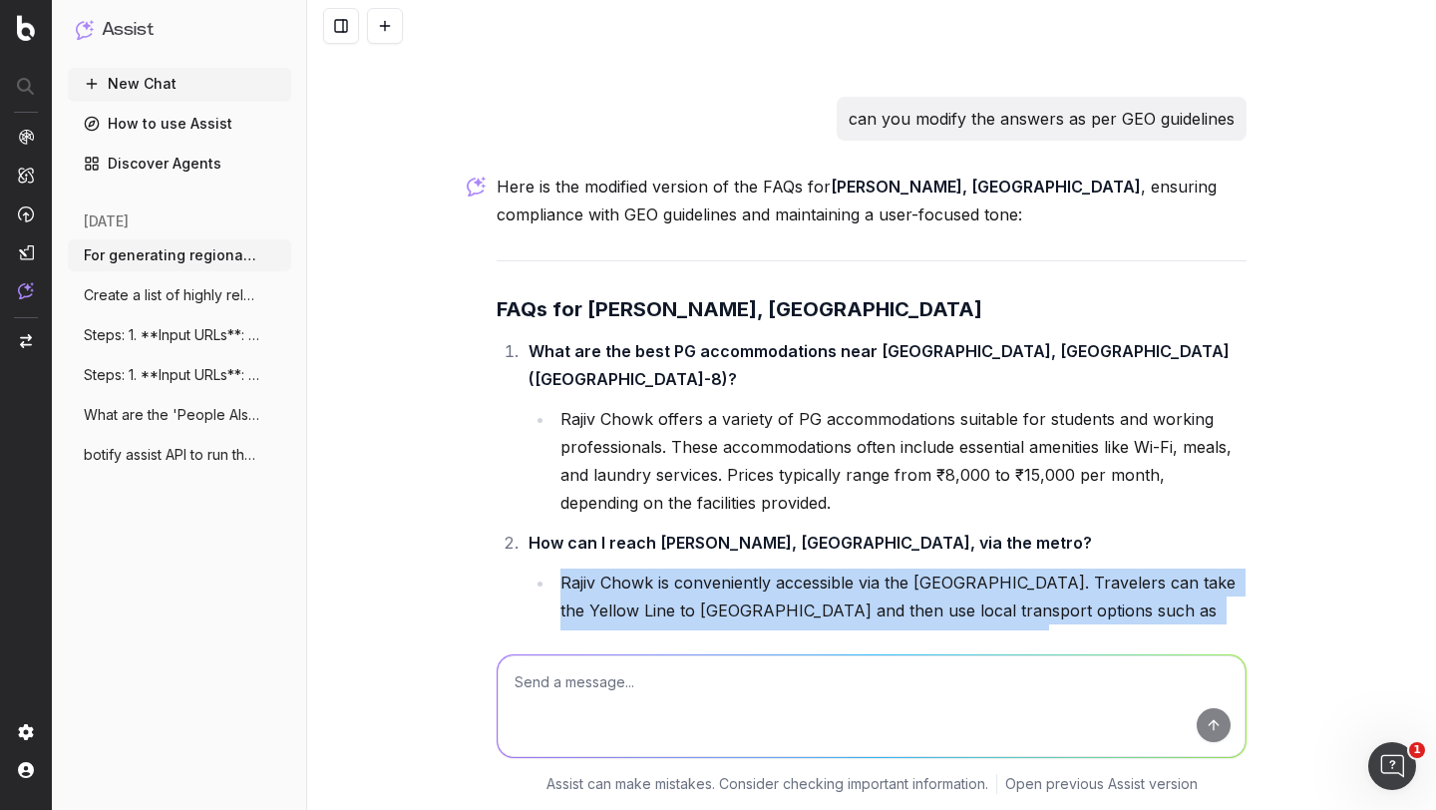
click at [644, 569] on li "Rajiv Chowk is conveniently accessible via the Delhi Metro. Travelers can take …" at bounding box center [901, 611] width 692 height 84
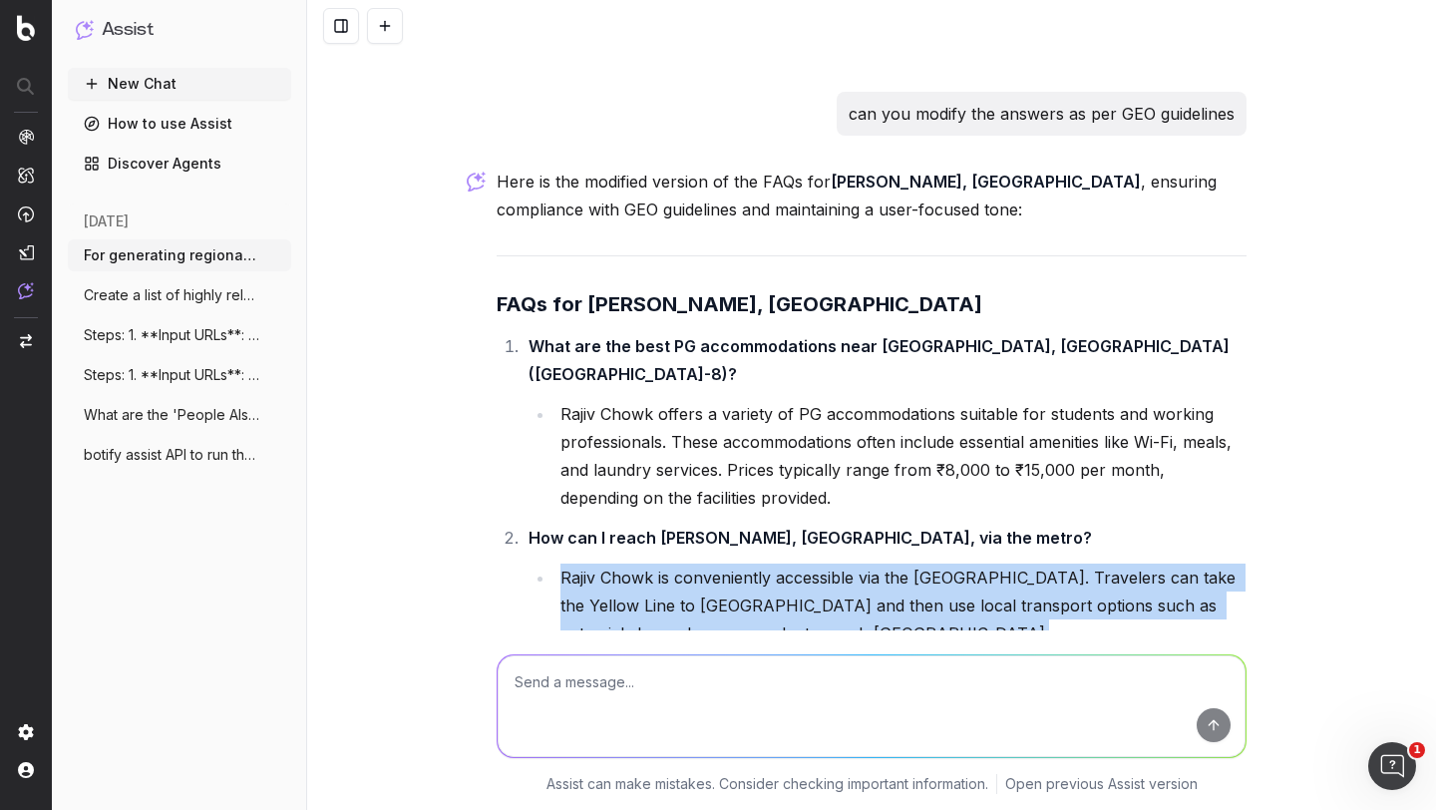
scroll to position [8388, 0]
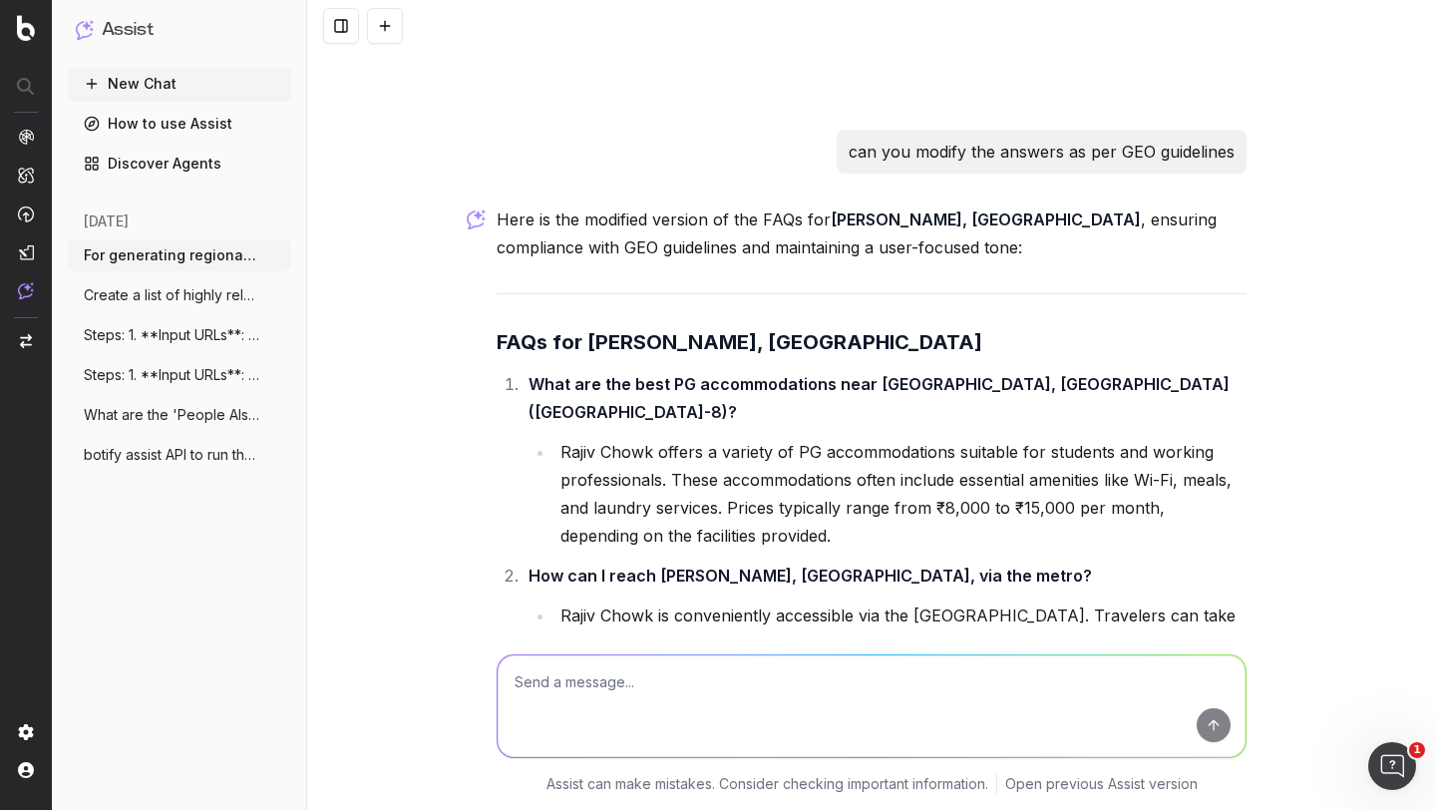
click at [563, 679] on textarea at bounding box center [872, 706] width 748 height 102
type textarea "can you create a SEO and GEO expert prompt to achieve this"
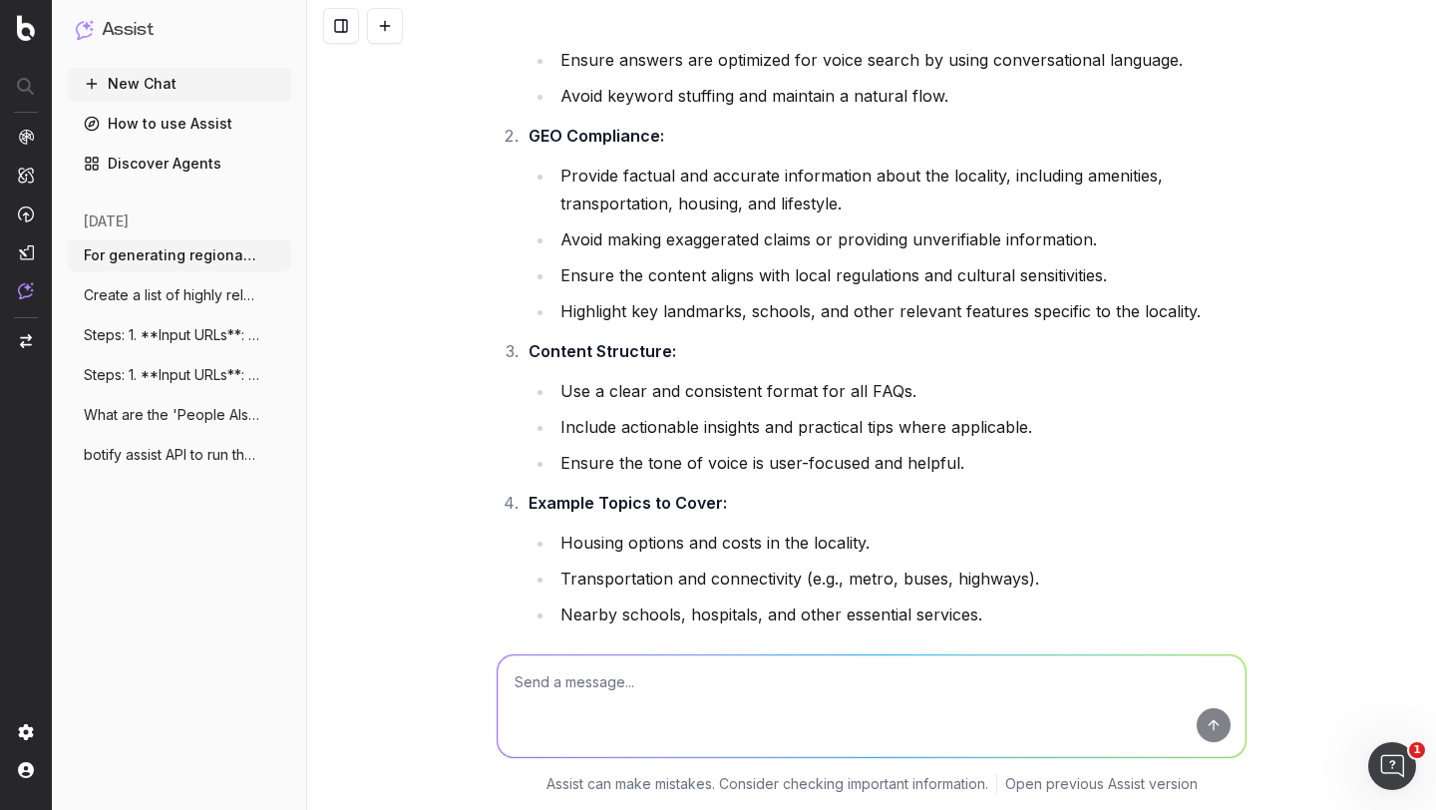
scroll to position [10678, 0]
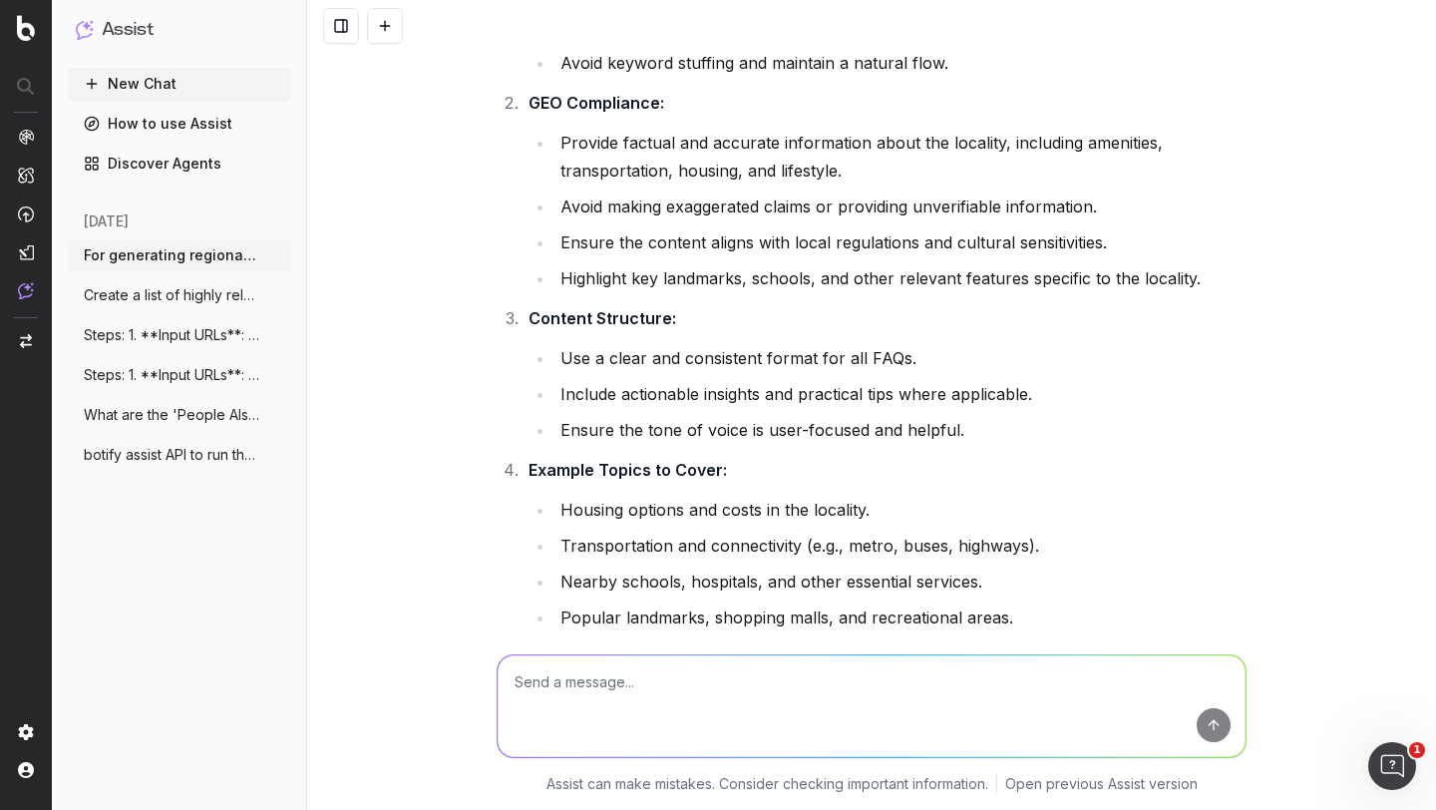
click at [635, 723] on p "Provide 6–8 FAQs with detailed answers that adhere to these guidelines. The con…" at bounding box center [872, 751] width 750 height 56
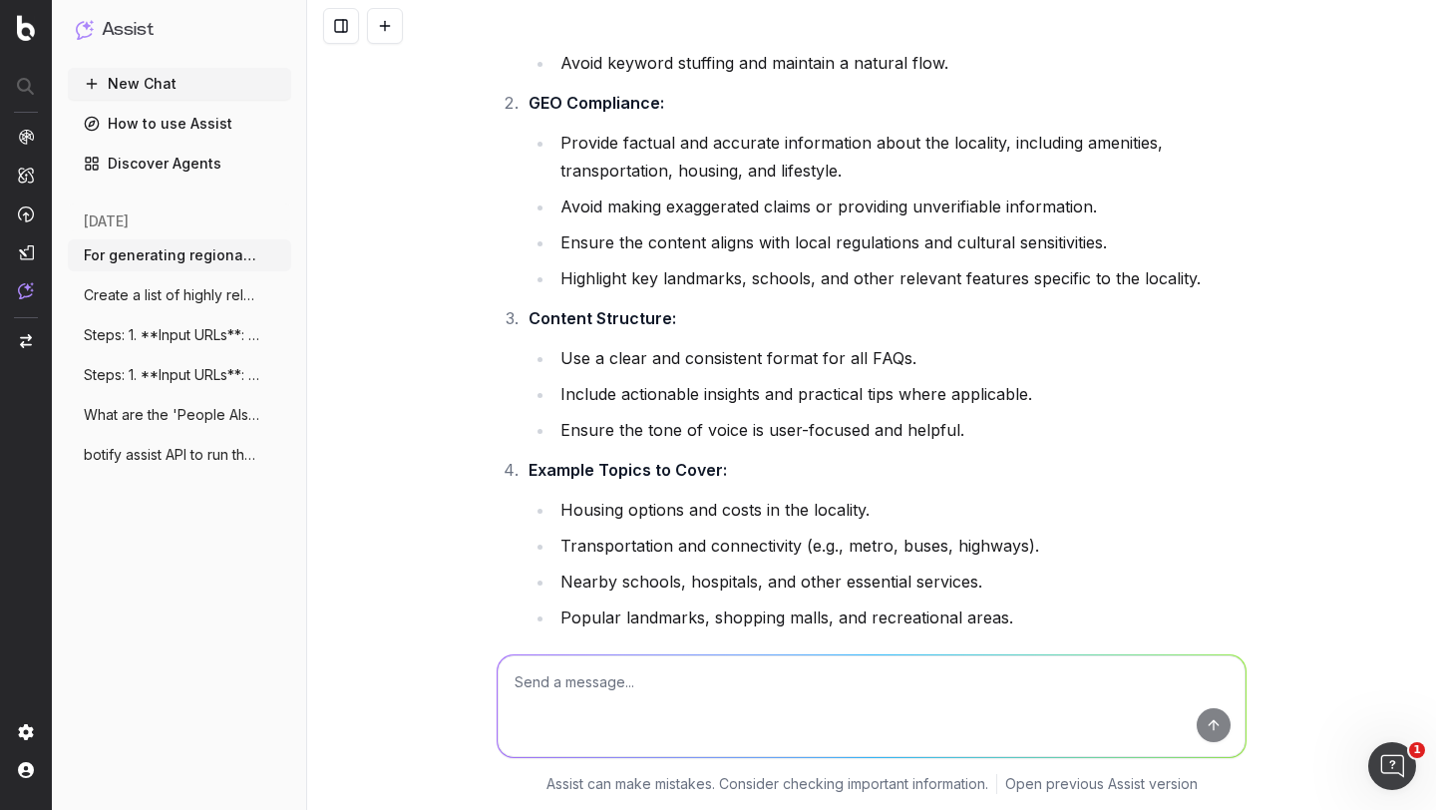
click at [635, 723] on p "Provide 6–8 FAQs with detailed answers that adhere to these guidelines. The con…" at bounding box center [872, 751] width 750 height 56
click at [585, 723] on p "Provide 6–8 FAQs with detailed answers that adhere to these guidelines. The con…" at bounding box center [872, 751] width 750 height 56
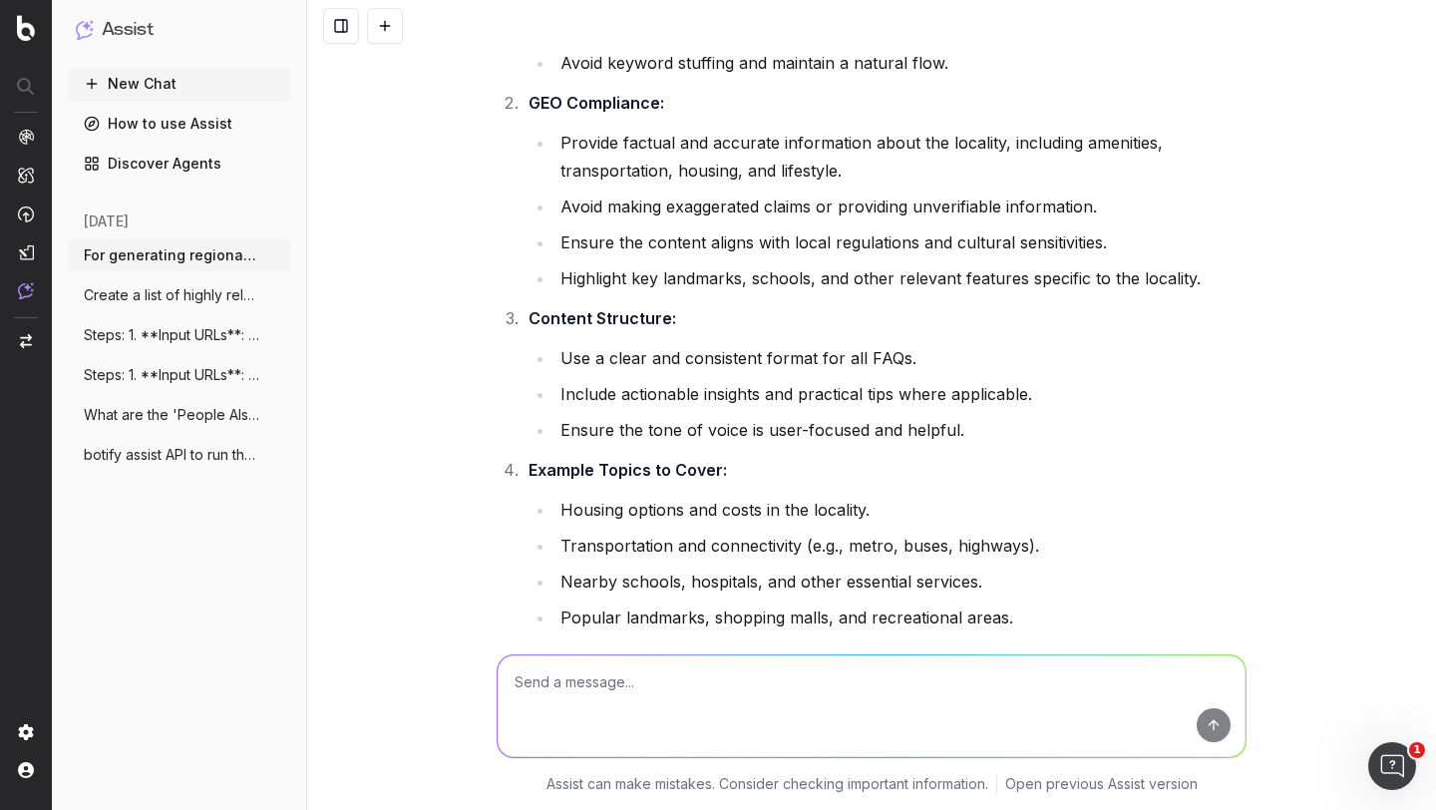
click at [585, 723] on p "Provide 6–8 FAQs with detailed answers that adhere to these guidelines. The con…" at bounding box center [872, 751] width 750 height 56
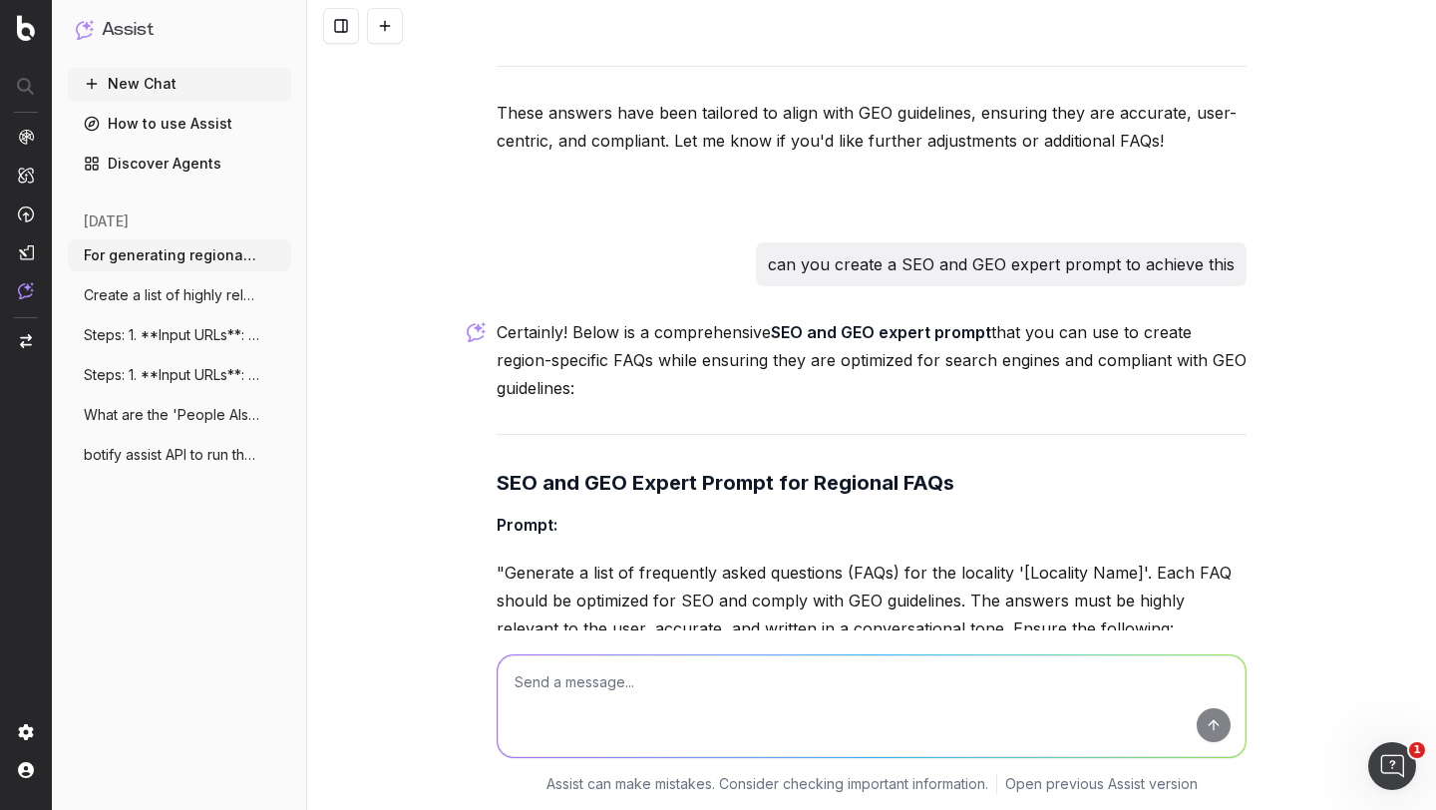
scroll to position [9924, 0]
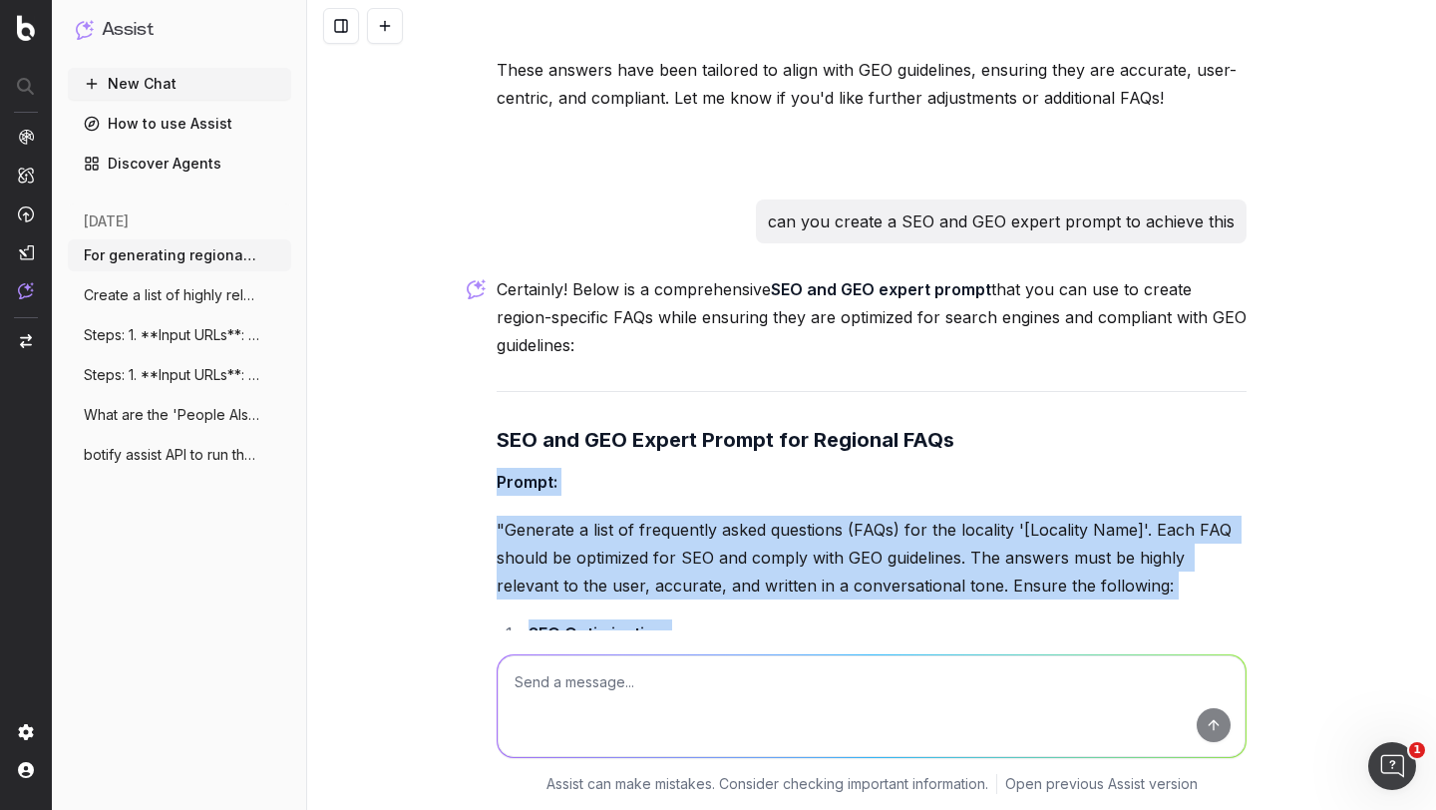
drag, startPoint x: 491, startPoint y: 198, endPoint x: 799, endPoint y: 543, distance: 461.9
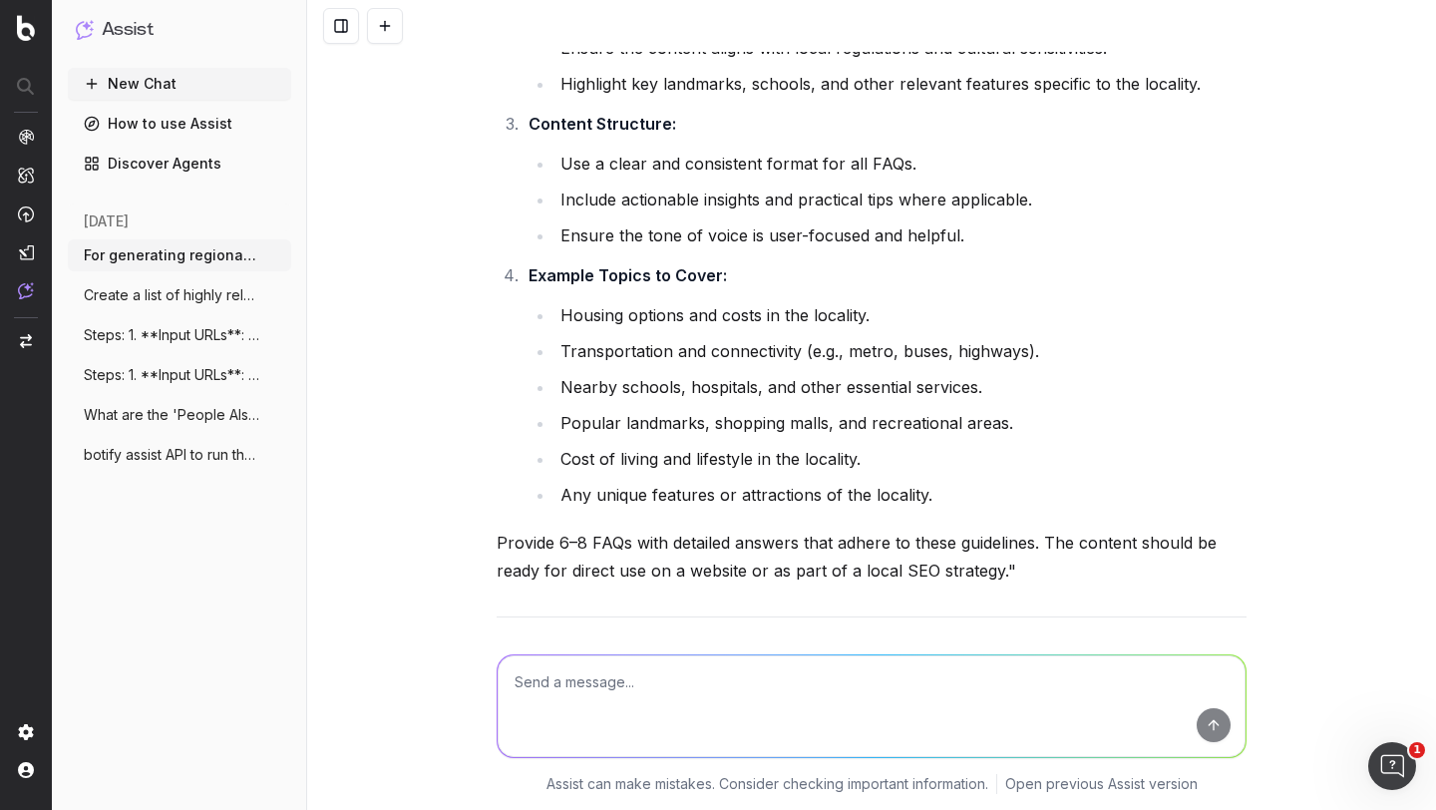
scroll to position [10914, 0]
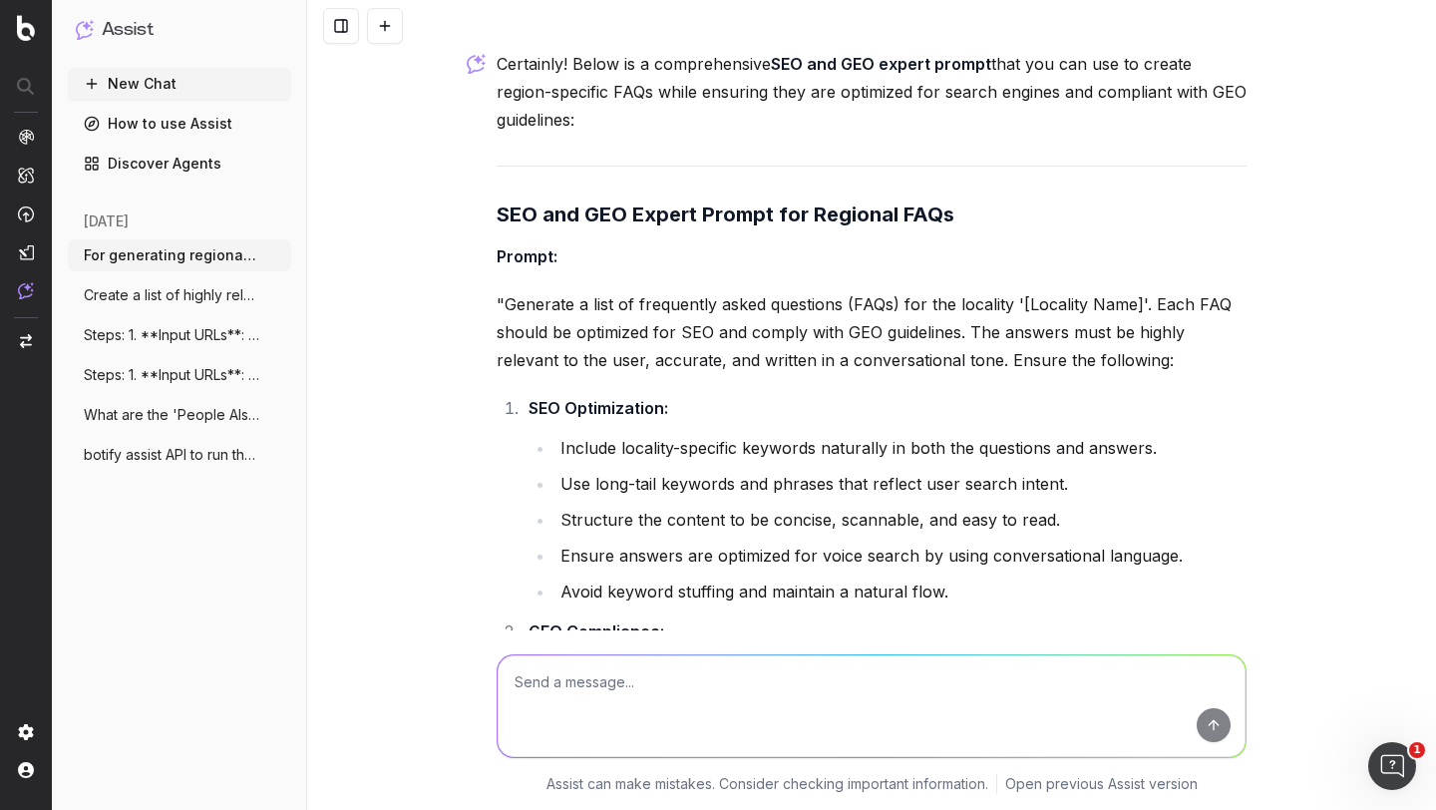
click at [767, 657] on li "Provide factual and accurate information about the locality, including amenitie…" at bounding box center [901, 685] width 692 height 56
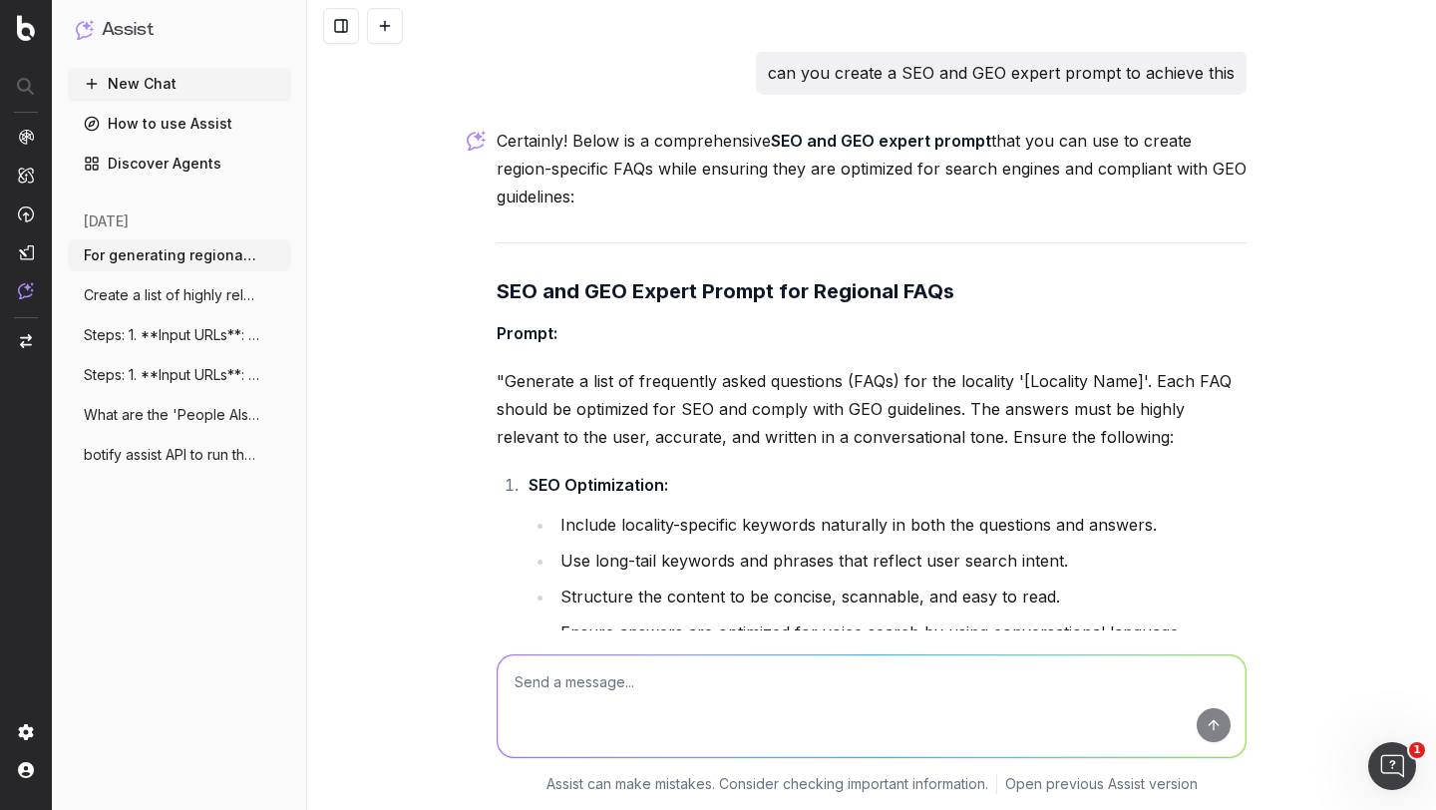
scroll to position [10069, 0]
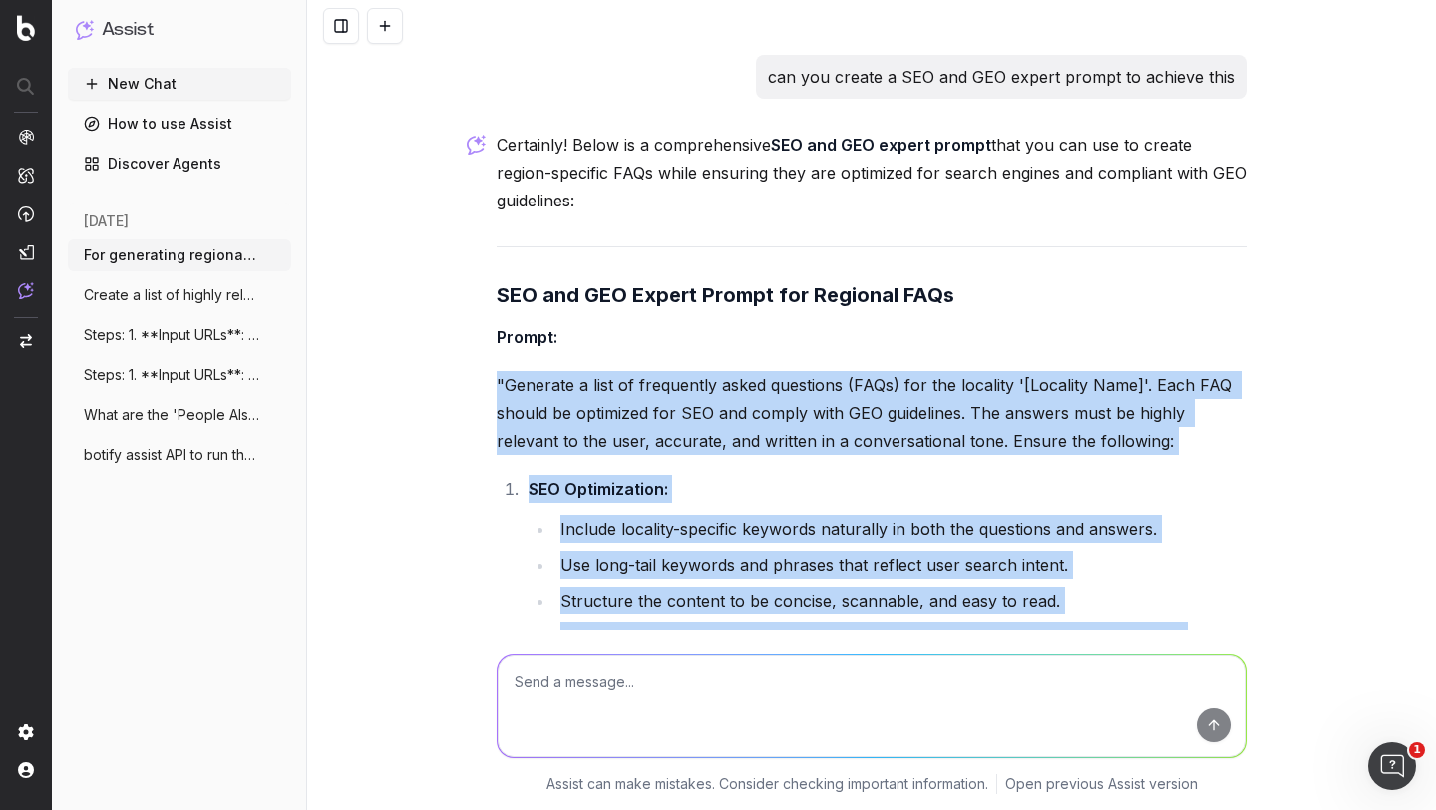
drag, startPoint x: 488, startPoint y: 101, endPoint x: 962, endPoint y: 608, distance: 694.4
copy div ""Generate a list of frequently asked questions (FAQs) for the locality '[Locali…"
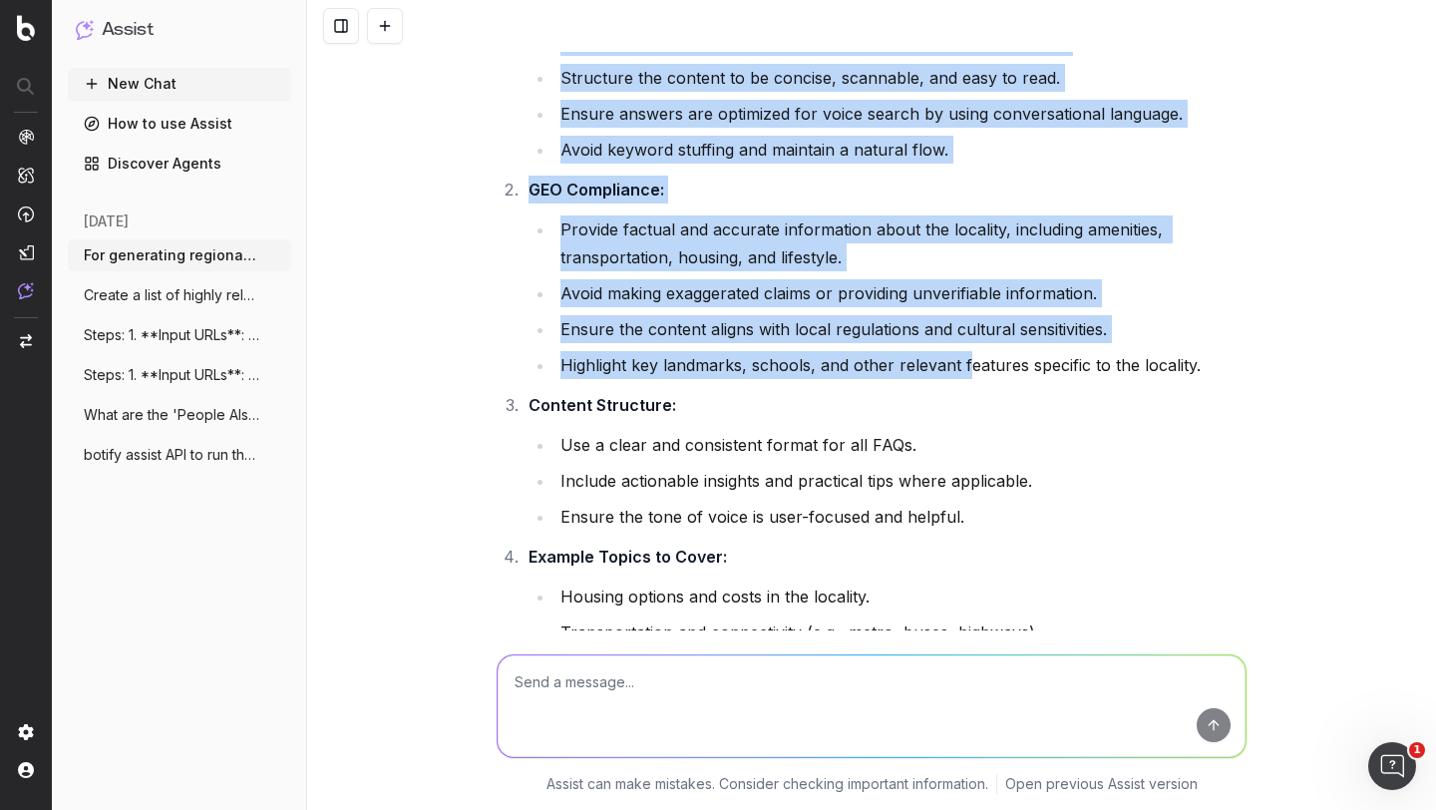
scroll to position [10574, 0]
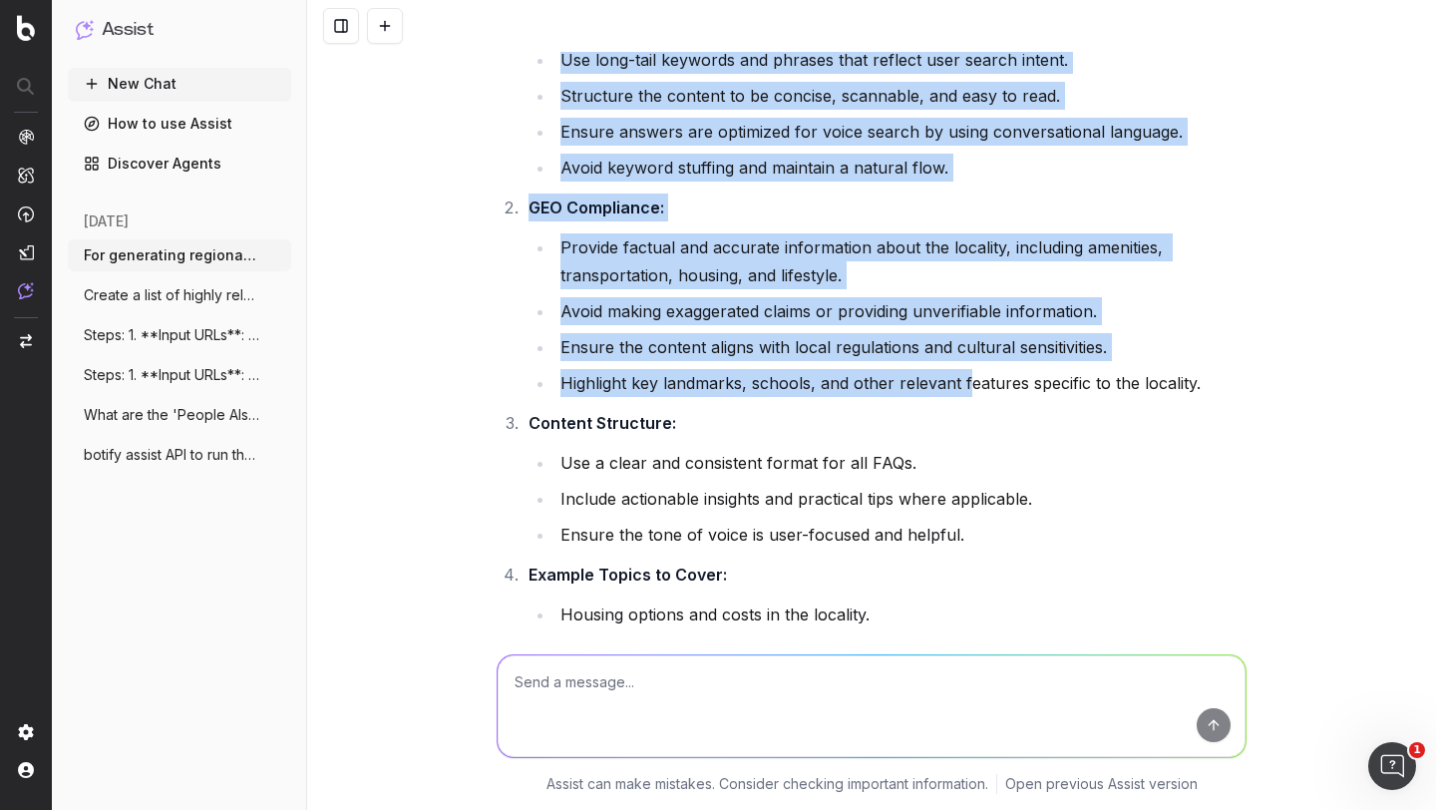
click at [949, 369] on li "Highlight key landmarks, schools, and other relevant features specific to the l…" at bounding box center [901, 383] width 692 height 28
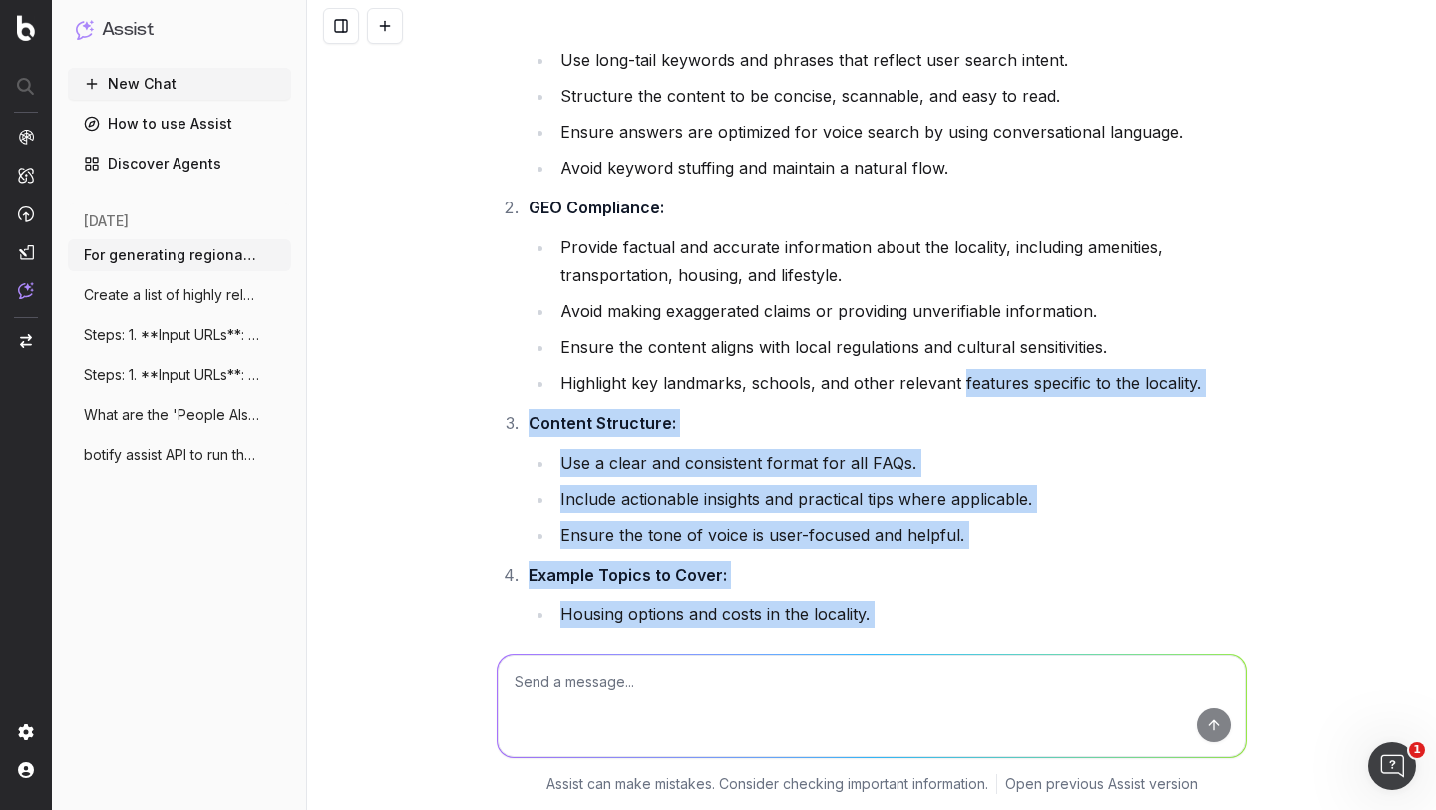
drag, startPoint x: 952, startPoint y: 100, endPoint x: 1014, endPoint y: 594, distance: 498.7
click at [1014, 594] on div "Certainly! Below is a comprehensive SEO and GEO expert prompt that you can use …" at bounding box center [872, 469] width 750 height 1687
copy div "features specific to the locality. Content Structure: Use a clear and consisten…"
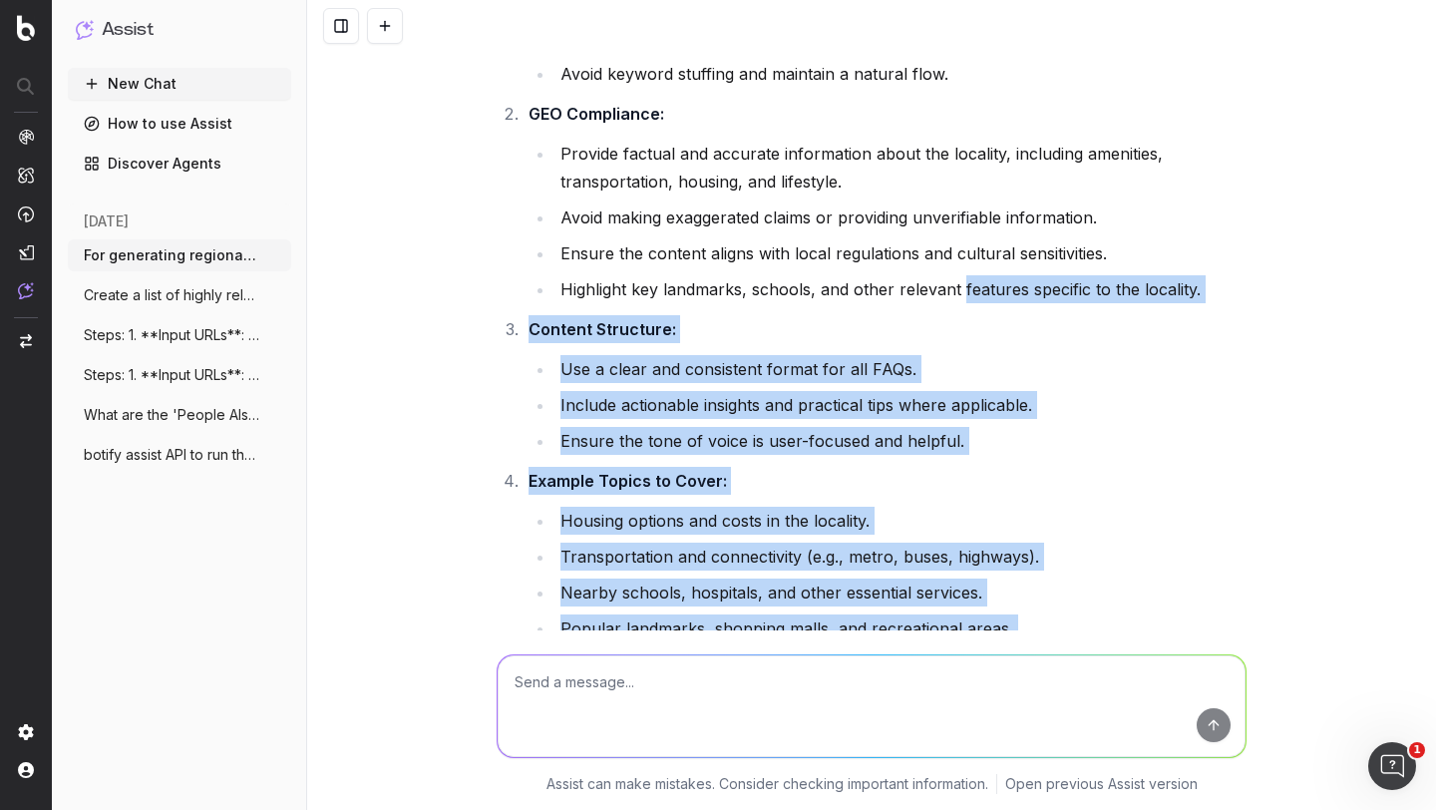
scroll to position [10750, 0]
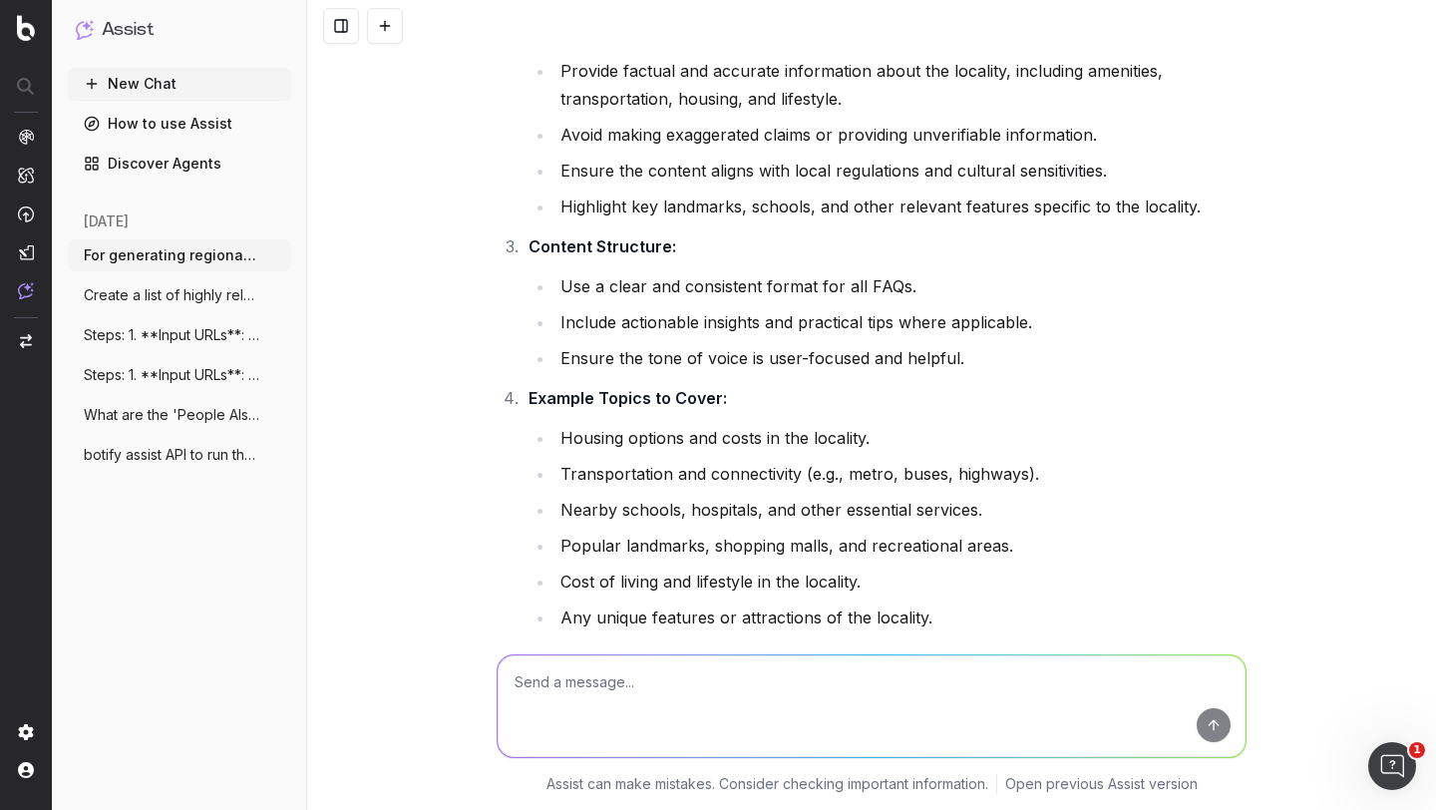
click at [557, 689] on textarea at bounding box center [872, 706] width 748 height 102
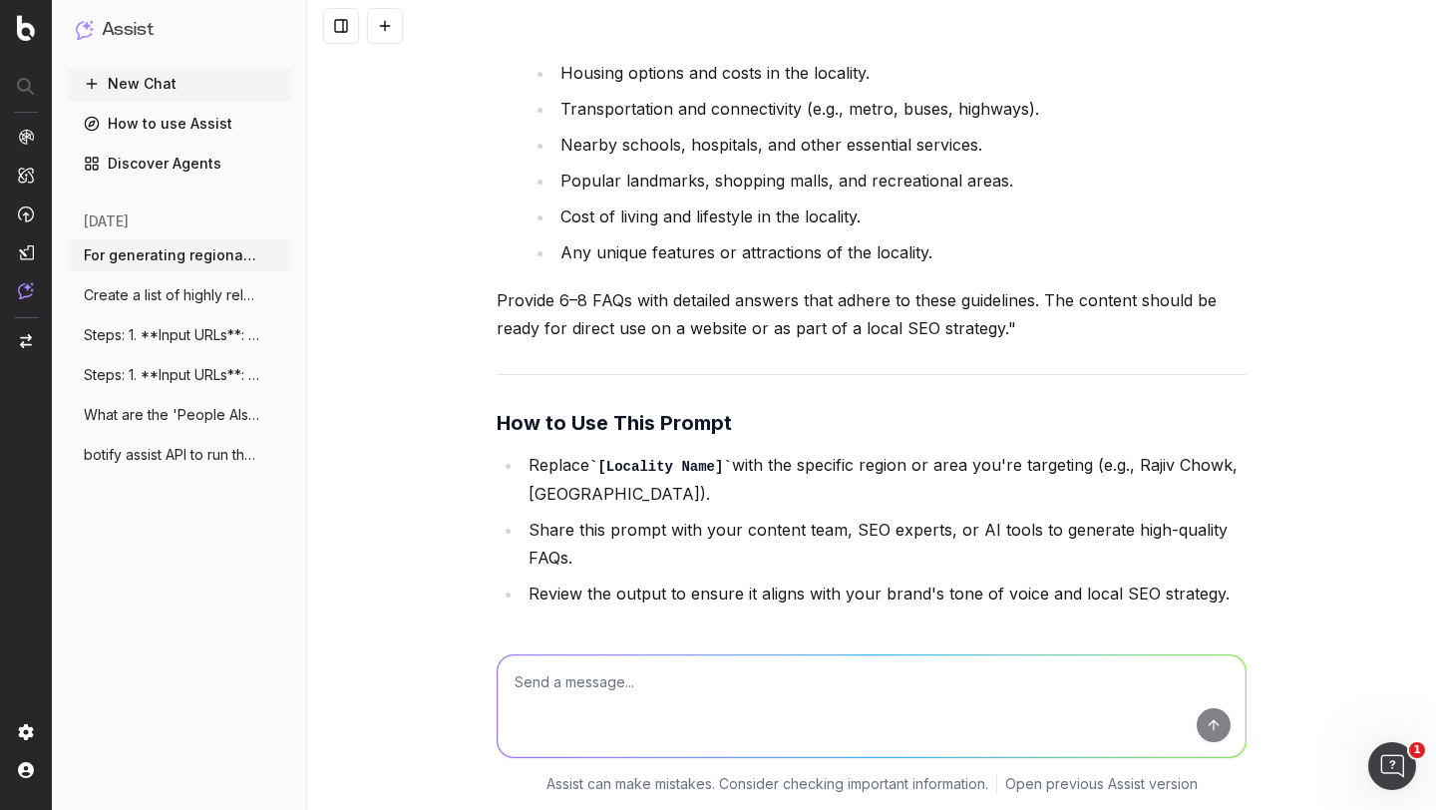
click at [178, 78] on button "New Chat" at bounding box center [179, 84] width 223 height 32
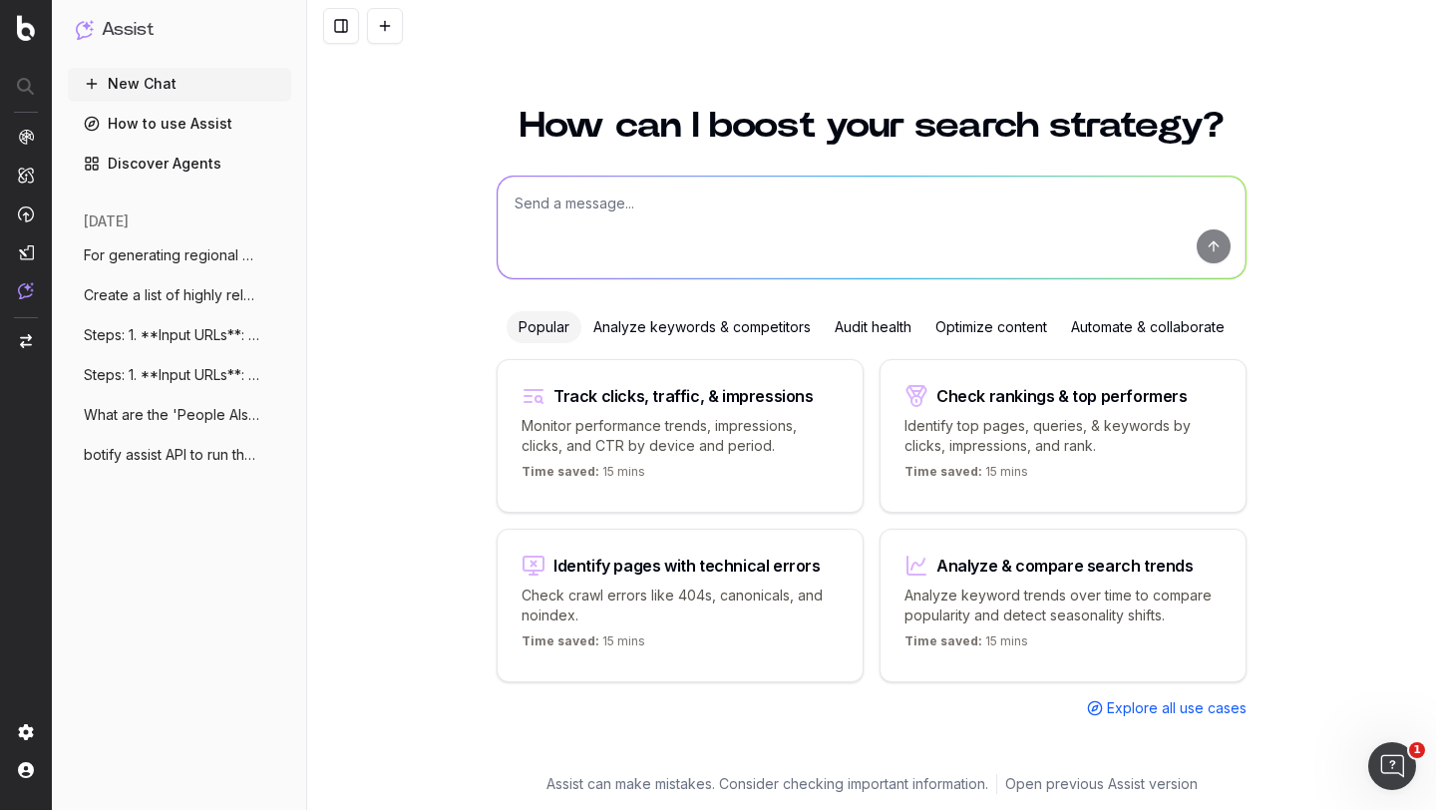
click at [579, 207] on textarea at bounding box center [872, 228] width 748 height 102
paste textarea ""Generate a list of frequently asked questions (FAQs) for the locality 'Sector …"
type textarea ""Generate a list of frequently asked questions (FAQs) for the locality 'Sector …"
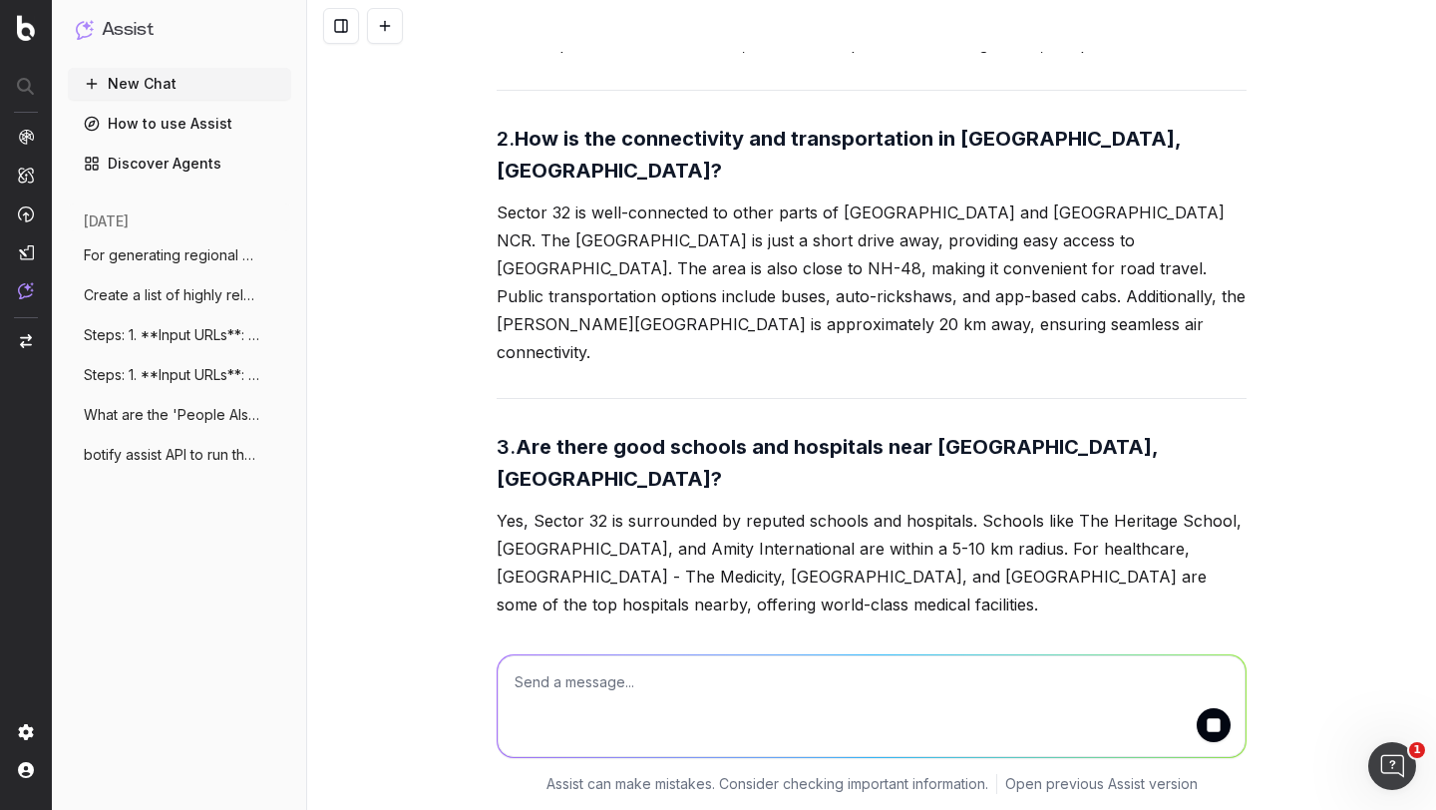
scroll to position [1234, 0]
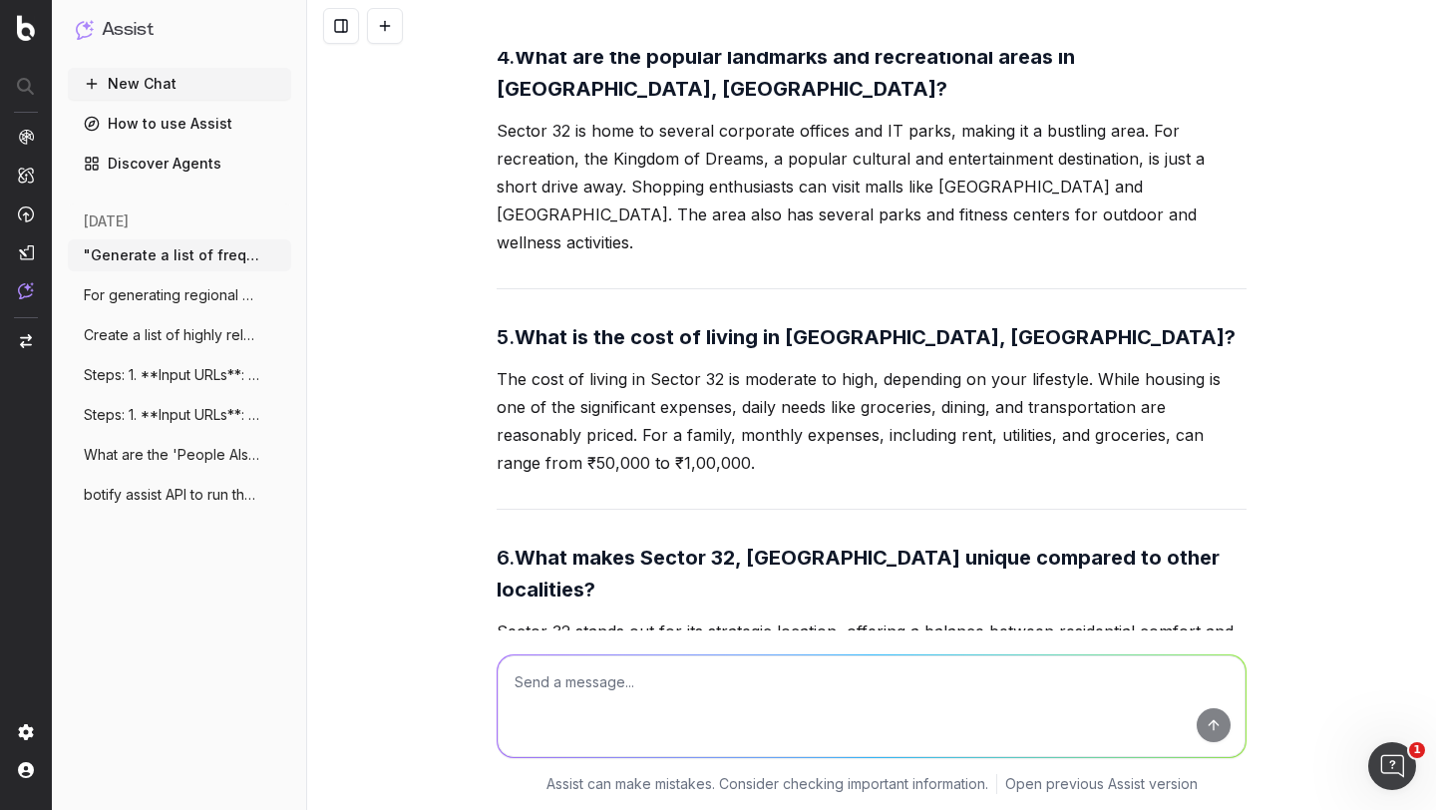
scroll to position [1864, 0]
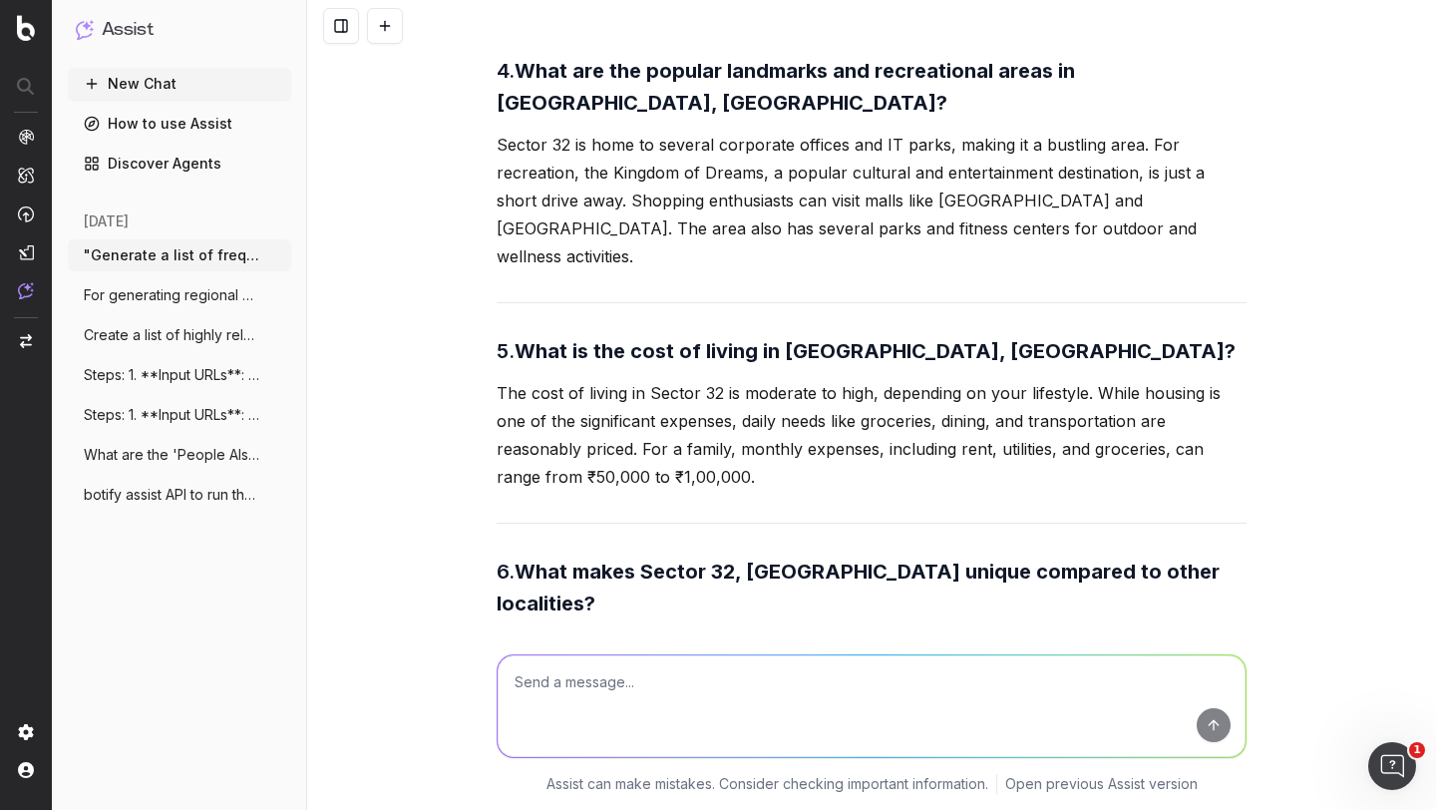
click at [704, 339] on strong "What is the cost of living in Sector 32, Gurgaon?" at bounding box center [875, 351] width 721 height 24
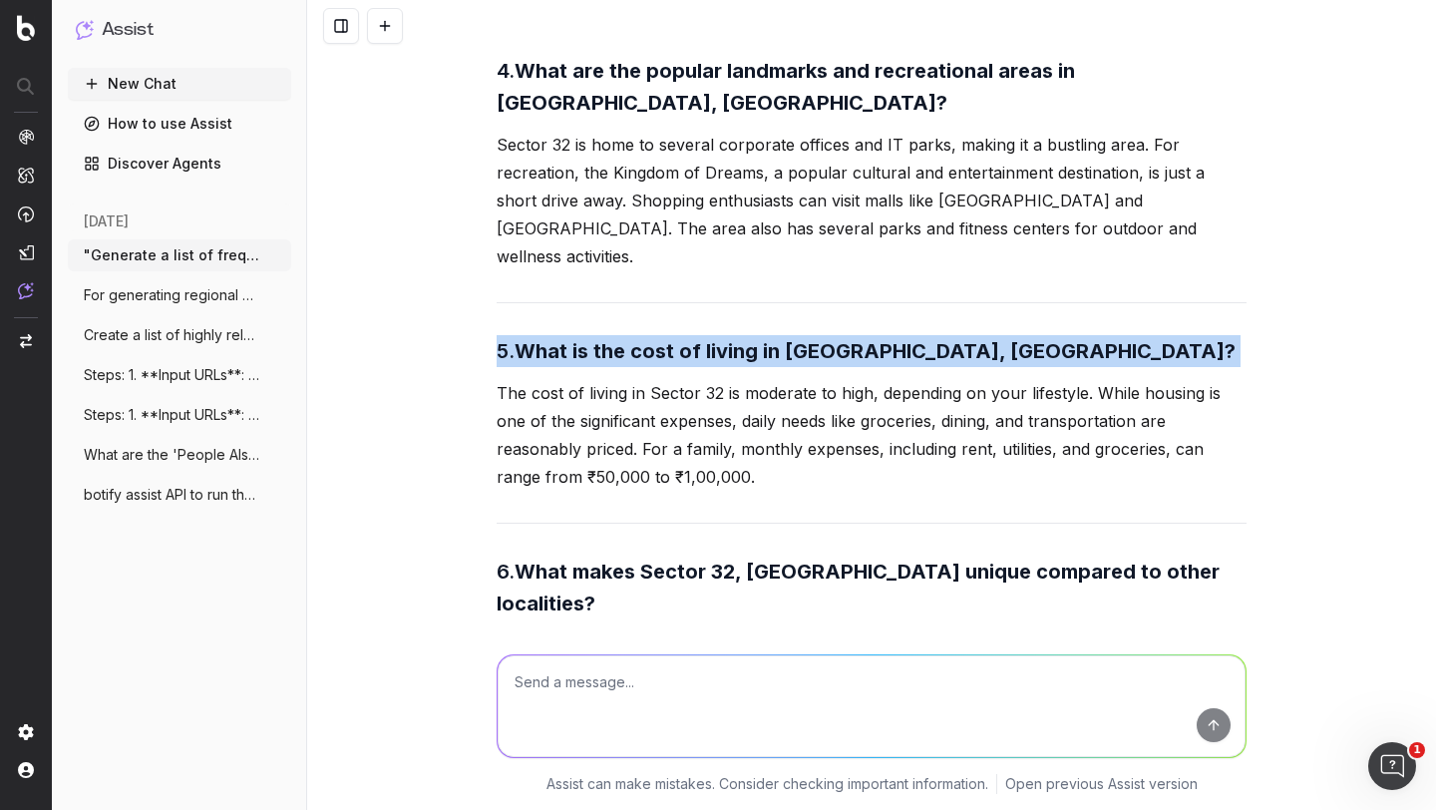
click at [704, 339] on strong "What is the cost of living in Sector 32, Gurgaon?" at bounding box center [875, 351] width 721 height 24
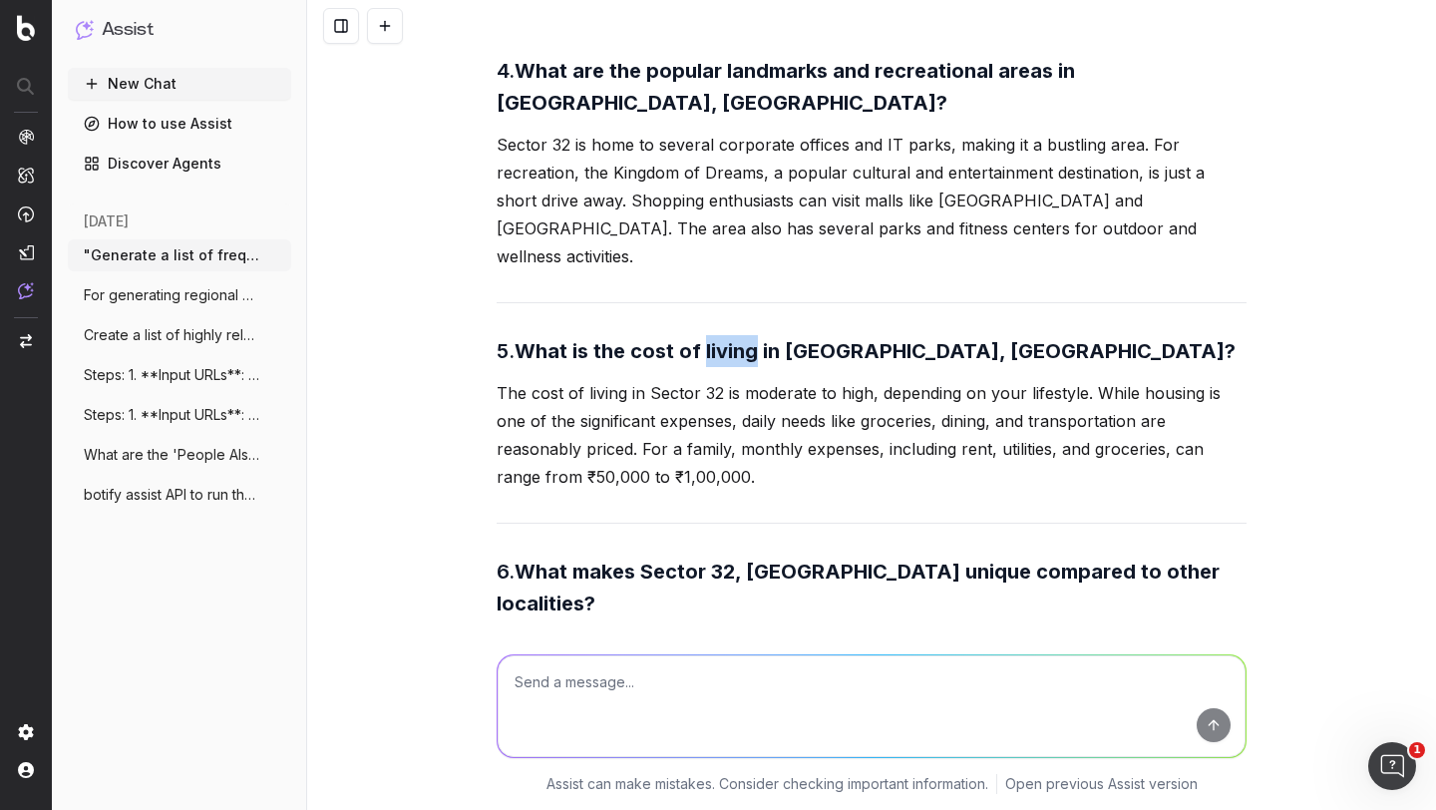
click at [704, 339] on strong "What is the cost of living in Sector 32, Gurgaon?" at bounding box center [875, 351] width 721 height 24
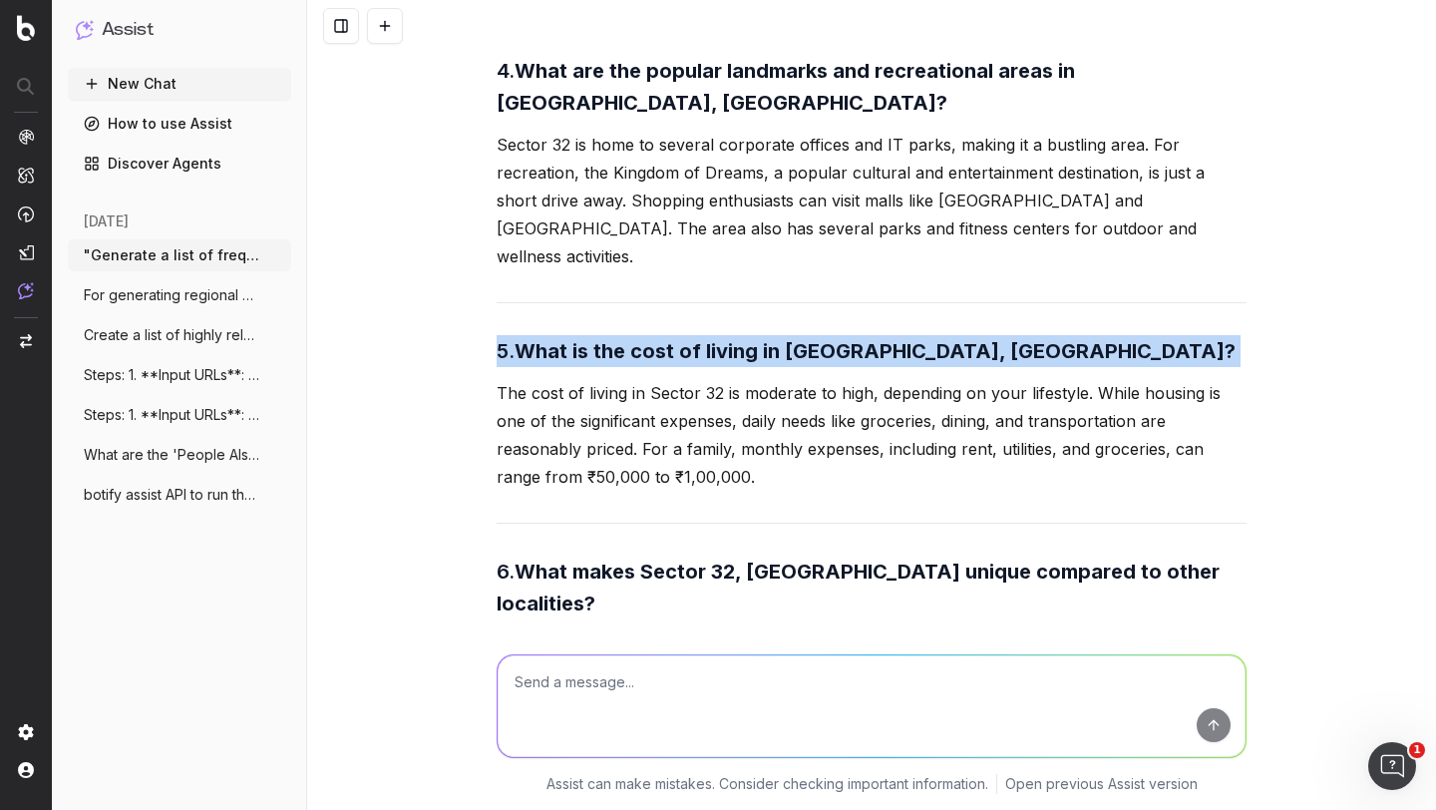
click at [704, 339] on strong "What is the cost of living in Sector 32, Gurgaon?" at bounding box center [875, 351] width 721 height 24
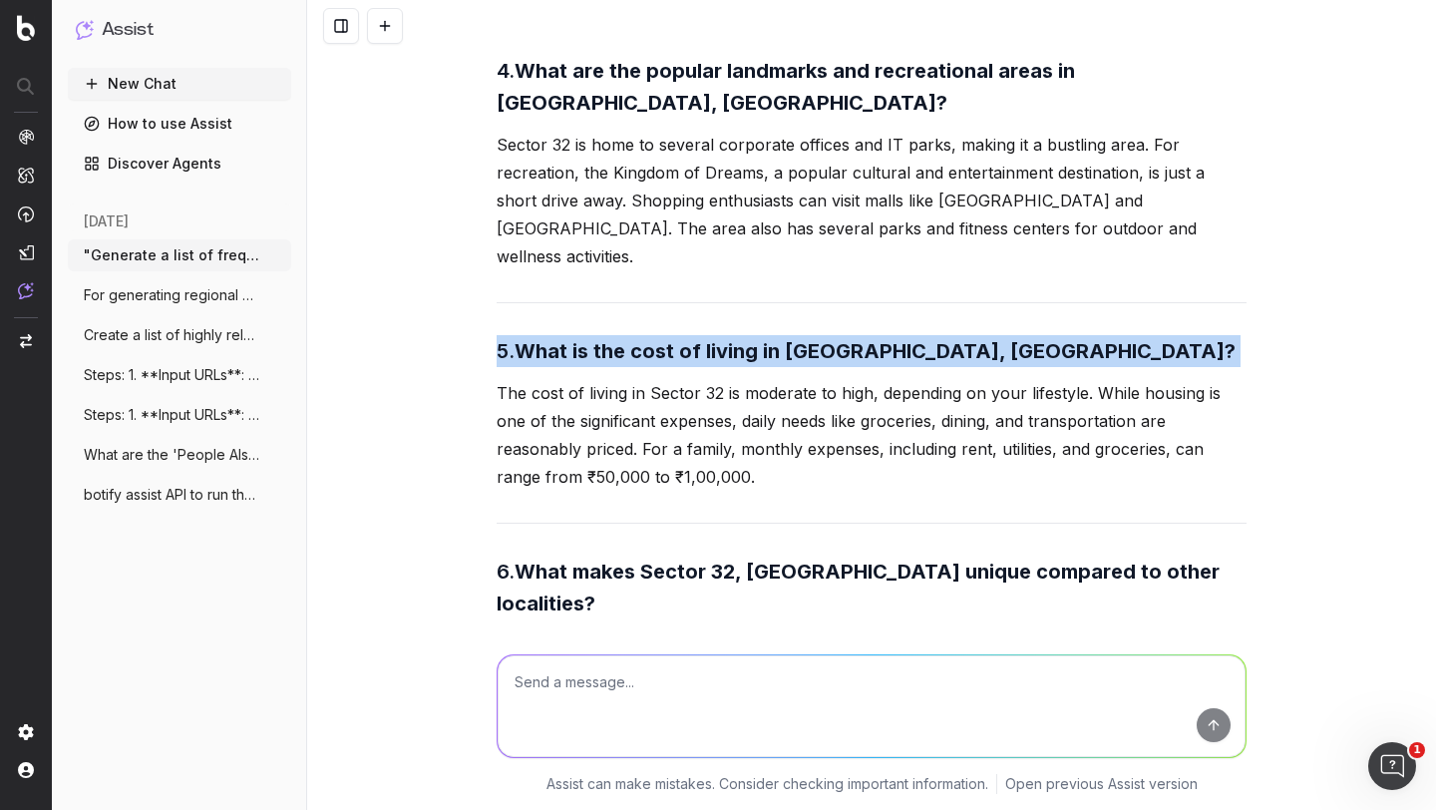
click at [704, 339] on strong "What is the cost of living in Sector 32, Gurgaon?" at bounding box center [875, 351] width 721 height 24
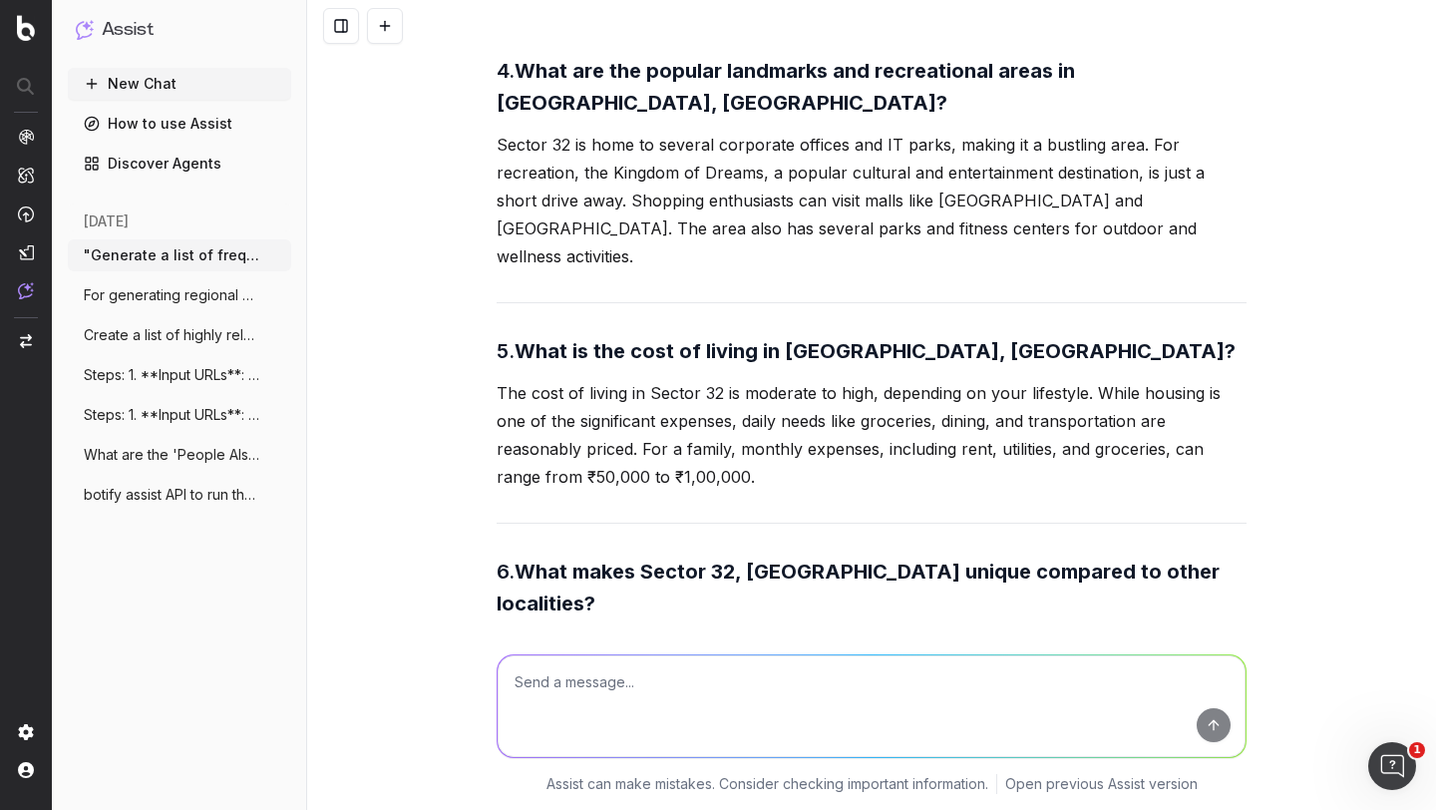
click at [621, 560] on strong "What makes Sector 32, Gurgaon unique compared to other localities?" at bounding box center [861, 588] width 728 height 56
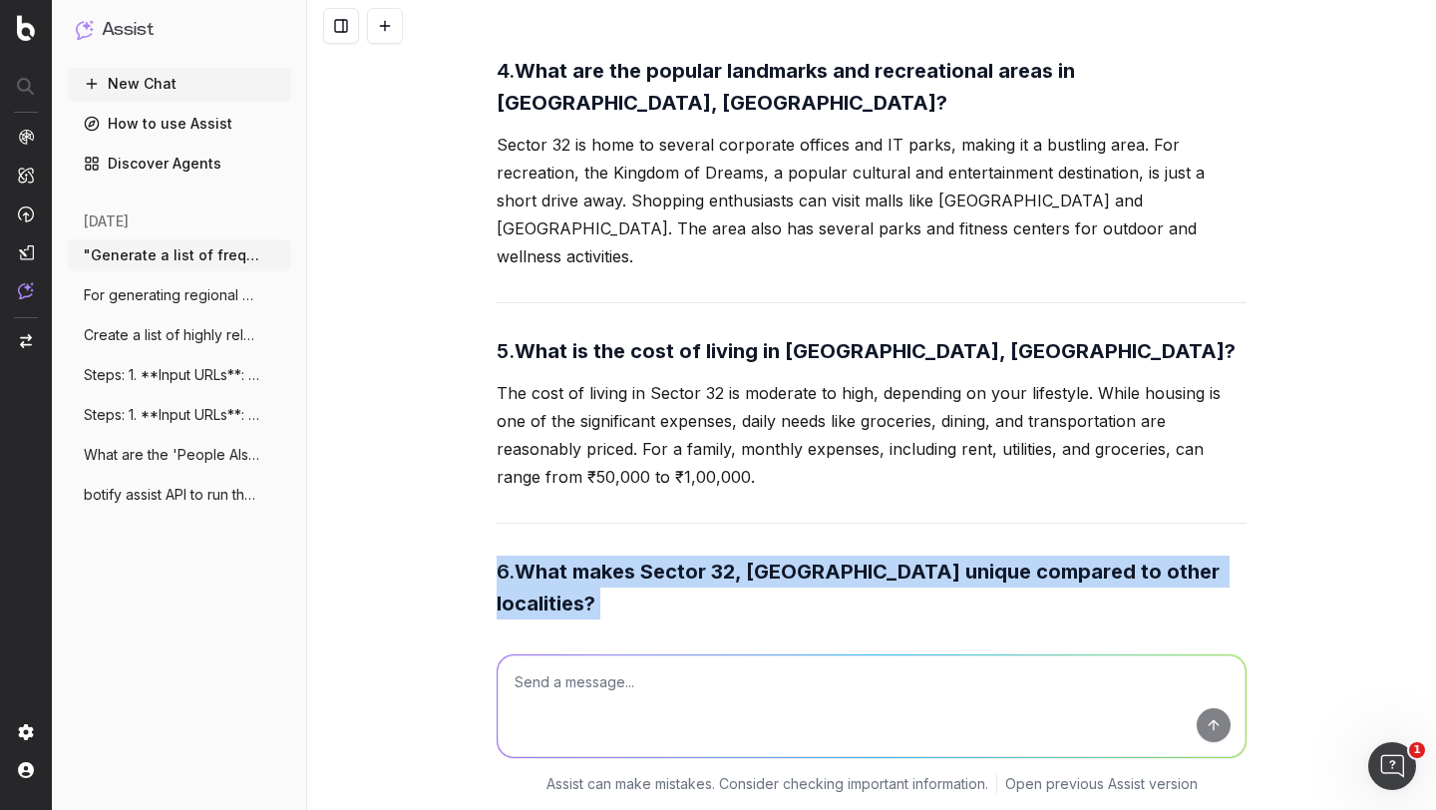
click at [621, 560] on strong "What makes Sector 32, Gurgaon unique compared to other localities?" at bounding box center [861, 588] width 728 height 56
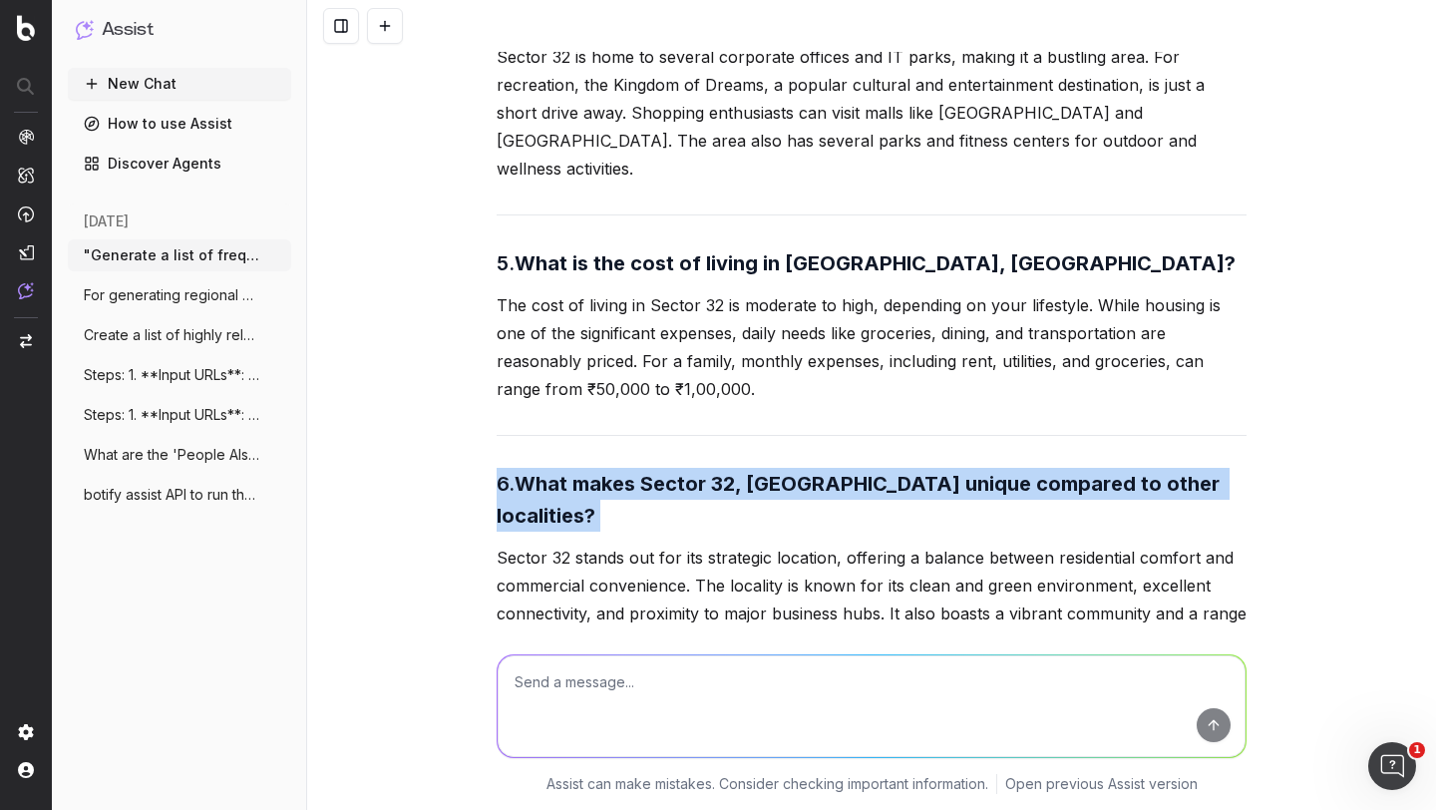
scroll to position [2007, 0]
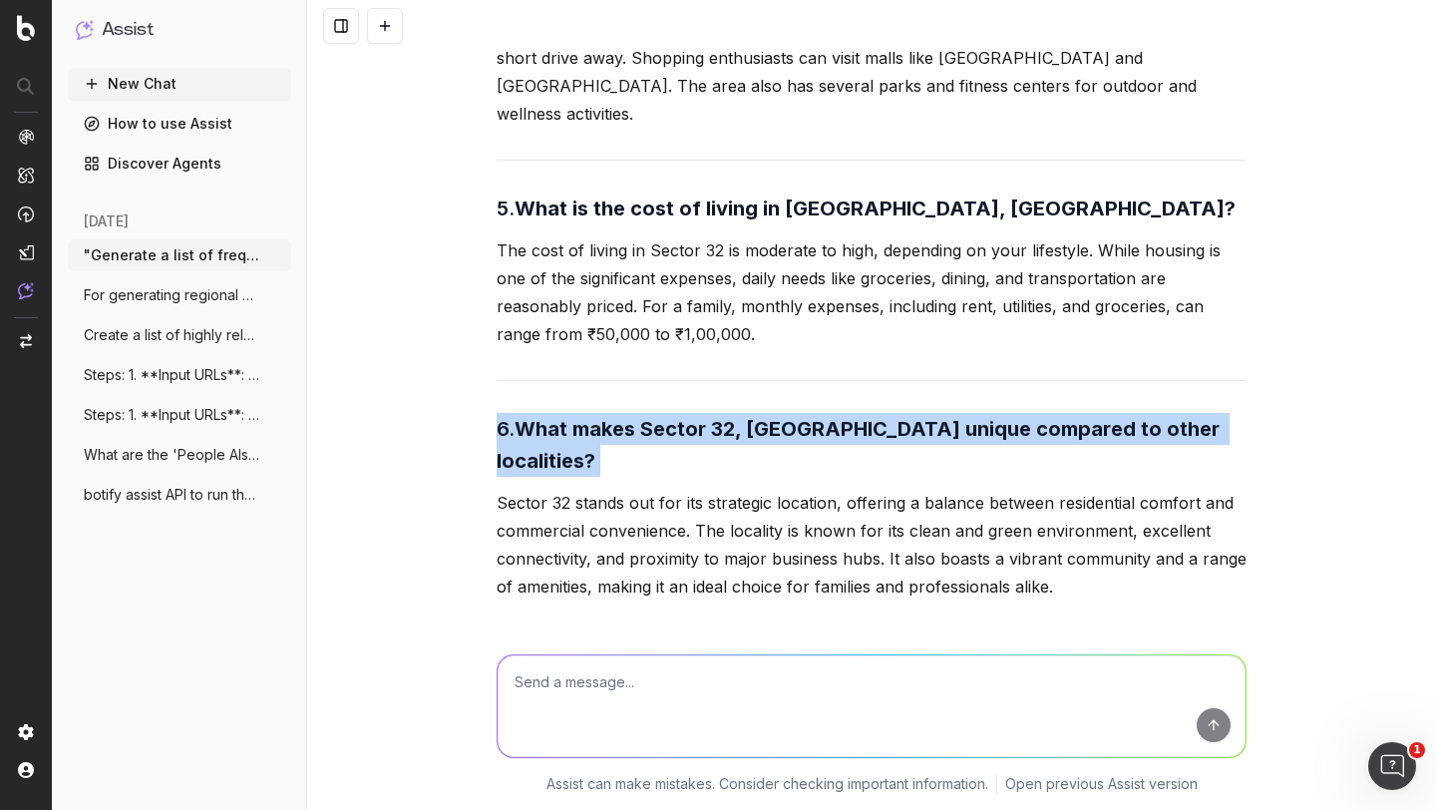
click at [647, 417] on strong "What makes Sector 32, Gurgaon unique compared to other localities?" at bounding box center [861, 445] width 728 height 56
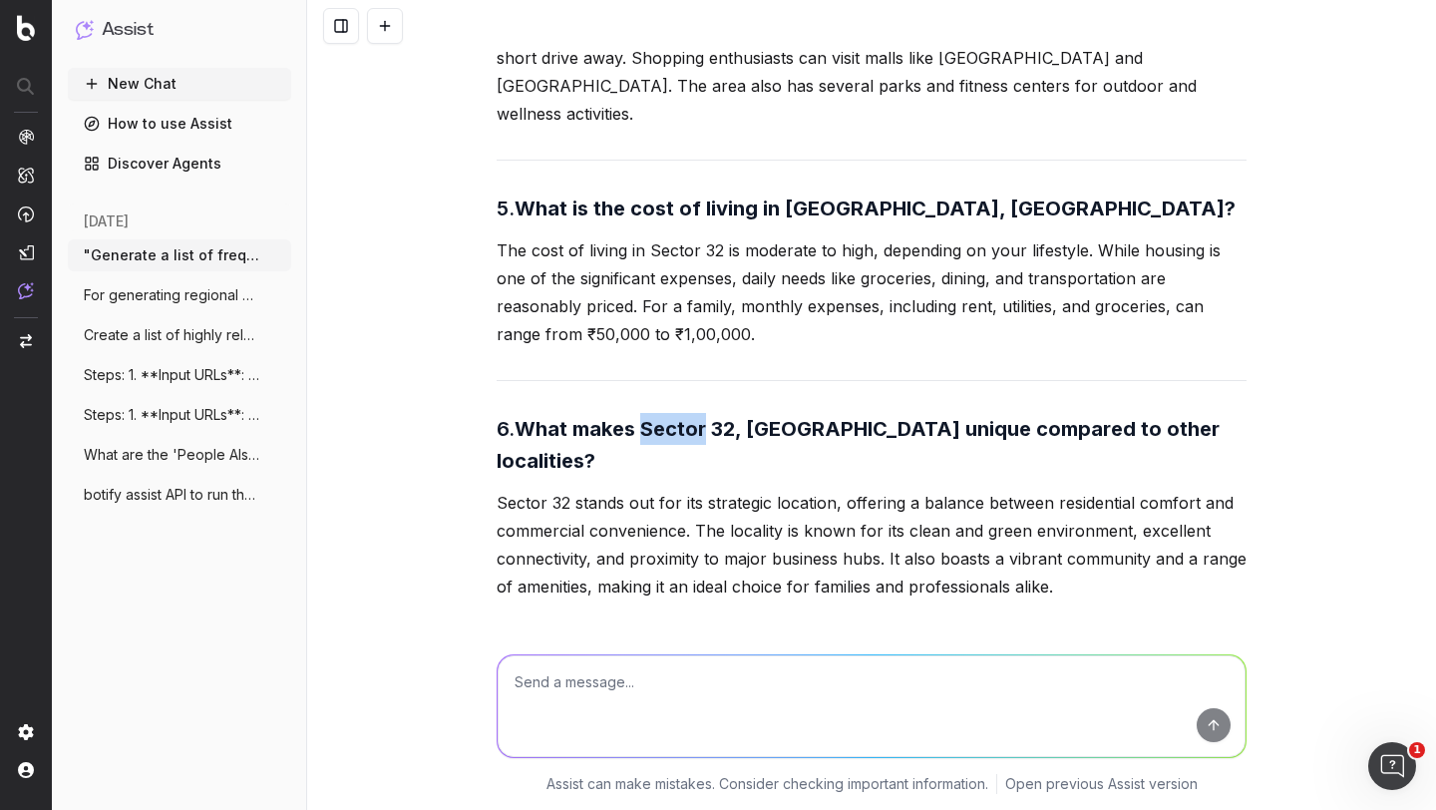
click at [647, 417] on strong "What makes Sector 32, Gurgaon unique compared to other localities?" at bounding box center [861, 445] width 728 height 56
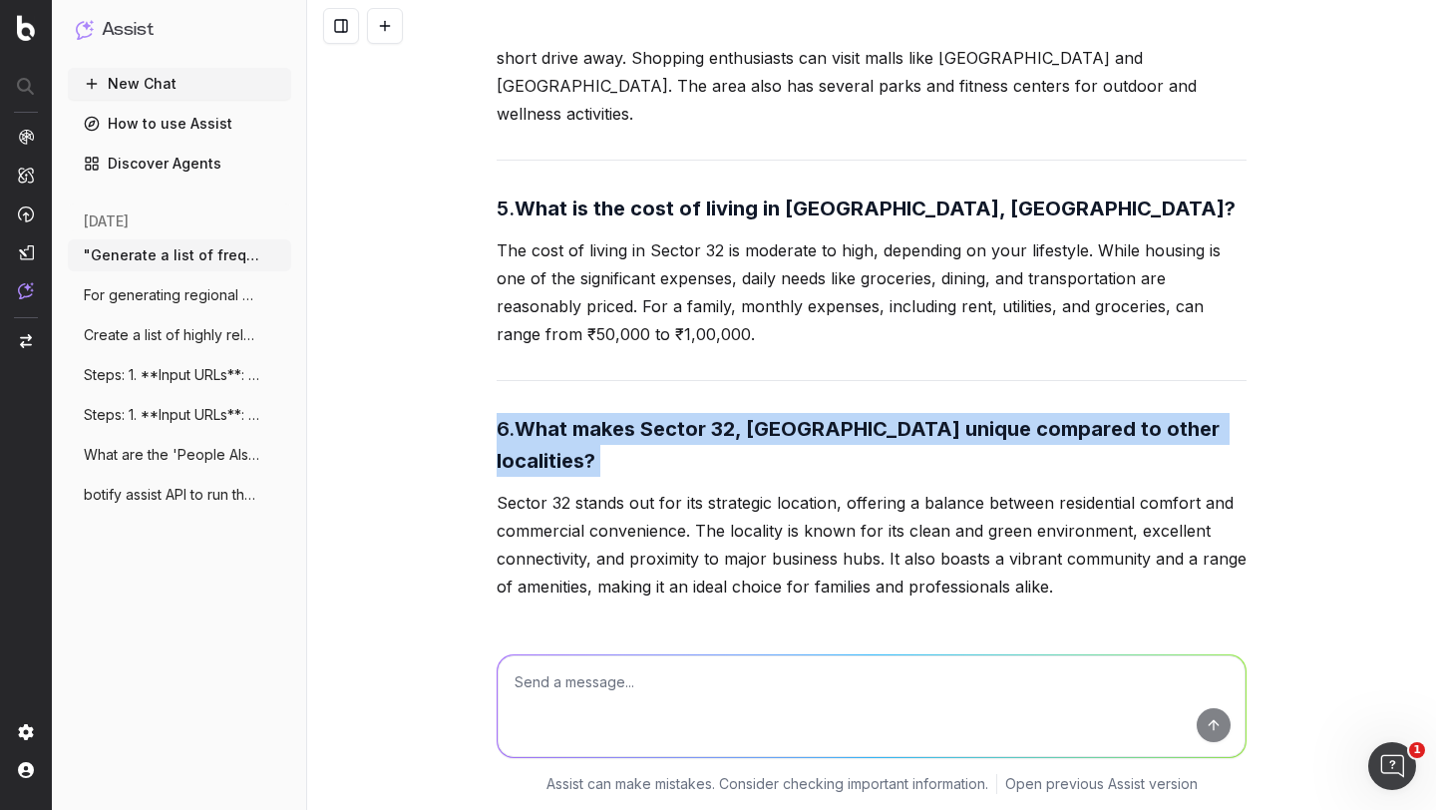
click at [647, 417] on strong "What makes Sector 32, Gurgaon unique compared to other localities?" at bounding box center [861, 445] width 728 height 56
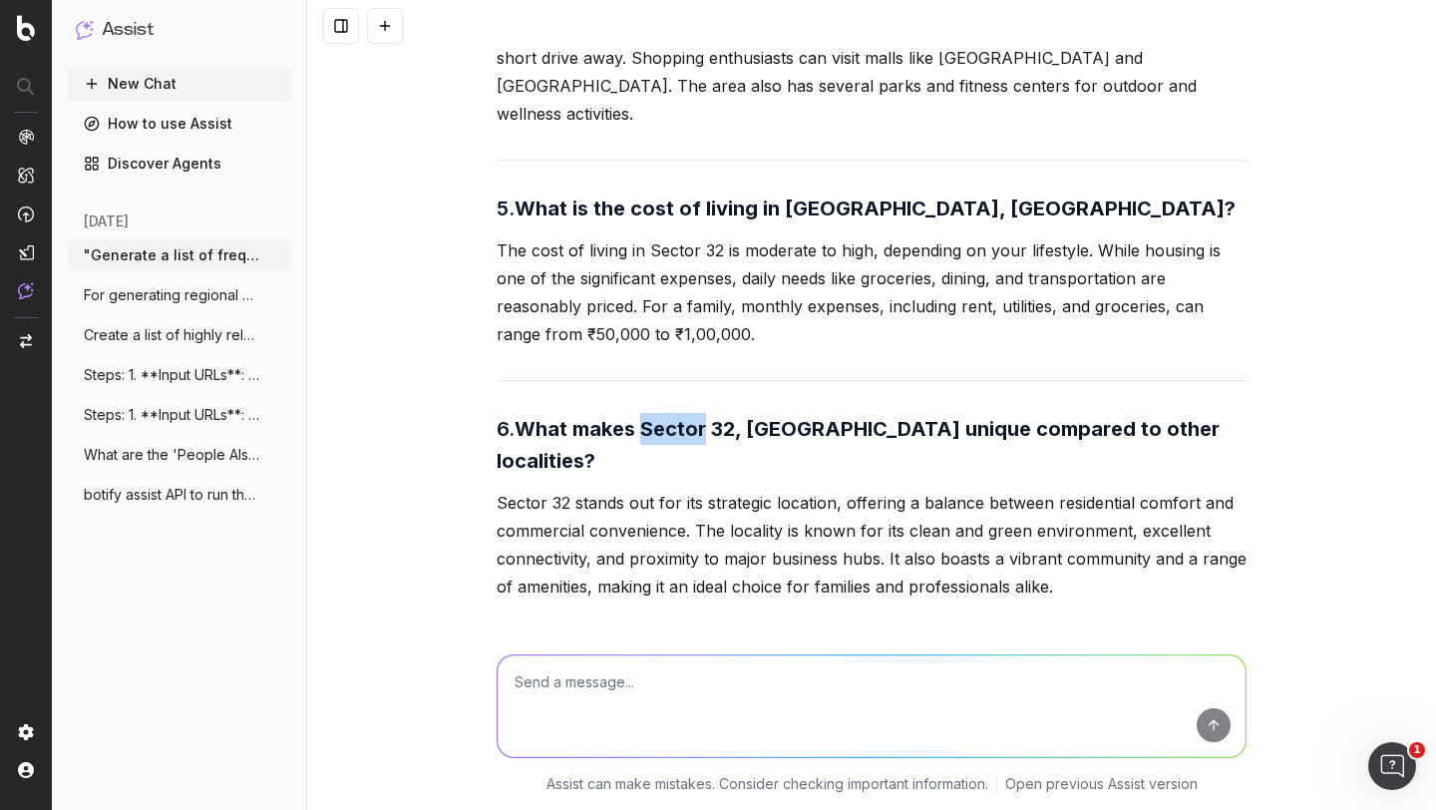
click at [647, 417] on strong "What makes Sector 32, Gurgaon unique compared to other localities?" at bounding box center [861, 445] width 728 height 56
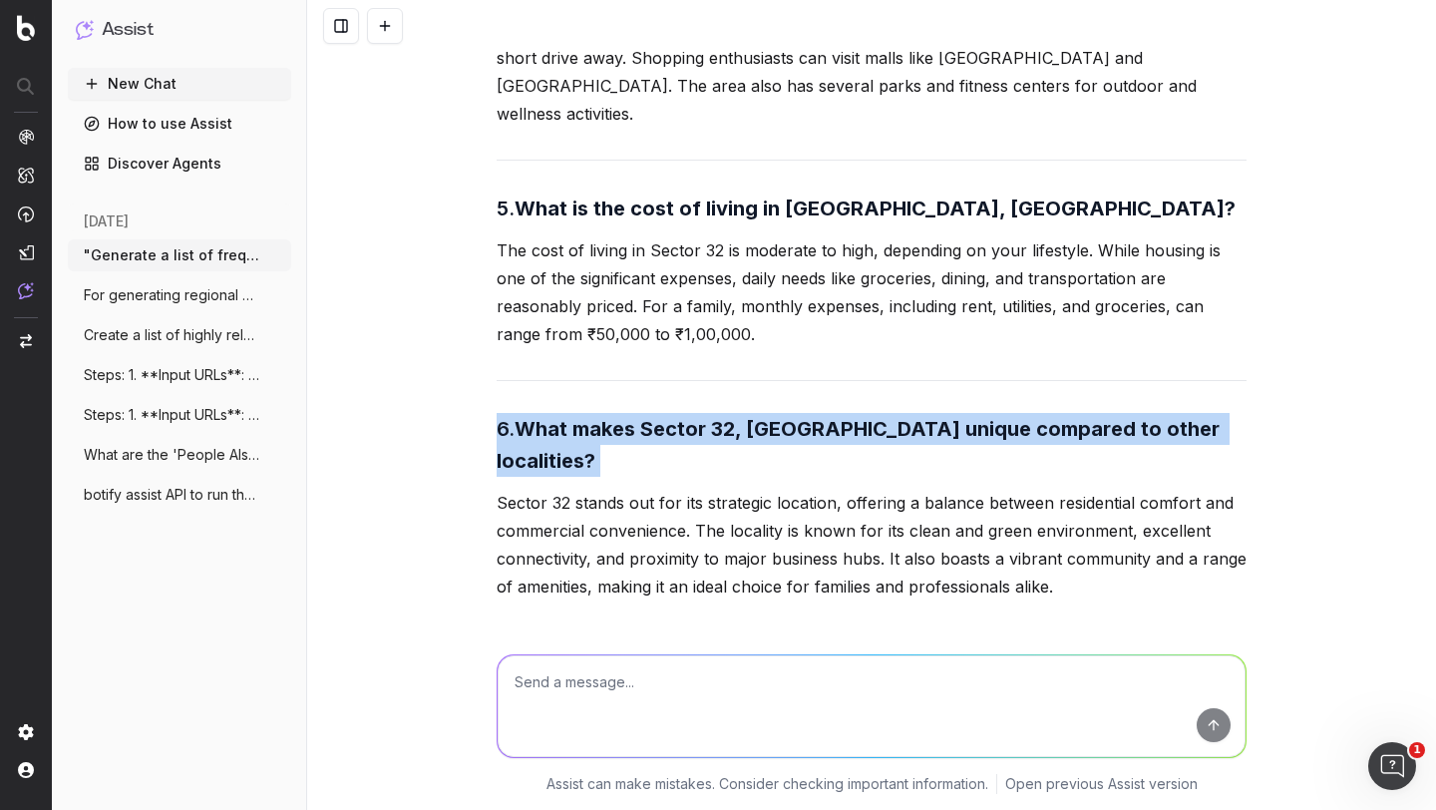
click at [647, 417] on strong "What makes Sector 32, Gurgaon unique compared to other localities?" at bounding box center [861, 445] width 728 height 56
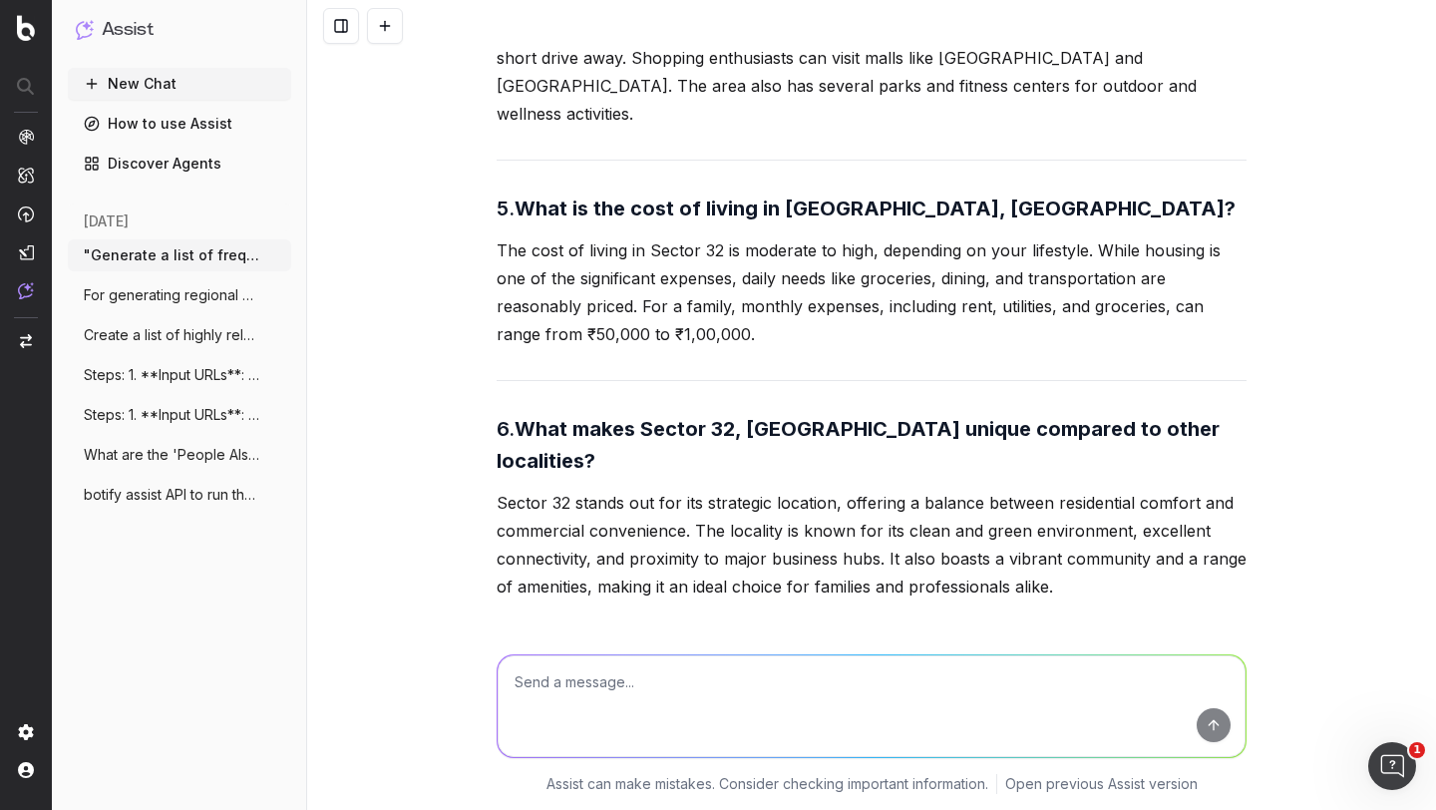
click at [609, 669] on strong "Are there any upcoming developments or projects in Sector 32, Gurgaon?" at bounding box center [765, 697] width 536 height 56
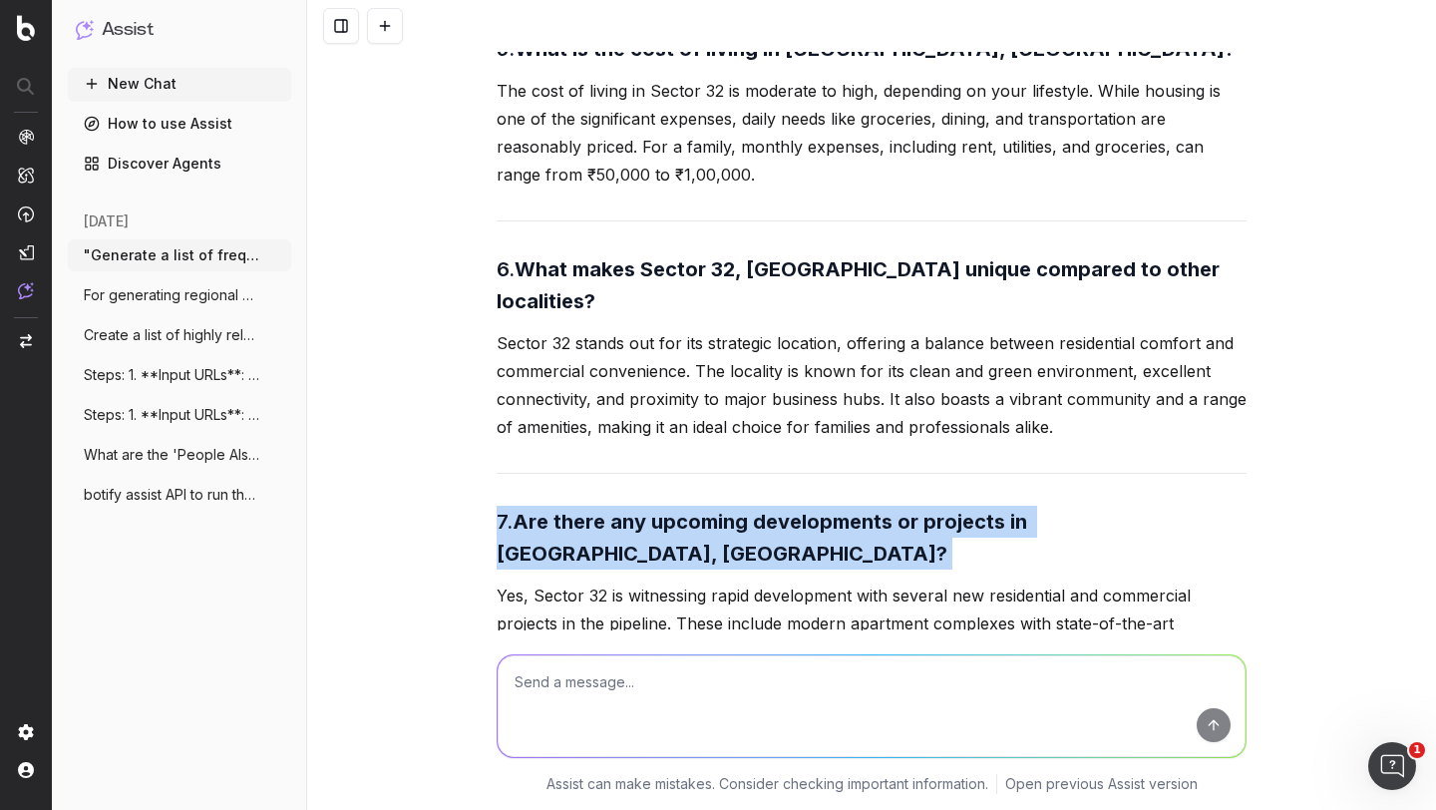
scroll to position [2182, 0]
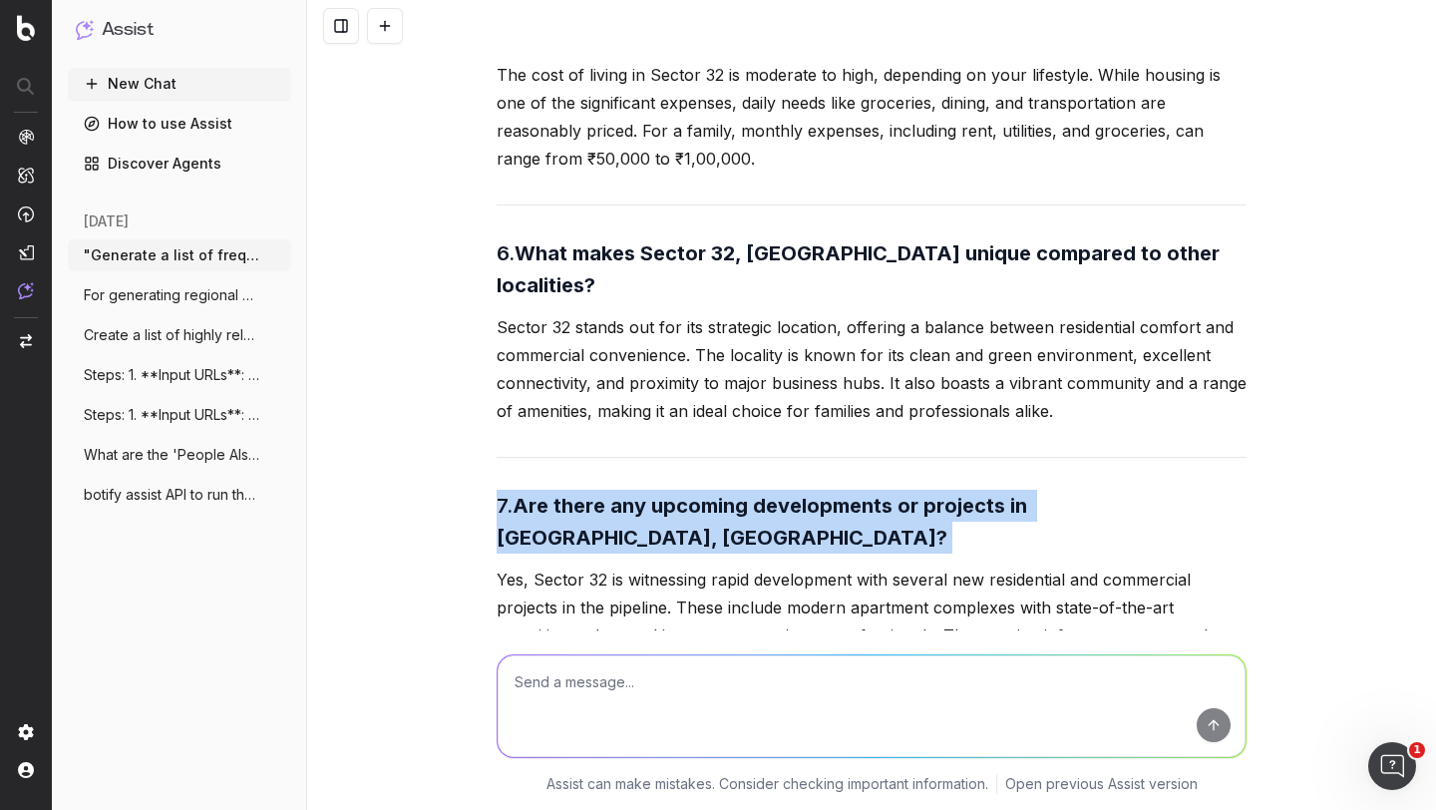
click at [626, 494] on strong "Are there any upcoming developments or projects in Sector 32, Gurgaon?" at bounding box center [765, 522] width 536 height 56
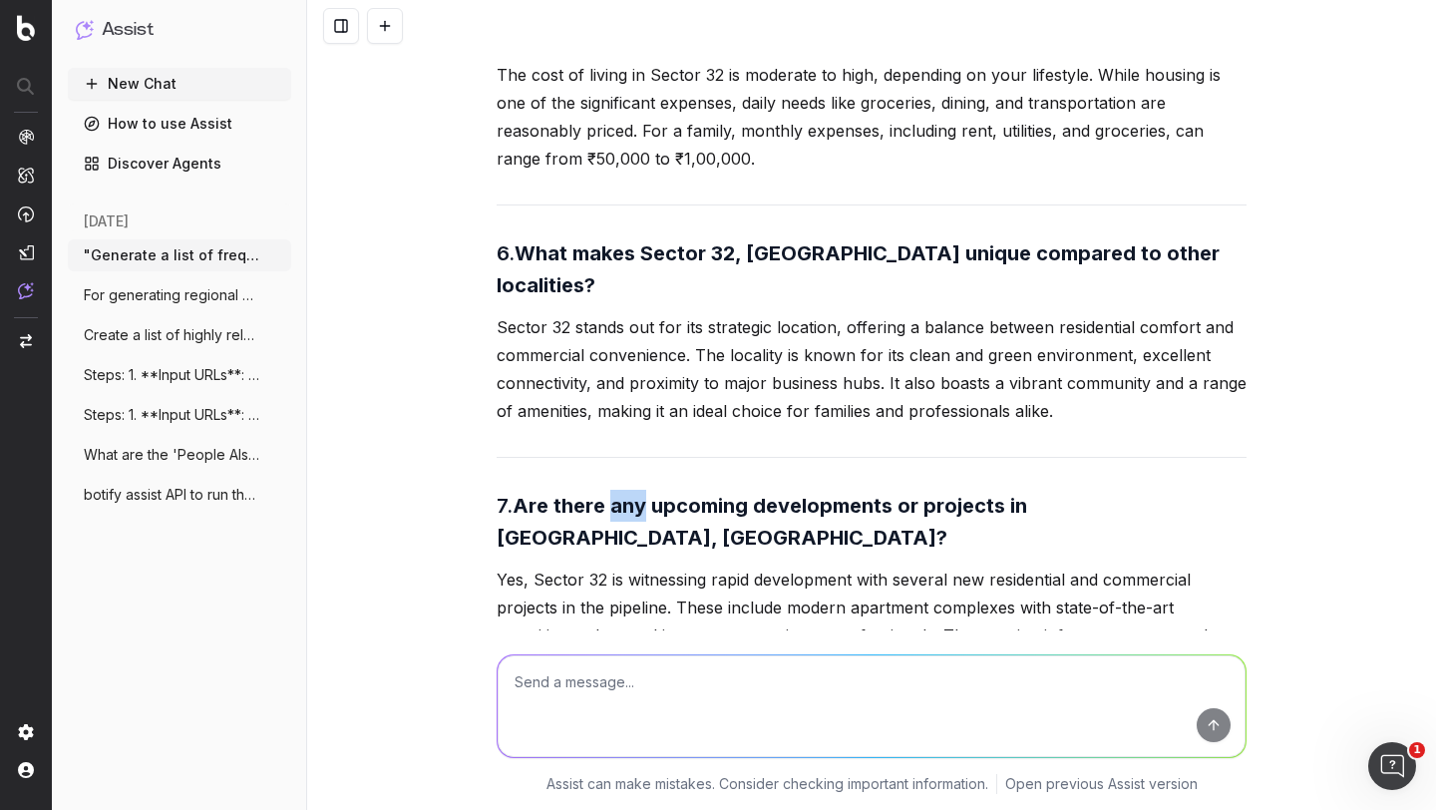
click at [626, 494] on strong "Are there any upcoming developments or projects in Sector 32, Gurgaon?" at bounding box center [765, 522] width 536 height 56
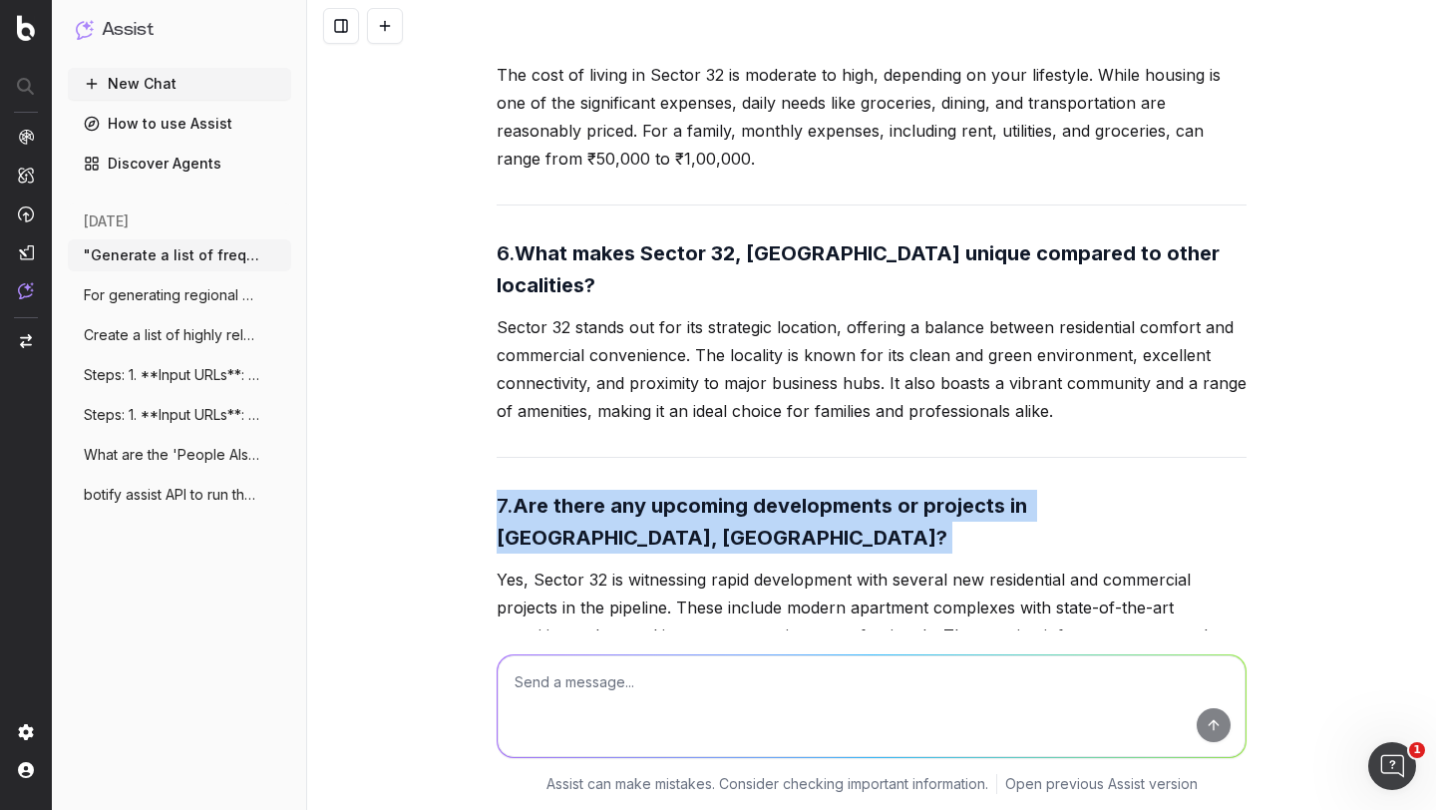
click at [626, 494] on strong "Are there any upcoming developments or projects in Sector 32, Gurgaon?" at bounding box center [765, 522] width 536 height 56
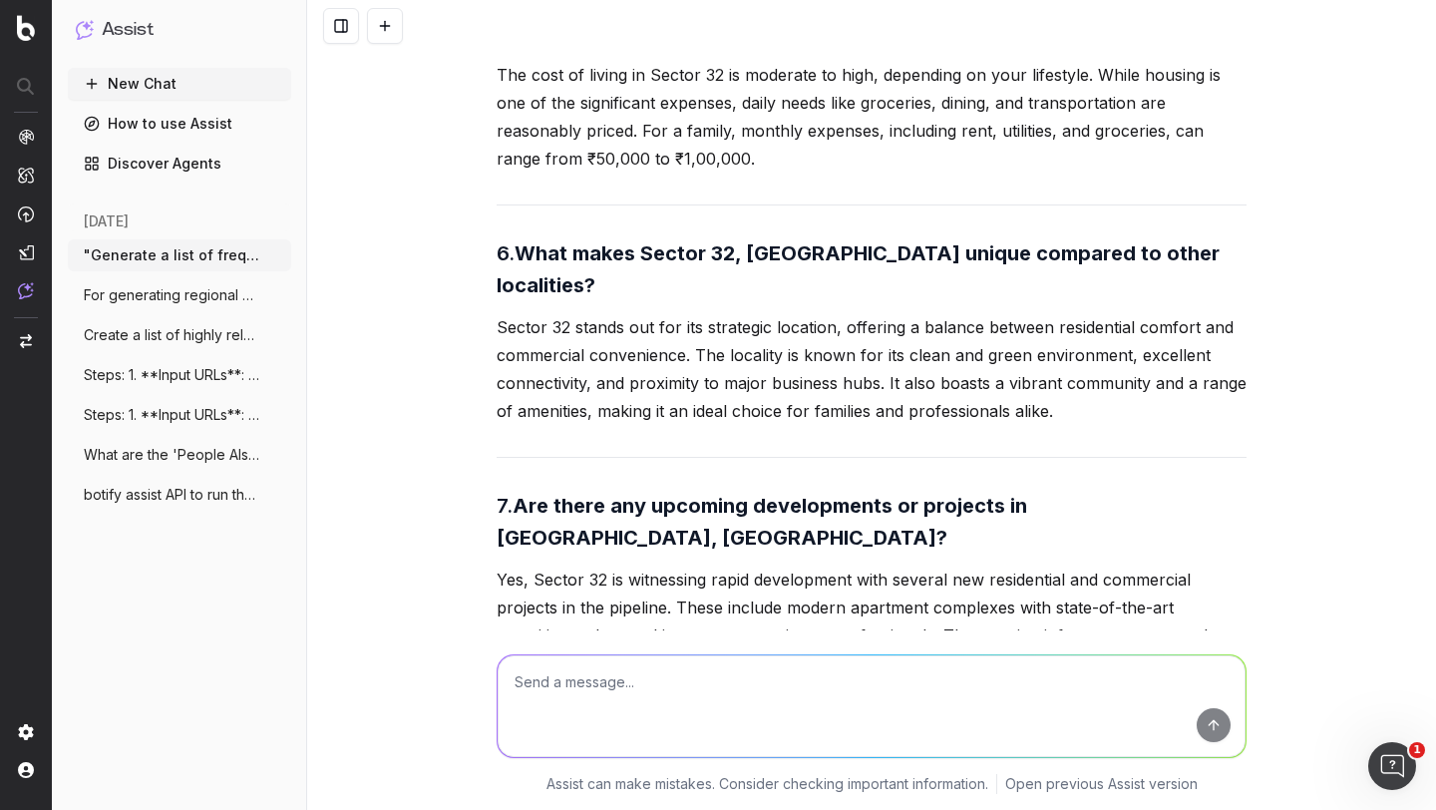
click at [609, 566] on p "Yes, Sector 32 is witnessing rapid development with several new residential and…" at bounding box center [872, 636] width 750 height 140
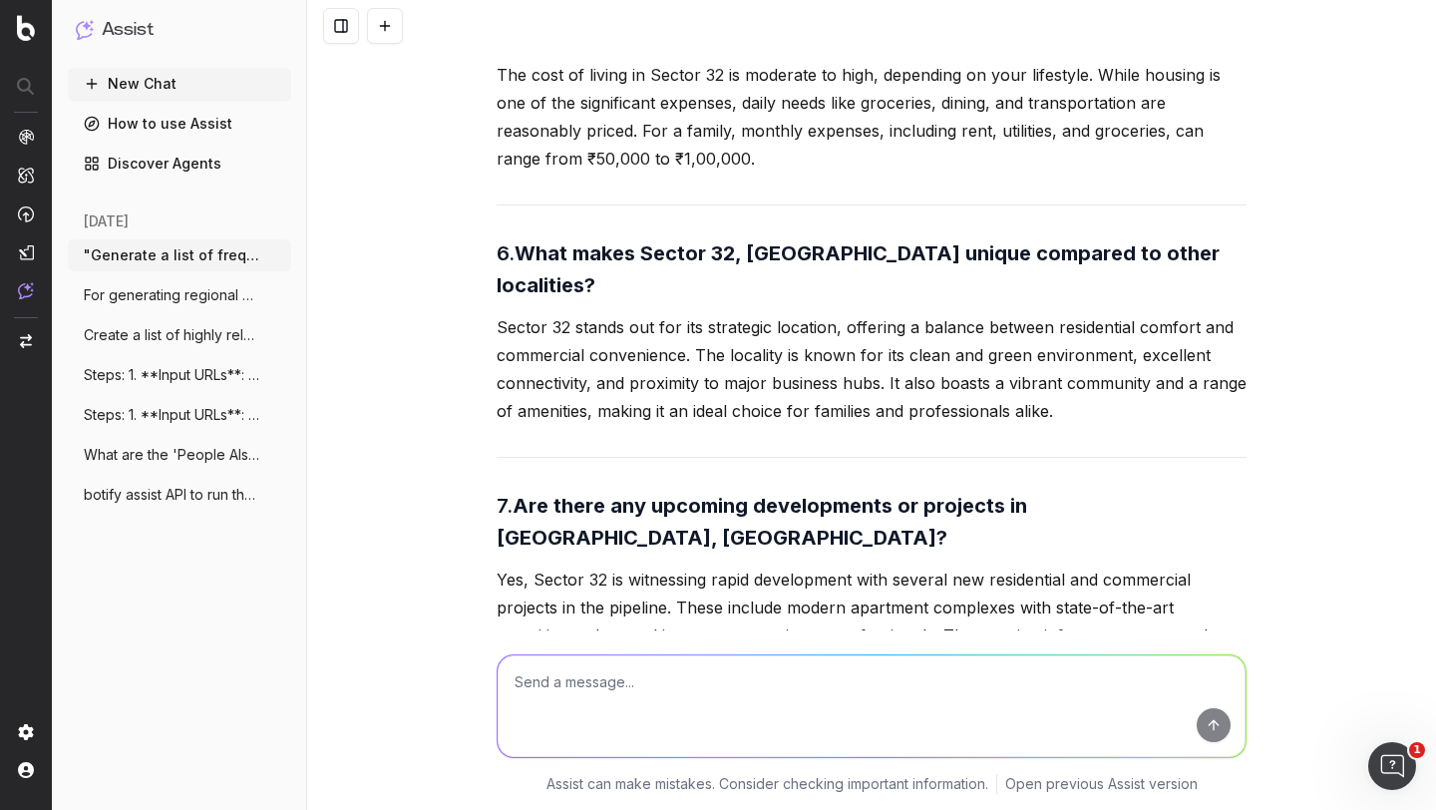
click at [609, 566] on p "Yes, Sector 32 is witnessing rapid development with several new residential and…" at bounding box center [872, 636] width 750 height 140
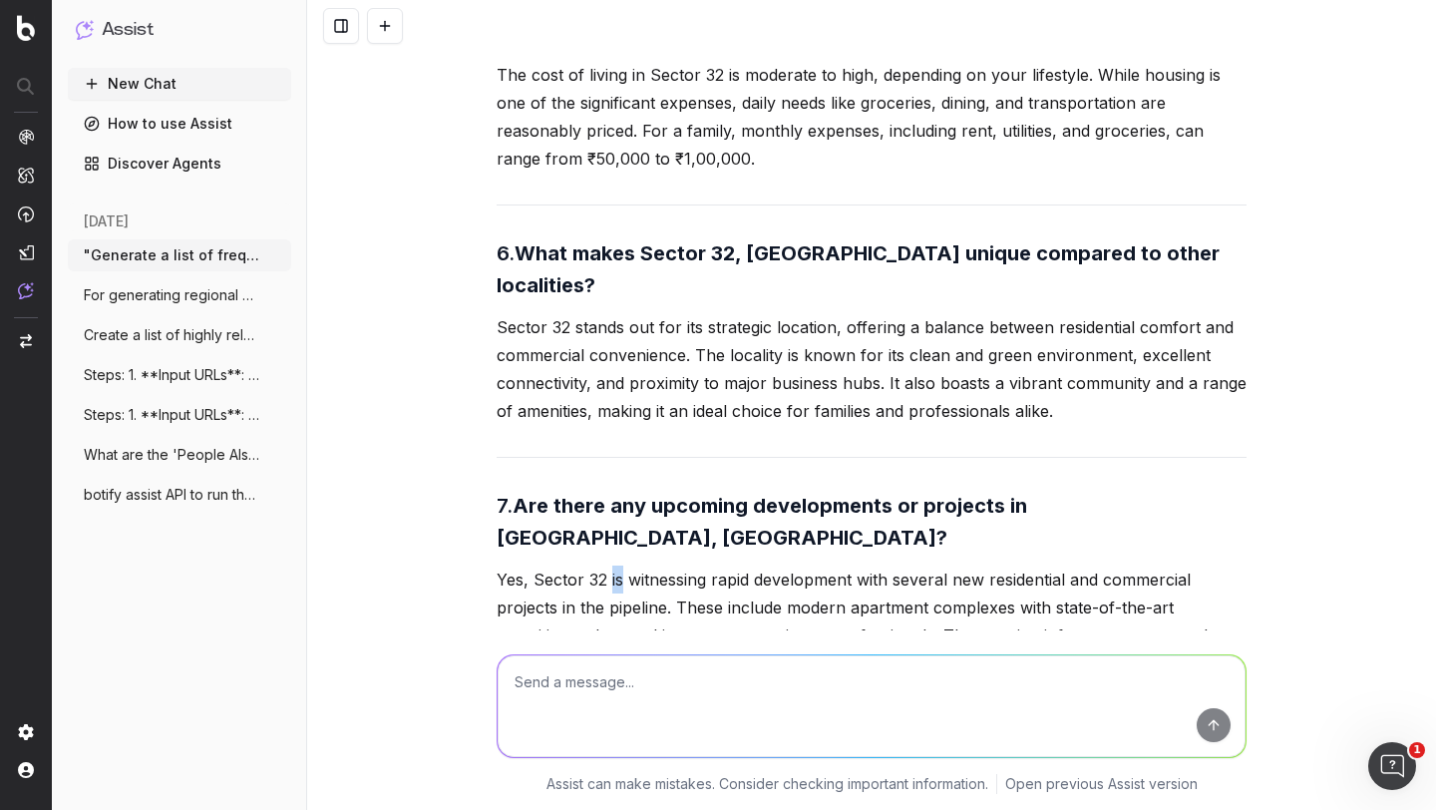
click at [609, 566] on p "Yes, Sector 32 is witnessing rapid development with several new residential and…" at bounding box center [872, 636] width 750 height 140
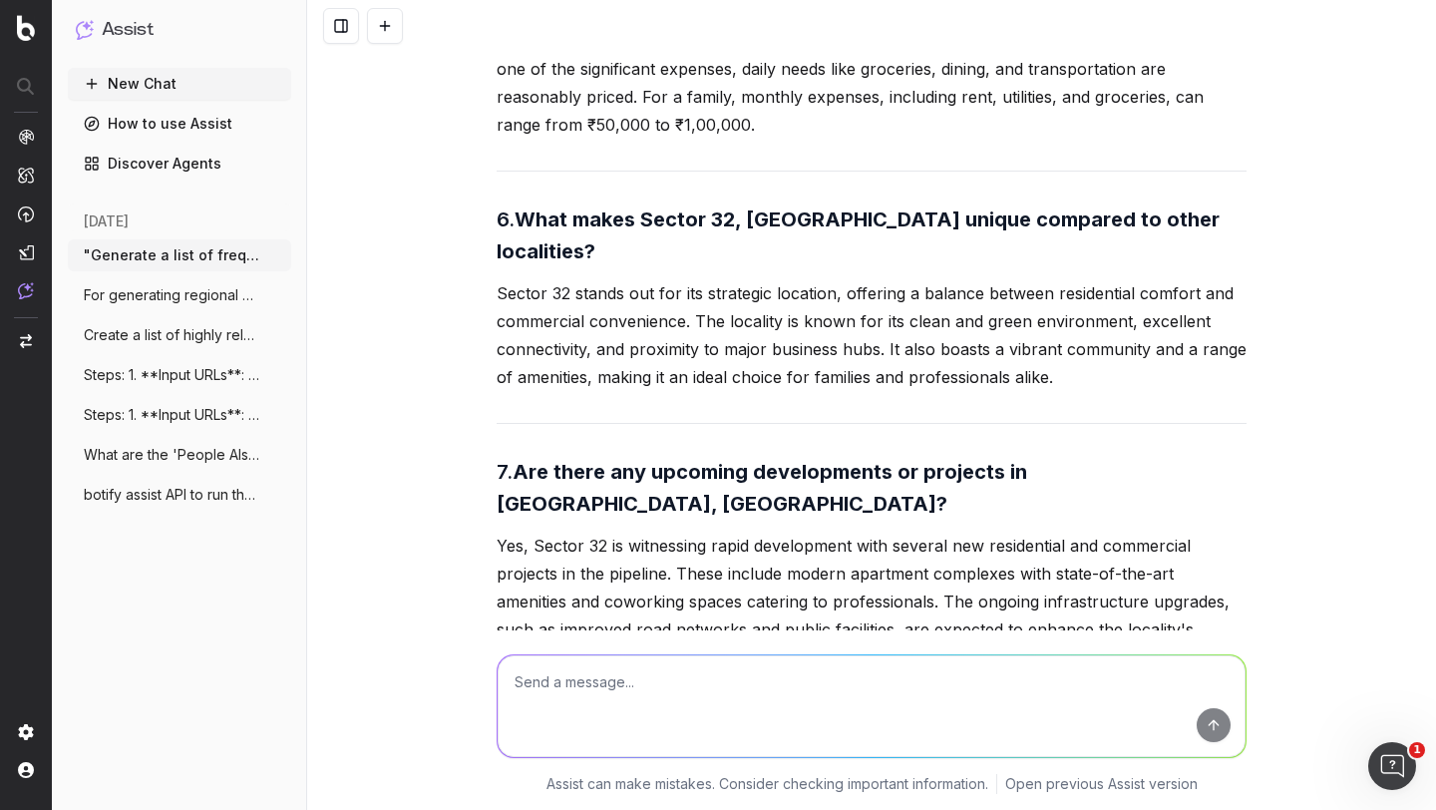
scroll to position [2302, 0]
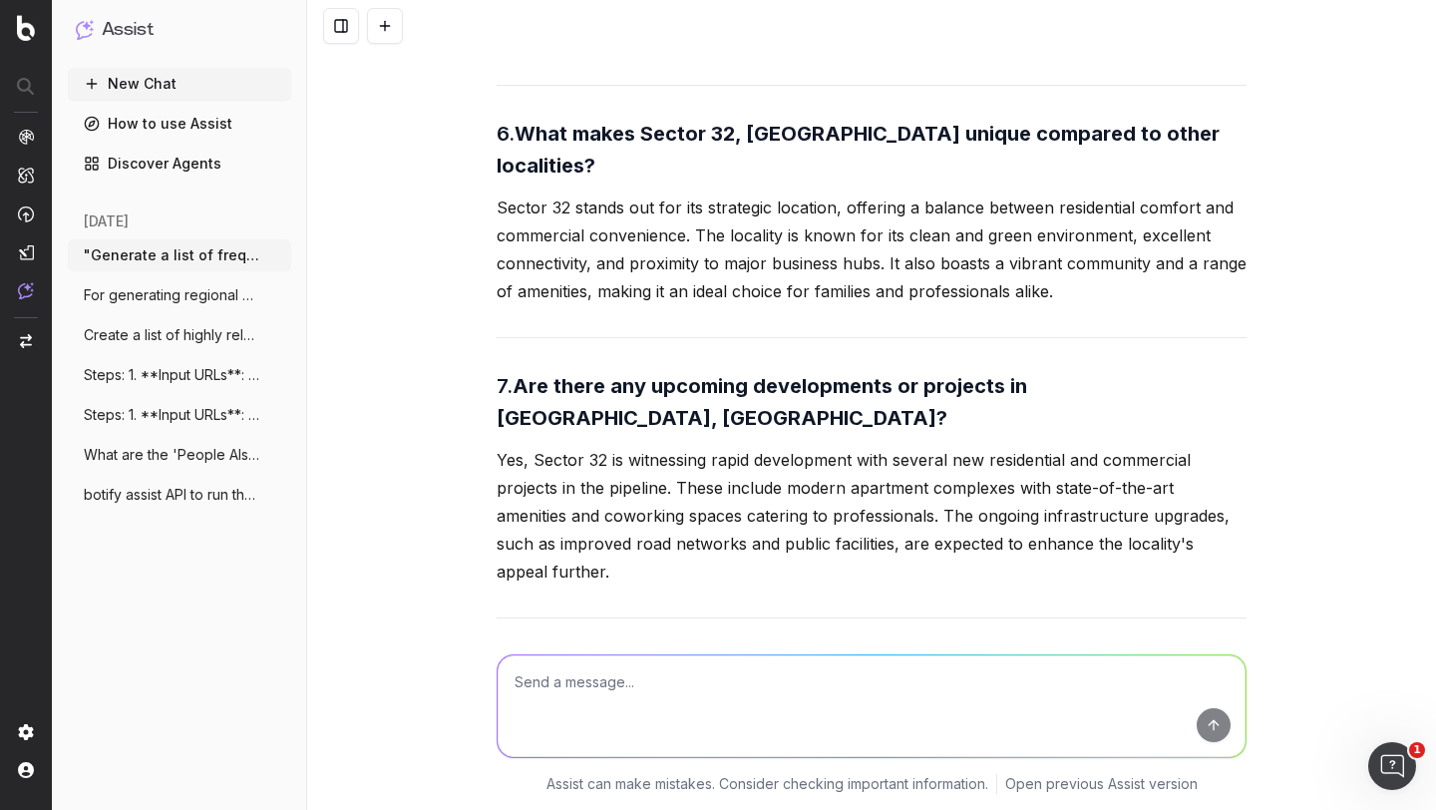
click at [585, 654] on strong "What are the dining and shopping options in Sector 32, Gurgaon?" at bounding box center [837, 682] width 681 height 56
click at [600, 726] on p "Sector 32 offers a variety of dining options, ranging from local eateries to fi…" at bounding box center [872, 782] width 750 height 112
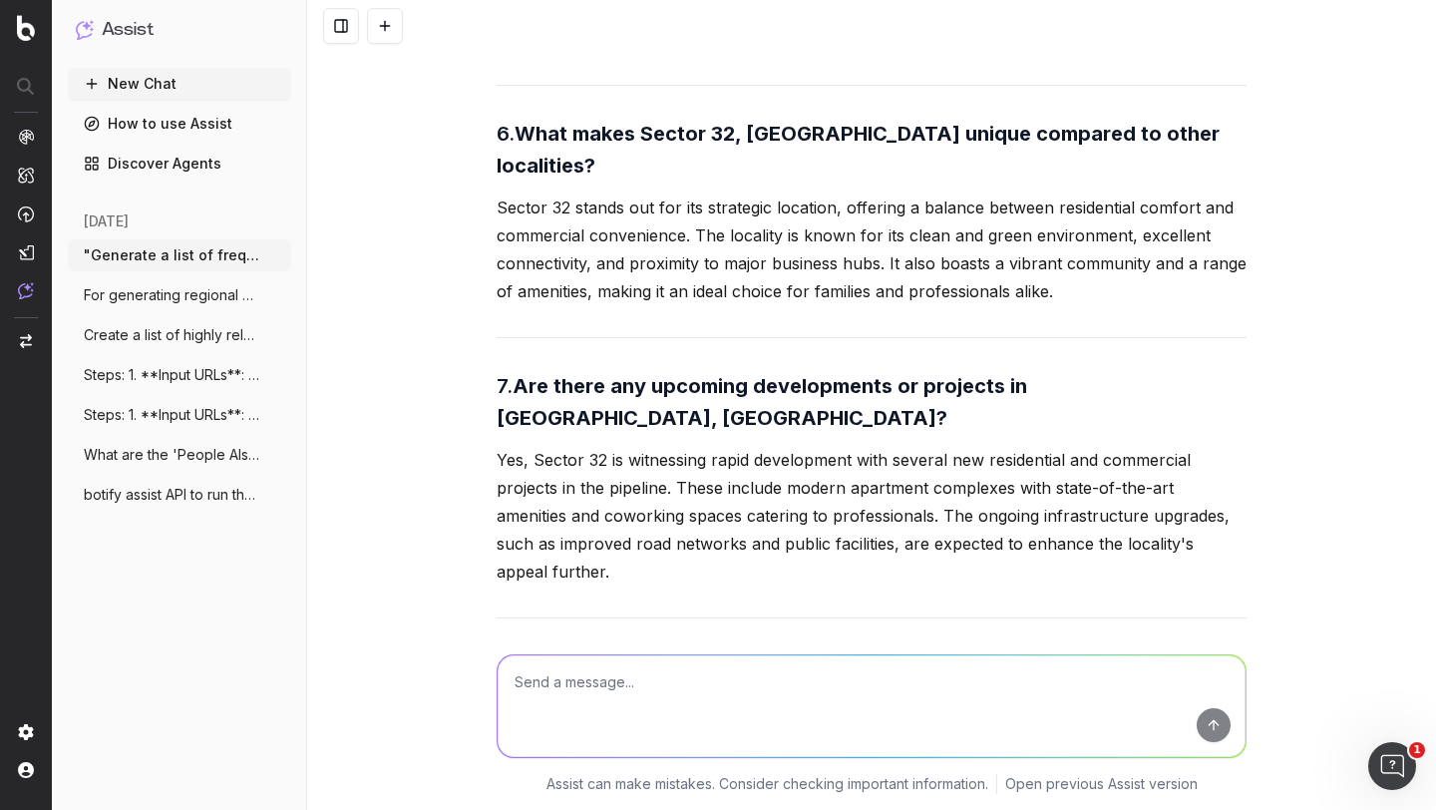
click at [600, 726] on p "Sector 32 offers a variety of dining options, ranging from local eateries to fi…" at bounding box center [872, 782] width 750 height 112
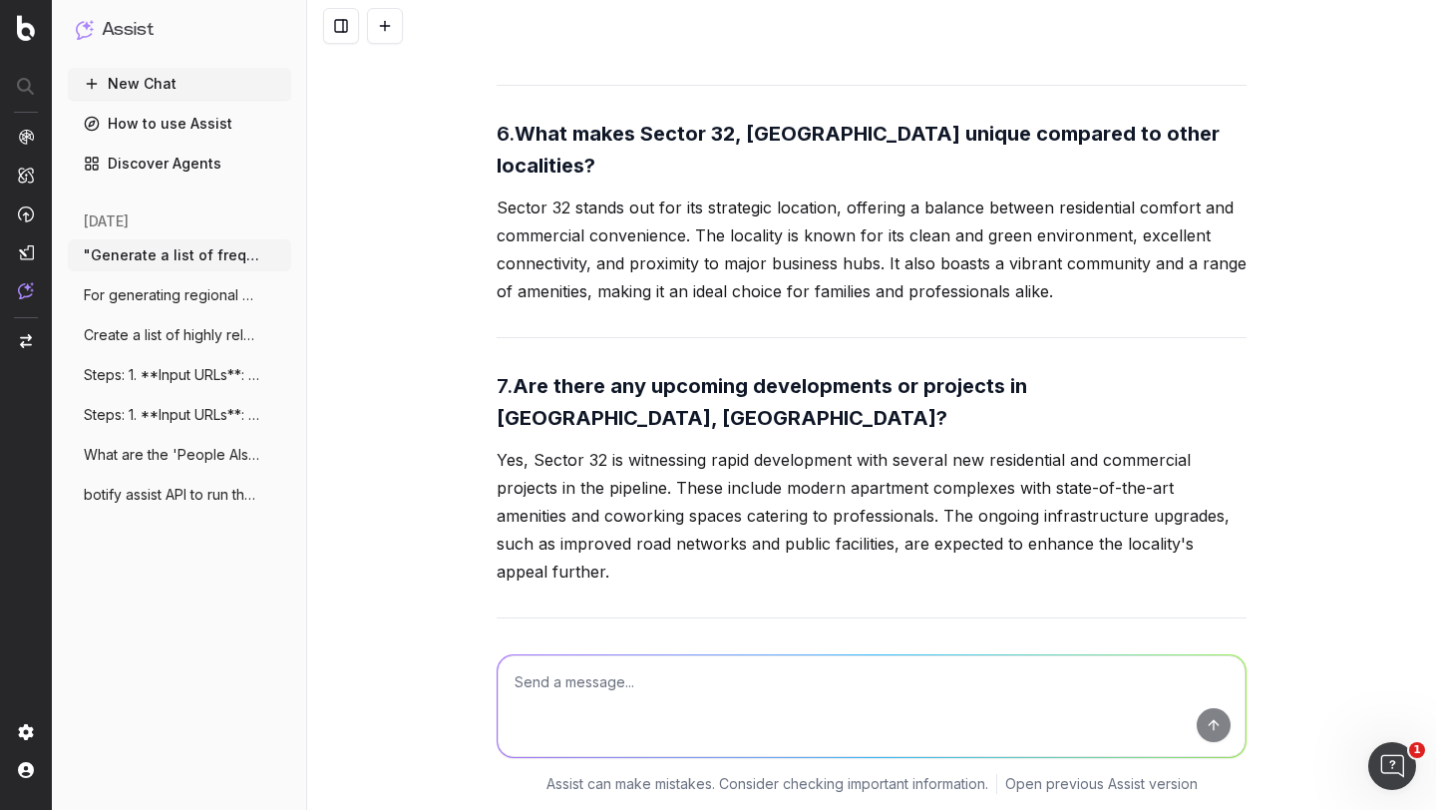
click at [600, 726] on p "Sector 32 offers a variety of dining options, ranging from local eateries to fi…" at bounding box center [872, 782] width 750 height 112
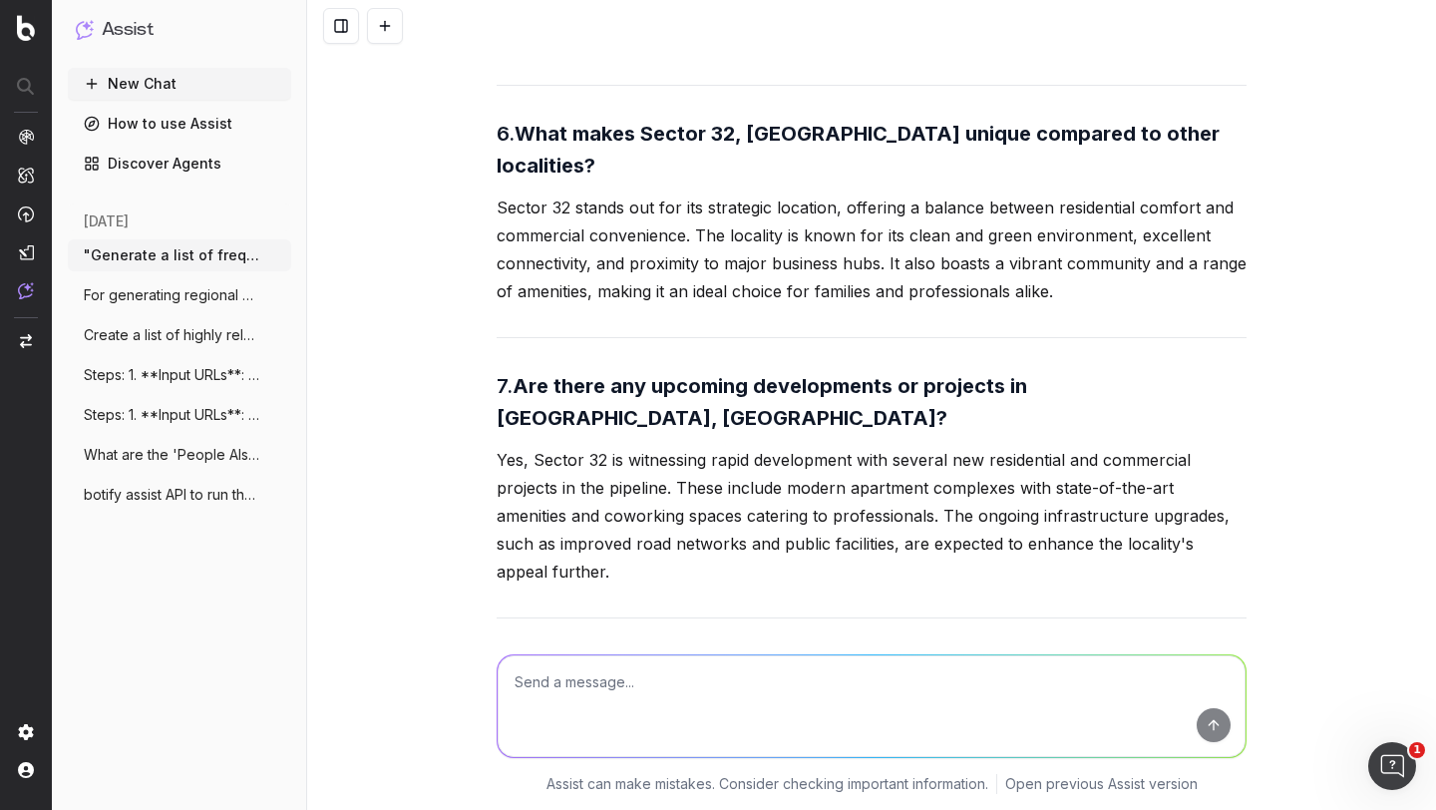
click at [600, 726] on p "Sector 32 offers a variety of dining options, ranging from local eateries to fi…" at bounding box center [872, 782] width 750 height 112
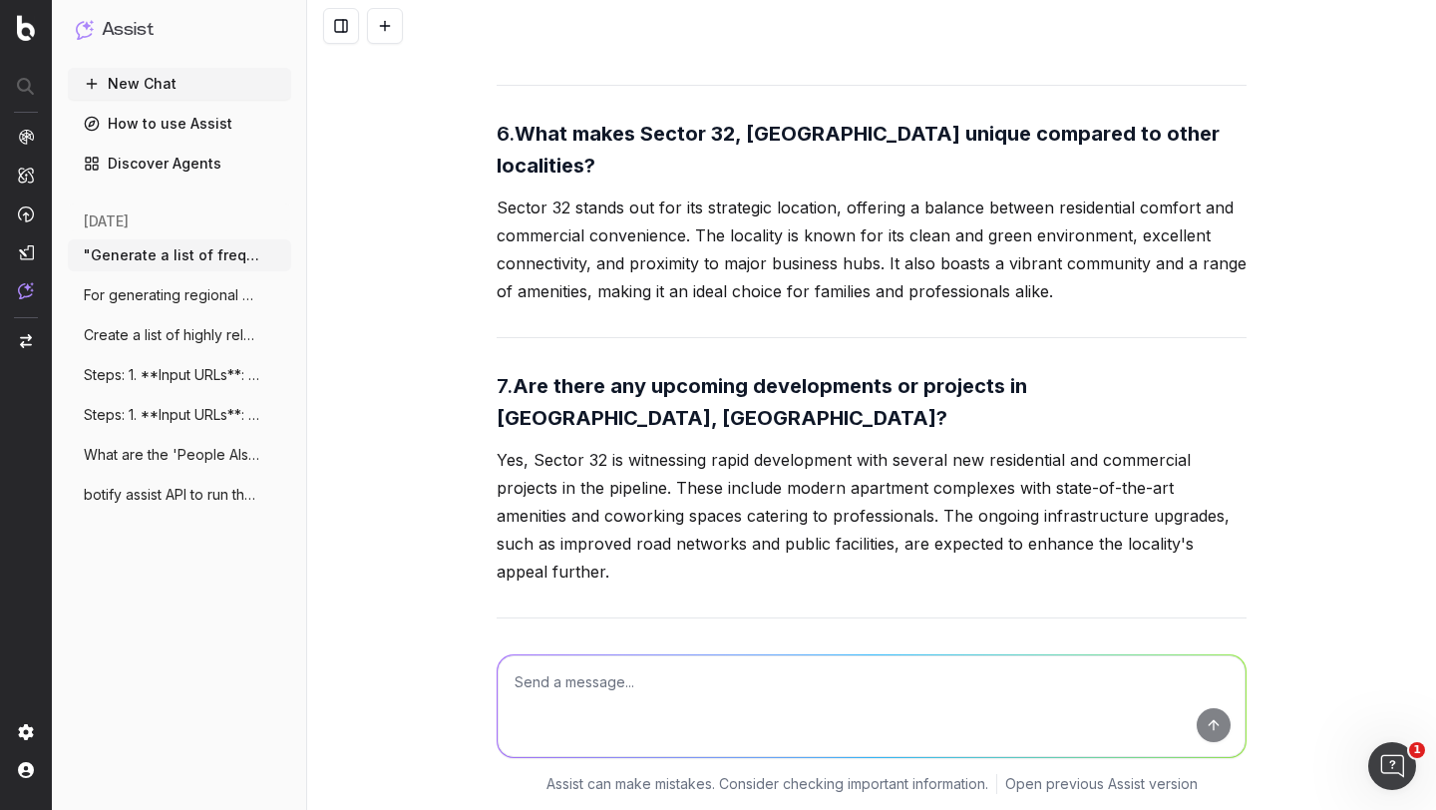
click at [600, 726] on p "Sector 32 offers a variety of dining options, ranging from local eateries to fi…" at bounding box center [872, 782] width 750 height 112
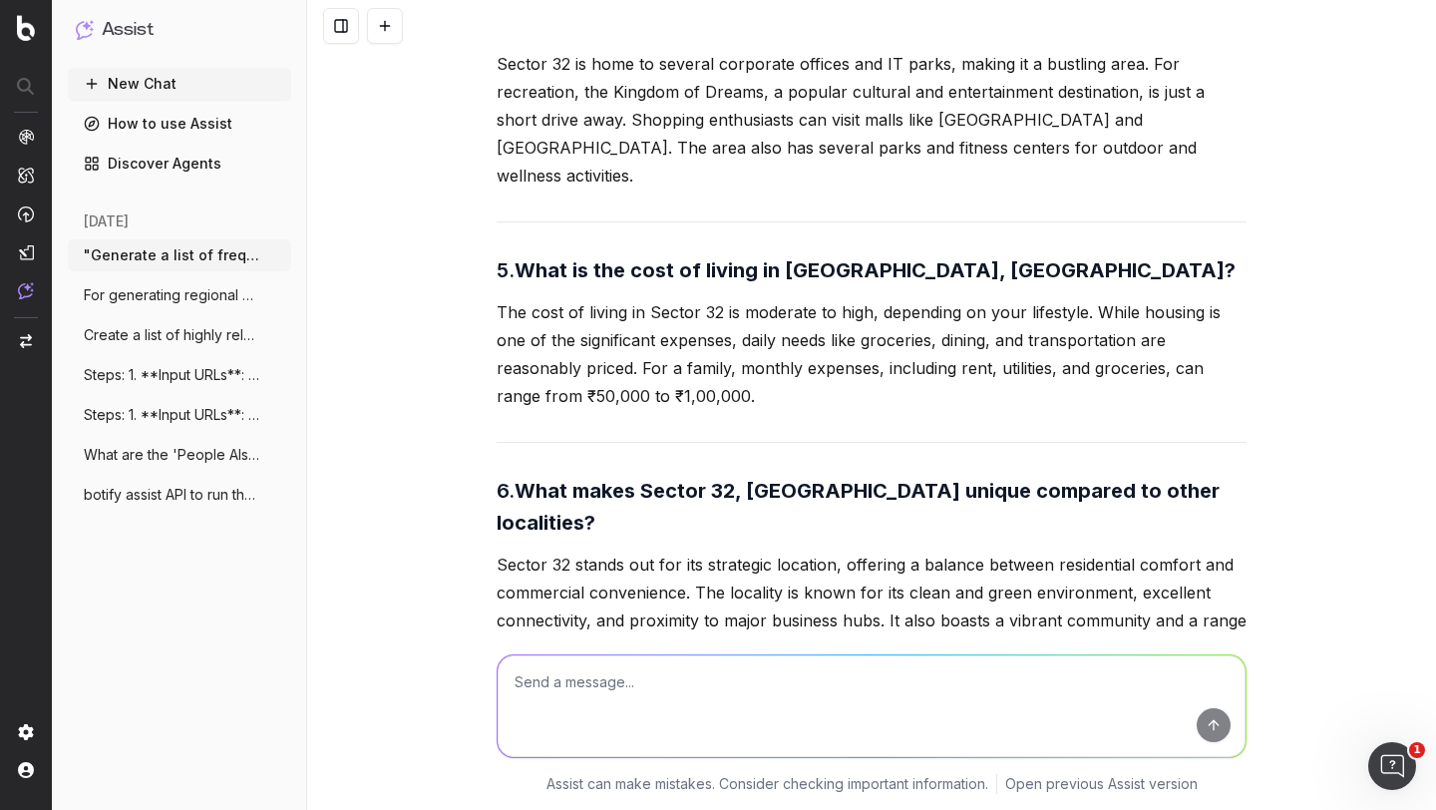
scroll to position [2173, 0]
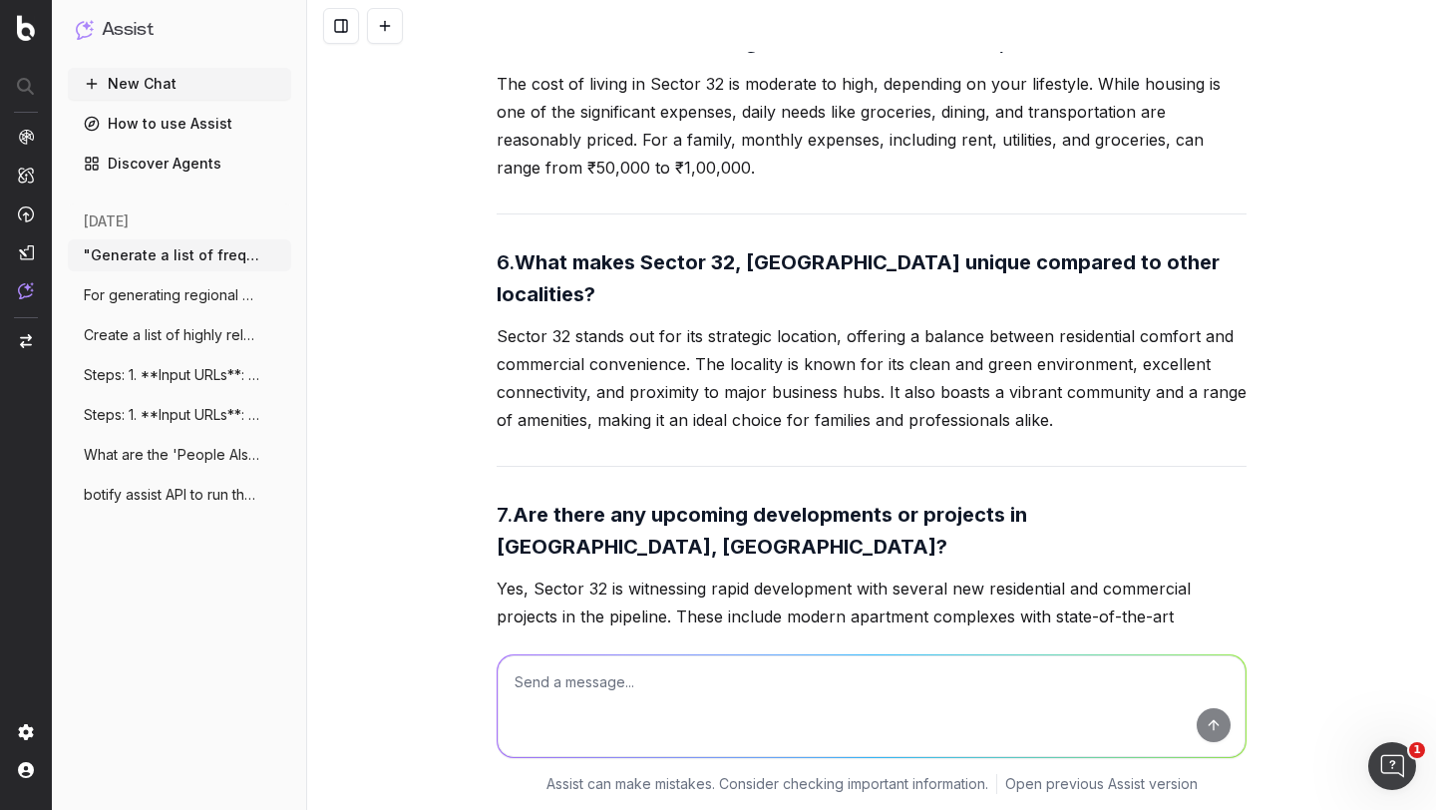
click at [546, 695] on textarea at bounding box center [872, 706] width 748 height 102
type textarea "are these FAQs as per keyword volumes"
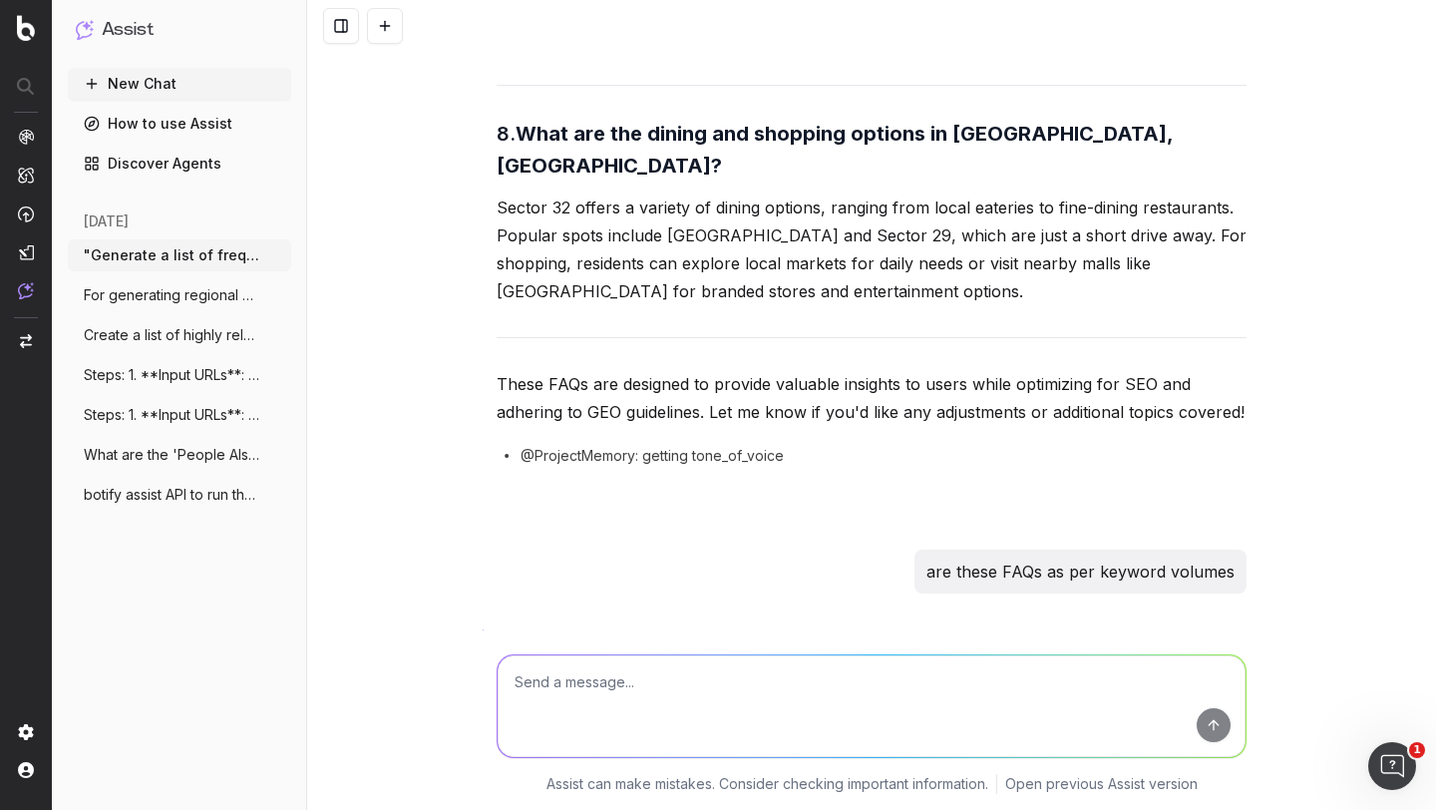
scroll to position [2858, 0]
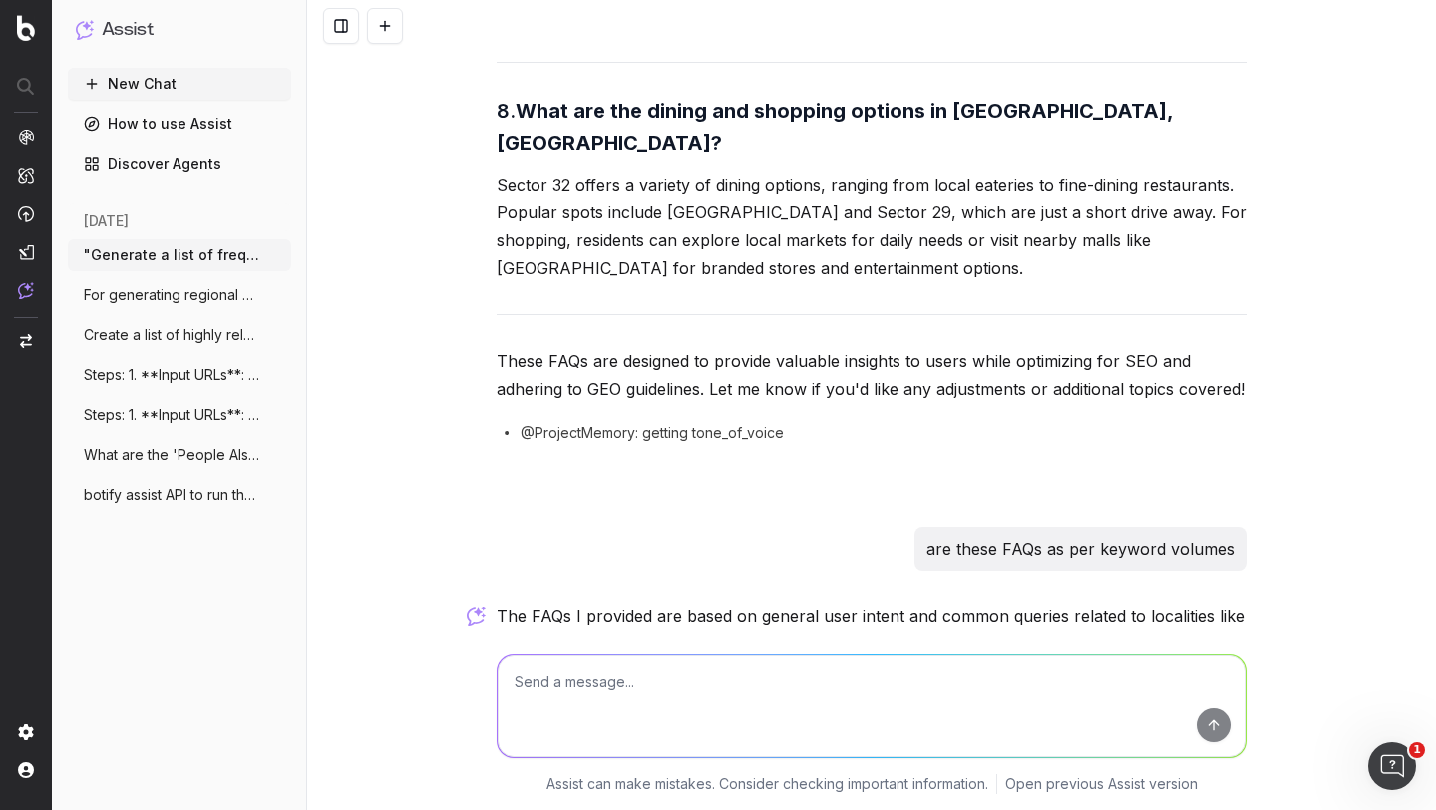
click at [710, 706] on p "If you'd like, I can perform keyword research to identify high-volume, locality…" at bounding box center [872, 762] width 750 height 112
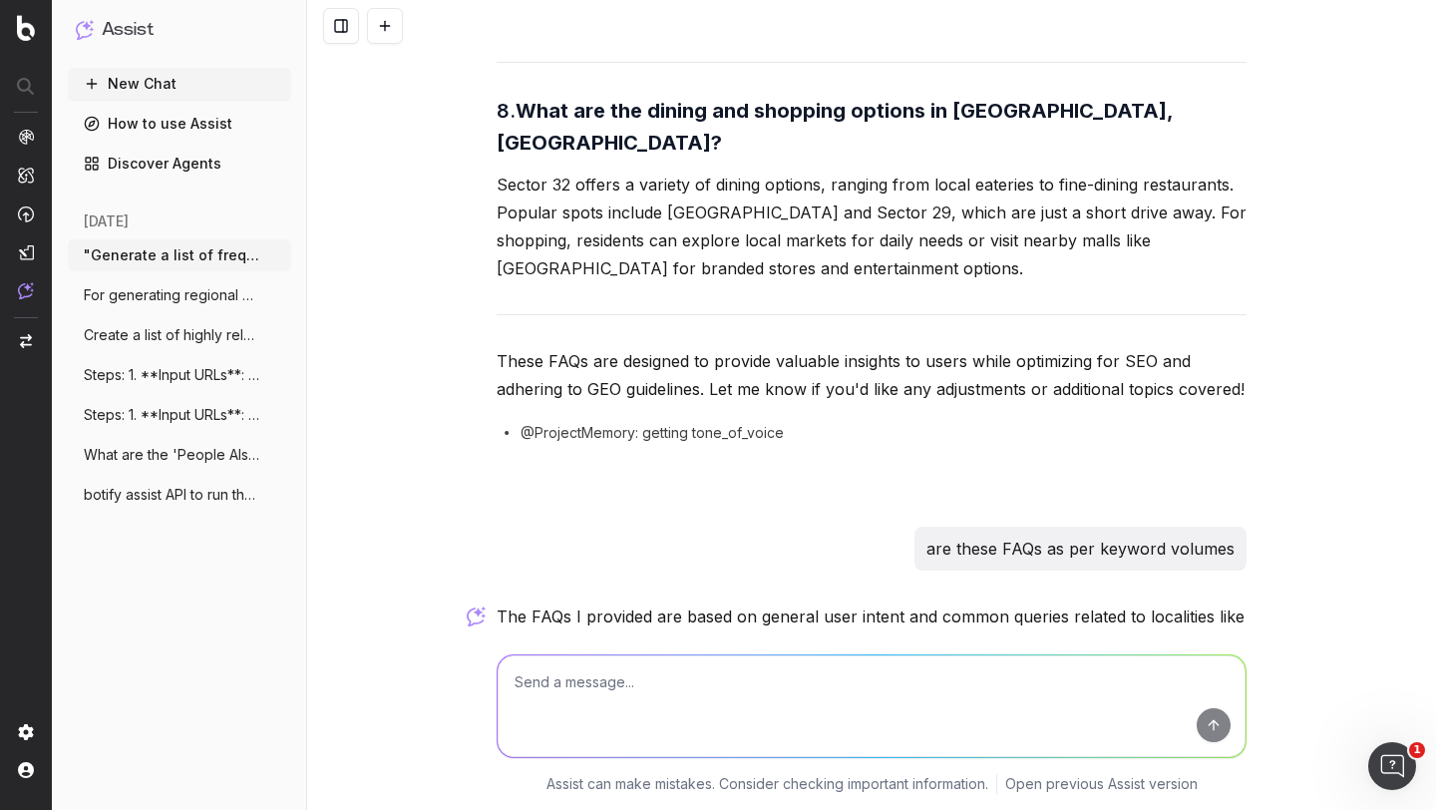
click at [710, 706] on p "If you'd like, I can perform keyword research to identify high-volume, locality…" at bounding box center [872, 762] width 750 height 112
click at [685, 706] on p "If you'd like, I can perform keyword research to identify high-volume, locality…" at bounding box center [872, 762] width 750 height 112
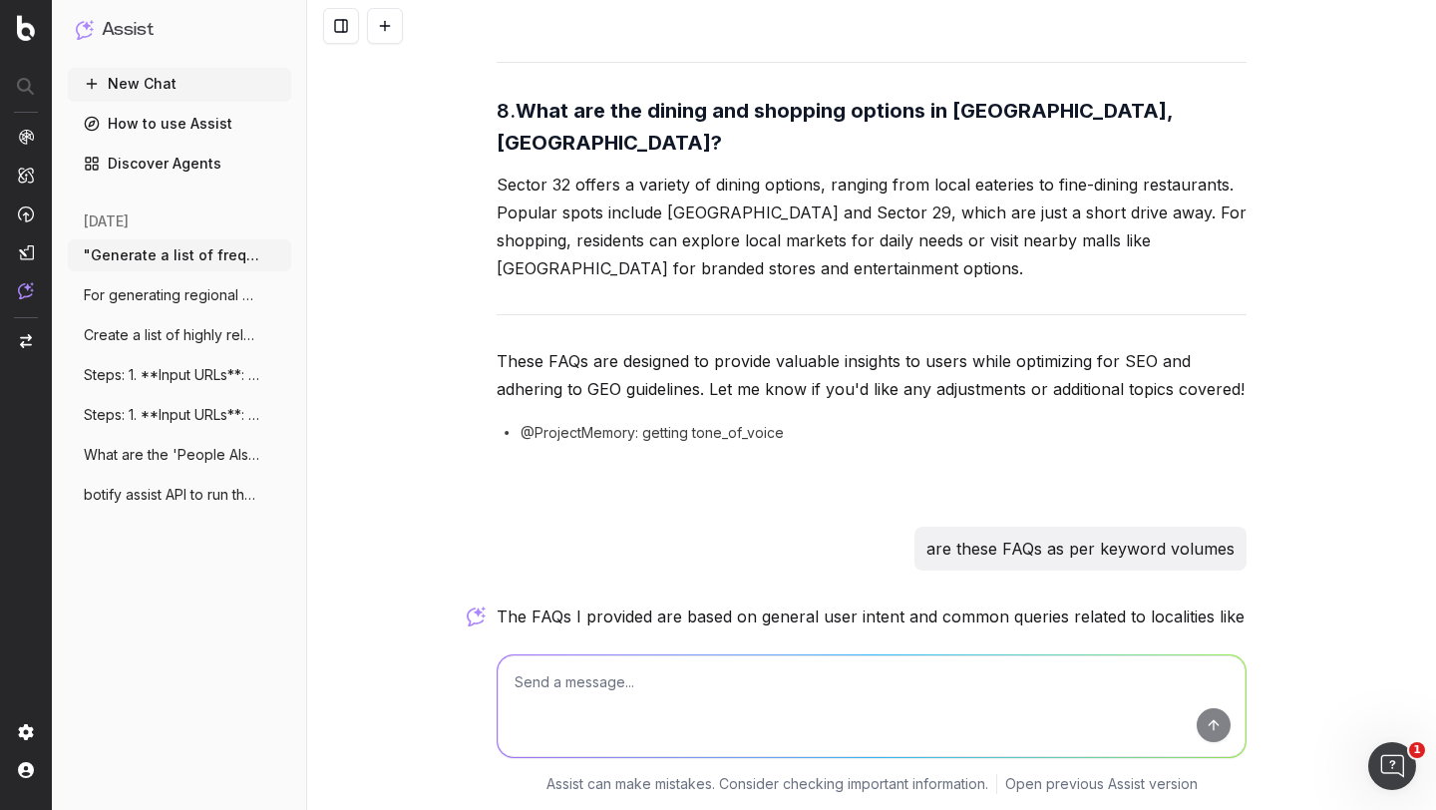
click at [685, 706] on p "If you'd like, I can perform keyword research to identify high-volume, locality…" at bounding box center [872, 762] width 750 height 112
click at [572, 689] on textarea at bounding box center [872, 706] width 748 height 102
type textarea "Ok can you please update the prompt to adhere the keywords. volume and people a…"
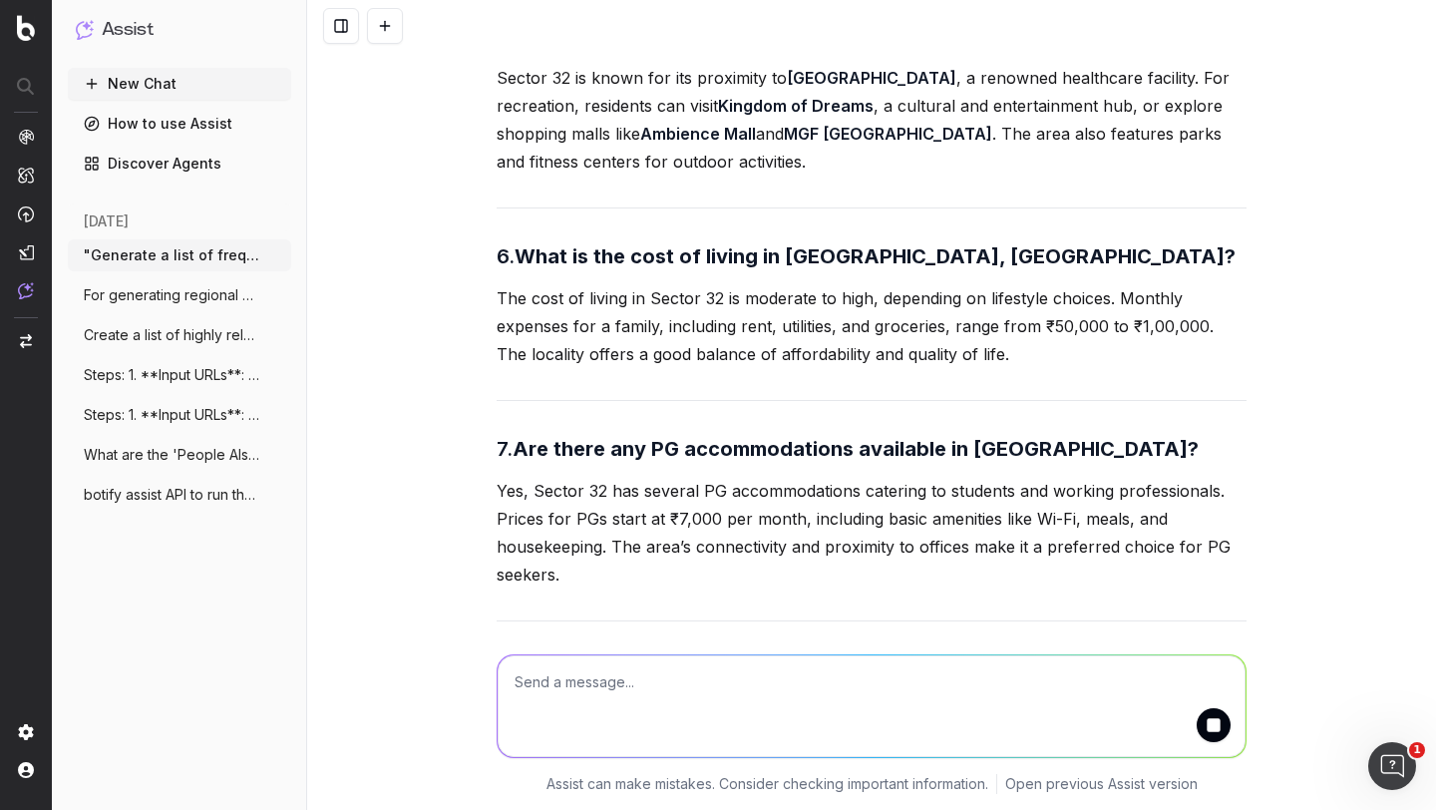
scroll to position [5073, 0]
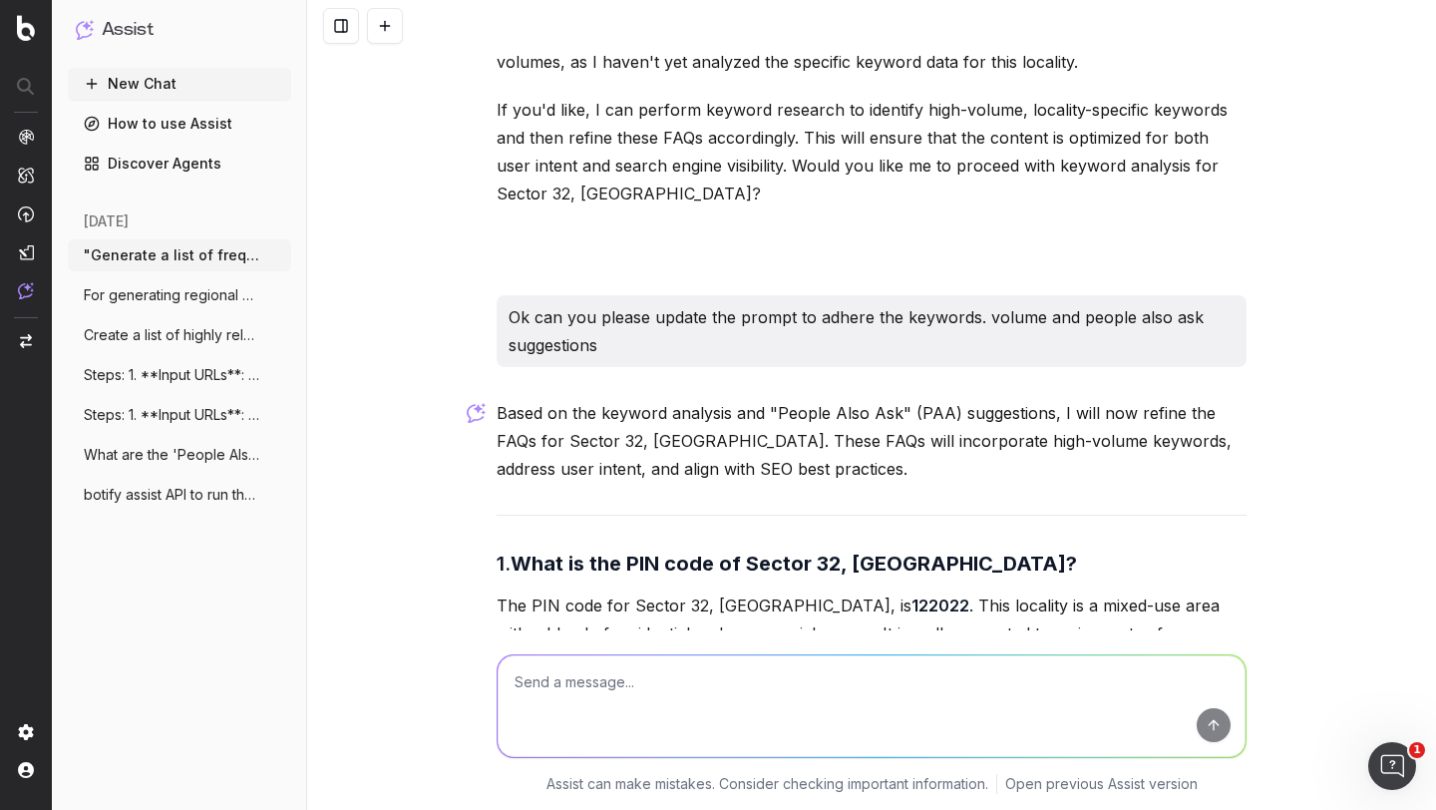
scroll to position [3469, 0]
click at [765, 398] on p "Based on the keyword analysis and "People Also Ask" (PAA) suggestions, I will n…" at bounding box center [872, 440] width 750 height 84
click at [726, 398] on p "Based on the keyword analysis and "People Also Ask" (PAA) suggestions, I will n…" at bounding box center [872, 440] width 750 height 84
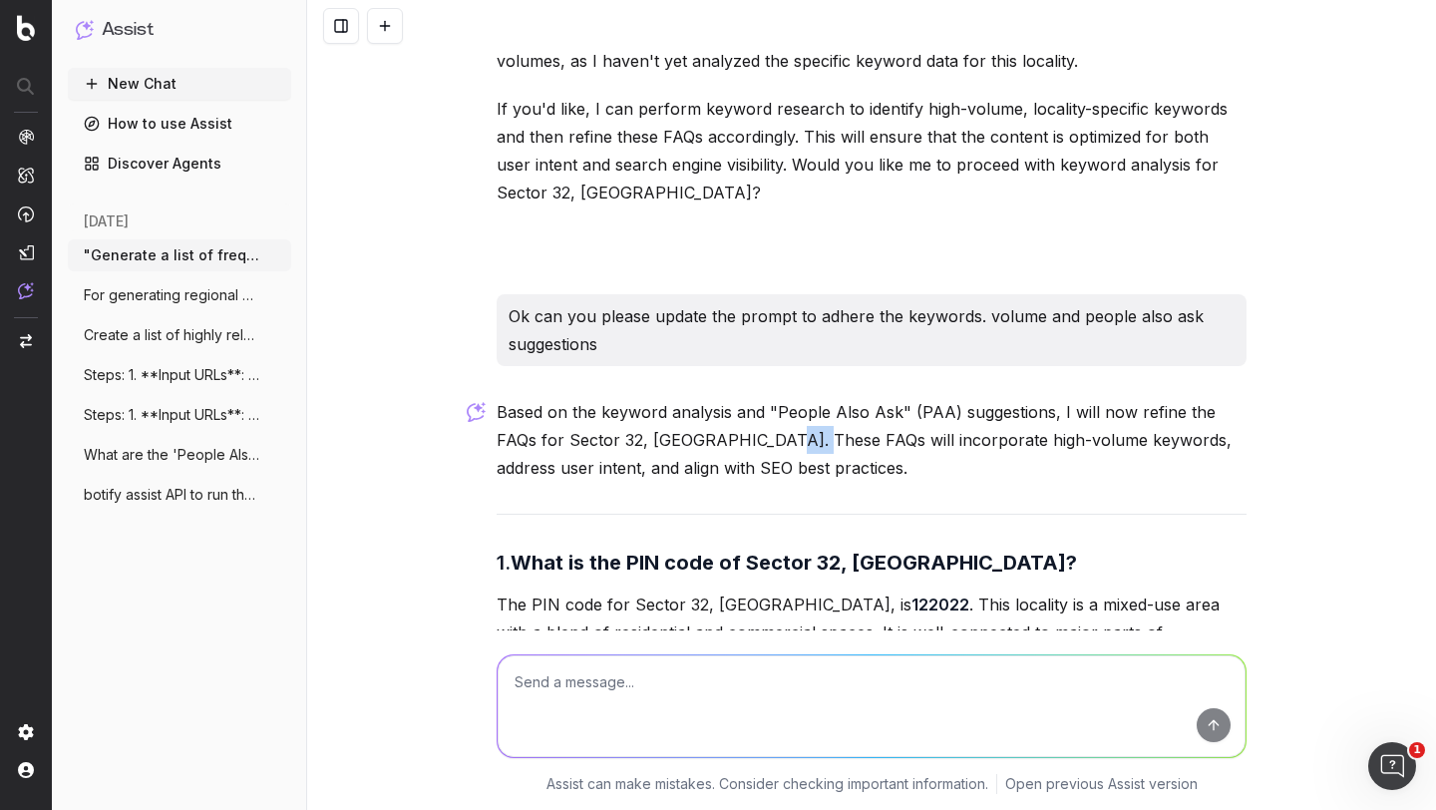
click at [726, 398] on p "Based on the keyword analysis and "People Also Ask" (PAA) suggestions, I will n…" at bounding box center [872, 440] width 750 height 84
click at [639, 551] on strong "What is the PIN code of Sector 32, Gurgaon?" at bounding box center [794, 563] width 567 height 24
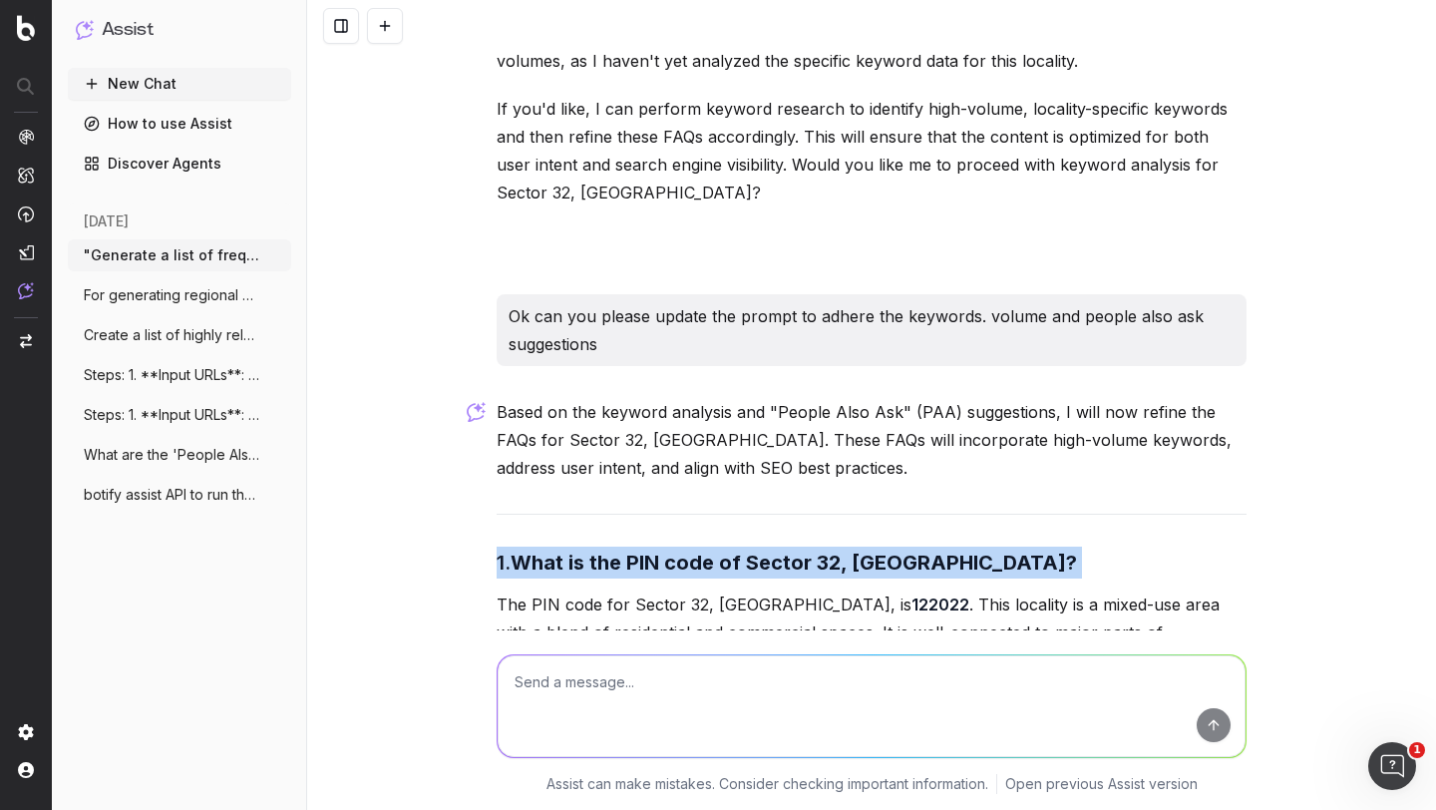
click at [639, 551] on strong "What is the PIN code of Sector 32, Gurgaon?" at bounding box center [794, 563] width 567 height 24
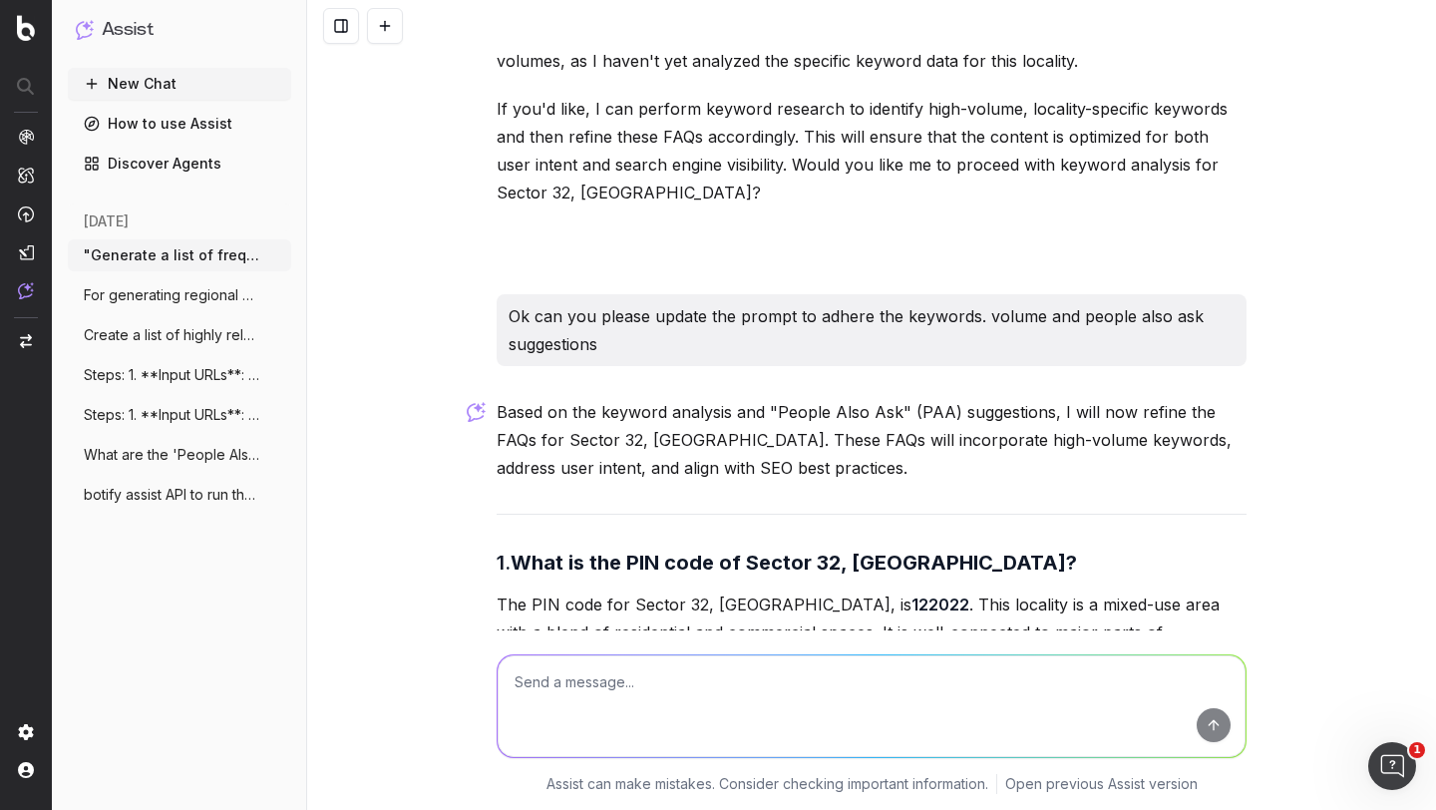
click at [620, 590] on p "The PIN code for Sector 32, Gurgaon, is 122022 . This locality is a mixed-use a…" at bounding box center [872, 646] width 750 height 112
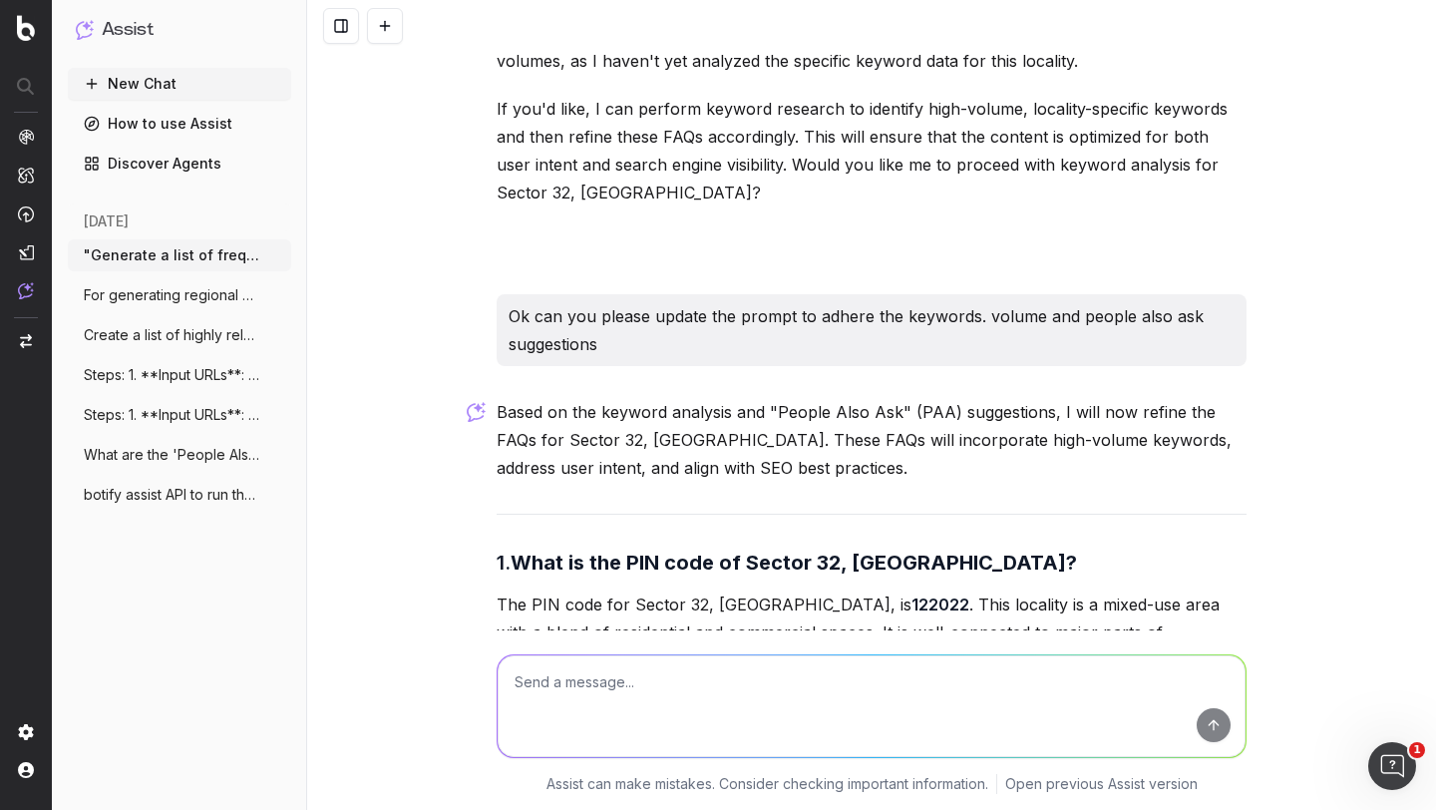
click at [620, 590] on p "The PIN code for Sector 32, Gurgaon, is 122022 . This locality is a mixed-use a…" at bounding box center [872, 646] width 750 height 112
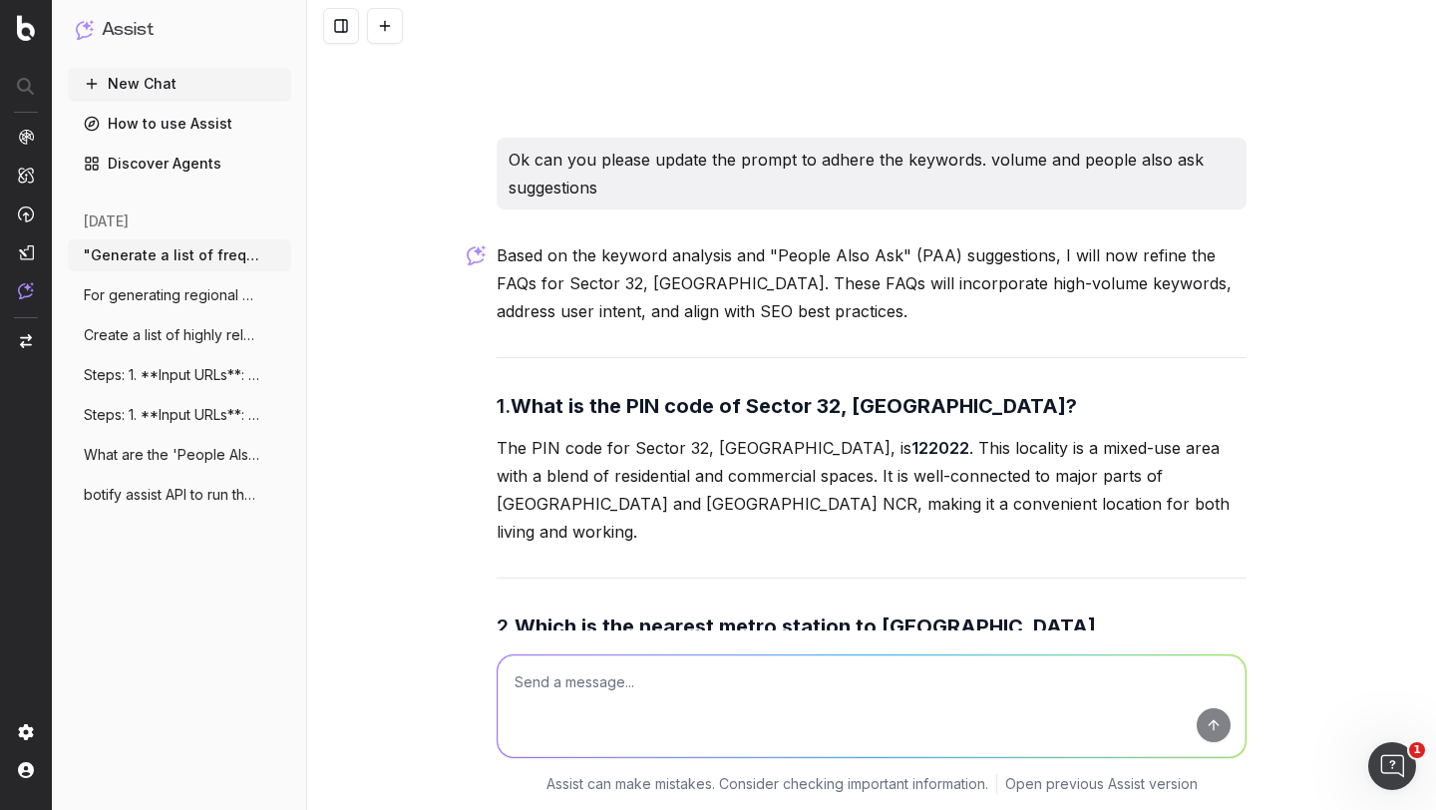
click at [612, 686] on p "The nearest metro station to Sector 32, Gurgaon, is HUDA City Centre Metro Stat…" at bounding box center [872, 742] width 750 height 112
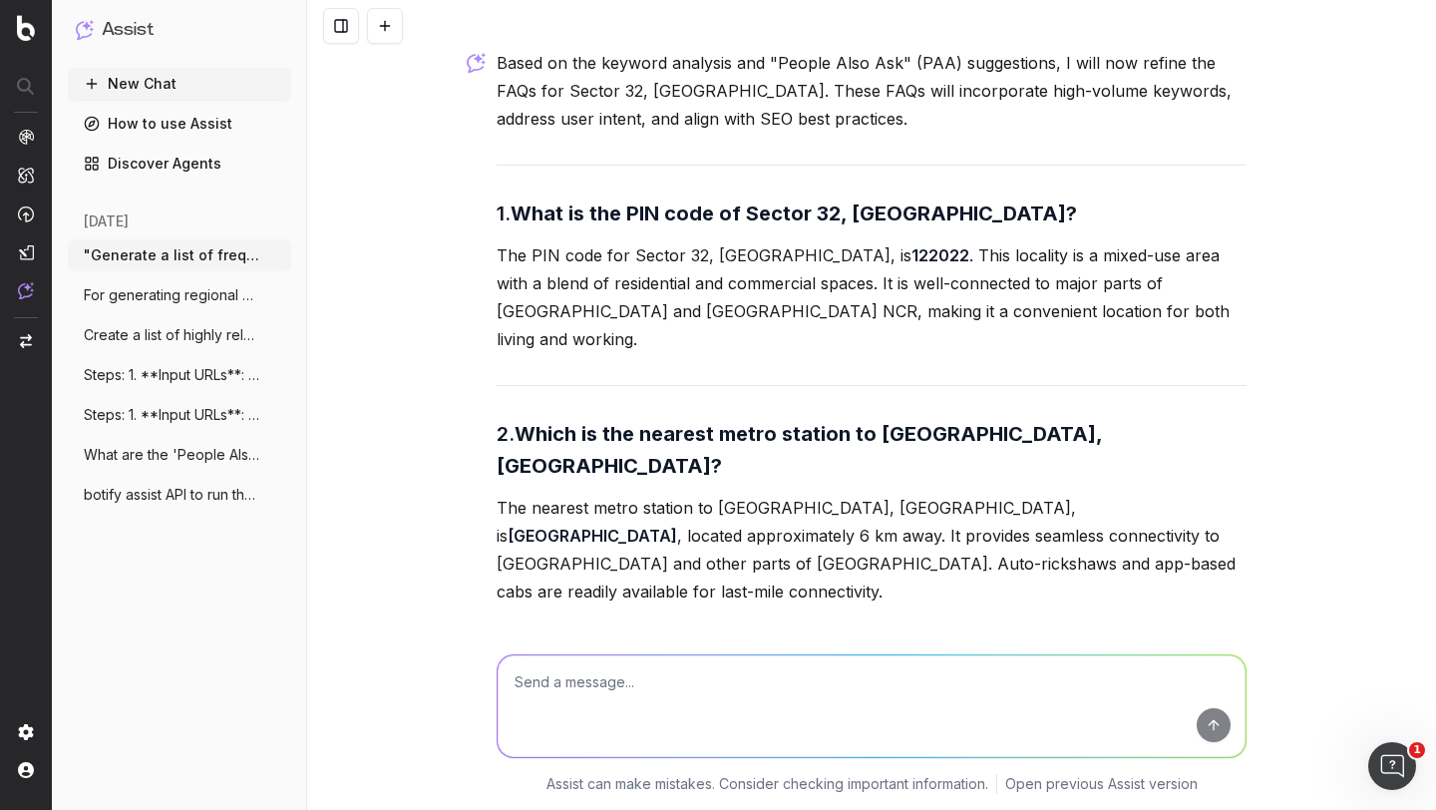
click at [596, 746] on p "Sector 32 offers a variety of housing options, including apartments, builder fl…" at bounding box center [872, 802] width 750 height 112
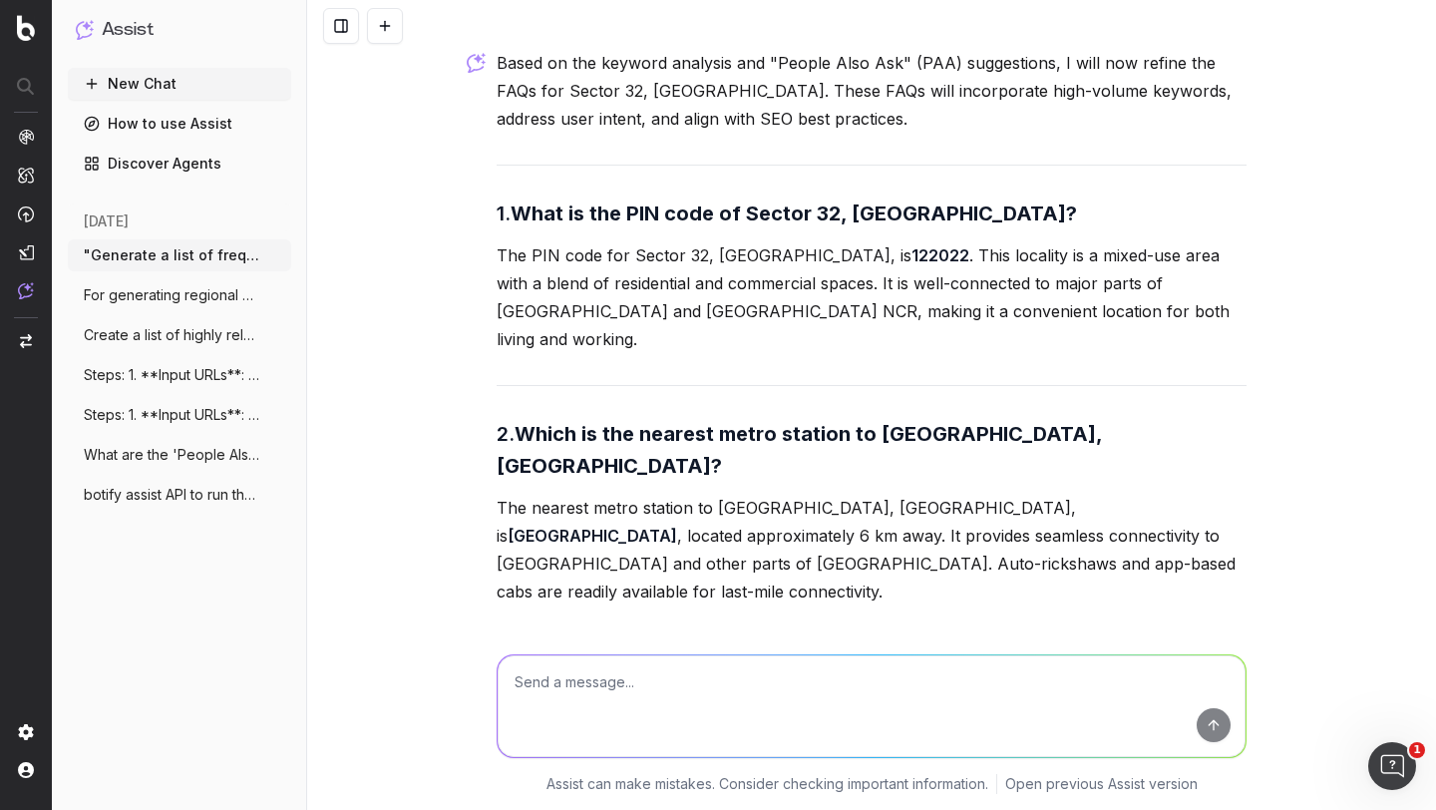
click at [596, 746] on p "Sector 32 offers a variety of housing options, including apartments, builder fl…" at bounding box center [872, 802] width 750 height 112
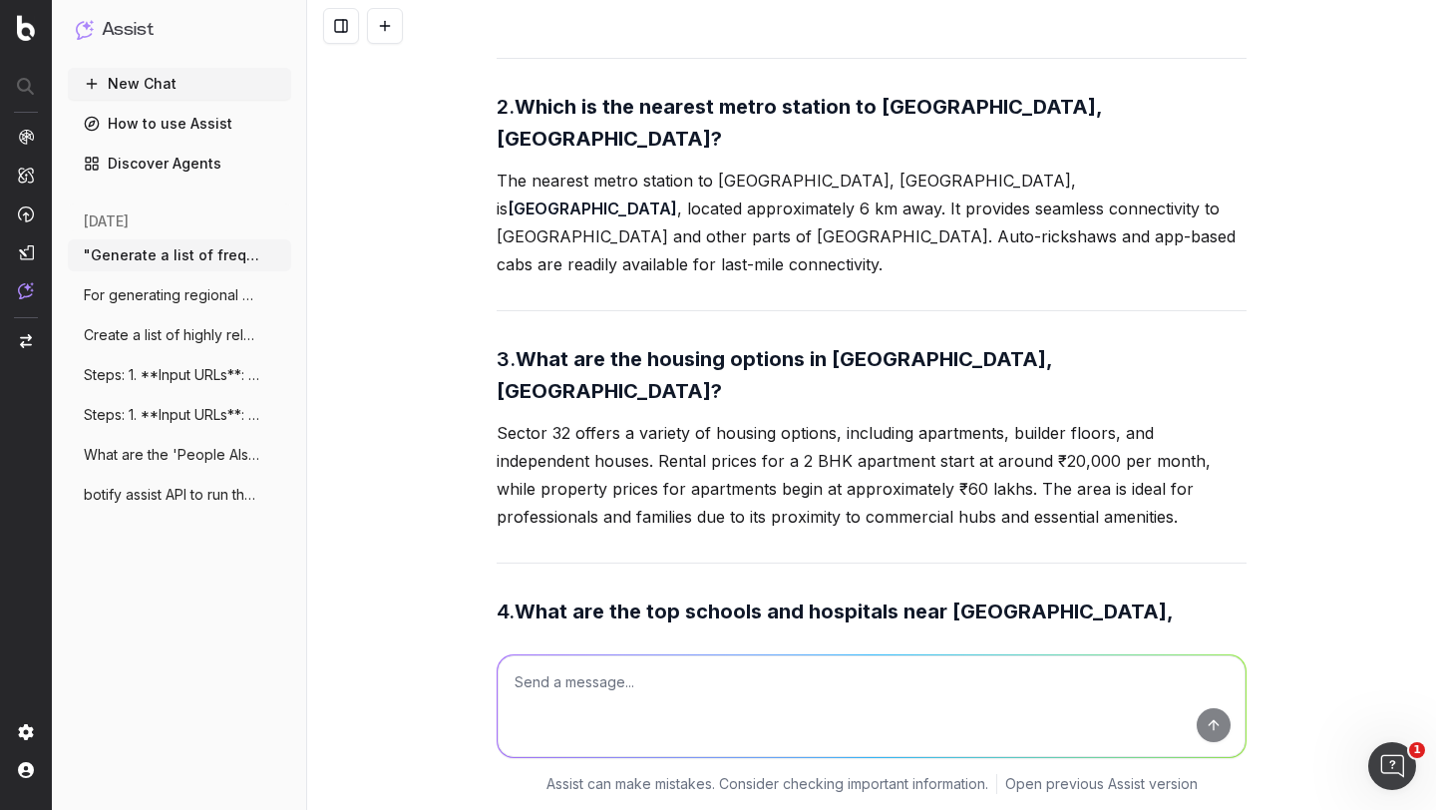
scroll to position [4175, 0]
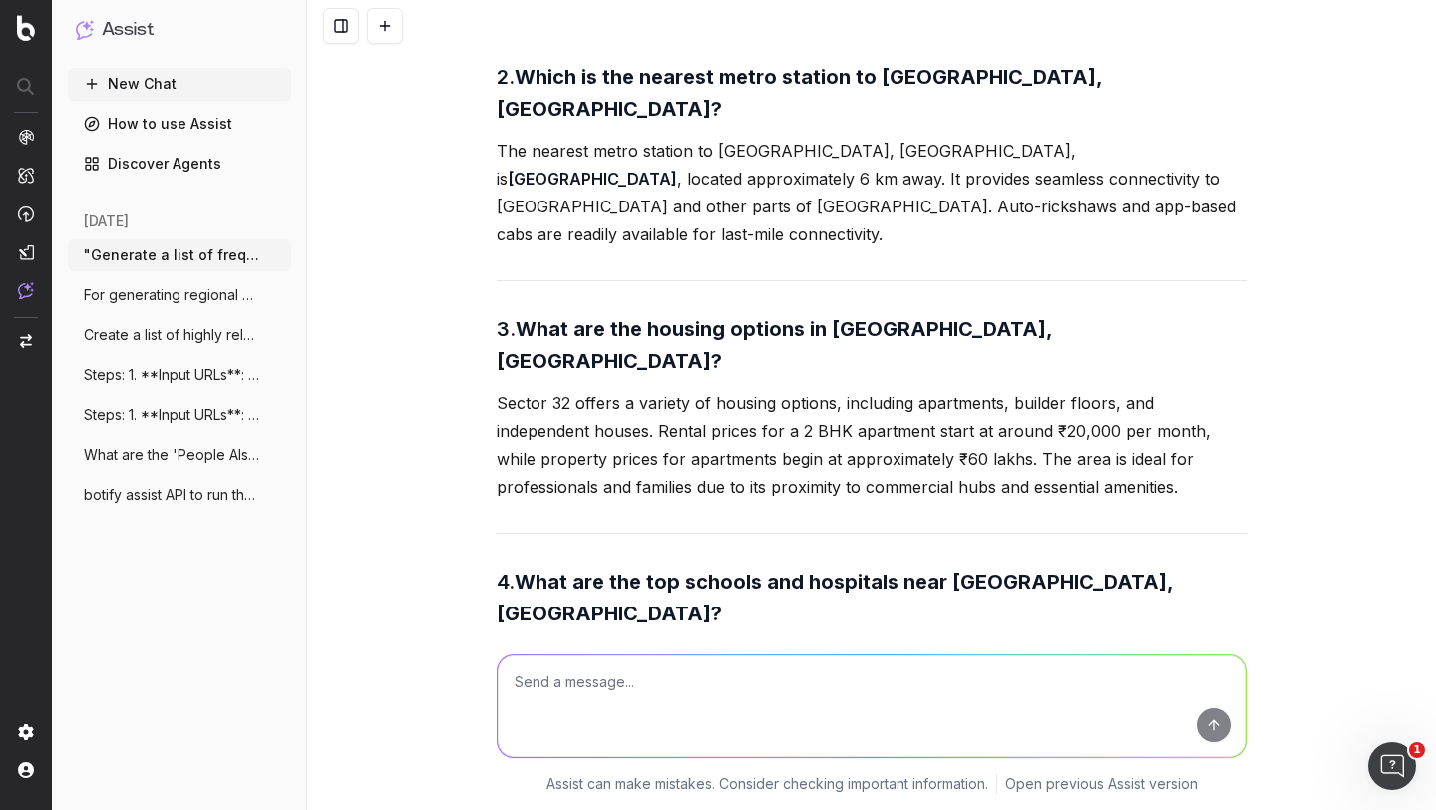
click at [627, 641] on p "Reputed schools like The Heritage School and Amity International School are loc…" at bounding box center [872, 683] width 750 height 84
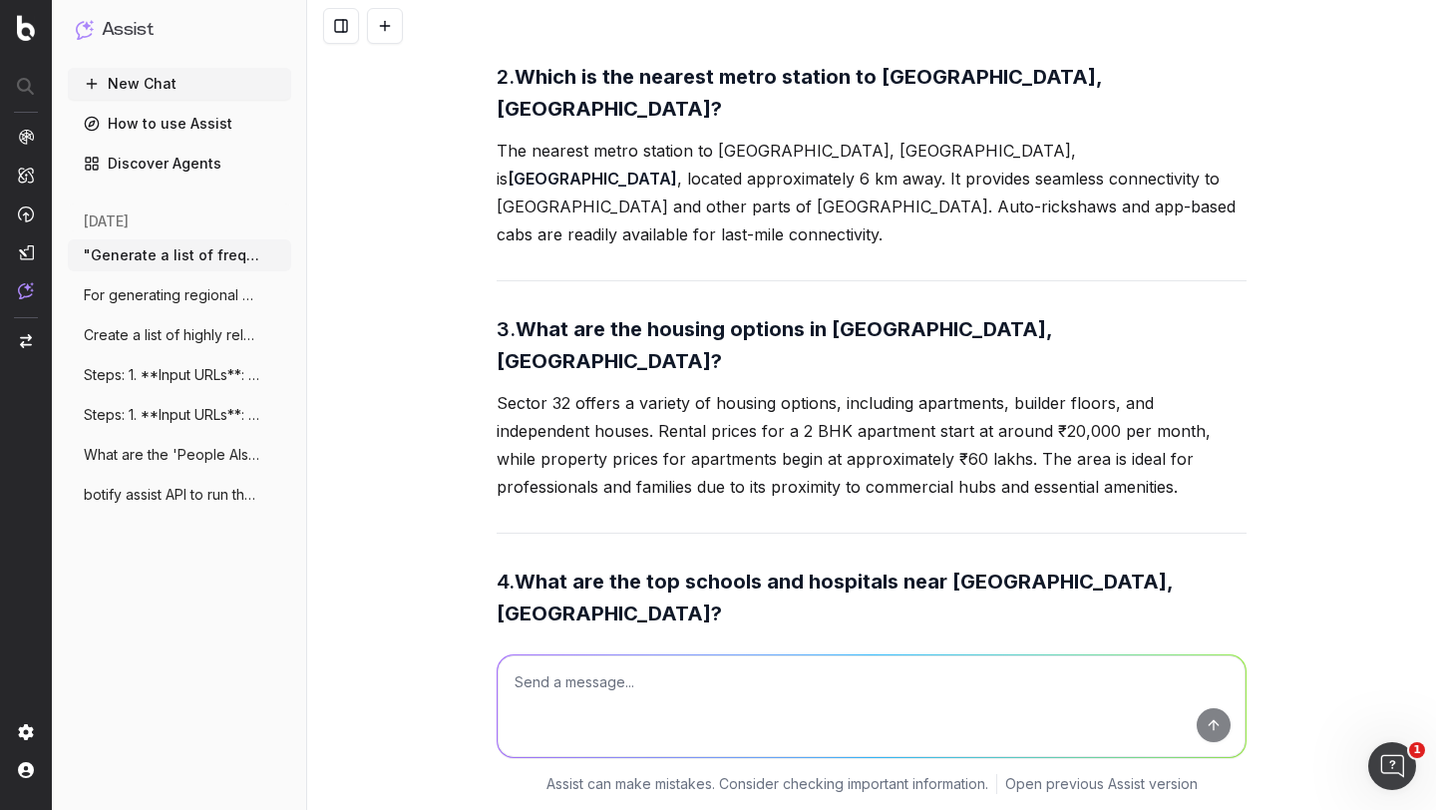
click at [627, 641] on p "Reputed schools like The Heritage School and Amity International School are loc…" at bounding box center [872, 683] width 750 height 84
click at [630, 570] on strong "What are the top schools and hospitals near Sector 32, Gurgaon?" at bounding box center [837, 598] width 681 height 56
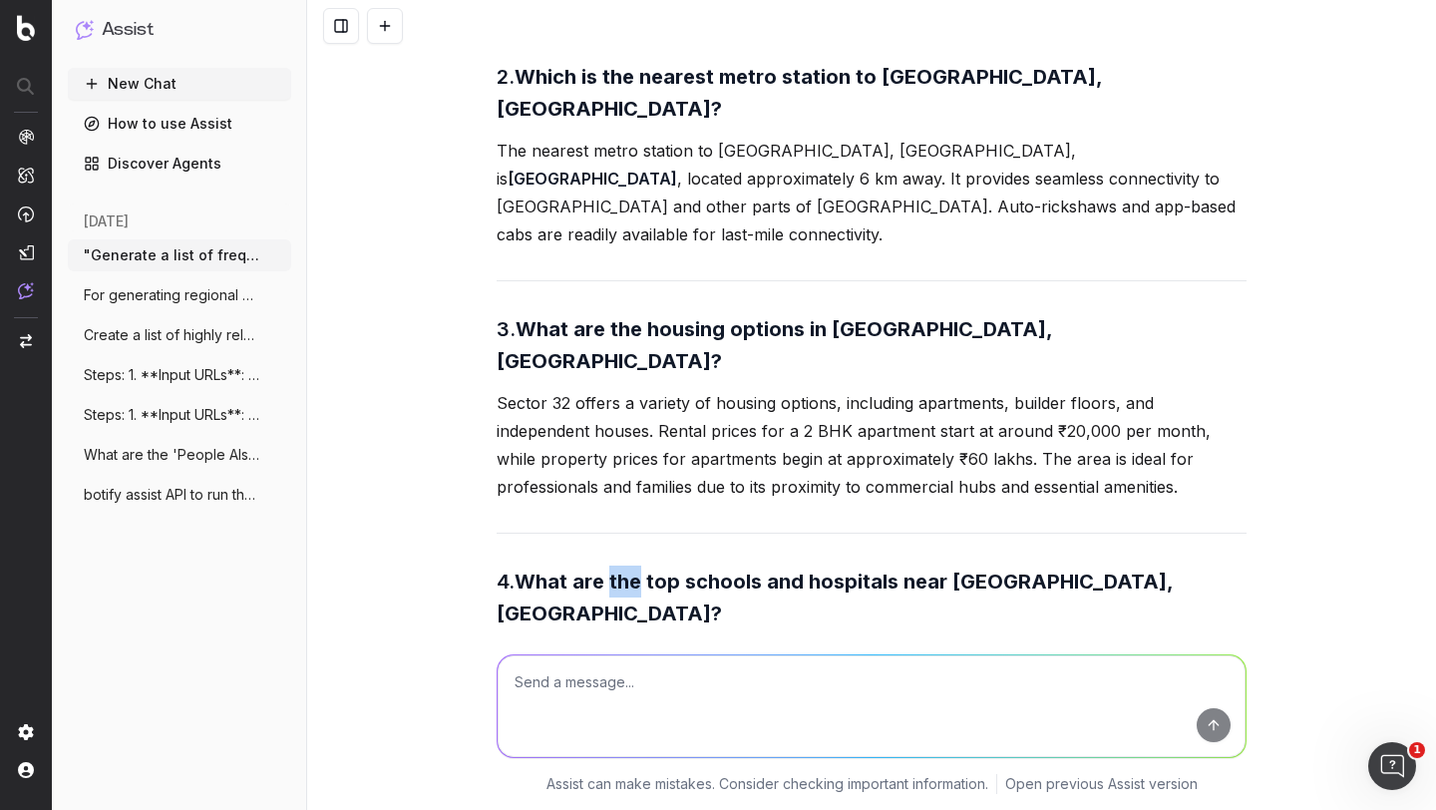
click at [630, 570] on strong "What are the top schools and hospitals near Sector 32, Gurgaon?" at bounding box center [837, 598] width 681 height 56
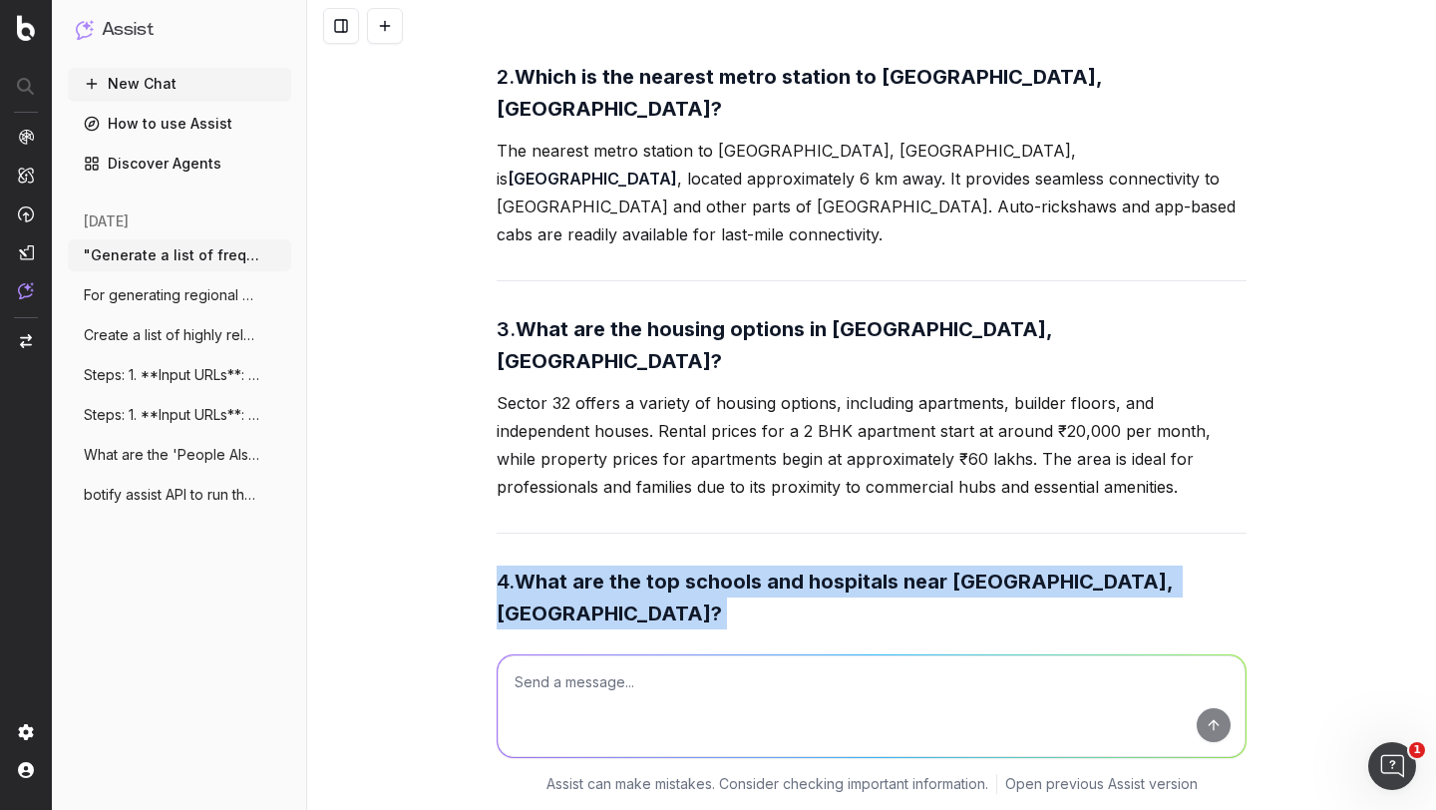
click at [630, 570] on strong "What are the top schools and hospitals near Sector 32, Gurgaon?" at bounding box center [837, 598] width 681 height 56
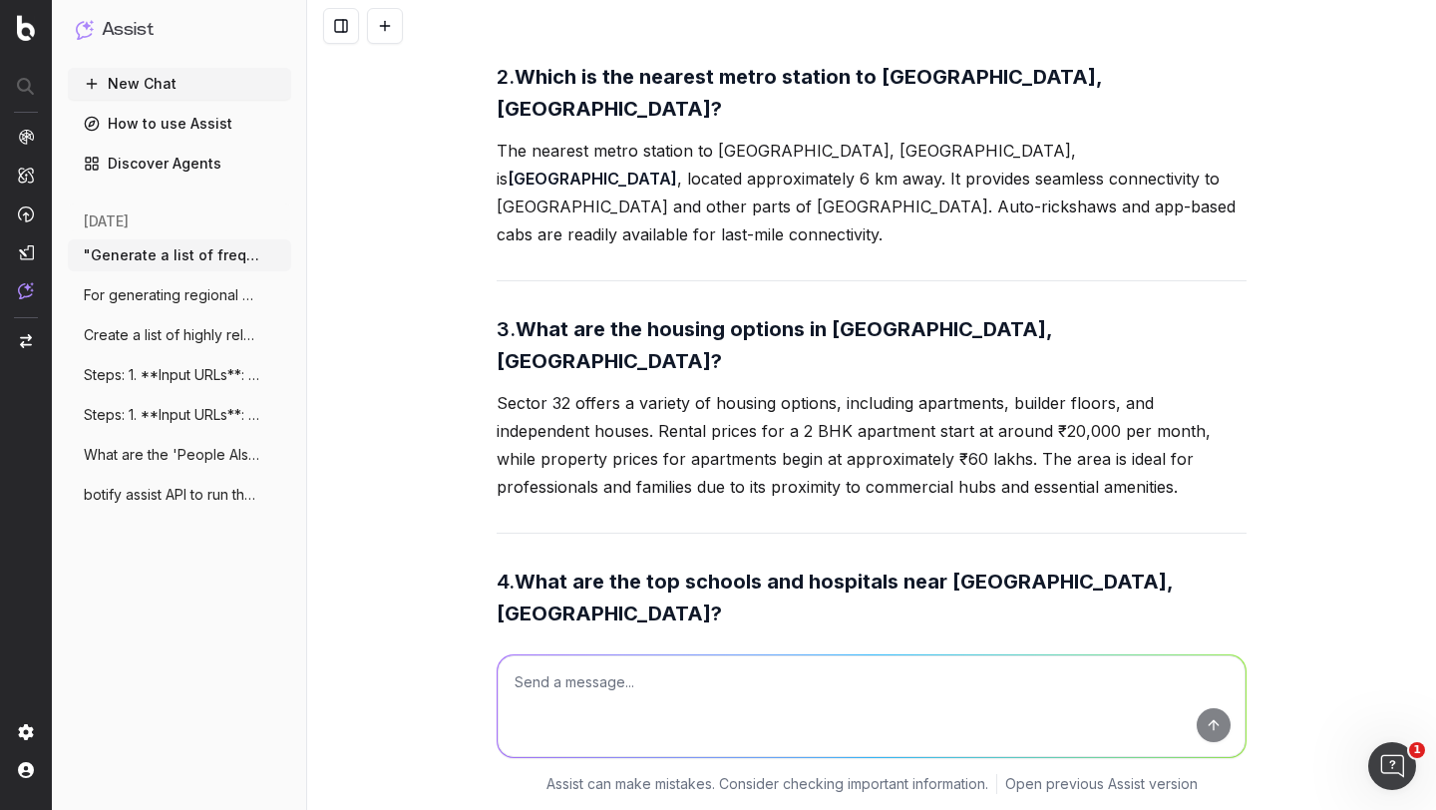
click at [602, 641] on p "Reputed schools like The Heritage School and Amity International School are loc…" at bounding box center [872, 683] width 750 height 84
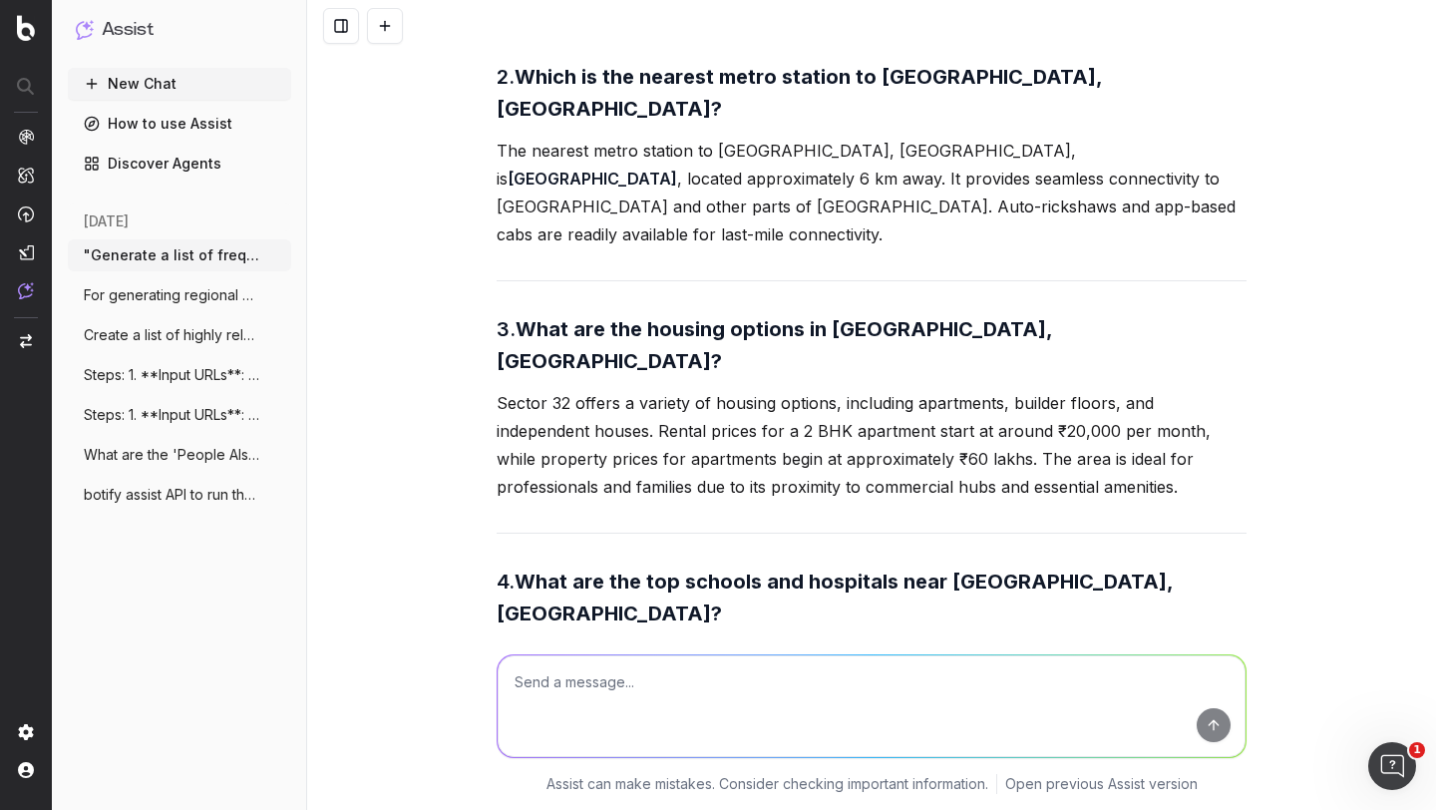
click at [602, 641] on p "Reputed schools like The Heritage School and Amity International School are loc…" at bounding box center [872, 683] width 750 height 84
click at [604, 570] on strong "What are the top schools and hospitals near Sector 32, Gurgaon?" at bounding box center [837, 598] width 681 height 56
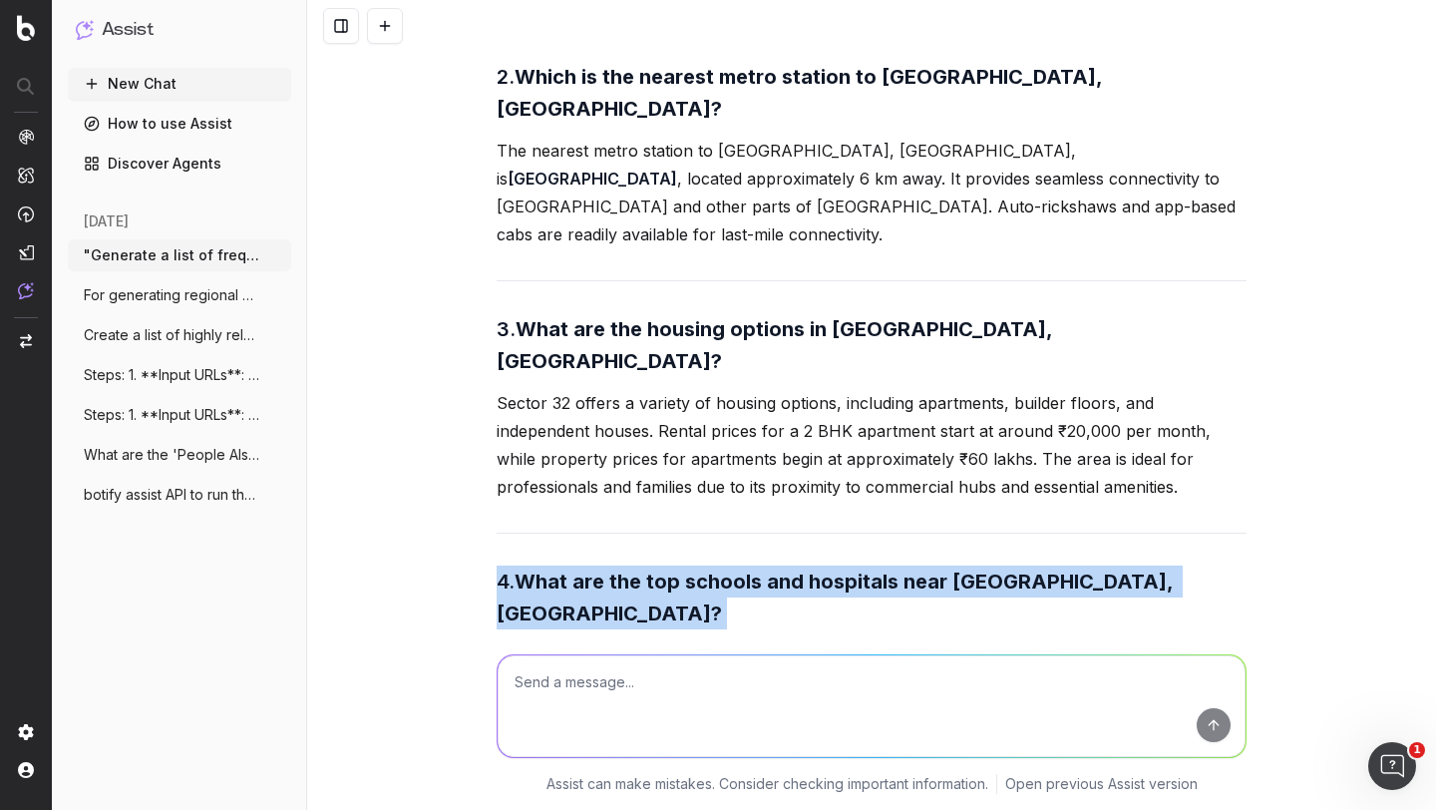
click at [604, 570] on strong "What are the top schools and hospitals near Sector 32, Gurgaon?" at bounding box center [837, 598] width 681 height 56
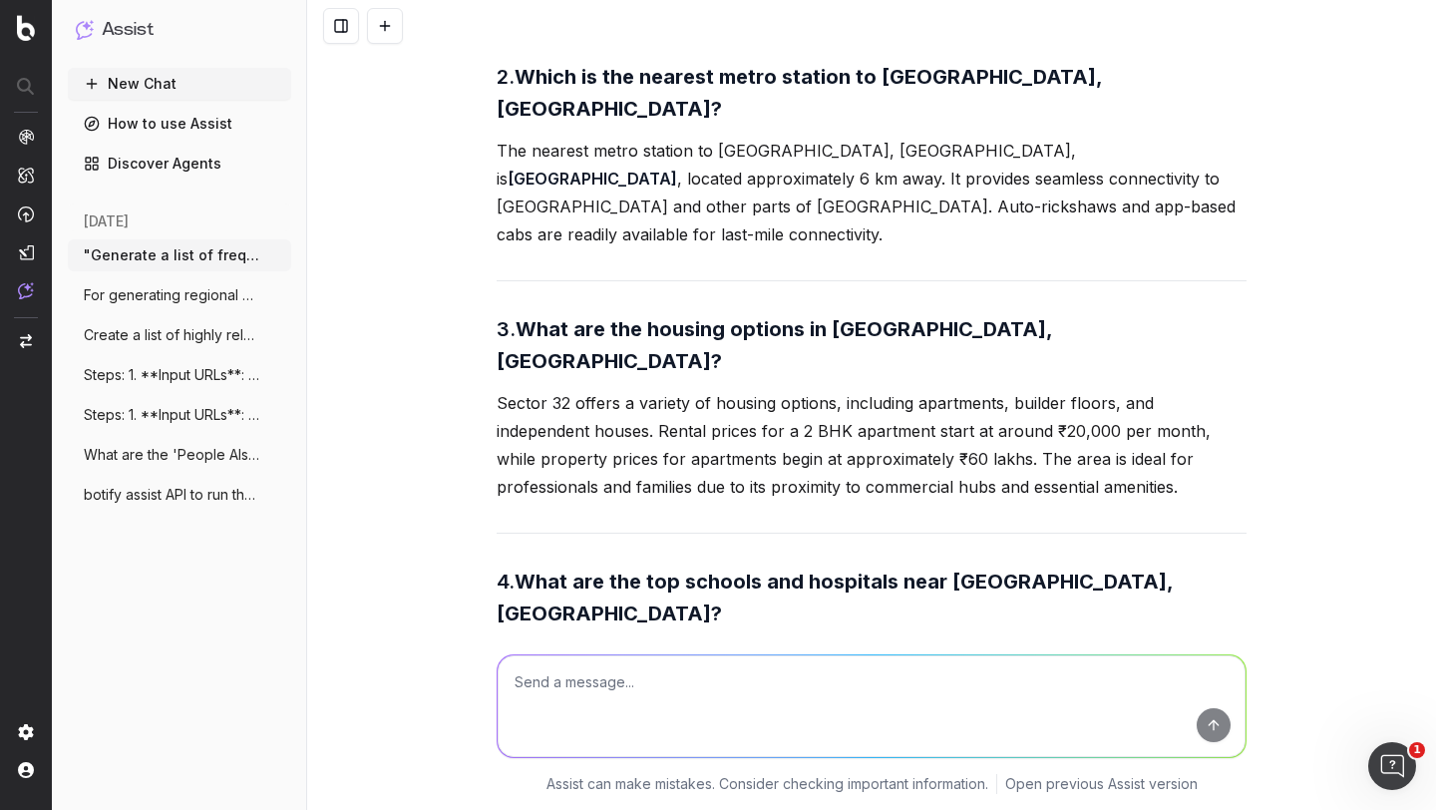
click at [602, 641] on p "Reputed schools like The Heritage School and Amity International School are loc…" at bounding box center [872, 683] width 750 height 84
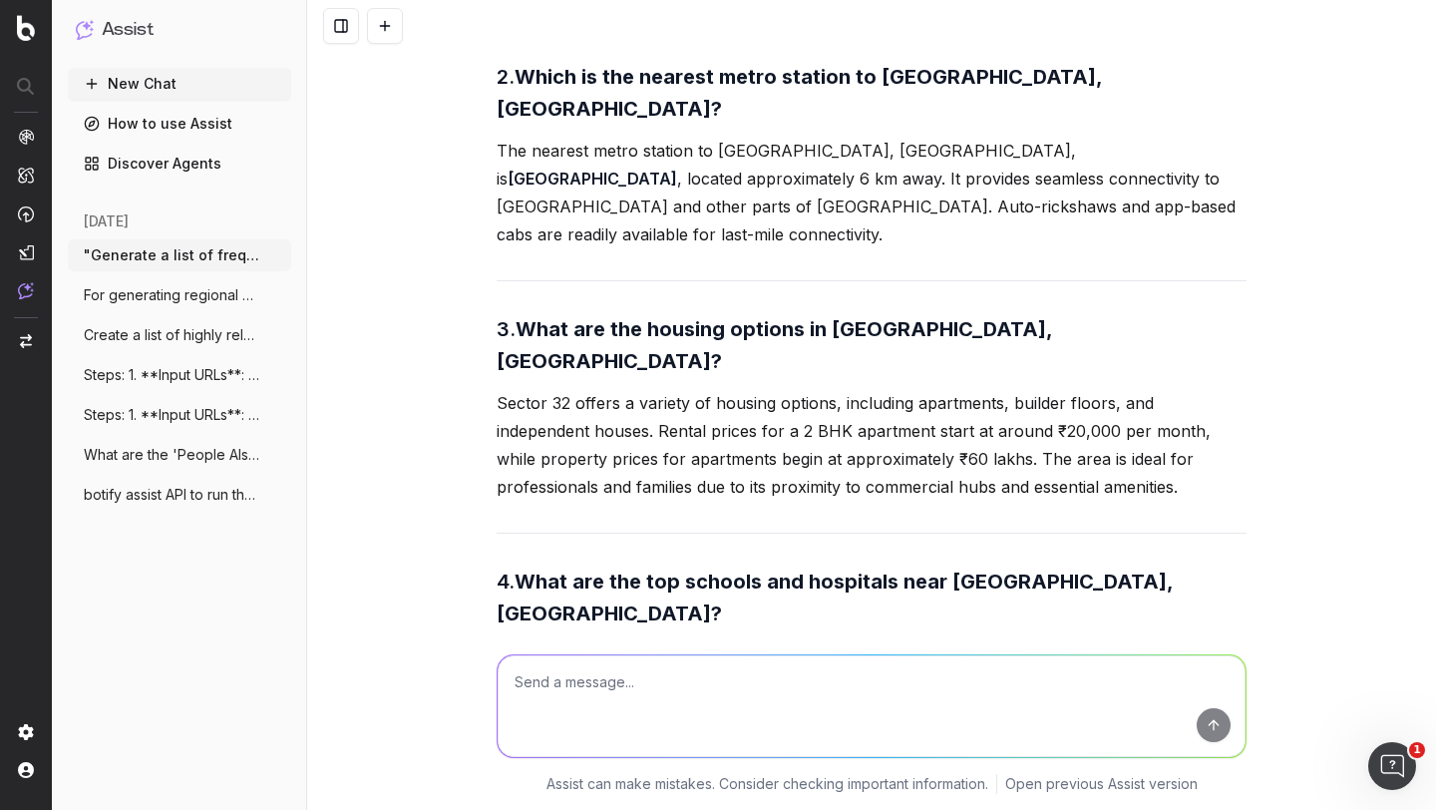
click at [602, 641] on p "Reputed schools like The Heritage School and Amity International School are loc…" at bounding box center [872, 683] width 750 height 84
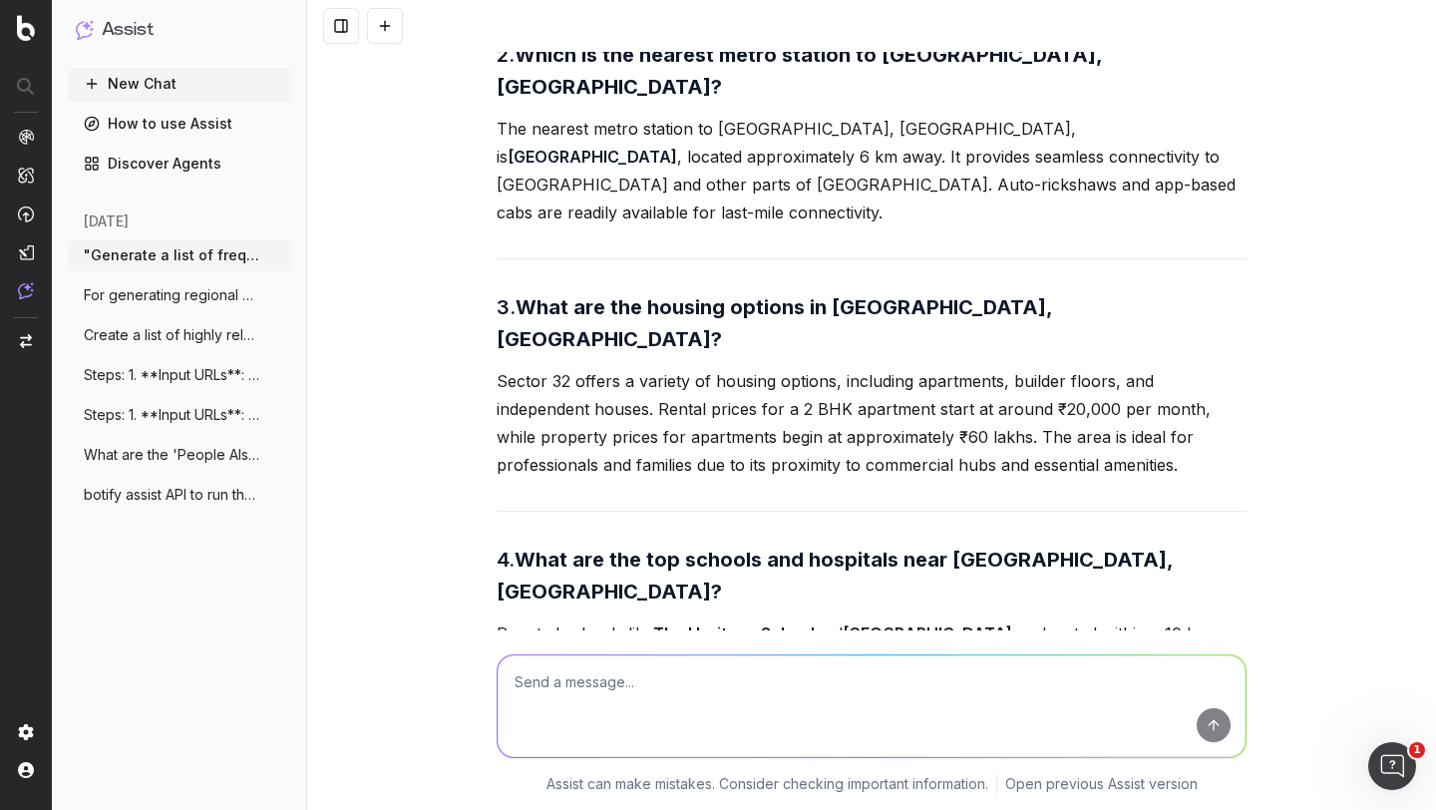
scroll to position [4204, 0]
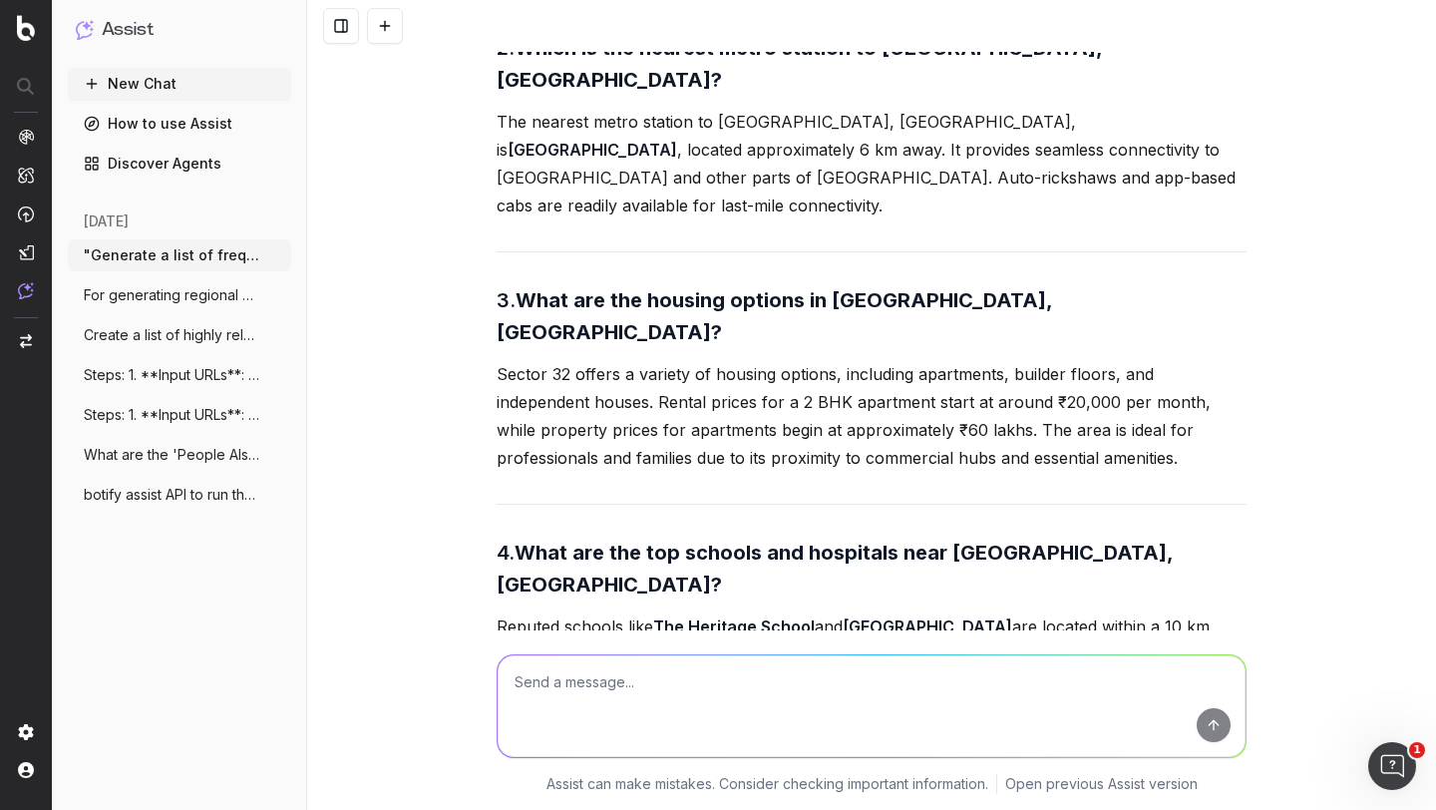
click at [627, 541] on strong "What are the top schools and hospitals near Sector 32, Gurgaon?" at bounding box center [837, 569] width 681 height 56
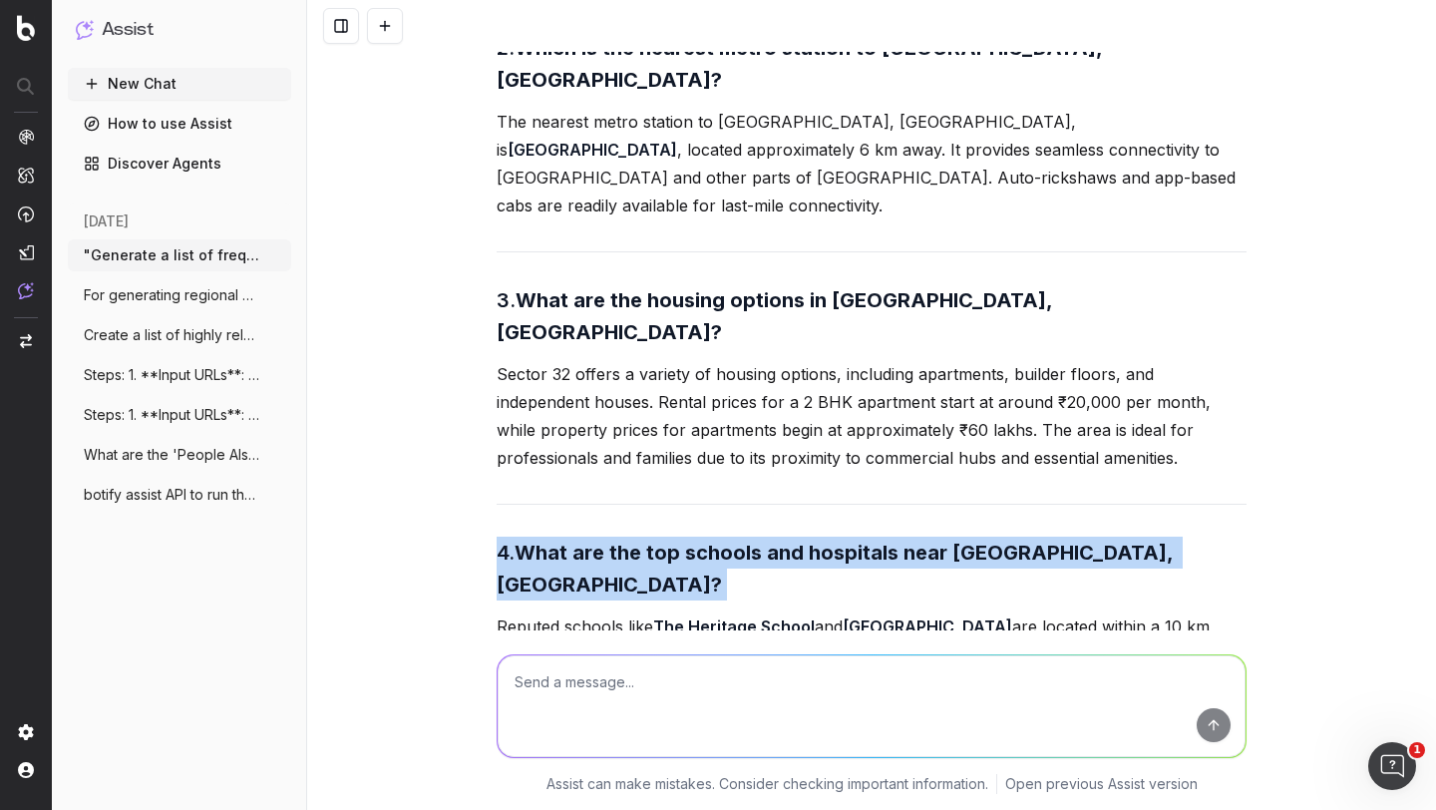
click at [627, 541] on strong "What are the top schools and hospitals near Sector 32, Gurgaon?" at bounding box center [837, 569] width 681 height 56
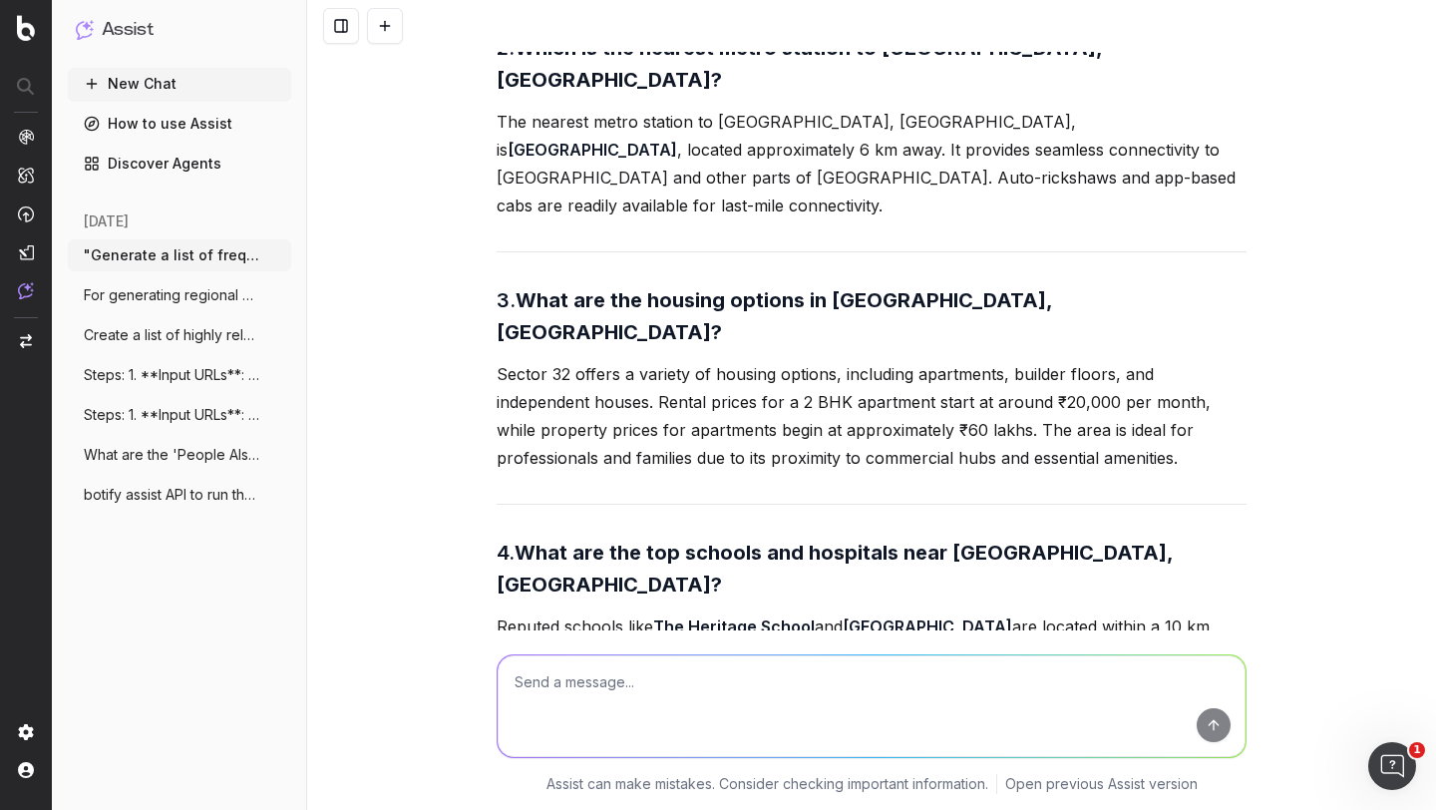
click at [593, 612] on p "Reputed schools like The Heritage School and Amity International School are loc…" at bounding box center [872, 654] width 750 height 84
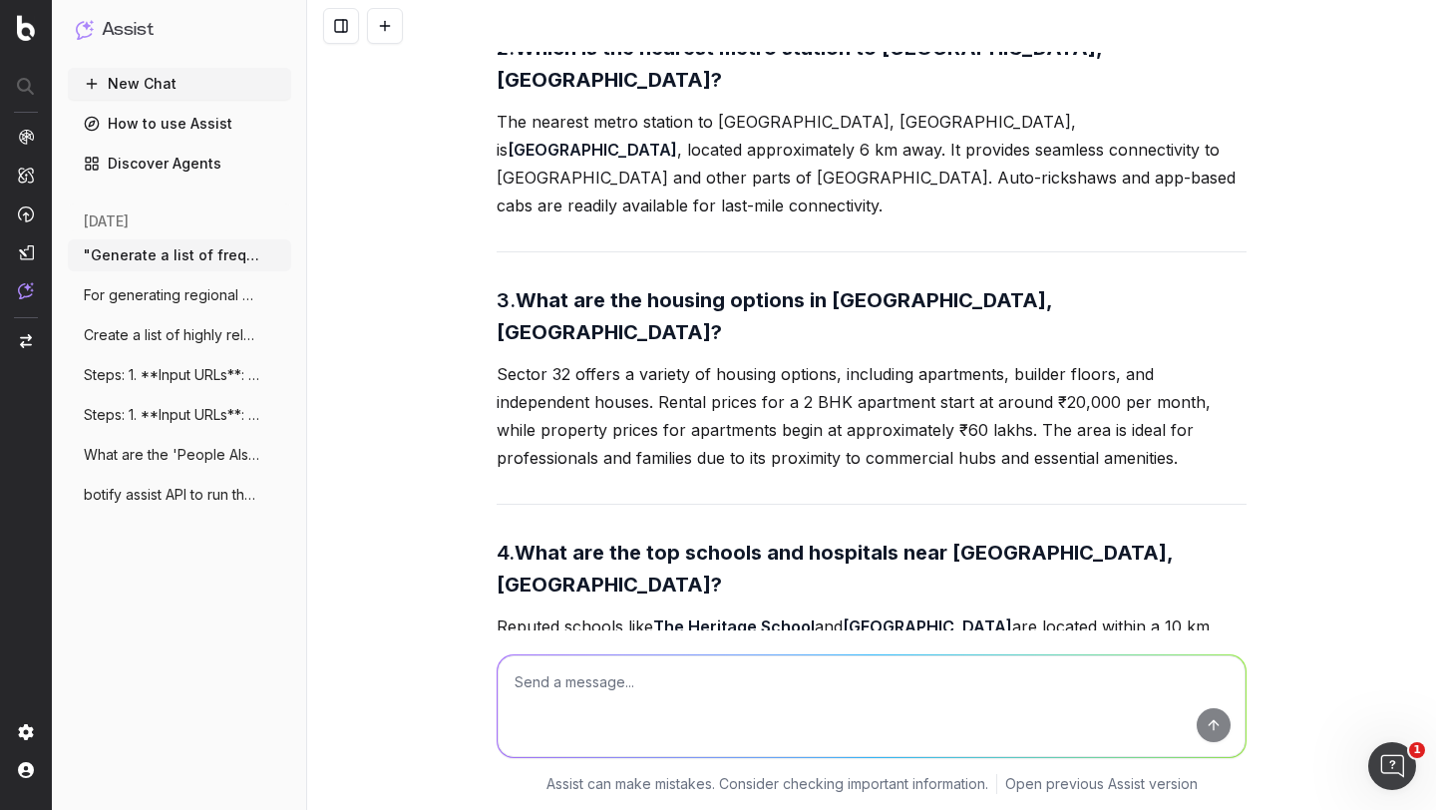
click at [593, 612] on p "Reputed schools like The Heritage School and Amity International School are loc…" at bounding box center [872, 654] width 750 height 84
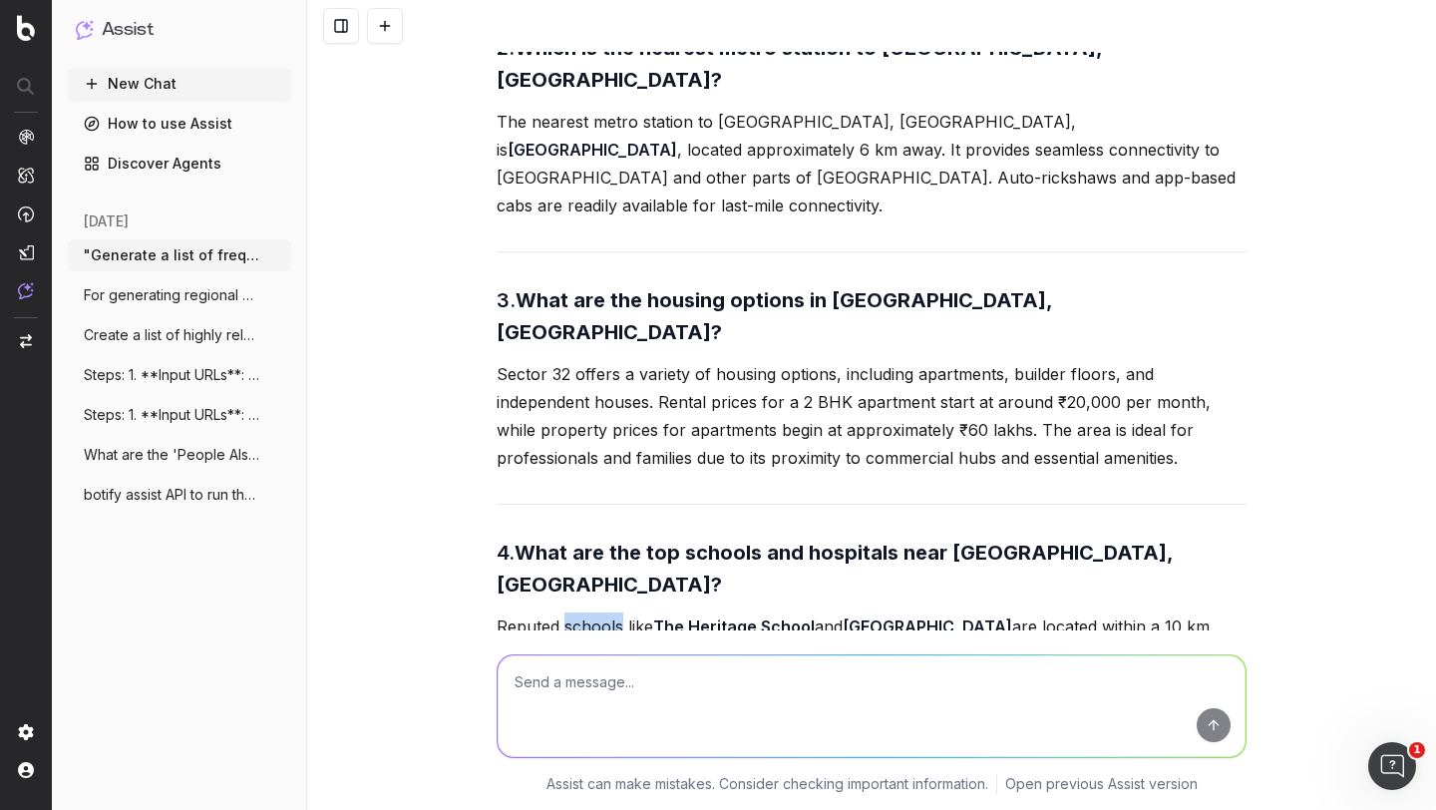
click at [593, 612] on p "Reputed schools like The Heritage School and Amity International School are loc…" at bounding box center [872, 654] width 750 height 84
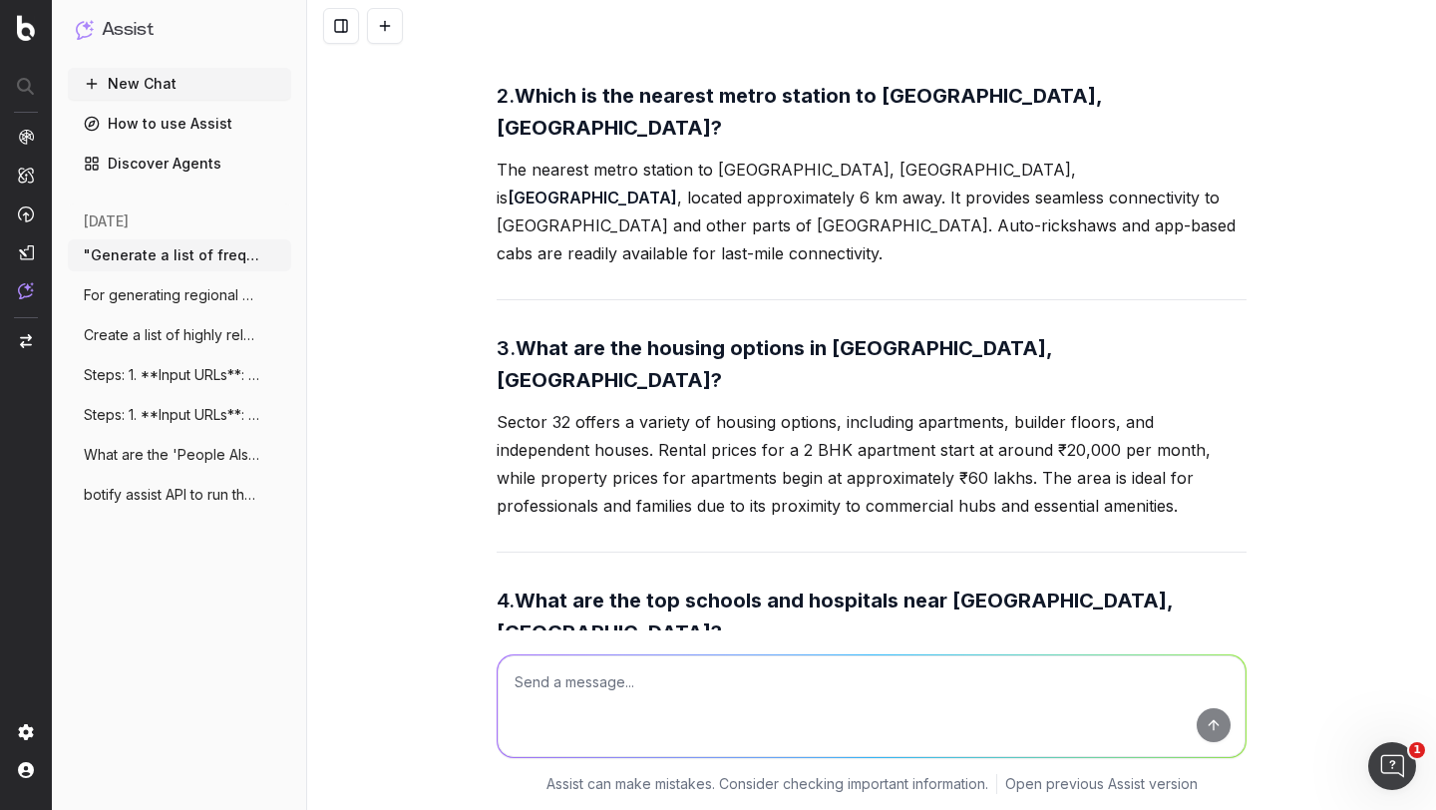
scroll to position [4152, 0]
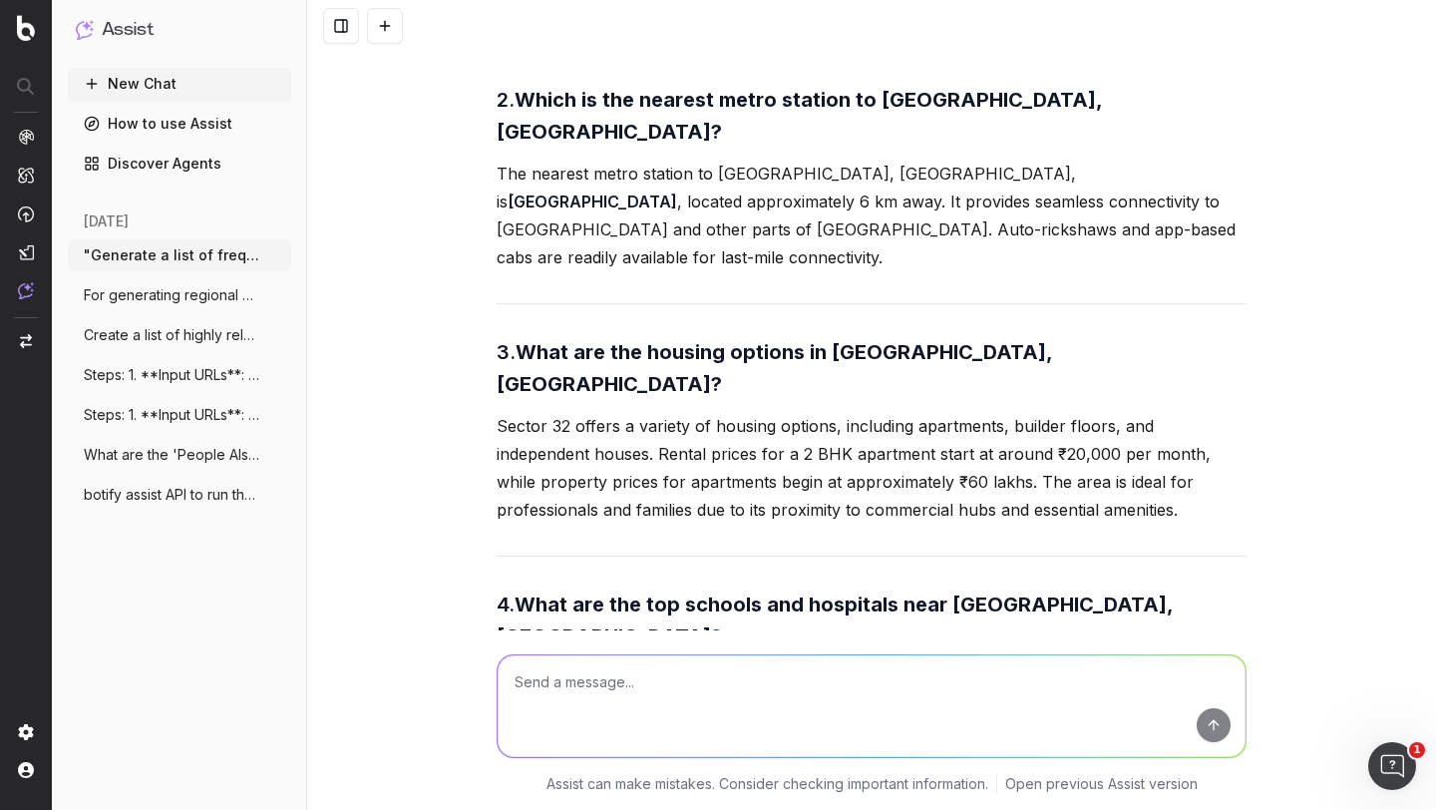
click at [557, 592] on strong "What are the top schools and hospitals near Sector 32, Gurgaon?" at bounding box center [837, 620] width 681 height 56
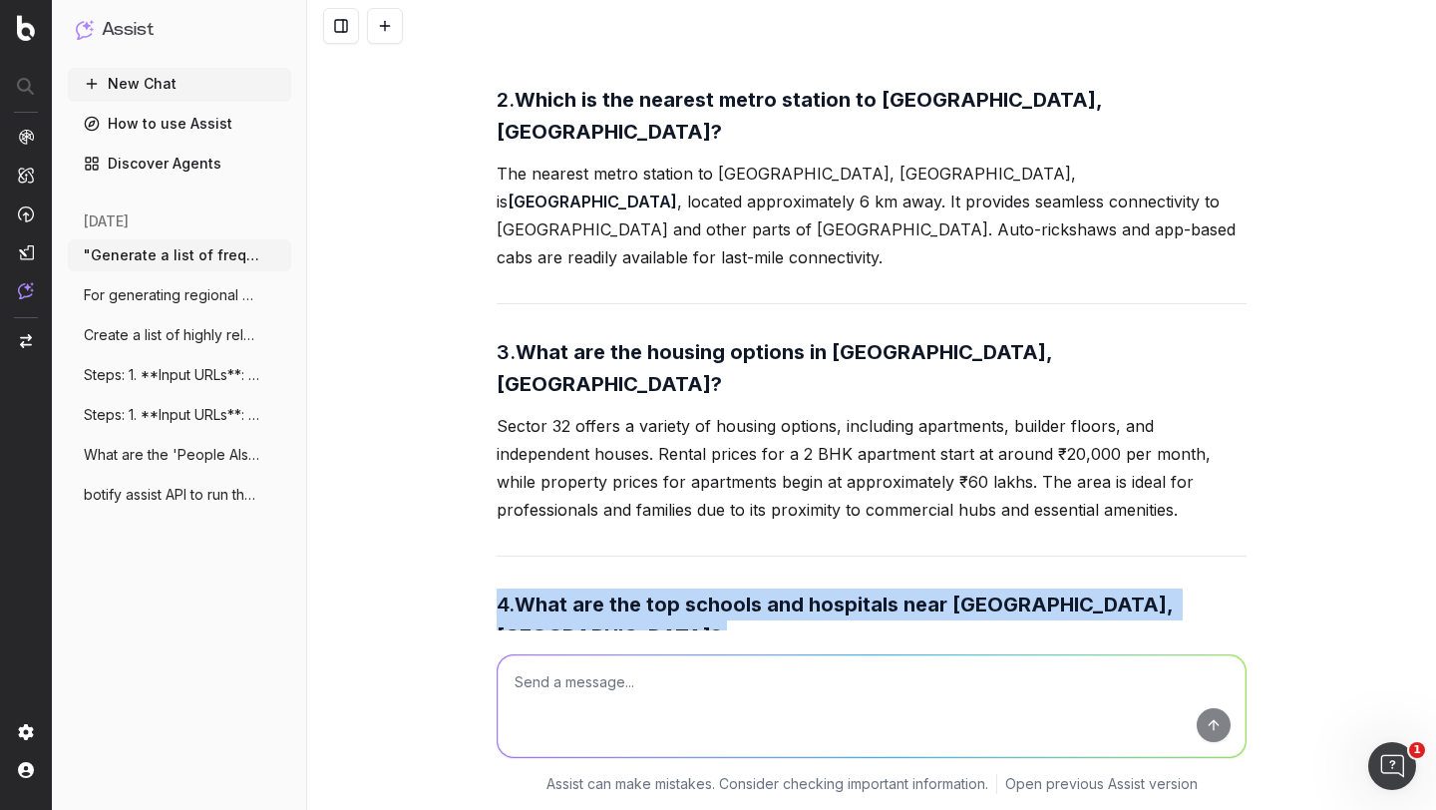
click at [557, 592] on strong "What are the top schools and hospitals near Sector 32, Gurgaon?" at bounding box center [837, 620] width 681 height 56
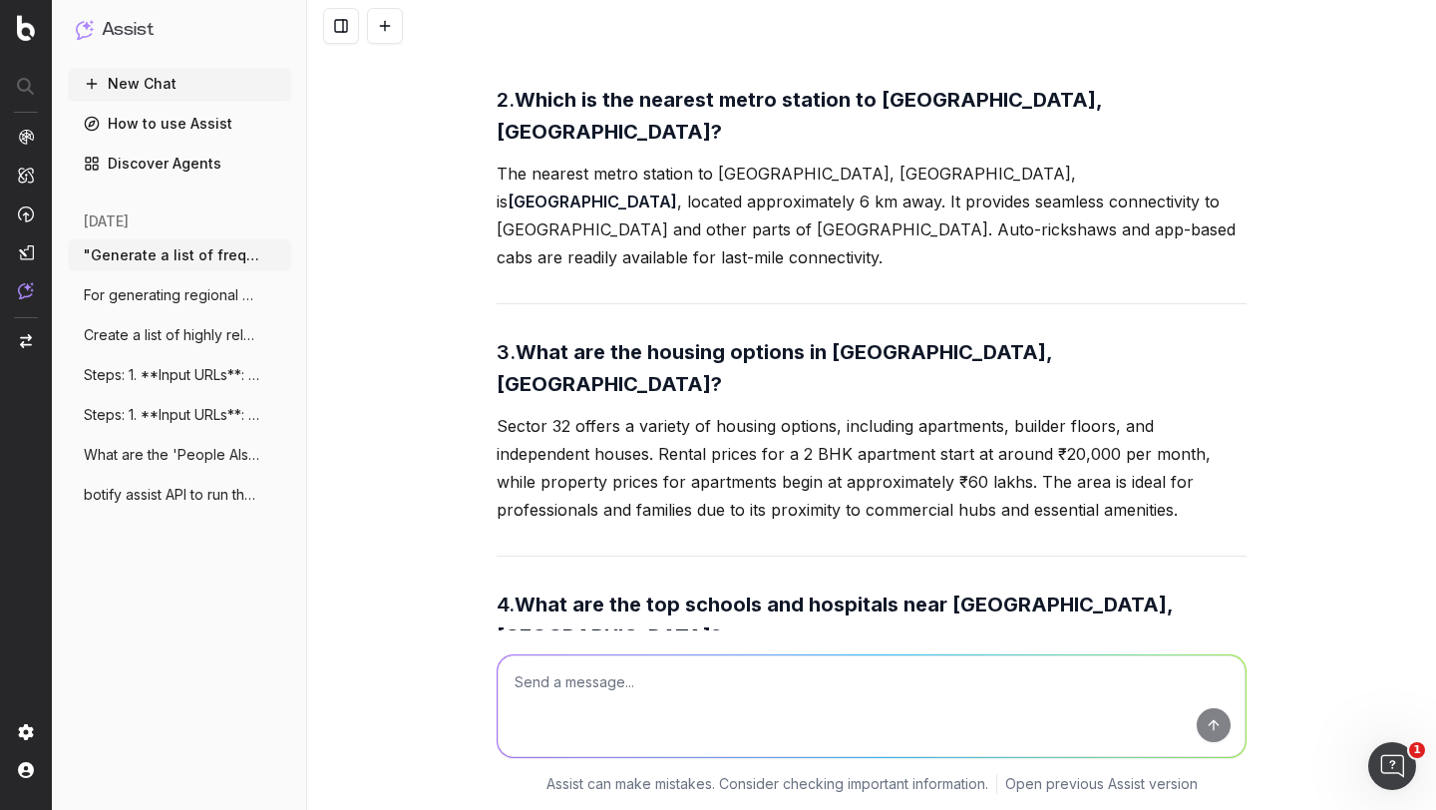
click at [554, 664] on p "Reputed schools like The Heritage School and Amity International School are loc…" at bounding box center [872, 706] width 750 height 84
click at [588, 592] on strong "What are the top schools and hospitals near Sector 32, Gurgaon?" at bounding box center [837, 620] width 681 height 56
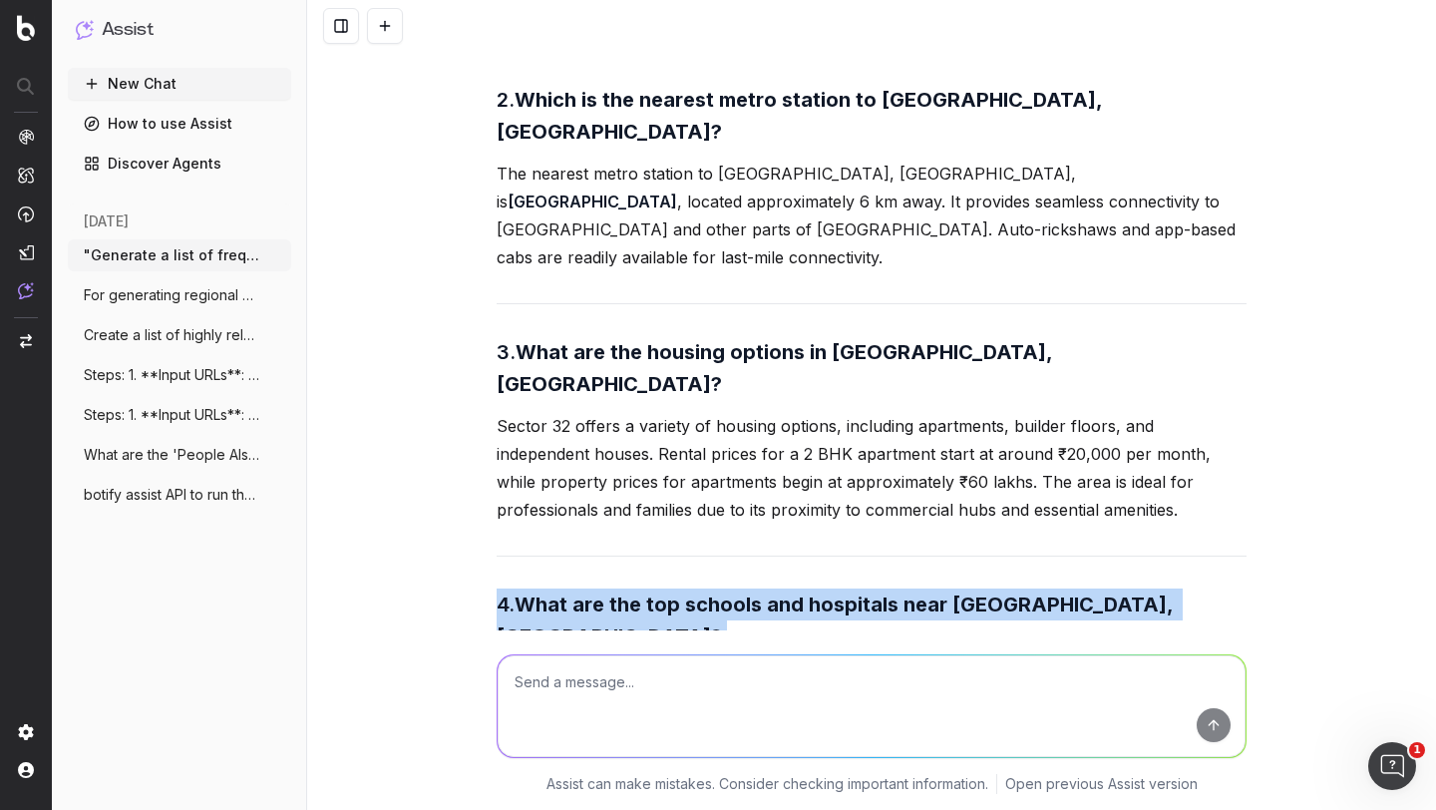
click at [588, 592] on strong "What are the top schools and hospitals near Sector 32, Gurgaon?" at bounding box center [837, 620] width 681 height 56
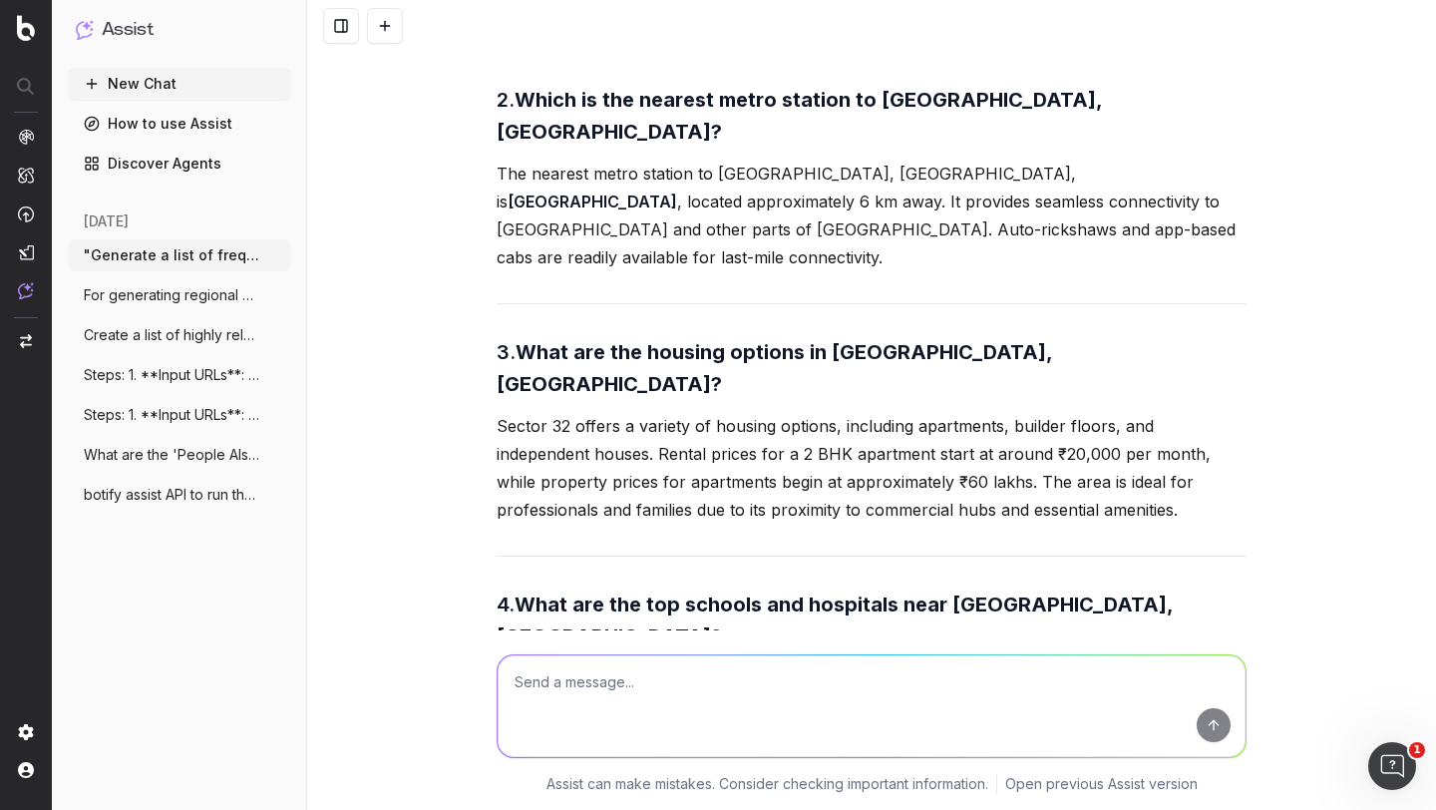
click at [572, 664] on p "Reputed schools like The Heritage School and Amity International School are loc…" at bounding box center [872, 706] width 750 height 84
click at [600, 592] on strong "What are the top schools and hospitals near Sector 32, Gurgaon?" at bounding box center [837, 620] width 681 height 56
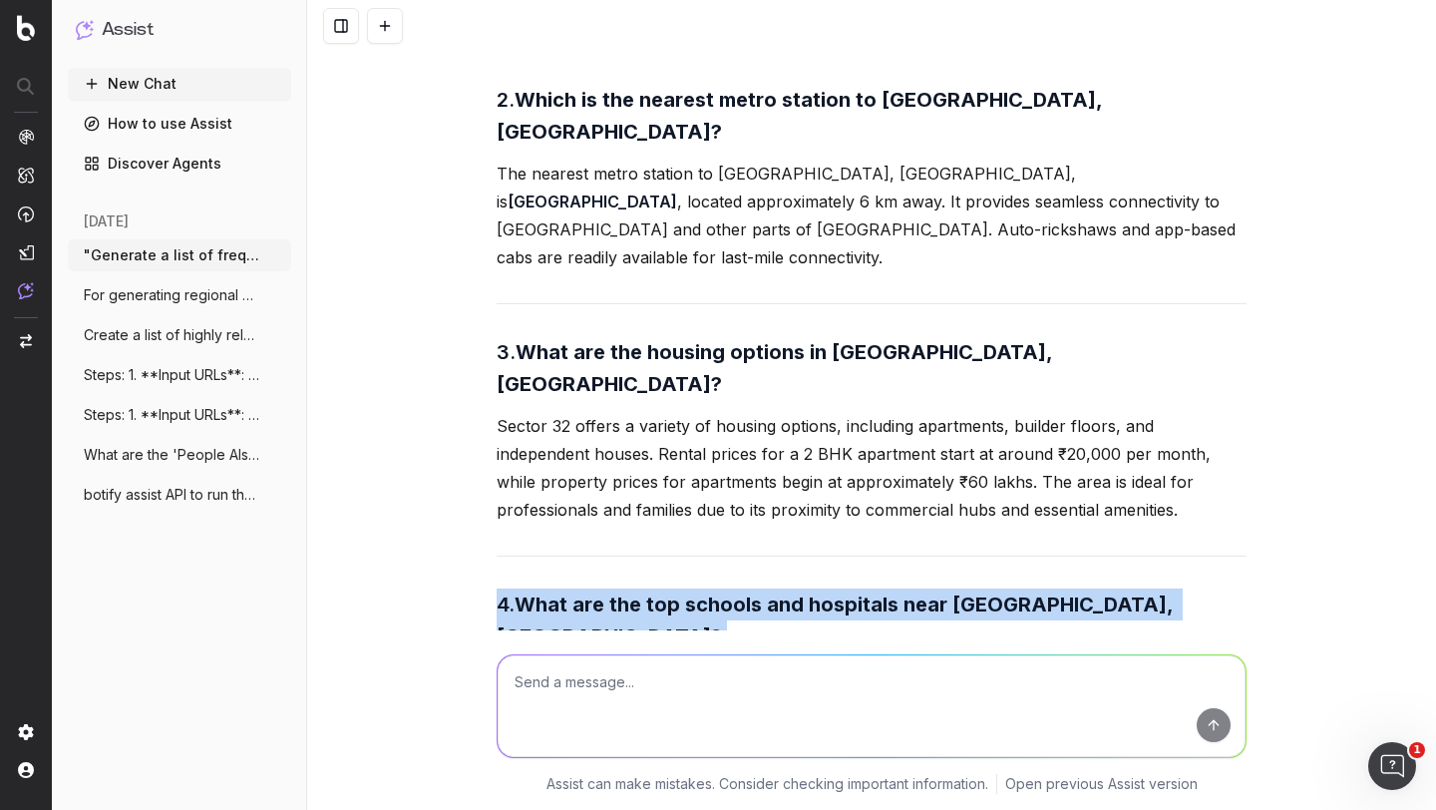
click at [600, 592] on strong "What are the top schools and hospitals near Sector 32, Gurgaon?" at bounding box center [837, 620] width 681 height 56
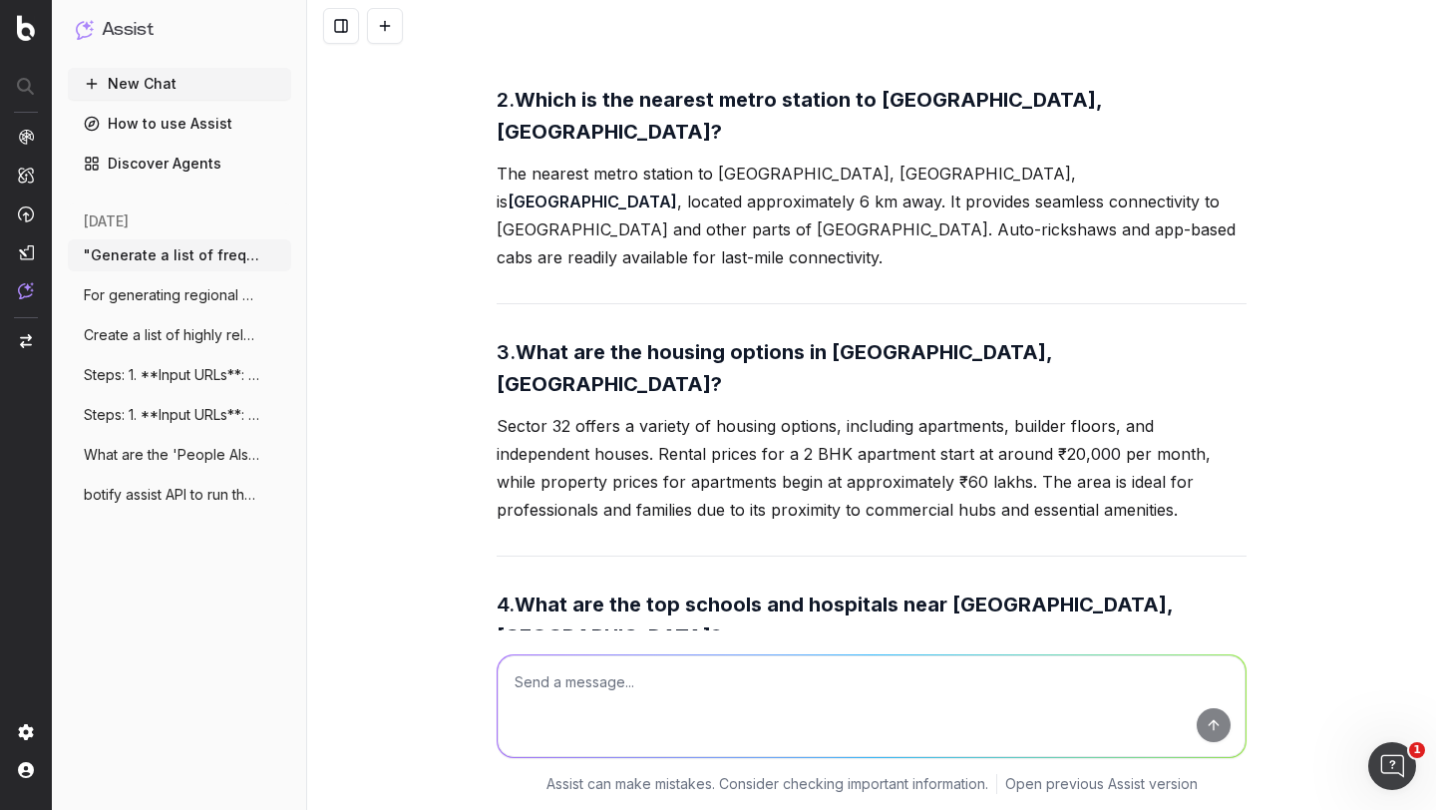
click at [575, 664] on p "Reputed schools like The Heritage School and Amity International School are loc…" at bounding box center [872, 706] width 750 height 84
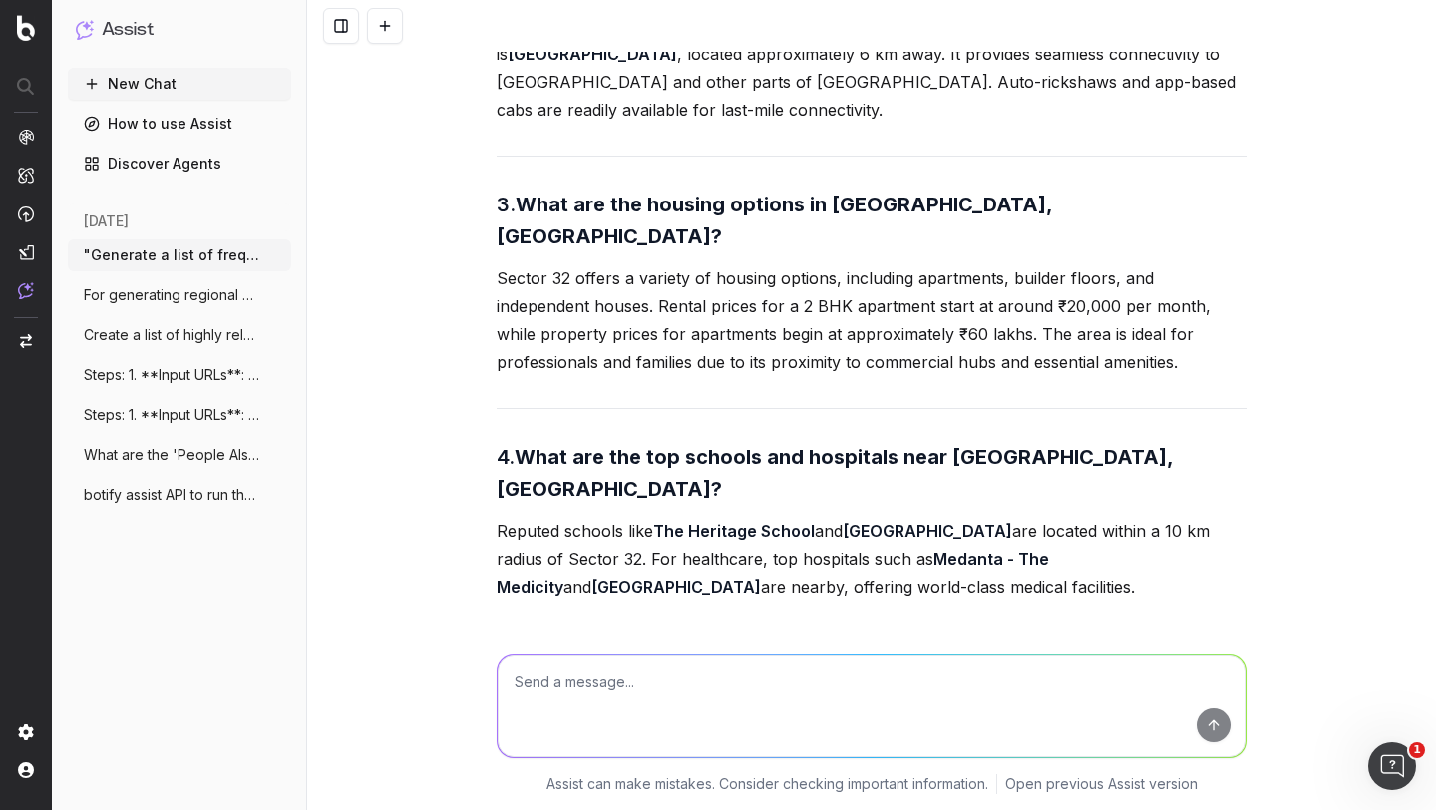
scroll to position [4314, 0]
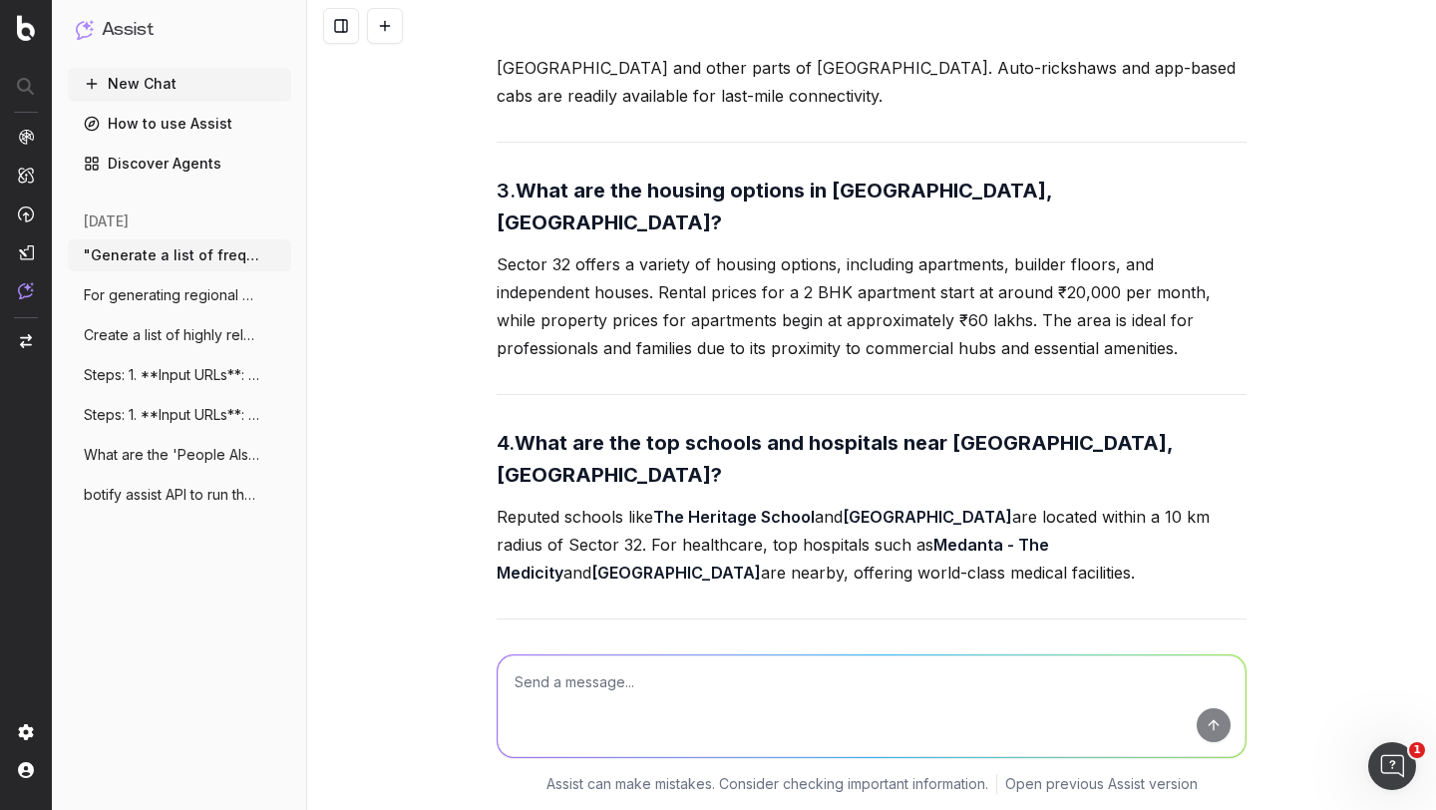
click at [606, 655] on strong "What are the popular landmarks and recreational spots in Sector 32, Gurgaon?" at bounding box center [789, 683] width 584 height 56
click at [569, 727] on p "Sector 32 is known for its proximity to Medanta Hospital , a renowned healthcar…" at bounding box center [872, 783] width 750 height 112
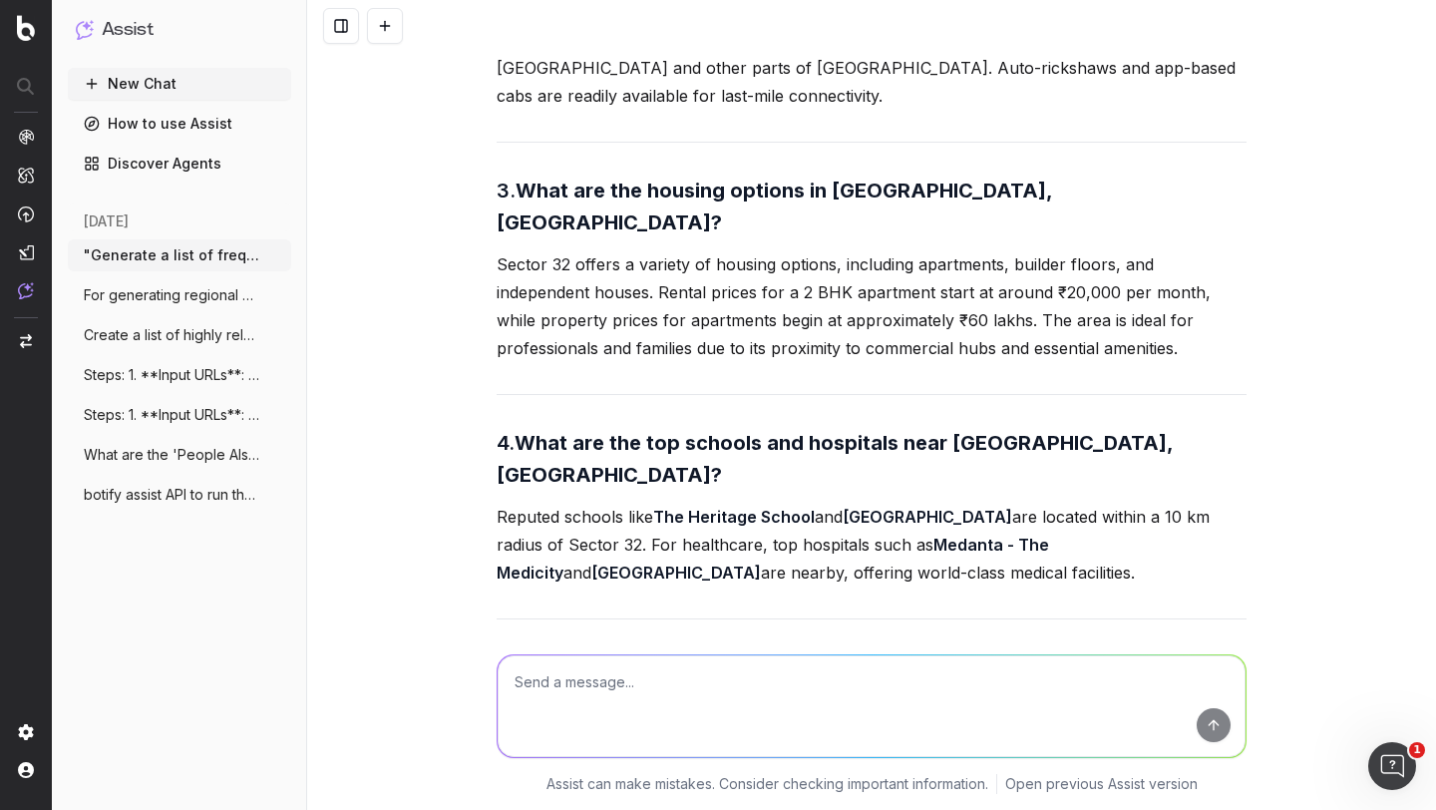
click at [569, 727] on p "Sector 32 is known for its proximity to Medanta Hospital , a renowned healthcar…" at bounding box center [872, 783] width 750 height 112
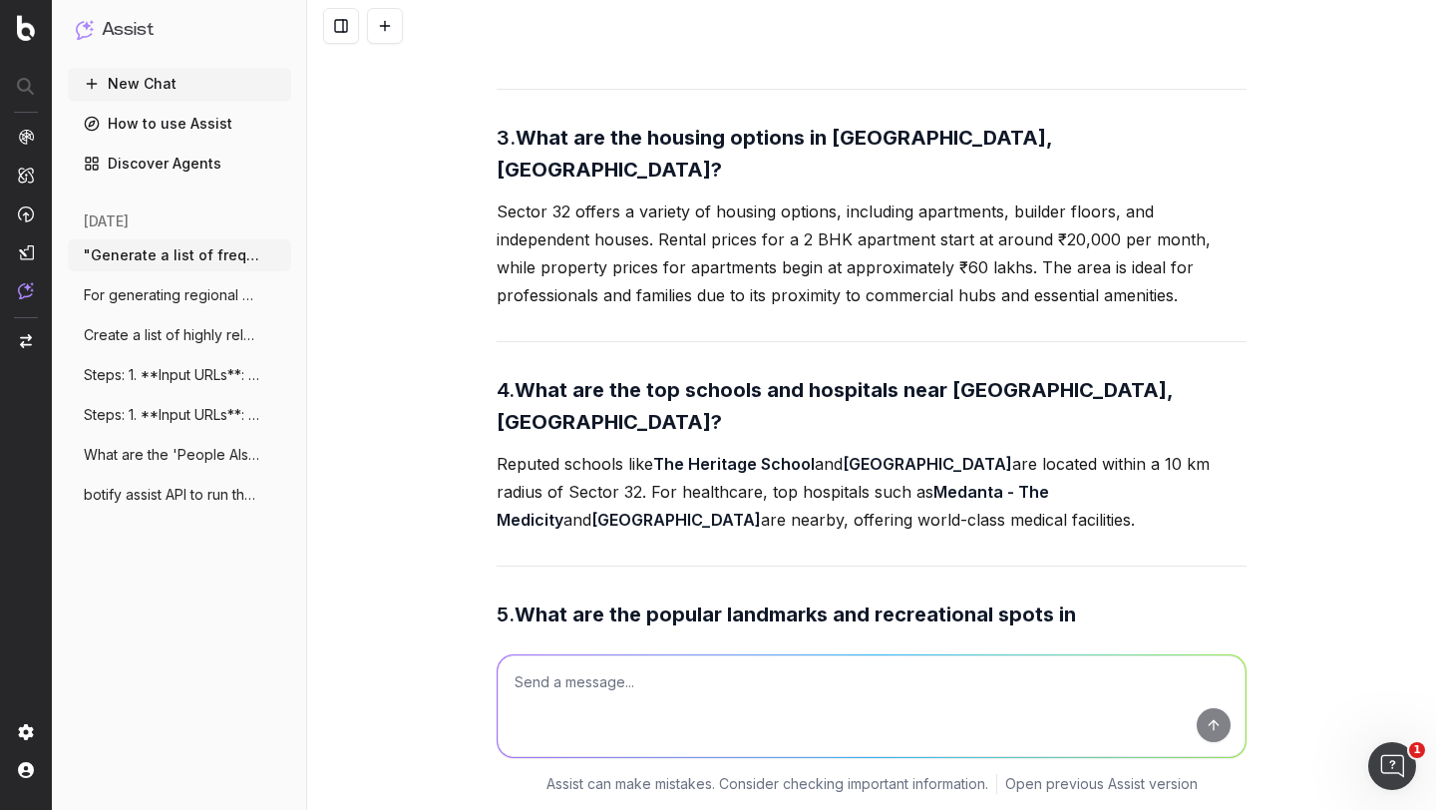
scroll to position [4455, 0]
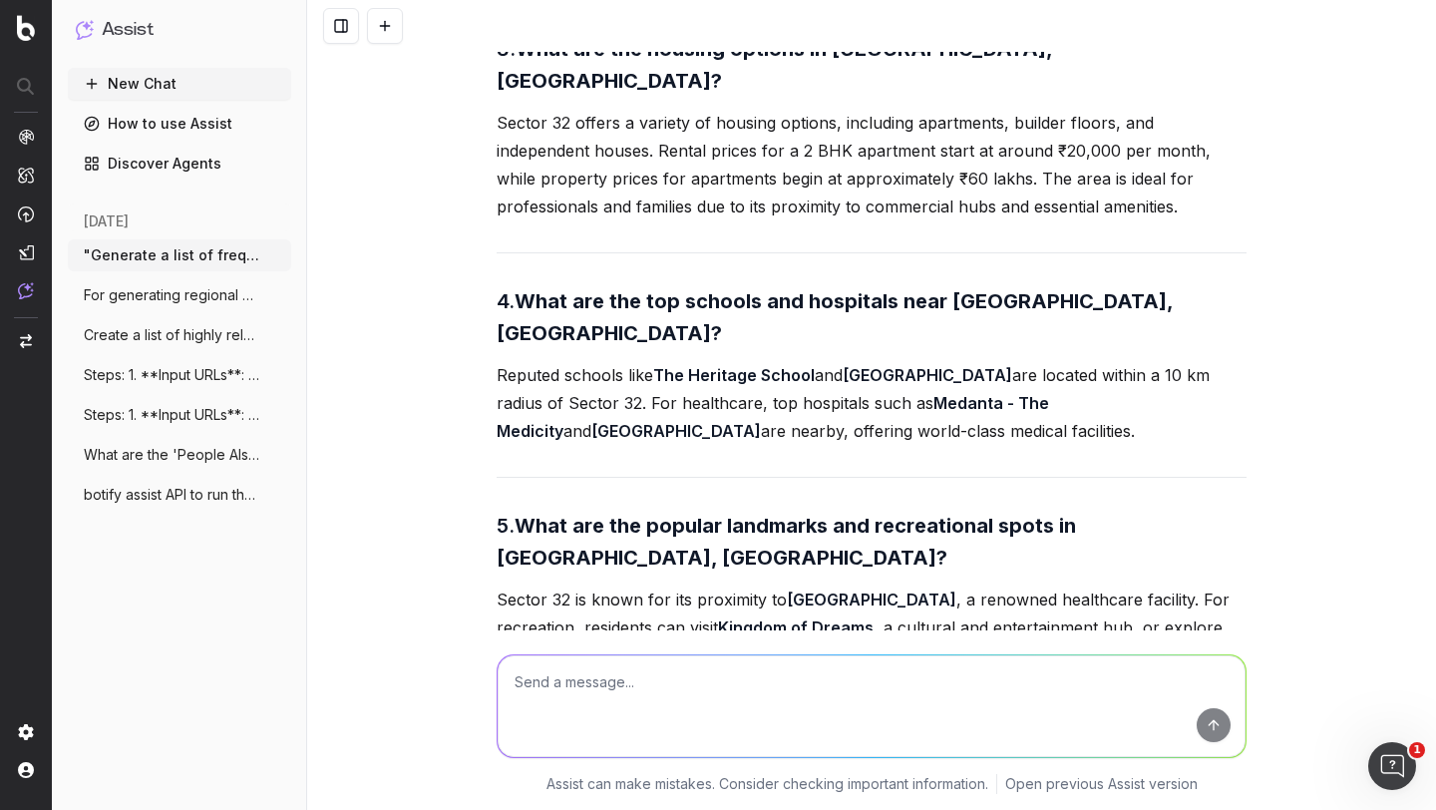
click at [609, 585] on p "Sector 32 is known for its proximity to Medanta Hospital , a renowned healthcar…" at bounding box center [872, 641] width 750 height 112
click at [620, 585] on p "Sector 32 is known for its proximity to Medanta Hospital , a renowned healthcar…" at bounding box center [872, 641] width 750 height 112
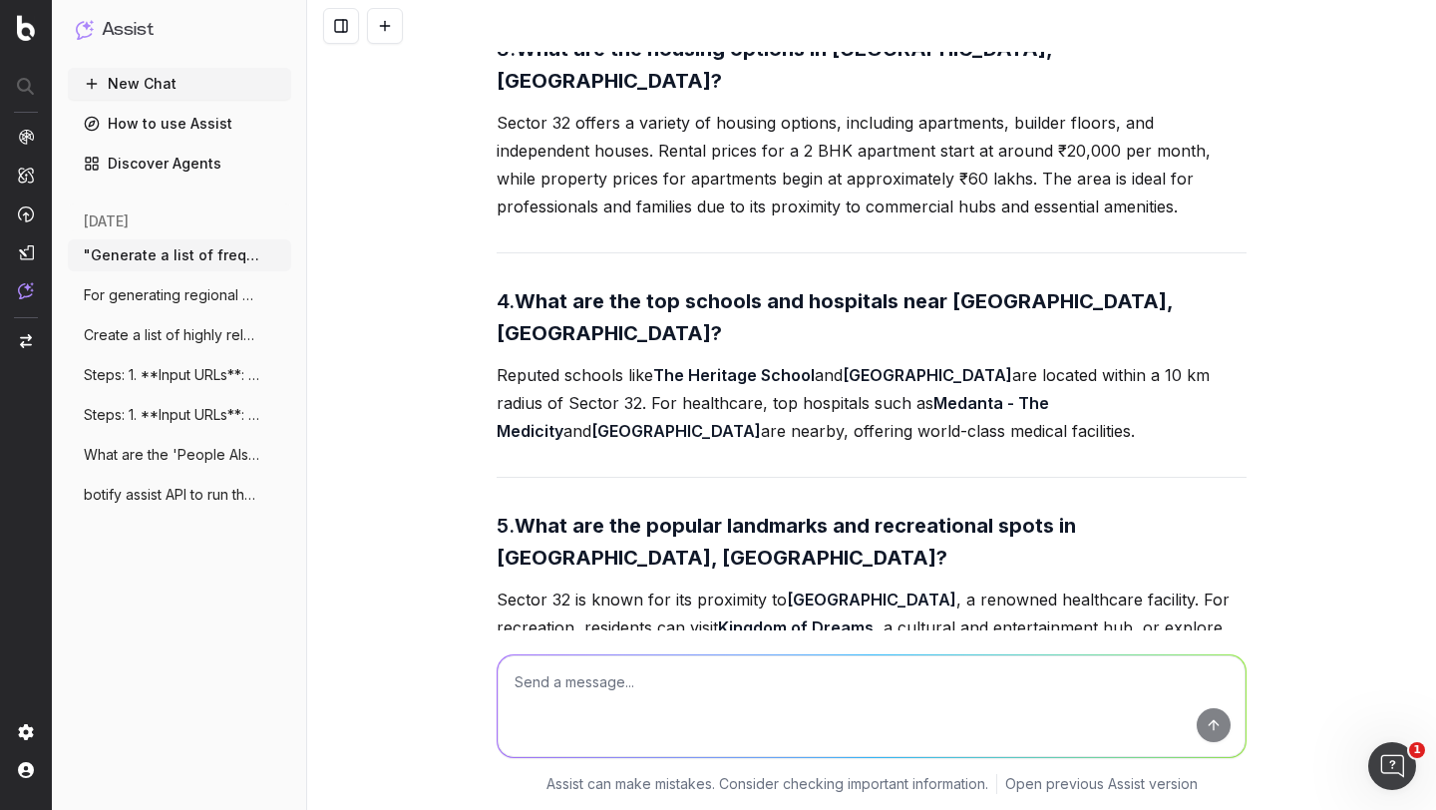
click at [620, 585] on p "Sector 32 is known for its proximity to Medanta Hospital , a renowned healthcar…" at bounding box center [872, 641] width 750 height 112
click at [587, 585] on p "Sector 32 is known for its proximity to Medanta Hospital , a renowned healthcar…" at bounding box center [872, 641] width 750 height 112
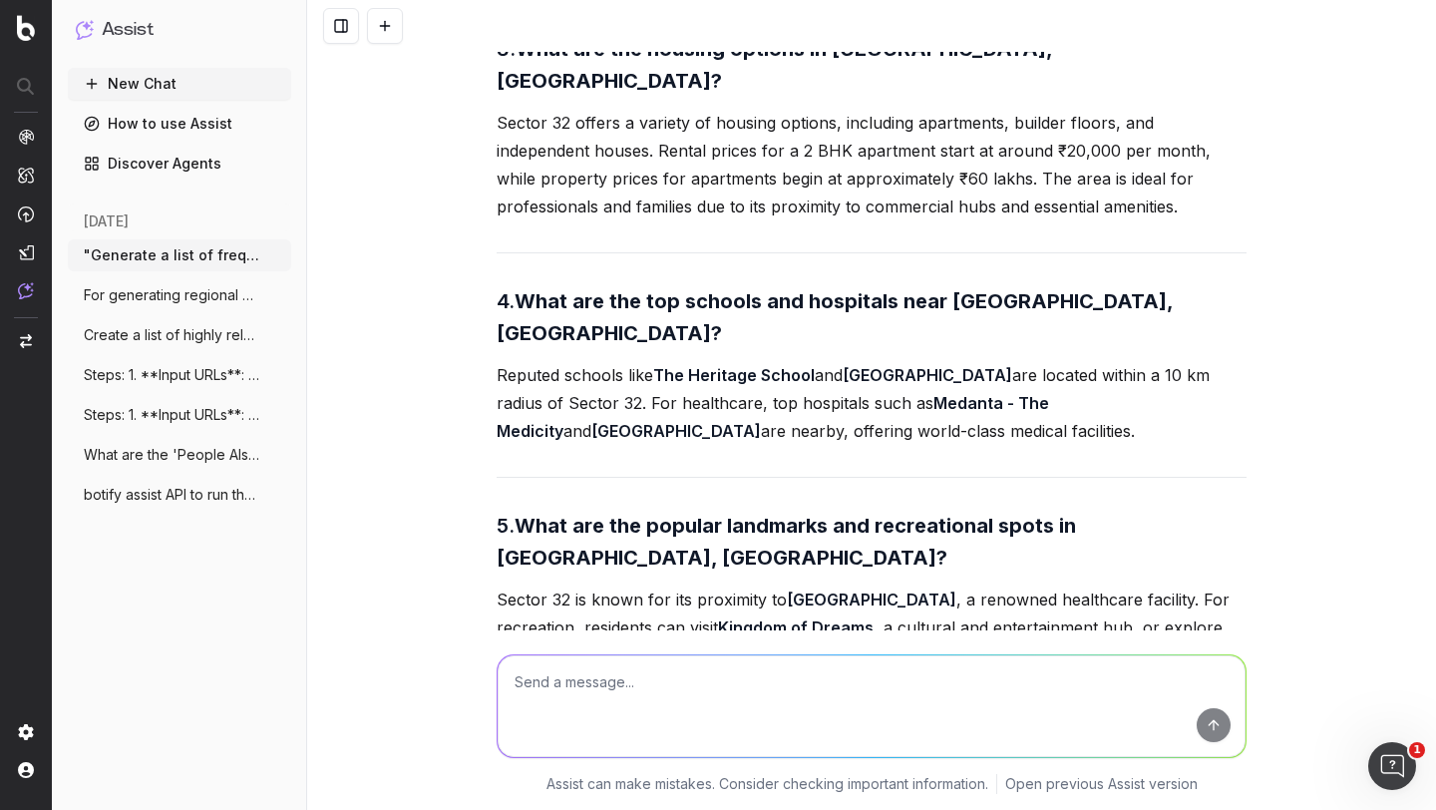
click at [587, 585] on p "Sector 32 is known for its proximity to Medanta Hospital , a renowned healthcar…" at bounding box center [872, 641] width 750 height 112
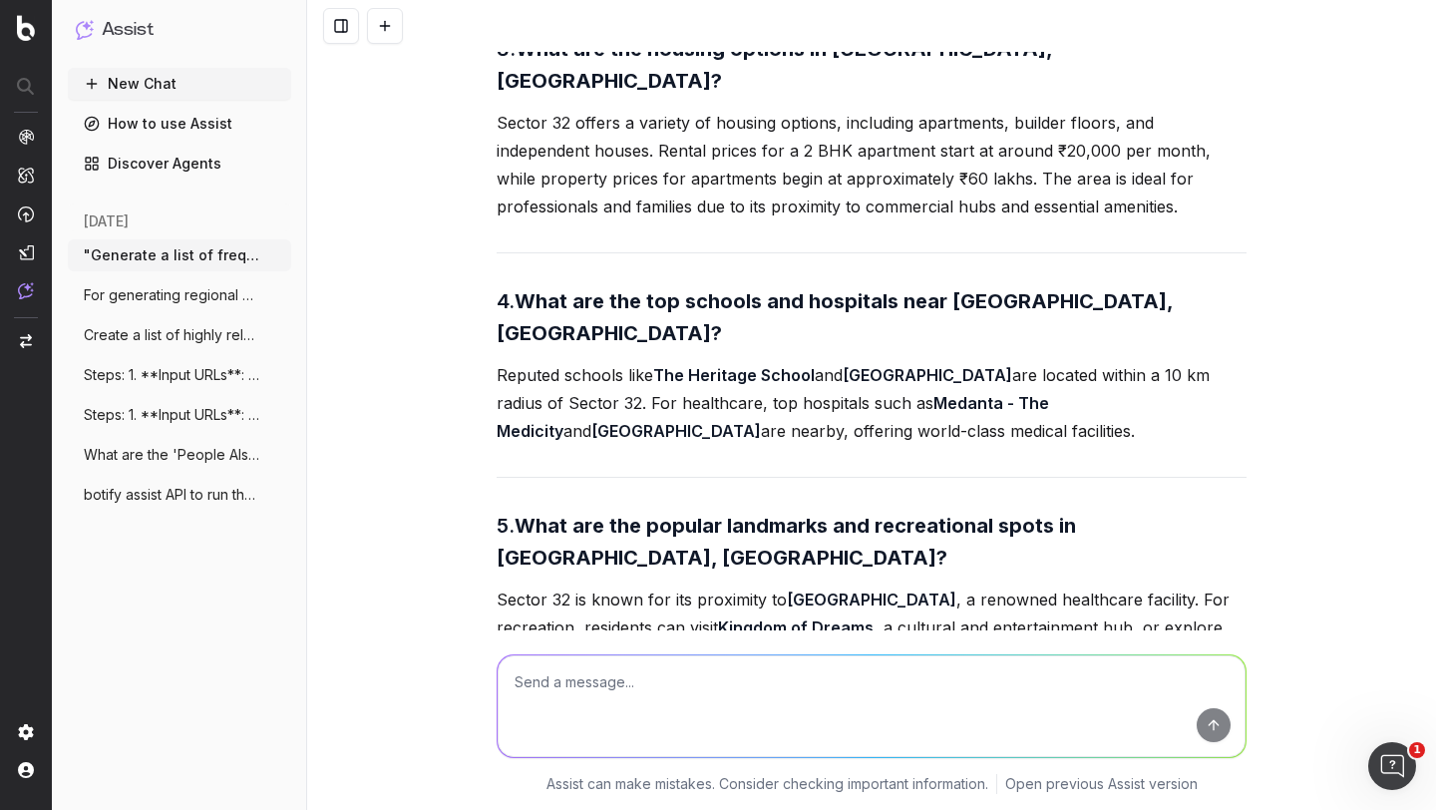
click at [587, 585] on p "Sector 32 is known for its proximity to Medanta Hospital , a renowned healthcar…" at bounding box center [872, 641] width 750 height 112
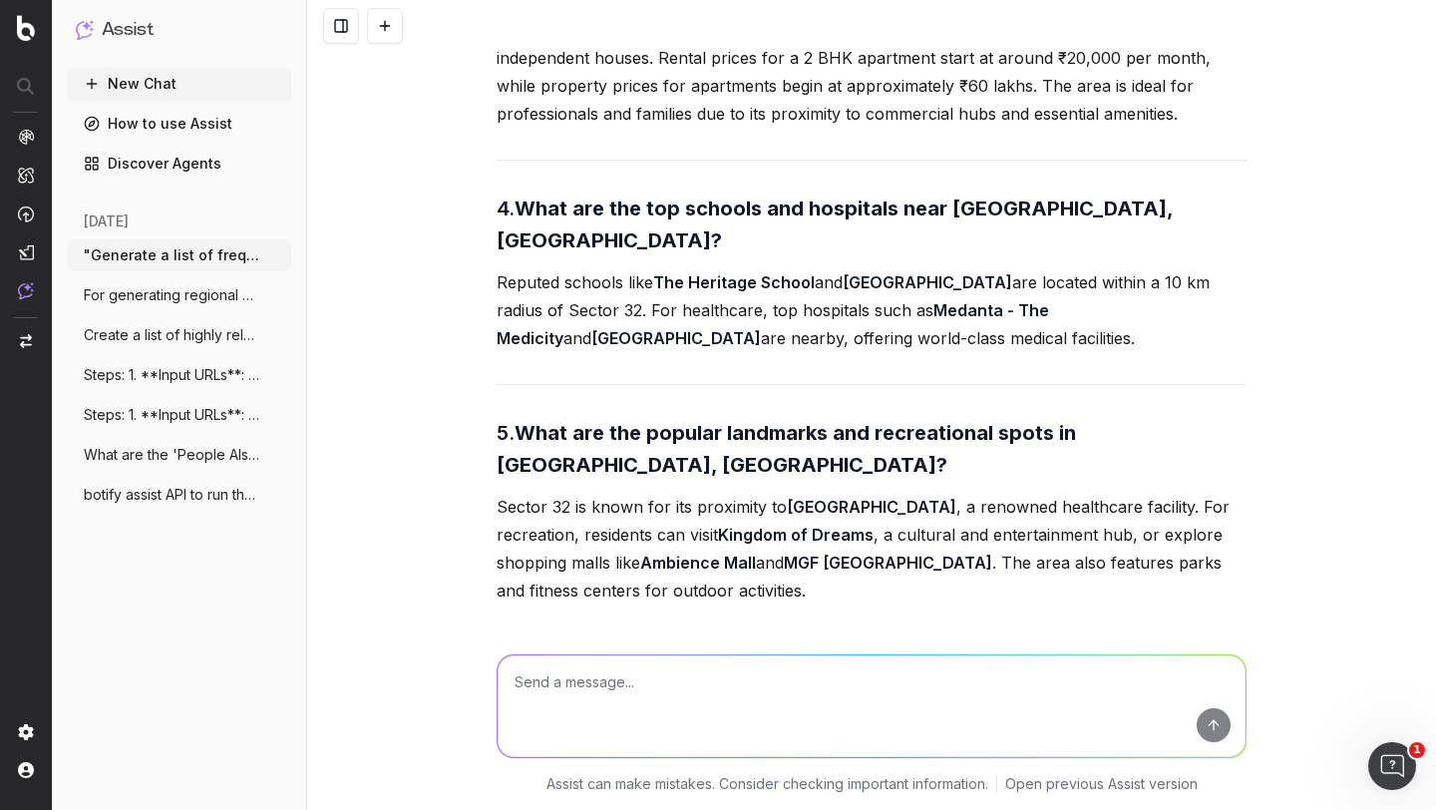
click at [571, 713] on p "The cost of living in Sector 32 is moderate to high, depending on lifestyle cho…" at bounding box center [872, 755] width 750 height 84
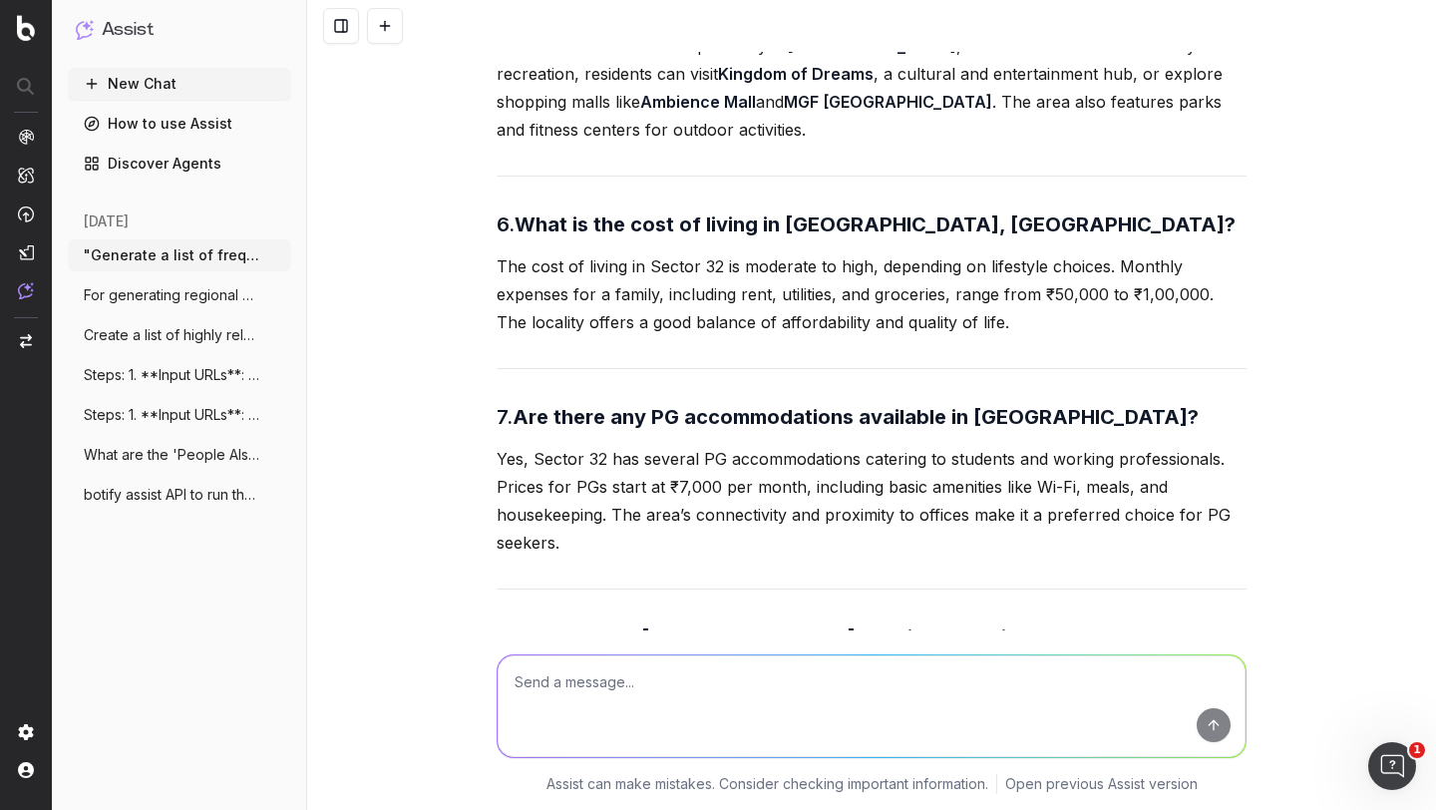
scroll to position [5073, 0]
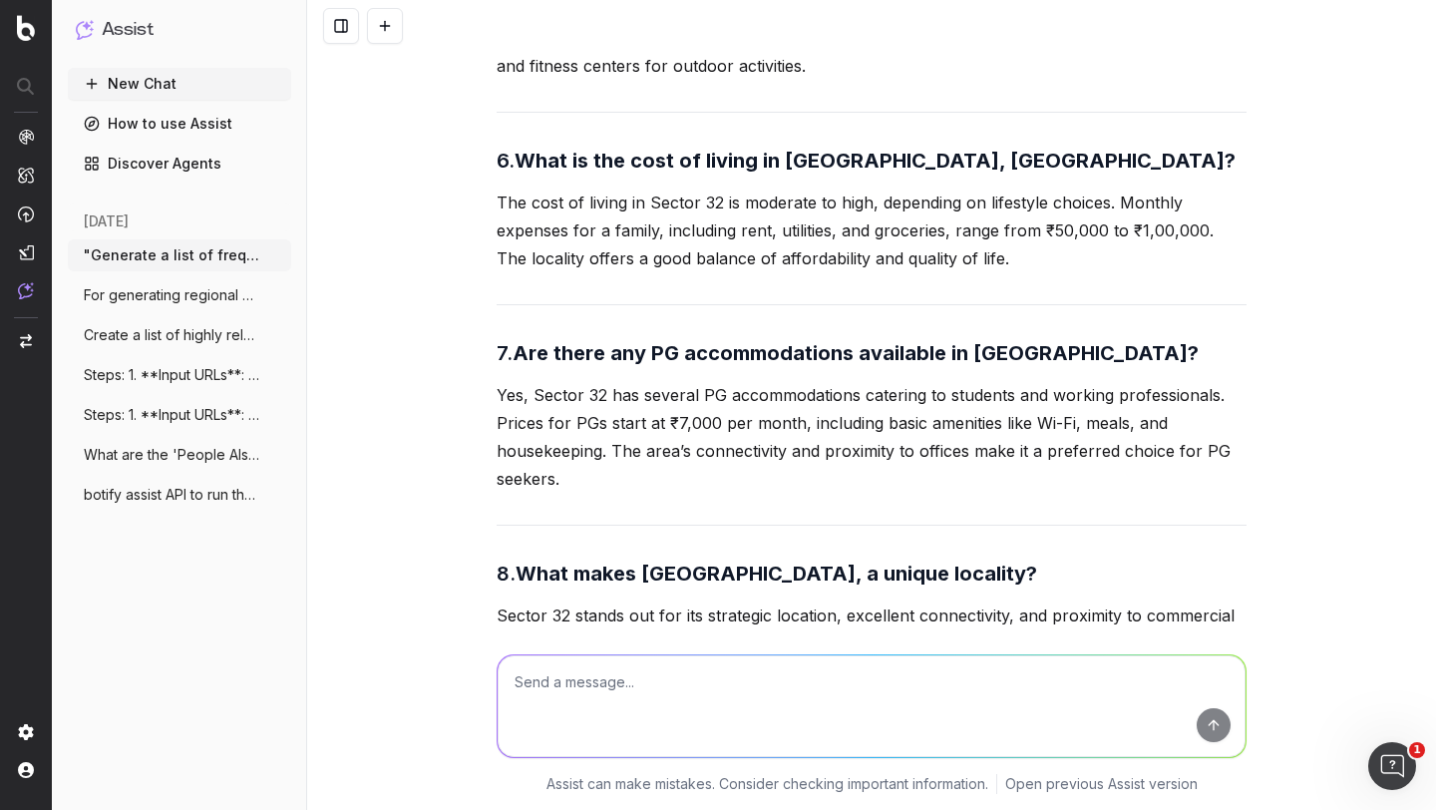
click at [572, 686] on textarea at bounding box center [872, 706] width 748 height 102
type textarea "Kingdom of der"
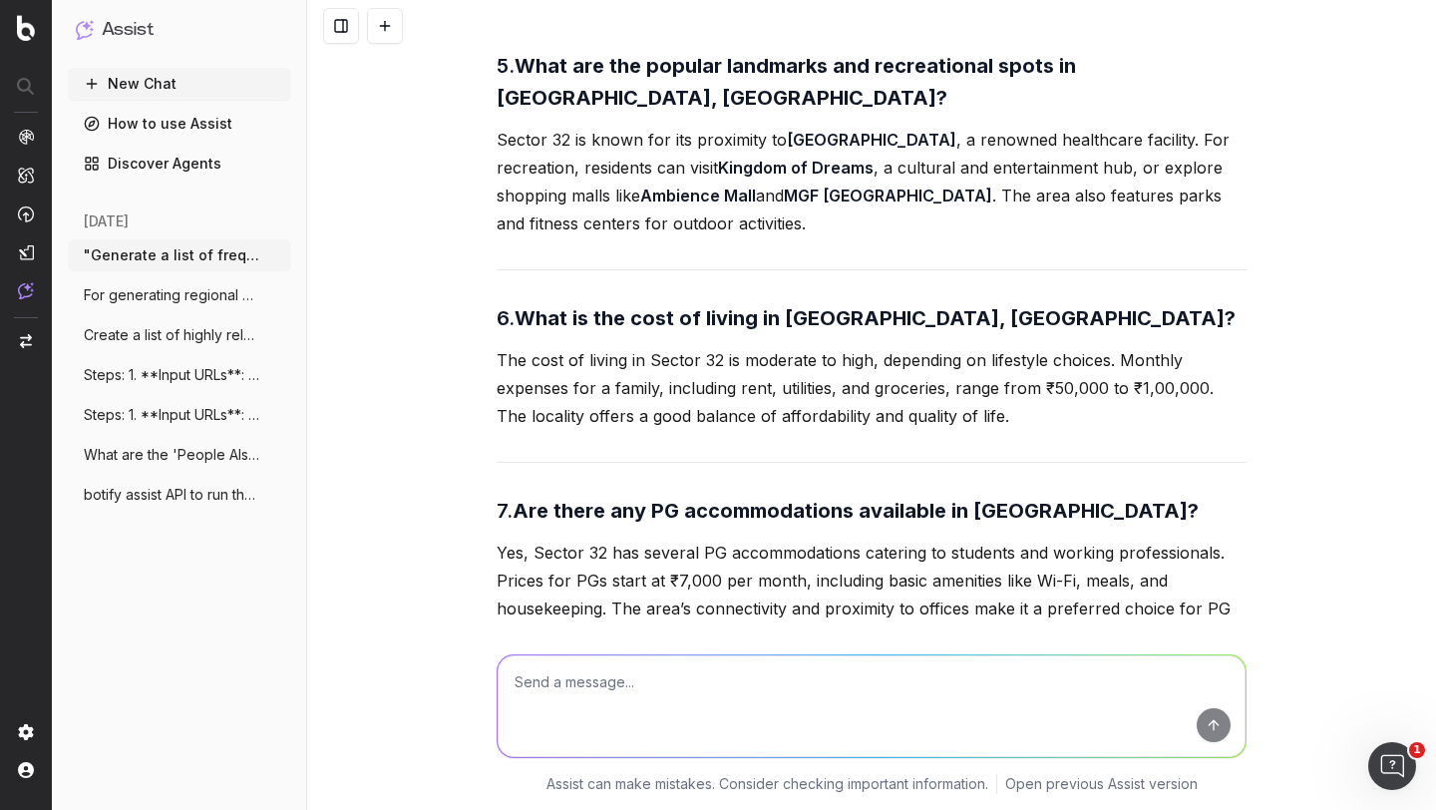
scroll to position [4913, 0]
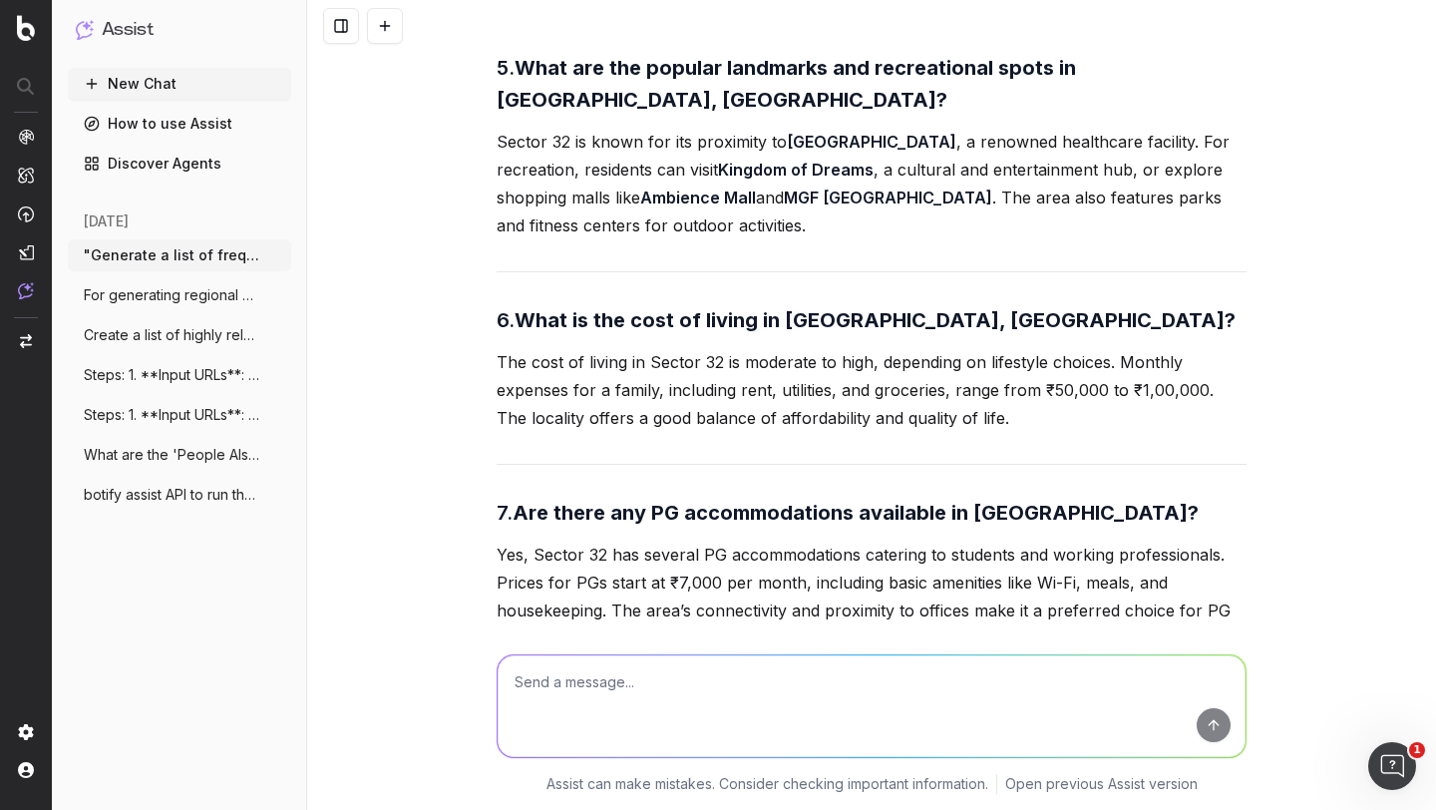
click at [717, 717] on h3 "8. What makes Sector 32, Gurgaon, a unique locality?" at bounding box center [872, 733] width 750 height 32
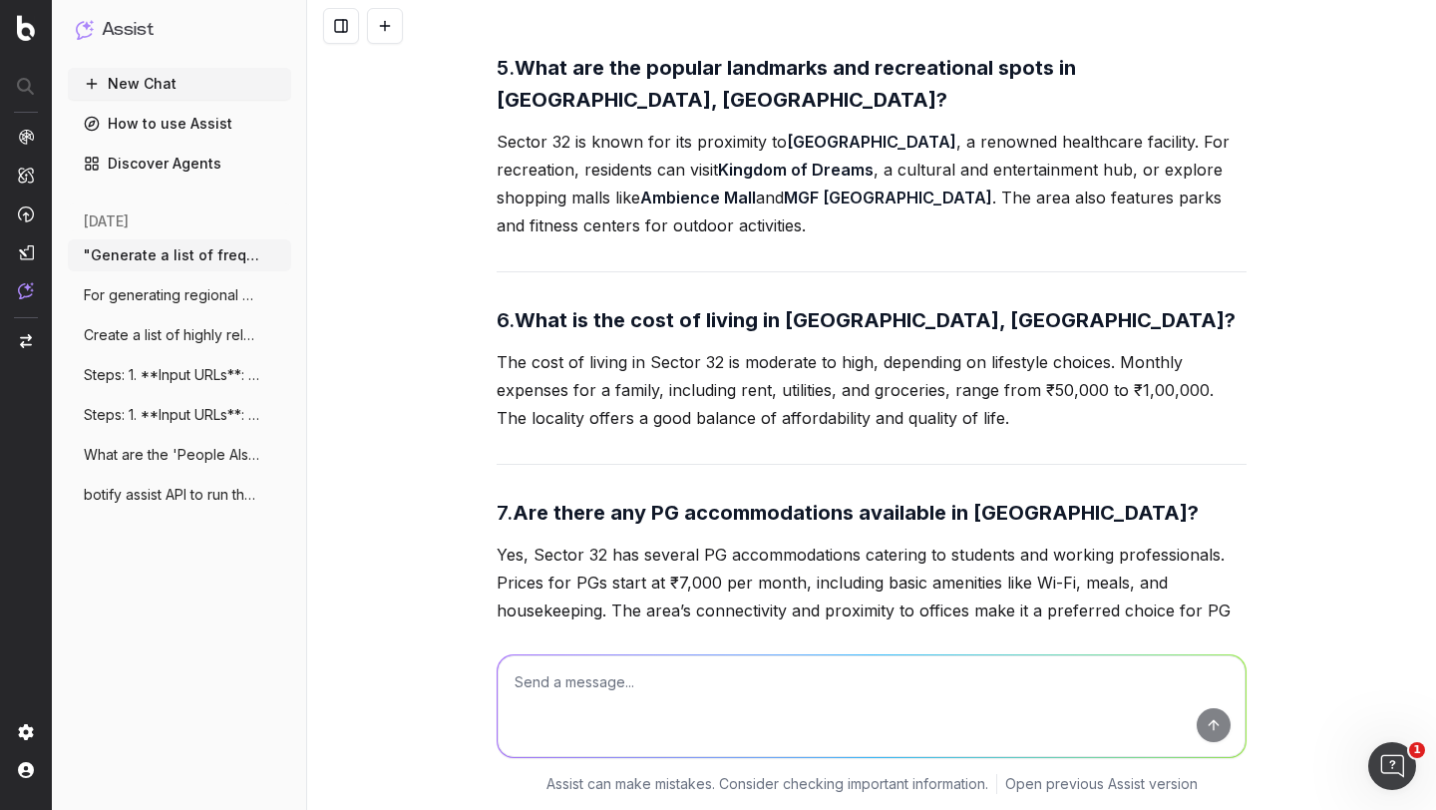
click at [717, 717] on h3 "8. What makes Sector 32, Gurgaon, a unique locality?" at bounding box center [872, 733] width 750 height 32
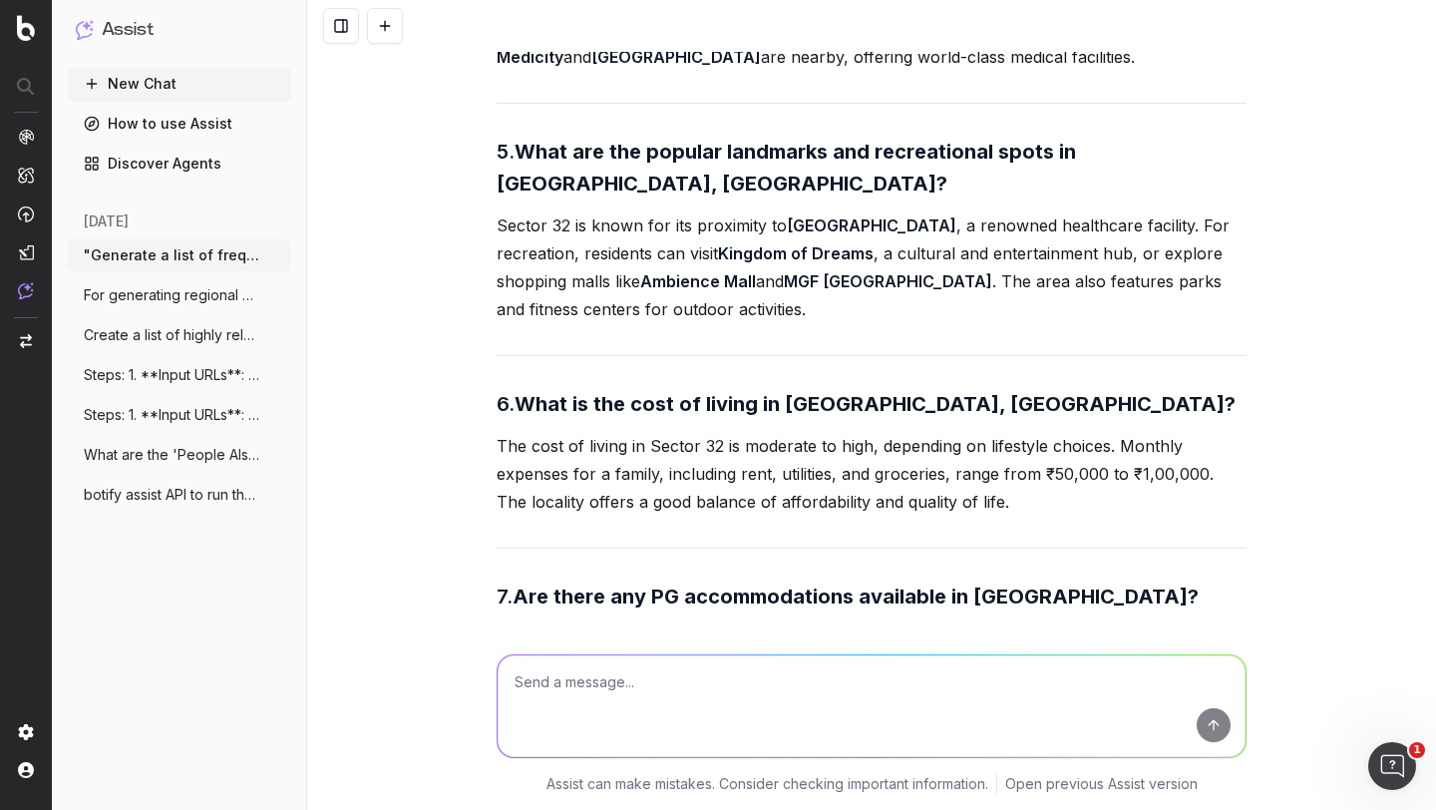
scroll to position [4812, 0]
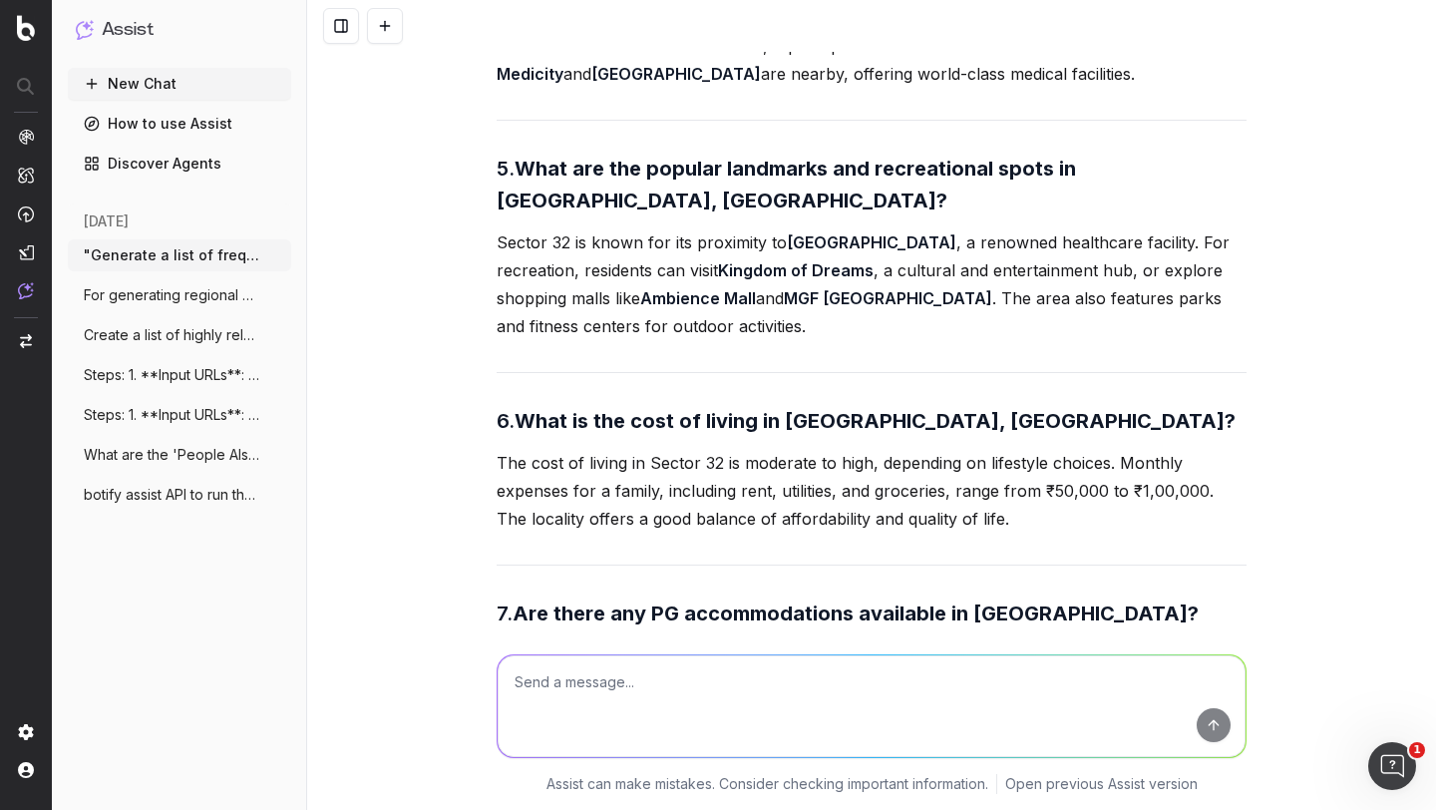
click at [681, 601] on strong "Are there any PG accommodations available in Sector 32, Gurgaon?" at bounding box center [856, 613] width 686 height 24
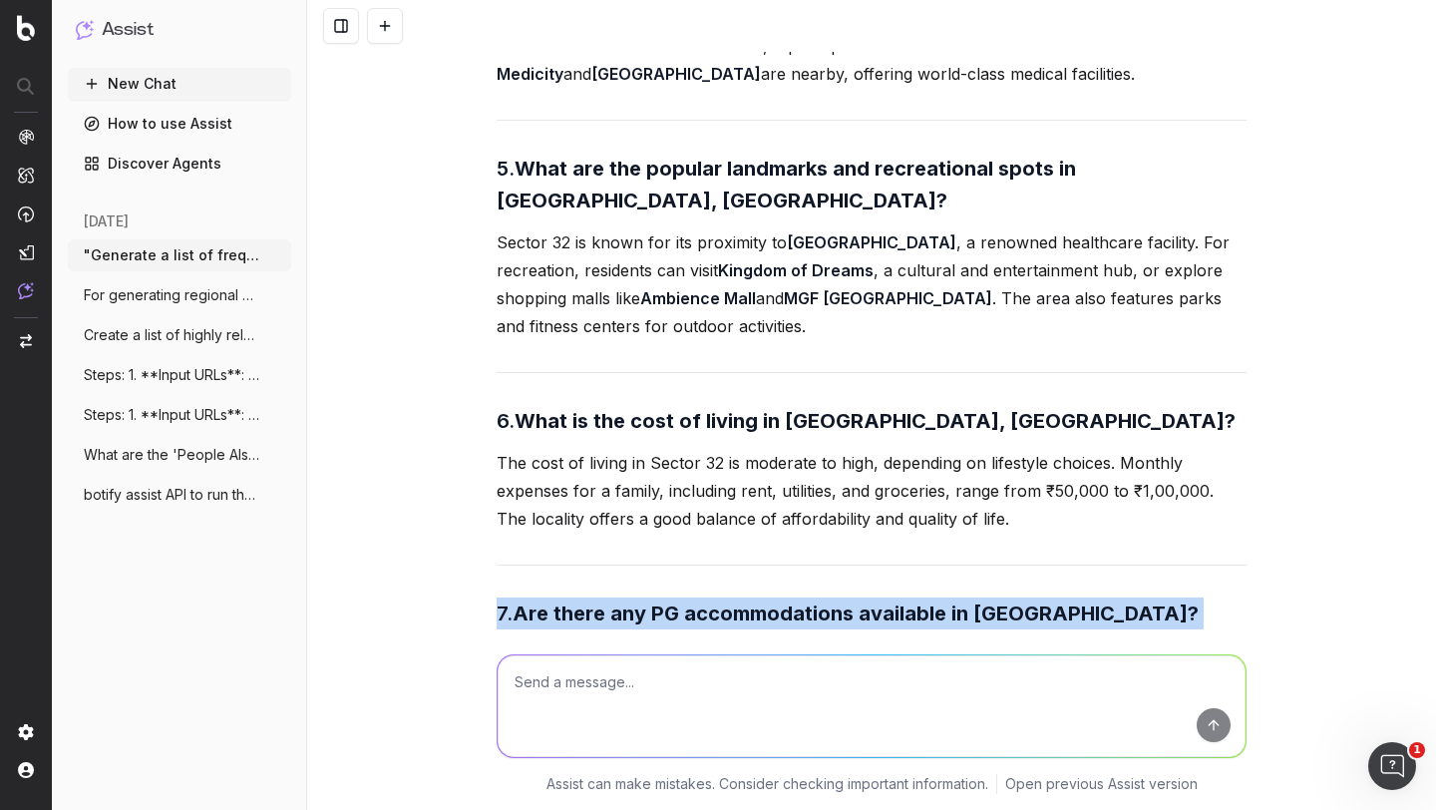
click at [681, 601] on strong "Are there any PG accommodations available in Sector 32, Gurgaon?" at bounding box center [856, 613] width 686 height 24
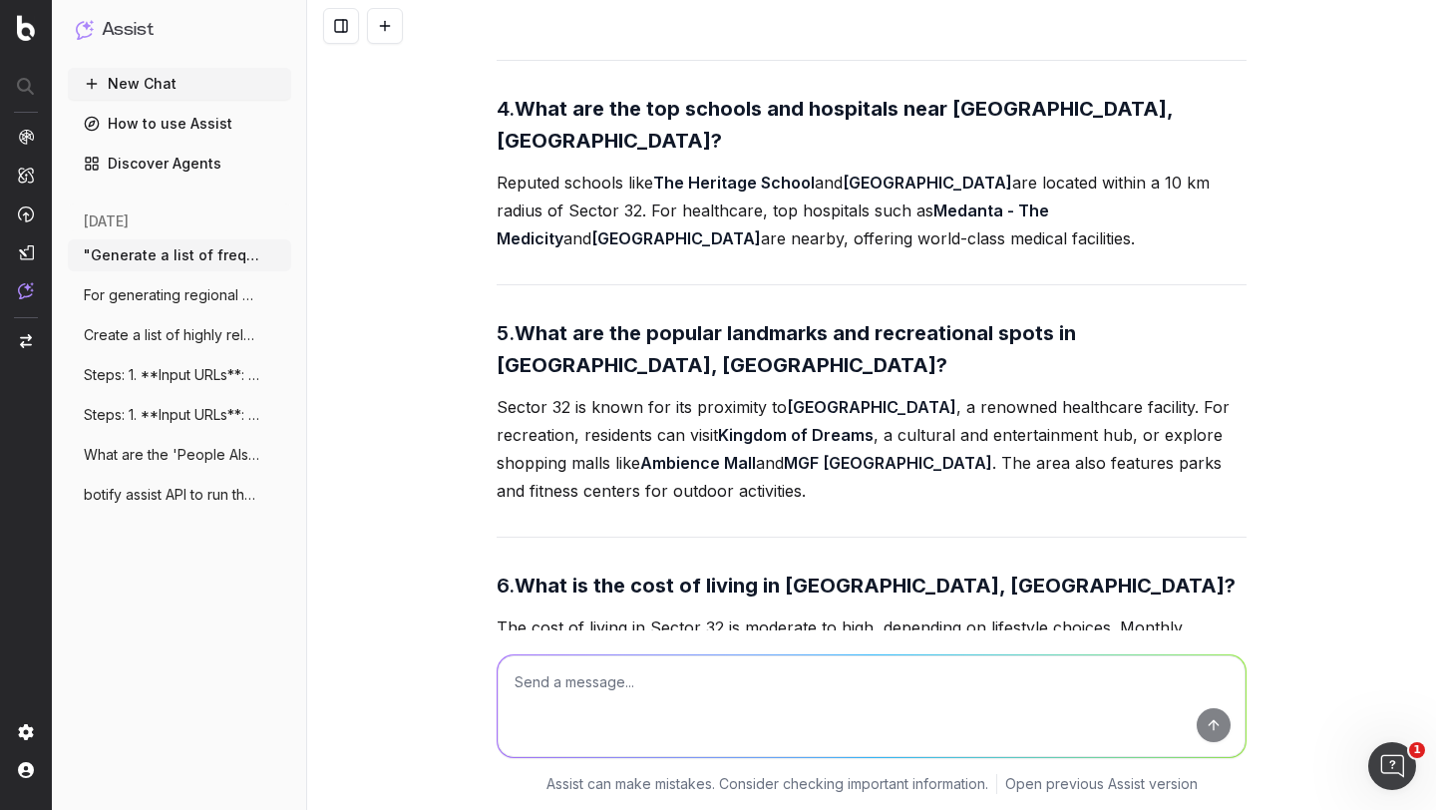
scroll to position [4614, 0]
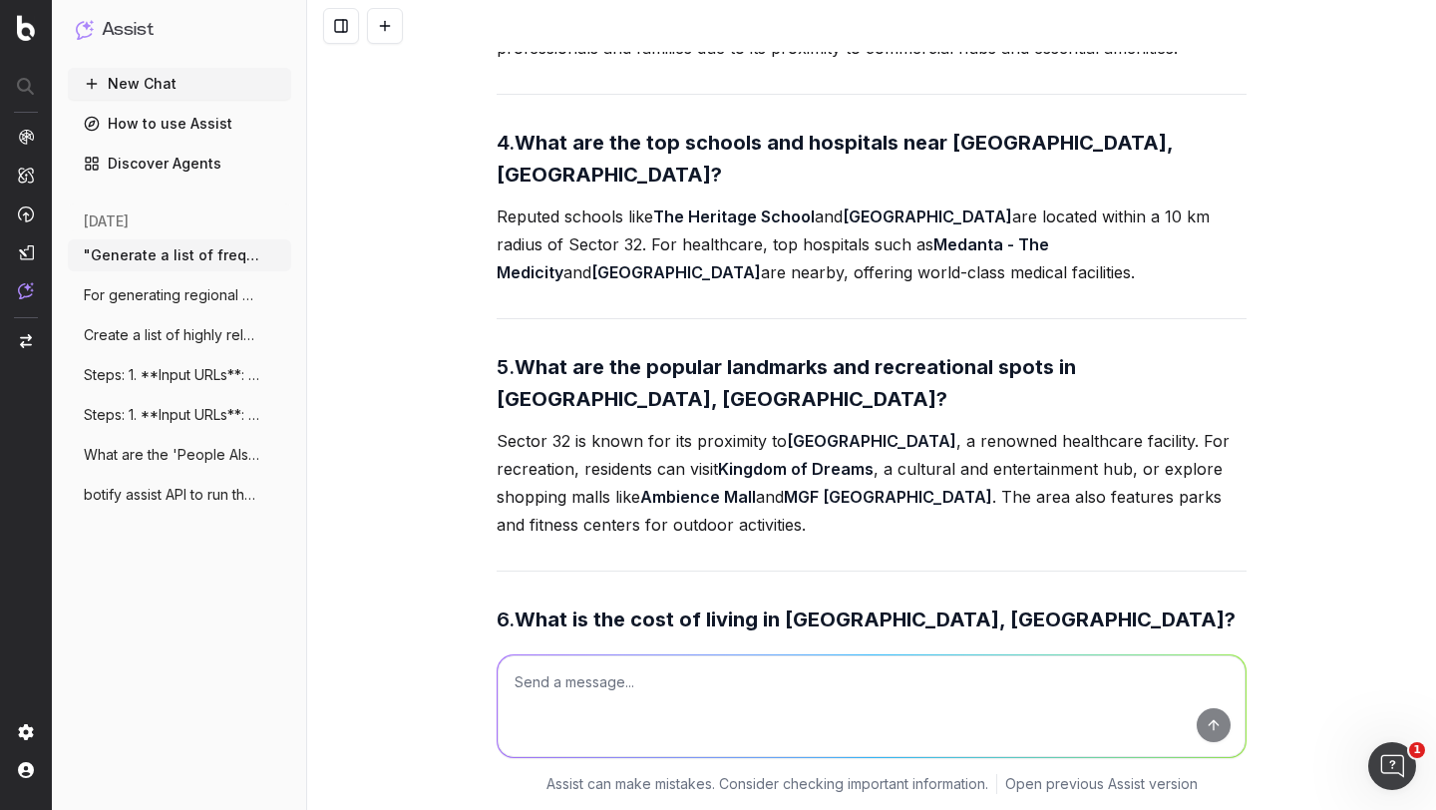
click at [622, 647] on p "The cost of living in Sector 32 is moderate to high, depending on lifestyle cho…" at bounding box center [872, 689] width 750 height 84
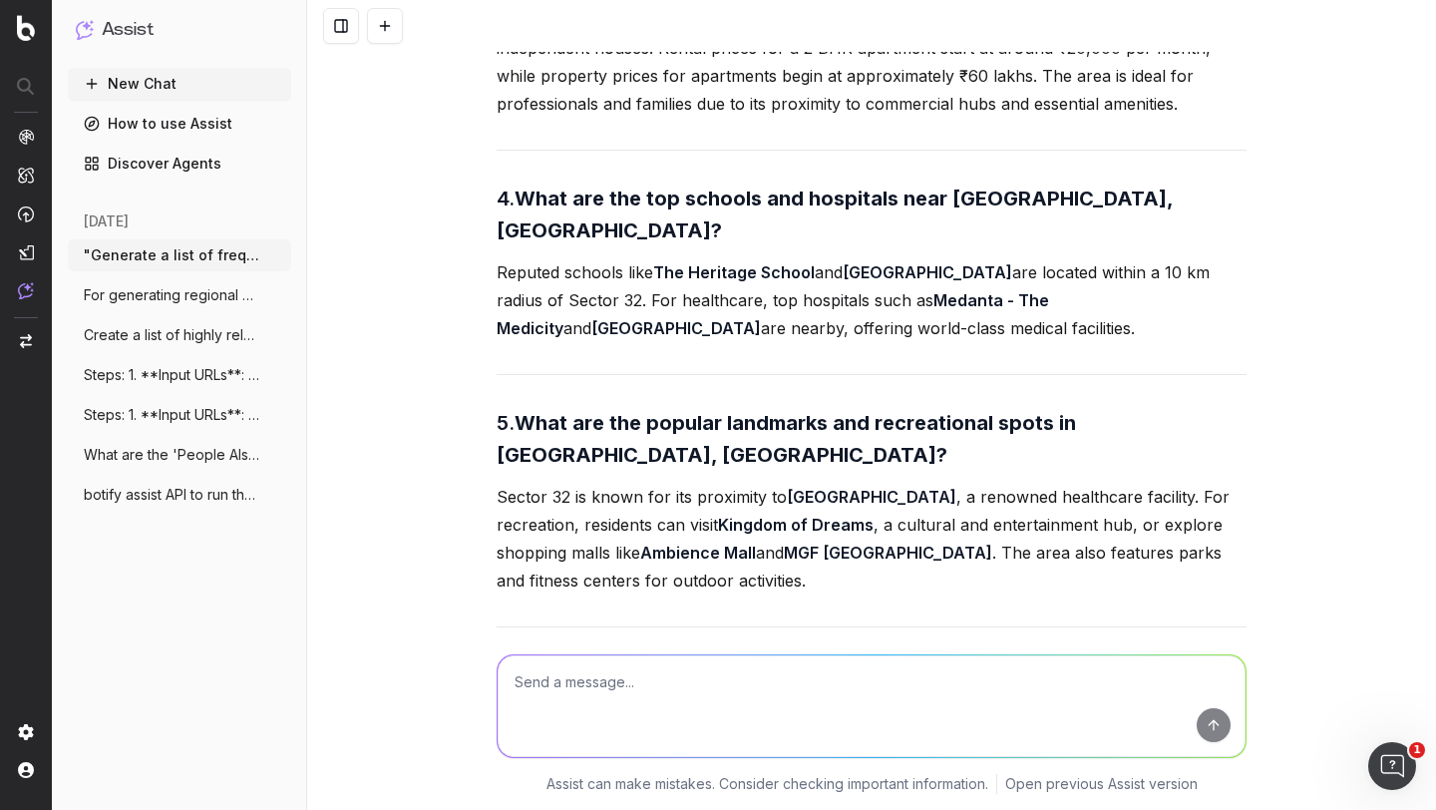
scroll to position [4902, 0]
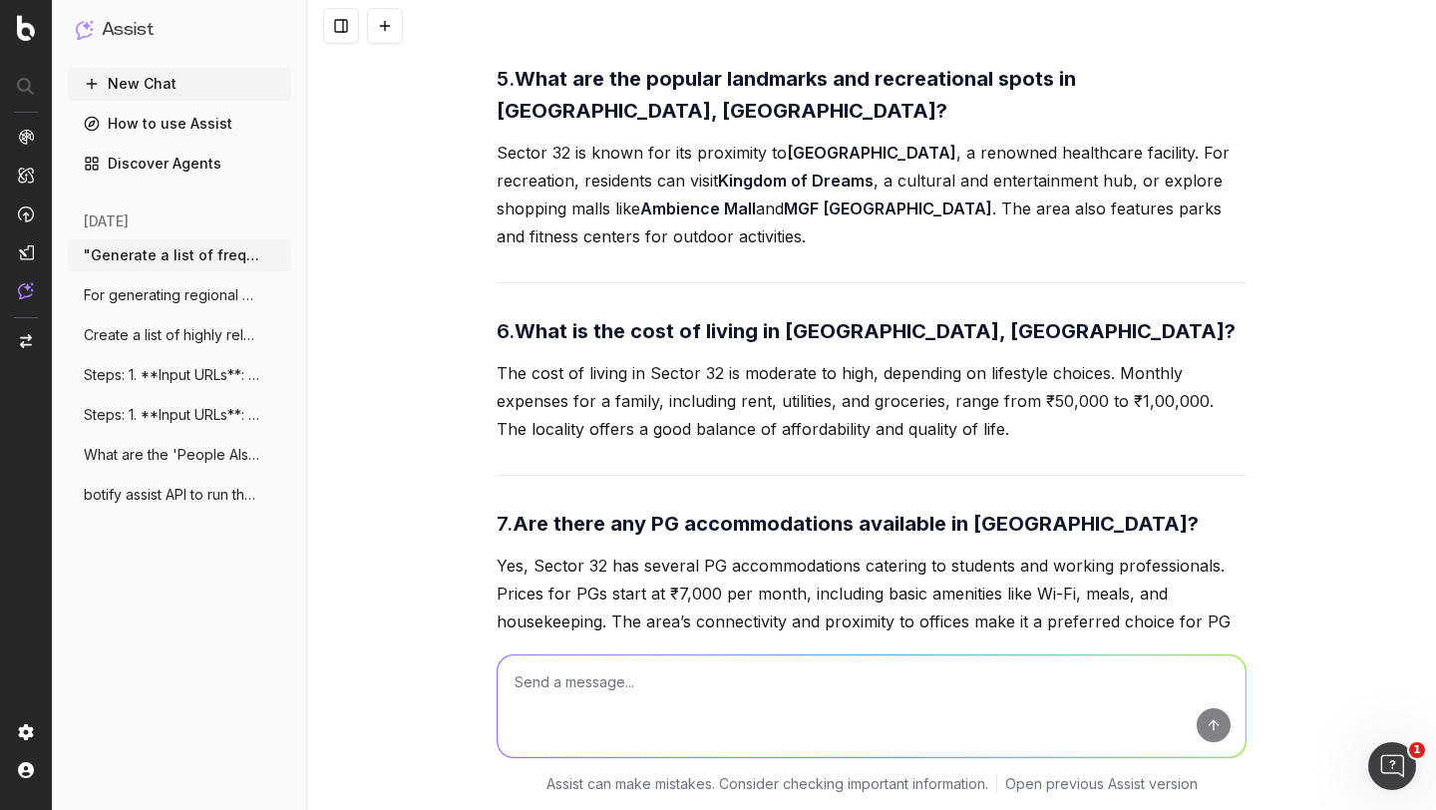
click at [564, 692] on textarea at bounding box center [872, 706] width 748 height 102
type textarea "can you cluster the FAQS - High User Intent - Low User Intent but high Search V…"
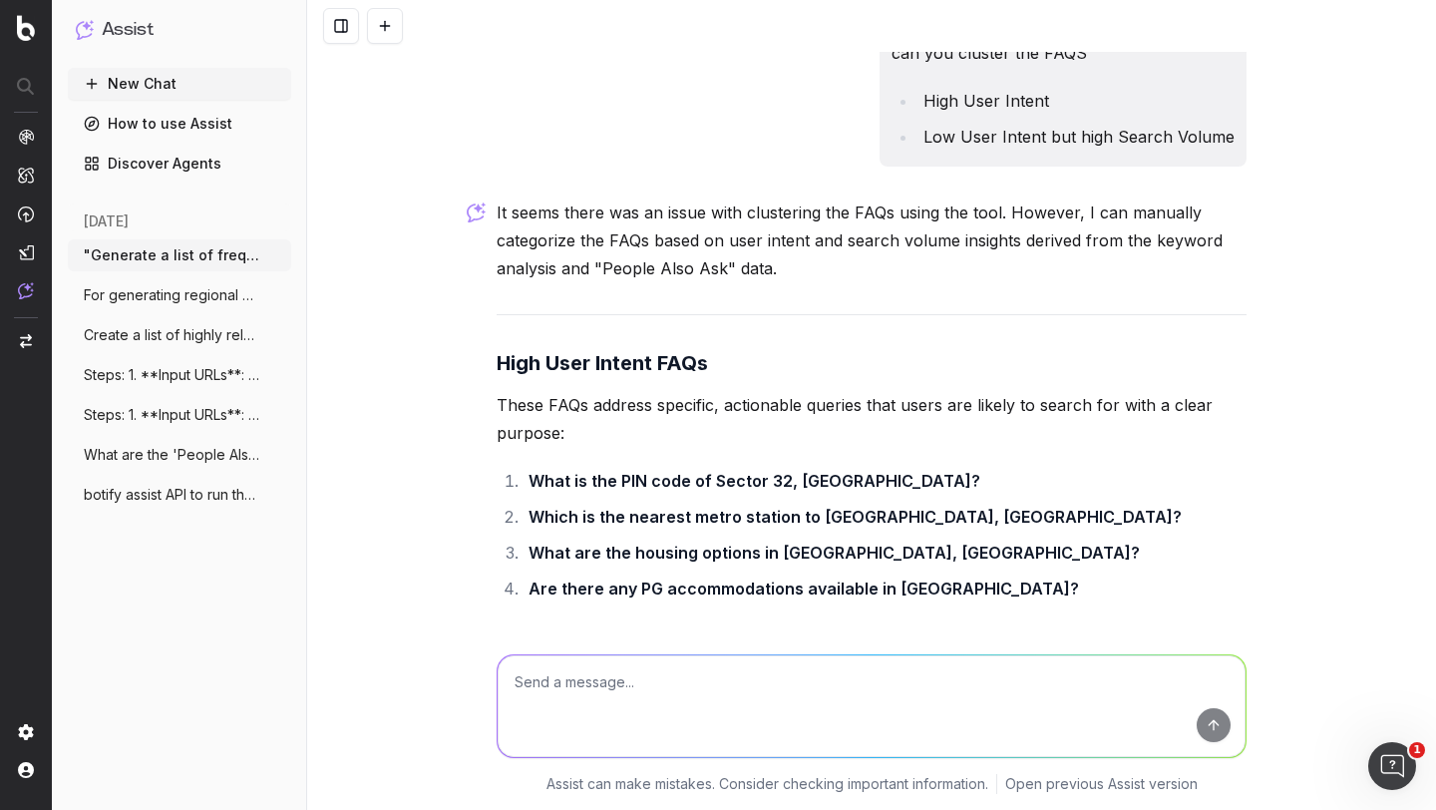
scroll to position [6067, 0]
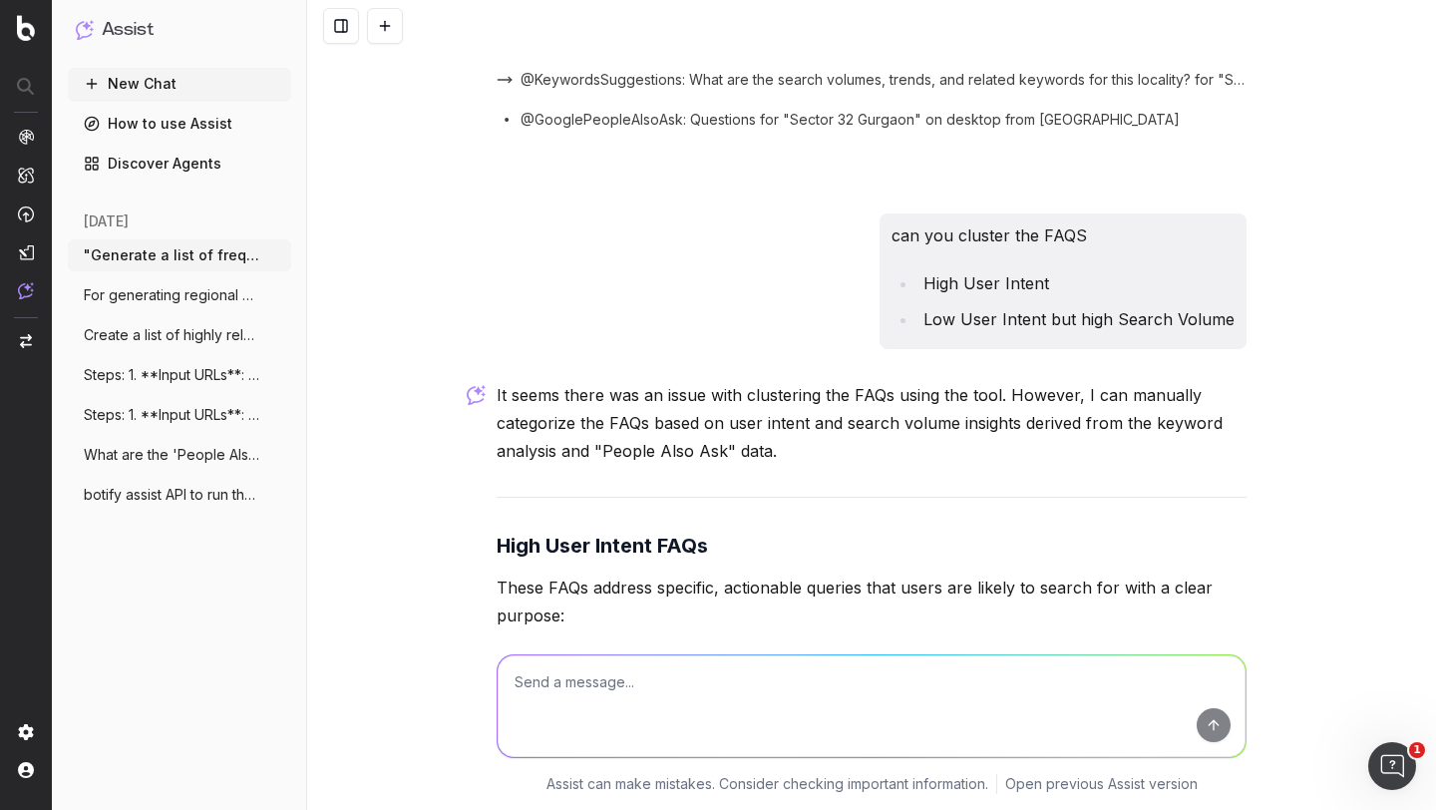
scroll to position [5879, 0]
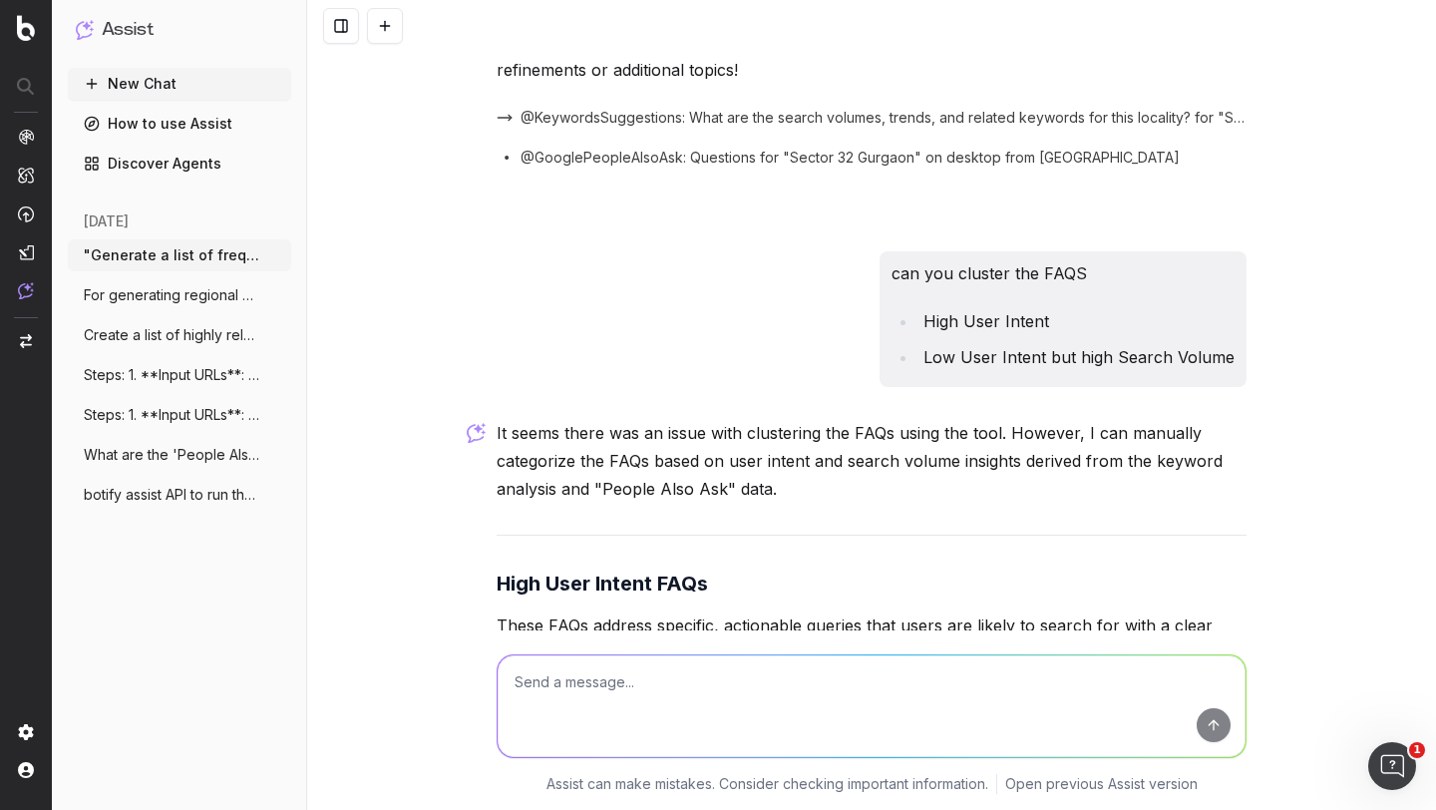
click at [599, 611] on p "These FAQs address specific, actionable queries that users are likely to search…" at bounding box center [872, 639] width 750 height 56
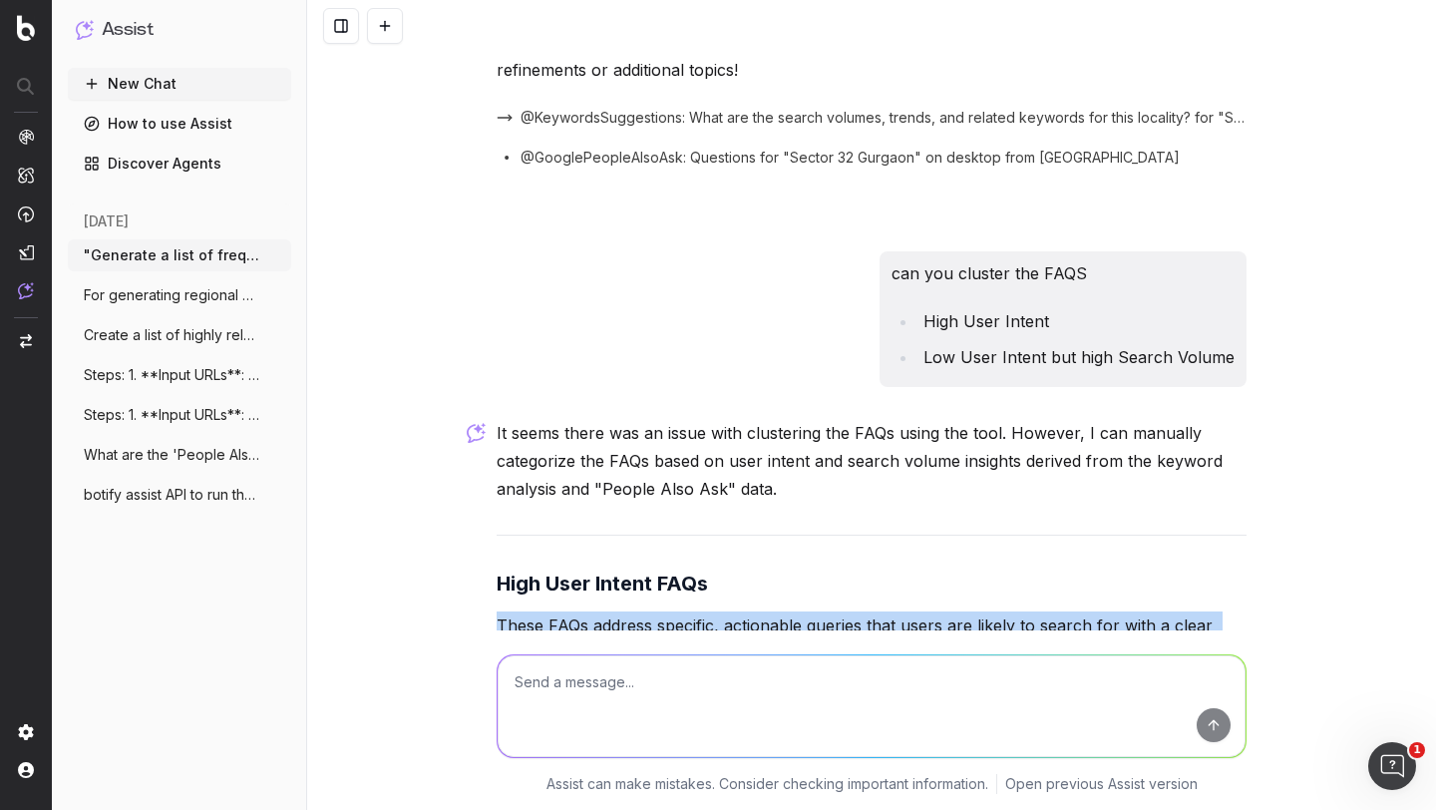
click at [599, 611] on p "These FAQs address specific, actionable queries that users are likely to search…" at bounding box center [872, 639] width 750 height 56
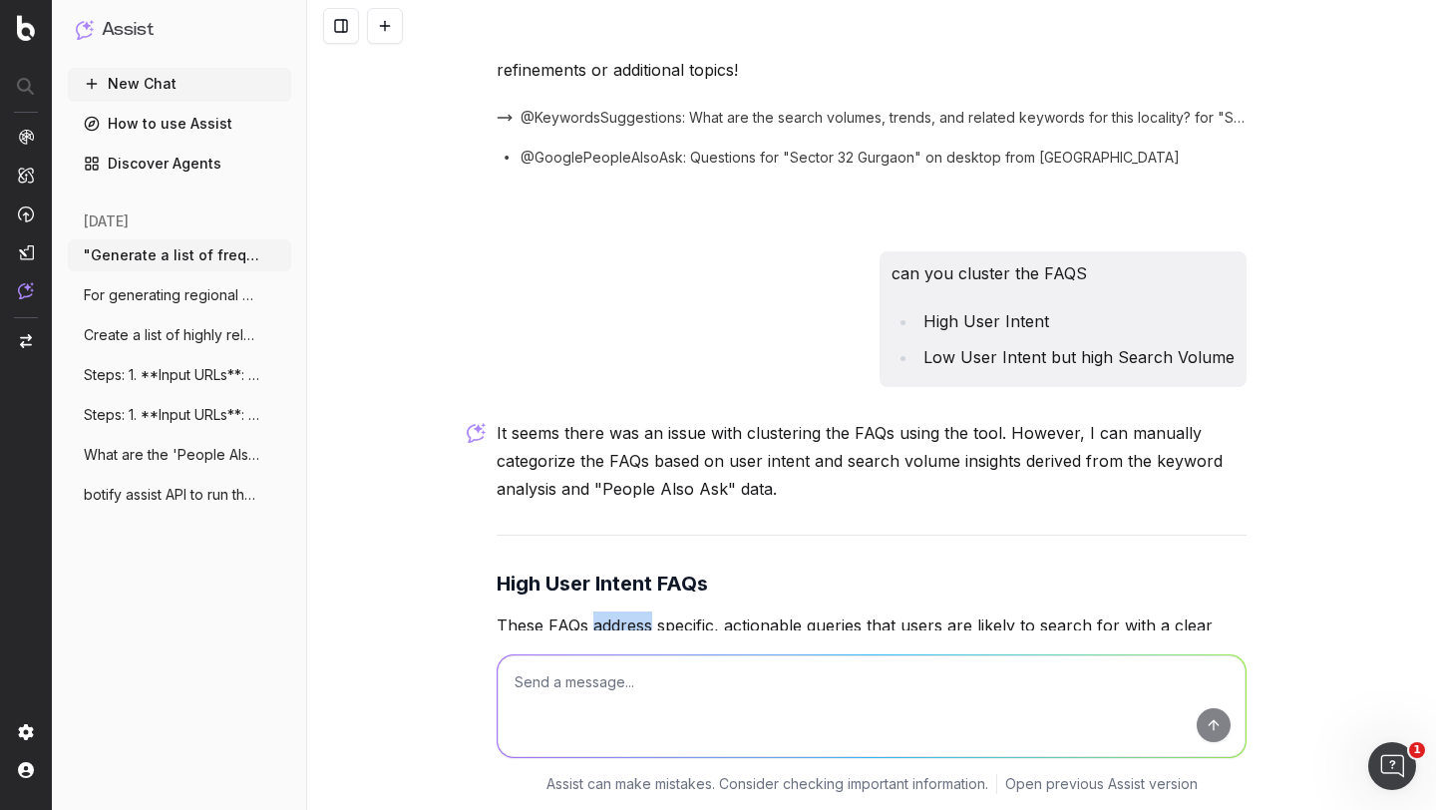
click at [599, 611] on p "These FAQs address specific, actionable queries that users are likely to search…" at bounding box center [872, 639] width 750 height 56
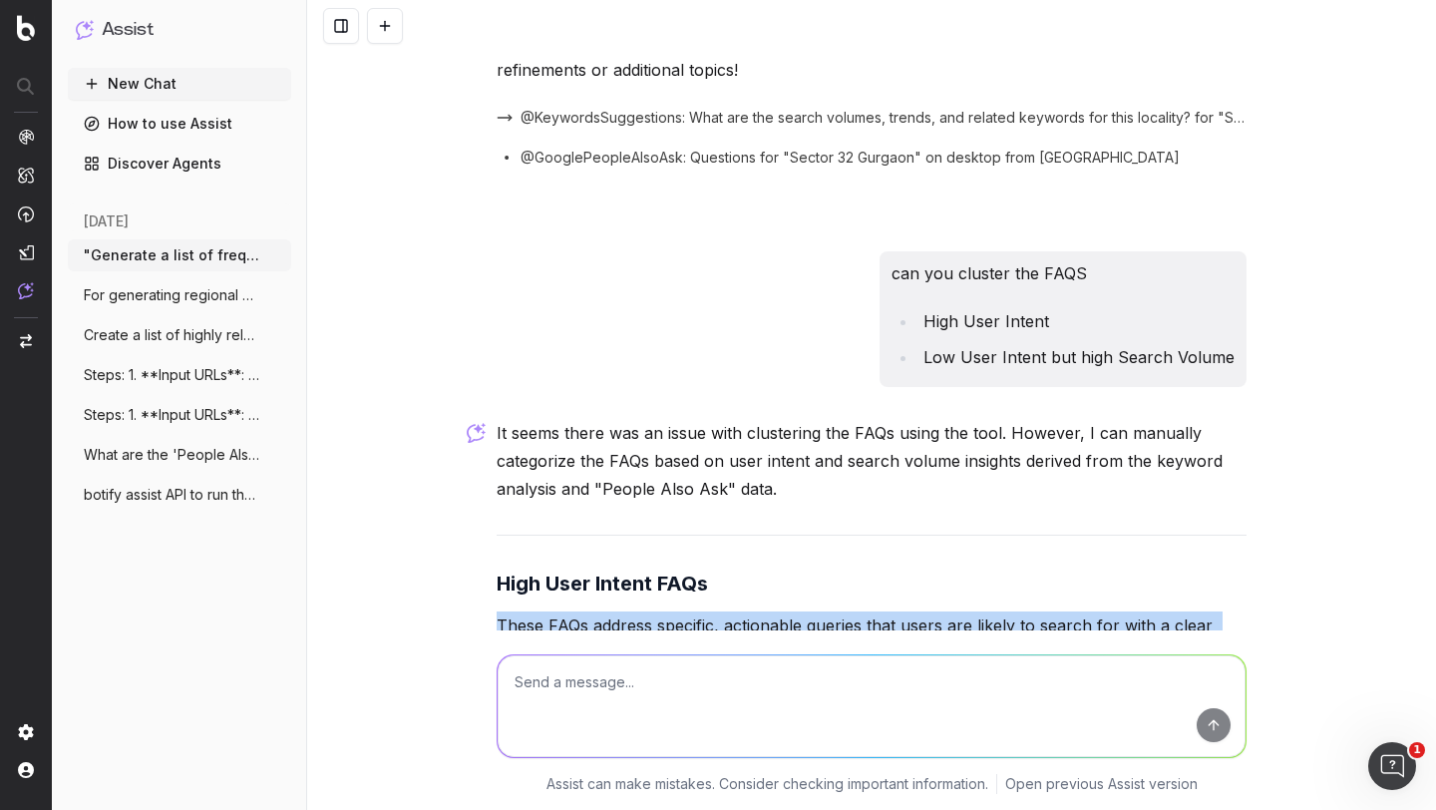
click at [599, 611] on p "These FAQs address specific, actionable queries that users are likely to search…" at bounding box center [872, 639] width 750 height 56
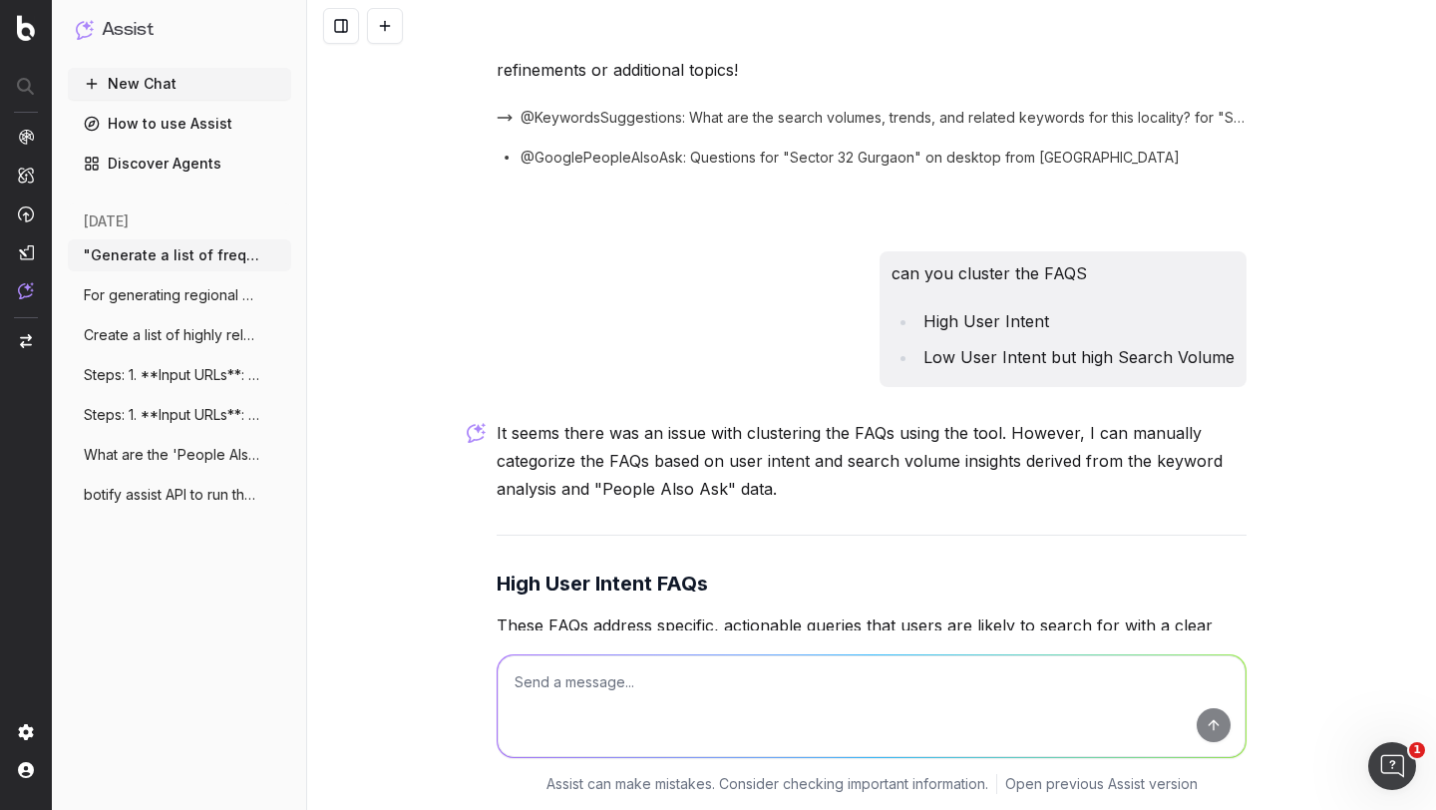
click at [567, 691] on strong "What is the PIN code of Sector 32, Gurgaon?" at bounding box center [755, 701] width 452 height 20
click at [556, 727] on strong "Which is the nearest metro station to Sector 32, Gurgaon?" at bounding box center [855, 737] width 653 height 20
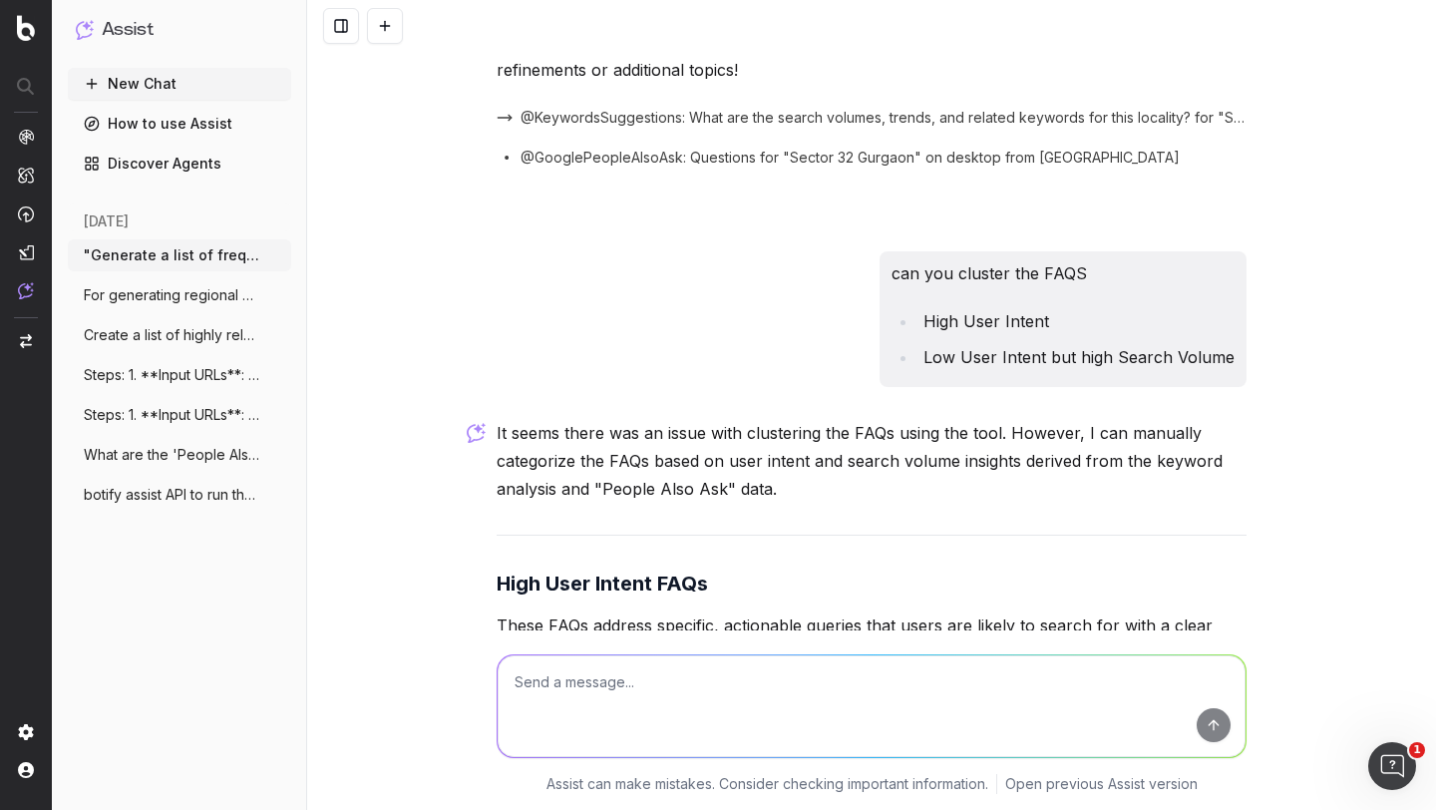
click at [556, 727] on strong "Which is the nearest metro station to Sector 32, Gurgaon?" at bounding box center [855, 737] width 653 height 20
click at [558, 763] on strong "What are the housing options in Sector 32, Gurgaon?" at bounding box center [834, 773] width 611 height 20
click at [559, 799] on strong "Are there any PG accommodations available in Sector 32, Gurgaon?" at bounding box center [804, 809] width 551 height 20
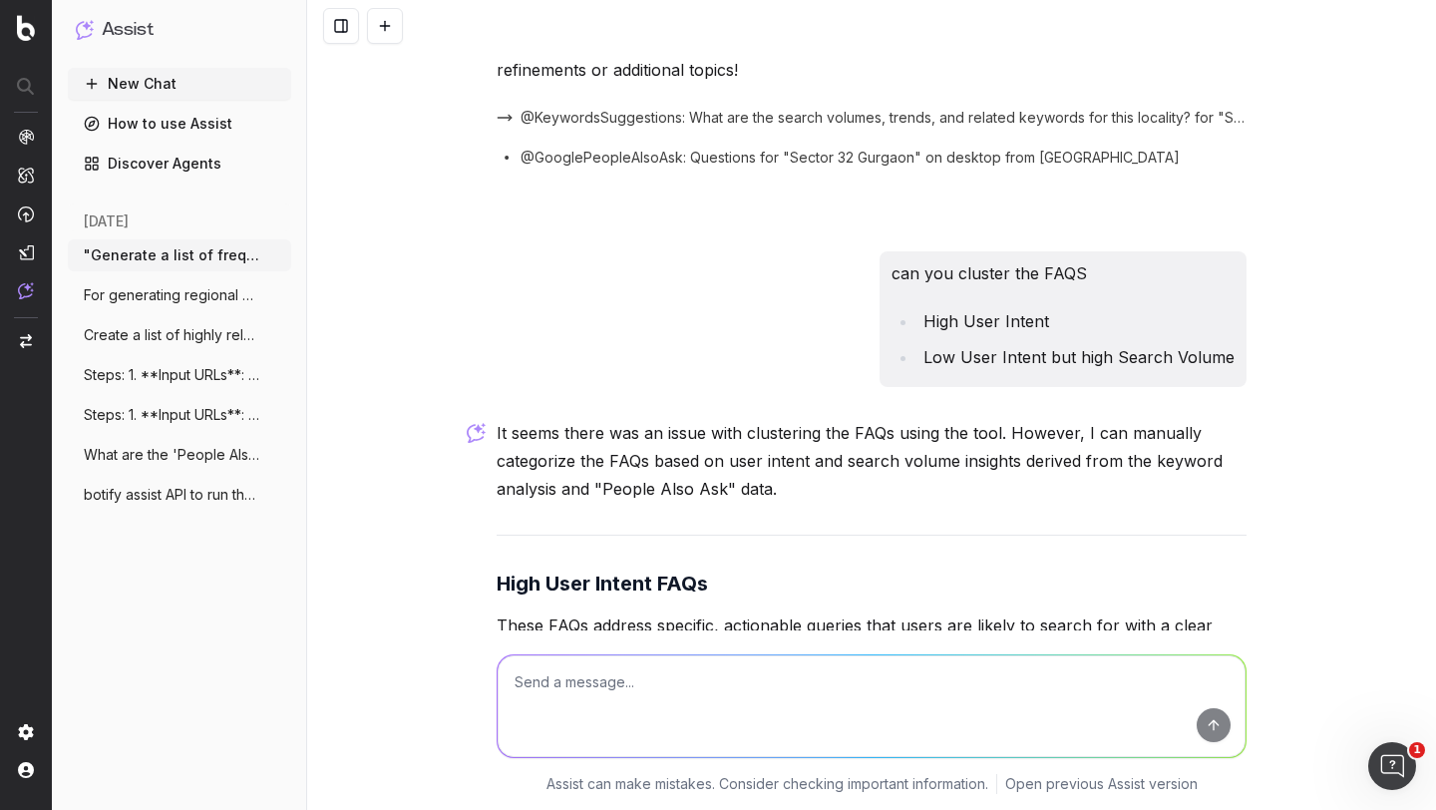
click at [559, 799] on strong "Are there any PG accommodations available in Sector 32, Gurgaon?" at bounding box center [804, 809] width 551 height 20
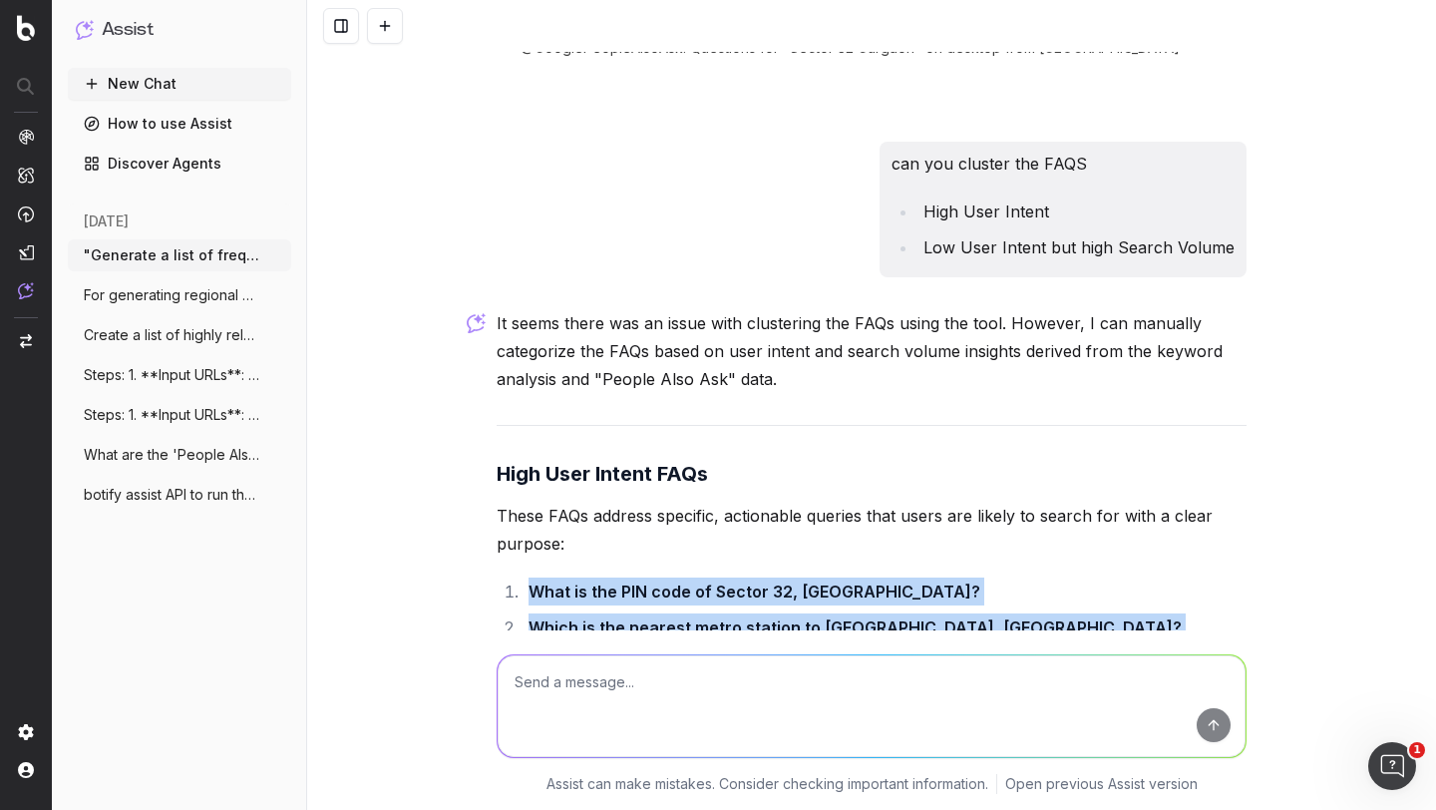
scroll to position [6046, 0]
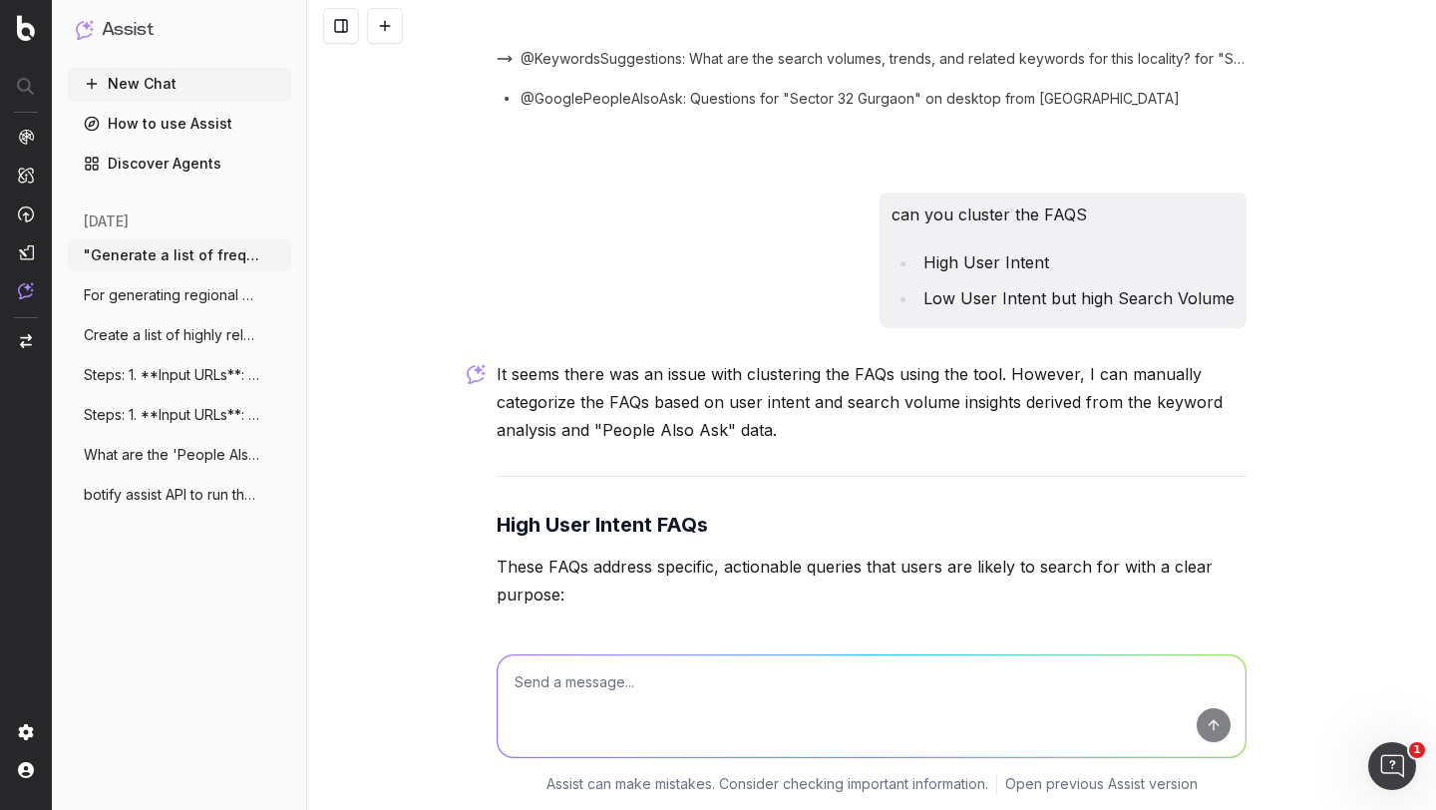
scroll to position [5847, 0]
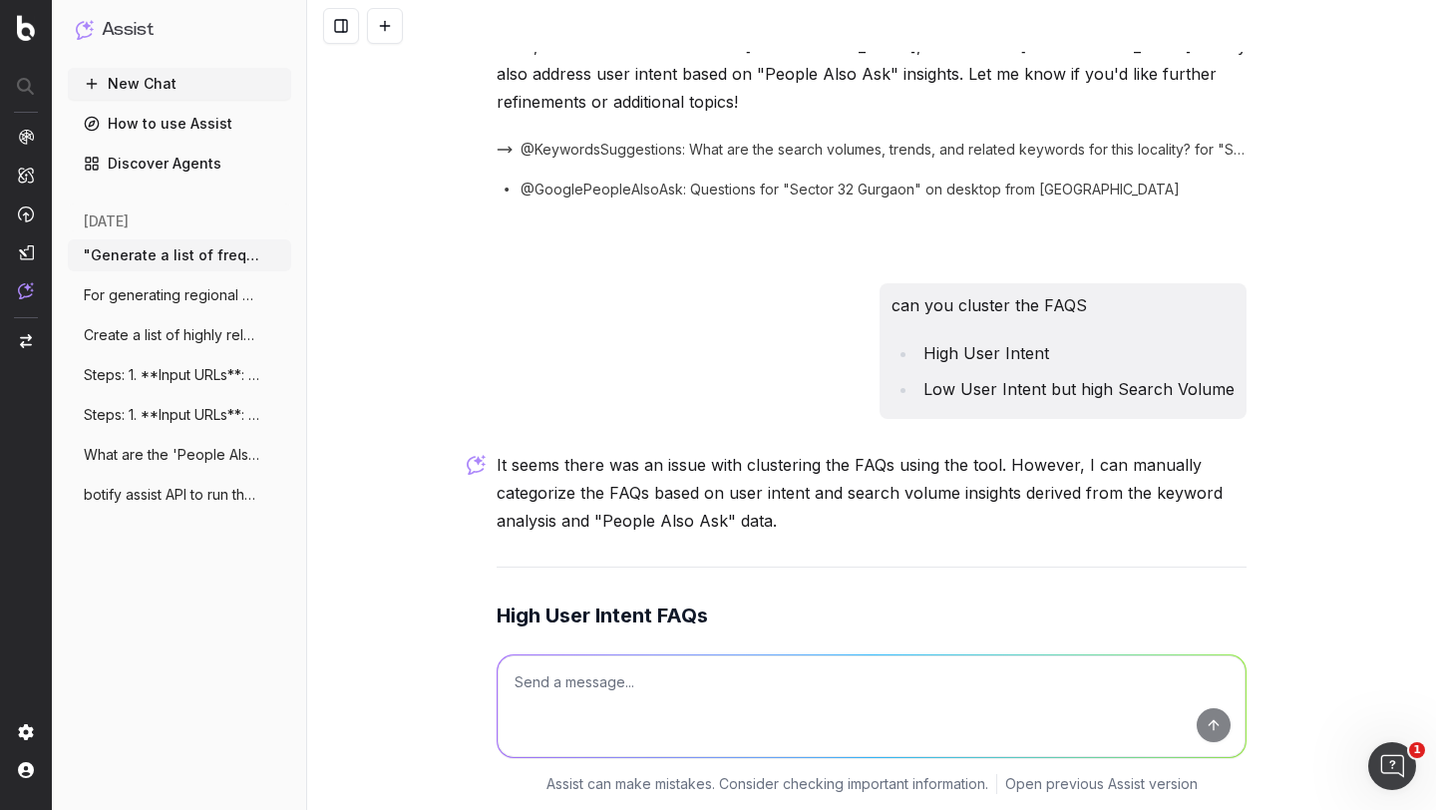
click at [626, 643] on p "These FAQs address specific, actionable queries that users are likely to search…" at bounding box center [872, 671] width 750 height 56
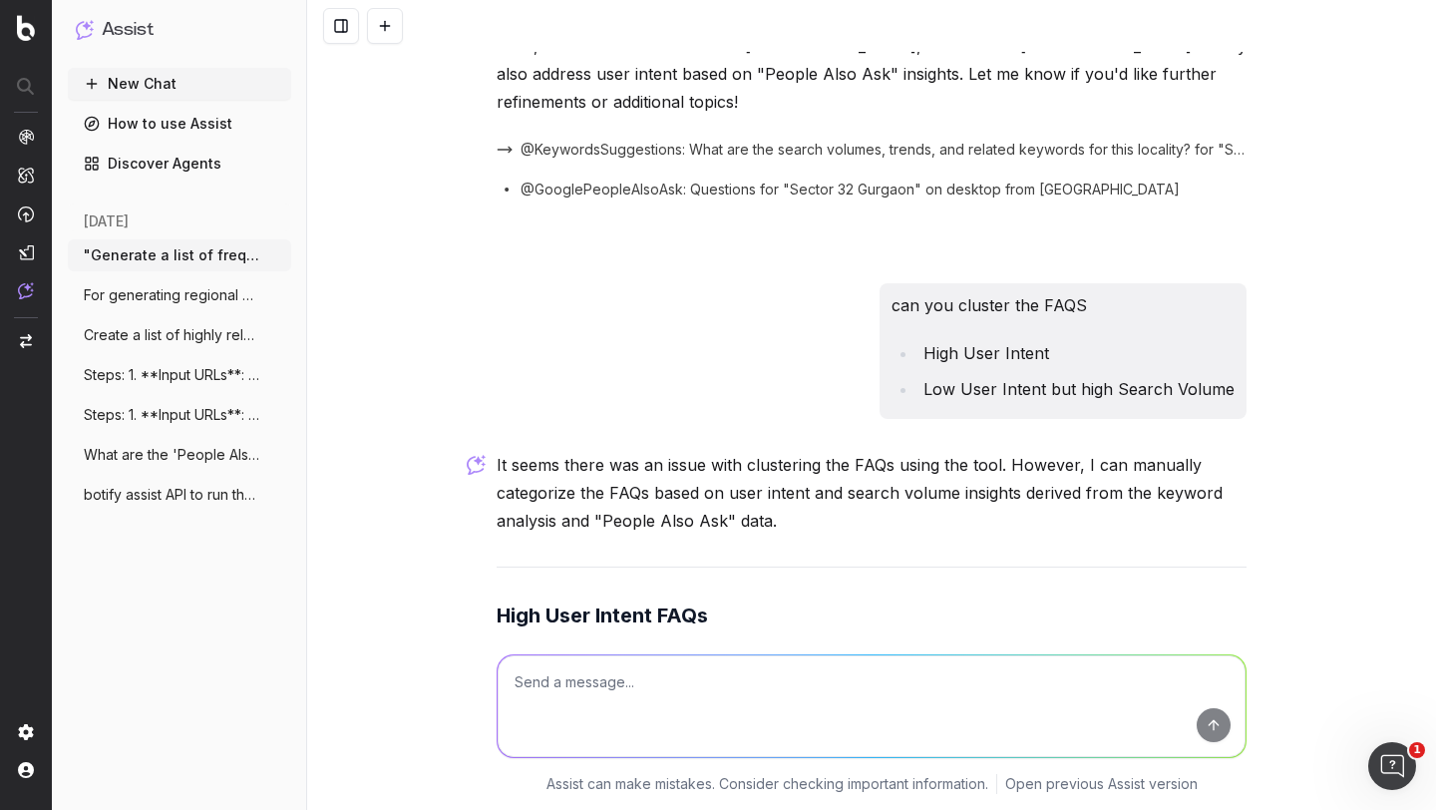
click at [626, 643] on p "These FAQs address specific, actionable queries that users are likely to search…" at bounding box center [872, 671] width 750 height 56
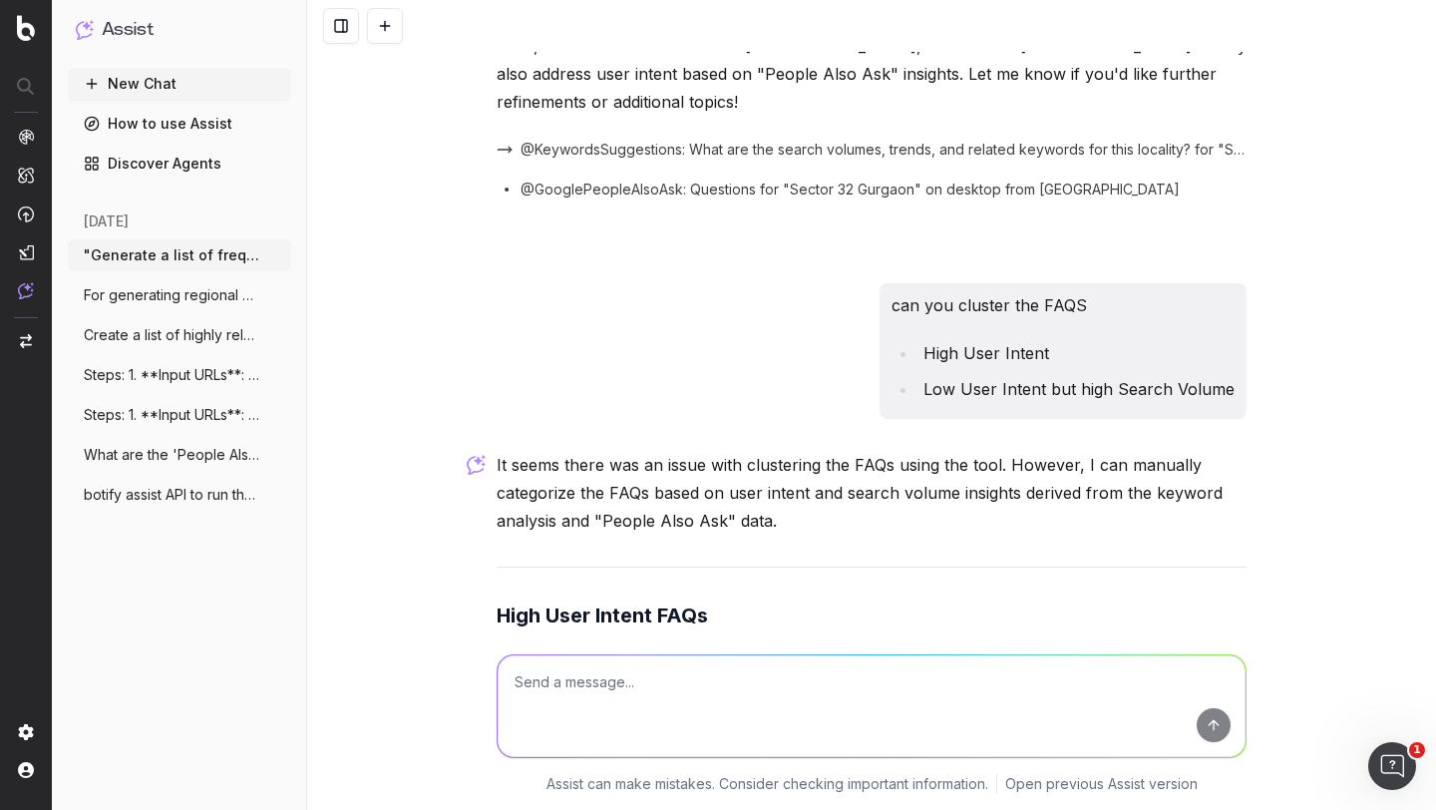
click at [626, 643] on p "These FAQs address specific, actionable queries that users are likely to search…" at bounding box center [872, 671] width 750 height 56
click at [616, 791] on li "What are the housing options in Sector 32, Gurgaon?" at bounding box center [885, 805] width 724 height 28
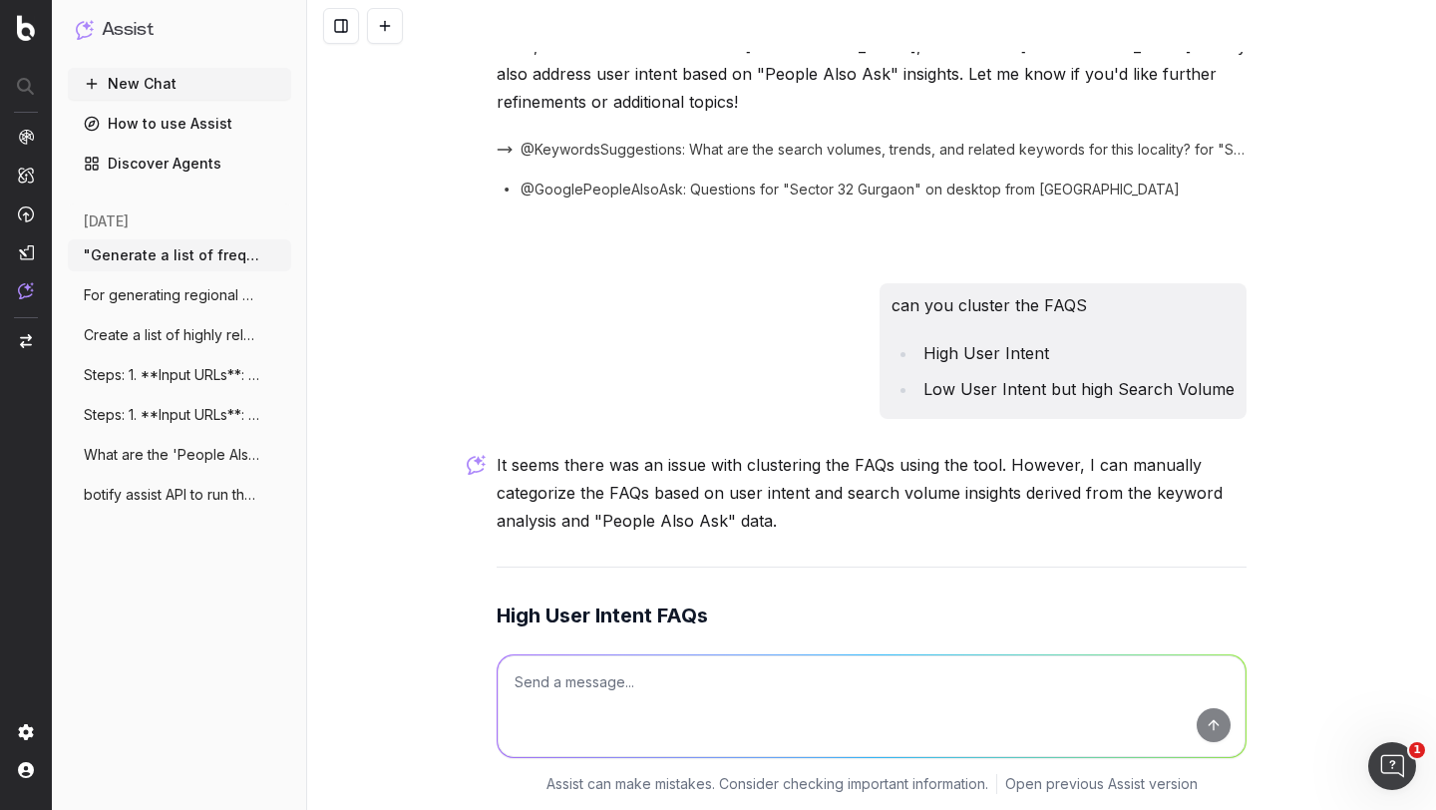
click at [616, 759] on strong "Which is the nearest metro station to Sector 32, Gurgaon?" at bounding box center [855, 769] width 653 height 20
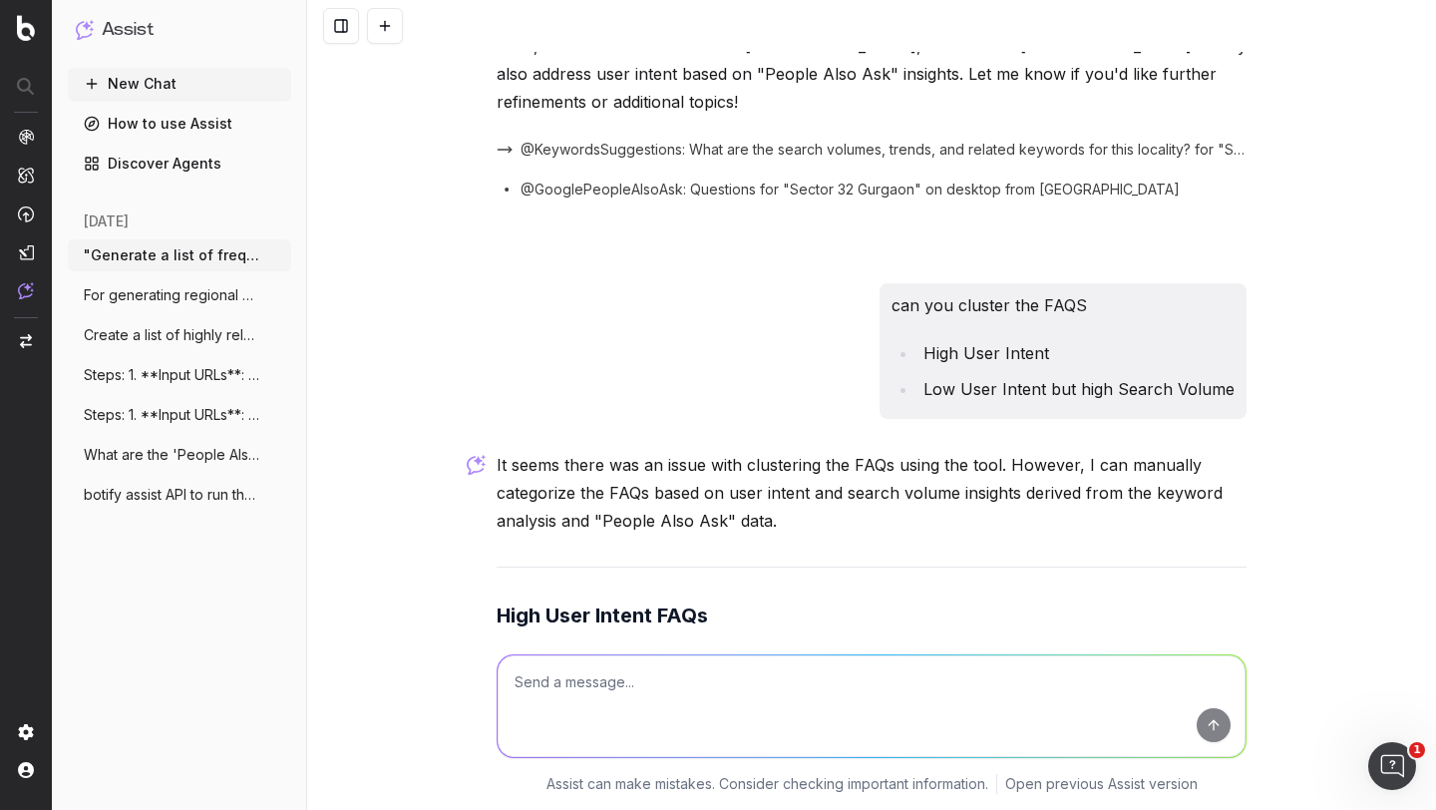
click at [616, 759] on strong "Which is the nearest metro station to Sector 32, Gurgaon?" at bounding box center [855, 769] width 653 height 20
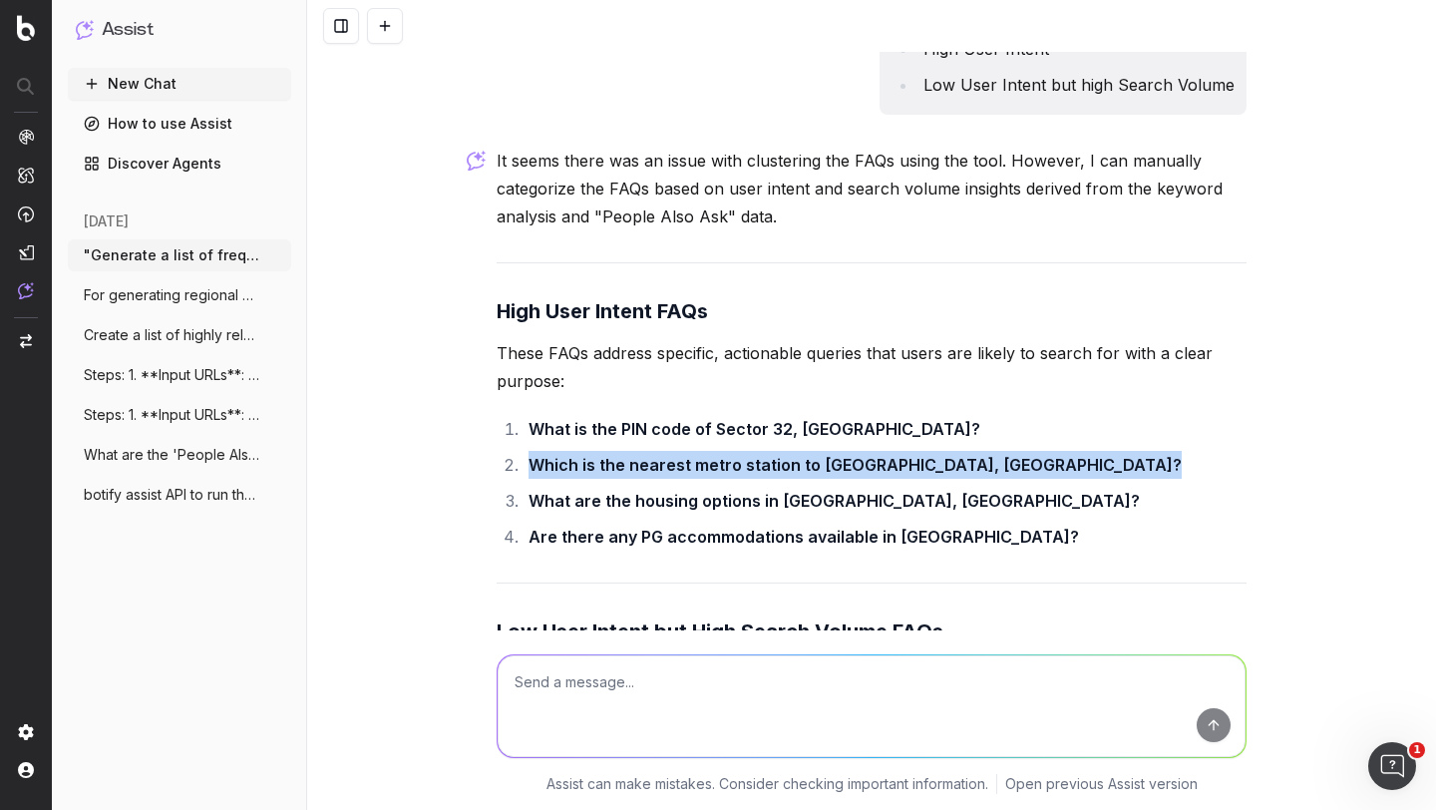
scroll to position [6163, 0]
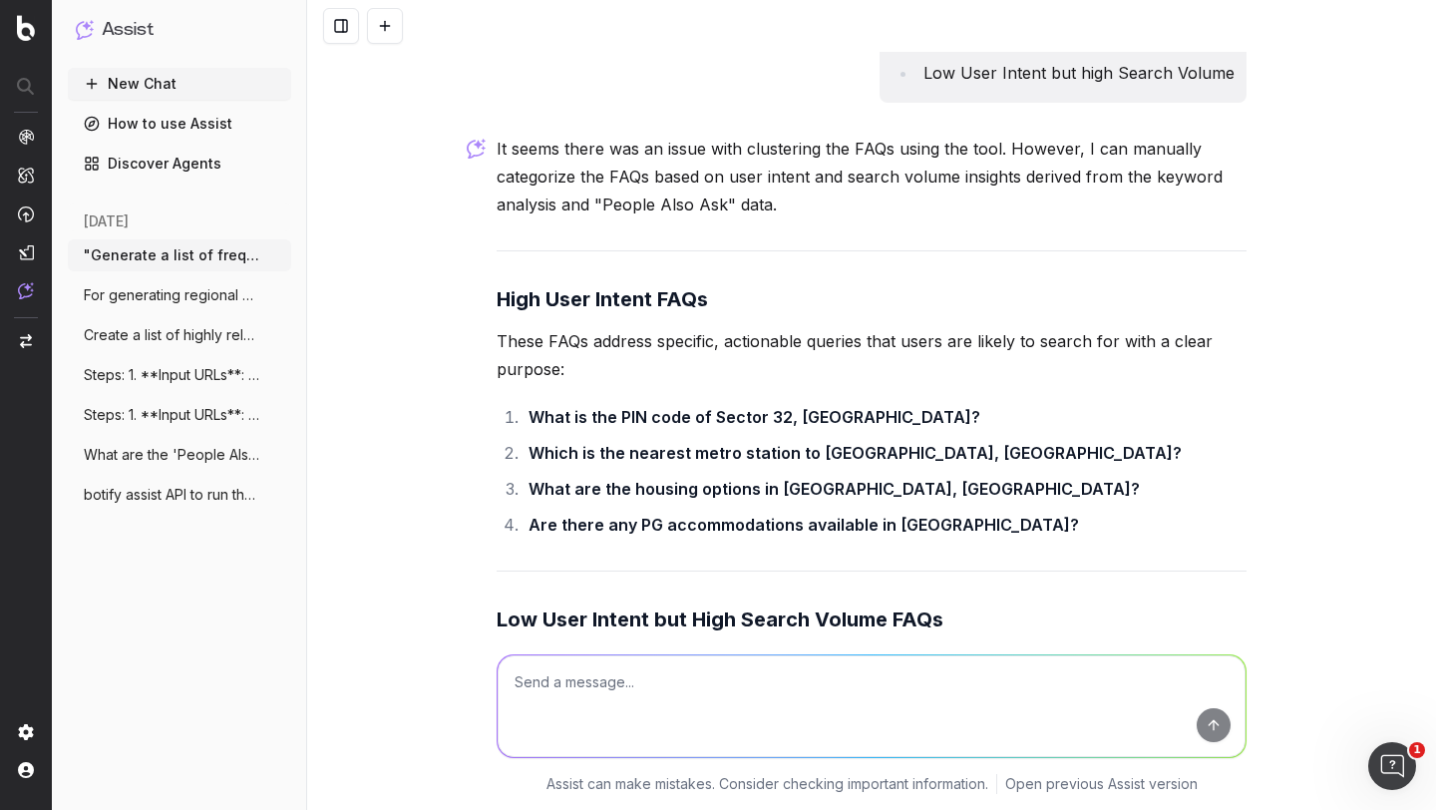
click at [605, 727] on strong "What are the top schools and hospitals near Sector 32, Gurgaon?" at bounding box center [884, 737] width 710 height 20
click at [590, 763] on strong "What are the popular landmarks and recreational spots in Sector 32, Gurgaon?" at bounding box center [848, 787] width 638 height 48
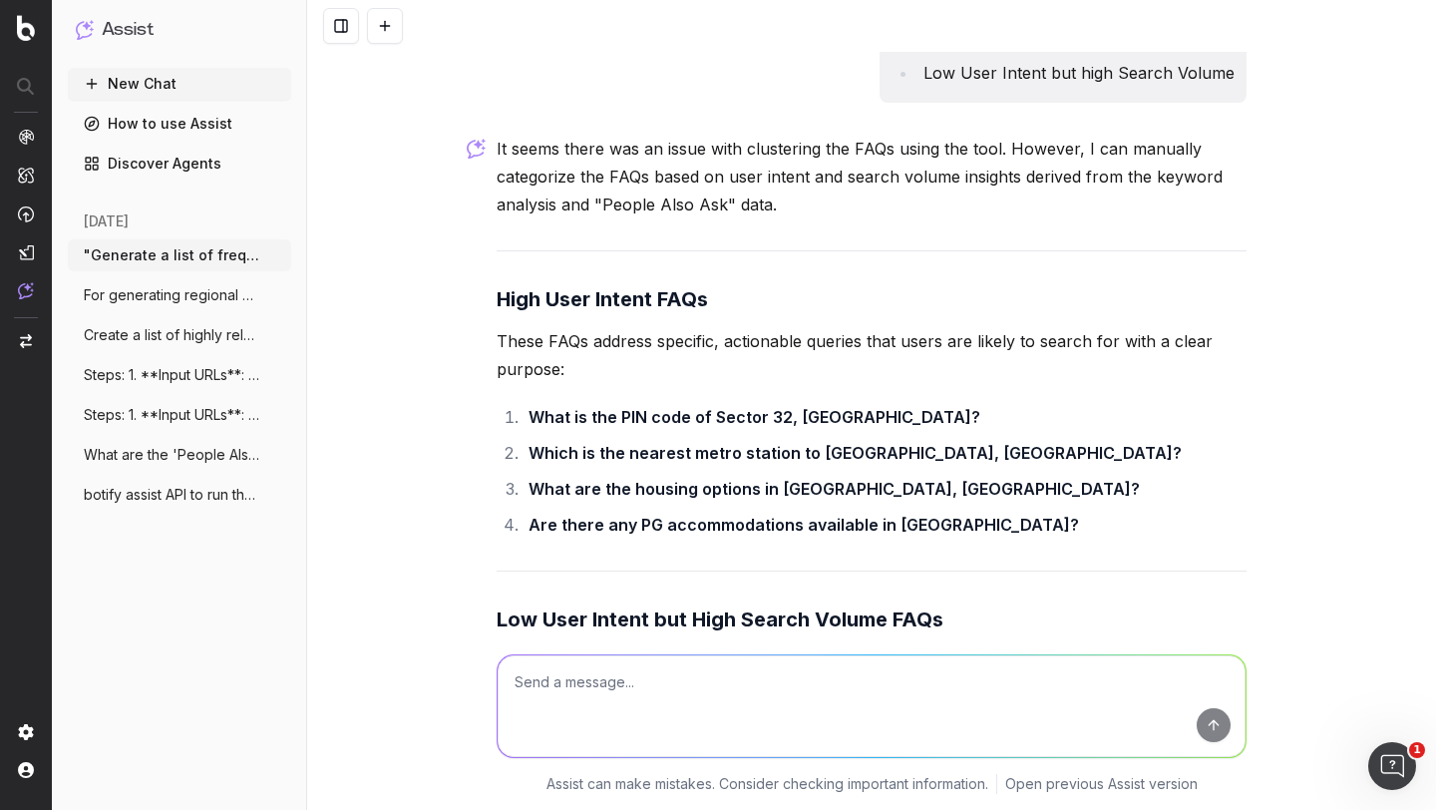
click at [590, 763] on strong "What are the popular landmarks and recreational spots in Sector 32, Gurgaon?" at bounding box center [848, 787] width 638 height 48
click at [610, 727] on strong "What are the top schools and hospitals near Sector 32, Gurgaon?" at bounding box center [884, 737] width 710 height 20
click at [595, 763] on strong "What are the popular landmarks and recreational spots in Sector 32, Gurgaon?" at bounding box center [848, 787] width 638 height 48
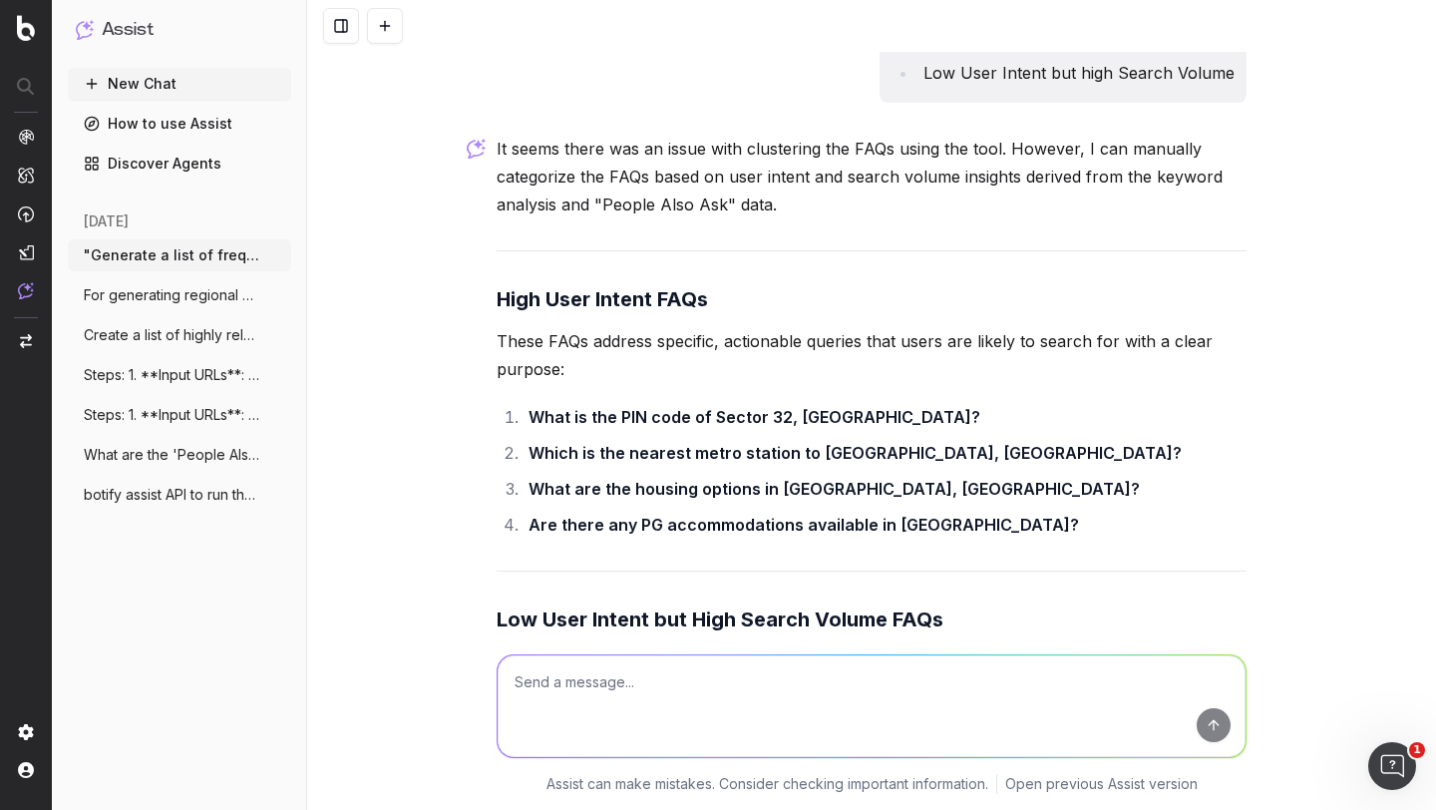
click at [595, 763] on strong "What are the popular landmarks and recreational spots in Sector 32, Gurgaon?" at bounding box center [848, 787] width 638 height 48
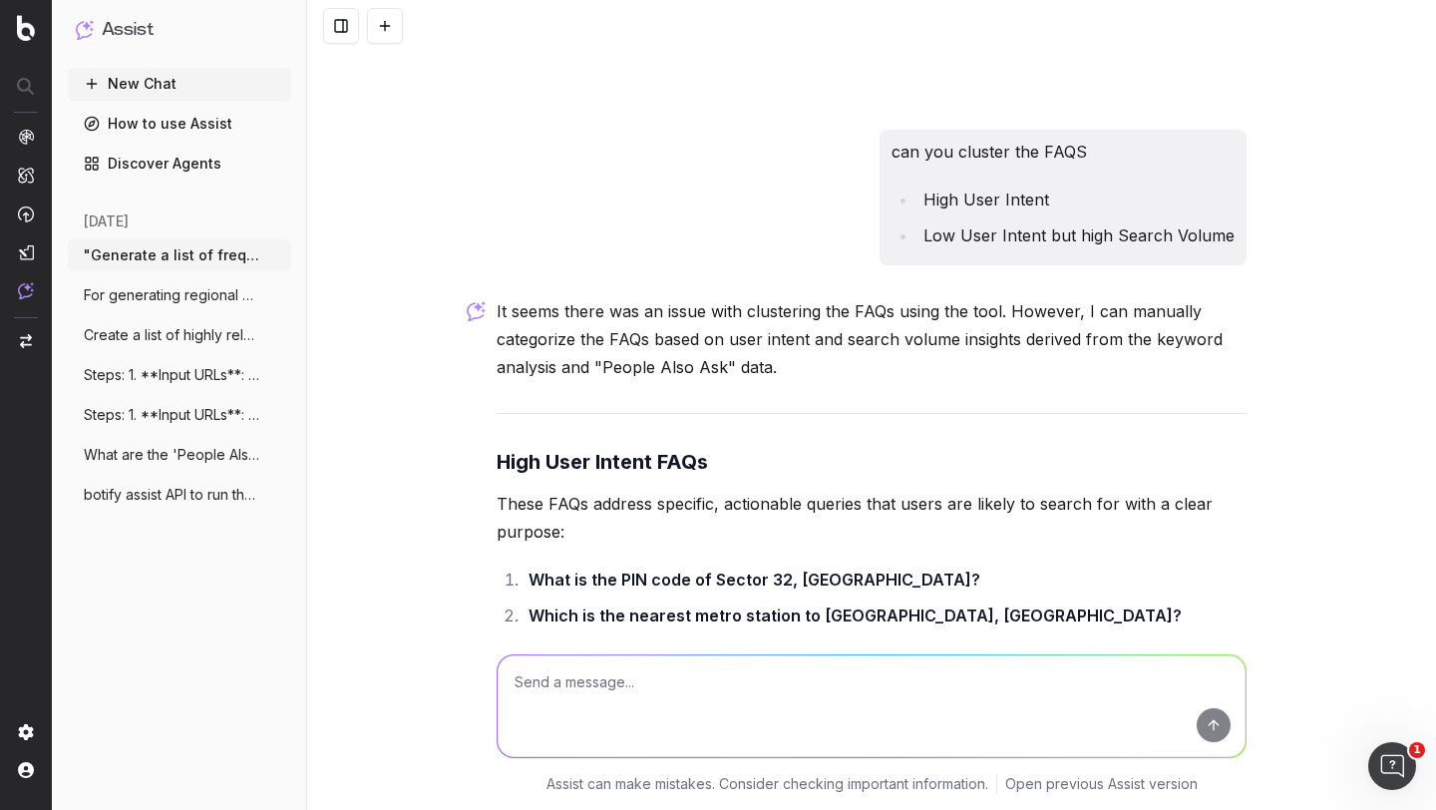
scroll to position [6237, 0]
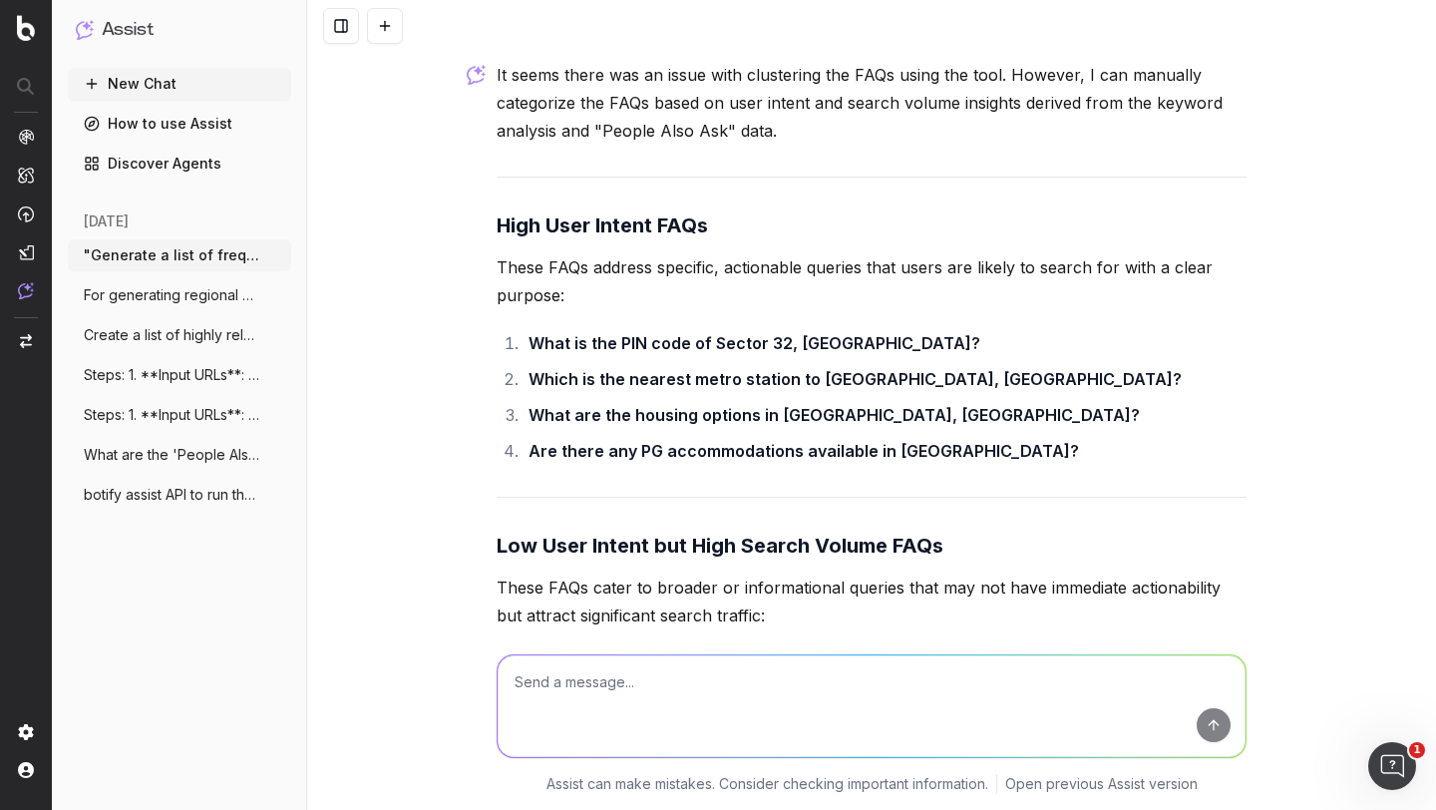
click at [574, 675] on textarea at bounding box center [872, 706] width 748 height 102
type textarea "please create a final prompt to achieve the above result"
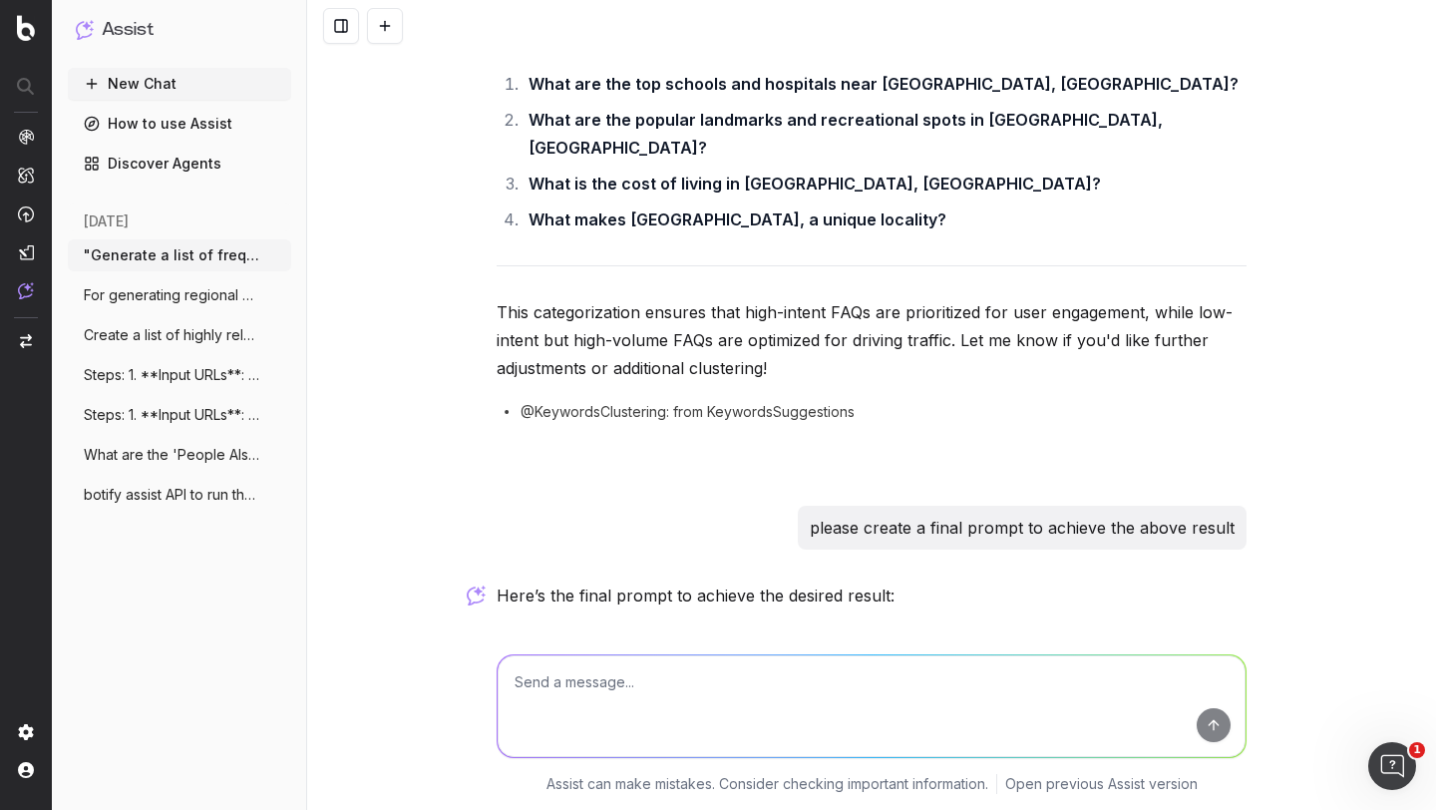
scroll to position [6820, 0]
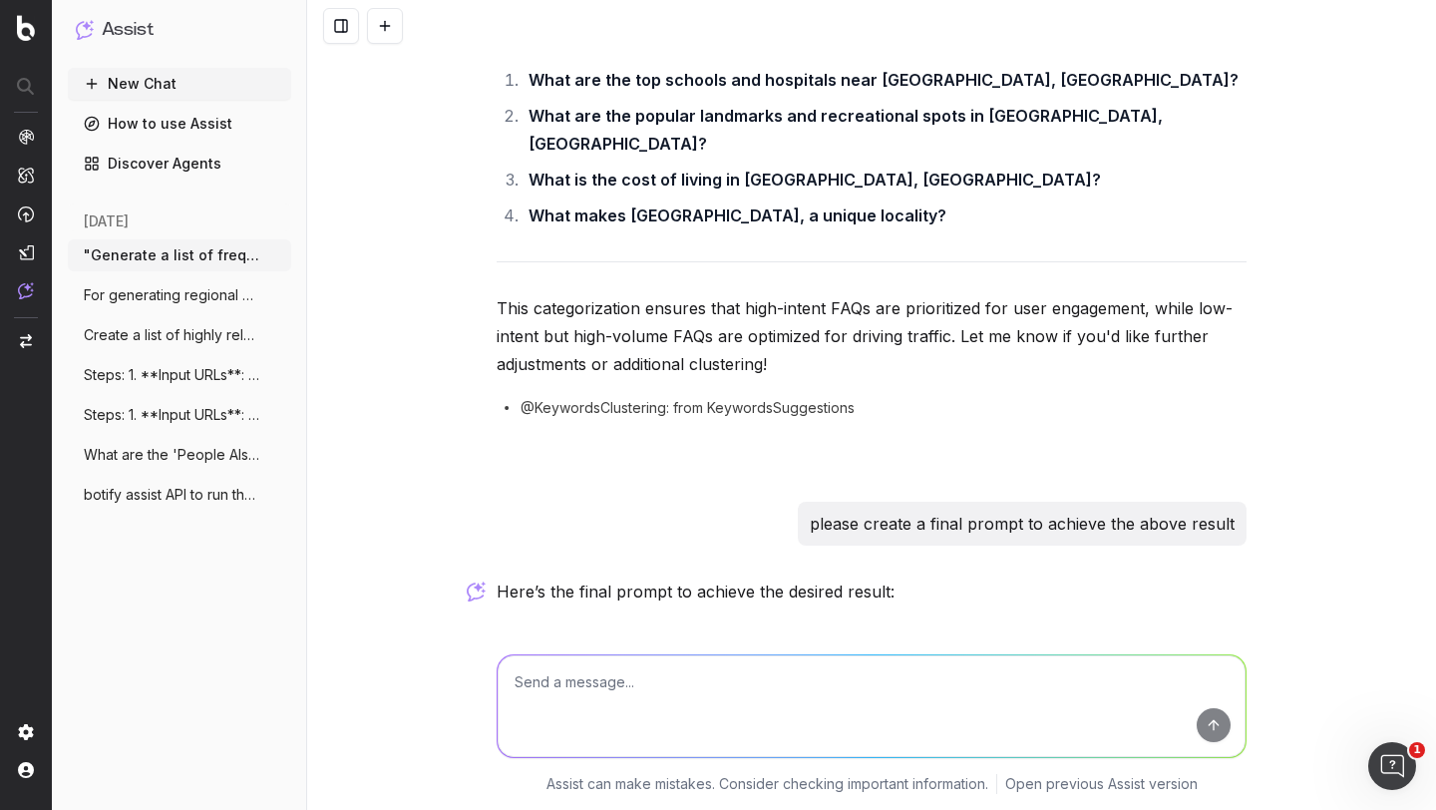
drag, startPoint x: 489, startPoint y: 226, endPoint x: 682, endPoint y: 510, distance: 343.0
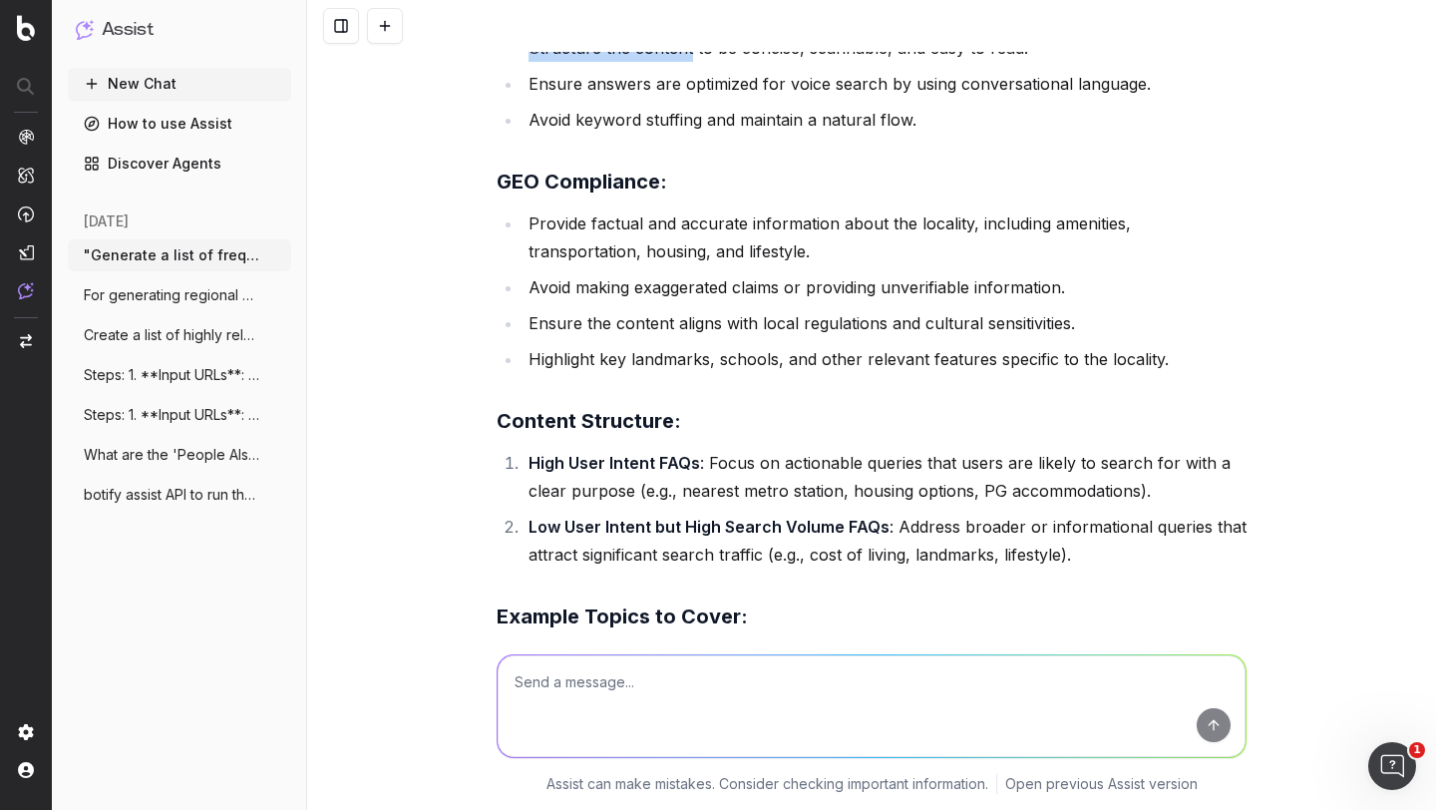
scroll to position [7735, 0]
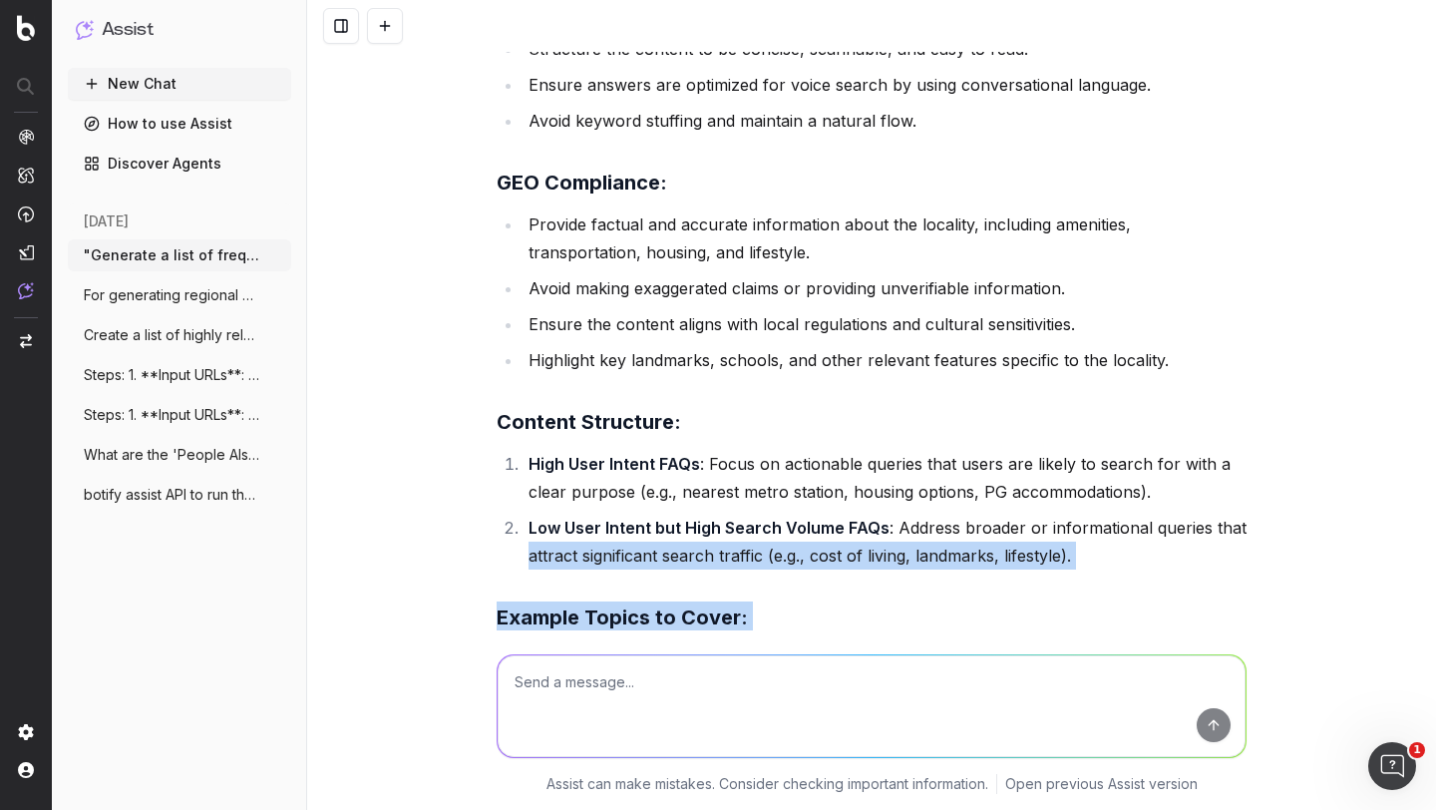
drag, startPoint x: 1131, startPoint y: 624, endPoint x: 497, endPoint y: 87, distance: 831.5
click at [497, 87] on div "Here’s the final prompt to achieve the desired result: Prompt: "Generate a list…" at bounding box center [872, 496] width 750 height 1666
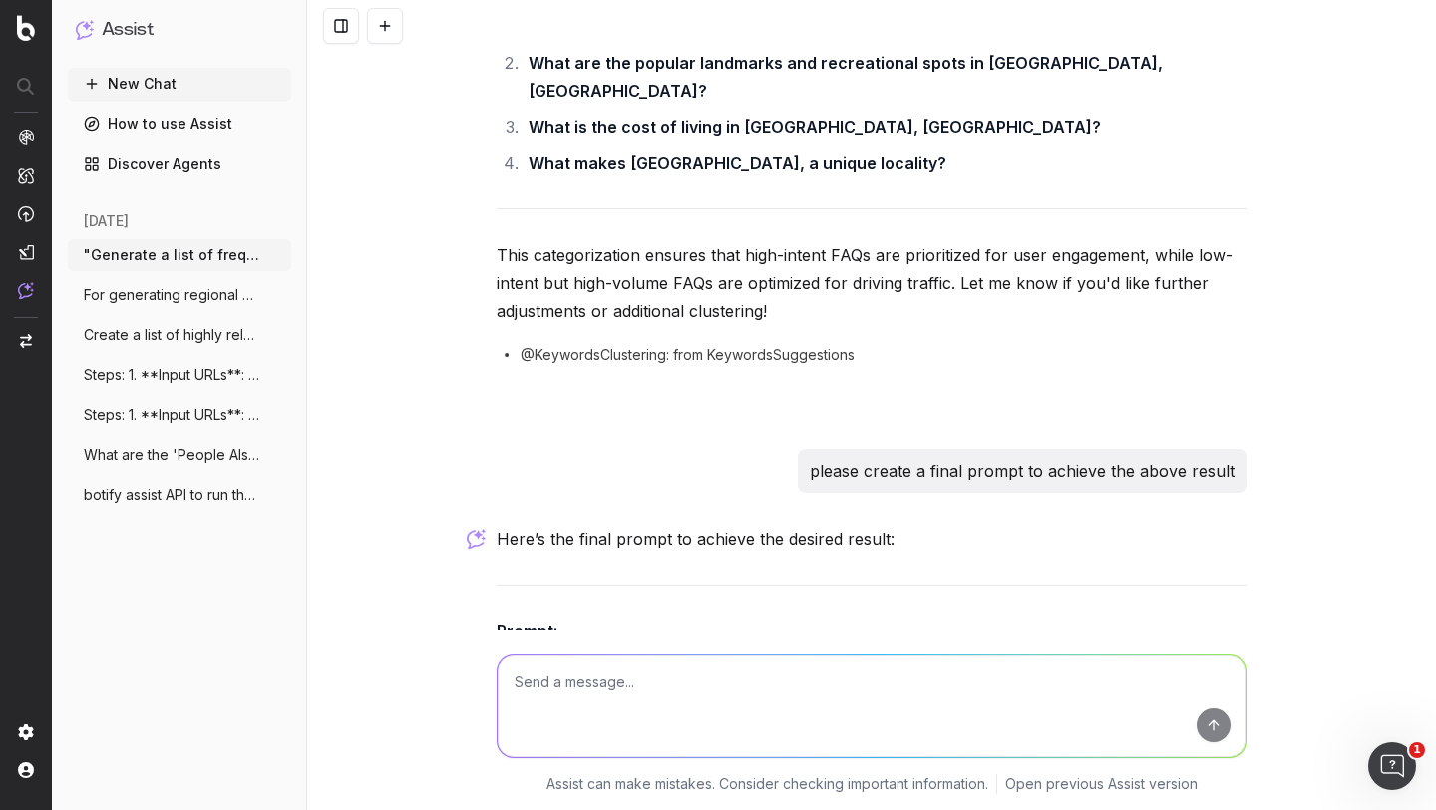
scroll to position [6858, 0]
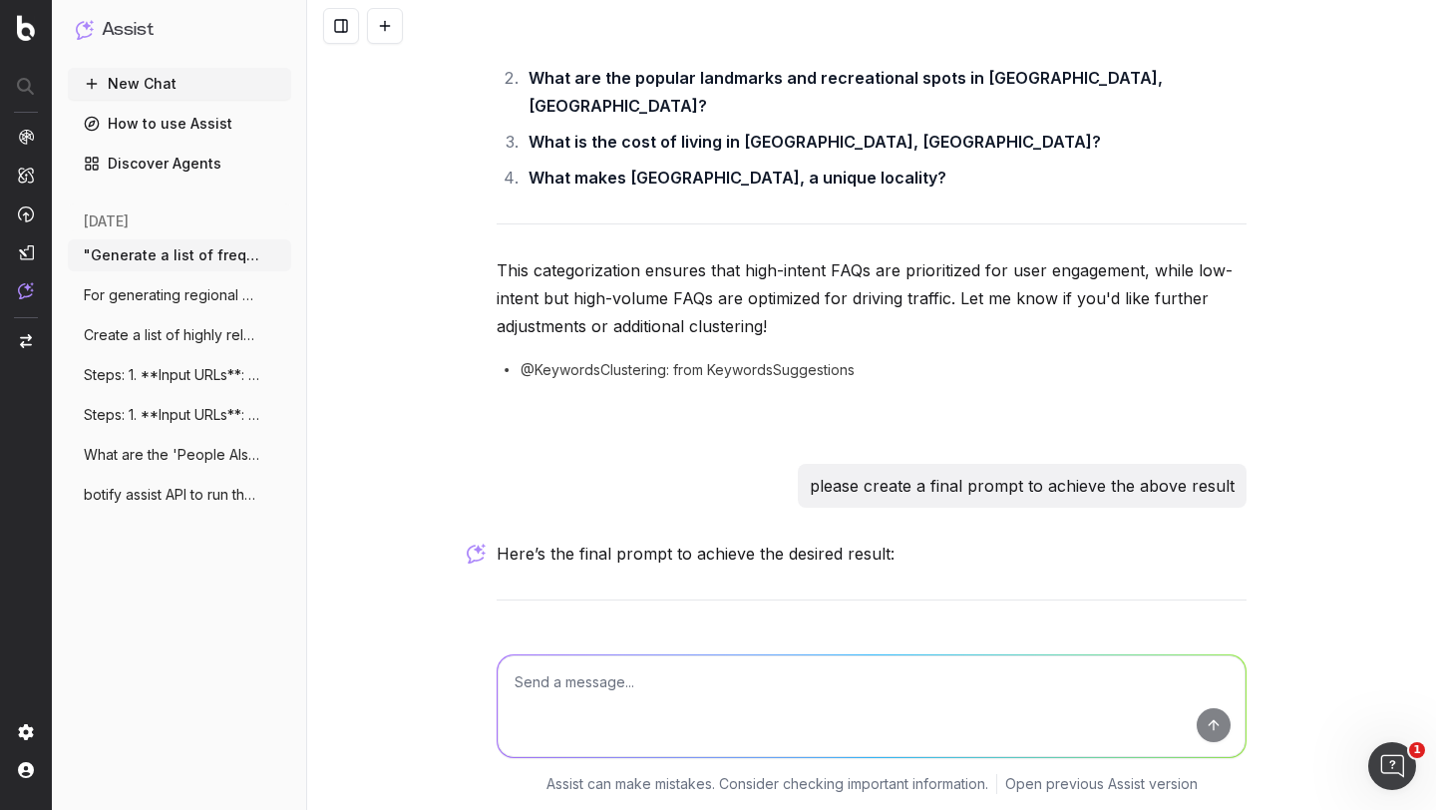
drag, startPoint x: 488, startPoint y: 189, endPoint x: 770, endPoint y: 613, distance: 510.1
copy div "Prompt: "Generate a list of frequently asked questions (FAQs) for the locality …"
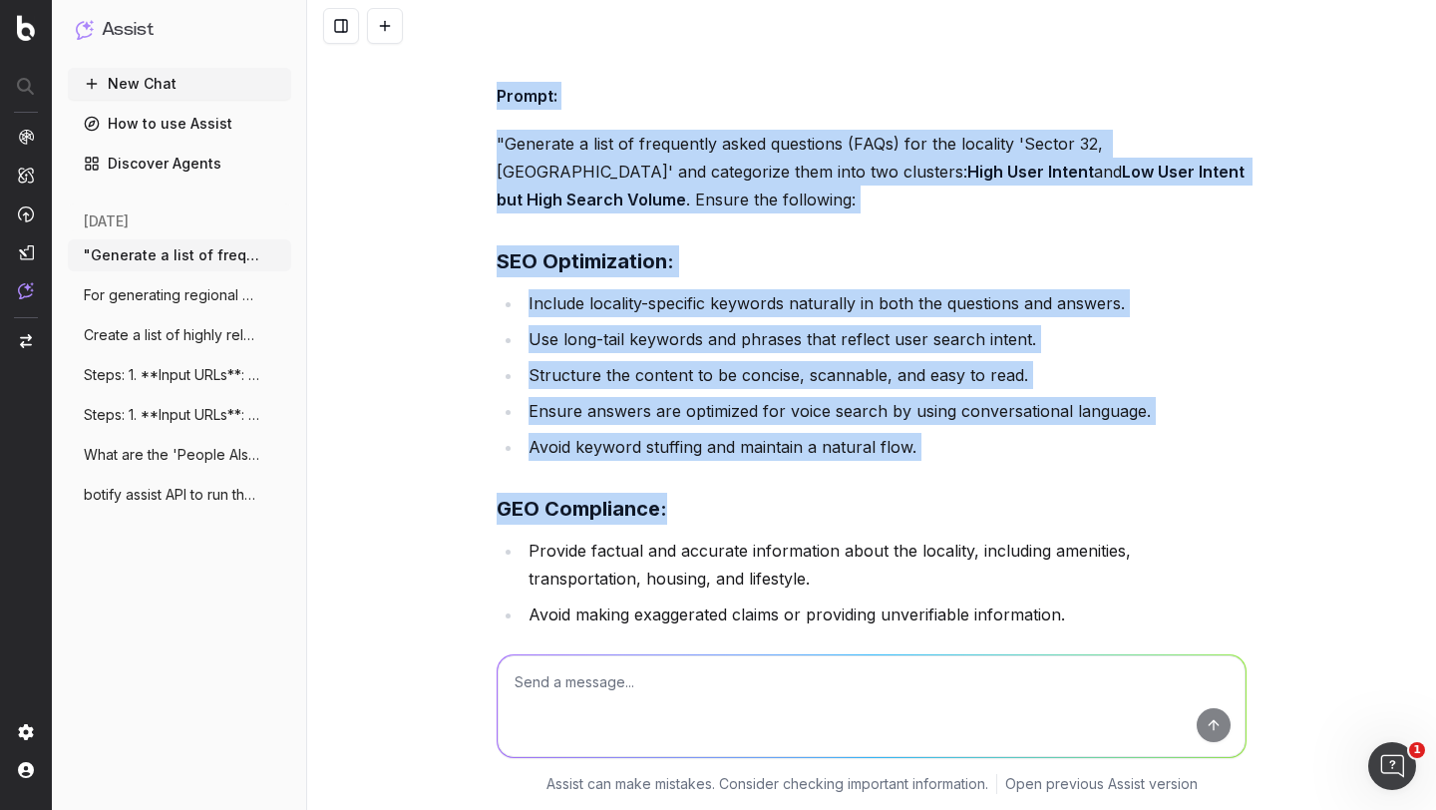
scroll to position [7410, 0]
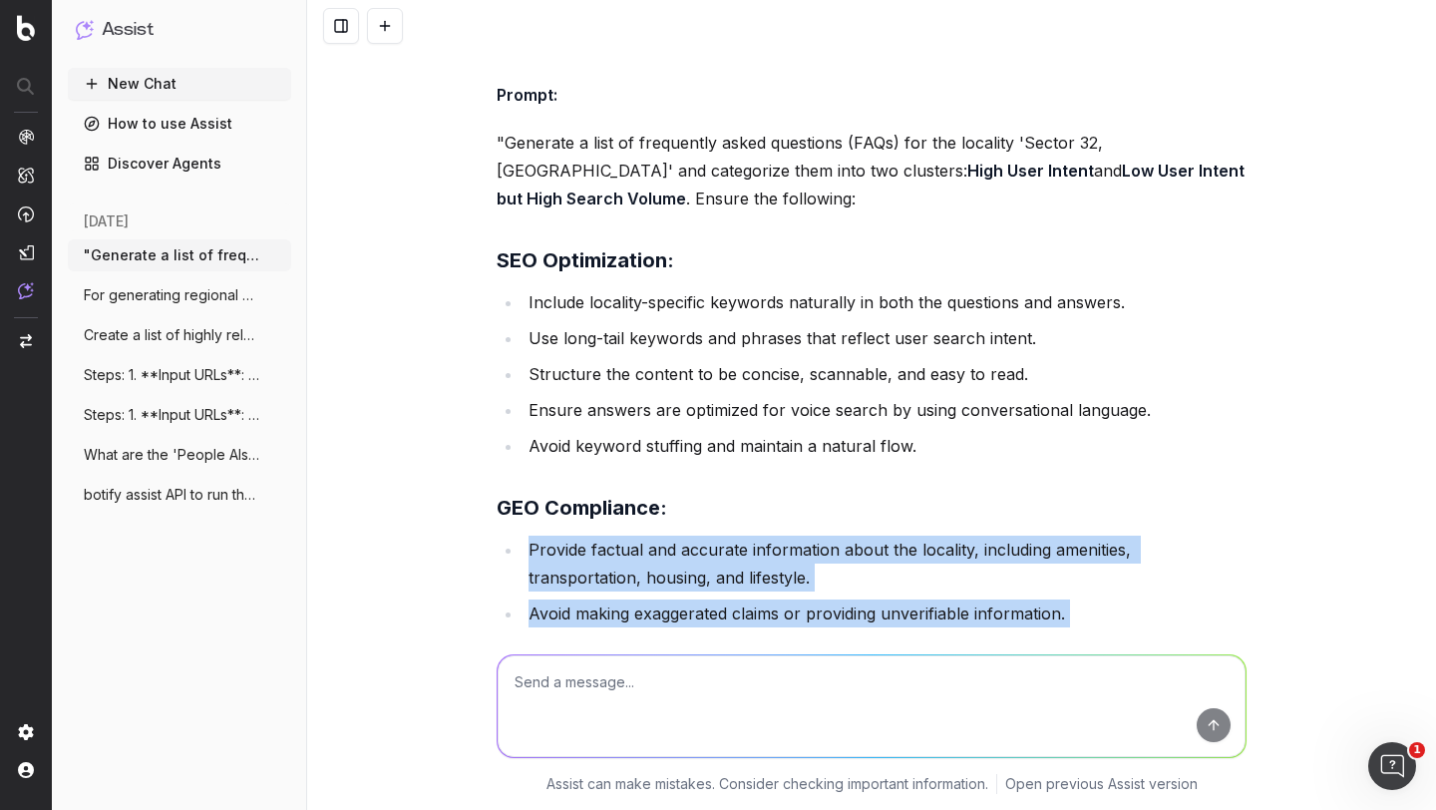
drag, startPoint x: 522, startPoint y: 90, endPoint x: 982, endPoint y: 617, distance: 700.5
click at [982, 617] on div "Here’s the final prompt to achieve the desired result: Prompt: "Generate a list…" at bounding box center [872, 821] width 750 height 1666
copy div "Provide factual and accurate information about the locality, including amenitie…"
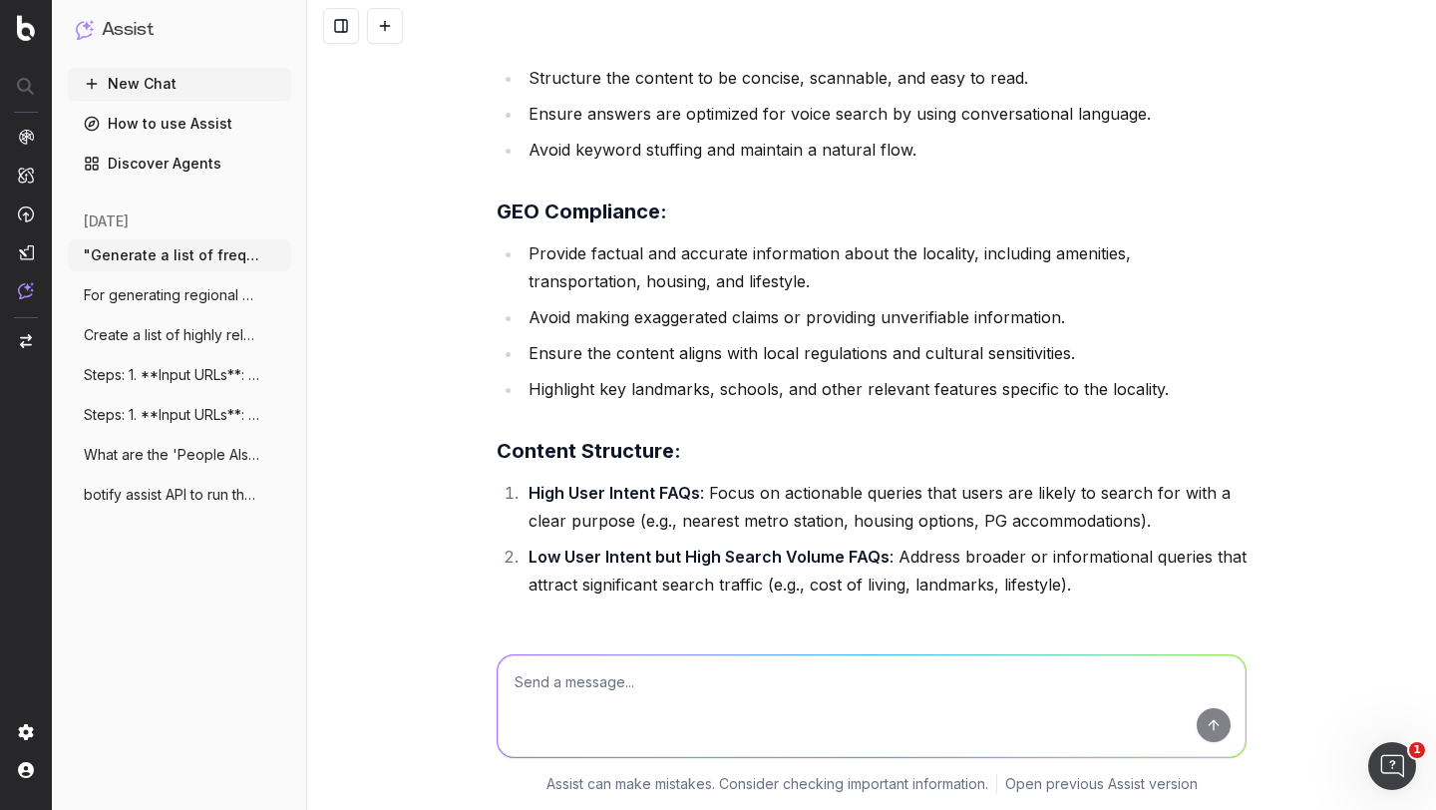
drag, startPoint x: 521, startPoint y: 334, endPoint x: 1042, endPoint y: 609, distance: 589.8
click at [1042, 609] on div "Here’s the final prompt to achieve the desired result: Prompt: "Generate a list…" at bounding box center [872, 525] width 750 height 1666
copy div "Popular landmarks, shopping malls, and recreational areas. Cost of living and l…"
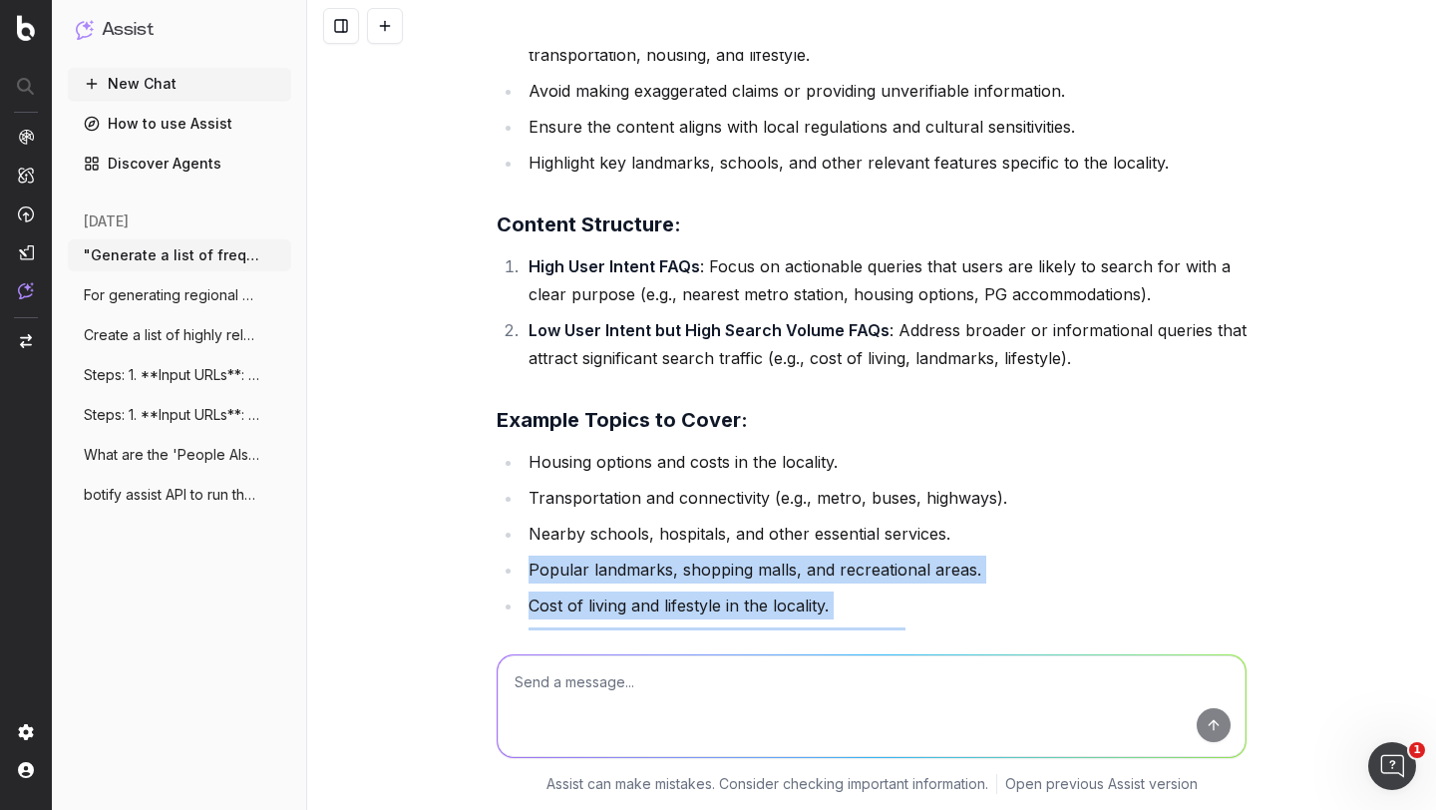
scroll to position [7978, 0]
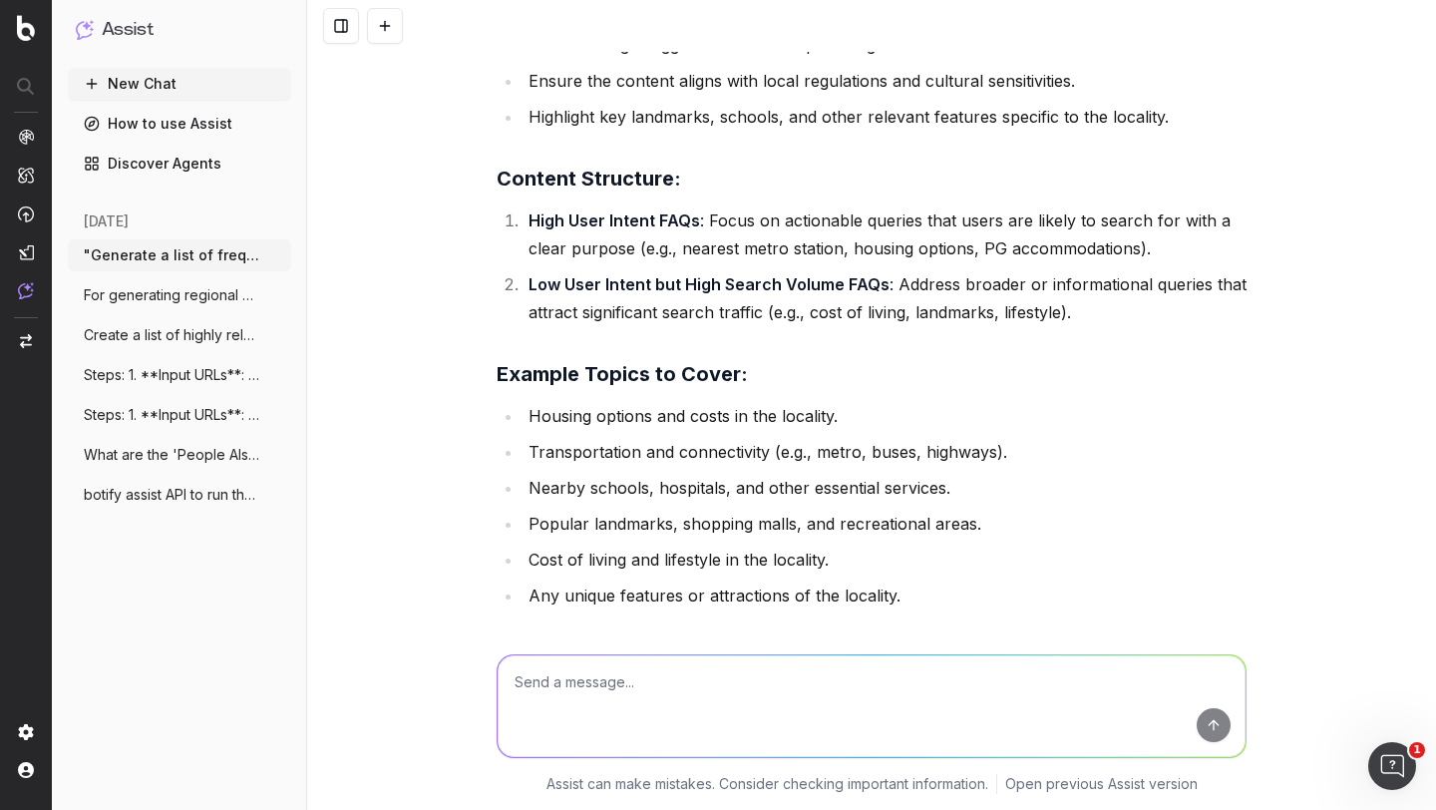
drag, startPoint x: 524, startPoint y: 377, endPoint x: 1143, endPoint y: 382, distance: 619.4
copy li "Optimize the content for SEO and voice search while adhering to GEO guidelines."
click at [147, 77] on button "New Chat" at bounding box center [179, 84] width 223 height 32
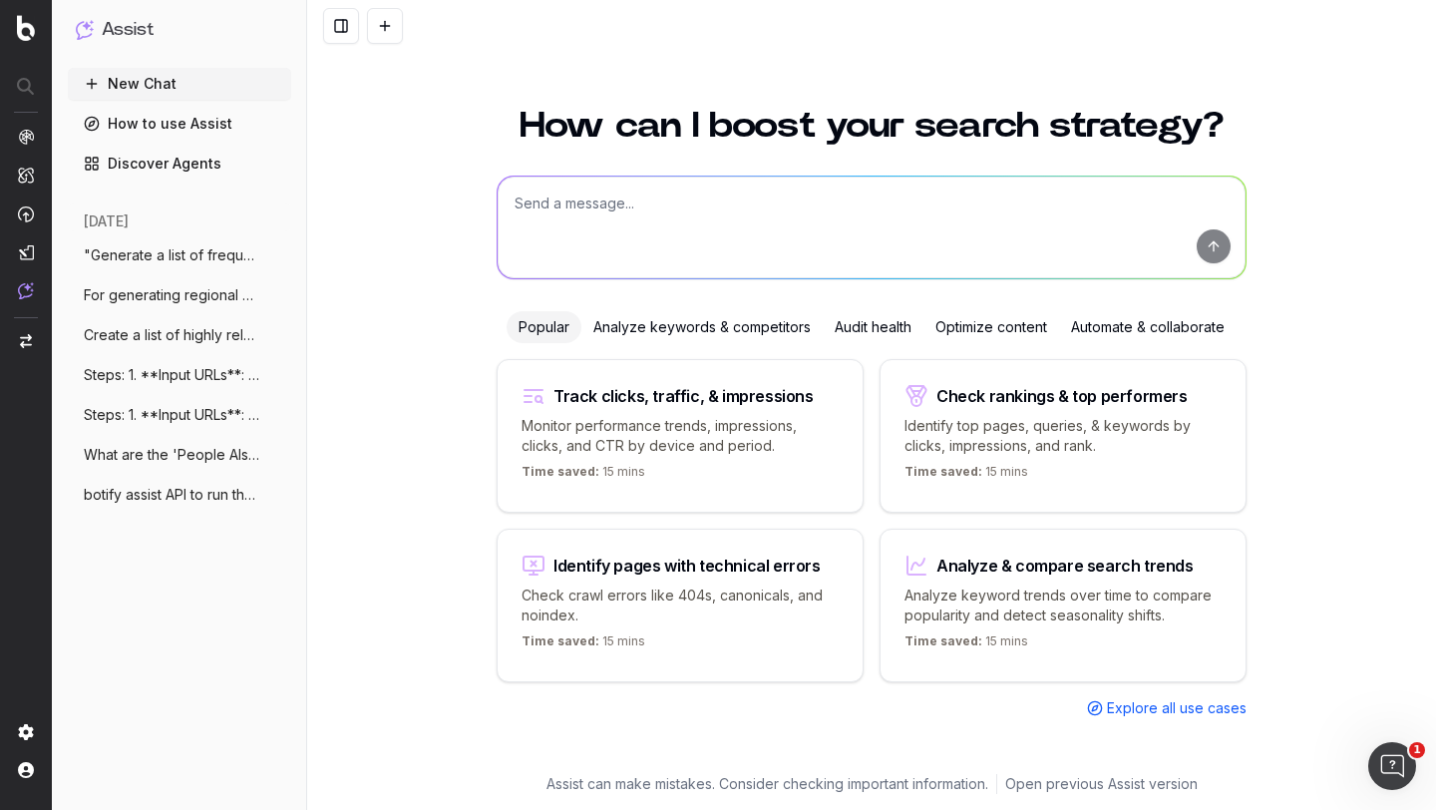
click at [635, 223] on textarea at bounding box center [872, 228] width 748 height 102
paste textarea "Prompt: "Generate a list of frequently asked questions (FAQs) for the locality …"
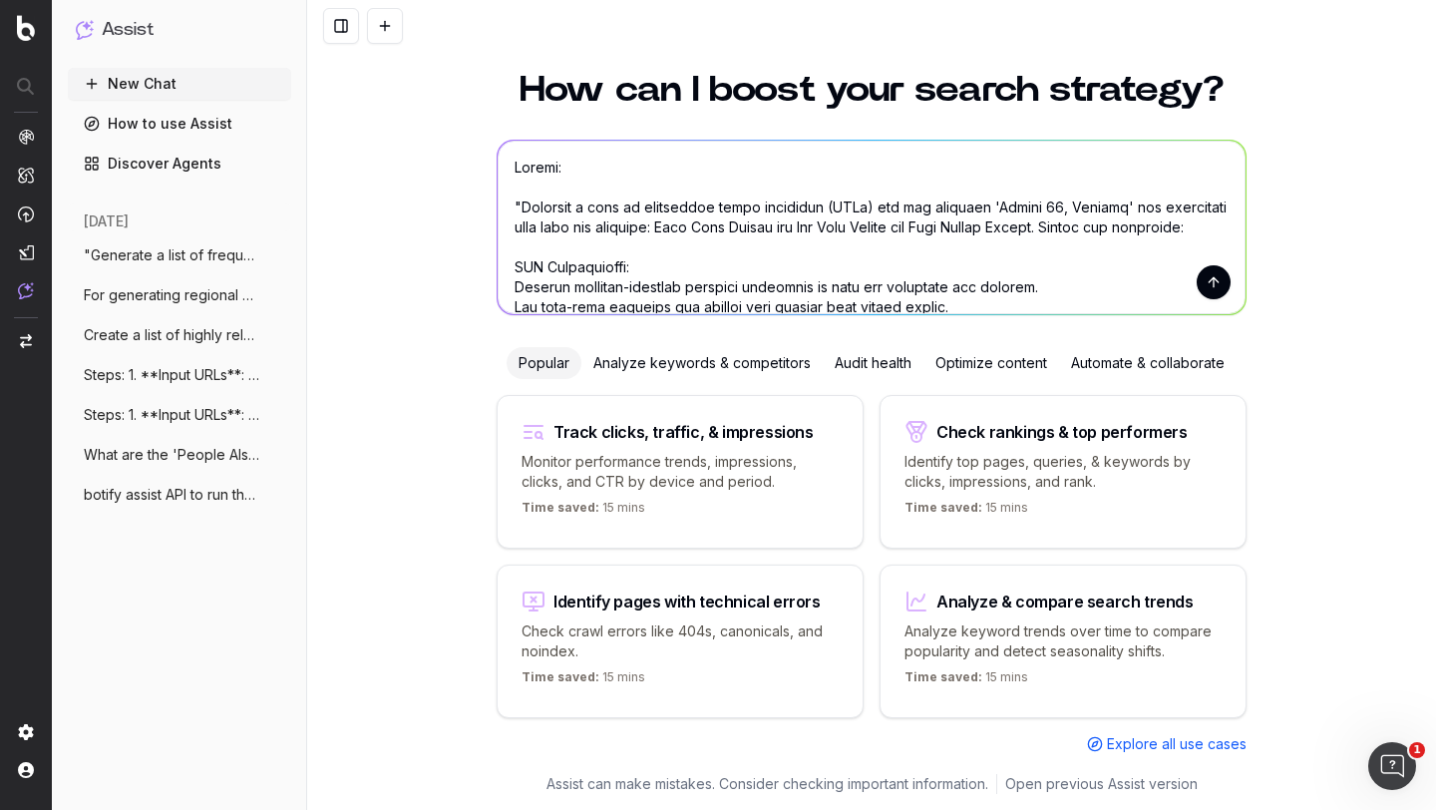
click at [1035, 236] on textarea at bounding box center [872, 228] width 748 height 174
click at [1023, 202] on textarea at bounding box center [872, 228] width 748 height 174
click at [1019, 202] on textarea at bounding box center [872, 228] width 748 height 174
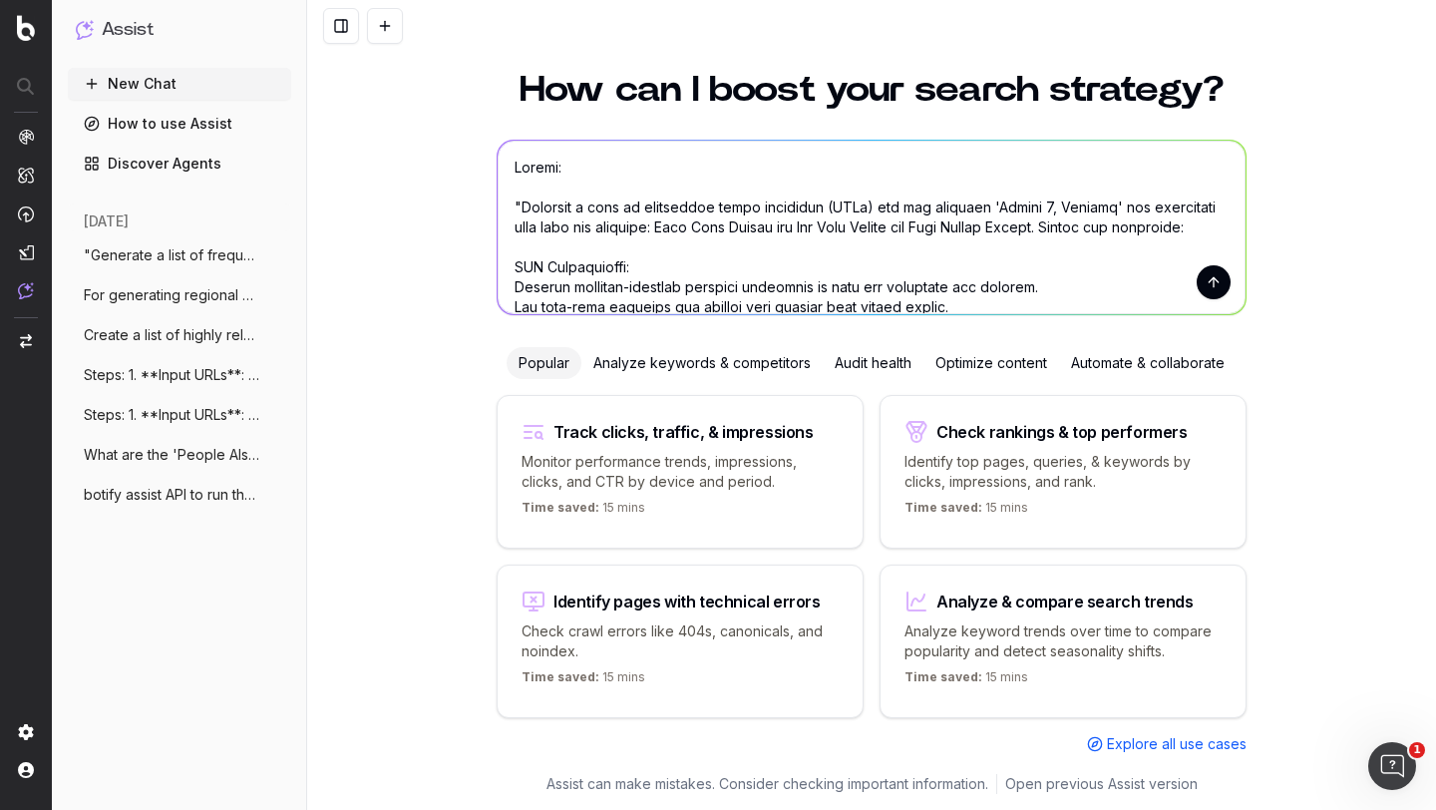
type textarea "Prompt: "Generate a list of frequently asked questions (FAQs) for the locality …"
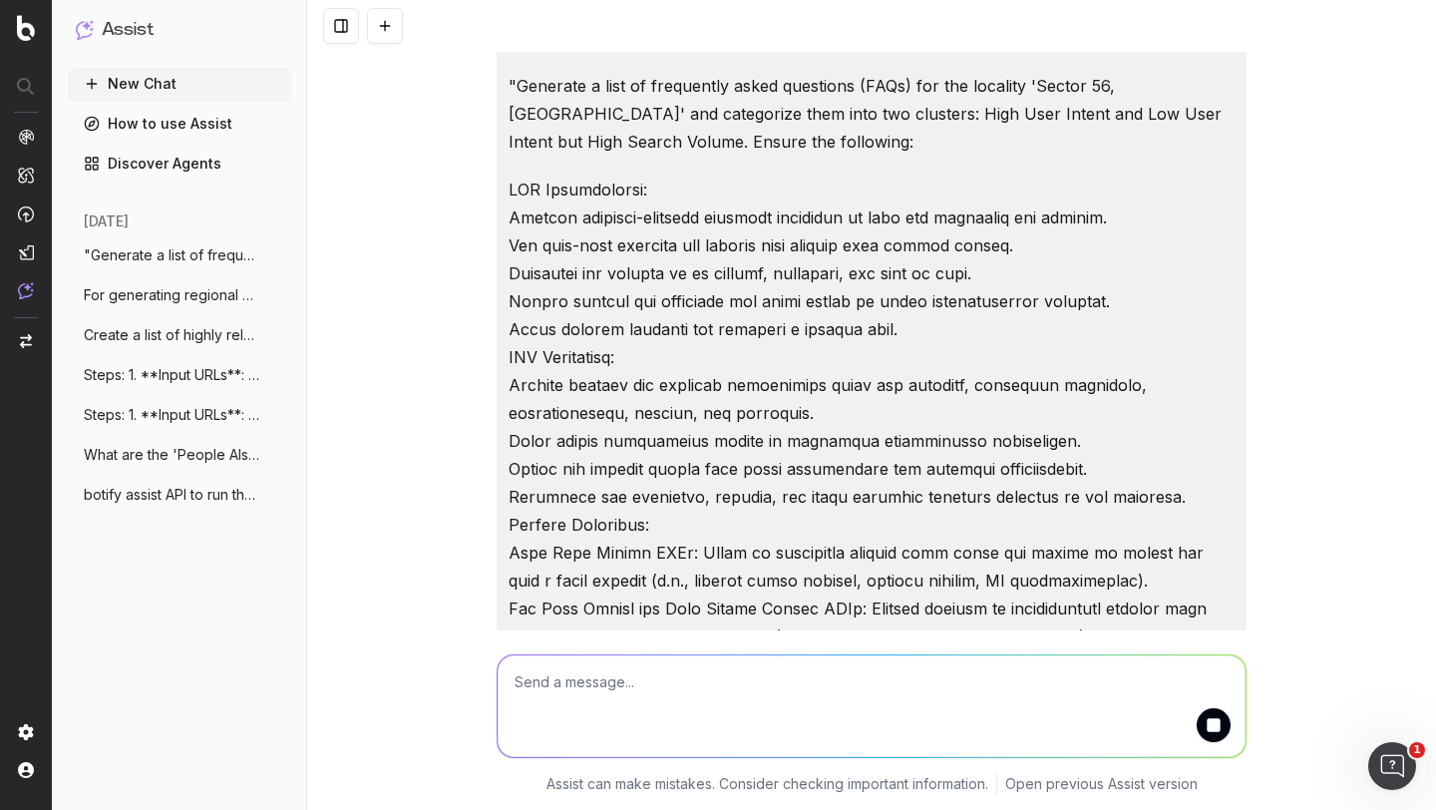
scroll to position [487, 0]
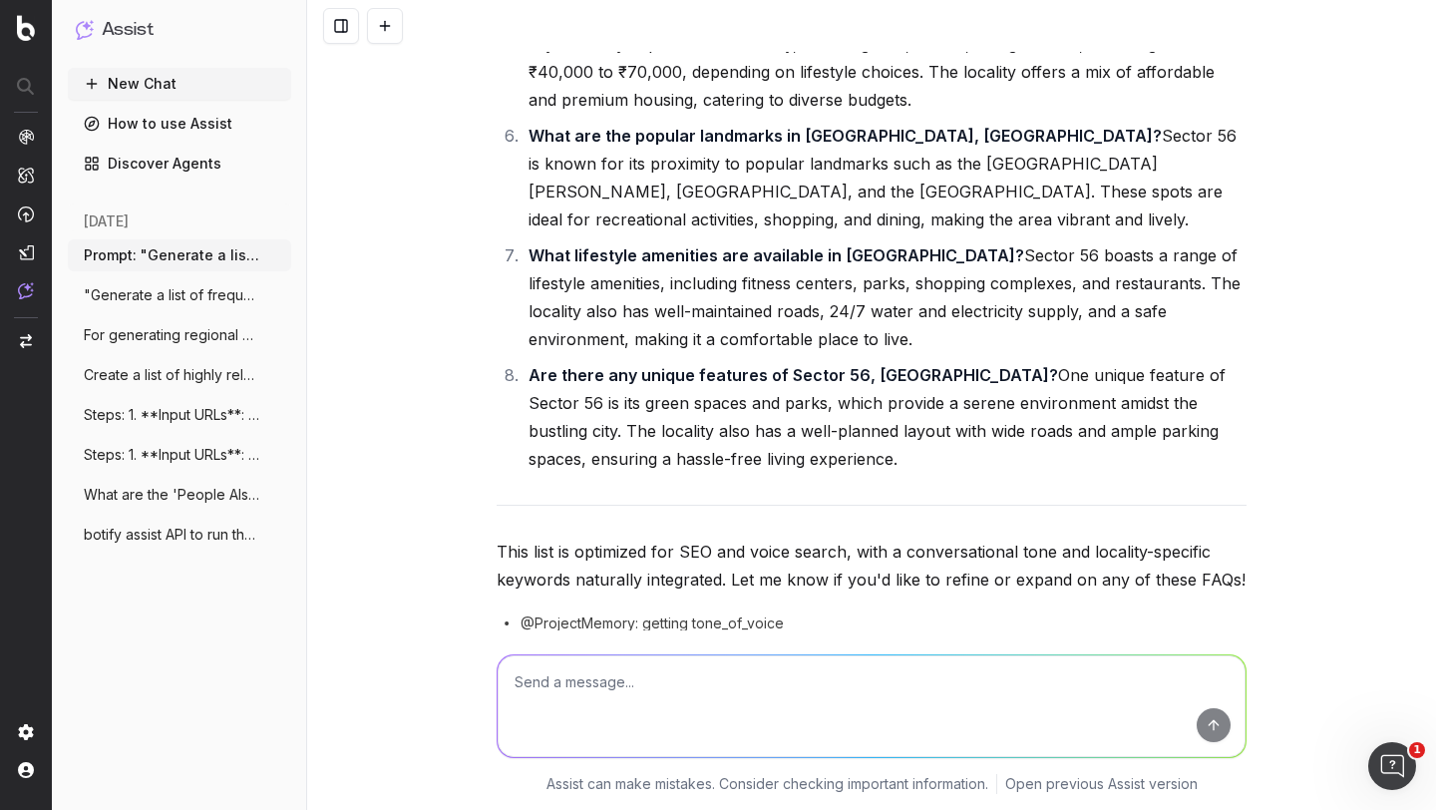
scroll to position [1997, 0]
